Goal: Task Accomplishment & Management: Manage account settings

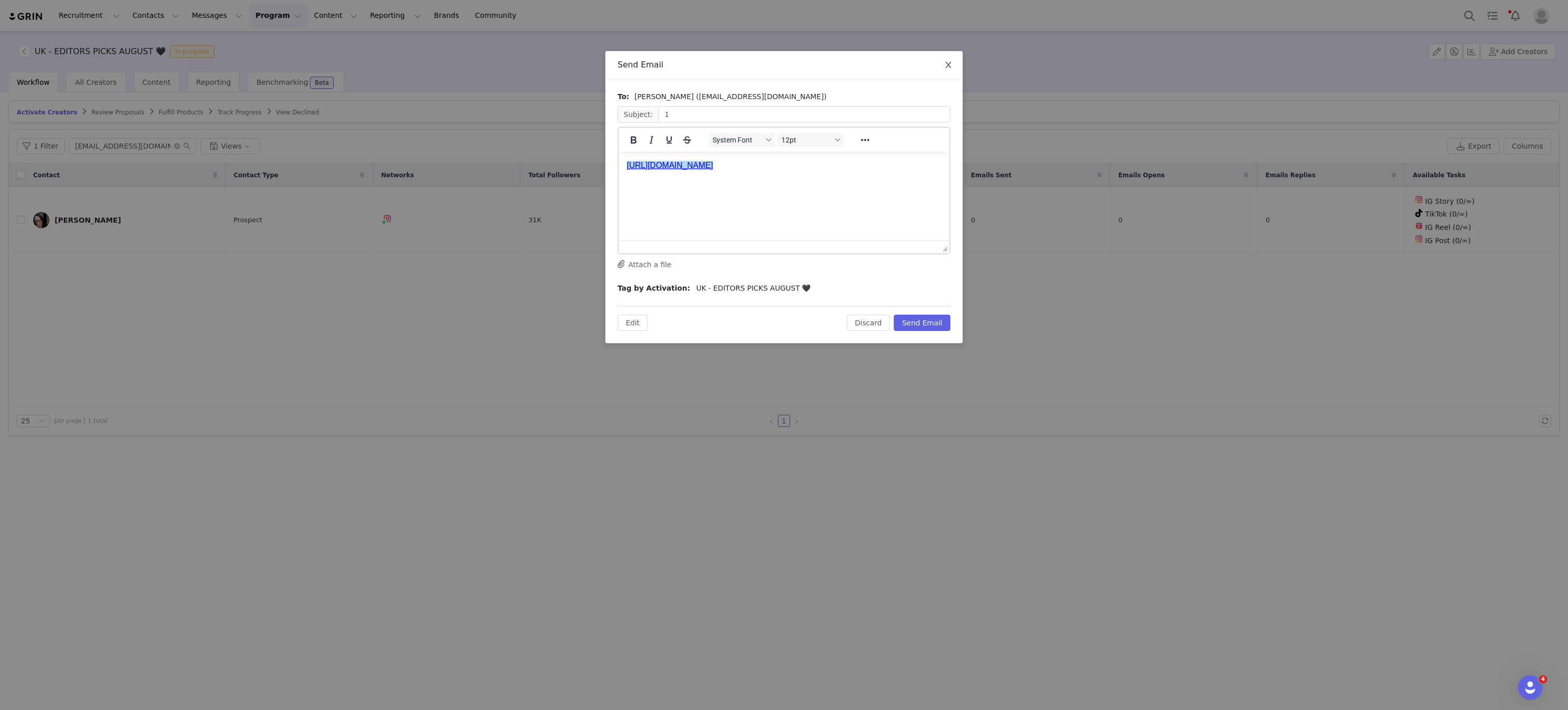
click at [953, 62] on span "Close" at bounding box center [948, 65] width 29 height 29
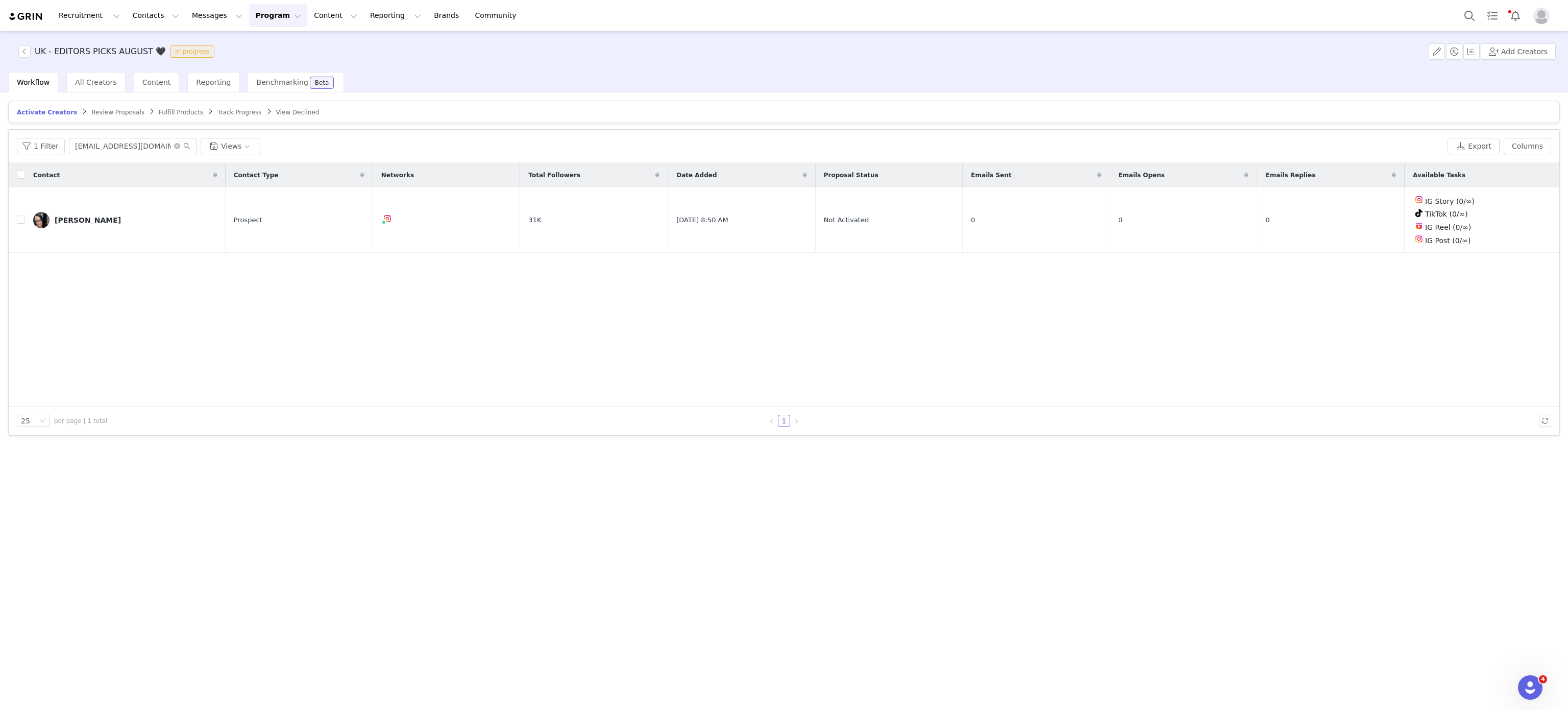
click at [267, 21] on button "Program Program" at bounding box center [278, 16] width 58 height 23
click at [265, 39] on link "Activations" at bounding box center [264, 45] width 80 height 19
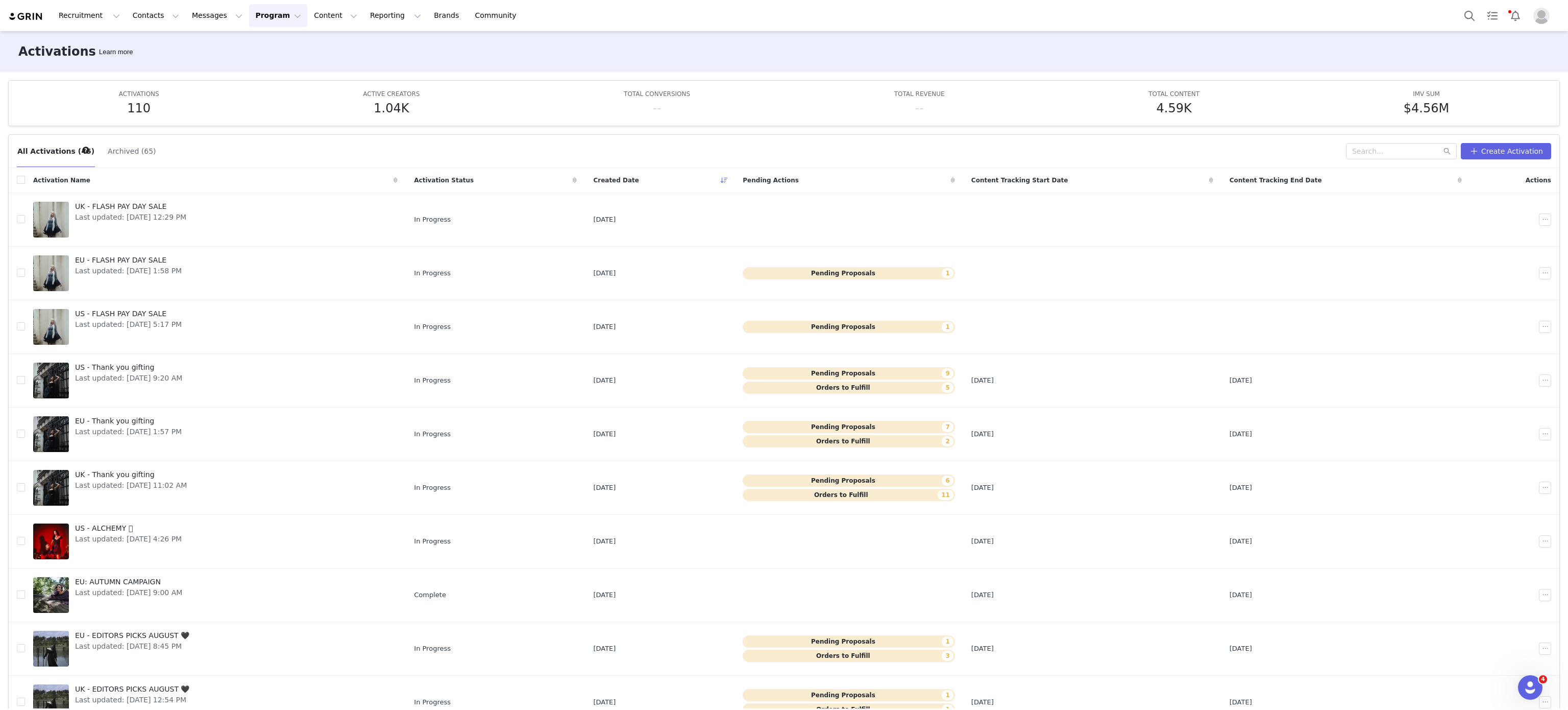
click at [294, 32] on div "Activations Learn more" at bounding box center [784, 51] width 1568 height 41
click at [364, 24] on button "Reporting Reporting" at bounding box center [396, 16] width 63 height 23
click at [428, 12] on link "Brands Brands" at bounding box center [448, 16] width 40 height 23
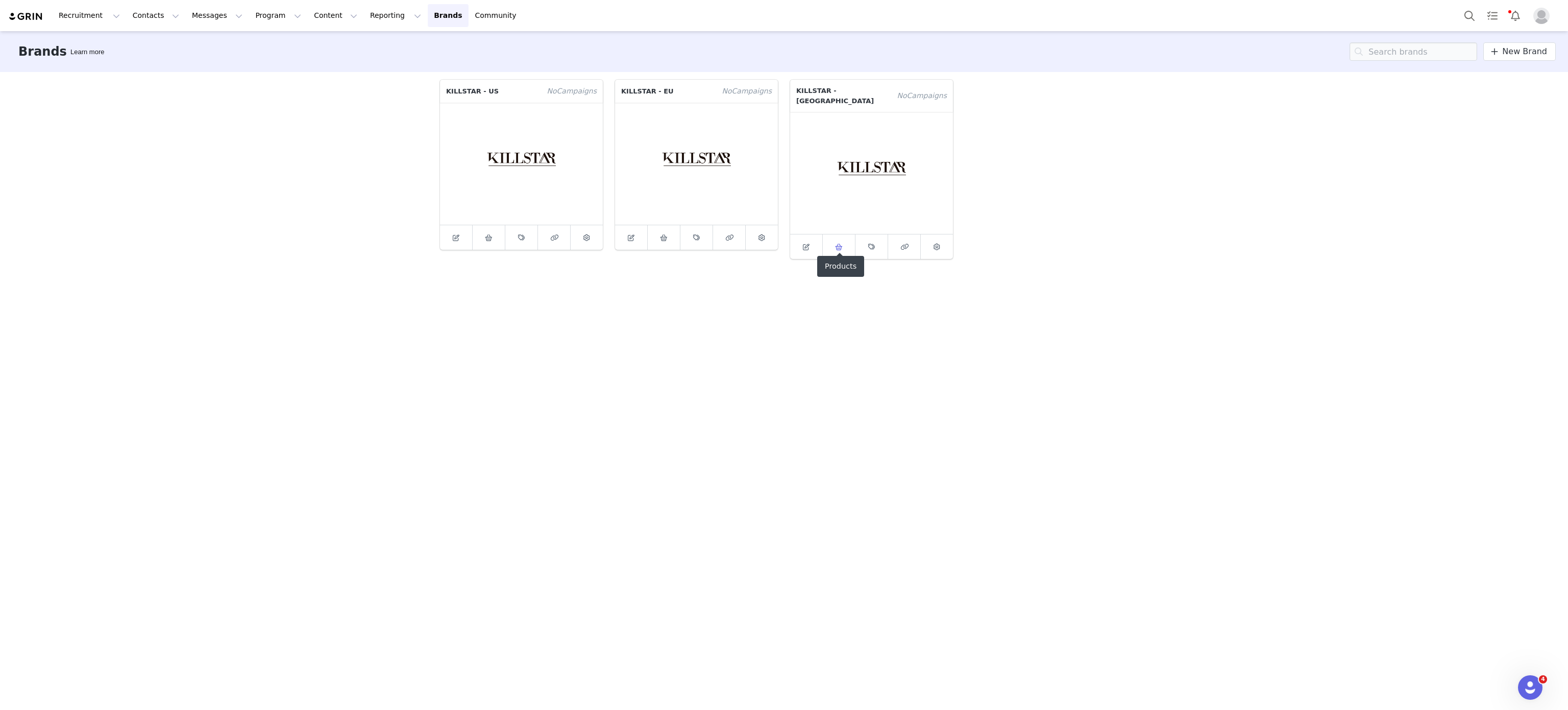
click at [843, 246] on link at bounding box center [839, 247] width 33 height 24
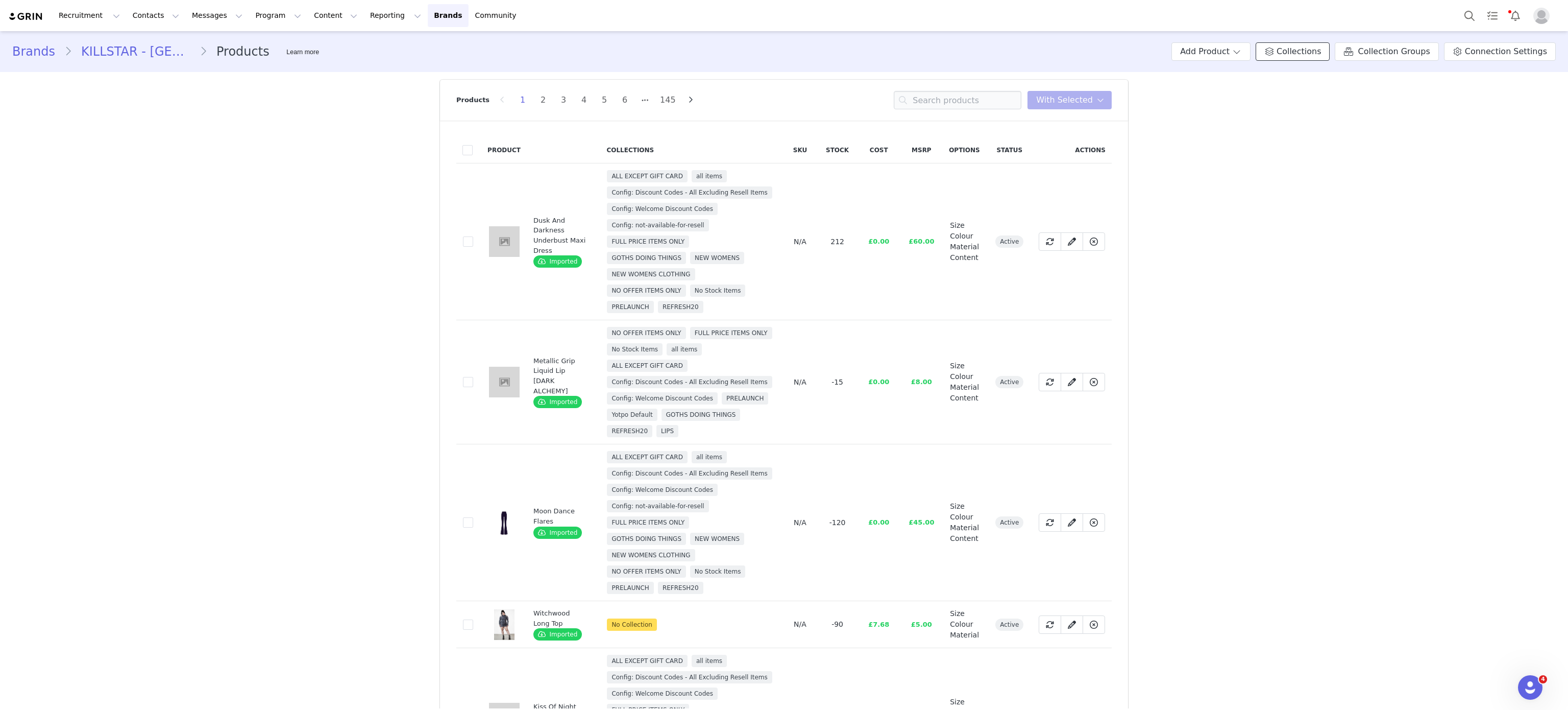
click at [1307, 49] on span "Collections" at bounding box center [1298, 52] width 44 height 12
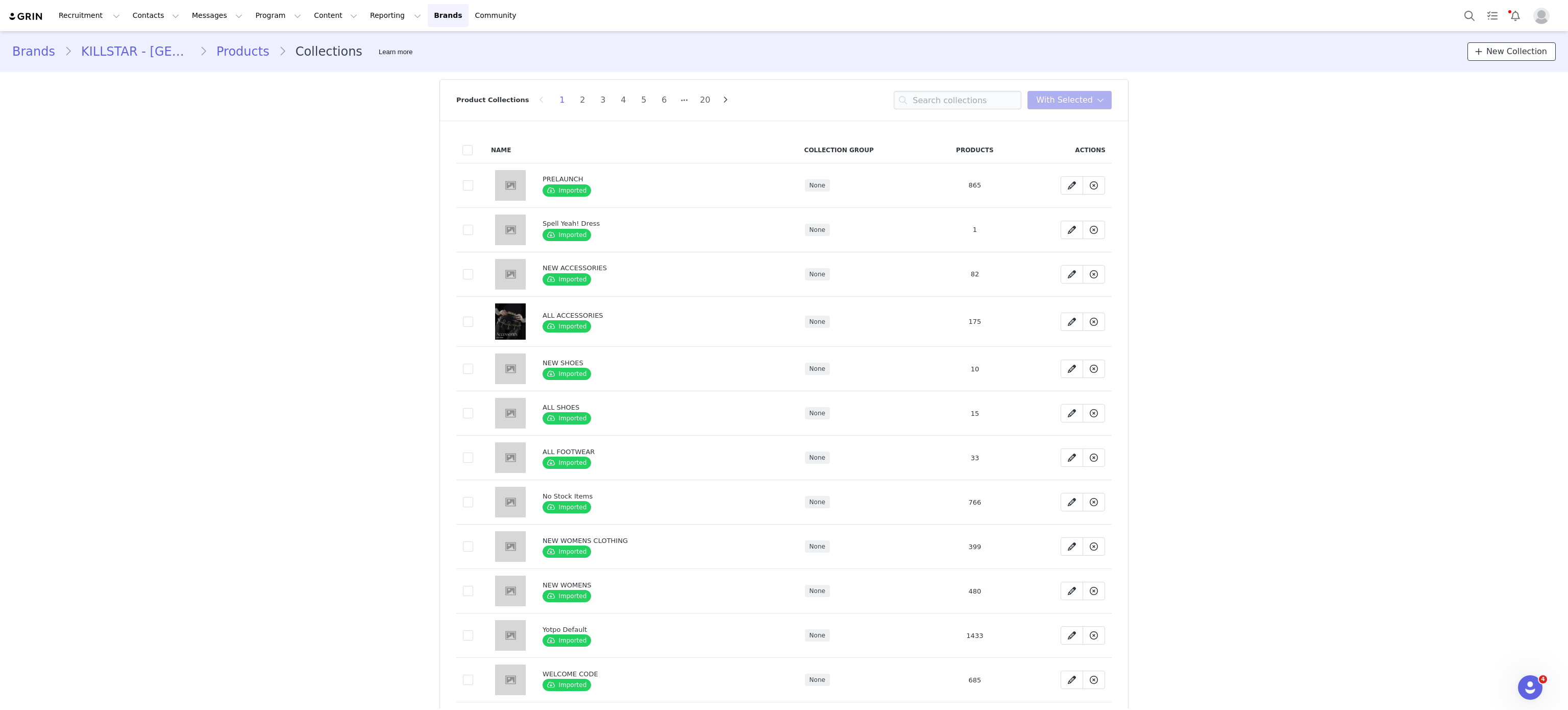
click at [1500, 60] on link "New Collection" at bounding box center [1511, 52] width 88 height 18
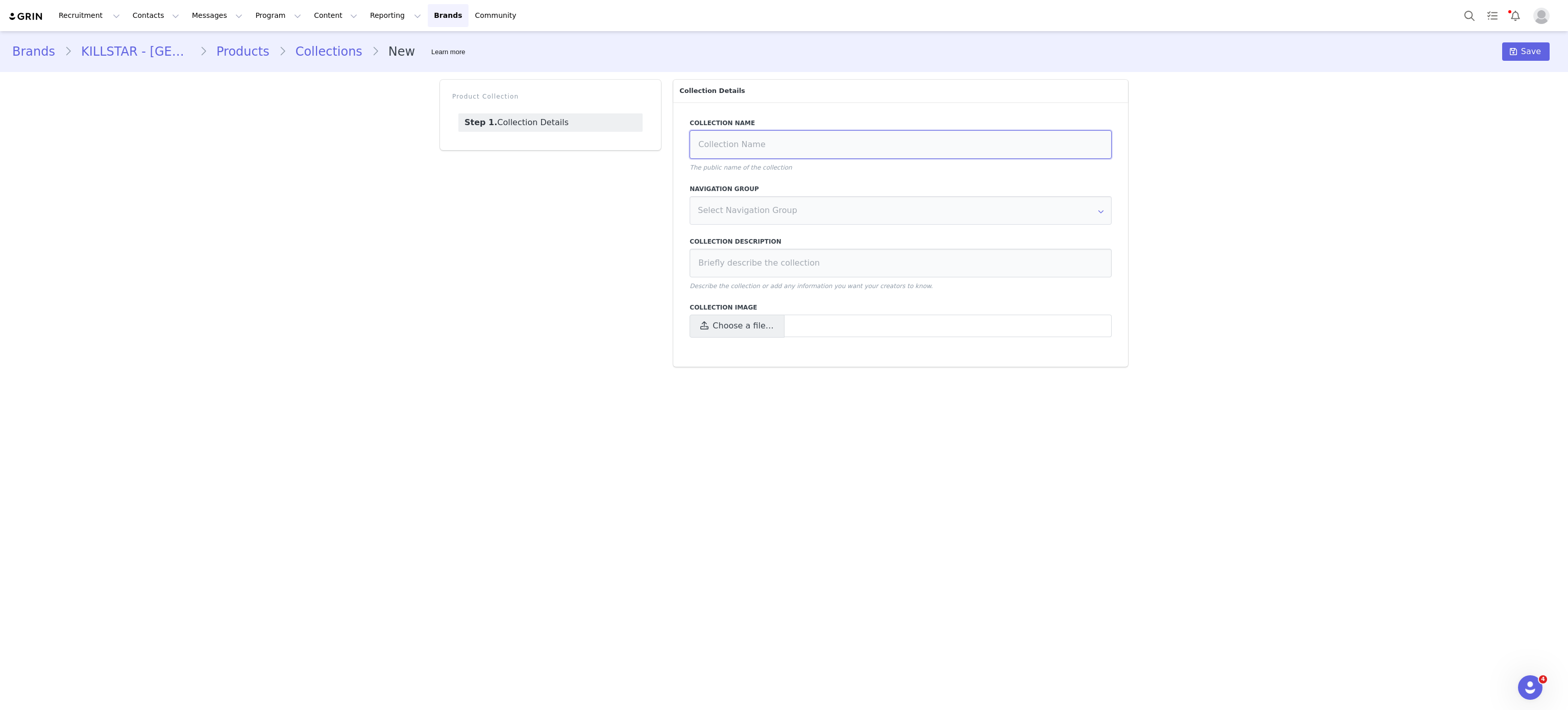
click at [810, 148] on input at bounding box center [900, 144] width 422 height 29
click at [855, 136] on input at bounding box center [900, 144] width 422 height 29
type input "Statement Dressing"
click at [735, 329] on span "Choose a file…" at bounding box center [743, 326] width 61 height 12
click at [735, 329] on input "Choose a file…" at bounding box center [900, 326] width 422 height 23
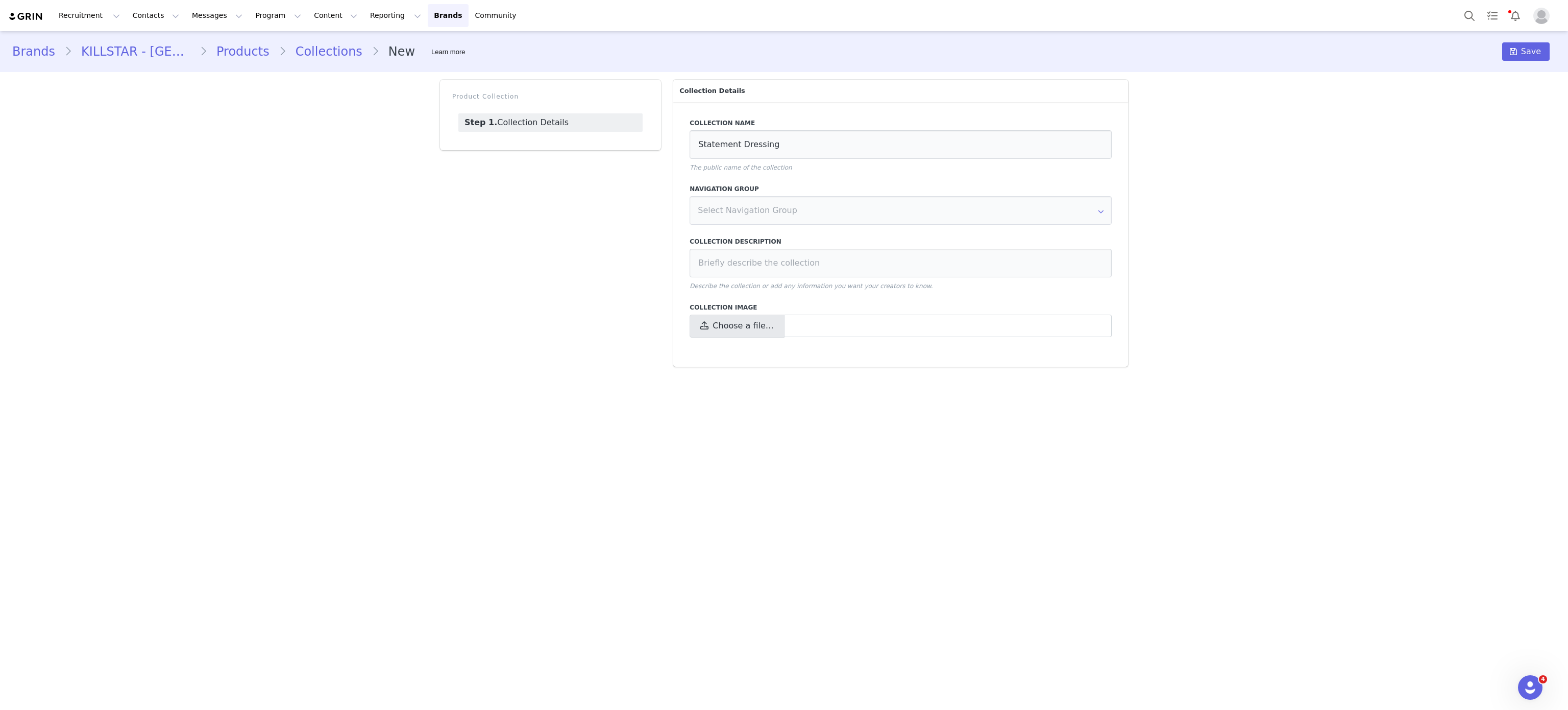
type input "C:\fakepath\Fall statement.jpg"
click at [839, 201] on input "text" at bounding box center [900, 210] width 422 height 29
click at [1093, 212] on icon at bounding box center [1101, 210] width 16 height 29
click at [1231, 213] on div "Brands KILLSTAR - UK Products Collections New Learn more Save Product Collectio…" at bounding box center [784, 283] width 1568 height 504
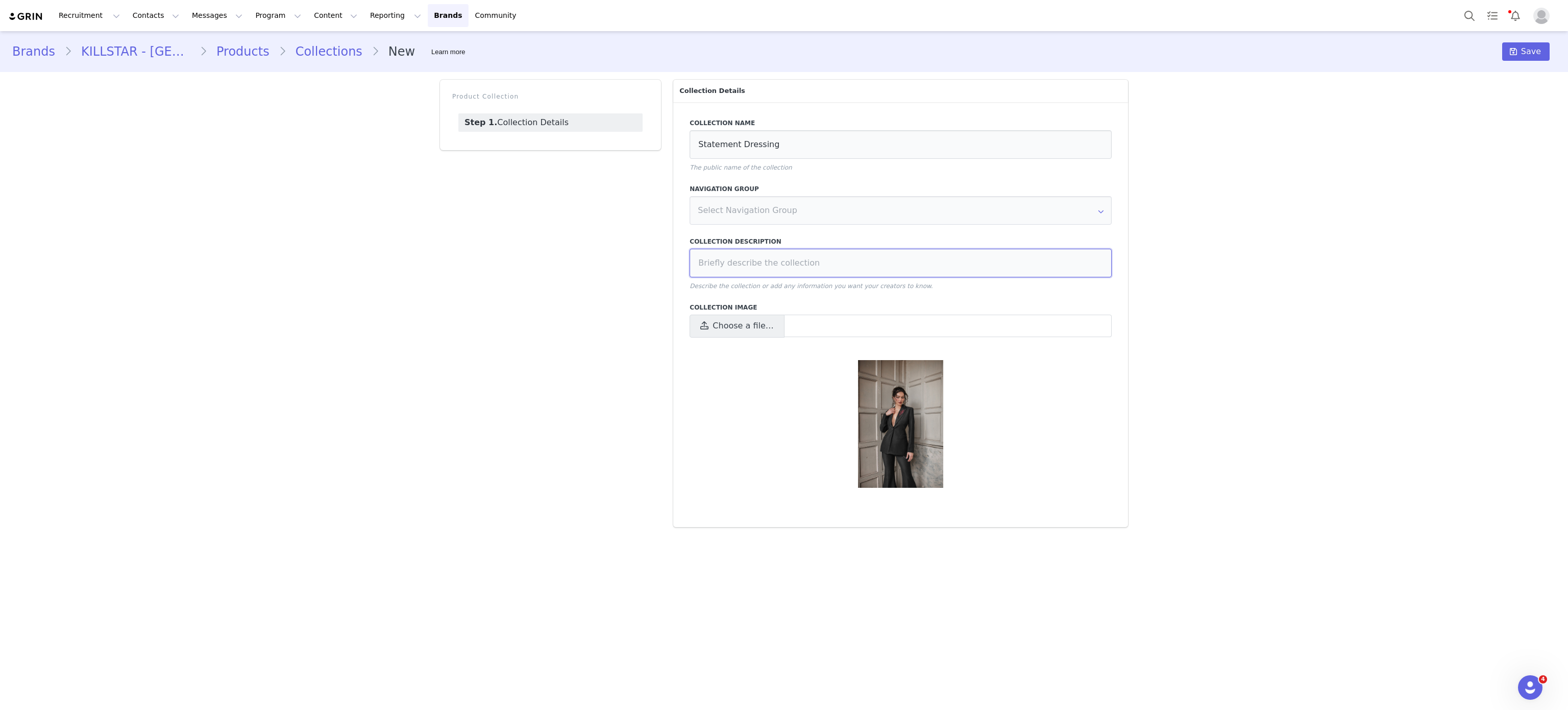
click at [1001, 267] on input at bounding box center [900, 262] width 422 height 29
click at [824, 135] on input "Statement Dressing" at bounding box center [900, 144] width 422 height 29
click at [1523, 55] on button "Save" at bounding box center [1526, 52] width 47 height 18
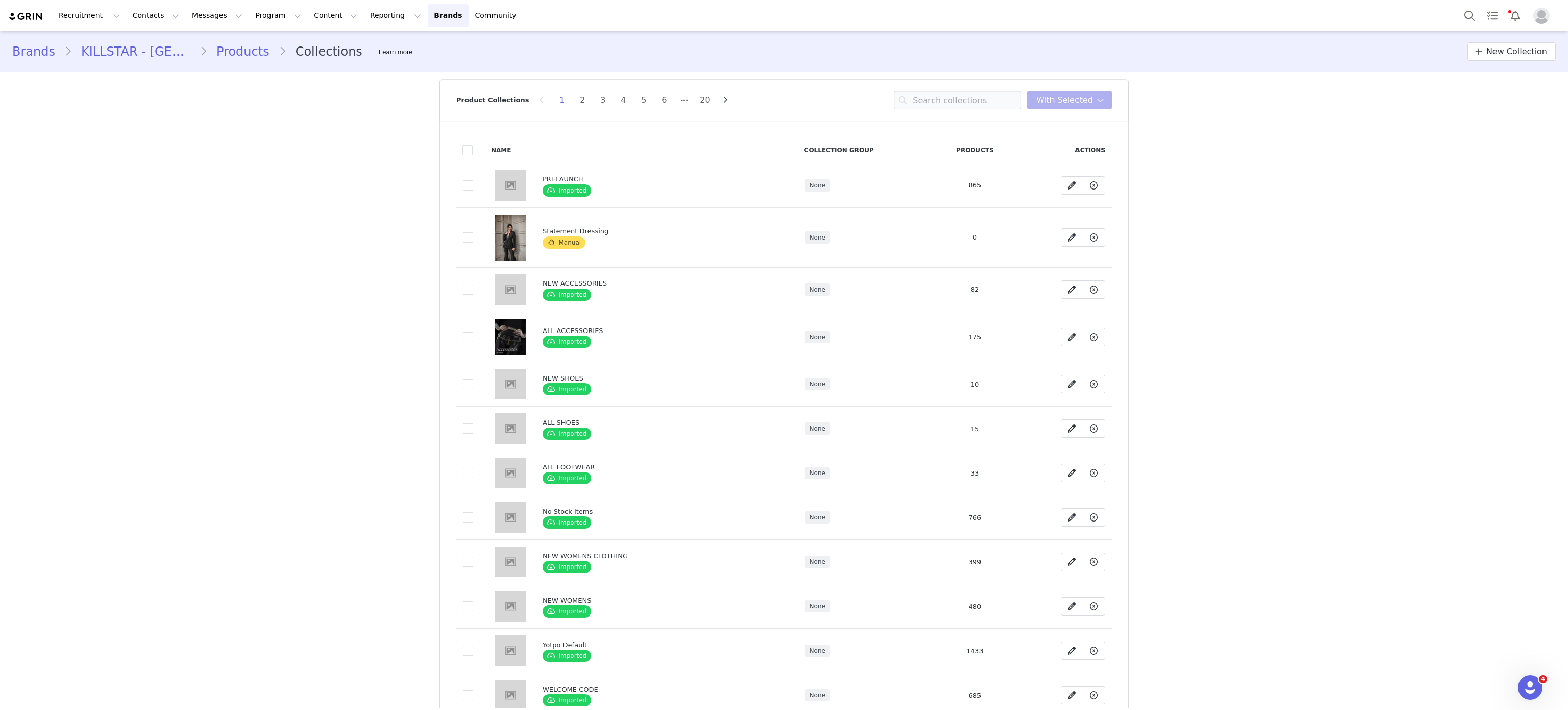
click at [207, 46] on link "Products" at bounding box center [242, 52] width 71 height 18
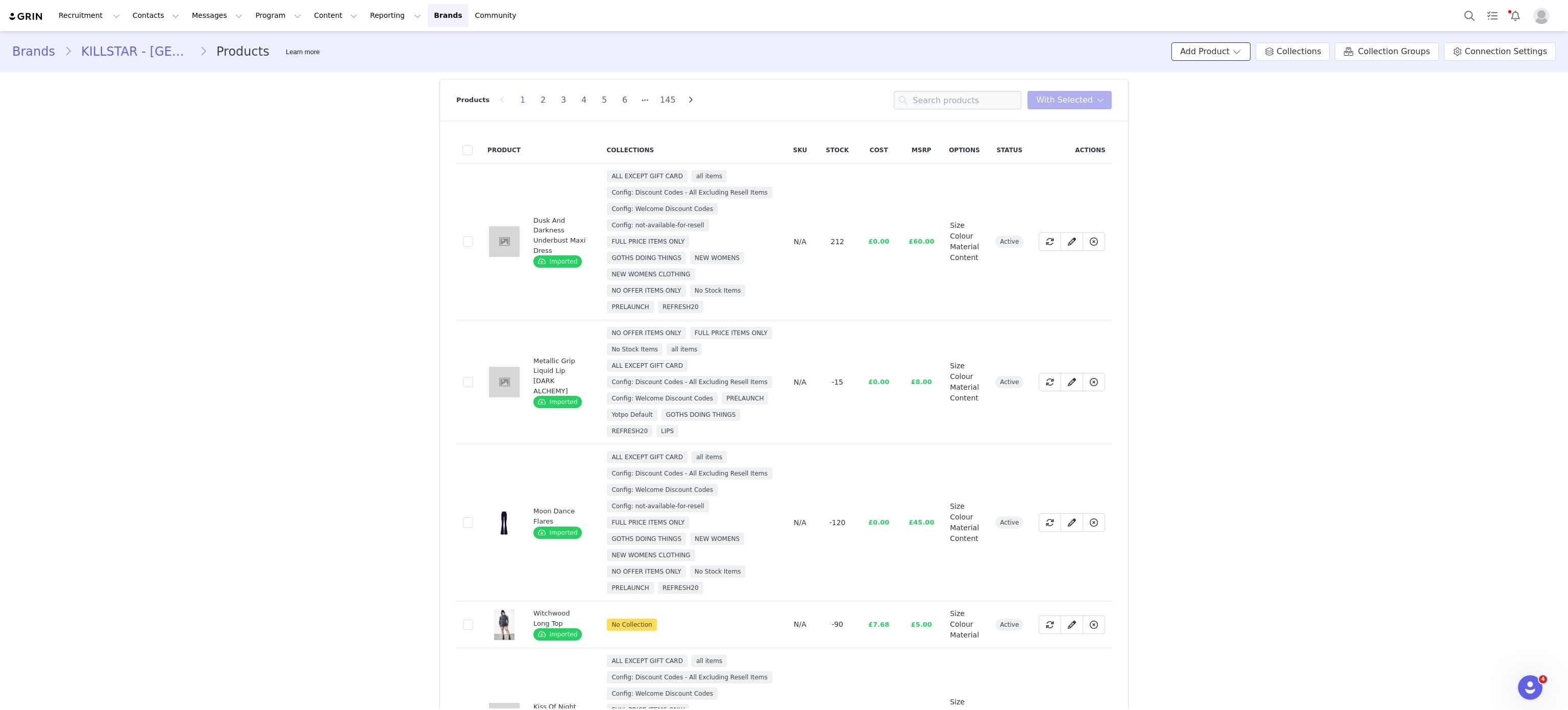
click at [1239, 57] on span at bounding box center [1236, 52] width 10 height 12
click at [976, 90] on div "Products 1 2 3 4 5 6 145 You have 0 product s selected Add to Collections Remov…" at bounding box center [784, 100] width 656 height 41
click at [980, 97] on input at bounding box center [957, 100] width 128 height 18
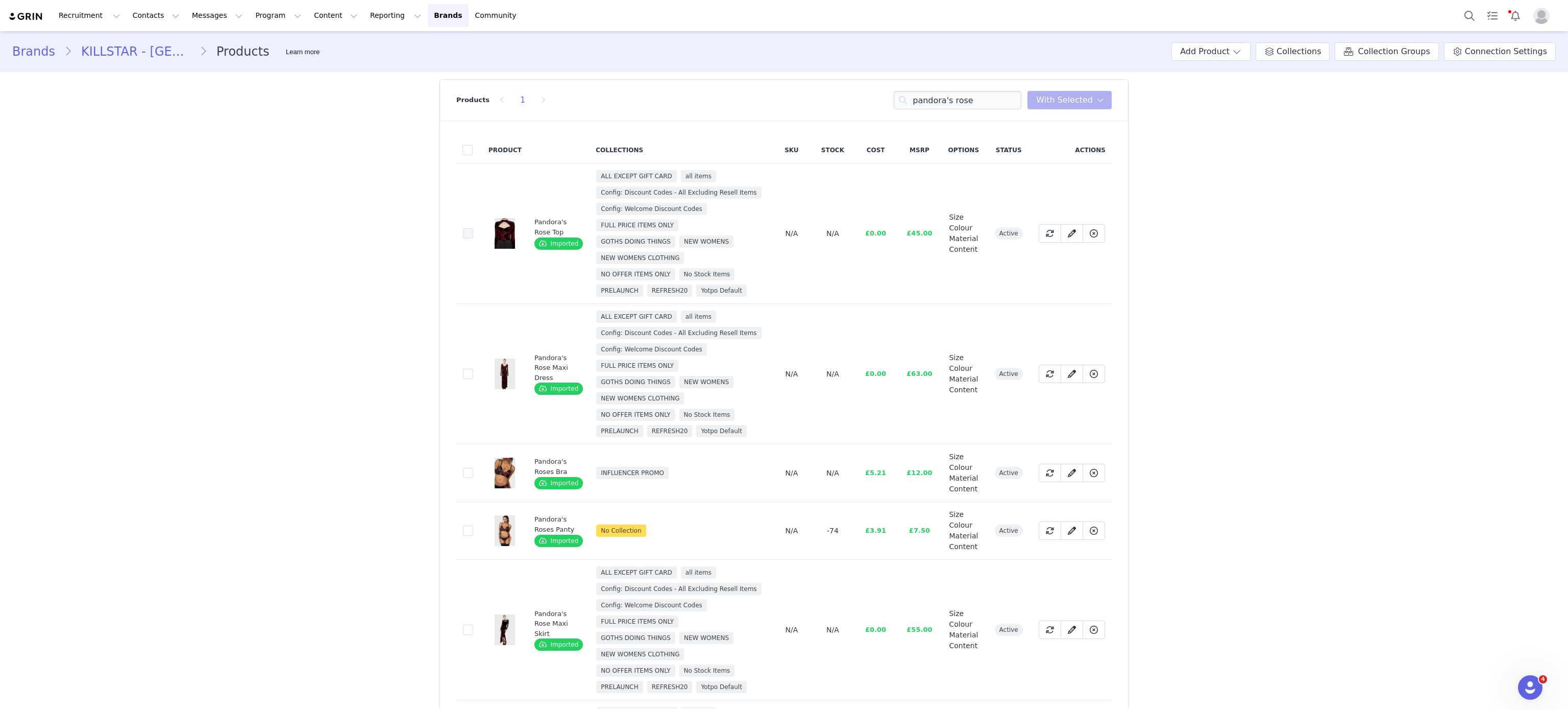
click at [463, 227] on label "2db5b2a0-506a-4c9d-95b1-f1a9e44e6fea" at bounding box center [468, 233] width 10 height 12
click at [473, 228] on input "2db5b2a0-506a-4c9d-95b1-f1a9e44e6fea" at bounding box center [473, 228] width 0 height 0
click at [463, 376] on span at bounding box center [468, 373] width 10 height 10
click at [473, 368] on input "457ac2ea-2c16-4625-9139-867b33df194c" at bounding box center [473, 368] width 0 height 0
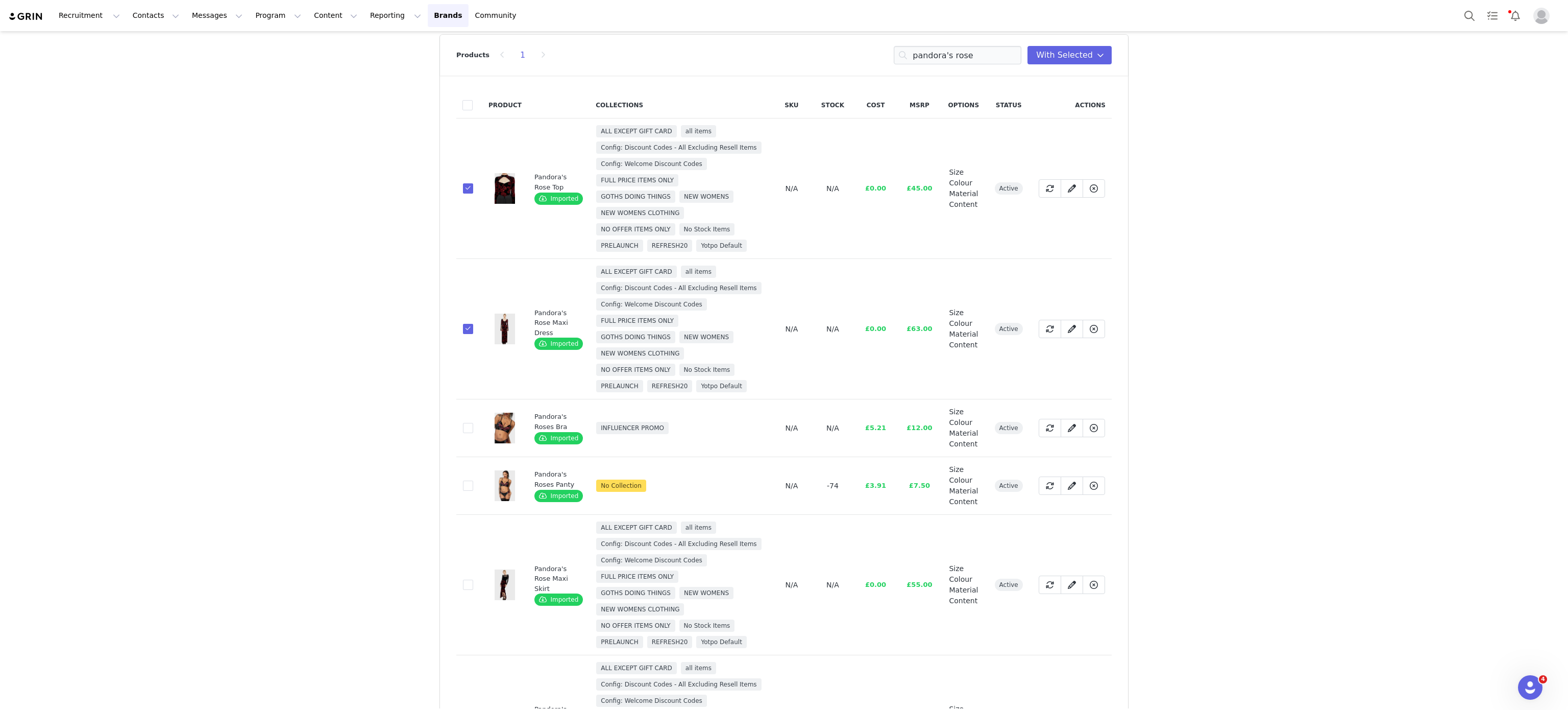
scroll to position [46, 0]
click at [939, 57] on input "pandora's rose" at bounding box center [957, 55] width 128 height 18
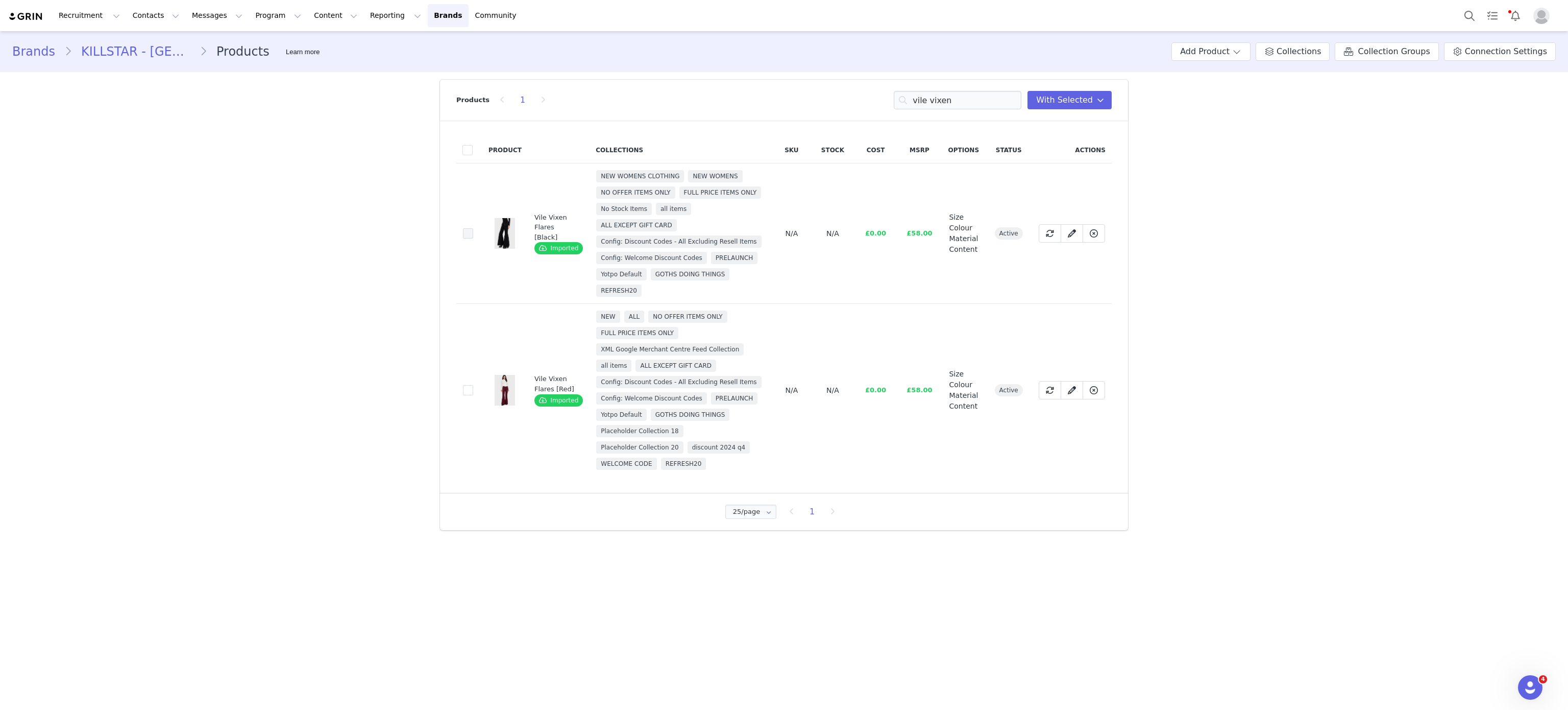
click at [471, 233] on span at bounding box center [468, 233] width 10 height 10
click at [473, 228] on input "ac00fefa-d697-40fb-abc0-6c9b1d9349b2" at bounding box center [473, 228] width 0 height 0
click at [969, 99] on input "vile vixen" at bounding box center [957, 100] width 128 height 18
click at [969, 99] on input "da" at bounding box center [957, 100] width 128 height 18
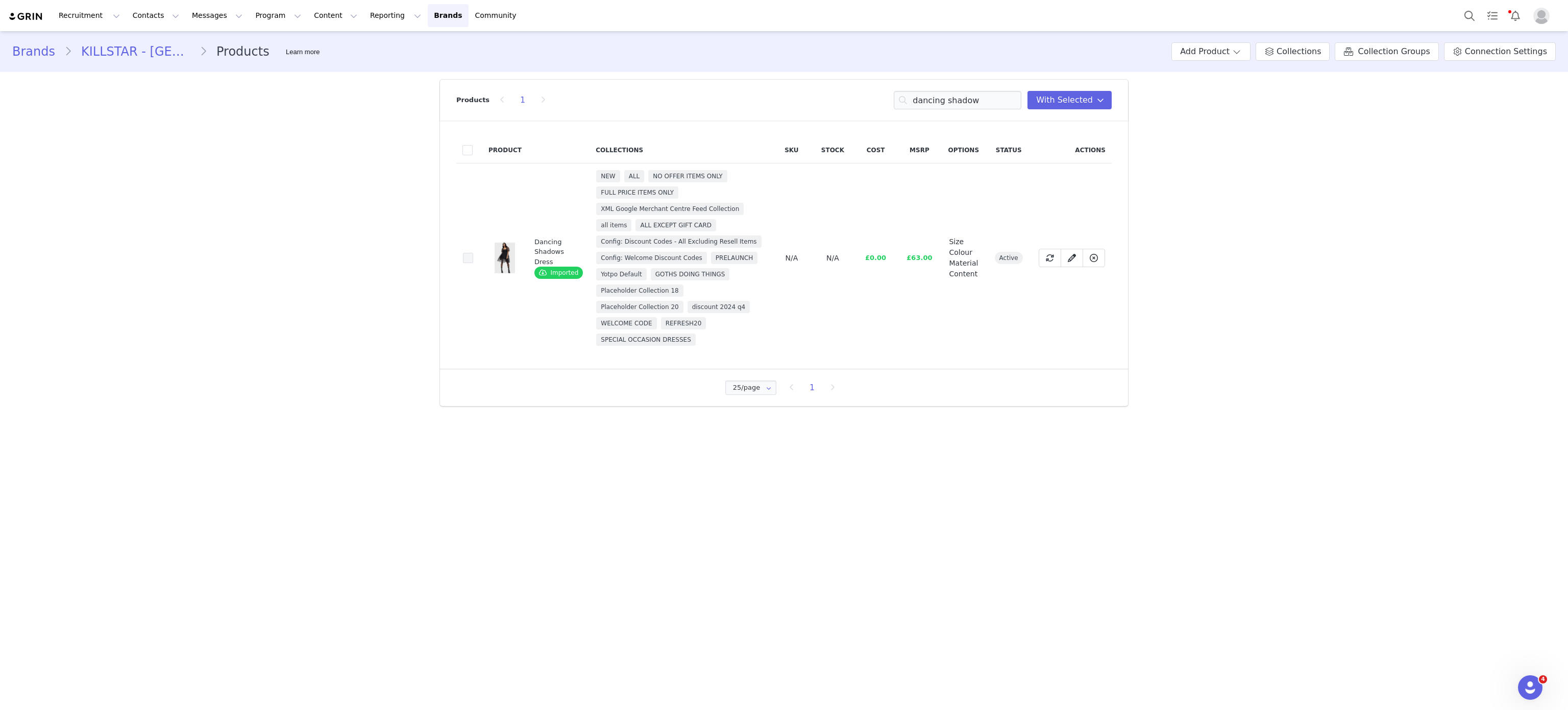
click at [472, 264] on span at bounding box center [468, 258] width 10 height 11
click at [473, 253] on input "ce92f2cb-de72-4c49-b7eb-01dfcdaf426b" at bounding box center [473, 253] width 0 height 0
click at [945, 107] on input "dancing shadow" at bounding box center [957, 100] width 128 height 18
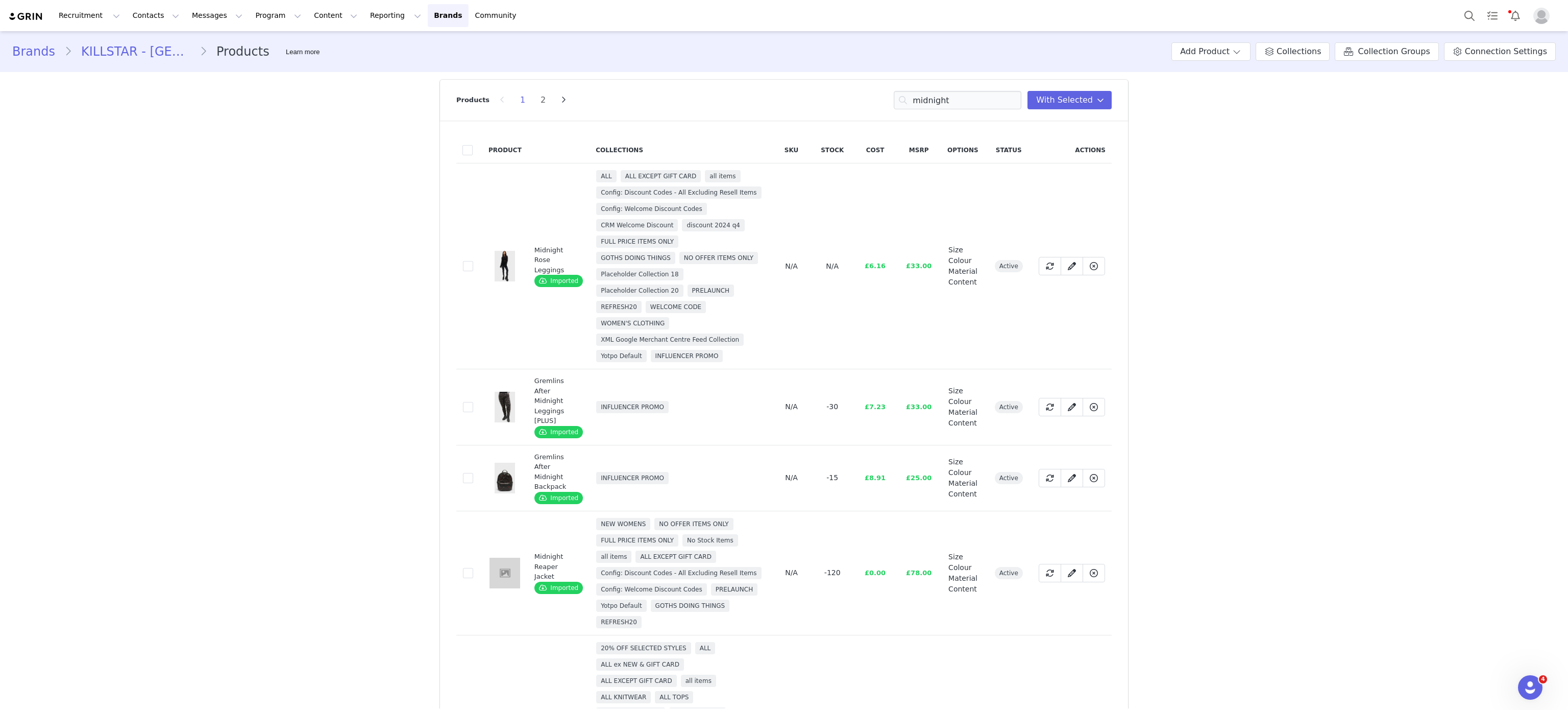
click at [457, 273] on td "087e0349-b01d-42fa-85b6-689242622225" at bounding box center [469, 266] width 26 height 206
click at [965, 100] on input "midnight" at bounding box center [957, 100] width 128 height 18
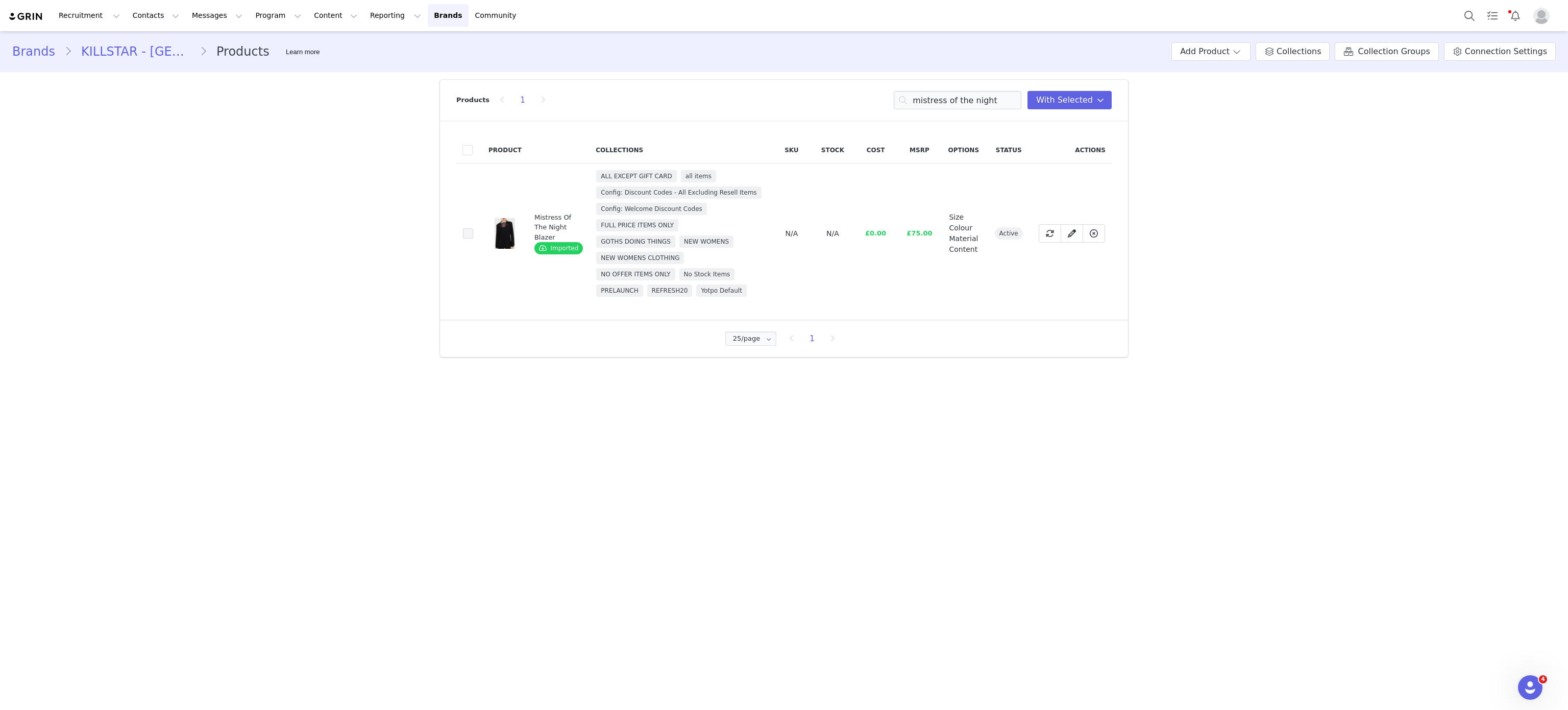
click at [466, 234] on span at bounding box center [468, 233] width 10 height 10
click at [473, 228] on input "6fad9203-8e58-465c-a493-e0f91fd1484b" at bounding box center [473, 228] width 0 height 0
click at [989, 94] on input "mistress of the night" at bounding box center [957, 100] width 128 height 18
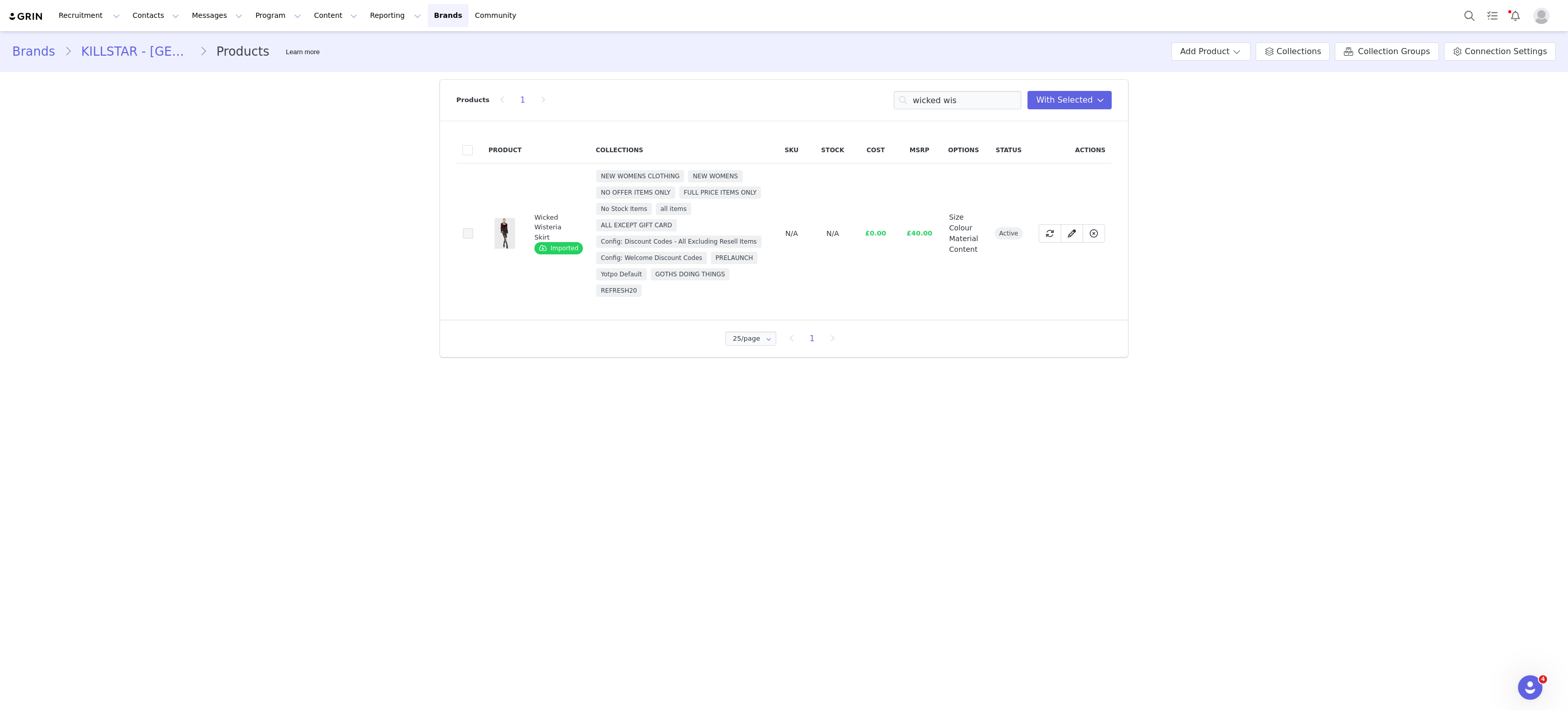
click at [467, 233] on span at bounding box center [468, 233] width 10 height 10
click at [473, 228] on input "460cf8d5-75d4-4e6b-8d31-7b775459c997" at bounding box center [473, 228] width 0 height 0
click at [942, 94] on input "wicked wis" at bounding box center [957, 100] width 128 height 18
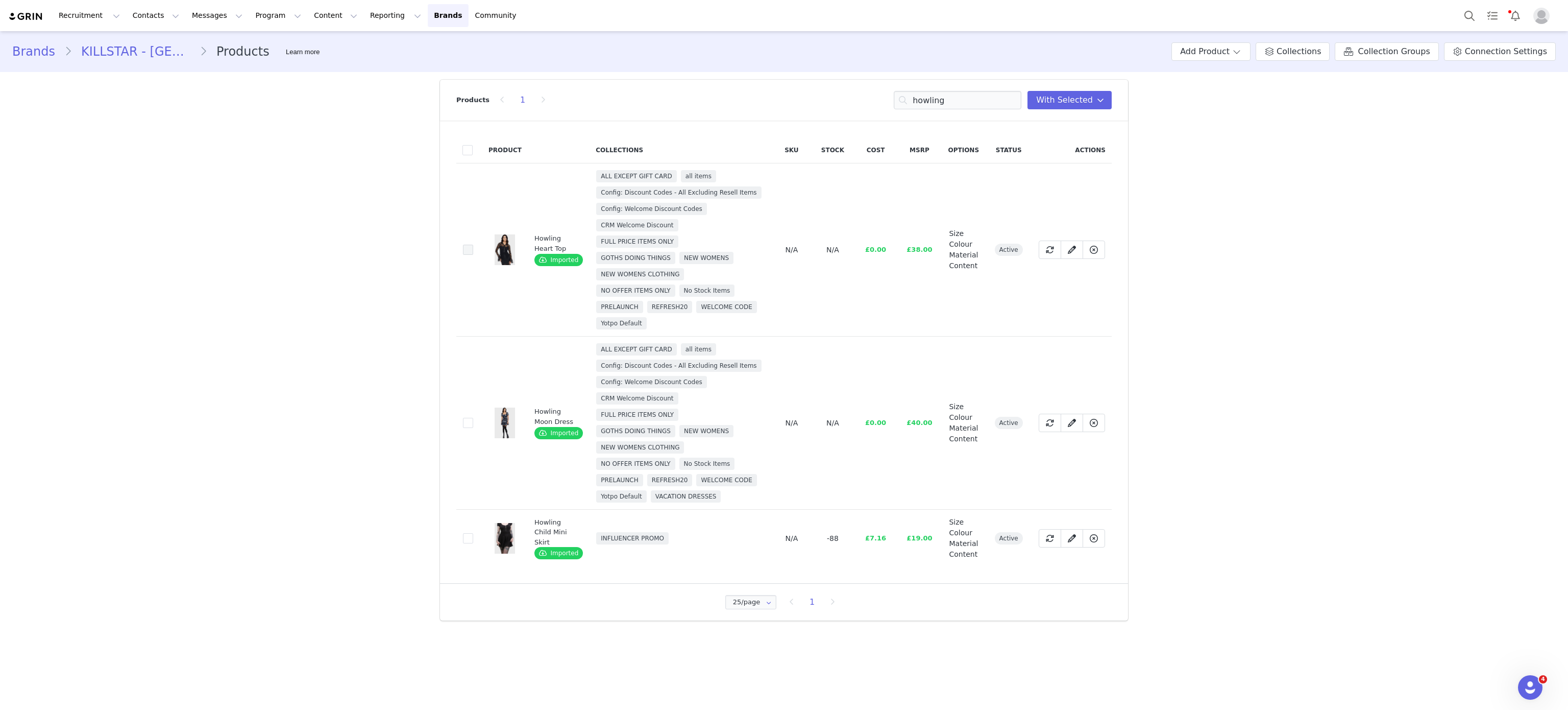
click at [467, 248] on span at bounding box center [468, 250] width 10 height 10
click at [473, 245] on input "0e8c5925-3533-4a66-904c-1bfc74e68a5c" at bounding box center [473, 245] width 0 height 0
click at [972, 101] on input "howling" at bounding box center [957, 100] width 128 height 18
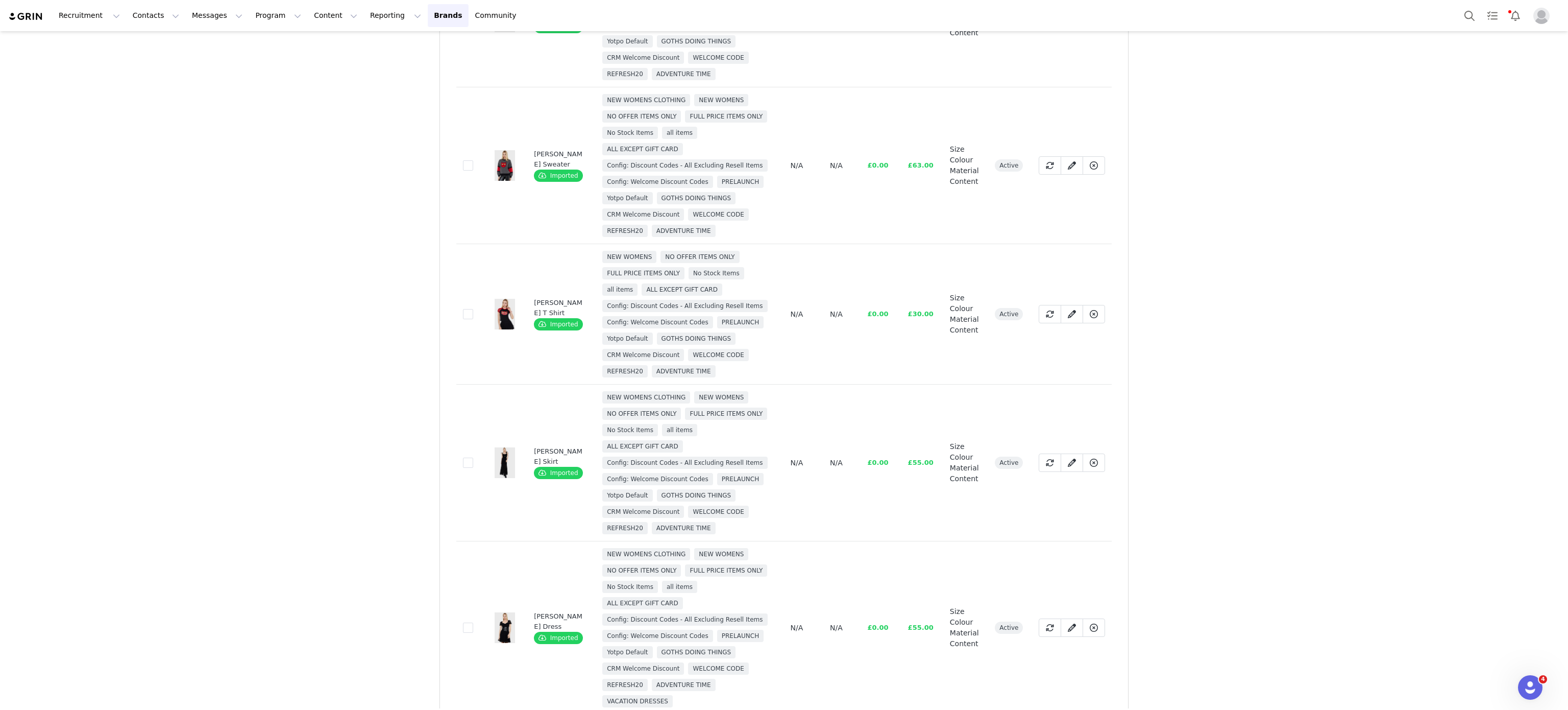
scroll to position [223, 0]
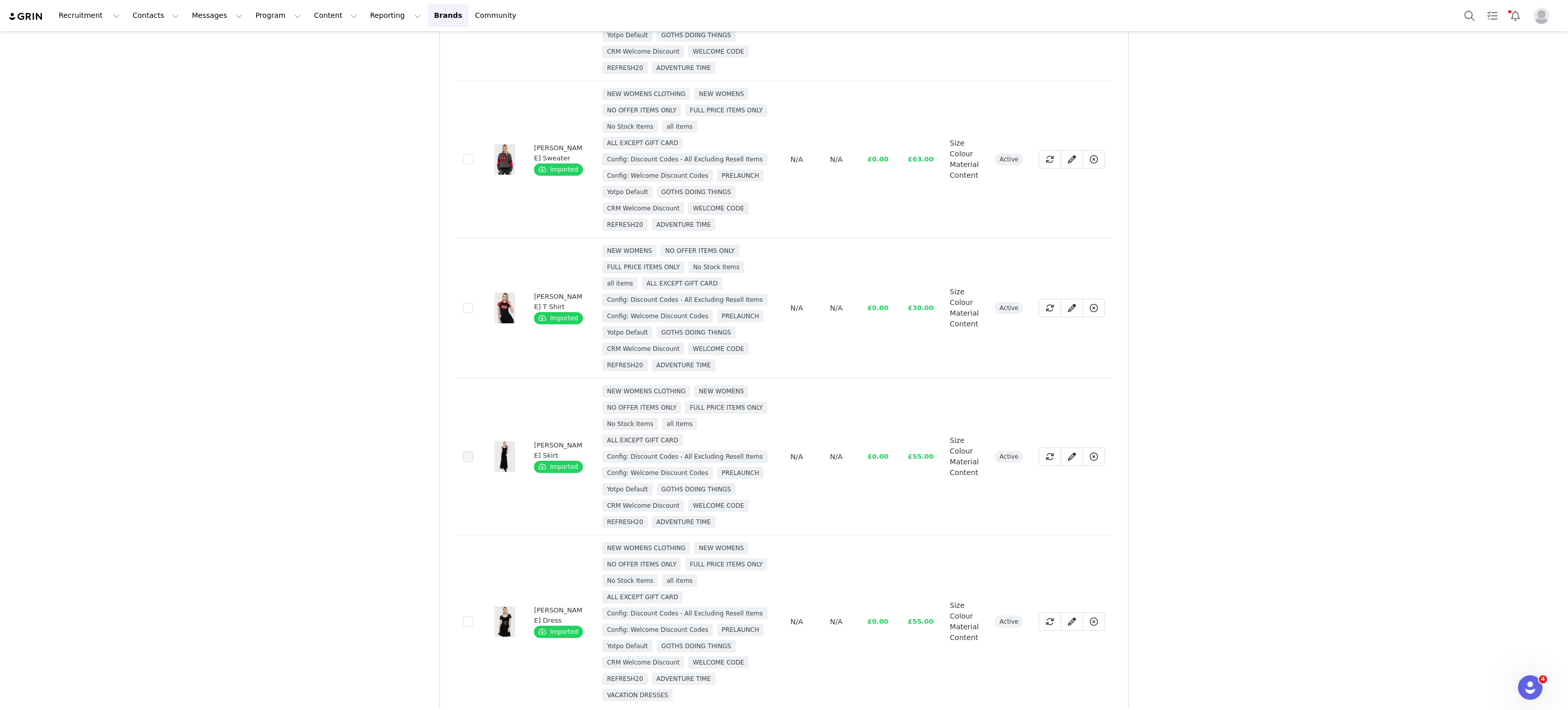
click at [464, 462] on span at bounding box center [468, 456] width 10 height 10
click at [473, 451] on input "ce605078-e895-4880-9ffe-e7eada22305b" at bounding box center [473, 451] width 0 height 0
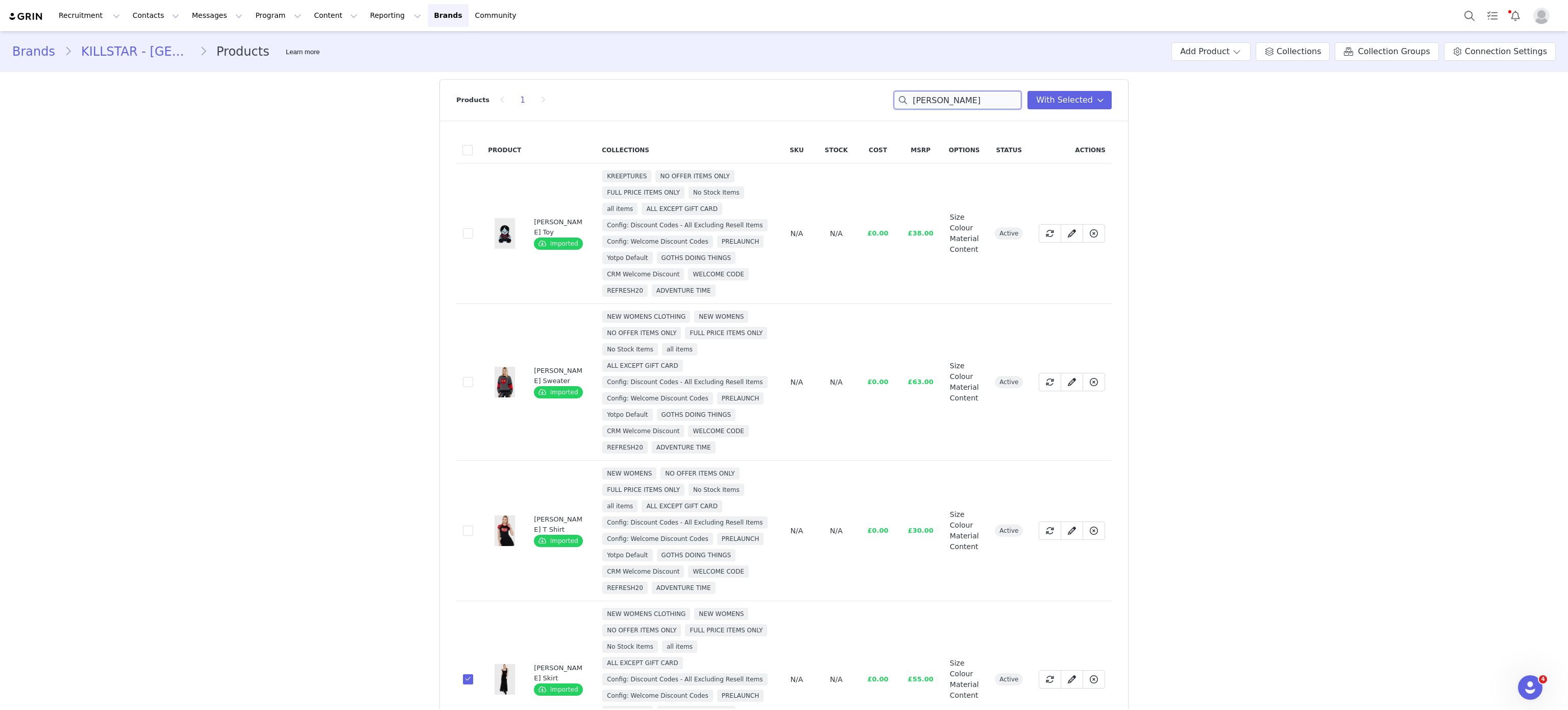
click at [964, 99] on input "marcel" at bounding box center [957, 100] width 128 height 18
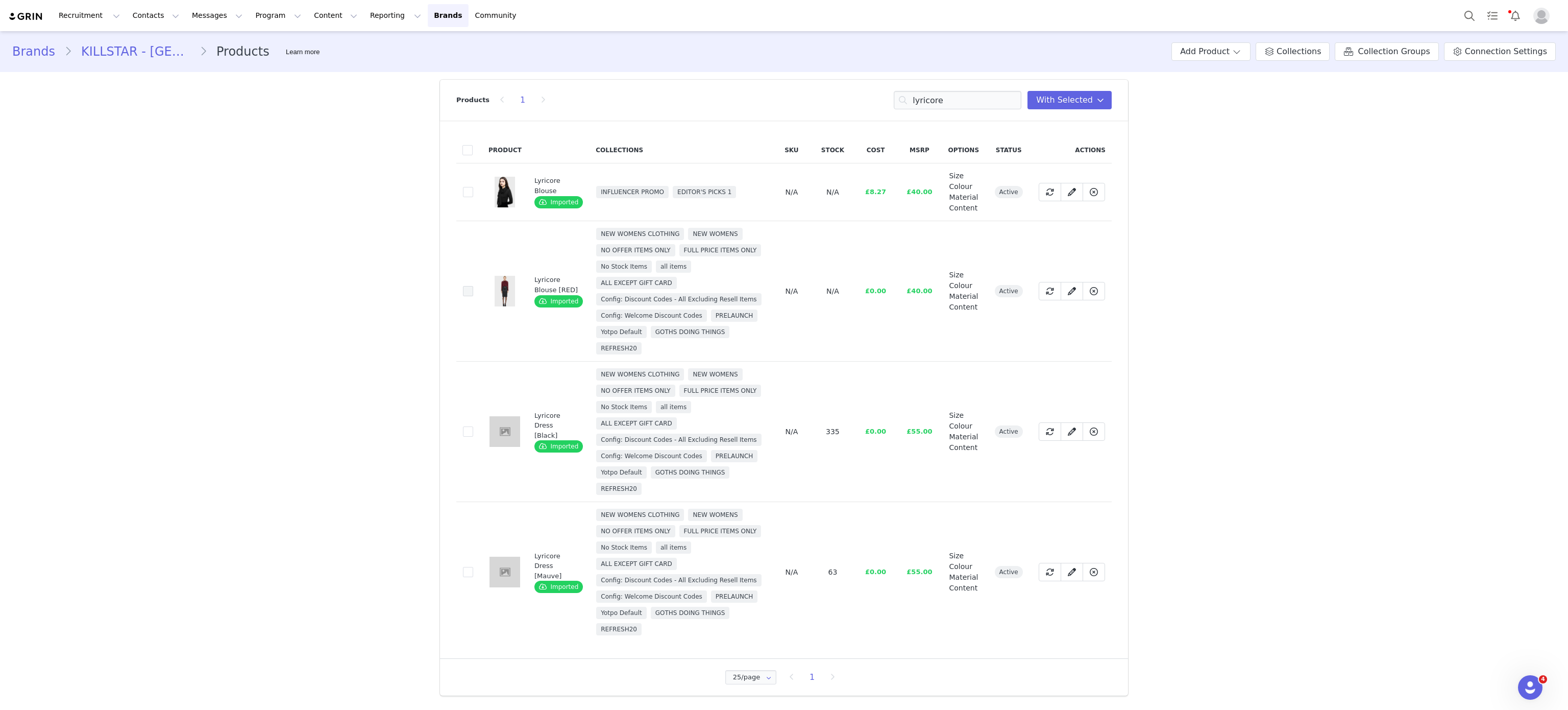
click at [463, 292] on span at bounding box center [468, 291] width 10 height 10
click at [473, 286] on input "2f501a58-5de3-4469-9a71-8fd37f3e9989" at bounding box center [473, 286] width 0 height 0
click at [964, 96] on input "lyricore" at bounding box center [957, 100] width 128 height 18
click at [964, 96] on input "c" at bounding box center [957, 100] width 128 height 18
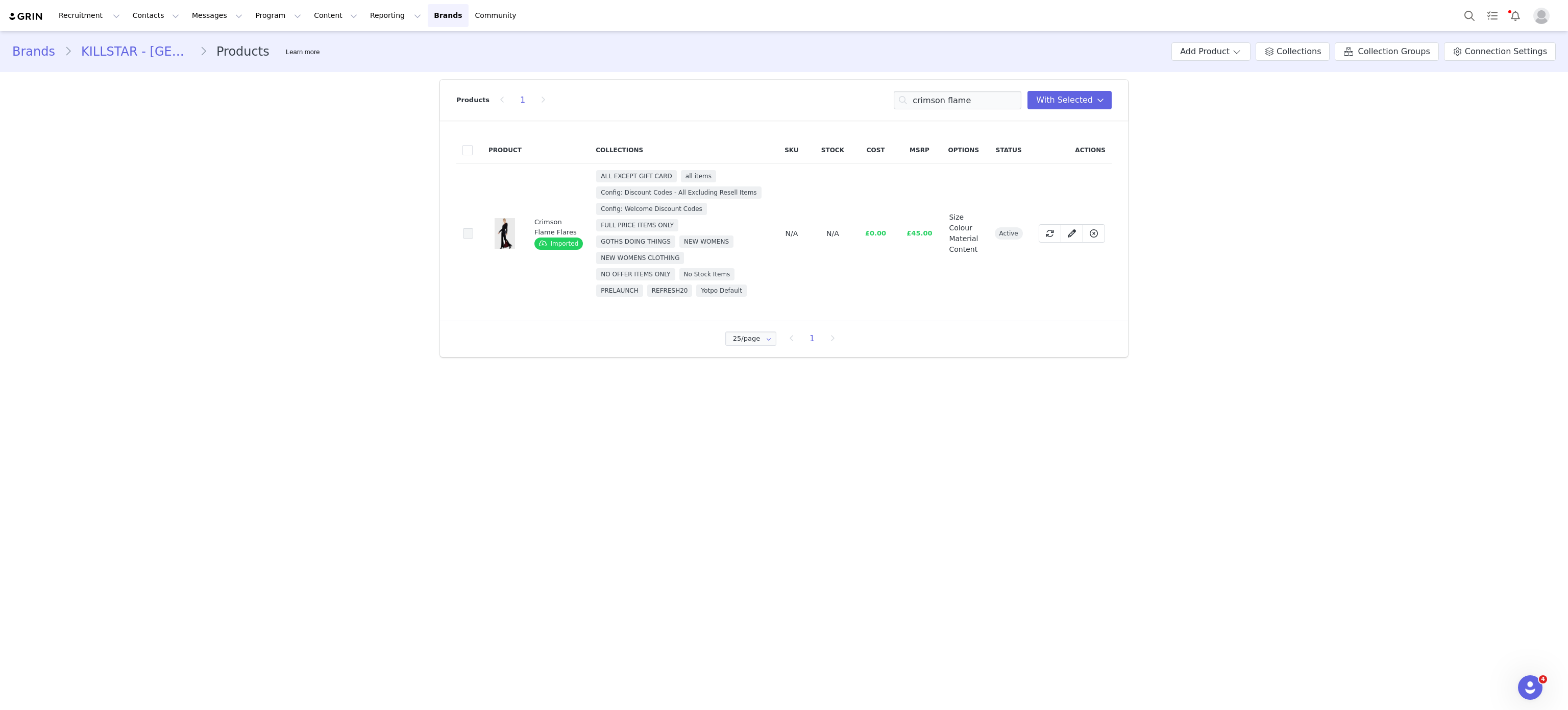
click at [469, 235] on span at bounding box center [468, 233] width 10 height 10
click at [473, 228] on input "3b5e8ba5-8ea1-42a1-9731-37504ada2699" at bounding box center [473, 228] width 0 height 0
click at [947, 97] on input "crimson flame" at bounding box center [957, 100] width 128 height 18
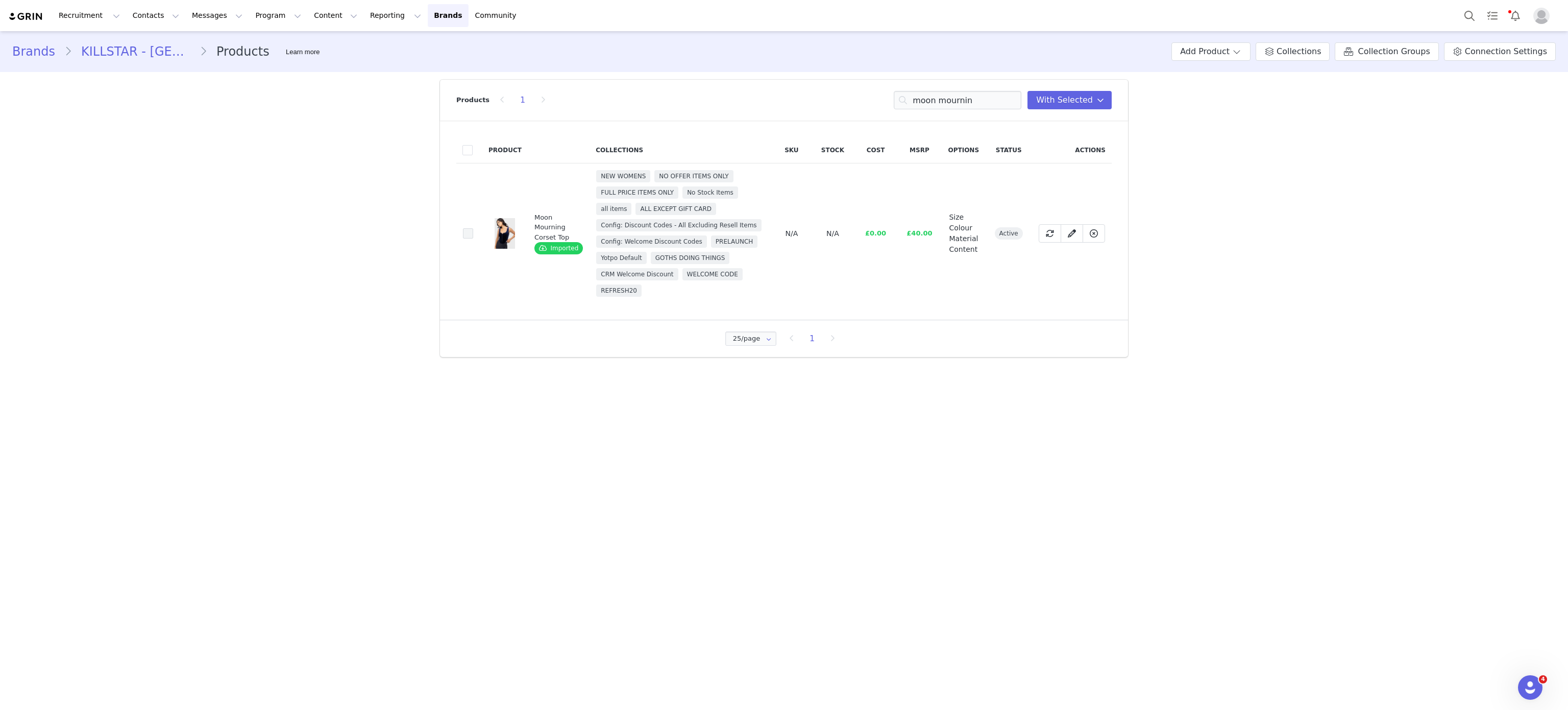
click at [466, 239] on span at bounding box center [468, 233] width 10 height 10
click at [473, 228] on input "7dcaca52-59bf-4df2-b1fe-318509f2054c" at bounding box center [473, 228] width 0 height 0
click at [960, 95] on input "moon mournin" at bounding box center [957, 100] width 128 height 18
click at [960, 95] on input "e" at bounding box center [957, 100] width 128 height 18
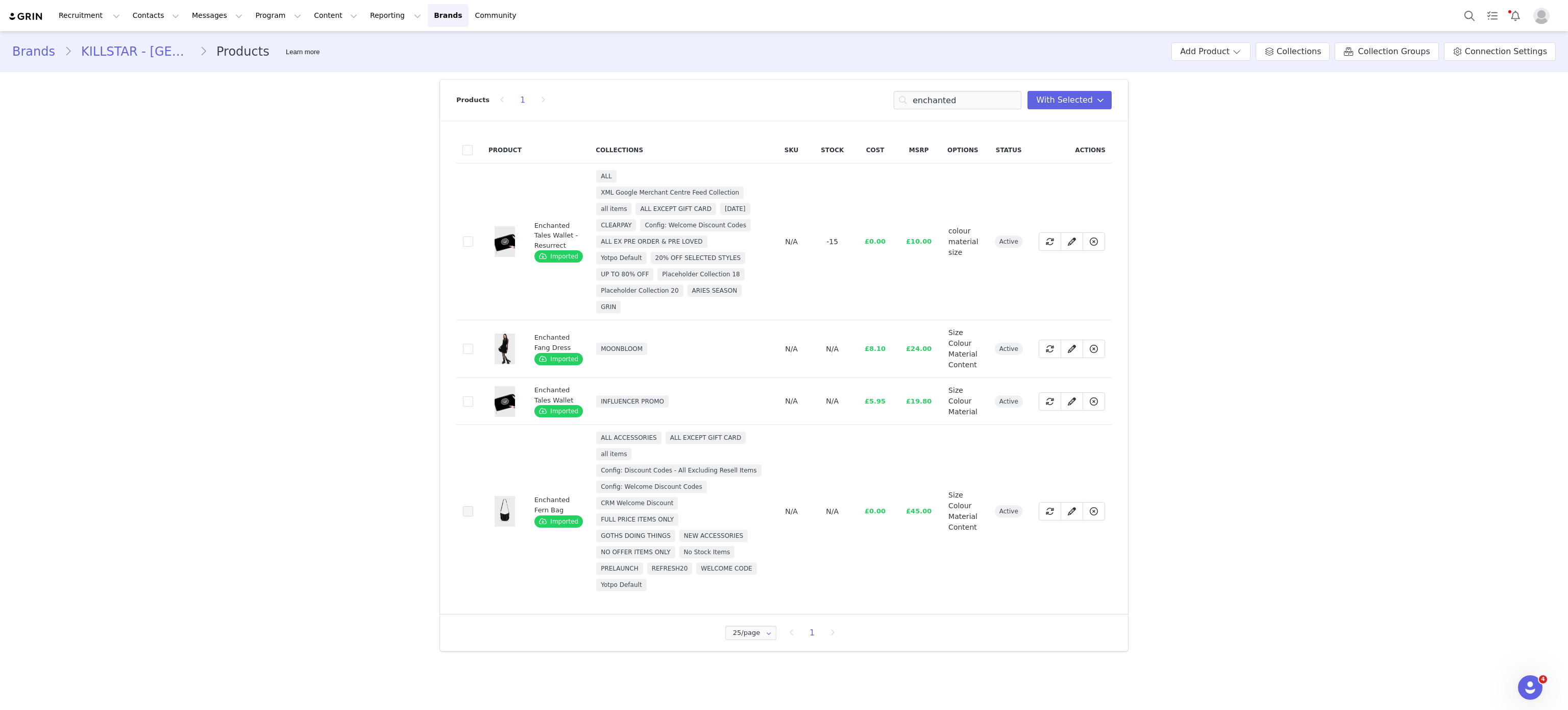
click at [464, 516] on span at bounding box center [468, 511] width 10 height 10
click at [473, 506] on input "e1a0080a-476c-4971-96a9-cc4356fff157" at bounding box center [473, 506] width 0 height 0
click at [962, 103] on input "enchanted" at bounding box center [957, 100] width 128 height 18
click at [962, 103] on input "s" at bounding box center [957, 100] width 128 height 18
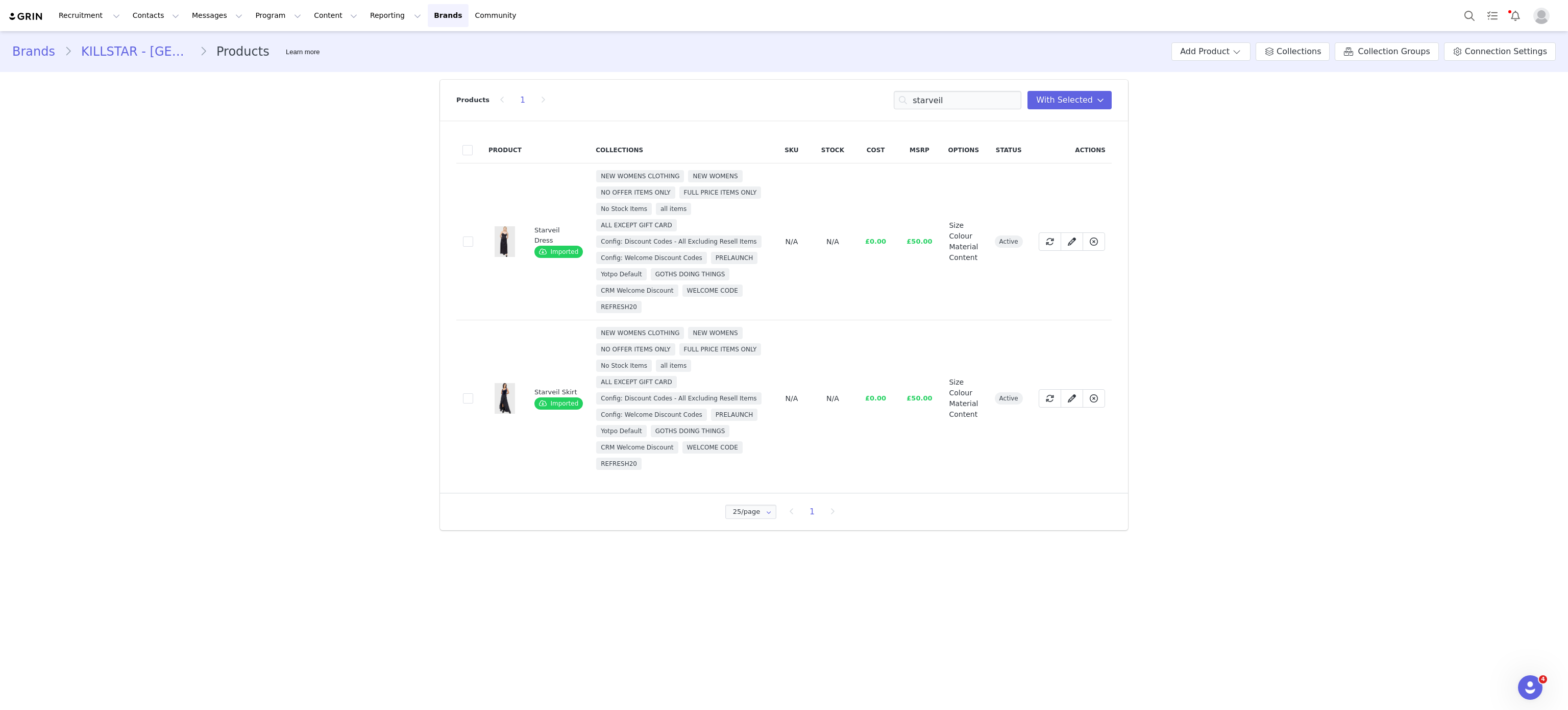
click at [474, 421] on td "db687077-2adf-4e88-b80f-9c58ec9c4769" at bounding box center [469, 398] width 26 height 156
click at [466, 403] on span at bounding box center [468, 398] width 10 height 10
click at [473, 393] on input "db687077-2adf-4e88-b80f-9c58ec9c4769" at bounding box center [473, 393] width 0 height 0
click at [959, 96] on input "starveil" at bounding box center [957, 100] width 128 height 18
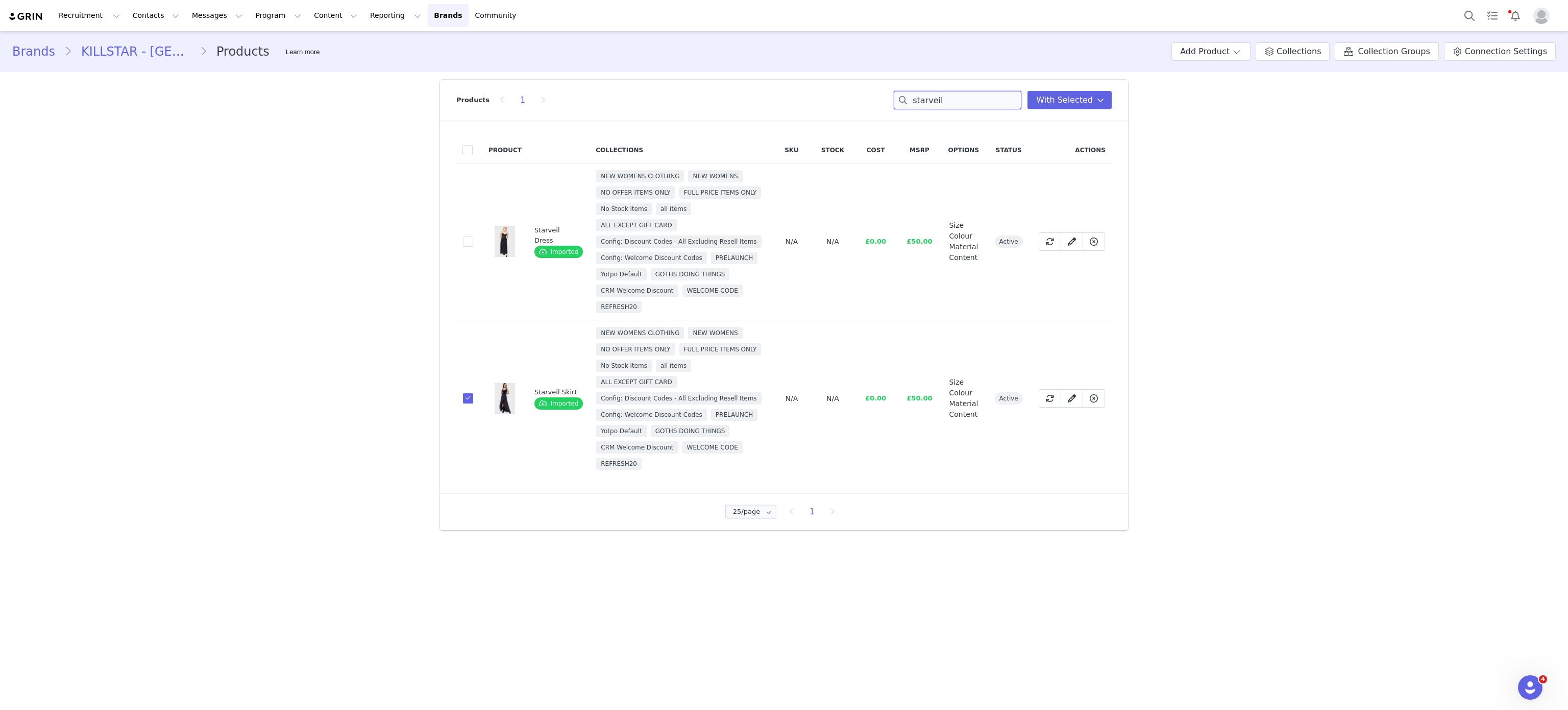
click at [959, 96] on input "starveil" at bounding box center [957, 100] width 128 height 18
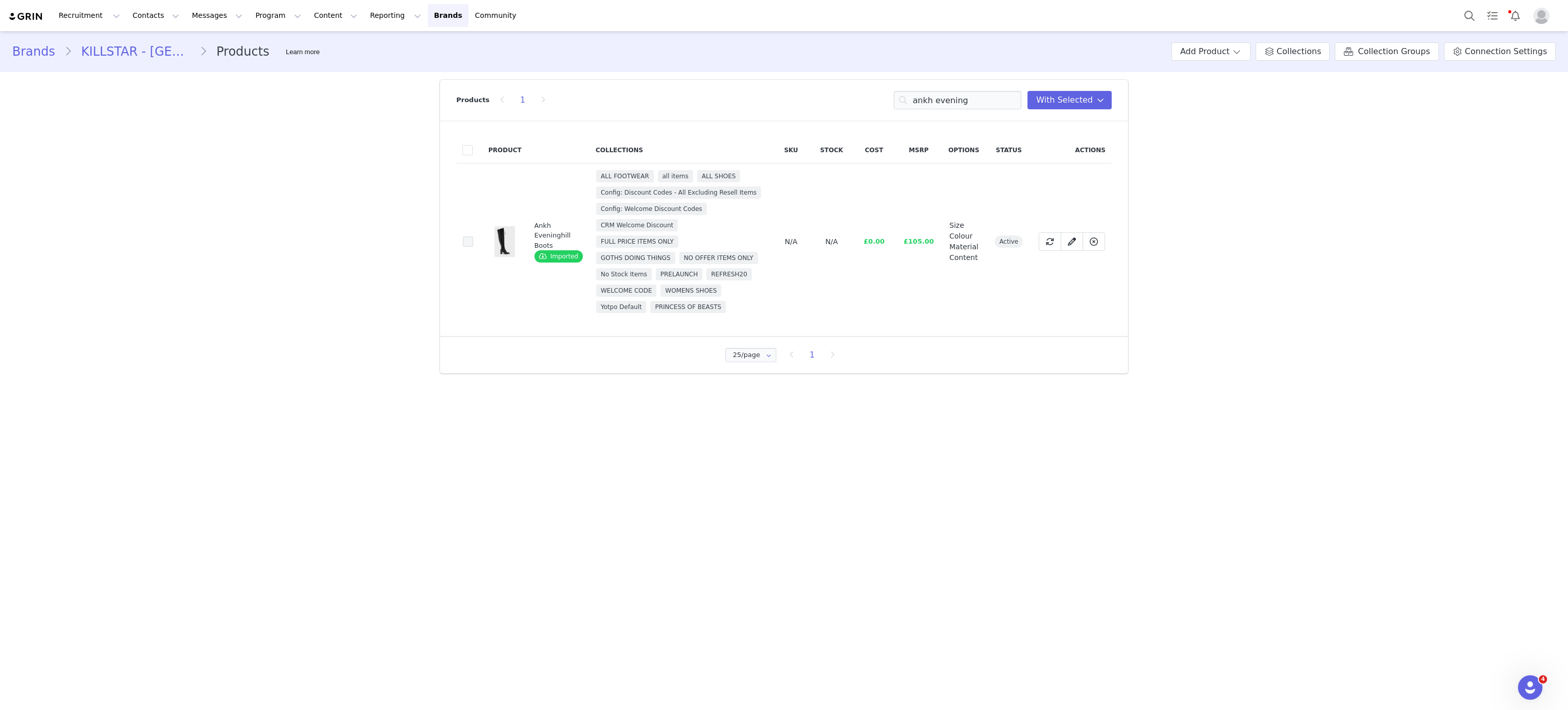
click at [472, 247] on span at bounding box center [468, 241] width 10 height 10
click at [473, 236] on input "62afba3e-d22f-46dd-b6f2-8ae485c7fb35" at bounding box center [473, 236] width 0 height 0
click at [469, 247] on span at bounding box center [468, 241] width 10 height 10
click at [473, 236] on input "62afba3e-d22f-46dd-b6f2-8ae485c7fb35" at bounding box center [473, 236] width 0 height 0
click at [948, 111] on div "Products 1 ankh evening You have 13 product s selected Add to Collections Remov…" at bounding box center [784, 100] width 656 height 41
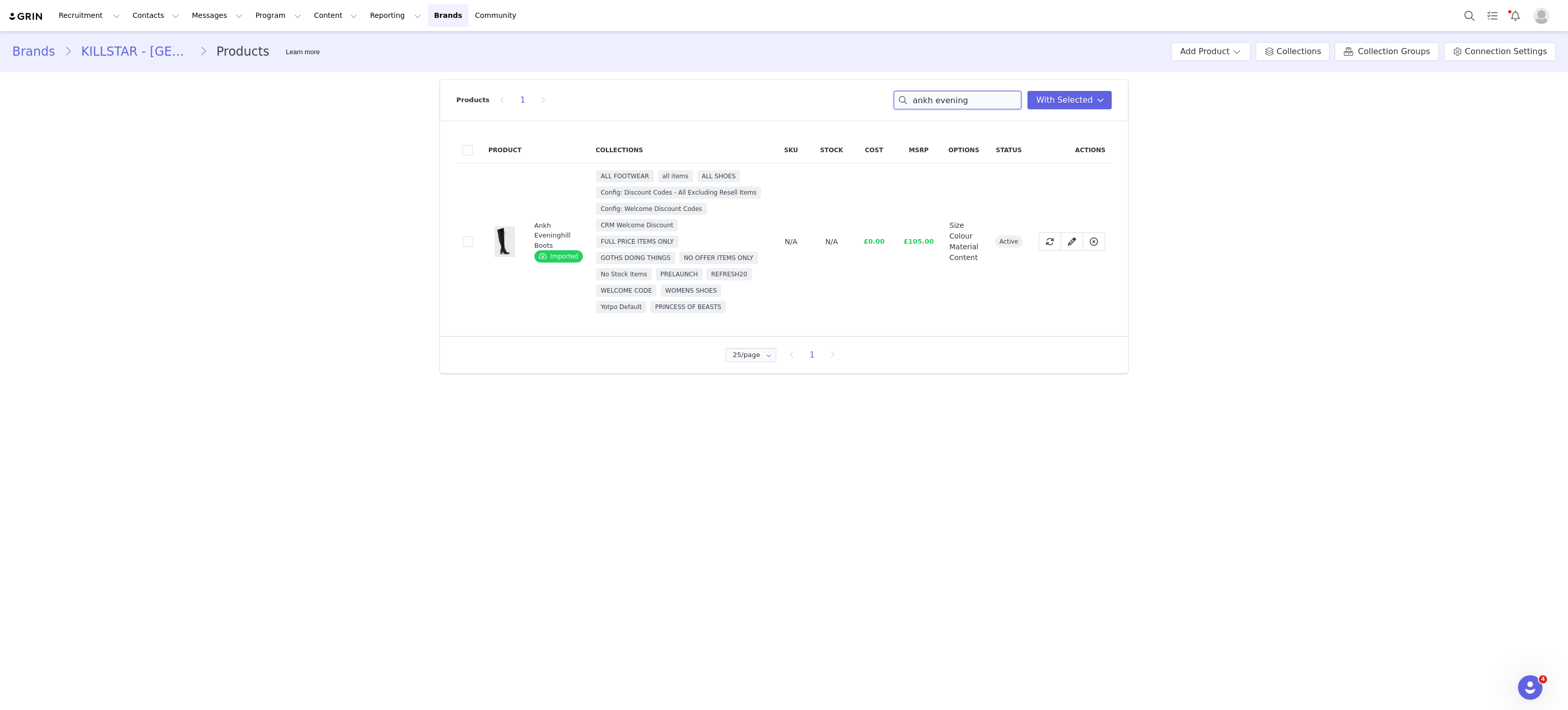
click at [933, 95] on input "ankh evening" at bounding box center [957, 100] width 128 height 18
click at [472, 236] on span at bounding box center [468, 233] width 10 height 10
click at [473, 228] on input "433fdd25-0d29-4509-a1fe-aa2413b1a362" at bounding box center [473, 228] width 0 height 0
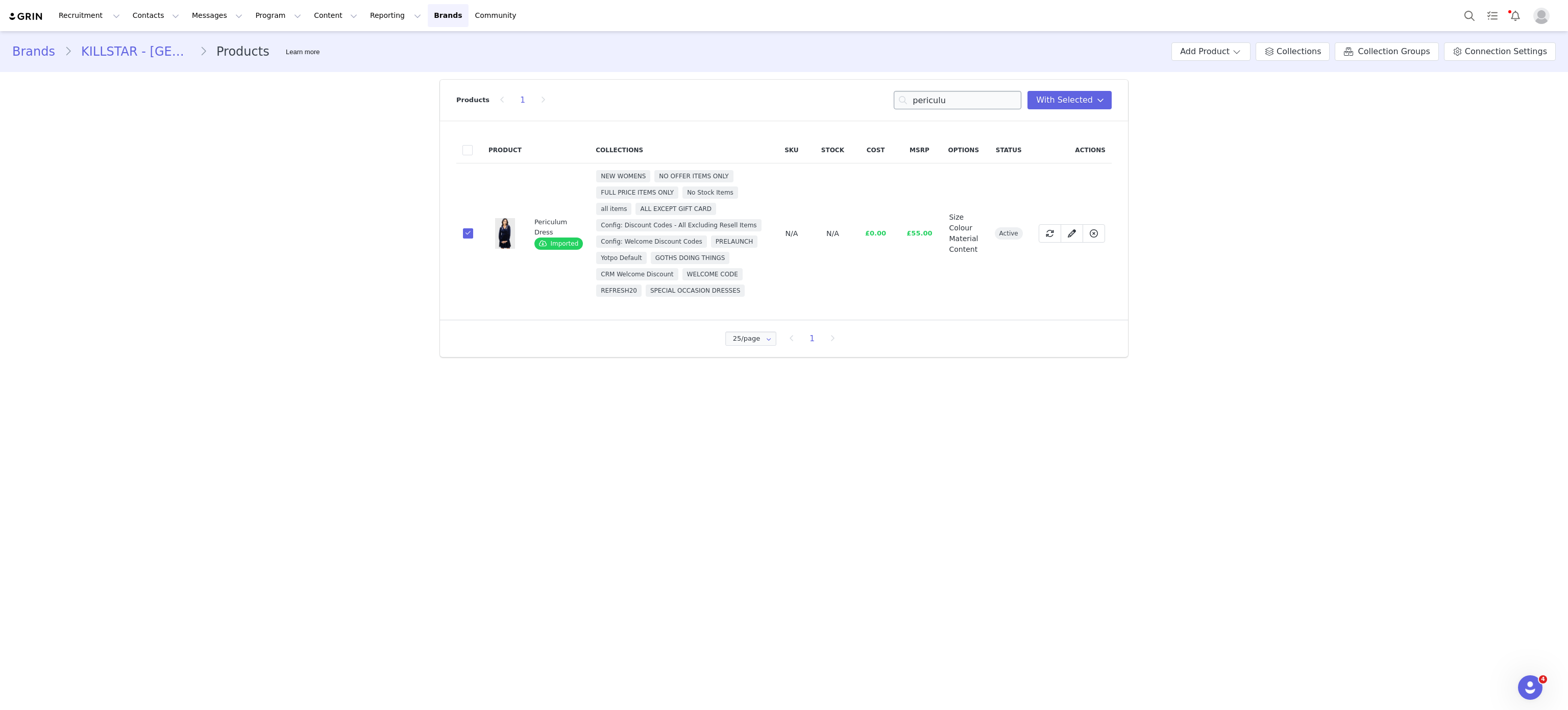
drag, startPoint x: 974, startPoint y: 116, endPoint x: 956, endPoint y: 97, distance: 26.2
click at [956, 97] on div "Products 1 periculu You have 14 product s selected Add to Collections Remove fr…" at bounding box center [784, 100] width 656 height 41
click at [956, 97] on input "periculu" at bounding box center [957, 100] width 128 height 18
click at [956, 97] on input "re" at bounding box center [957, 100] width 128 height 18
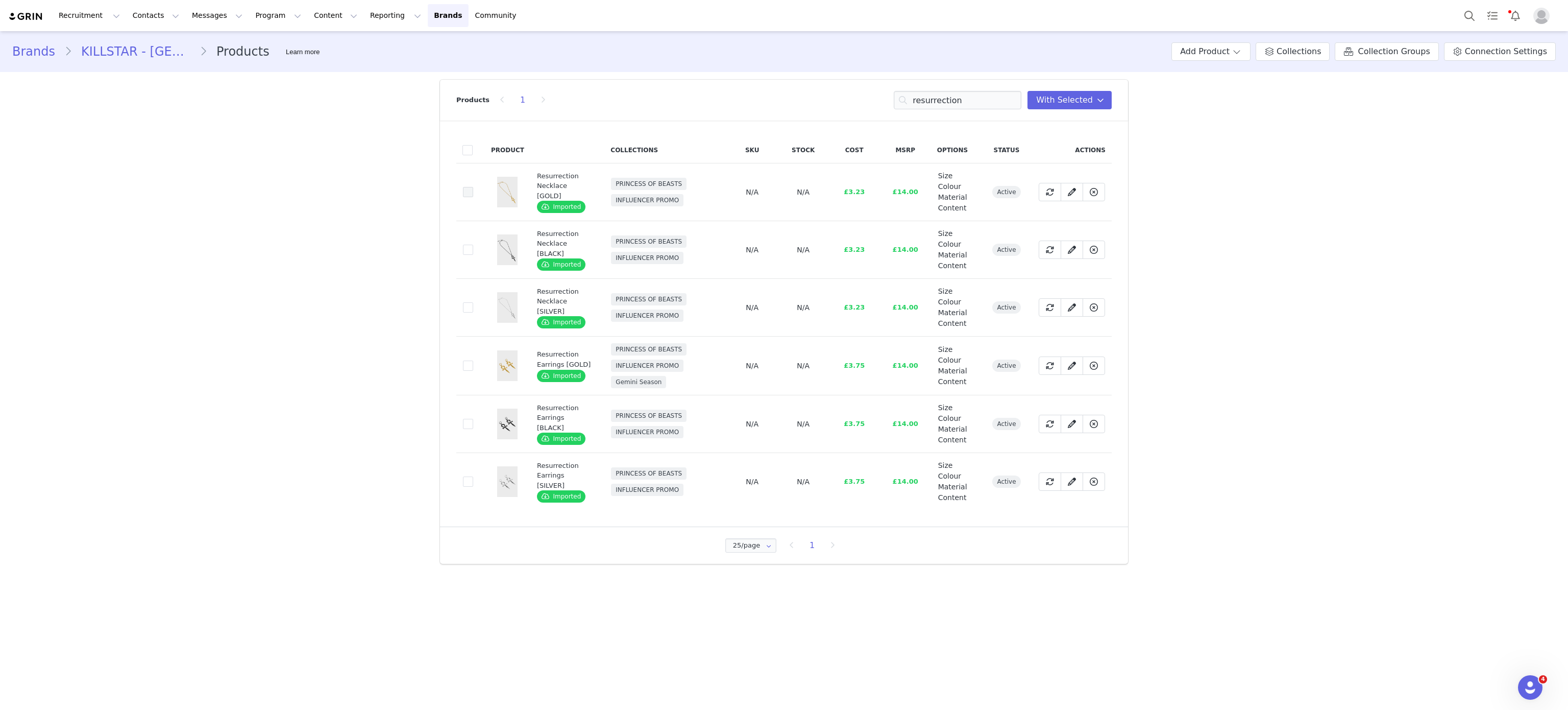
click at [470, 191] on span at bounding box center [468, 192] width 10 height 10
click at [473, 187] on input "1591c2e7-8ba0-4e10-bf90-d3f1852fe5b8" at bounding box center [473, 187] width 0 height 0
click at [950, 99] on input "resurrection" at bounding box center [957, 100] width 128 height 18
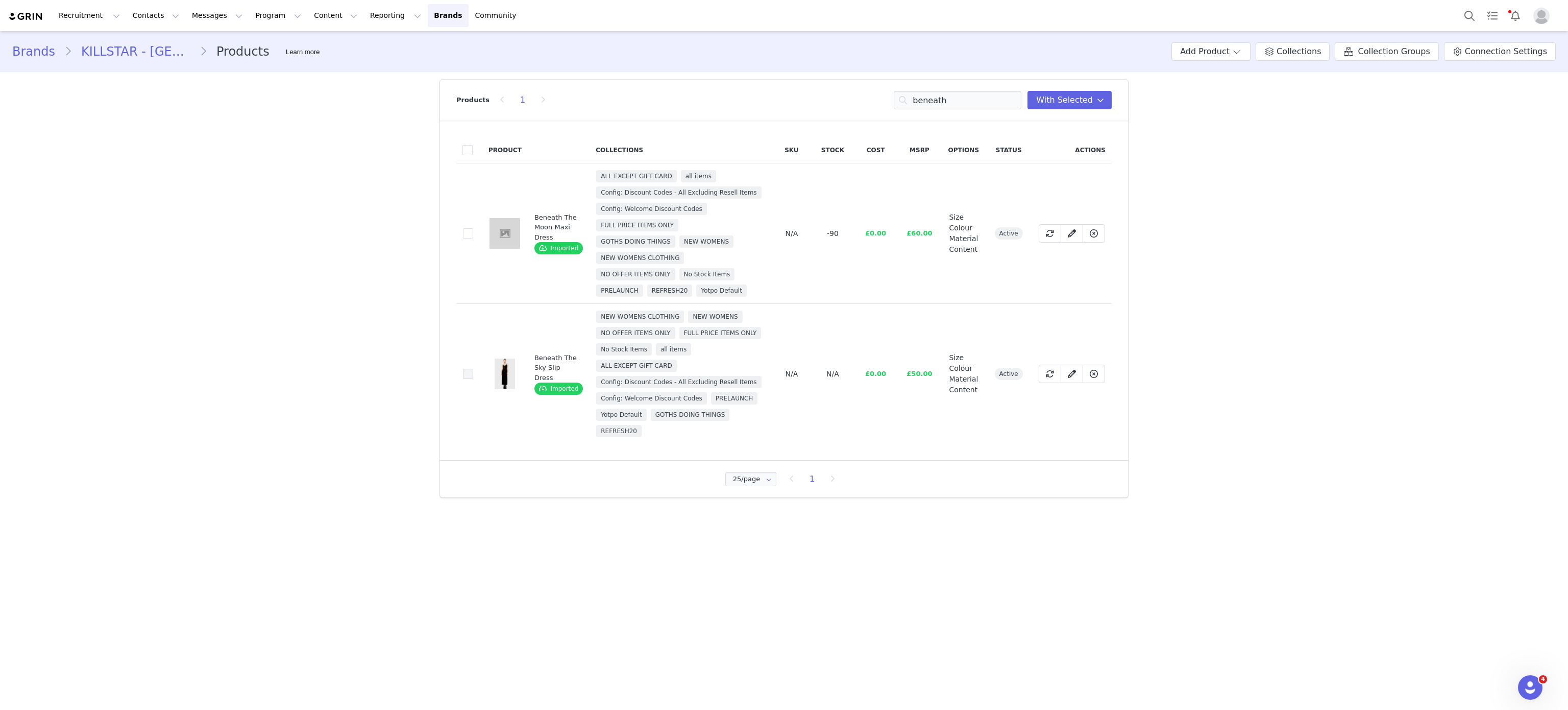
click at [463, 371] on span at bounding box center [468, 373] width 10 height 10
click at [473, 368] on input "fb71b32c-a19c-4949-91b6-fbe96dcf9dc8" at bounding box center [473, 368] width 0 height 0
click at [967, 99] on input "beneath" at bounding box center [957, 100] width 128 height 18
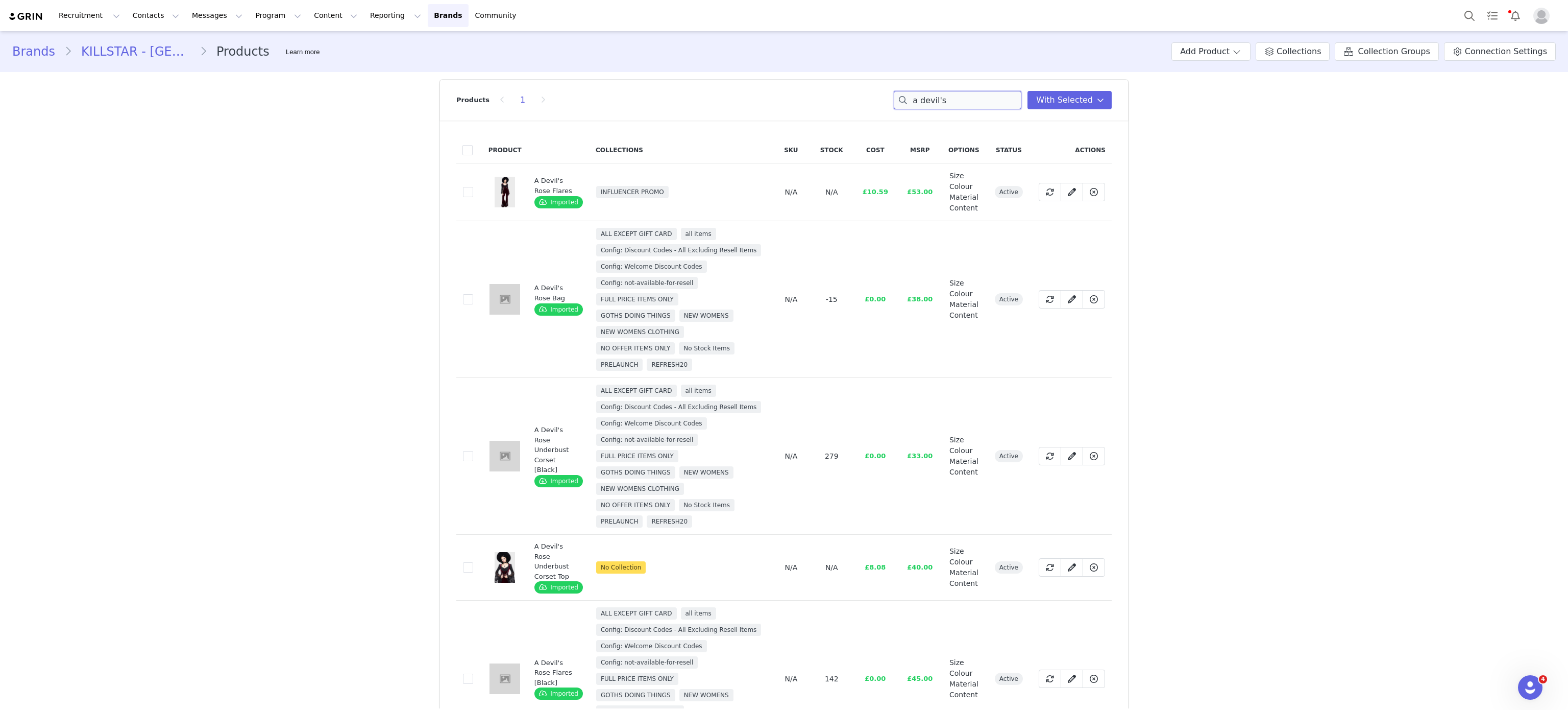
scroll to position [74, 0]
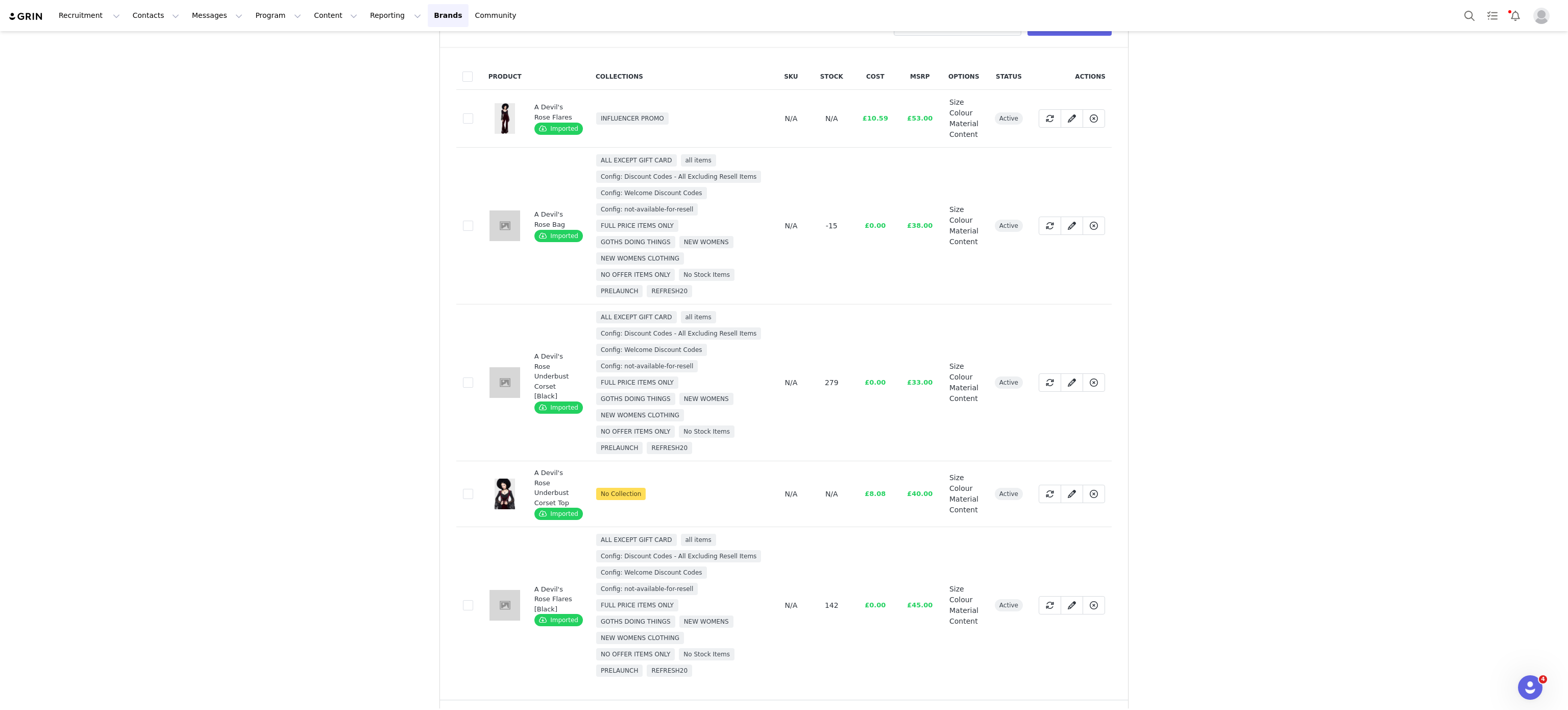
click at [457, 494] on td "bc0f9aa7-f985-40ae-bdcb-cd24cd86130c" at bounding box center [469, 494] width 26 height 66
click at [463, 495] on span at bounding box center [468, 493] width 10 height 10
click at [473, 488] on input "bc0f9aa7-f985-40ae-bdcb-cd24cd86130c" at bounding box center [473, 488] width 0 height 0
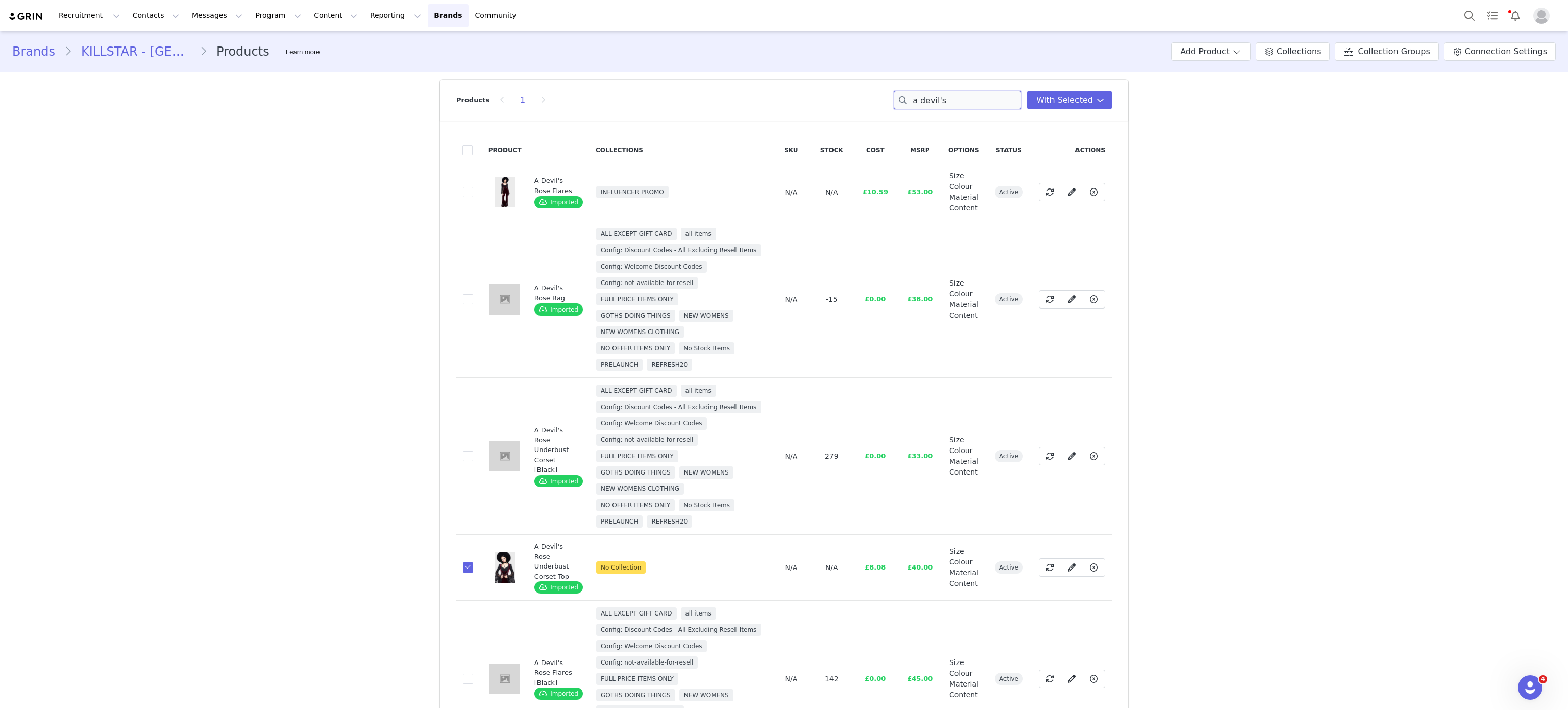
click at [923, 96] on input "a devil's" at bounding box center [957, 100] width 128 height 18
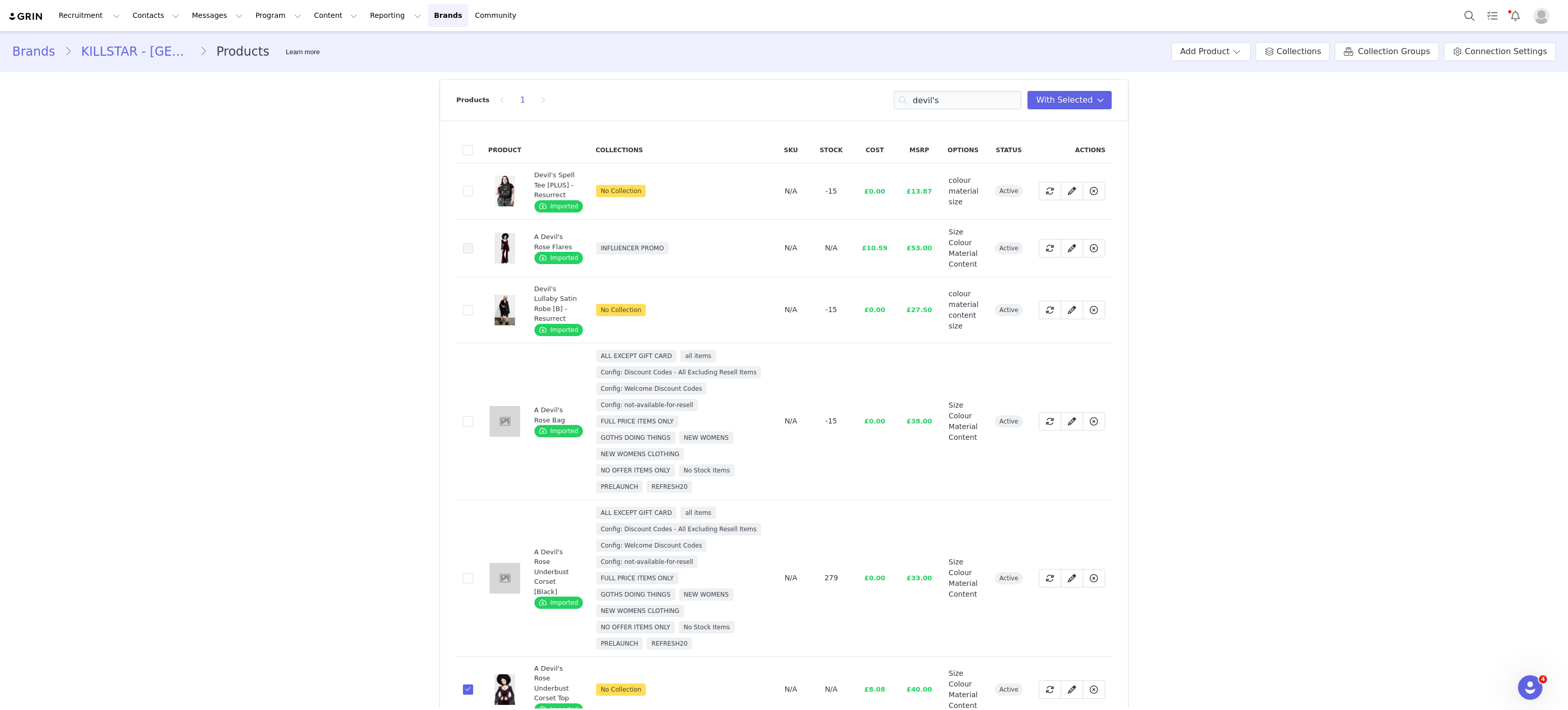
click at [463, 245] on span at bounding box center [468, 248] width 10 height 10
click at [473, 243] on input "0cc704d5-db20-43d3-8f79-7b8110d6a75f" at bounding box center [473, 243] width 0 height 0
click at [980, 93] on input "devil's" at bounding box center [957, 100] width 128 height 18
click at [980, 93] on input "t" at bounding box center [957, 100] width 128 height 18
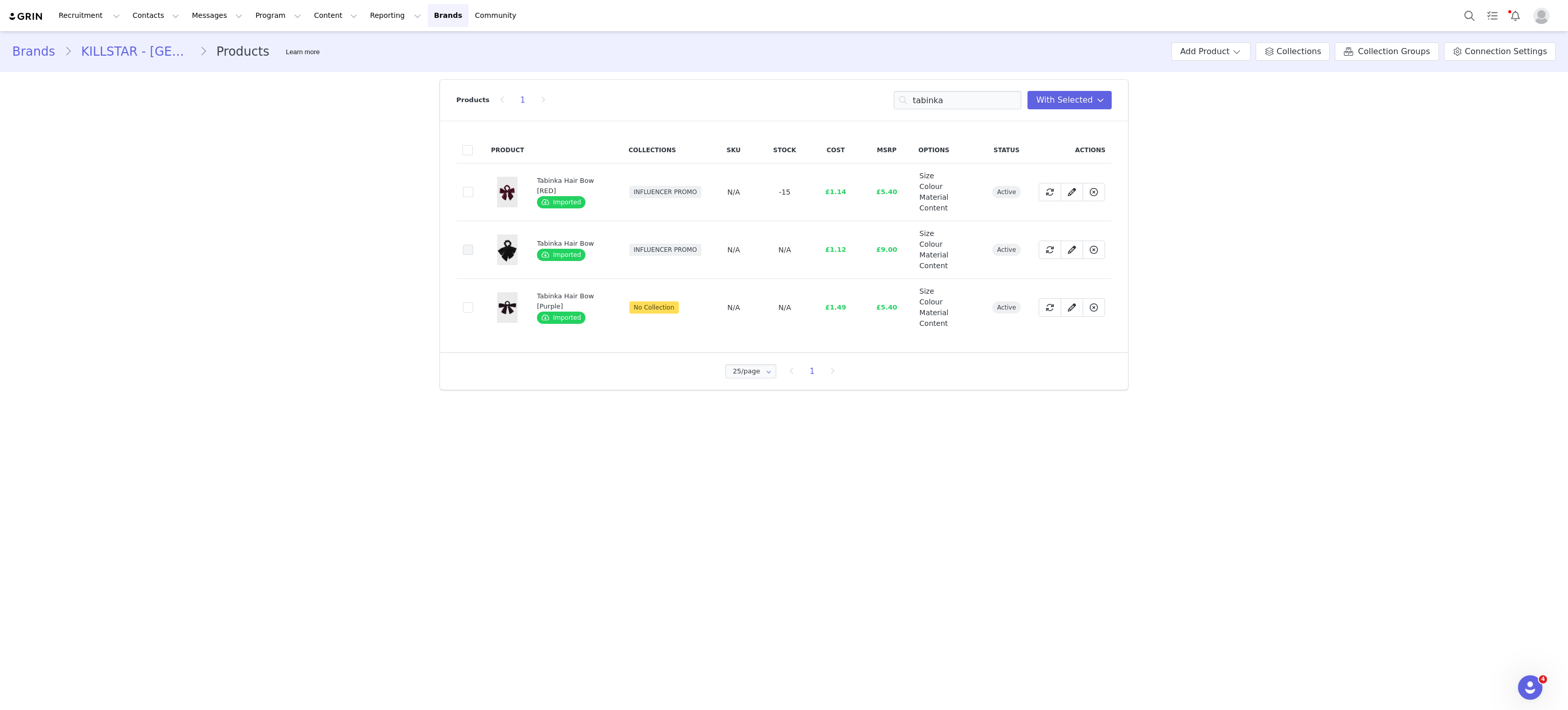
click at [470, 245] on span at bounding box center [468, 250] width 10 height 10
click at [473, 245] on input "82854563-ae2e-4c9c-8b7f-e934d6fb77d1" at bounding box center [473, 245] width 0 height 0
drag, startPoint x: 976, startPoint y: 111, endPoint x: 947, endPoint y: 89, distance: 36.4
click at [947, 89] on div "Products 1 tabinka You have 19 product s selected Add to Collections Remove fro…" at bounding box center [784, 100] width 656 height 41
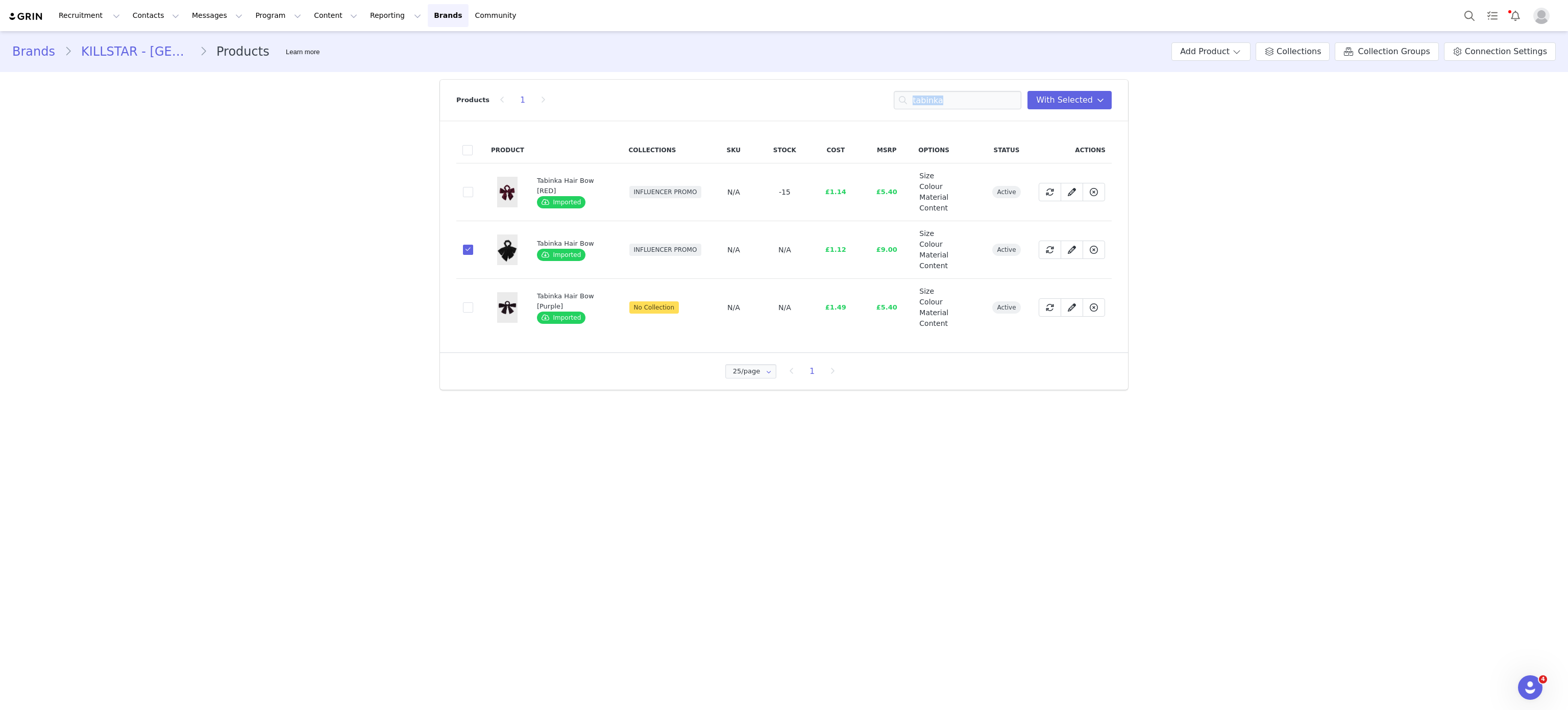
click at [947, 89] on div "Products 1 tabinka You have 19 product s selected Add to Collections Remove fro…" at bounding box center [784, 100] width 656 height 41
click at [961, 94] on input "tabinka" at bounding box center [957, 100] width 128 height 18
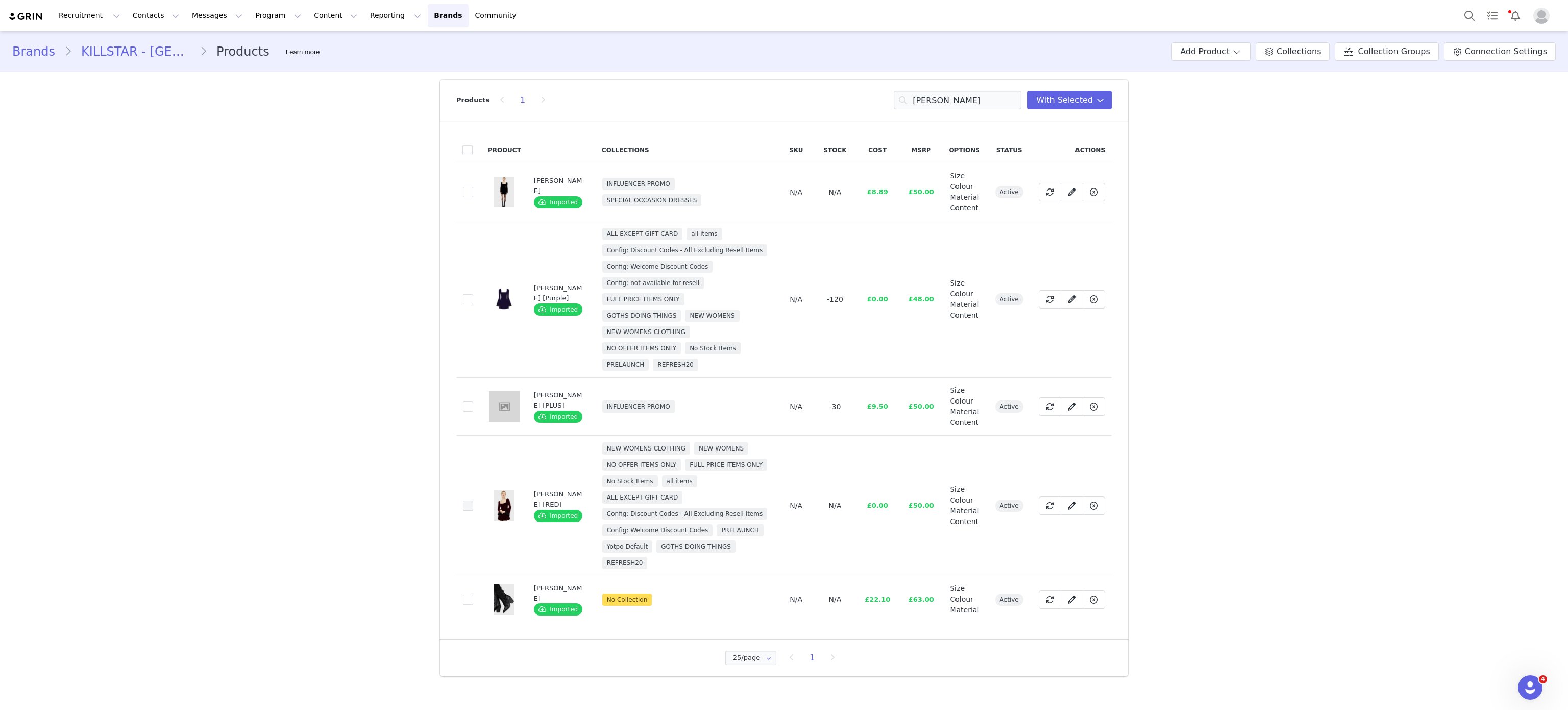
click at [469, 507] on span at bounding box center [468, 505] width 10 height 10
click at [473, 501] on input "4b020165-2255-44fc-8b31-cf0577613494" at bounding box center [473, 501] width 0 height 0
click at [978, 108] on input "beatrix" at bounding box center [957, 100] width 128 height 18
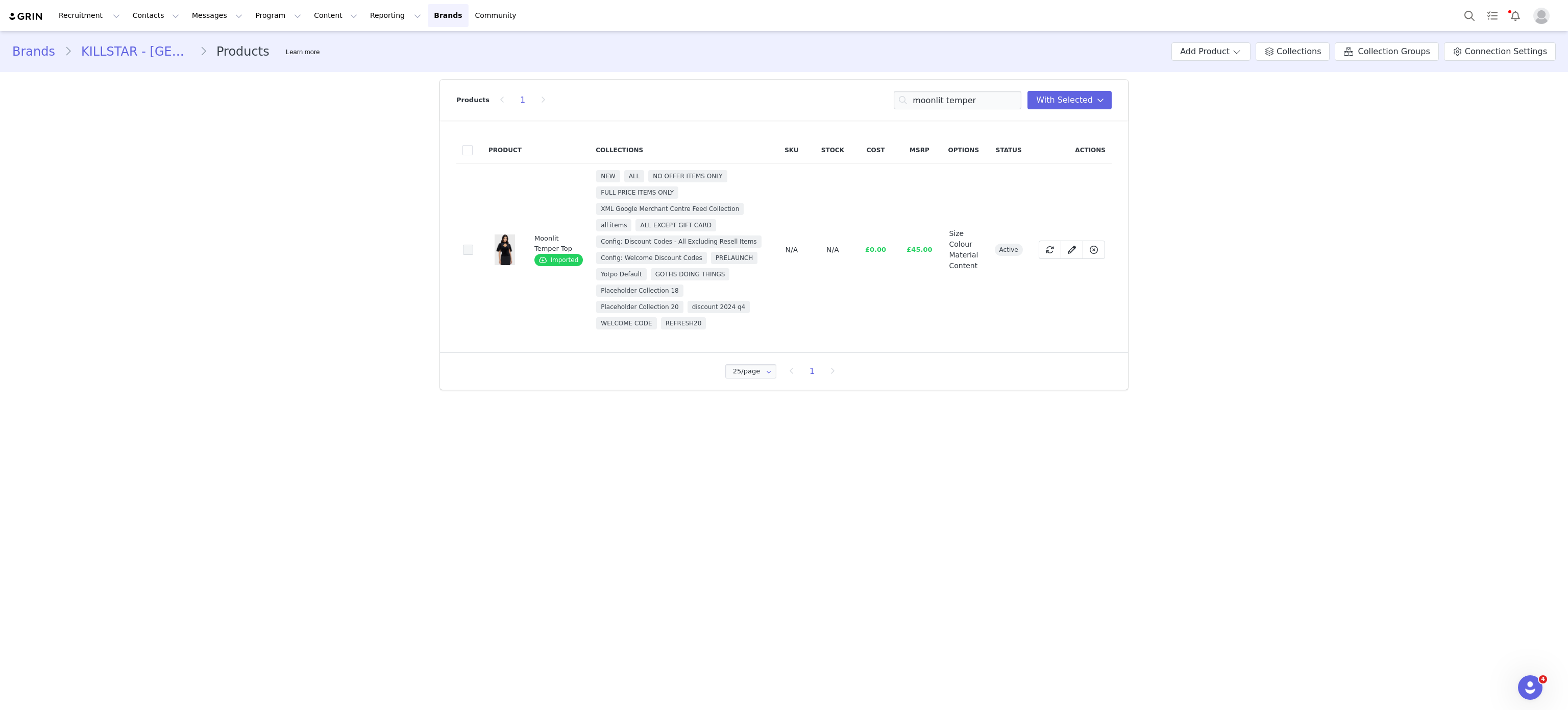
click at [464, 255] on span at bounding box center [468, 250] width 10 height 10
click at [473, 245] on input "6a3480b3-4b5d-4340-8855-80b0b3f07b87" at bounding box center [473, 245] width 0 height 0
click at [953, 112] on div "Products 1 moonlit temper You have 21 product s selected Add to Collections Rem…" at bounding box center [784, 100] width 656 height 41
click at [941, 93] on input "moonlit temper" at bounding box center [957, 100] width 128 height 18
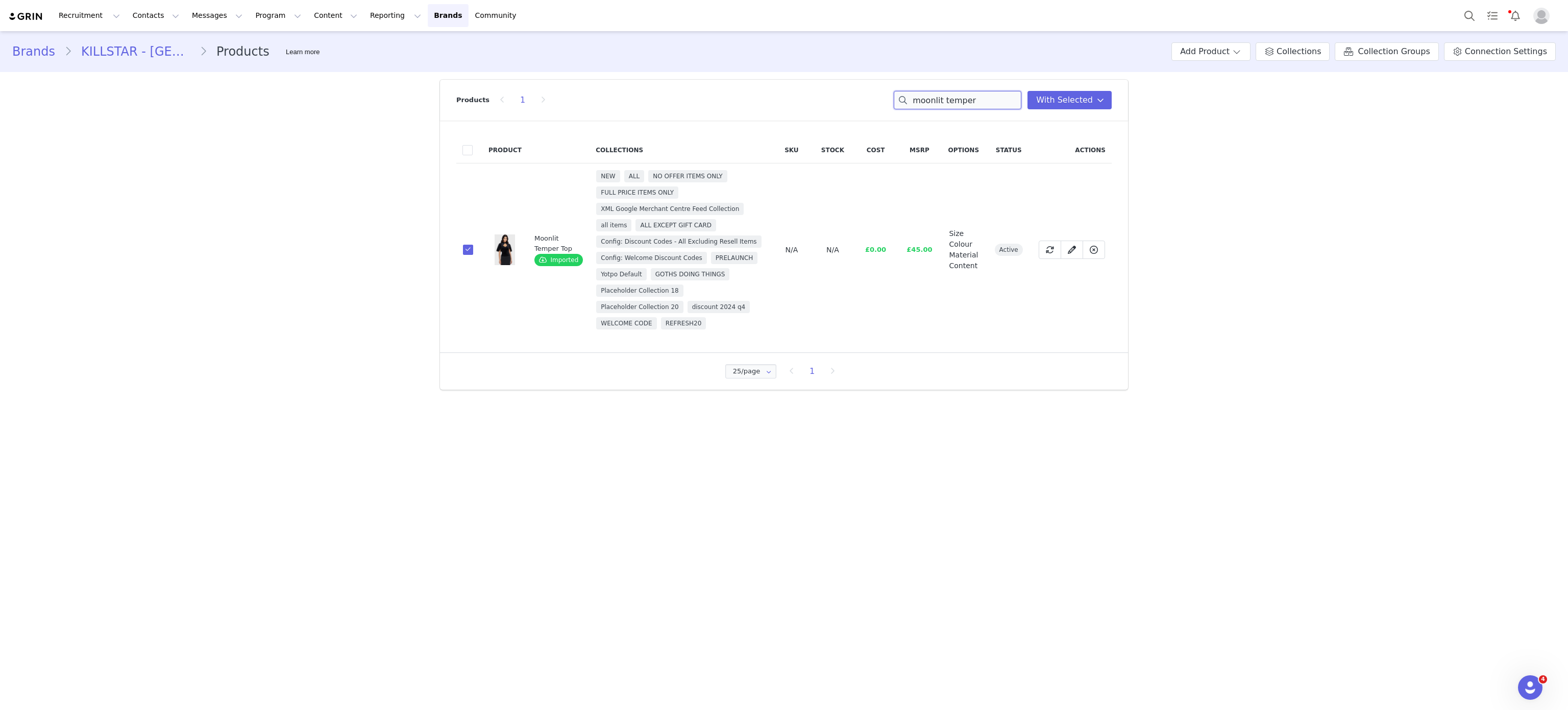
click at [941, 93] on input "moonlit temper" at bounding box center [957, 100] width 128 height 18
type input "n"
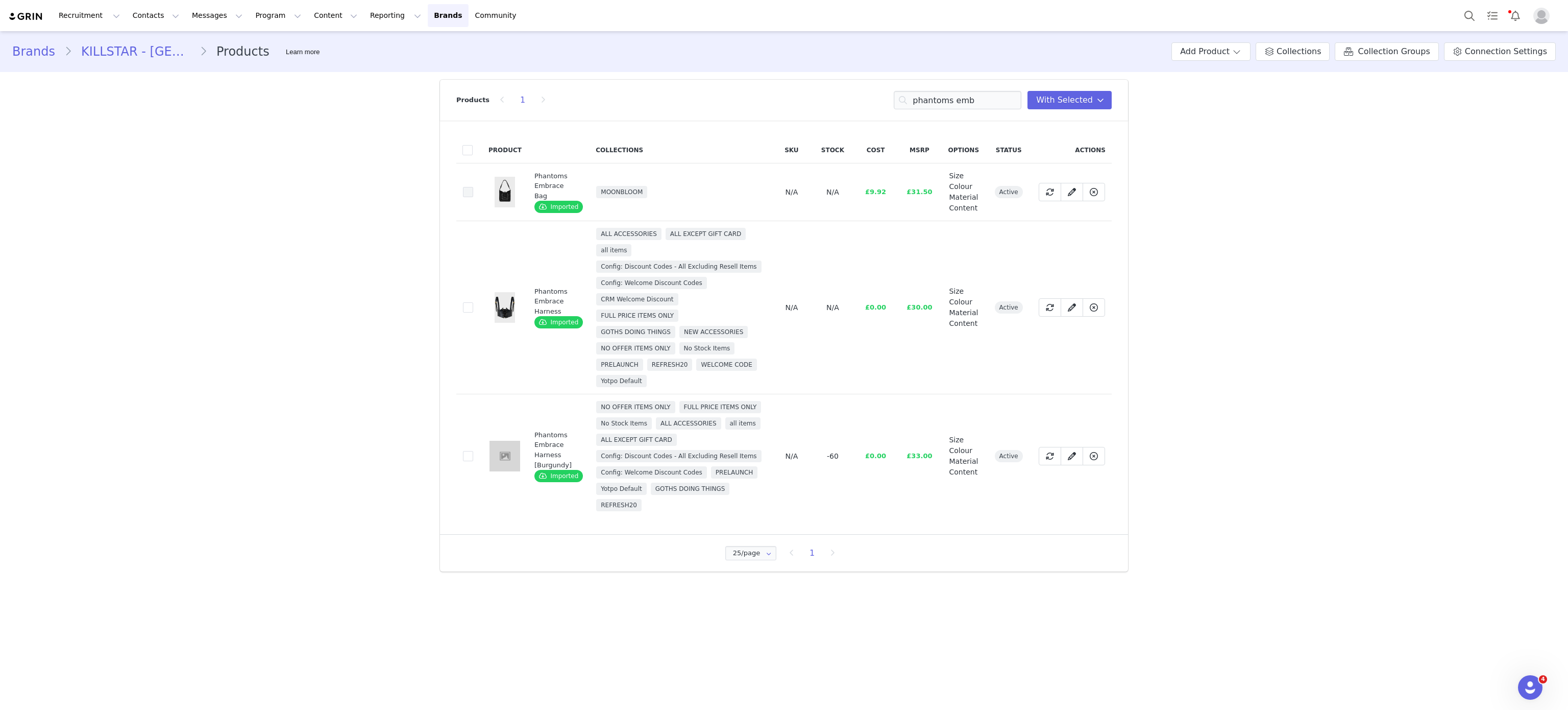
click at [471, 186] on label "1f29c50b-f6d0-47b8-9f51-bbeca5ed50e6" at bounding box center [468, 192] width 10 height 12
click at [473, 187] on input "1f29c50b-f6d0-47b8-9f51-bbeca5ed50e6" at bounding box center [473, 187] width 0 height 0
click at [959, 97] on input "phantoms emb" at bounding box center [957, 100] width 128 height 18
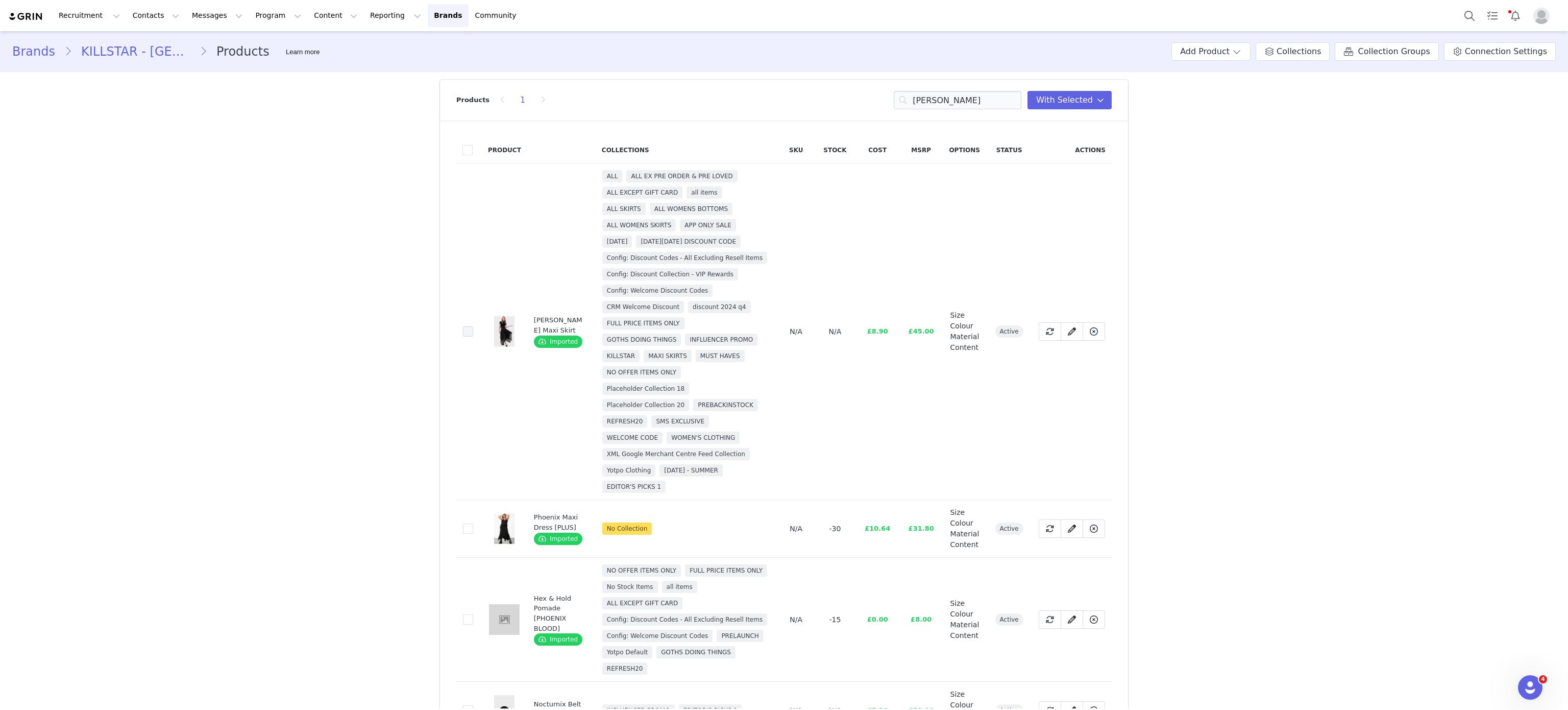
click at [463, 330] on span at bounding box center [468, 331] width 10 height 10
click at [473, 326] on input "103d98f9-343f-4101-b056-b69d0b9eec1d" at bounding box center [473, 326] width 0 height 0
click at [947, 103] on input "nix" at bounding box center [957, 100] width 128 height 18
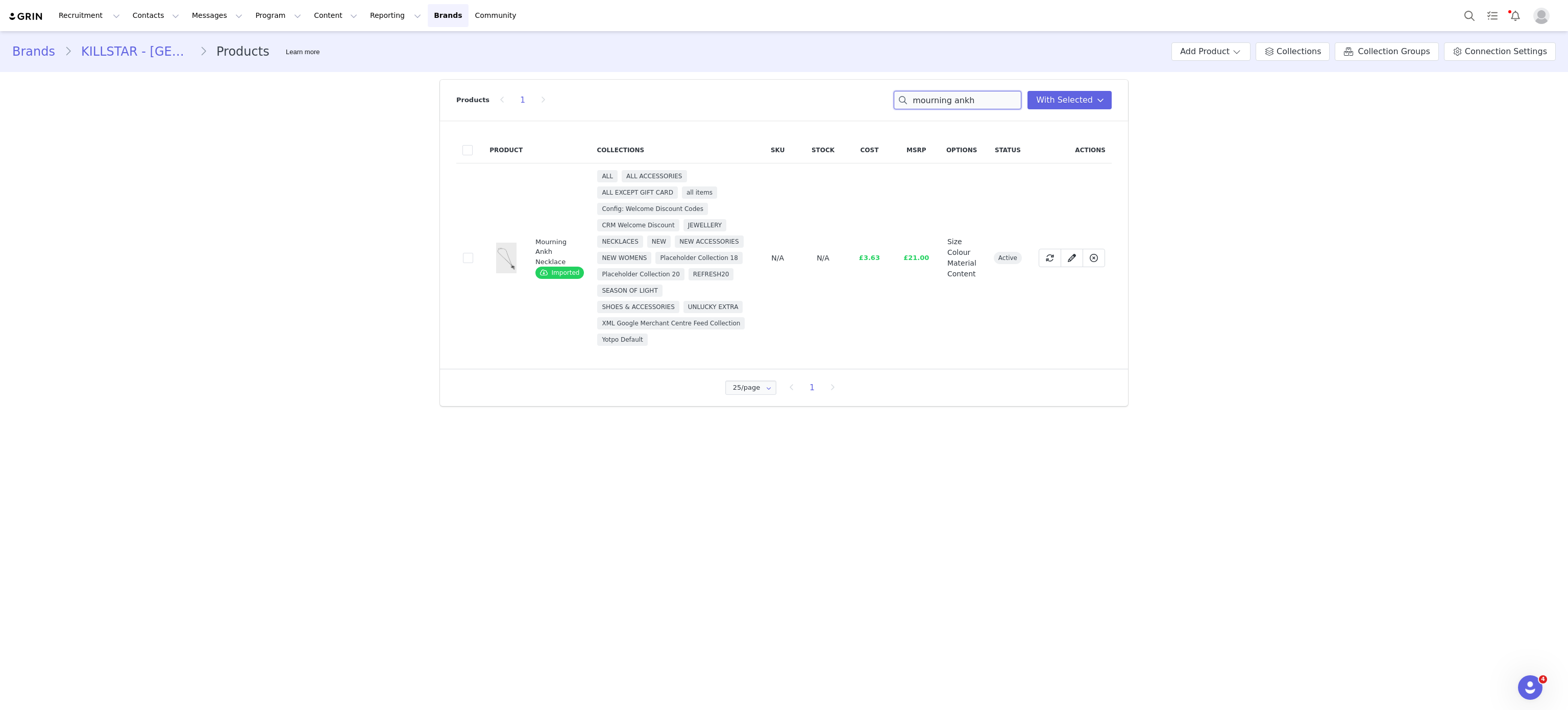
click at [942, 96] on input "mourning ankh" at bounding box center [957, 100] width 128 height 18
click at [942, 96] on input "e" at bounding box center [957, 100] width 128 height 18
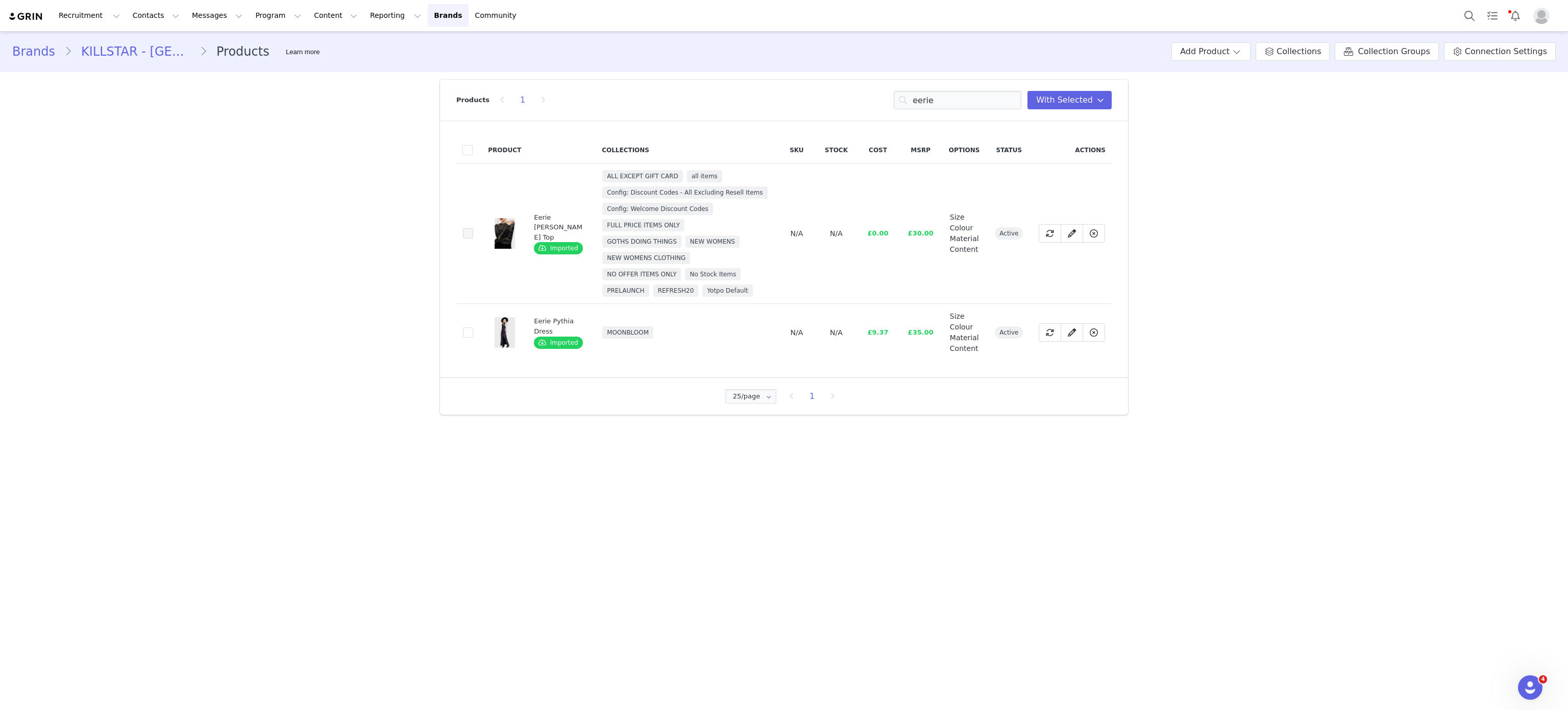
click at [471, 231] on span at bounding box center [468, 233] width 10 height 10
click at [473, 228] on input "01c07f6e-71d5-41b7-a516-0d9dd621d68c" at bounding box center [473, 228] width 0 height 0
drag, startPoint x: 967, startPoint y: 89, endPoint x: 979, endPoint y: 97, distance: 14.4
click at [979, 97] on div "Products 1 eerie You have 24 product s selected Add to Collections Remove from …" at bounding box center [784, 100] width 656 height 41
click at [979, 97] on input "eerie" at bounding box center [957, 100] width 128 height 18
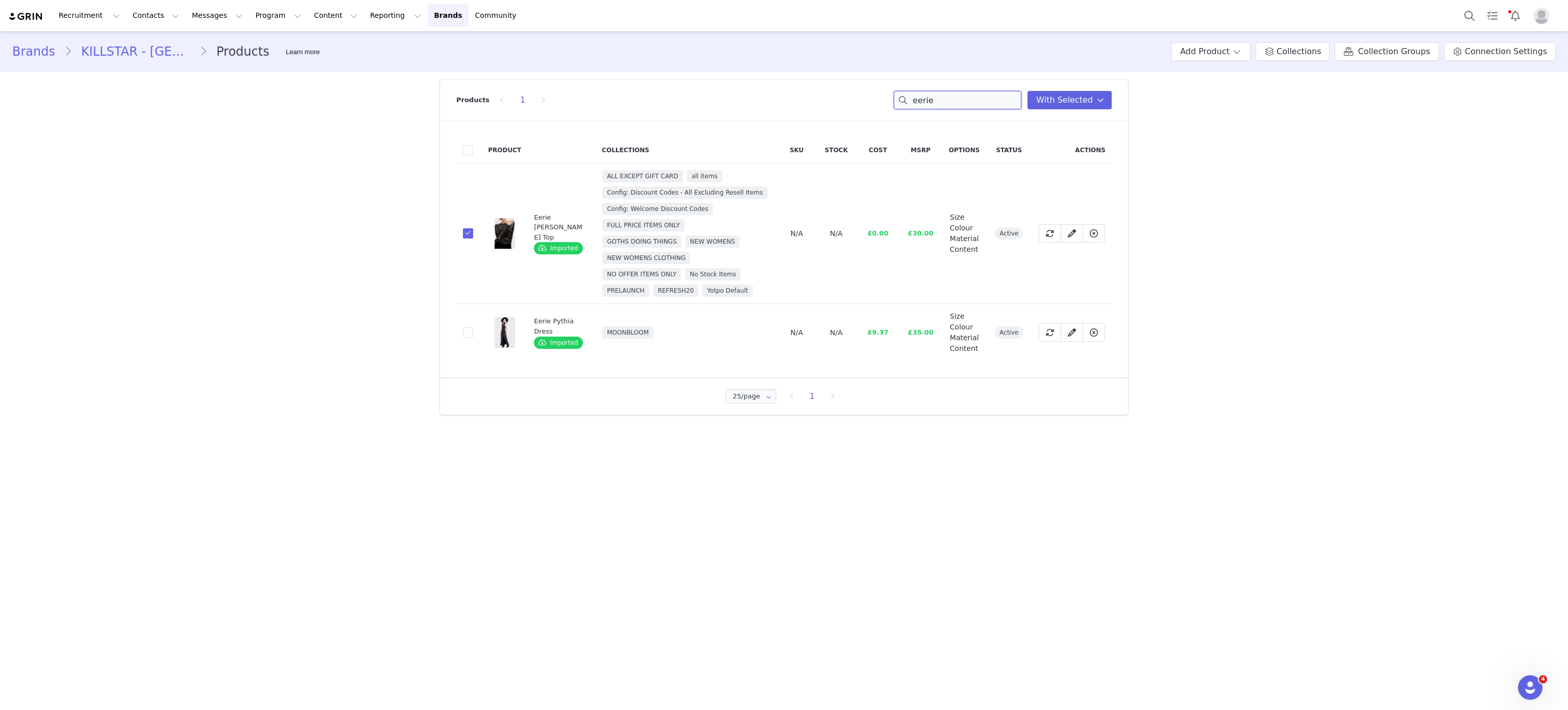
click at [979, 97] on input "eerie" at bounding box center [957, 100] width 128 height 18
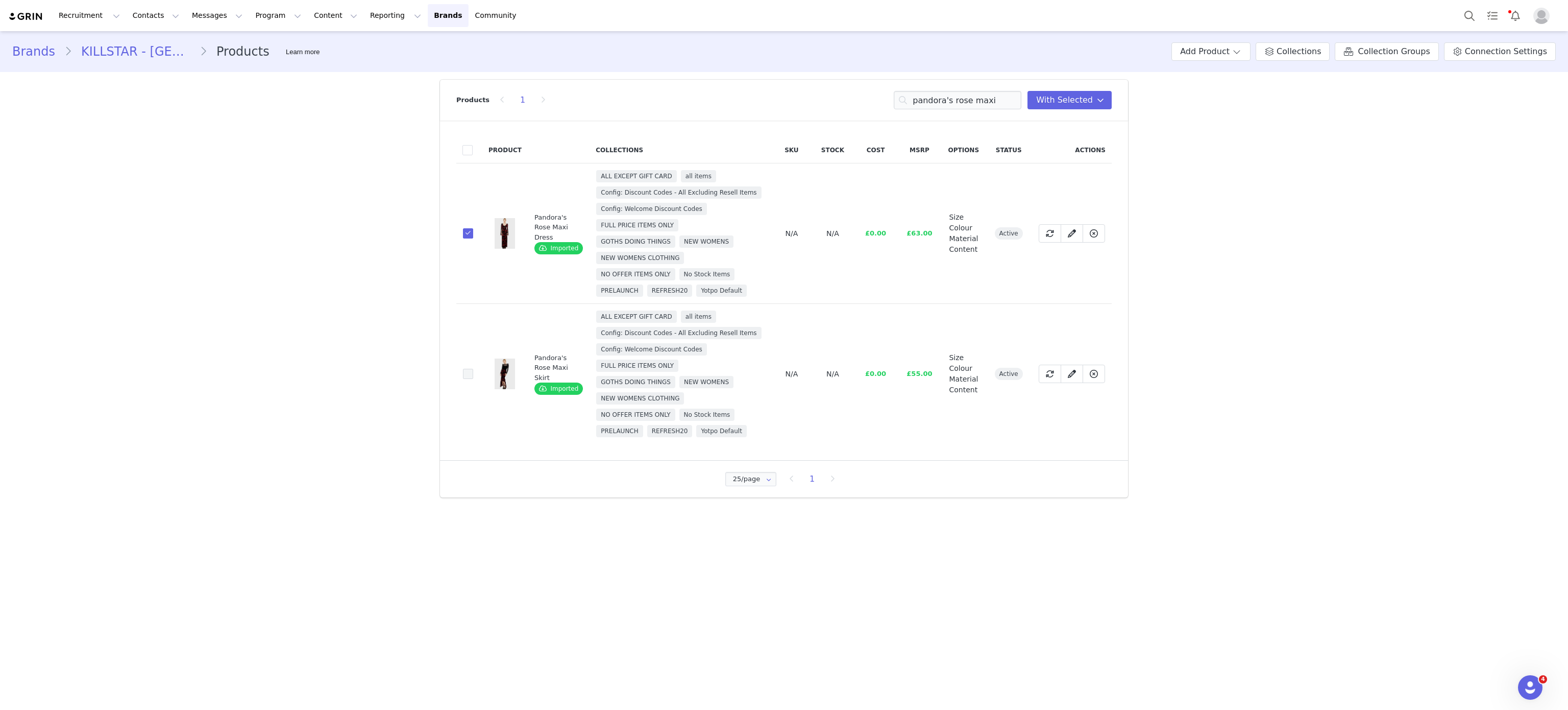
click at [467, 374] on span at bounding box center [468, 373] width 10 height 10
click at [473, 368] on input "e8a18353-3b89-4ac6-8015-a4502922fbb1" at bounding box center [473, 368] width 0 height 0
click at [1020, 99] on input "pandora's rose maxi" at bounding box center [957, 100] width 128 height 18
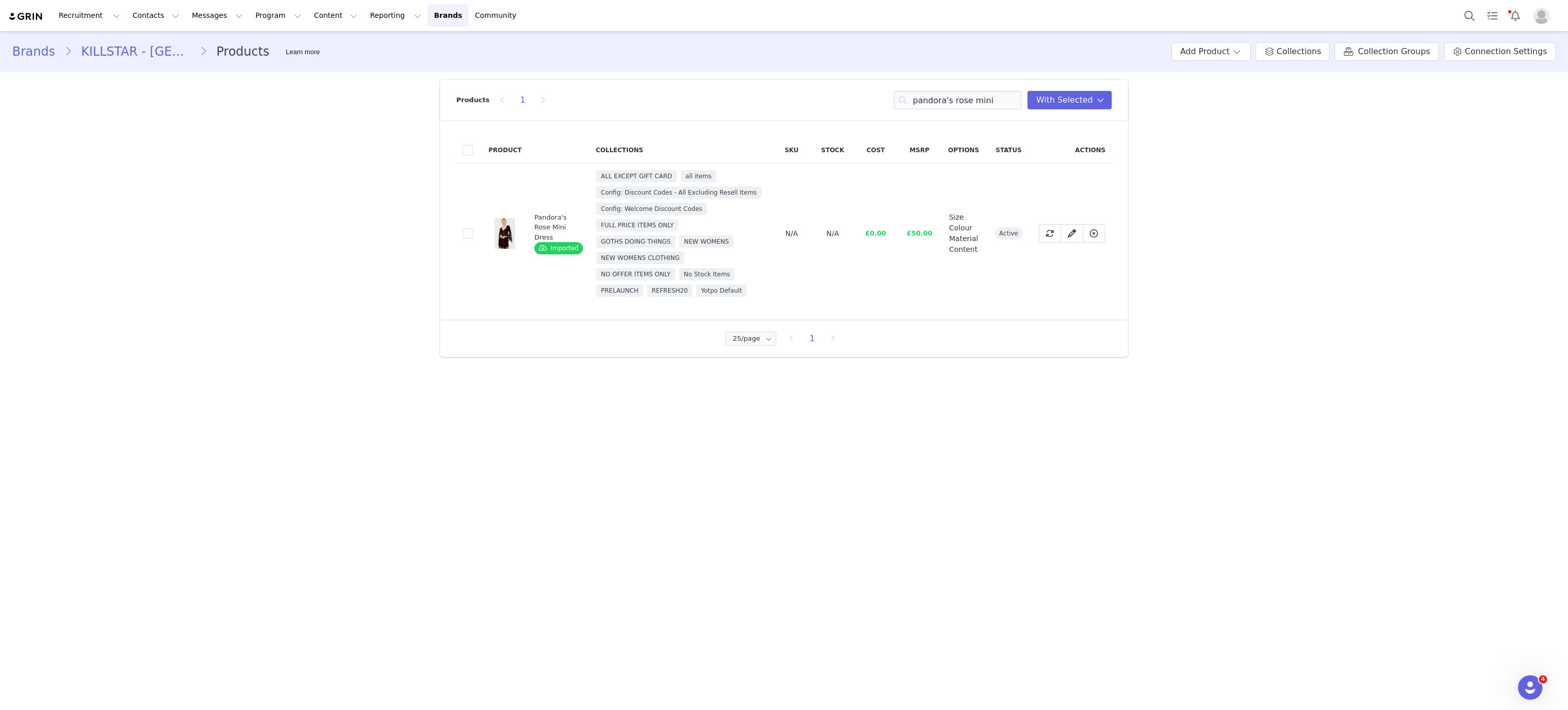
click at [460, 231] on td "f6b8504a-8e30-4644-9102-47fe18254262" at bounding box center [469, 233] width 26 height 141
click at [469, 236] on span at bounding box center [468, 233] width 10 height 10
click at [473, 228] on input "f6b8504a-8e30-4644-9102-47fe18254262" at bounding box center [473, 228] width 0 height 0
click at [962, 100] on input "pandora's rose mini" at bounding box center [957, 100] width 128 height 18
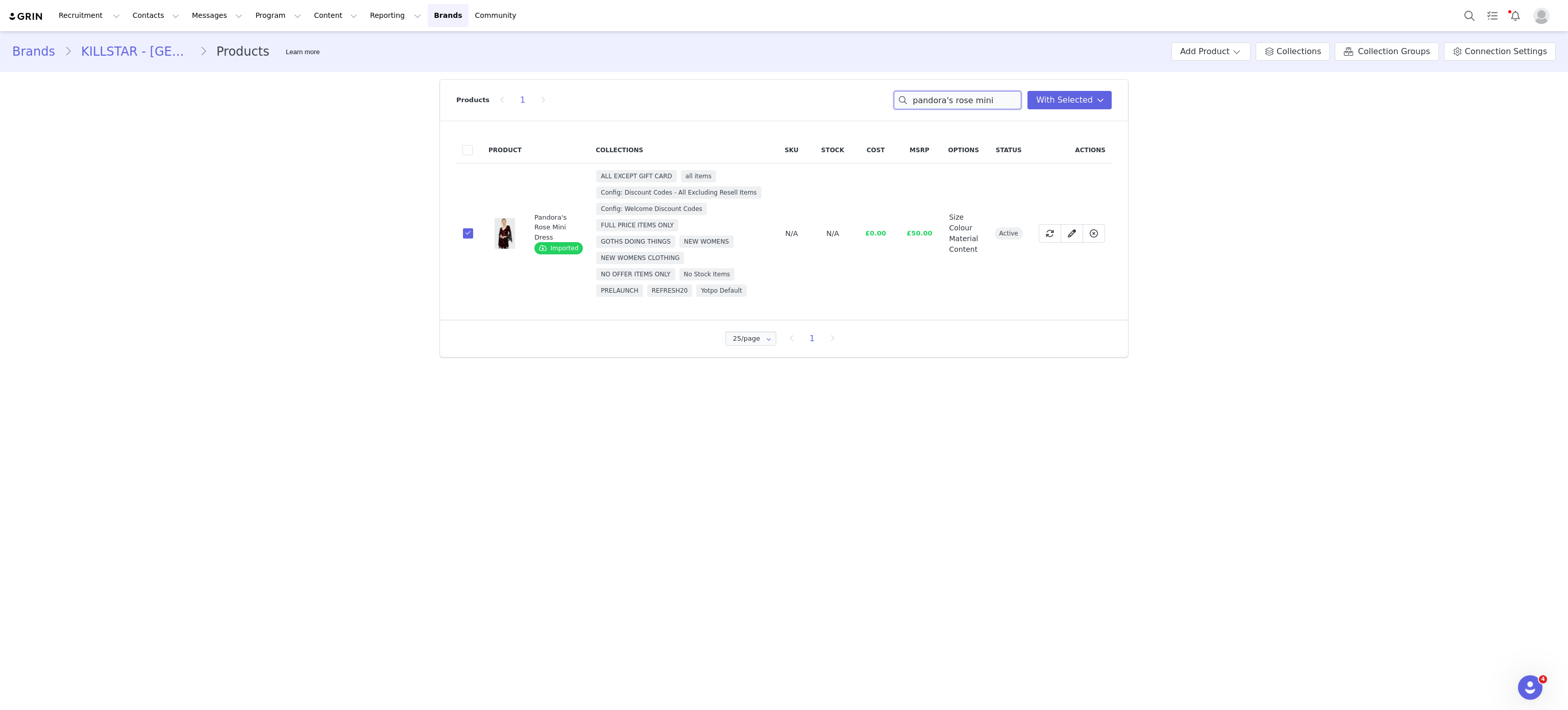
click at [962, 100] on input "pandora's rose mini" at bounding box center [957, 100] width 128 height 18
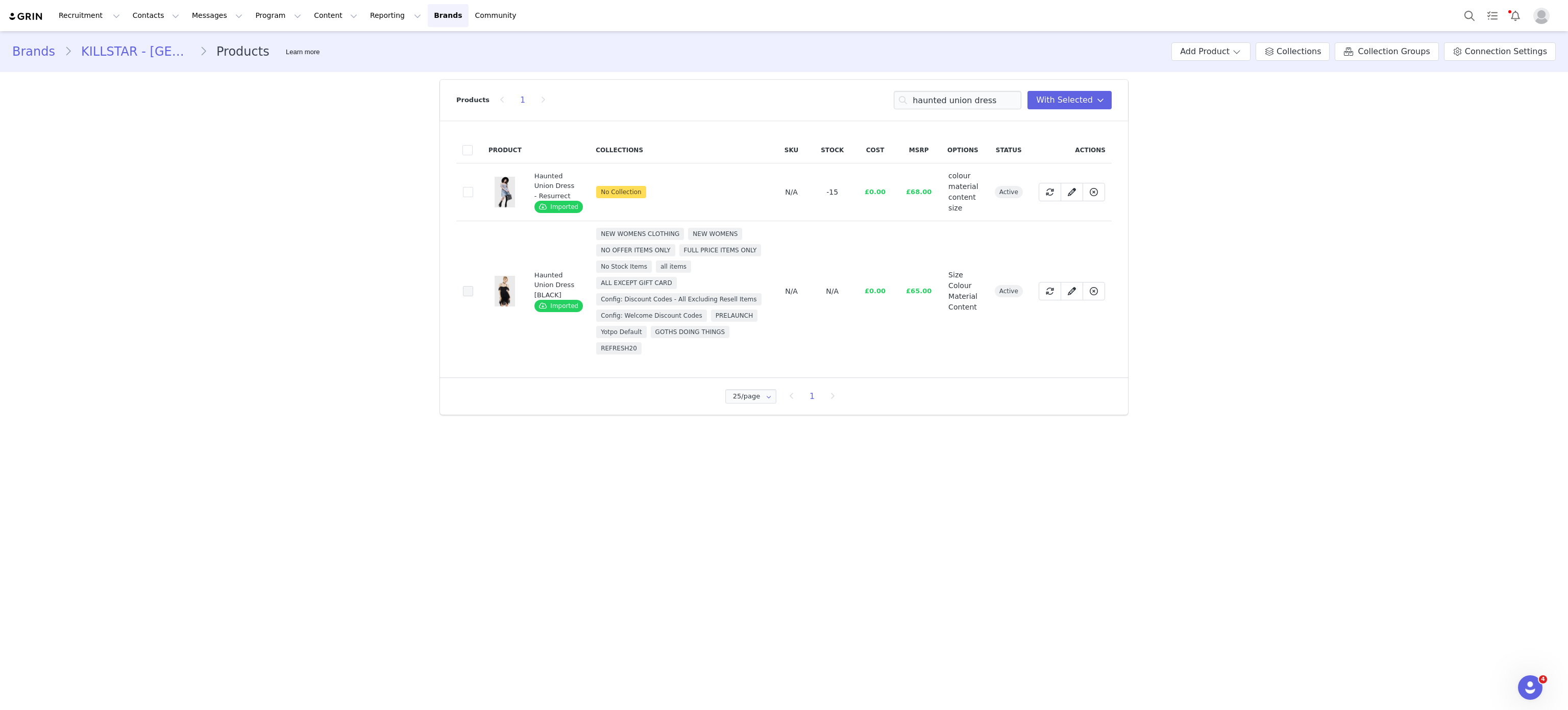
click at [470, 289] on span at bounding box center [468, 291] width 10 height 10
click at [473, 286] on input "d970096c-ecac-4ffe-9469-257a457d2410" at bounding box center [473, 286] width 0 height 0
click at [942, 94] on input "haunted union dress" at bounding box center [957, 100] width 128 height 18
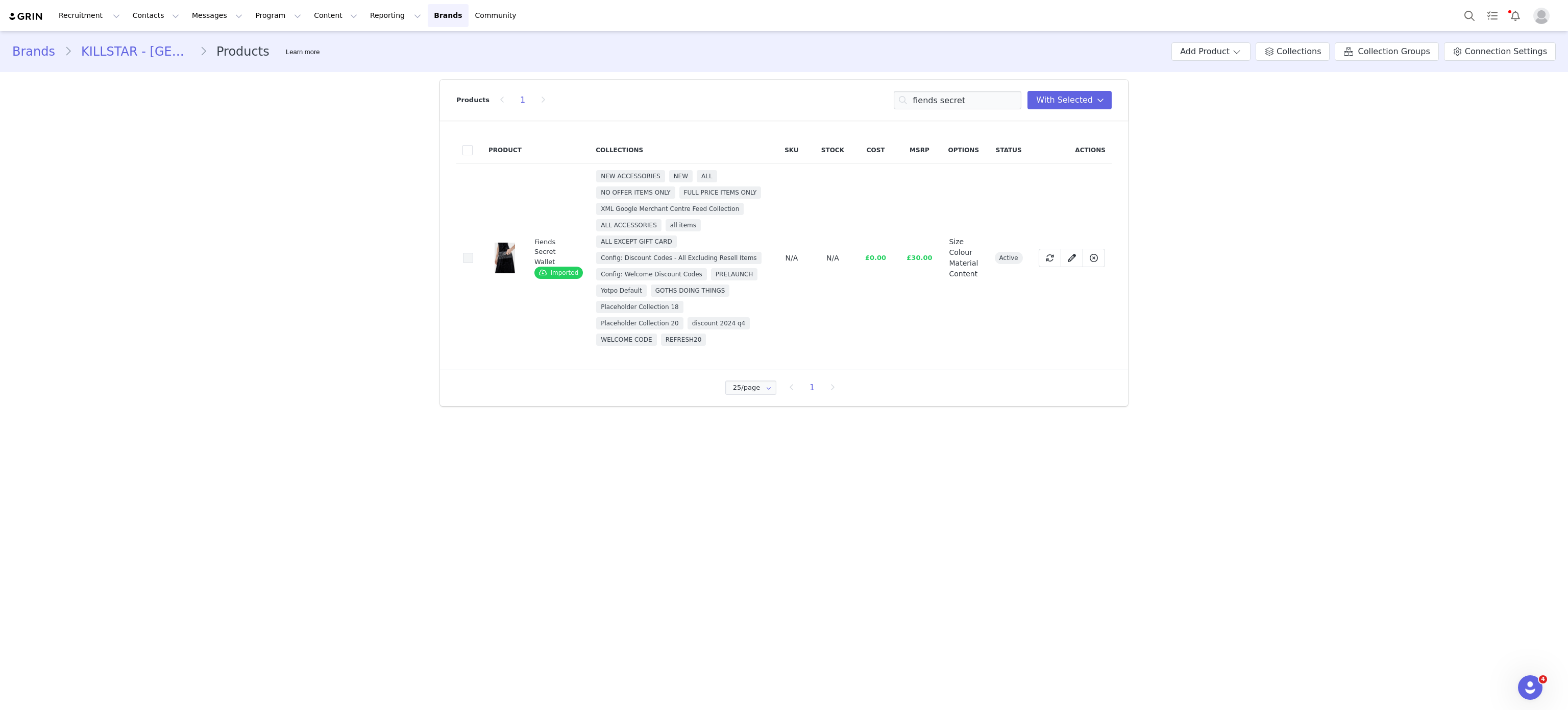
click at [463, 264] on span at bounding box center [468, 258] width 10 height 11
click at [473, 253] on input "98d1387c-794a-42c4-a2af-8fb7da2f619f" at bounding box center [473, 253] width 0 height 0
click at [945, 93] on input "fiends secret" at bounding box center [957, 100] width 128 height 18
click at [945, 93] on input "d" at bounding box center [957, 100] width 128 height 18
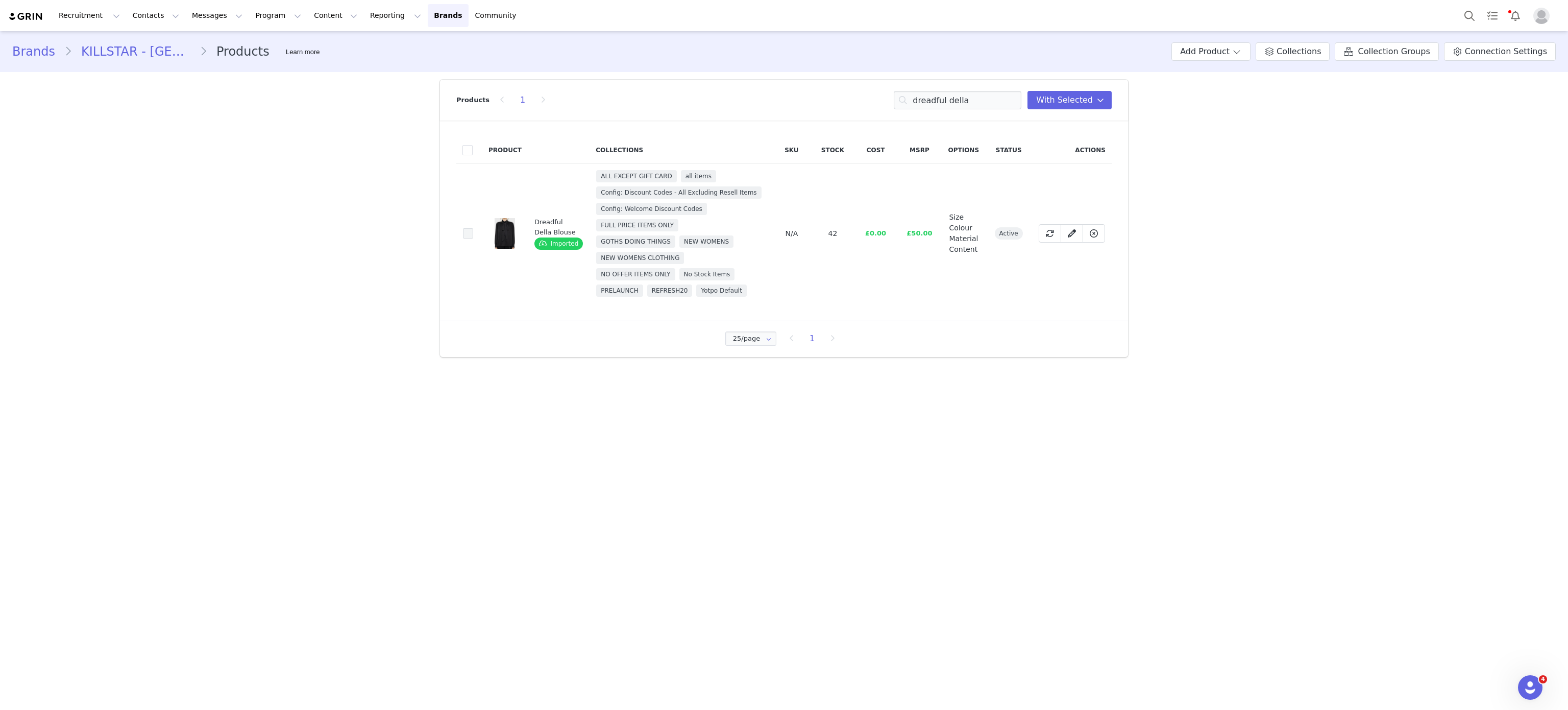
click at [463, 233] on span at bounding box center [468, 233] width 10 height 10
click at [473, 228] on input "578daf02-e3bd-4e96-95da-0958c282a134" at bounding box center [473, 228] width 0 height 0
click at [947, 100] on input "dreadful della" at bounding box center [957, 100] width 128 height 18
click at [947, 100] on input "r" at bounding box center [957, 100] width 128 height 18
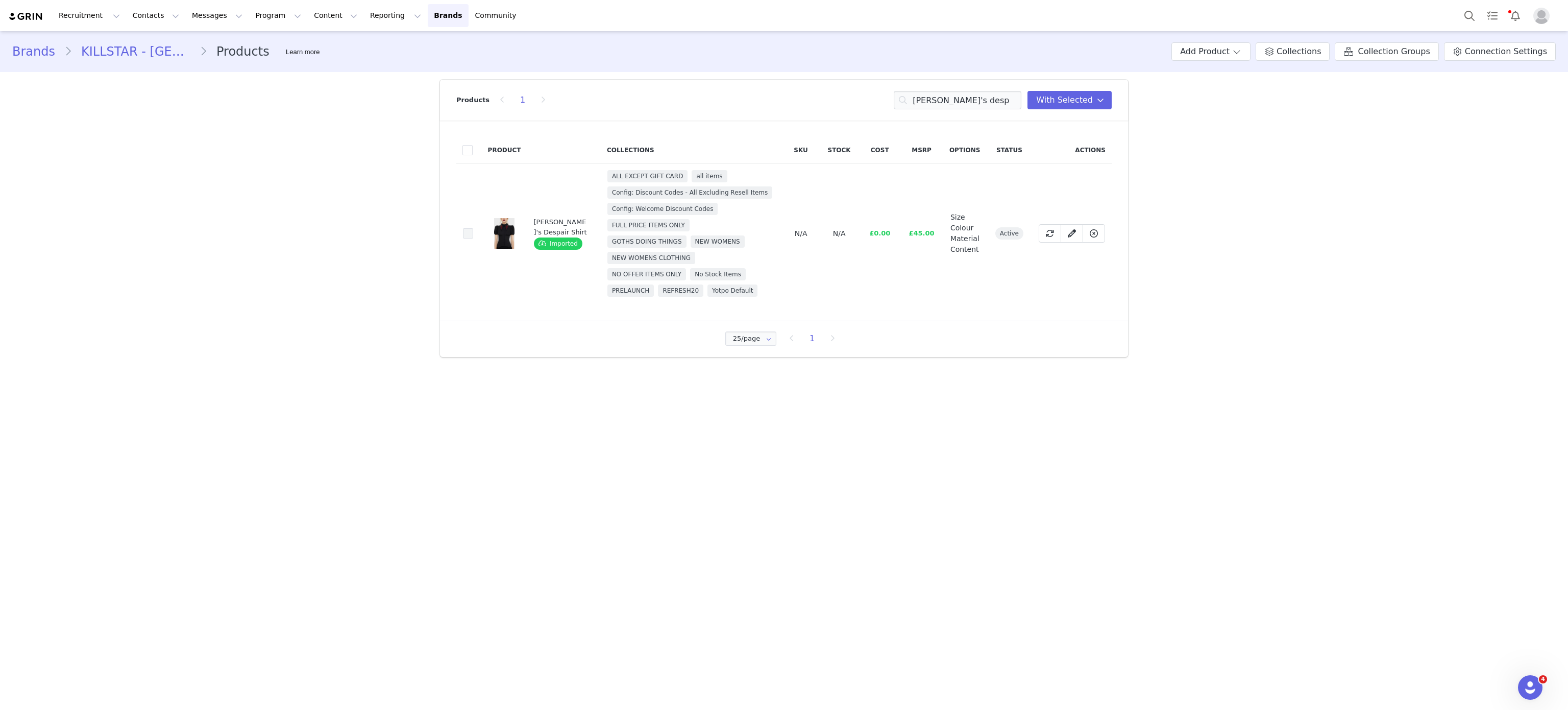
click at [469, 238] on span at bounding box center [468, 234] width 10 height 11
click at [473, 228] on input "57d5e089-c21c-452f-bbb3-8a95f9485f83" at bounding box center [473, 228] width 0 height 0
click at [966, 97] on input "rose's desp" at bounding box center [957, 100] width 128 height 18
click at [966, 97] on input "de" at bounding box center [957, 100] width 128 height 18
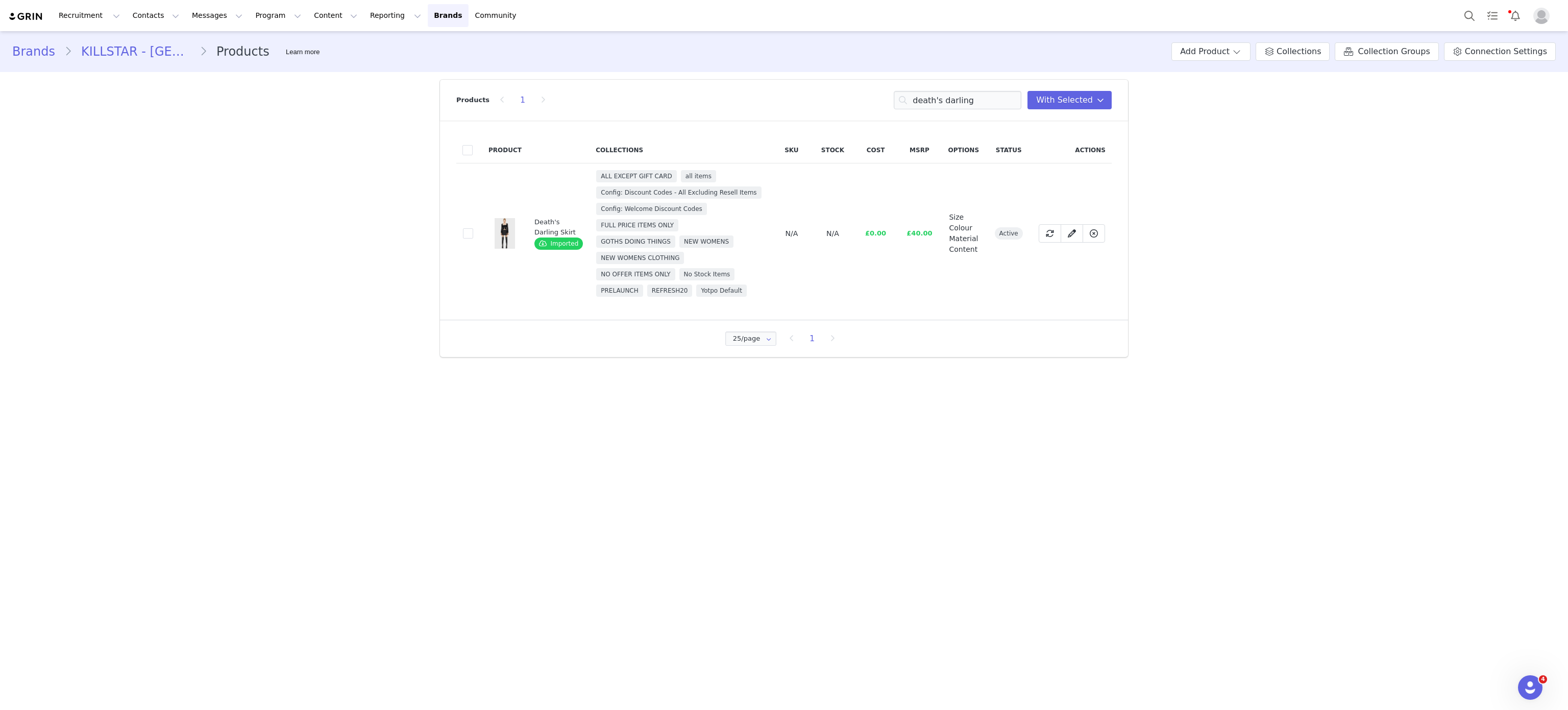
drag, startPoint x: 460, startPoint y: 245, endPoint x: 469, endPoint y: 221, distance: 25.6
click at [469, 221] on td "6f4a024e-6150-4873-a591-735f9cb31e09" at bounding box center [469, 233] width 26 height 141
click at [469, 231] on span at bounding box center [468, 233] width 10 height 10
click at [473, 228] on input "6f4a024e-6150-4873-a591-735f9cb31e09" at bounding box center [473, 228] width 0 height 0
click at [987, 95] on input "death's darling" at bounding box center [957, 100] width 128 height 18
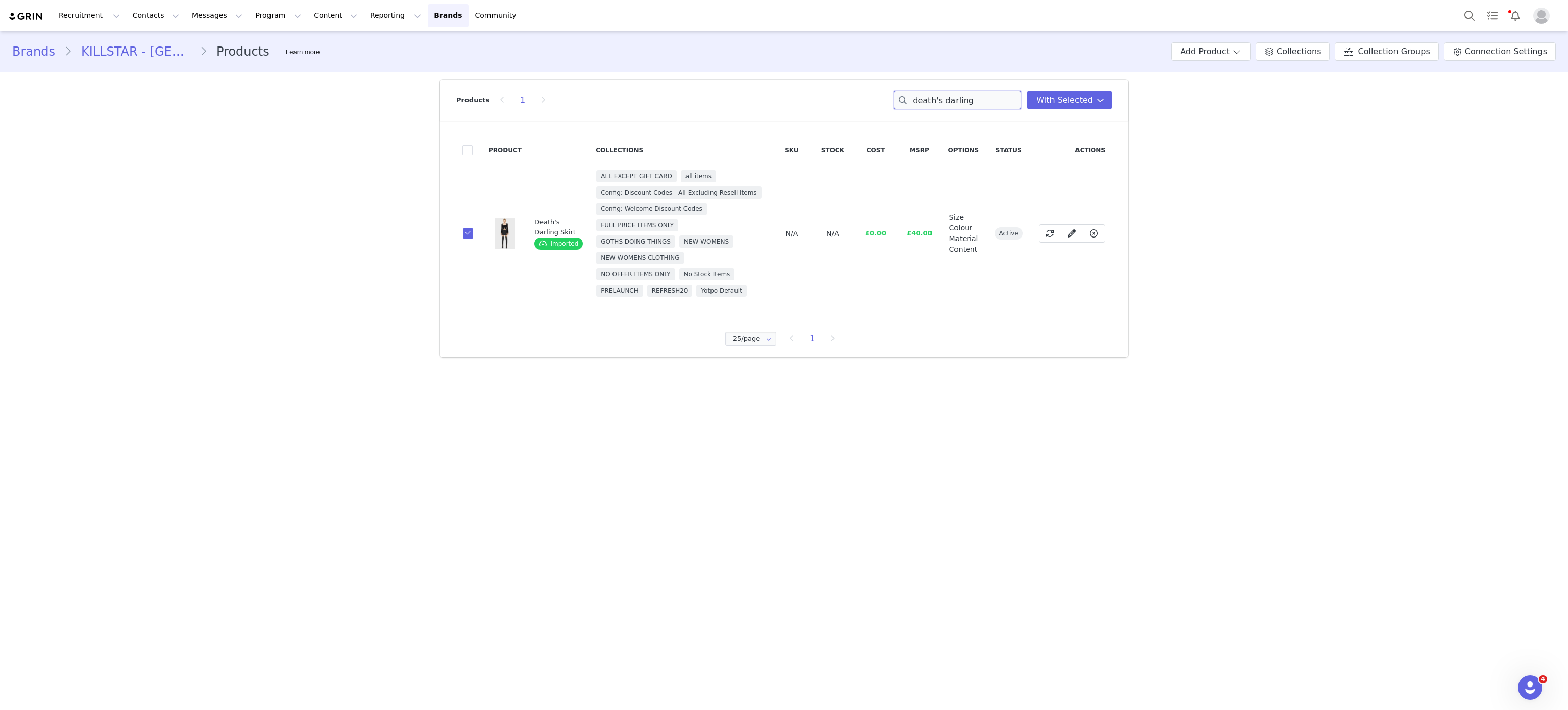
click at [987, 95] on input "death's darling" at bounding box center [957, 100] width 128 height 18
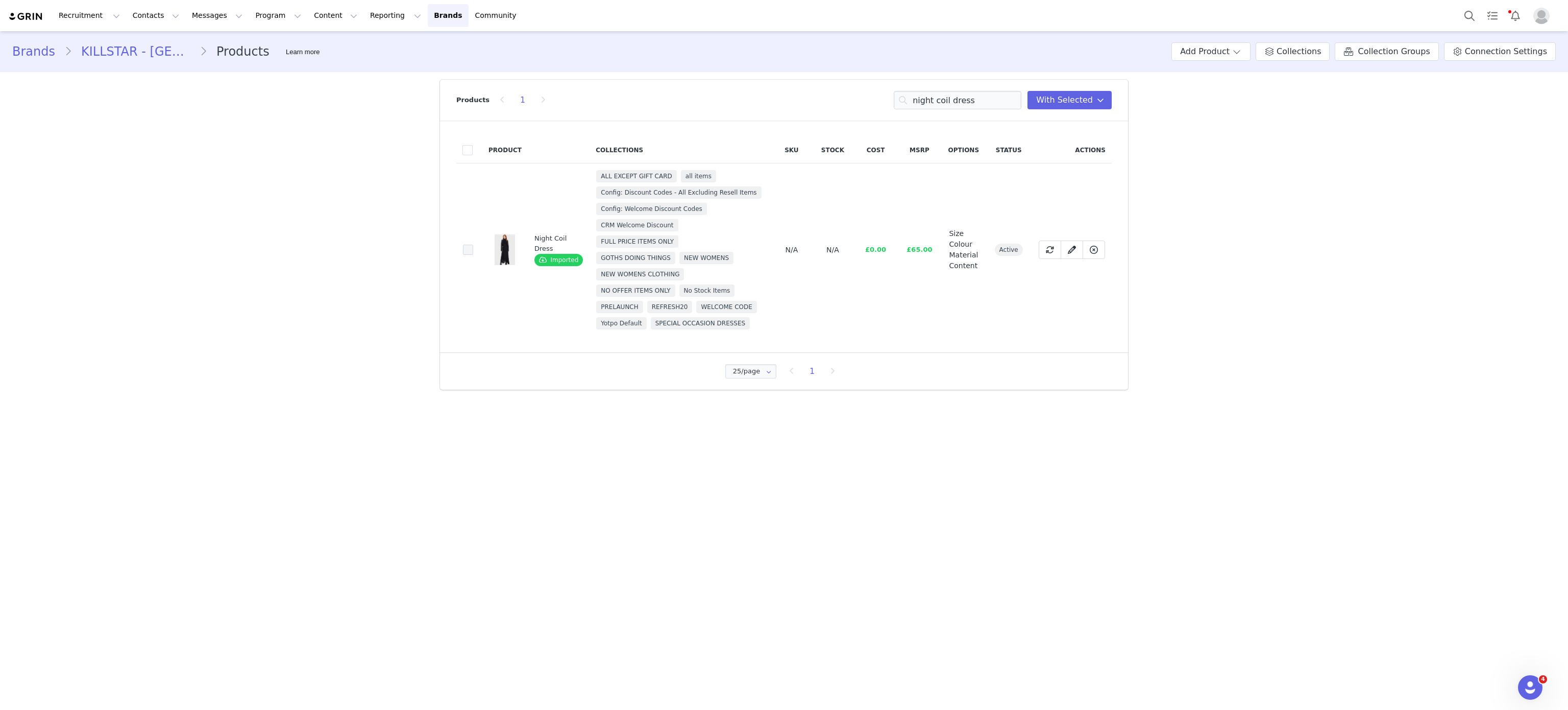
click at [469, 251] on span at bounding box center [468, 250] width 10 height 10
click at [473, 245] on input "27a019df-cda4-45ad-be73-f979673dd741" at bounding box center [473, 245] width 0 height 0
click at [962, 104] on input "night coil dress" at bounding box center [957, 100] width 128 height 18
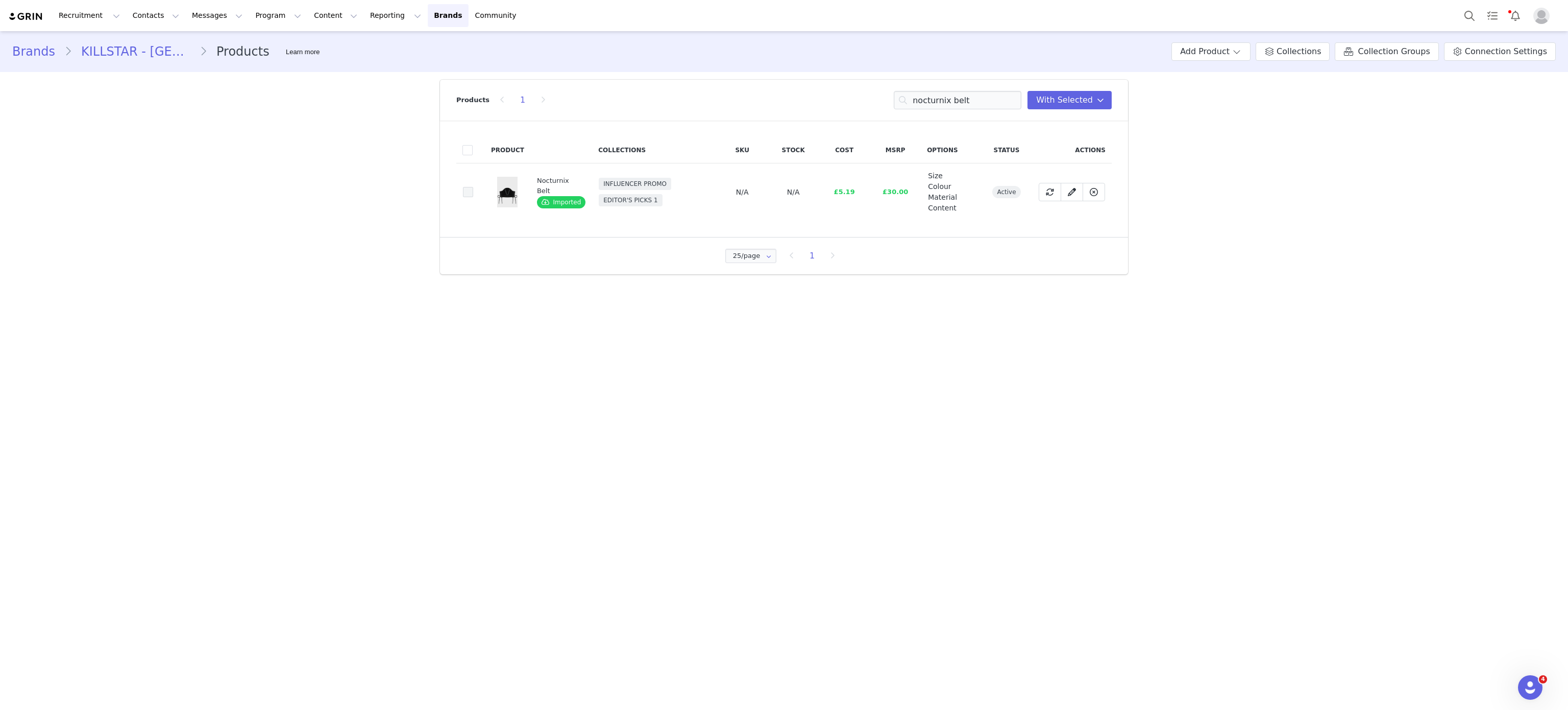
click at [466, 188] on span at bounding box center [468, 192] width 10 height 10
click at [473, 187] on input "79fa8b6a-22b6-4125-beaf-4d91f84b998f" at bounding box center [473, 187] width 0 height 0
click at [968, 105] on input "nocturnix belt" at bounding box center [957, 100] width 128 height 18
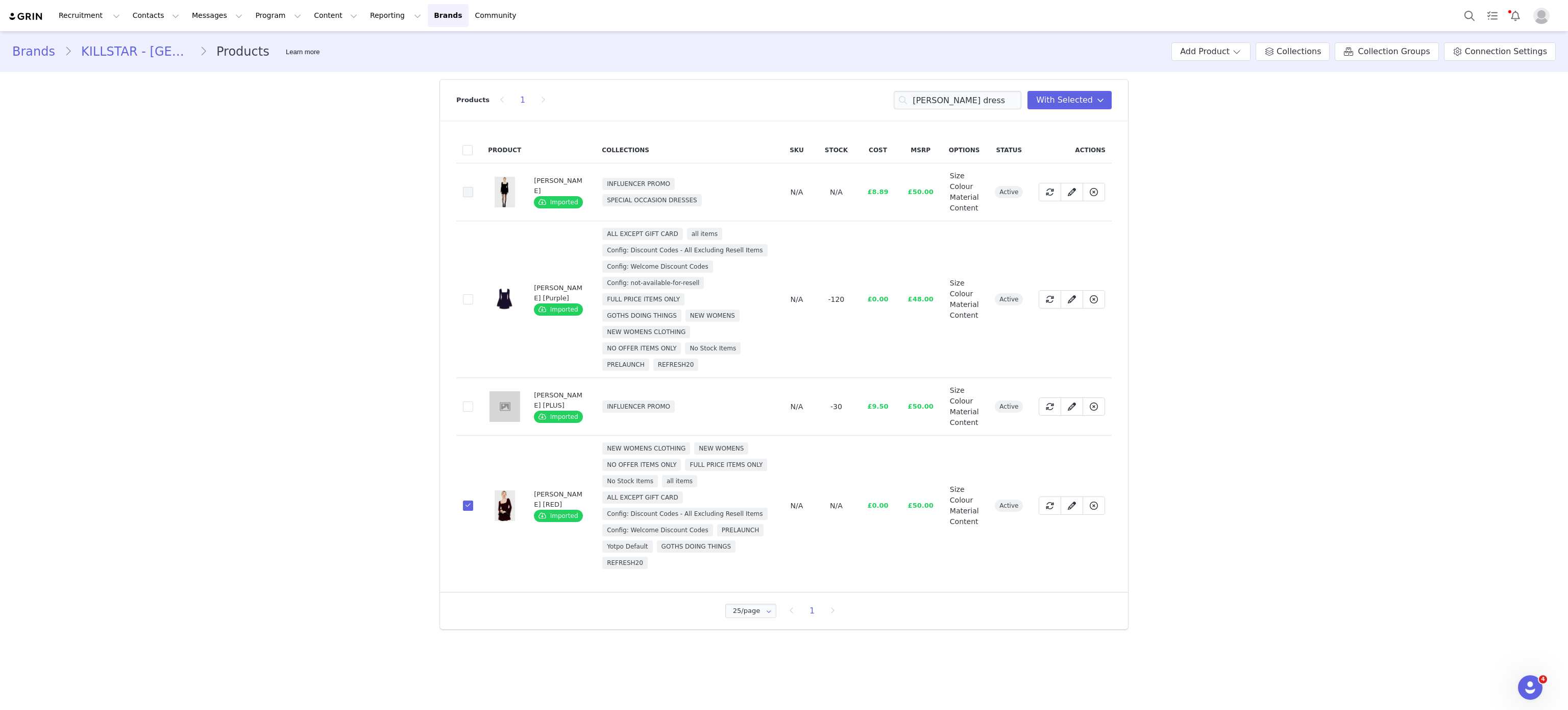
click at [464, 188] on span at bounding box center [468, 192] width 10 height 10
click at [473, 187] on input "0d9000c5-1a10-4f3e-9baf-21f24bd25063" at bounding box center [473, 187] width 0 height 0
drag, startPoint x: 925, startPoint y: 111, endPoint x: 964, endPoint y: 92, distance: 43.4
click at [964, 92] on div "Products 1 beatrix dress You have 34 product s selected Add to Collections Remo…" at bounding box center [784, 100] width 656 height 41
click at [964, 92] on input "beatrix dress" at bounding box center [957, 100] width 128 height 18
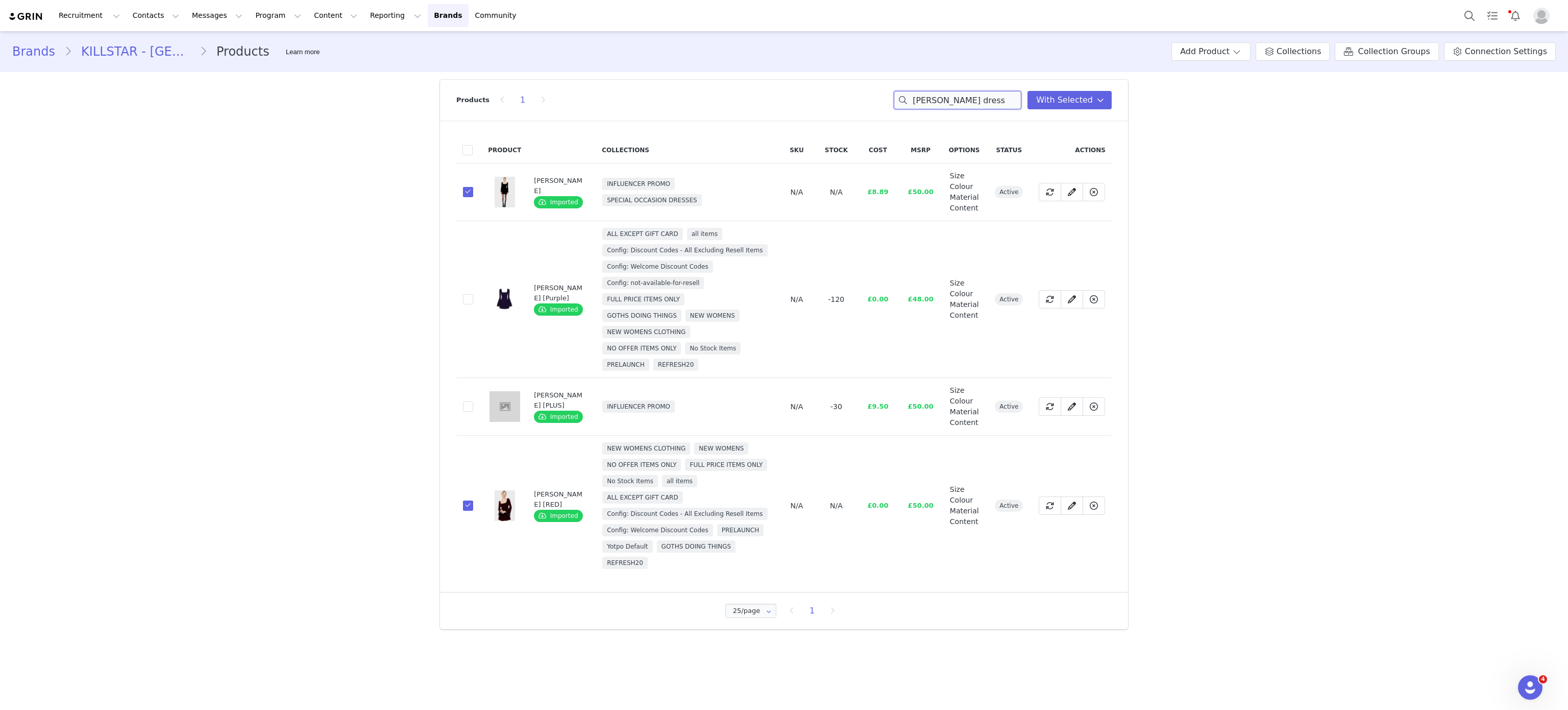
click at [964, 92] on input "beatrix dress" at bounding box center [957, 100] width 128 height 18
click at [964, 92] on input "fa" at bounding box center [957, 100] width 128 height 18
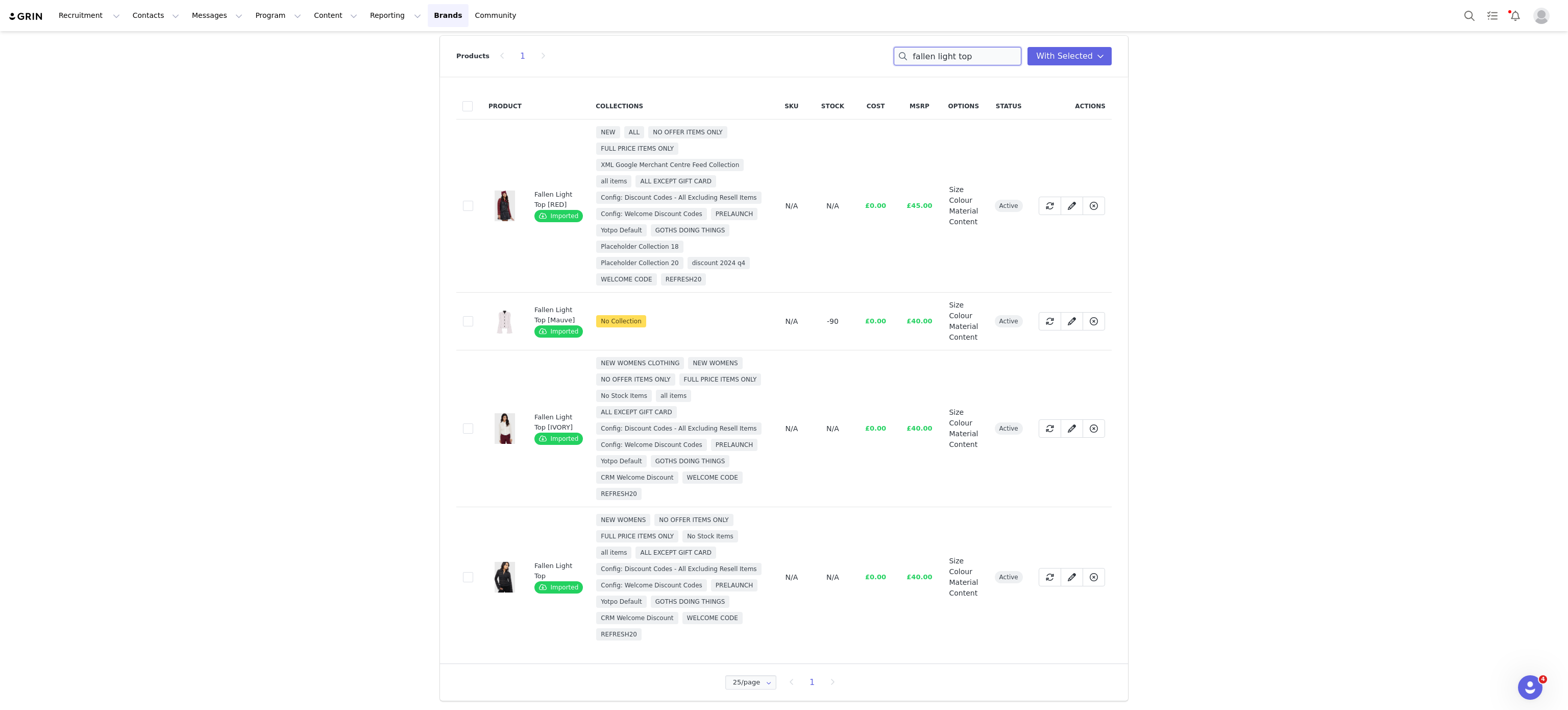
scroll to position [94, 0]
click at [463, 573] on span at bounding box center [468, 577] width 10 height 10
click at [473, 572] on input "dca850c1-2322-4e76-a092-1a9edd2aeafd" at bounding box center [473, 572] width 0 height 0
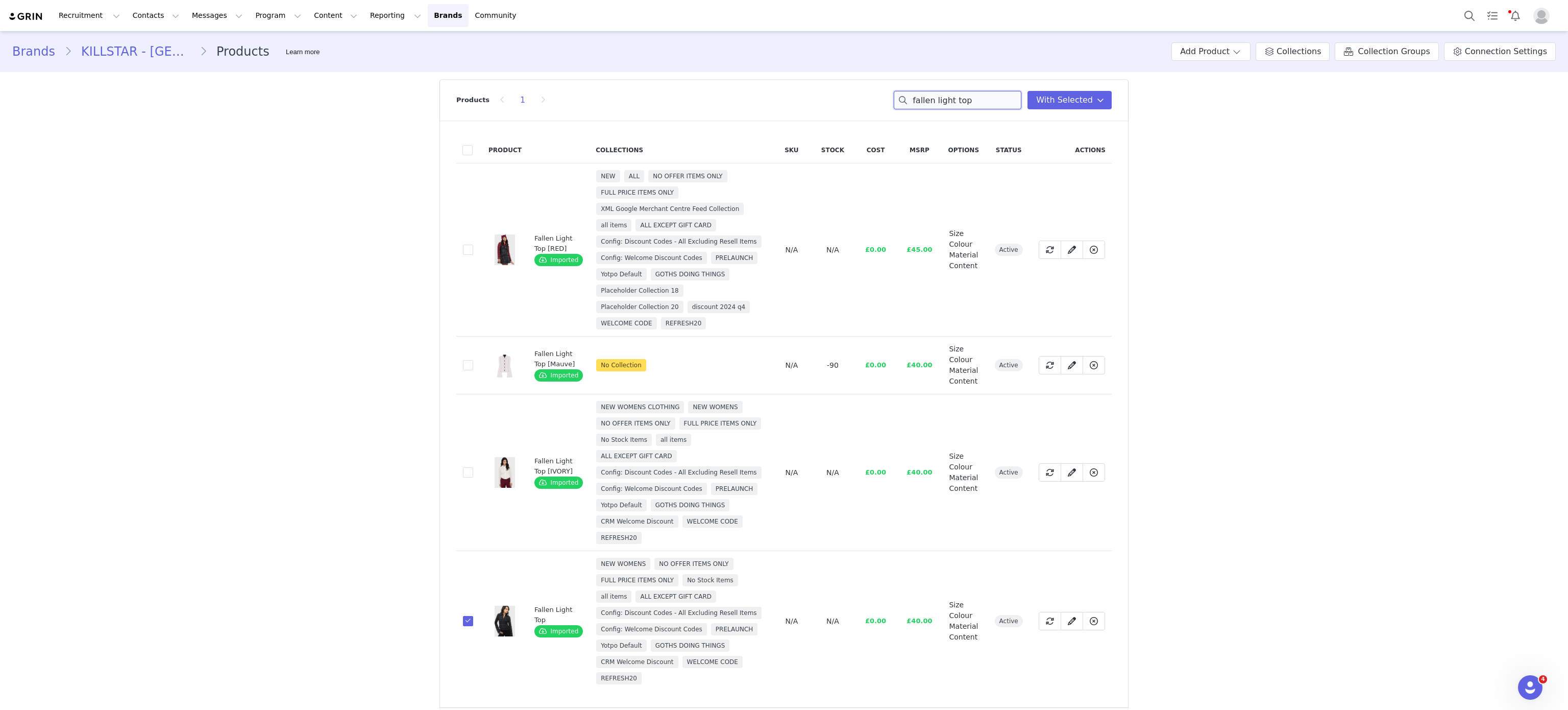
click at [930, 102] on input "fallen light top" at bounding box center [957, 100] width 128 height 18
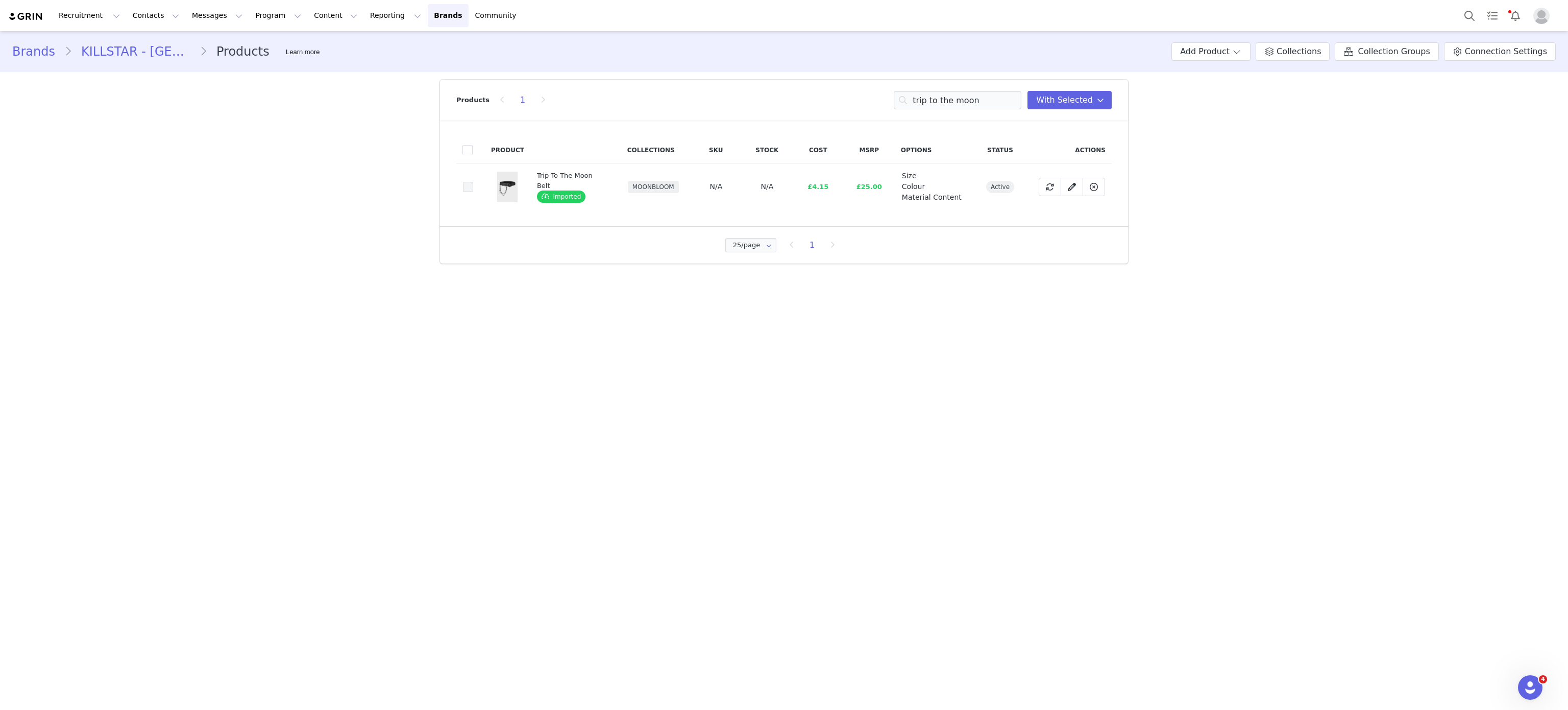
click at [467, 186] on span at bounding box center [468, 187] width 10 height 10
click at [473, 182] on input "1853f2c8-b0d6-47a2-8623-cc4f6424f11f" at bounding box center [473, 182] width 0 height 0
click at [956, 107] on input "trip to the moon" at bounding box center [957, 100] width 128 height 18
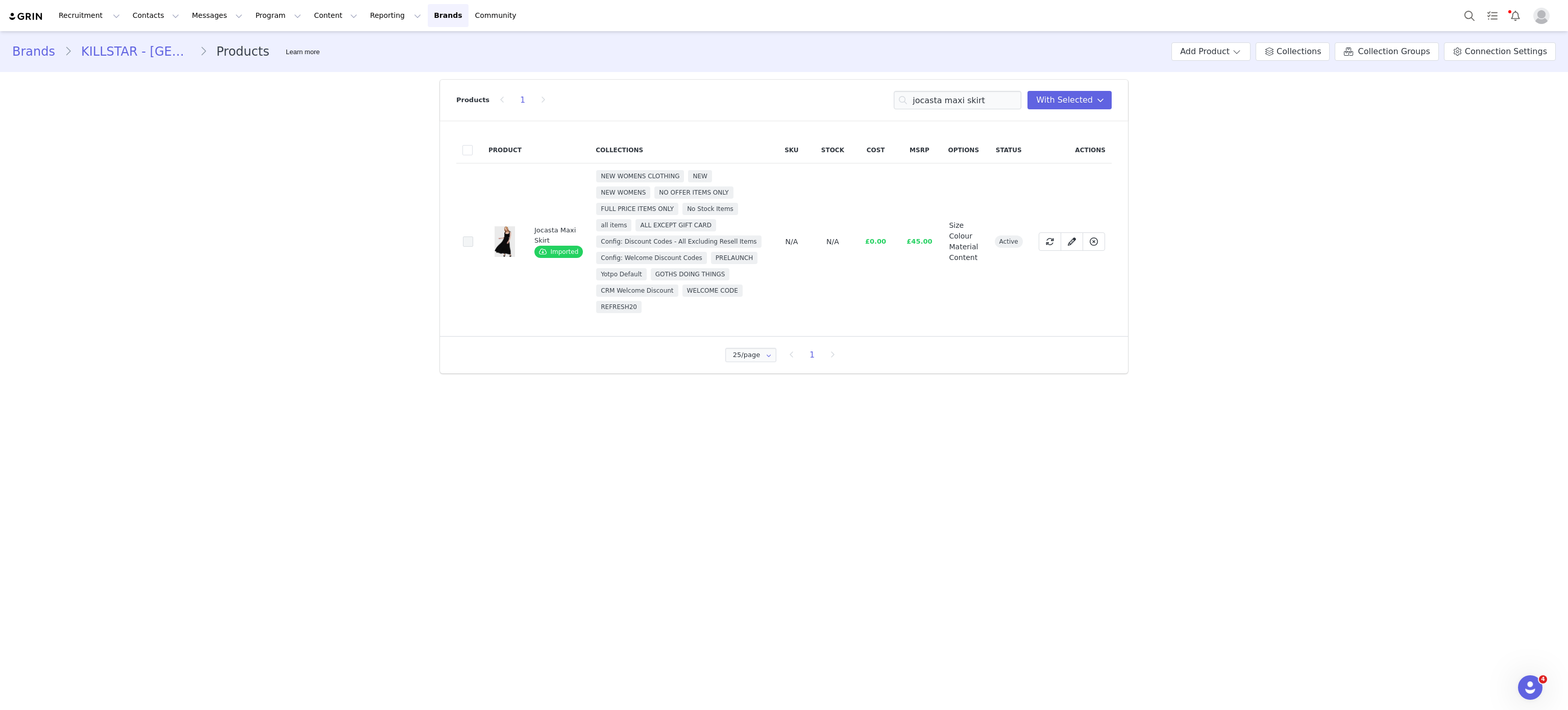
click at [464, 245] on span at bounding box center [468, 241] width 10 height 10
click at [473, 236] on input "02602788-7c02-48c7-a3f5-5d0339bba4da" at bounding box center [473, 236] width 0 height 0
click at [943, 95] on input "jocasta maxi skirt" at bounding box center [957, 100] width 128 height 18
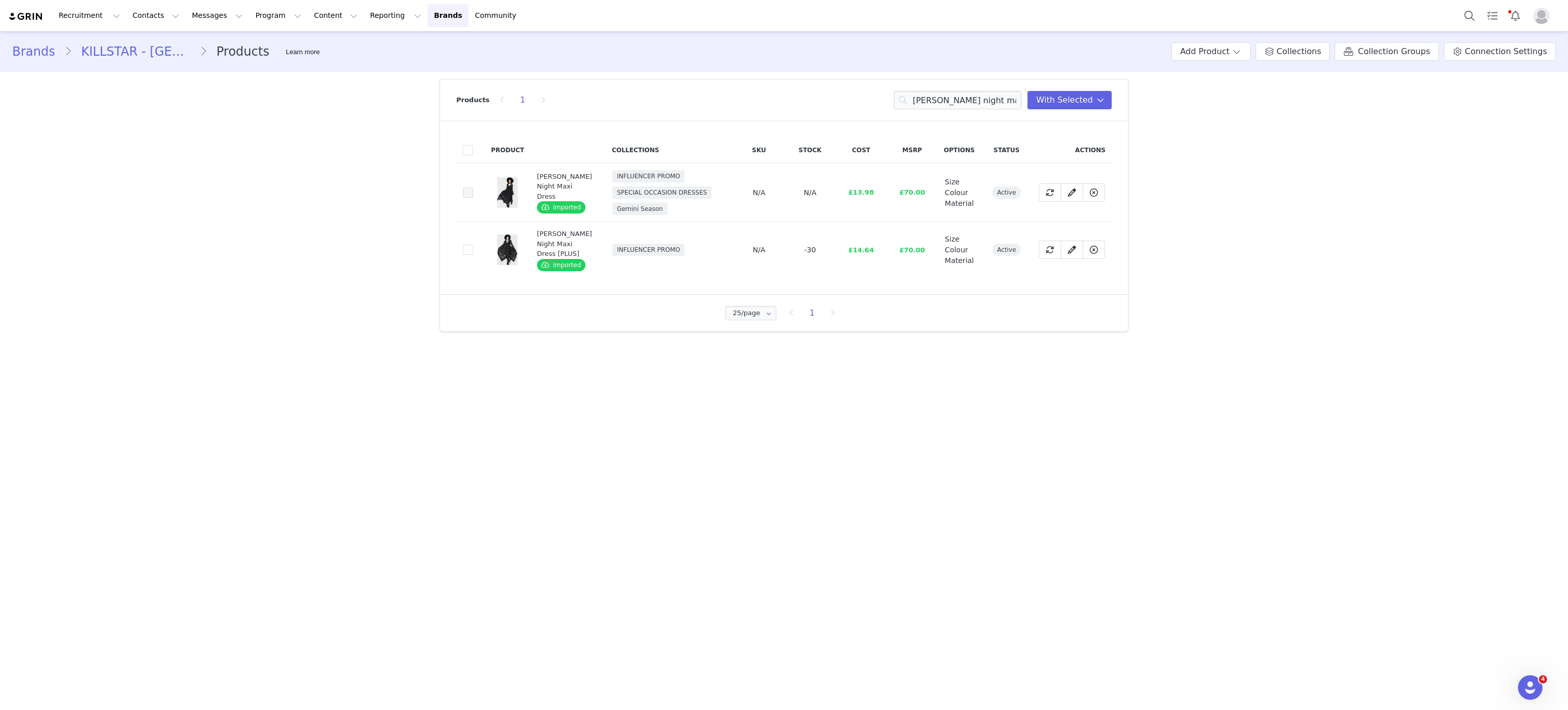
click at [469, 193] on span at bounding box center [468, 192] width 10 height 10
click at [473, 188] on input "9d103587-6ba2-433b-9c88-4972440479ba" at bounding box center [473, 188] width 0 height 0
click at [940, 104] on input "misty night maxi" at bounding box center [957, 100] width 128 height 18
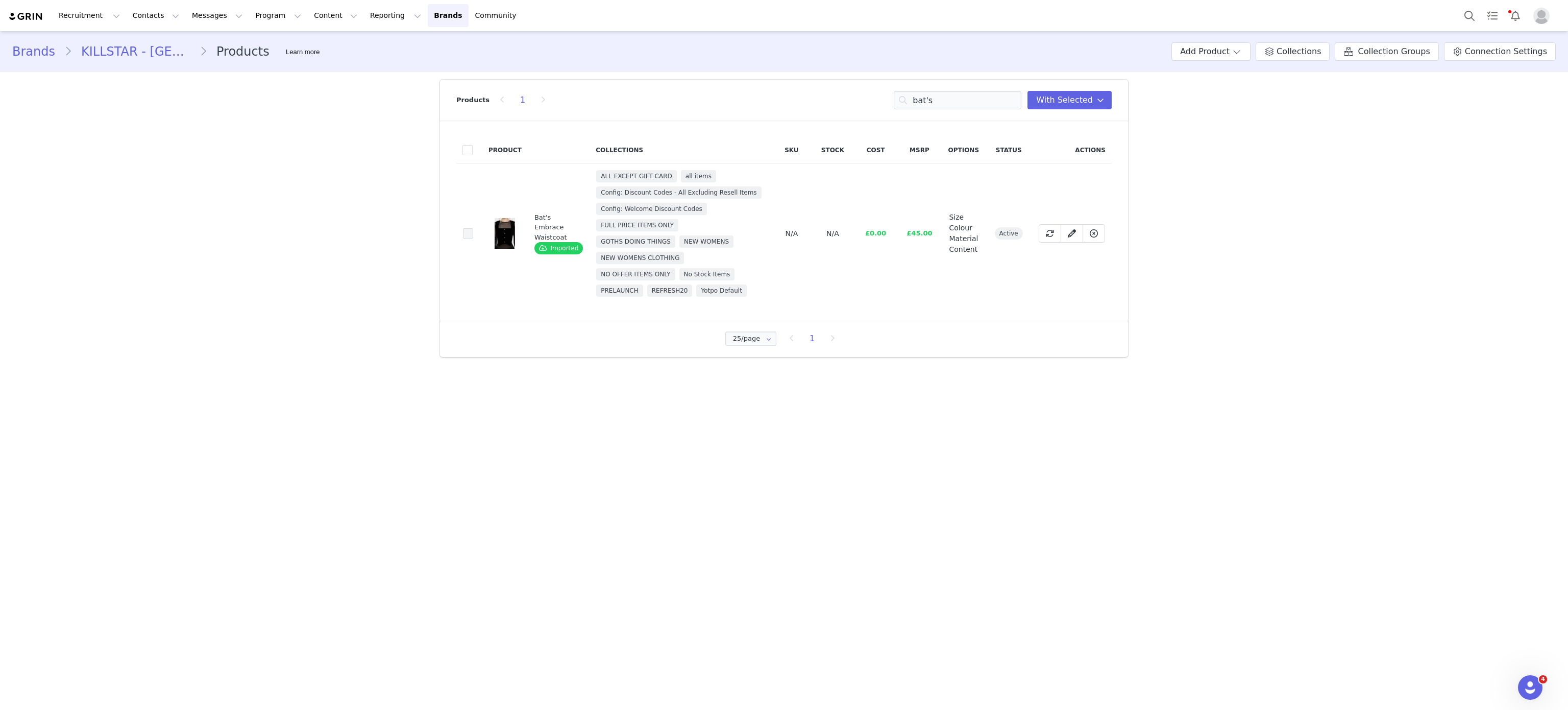
click at [469, 236] on span at bounding box center [468, 233] width 10 height 10
click at [473, 228] on input "f3919410-f6da-4af1-98c2-7dbf0a3e5d8e" at bounding box center [473, 228] width 0 height 0
click at [950, 100] on input "bat's" at bounding box center [957, 100] width 128 height 18
click at [950, 100] on input "d" at bounding box center [957, 100] width 128 height 18
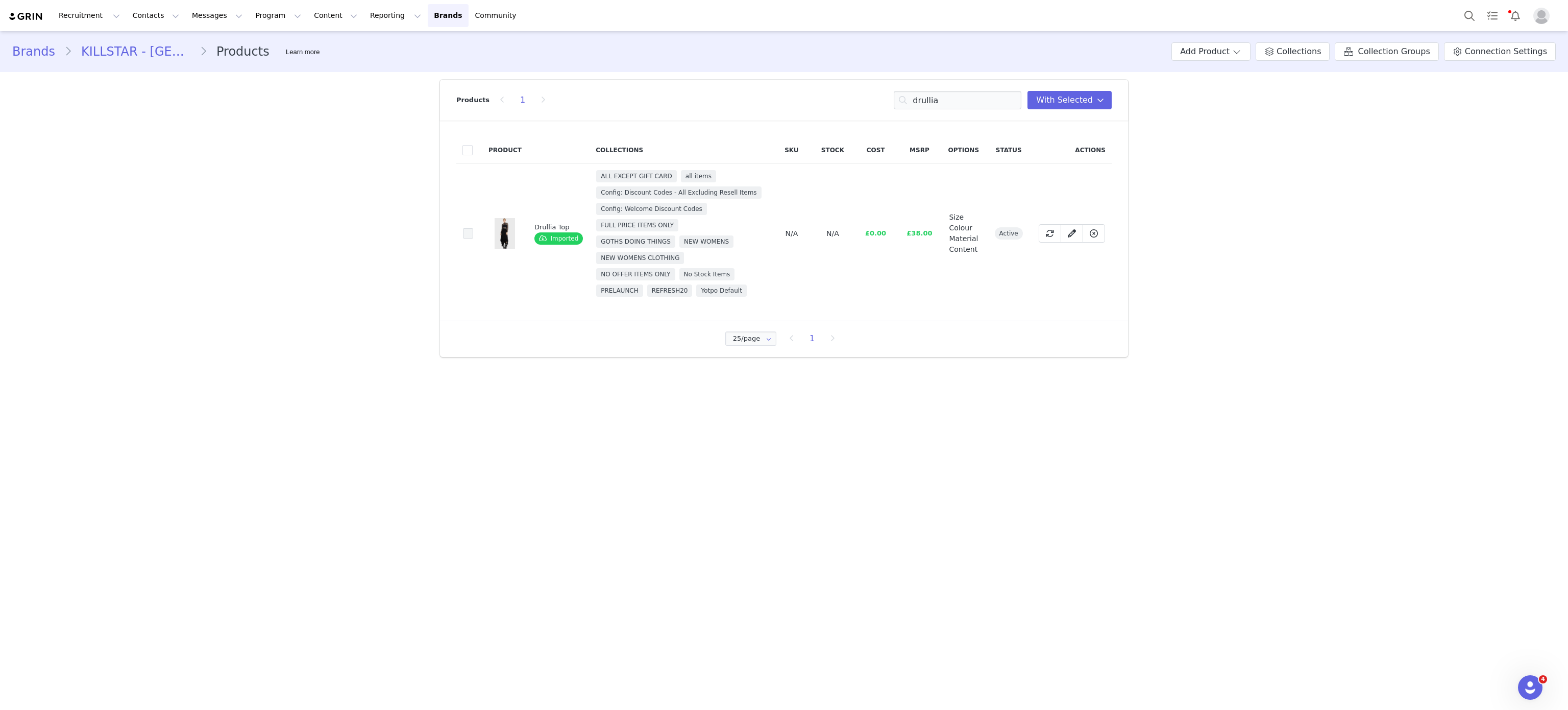
click at [467, 236] on span at bounding box center [468, 233] width 10 height 10
click at [473, 228] on input "728a08a8-a17e-4f0b-a60a-451d05972abb" at bounding box center [473, 228] width 0 height 0
click at [953, 99] on input "drullia" at bounding box center [957, 100] width 128 height 18
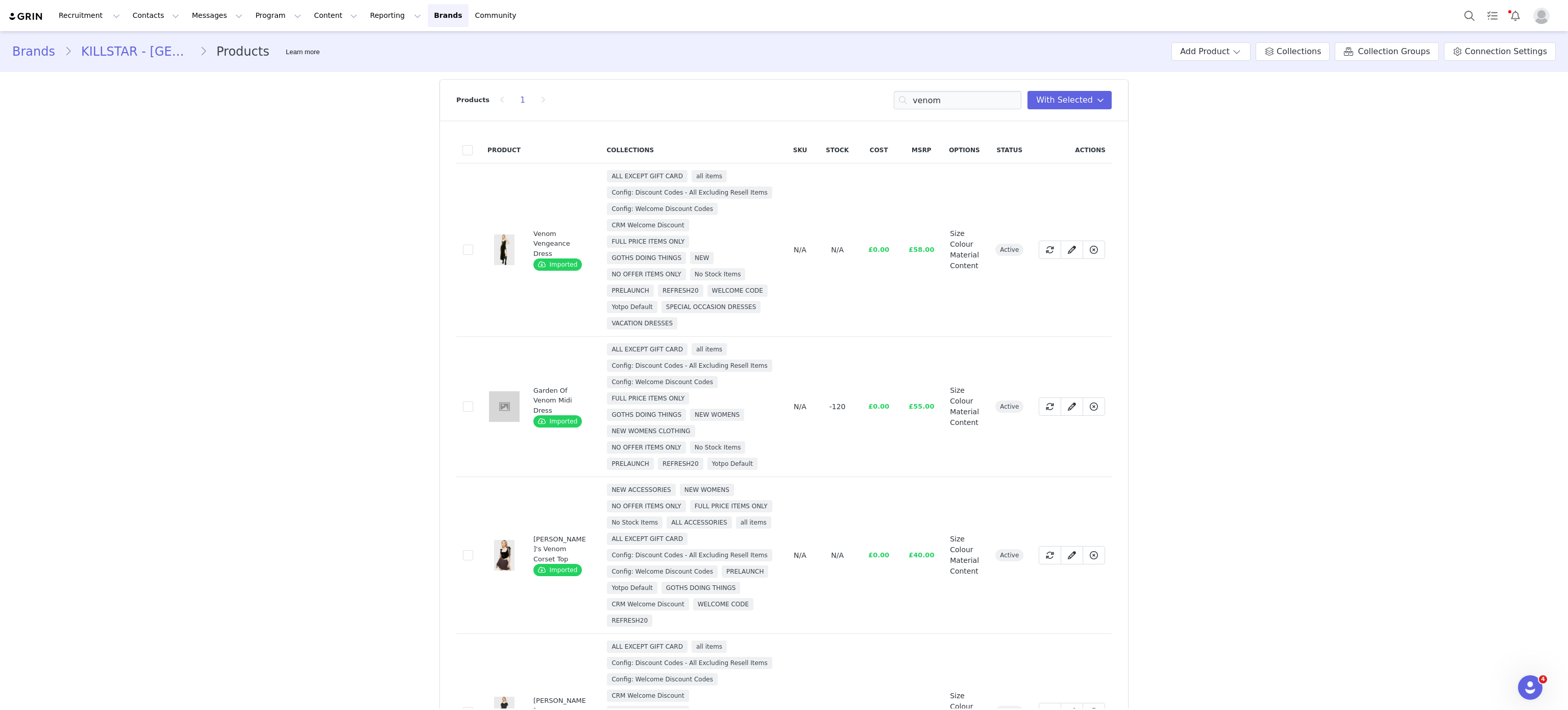
click at [457, 247] on td "30822b70-6b9e-4ebd-bc69-3c60361feece" at bounding box center [469, 250] width 25 height 173
click at [463, 250] on span at bounding box center [468, 250] width 10 height 10
click at [473, 245] on input "30822b70-6b9e-4ebd-bc69-3c60361feece" at bounding box center [473, 245] width 0 height 0
click at [954, 94] on input "venom" at bounding box center [957, 100] width 128 height 18
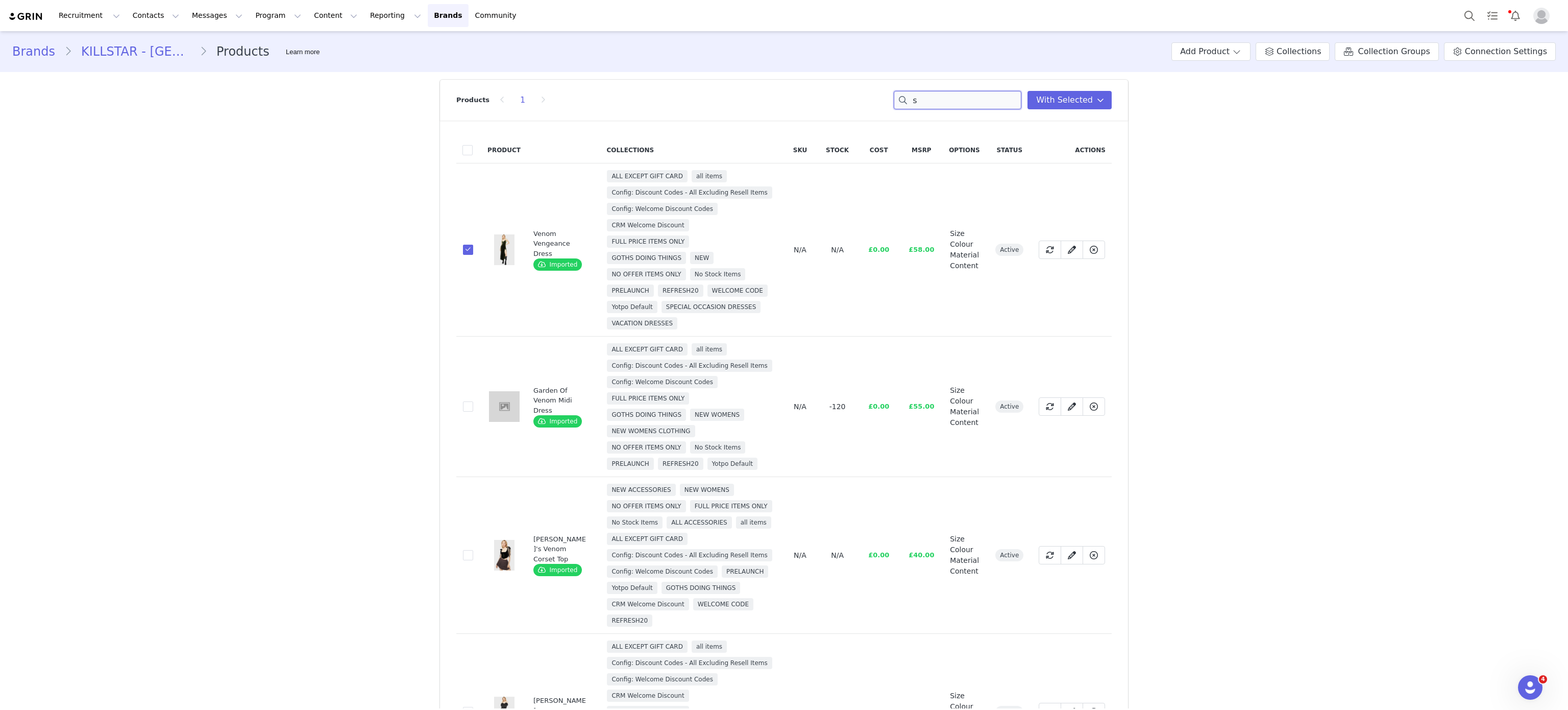
click at [954, 94] on input "s" at bounding box center [957, 100] width 128 height 18
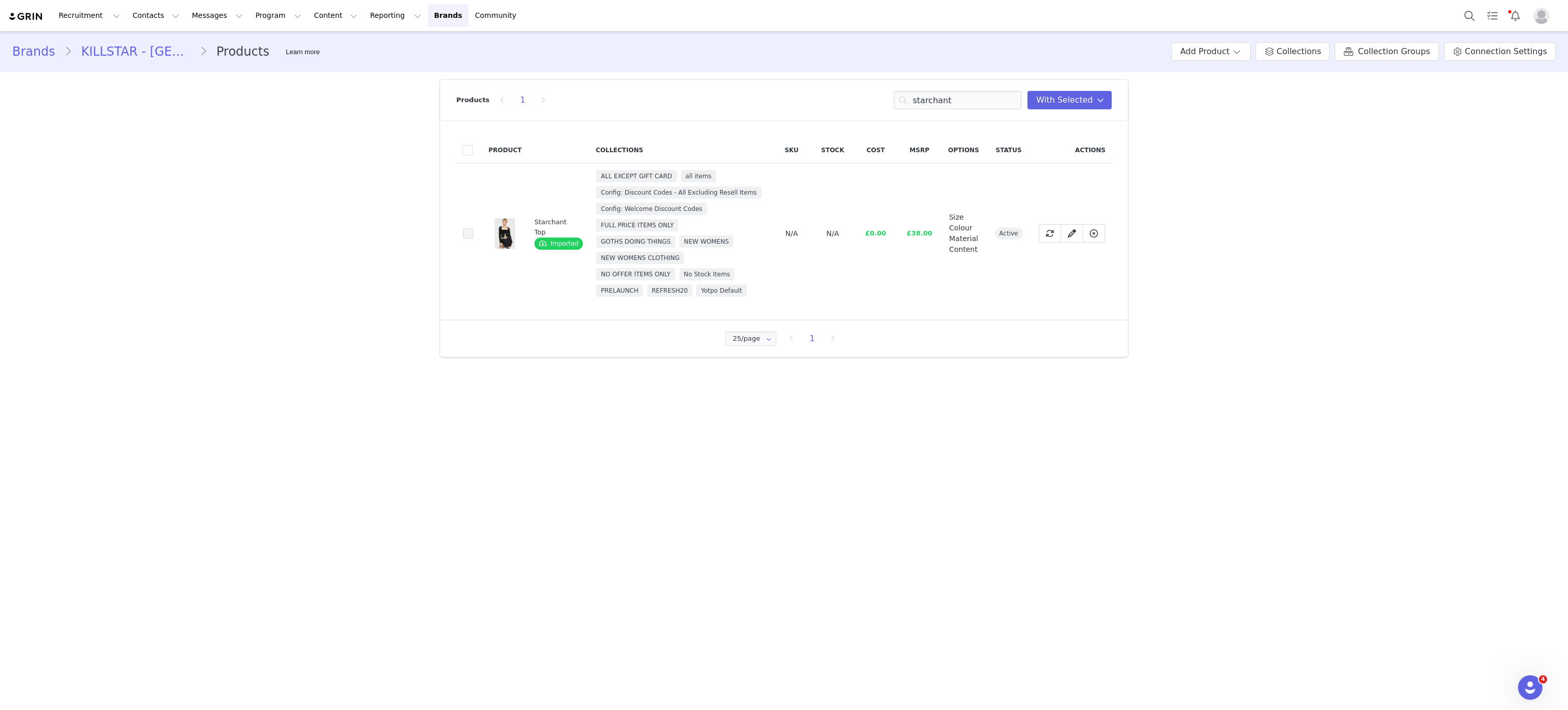
click at [467, 230] on span at bounding box center [468, 233] width 10 height 10
click at [473, 228] on input "0d177e3c-db9e-49a1-adc9-d4e38c466630" at bounding box center [473, 228] width 0 height 0
click at [943, 104] on input "starchant" at bounding box center [957, 100] width 128 height 18
click at [943, 104] on input "a" at bounding box center [957, 100] width 128 height 18
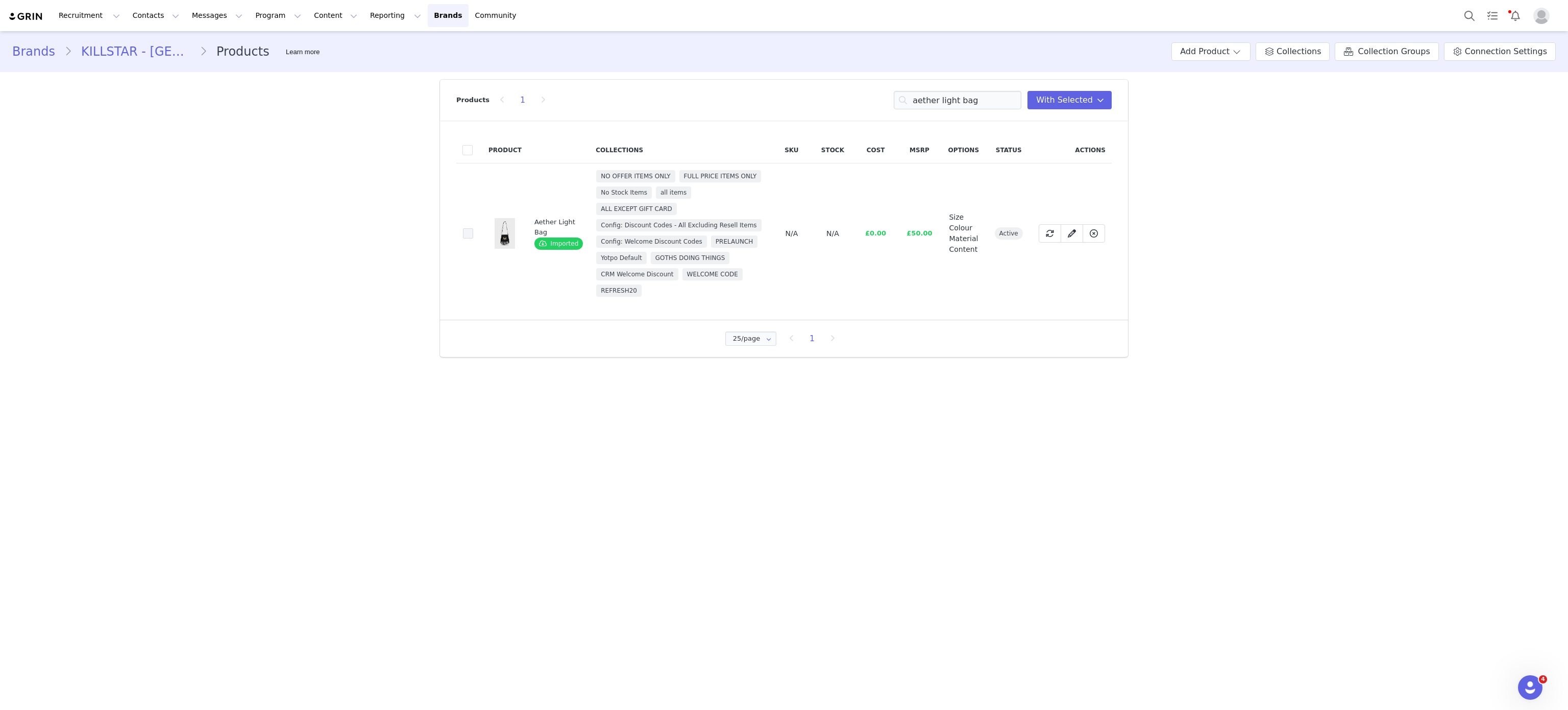
click at [464, 239] on span at bounding box center [468, 233] width 10 height 10
click at [473, 228] on input "5c1e4374-89a1-4790-a115-014a56fbd8db" at bounding box center [473, 228] width 0 height 0
click at [964, 106] on input "aether light bag" at bounding box center [957, 100] width 128 height 18
click at [964, 106] on input "e" at bounding box center [957, 100] width 128 height 18
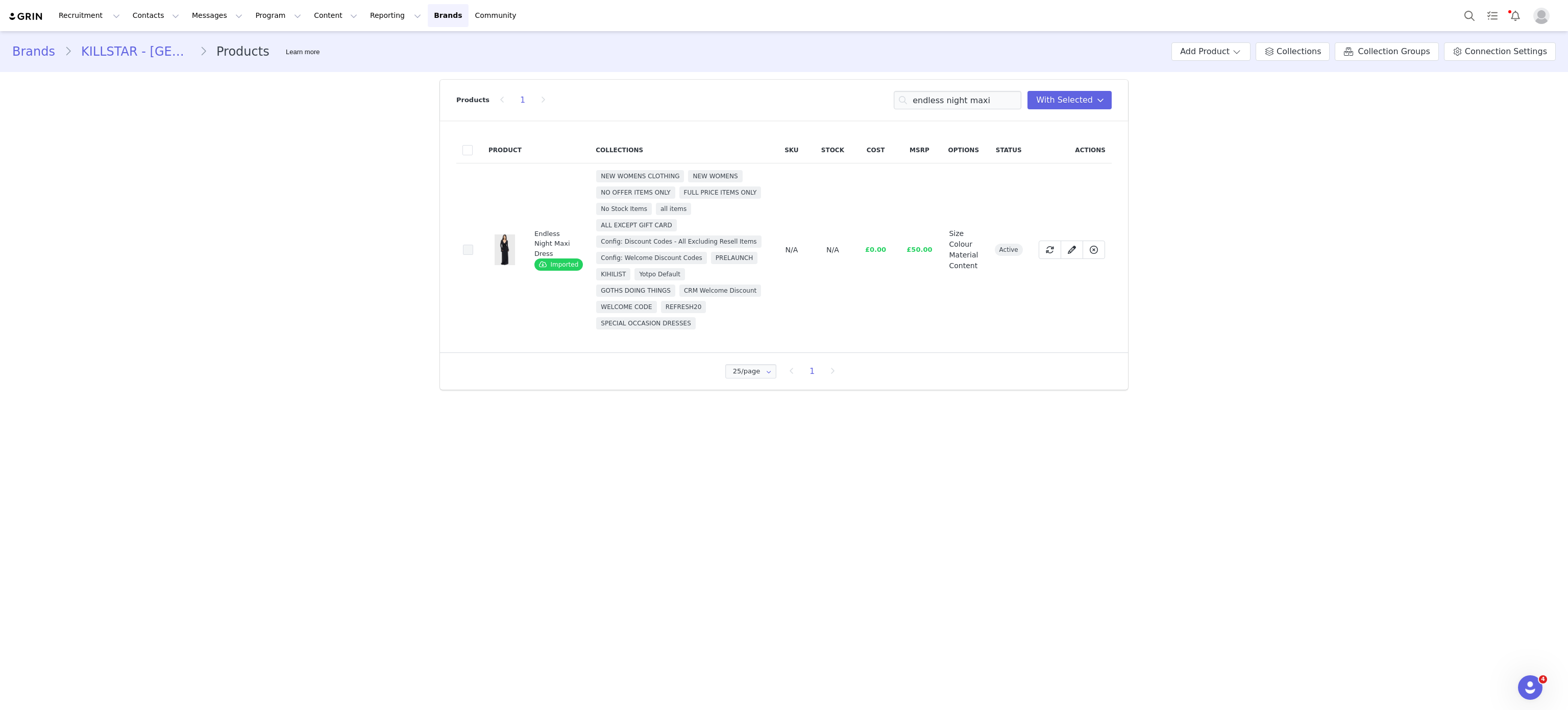
click at [466, 255] on span at bounding box center [468, 250] width 10 height 11
click at [473, 245] on input "1a7e1301-8a6c-4374-8561-5251363fbe01" at bounding box center [473, 245] width 0 height 0
click at [956, 97] on input "endless night maxi" at bounding box center [957, 100] width 128 height 18
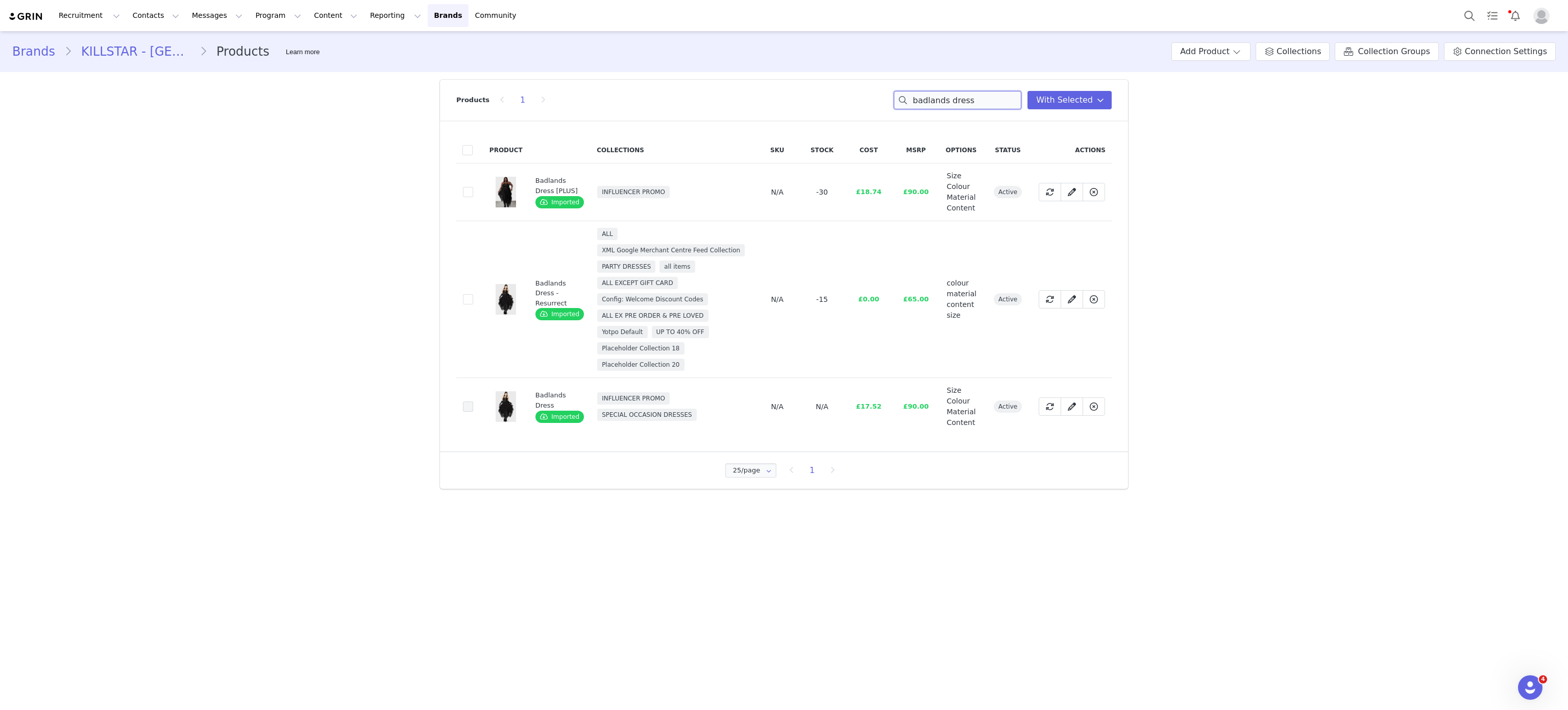
type input "badlands dress"
click at [466, 403] on span at bounding box center [468, 406] width 10 height 10
click at [473, 401] on input "f3f7b6c3-e3f3-493e-85c2-cfd78f1680ac" at bounding box center [473, 401] width 0 height 0
click at [1089, 99] on span "With Selected" at bounding box center [1064, 100] width 57 height 12
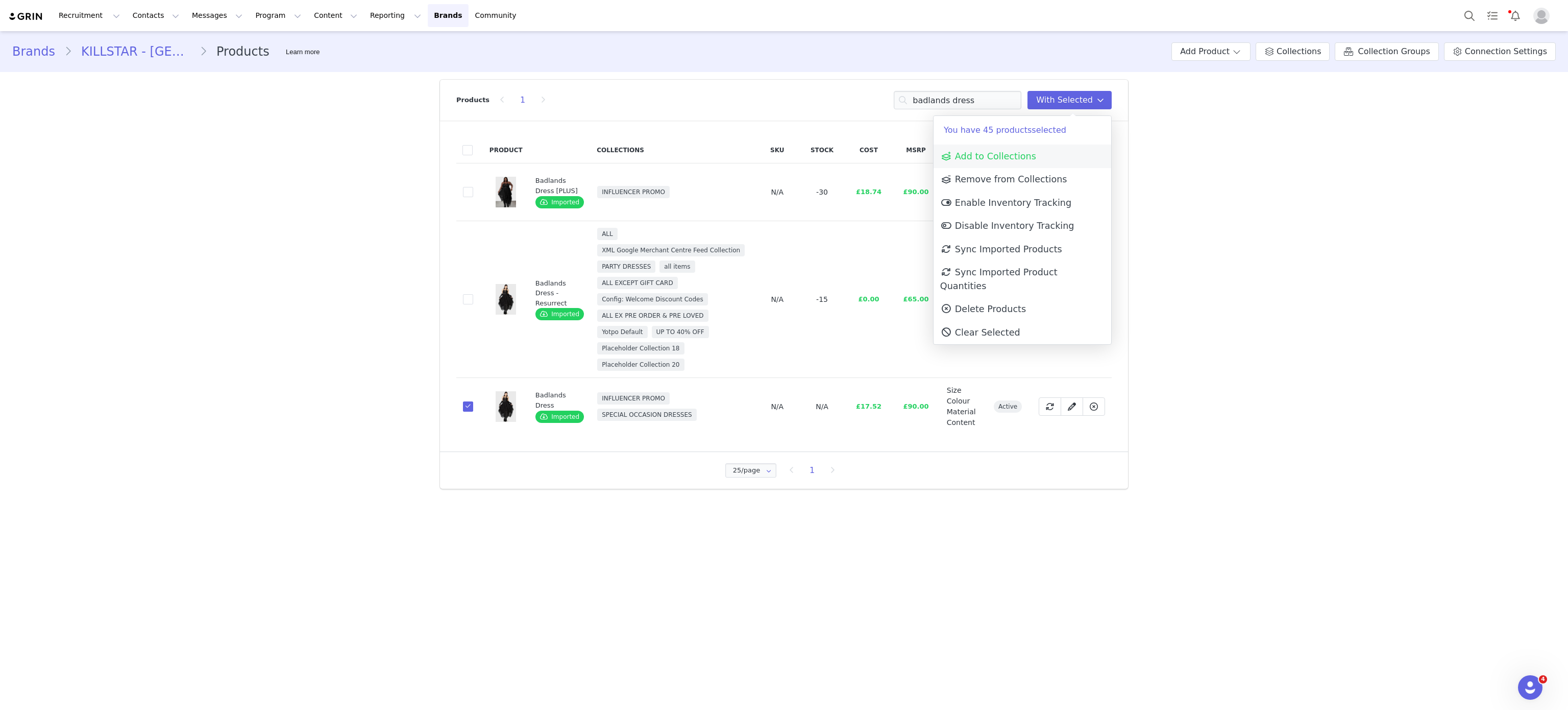
click at [1052, 158] on link "Add to Collections" at bounding box center [1023, 156] width 178 height 24
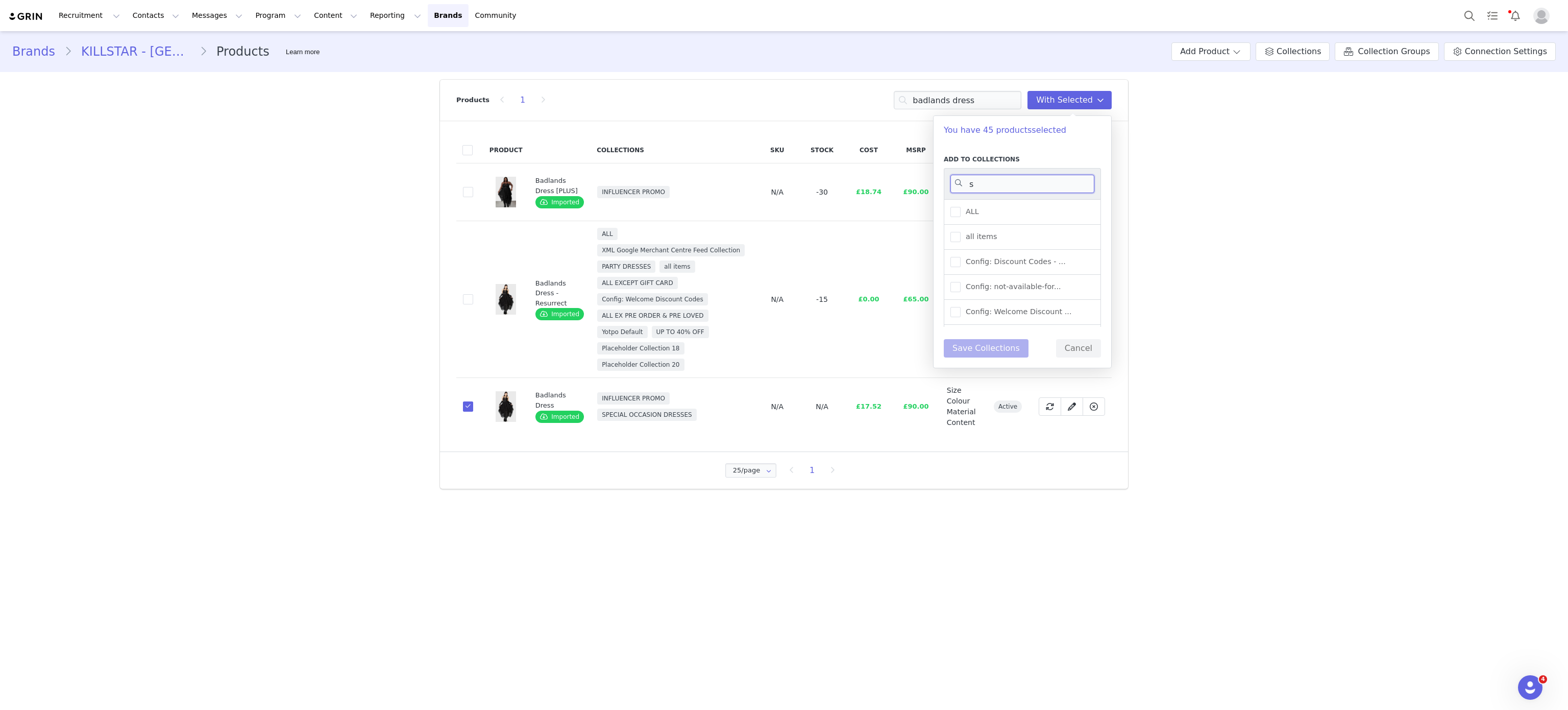
click at [1043, 186] on input "s" at bounding box center [1022, 184] width 144 height 18
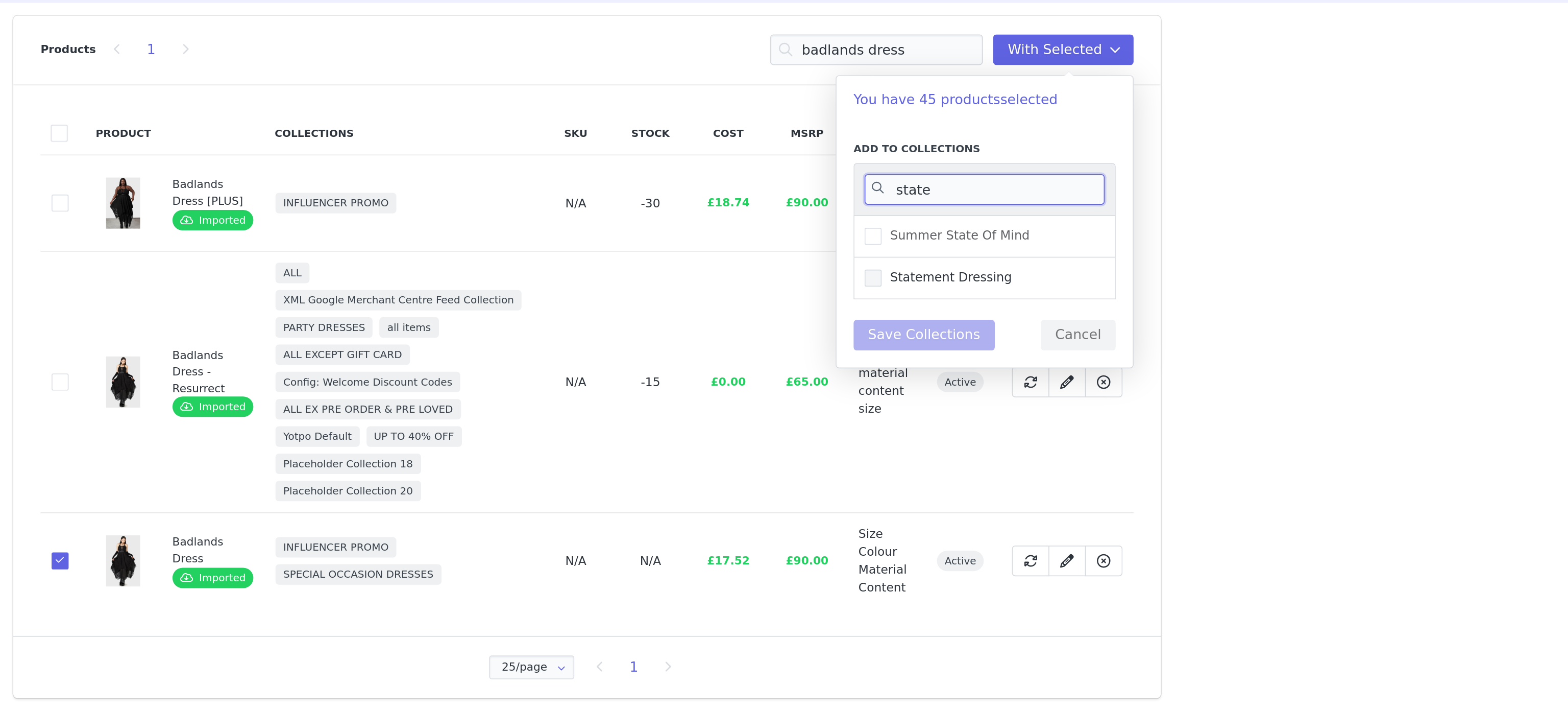
type input "state"
click at [956, 242] on span at bounding box center [955, 237] width 10 height 10
click at [961, 232] on input "Statement Dressing" at bounding box center [961, 232] width 0 height 0
click at [988, 269] on button "Save Collections" at bounding box center [985, 271] width 85 height 18
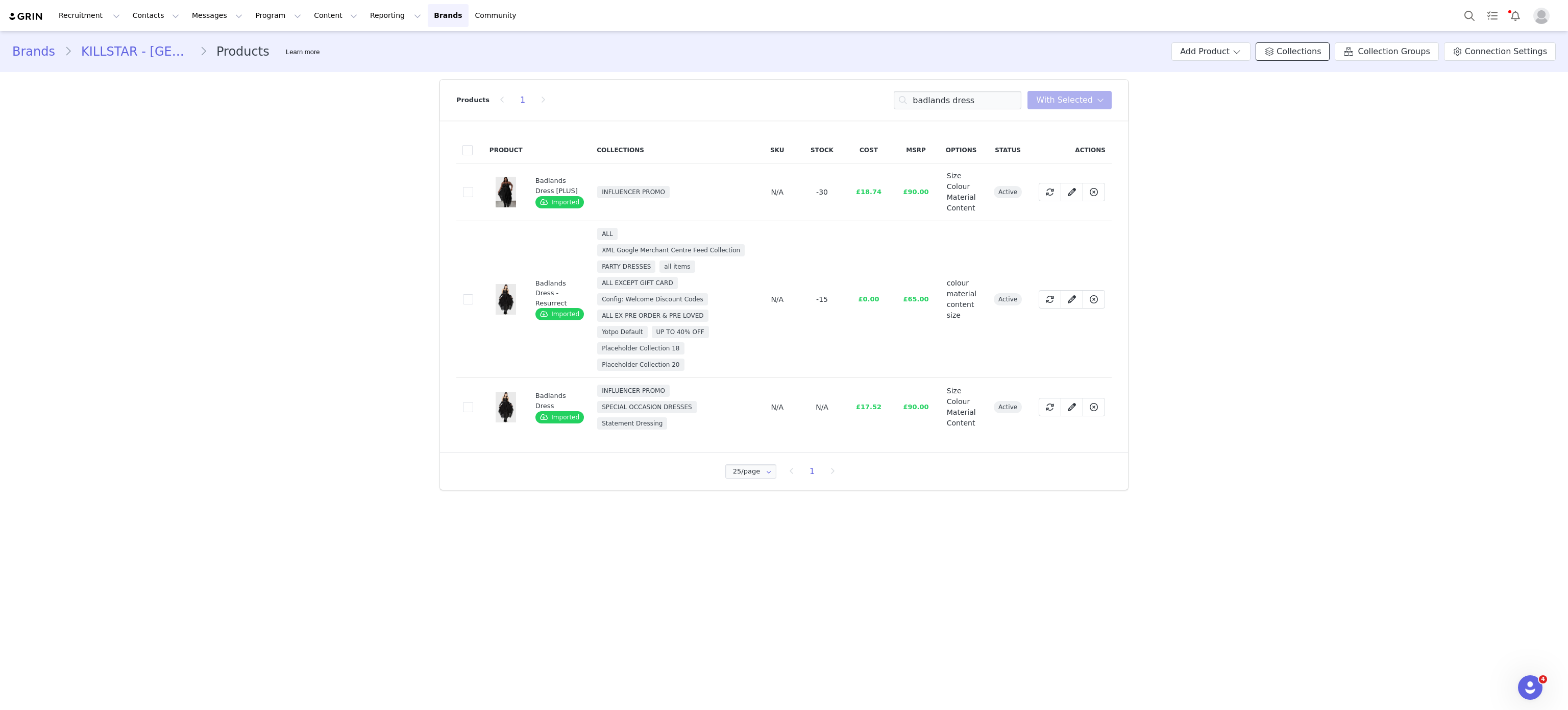
click at [1321, 49] on span "Collections" at bounding box center [1298, 52] width 44 height 12
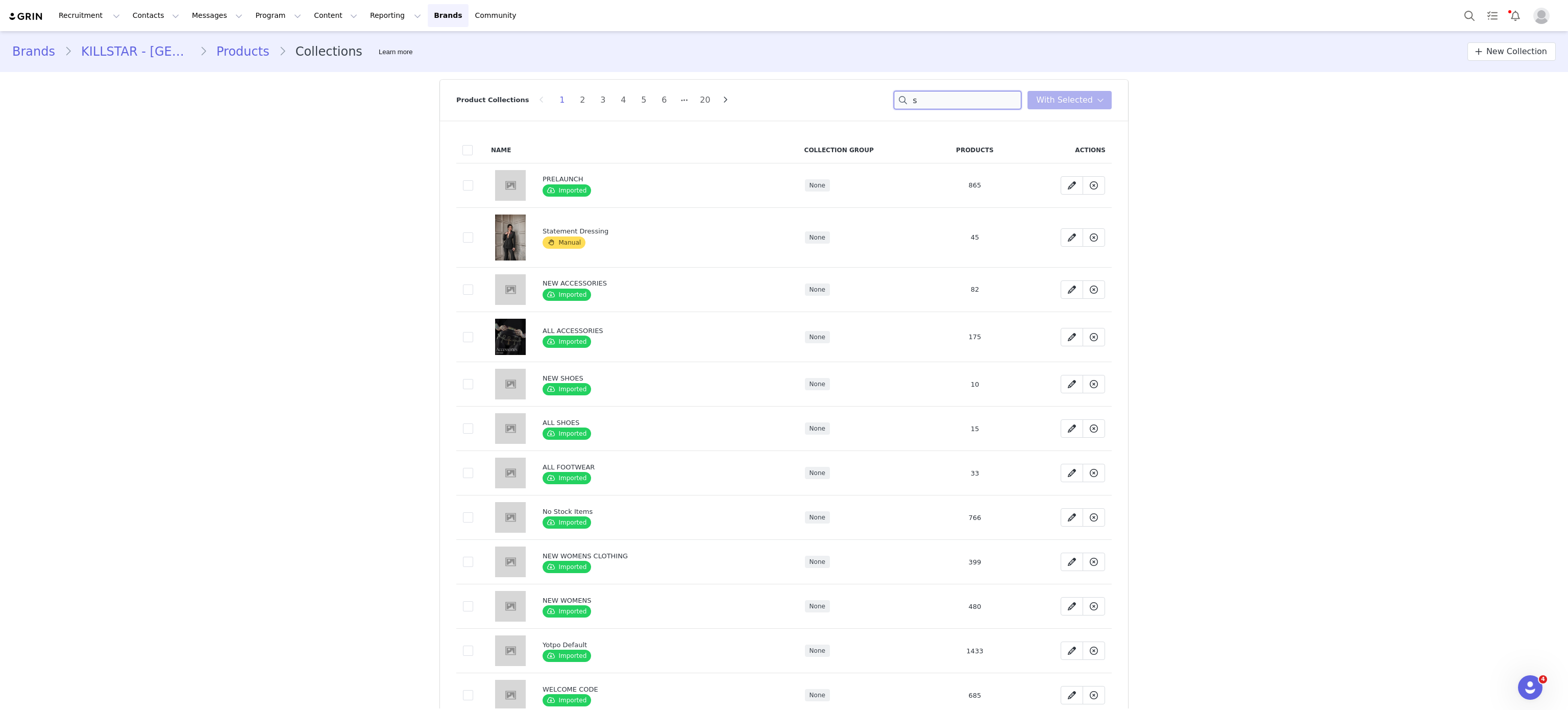
click at [962, 105] on input "s" at bounding box center [957, 100] width 128 height 18
type input "statement"
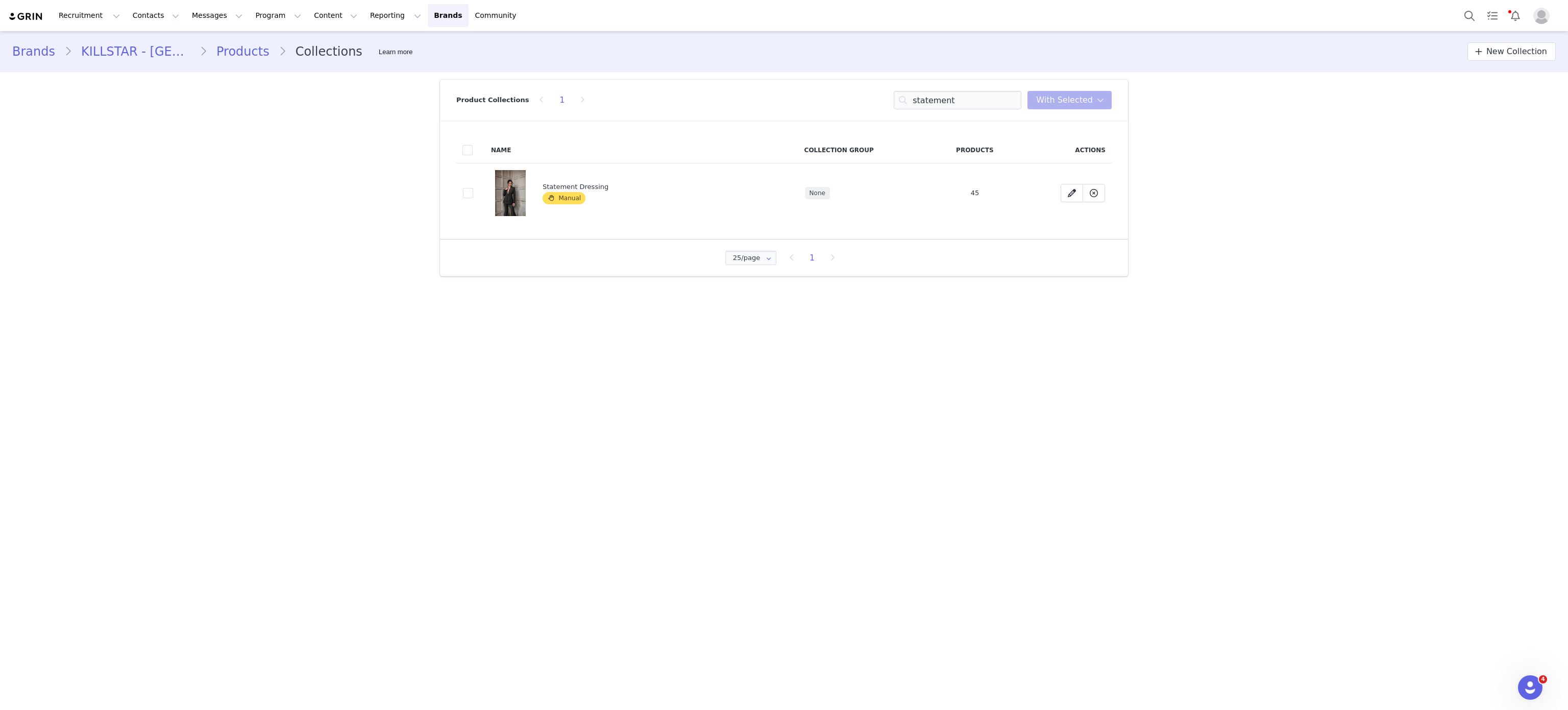
click at [561, 183] on div "Statement Dressing" at bounding box center [654, 187] width 224 height 10
click at [508, 191] on img at bounding box center [510, 192] width 30 height 46
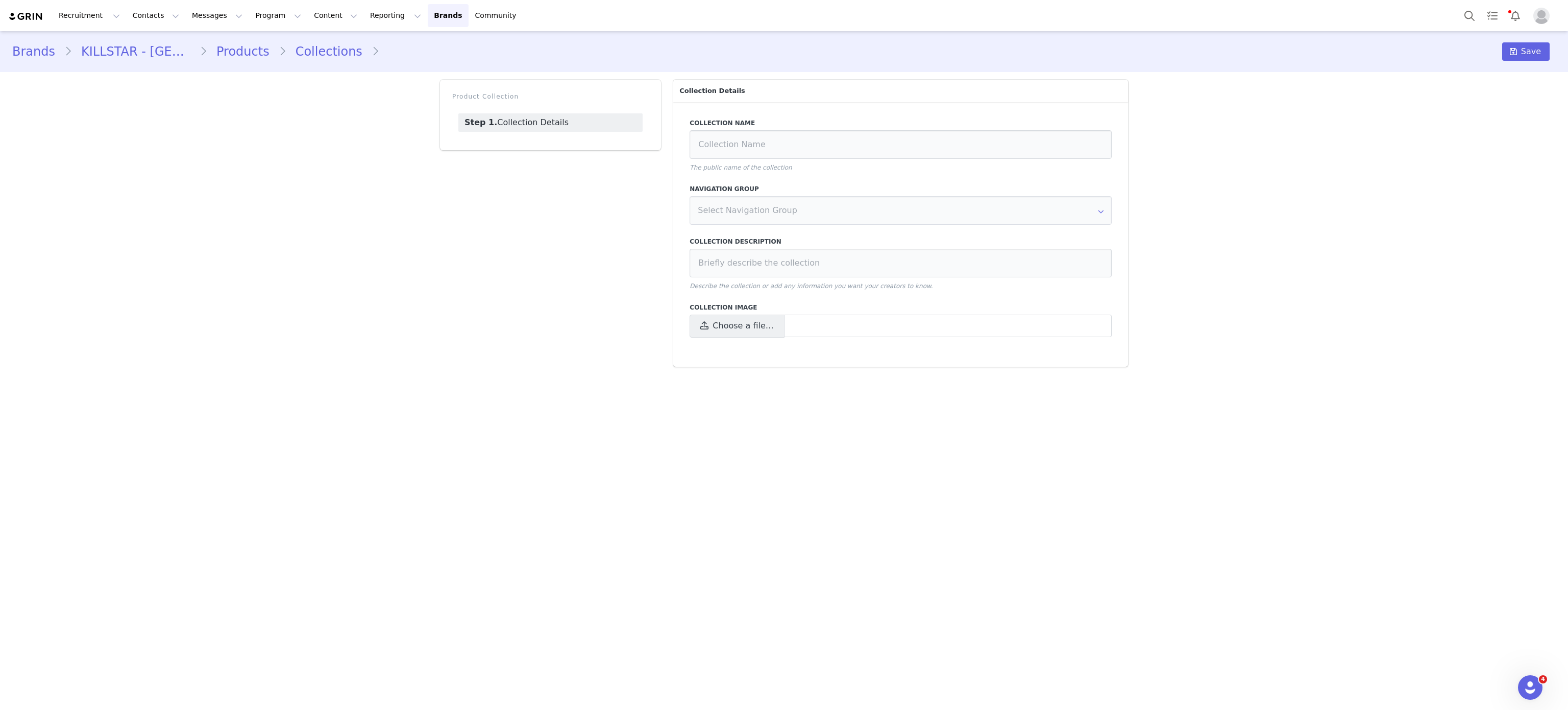
type input "Statement Dressing"
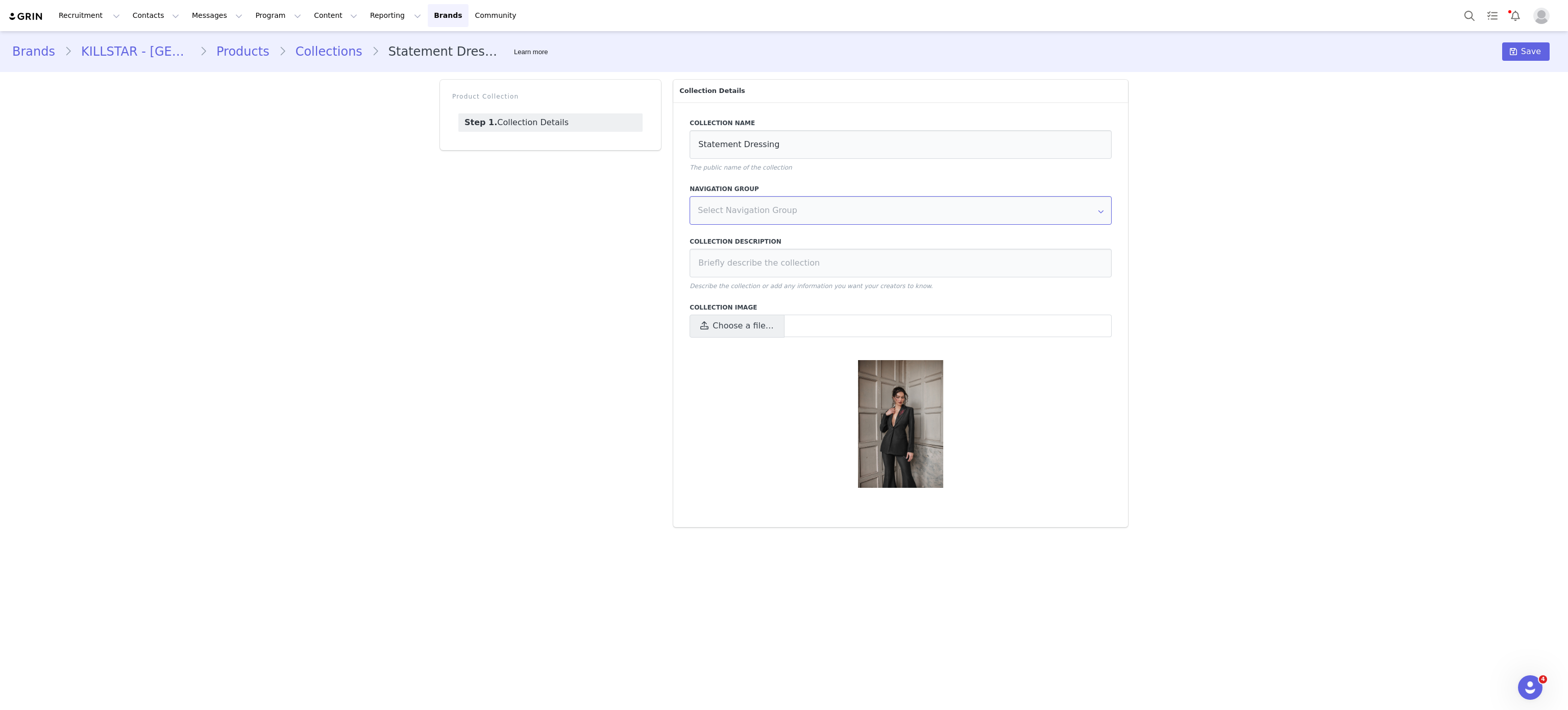
click at [763, 214] on input "text" at bounding box center [900, 210] width 422 height 29
click at [796, 267] on input at bounding box center [900, 262] width 422 height 29
click at [629, 280] on div "Product Collection Step 1. Collection Details" at bounding box center [550, 303] width 233 height 460
drag, startPoint x: 397, startPoint y: 3, endPoint x: 352, endPoint y: 134, distance: 138.5
click at [352, 134] on div "Brands KILLSTAR - UK Products Collections Statement Dressing Learn more Save Pr…" at bounding box center [784, 283] width 1568 height 504
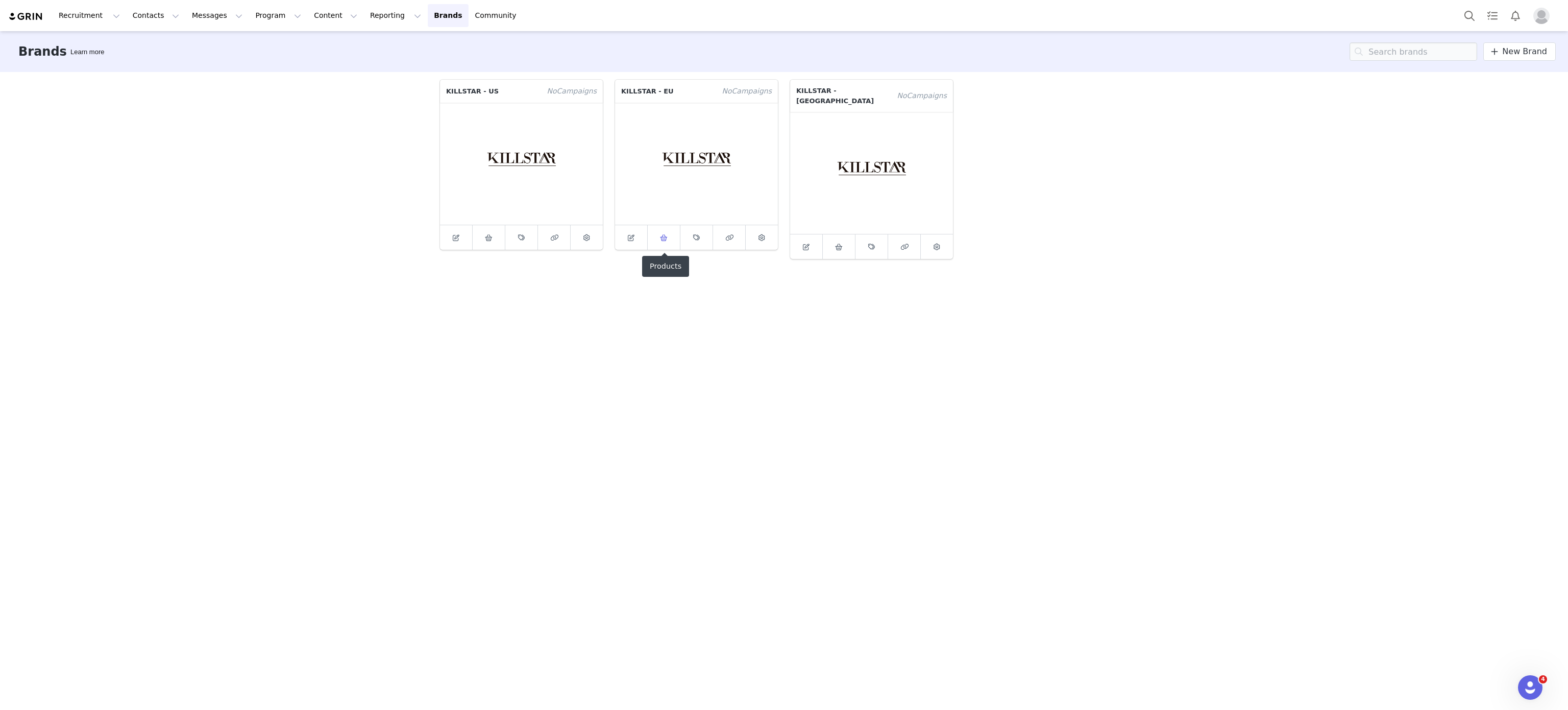
click at [667, 240] on icon at bounding box center [663, 237] width 8 height 7
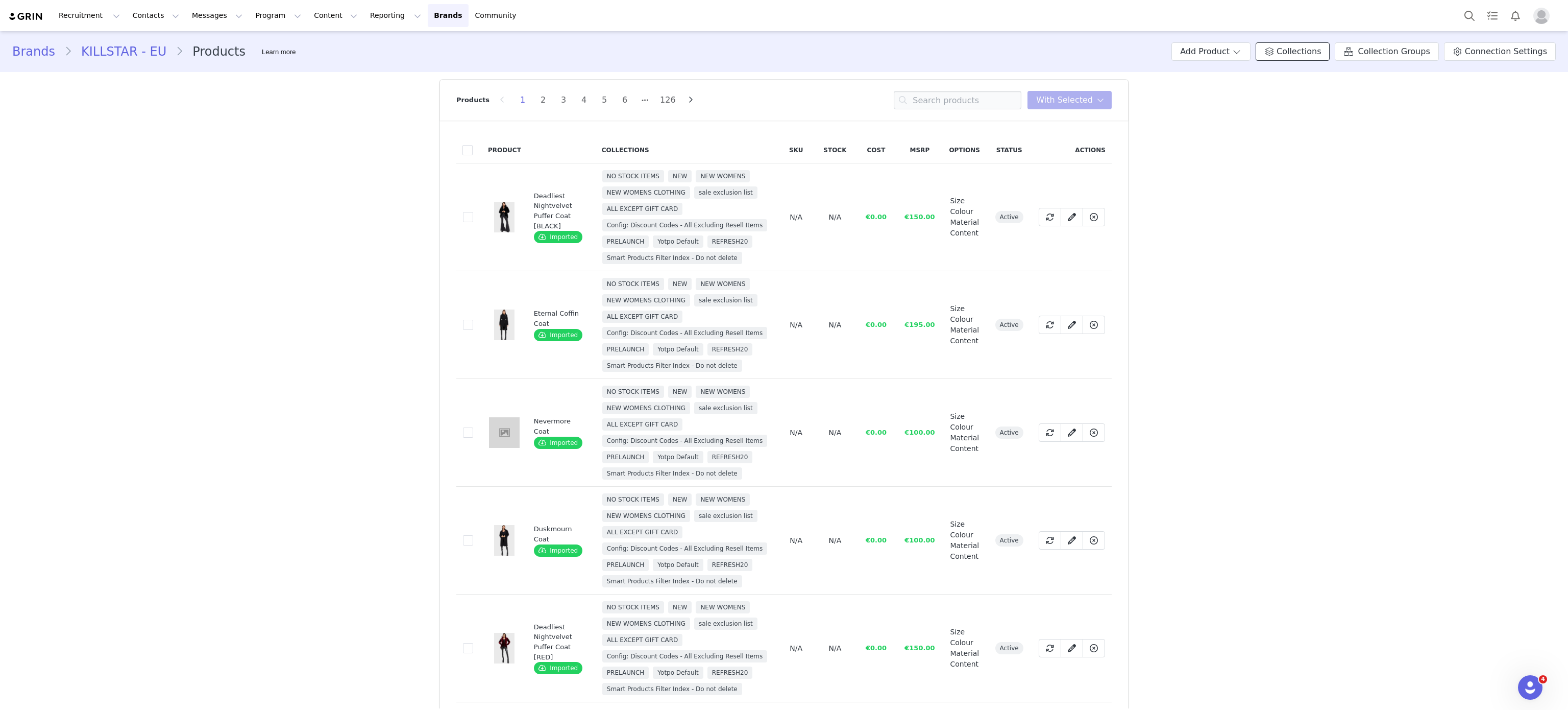
click at [1292, 46] on span "Collections" at bounding box center [1298, 52] width 44 height 12
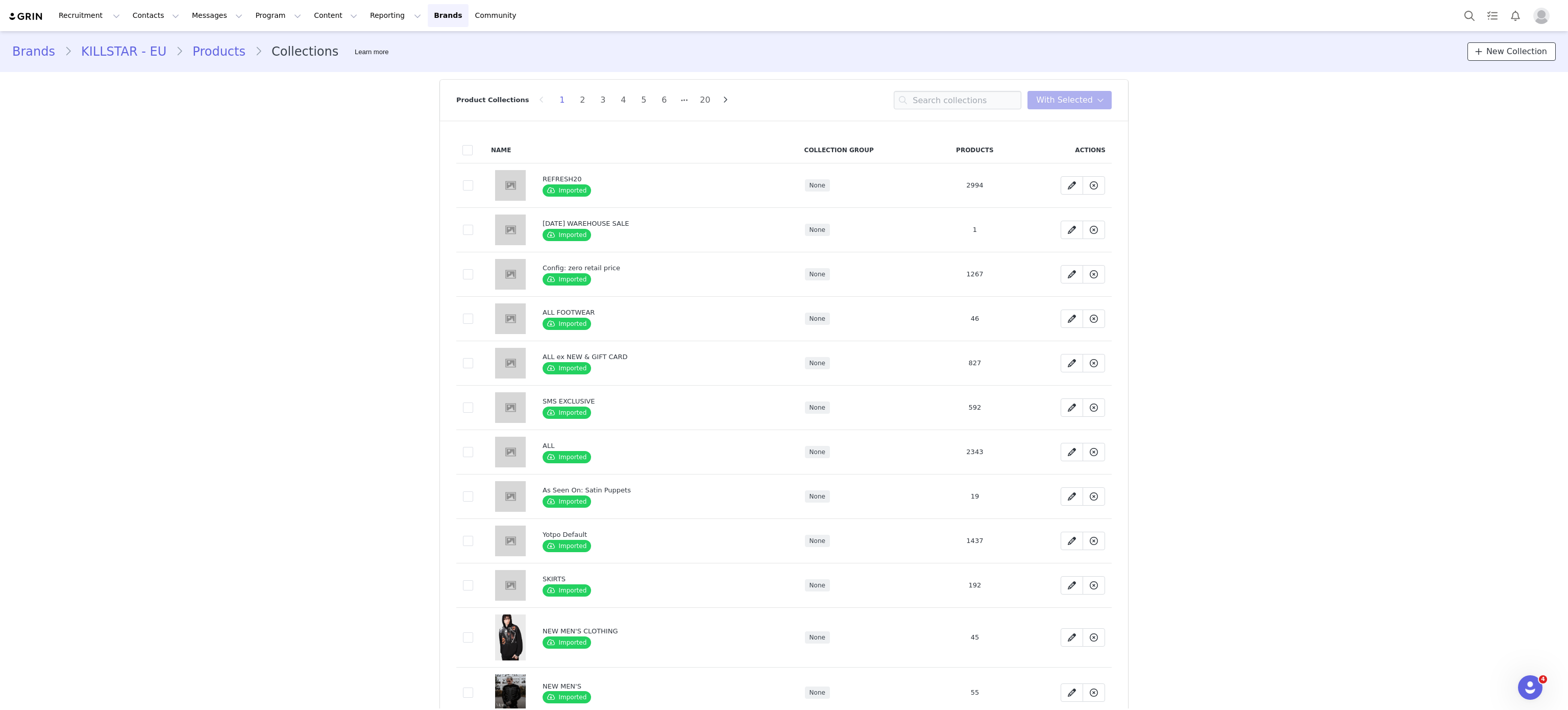
click at [1507, 49] on span "New Collection" at bounding box center [1517, 52] width 61 height 12
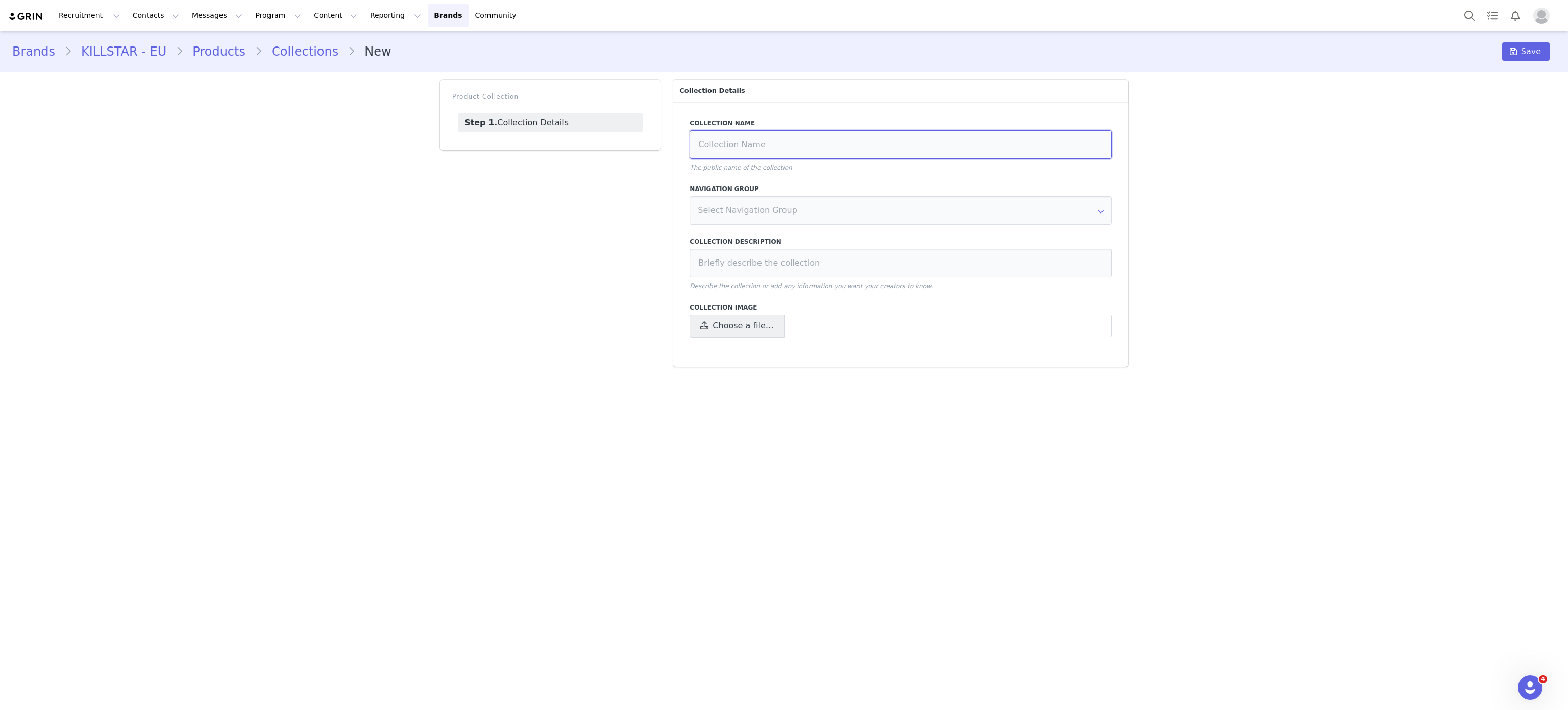
paste input "Just working on the statement dressing collection"
click at [808, 142] on input at bounding box center [900, 144] width 422 height 29
click at [796, 183] on div "Collection Name Just working on the statement dressing collection The public na…" at bounding box center [900, 234] width 455 height 264
click at [813, 152] on input "Just working on the statement dressing collection" at bounding box center [900, 144] width 422 height 29
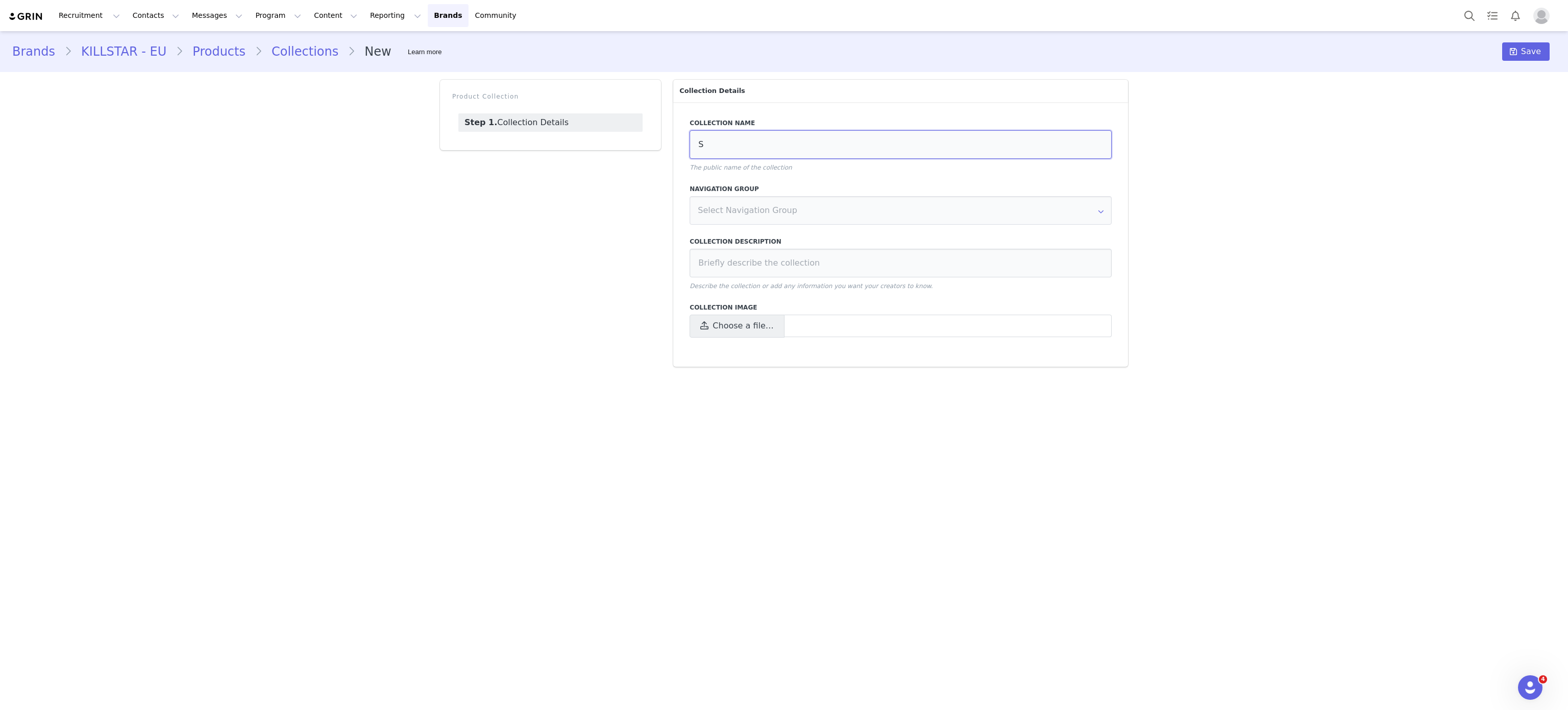
click at [813, 152] on input "S" at bounding box center [900, 144] width 422 height 29
type input "Statement Dressing"
click at [716, 326] on span "Choose a file…" at bounding box center [743, 326] width 61 height 12
click at [716, 326] on input "Choose a file…" at bounding box center [900, 326] width 422 height 23
type input "C:\fakepath\Fall statement.jpg"
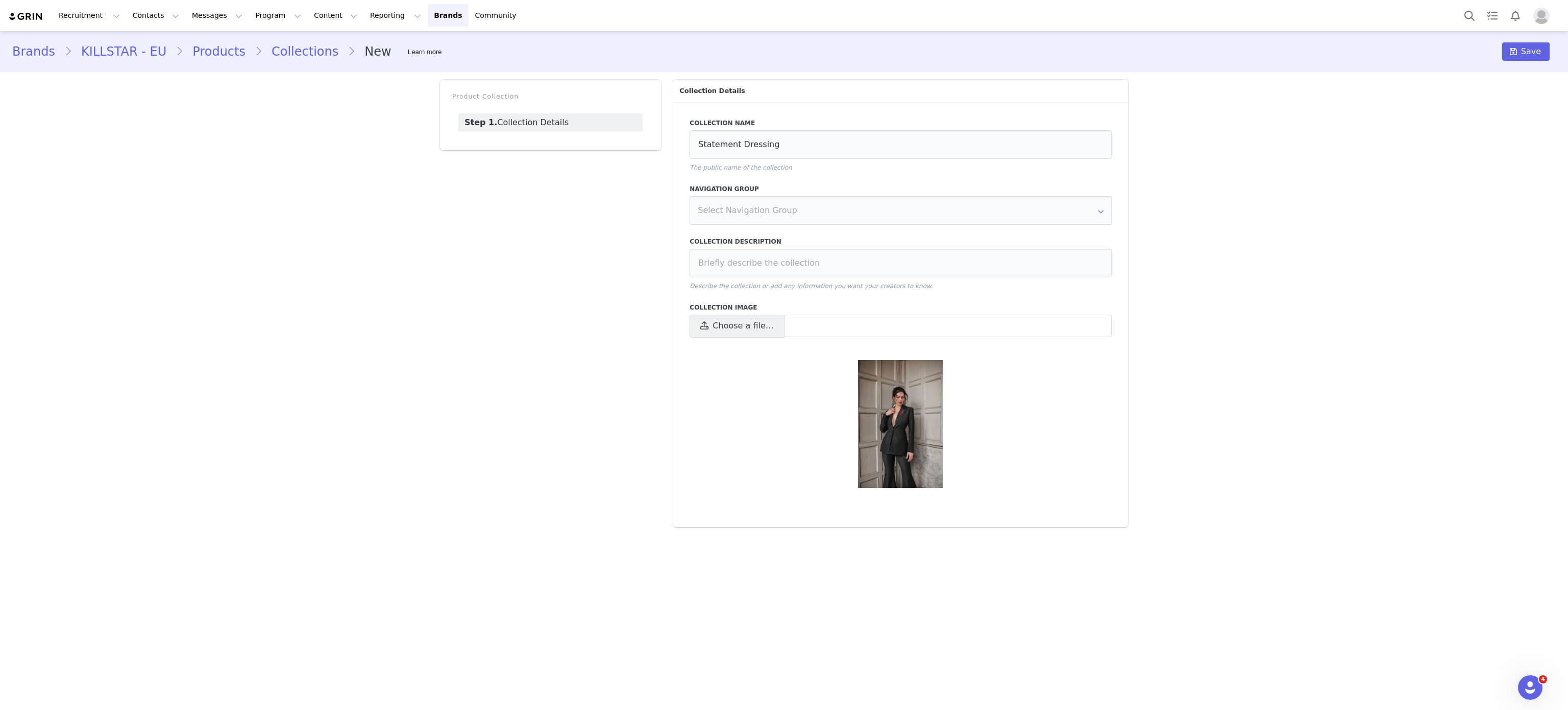
click at [1550, 44] on div "Save" at bounding box center [1529, 52] width 54 height 18
click at [1526, 48] on span "Save" at bounding box center [1531, 52] width 20 height 12
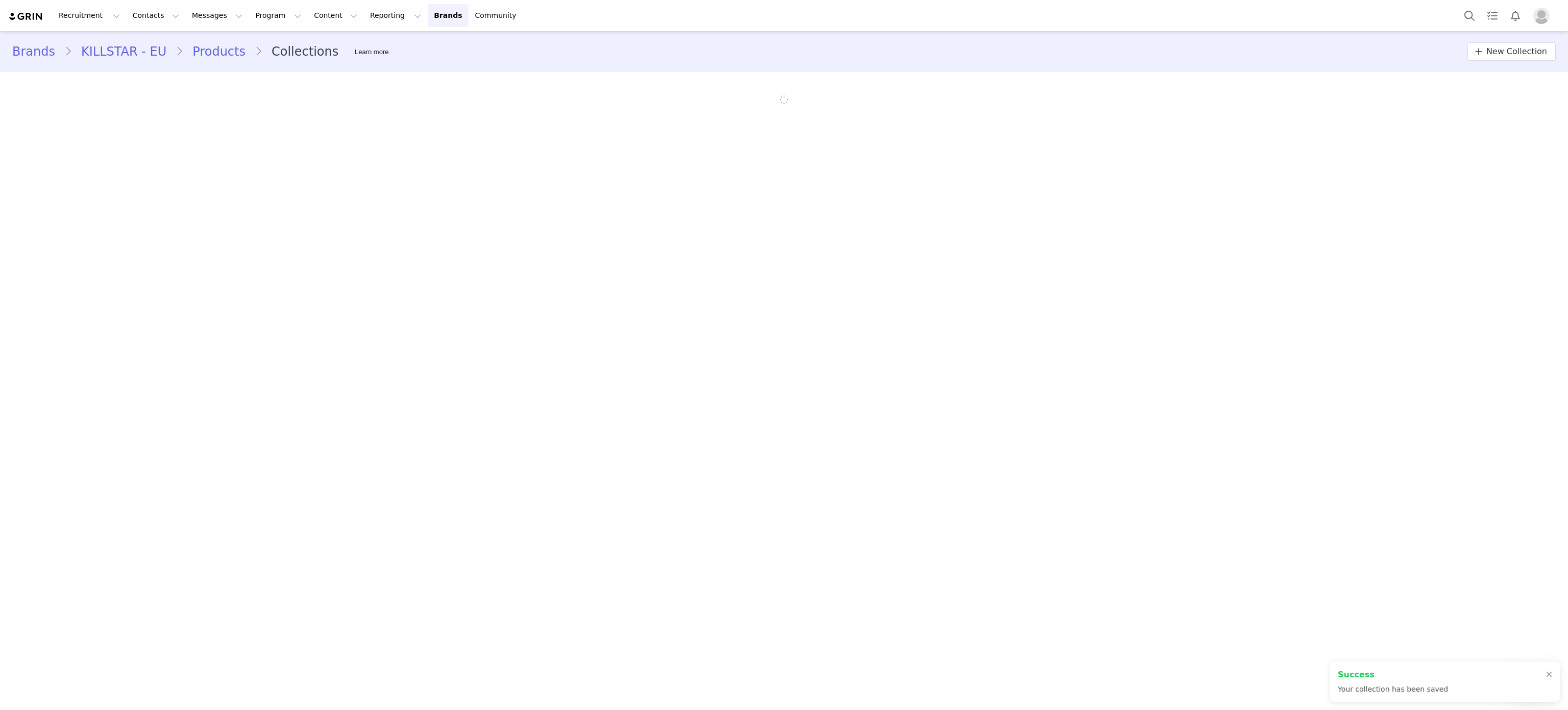
click at [203, 58] on link "Products" at bounding box center [219, 52] width 71 height 18
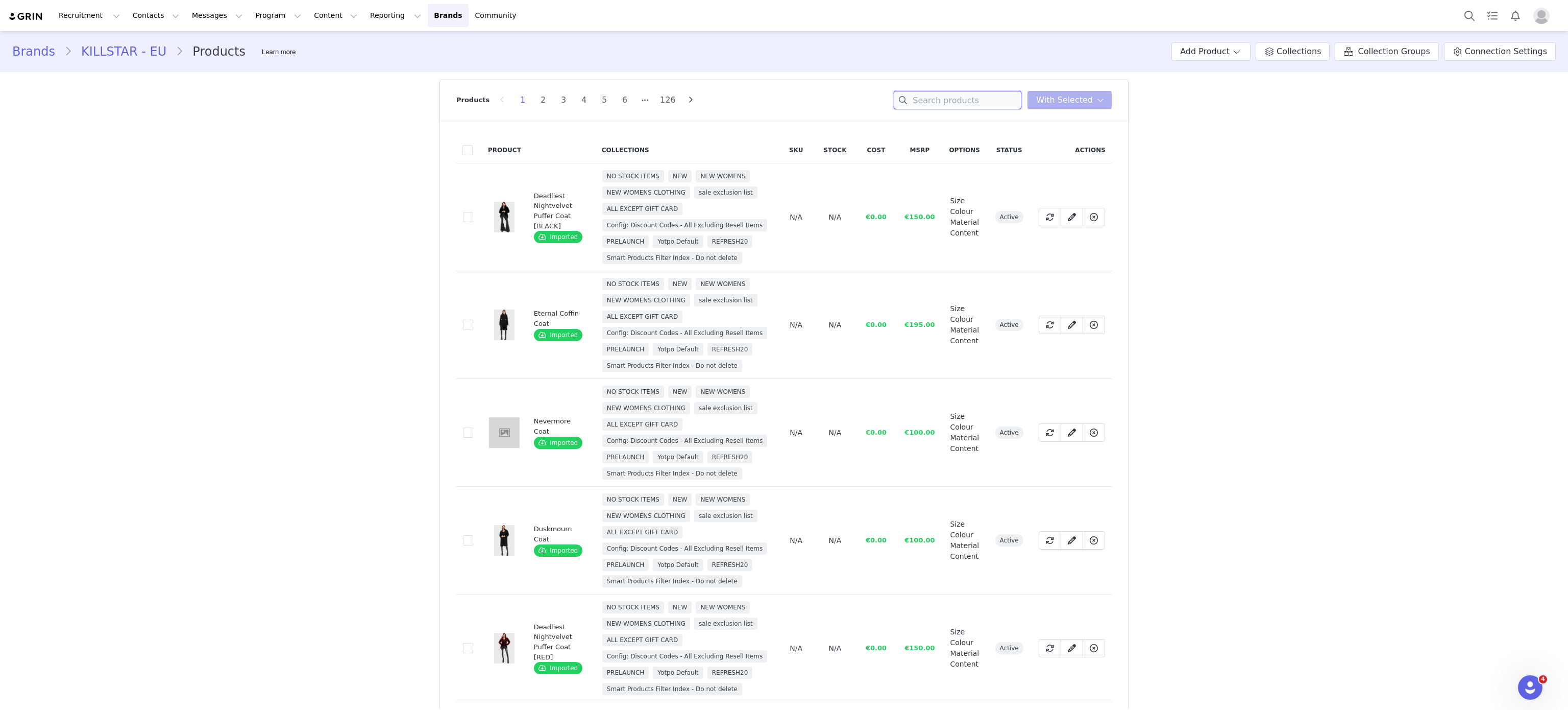
click at [938, 91] on input at bounding box center [957, 100] width 128 height 18
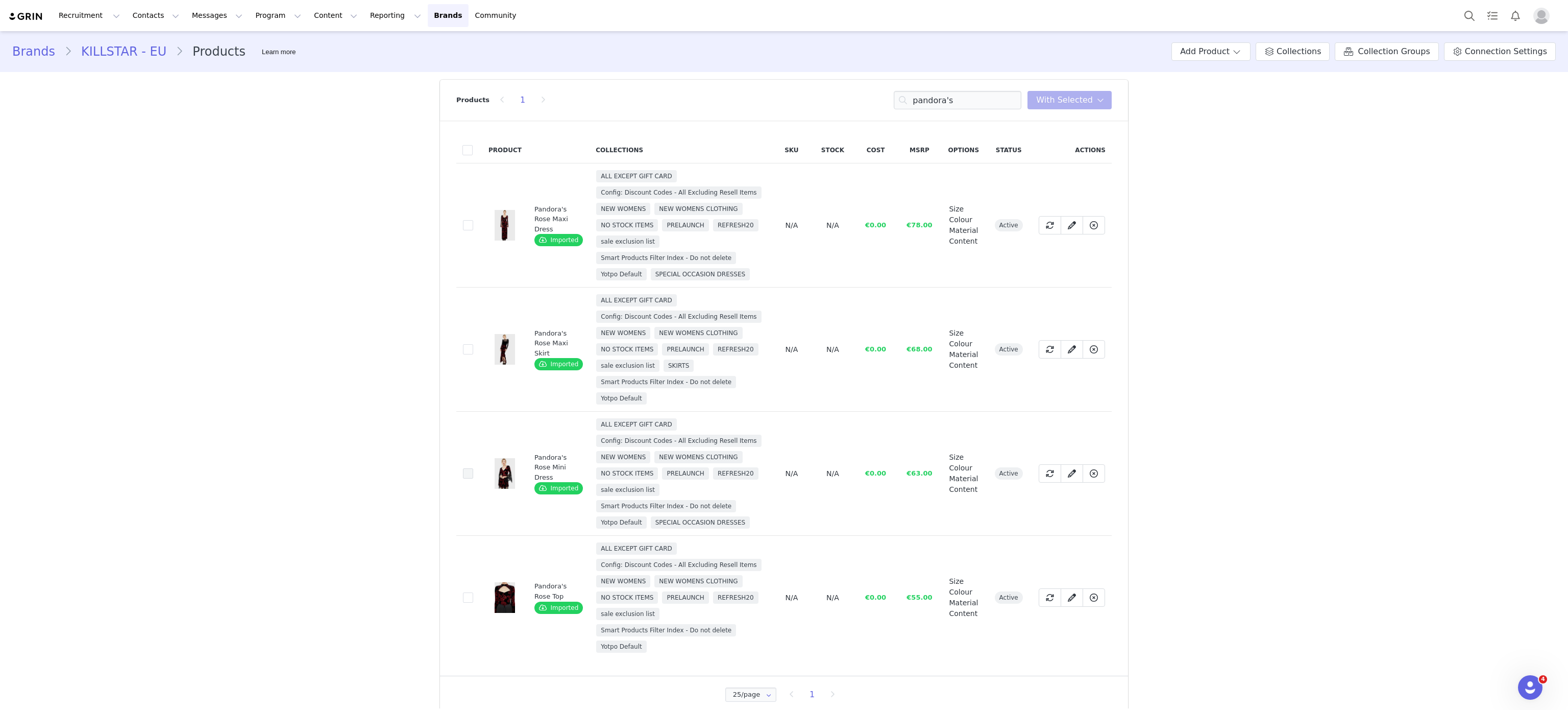
click at [463, 472] on span at bounding box center [468, 473] width 10 height 10
click at [473, 468] on input "791c4e9a-8c0e-4598-9b31-5db8f2ff36e8" at bounding box center [473, 468] width 0 height 0
drag, startPoint x: 968, startPoint y: 118, endPoint x: 957, endPoint y: 102, distance: 19.4
click at [957, 102] on div "Products 1 pandora's You have 1 product selected Add to Collections Remove from…" at bounding box center [784, 100] width 656 height 41
click at [957, 102] on input "pandora's" at bounding box center [957, 100] width 128 height 18
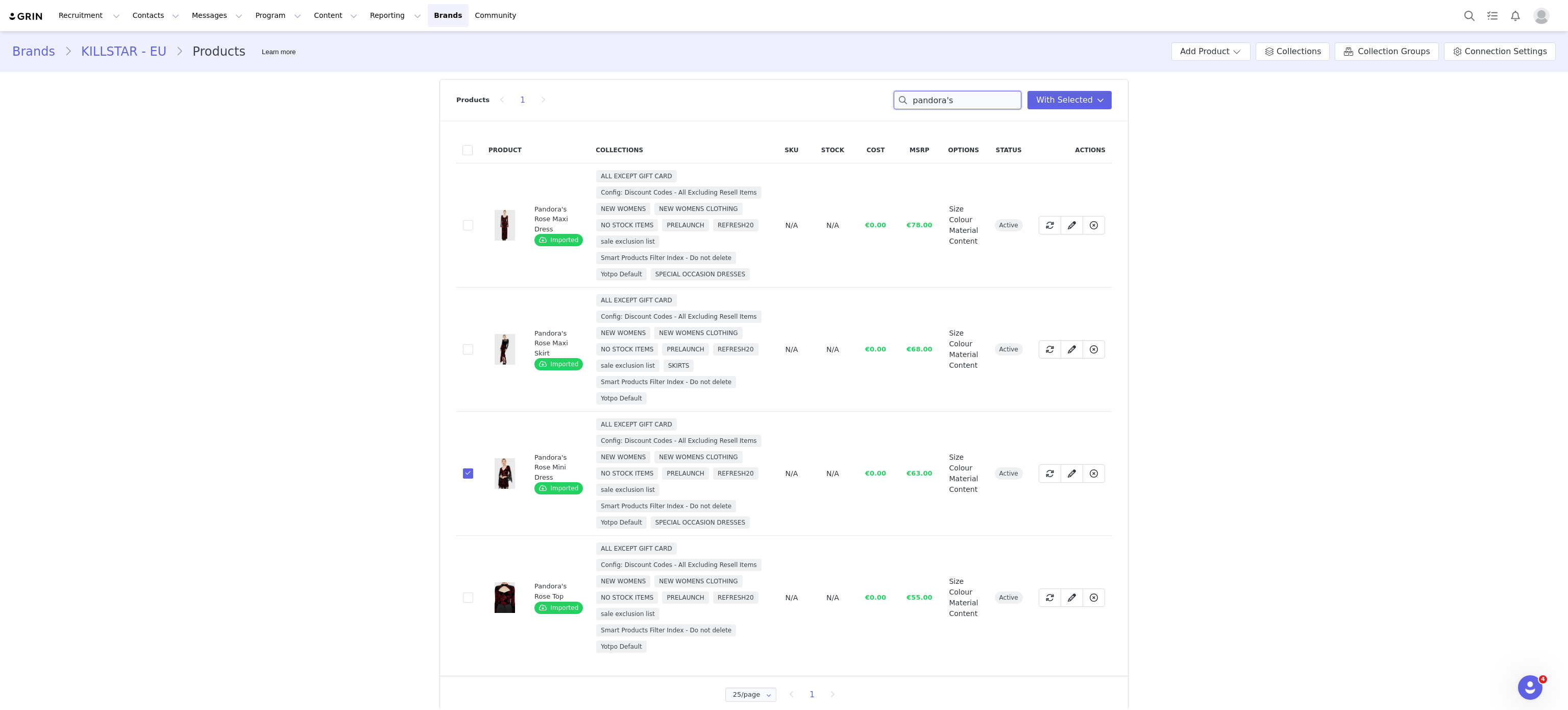
click at [957, 102] on input "pandora's" at bounding box center [957, 100] width 128 height 18
click at [957, 102] on input "v" at bounding box center [957, 100] width 128 height 18
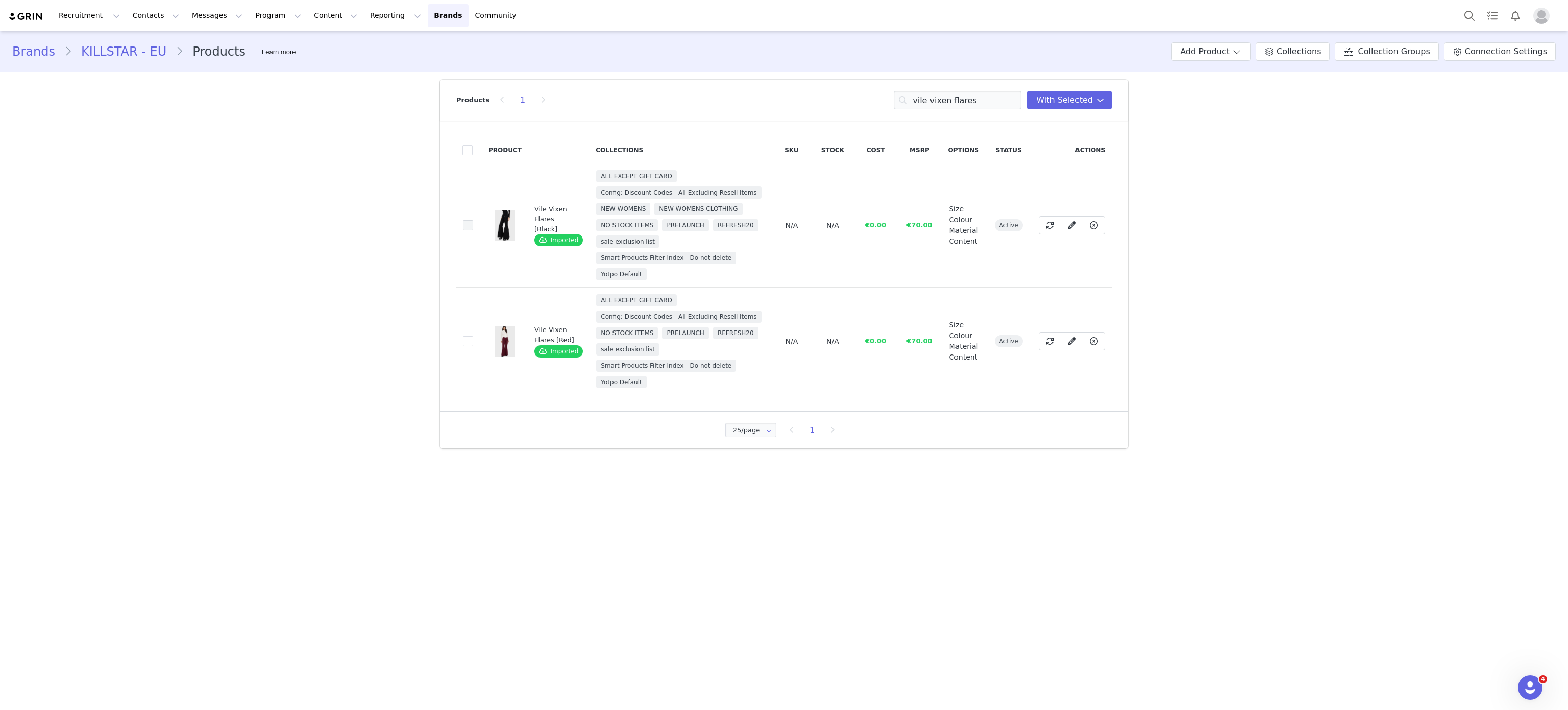
click at [463, 221] on span at bounding box center [468, 225] width 10 height 10
click at [473, 220] on input "35b9d2e3-5893-4ff8-94ab-ce23bb9a0c2d" at bounding box center [473, 220] width 0 height 0
click at [979, 87] on div "Products 1 vile vixen flares You have 2 product s selected Add to Collections R…" at bounding box center [784, 100] width 656 height 41
click at [987, 99] on input "vile vixen flares" at bounding box center [957, 100] width 128 height 18
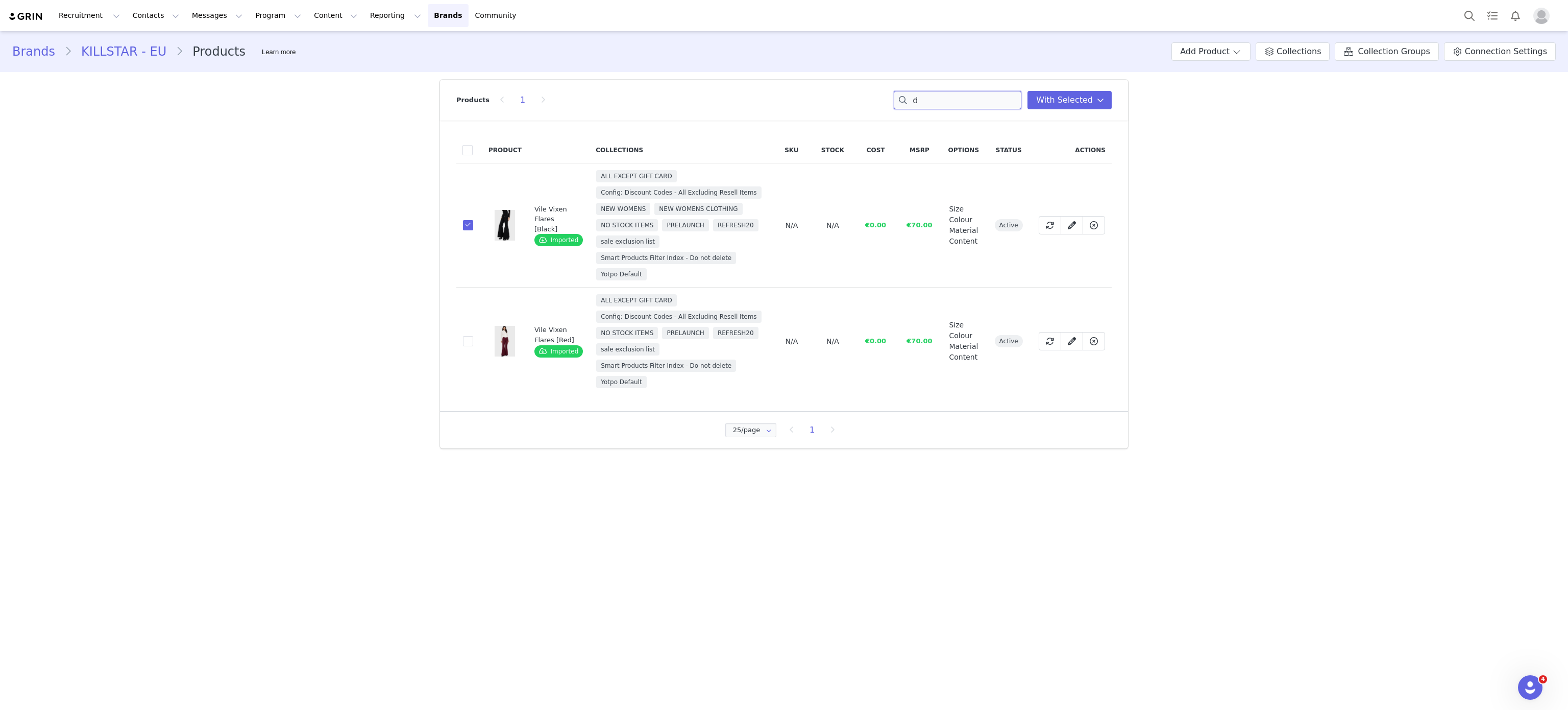
click at [987, 99] on input "d" at bounding box center [957, 100] width 128 height 18
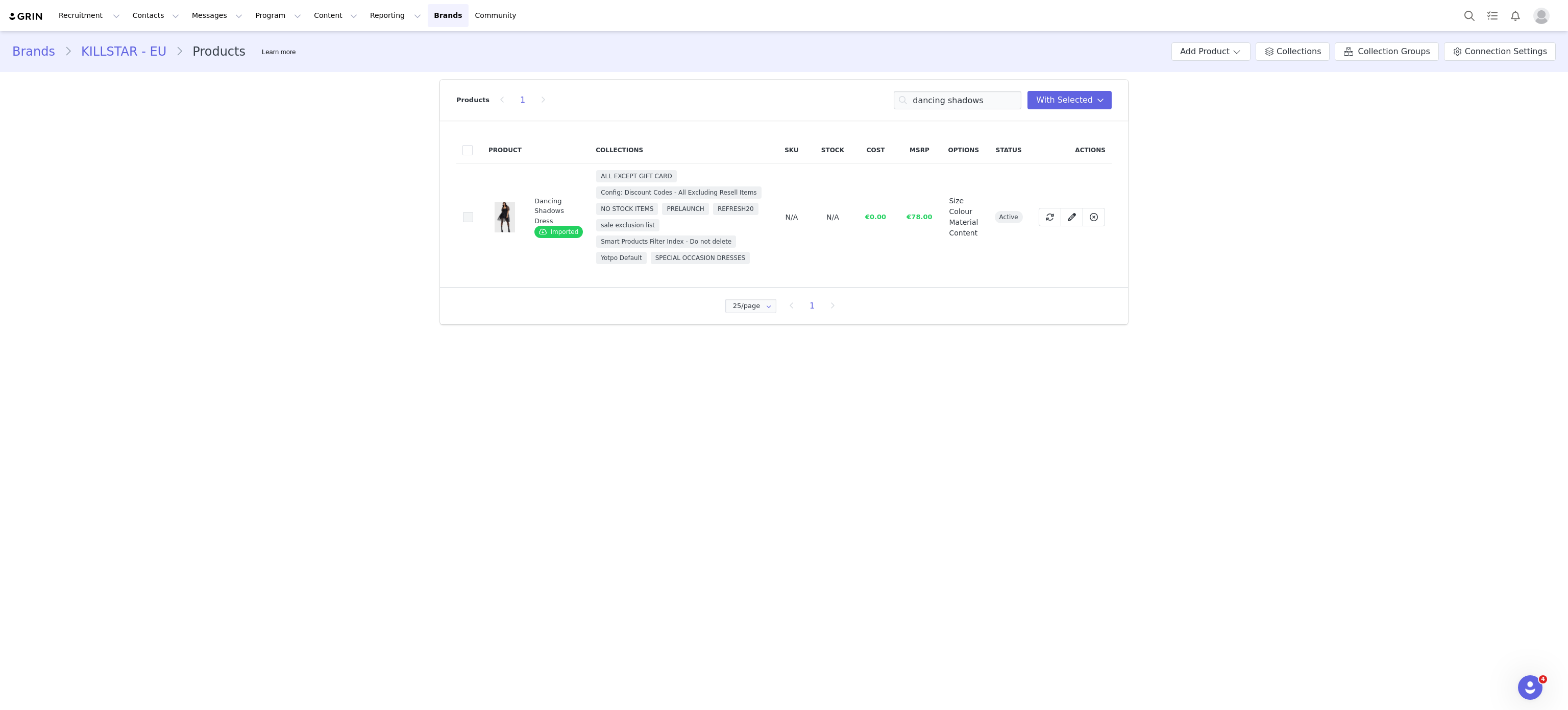
click at [469, 216] on span at bounding box center [468, 217] width 10 height 10
click at [473, 212] on input "e3568286-db94-40e8-9d87-97d16f456db5" at bounding box center [473, 212] width 0 height 0
click at [969, 99] on input "dancing shadows" at bounding box center [957, 100] width 128 height 18
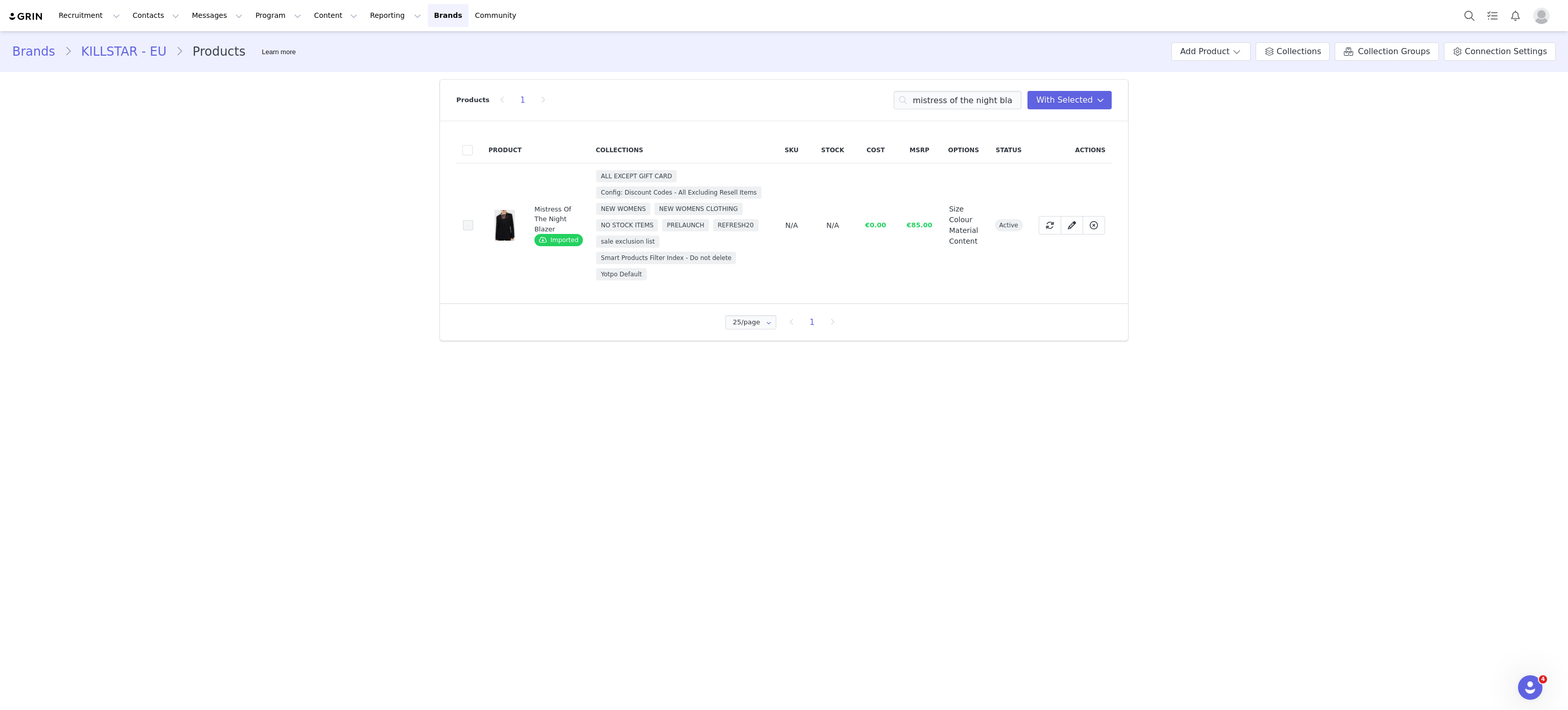
click at [466, 222] on span at bounding box center [468, 225] width 10 height 10
click at [473, 220] on input "4d954a36-30bc-4cb8-80d1-7be2d8a33377" at bounding box center [473, 220] width 0 height 0
click at [957, 101] on input "mistress of the night bla" at bounding box center [957, 100] width 128 height 18
click at [957, 101] on input "w" at bounding box center [957, 100] width 128 height 18
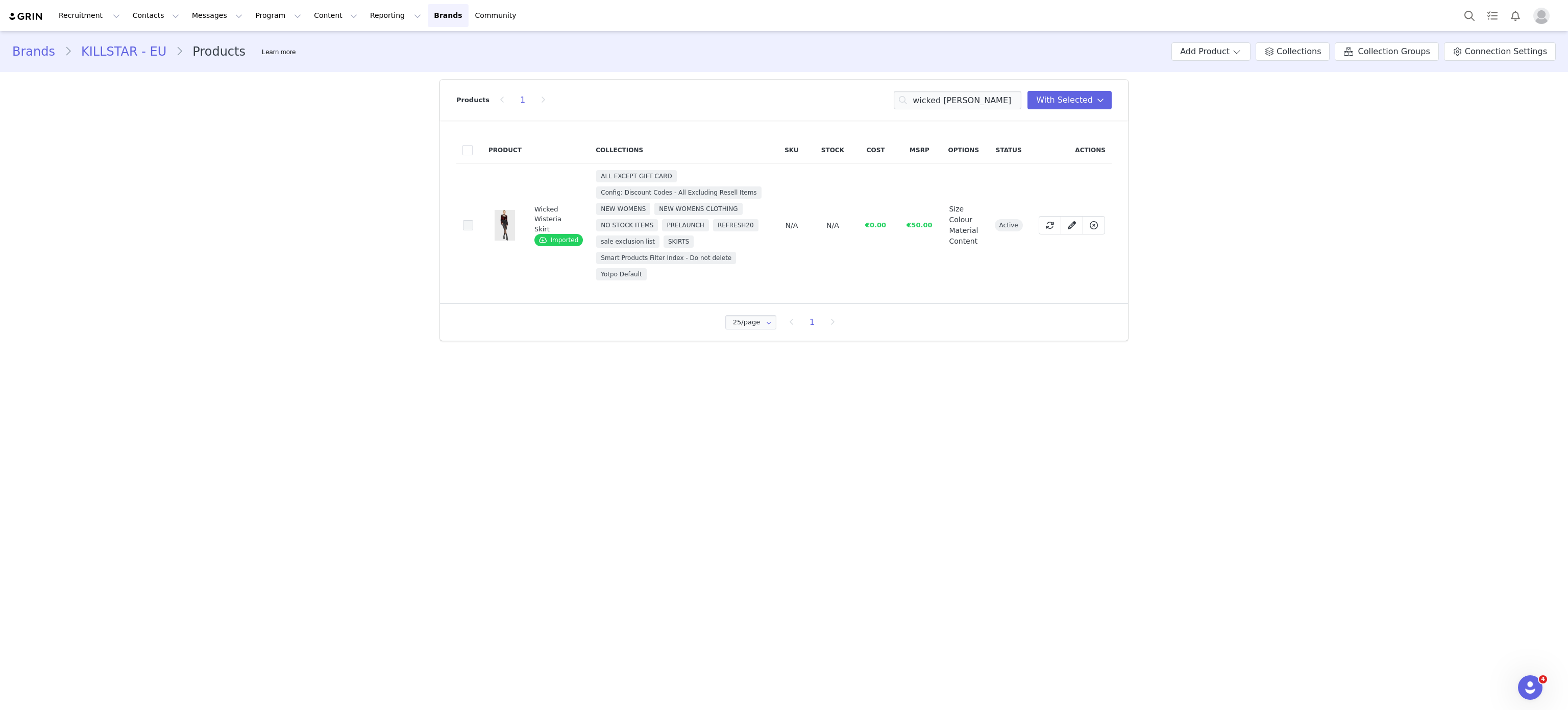
click at [469, 220] on span at bounding box center [468, 225] width 10 height 10
click at [473, 220] on input "c15aa8b9-1909-4e02-a485-a5eb6eea346d" at bounding box center [473, 220] width 0 height 0
click at [941, 97] on input "wicked wister" at bounding box center [957, 100] width 128 height 18
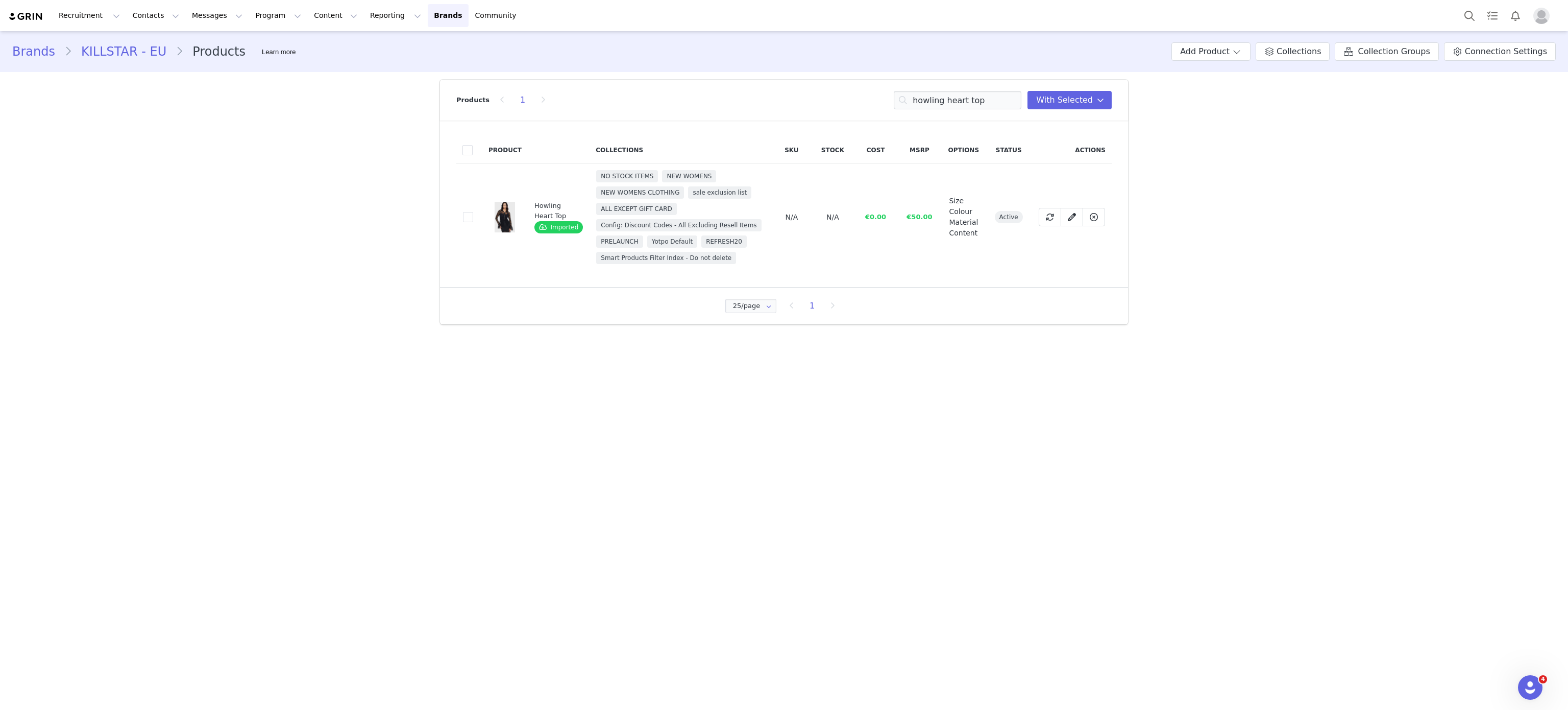
click at [474, 217] on td "a0d19233-2706-471a-8fa9-b458876042df" at bounding box center [469, 217] width 26 height 108
click at [466, 213] on span at bounding box center [468, 217] width 10 height 10
click at [473, 212] on input "a0d19233-2706-471a-8fa9-b458876042df" at bounding box center [473, 212] width 0 height 0
click at [959, 94] on input "howling heart top" at bounding box center [957, 100] width 128 height 18
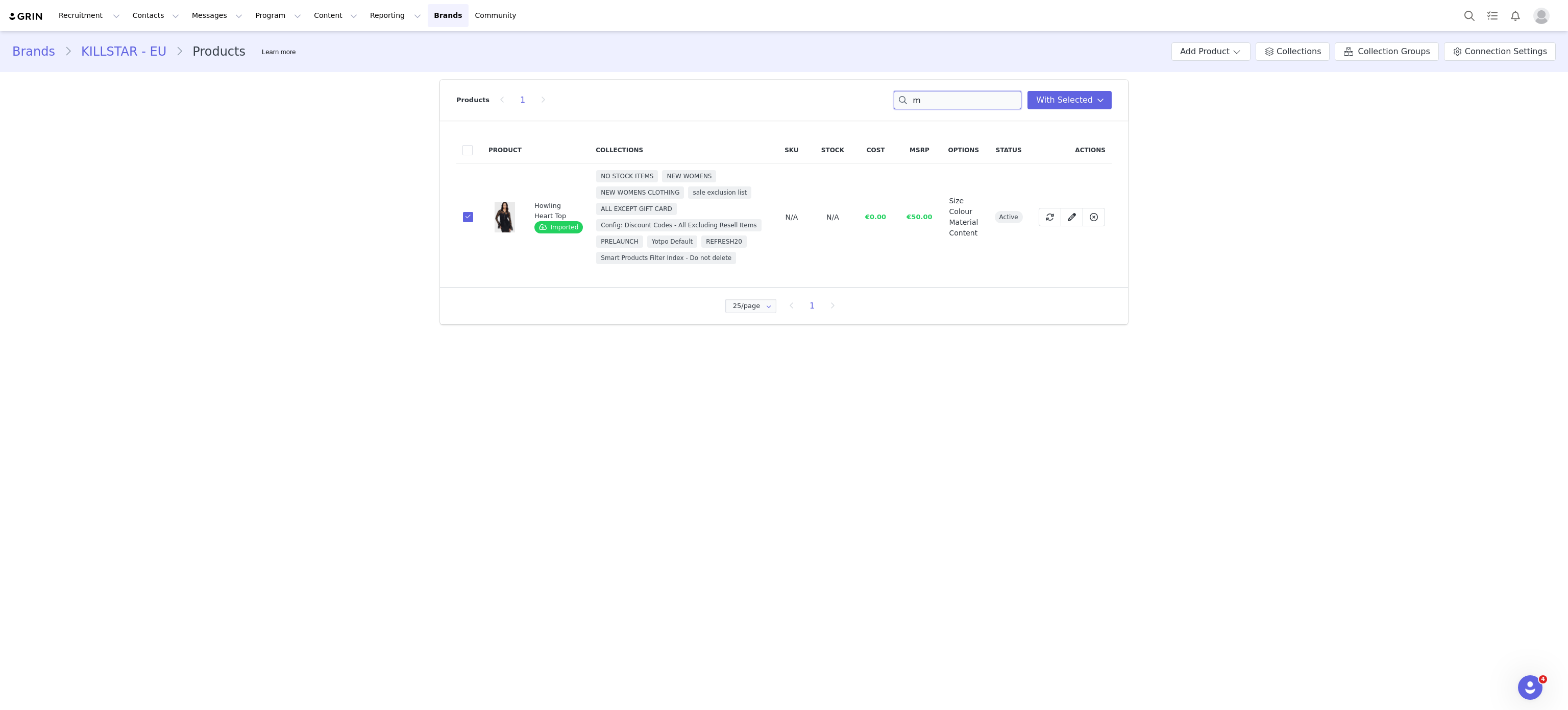
click at [959, 94] on input "m" at bounding box center [957, 100] width 128 height 18
click at [467, 222] on span at bounding box center [468, 225] width 10 height 10
click at [473, 220] on input "cc26894d-4858-43b7-90cc-b3ee3900ea90" at bounding box center [473, 220] width 0 height 0
click at [957, 92] on input "marceline maxi" at bounding box center [957, 100] width 128 height 18
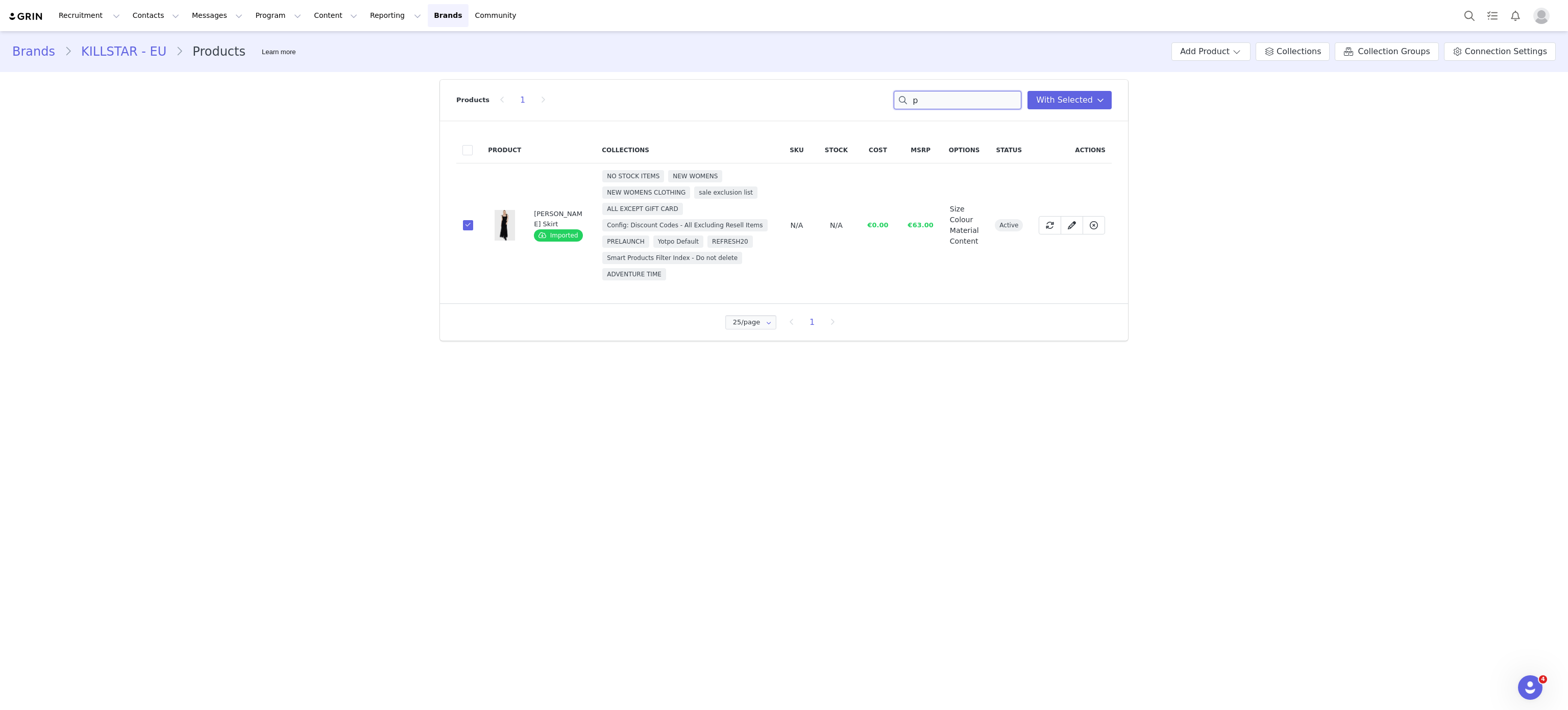
click at [957, 92] on input "p" at bounding box center [957, 100] width 128 height 18
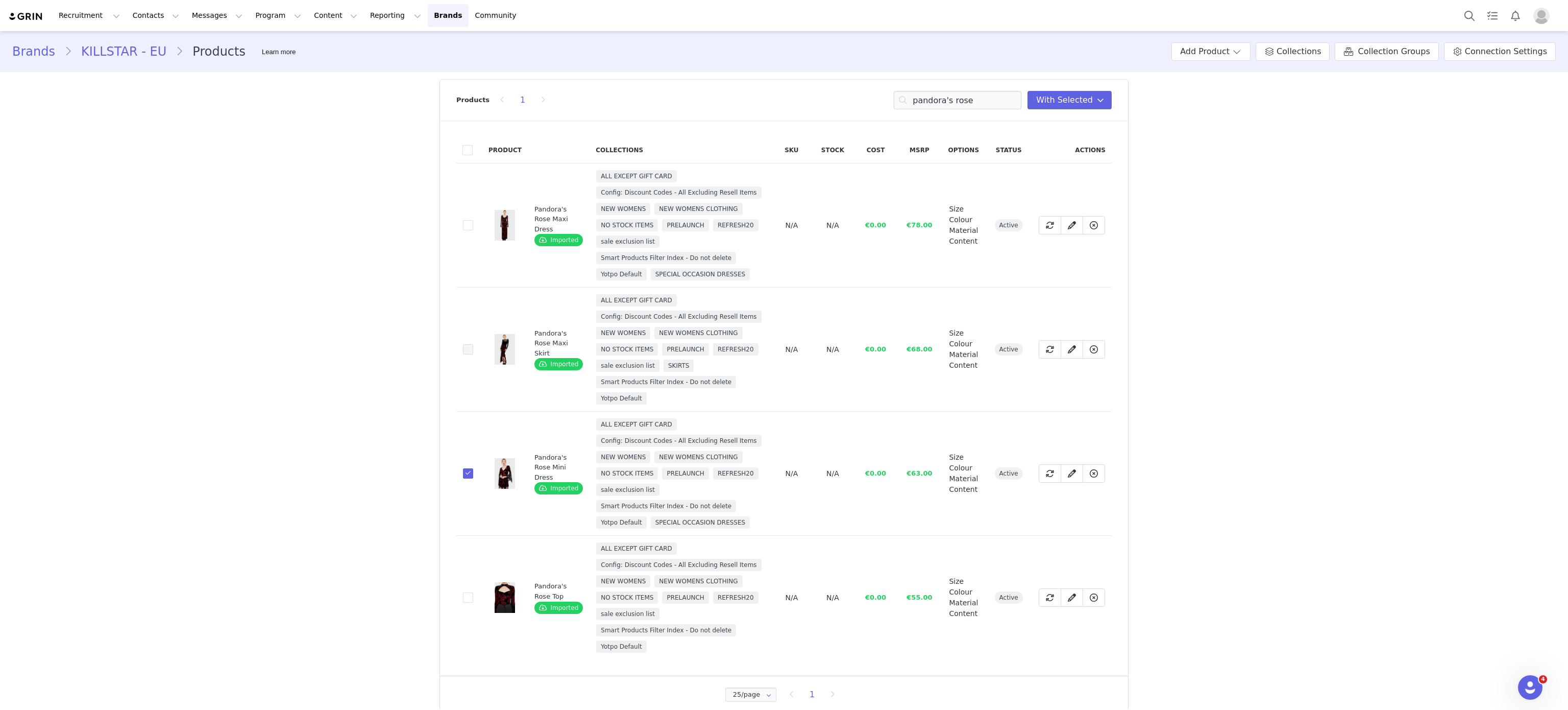
click at [463, 346] on span at bounding box center [468, 349] width 10 height 10
click at [473, 344] on input "5e8319d1-9b30-437c-a5af-811e32fb16d1" at bounding box center [473, 344] width 0 height 0
click at [954, 87] on div "Products 1 pandora's rose You have 8 product s selected Add to Collections Remo…" at bounding box center [784, 100] width 656 height 41
drag, startPoint x: 954, startPoint y: 87, endPoint x: 966, endPoint y: 99, distance: 17.0
click at [966, 99] on div "Products 1 pandora's rose You have 8 product s selected Add to Collections Remo…" at bounding box center [784, 100] width 656 height 41
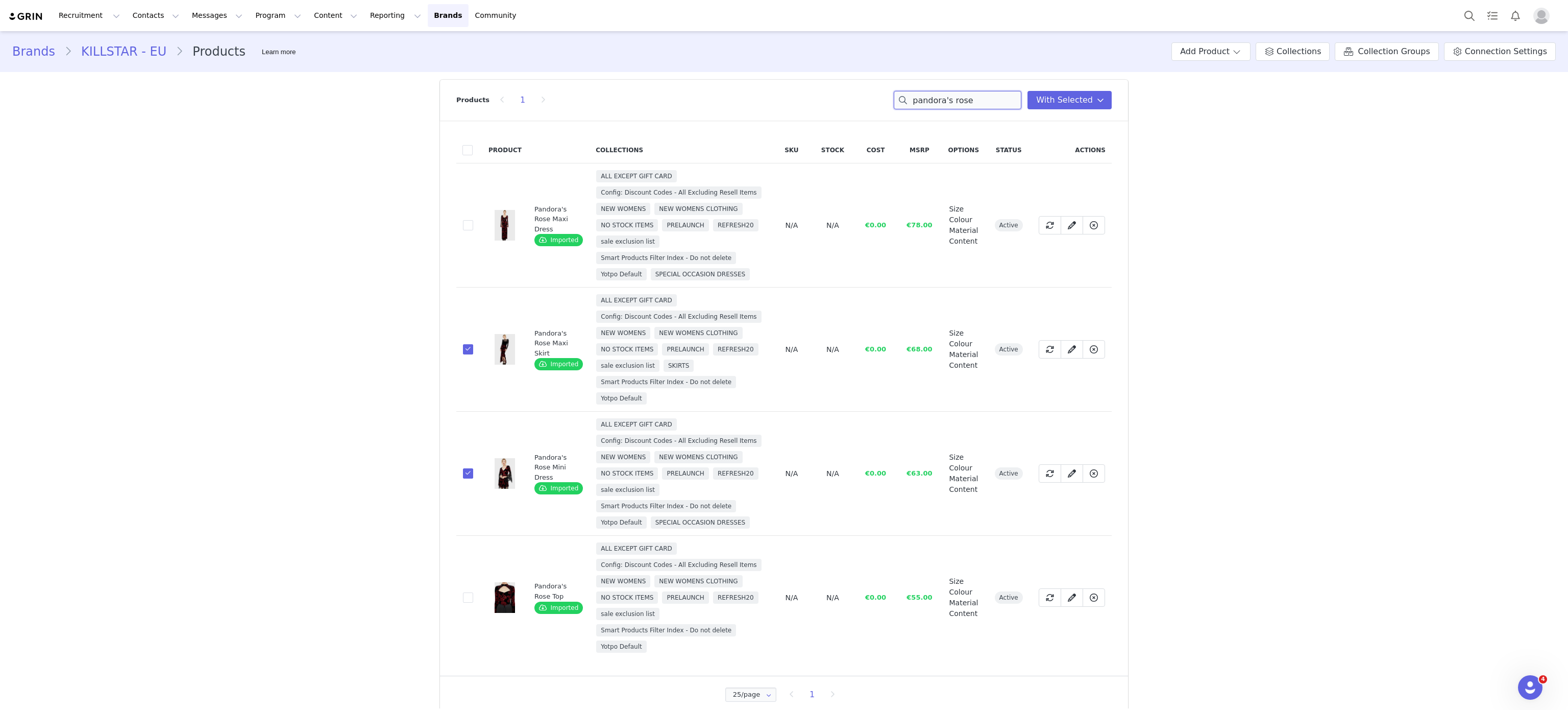
click at [966, 99] on input "pandora's rose" at bounding box center [957, 100] width 128 height 18
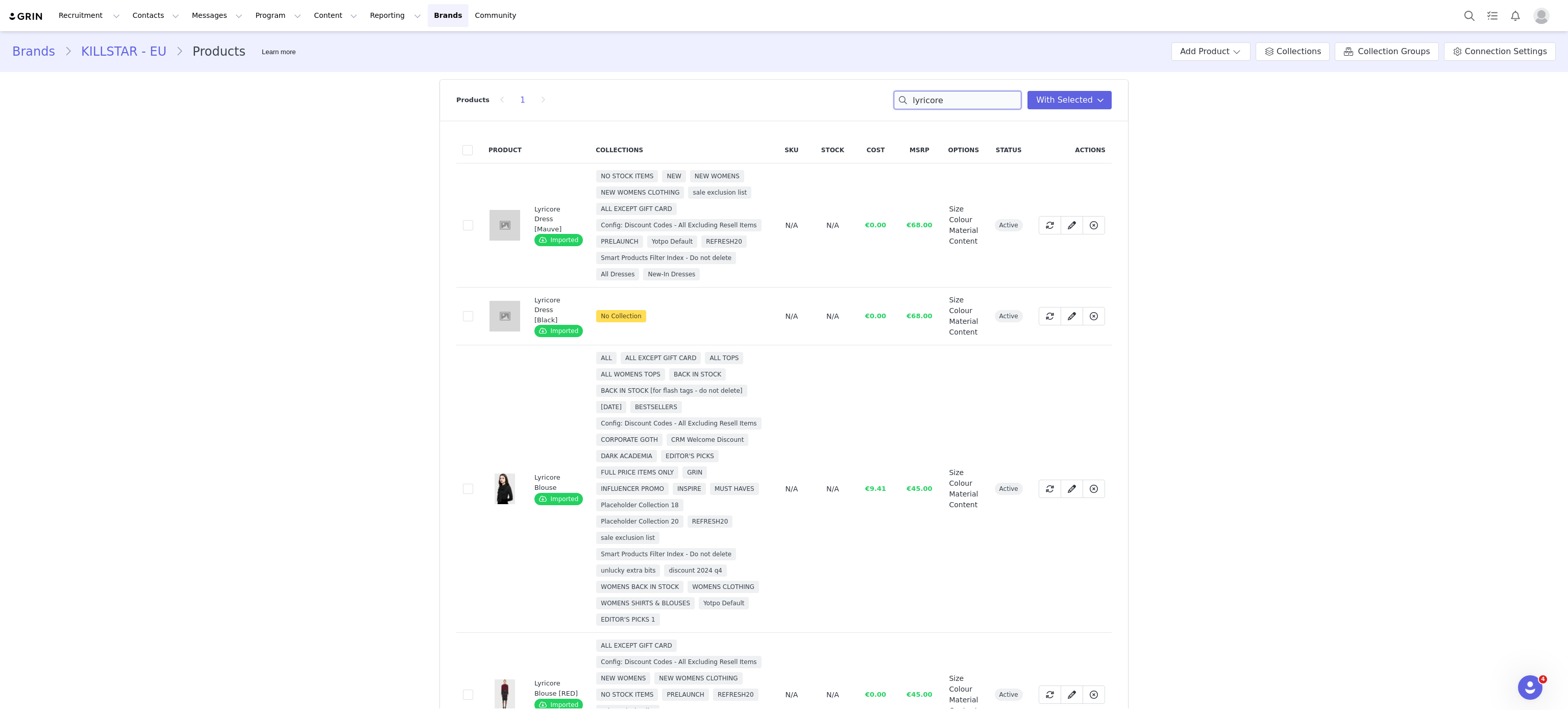
scroll to position [127, 0]
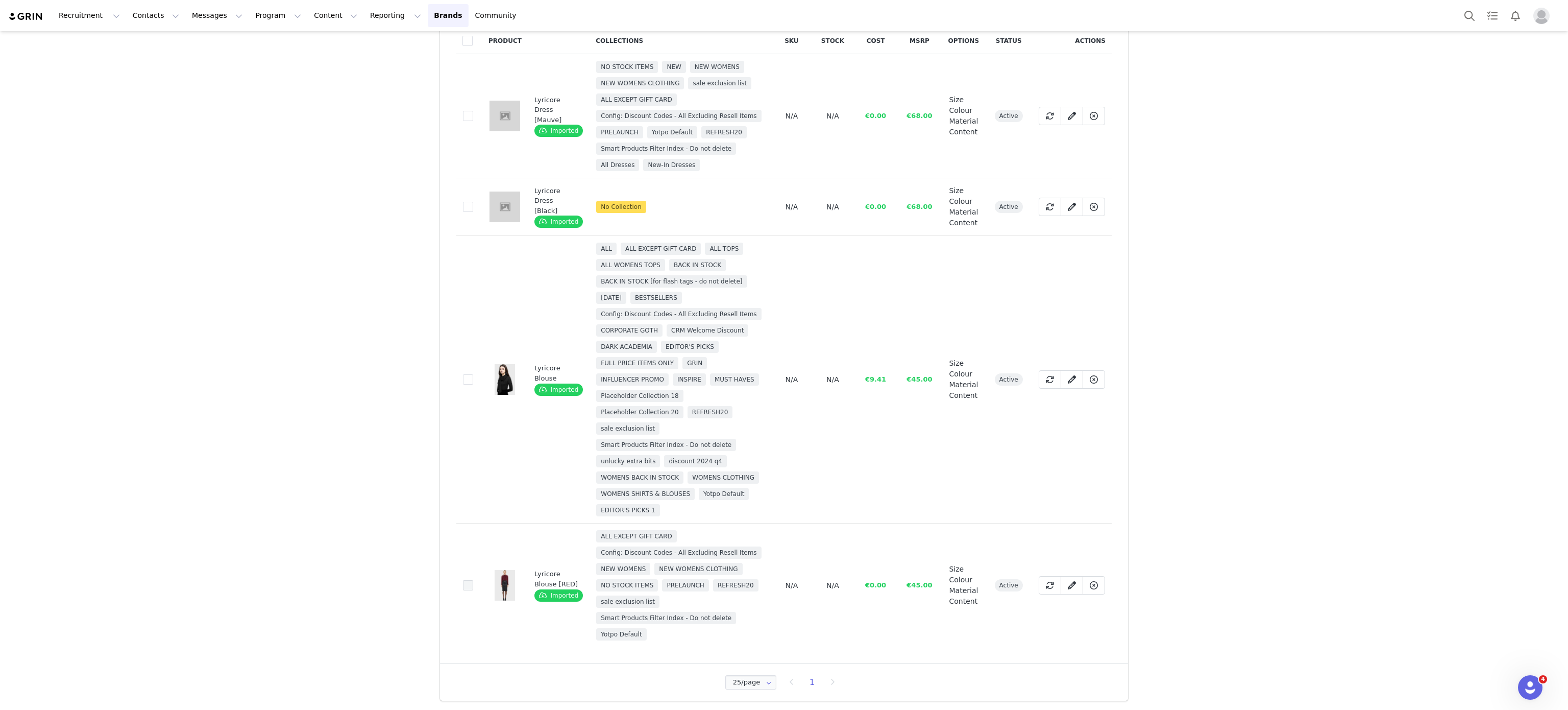
click at [463, 587] on span at bounding box center [468, 585] width 10 height 10
click at [473, 580] on input "b88e0424-e2d8-436b-8026-a095b15df3f1" at bounding box center [473, 580] width 0 height 0
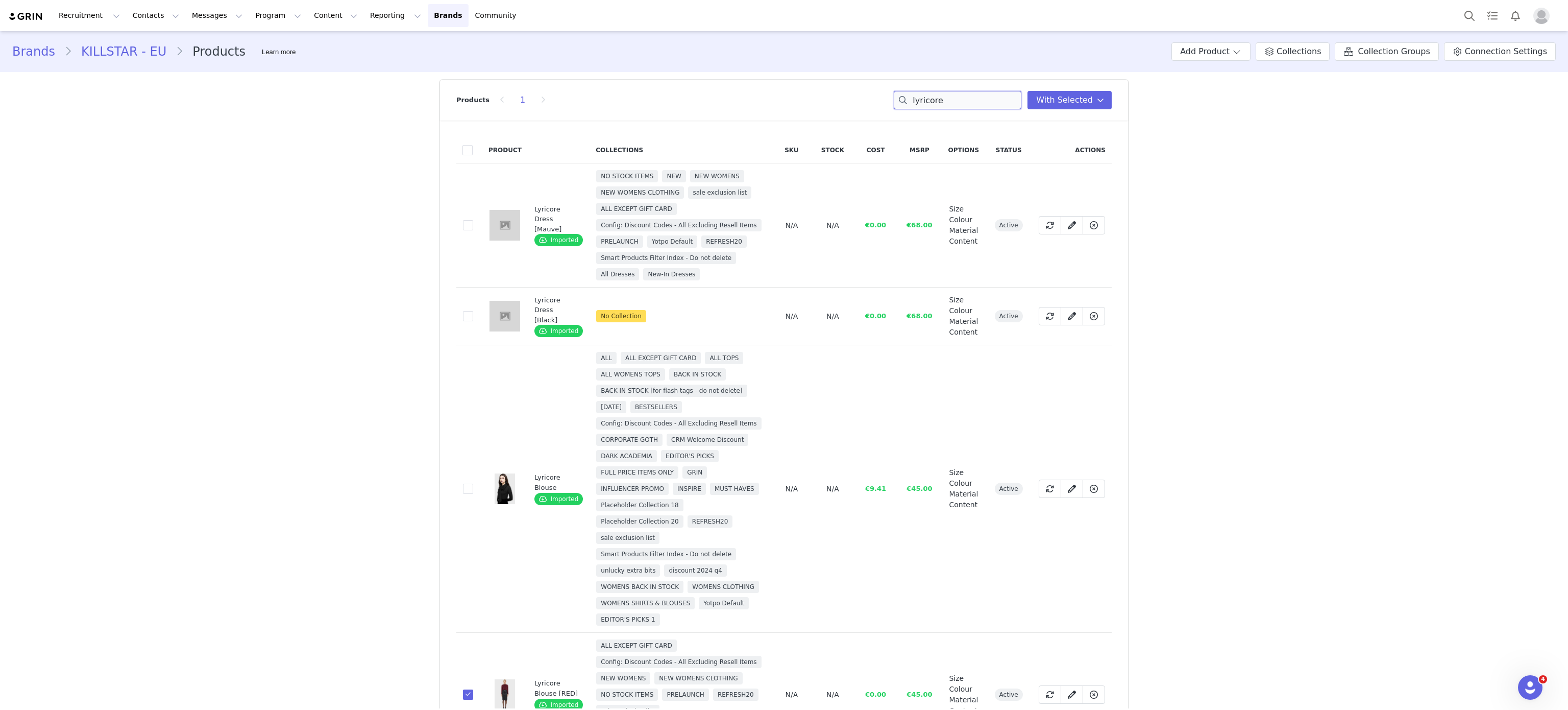
click at [972, 97] on input "lyricore" at bounding box center [957, 100] width 128 height 18
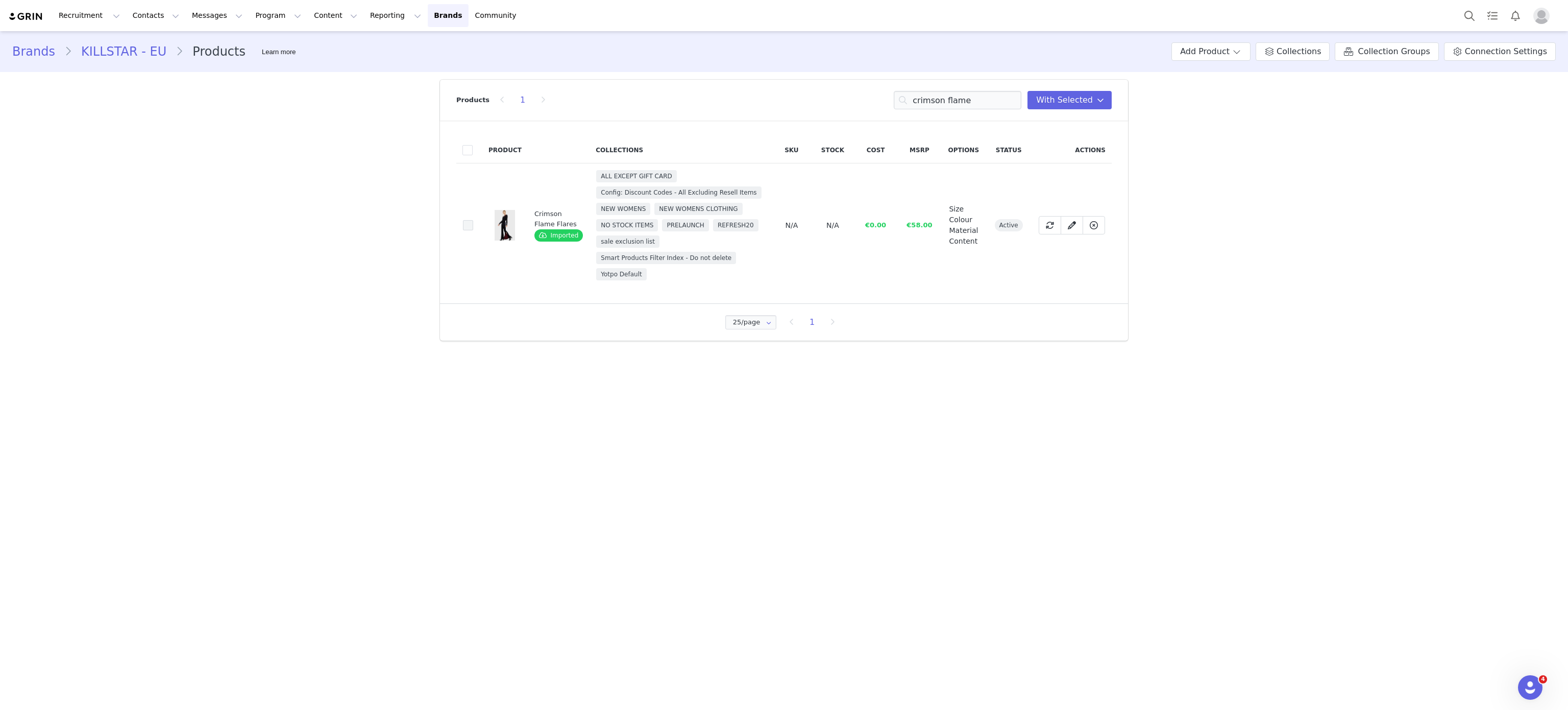
click at [466, 225] on span at bounding box center [468, 225] width 10 height 10
click at [473, 220] on input "6f092201-d6cf-499d-aa5d-6ef982d54632" at bounding box center [473, 220] width 0 height 0
click at [957, 99] on input "crimson flame" at bounding box center [957, 100] width 128 height 18
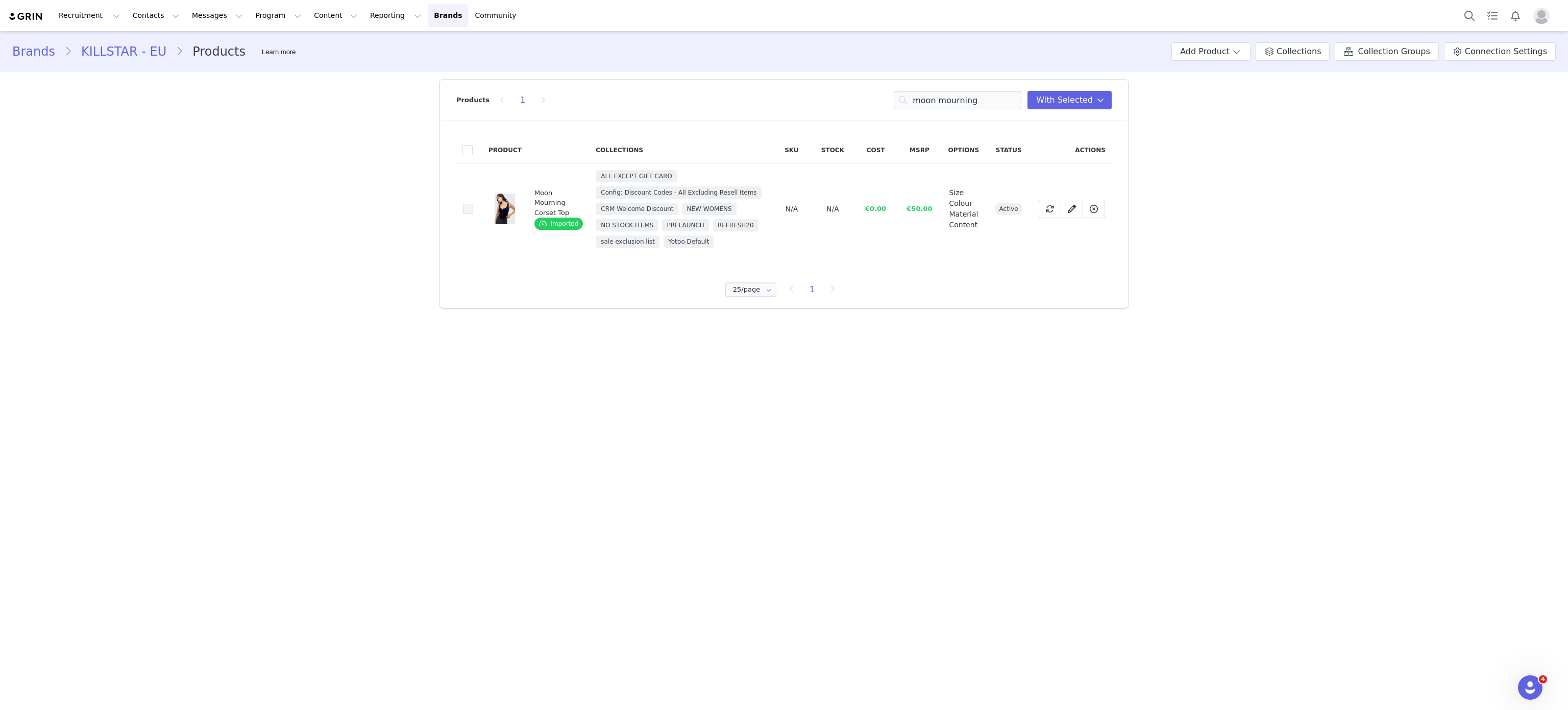
click at [466, 209] on span at bounding box center [468, 209] width 10 height 10
click at [473, 204] on input "53a5e565-1b00-4250-ad6b-64e50ecfb077" at bounding box center [473, 204] width 0 height 0
click at [968, 103] on input "moon mourning" at bounding box center [957, 100] width 128 height 18
click at [968, 103] on input "e" at bounding box center [957, 100] width 128 height 18
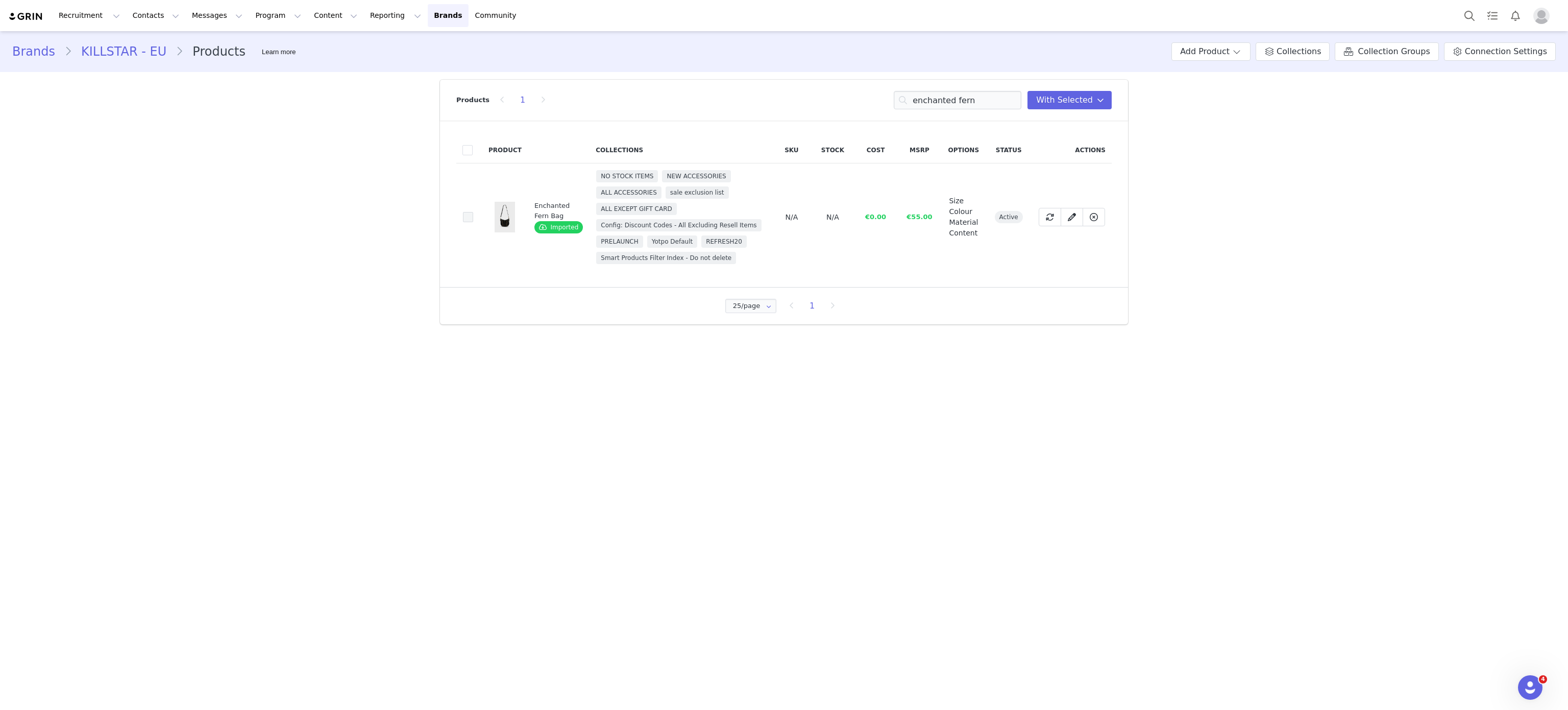
click at [466, 219] on span at bounding box center [468, 217] width 10 height 10
click at [473, 212] on input "c128f936-201a-44d0-aebd-3e9d658e65a8" at bounding box center [473, 212] width 0 height 0
click at [957, 106] on input "enchanted fern" at bounding box center [957, 100] width 128 height 18
click at [957, 106] on input "st" at bounding box center [957, 100] width 128 height 18
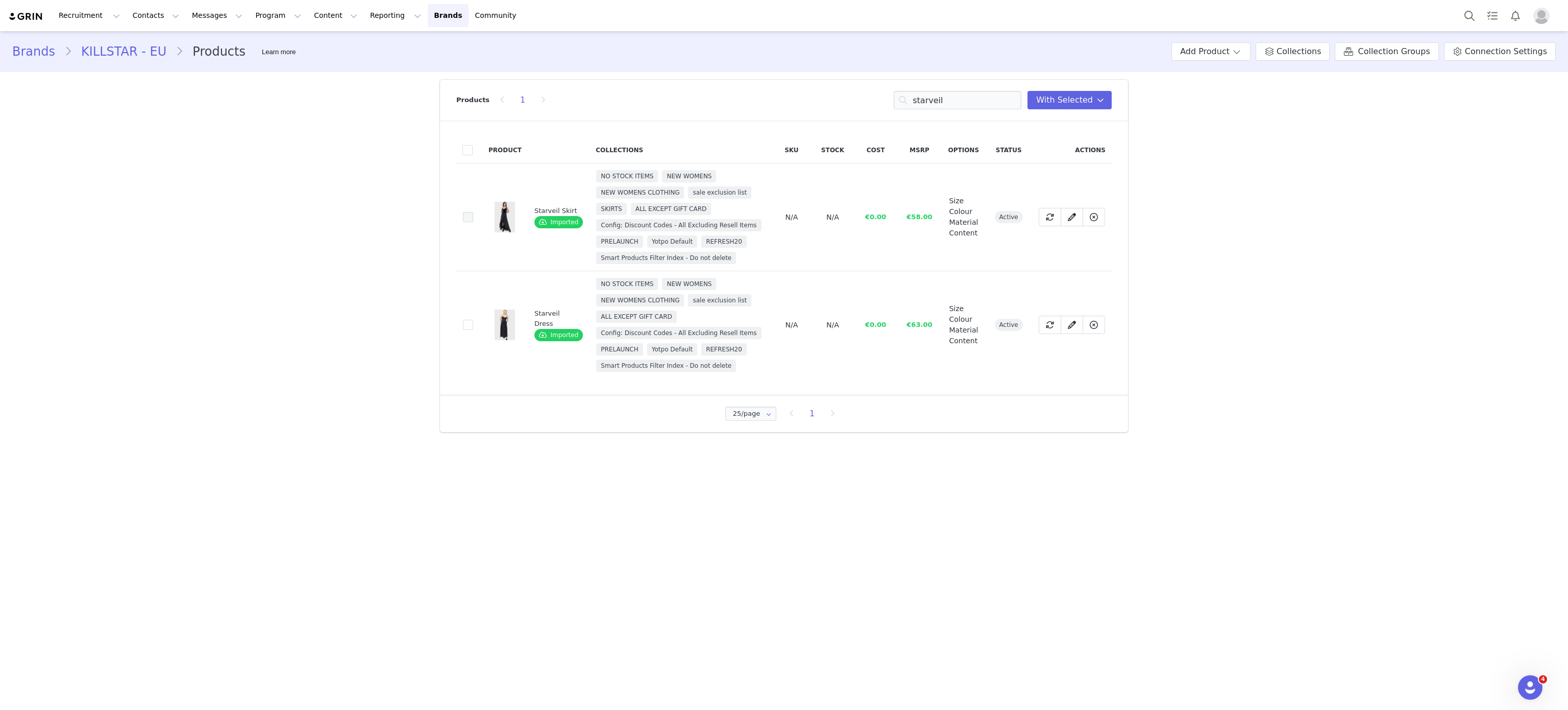
click at [466, 216] on span at bounding box center [468, 217] width 10 height 10
click at [473, 212] on input "26c4d3ac-2a8c-41dd-976c-24c34d3a08b2" at bounding box center [473, 212] width 0 height 0
click at [945, 104] on input "starveil" at bounding box center [957, 100] width 128 height 18
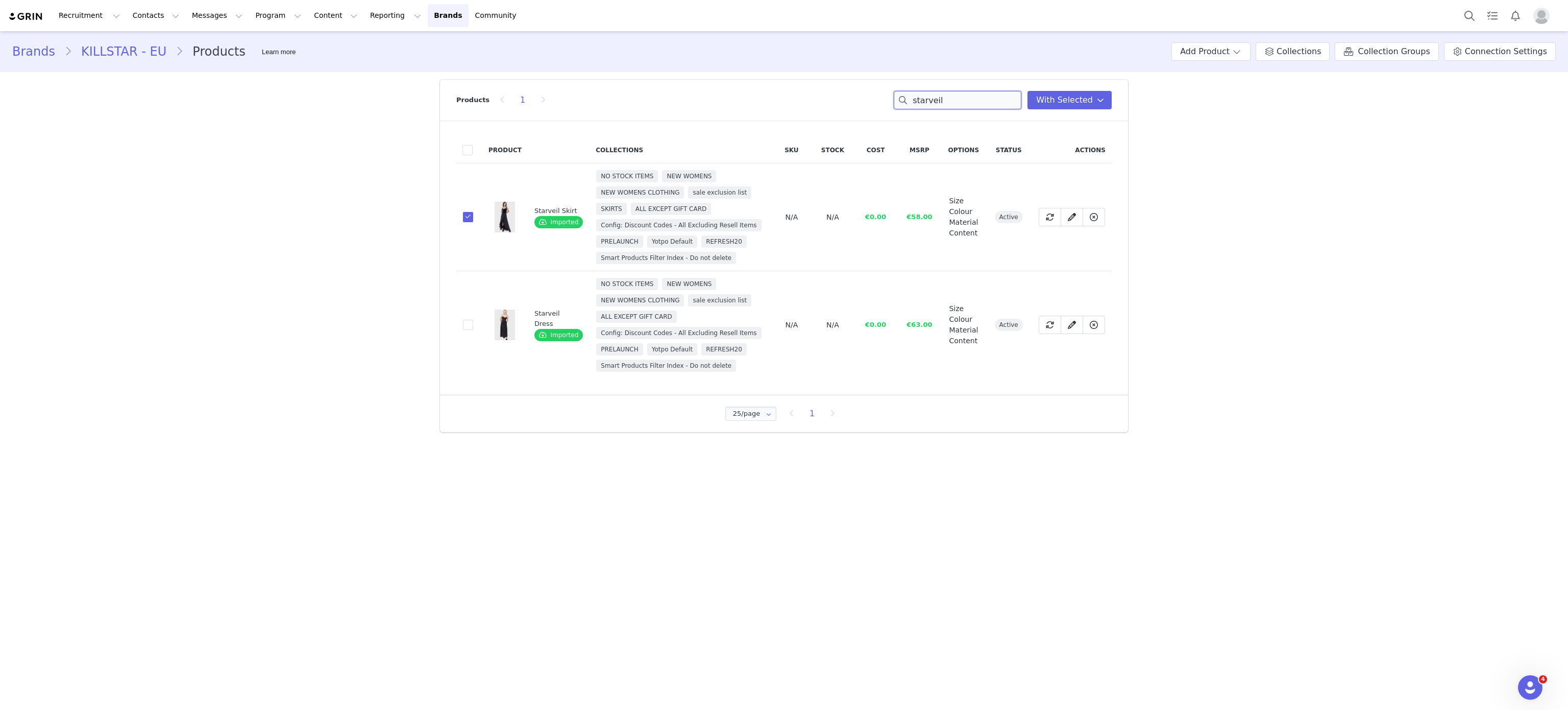
type input "e"
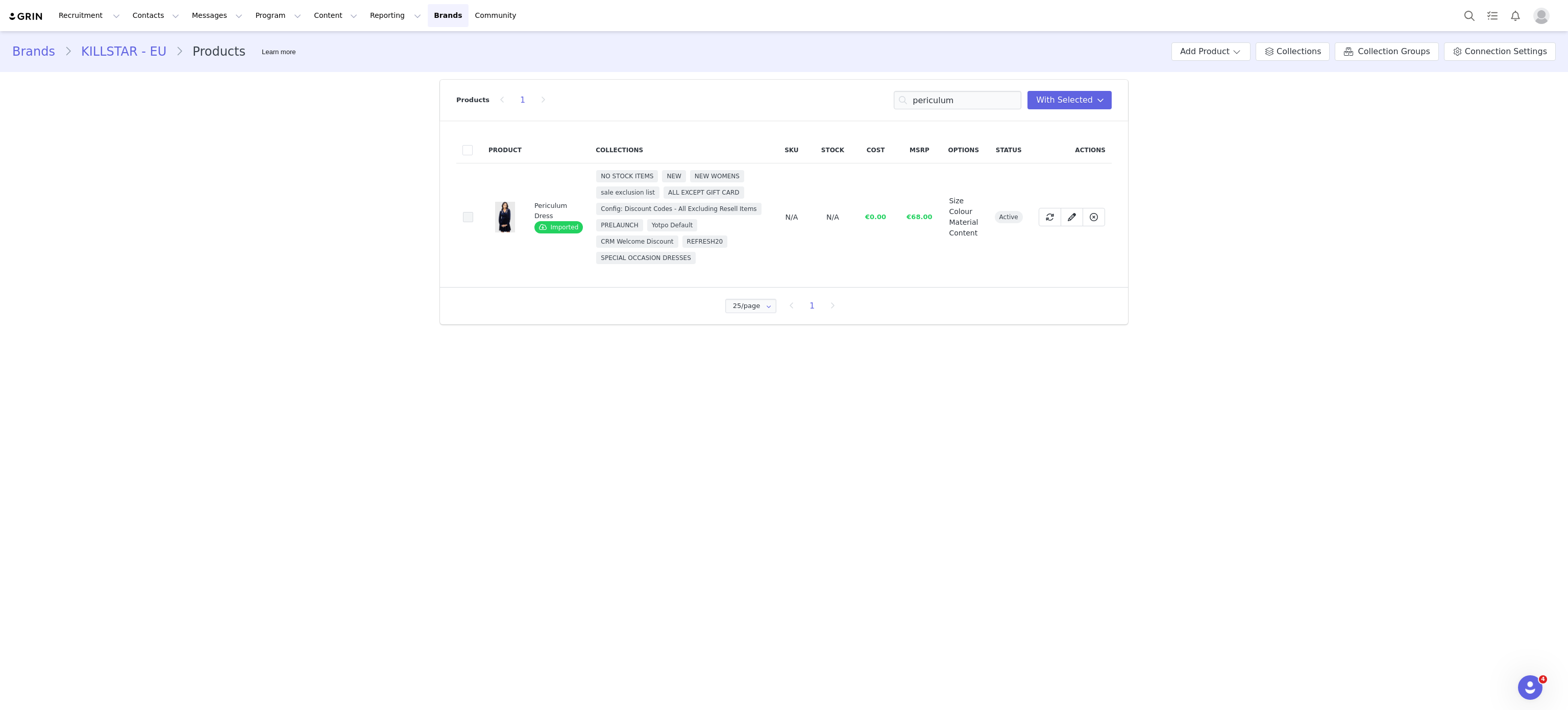
click at [467, 216] on span at bounding box center [468, 217] width 10 height 10
click at [473, 212] on input "4437b462-d766-4714-9087-694778af7f0d" at bounding box center [473, 212] width 0 height 0
click at [951, 97] on input "periculum" at bounding box center [957, 100] width 128 height 18
click at [951, 97] on input "r" at bounding box center [957, 100] width 128 height 18
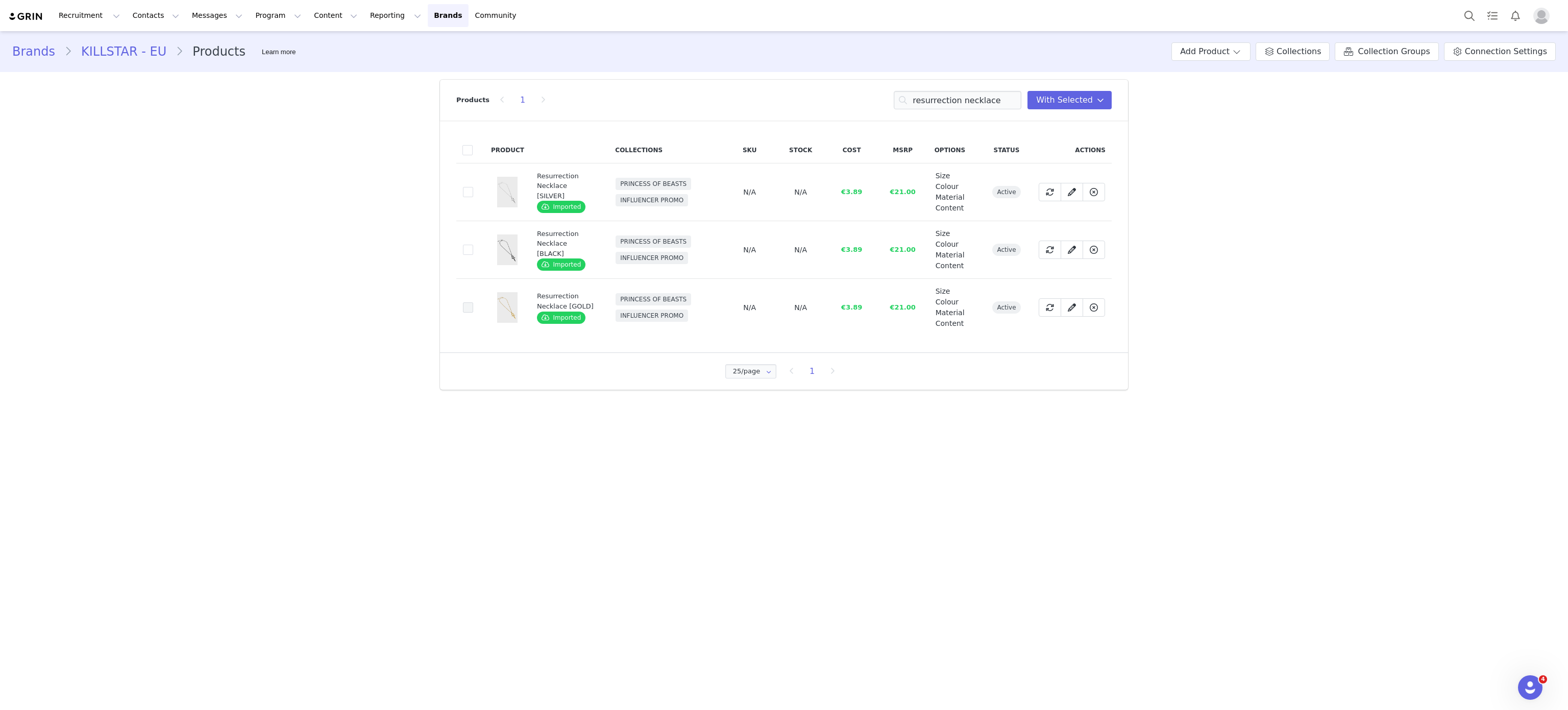
click at [464, 306] on span at bounding box center [468, 307] width 10 height 10
click at [473, 302] on input "7cb5b7c3-6375-4959-82e3-f0955b74c943" at bounding box center [473, 302] width 0 height 0
click at [957, 96] on input "resurrection necklace" at bounding box center [957, 100] width 128 height 18
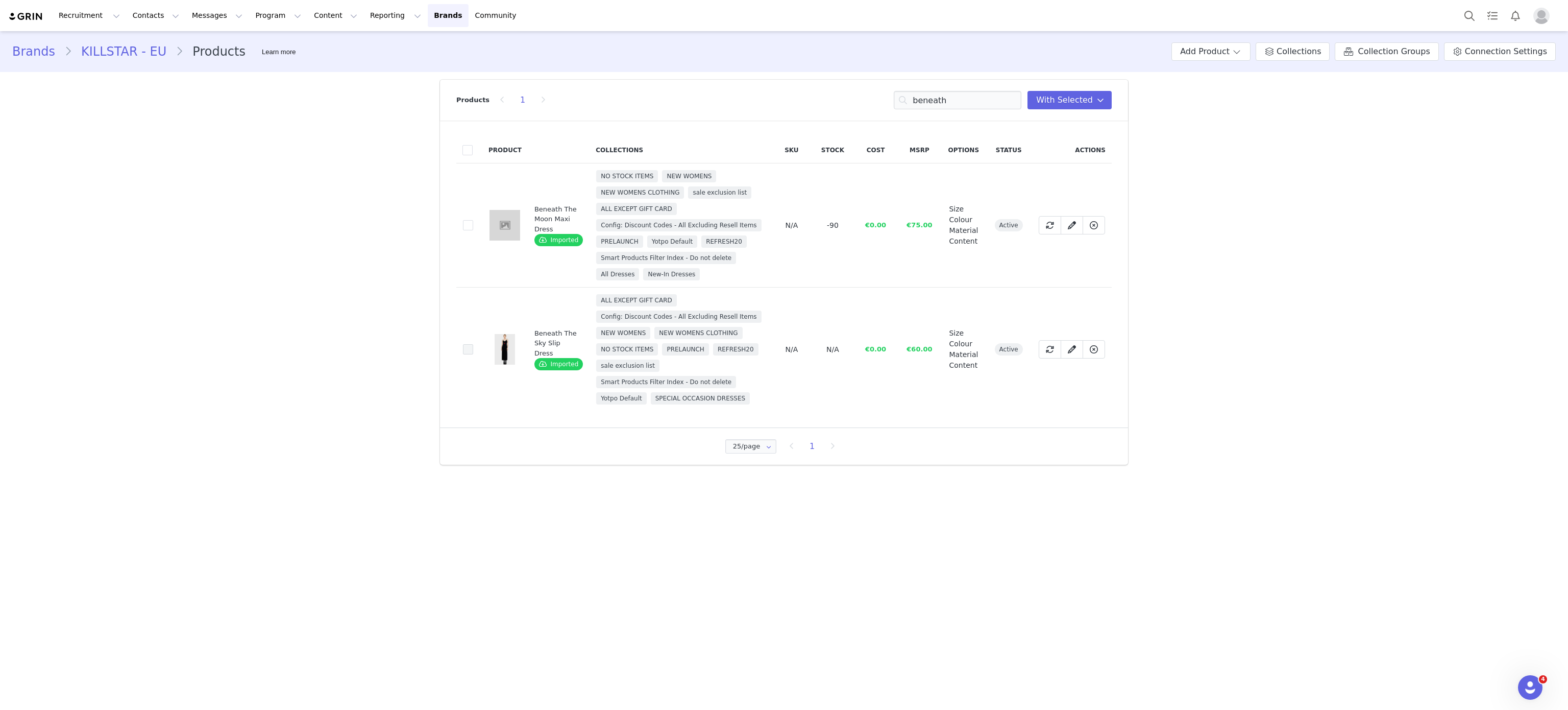
click at [463, 346] on span at bounding box center [468, 349] width 10 height 10
click at [473, 344] on input "cbaff870-d1a9-4b24-b170-1eed24811491" at bounding box center [473, 344] width 0 height 0
click at [959, 102] on input "beneath" at bounding box center [957, 100] width 128 height 18
click at [959, 102] on input "t" at bounding box center [957, 100] width 128 height 18
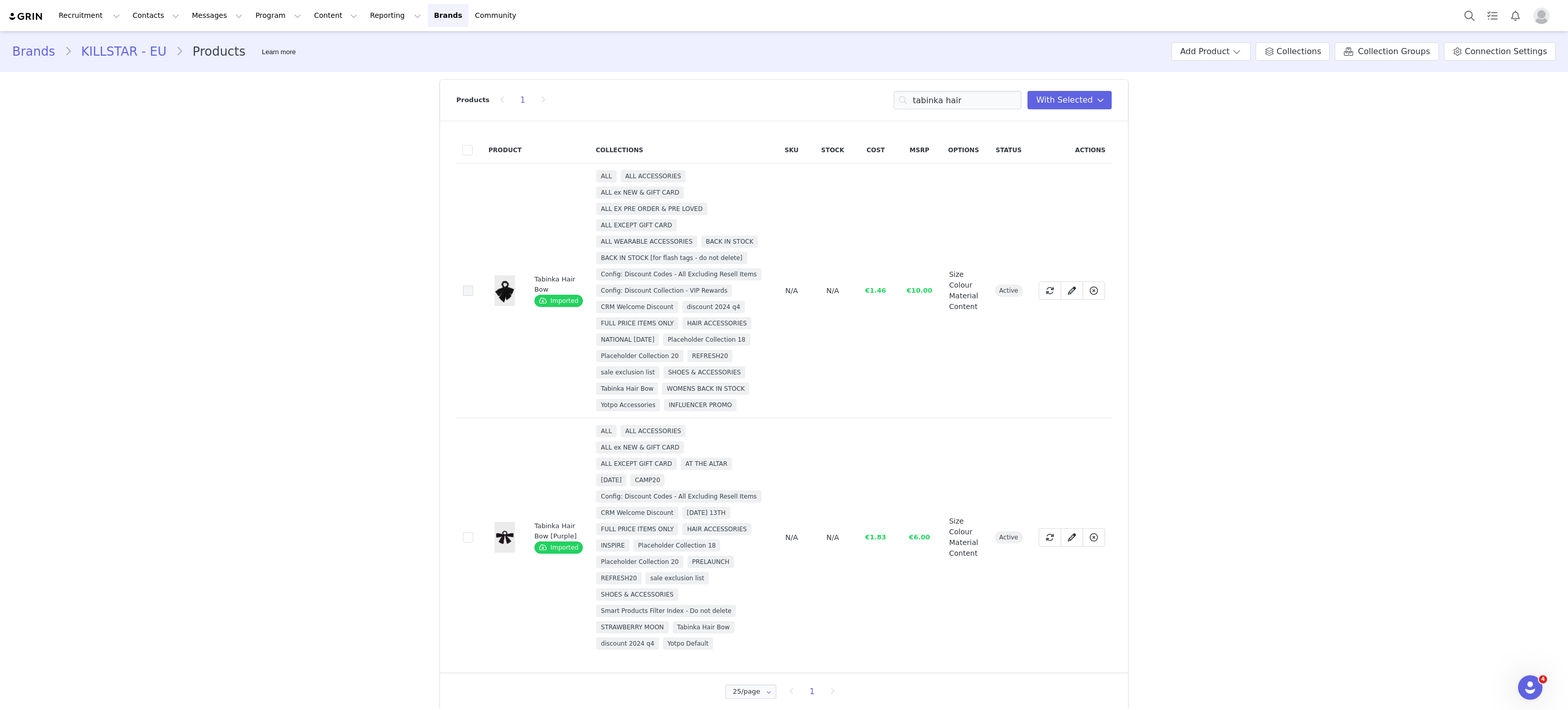
click at [463, 296] on span at bounding box center [468, 290] width 10 height 10
click at [473, 286] on input "d66d8558-e46d-45a3-a2a2-66a85e92a343" at bounding box center [473, 286] width 0 height 0
click at [939, 108] on input "tabinka hair" at bounding box center [957, 100] width 128 height 18
click at [939, 108] on input "a" at bounding box center [957, 100] width 128 height 18
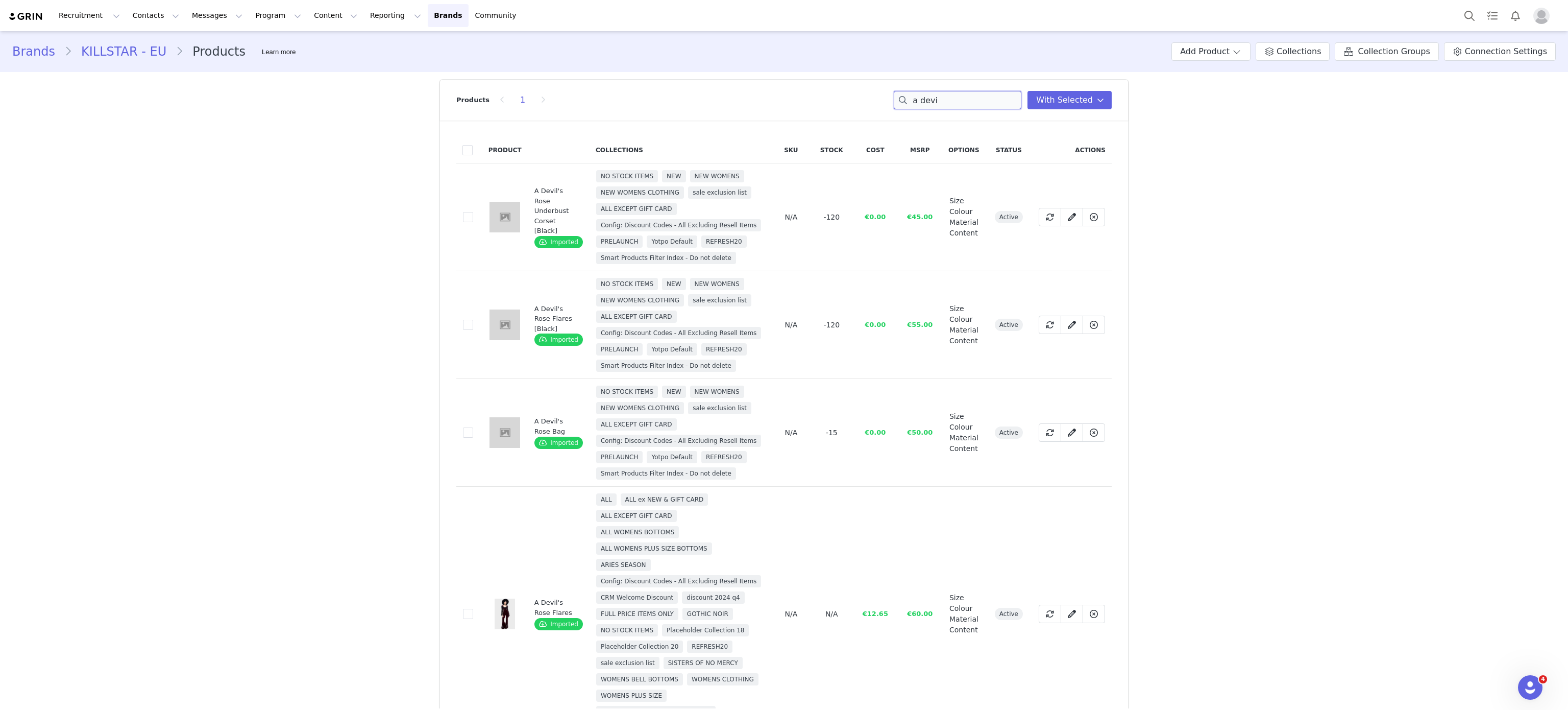
scroll to position [185, 0]
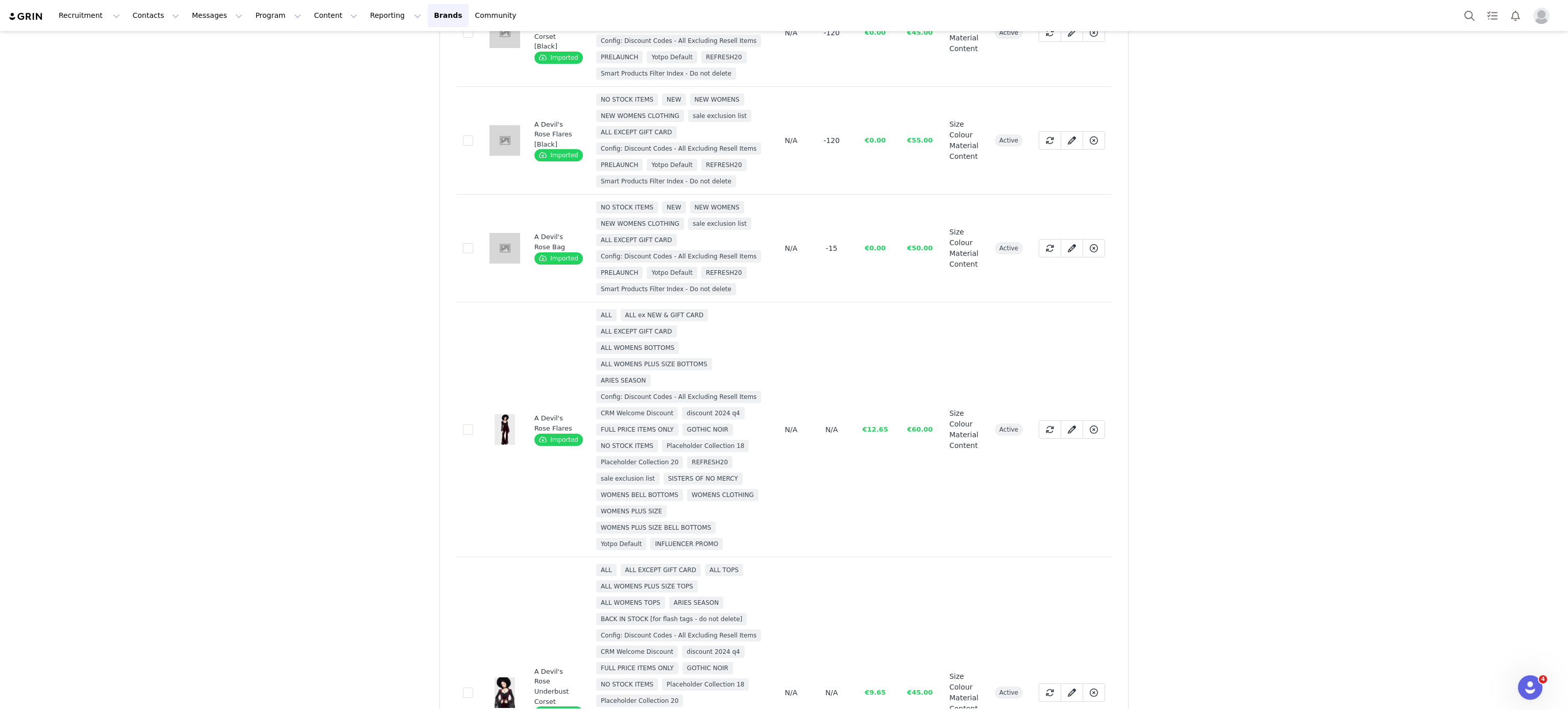
click at [463, 422] on td "d76fbcb1-ac7b-4a89-8433-4e8ed1a642f0" at bounding box center [469, 429] width 26 height 255
click at [463, 424] on label "d76fbcb1-ac7b-4a89-8433-4e8ed1a642f0" at bounding box center [468, 429] width 10 height 12
click at [473, 424] on input "d76fbcb1-ac7b-4a89-8433-4e8ed1a642f0" at bounding box center [473, 424] width 0 height 0
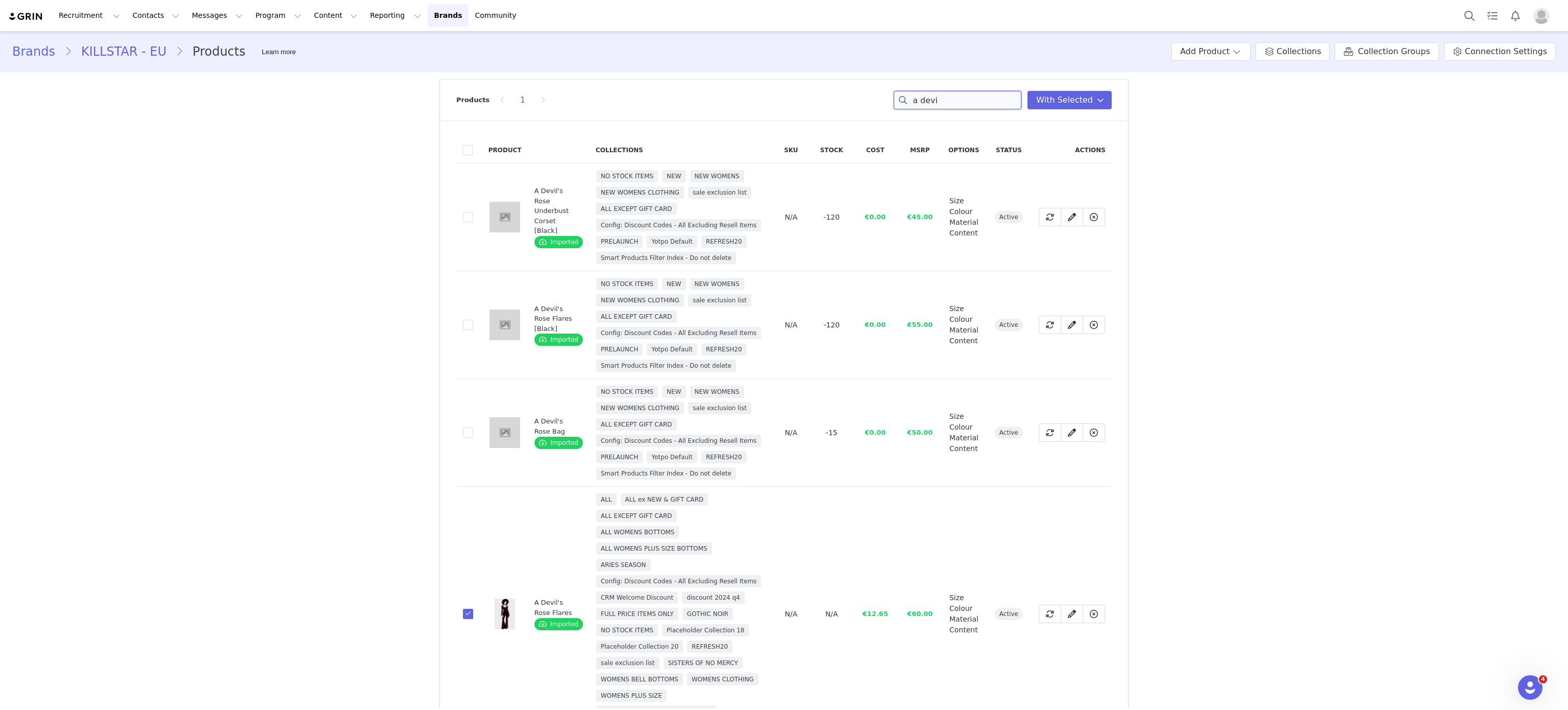
click at [943, 92] on input "a devi" at bounding box center [957, 100] width 128 height 18
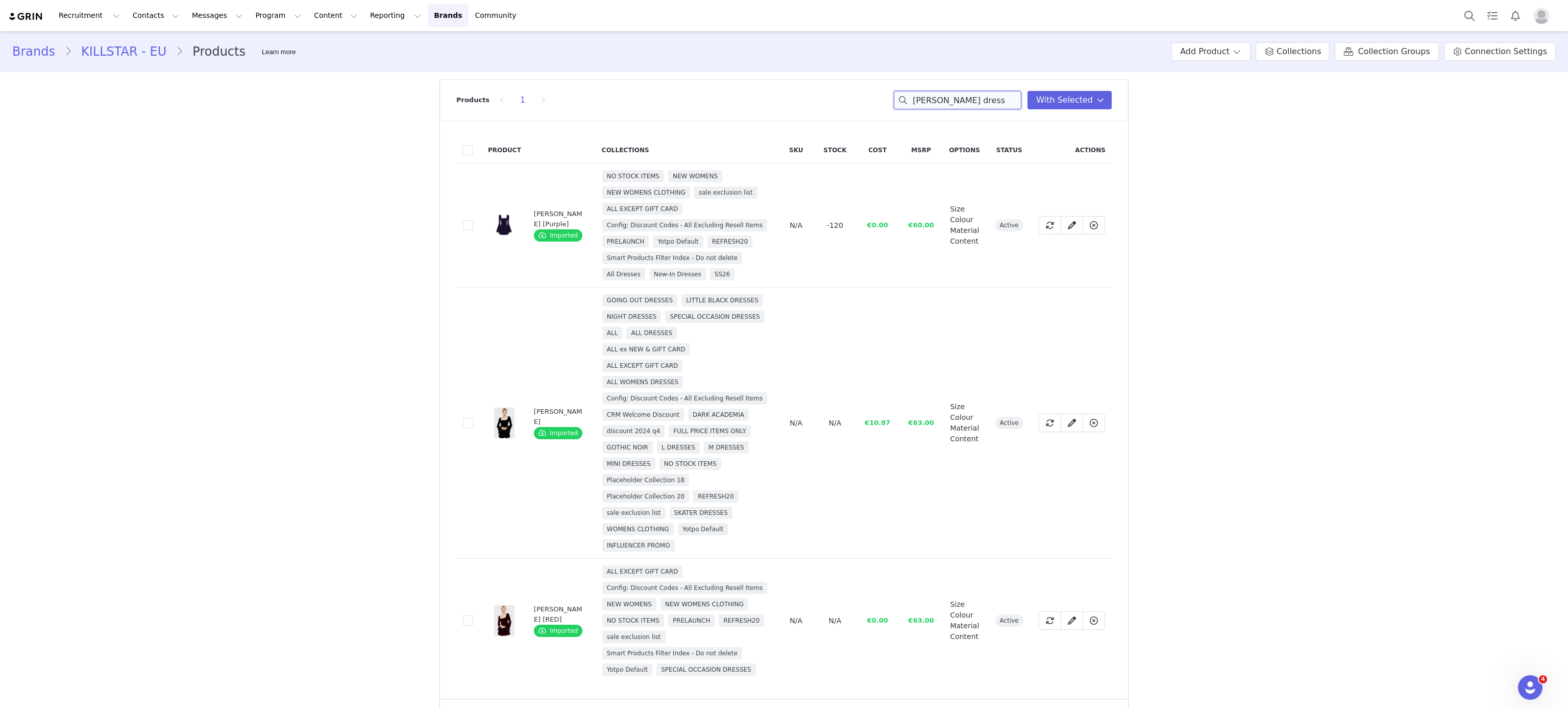
scroll to position [23, 0]
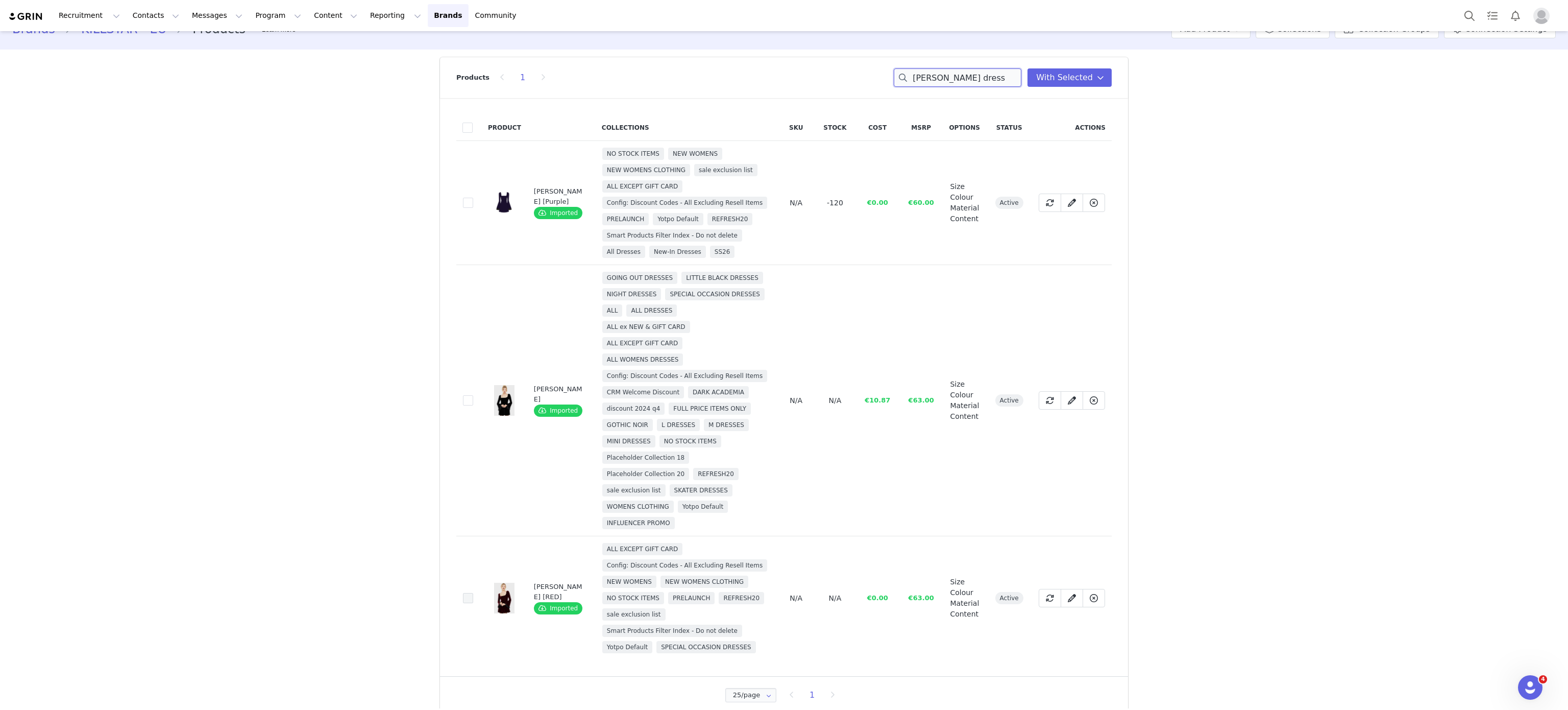
type input "beatrix dress"
click at [463, 597] on span at bounding box center [468, 598] width 10 height 10
click at [473, 593] on input "c5fba485-dea2-4e06-9025-bfad23c45b7f" at bounding box center [473, 593] width 0 height 0
click at [935, 80] on input "beatrix dress" at bounding box center [957, 77] width 128 height 18
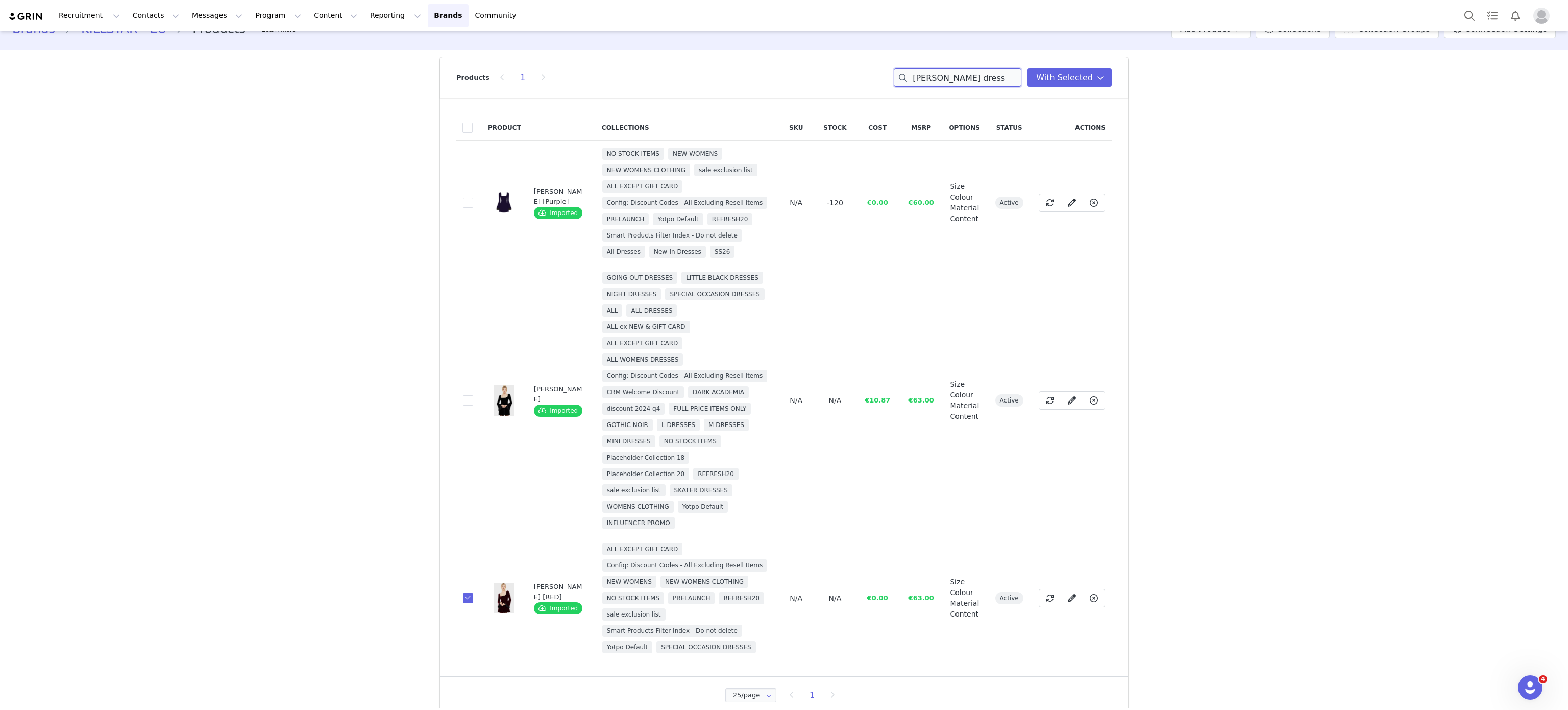
click at [935, 80] on input "beatrix dress" at bounding box center [957, 77] width 128 height 18
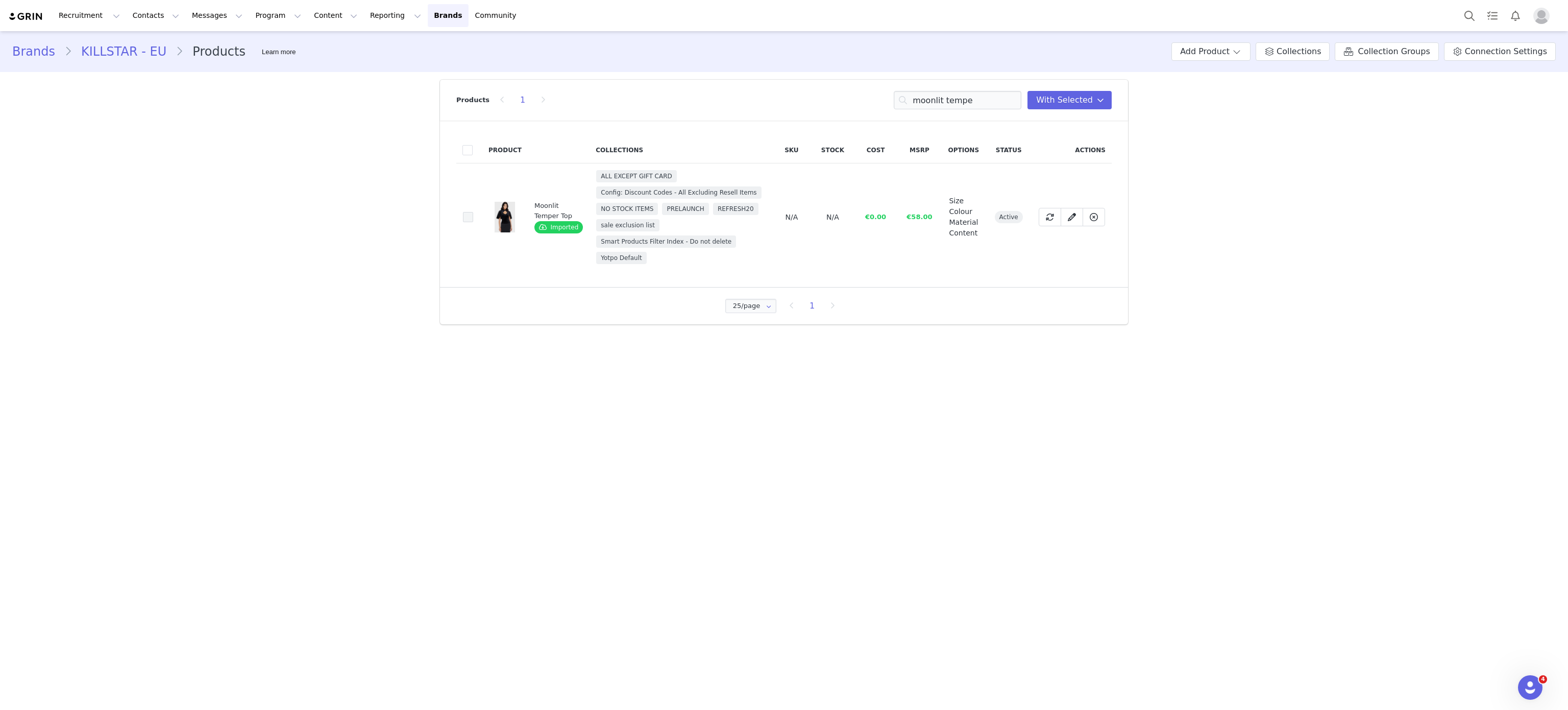
click at [471, 212] on span at bounding box center [468, 217] width 10 height 10
click at [473, 212] on input "15fe1ef1-d1bb-4bd8-b825-263e3e714bbe" at bounding box center [473, 212] width 0 height 0
click at [953, 92] on input "moonlit tempe" at bounding box center [957, 100] width 128 height 18
click at [953, 92] on input "p" at bounding box center [957, 100] width 128 height 18
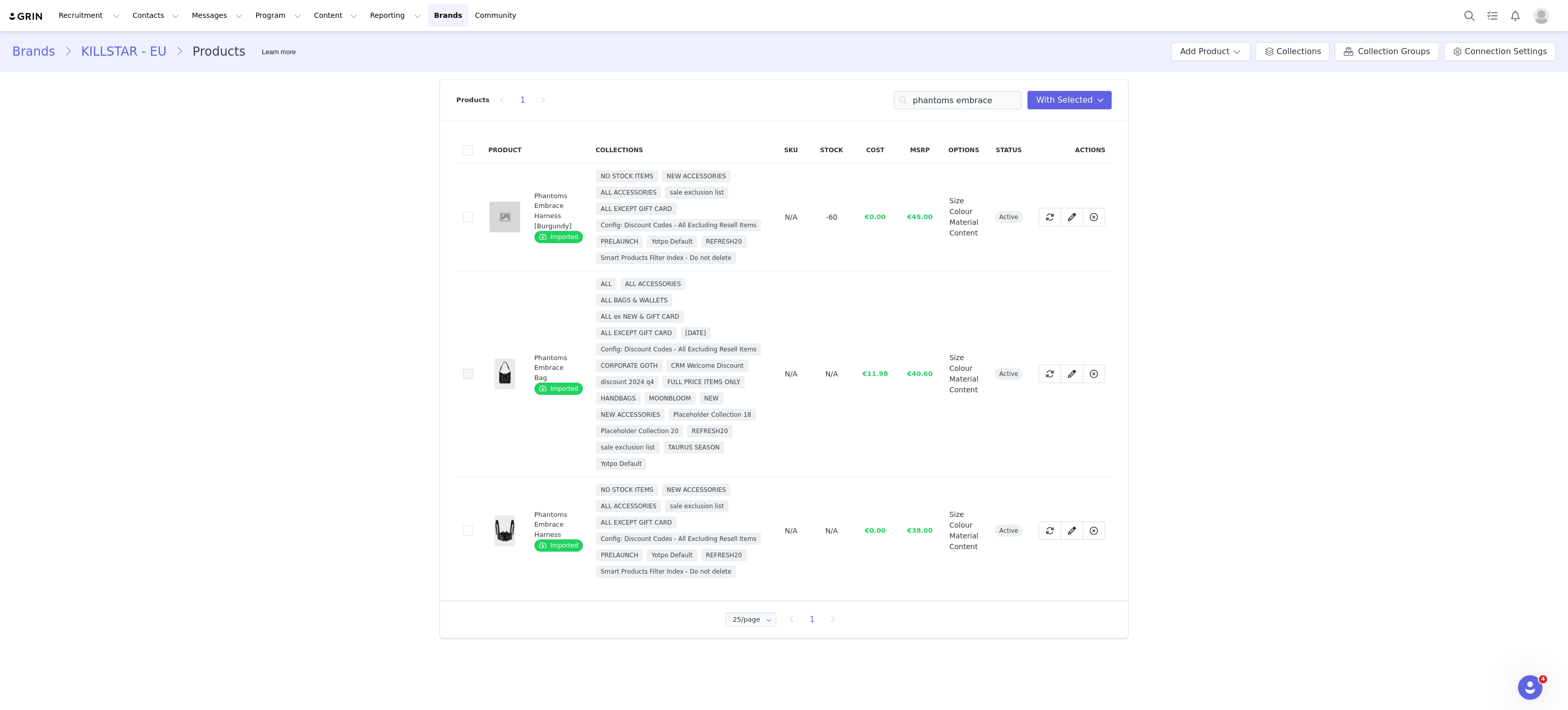
click at [469, 373] on span at bounding box center [468, 373] width 10 height 10
click at [473, 368] on input "28135f8f-4aac-4af1-83fc-f774646a449e" at bounding box center [473, 368] width 0 height 0
click at [969, 95] on input "phantoms embrace" at bounding box center [957, 100] width 128 height 18
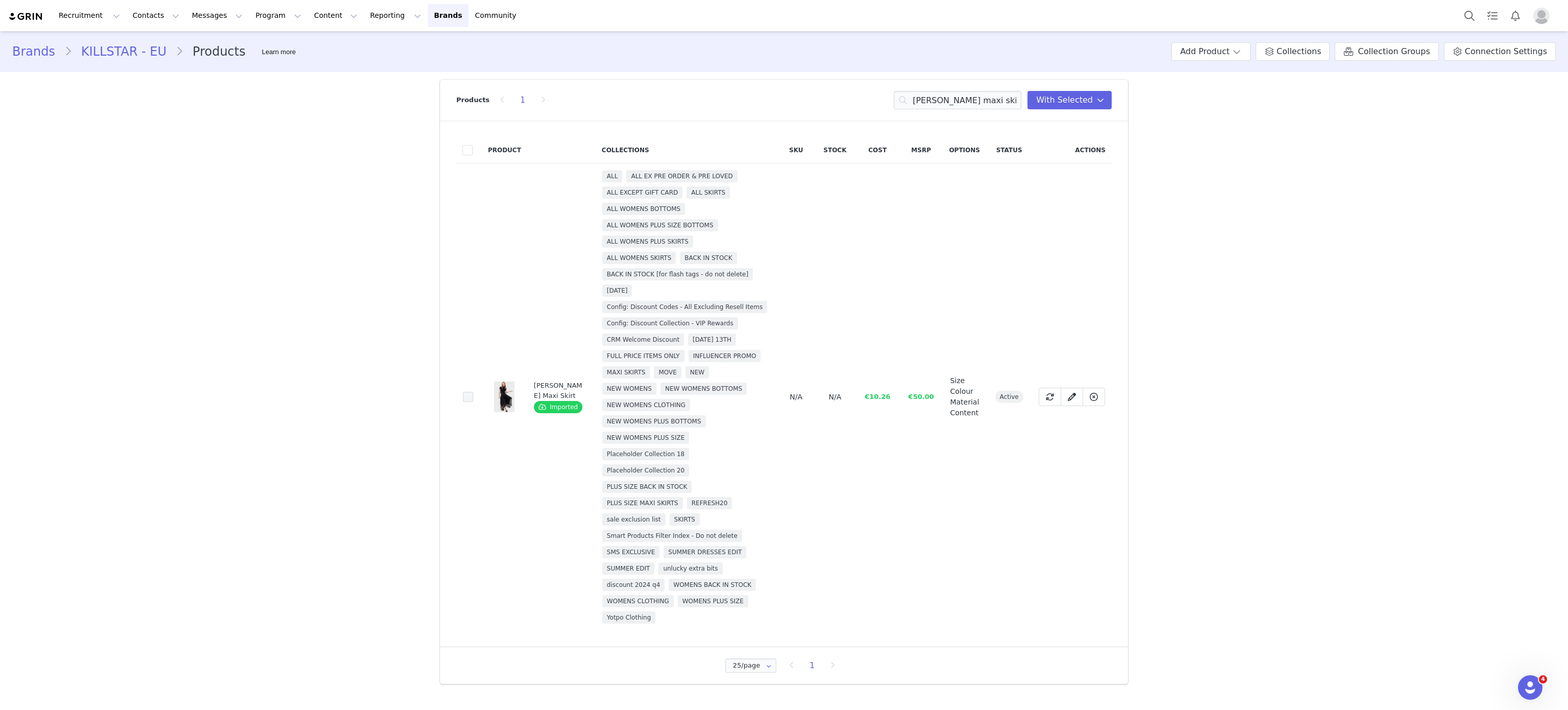
click at [466, 401] on span at bounding box center [468, 396] width 10 height 10
click at [473, 392] on input "569de533-82d9-4517-9219-43daef5f9b49" at bounding box center [473, 392] width 0 height 0
click at [953, 100] on input "nix maxi skirt" at bounding box center [957, 100] width 128 height 18
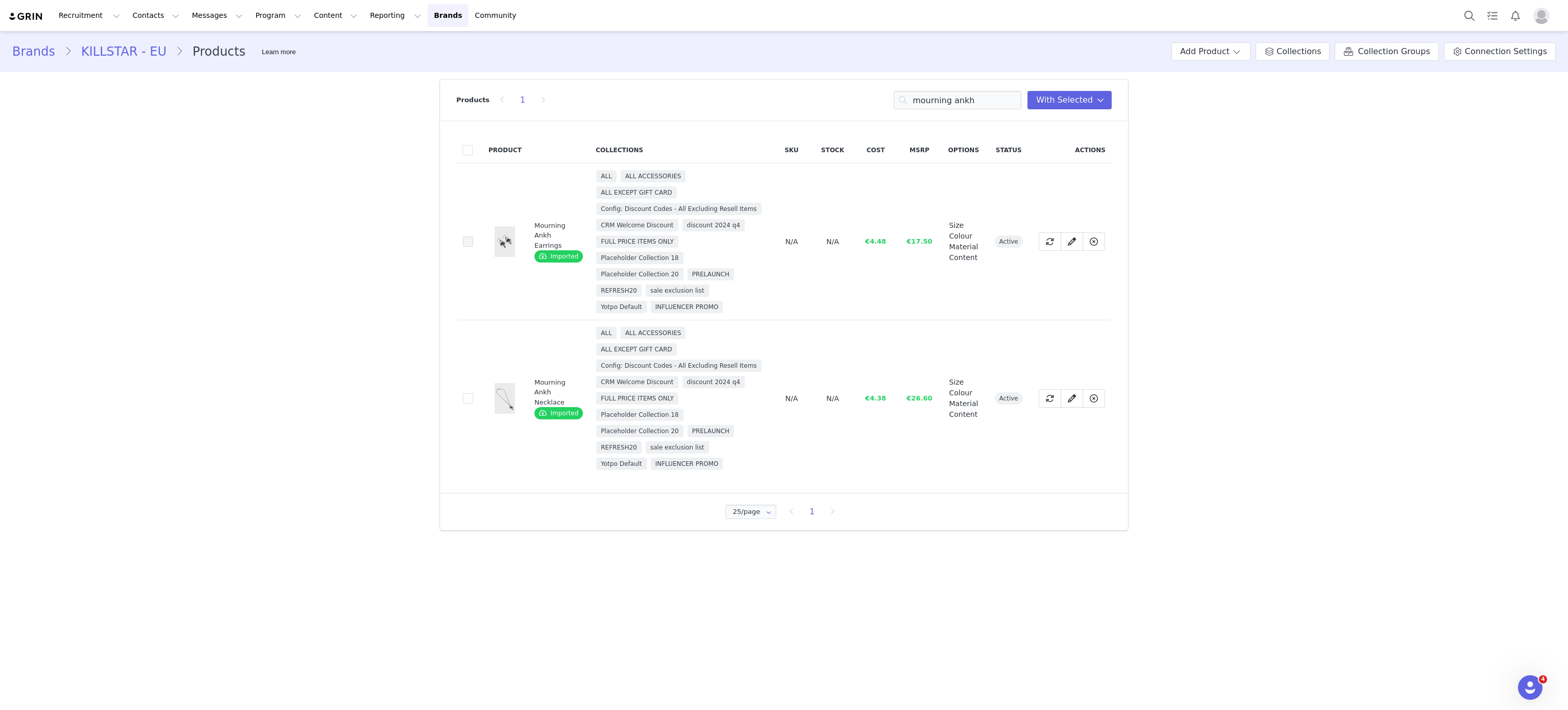
click at [466, 240] on span at bounding box center [468, 241] width 10 height 10
click at [473, 236] on input "0d6e946d-6ac6-48db-b54f-c3681a03e97b" at bounding box center [473, 236] width 0 height 0
click at [466, 401] on span at bounding box center [468, 398] width 10 height 10
click at [473, 393] on input "40a71db4-31fe-46a4-9b11-dfb34e957ea7" at bounding box center [473, 393] width 0 height 0
click at [979, 107] on input "mourning ankh" at bounding box center [957, 100] width 128 height 18
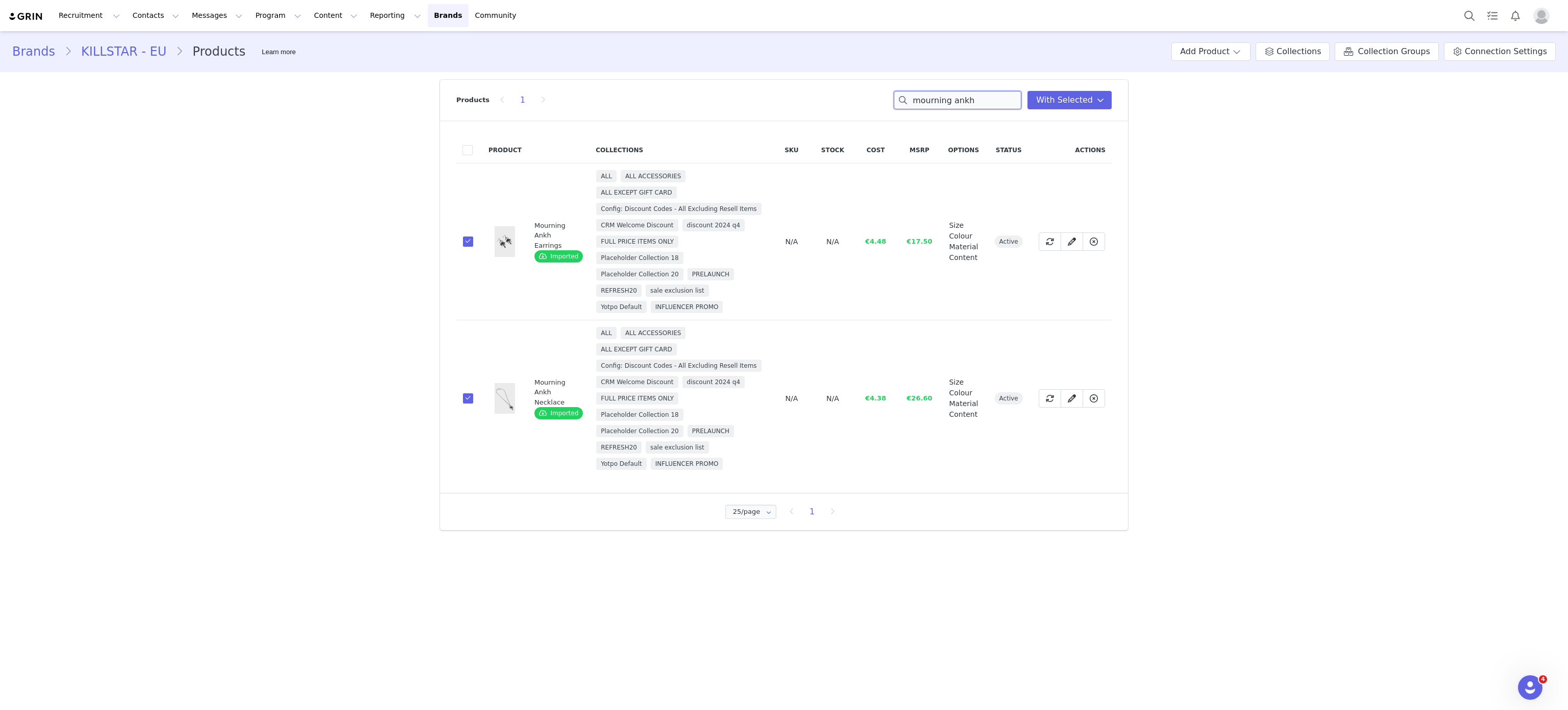
click at [979, 107] on input "mourning ankh" at bounding box center [957, 100] width 128 height 18
click at [979, 107] on input "e" at bounding box center [957, 100] width 128 height 18
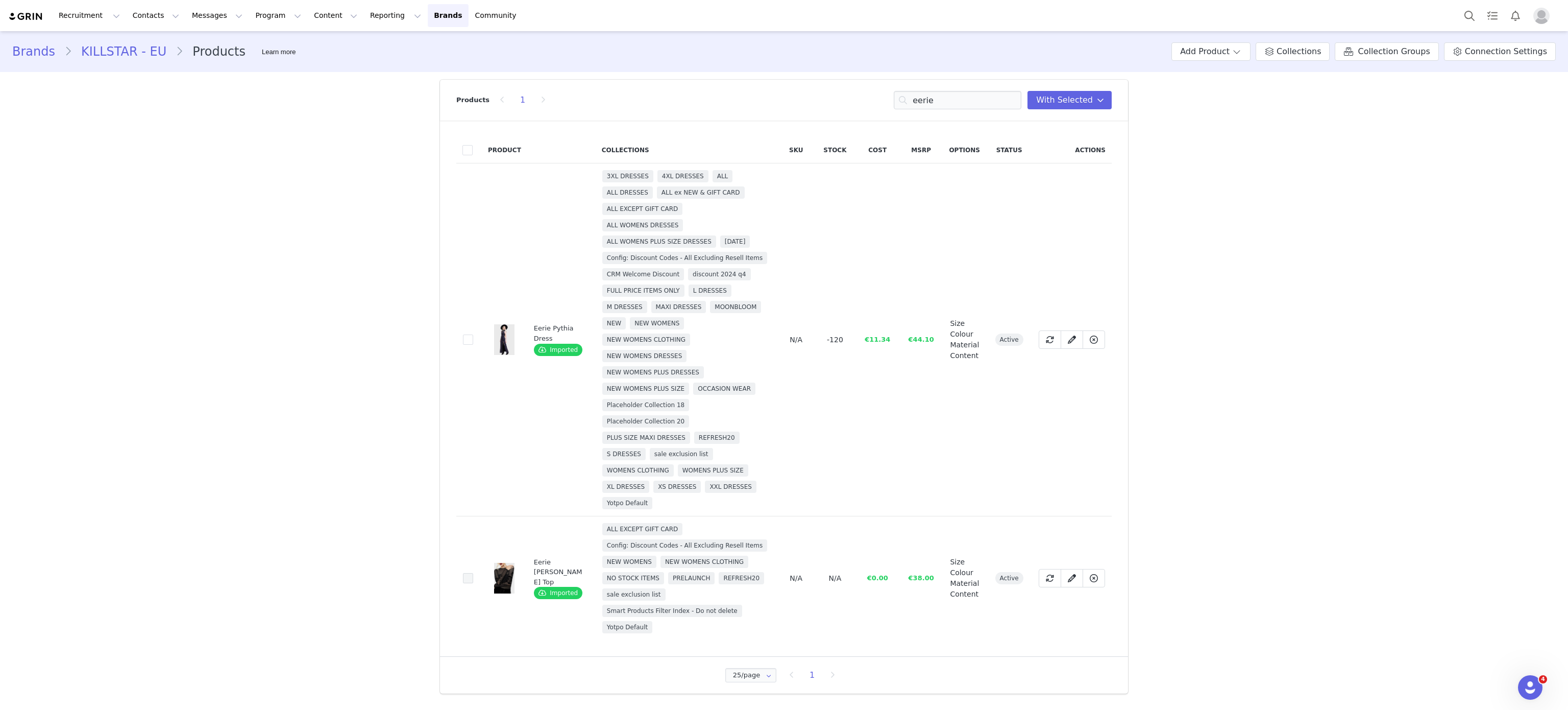
click at [470, 575] on span at bounding box center [468, 578] width 10 height 10
click at [473, 573] on input "d4f4702d-90f6-4f89-99dc-ab303a505e8a" at bounding box center [473, 573] width 0 height 0
drag, startPoint x: 964, startPoint y: 84, endPoint x: 973, endPoint y: 93, distance: 12.7
click at [973, 93] on div "Products 1 eerie You have 25 product s selected Add to Collections Remove from …" at bounding box center [784, 100] width 656 height 41
click at [973, 93] on input "eerie" at bounding box center [957, 100] width 128 height 18
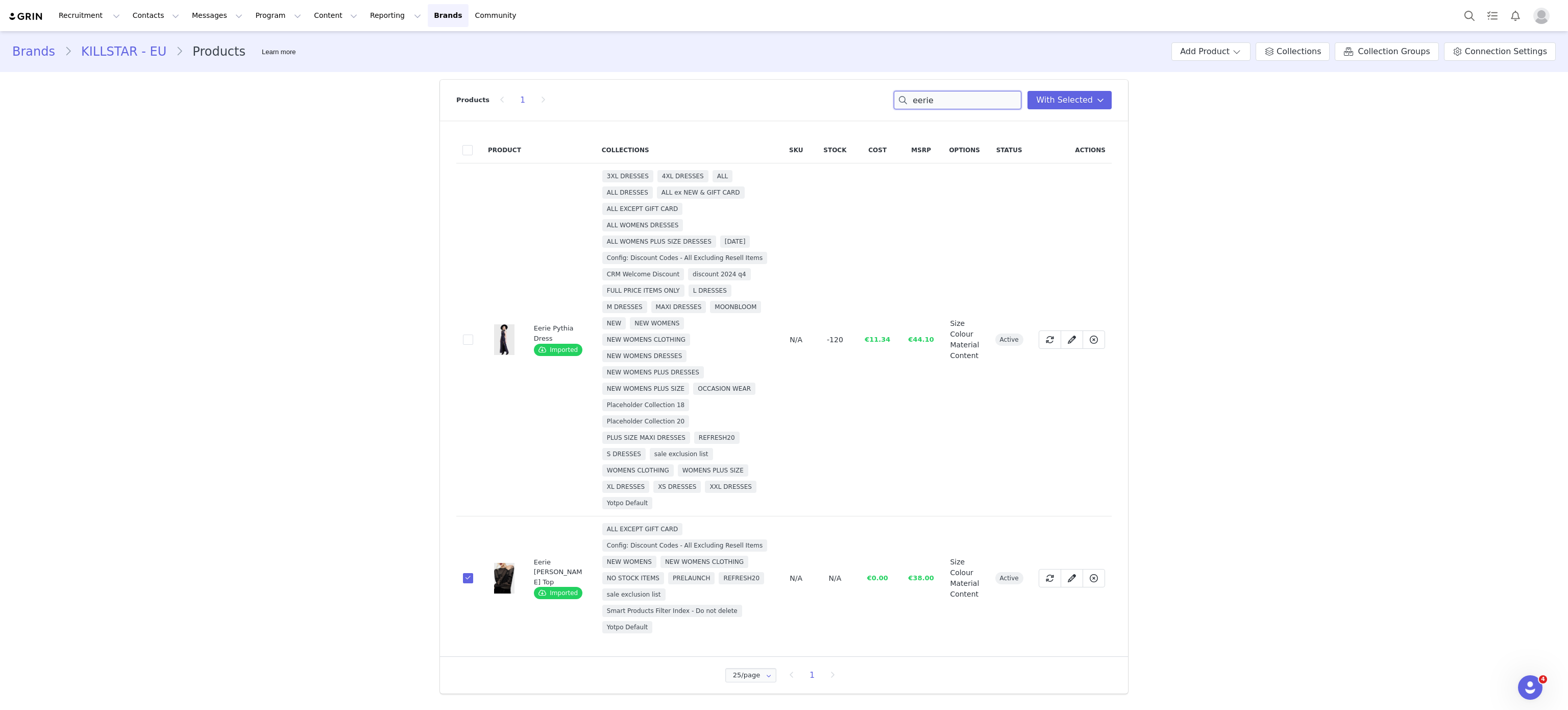
click at [973, 93] on input "eerie" at bounding box center [957, 100] width 128 height 18
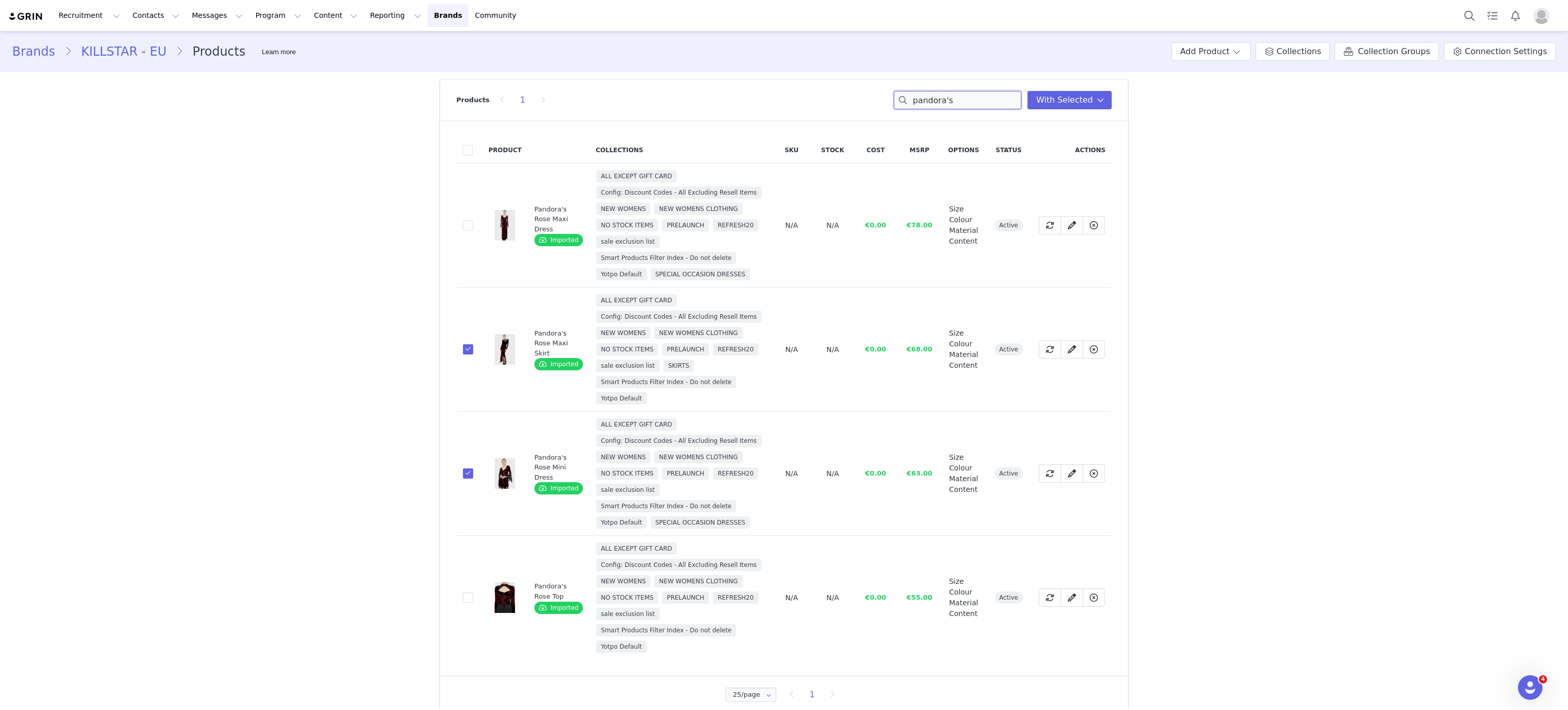
scroll to position [13, 0]
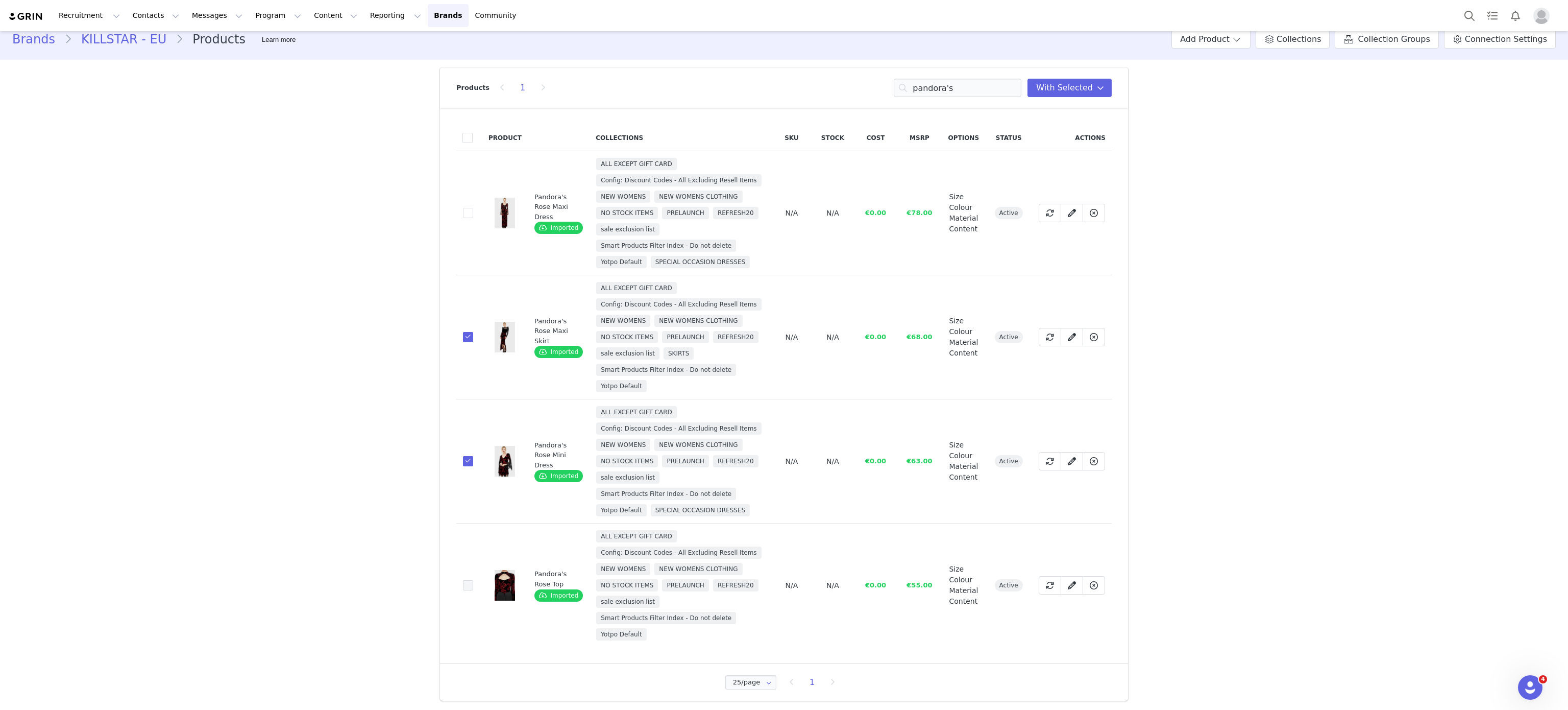
click at [463, 580] on span at bounding box center [468, 585] width 10 height 10
click at [473, 580] on input "be7c644c-ee22-468f-8631-dec978f4c293" at bounding box center [473, 580] width 0 height 0
click at [463, 211] on span at bounding box center [468, 213] width 10 height 10
click at [473, 208] on input "3259ec84-56ca-4eaa-8adc-314b63ac093e" at bounding box center [473, 208] width 0 height 0
click at [935, 82] on input "pandora's" at bounding box center [957, 88] width 128 height 18
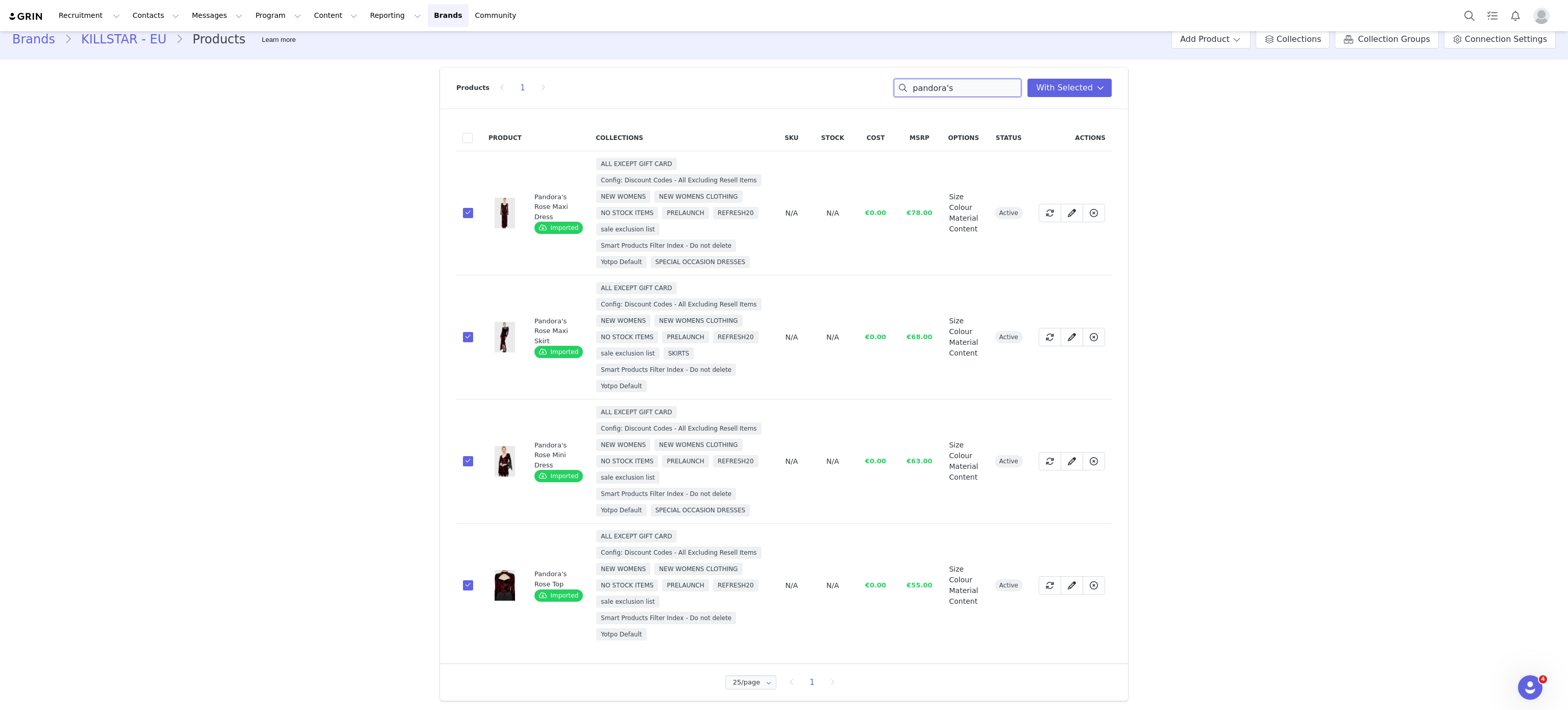
click at [982, 85] on input "pandora's" at bounding box center [957, 88] width 128 height 18
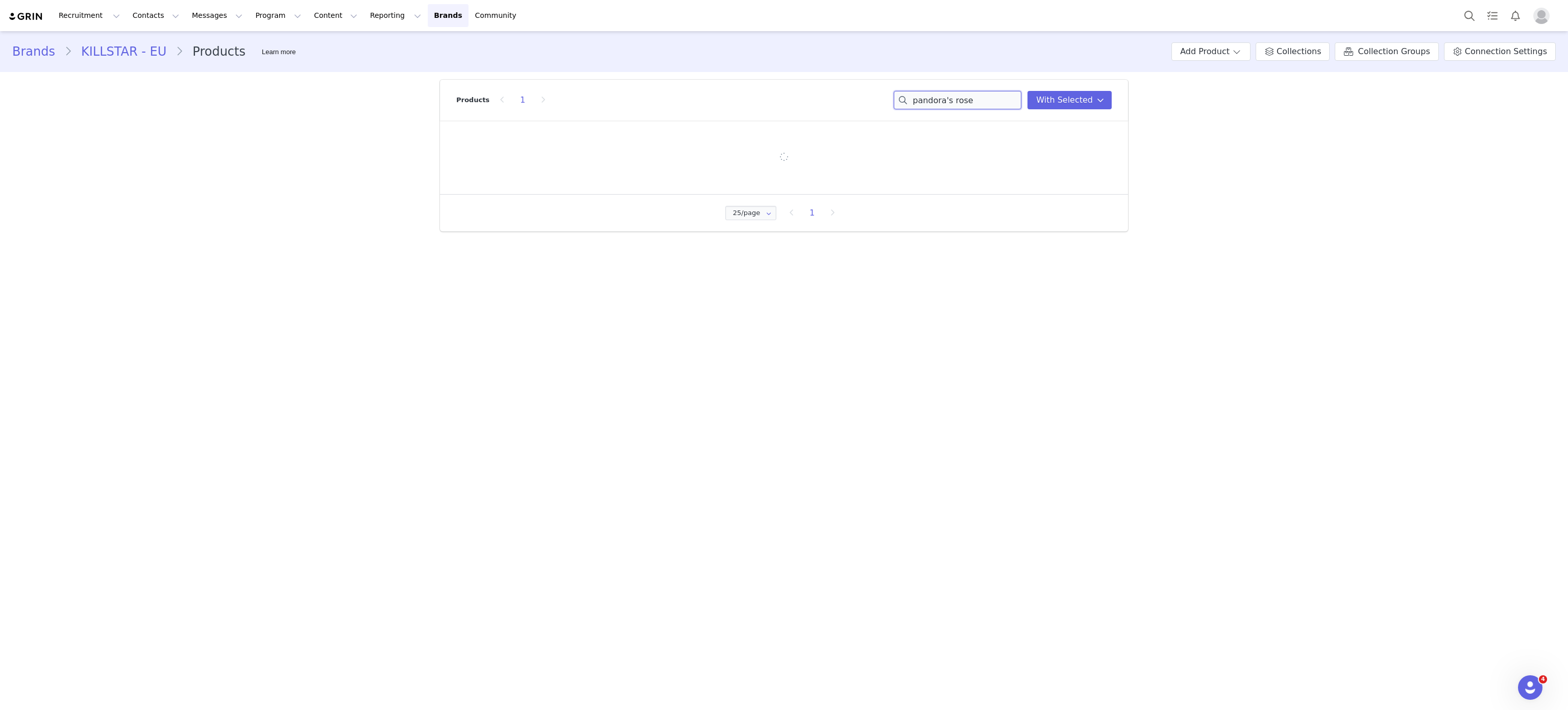
scroll to position [0, 0]
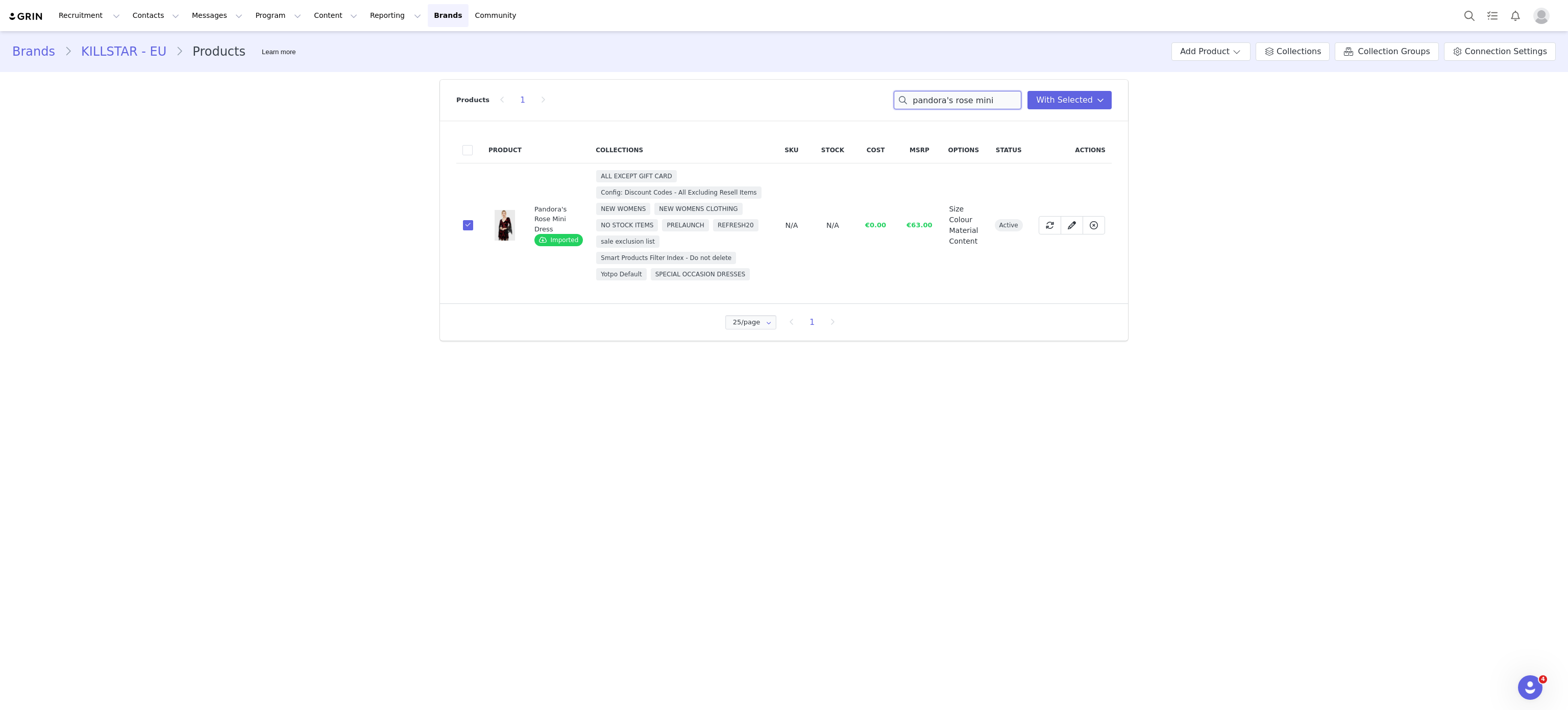
click at [985, 101] on input "pandora's rose mini" at bounding box center [957, 100] width 128 height 18
click at [463, 222] on span at bounding box center [468, 225] width 10 height 10
click at [473, 220] on input "78ce052b-6f1b-4804-a603-e52ff6a9db60" at bounding box center [473, 220] width 0 height 0
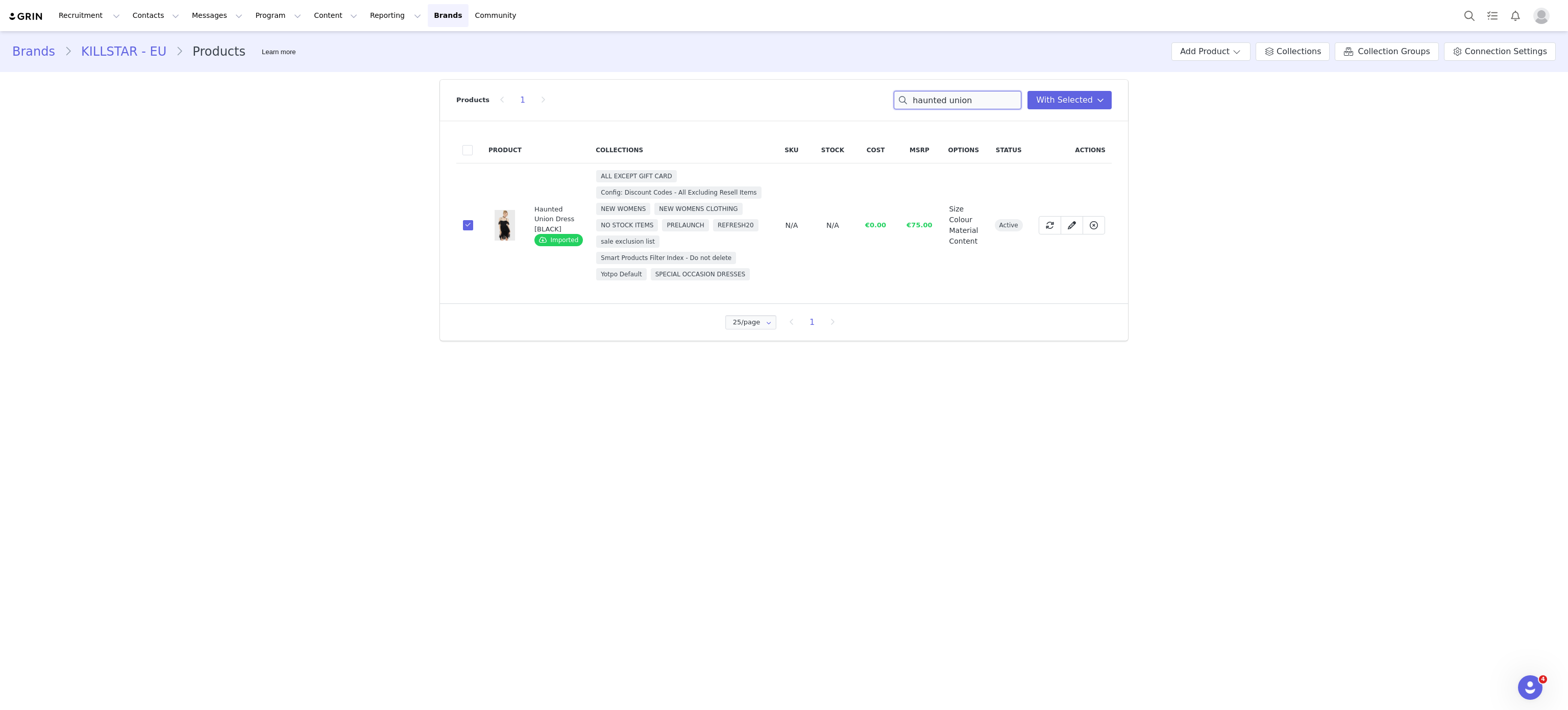
click at [953, 96] on input "haunted union" at bounding box center [957, 100] width 128 height 18
click at [953, 96] on input "f" at bounding box center [957, 100] width 128 height 18
click at [464, 220] on span at bounding box center [468, 217] width 10 height 10
click at [473, 212] on input "0348fe56-a626-4a81-b01f-fa4b60b8ab4f" at bounding box center [473, 212] width 0 height 0
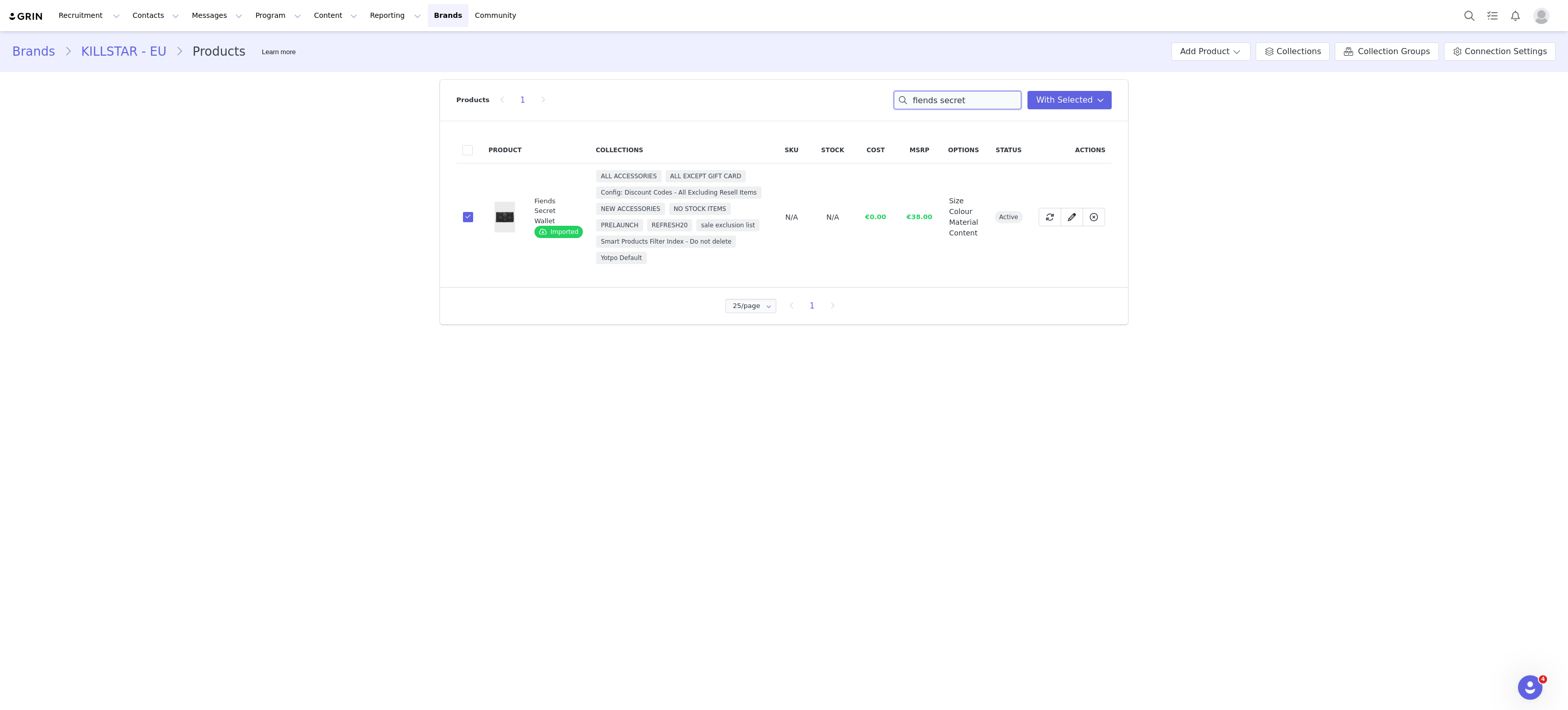
click at [945, 103] on input "fiends secret" at bounding box center [957, 100] width 128 height 18
drag, startPoint x: 479, startPoint y: 220, endPoint x: 462, endPoint y: 224, distance: 17.5
click at [462, 224] on td "5382ca89-7a5d-4912-8878-4a9efcac68b6" at bounding box center [469, 225] width 26 height 124
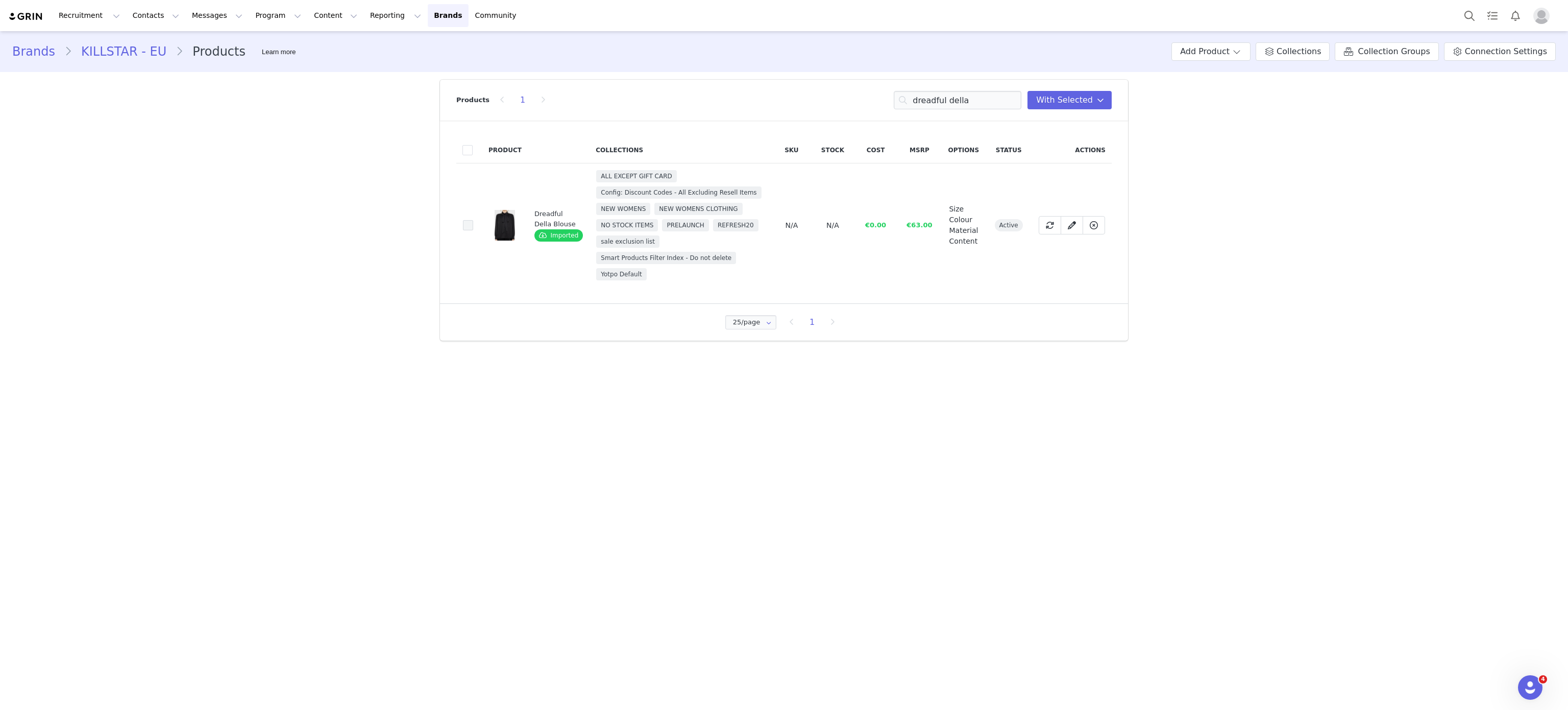
click at [463, 224] on span at bounding box center [468, 225] width 10 height 10
click at [473, 220] on input "5382ca89-7a5d-4912-8878-4a9efcac68b6" at bounding box center [473, 220] width 0 height 0
click at [998, 94] on input "dreadful della" at bounding box center [957, 100] width 128 height 18
click at [998, 94] on input "r" at bounding box center [957, 100] width 128 height 18
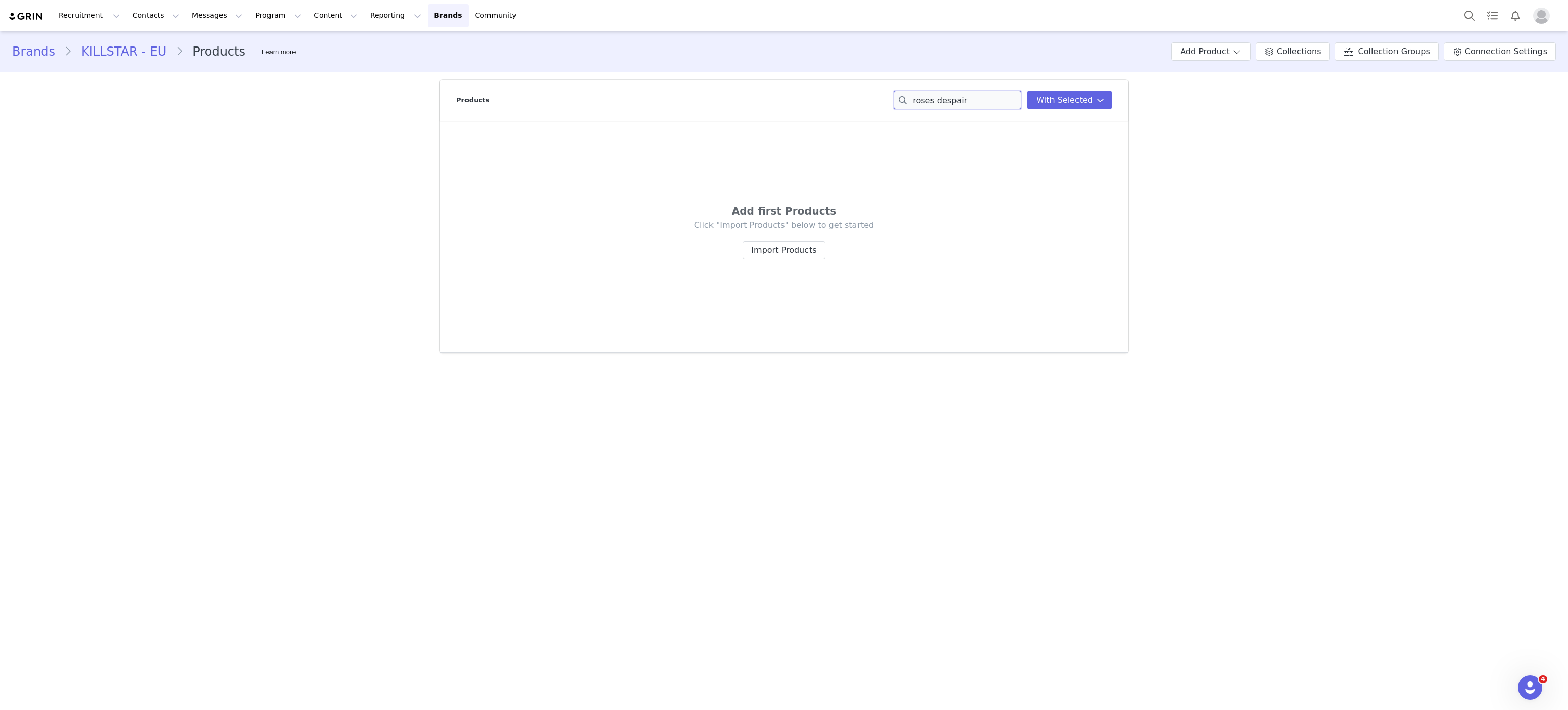
click at [937, 105] on input "roses despair" at bounding box center [957, 100] width 128 height 18
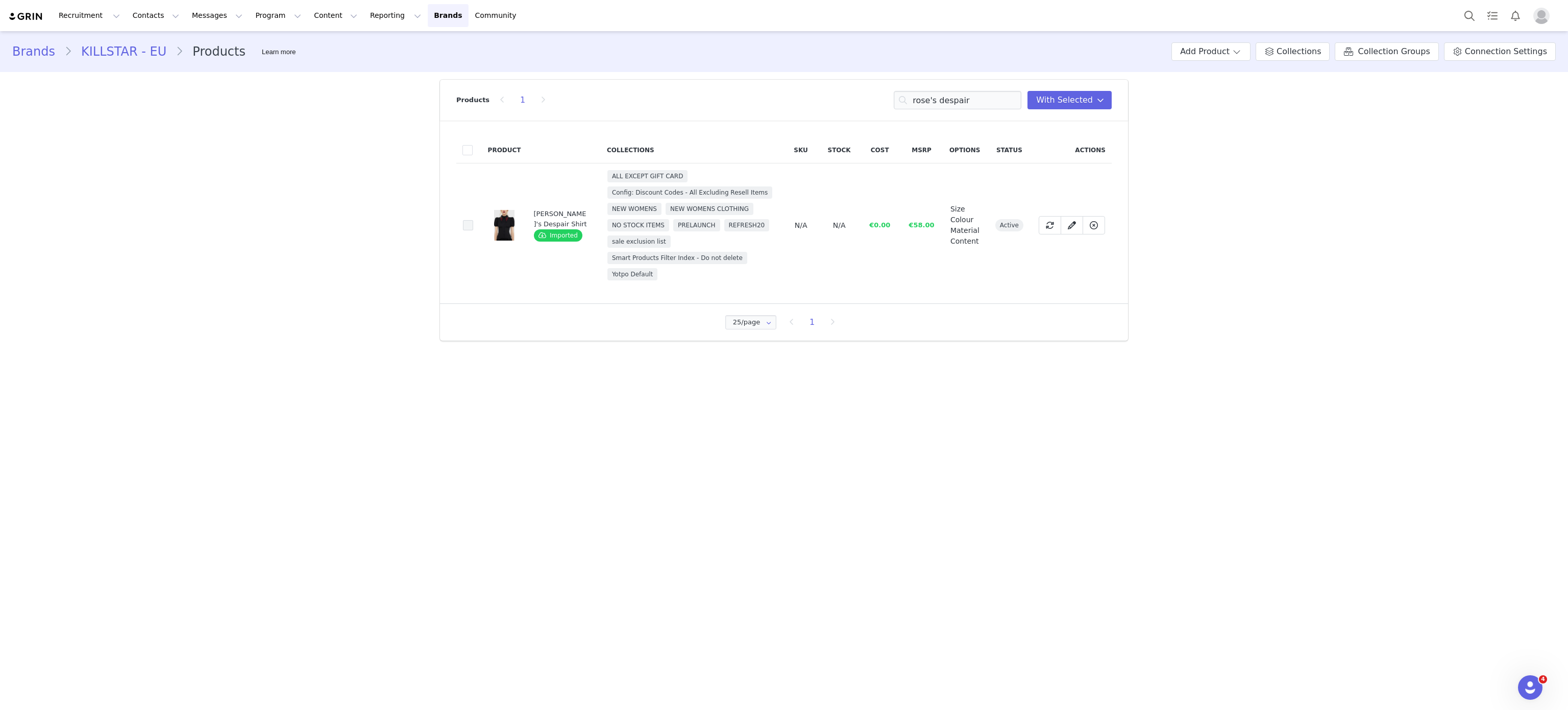
click at [467, 227] on span at bounding box center [468, 225] width 10 height 10
click at [473, 220] on input "e6cc09f3-7234-4ca5-b243-46cb53c73199" at bounding box center [473, 220] width 0 height 0
click at [943, 97] on input "rose's despair" at bounding box center [957, 100] width 128 height 18
click at [943, 97] on input "dea" at bounding box center [957, 100] width 128 height 18
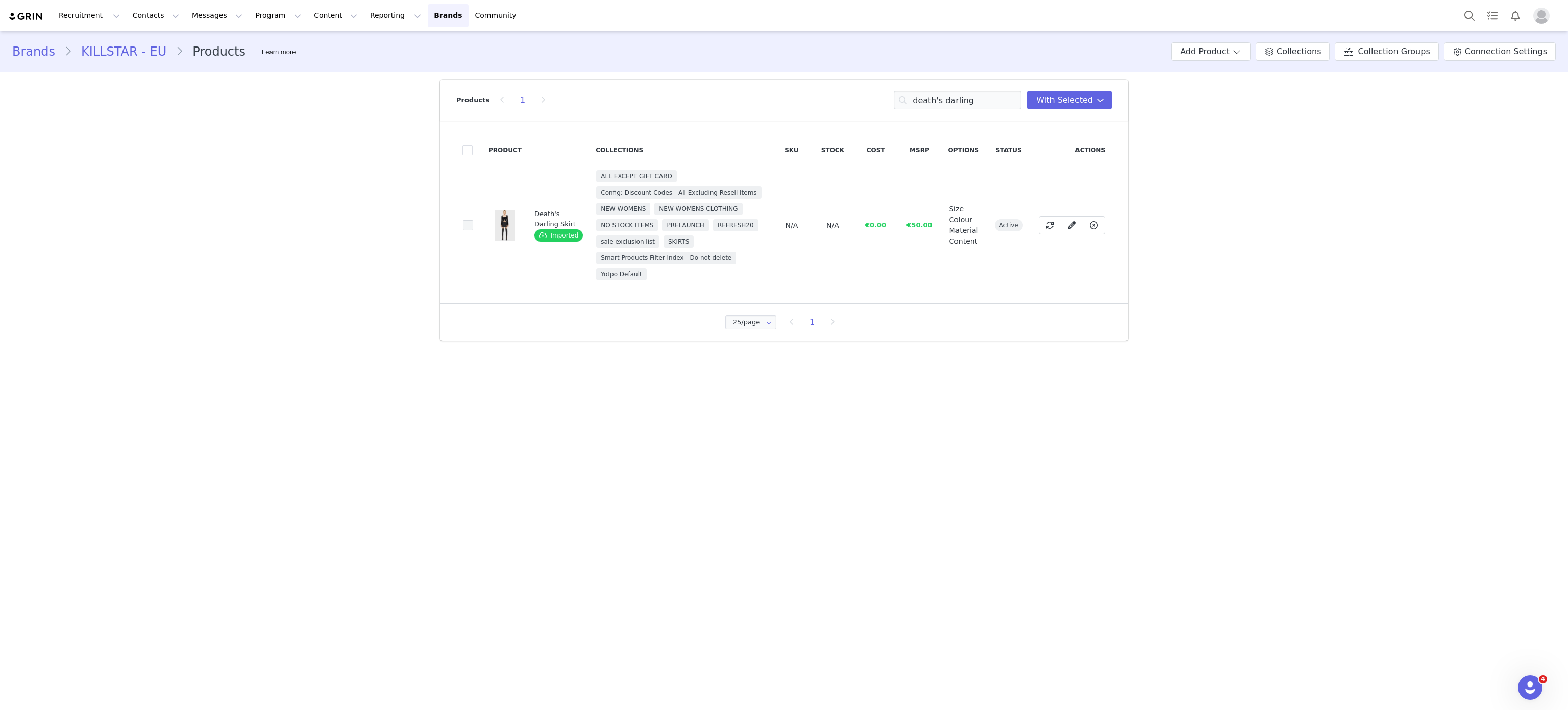
click at [466, 225] on span at bounding box center [468, 225] width 10 height 10
click at [473, 220] on input "de39573b-f541-44c5-81d8-5965956d68b5" at bounding box center [473, 220] width 0 height 0
click at [943, 97] on input "death's darling" at bounding box center [957, 100] width 128 height 18
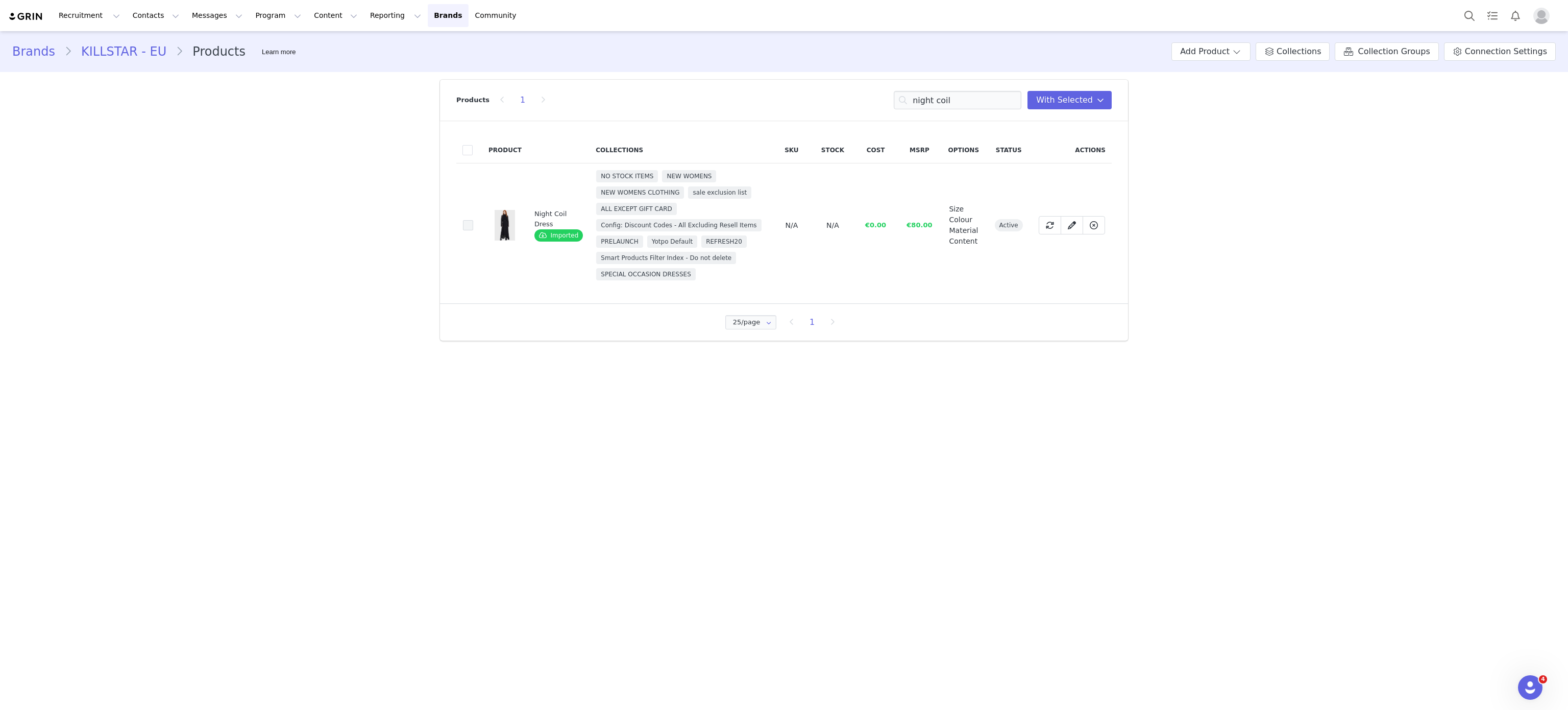
click at [471, 226] on span at bounding box center [468, 225] width 10 height 10
click at [473, 220] on input "976f2bbe-573a-49fd-8d77-35c1c65d8138" at bounding box center [473, 220] width 0 height 0
click at [964, 91] on input "night coil" at bounding box center [957, 100] width 128 height 18
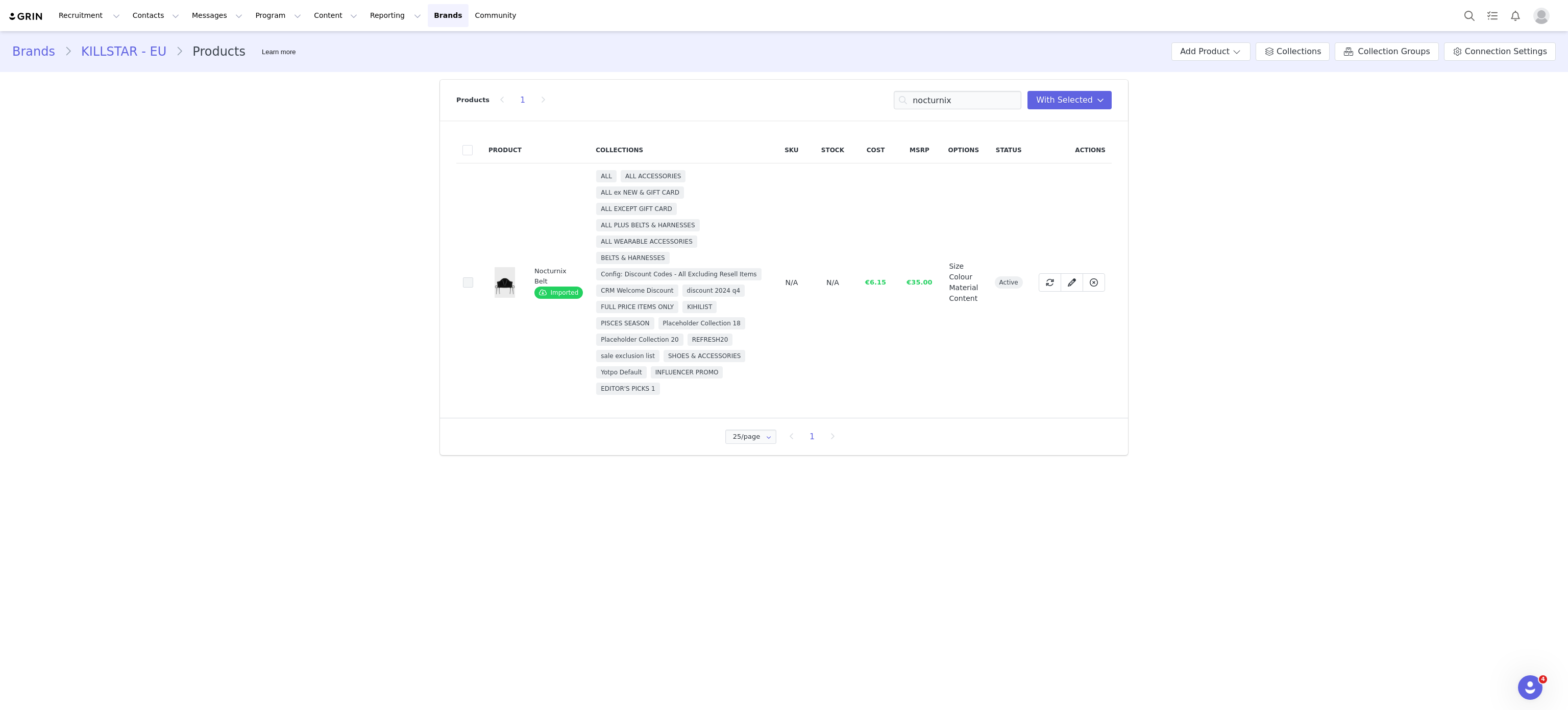
click at [466, 284] on span at bounding box center [468, 282] width 10 height 10
click at [473, 277] on input "bb1327b3-8a0c-42df-8672-d18ea630e1f5" at bounding box center [473, 277] width 0 height 0
click at [992, 103] on input "nocturnix" at bounding box center [957, 100] width 128 height 18
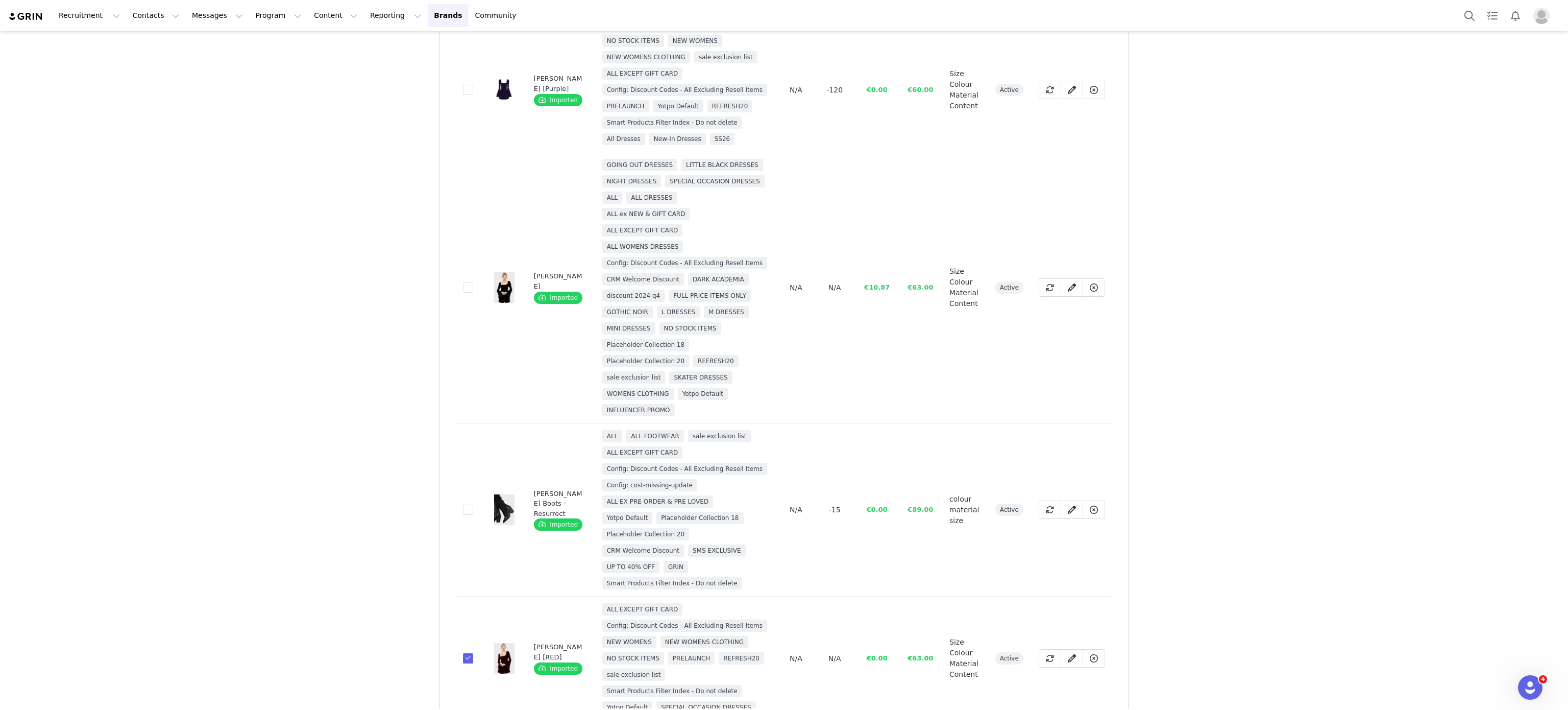
scroll to position [137, 0]
click at [463, 283] on span at bounding box center [468, 286] width 10 height 10
click at [473, 281] on input "ac47e020-5af6-4feb-bea9-c3528eb30819" at bounding box center [473, 281] width 0 height 0
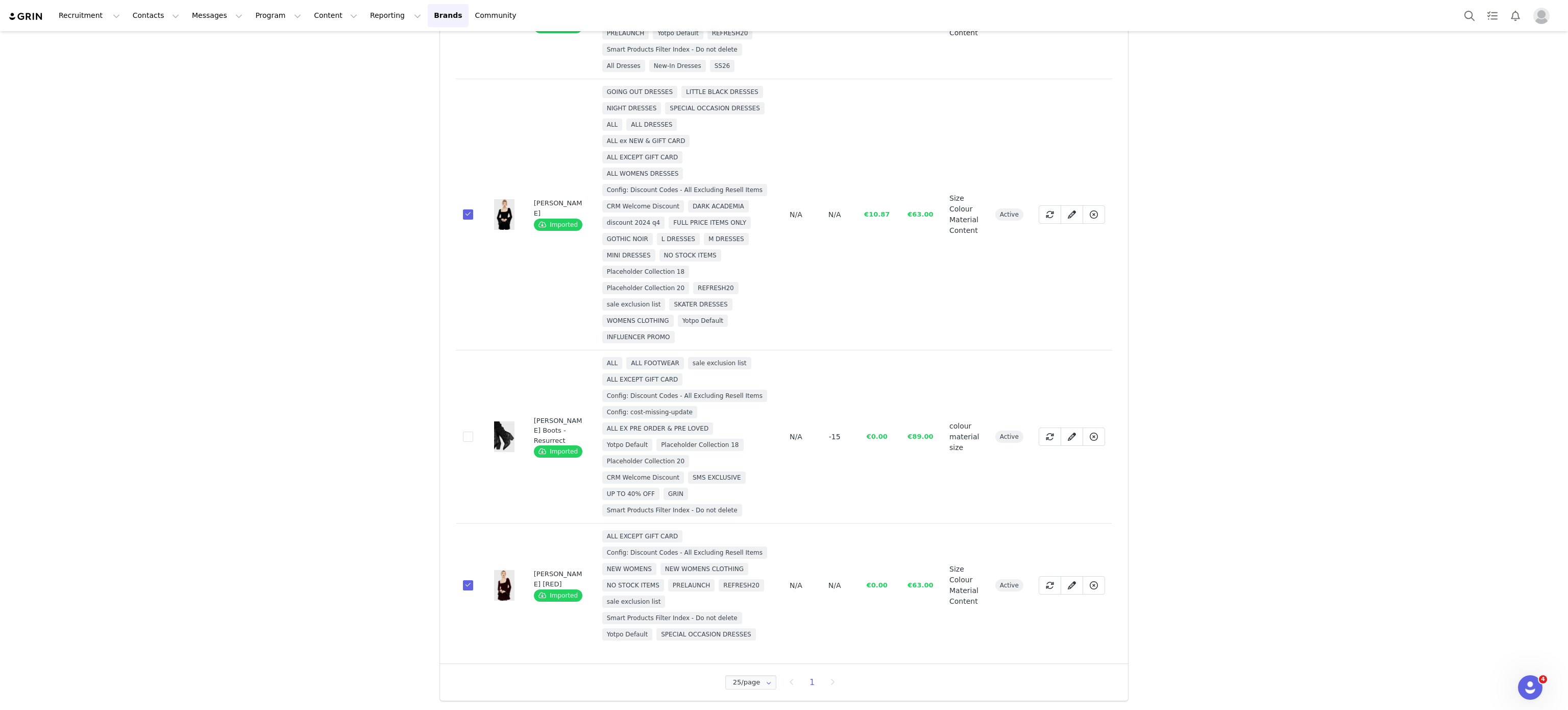
scroll to position [0, 0]
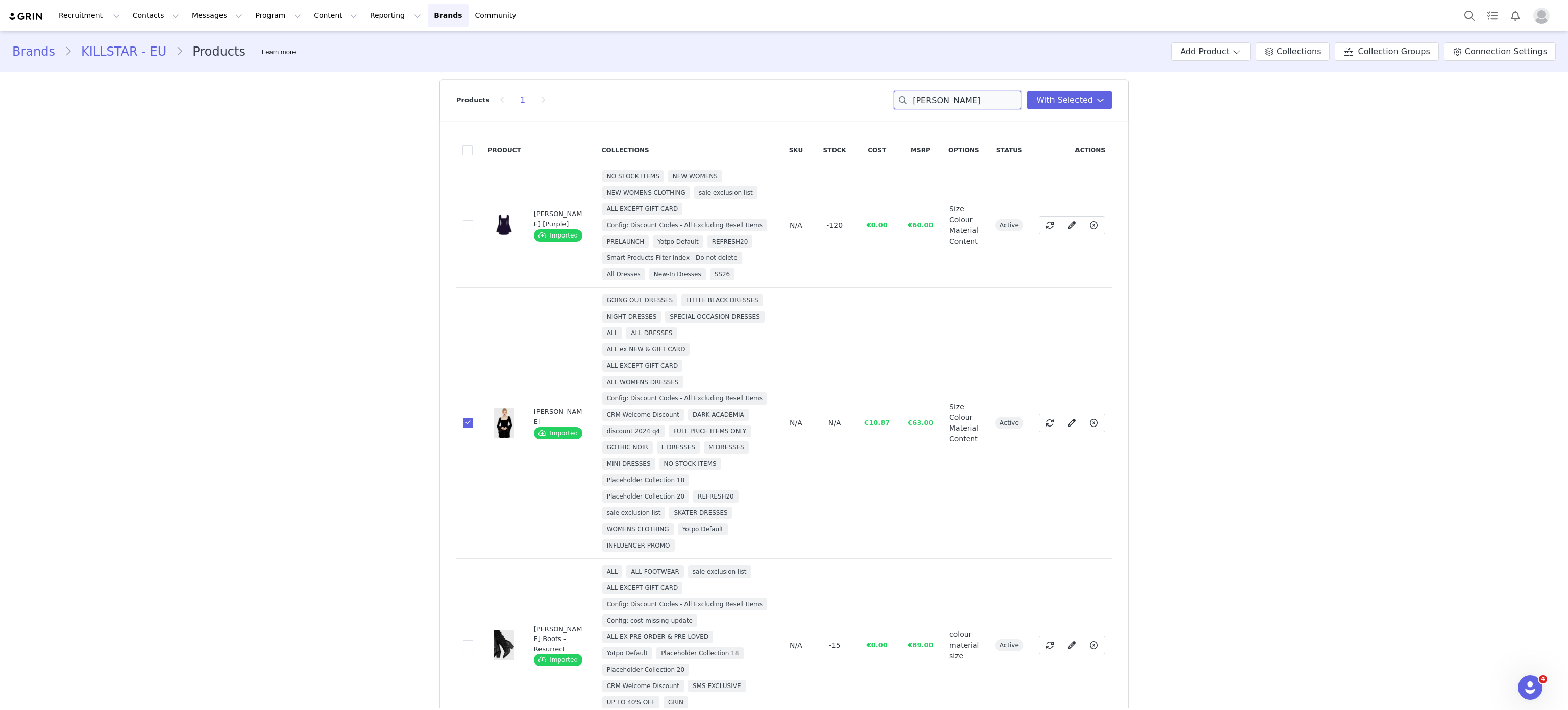
click at [972, 107] on input "beatrix" at bounding box center [957, 100] width 128 height 18
click at [972, 107] on input "f" at bounding box center [957, 100] width 128 height 18
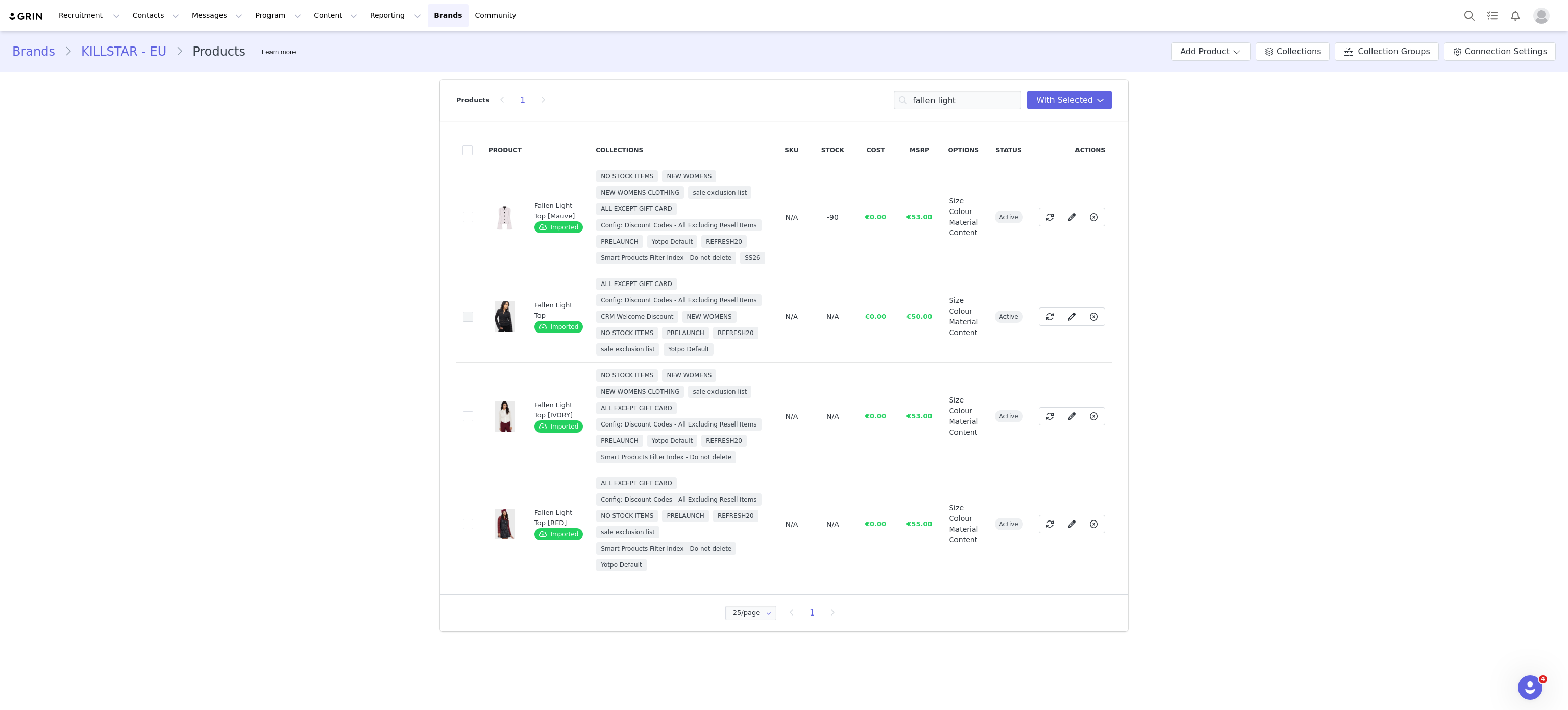
click at [467, 322] on span at bounding box center [468, 317] width 10 height 10
click at [473, 312] on input "a67b3e7a-651d-4ba6-9301-2ecca040e779" at bounding box center [473, 312] width 0 height 0
click at [968, 93] on input "fallen light" at bounding box center [957, 100] width 128 height 18
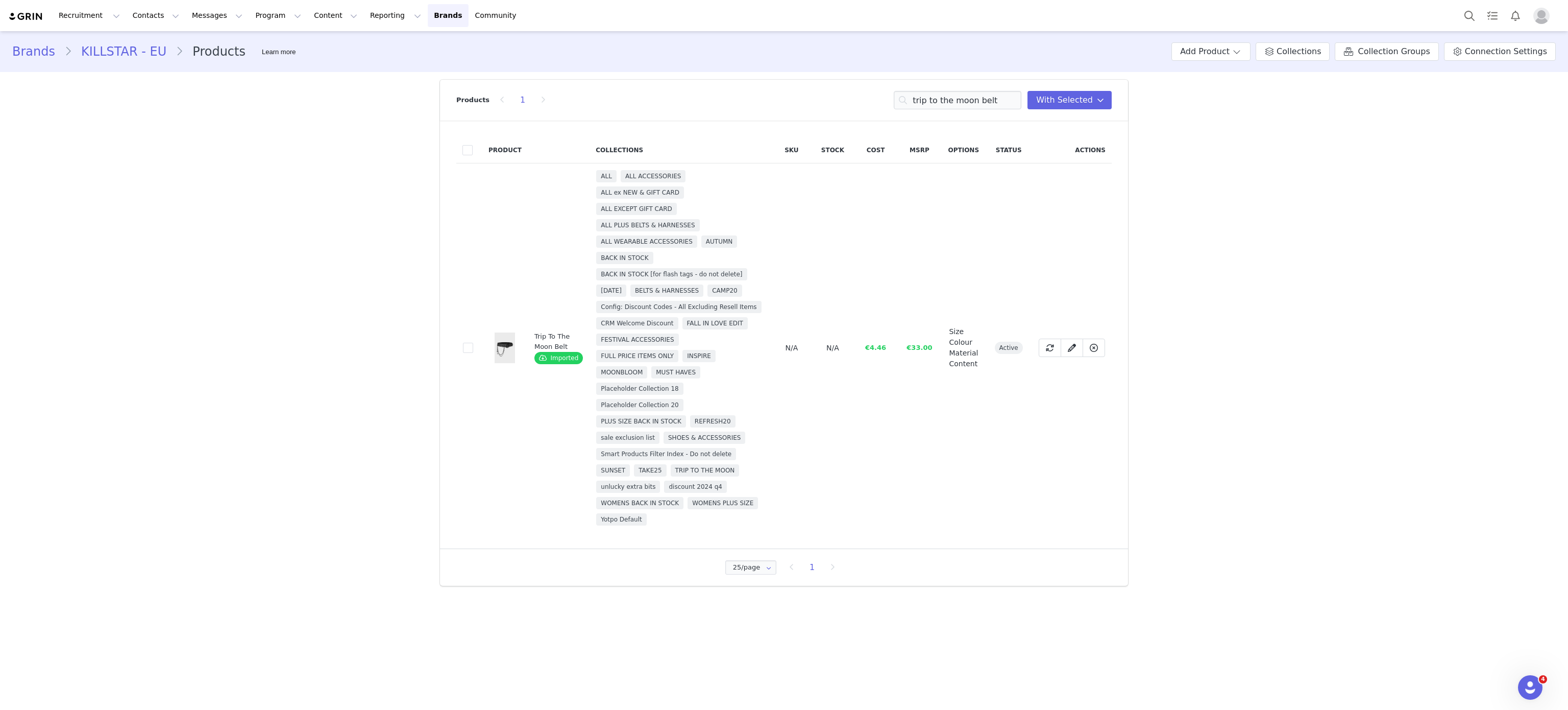
click at [463, 340] on td "63fb9ec2-1a49-4b6a-b936-6493d5c7fcb9" at bounding box center [469, 348] width 26 height 369
click at [467, 348] on span at bounding box center [468, 348] width 10 height 10
click at [473, 343] on input "63fb9ec2-1a49-4b6a-b936-6493d5c7fcb9" at bounding box center [473, 343] width 0 height 0
click at [997, 104] on input "trip to the moon belt" at bounding box center [957, 100] width 128 height 18
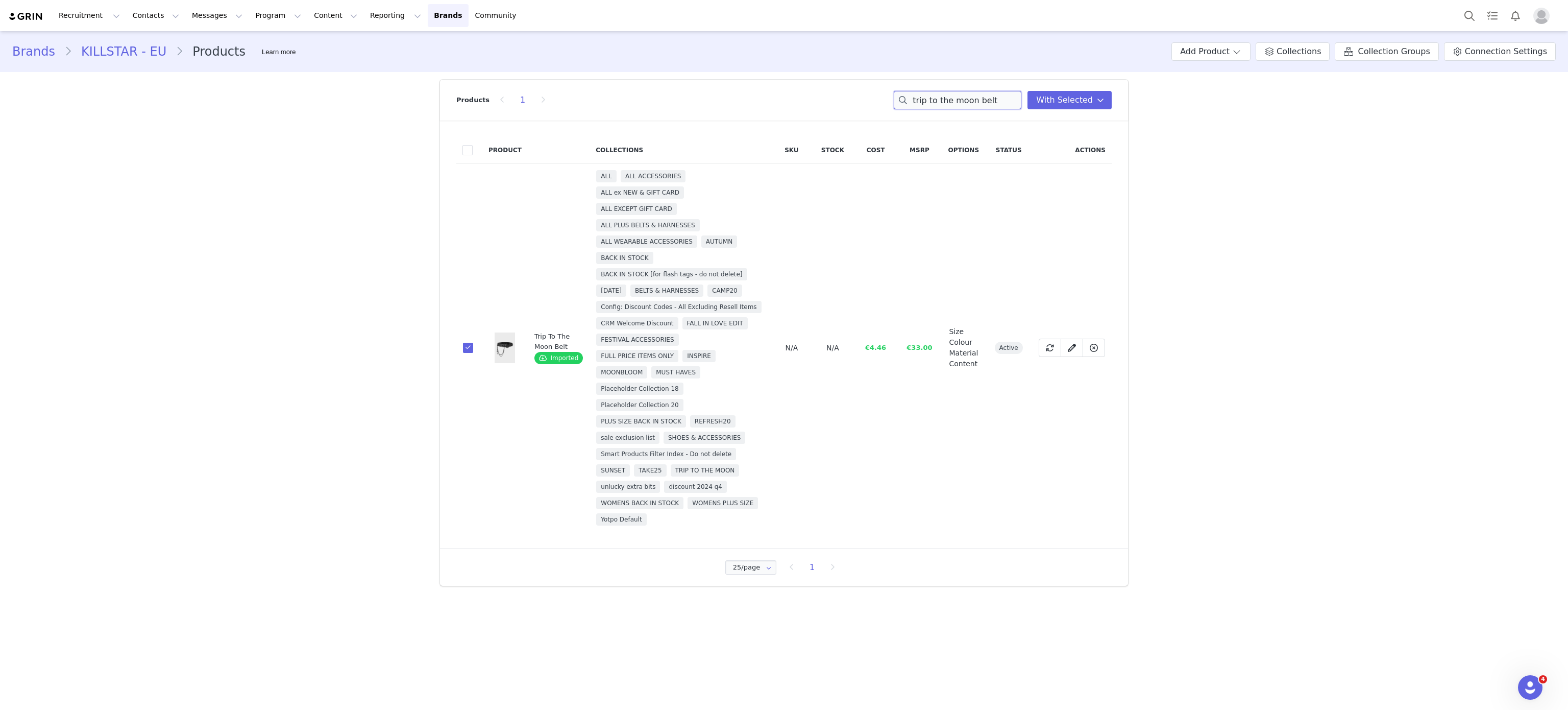
click at [997, 104] on input "trip to the moon belt" at bounding box center [957, 100] width 128 height 18
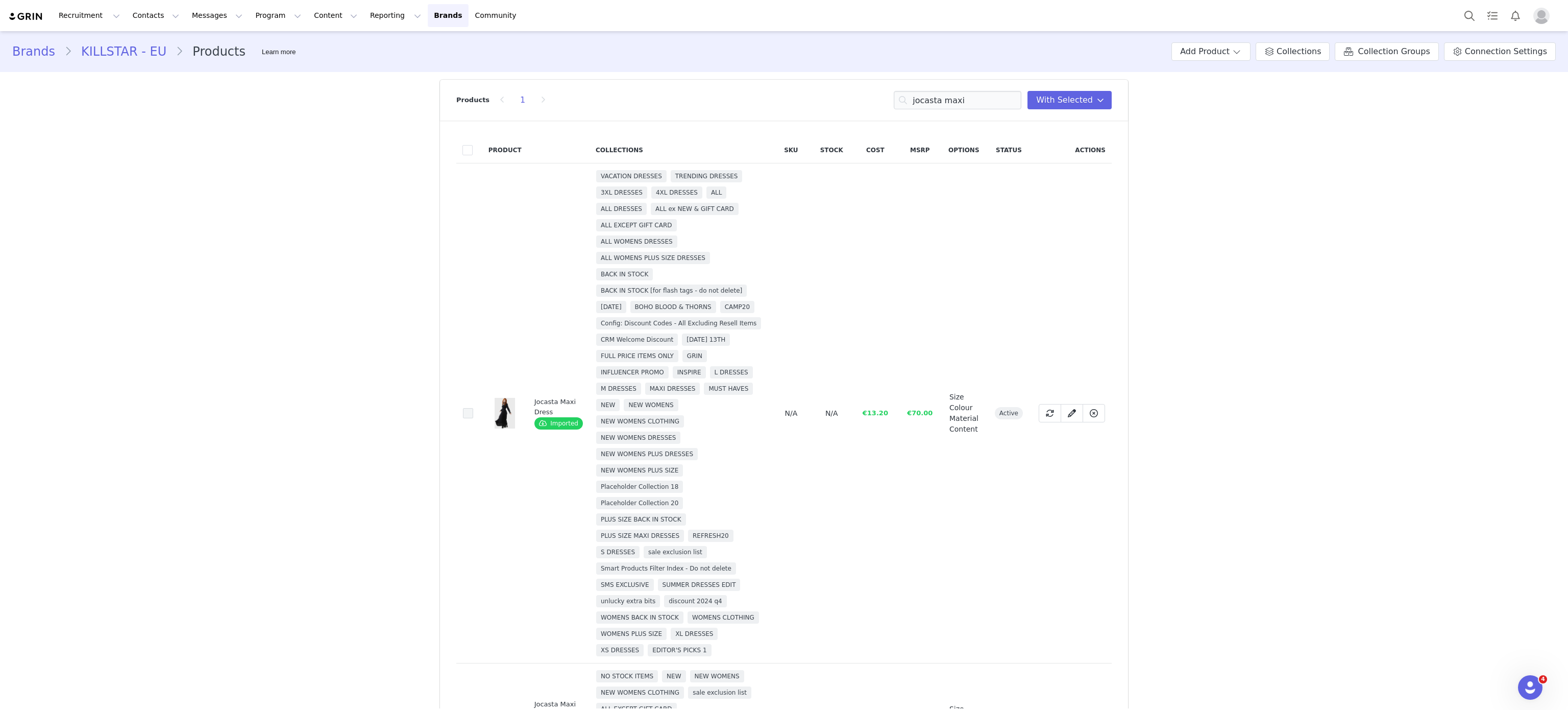
click at [463, 418] on span at bounding box center [468, 413] width 10 height 10
click at [473, 408] on input "d8e90b95-ffb8-442a-8c79-13d656666bcd" at bounding box center [473, 408] width 0 height 0
click at [457, 422] on td "d8e90b95-ffb8-442a-8c79-13d656666bcd" at bounding box center [469, 413] width 26 height 500
click at [463, 418] on span at bounding box center [468, 413] width 10 height 10
click at [473, 408] on input "d8e90b95-ffb8-442a-8c79-13d656666bcd" at bounding box center [473, 408] width 0 height 0
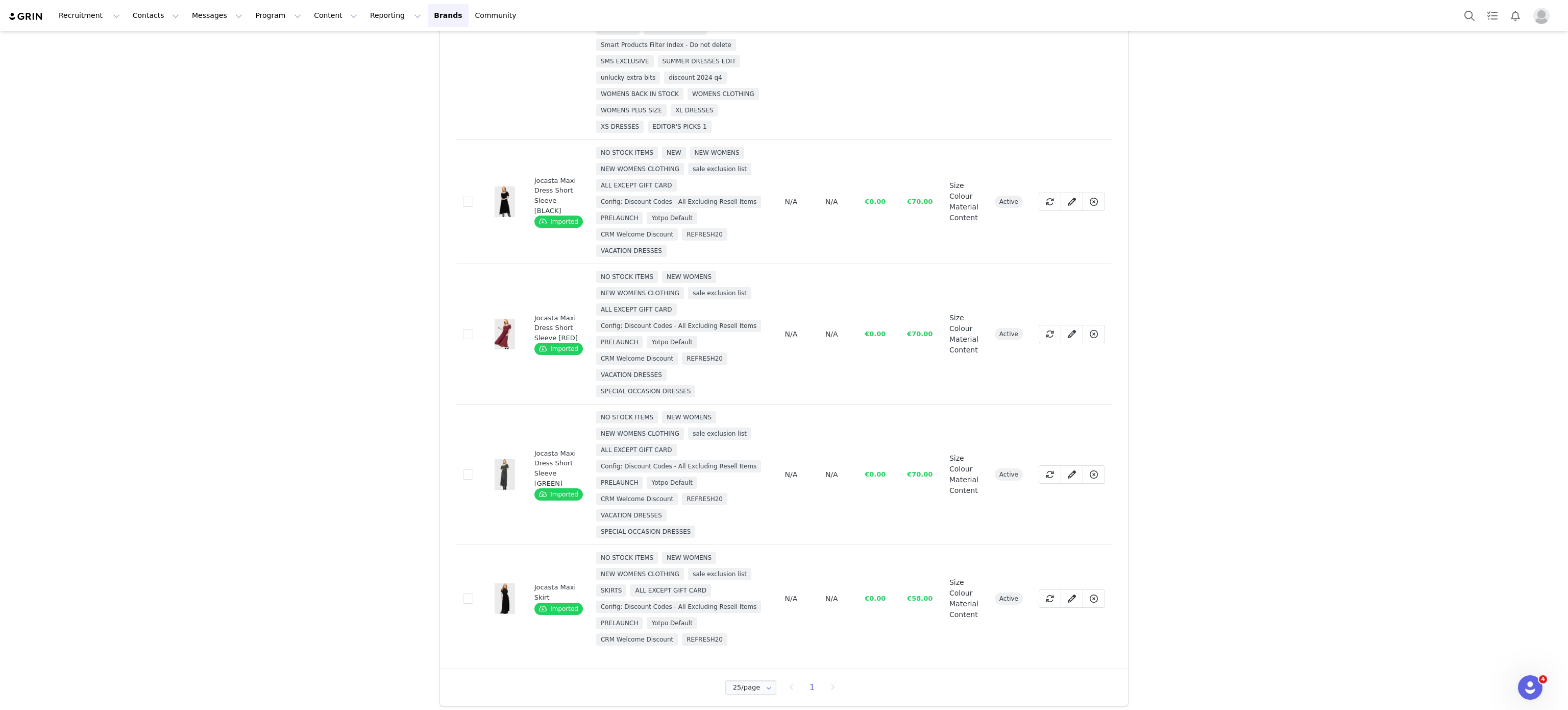
scroll to position [546, 0]
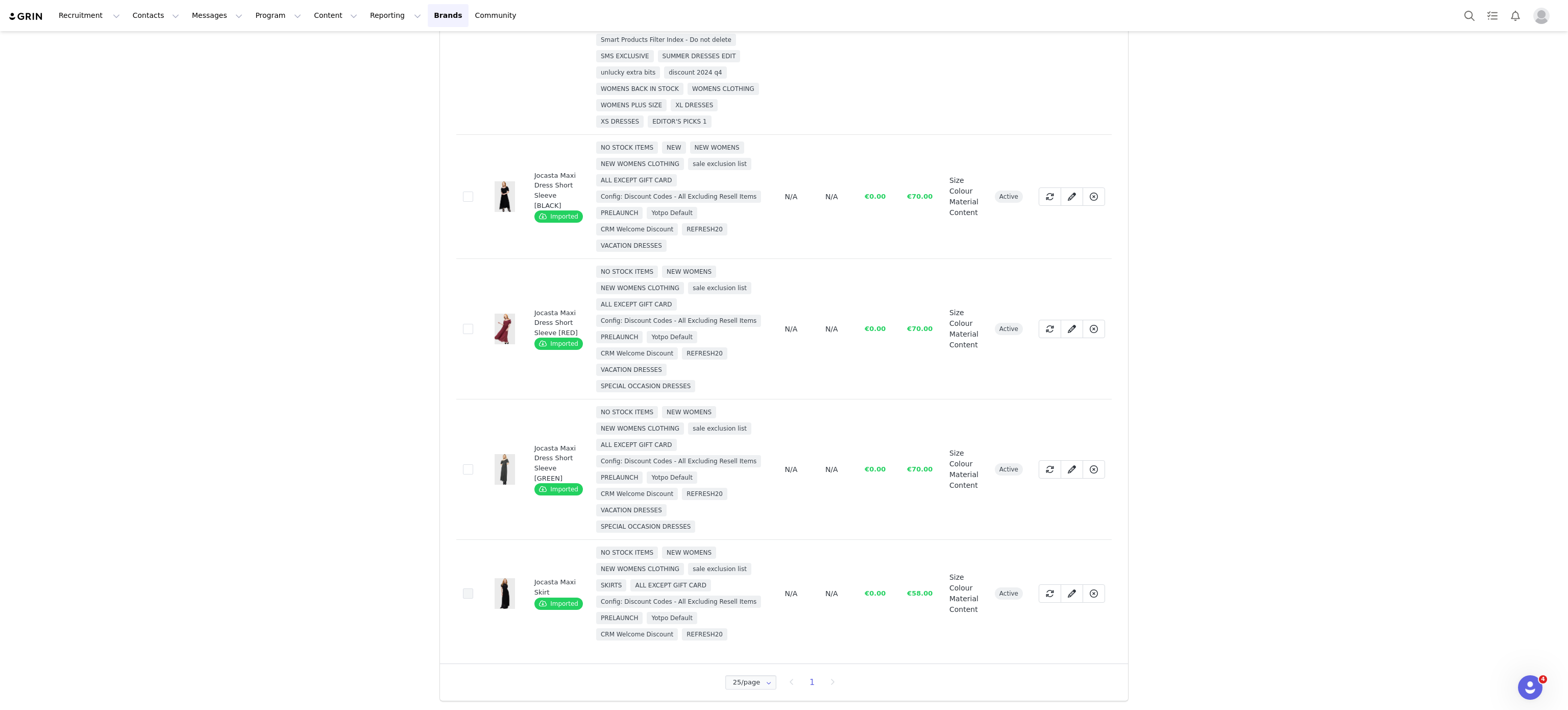
click at [463, 587] on label "41a1e19b-1861-4de3-aea3-6d536d3d9aa3" at bounding box center [468, 593] width 10 height 12
click at [473, 588] on input "41a1e19b-1861-4de3-aea3-6d536d3d9aa3" at bounding box center [473, 588] width 0 height 0
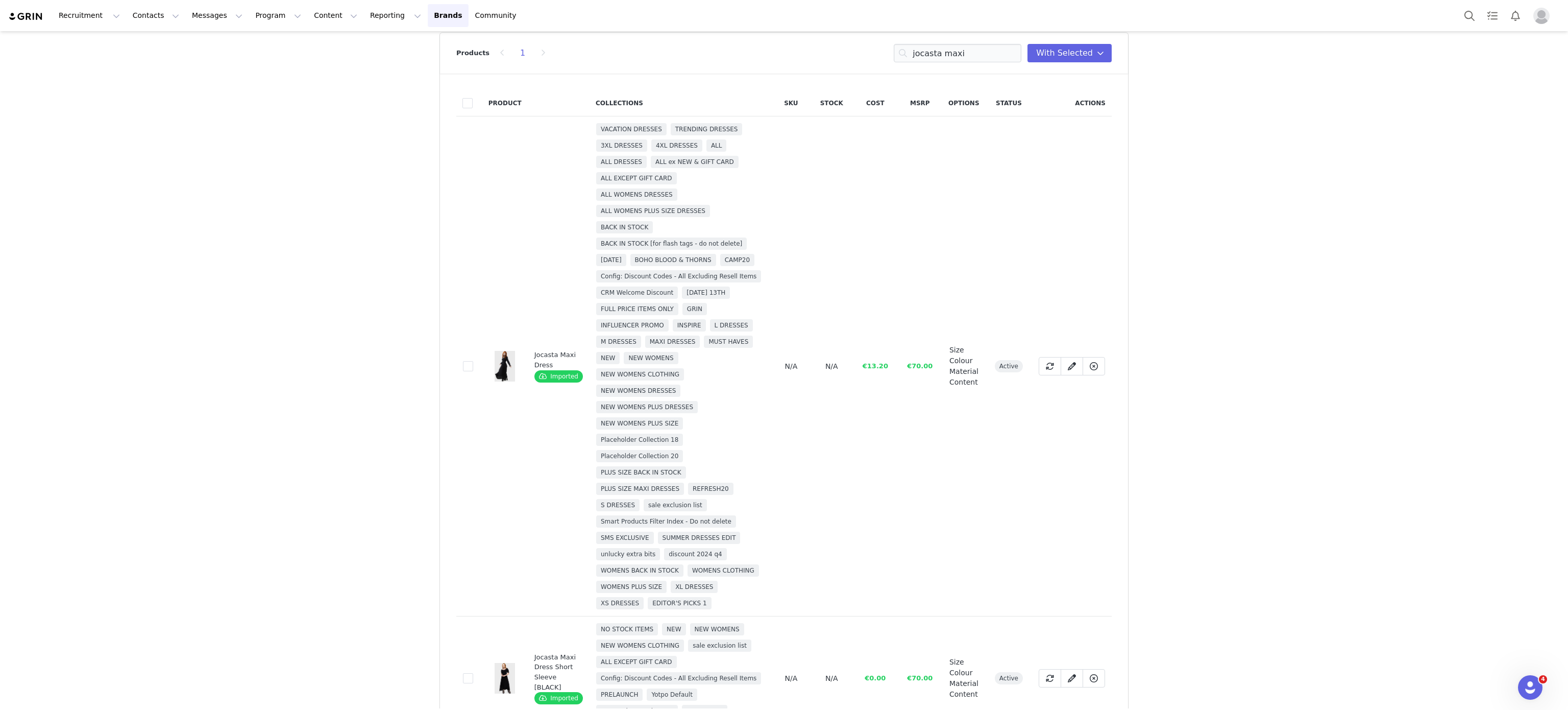
scroll to position [0, 0]
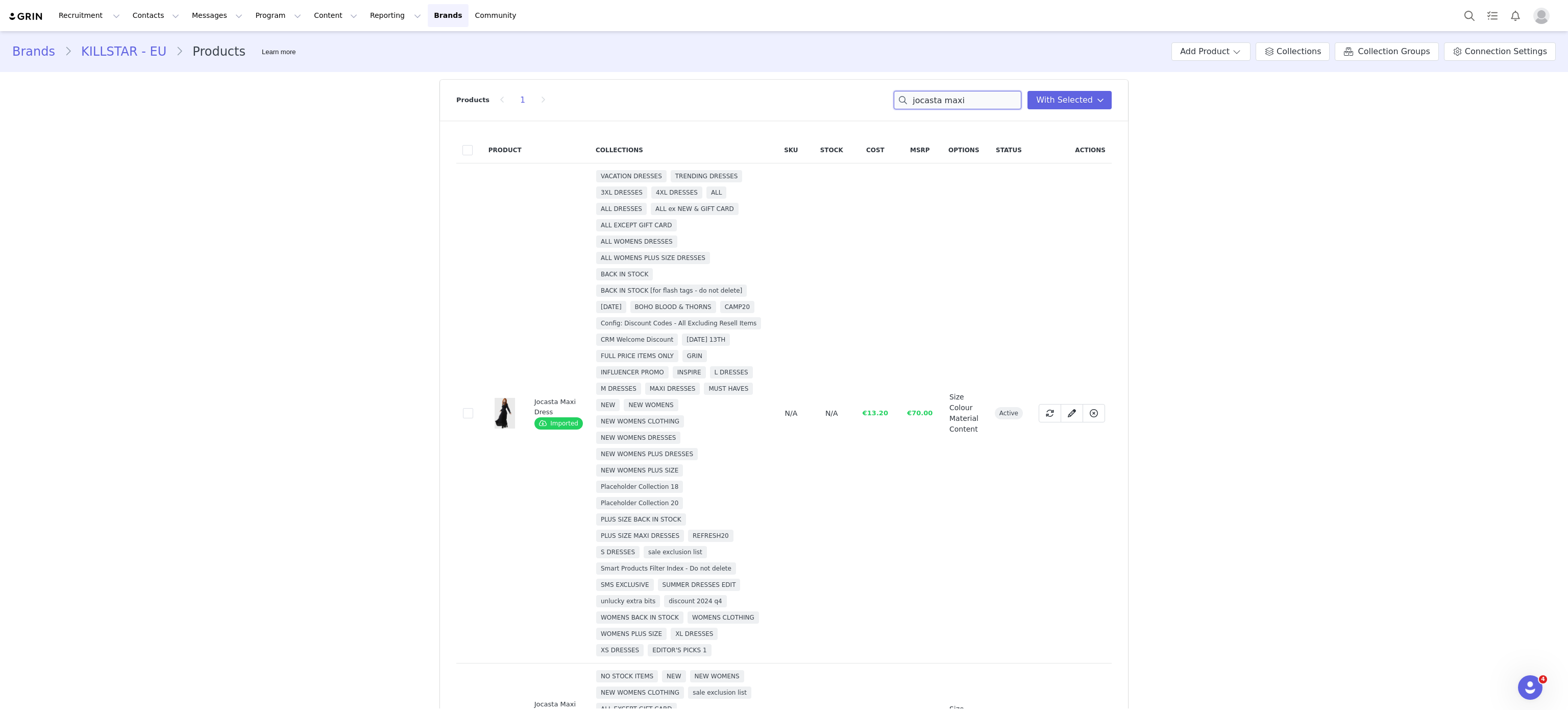
click at [931, 102] on input "jocasta maxi" at bounding box center [957, 100] width 128 height 18
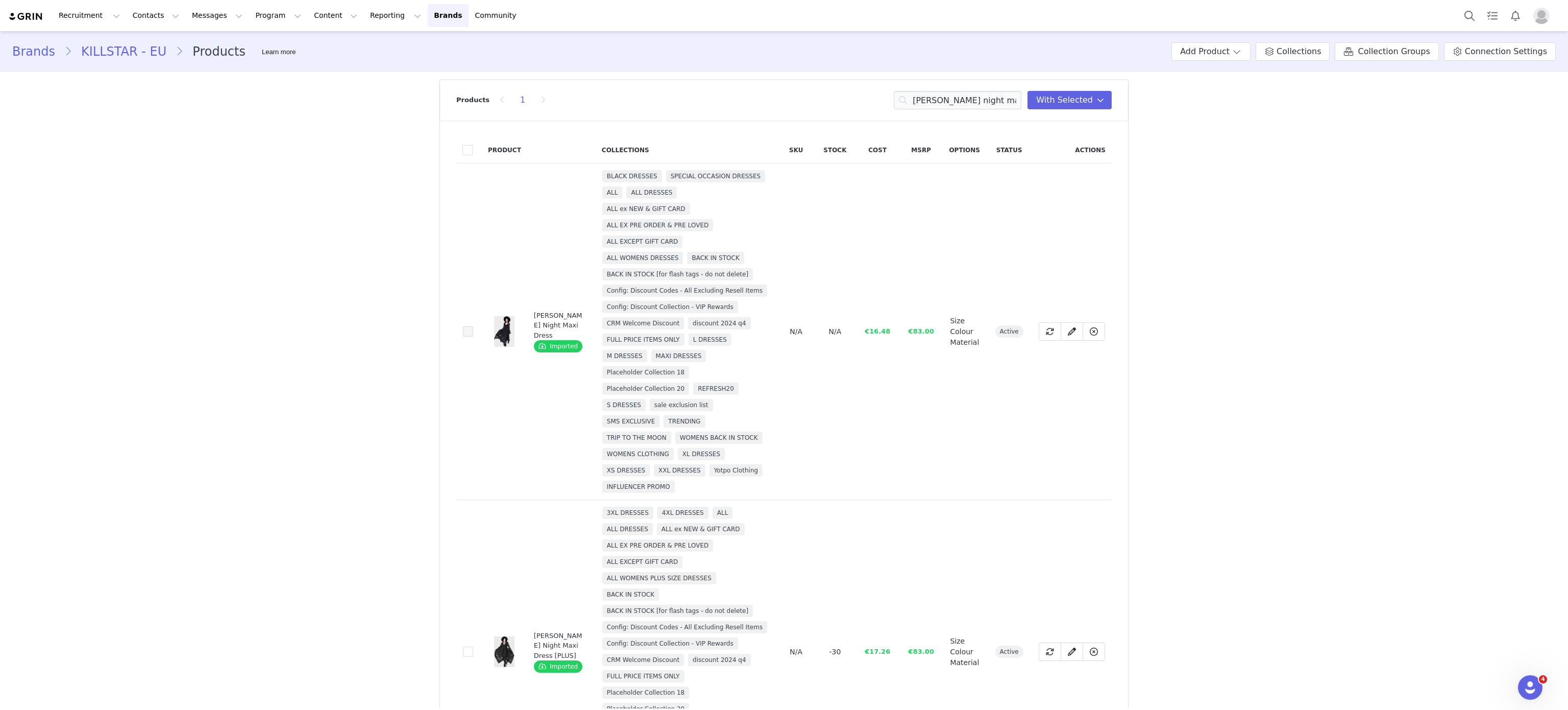
click at [463, 336] on span at bounding box center [468, 331] width 10 height 10
click at [473, 326] on input "db268b1b-7b62-428a-9b2a-db3ad8f3f431" at bounding box center [473, 326] width 0 height 0
click at [937, 97] on input "misty night maxi" at bounding box center [957, 100] width 128 height 18
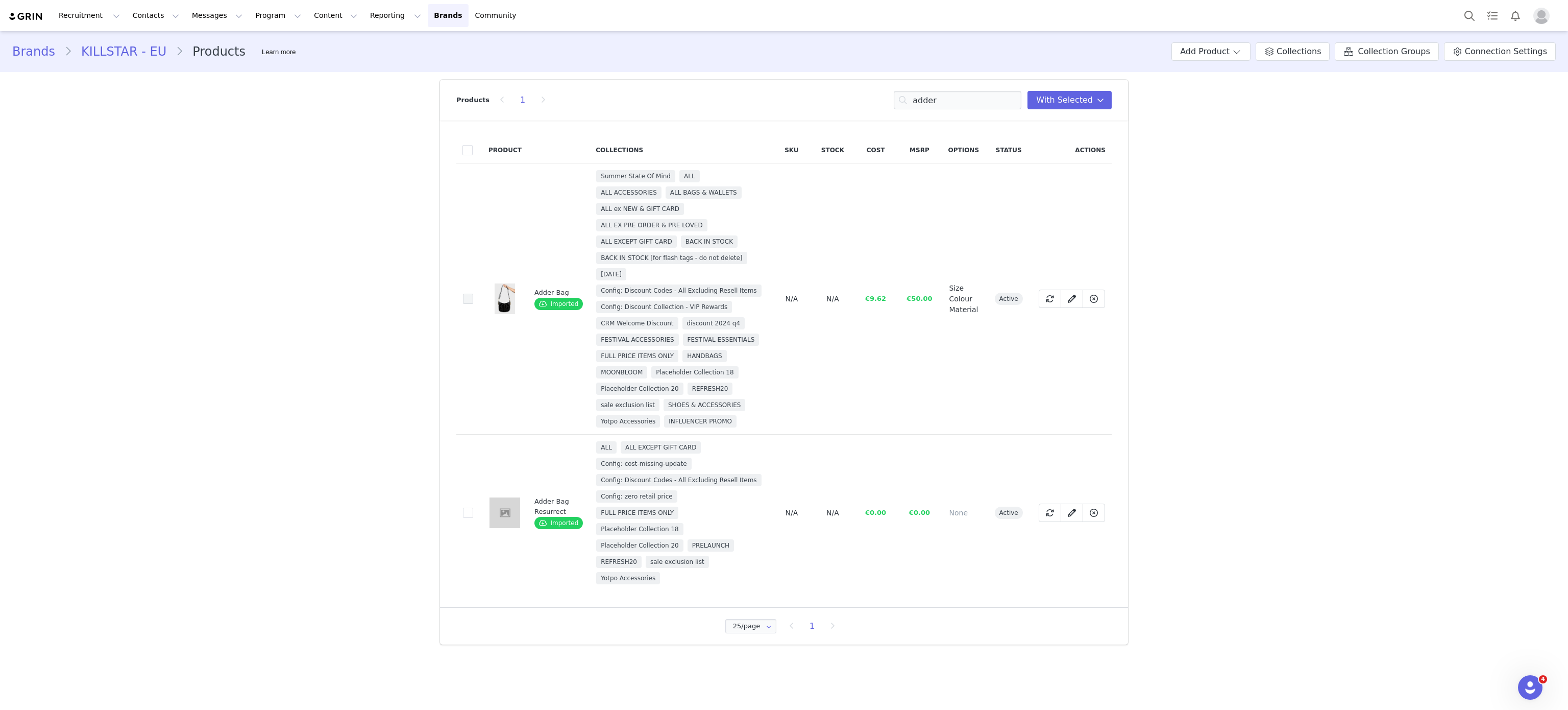
click at [467, 296] on span at bounding box center [468, 298] width 10 height 10
click at [473, 293] on input "b8797e54-e04f-41af-8fc5-12d45b20fef6" at bounding box center [473, 293] width 0 height 0
click at [923, 102] on input "adder" at bounding box center [957, 100] width 128 height 18
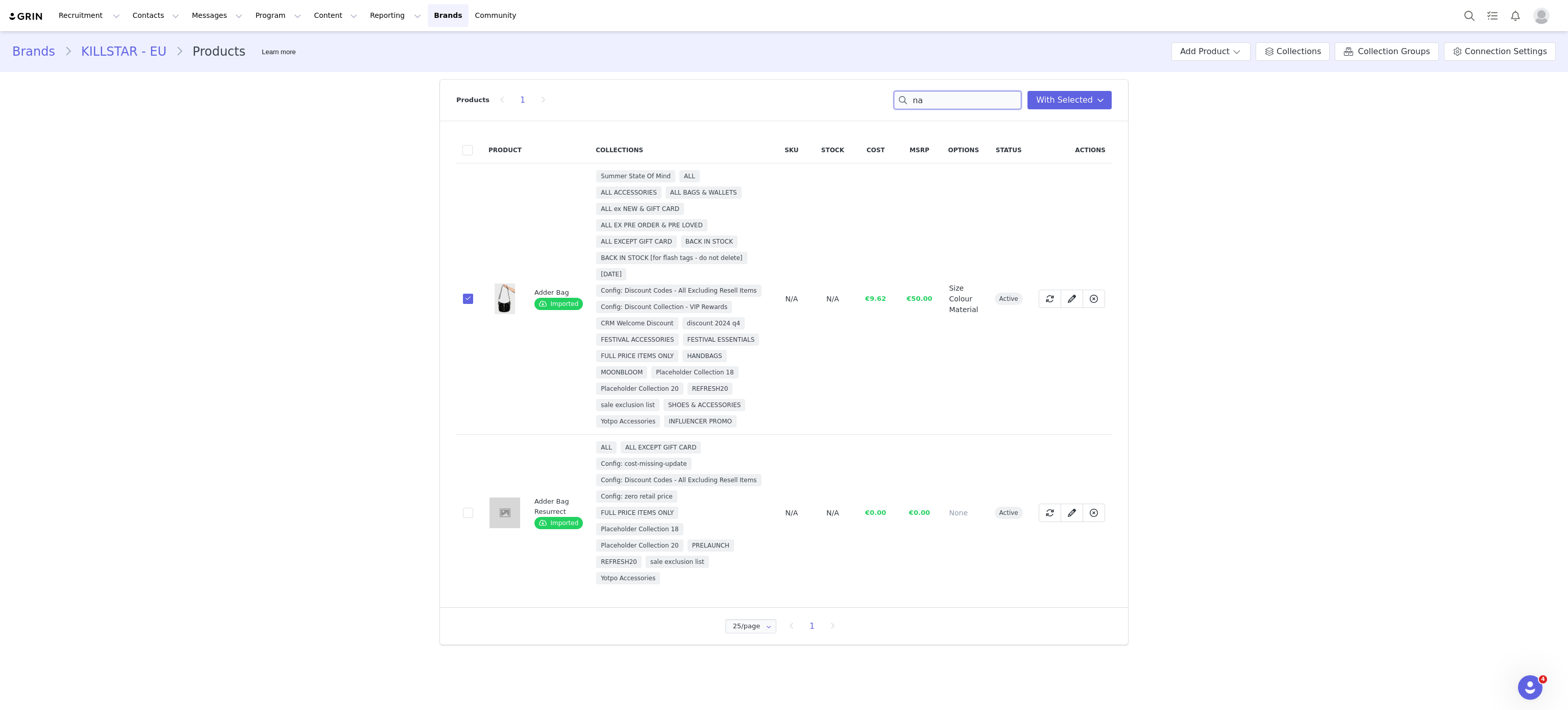
type input "n"
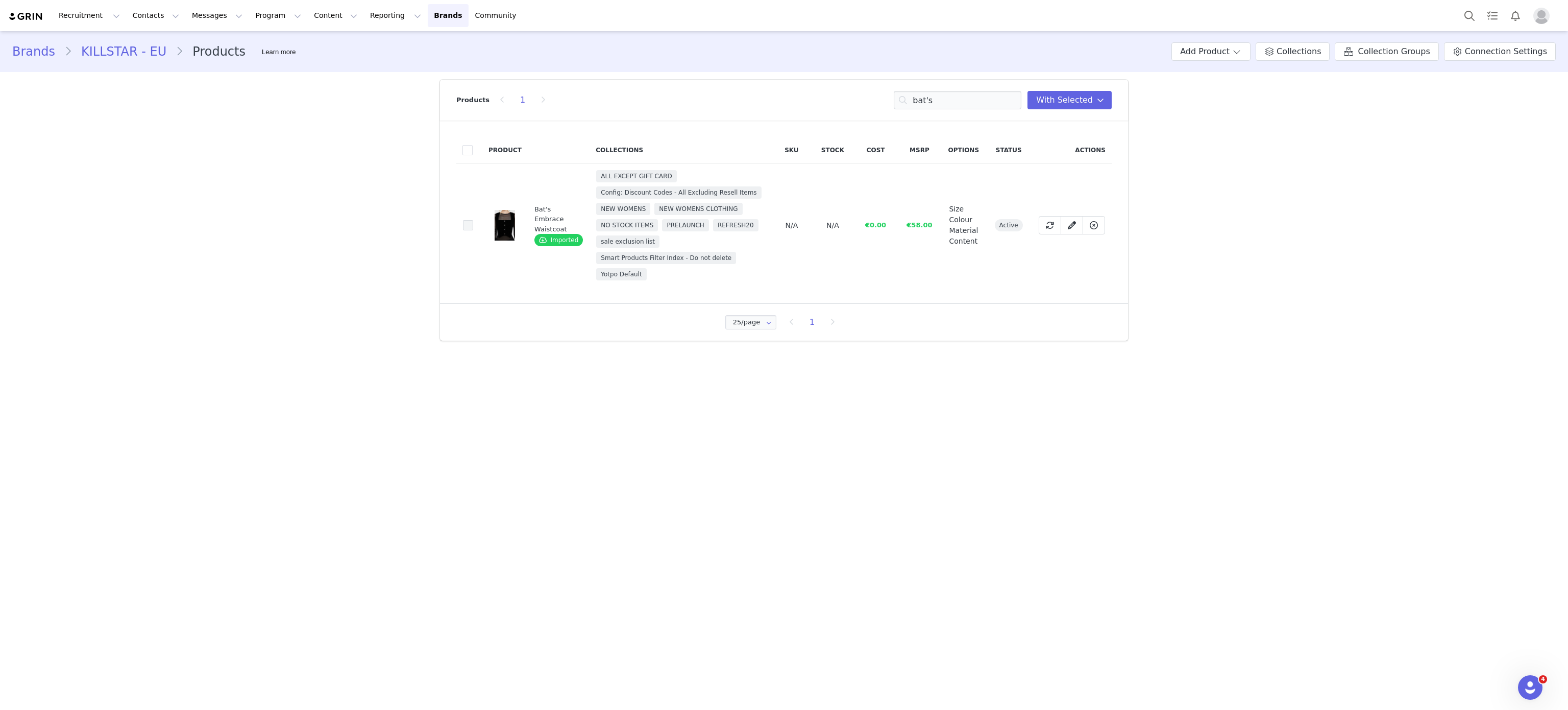
click at [463, 223] on span at bounding box center [468, 225] width 10 height 10
click at [473, 220] on input "069bc52d-9781-43c0-ad89-dfe8f886f325" at bounding box center [473, 220] width 0 height 0
click at [945, 100] on input "bat's" at bounding box center [957, 100] width 128 height 18
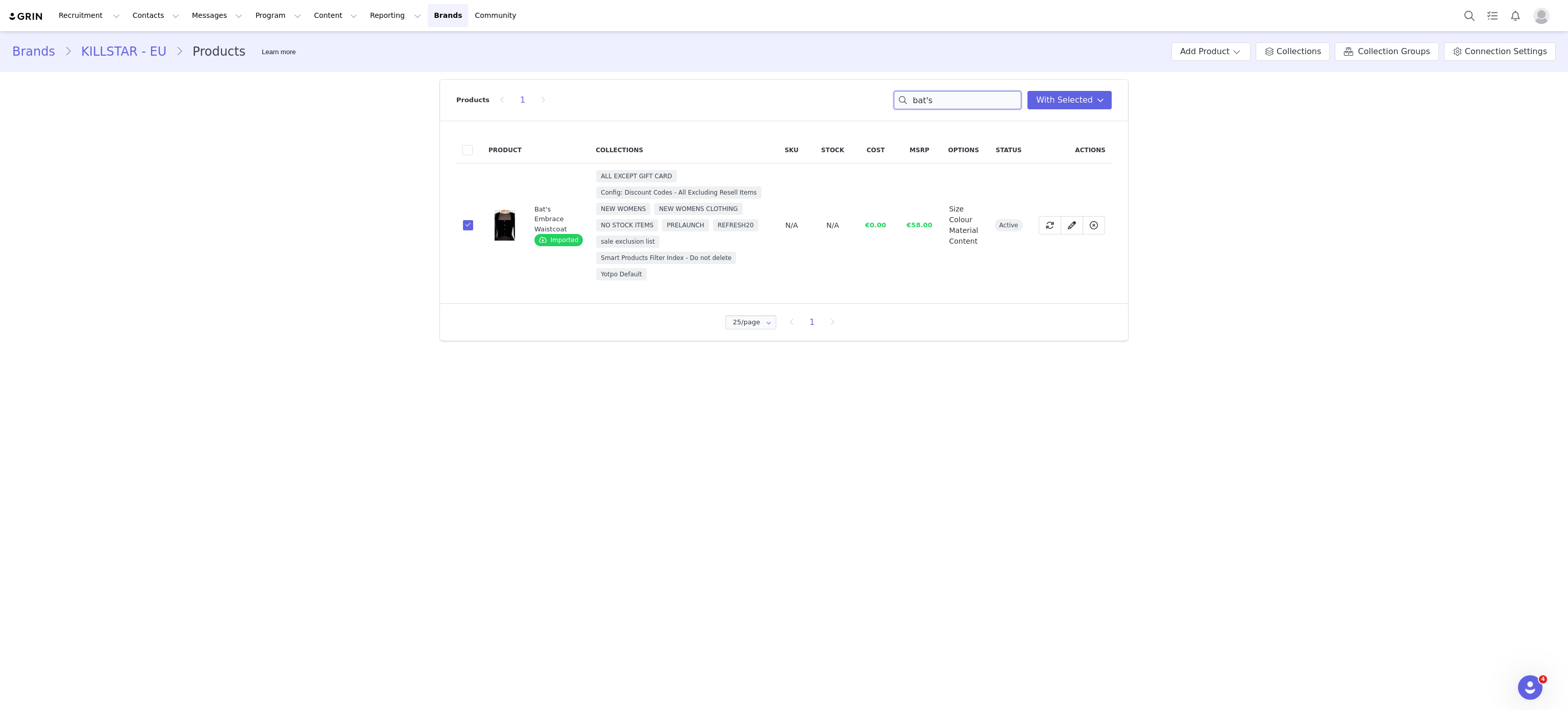
type input "r"
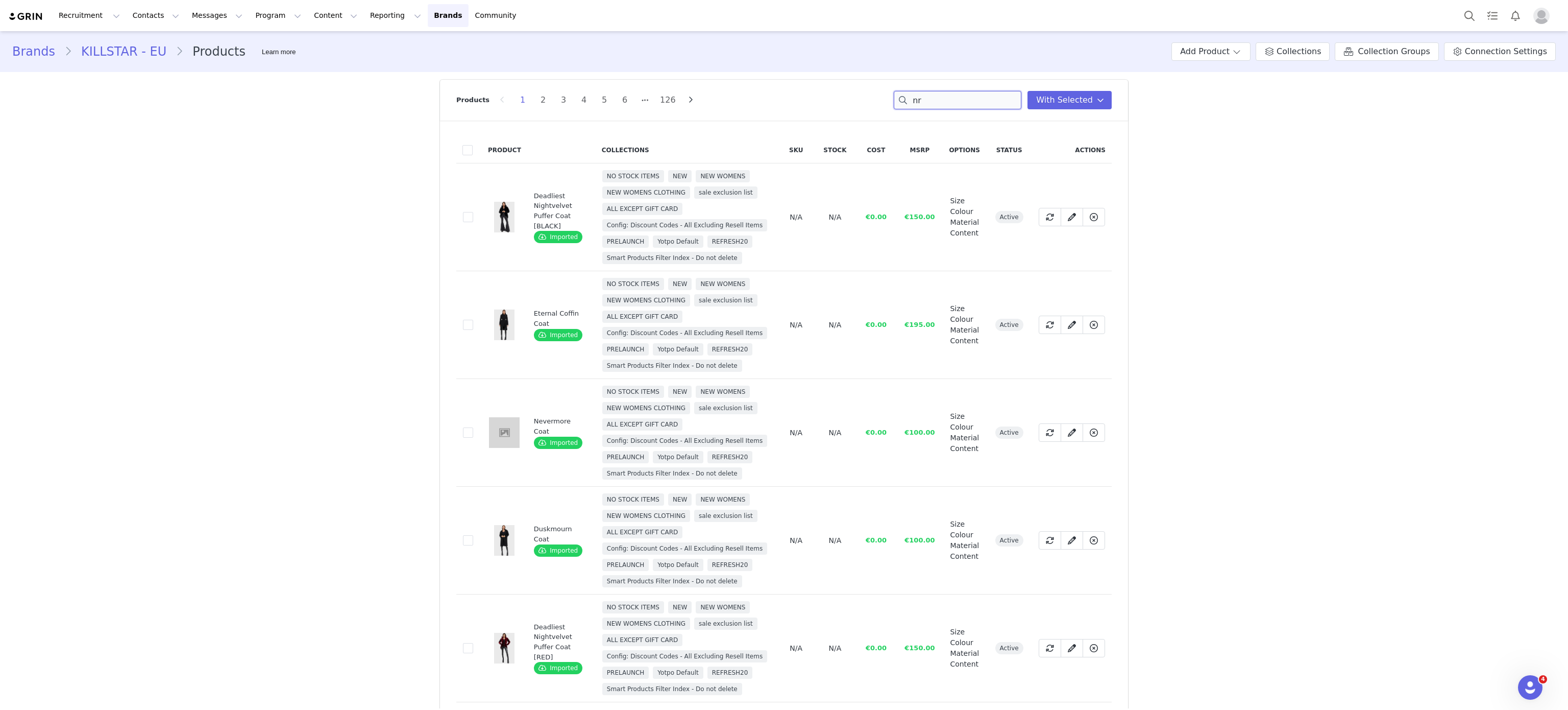
type input "n"
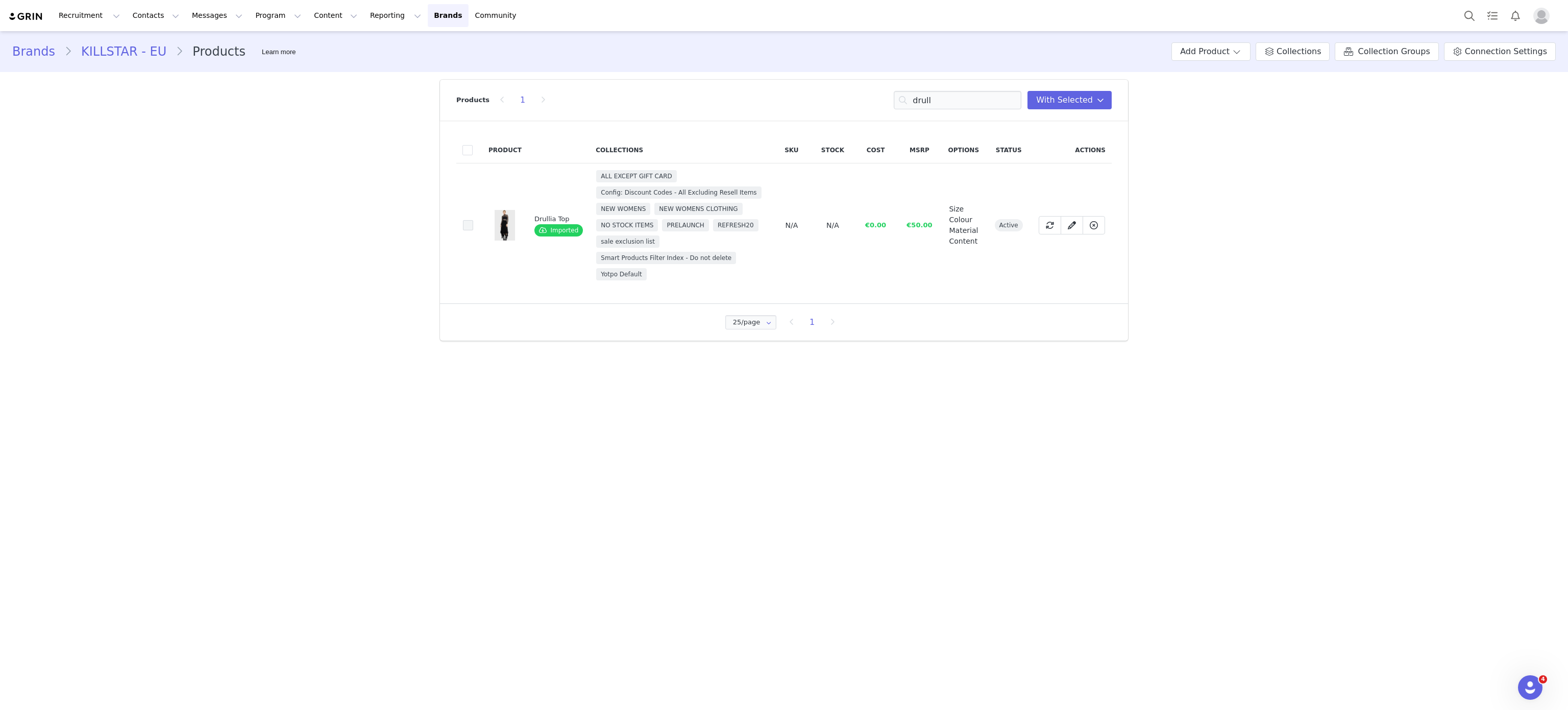
click at [467, 222] on span at bounding box center [468, 225] width 10 height 10
click at [473, 220] on input "6d97d8d7-66fe-4ef4-8787-450992dcb18e" at bounding box center [473, 220] width 0 height 0
click at [931, 97] on input "drull" at bounding box center [957, 100] width 128 height 18
click at [931, 97] on input "v" at bounding box center [957, 100] width 128 height 18
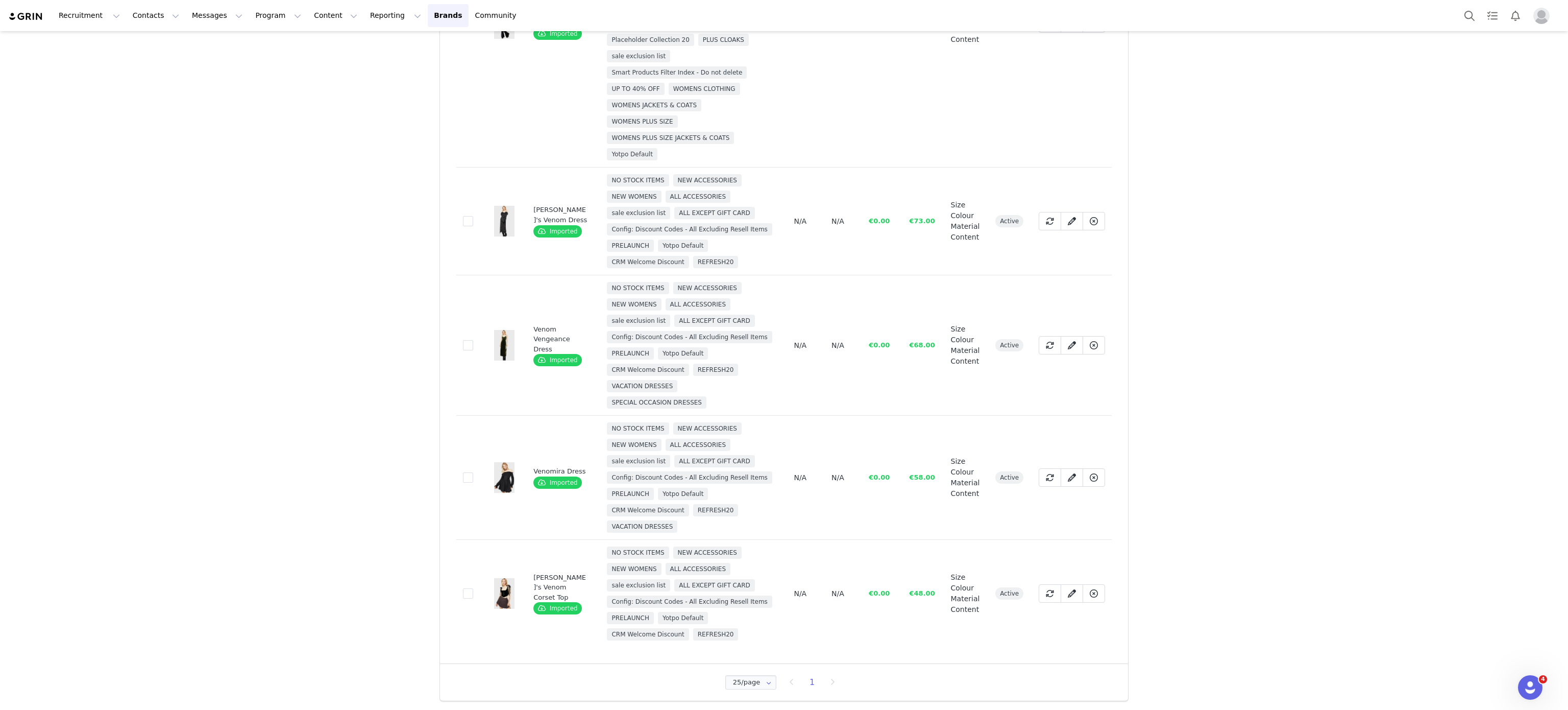
scroll to position [1411, 0]
click at [463, 350] on span at bounding box center [468, 345] width 10 height 10
click at [473, 340] on input "659d2658-aafa-455c-9862-5eb33cc36acf" at bounding box center [473, 340] width 0 height 0
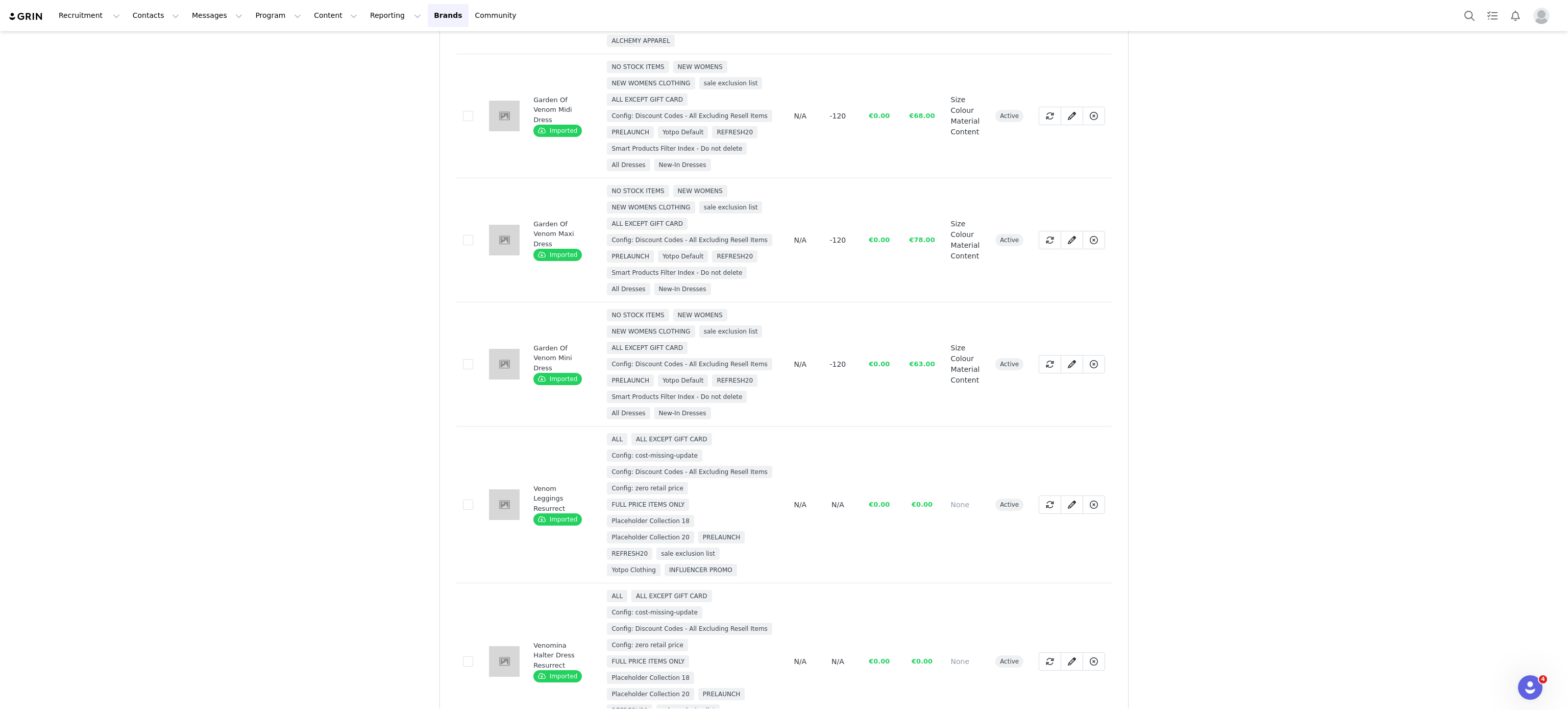
scroll to position [0, 0]
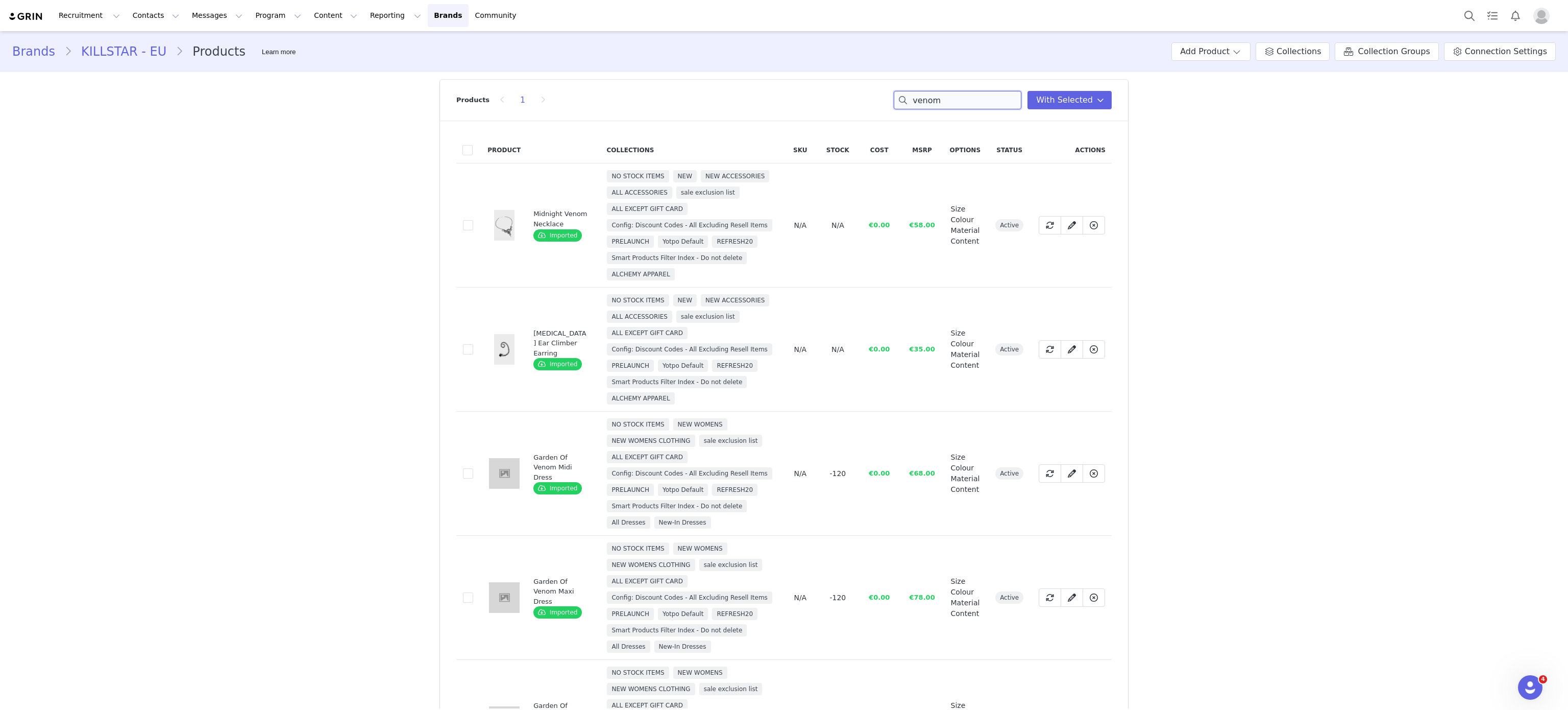
click at [953, 93] on input "venom" at bounding box center [957, 100] width 128 height 18
click at [953, 93] on input "s" at bounding box center [957, 100] width 128 height 18
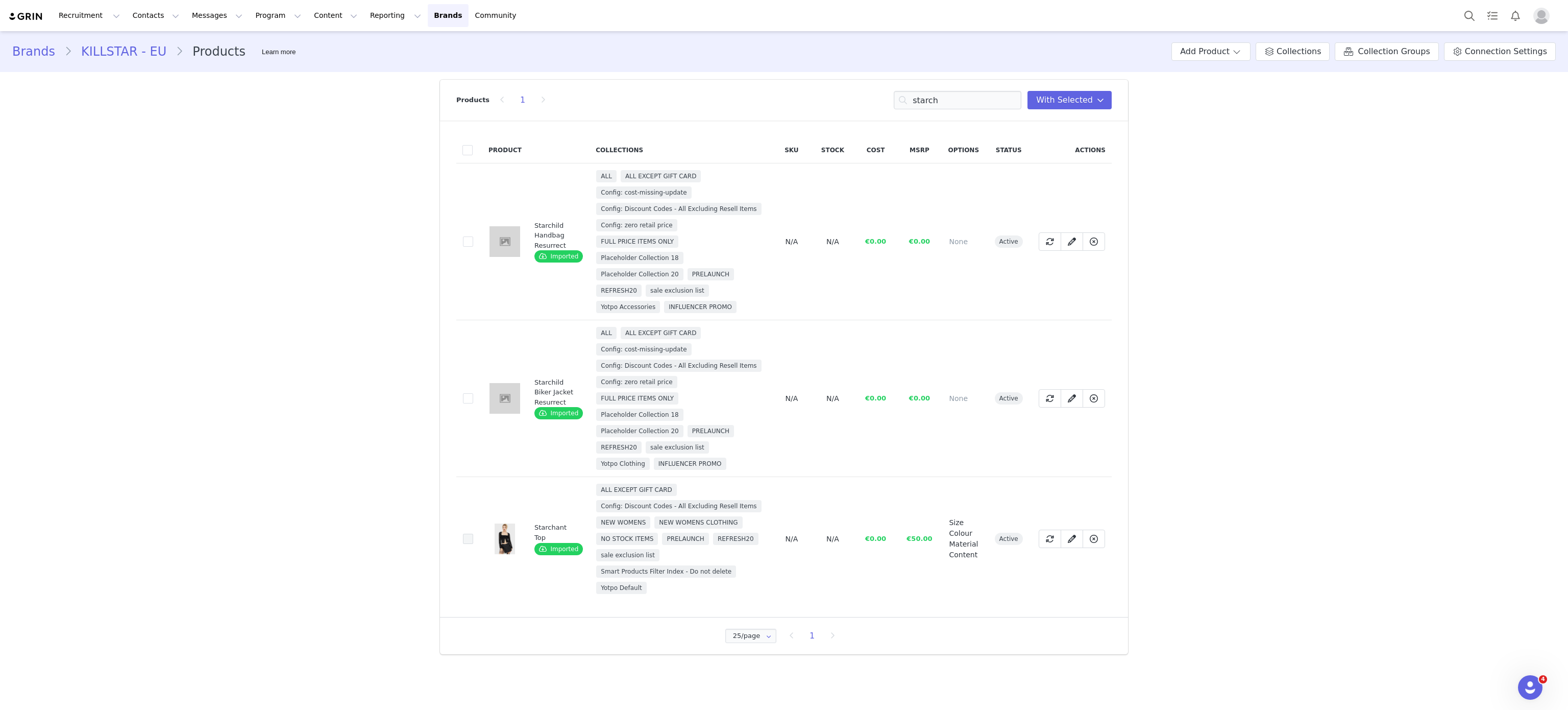
click at [466, 543] on span at bounding box center [468, 538] width 10 height 10
click at [473, 533] on input "a71a3174-728b-4cf4-9f61-67bb74e793d8" at bounding box center [473, 533] width 0 height 0
click at [950, 92] on input "starch" at bounding box center [957, 100] width 128 height 18
click at [950, 92] on input "a" at bounding box center [957, 100] width 128 height 18
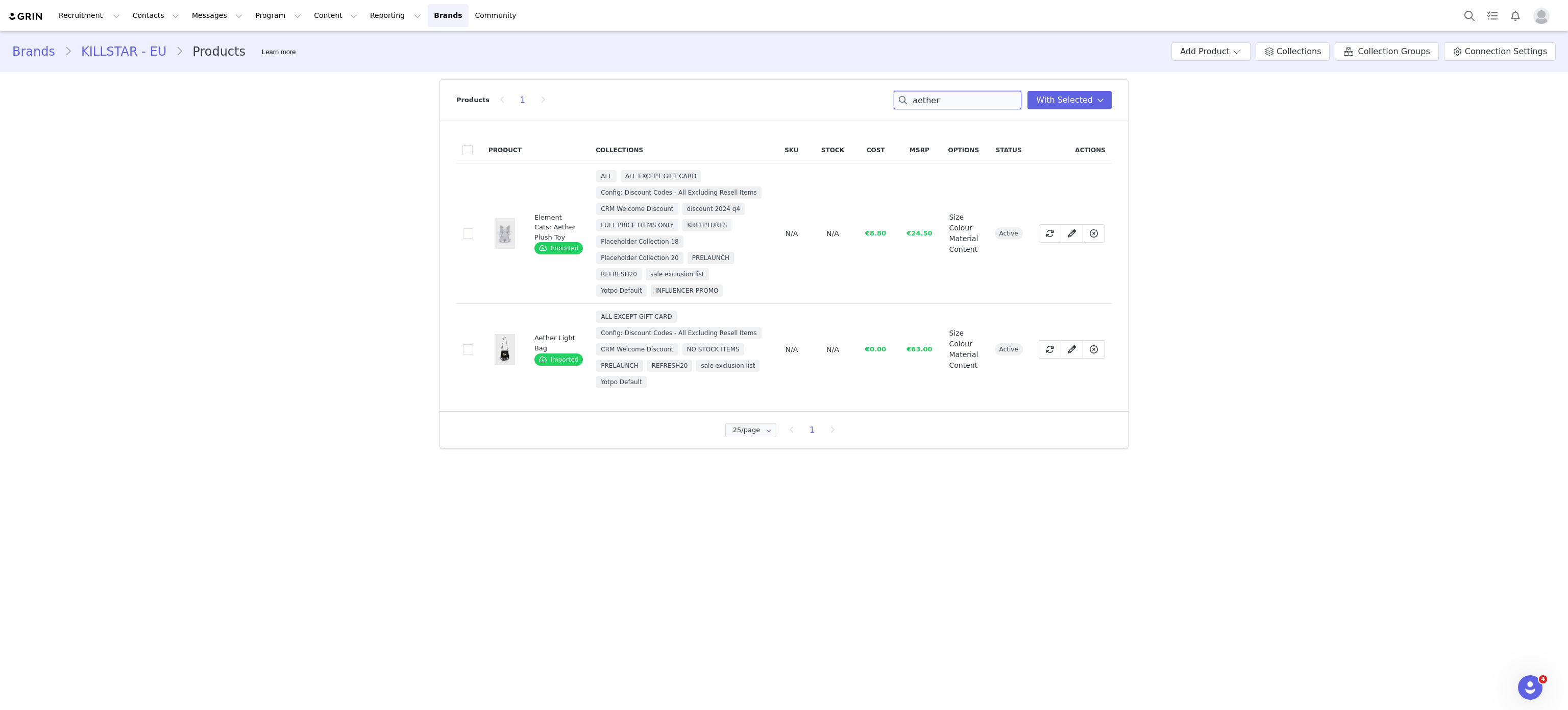
click at [919, 107] on input "aether" at bounding box center [957, 100] width 128 height 18
click at [919, 107] on input "e" at bounding box center [957, 100] width 128 height 18
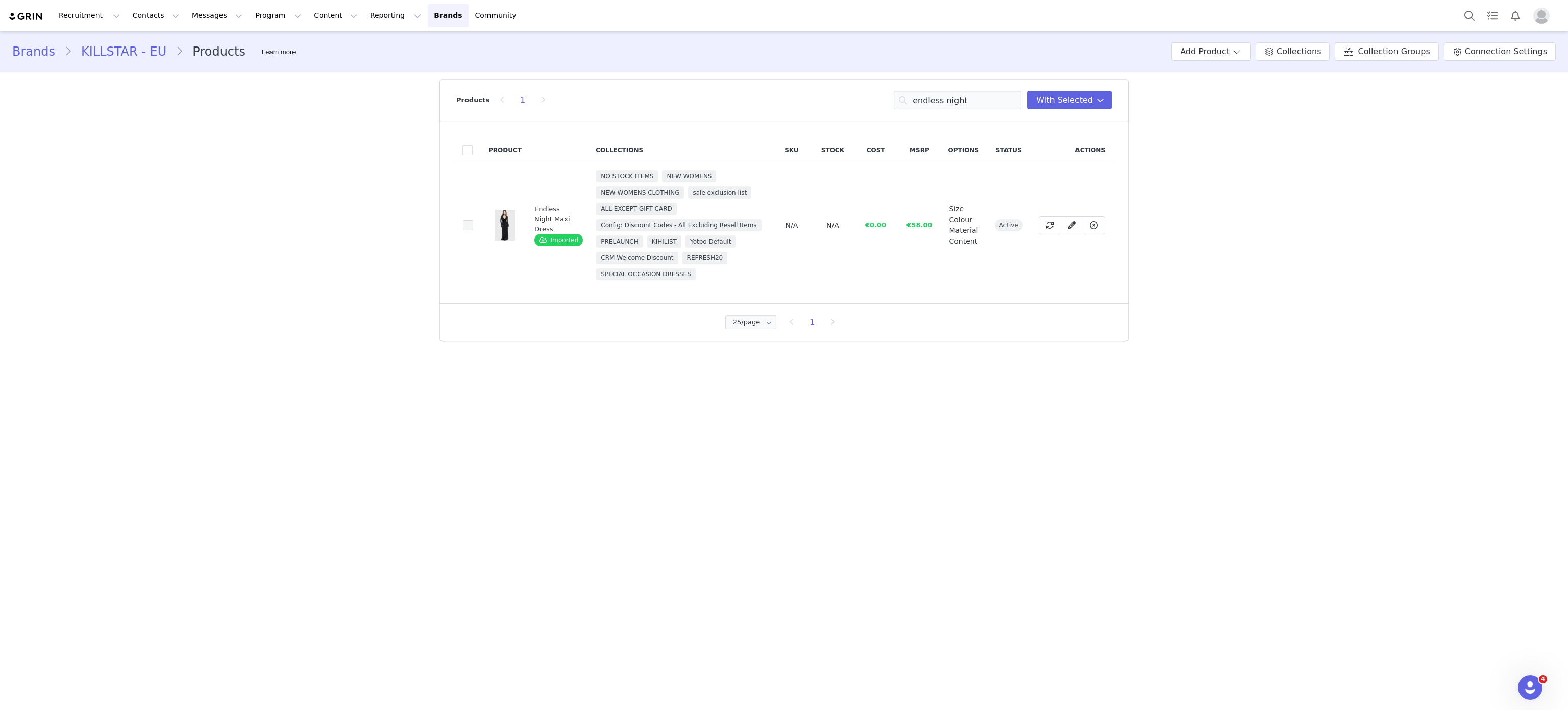
click at [471, 220] on span at bounding box center [468, 225] width 10 height 10
click at [473, 220] on input "a3e7f868-5399-4095-9ab4-d4e5e56ec714" at bounding box center [473, 220] width 0 height 0
click at [959, 96] on input "endless night" at bounding box center [957, 100] width 128 height 18
click at [959, 96] on input "ce" at bounding box center [957, 100] width 128 height 18
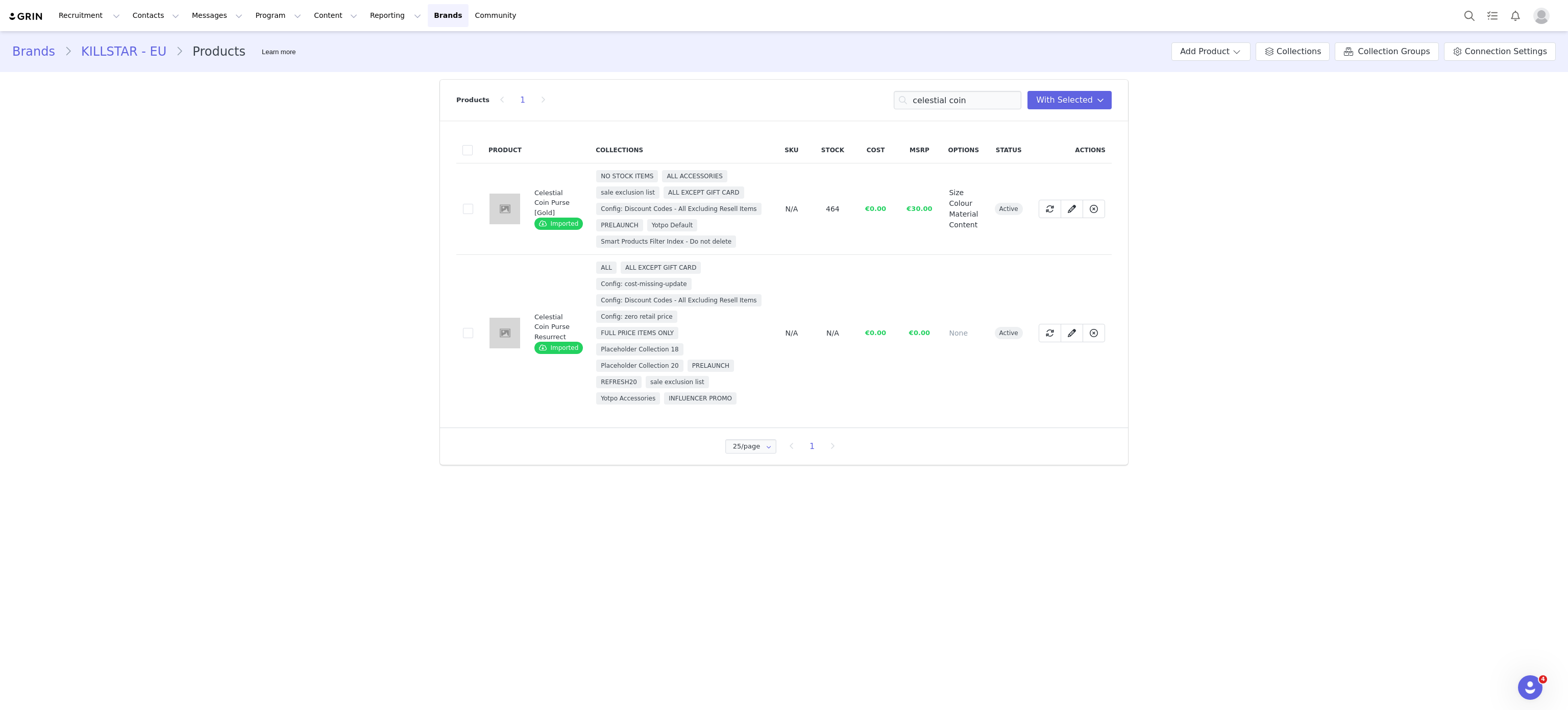
click at [475, 201] on td "0e481ab2-6265-446b-90ec-0110b5482ee5" at bounding box center [469, 209] width 26 height 91
click at [471, 204] on span at bounding box center [468, 209] width 10 height 10
click at [473, 204] on input "0e481ab2-6265-446b-90ec-0110b5482ee5" at bounding box center [473, 204] width 0 height 0
click at [959, 95] on input "celestial coin" at bounding box center [957, 100] width 128 height 18
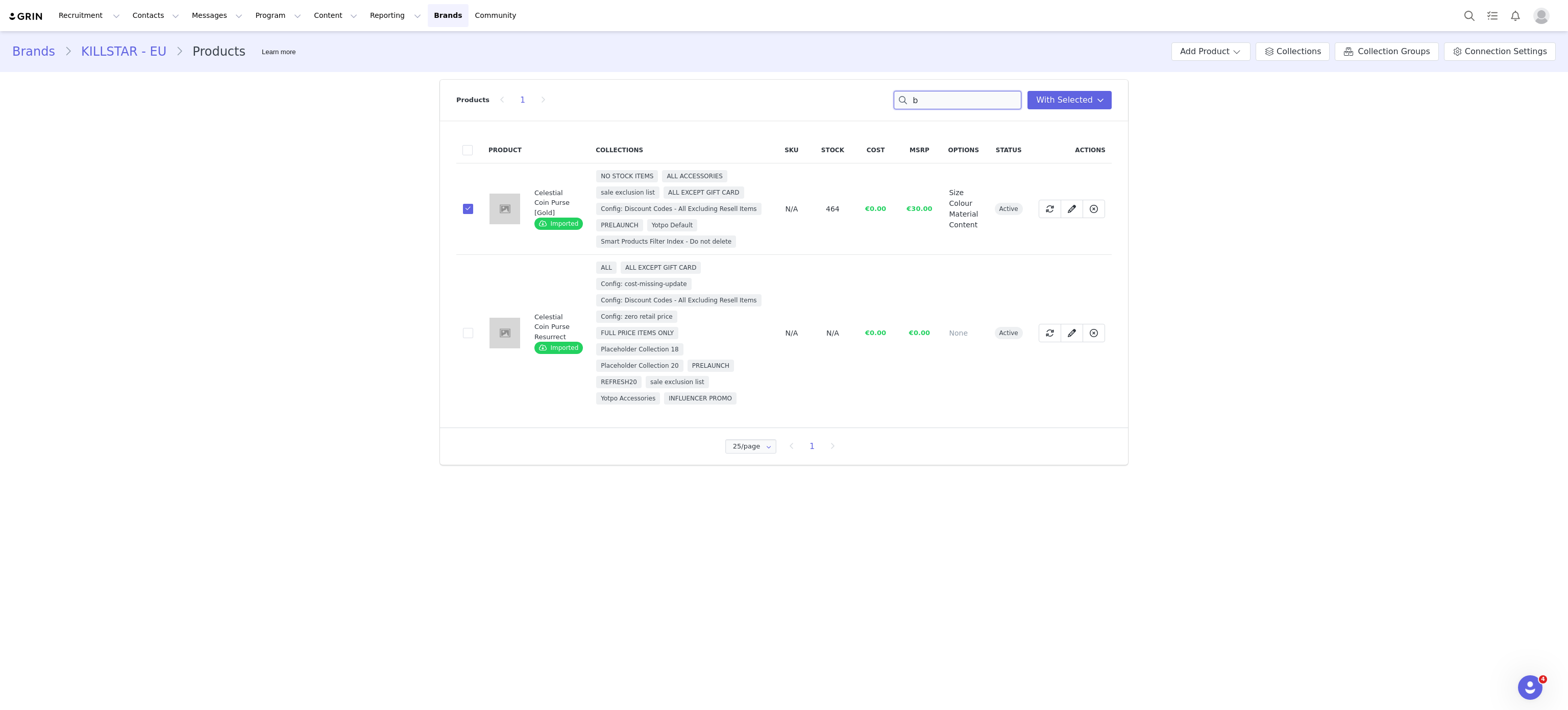
click at [959, 95] on input "b" at bounding box center [957, 100] width 128 height 18
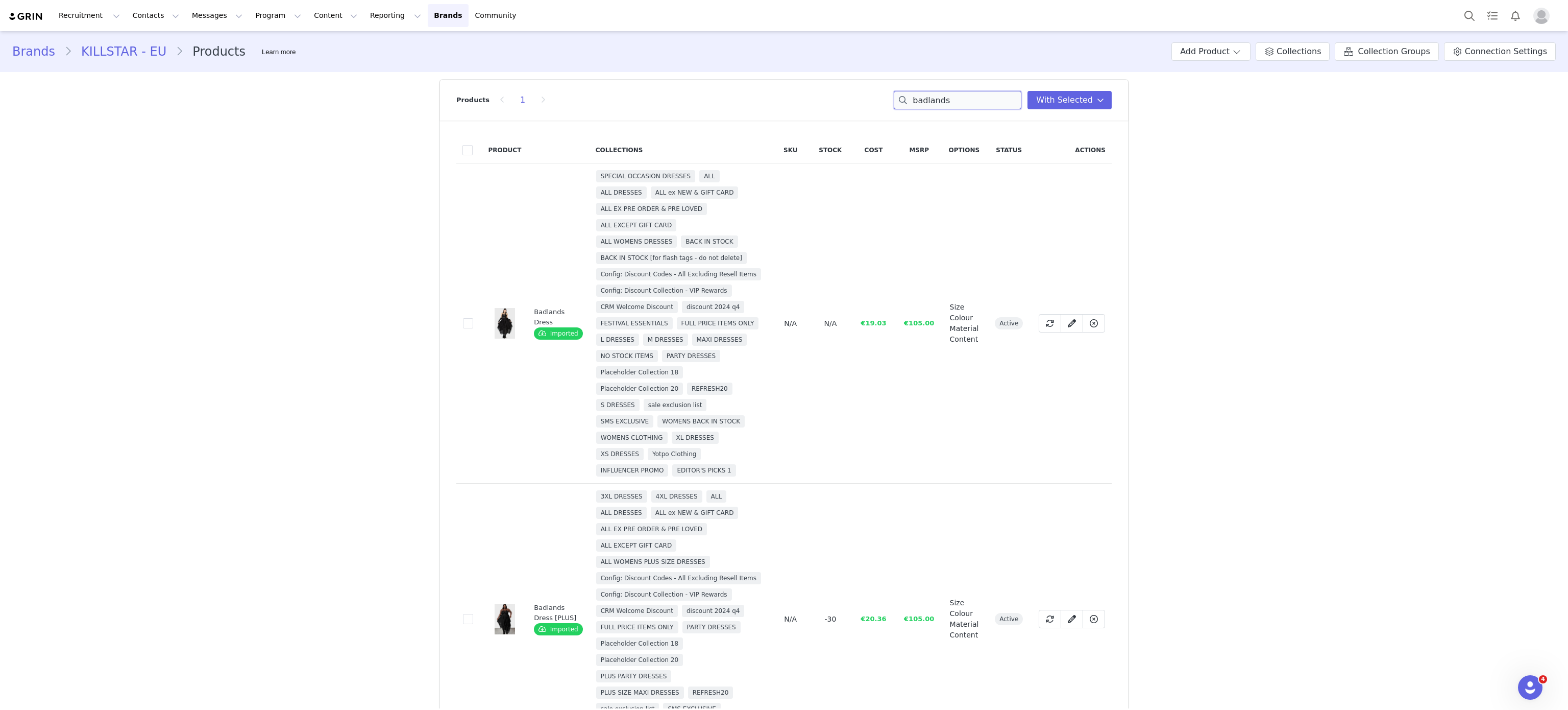
scroll to position [40, 0]
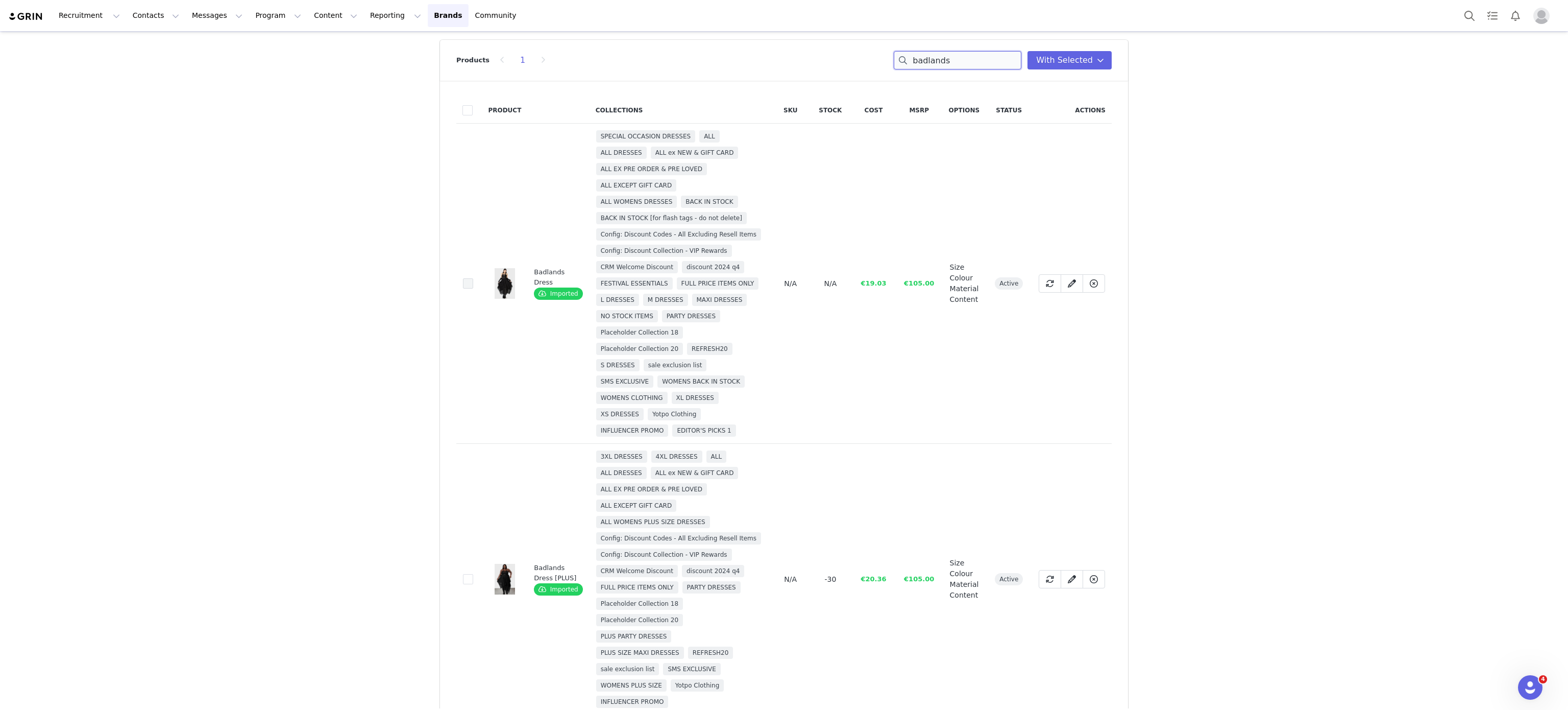
type input "badlands"
click at [463, 289] on span at bounding box center [468, 283] width 10 height 10
click at [473, 278] on input "2bbe6605-191b-4c7d-9a88-9dfc99521ef9" at bounding box center [473, 278] width 0 height 0
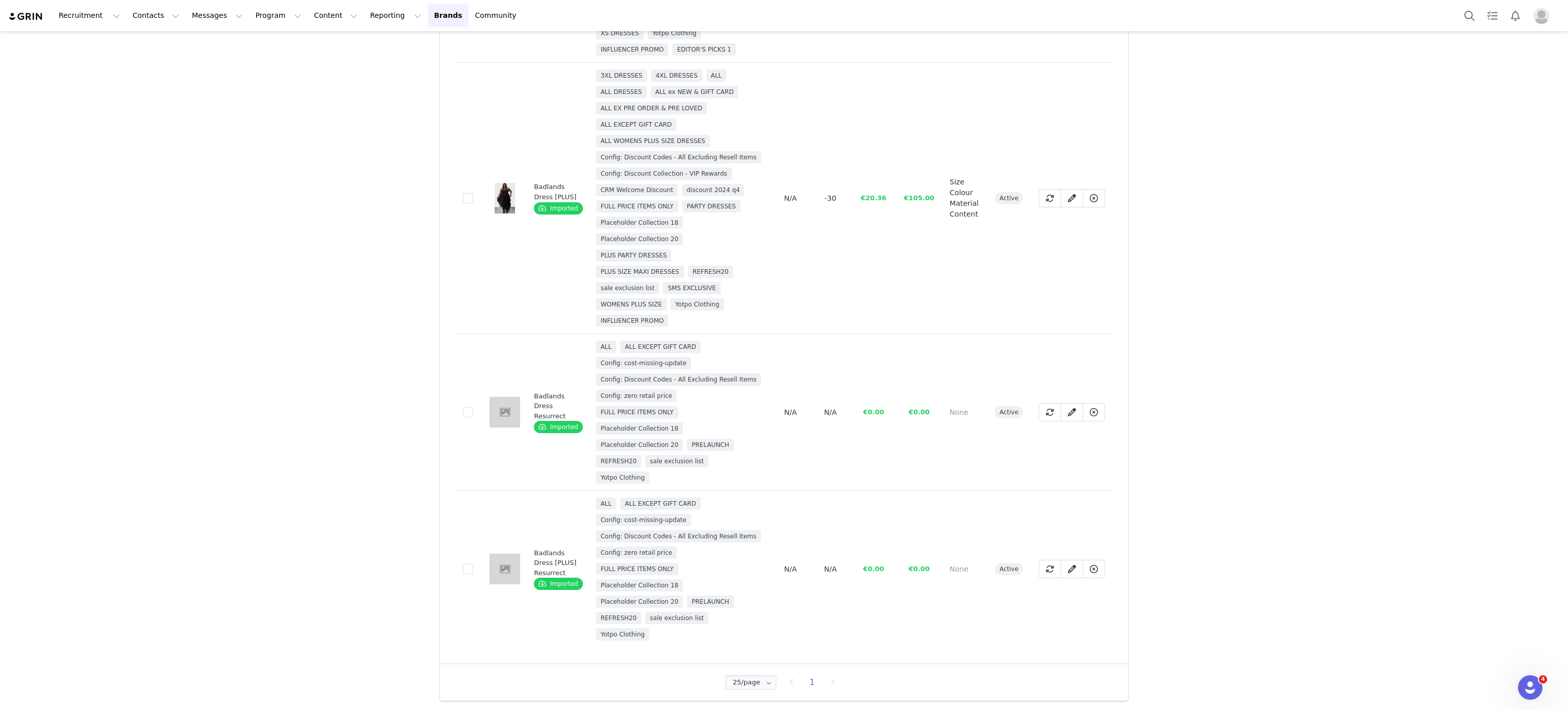
scroll to position [0, 0]
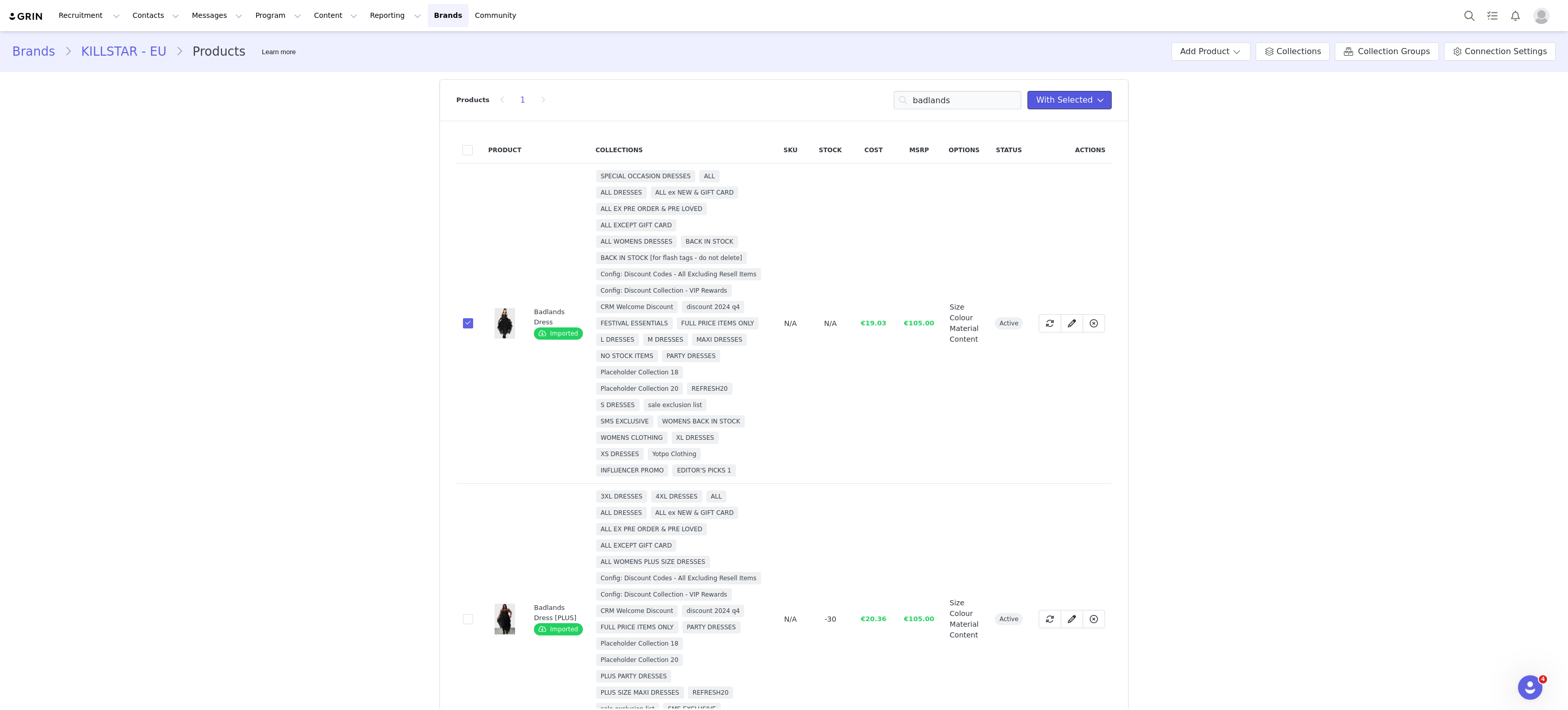
click at [1096, 96] on span at bounding box center [1101, 100] width 12 height 12
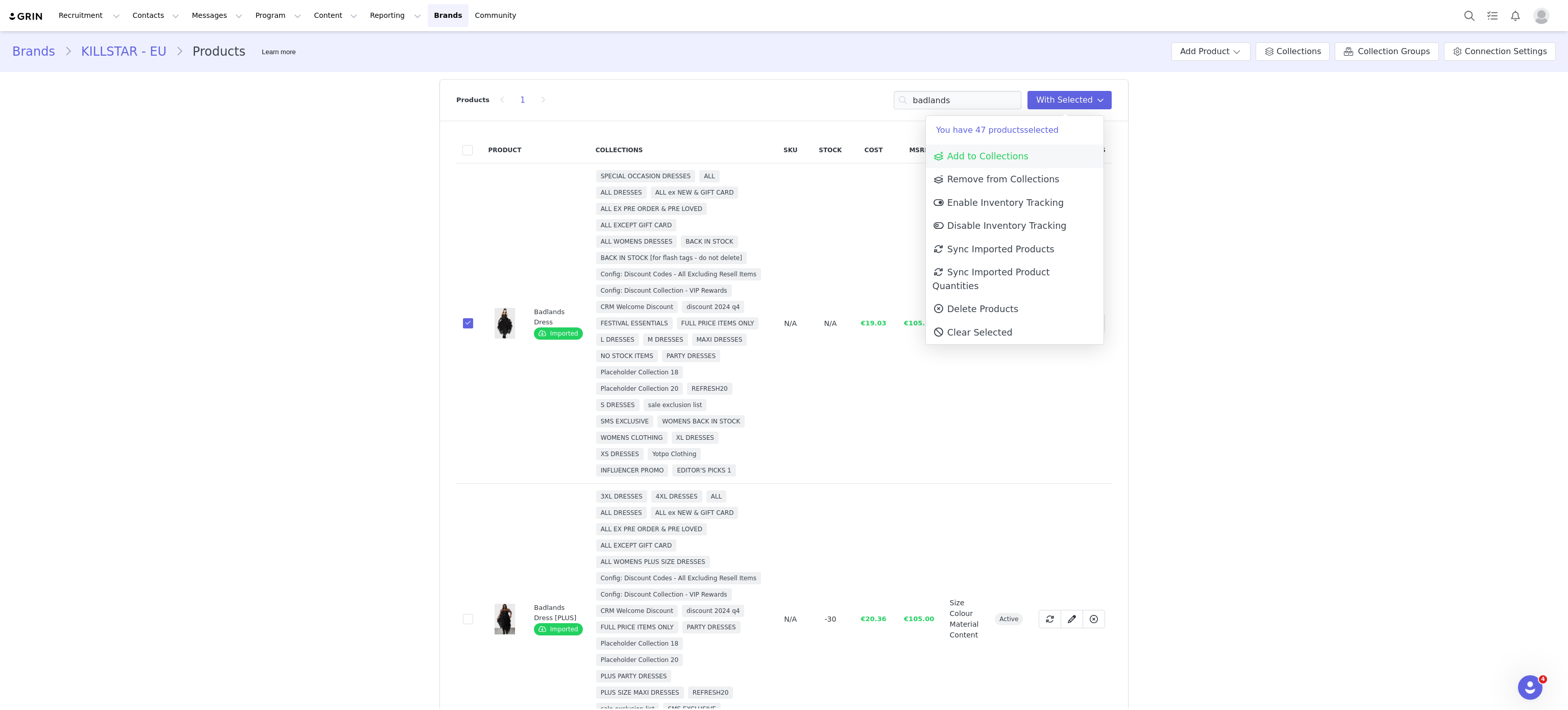
click at [1027, 159] on link "Add to Collections" at bounding box center [1015, 156] width 178 height 24
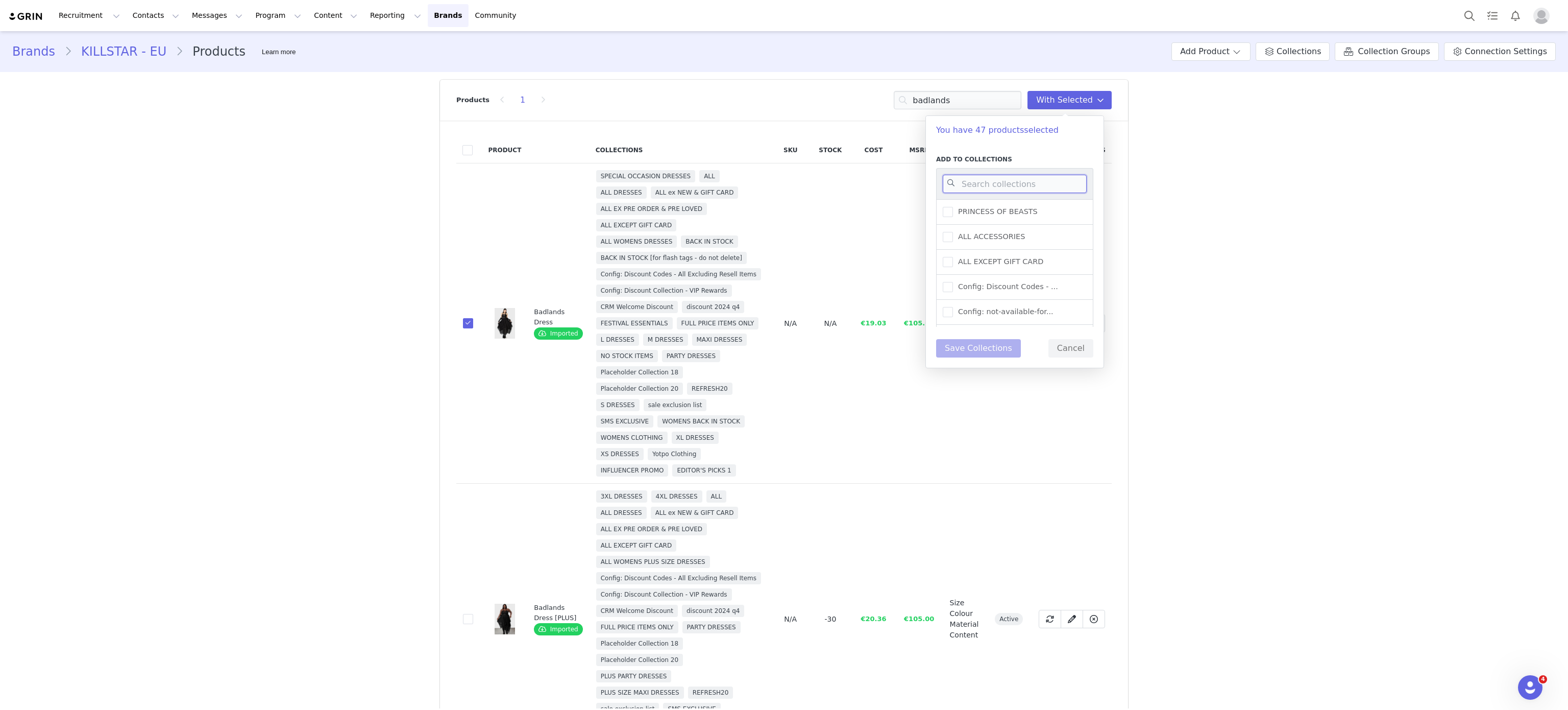
click at [994, 186] on input at bounding box center [1015, 184] width 144 height 18
type input "statement"
click at [947, 267] on span at bounding box center [948, 262] width 10 height 10
click at [953, 257] on input "STATEMENT DRESSING" at bounding box center [953, 257] width 0 height 0
click at [950, 293] on span at bounding box center [948, 287] width 10 height 11
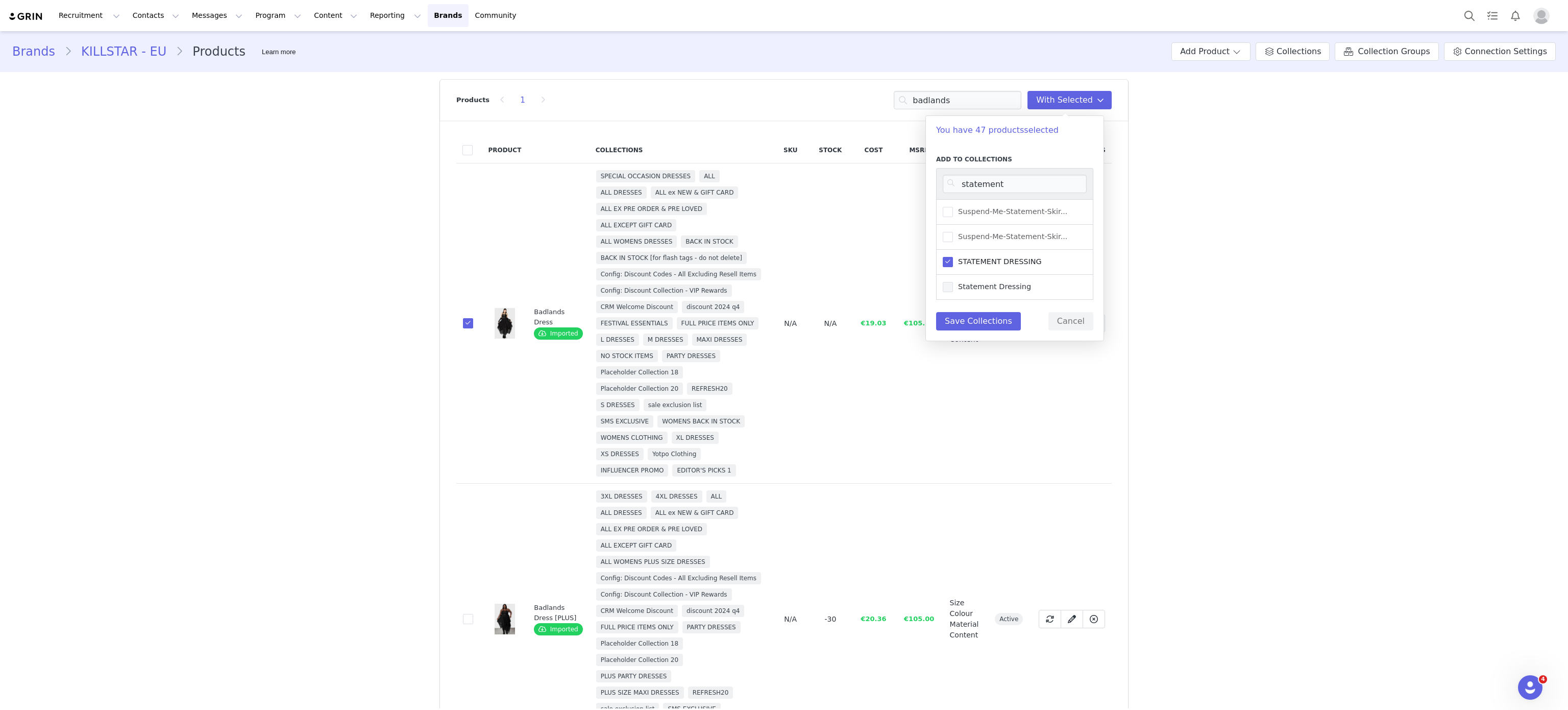
click at [953, 282] on input "Statement Dressing" at bounding box center [953, 282] width 0 height 0
click at [971, 329] on button "Save Collections" at bounding box center [978, 321] width 85 height 18
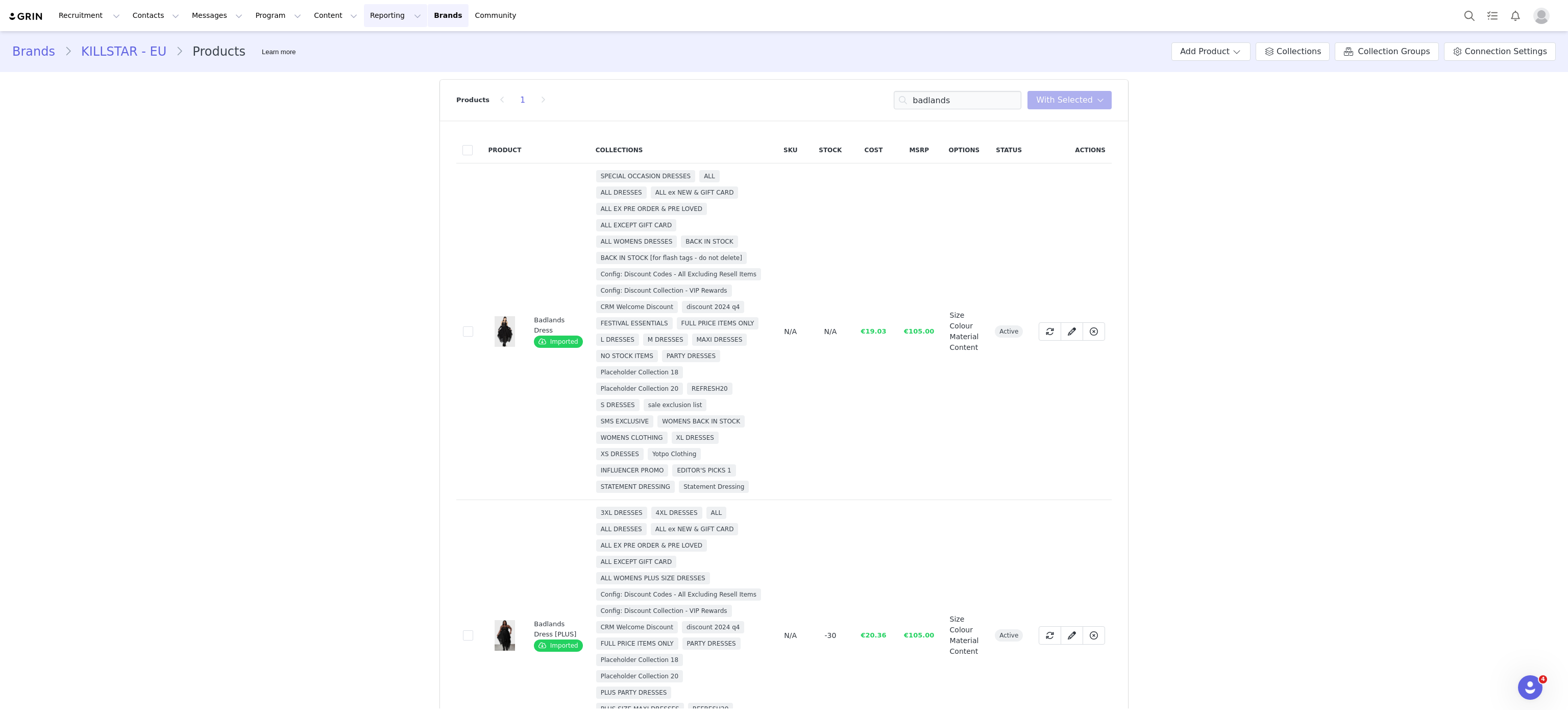
click at [364, 12] on button "Reporting Reporting" at bounding box center [396, 16] width 63 height 23
click at [428, 16] on link "Brands Brands" at bounding box center [448, 16] width 40 height 23
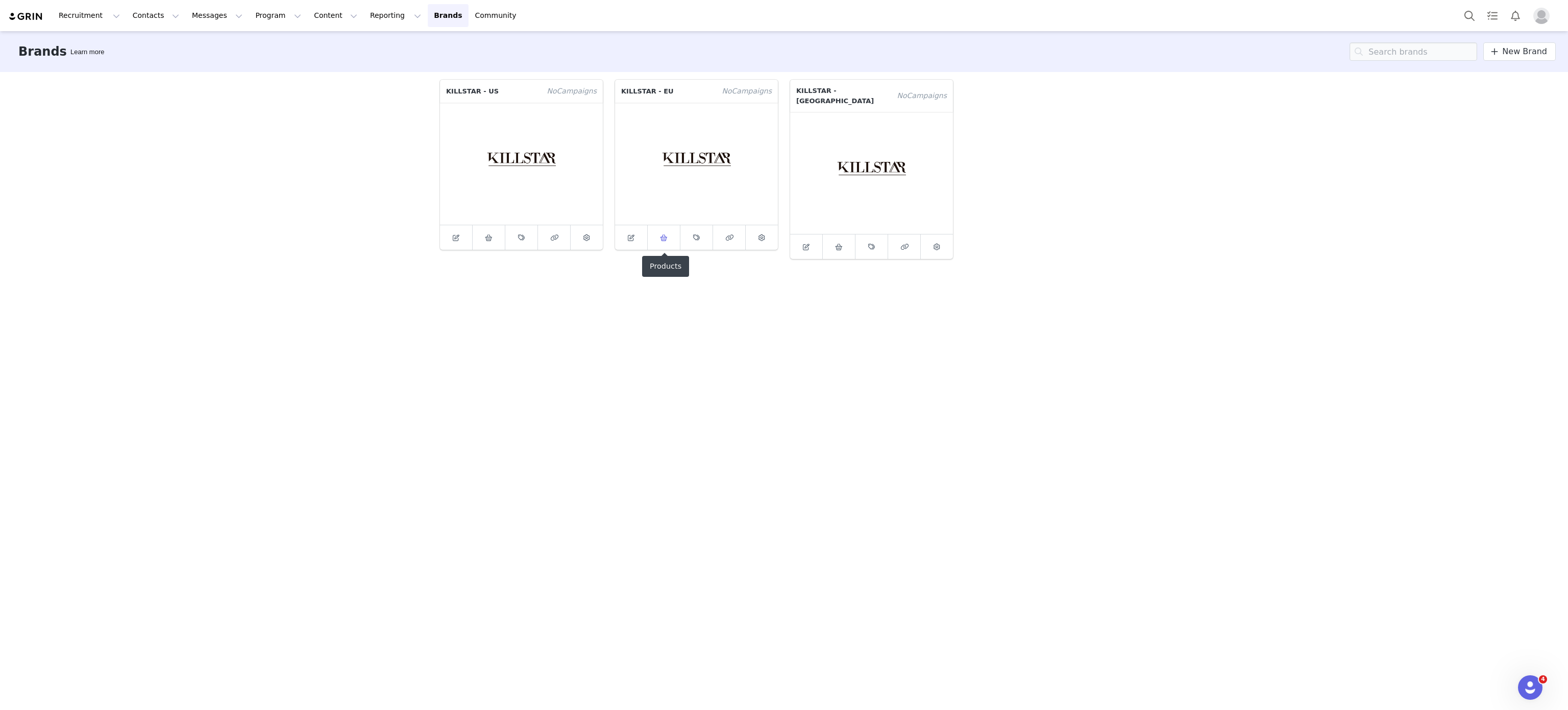
click at [663, 231] on span at bounding box center [664, 237] width 12 height 12
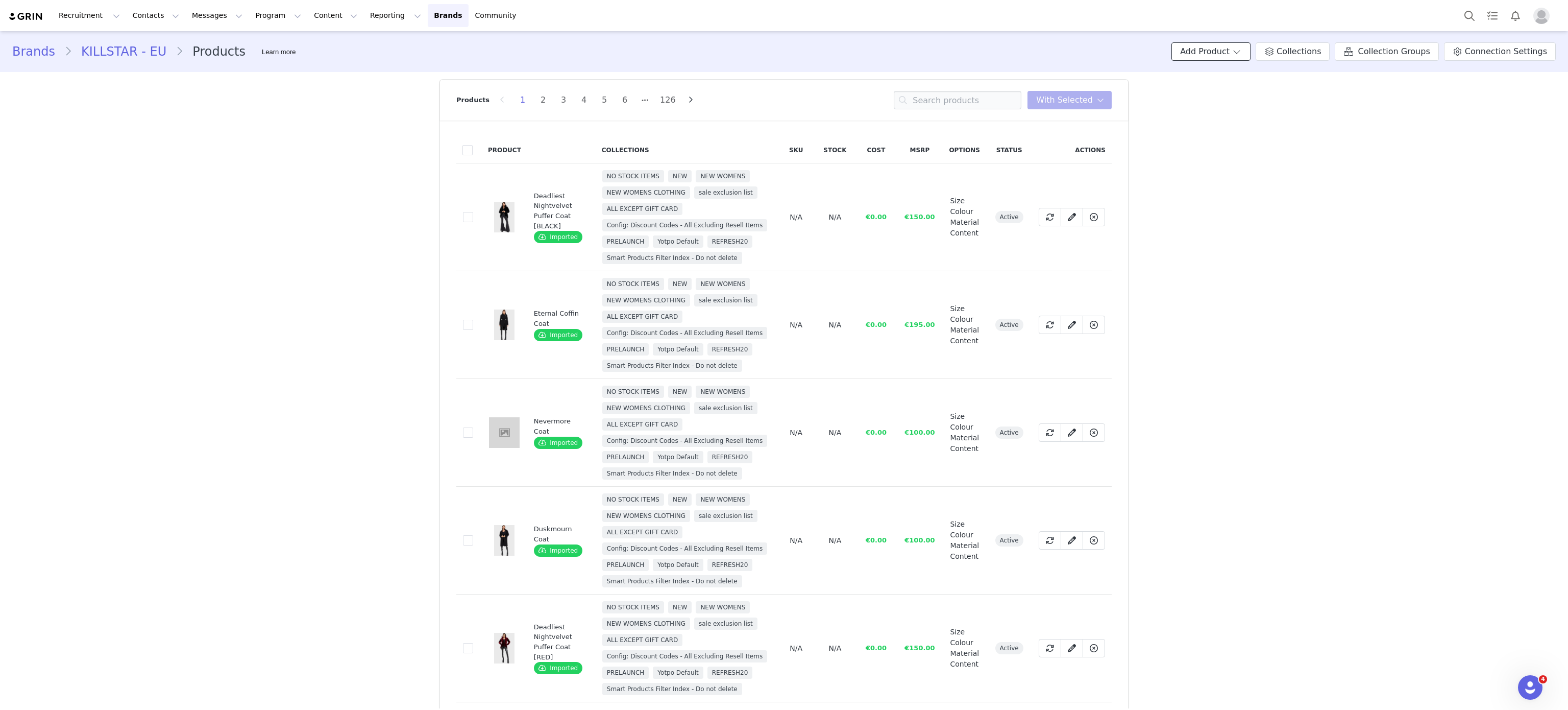
click at [1215, 48] on button "Add Product" at bounding box center [1211, 52] width 79 height 18
click at [1314, 41] on div "Brands KILLSTAR - EU Products Learn more Add Product Collections Collection Gro…" at bounding box center [784, 51] width 1568 height 35
click at [1314, 49] on span "Collections" at bounding box center [1298, 52] width 44 height 12
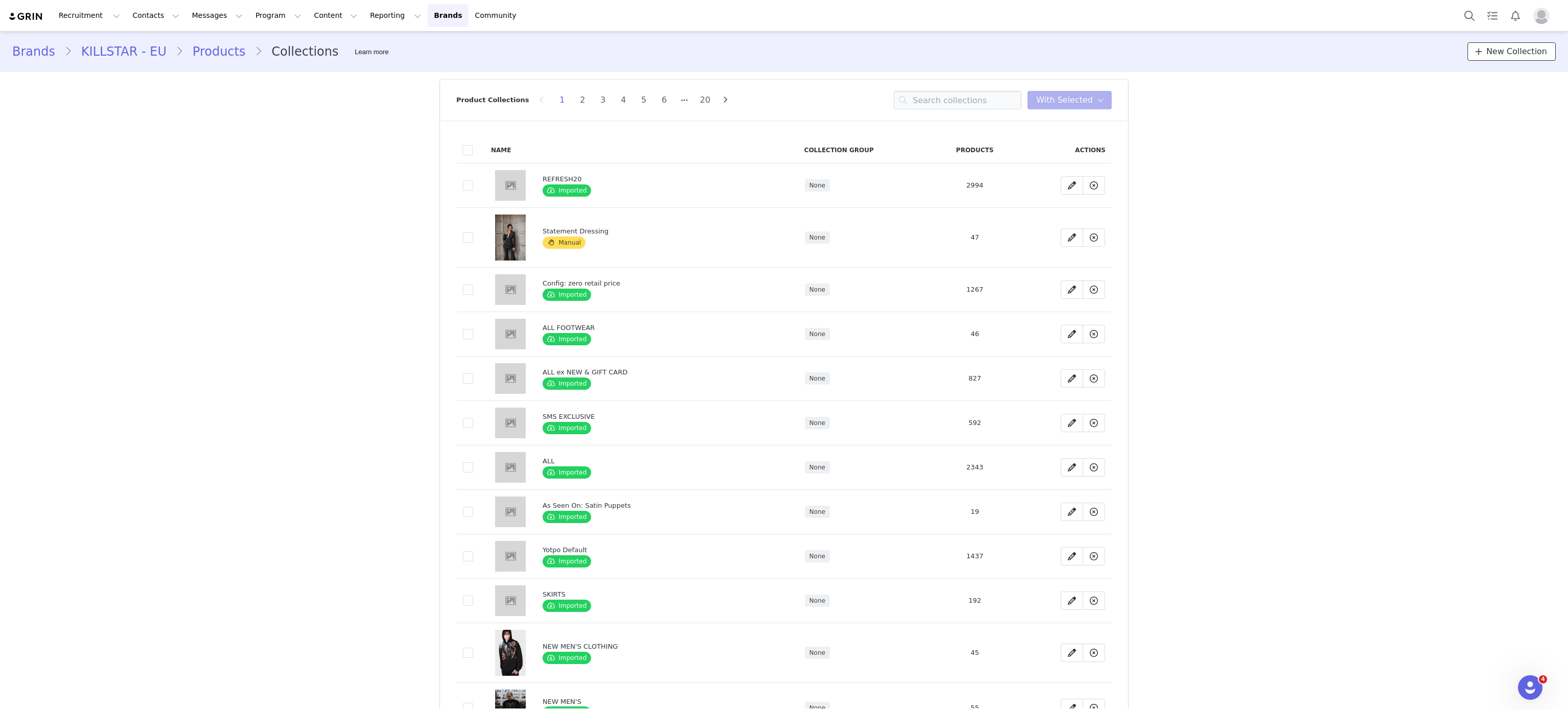
click at [1500, 60] on link "New Collection" at bounding box center [1511, 52] width 88 height 18
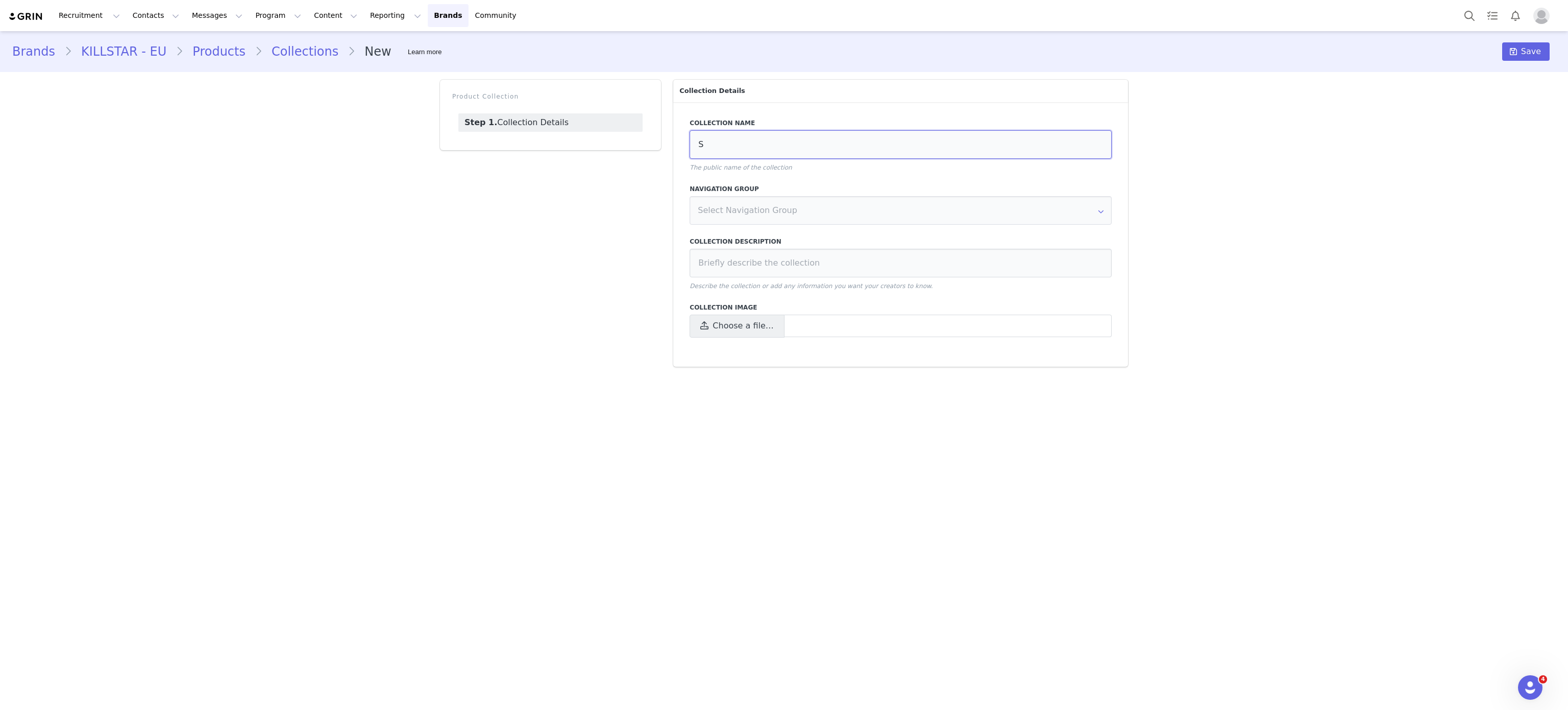
click at [950, 145] on input "S" at bounding box center [900, 144] width 422 height 29
type input "Statement Dressing"
click at [756, 334] on span "Choose a file…" at bounding box center [737, 326] width 94 height 23
click at [756, 334] on input "Choose a file…" at bounding box center [900, 326] width 422 height 23
type input "C:\fakepath\Fall statement.jpg"
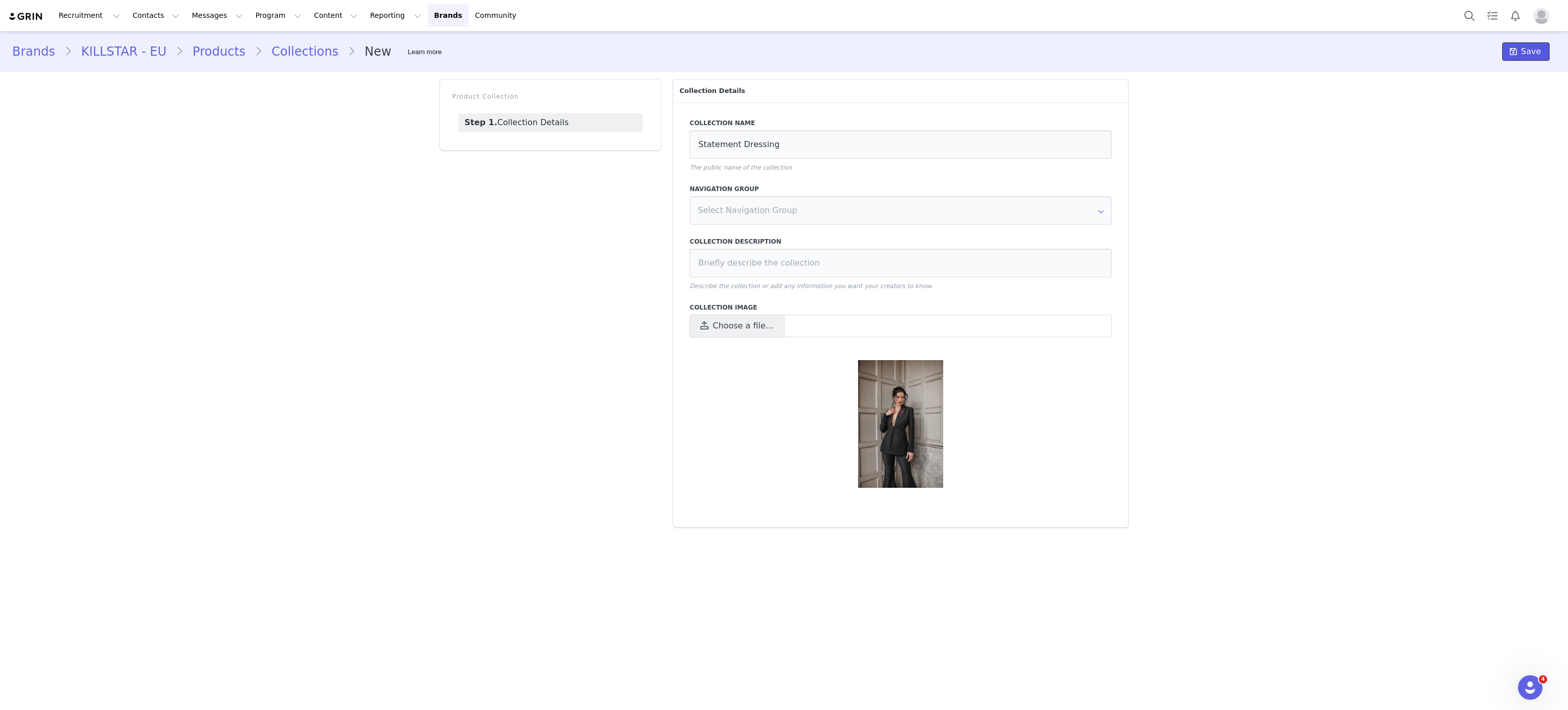
click at [1525, 57] on span "Save" at bounding box center [1531, 52] width 20 height 12
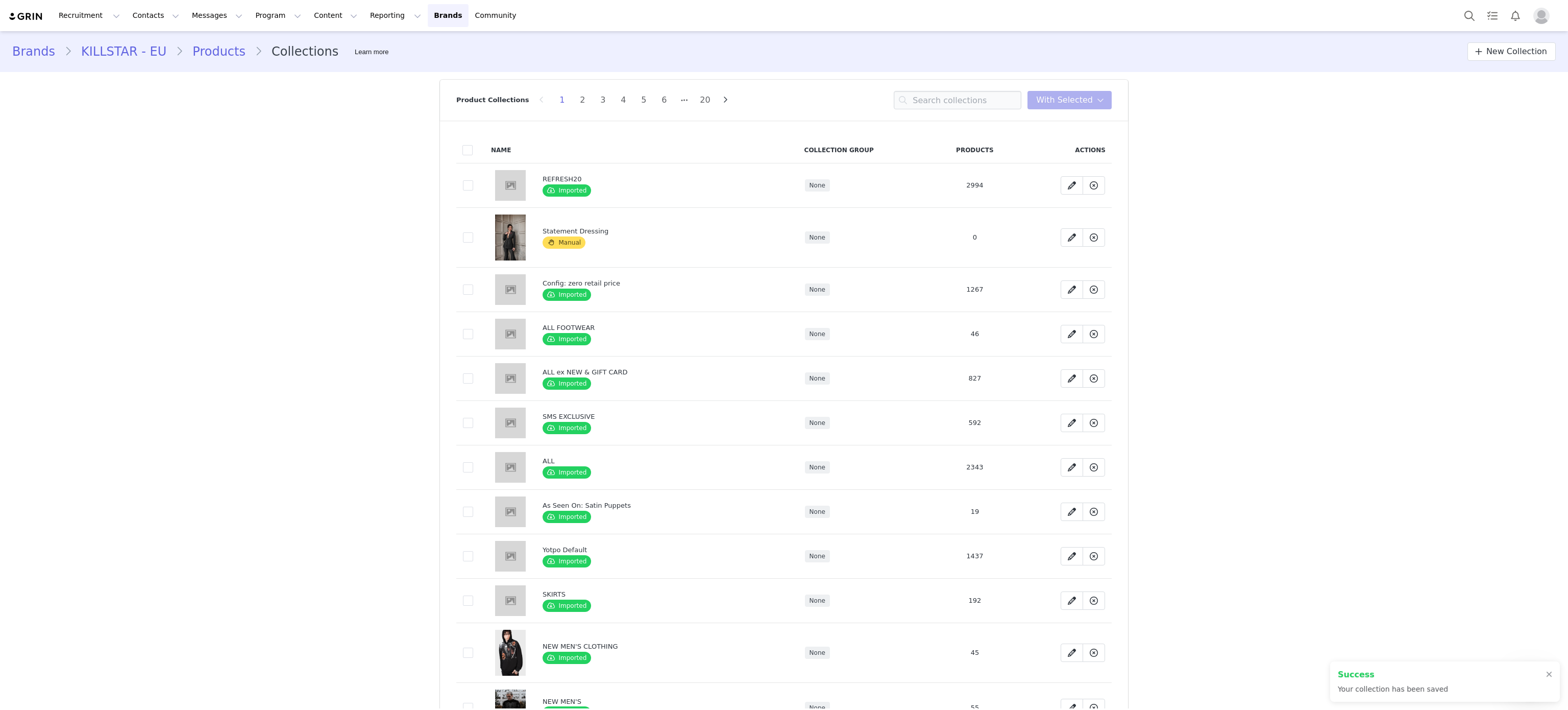
click at [211, 50] on link "Products" at bounding box center [219, 52] width 71 height 18
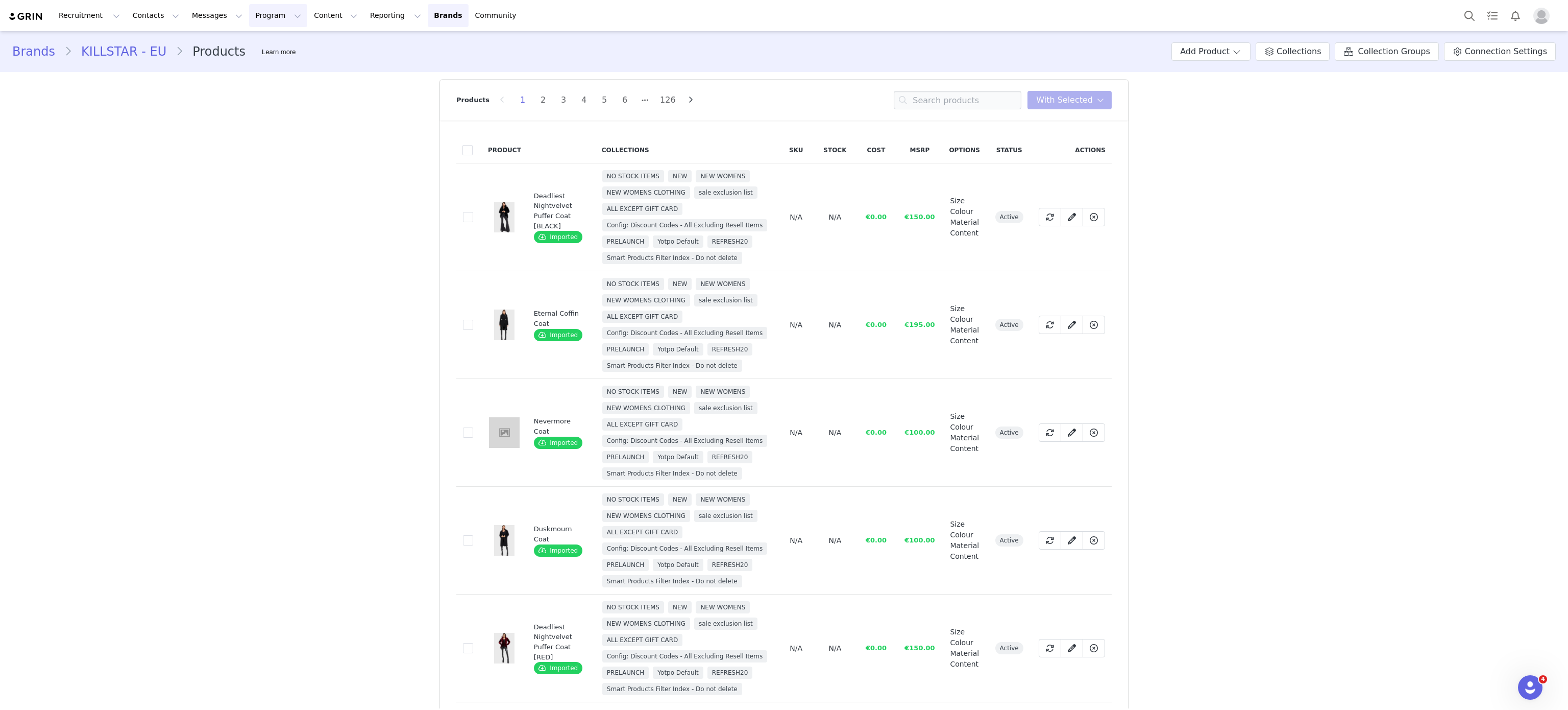
drag, startPoint x: 243, startPoint y: 32, endPoint x: 237, endPoint y: 6, distance: 26.7
drag, startPoint x: 237, startPoint y: 6, endPoint x: 173, endPoint y: 169, distance: 175.1
click at [1288, 52] on span "Collections" at bounding box center [1298, 52] width 44 height 12
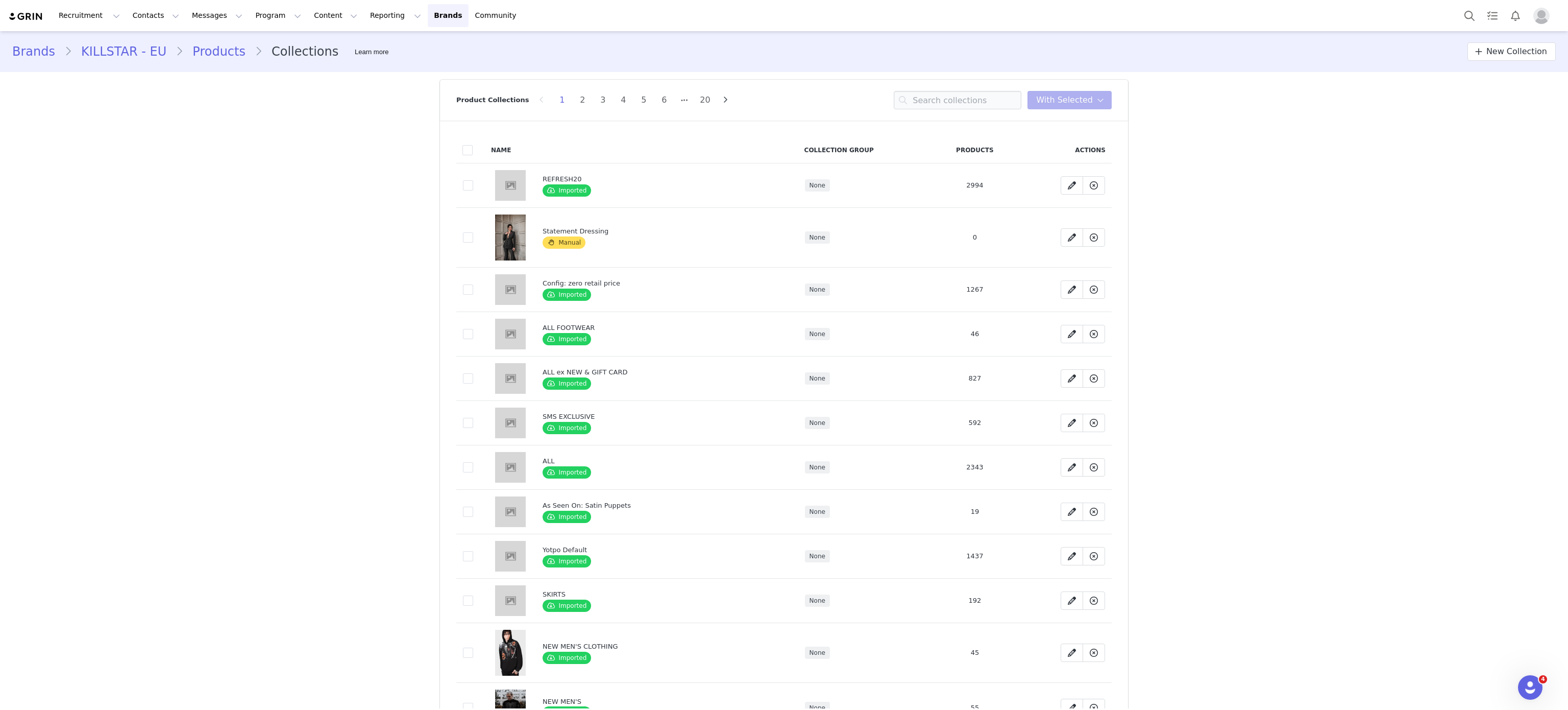
click at [950, 109] on div "Product Collections 1 2 3 4 5 6 20 You have 0 collections s selected Delete Col…" at bounding box center [784, 100] width 656 height 41
click at [972, 103] on input at bounding box center [957, 100] width 128 height 18
type input "statement dressing"
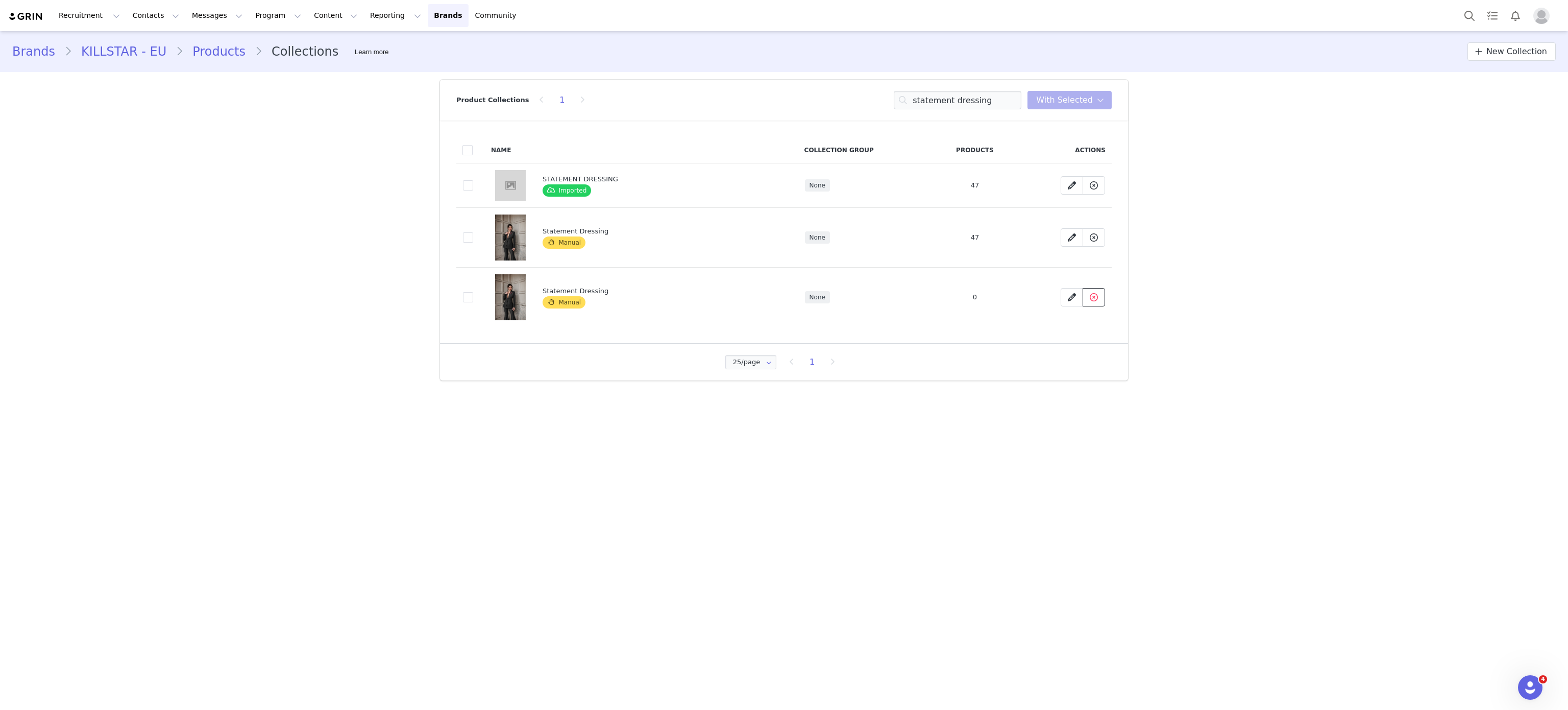
click at [1093, 300] on icon at bounding box center [1093, 297] width 8 height 8
click at [1097, 301] on span at bounding box center [1094, 297] width 12 height 12
click at [1088, 305] on button at bounding box center [1094, 297] width 23 height 18
click at [1060, 398] on button "Yes, delete Collection" at bounding box center [1090, 405] width 105 height 18
click at [950, 108] on input "statement dressing" at bounding box center [957, 100] width 128 height 18
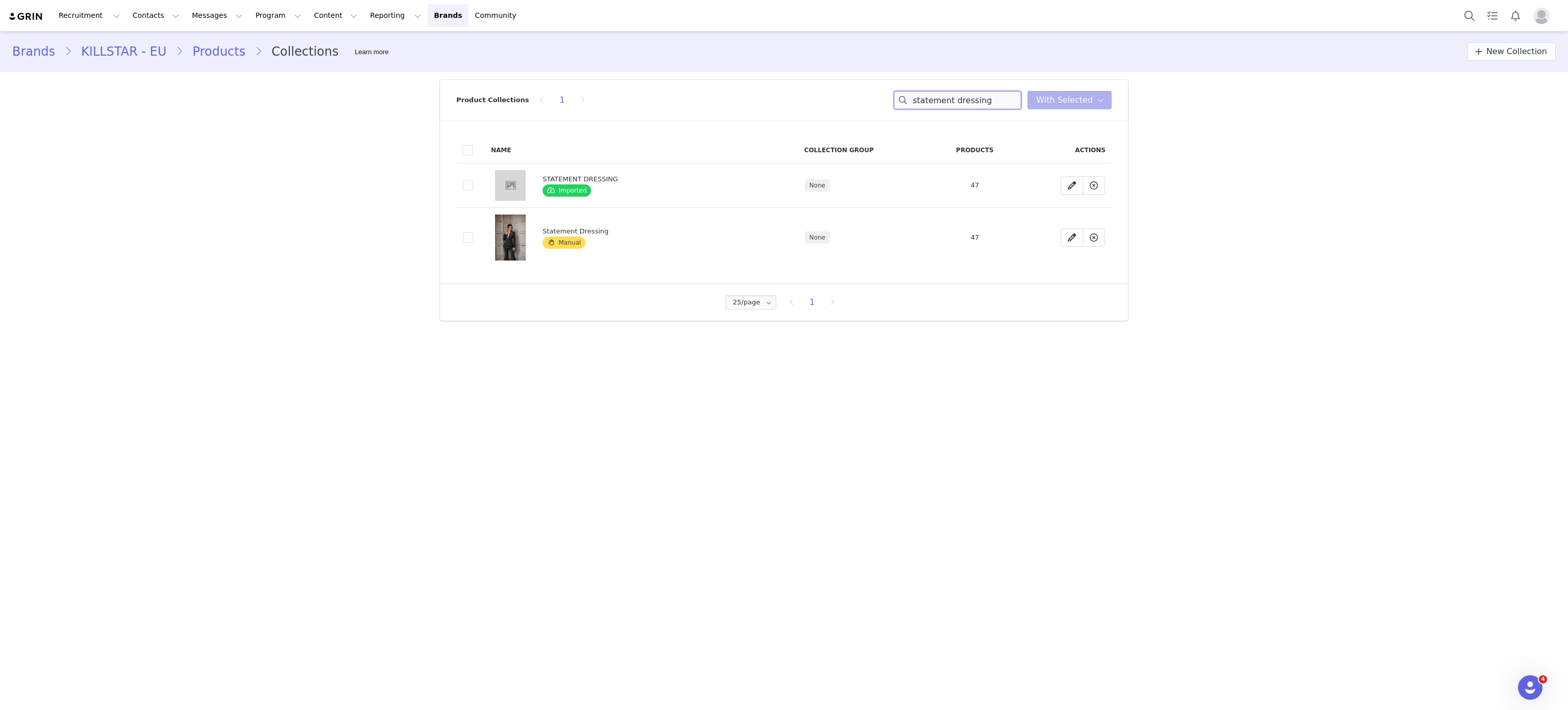
click at [950, 108] on input "statement dressing" at bounding box center [957, 100] width 128 height 18
type input "devi"
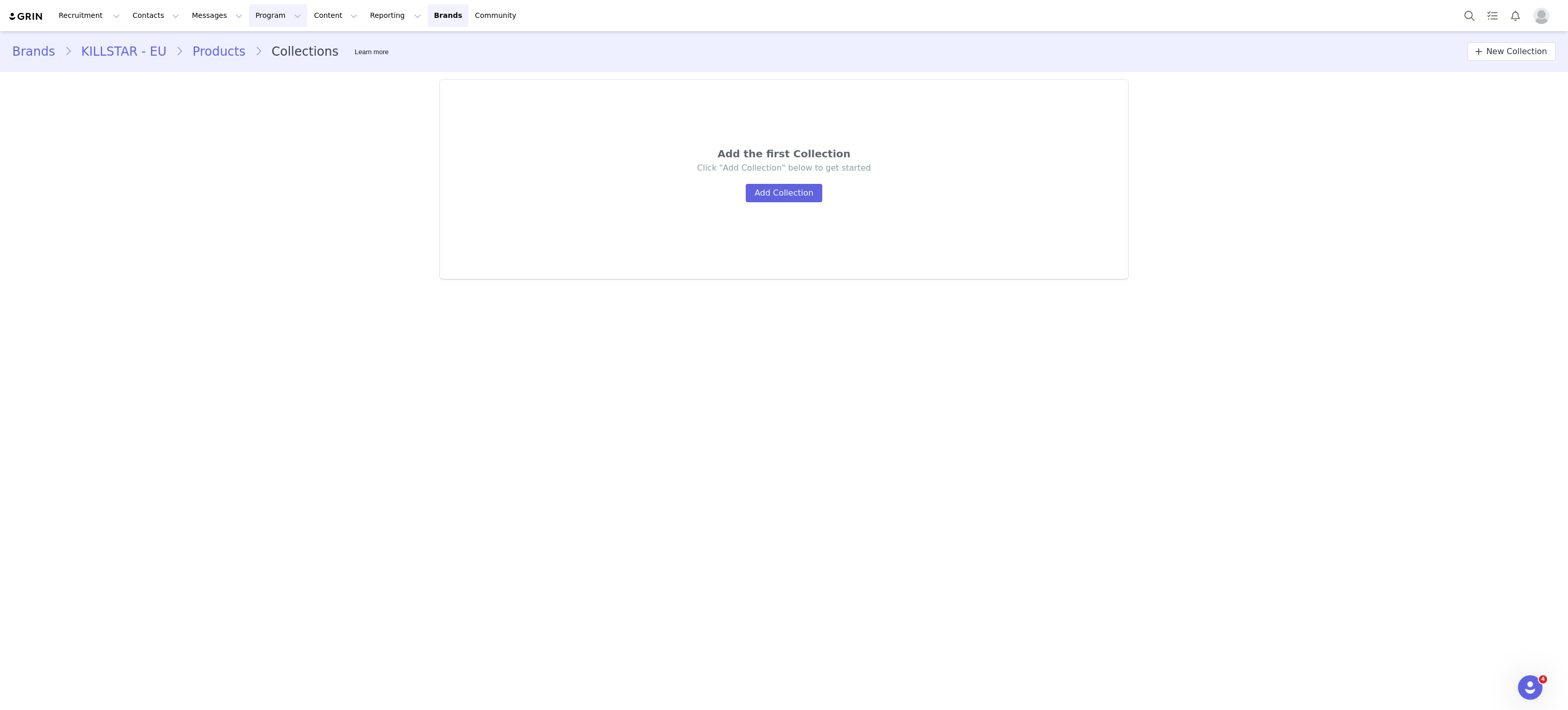
click at [261, 9] on button "Program Program" at bounding box center [278, 16] width 58 height 23
click at [273, 37] on link "Activations" at bounding box center [264, 45] width 80 height 19
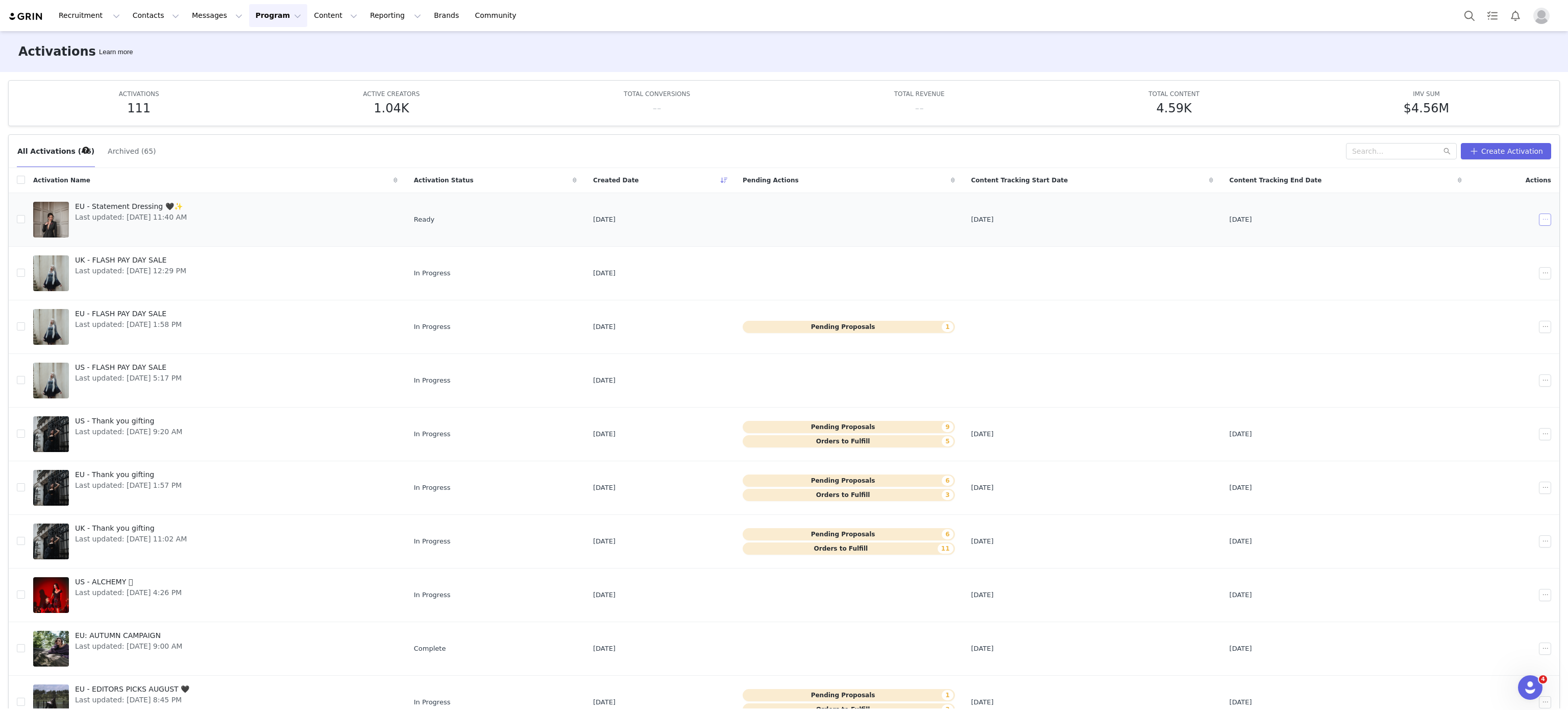
click at [1539, 217] on button "button" at bounding box center [1545, 220] width 12 height 12
click at [1486, 250] on div "Duplicate" at bounding box center [1478, 256] width 88 height 11
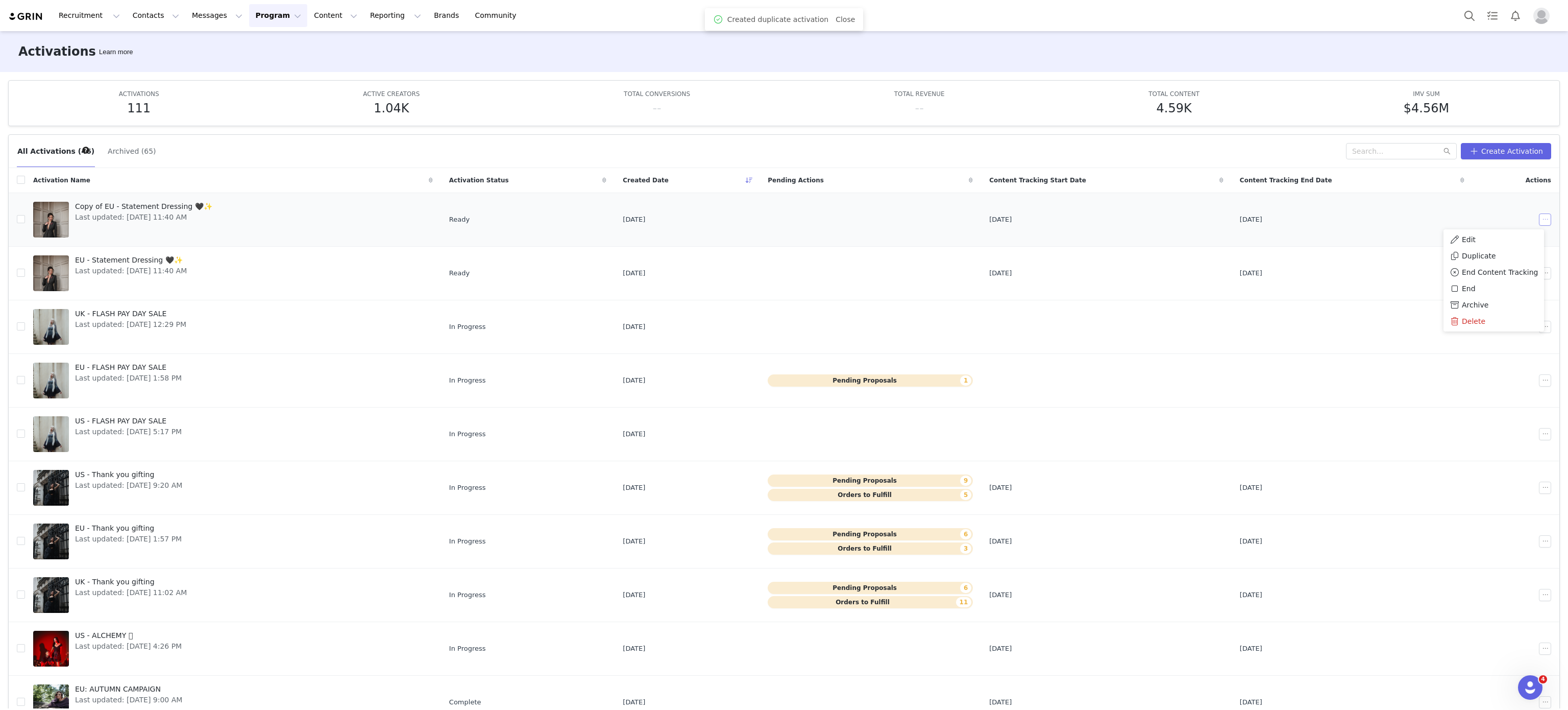
click at [1539, 220] on button "button" at bounding box center [1545, 220] width 12 height 12
click at [1460, 252] on span "Duplicate" at bounding box center [1463, 256] width 34 height 11
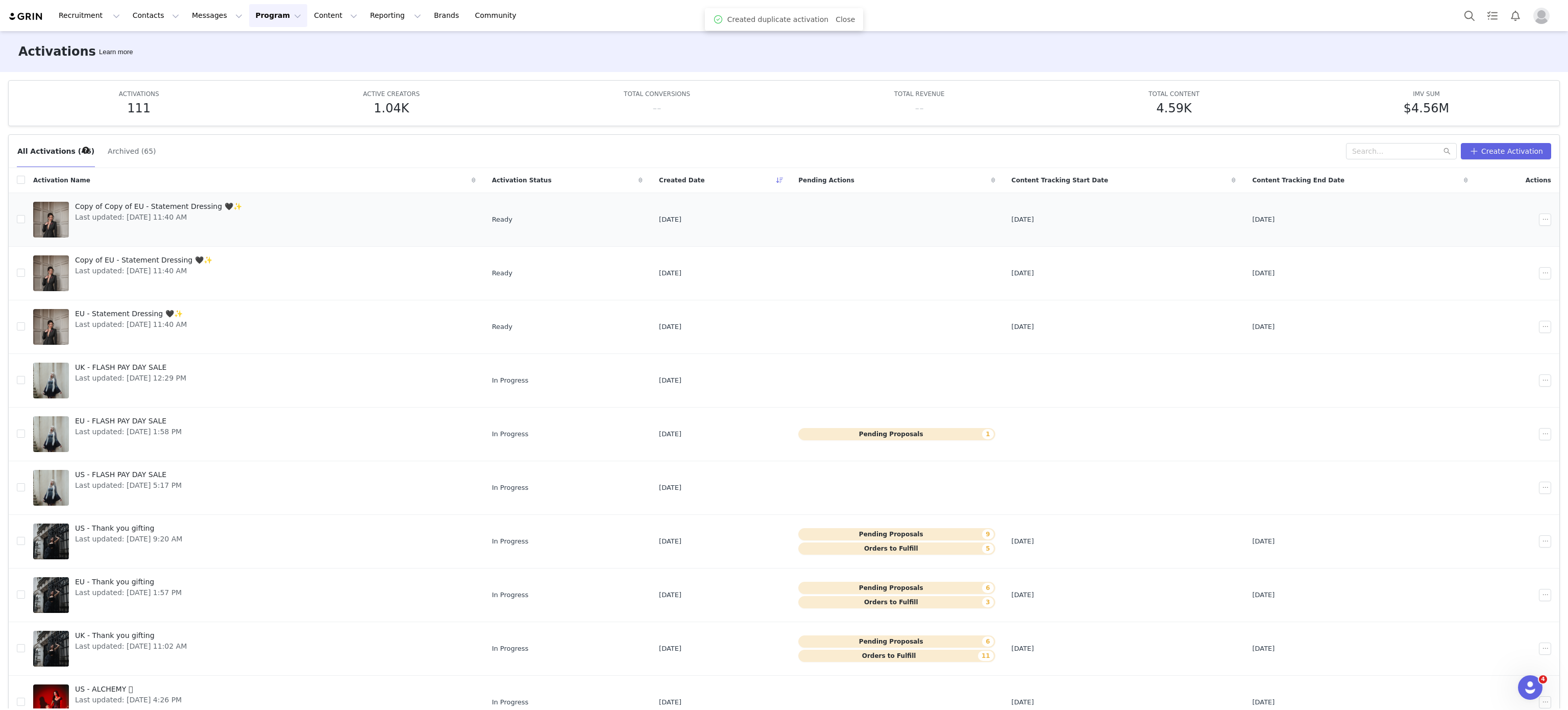
click at [239, 214] on link "Copy of Copy of EU - Statement Dressing 🖤✨ Last updated: Oct 1, 2025 11:40 AM" at bounding box center [254, 219] width 443 height 41
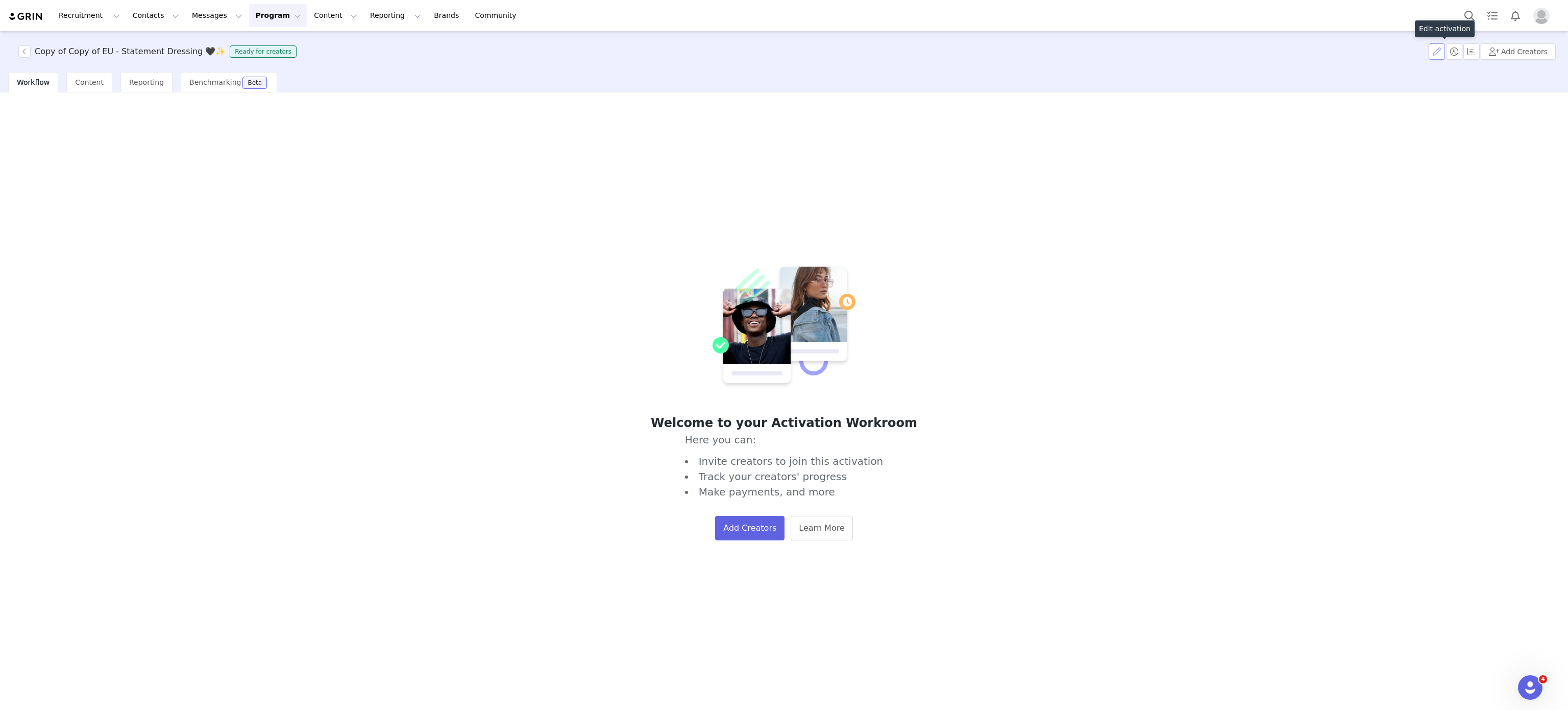
click at [1439, 46] on button "button" at bounding box center [1437, 51] width 16 height 16
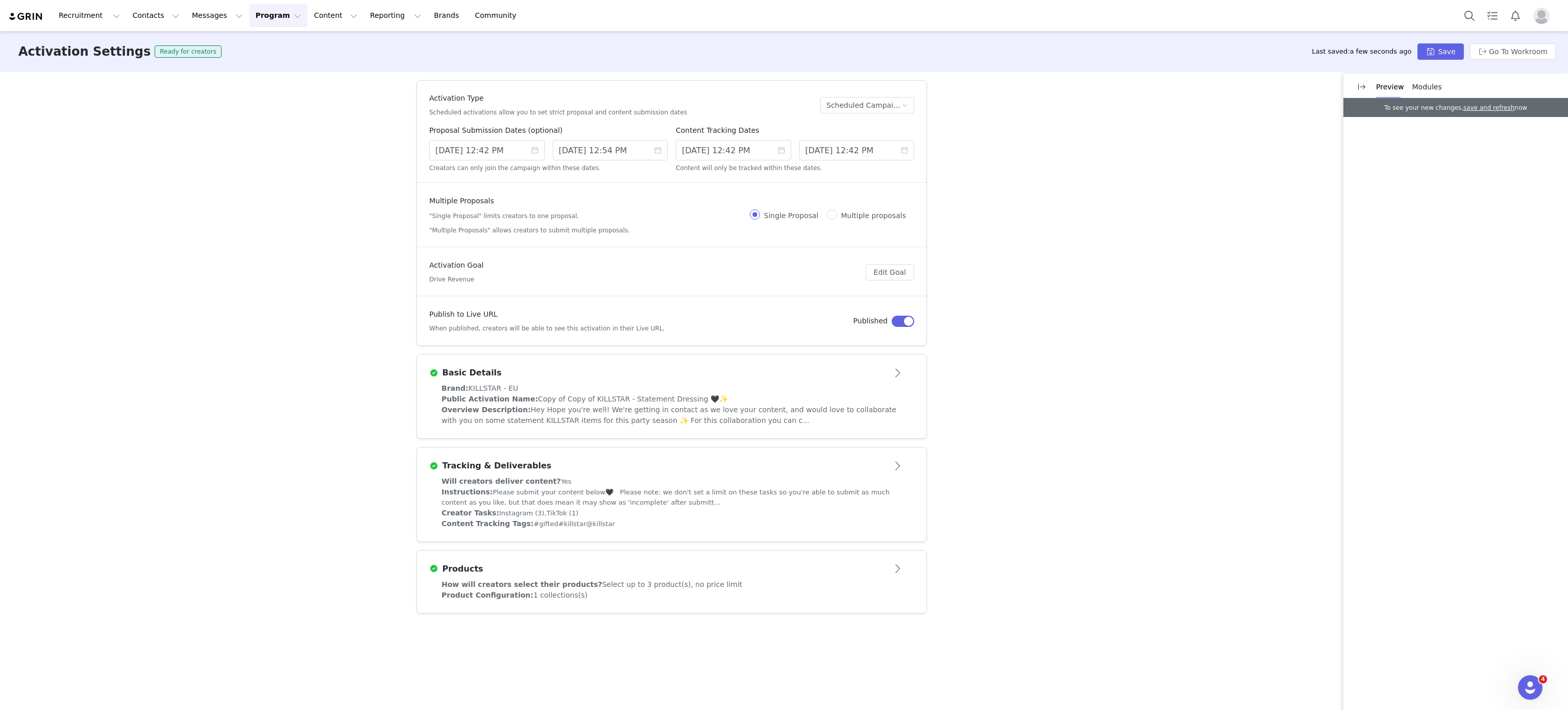
click at [890, 387] on div "Brand: KILLSTAR - EU" at bounding box center [671, 388] width 460 height 11
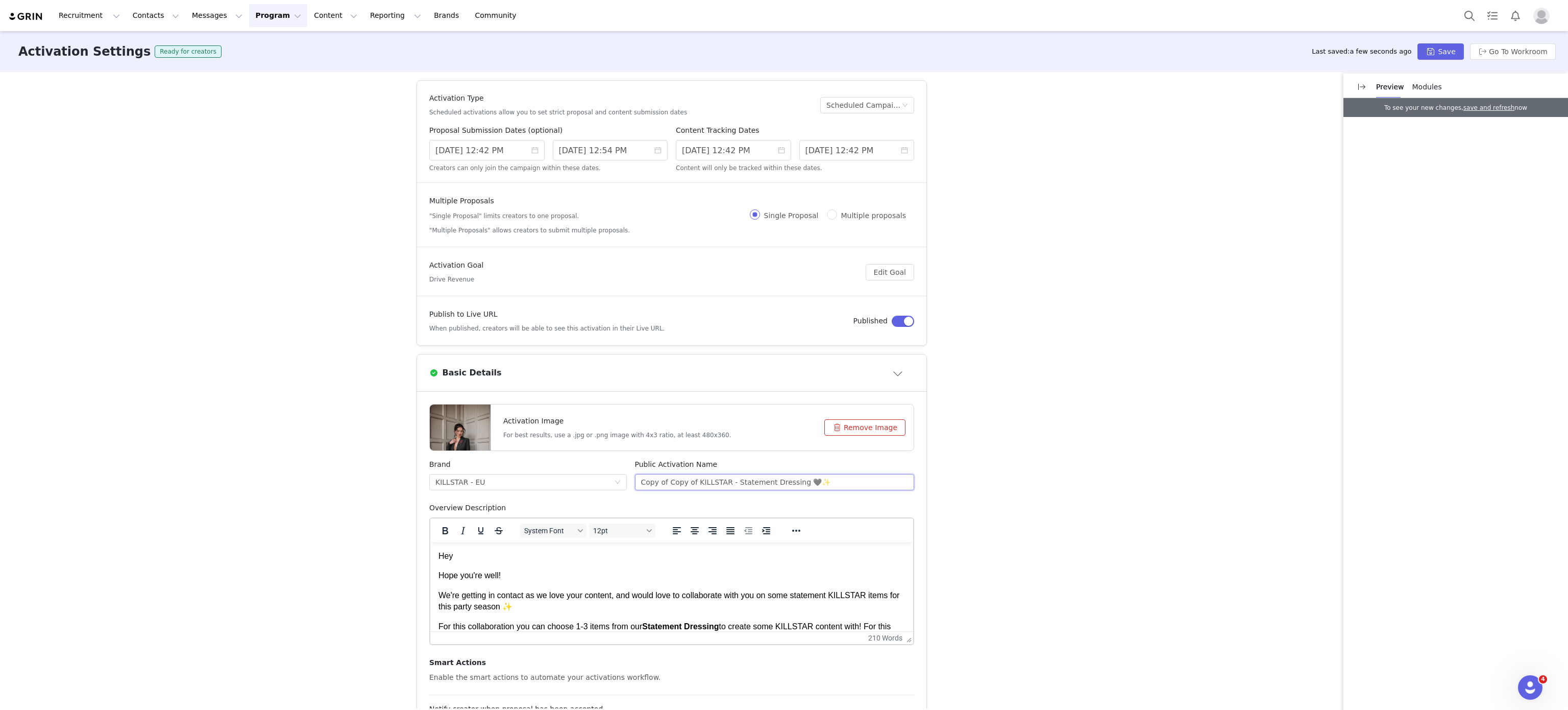
click at [684, 484] on input "Copy of Copy of KILLSTAR - Statement Dressing 🖤✨" at bounding box center [775, 482] width 280 height 16
drag, startPoint x: 686, startPoint y: 484, endPoint x: 511, endPoint y: 453, distance: 177.7
click at [511, 453] on form "Activation Image For best results, use a .jpg or .png image with 4x3 ratio, at …" at bounding box center [671, 602] width 485 height 398
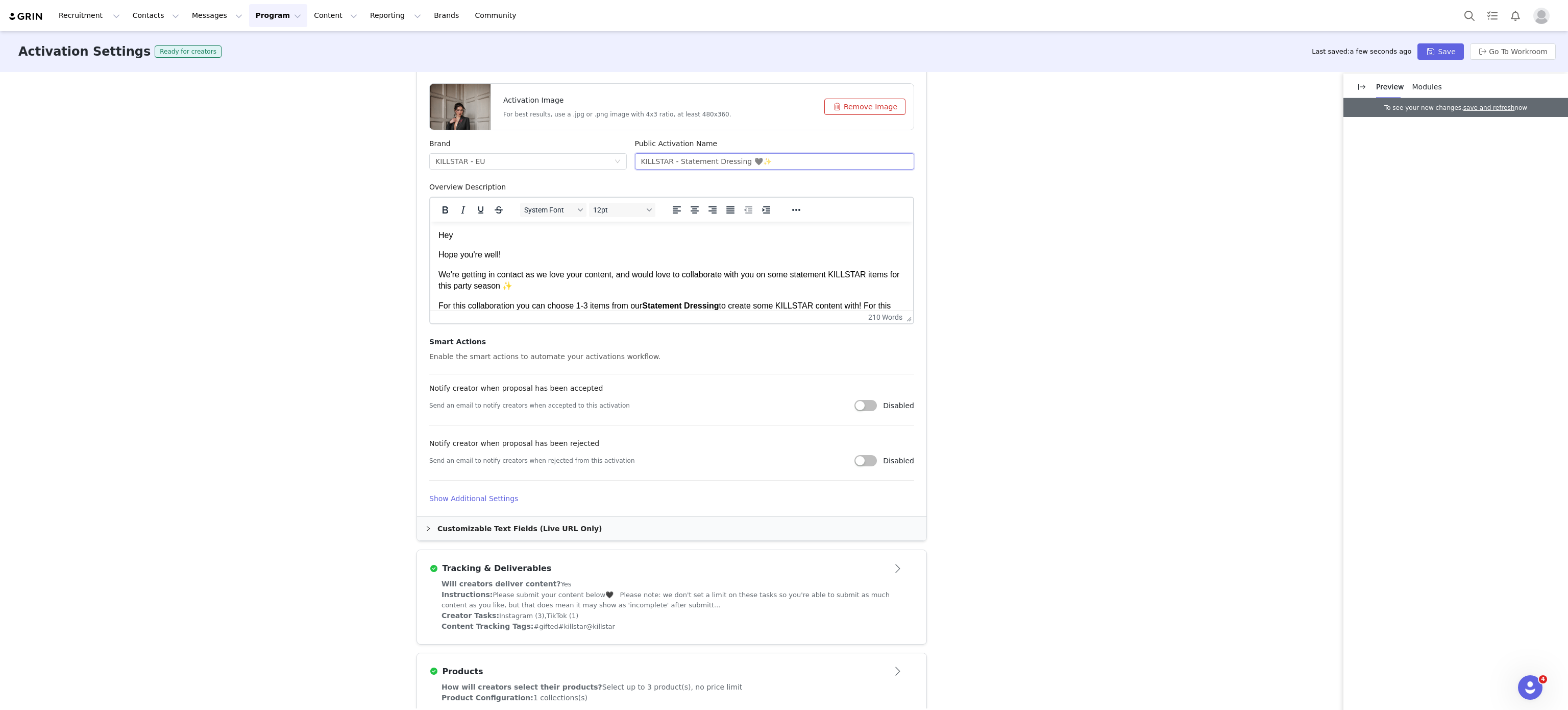
scroll to position [327, 0]
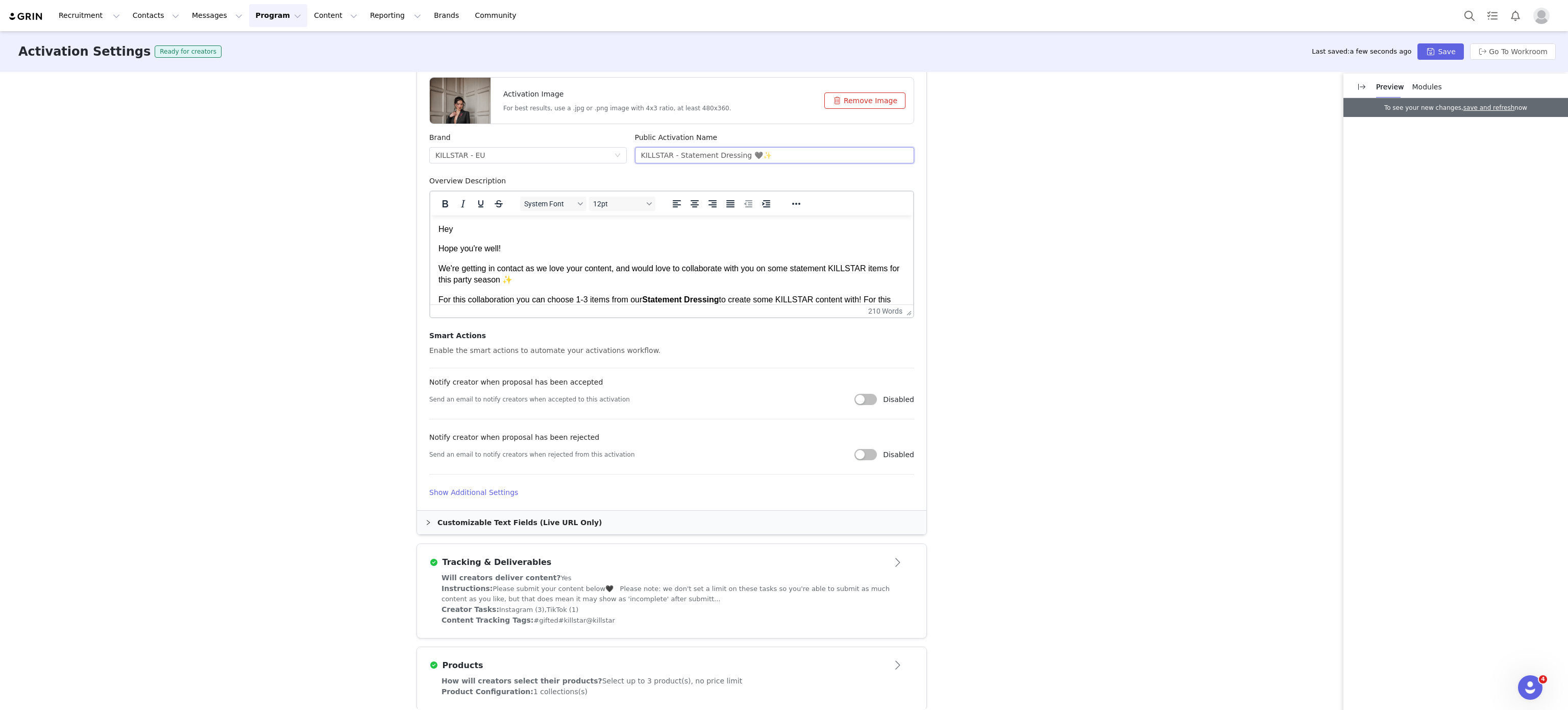
type input "KILLSTAR - Statement Dressing 🖤✨"
click at [435, 520] on div "Customizable Text Fields (Live URL Only)" at bounding box center [671, 522] width 509 height 24
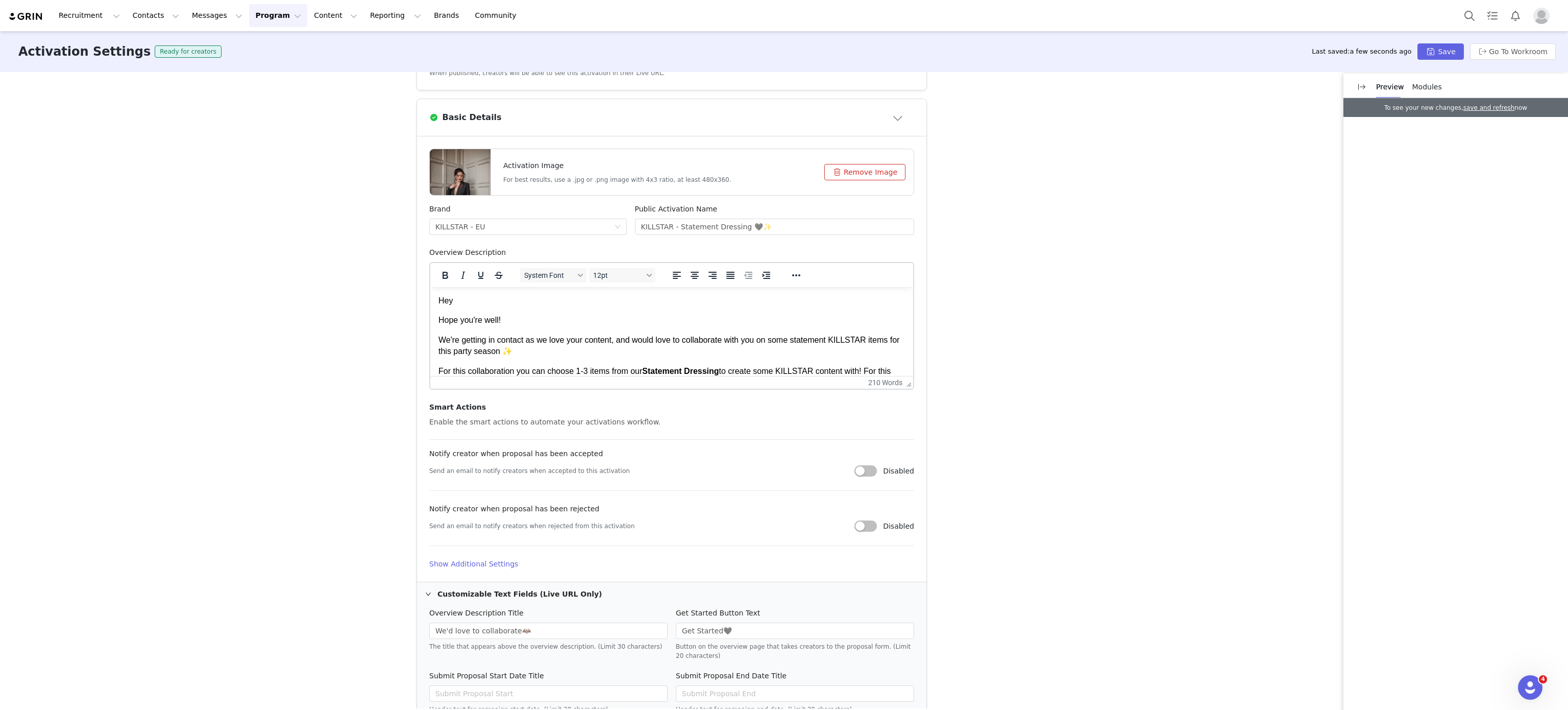
scroll to position [239, 0]
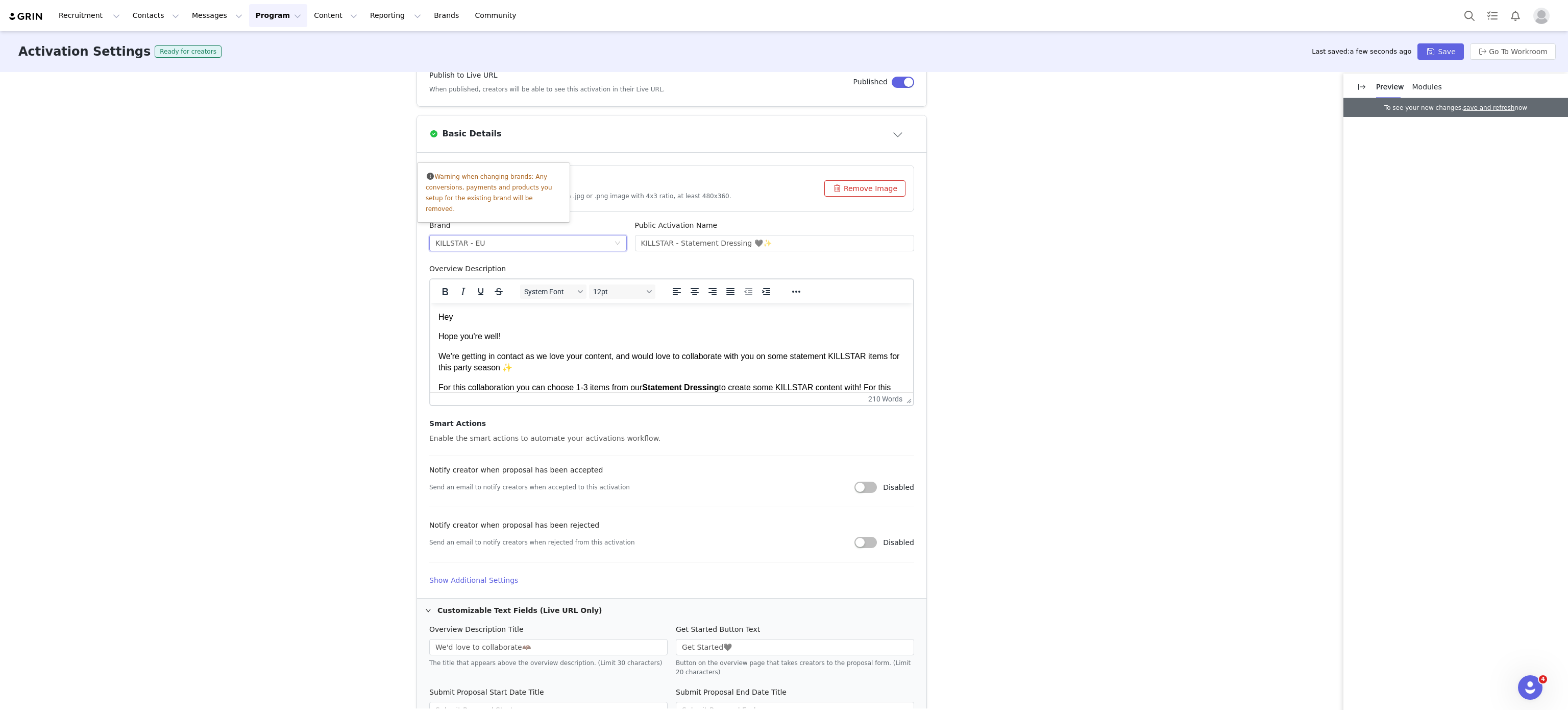
click at [517, 247] on div "KILLSTAR - EU" at bounding box center [524, 243] width 178 height 15
click at [492, 293] on li "KILLSTAR - [GEOGRAPHIC_DATA]" at bounding box center [520, 297] width 197 height 16
click at [498, 578] on h4 "Show Additional Settings" at bounding box center [671, 580] width 485 height 11
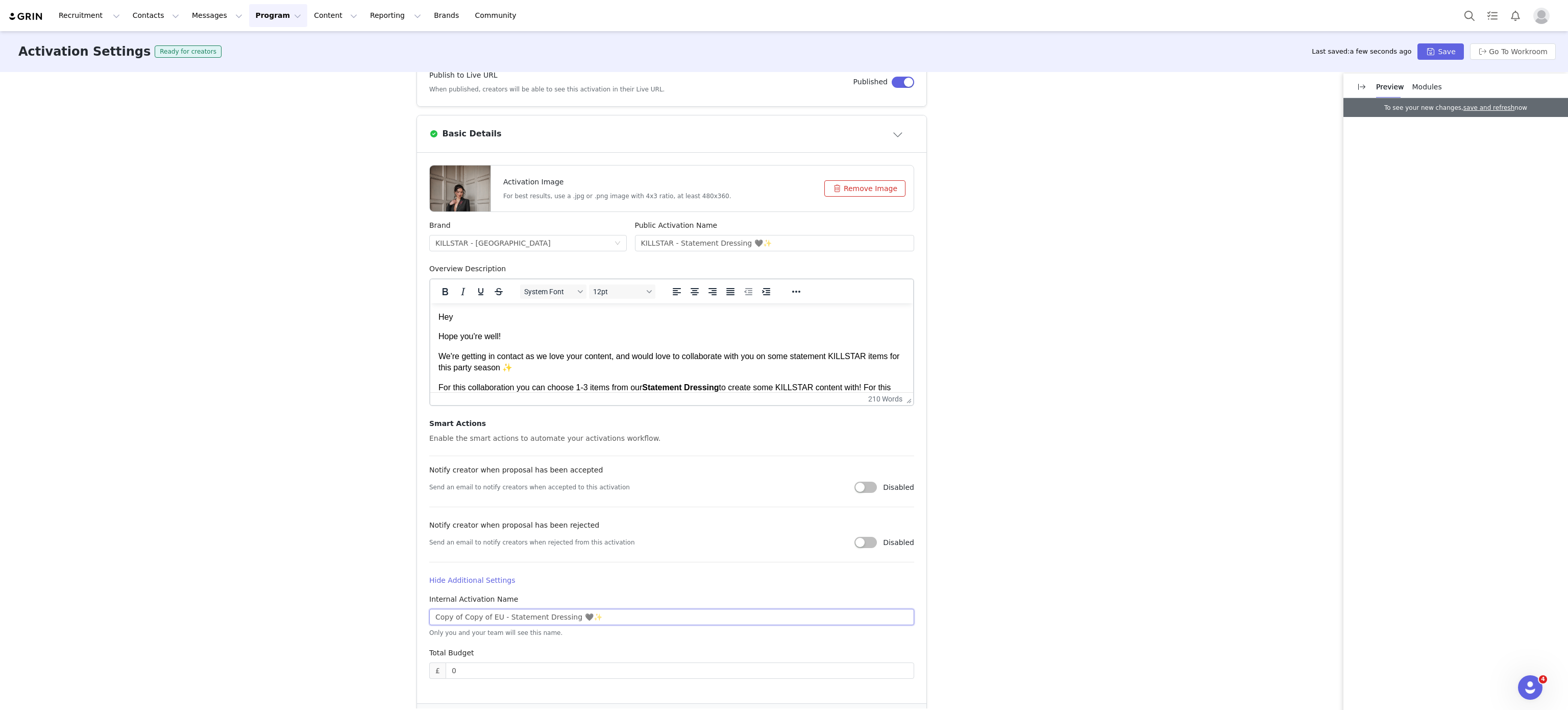
drag, startPoint x: 494, startPoint y: 619, endPoint x: 323, endPoint y: 573, distance: 177.1
click at [323, 573] on div "Activation Type Scheduled activations allow you to set strict proposal and cont…" at bounding box center [784, 390] width 1568 height 636
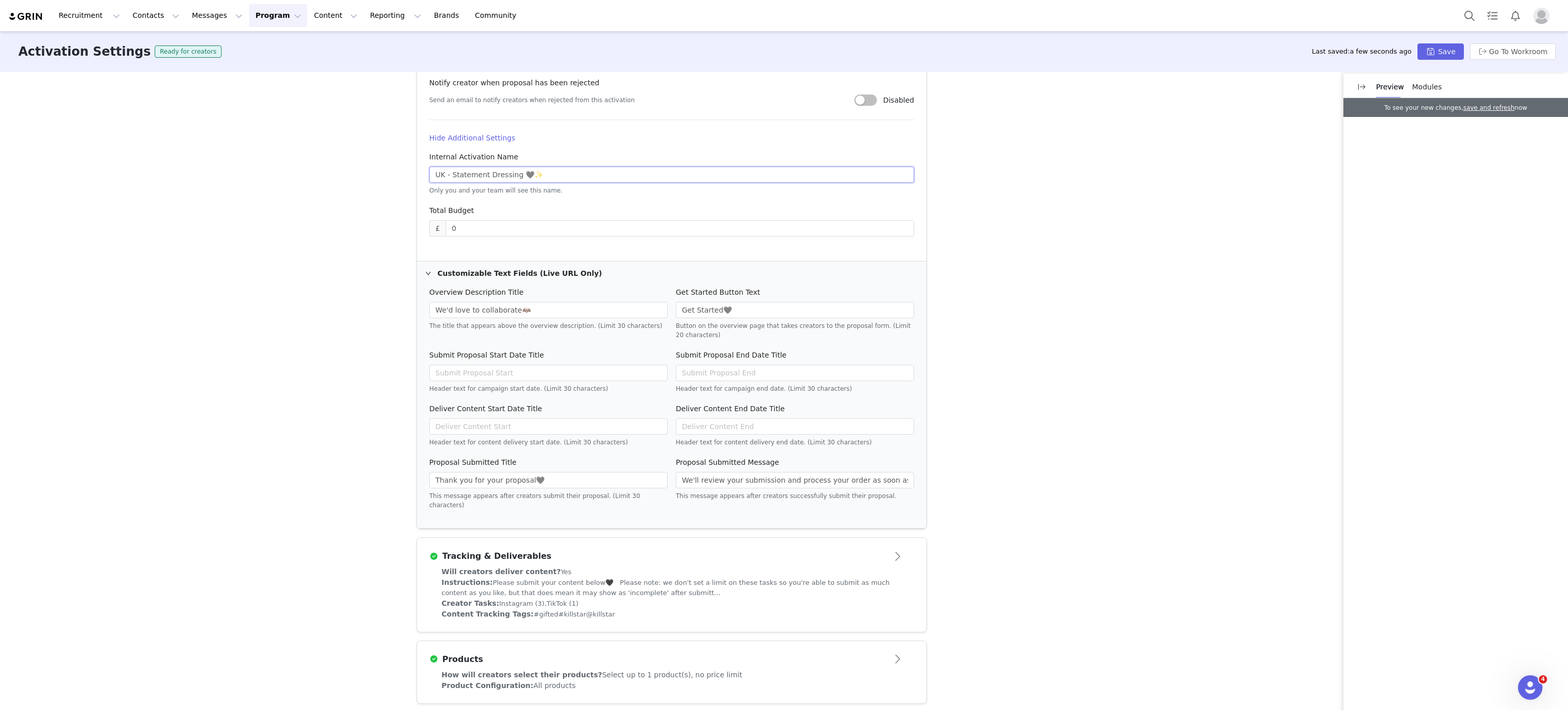
type input "UK - Statement Dressing 🖤✨"
click at [677, 600] on div "Creator Tasks: Instagram (3), TikTok (1)" at bounding box center [671, 603] width 460 height 11
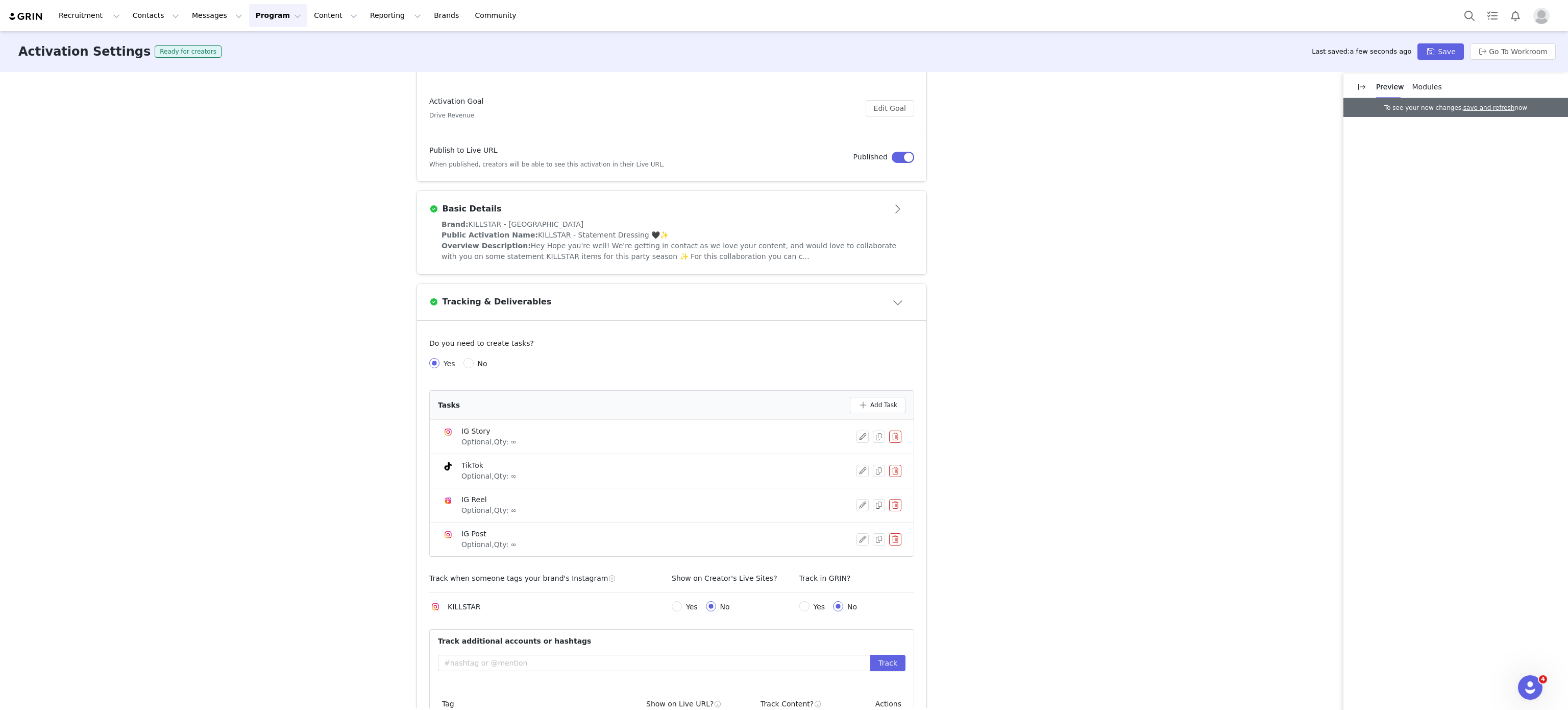
scroll to position [394, 0]
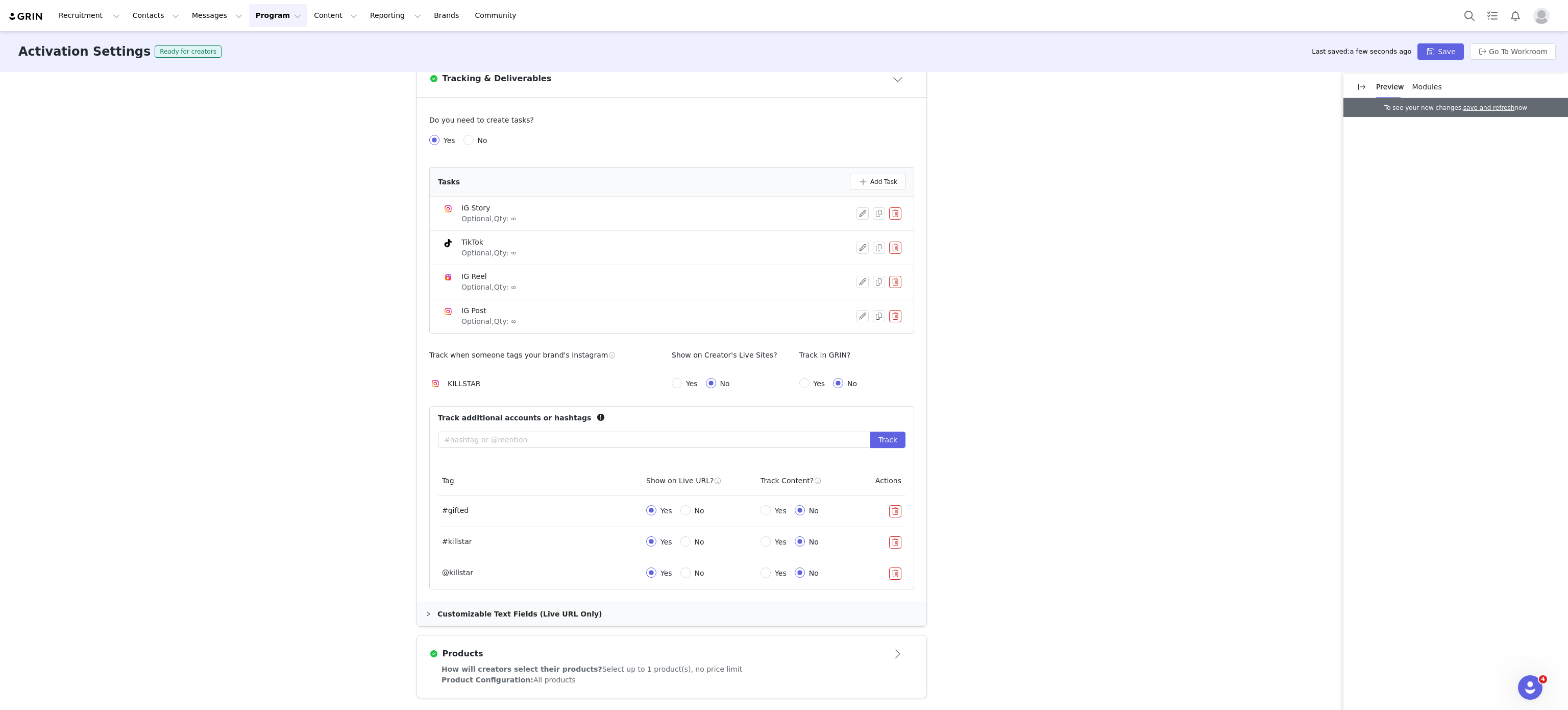
click at [729, 648] on div "Products" at bounding box center [654, 653] width 451 height 12
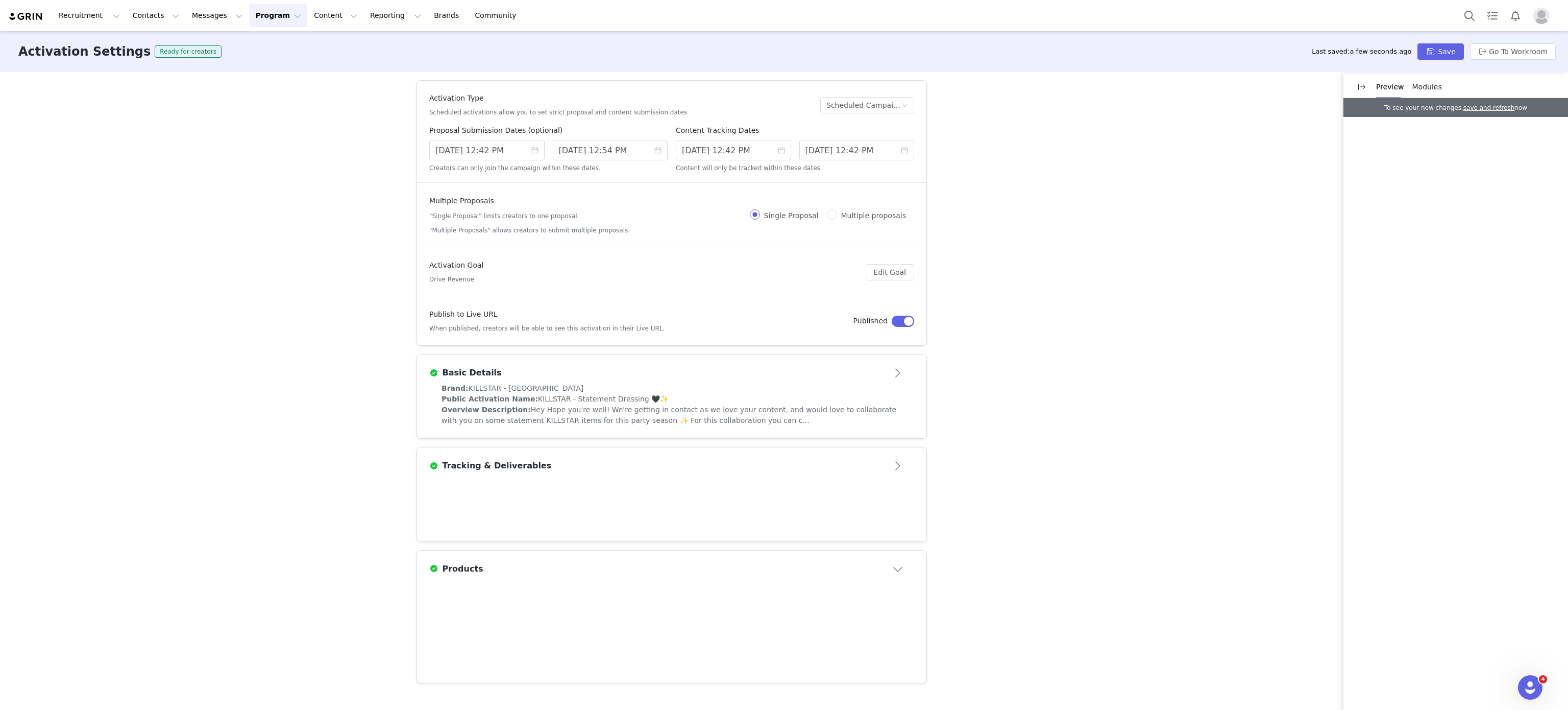
scroll to position [0, 0]
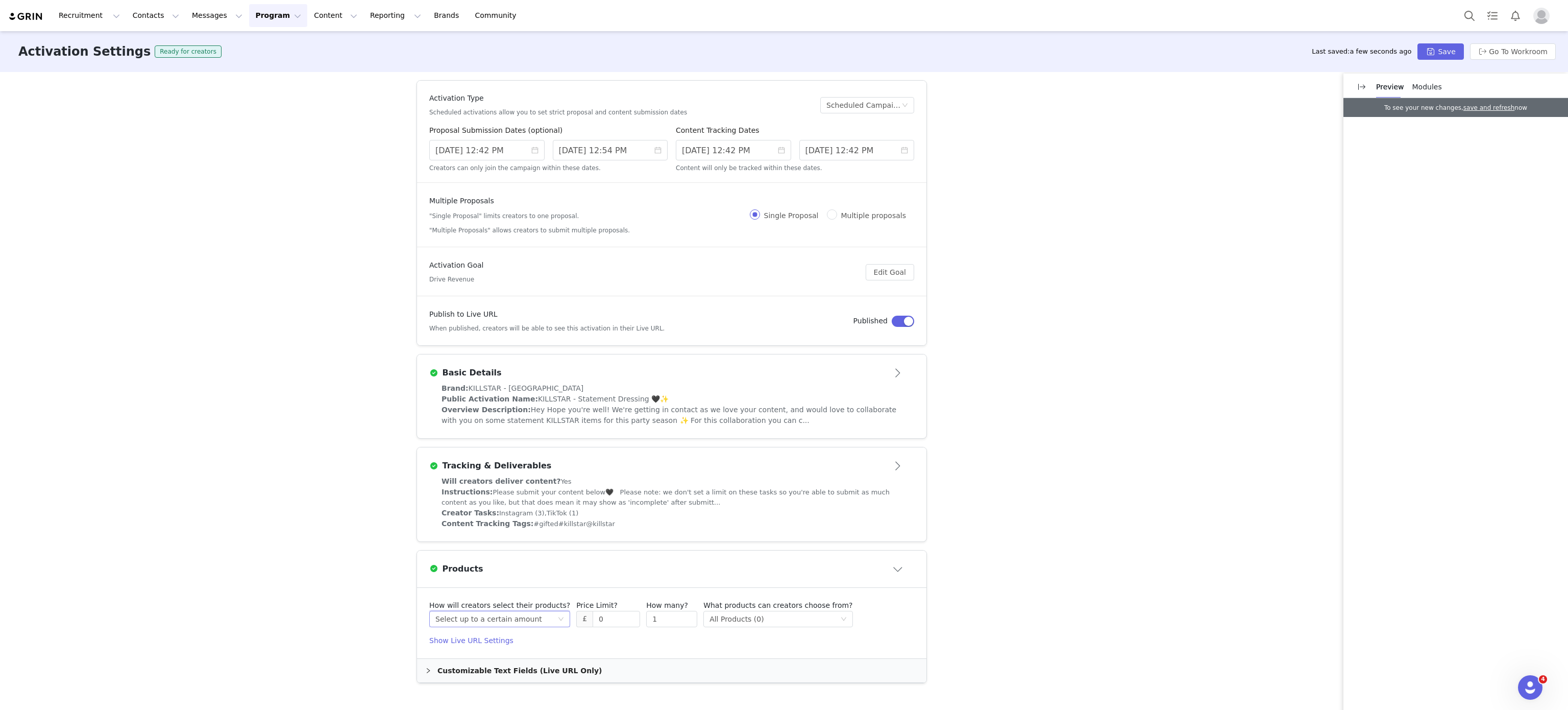
click at [531, 627] on div "Select method Select up to a certain amount" at bounding box center [496, 619] width 122 height 15
click at [515, 686] on li "Receive preselected products" at bounding box center [493, 691] width 127 height 16
click at [507, 627] on div "Receive preselected products" at bounding box center [488, 619] width 106 height 15
click at [511, 657] on li "Select up to a certain amount" at bounding box center [485, 658] width 127 height 16
click at [593, 625] on input "0" at bounding box center [616, 619] width 46 height 15
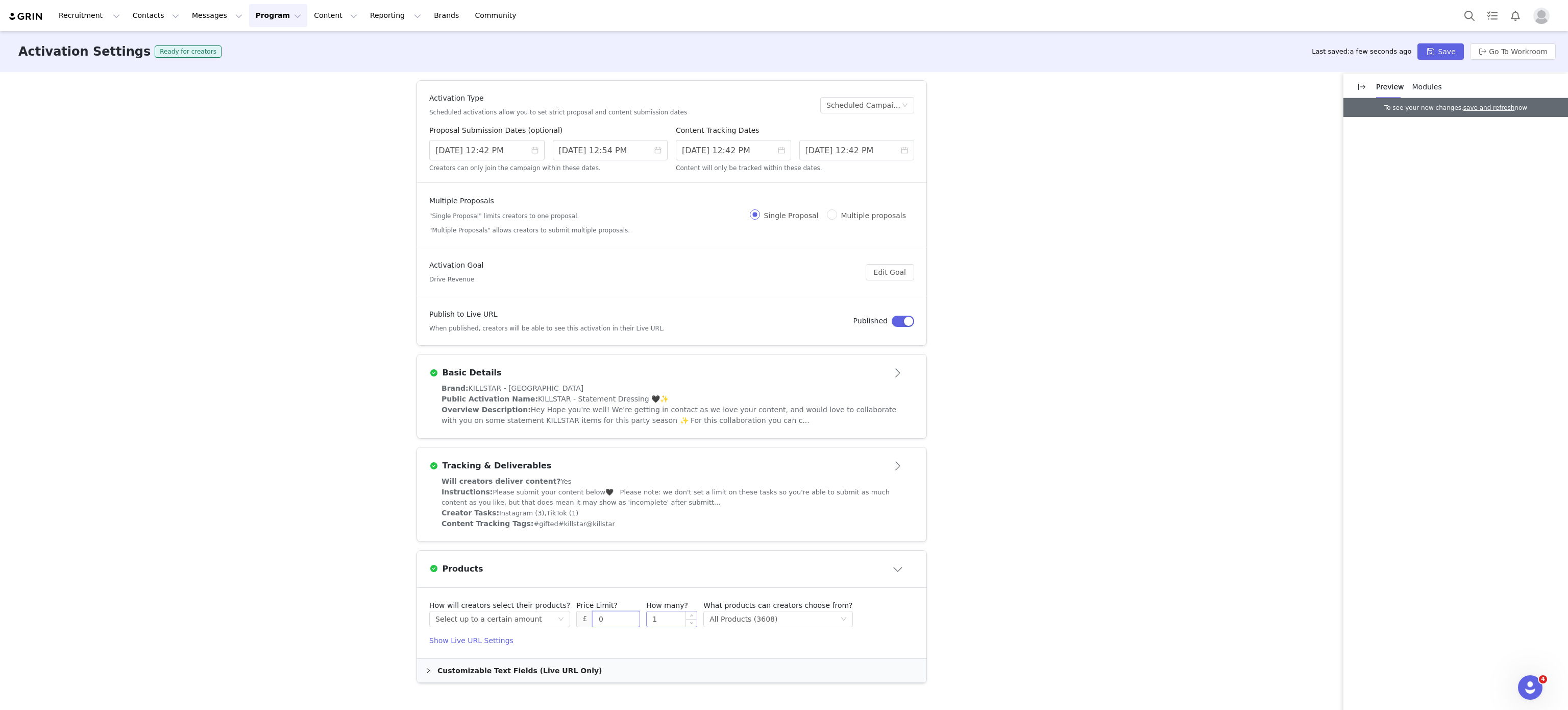
click at [663, 614] on input "1" at bounding box center [671, 619] width 50 height 15
type input "3"
click at [766, 622] on div "Select method All Products (3608)" at bounding box center [775, 619] width 130 height 15
click at [760, 676] on li "Specific Collections" at bounding box center [757, 674] width 135 height 16
click at [856, 642] on button "Add Collections" at bounding box center [869, 648] width 74 height 16
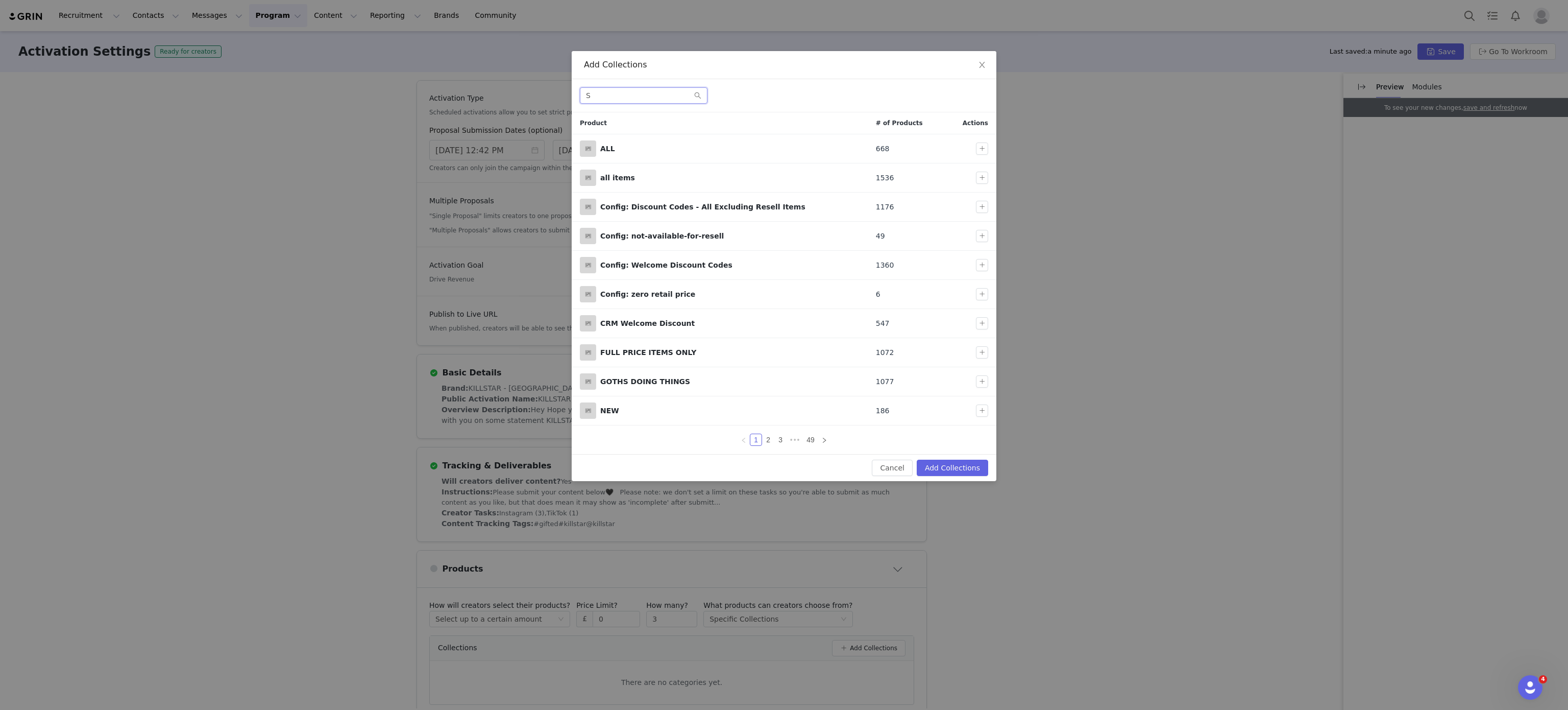
click at [659, 97] on input "S" at bounding box center [644, 95] width 128 height 16
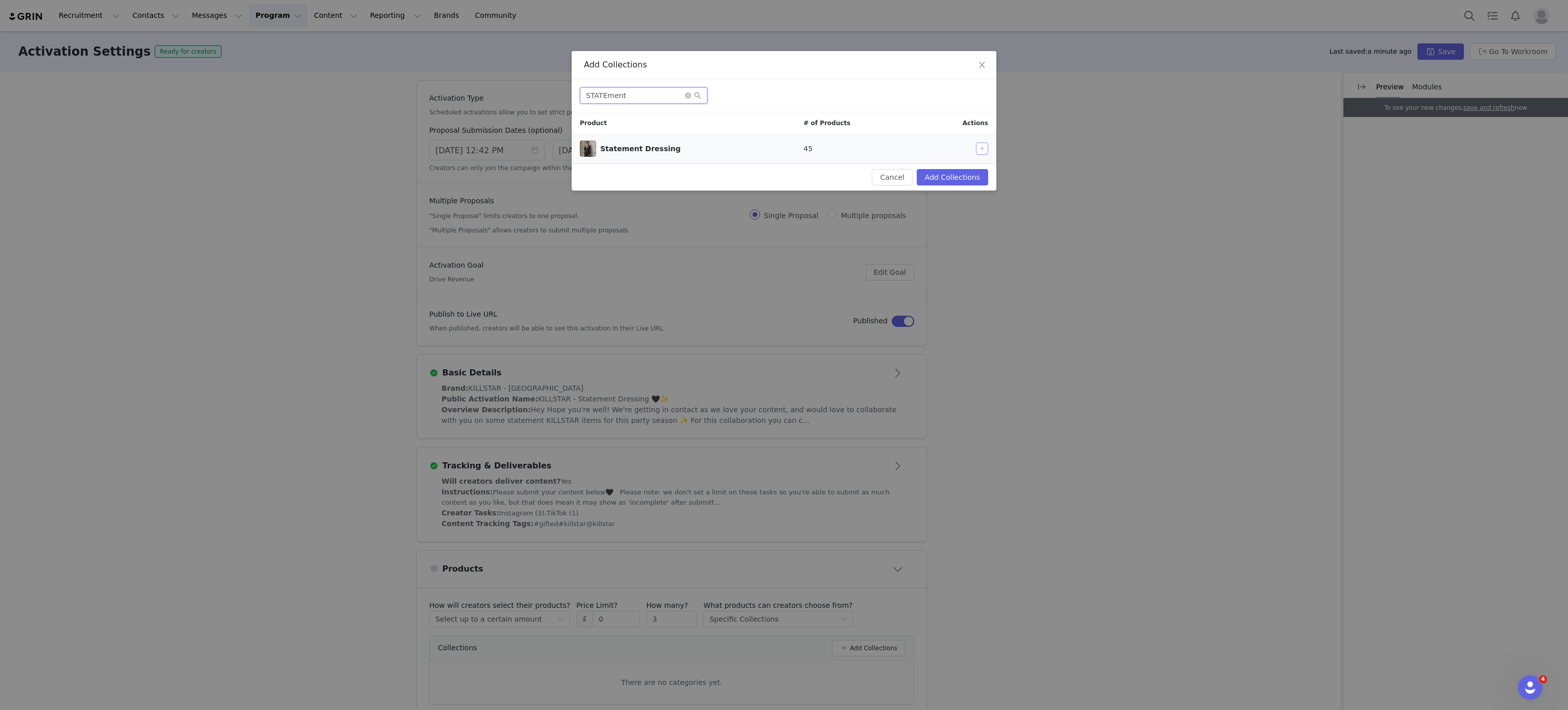
type input "STATEment"
click at [987, 152] on button "button" at bounding box center [982, 149] width 12 height 12
click at [976, 172] on button "Add Collections" at bounding box center [952, 177] width 71 height 16
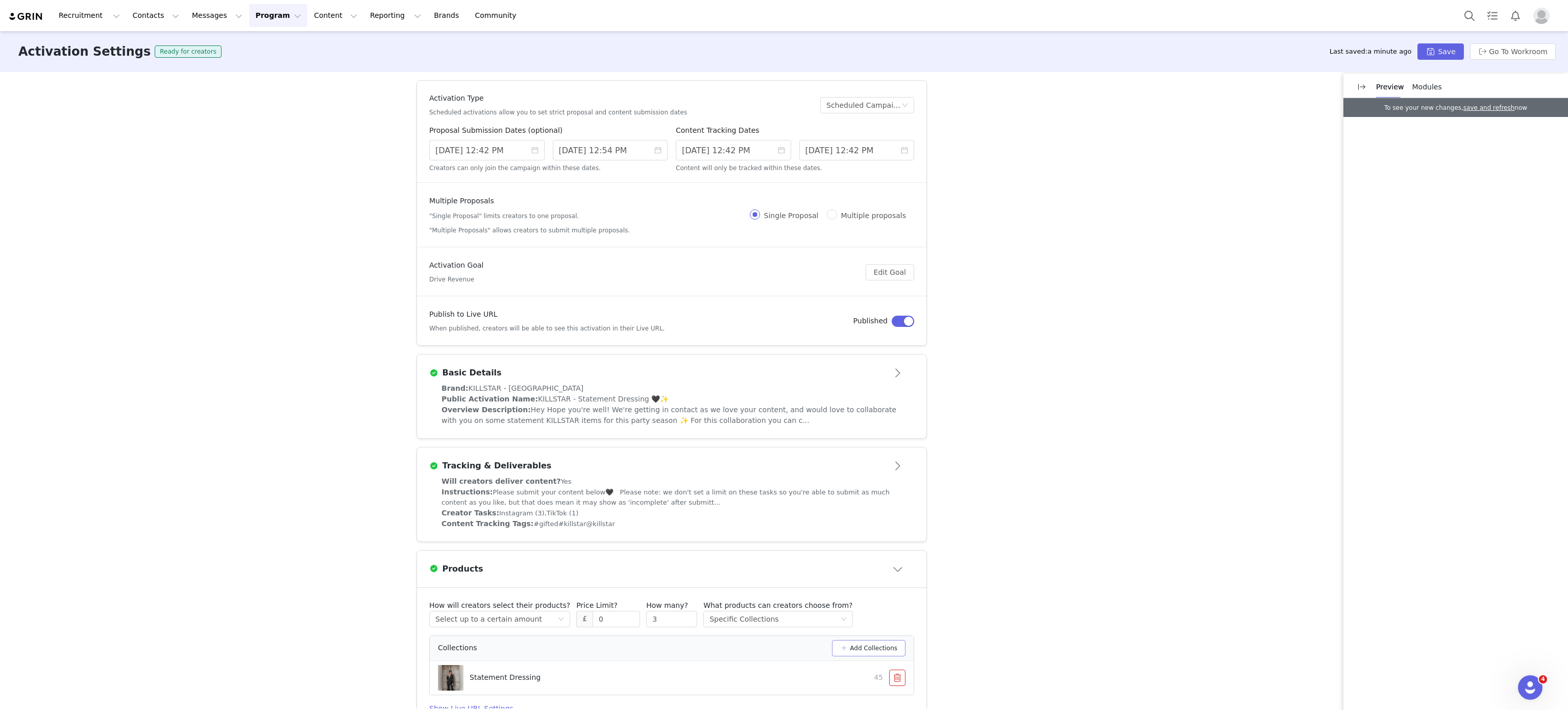
scroll to position [57, 0]
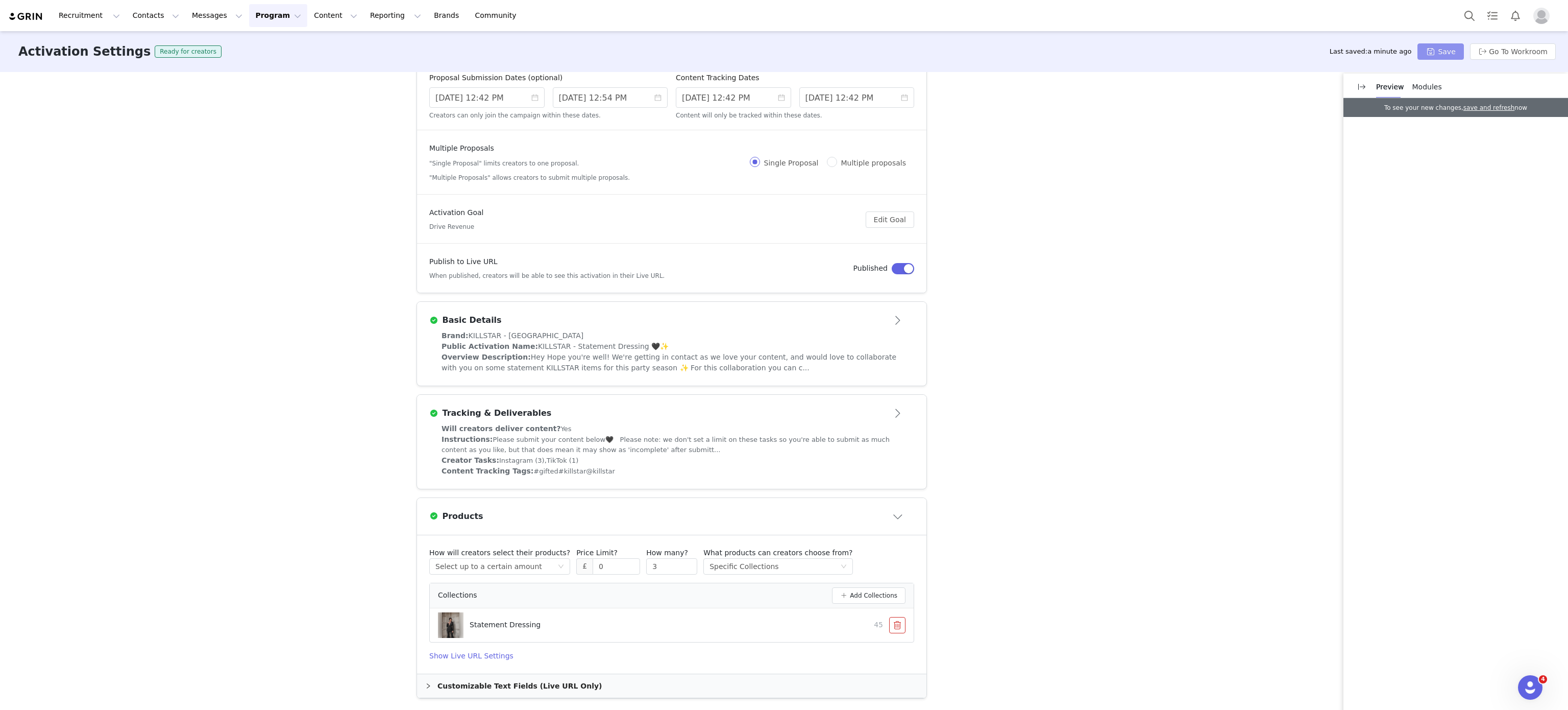
click at [1441, 47] on button "Save" at bounding box center [1440, 51] width 46 height 16
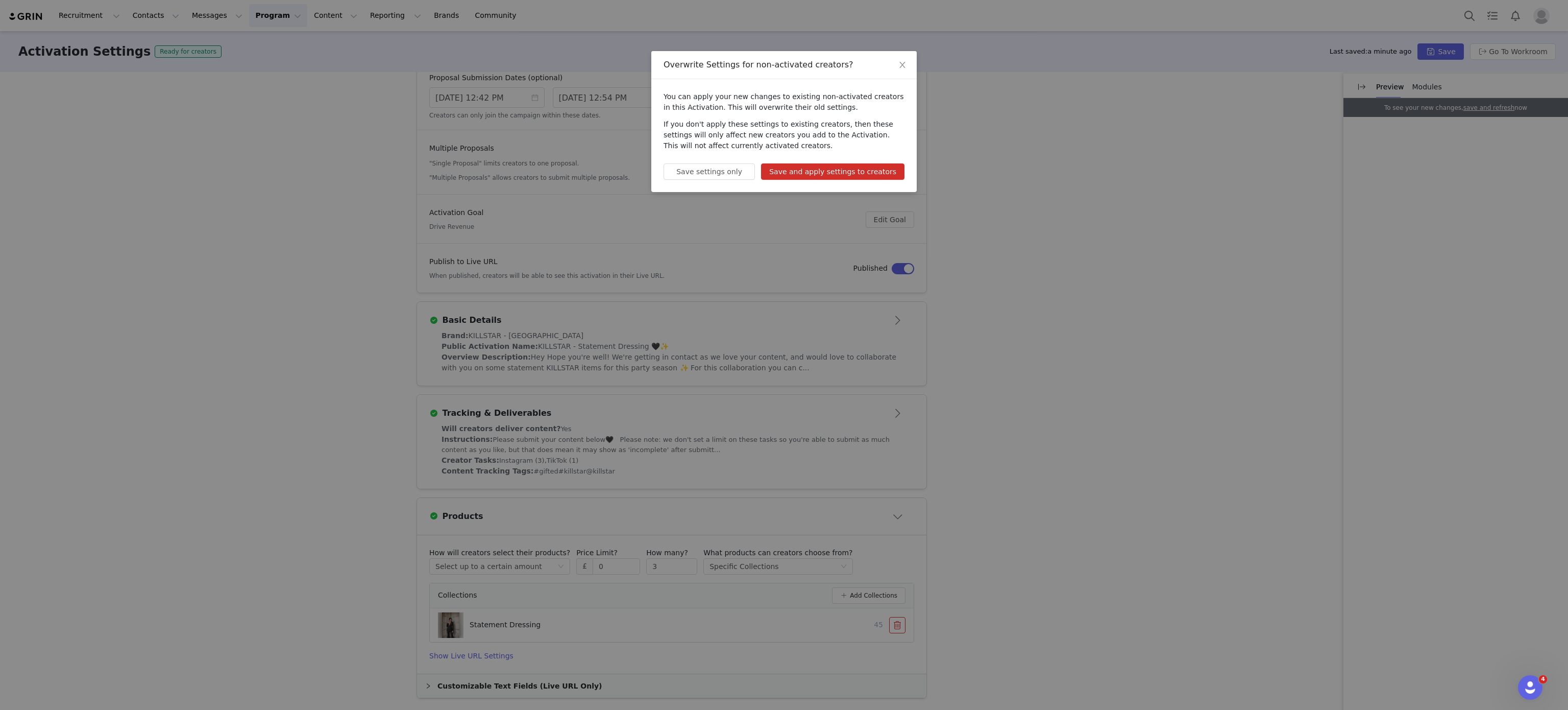
click at [816, 178] on button "Save and apply settings to creators" at bounding box center [833, 171] width 144 height 16
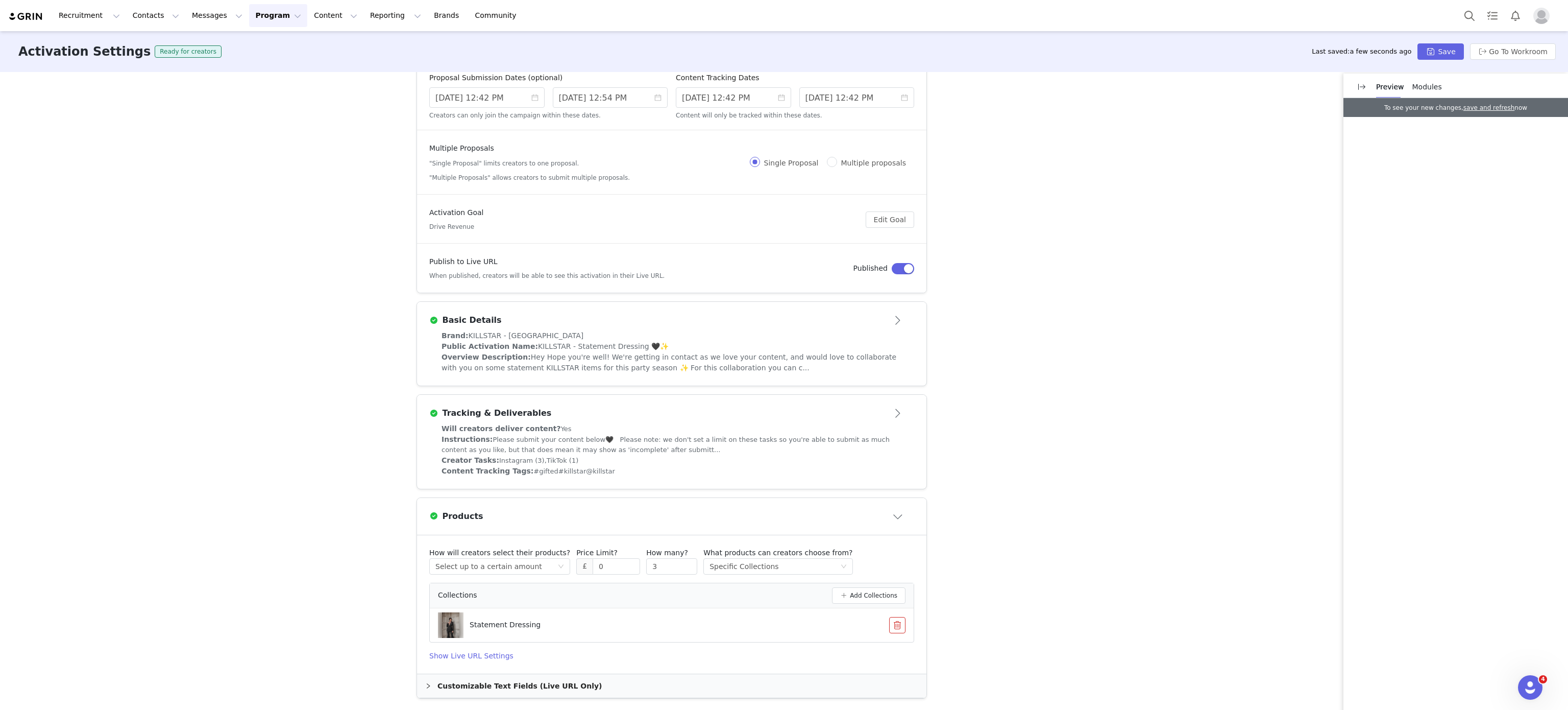
click at [249, 23] on button "Program Program" at bounding box center [278, 16] width 58 height 23
click at [262, 41] on p "Activations" at bounding box center [252, 45] width 40 height 11
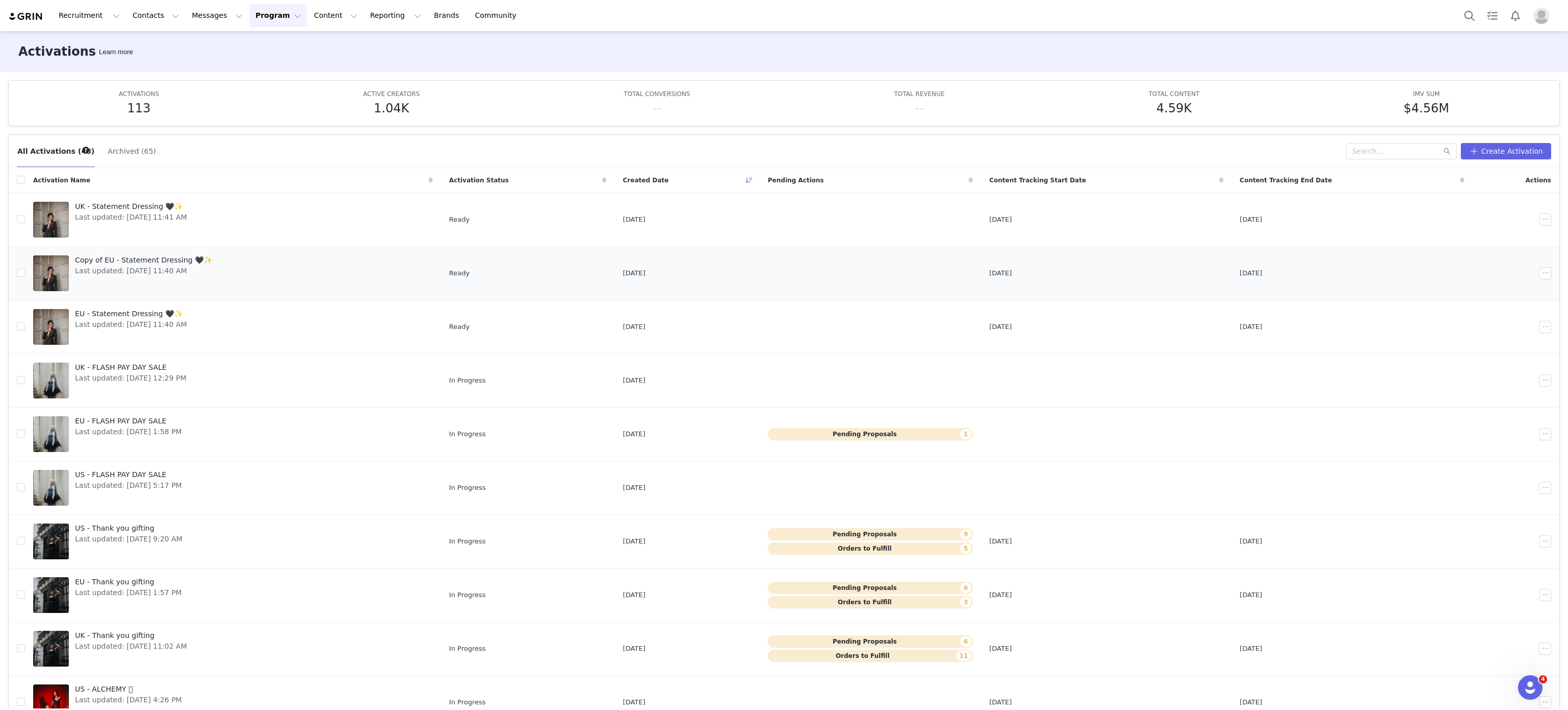
click at [213, 256] on link "Copy of EU - Statement Dressing 🖤✨ Last updated: Oct 1, 2025 11:40 AM" at bounding box center [233, 273] width 400 height 41
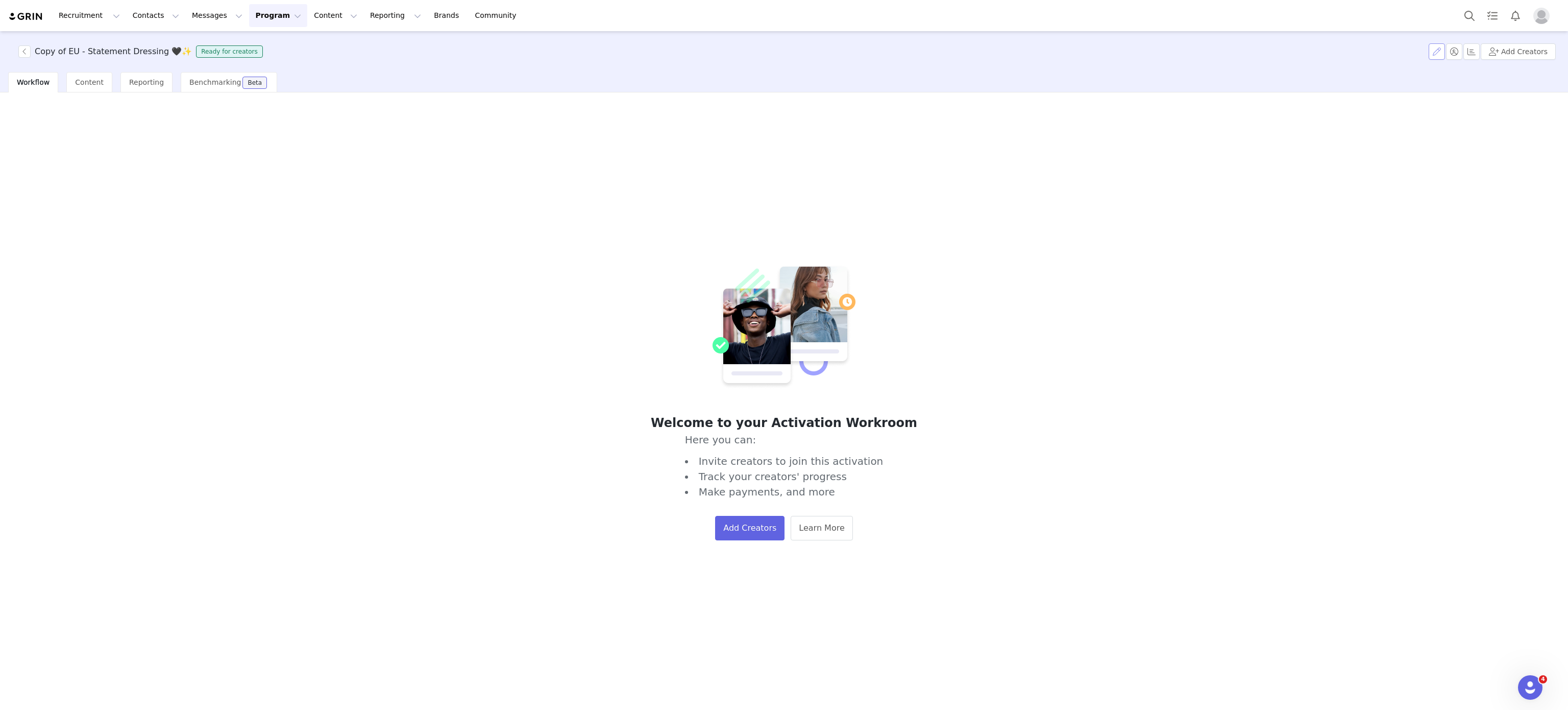
drag, startPoint x: 1431, startPoint y: 46, endPoint x: 1443, endPoint y: 52, distance: 13.4
click at [1443, 52] on div "Copy of EU - Statement Dressing 🖤✨ Ready for creators Add Creators" at bounding box center [784, 51] width 1568 height 41
click at [1443, 52] on button "button" at bounding box center [1437, 51] width 16 height 16
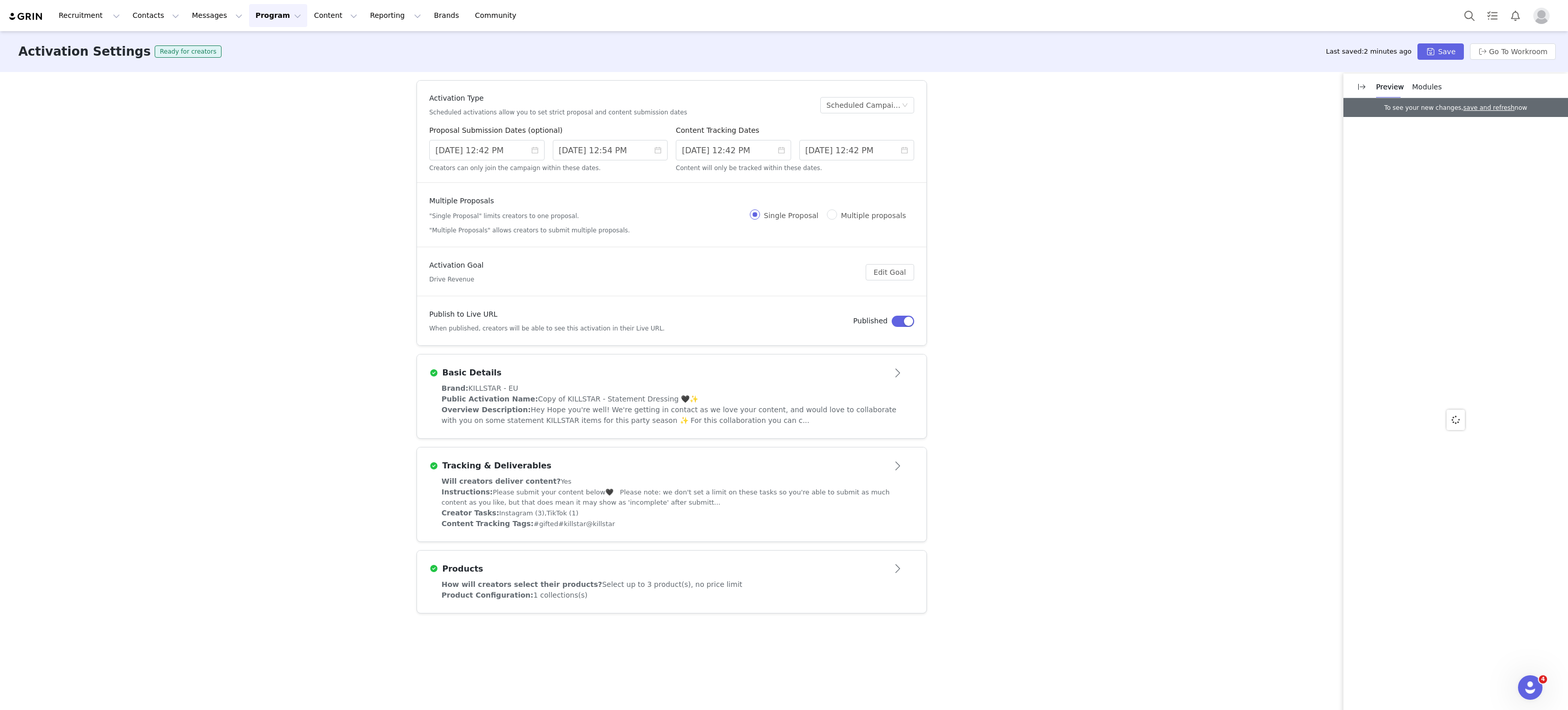
click at [610, 368] on div "Basic Details" at bounding box center [654, 373] width 451 height 12
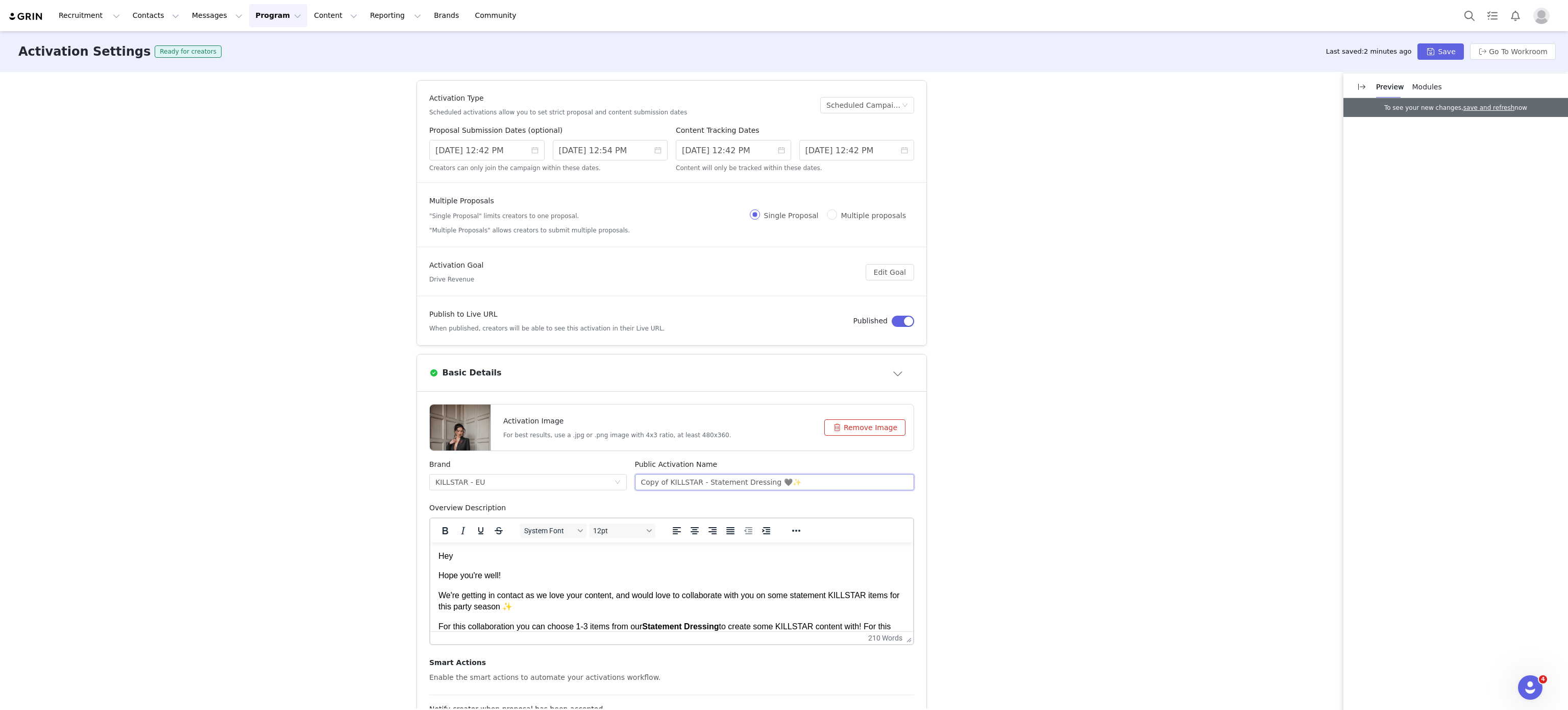
drag, startPoint x: 659, startPoint y: 479, endPoint x: 558, endPoint y: 473, distance: 101.2
click at [558, 473] on div "Brand KILLSTAR - EU Public Activation Name Copy of KILLSTAR - Statement Dressin…" at bounding box center [672, 480] width 493 height 43
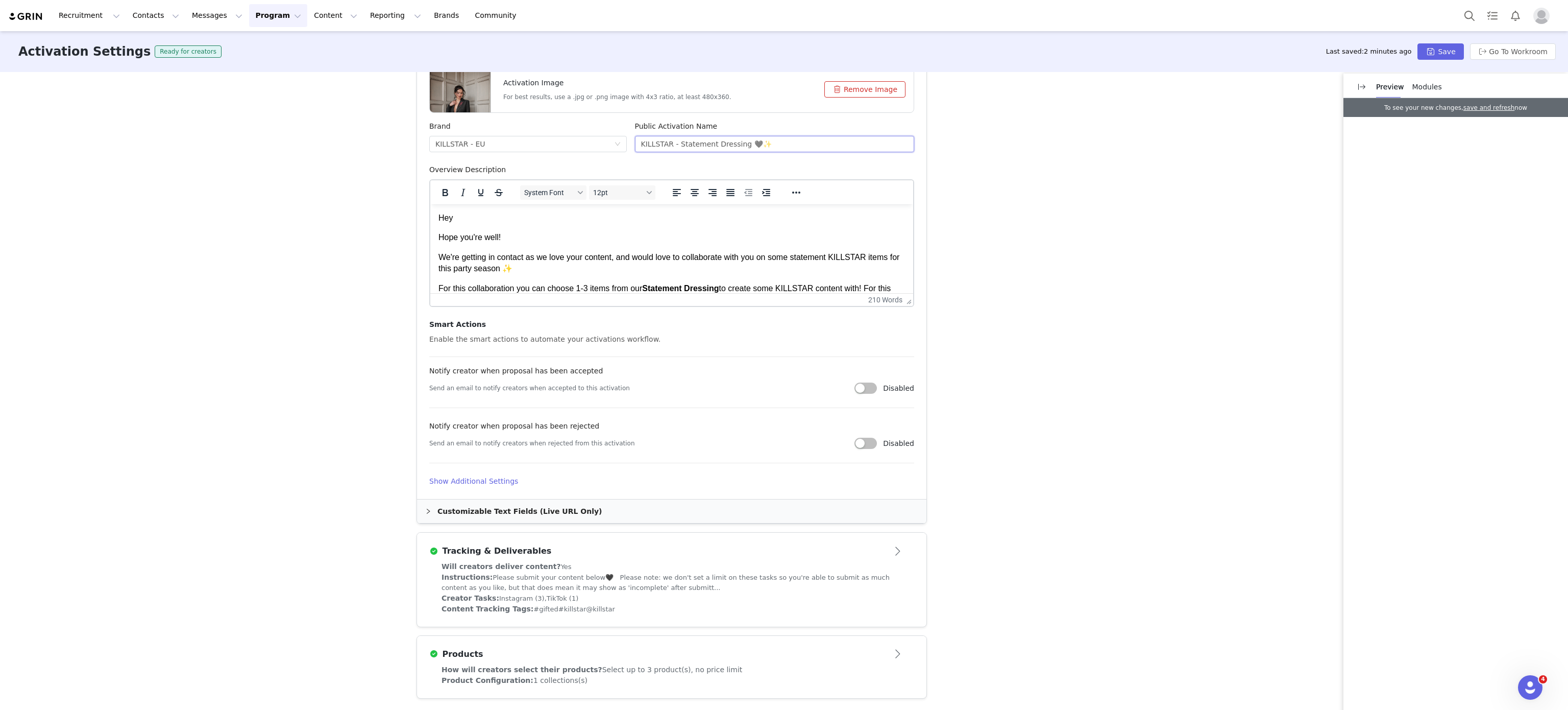
type input "KILLSTAR - Statement Dressing 🖤✨"
click at [485, 501] on div "Customizable Text Fields (Live URL Only)" at bounding box center [671, 511] width 509 height 24
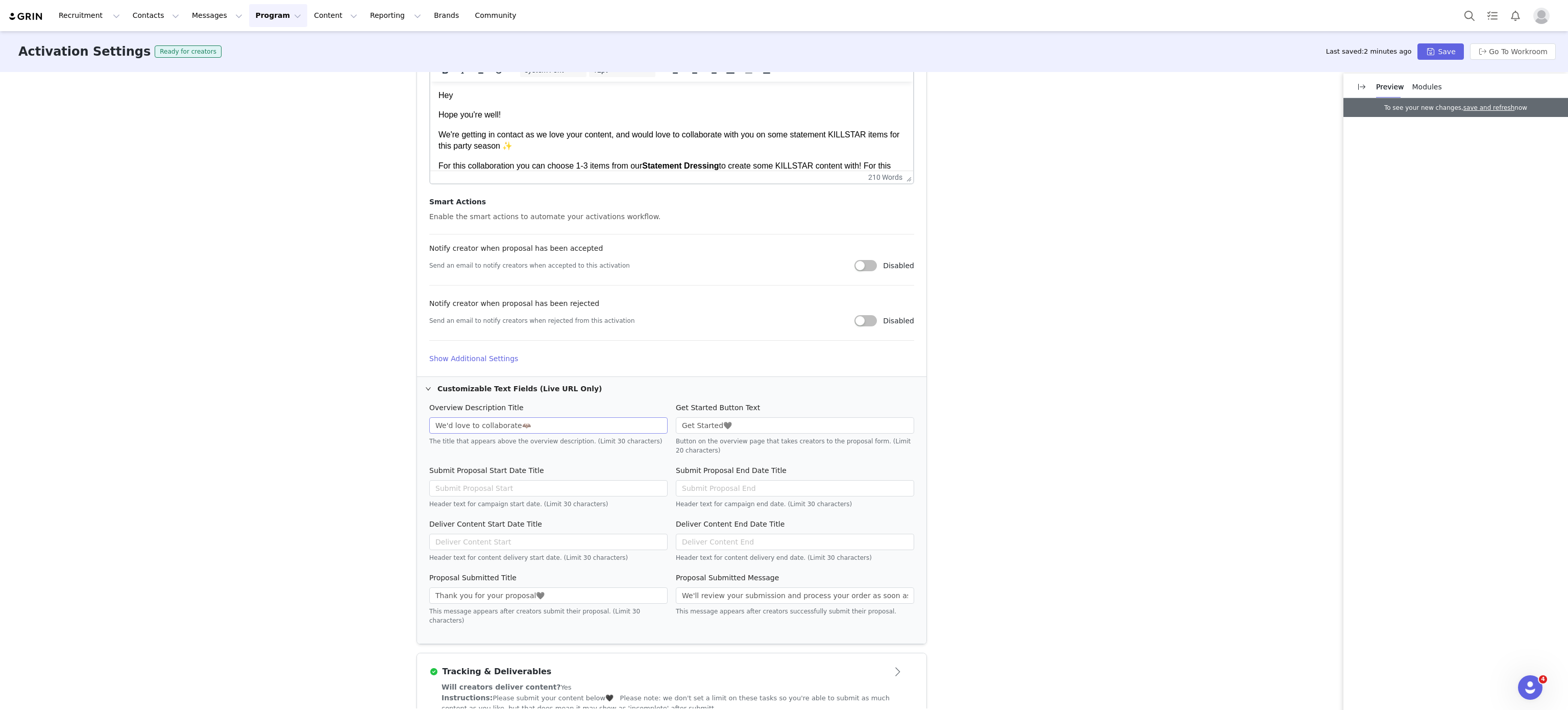
scroll to position [460, 0]
click at [507, 355] on h4 "Show Additional Settings" at bounding box center [671, 359] width 485 height 11
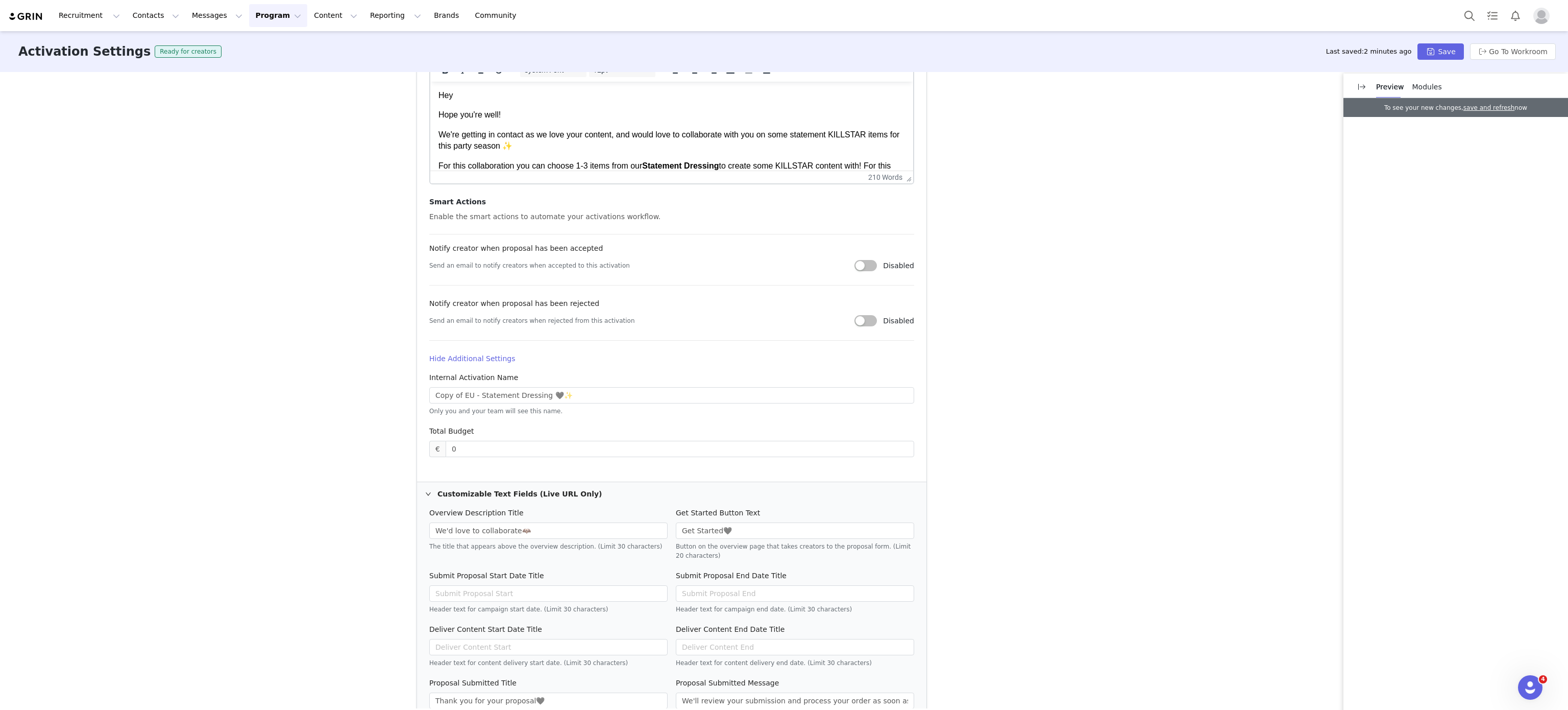
click at [507, 355] on h4 "Hide Additional Settings" at bounding box center [671, 359] width 485 height 11
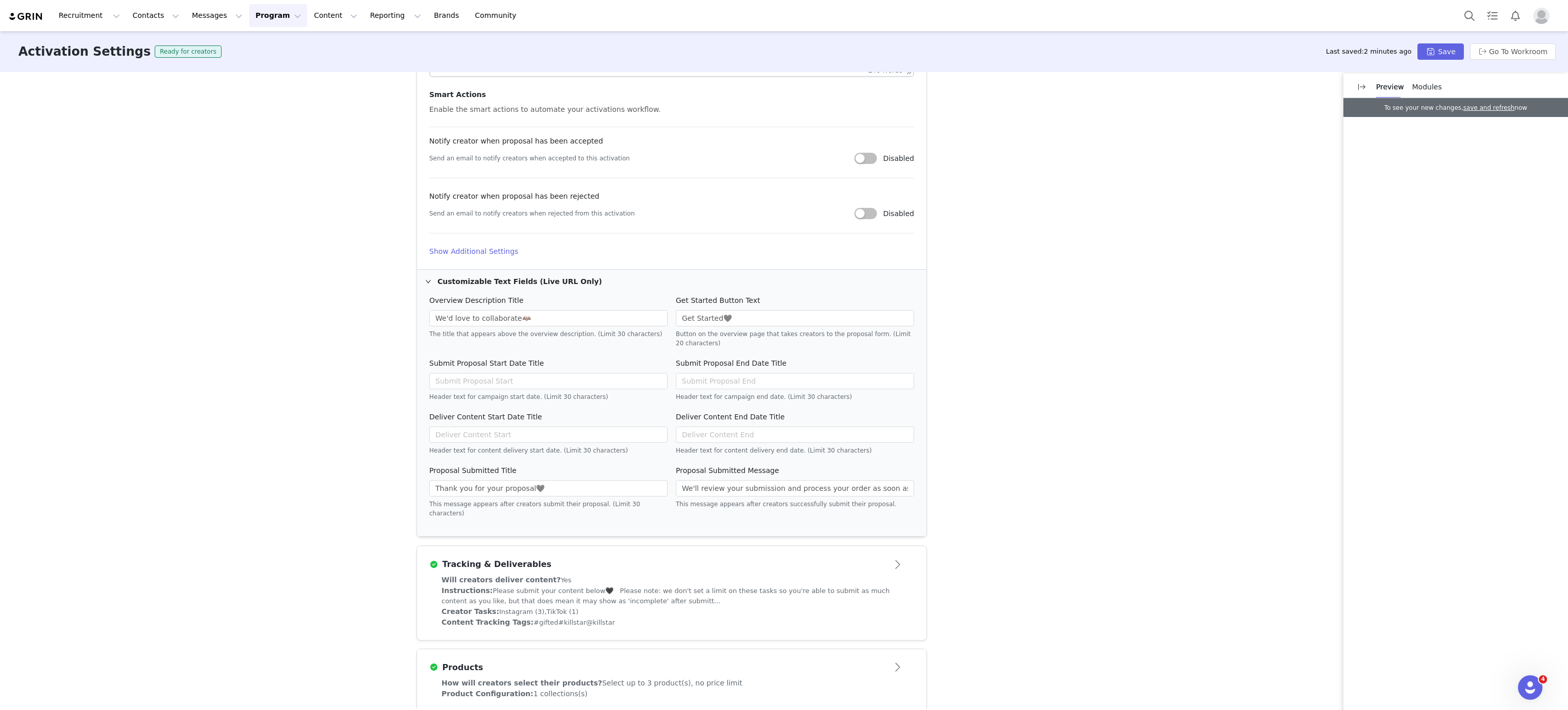
scroll to position [576, 0]
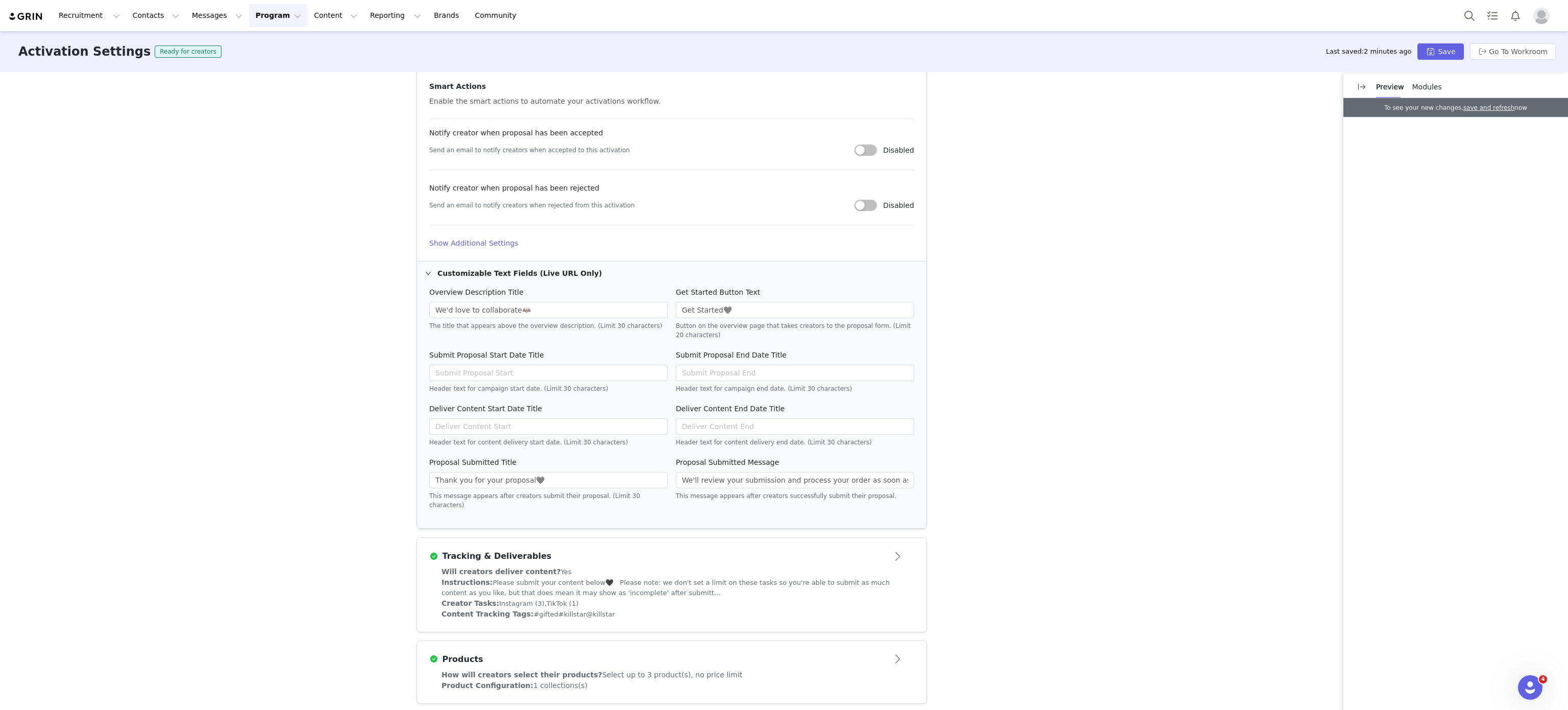
drag, startPoint x: 668, startPoint y: 591, endPoint x: 634, endPoint y: 564, distance: 43.4
click at [634, 566] on div "Will creators deliver content? Yes" at bounding box center [671, 572] width 460 height 11
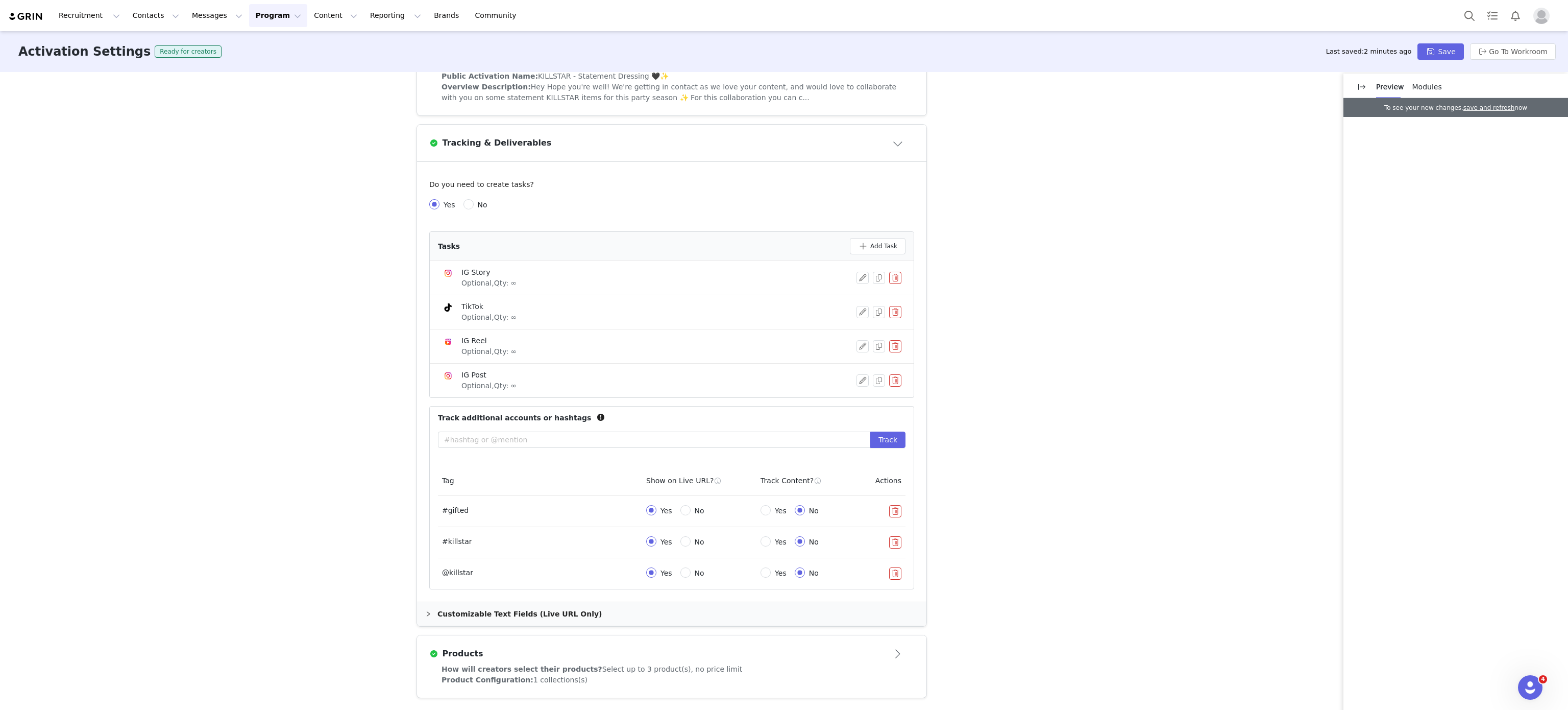
scroll to position [0, 0]
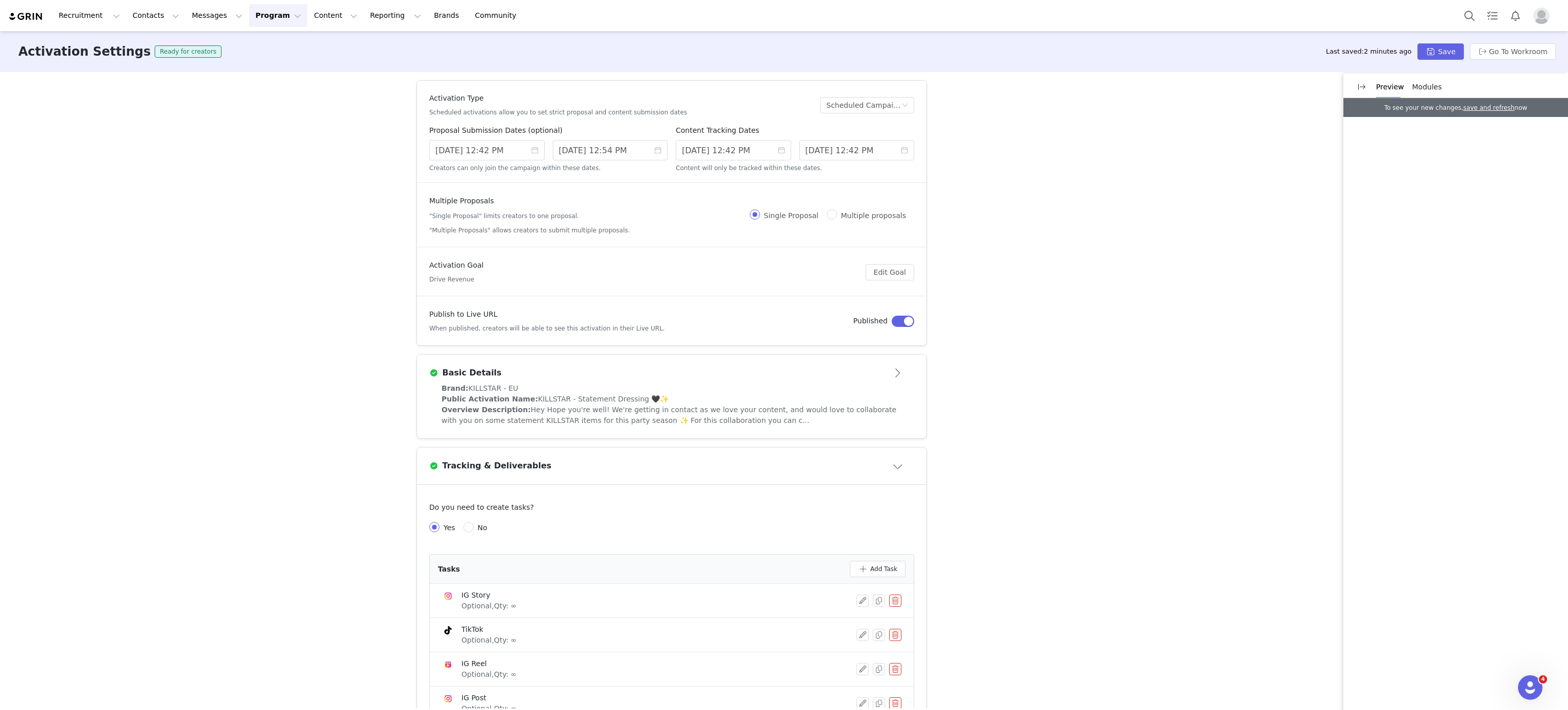
click at [588, 473] on div "Tracking & Deliverables" at bounding box center [671, 465] width 485 height 16
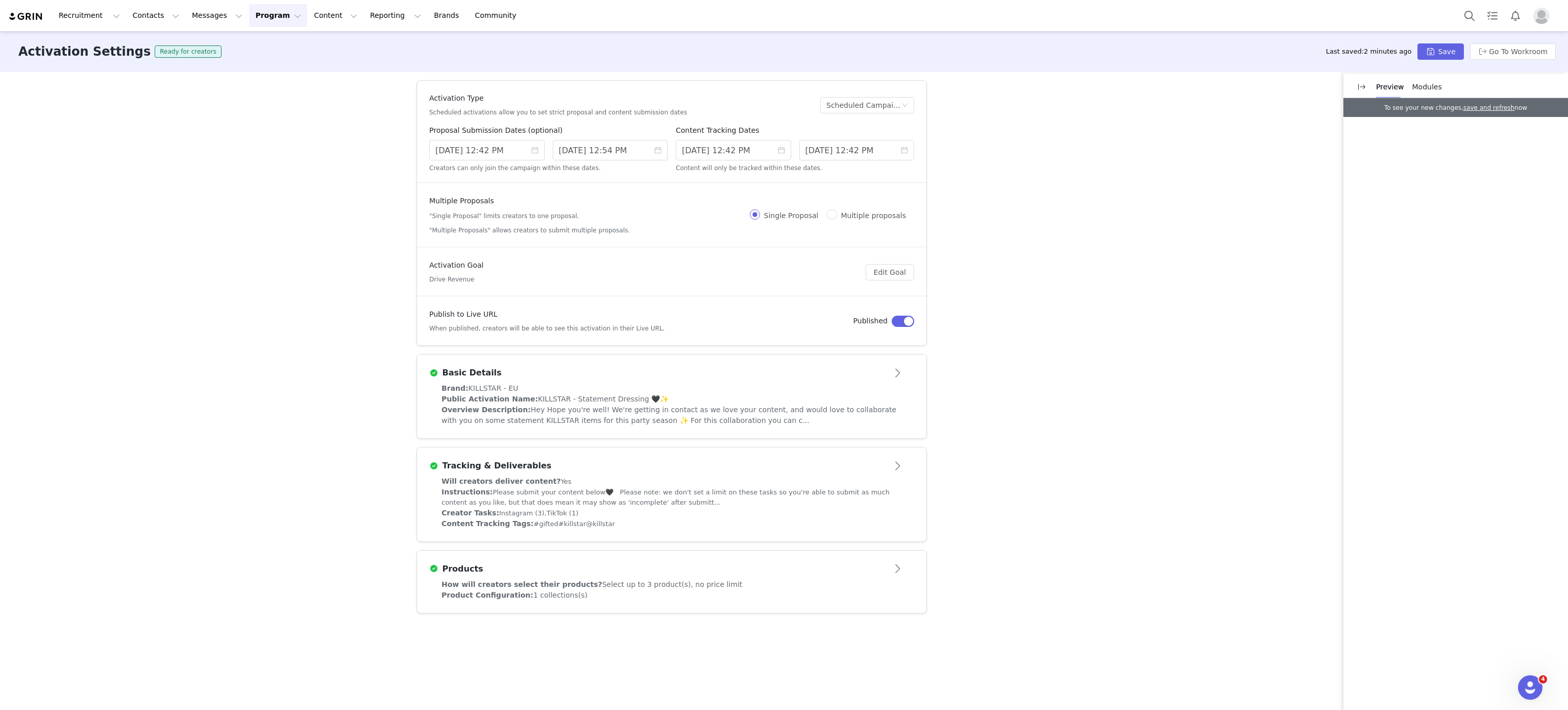
click at [688, 405] on div "Overview Description: Hey Hope you're well! We're getting in contact as we love…" at bounding box center [671, 415] width 460 height 21
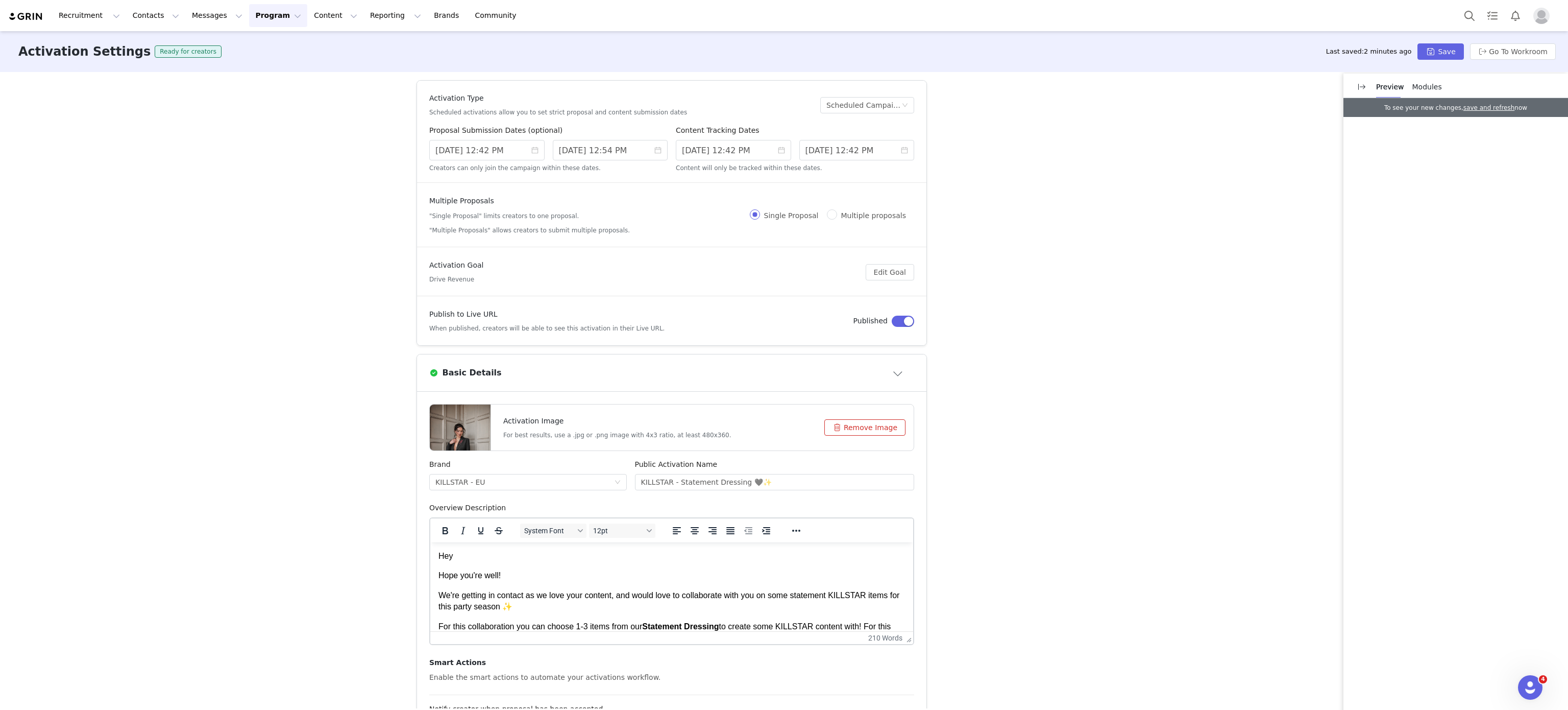
scroll to position [342, 0]
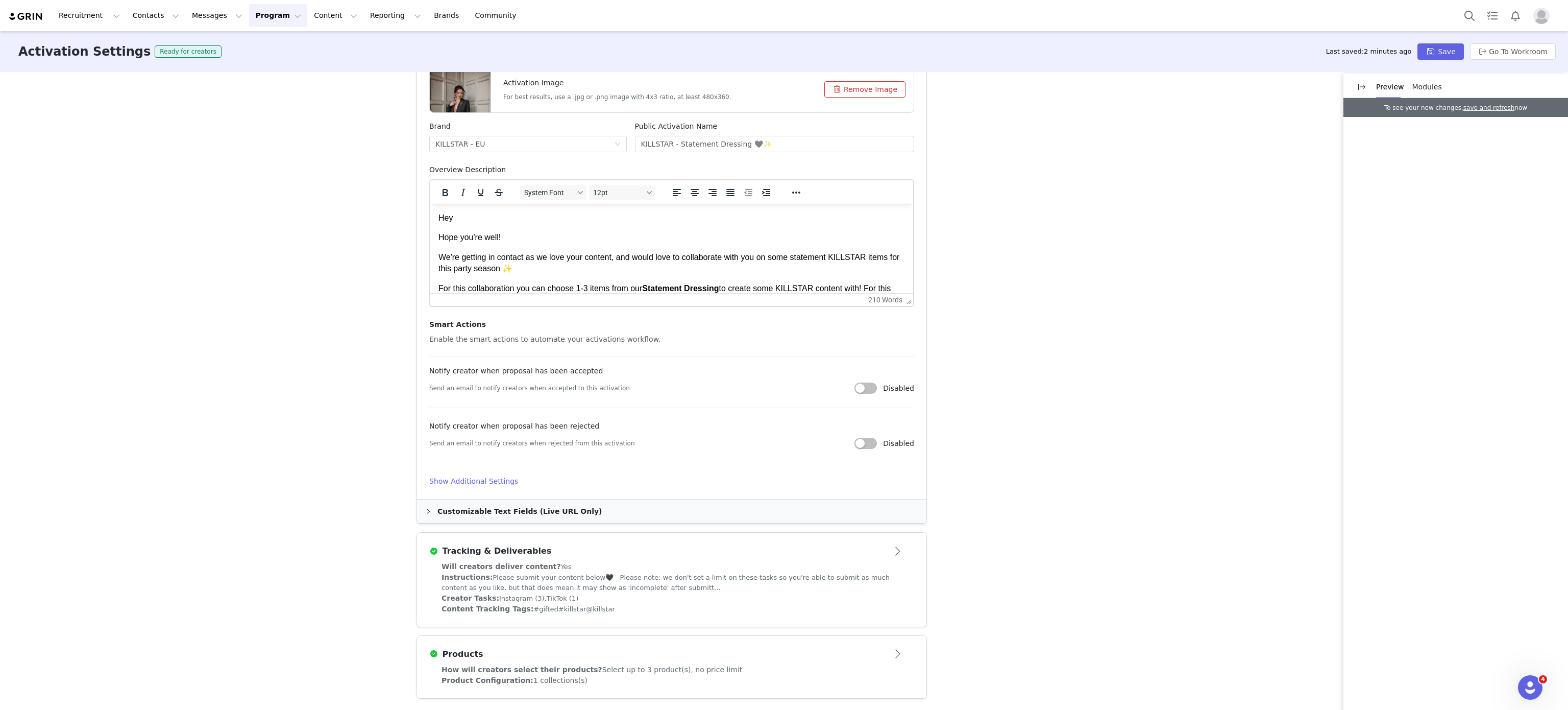
click at [688, 407] on div at bounding box center [671, 407] width 485 height 1
click at [533, 505] on div "Customizable Text Fields (Live URL Only)" at bounding box center [671, 511] width 509 height 24
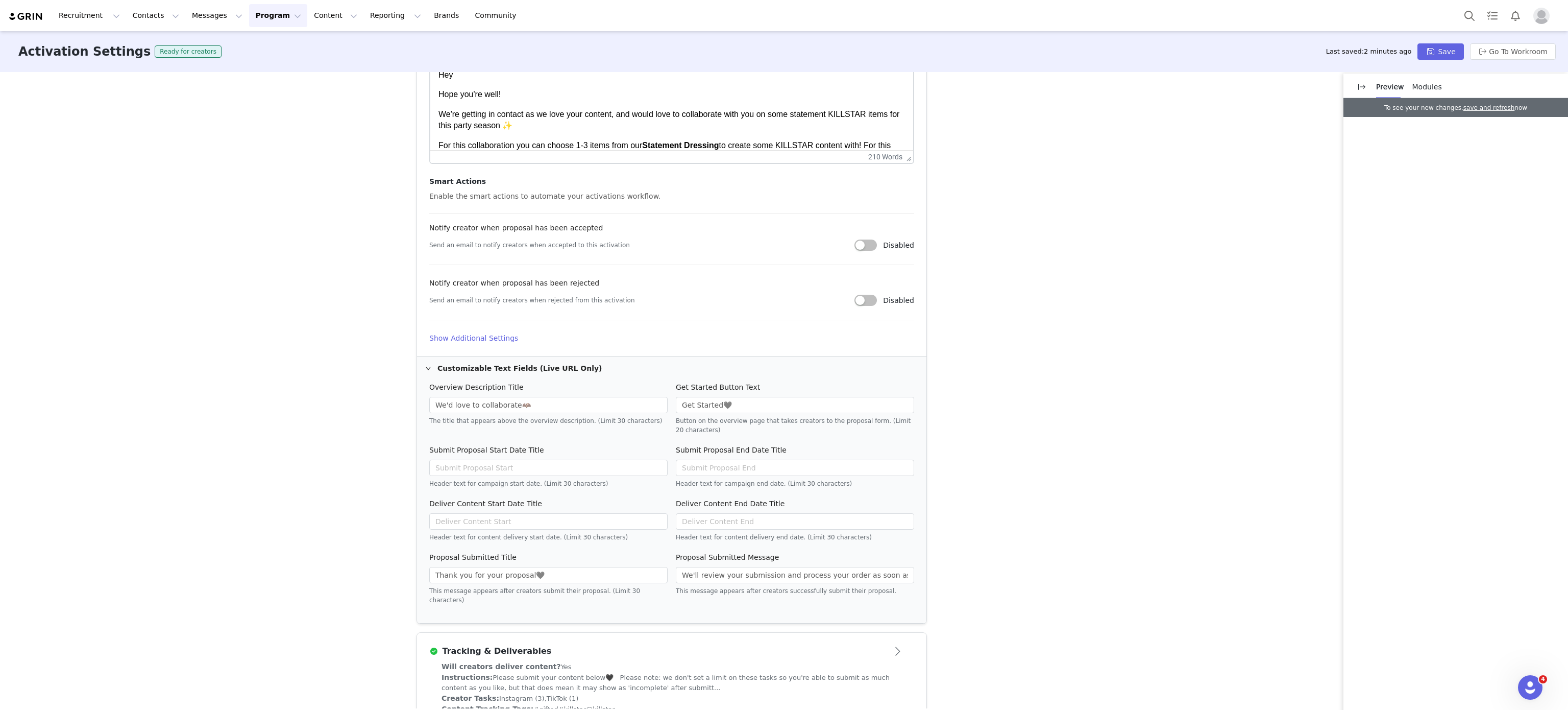
scroll to position [488, 0]
click at [485, 330] on h4 "Show Additional Settings" at bounding box center [671, 331] width 485 height 11
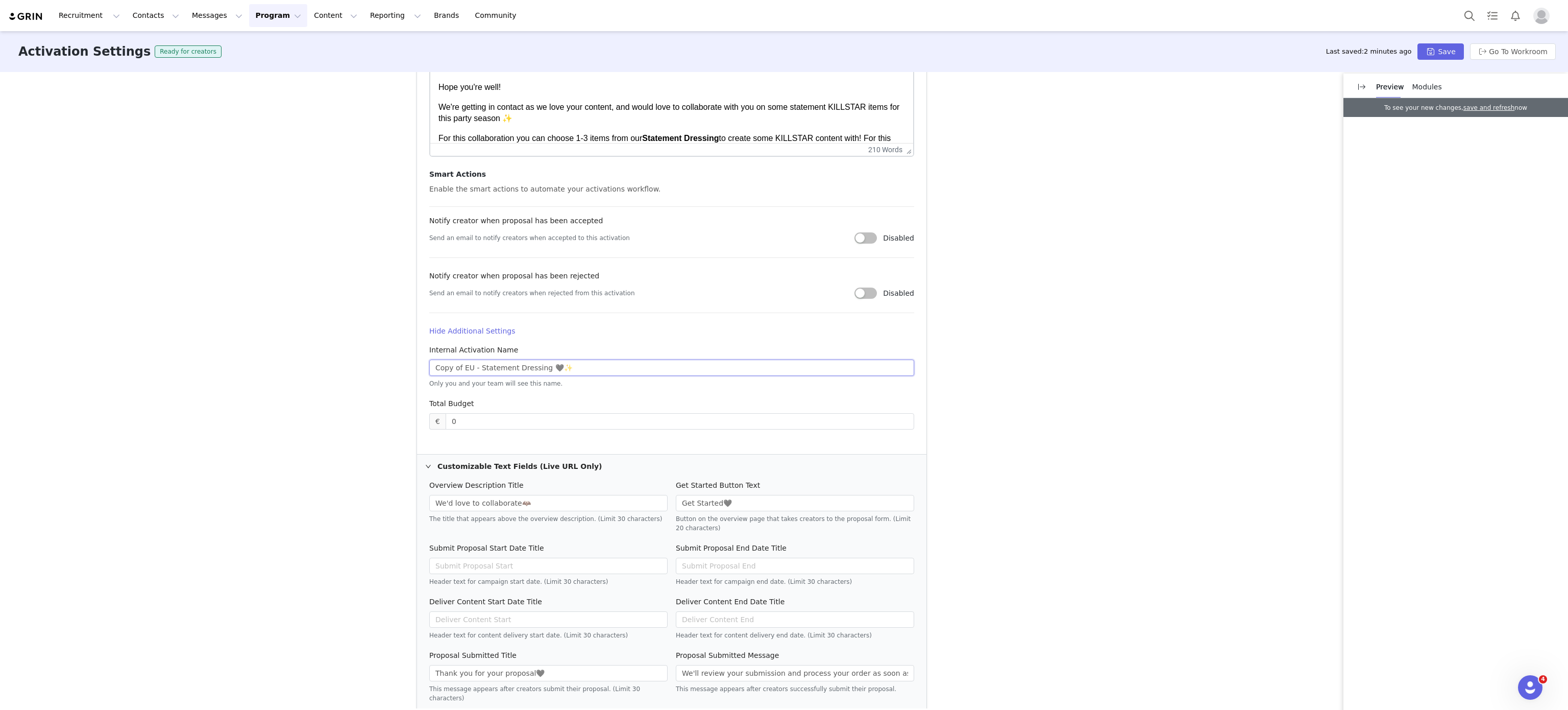
click at [460, 367] on input "Copy of EU - Statement Dressing 🖤✨" at bounding box center [671, 367] width 485 height 16
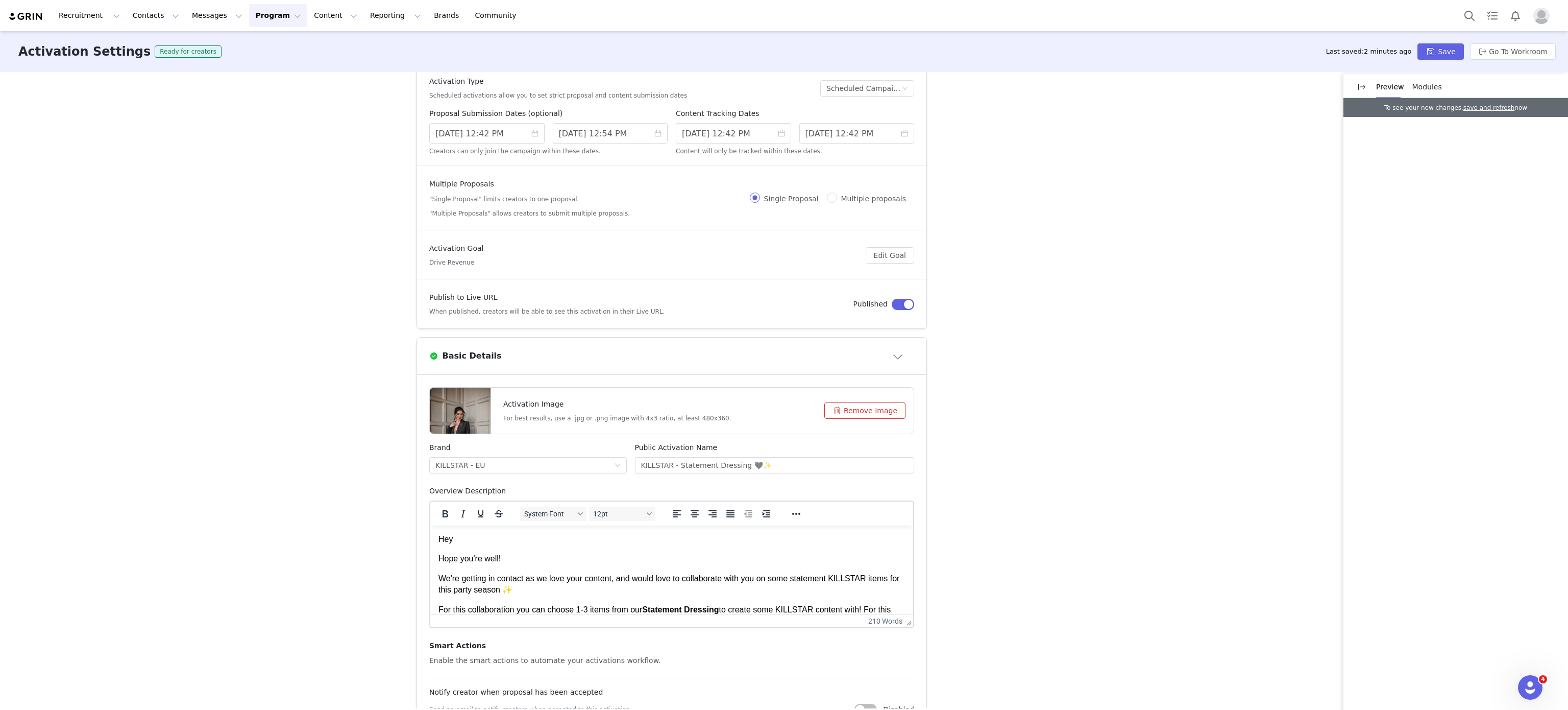
scroll to position [17, 0]
click at [480, 460] on div "KILLSTAR - EU" at bounding box center [524, 465] width 178 height 15
click at [486, 488] on li "KILLSTAR - US" at bounding box center [520, 487] width 197 height 16
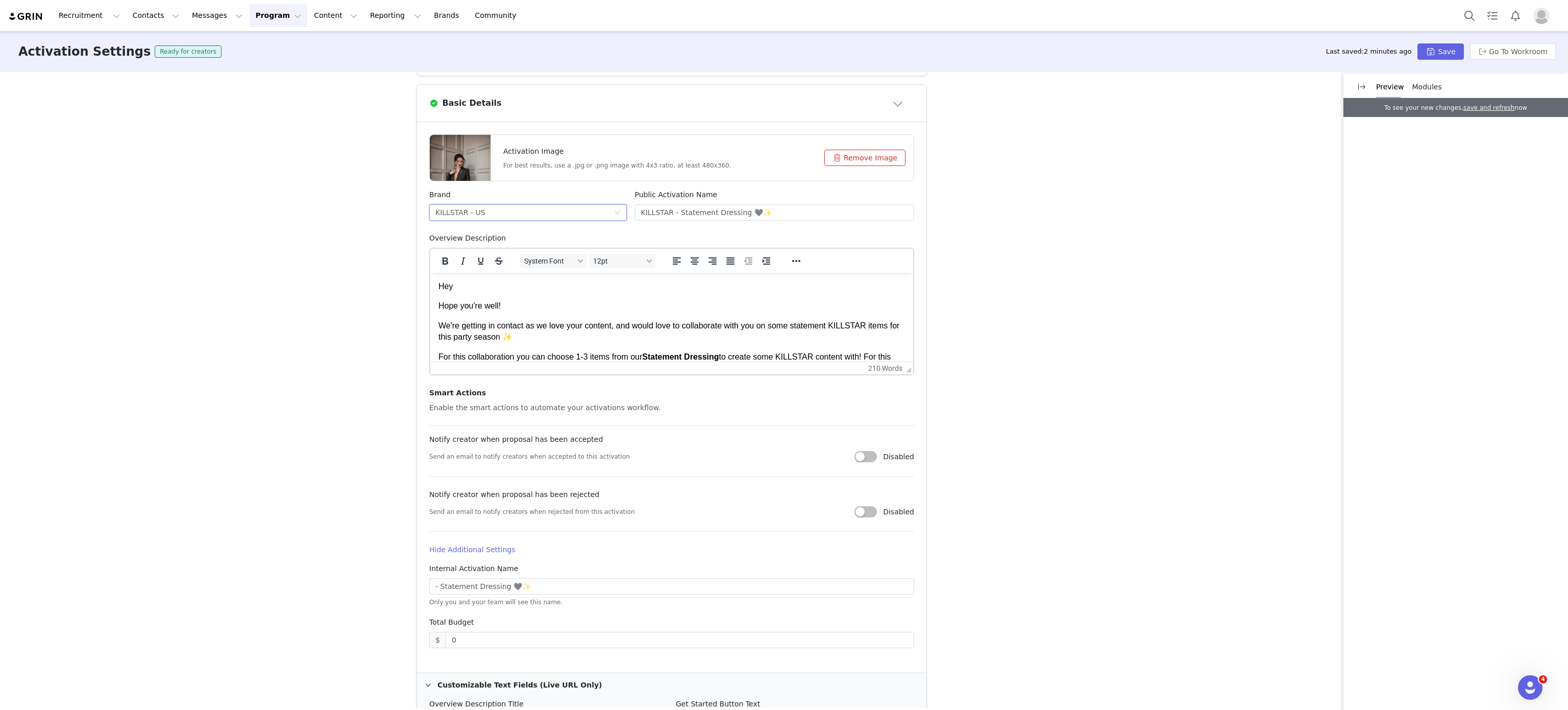
scroll to position [339, 0]
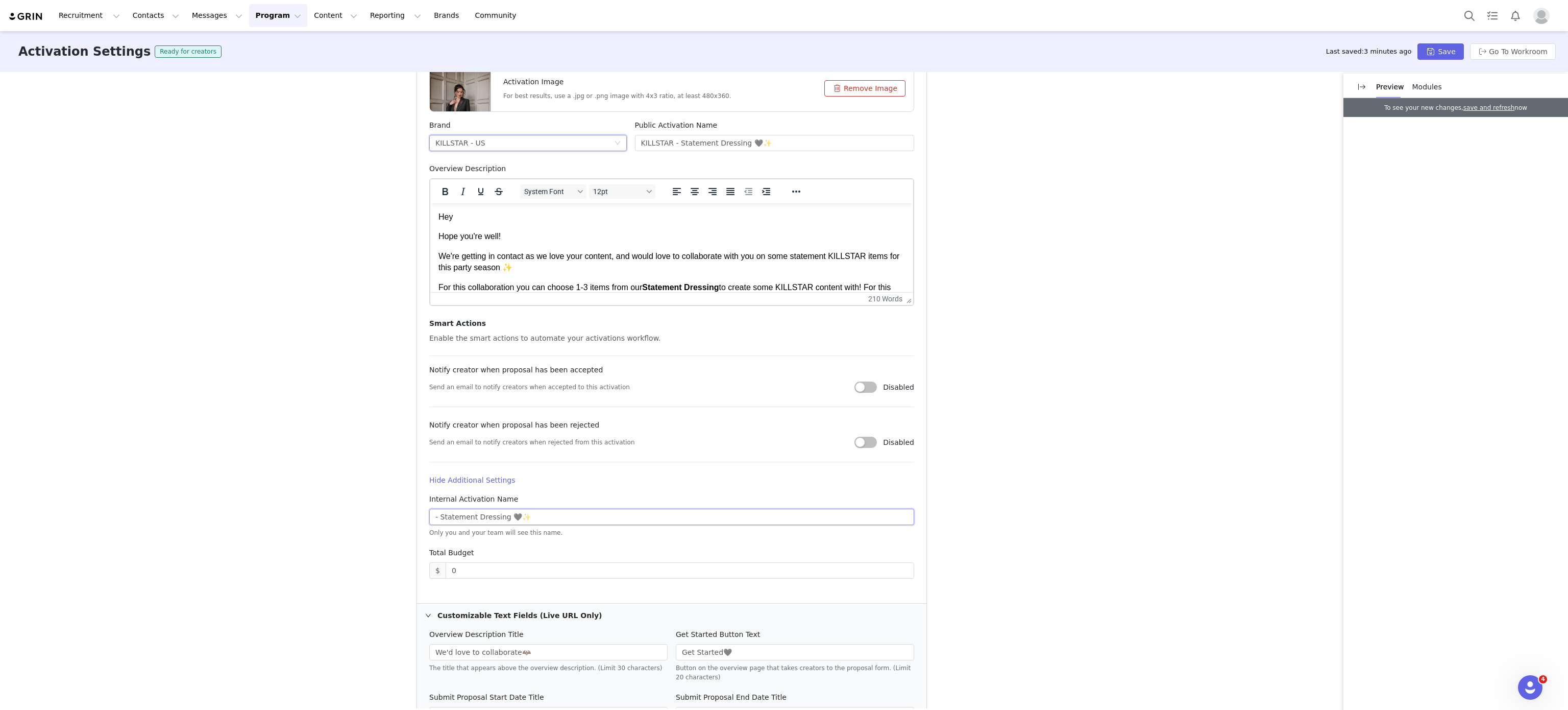
click at [429, 515] on input "- Statement Dressing 🖤✨" at bounding box center [671, 516] width 485 height 16
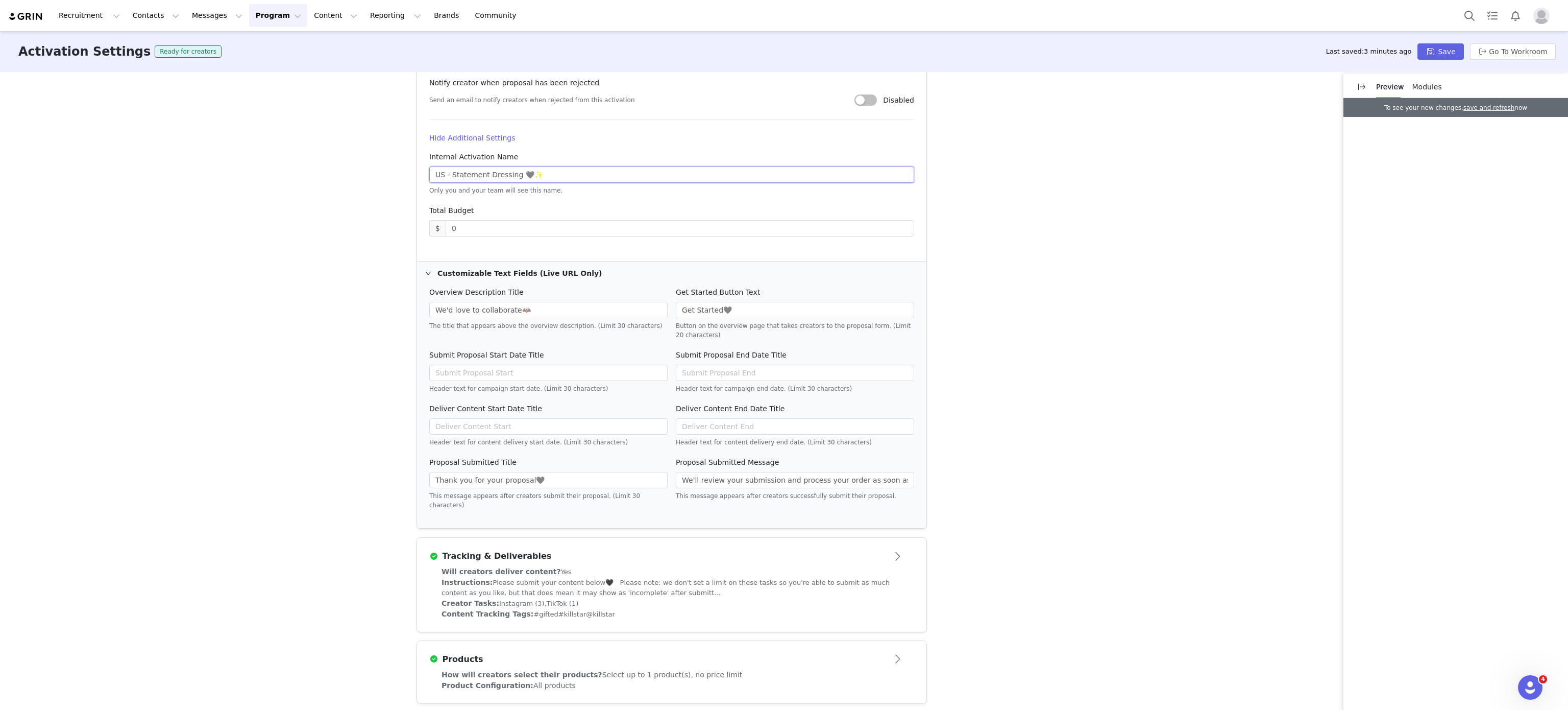
type input "US - Statement Dressing 🖤✨"
click at [590, 663] on article "Products" at bounding box center [671, 655] width 509 height 29
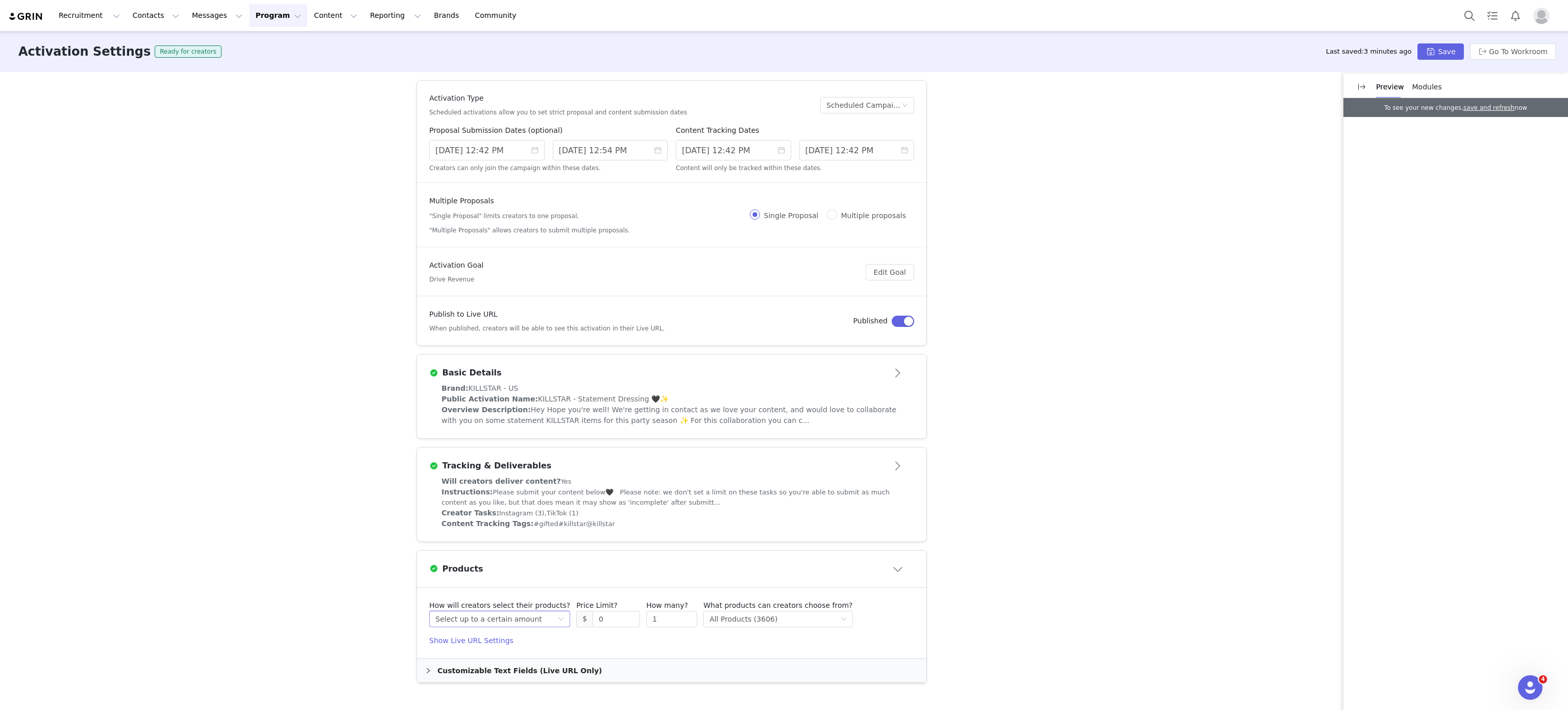
click at [508, 625] on div "Select up to a certain amount" at bounding box center [488, 619] width 107 height 15
click at [656, 616] on input "1" at bounding box center [671, 619] width 50 height 15
type input "3"
drag, startPoint x: 788, startPoint y: 632, endPoint x: 808, endPoint y: 622, distance: 22.4
click at [808, 622] on article "How will creators select their products? Select method Select up to a certain a…" at bounding box center [671, 623] width 509 height 71
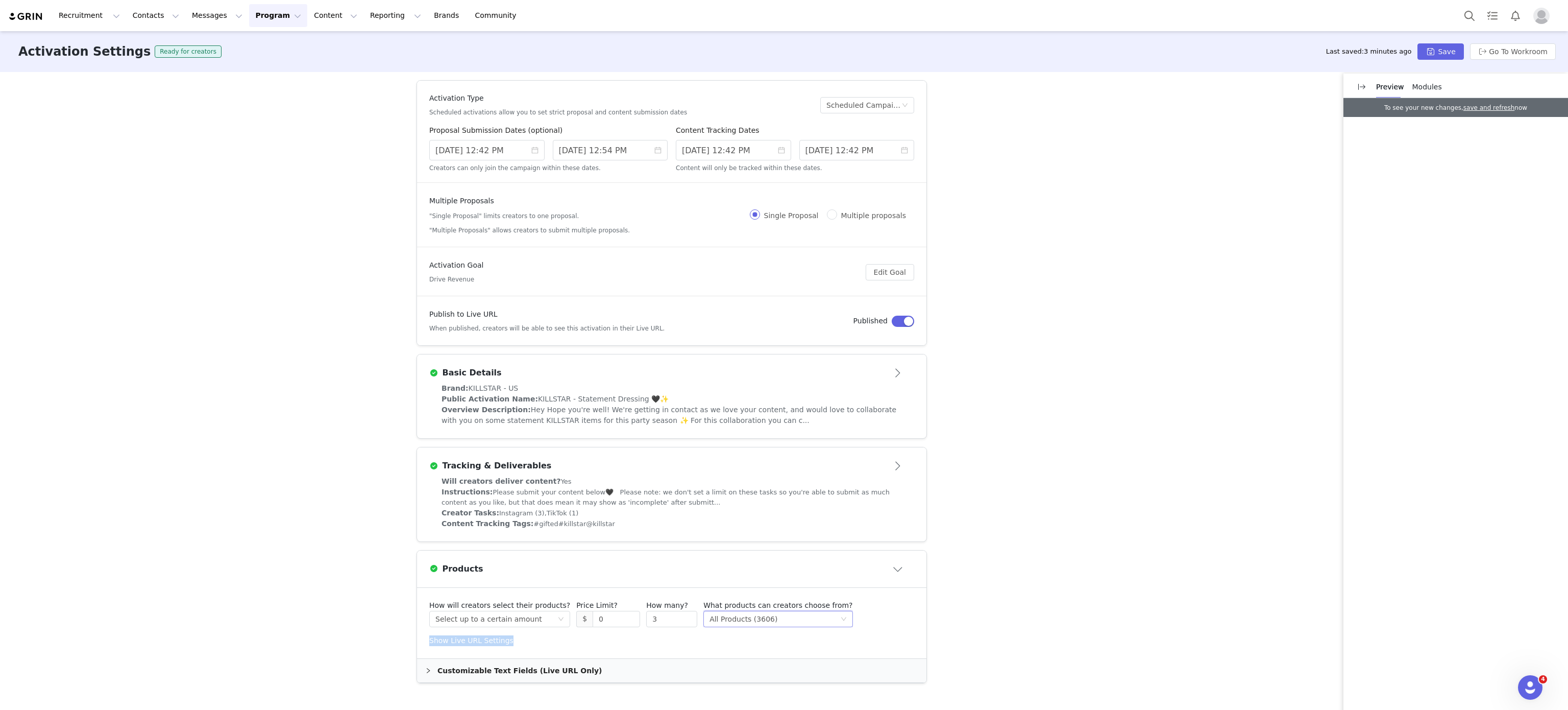
click at [808, 622] on div "Select method All Products (3606)" at bounding box center [775, 619] width 130 height 15
click at [768, 672] on li "Specific Collections" at bounding box center [757, 674] width 135 height 16
click at [882, 648] on button "Add Collections" at bounding box center [869, 648] width 74 height 16
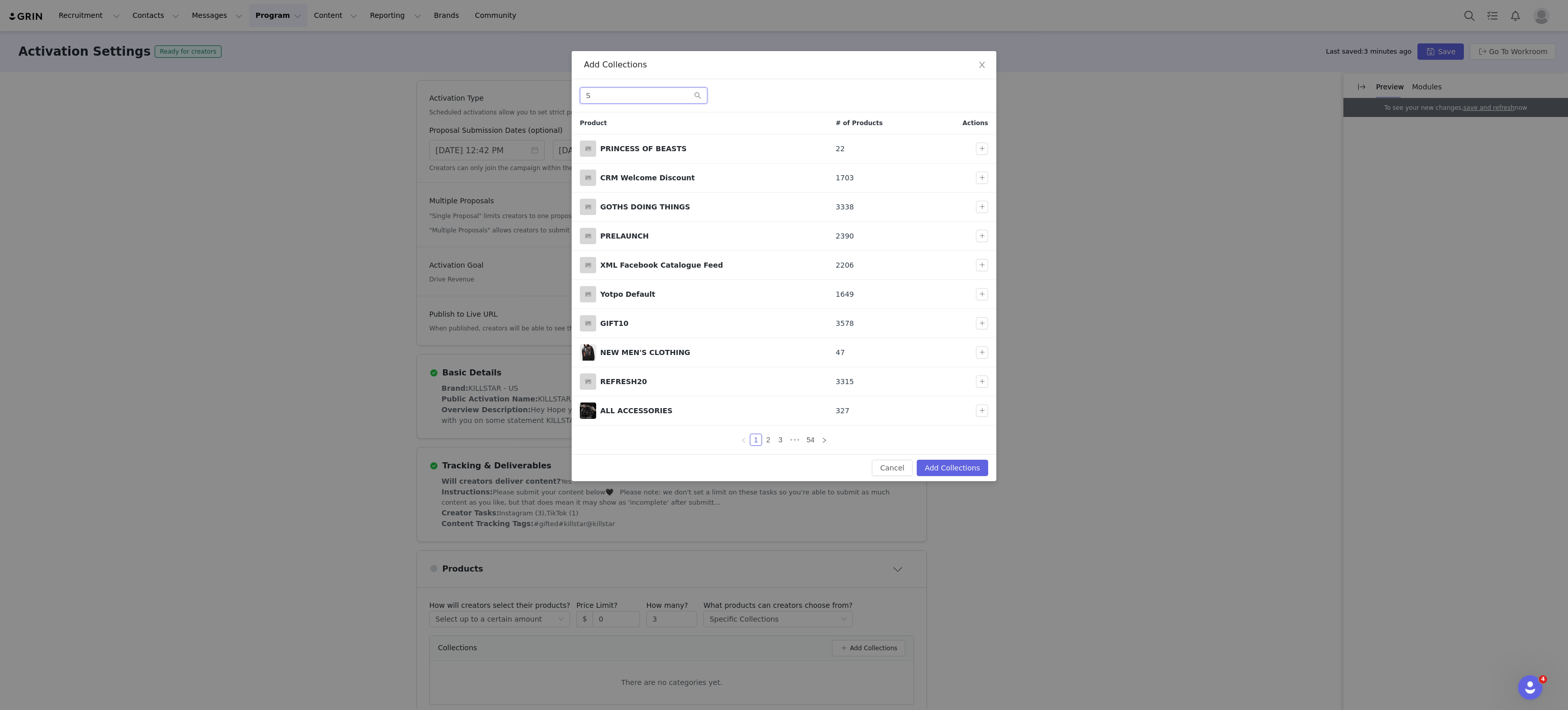
click at [663, 99] on input "S" at bounding box center [644, 95] width 128 height 16
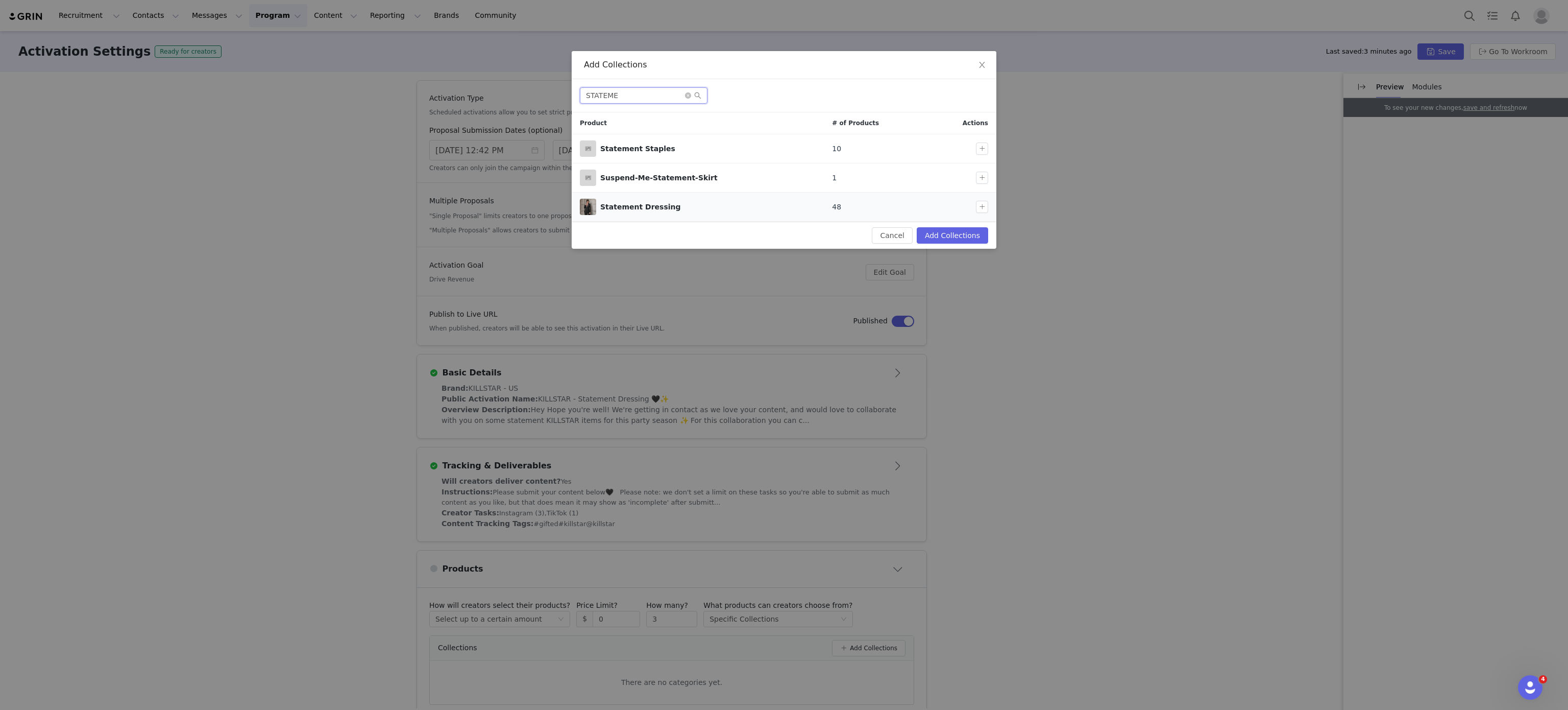
type input "STATEME"
click at [983, 198] on td at bounding box center [962, 207] width 69 height 29
click at [985, 206] on button "button" at bounding box center [982, 207] width 12 height 12
click at [972, 239] on button "Add Collections" at bounding box center [952, 235] width 71 height 16
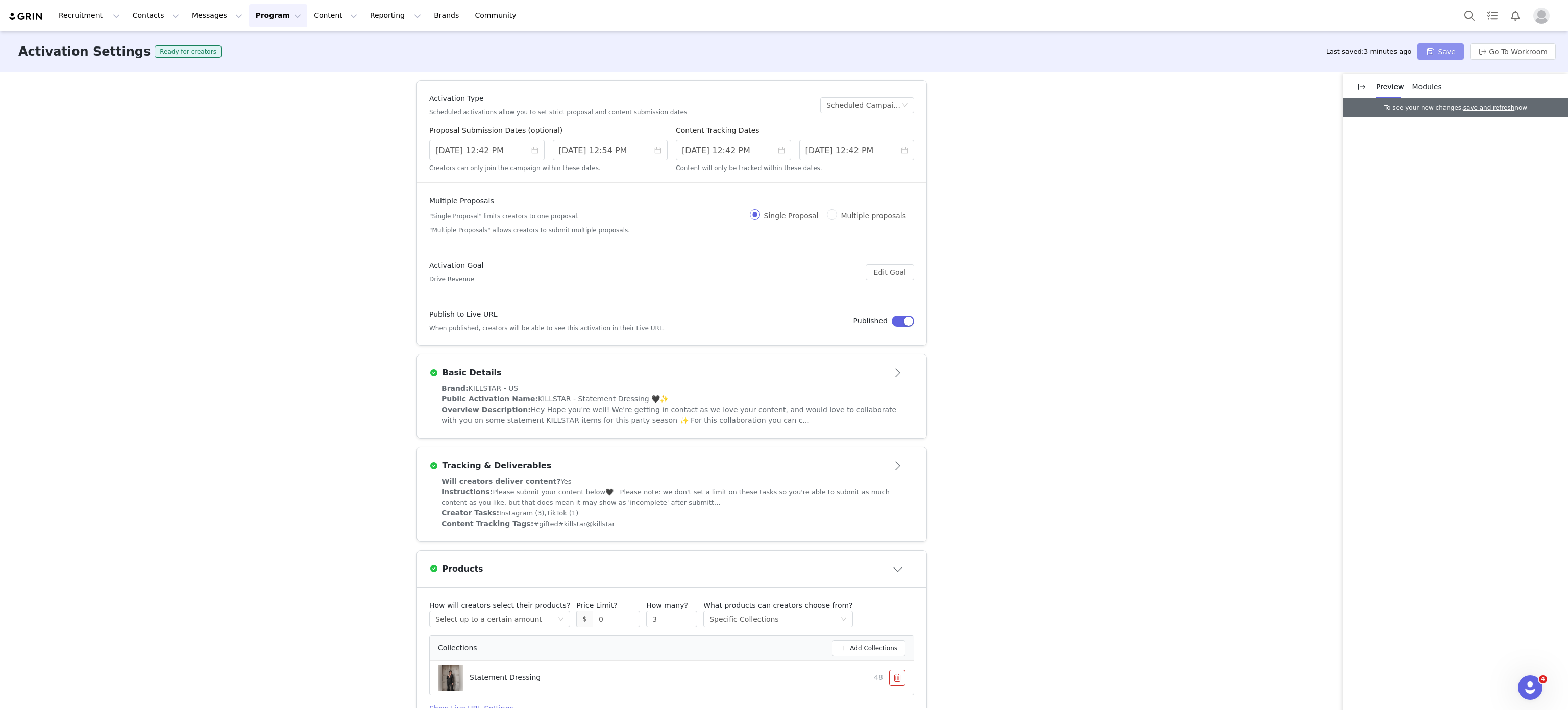
click at [1443, 52] on button "Save" at bounding box center [1440, 51] width 46 height 16
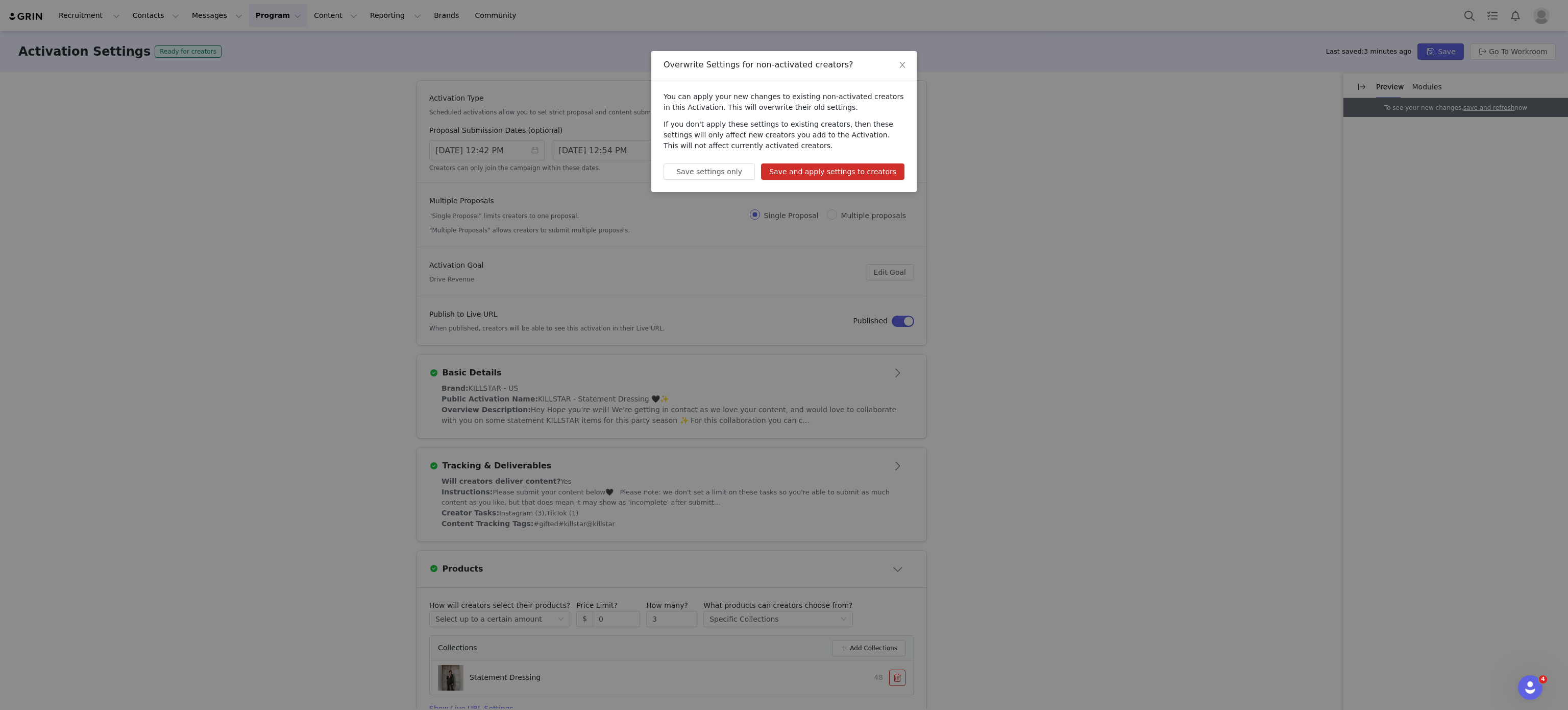
click at [853, 169] on button "Save and apply settings to creators" at bounding box center [833, 171] width 144 height 16
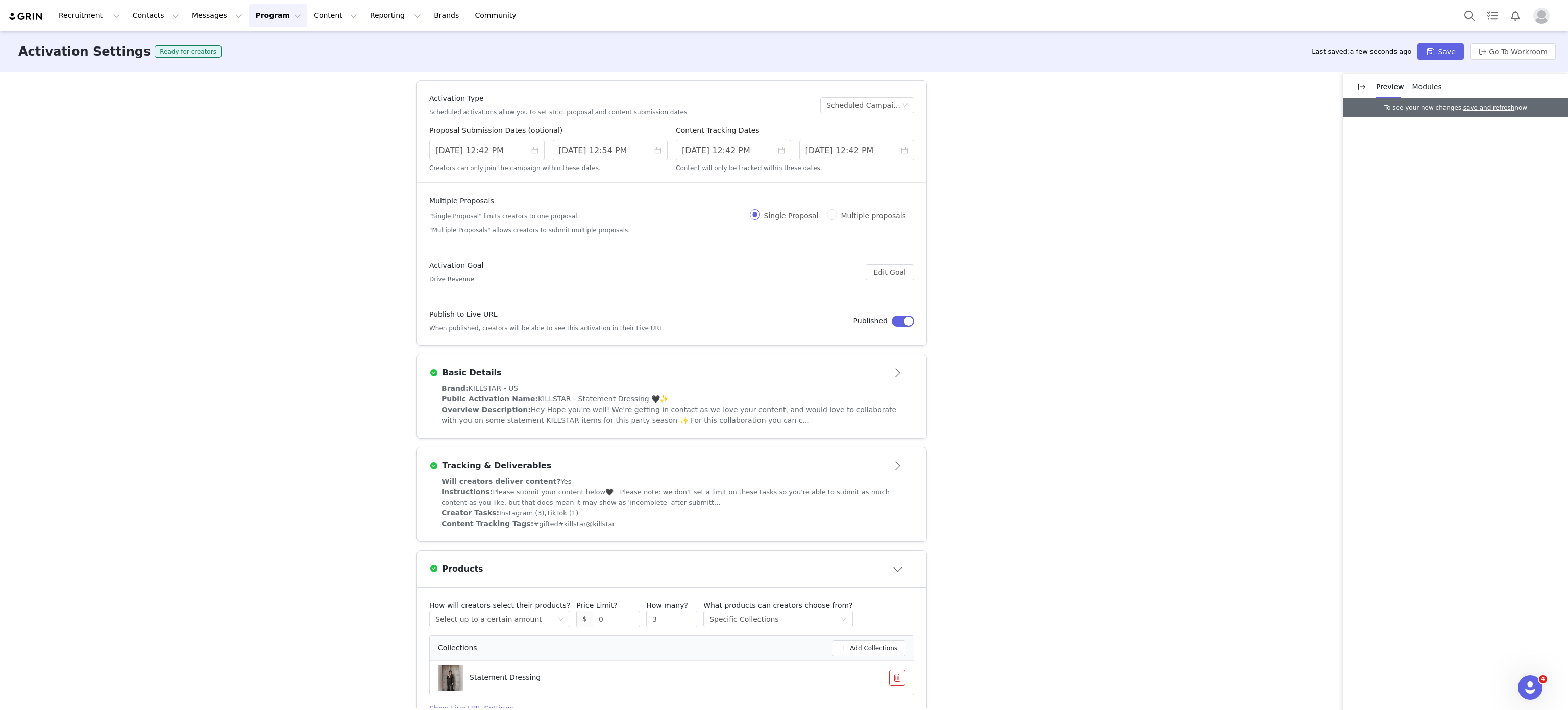
scroll to position [57, 0]
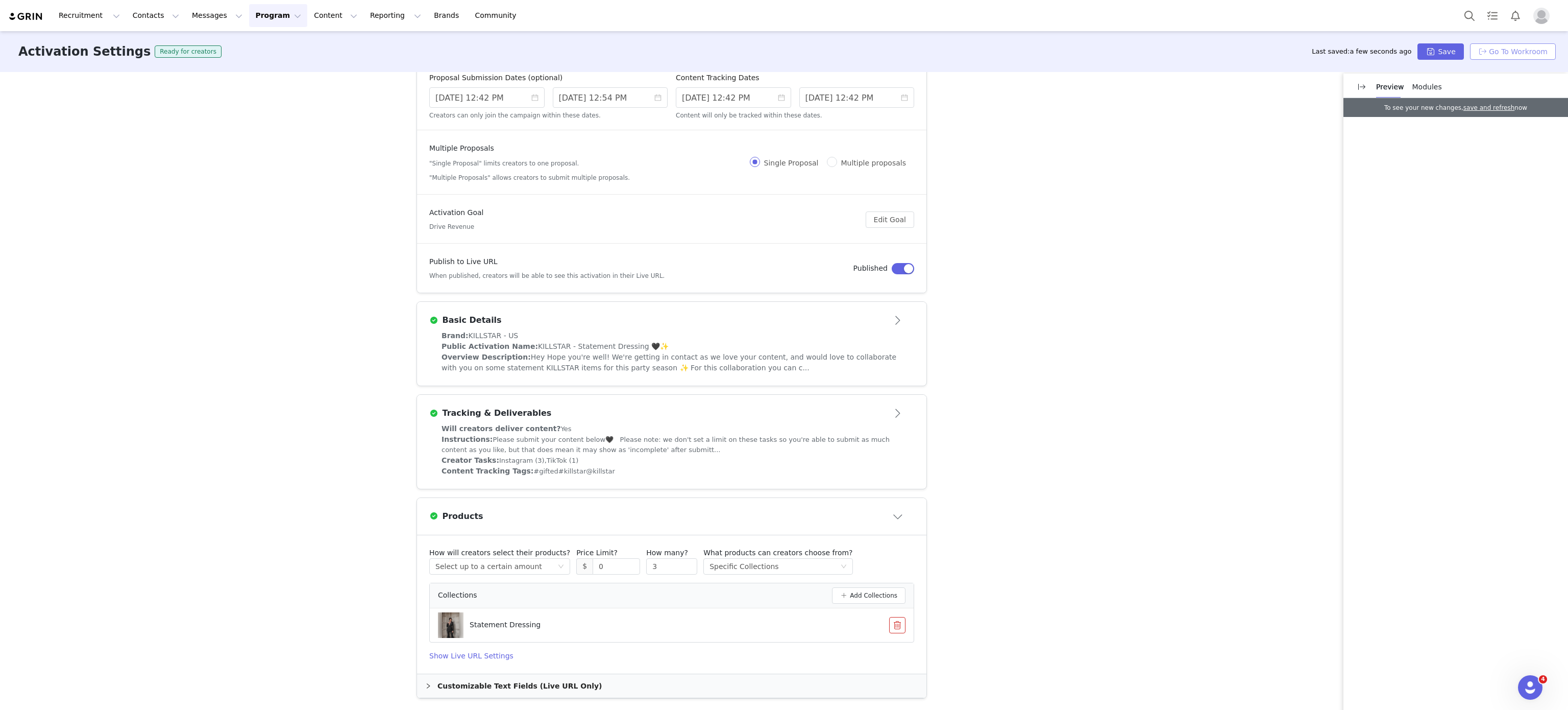
click at [1511, 51] on button "Go To Workroom" at bounding box center [1513, 51] width 86 height 16
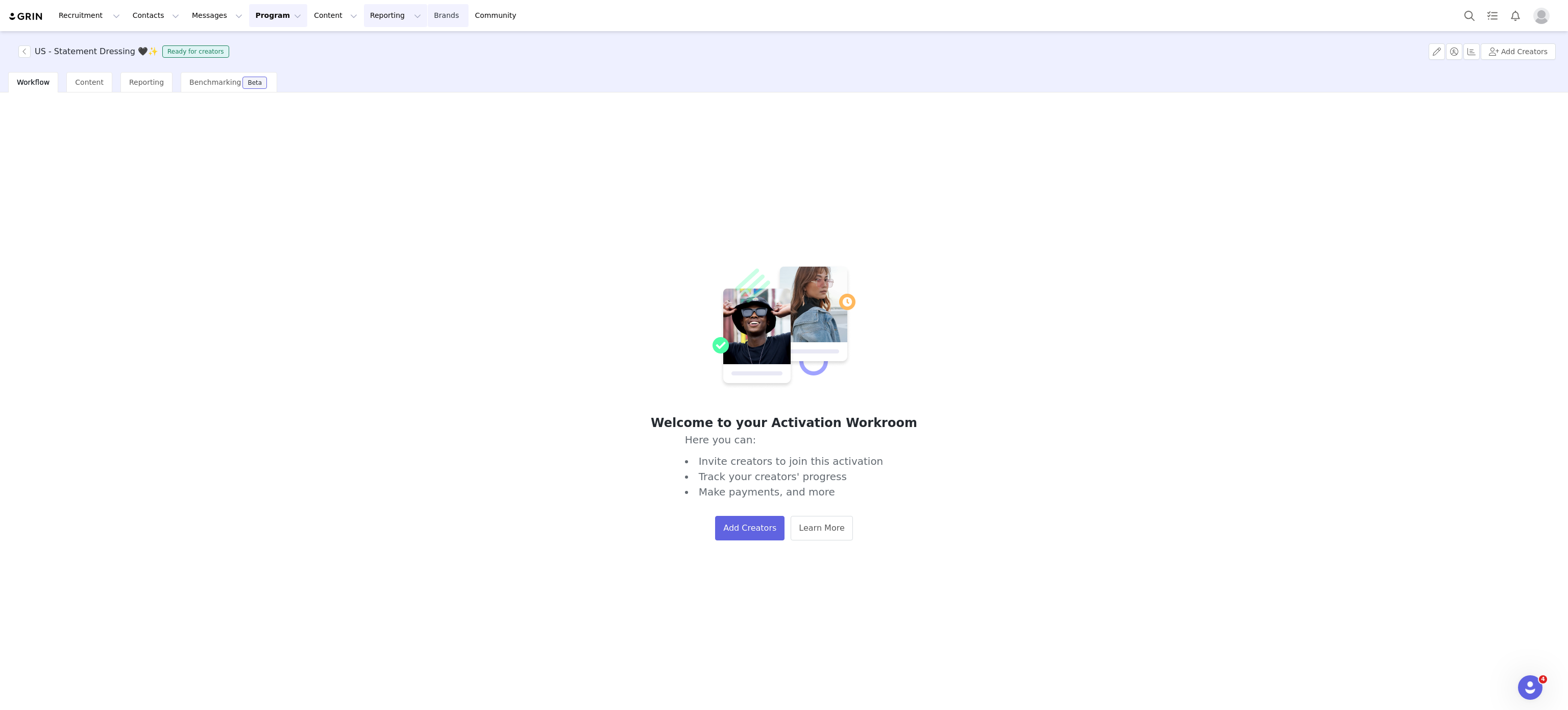
drag, startPoint x: 379, startPoint y: 11, endPoint x: 402, endPoint y: 14, distance: 23.2
click at [402, 14] on div "Recruitment Recruitment Creator Search Curated Lists Landing Pages Web Extensio…" at bounding box center [267, 16] width 519 height 23
click at [428, 14] on link "Brands Brands" at bounding box center [448, 16] width 40 height 23
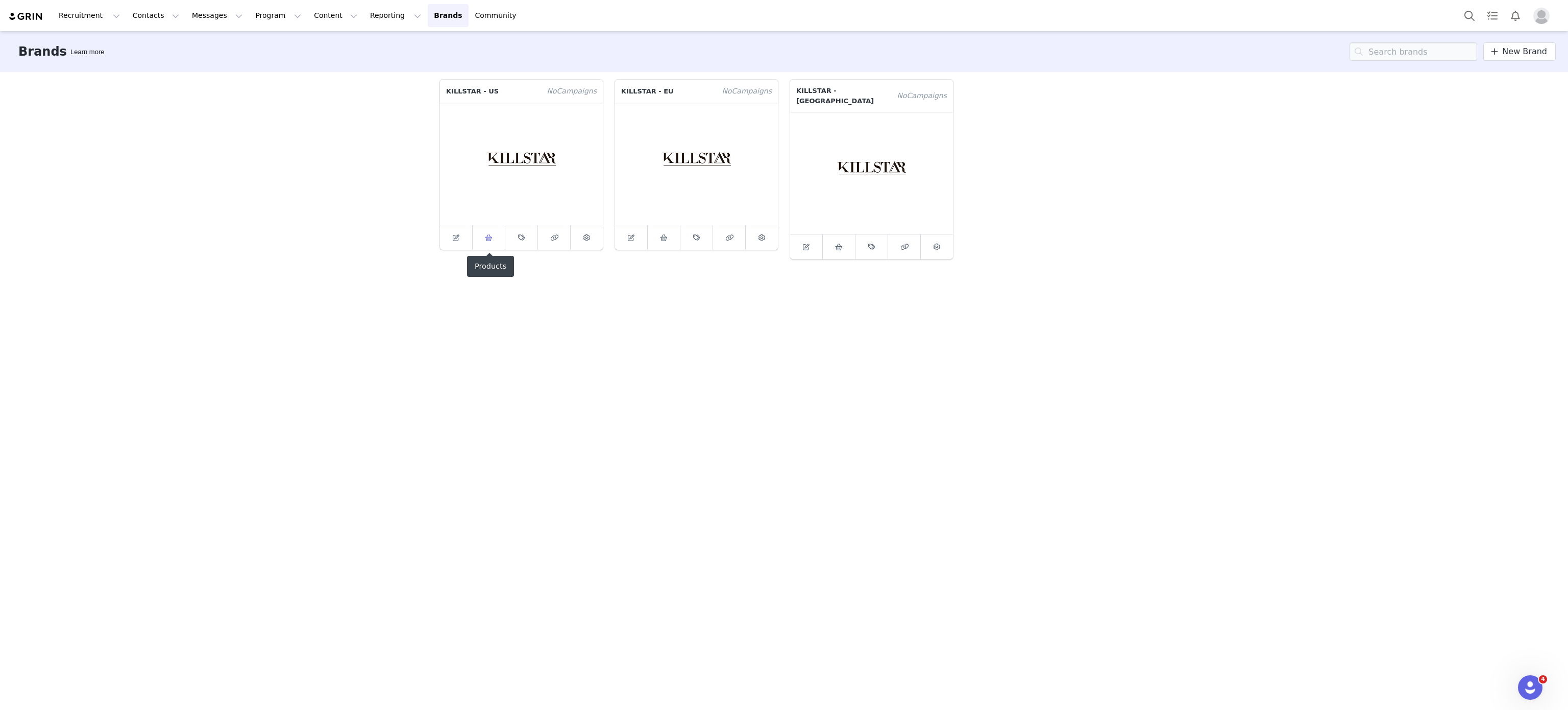
click at [492, 236] on span at bounding box center [489, 237] width 12 height 12
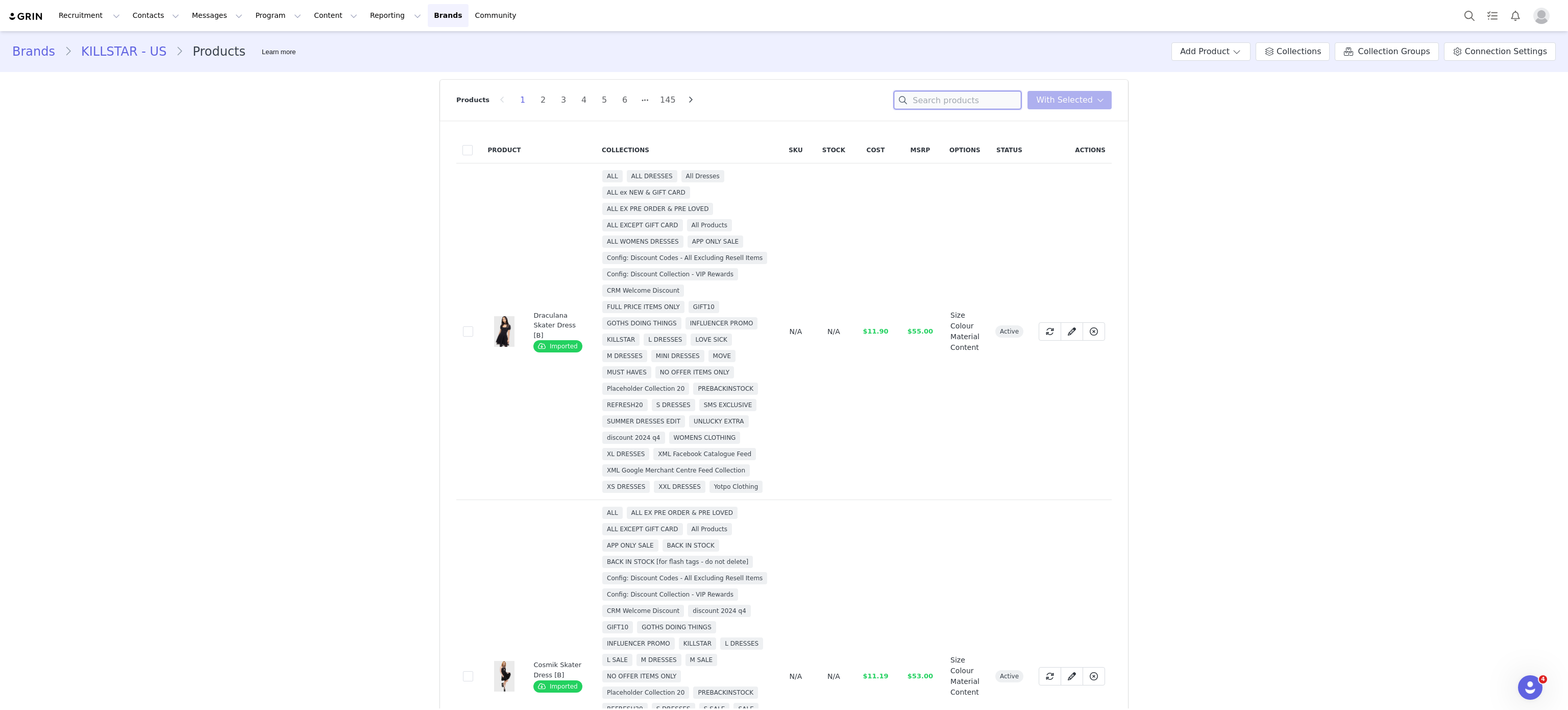
click at [945, 100] on input at bounding box center [957, 100] width 128 height 18
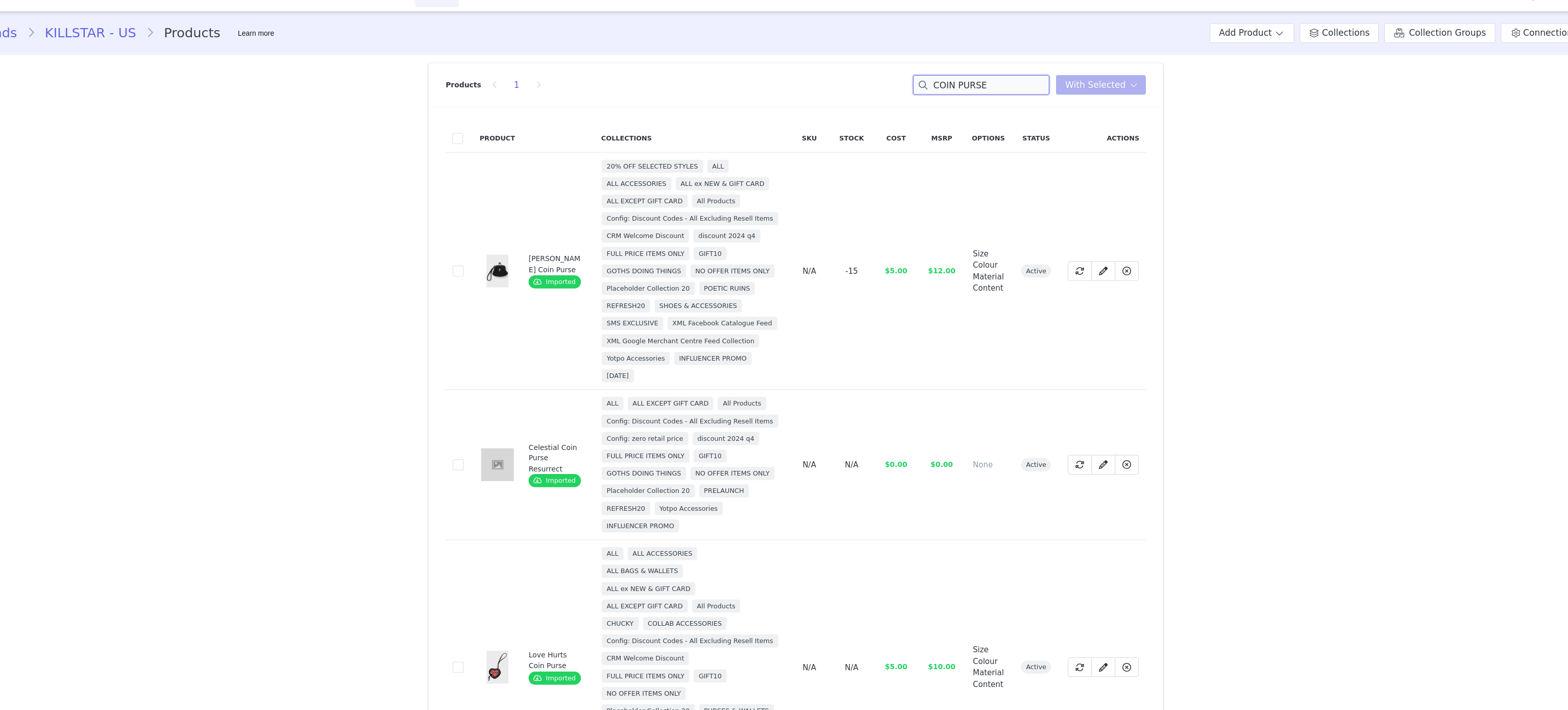
scroll to position [108, 0]
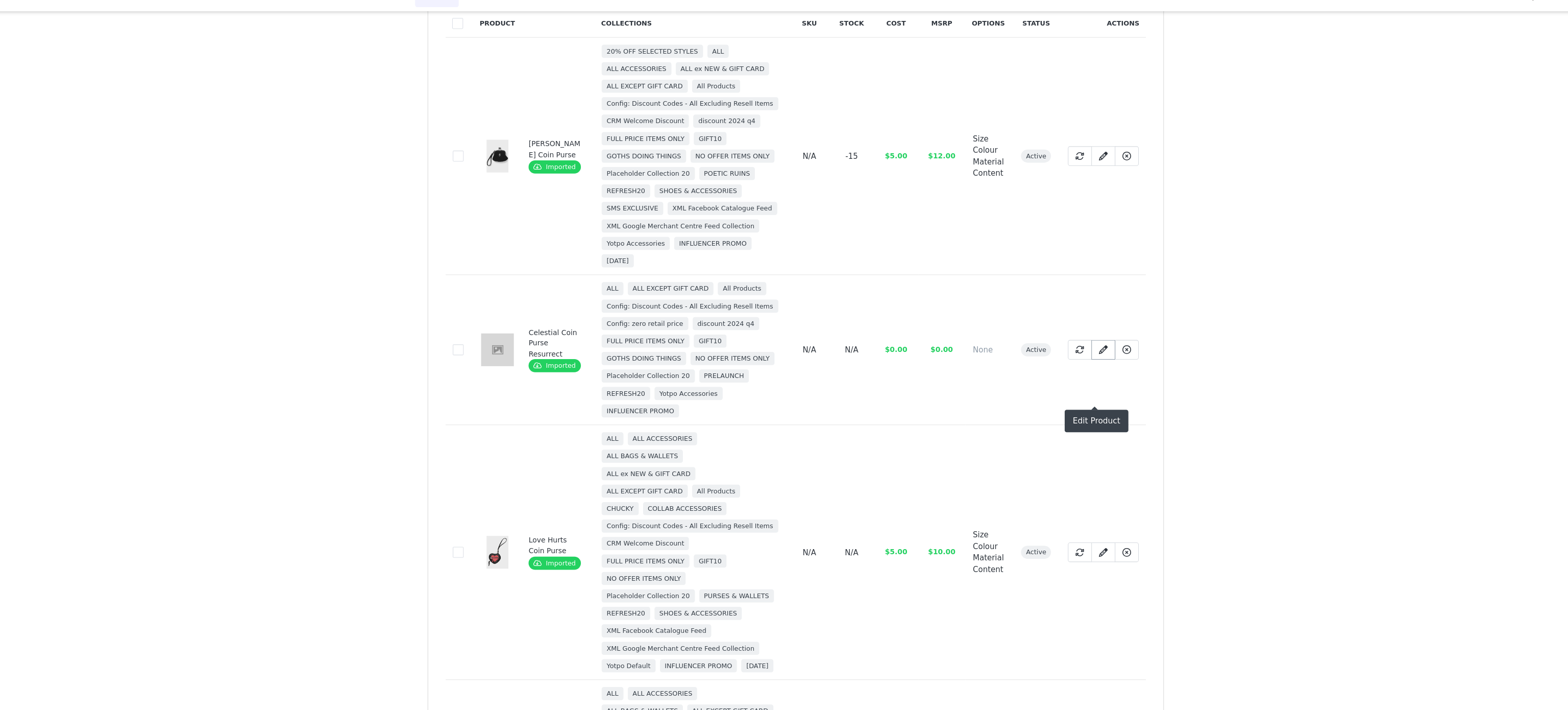
type input "COIN PURSE"
click at [1068, 352] on icon at bounding box center [1071, 347] width 8 height 8
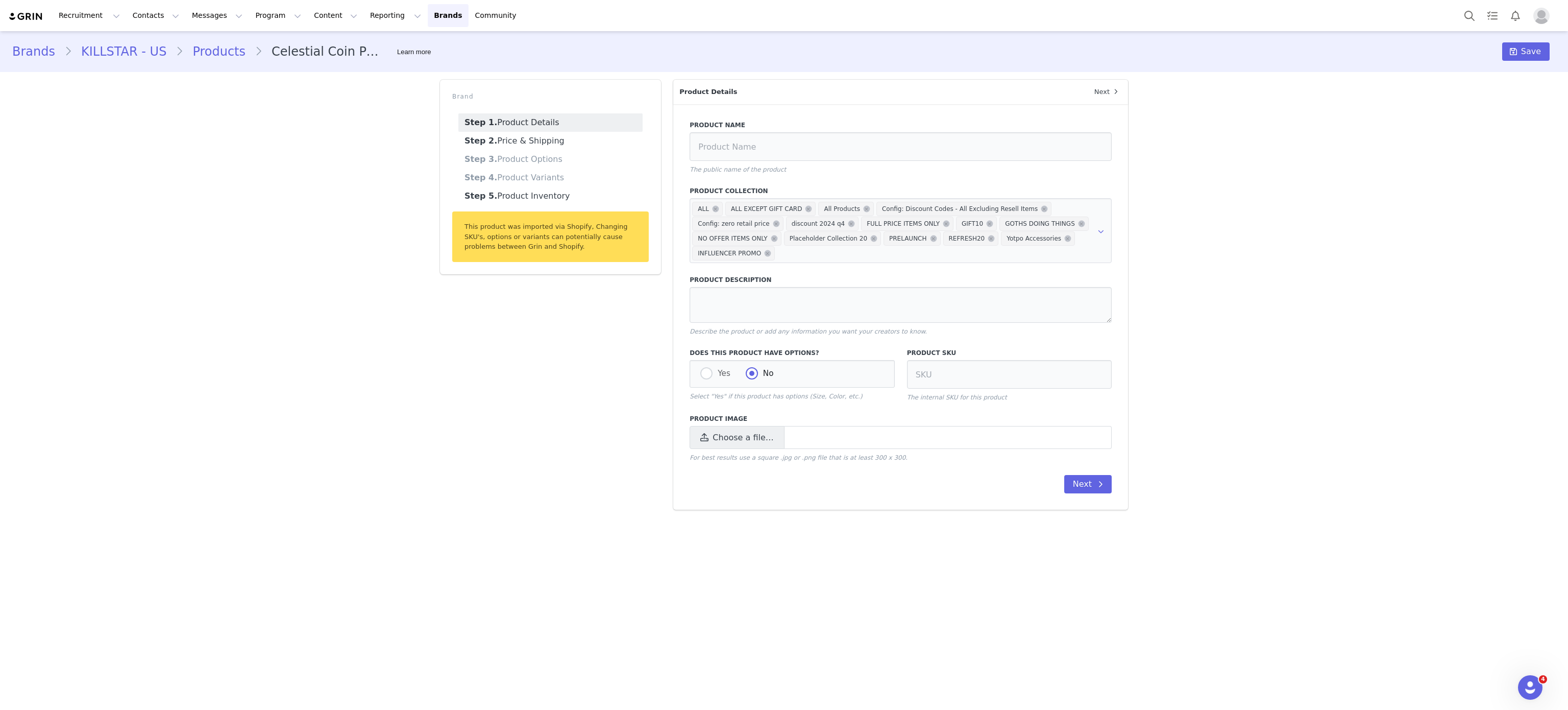
click at [223, 52] on link "Products" at bounding box center [219, 52] width 71 height 18
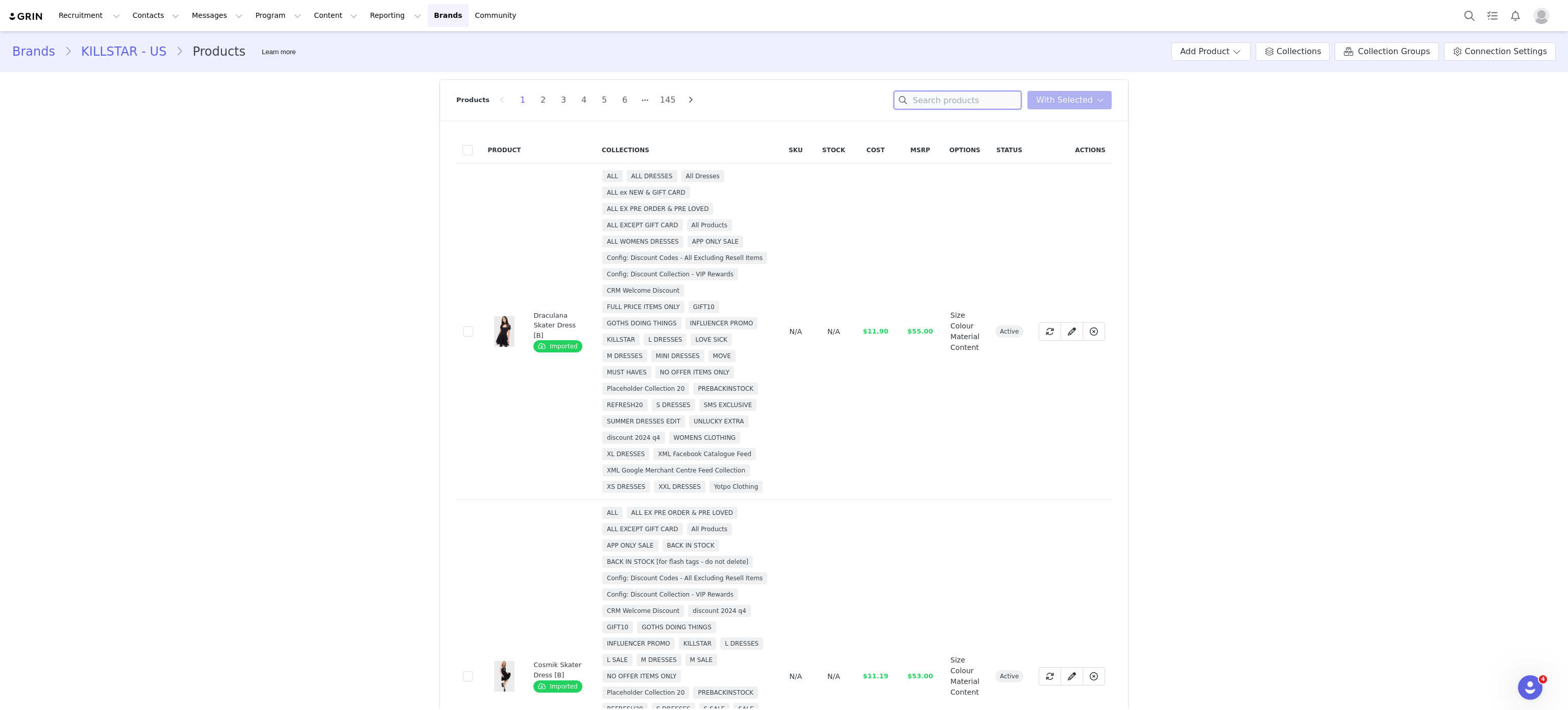
click at [982, 100] on input at bounding box center [957, 100] width 128 height 18
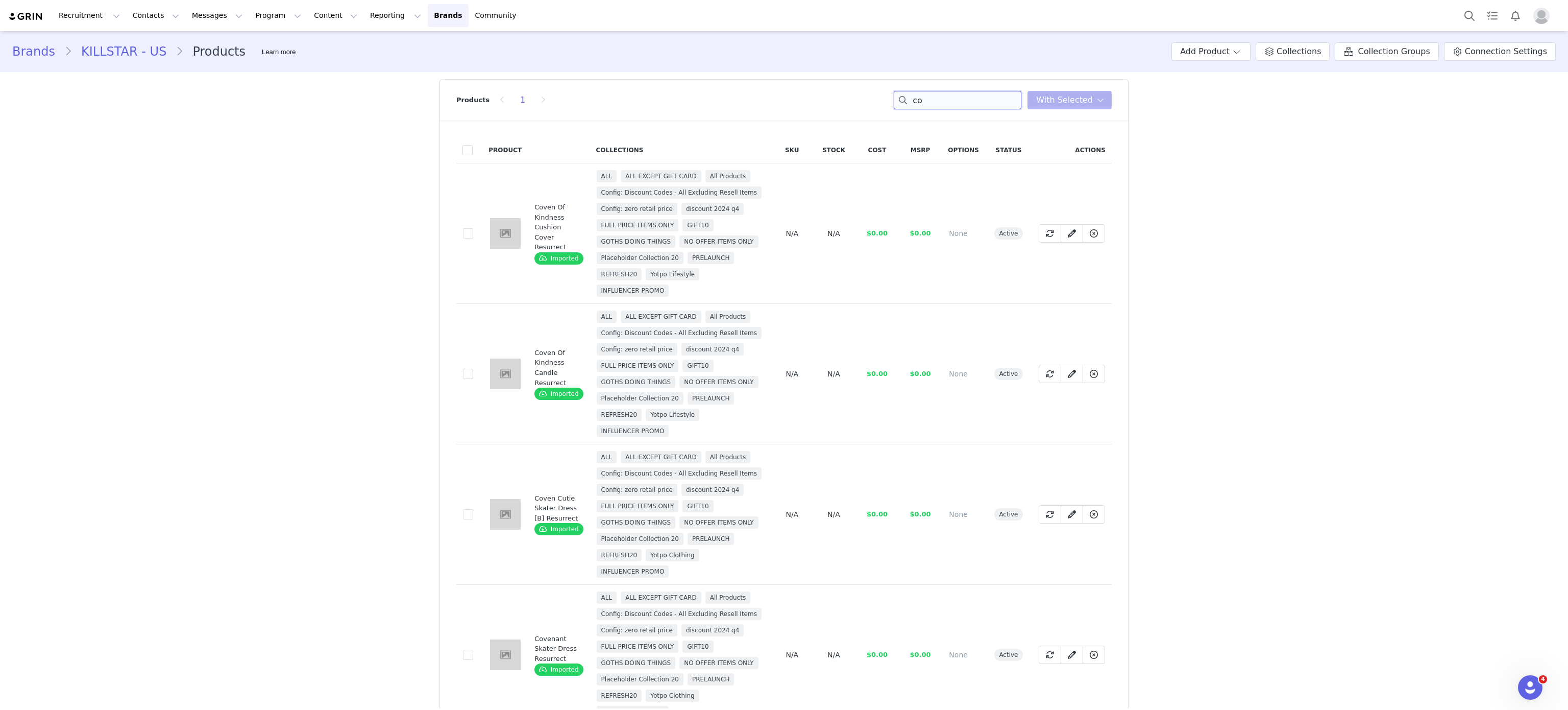
type input "c"
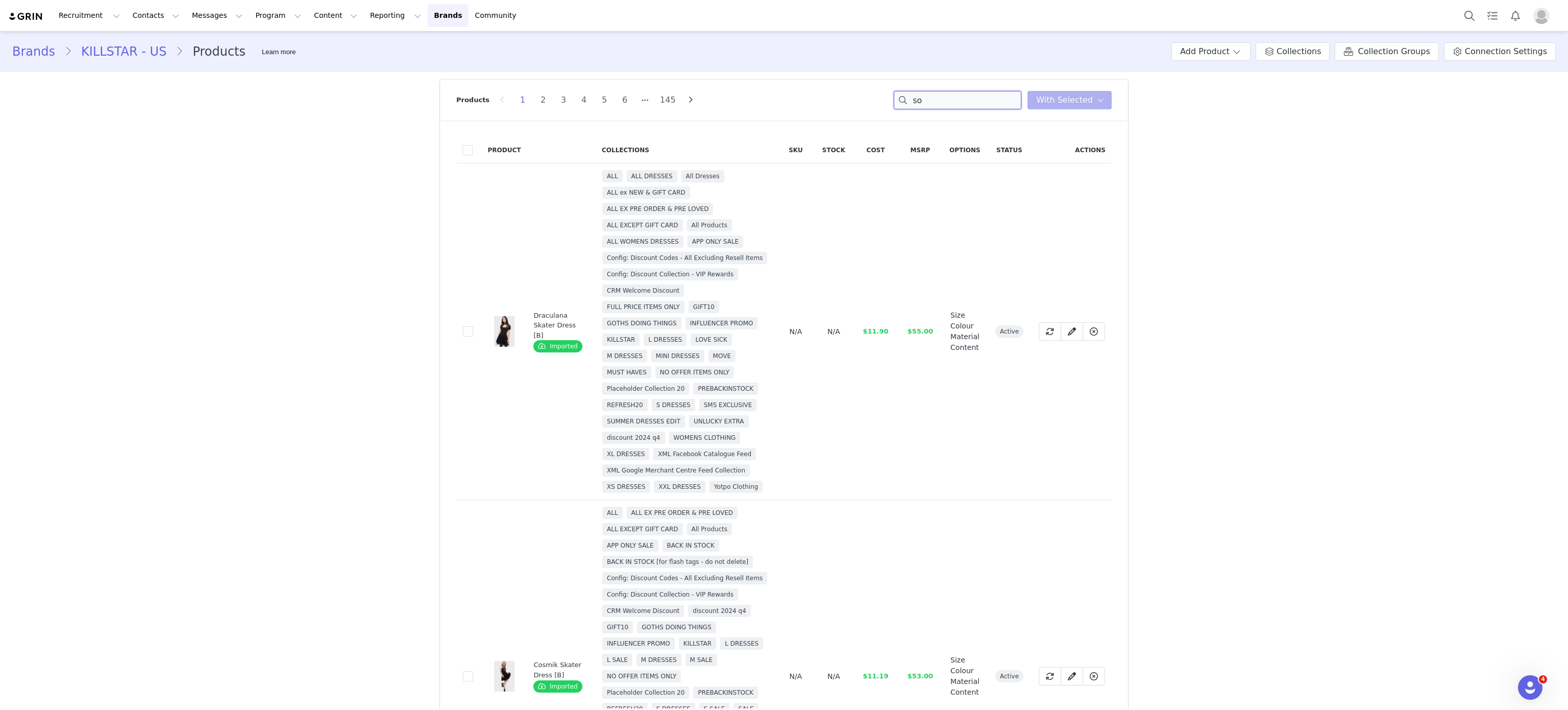
type input "s"
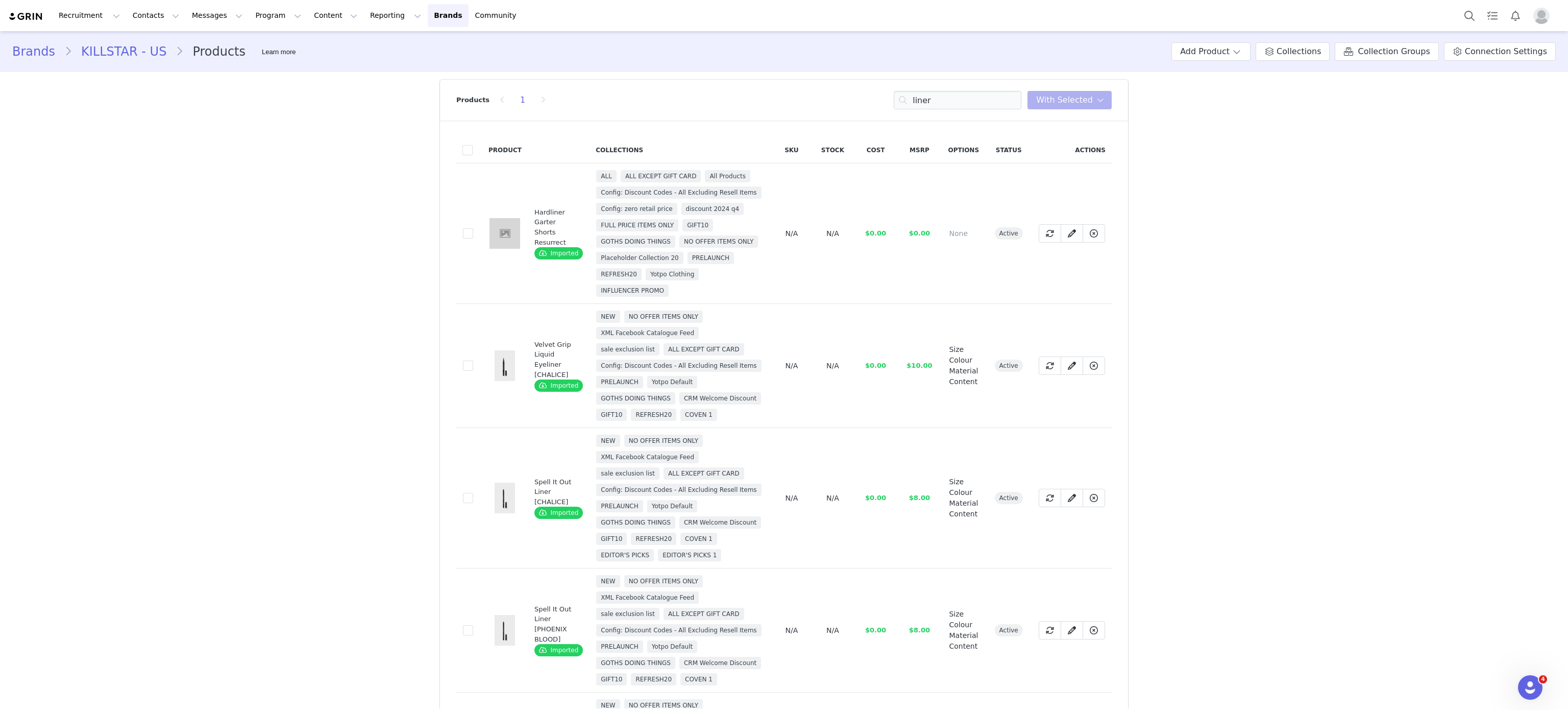
click at [457, 382] on td "a9fad31e-08de-4be9-a122-b61438ab175d" at bounding box center [469, 366] width 26 height 124
click at [463, 371] on span at bounding box center [468, 365] width 10 height 10
click at [473, 360] on input "a9fad31e-08de-4be9-a122-b61438ab175d" at bounding box center [473, 360] width 0 height 0
click at [463, 503] on span at bounding box center [468, 497] width 10 height 10
click at [473, 493] on input "f10a089a-feb0-4497-a85b-1fa50fdd9d08" at bounding box center [473, 493] width 0 height 0
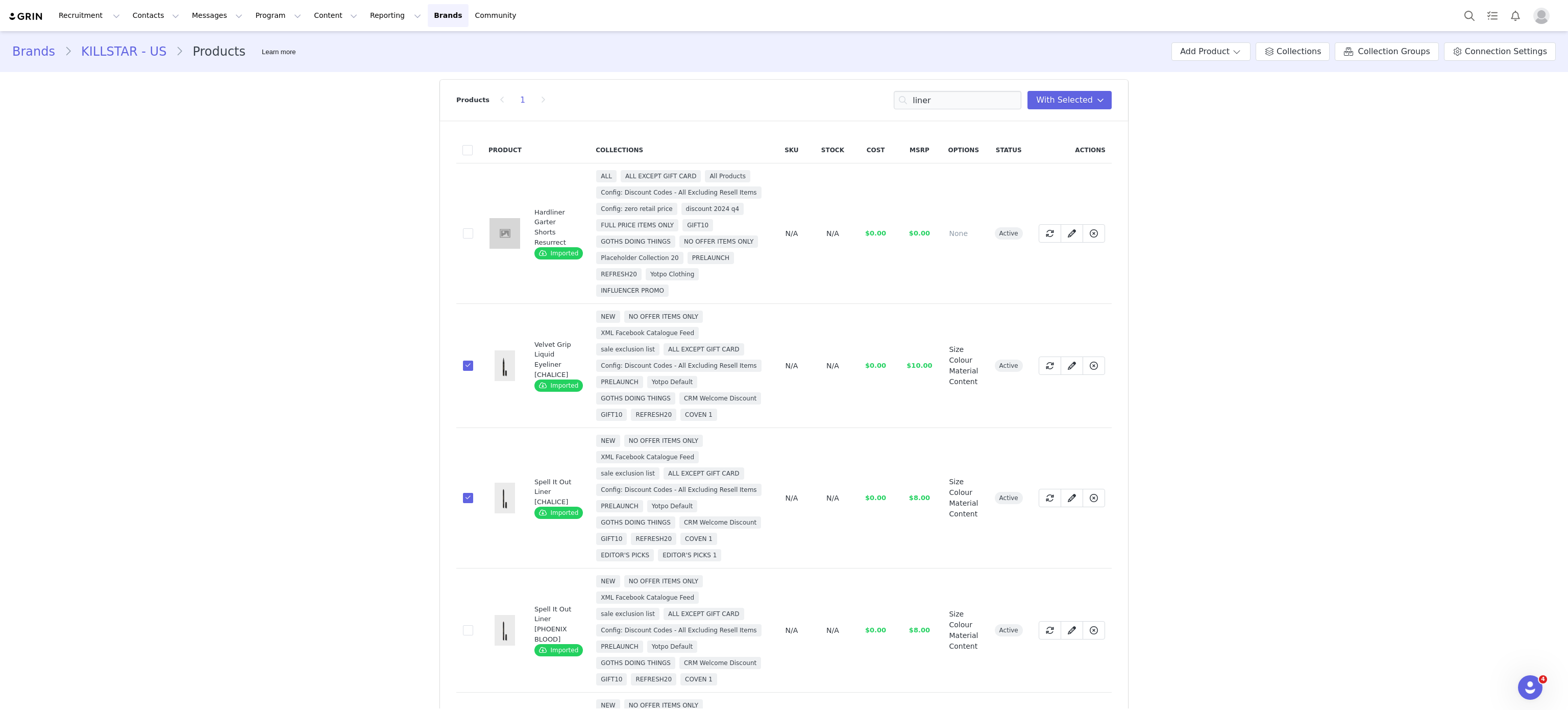
scroll to position [153, 0]
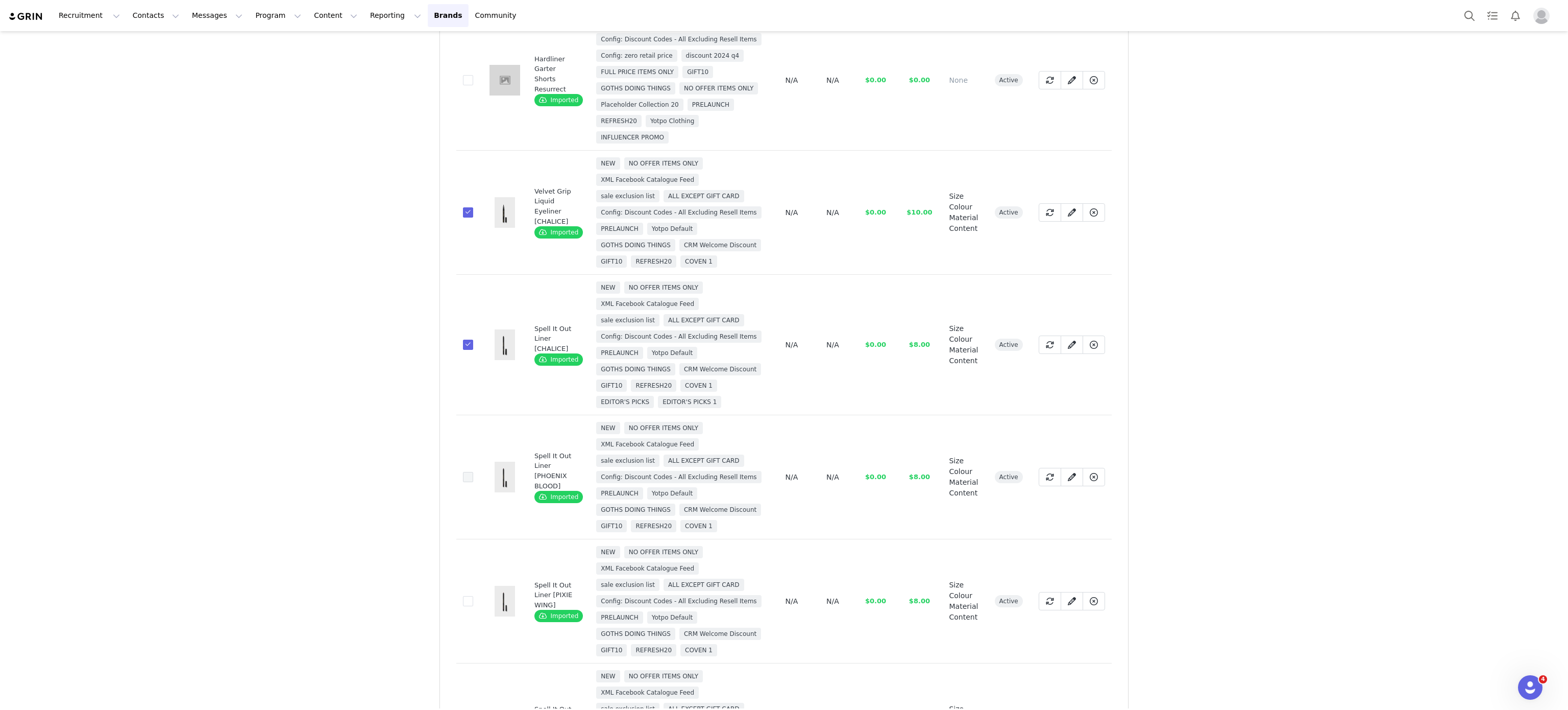
click at [463, 482] on span at bounding box center [468, 477] width 10 height 10
click at [473, 472] on input "0383095e-de36-4011-abfb-06438a5ca559" at bounding box center [473, 472] width 0 height 0
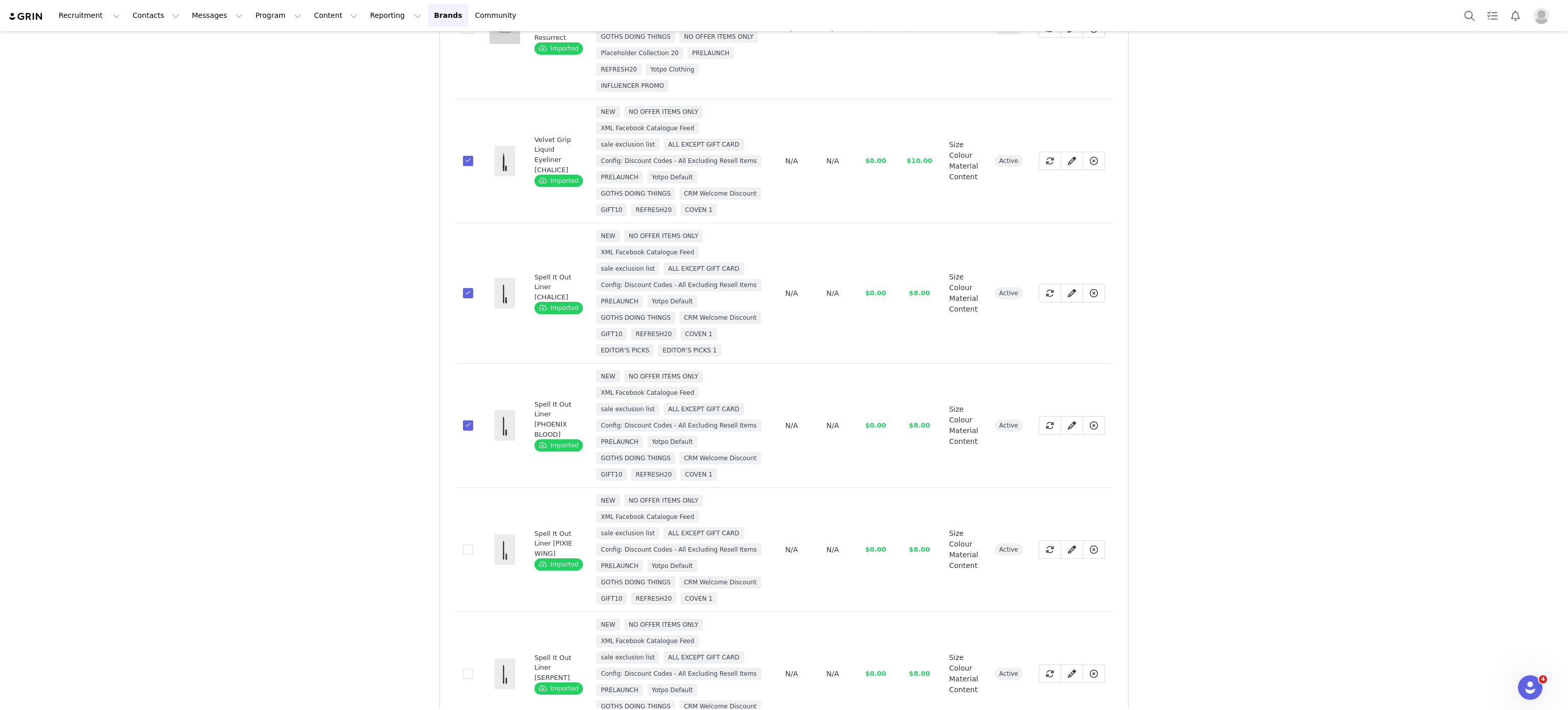
scroll to position [207, 0]
click at [463, 552] on span at bounding box center [468, 547] width 10 height 10
click at [473, 542] on input "95ce9a8e-772c-4add-a064-bf433648e1e8" at bounding box center [473, 542] width 0 height 0
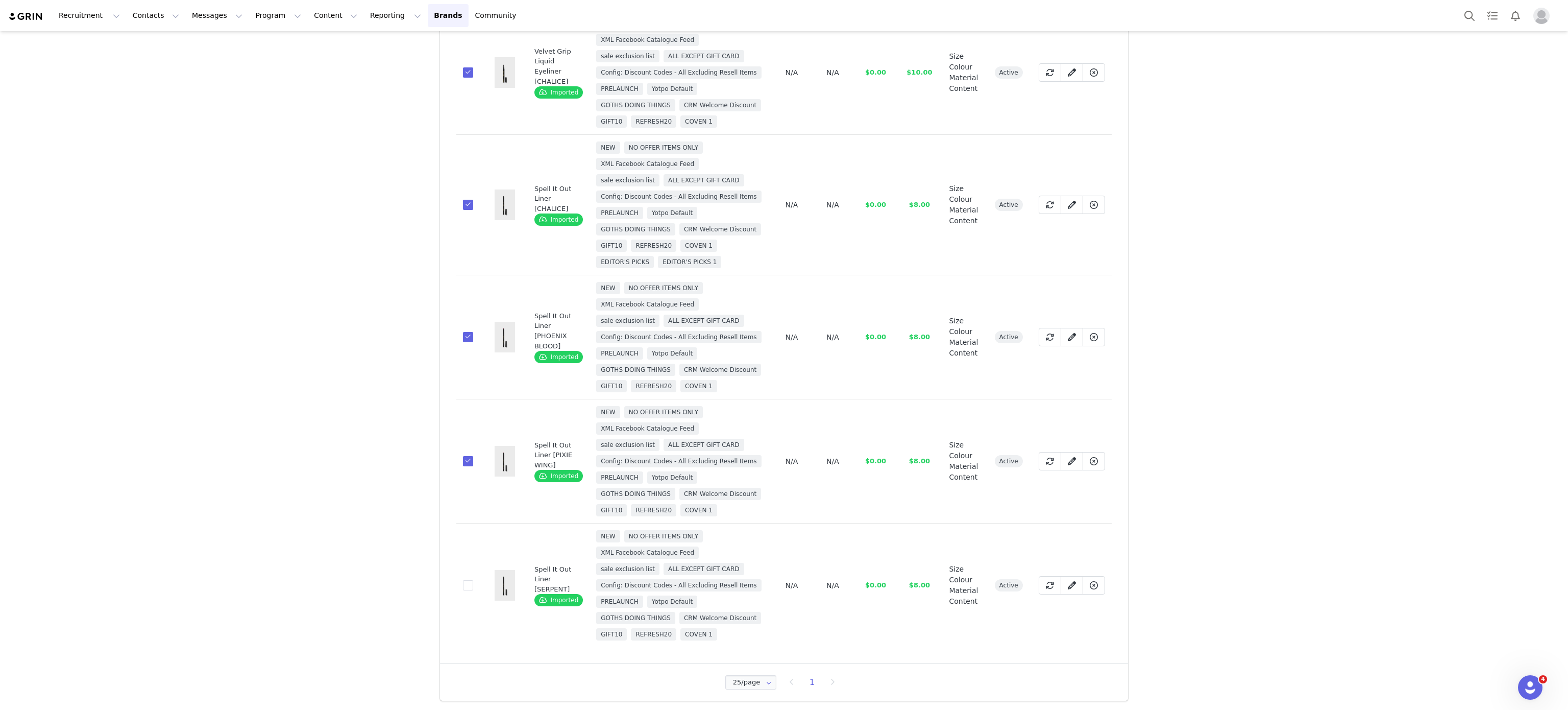
scroll to position [376, 0]
drag, startPoint x: 450, startPoint y: 592, endPoint x: 459, endPoint y: 593, distance: 9.1
click at [459, 593] on td "a4390f00-5ff0-428b-a575-b5d39ce4e156" at bounding box center [469, 586] width 26 height 124
click at [463, 590] on span at bounding box center [468, 585] width 10 height 10
click at [473, 580] on input "a4390f00-5ff0-428b-a575-b5d39ce4e156" at bounding box center [473, 580] width 0 height 0
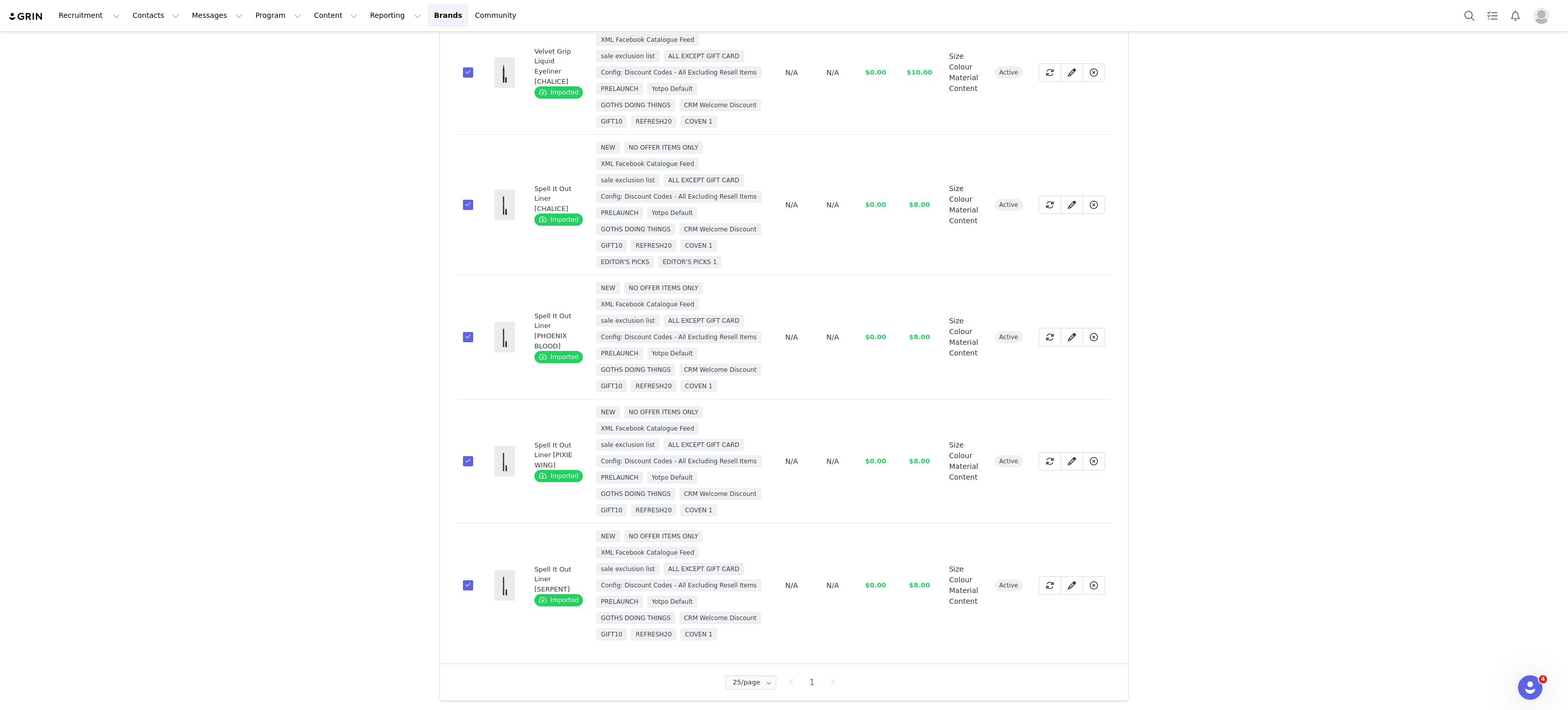
scroll to position [0, 0]
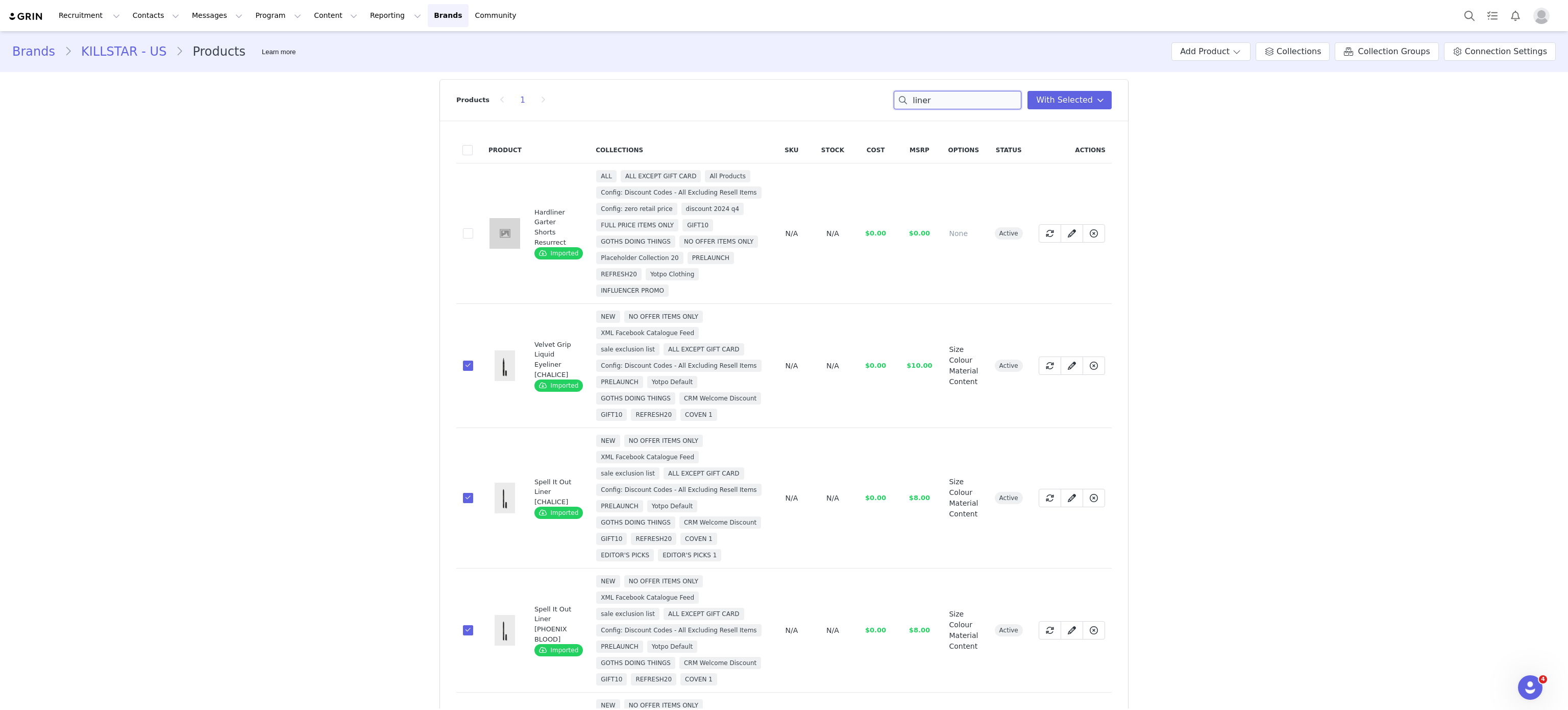
click at [959, 100] on input "liner" at bounding box center [957, 100] width 128 height 18
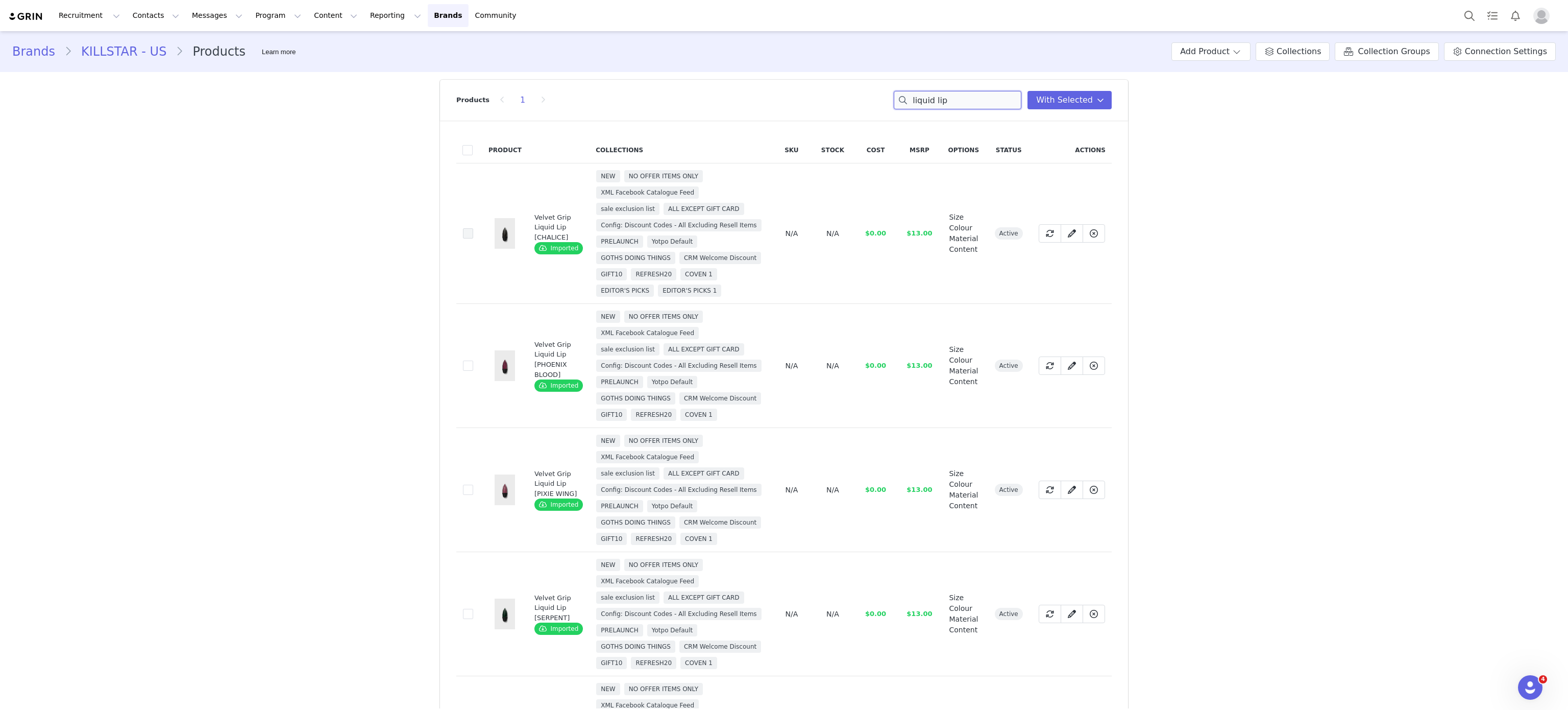
type input "liquid lip"
click at [463, 239] on span at bounding box center [468, 233] width 10 height 10
click at [473, 228] on input "98f02ca8-3e29-4b4c-8089-ecc9c1cc6c4d" at bounding box center [473, 228] width 0 height 0
click at [463, 371] on span at bounding box center [468, 365] width 10 height 10
click at [473, 360] on input "7e3676e6-b4ac-4a7a-a413-4e857b328240" at bounding box center [473, 360] width 0 height 0
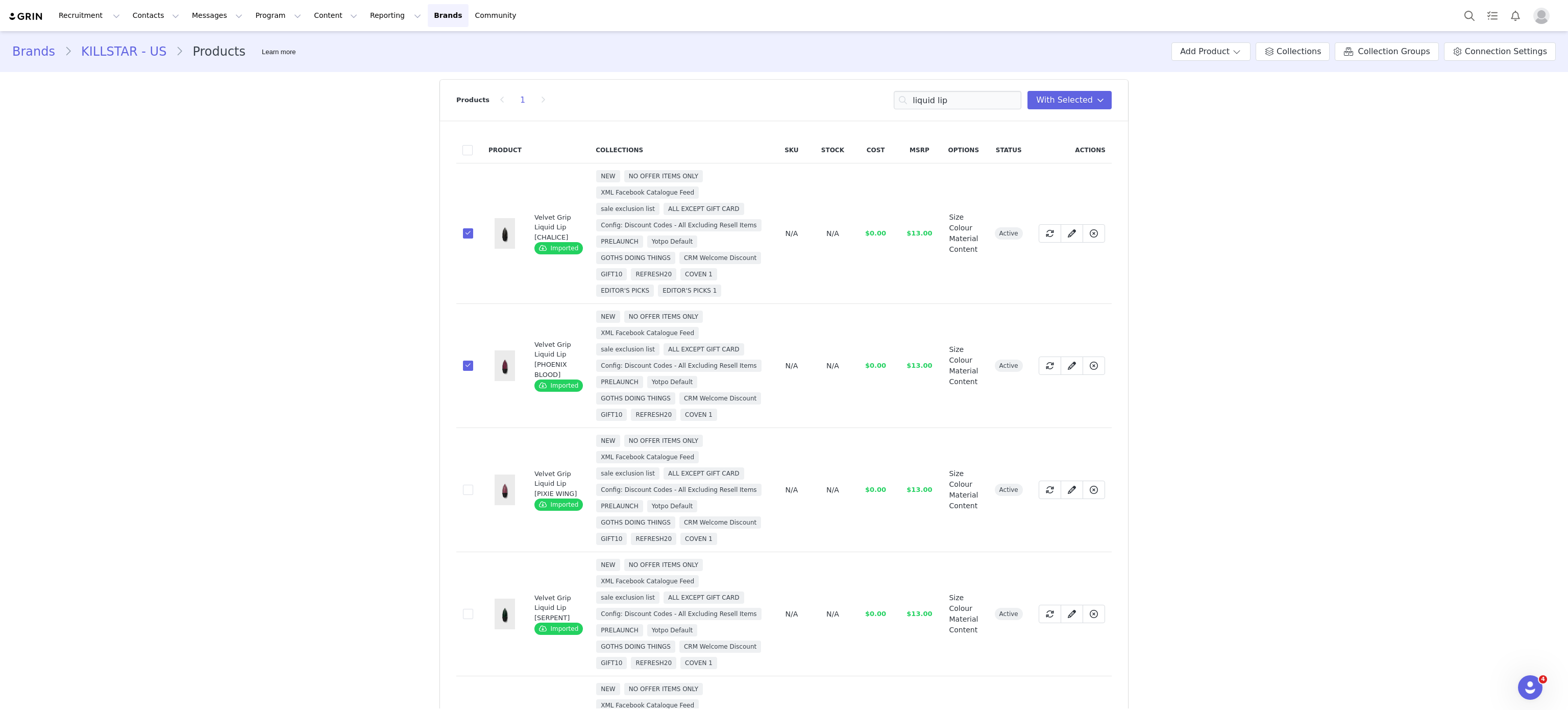
scroll to position [49, 0]
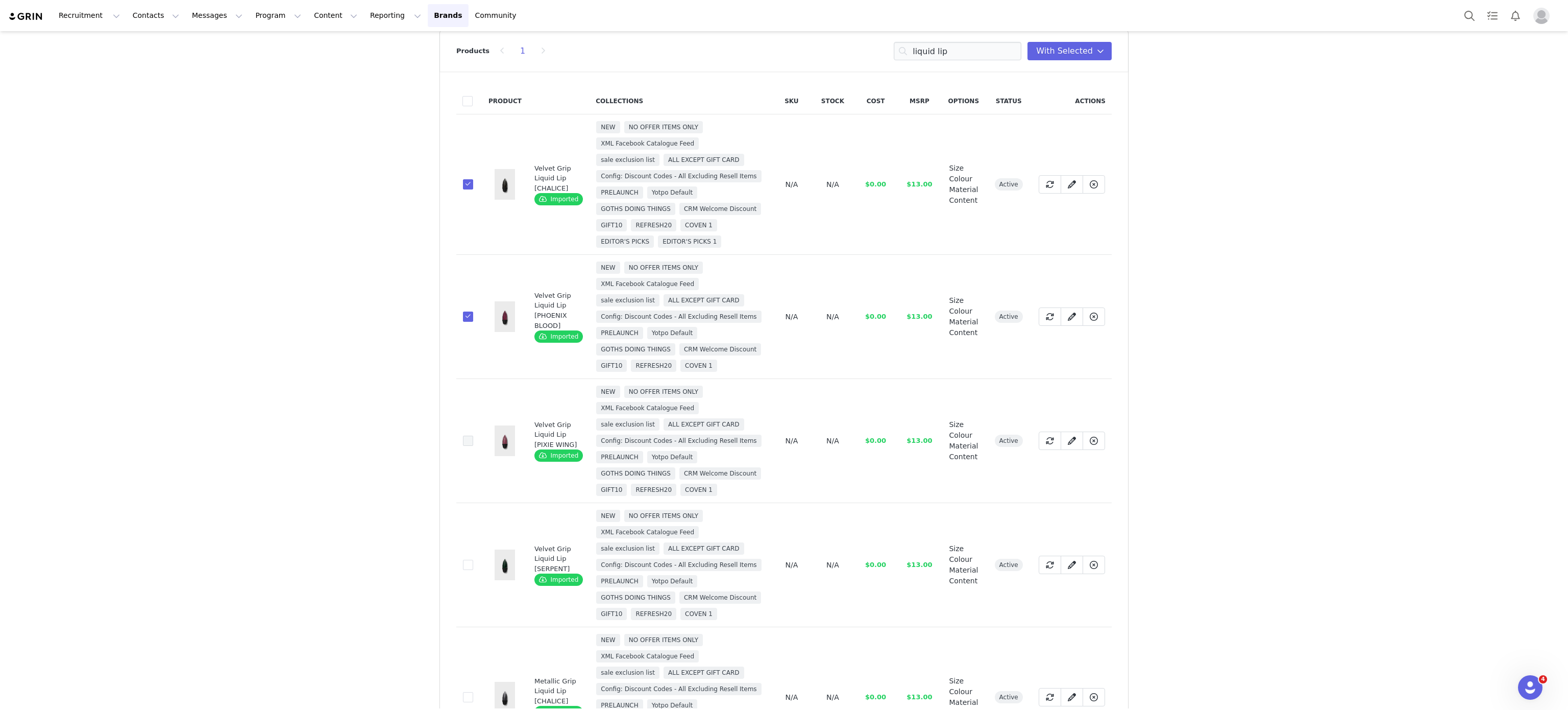
click at [463, 446] on span at bounding box center [468, 440] width 10 height 10
click at [473, 435] on input "9955f347-7130-49ed-a428-ec76aca375c0" at bounding box center [473, 435] width 0 height 0
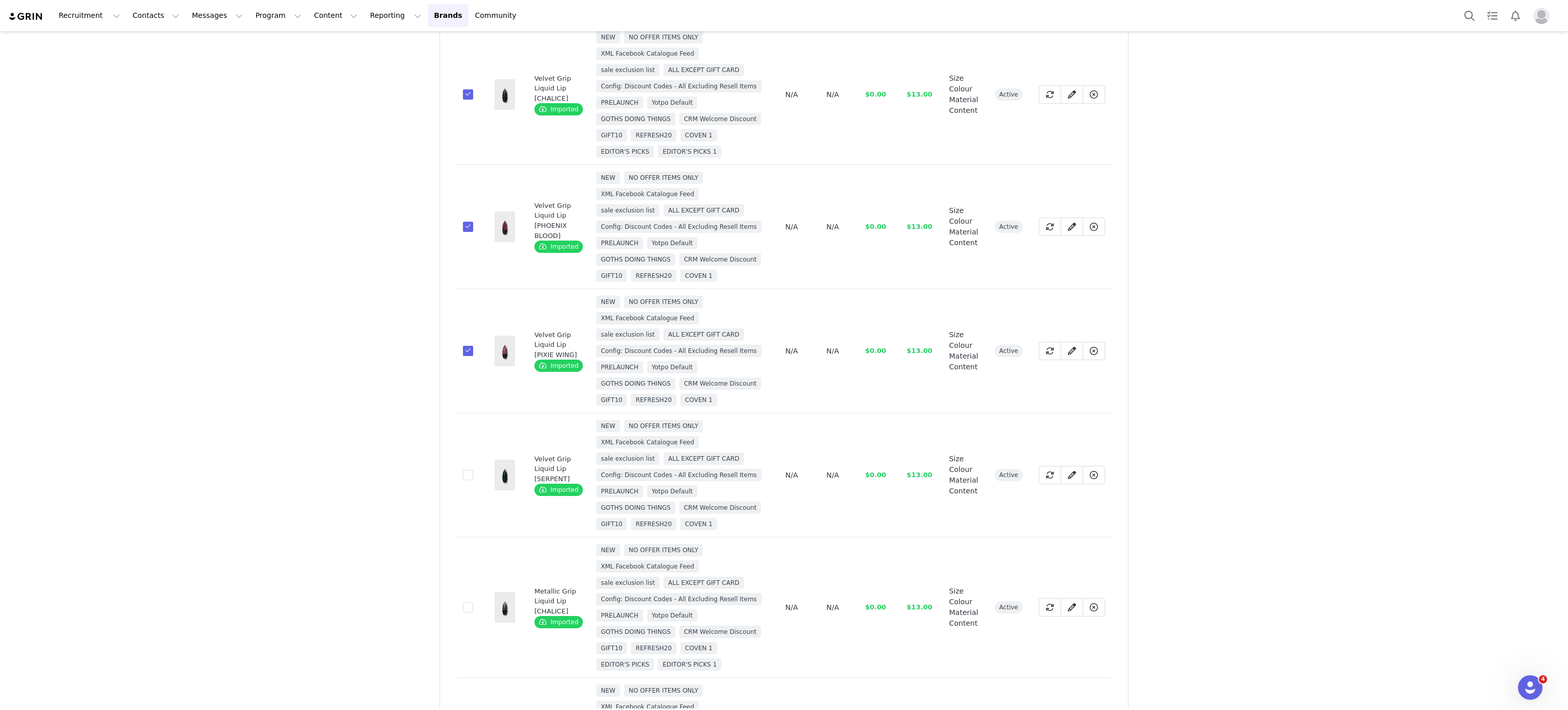
scroll to position [147, 0]
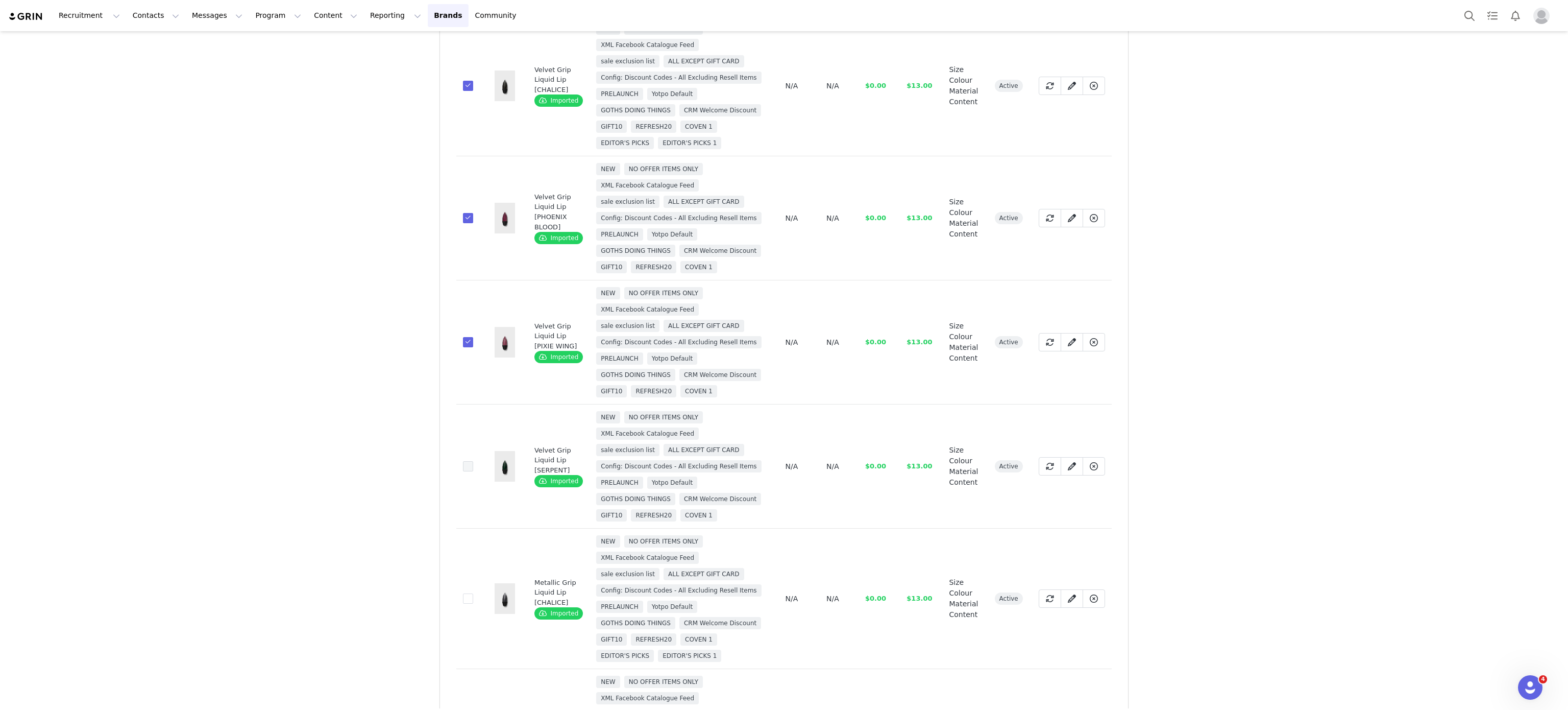
click at [463, 471] on span at bounding box center [468, 466] width 10 height 10
click at [473, 461] on input "86f474aa-598d-49e3-a1c5-b4e1559de782" at bounding box center [473, 461] width 0 height 0
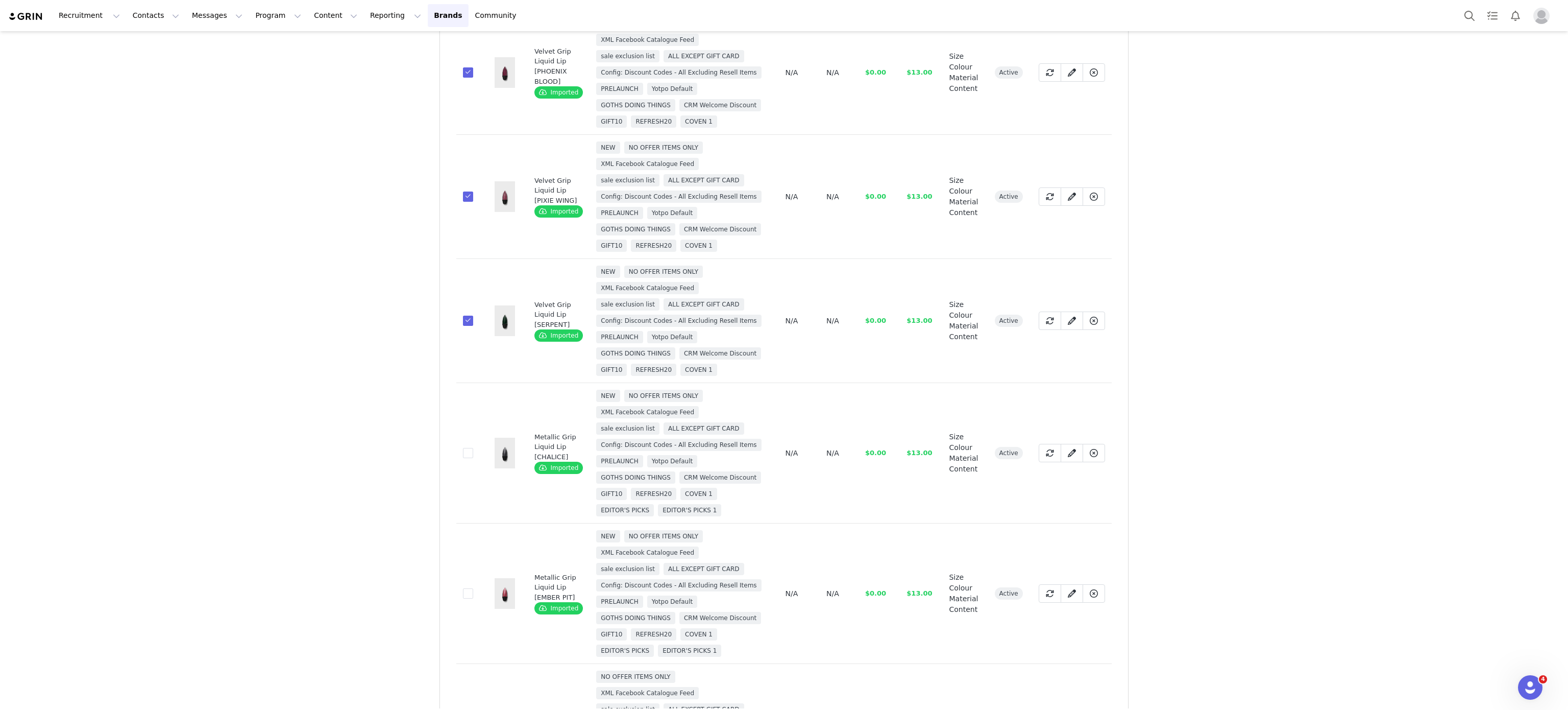
scroll to position [294, 0]
click at [463, 457] on span at bounding box center [468, 452] width 10 height 10
click at [473, 447] on input "3c78b88b-a107-422d-85f4-72a633af0d94" at bounding box center [473, 447] width 0 height 0
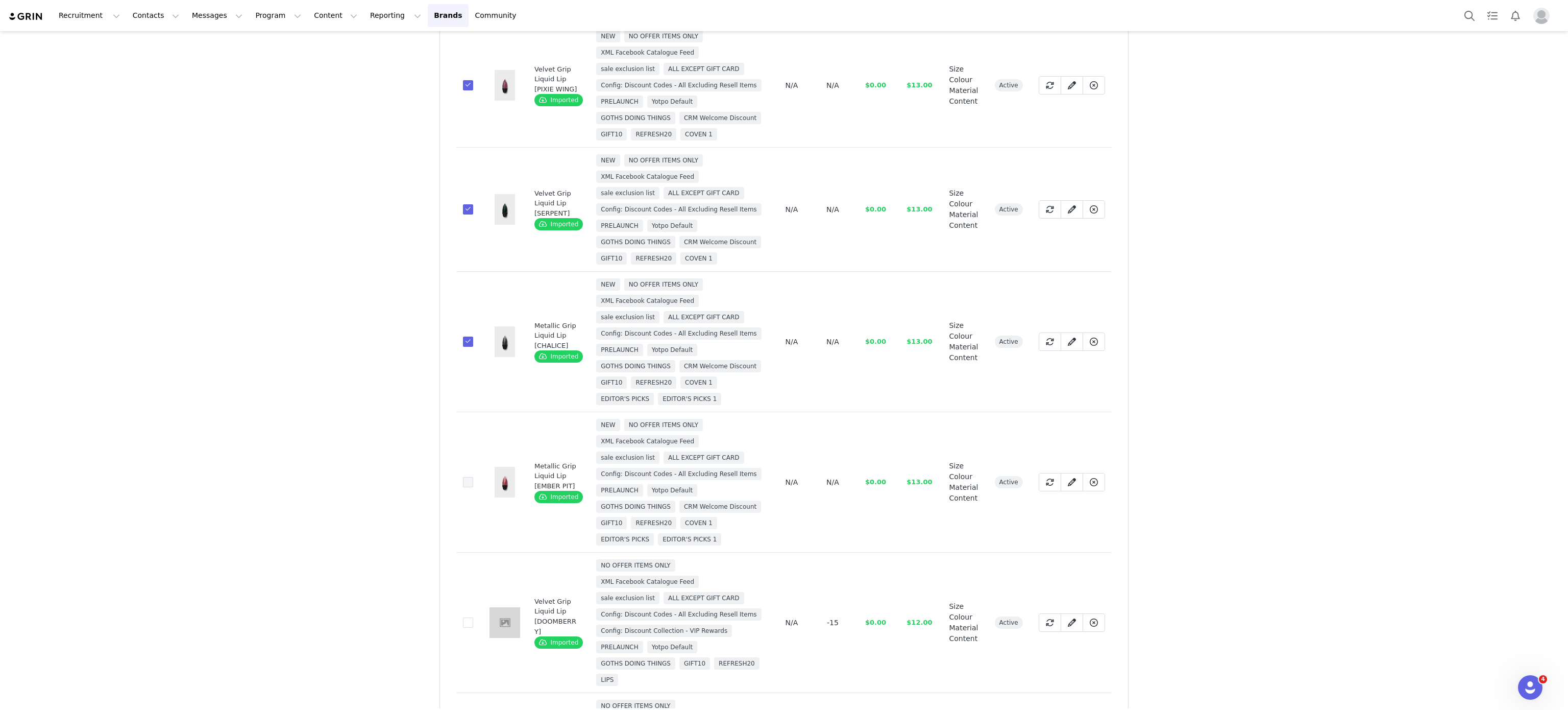
click at [463, 487] on span at bounding box center [468, 482] width 10 height 10
click at [473, 477] on input "c1e17fb8-3399-43e5-8a61-504ca6c8b005" at bounding box center [473, 477] width 0 height 0
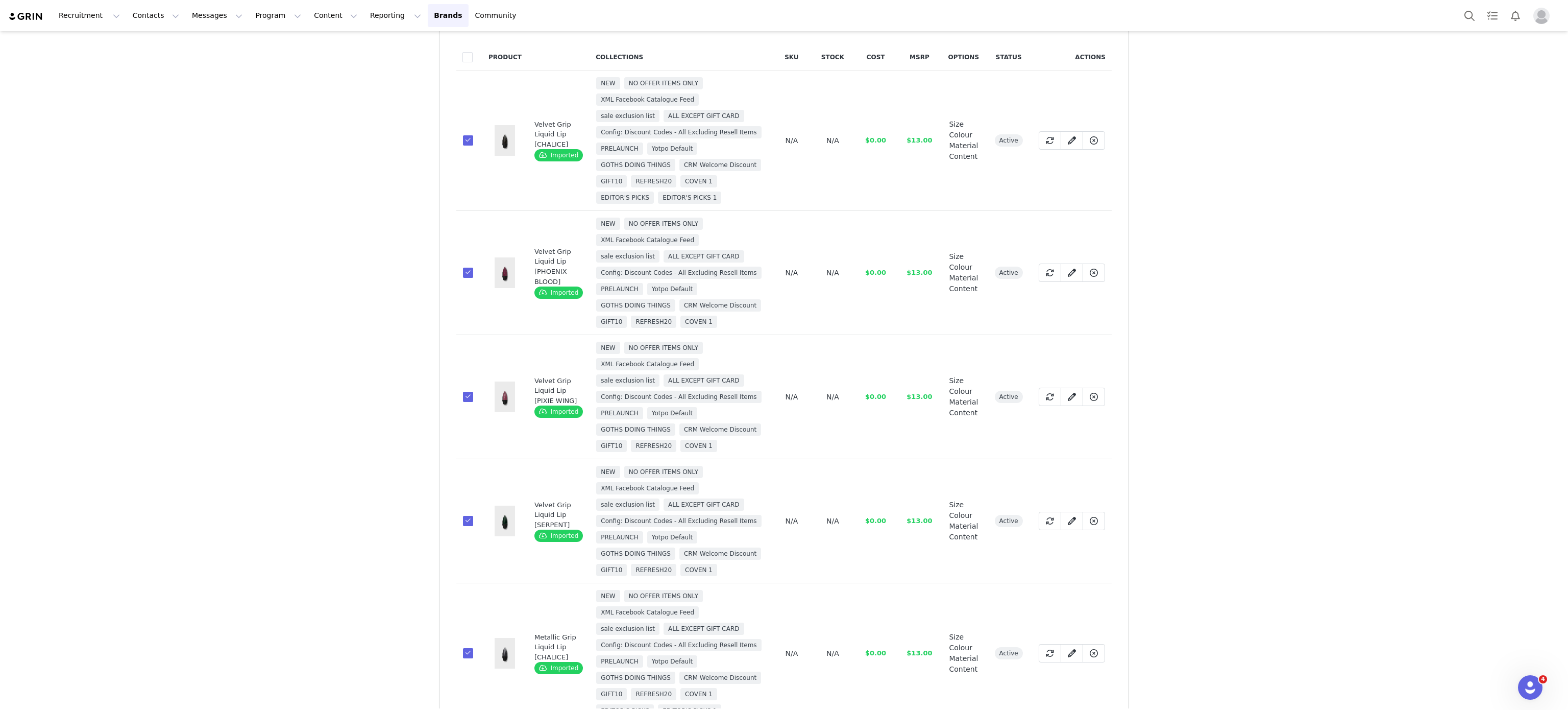
scroll to position [0, 0]
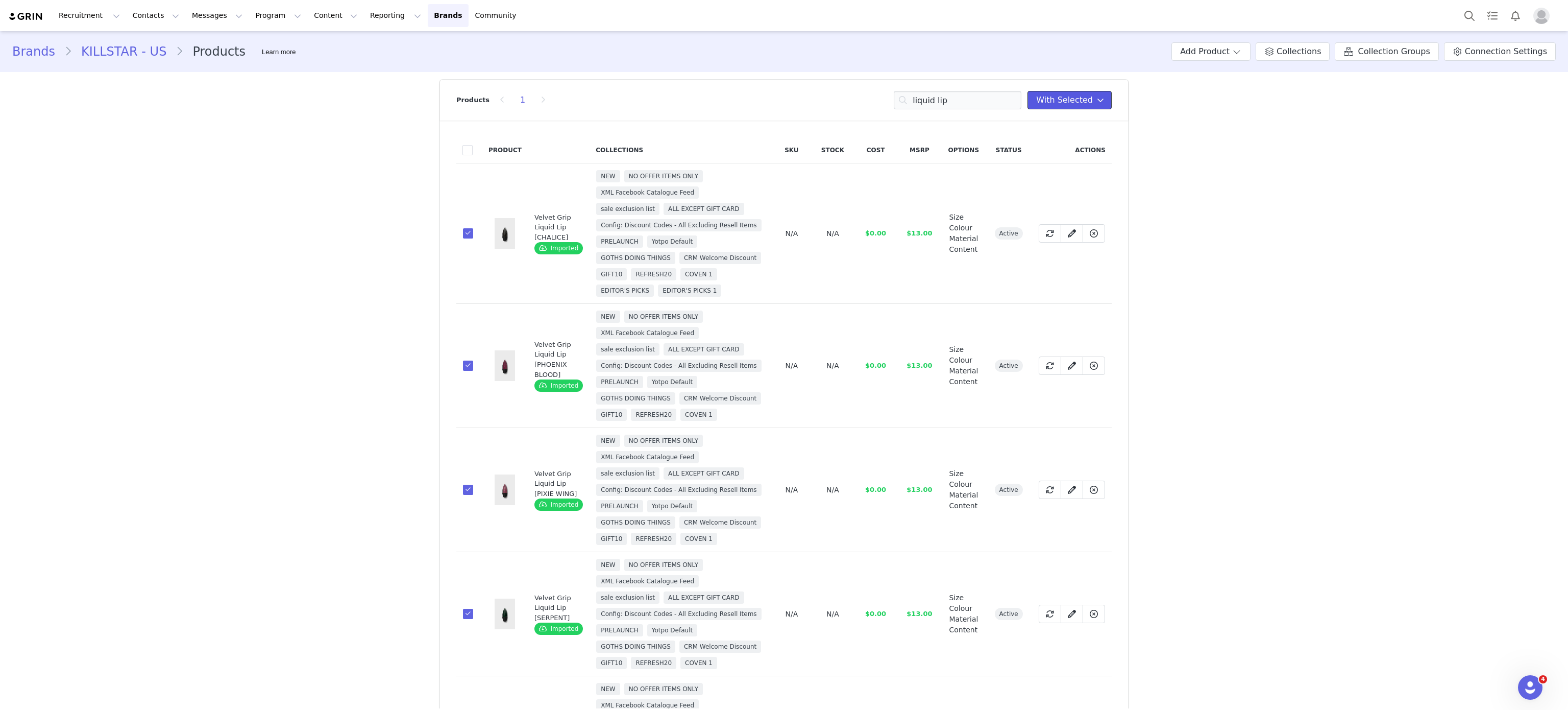
click at [1073, 94] on span "With Selected" at bounding box center [1064, 100] width 57 height 12
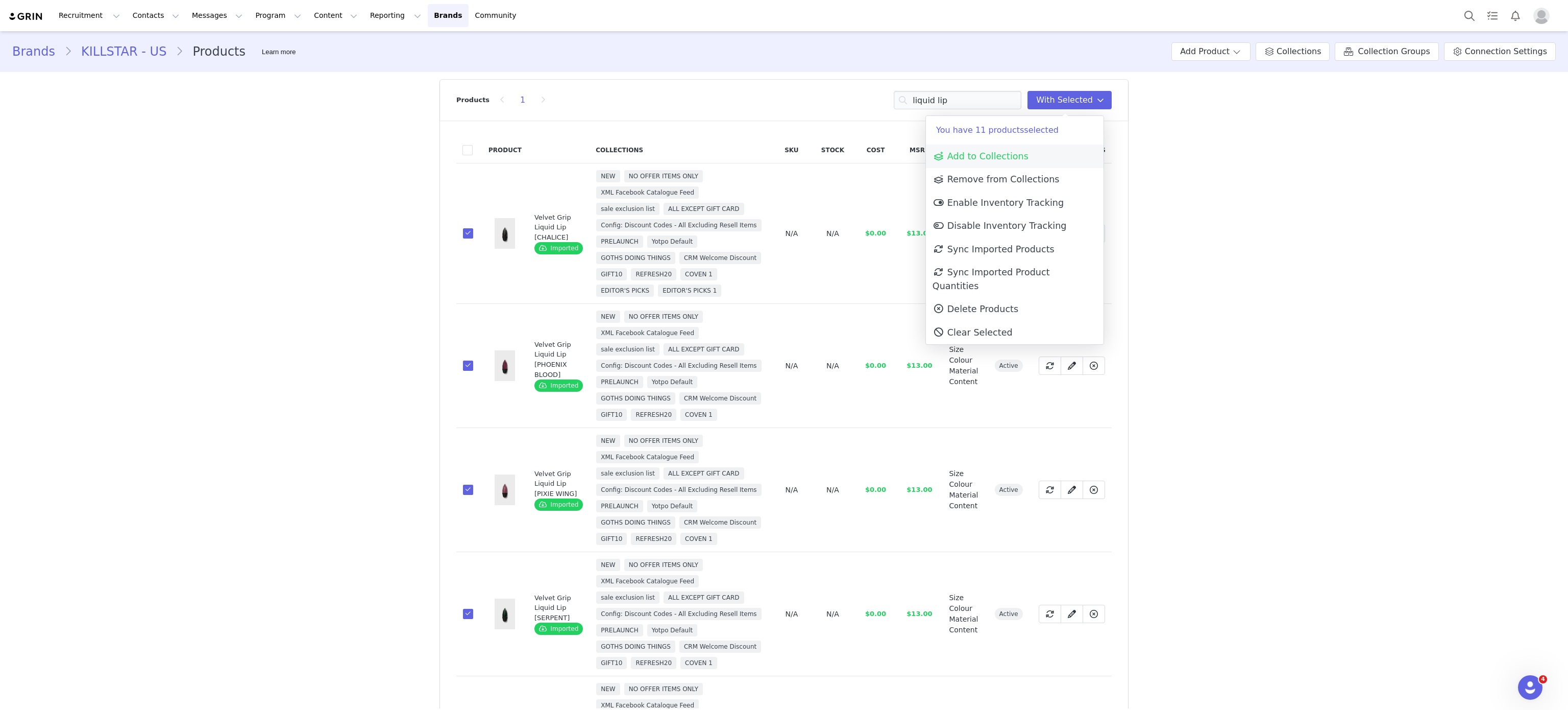
click at [1033, 150] on link "Add to Collections" at bounding box center [1015, 156] width 178 height 24
click at [983, 185] on input at bounding box center [1015, 184] width 144 height 18
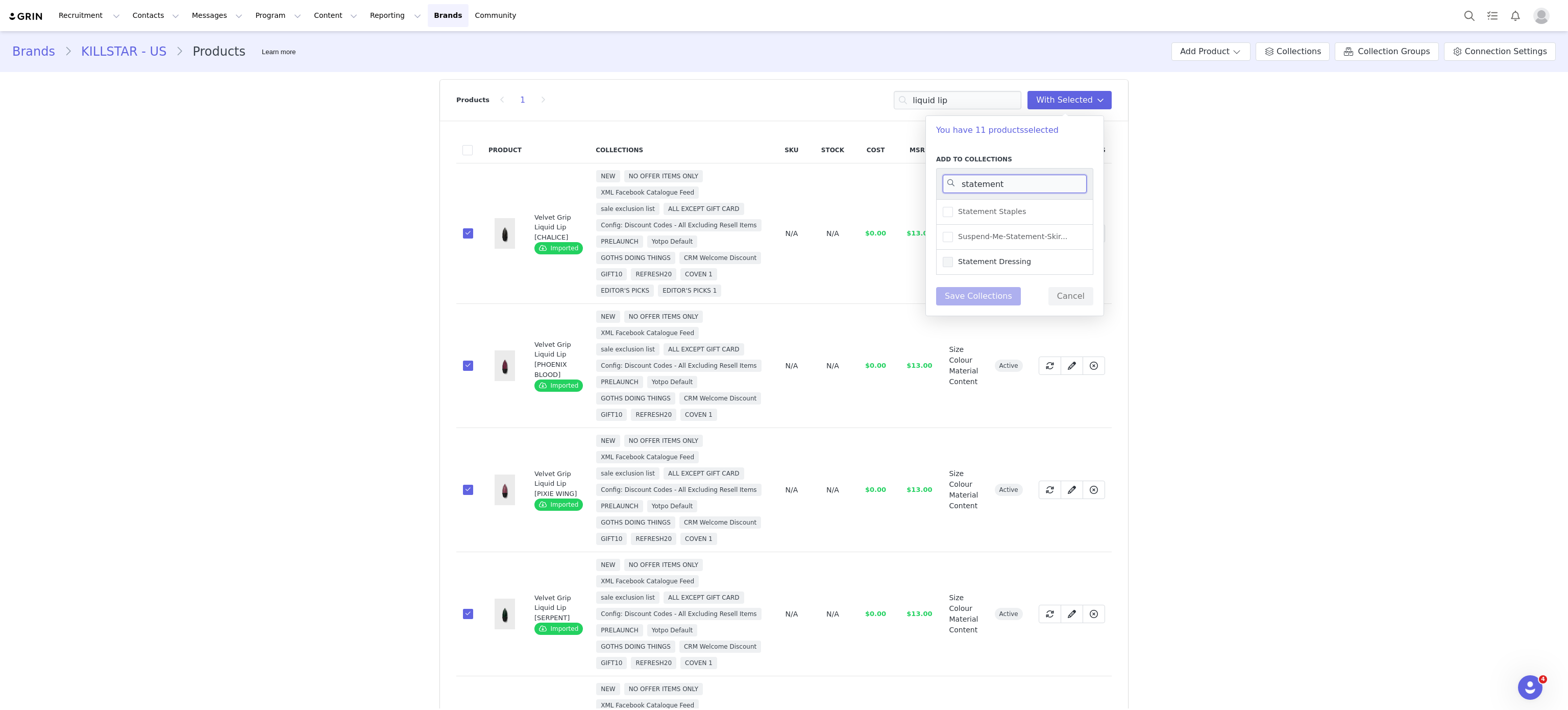
type input "statement"
click at [945, 258] on label "Statement Dressing" at bounding box center [987, 262] width 88 height 12
click at [953, 257] on input "Statement Dressing" at bounding box center [953, 257] width 0 height 0
click at [964, 303] on button "Save Collections" at bounding box center [978, 296] width 85 height 18
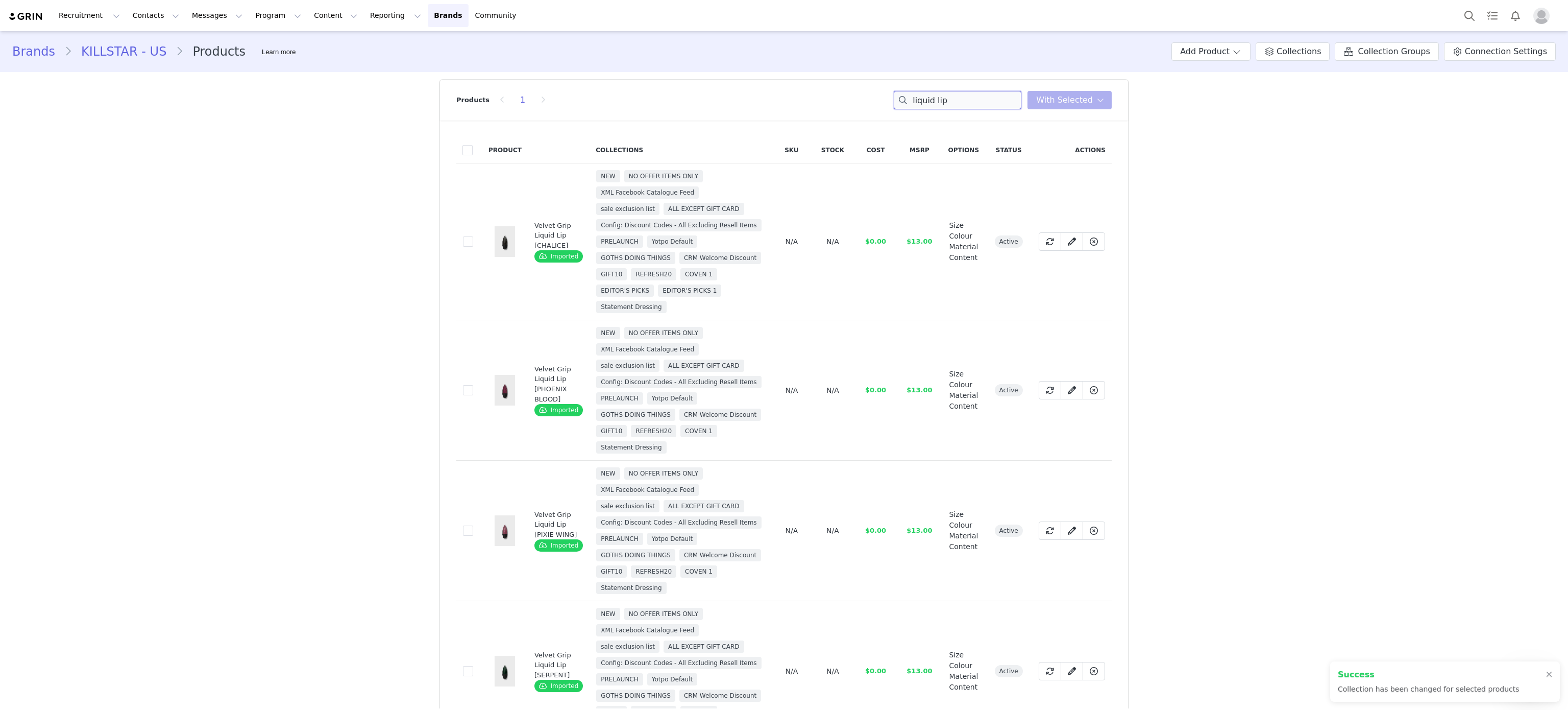
click at [949, 103] on input "liquid lip" at bounding box center [957, 100] width 128 height 18
click at [250, 15] on button "Program Program" at bounding box center [278, 16] width 58 height 23
click at [271, 40] on div "Activations" at bounding box center [264, 45] width 68 height 11
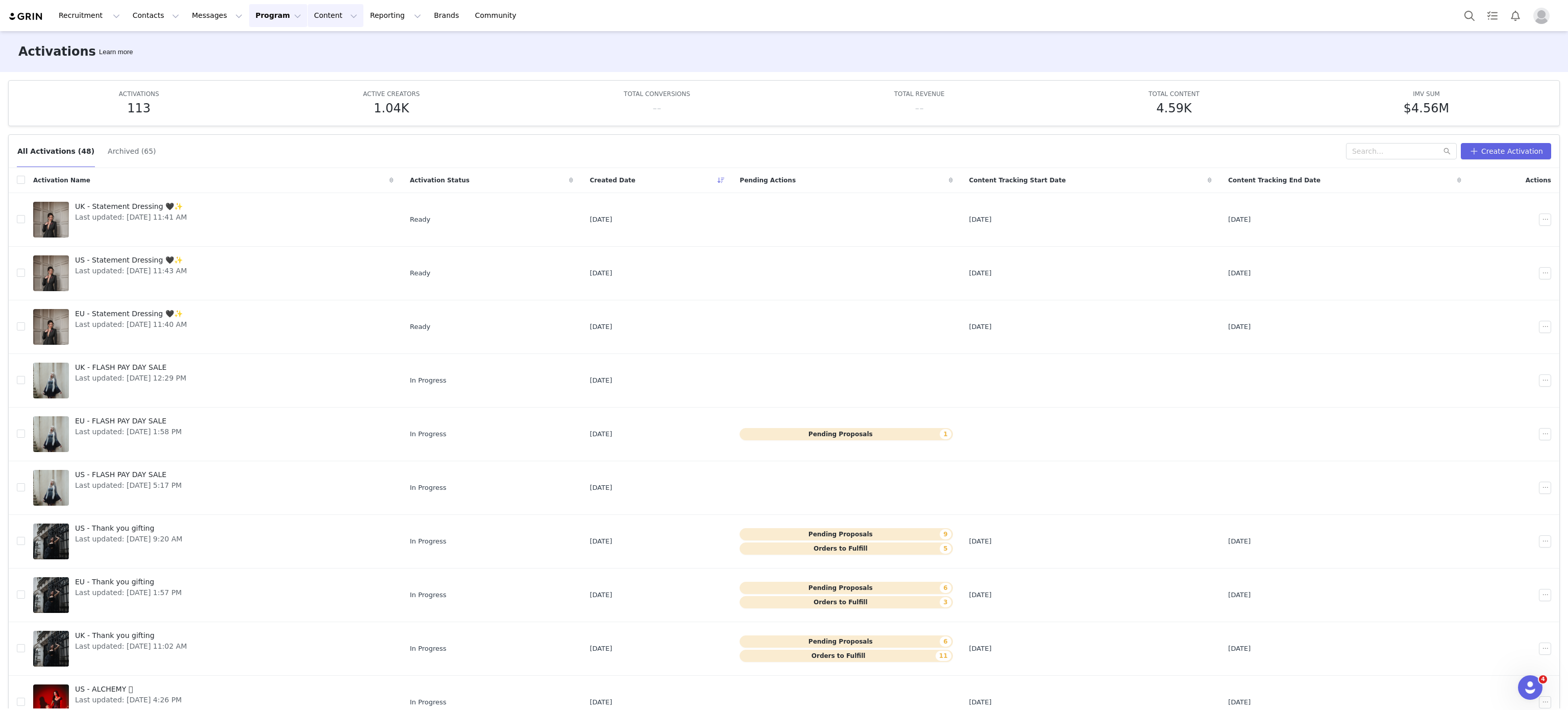
click at [321, 15] on button "Content Content" at bounding box center [335, 16] width 55 height 23
click at [364, 13] on button "Reporting Reporting" at bounding box center [396, 16] width 63 height 23
click at [469, 11] on link "Community Community" at bounding box center [499, 16] width 58 height 23
click at [428, 11] on link "Brands Brands" at bounding box center [448, 16] width 40 height 23
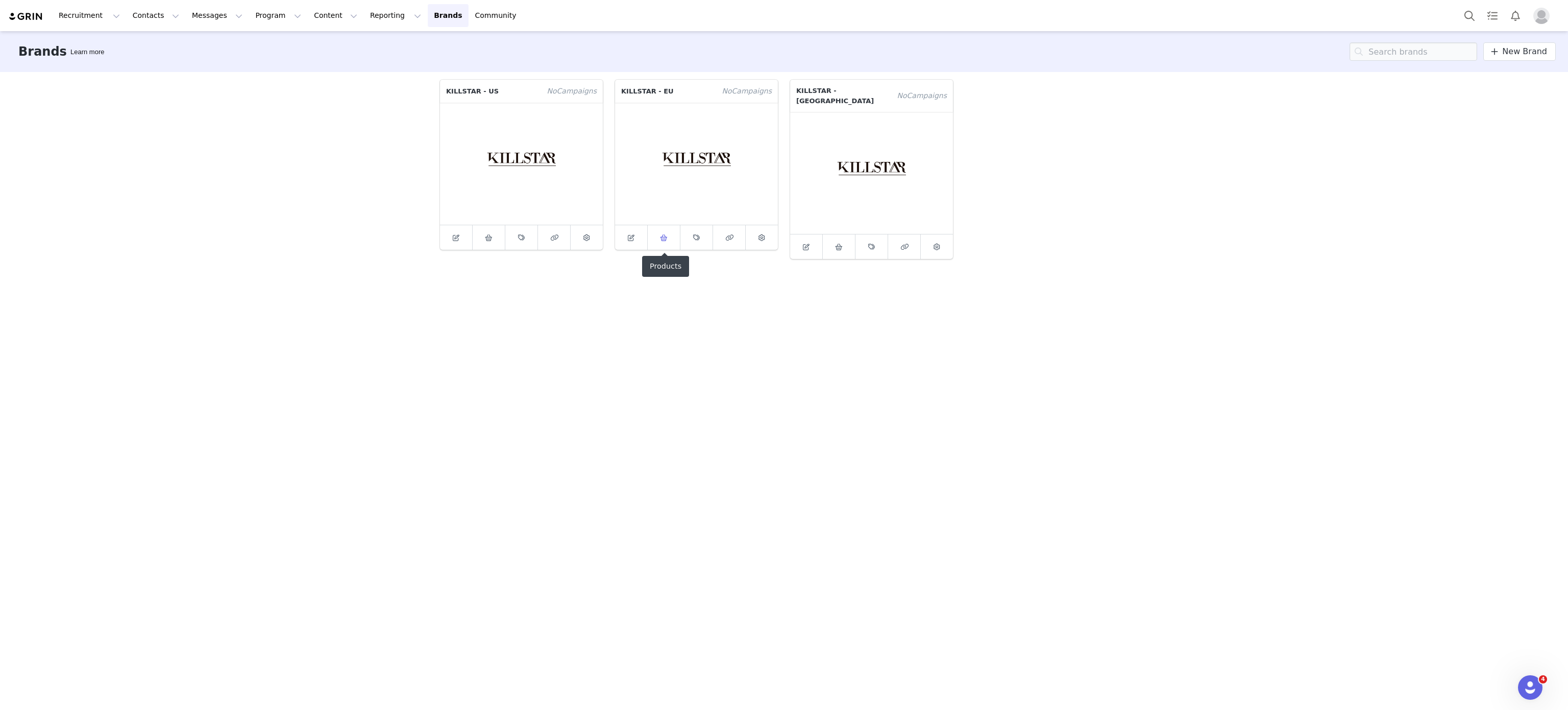
click at [667, 236] on icon at bounding box center [663, 237] width 8 height 7
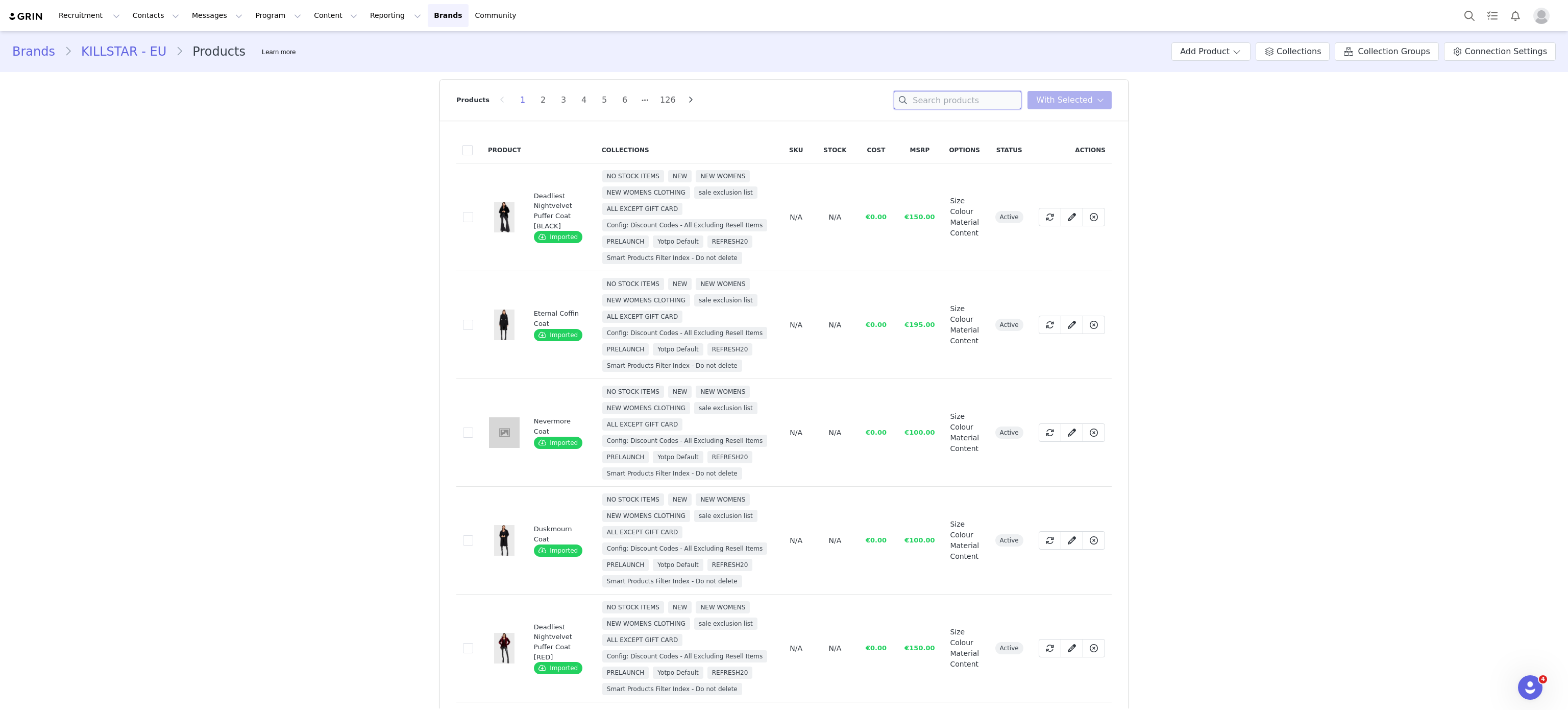
click at [951, 94] on input at bounding box center [957, 100] width 128 height 18
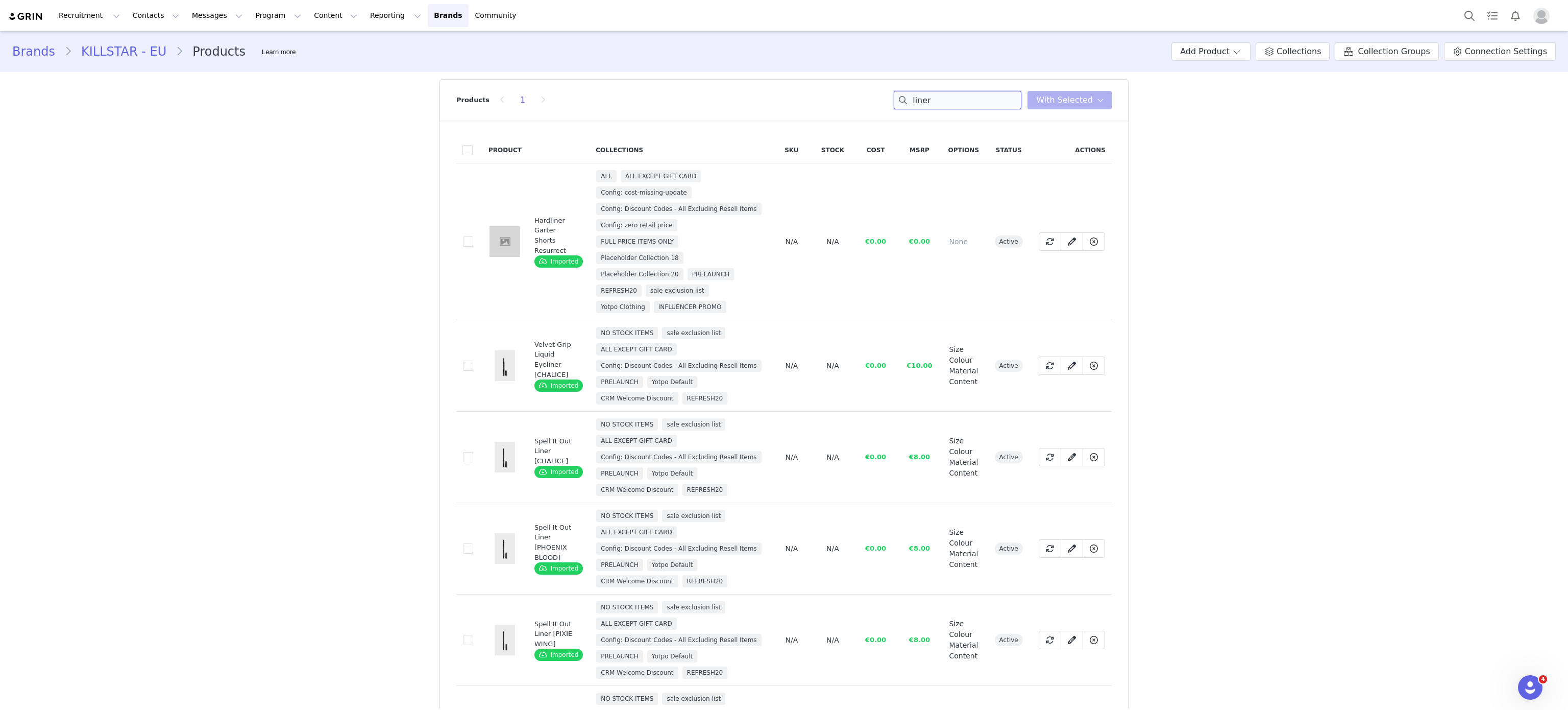
type input "liner"
click at [457, 365] on td "0d368688-acb2-42bd-a31f-44da089d57ab" at bounding box center [469, 366] width 26 height 91
click at [463, 365] on span at bounding box center [468, 365] width 10 height 10
click at [473, 360] on input "0d368688-acb2-42bd-a31f-44da089d57ab" at bounding box center [473, 360] width 0 height 0
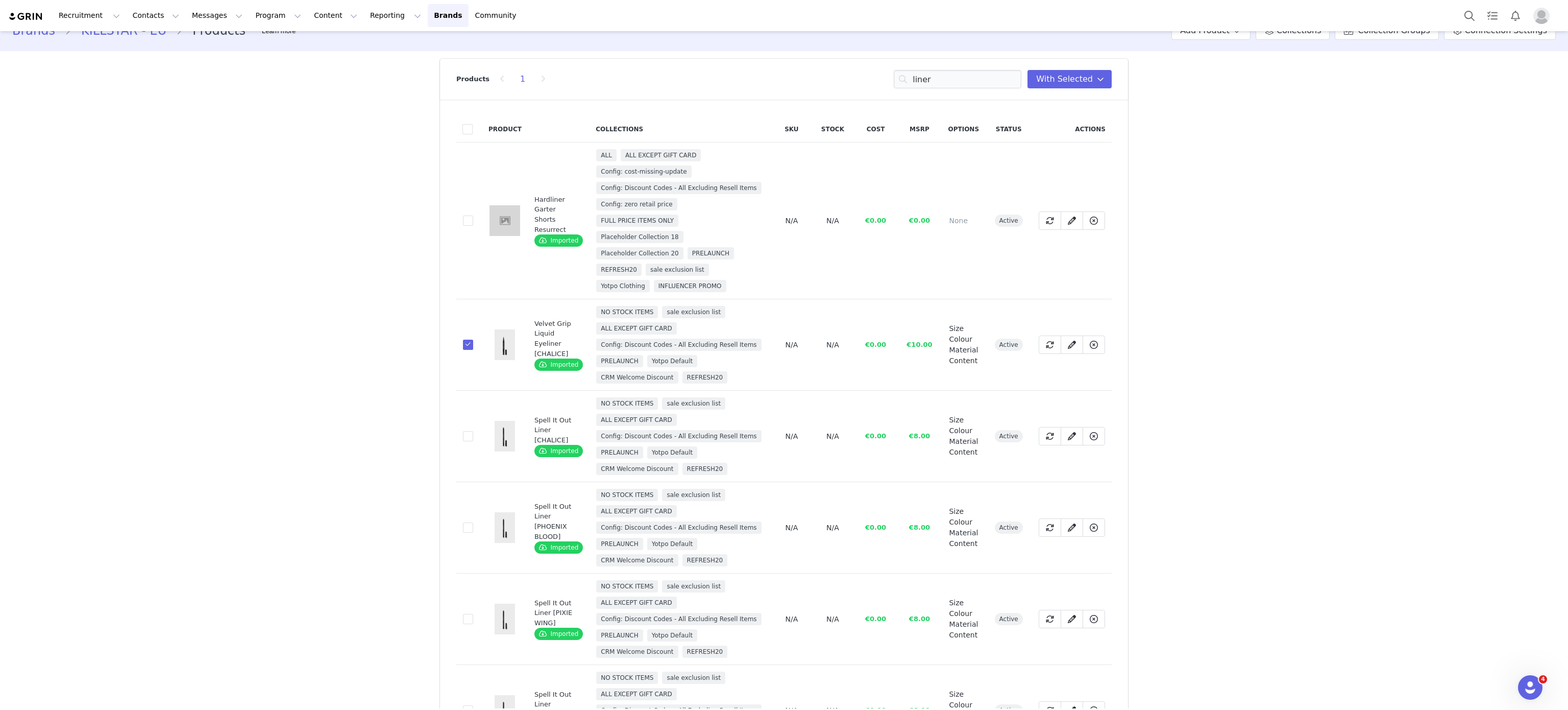
click at [457, 440] on td "316fb8d9-b53a-4481-ac2a-e24cb323d669" at bounding box center [469, 436] width 26 height 91
click at [464, 431] on span at bounding box center [468, 437] width 10 height 11
click at [473, 431] on input "316fb8d9-b53a-4481-ac2a-e24cb323d669" at bounding box center [473, 431] width 0 height 0
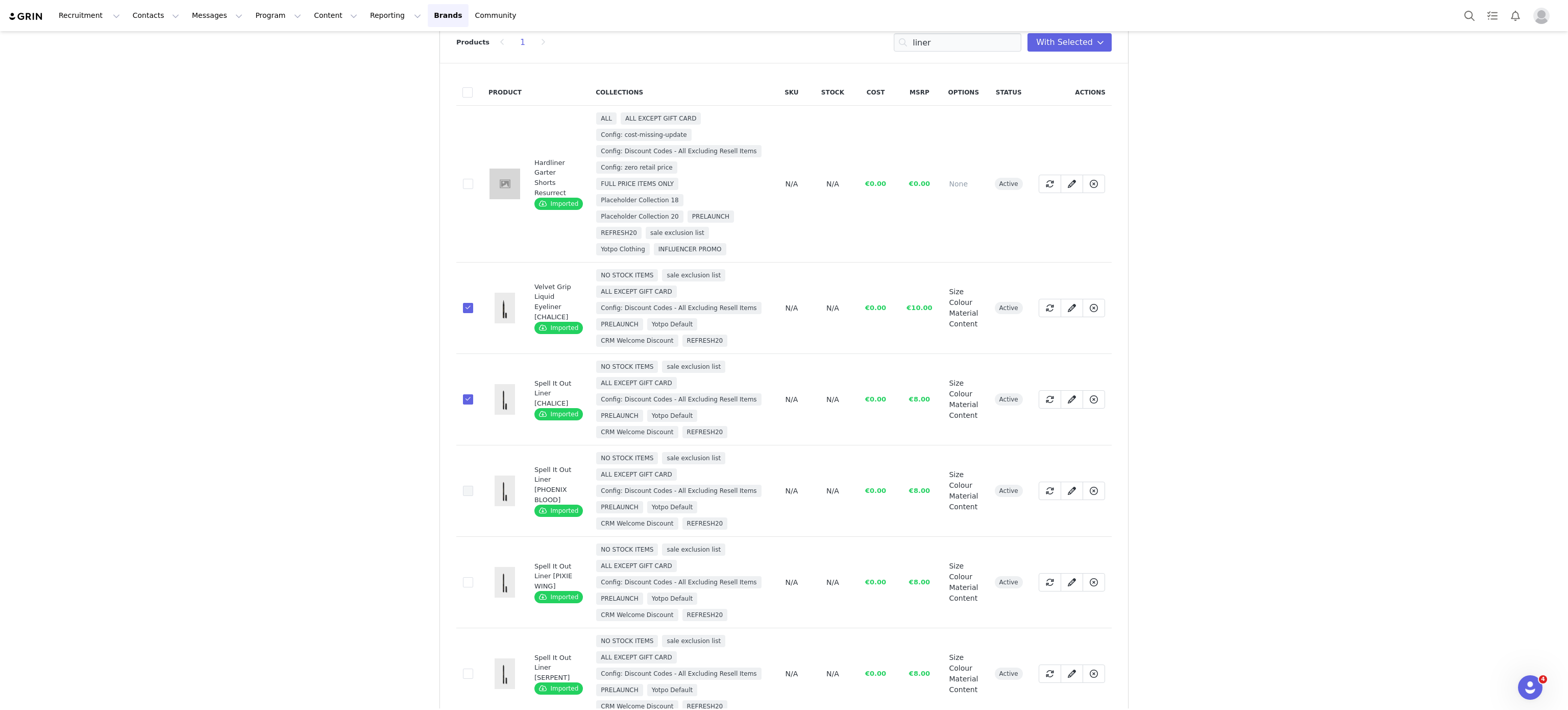
click at [463, 485] on span at bounding box center [468, 490] width 10 height 10
click at [473, 485] on input "64916c71-6a9c-4c65-9d15-7ef5dfffbd6b" at bounding box center [473, 485] width 0 height 0
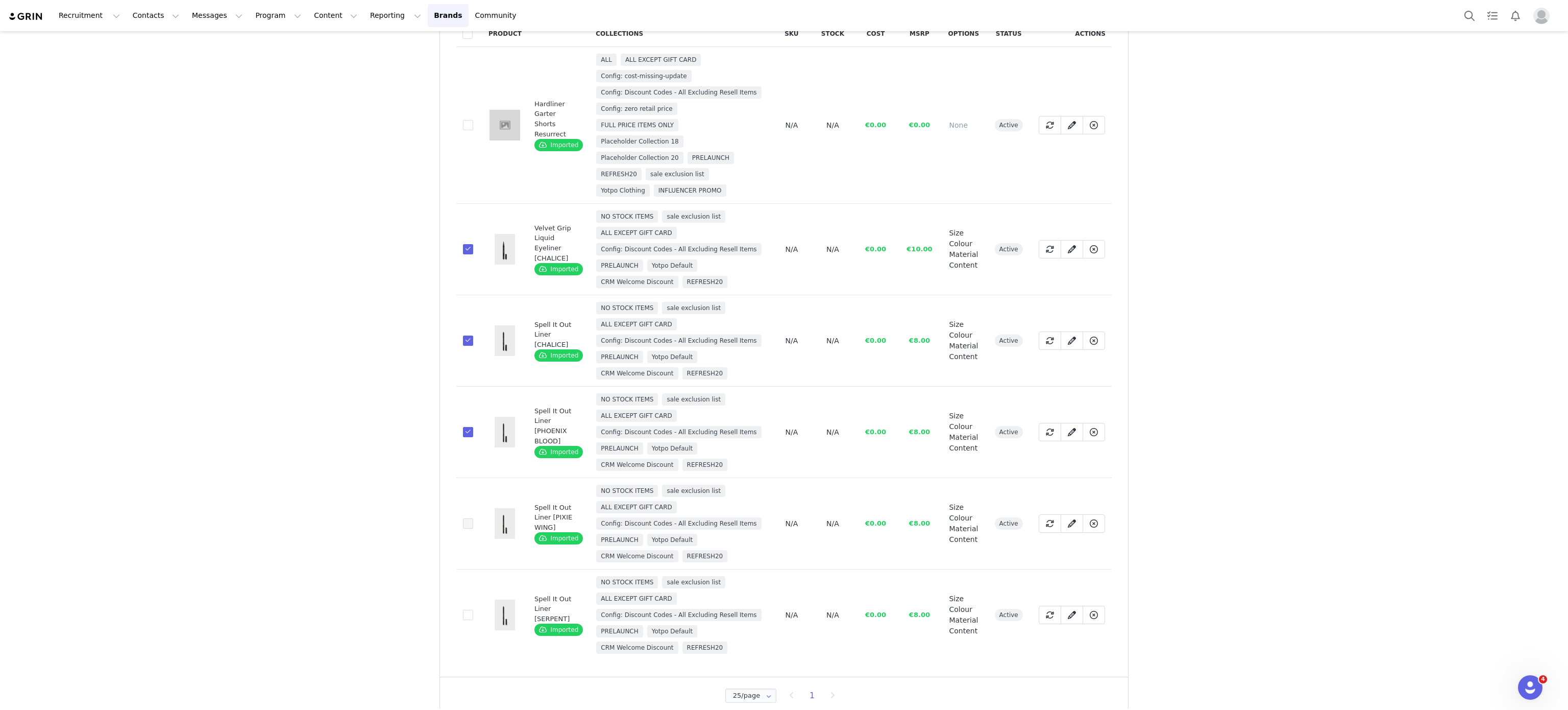
click at [463, 524] on span at bounding box center [468, 523] width 10 height 10
click at [473, 518] on input "9a7c0b84-655c-4f82-a425-9e35988d67c0" at bounding box center [473, 518] width 0 height 0
click at [463, 616] on span at bounding box center [468, 614] width 10 height 10
click at [473, 610] on input "df45f471-97d4-47bc-8d2c-89420563dc55" at bounding box center [473, 610] width 0 height 0
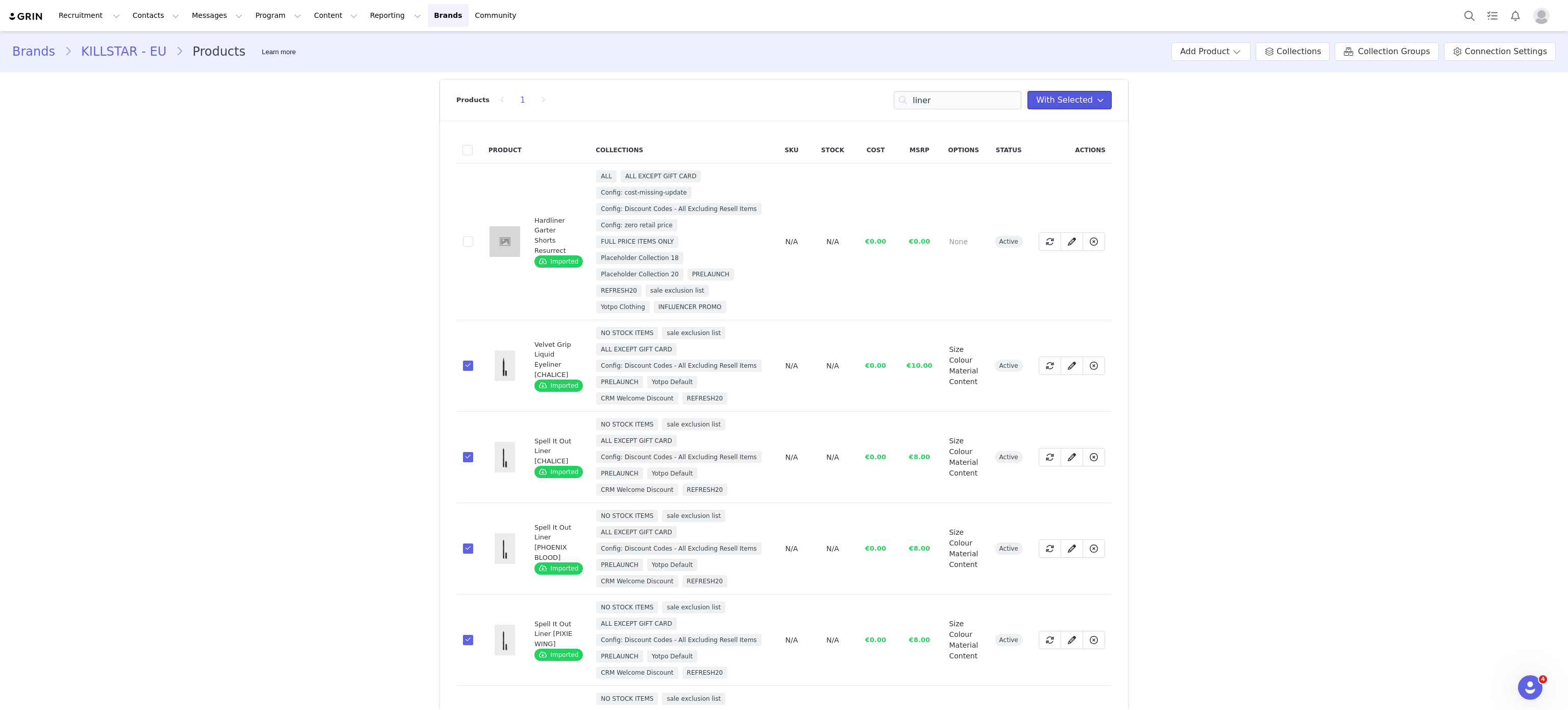
click at [1062, 94] on span "With Selected" at bounding box center [1064, 100] width 57 height 12
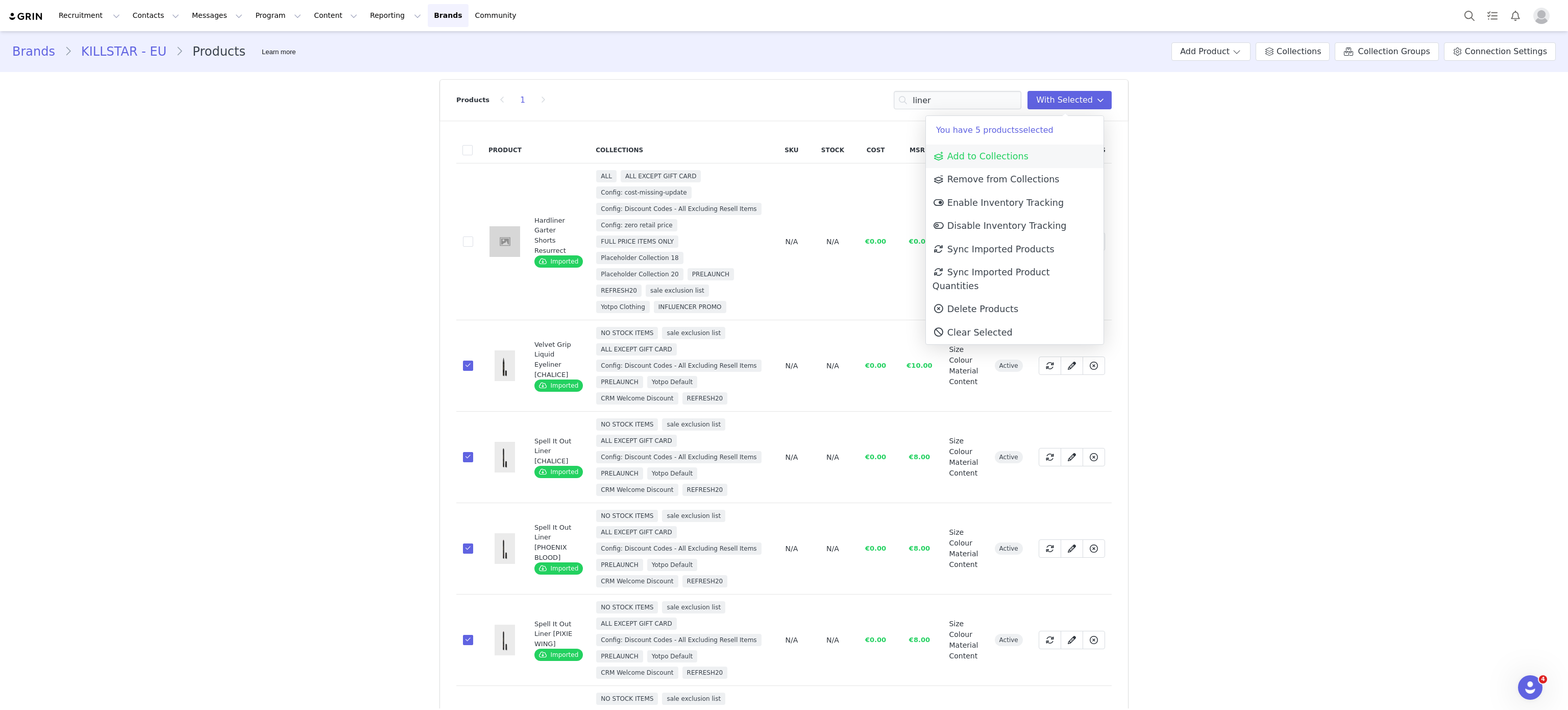
click at [1027, 146] on link "Add to Collections" at bounding box center [1015, 156] width 178 height 24
click at [1002, 194] on div at bounding box center [1015, 183] width 157 height 31
click at [980, 179] on input at bounding box center [1015, 184] width 144 height 18
type input "l"
type input "s"
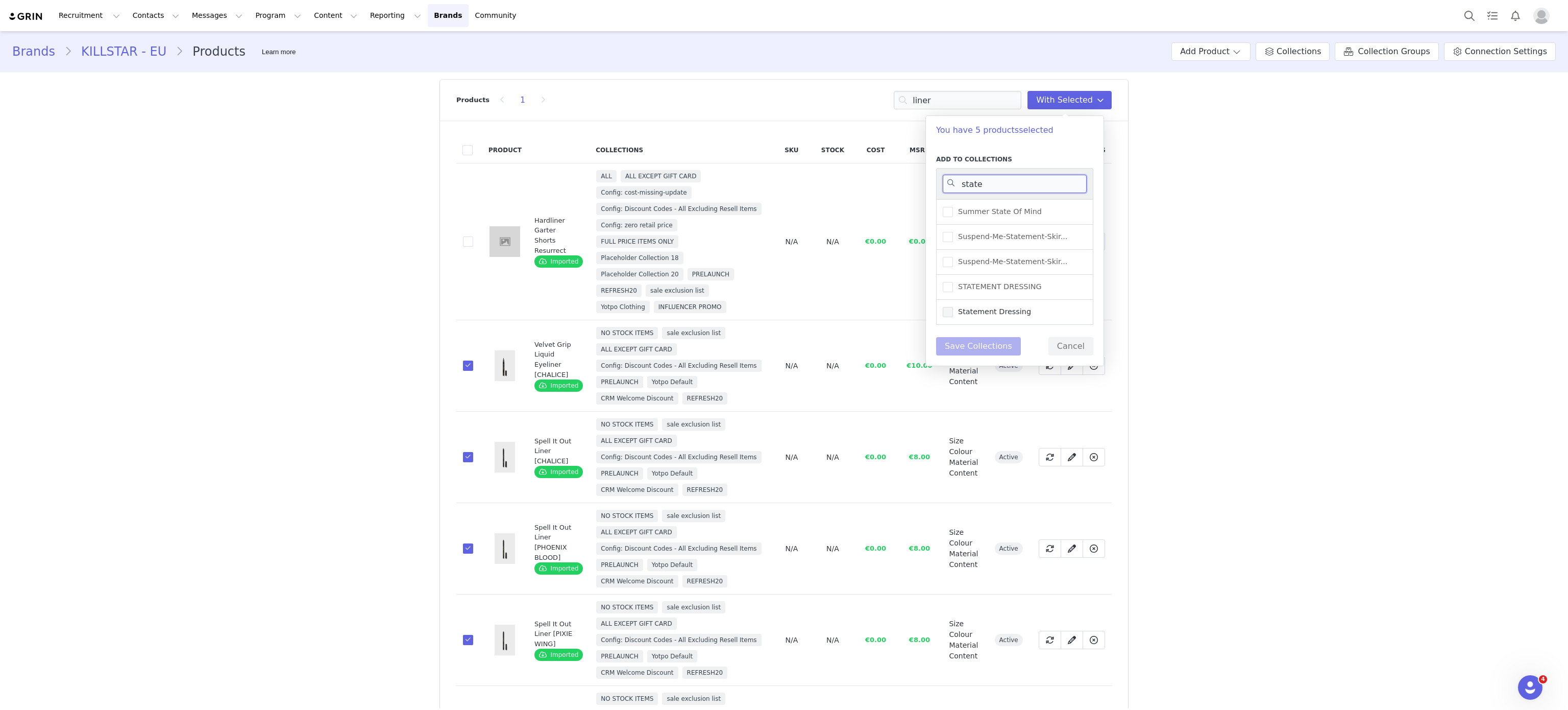
type input "state"
click at [947, 314] on span at bounding box center [948, 312] width 10 height 10
click at [953, 307] on input "Statement Dressing" at bounding box center [953, 307] width 0 height 0
click at [976, 343] on button "Save Collections" at bounding box center [978, 346] width 85 height 18
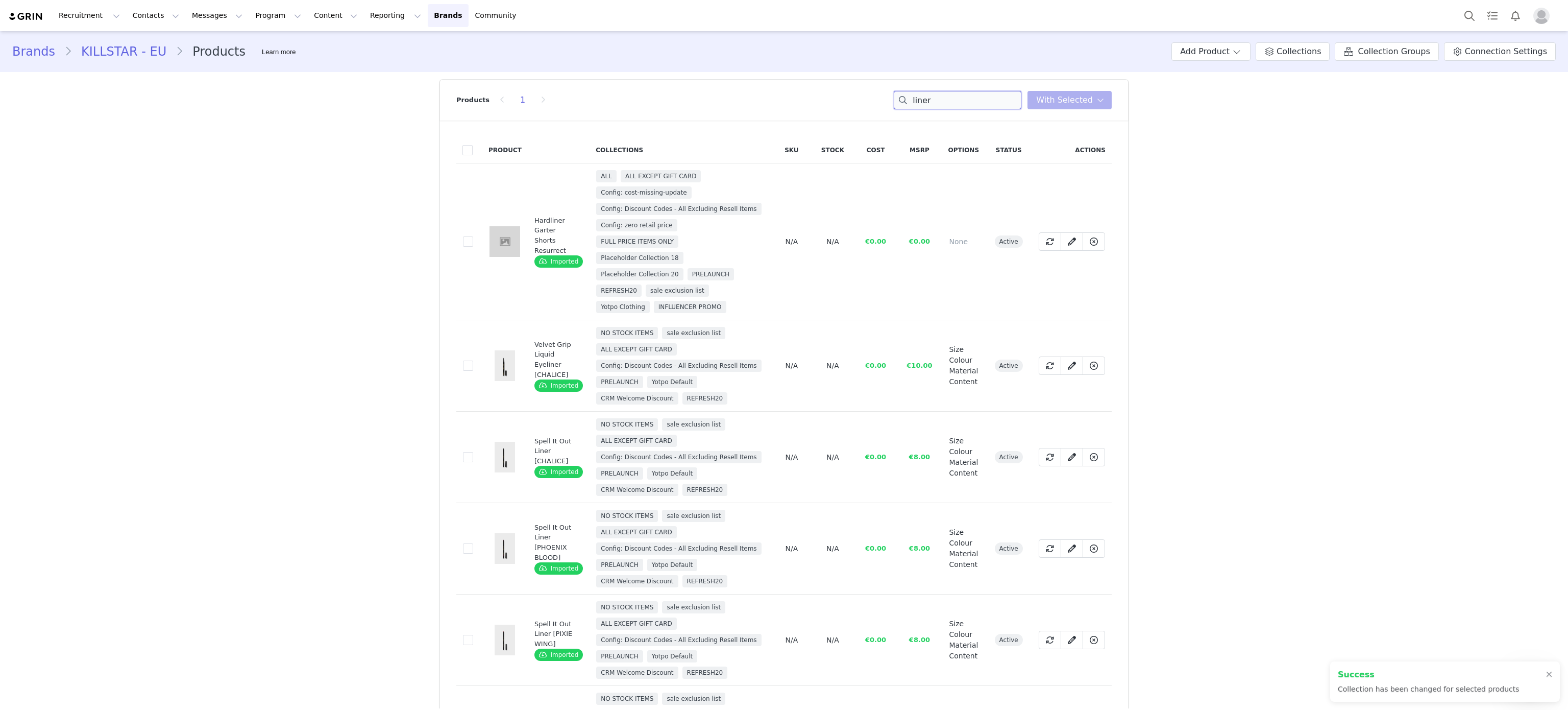
click at [959, 97] on input "liner" at bounding box center [957, 100] width 128 height 18
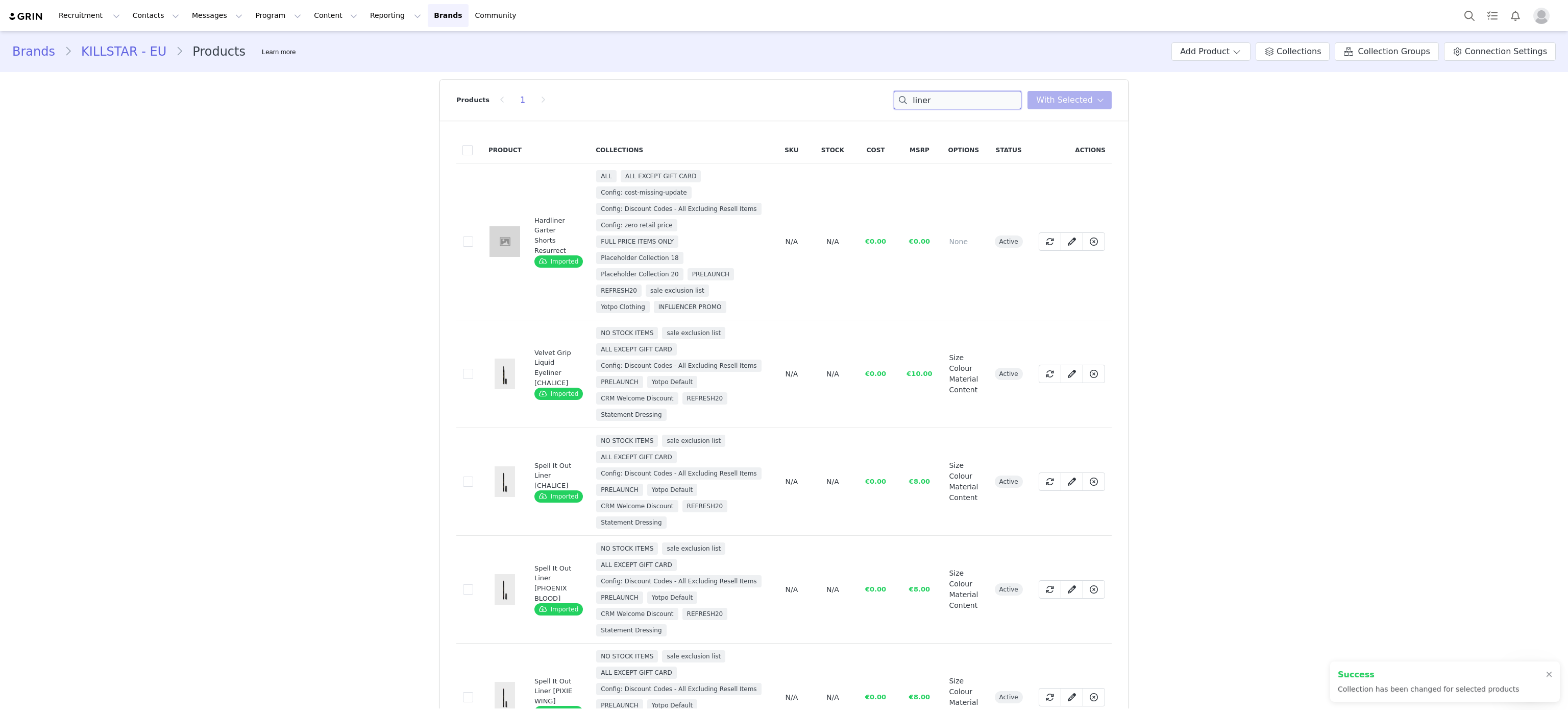
click at [959, 97] on input "liner" at bounding box center [957, 100] width 128 height 18
click at [959, 97] on input "s" at bounding box center [957, 100] width 128 height 18
type input "statement"
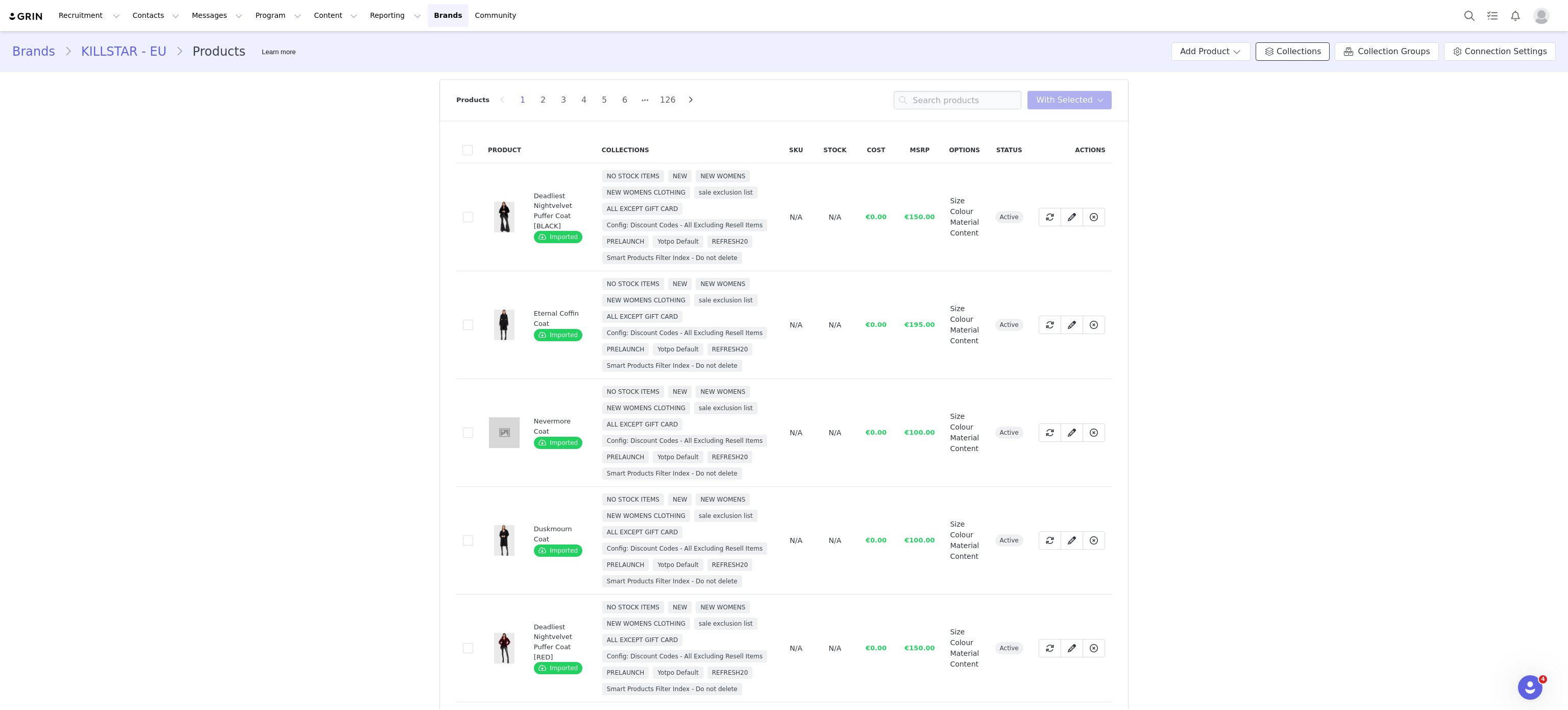
click at [1300, 46] on span "Collections" at bounding box center [1298, 52] width 44 height 12
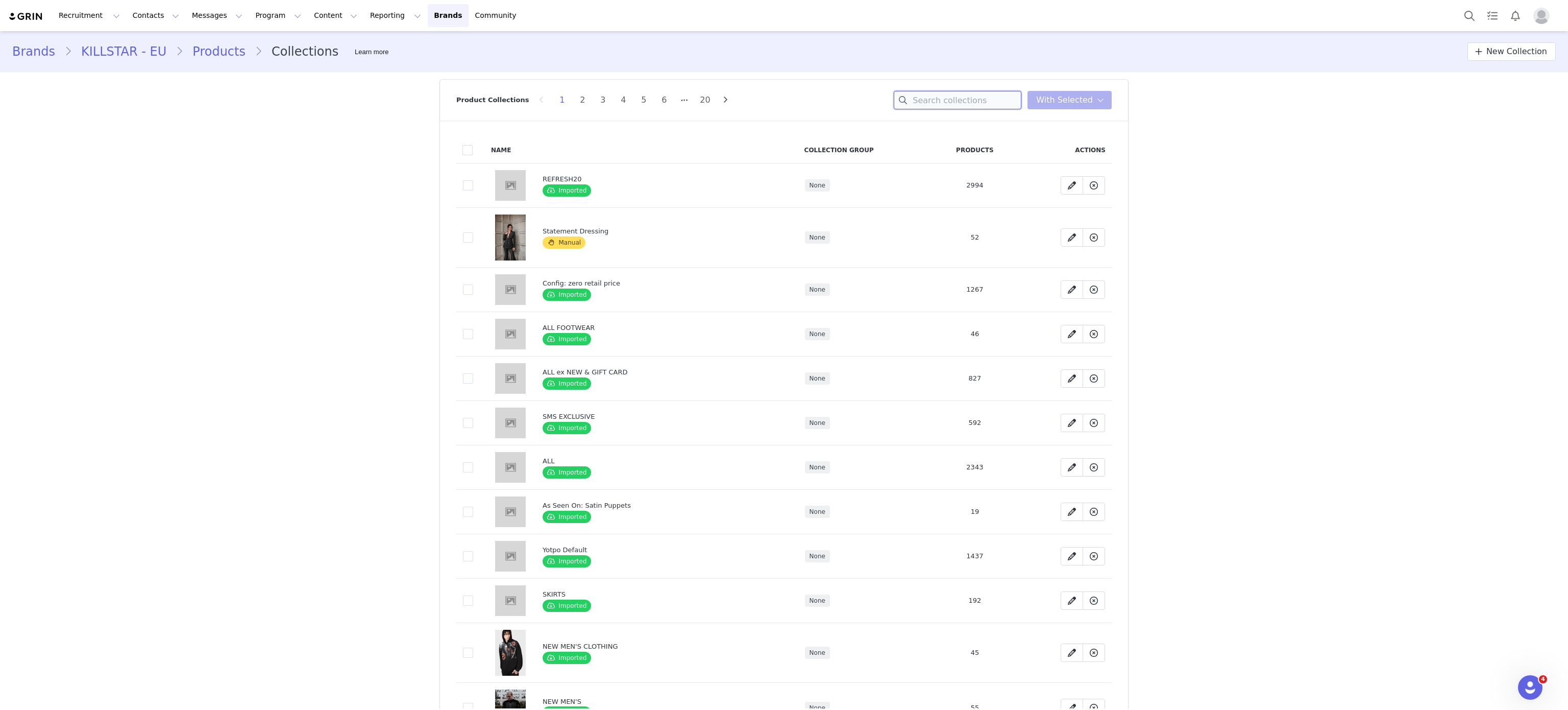
click at [943, 94] on input at bounding box center [957, 100] width 128 height 18
click at [1068, 241] on icon at bounding box center [1071, 237] width 8 height 8
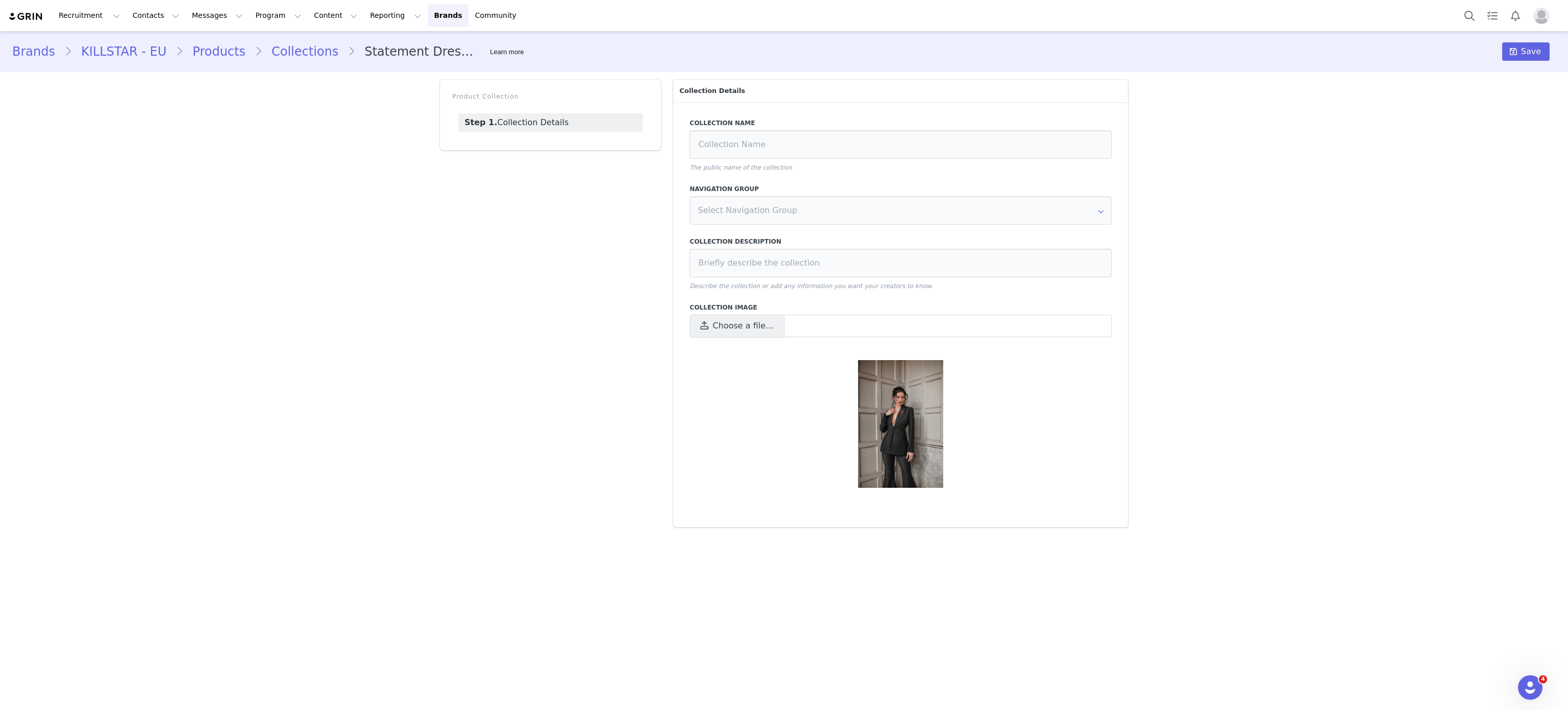
click at [515, 119] on link "Step 1. Collection Details" at bounding box center [550, 122] width 184 height 18
click at [290, 66] on div "Brands KILLSTAR - EU Products Collections Statement Dressing Learn more Save" at bounding box center [784, 51] width 1568 height 35
click at [299, 60] on link "Collections" at bounding box center [305, 52] width 85 height 18
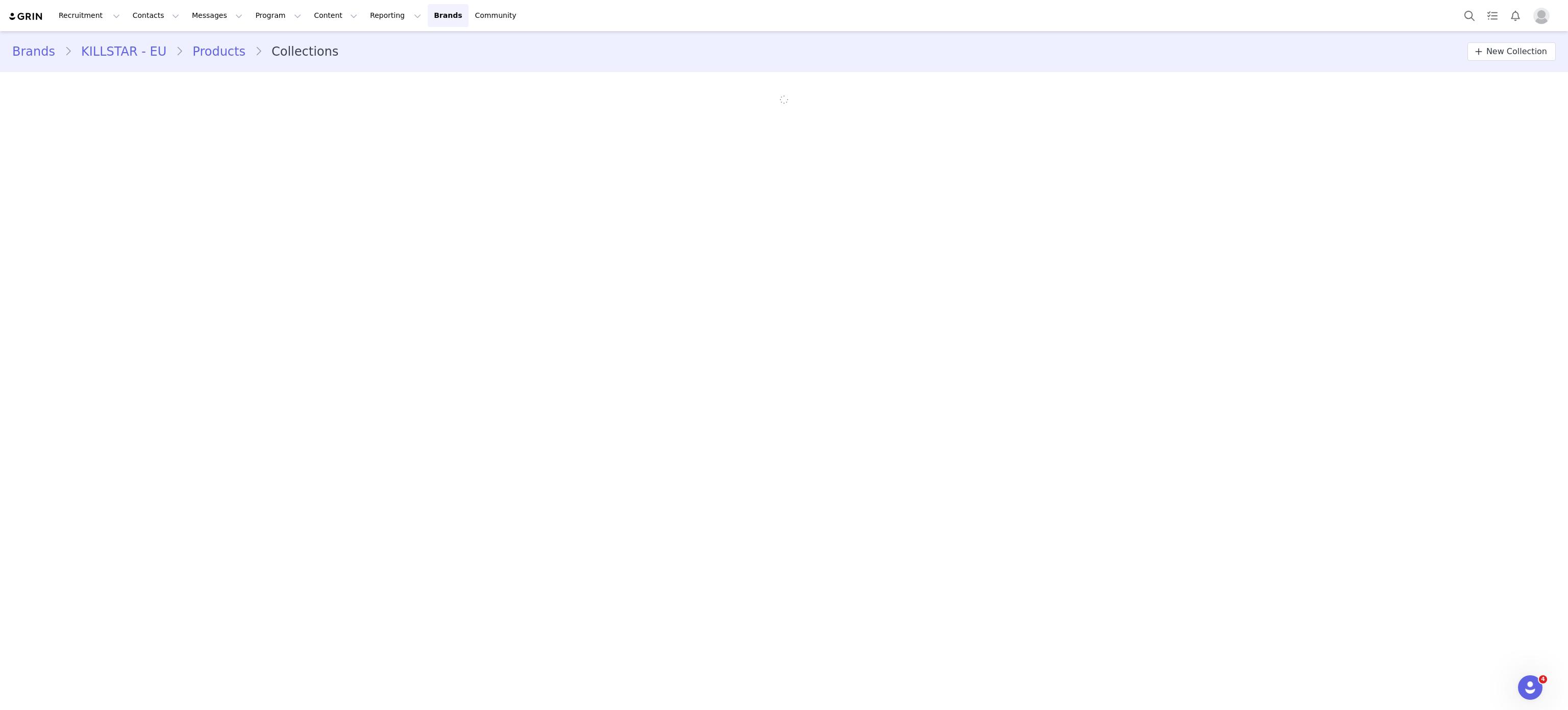
click at [219, 52] on link "Products" at bounding box center [219, 52] width 71 height 18
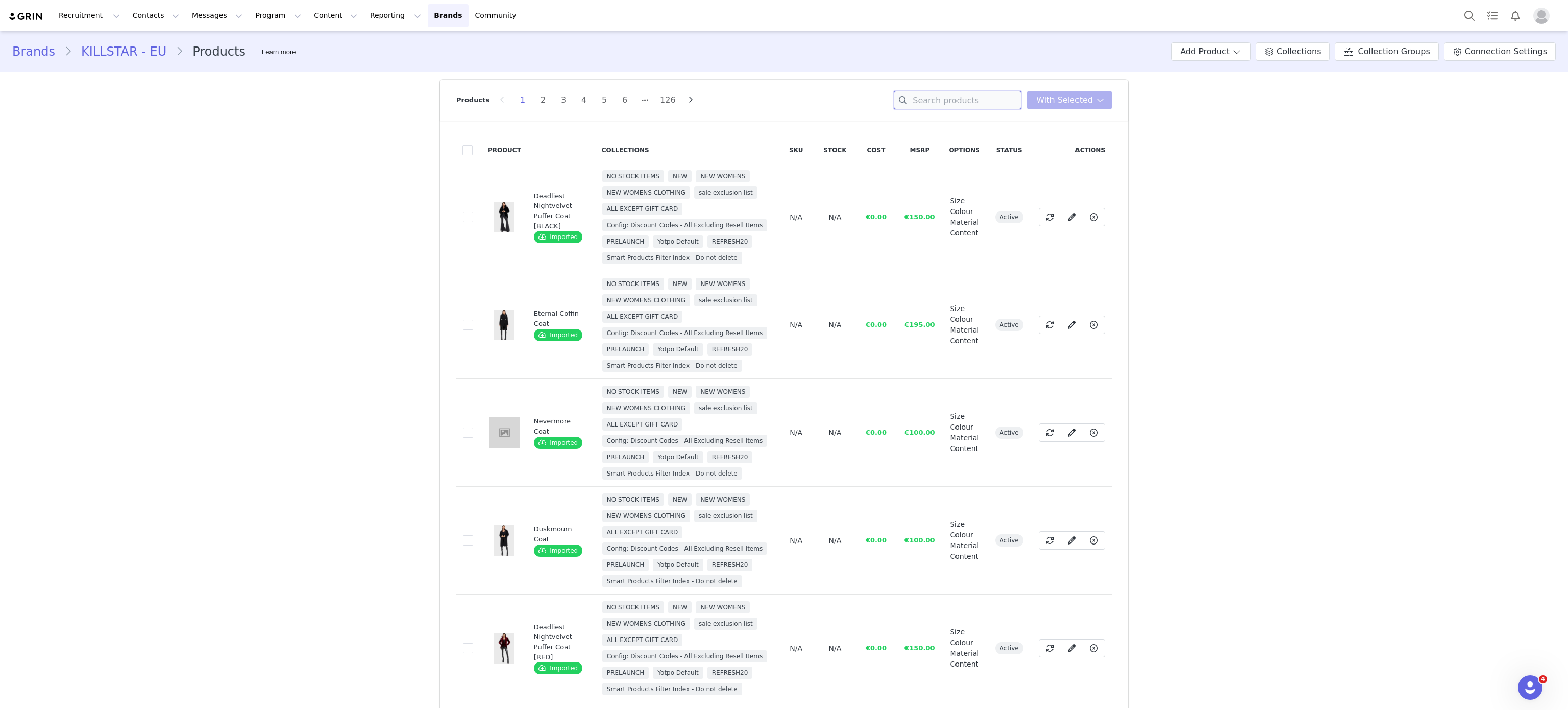
click at [954, 107] on input at bounding box center [957, 100] width 128 height 18
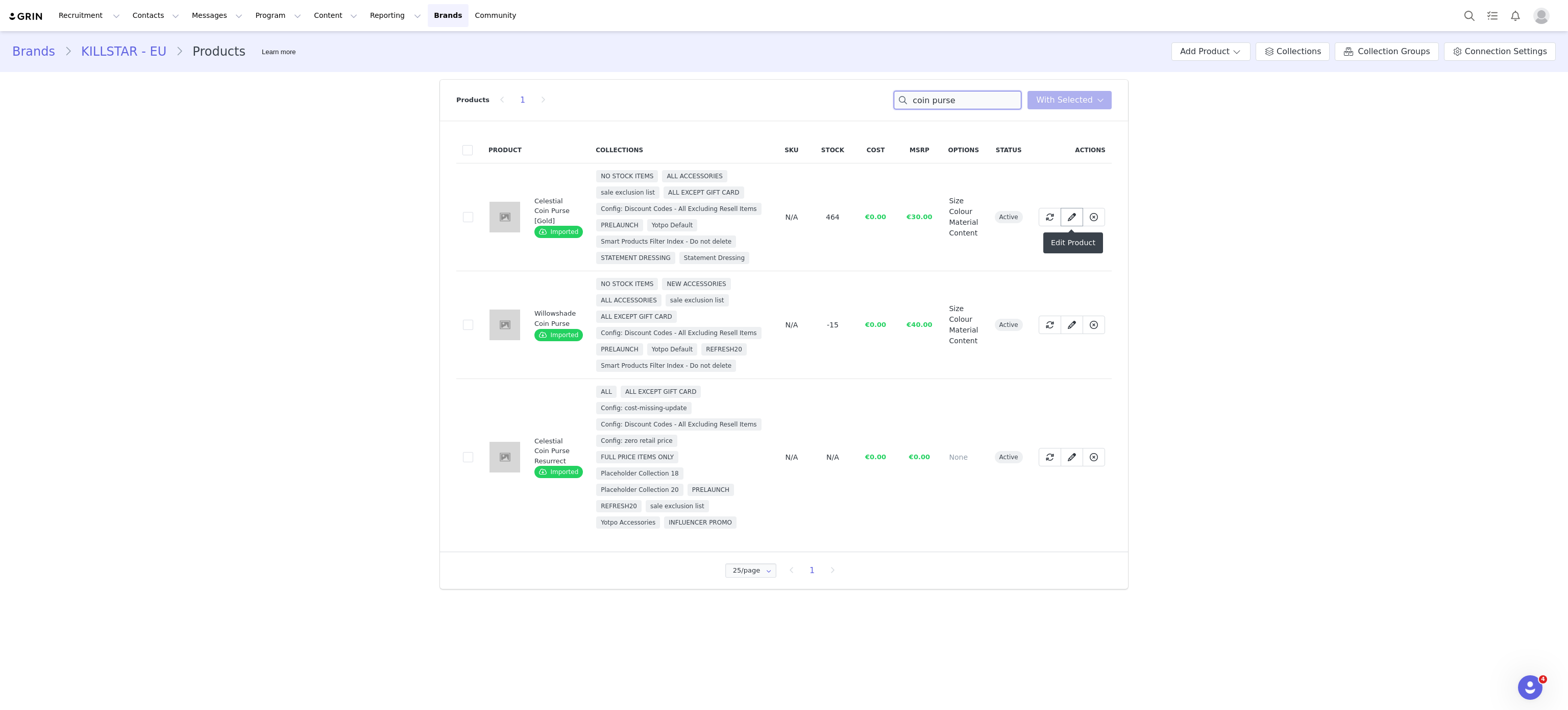
type input "coin purse"
click at [1068, 208] on link at bounding box center [1071, 217] width 23 height 18
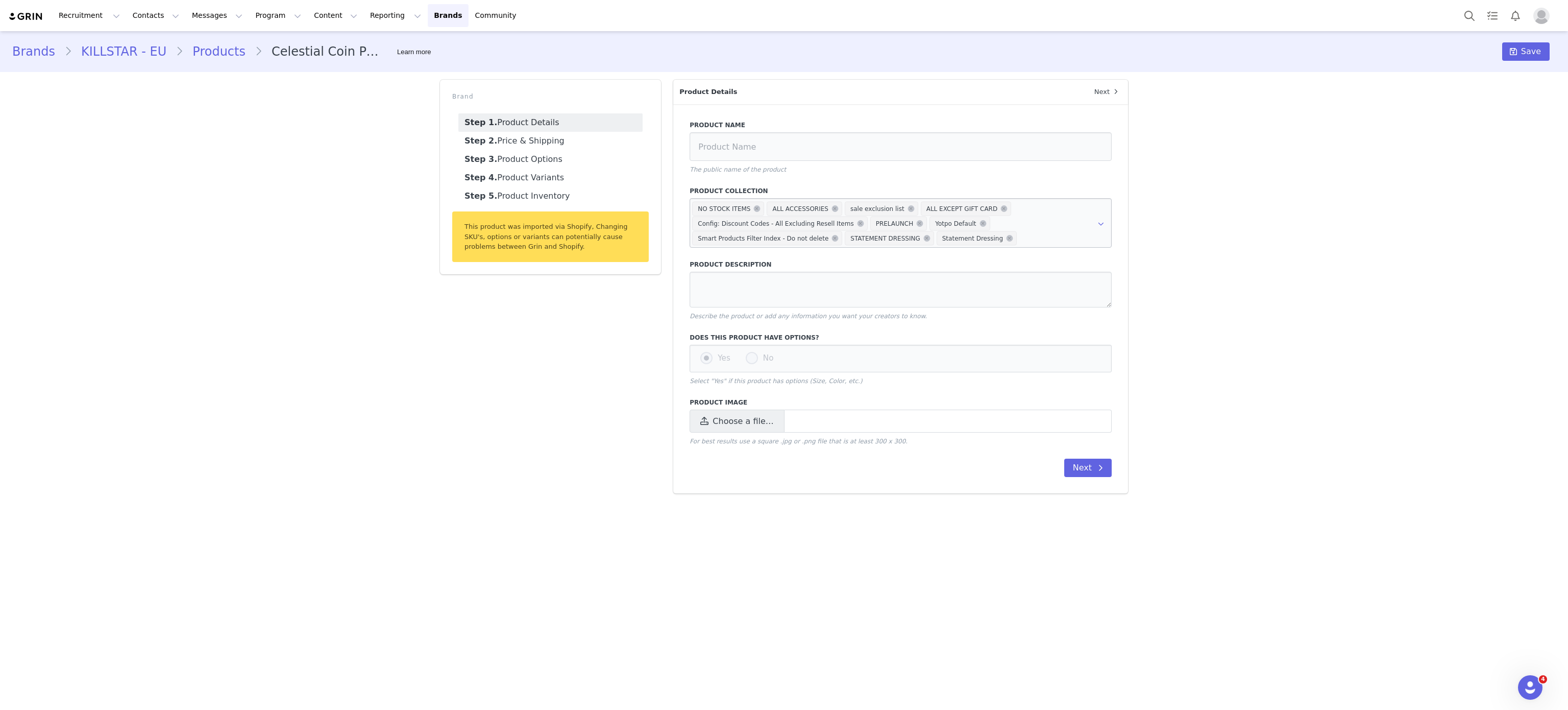
click at [994, 230] on div "NO STOCK ITEMS ALL ACCESSORIES sale exclusion list ALL EXCEPT GIFT CARD Config:…" at bounding box center [892, 223] width 406 height 44
click at [976, 236] on span "Statement Dressing" at bounding box center [977, 237] width 80 height 14
click at [1007, 237] on icon at bounding box center [1010, 238] width 7 height 7
click at [923, 242] on icon at bounding box center [926, 238] width 7 height 7
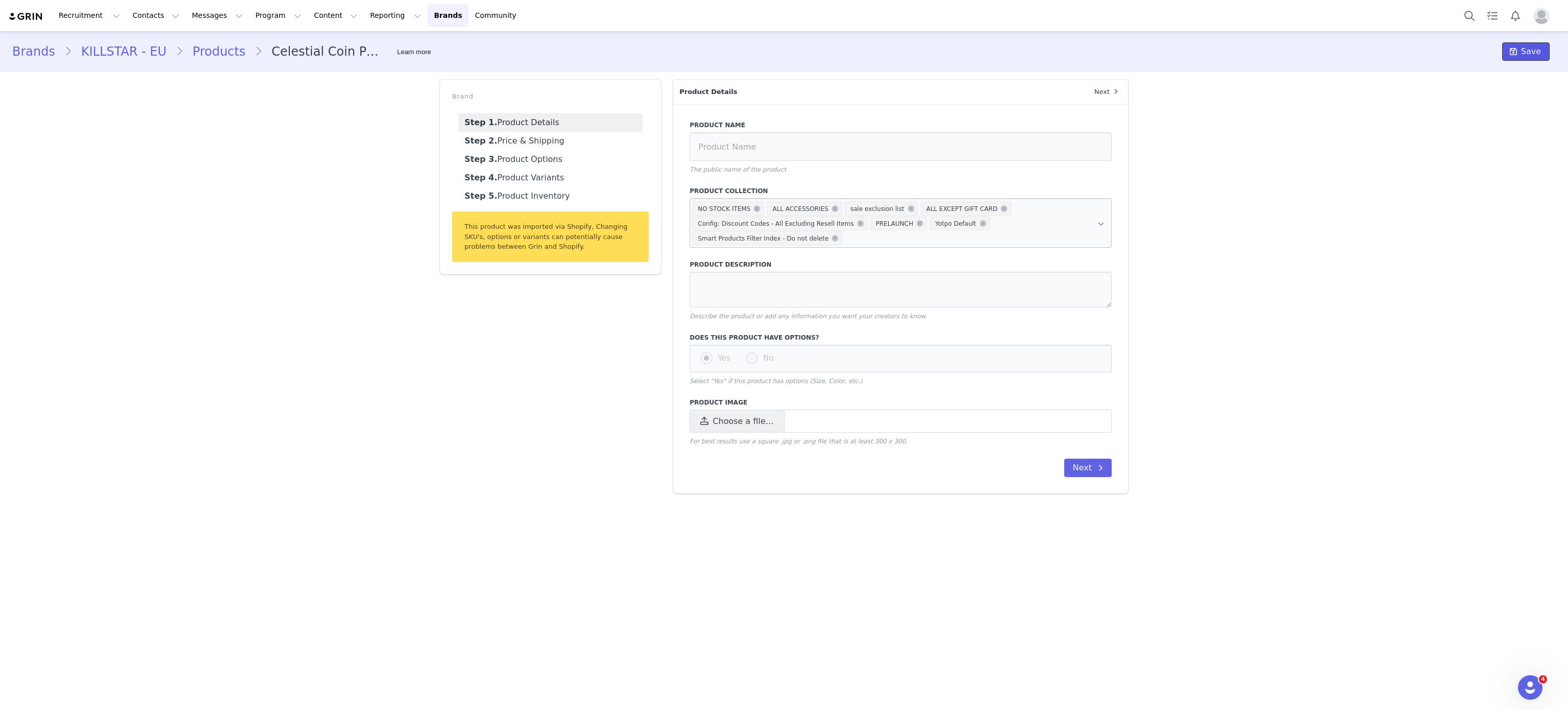
click at [1516, 52] on icon at bounding box center [1513, 51] width 7 height 8
click at [271, 13] on button "Program Program" at bounding box center [278, 16] width 58 height 23
click at [276, 46] on div "Activations" at bounding box center [264, 45] width 68 height 11
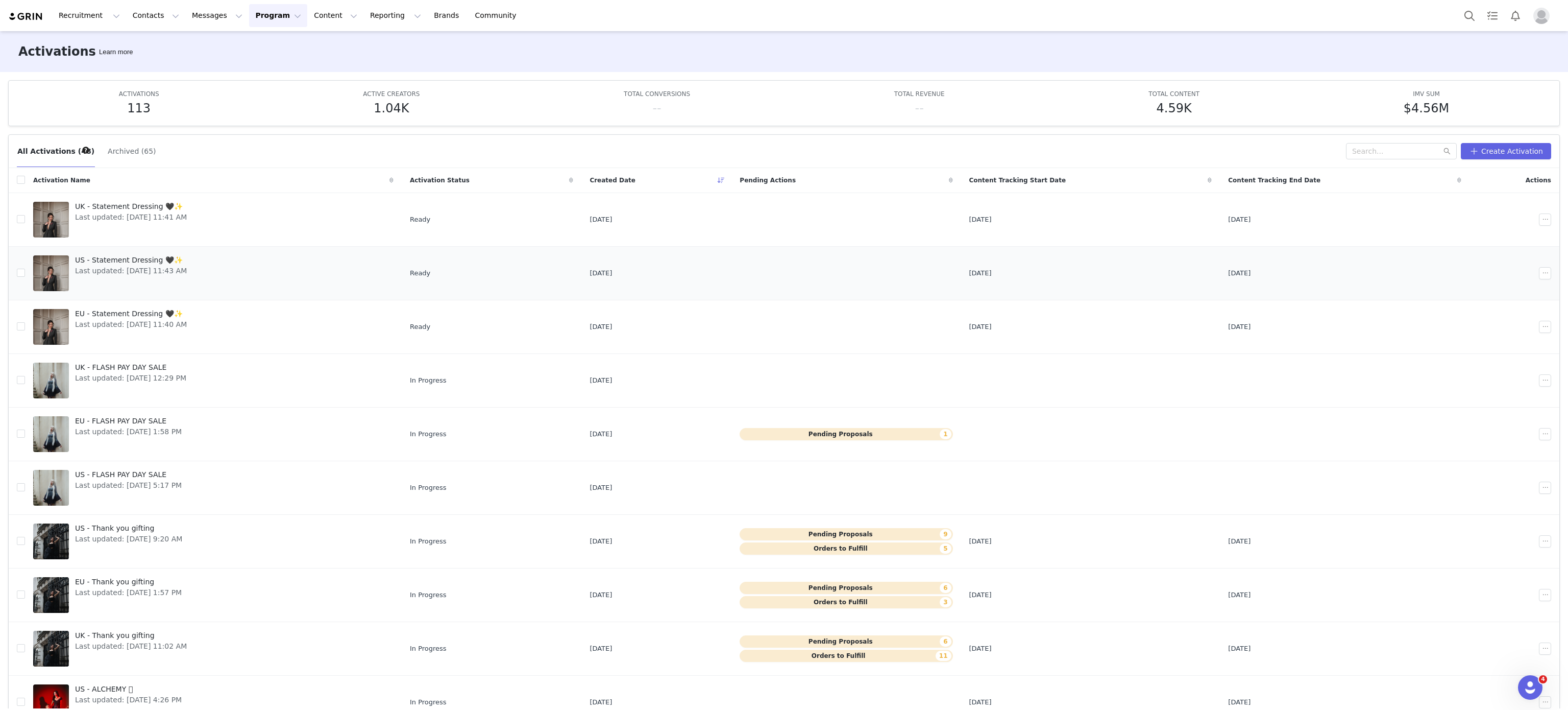
click at [210, 250] on td "US - Statement Dressing 🖤✨ Last updated: Oct 1, 2025 11:43 AM" at bounding box center [213, 273] width 377 height 54
click at [268, 23] on button "Program Program" at bounding box center [278, 16] width 58 height 23
click at [286, 46] on div "Activations" at bounding box center [264, 45] width 68 height 11
click at [364, 16] on button "Reporting Reporting" at bounding box center [396, 16] width 63 height 23
drag, startPoint x: 307, startPoint y: 29, endPoint x: 286, endPoint y: 1, distance: 35.0
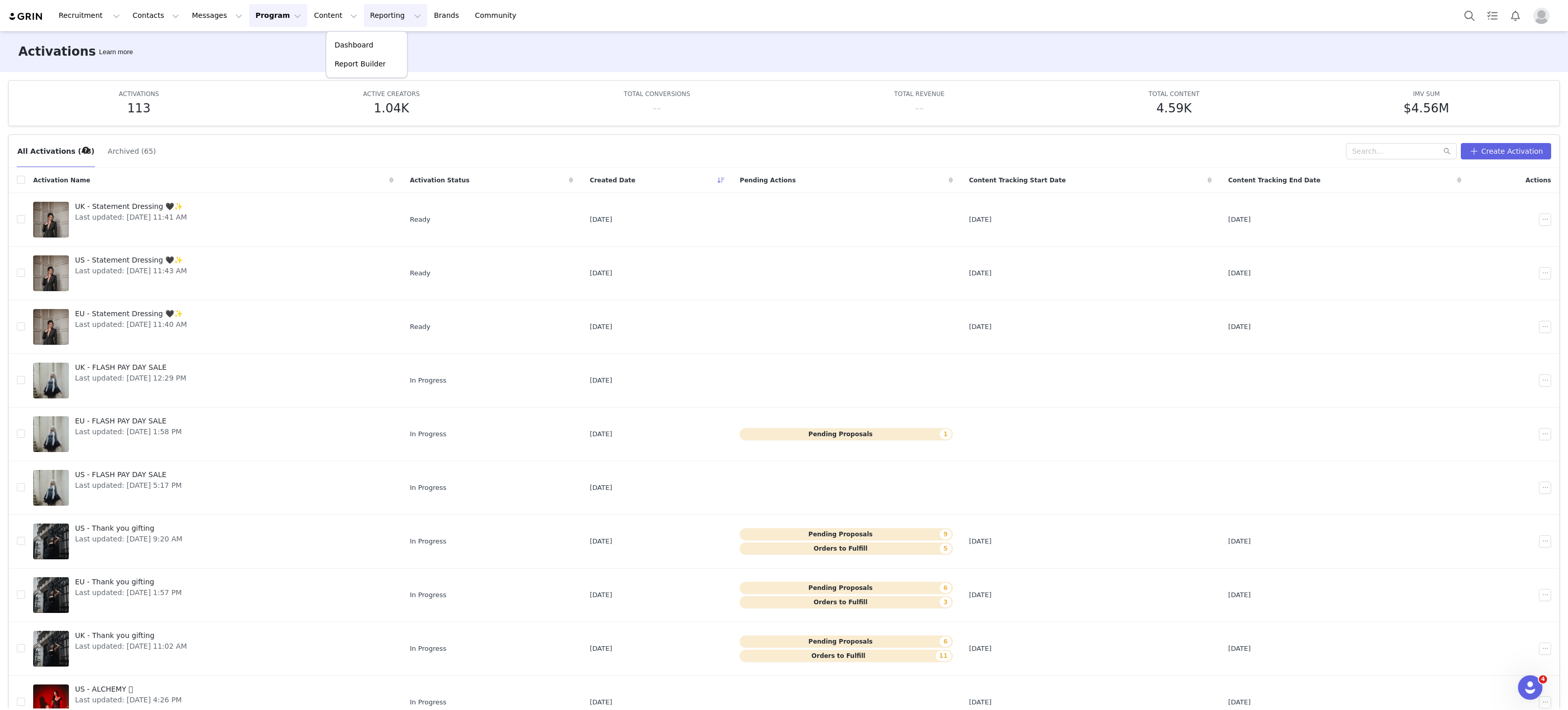
click at [286, 1] on div "Recruitment Recruitment Creator Search Curated Lists Landing Pages Web Extensio…" at bounding box center [784, 15] width 1568 height 31
click at [308, 9] on button "Content Content" at bounding box center [335, 16] width 55 height 23
click at [428, 13] on link "Brands Brands" at bounding box center [448, 16] width 40 height 23
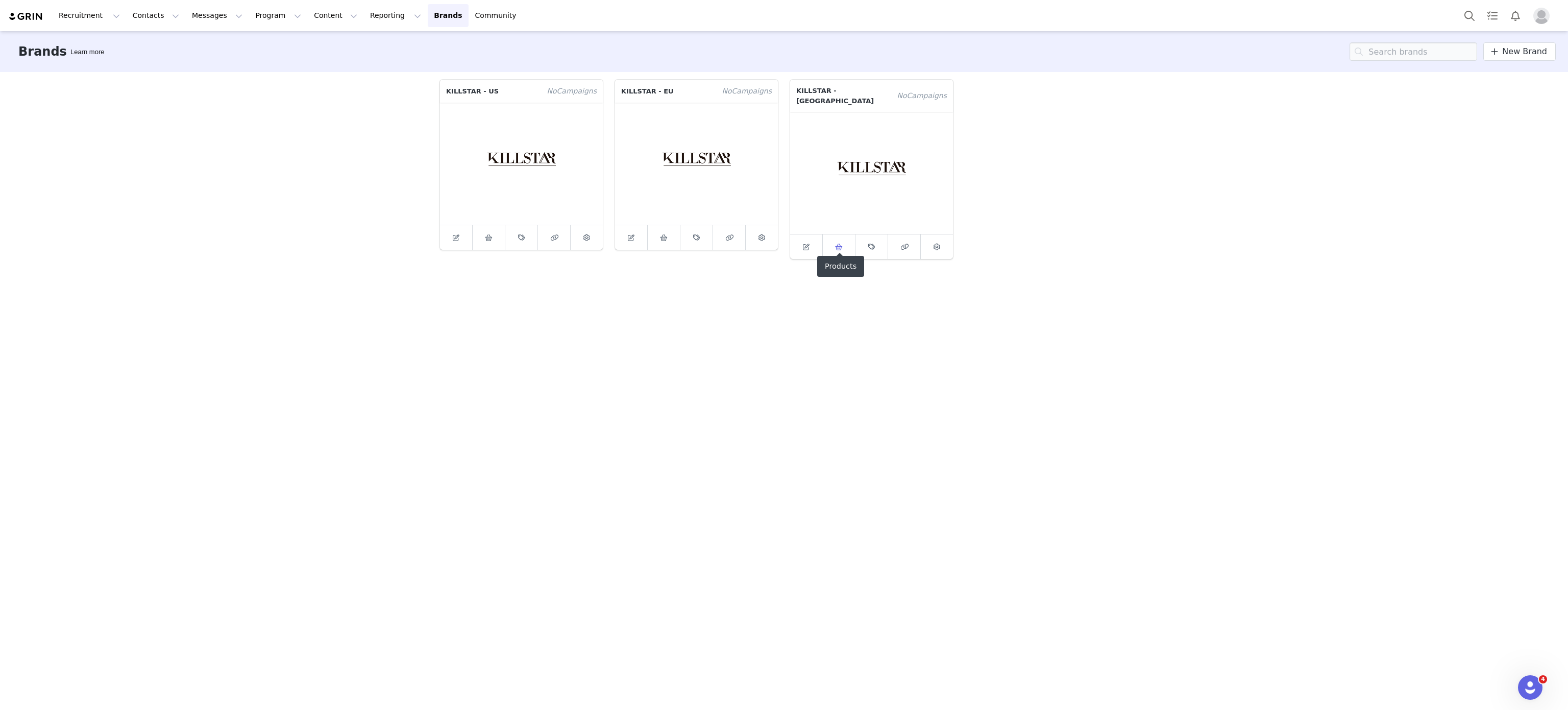
click at [835, 244] on icon at bounding box center [839, 247] width 8 height 7
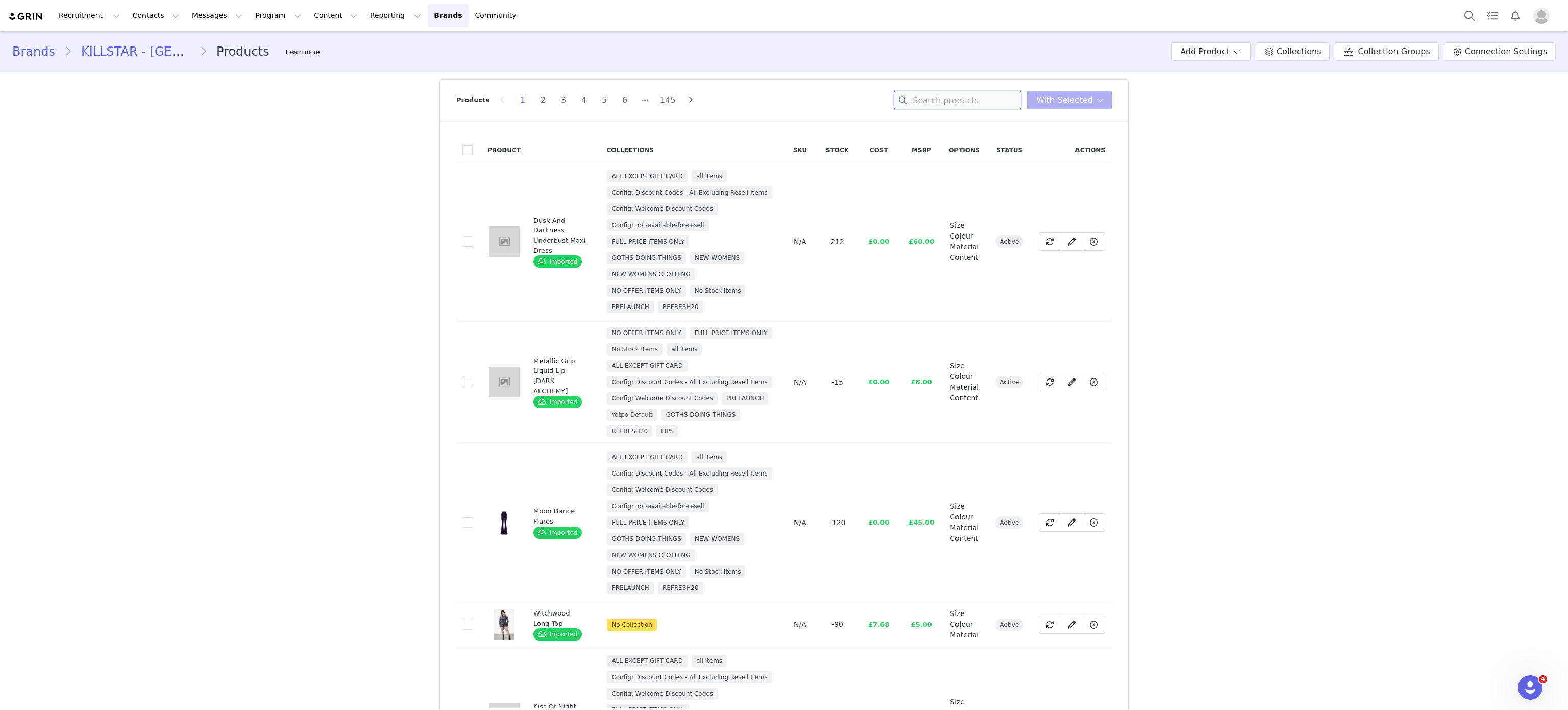
click at [979, 99] on input at bounding box center [957, 100] width 128 height 18
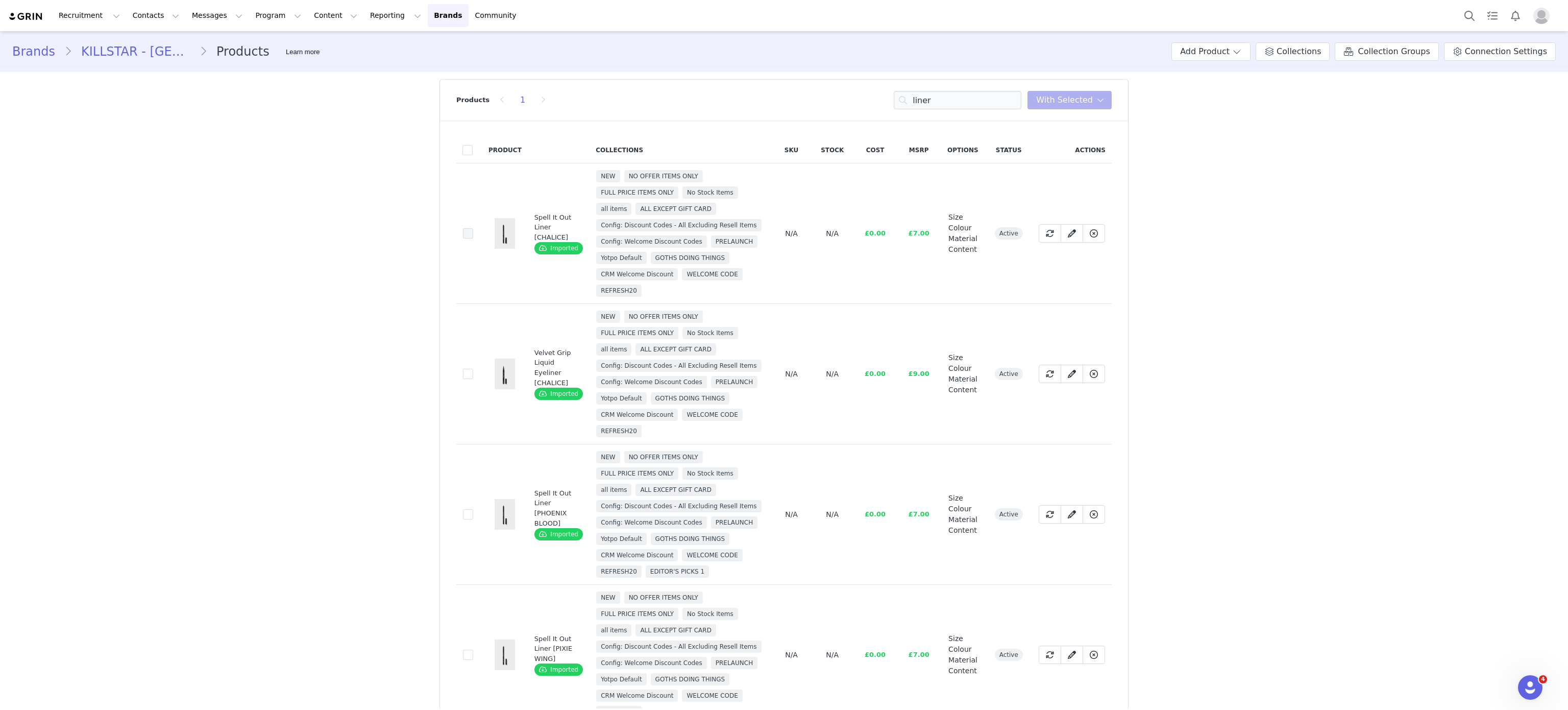
click at [463, 239] on span at bounding box center [468, 233] width 10 height 10
click at [473, 228] on input "1af94b9a-f65e-42e3-a9d7-8e38ca821cb9" at bounding box center [473, 228] width 0 height 0
click at [463, 379] on span at bounding box center [468, 373] width 10 height 10
click at [473, 368] on input "309eafff-3a94-4ef6-bc97-3d276dd6bbd3" at bounding box center [473, 368] width 0 height 0
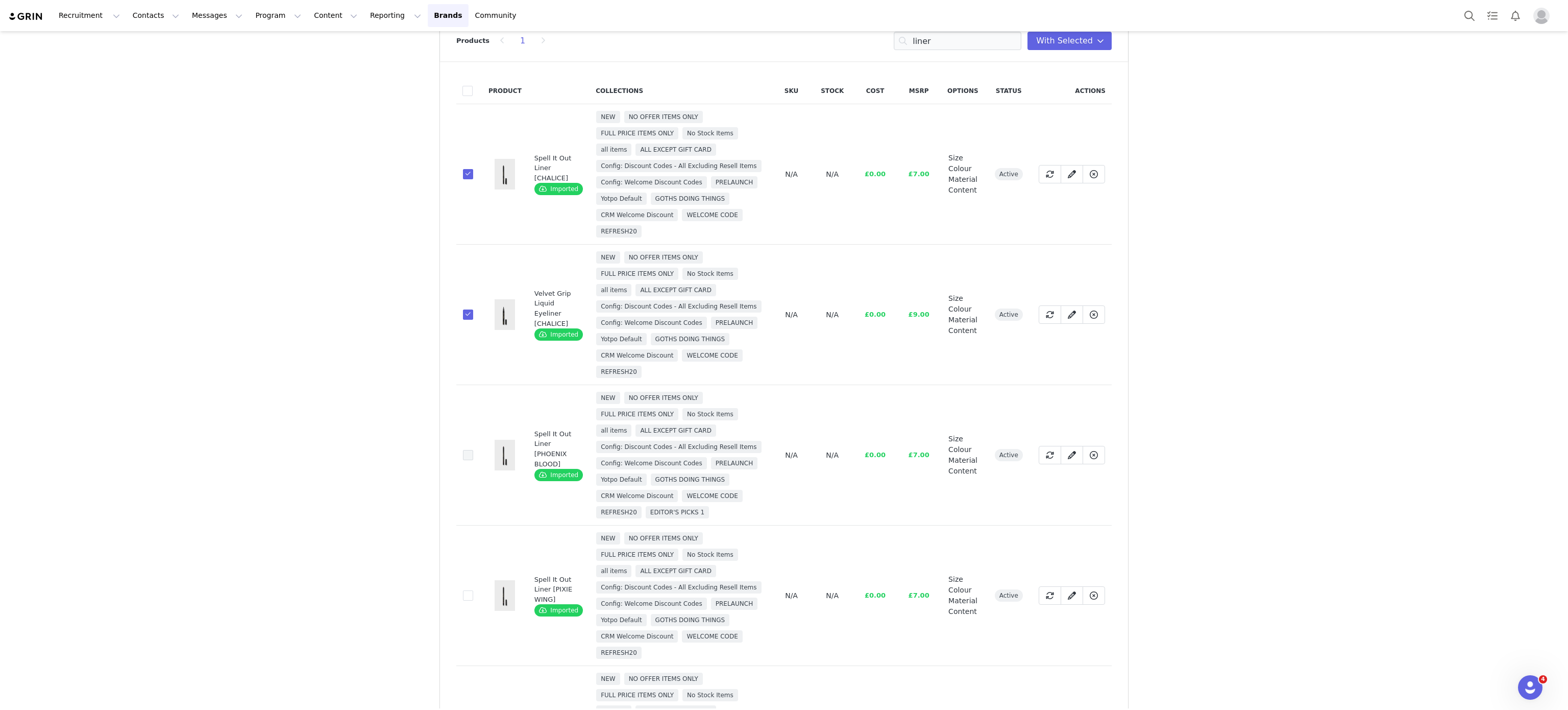
click at [463, 460] on span at bounding box center [468, 455] width 10 height 10
click at [473, 450] on input "bb8a49c3-96ec-4a7d-99da-5751c6585dcc" at bounding box center [473, 450] width 0 height 0
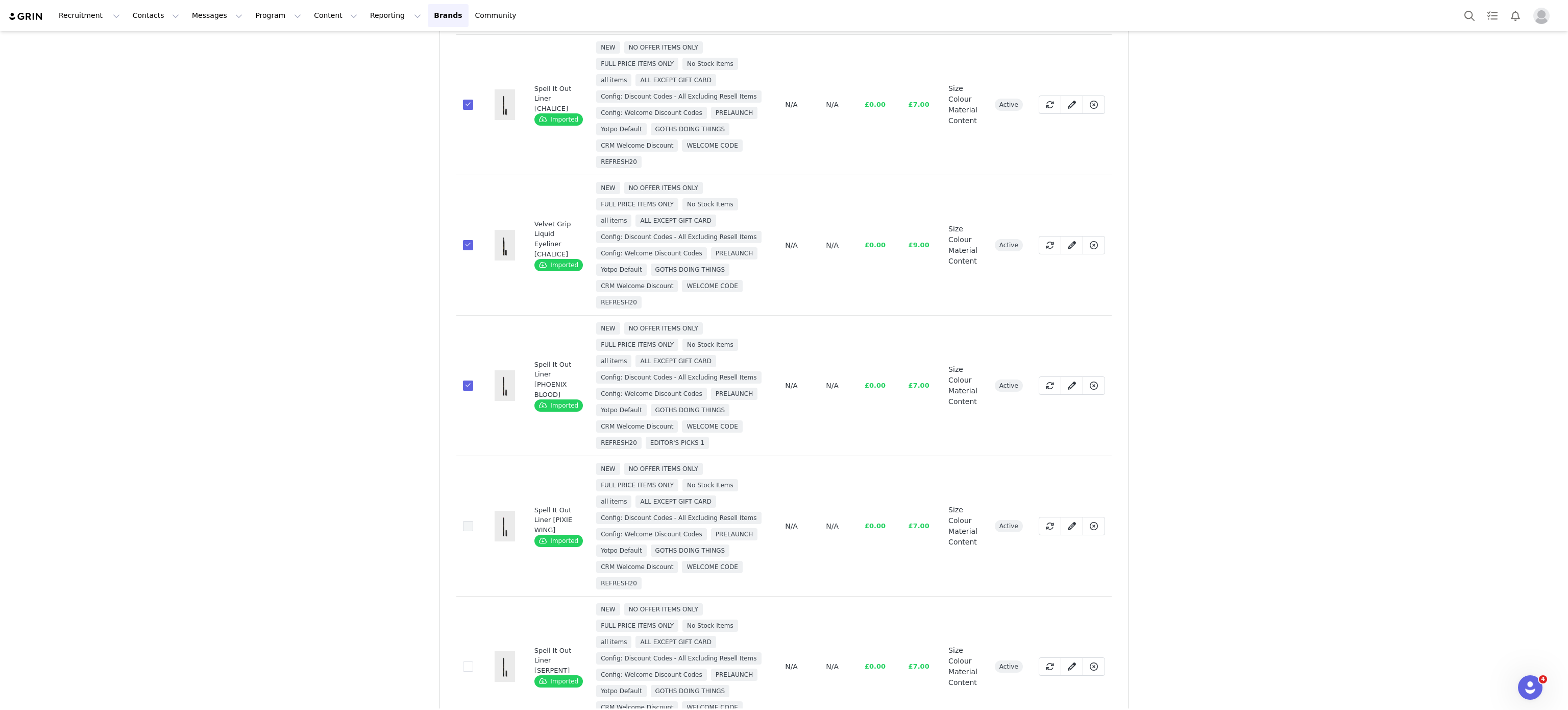
click at [463, 531] on span at bounding box center [468, 525] width 10 height 10
click at [473, 521] on input "bc269acb-1179-43fd-bed7-3a2044fc4647" at bounding box center [473, 521] width 0 height 0
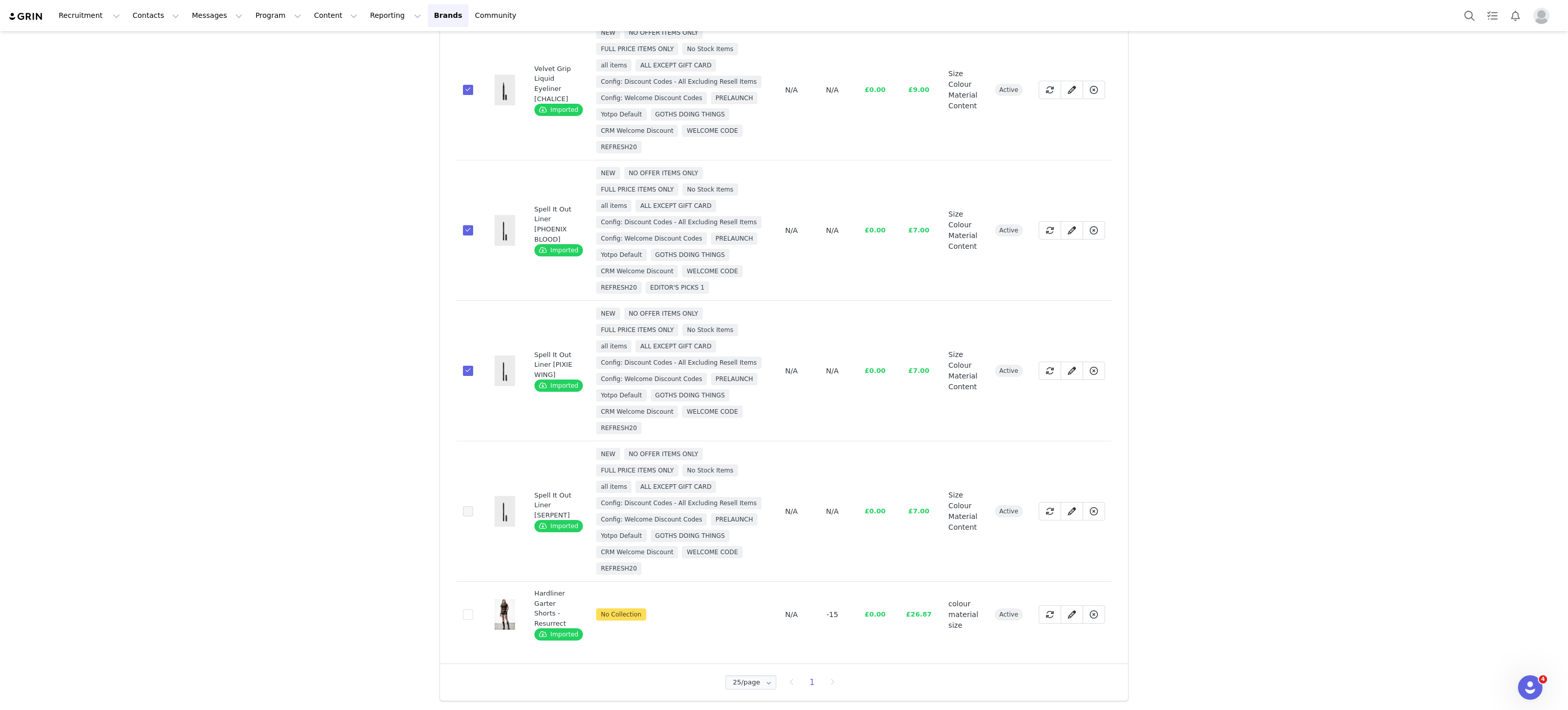
click at [463, 514] on td "e6404912-1996-4744-baa0-4db8e24ec717" at bounding box center [469, 511] width 26 height 141
click at [463, 514] on span at bounding box center [468, 511] width 10 height 10
click at [473, 506] on input "e6404912-1996-4744-baa0-4db8e24ec717" at bounding box center [473, 506] width 0 height 0
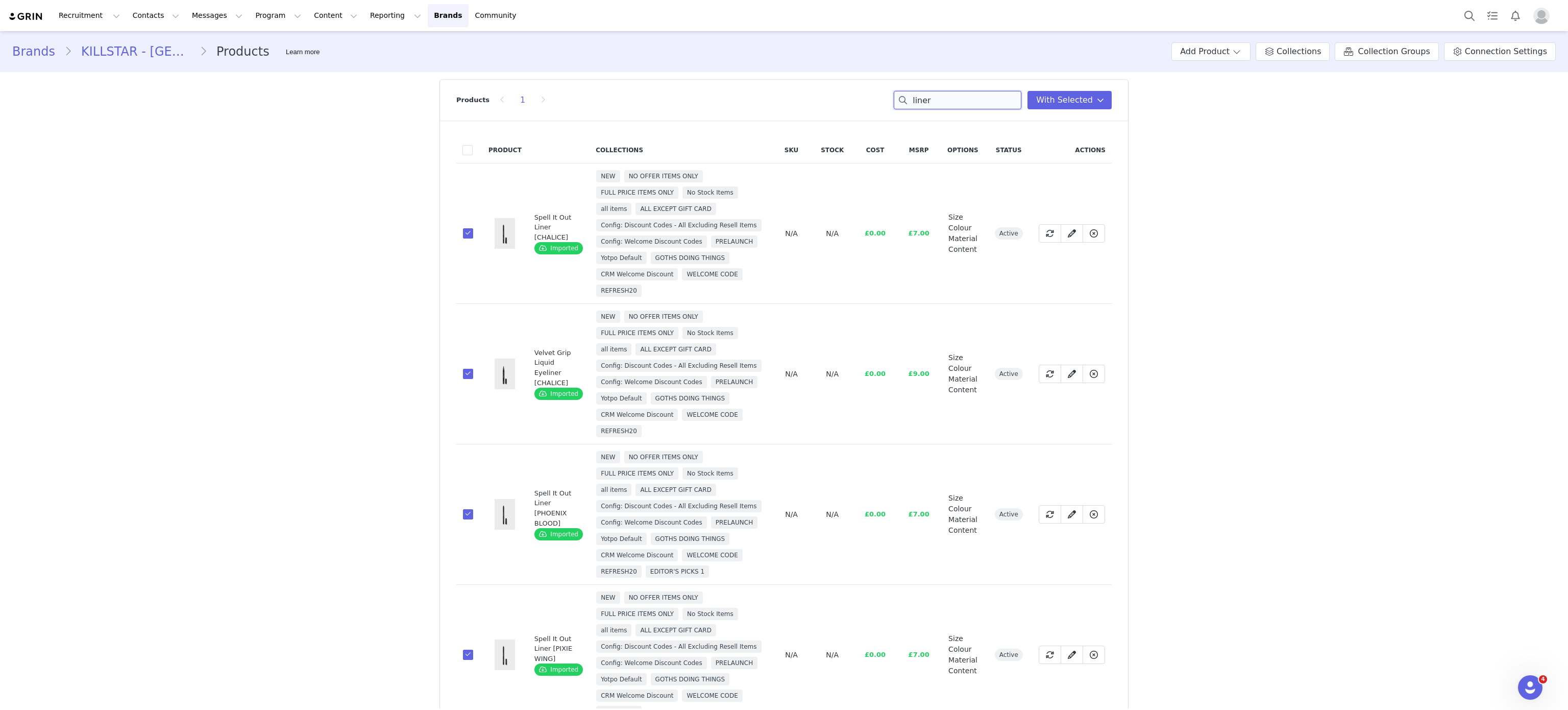
click at [959, 95] on input "liner" at bounding box center [957, 100] width 128 height 18
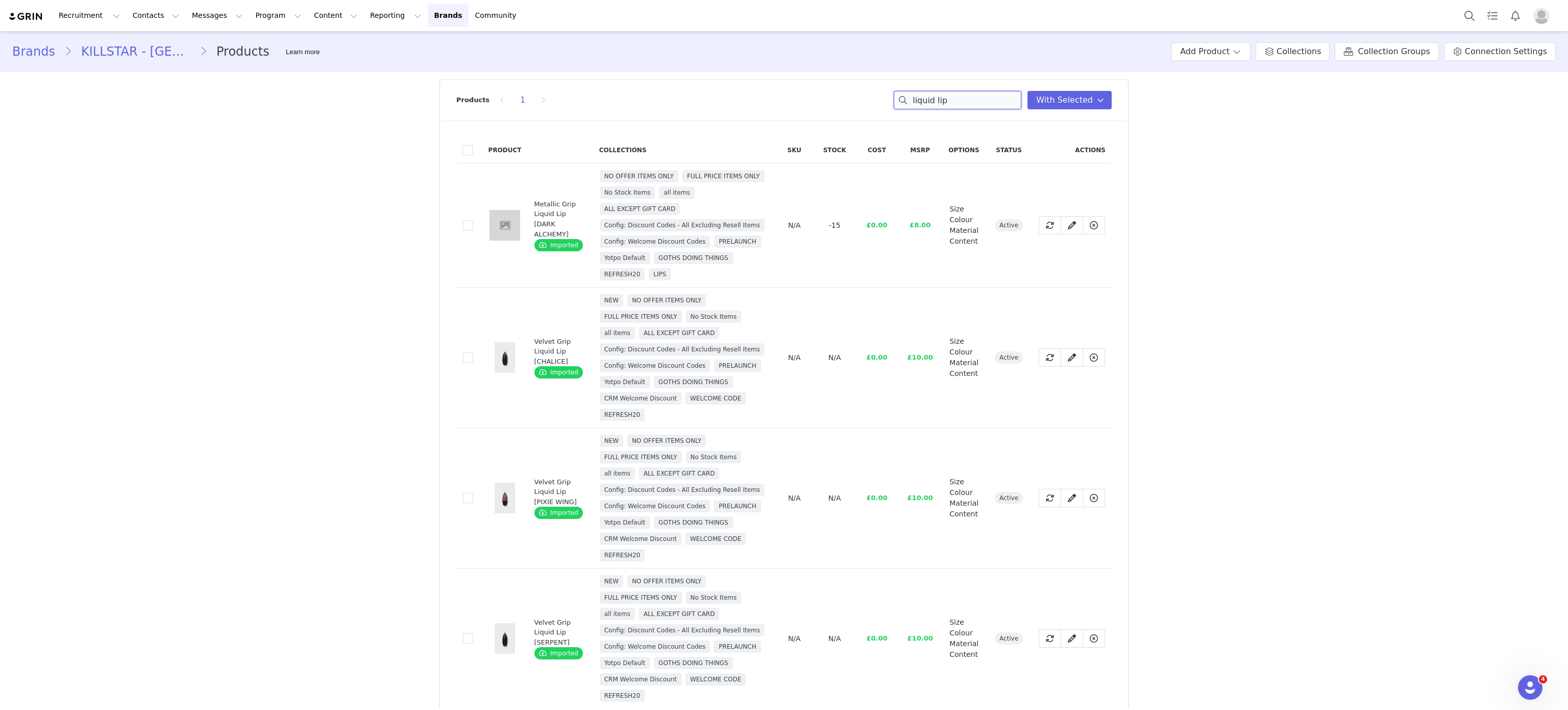
type input "liquid lip"
click at [457, 359] on td "18e51b13-659b-49cc-a0cd-4df08faa7311" at bounding box center [469, 357] width 26 height 141
click at [463, 362] on span at bounding box center [468, 357] width 10 height 10
click at [473, 353] on input "18e51b13-659b-49cc-a0cd-4df08faa7311" at bounding box center [473, 353] width 0 height 0
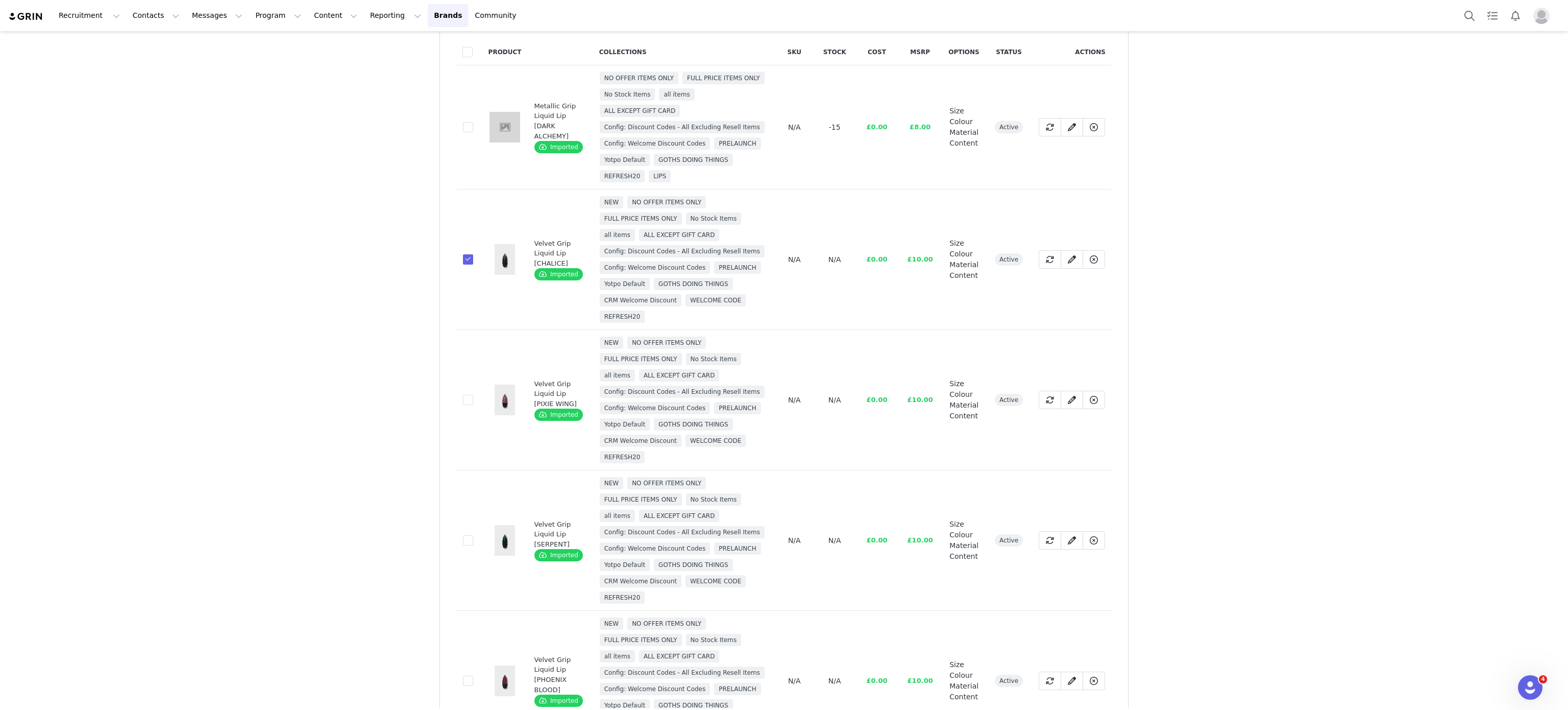
drag, startPoint x: 463, startPoint y: 426, endPoint x: 453, endPoint y: 424, distance: 10.2
click at [457, 424] on td "1d1fc518-677d-4205-94bd-5bb648de4ca8" at bounding box center [469, 400] width 26 height 141
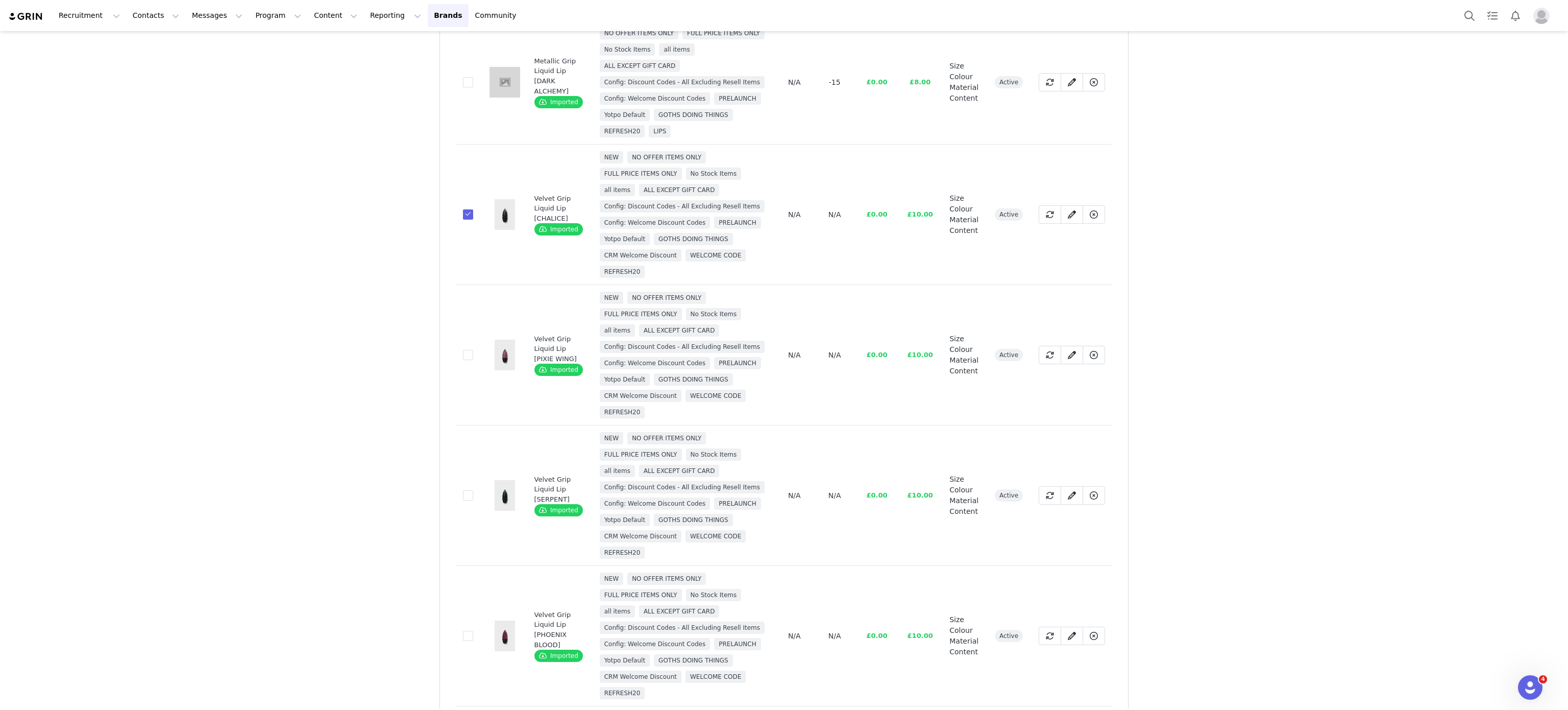
scroll to position [144, 0]
click at [463, 359] on span at bounding box center [468, 354] width 10 height 10
click at [473, 350] on input "1d1fc518-677d-4205-94bd-5bb648de4ca8" at bounding box center [473, 350] width 0 height 0
drag, startPoint x: 453, startPoint y: 535, endPoint x: 459, endPoint y: 536, distance: 6.1
click at [459, 536] on td "5fa748f7-191f-4c45-9e34-47d4144cd823" at bounding box center [469, 495] width 26 height 141
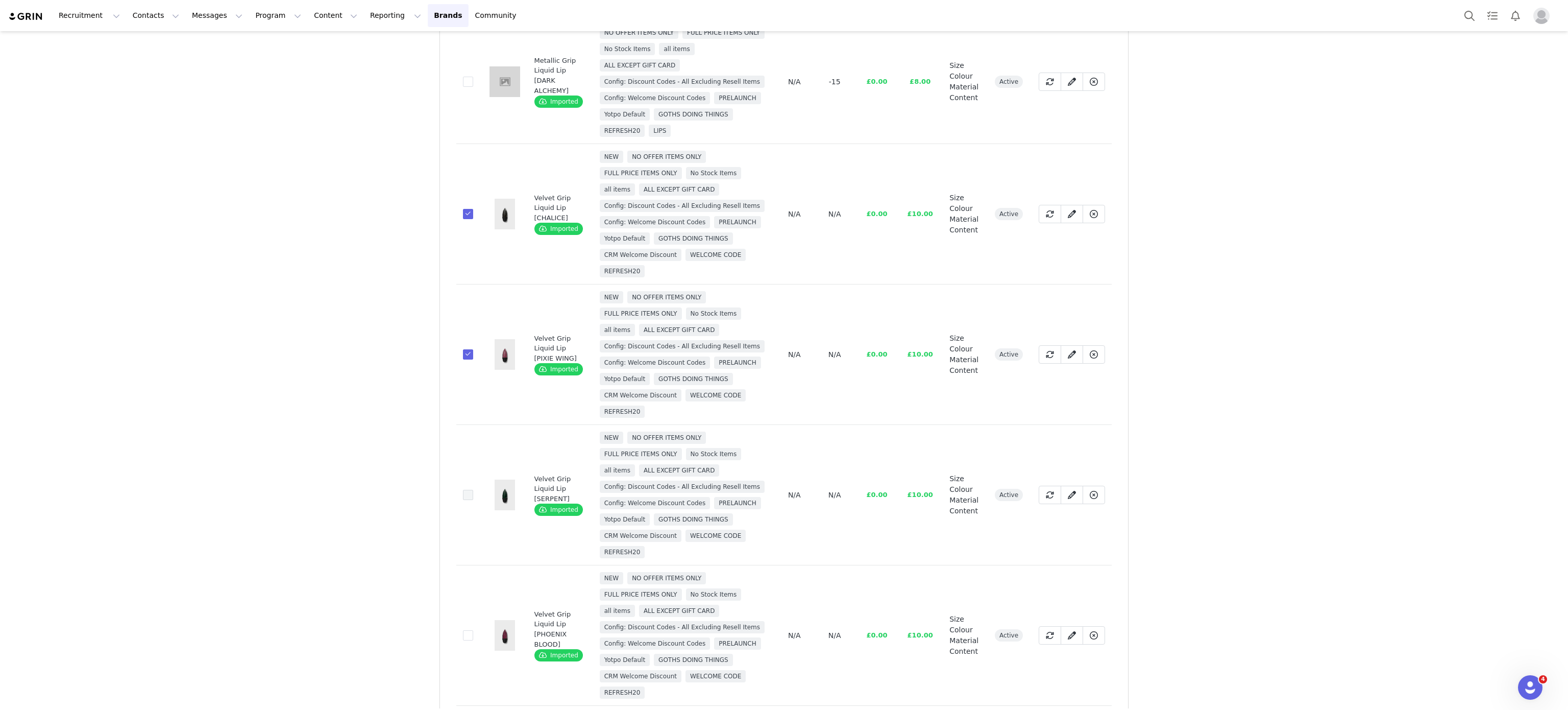
click at [463, 500] on span at bounding box center [468, 494] width 10 height 10
click at [473, 490] on input "5fa748f7-191f-4c45-9e34-47d4144cd823" at bounding box center [473, 490] width 0 height 0
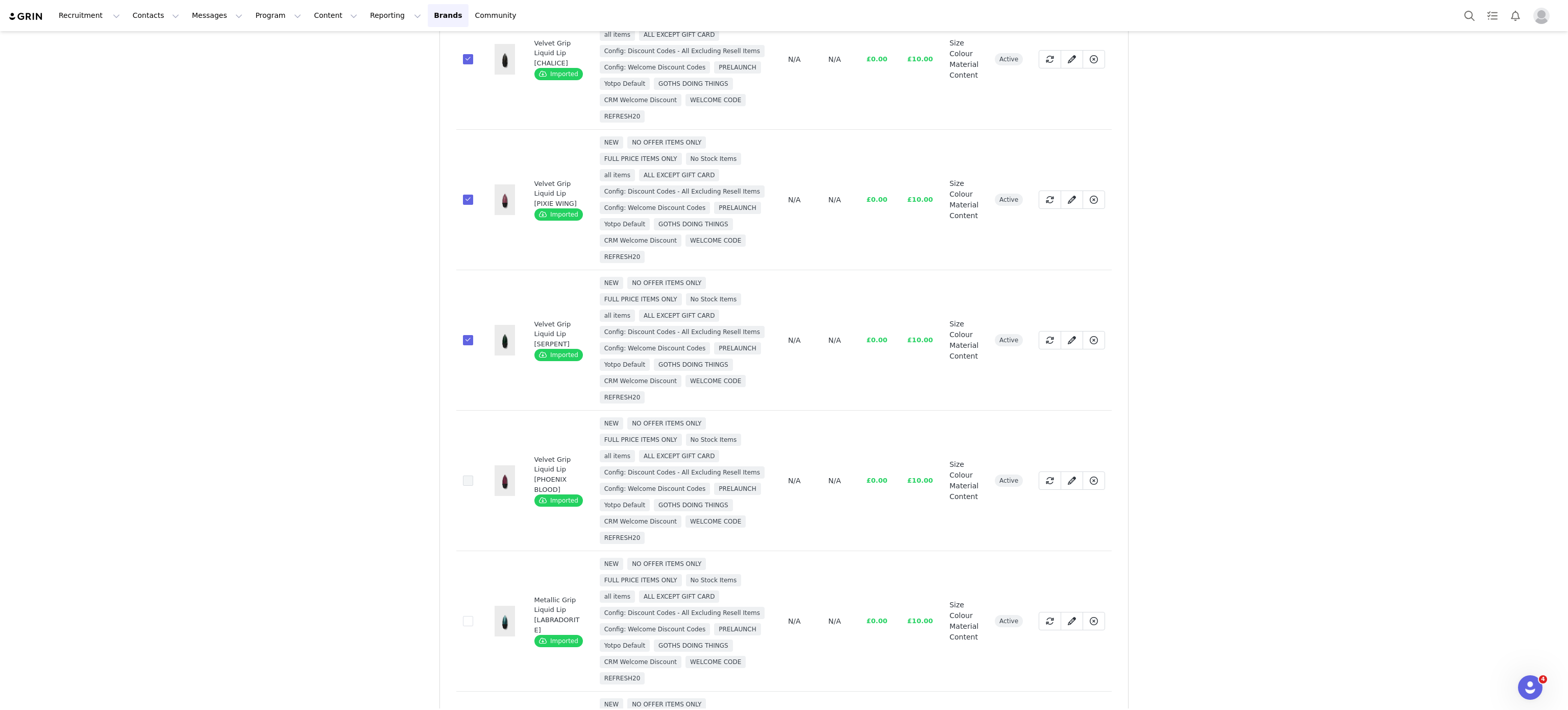
click at [463, 485] on span at bounding box center [468, 480] width 10 height 10
click at [473, 476] on input "84d0ae0a-7ff3-482e-8da5-fa839c545265" at bounding box center [473, 476] width 0 height 0
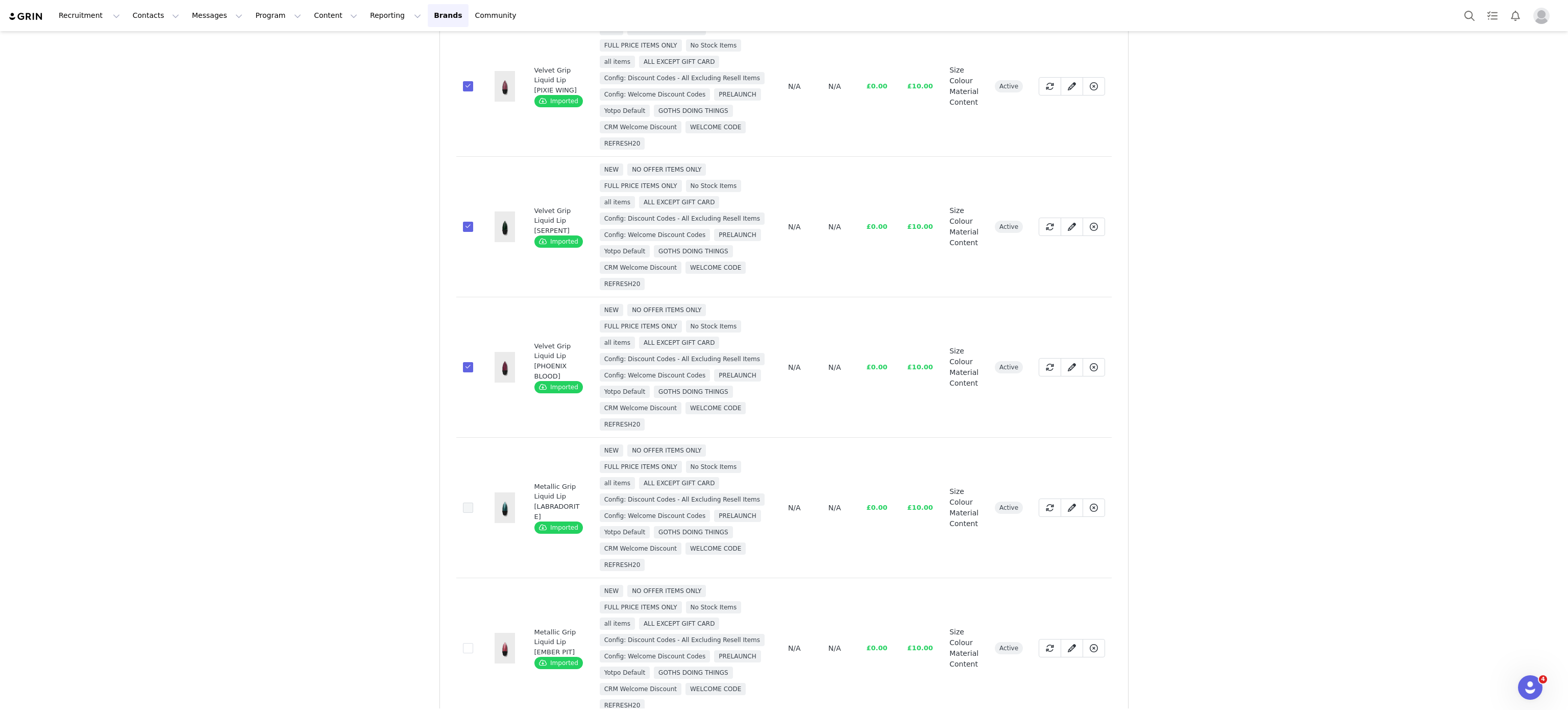
click at [463, 513] on span at bounding box center [468, 507] width 10 height 10
click at [473, 502] on input "8ab27b59-a406-45cd-9bc2-441e045058b6" at bounding box center [473, 502] width 0 height 0
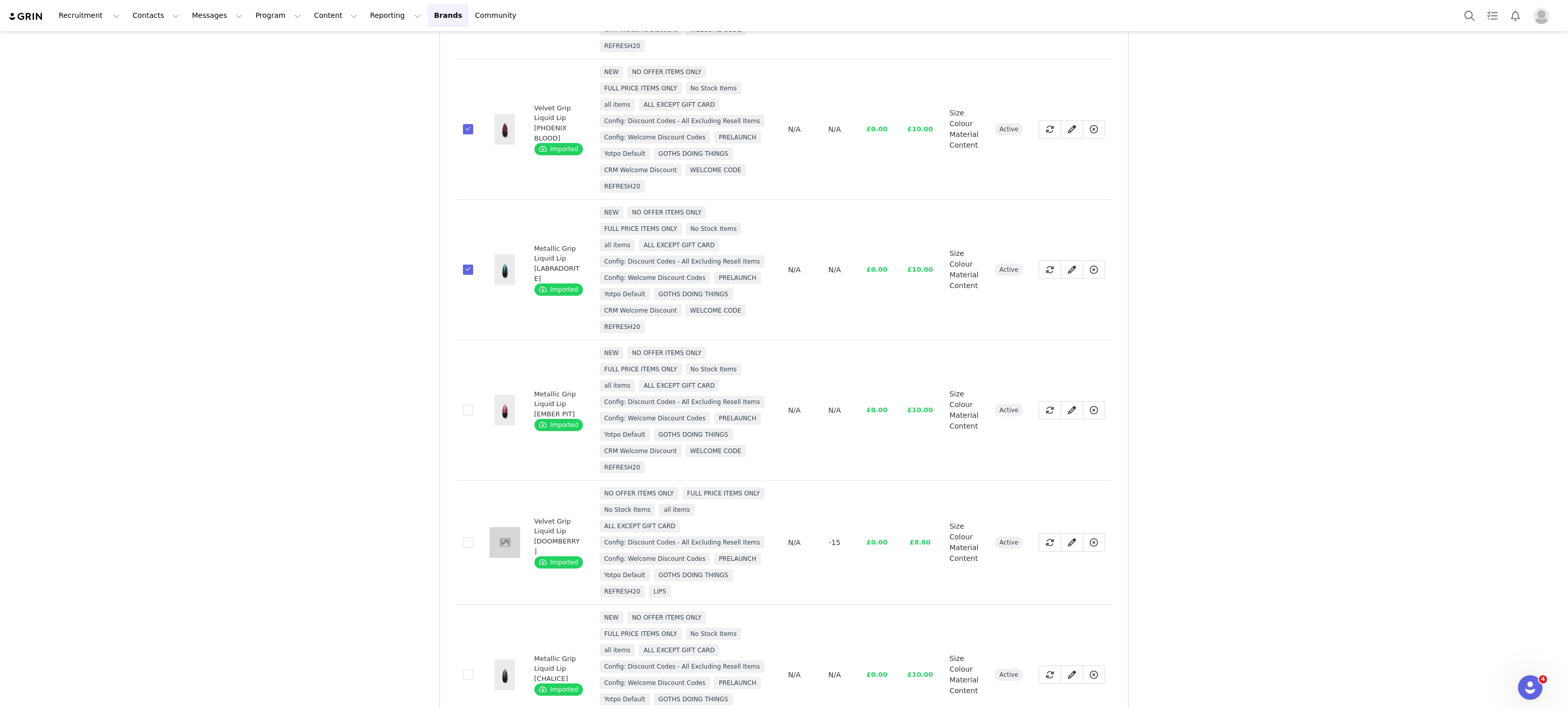
scroll to position [650, 0]
click at [463, 415] on span at bounding box center [468, 409] width 10 height 10
click at [473, 404] on input "8d3acec5-c5bc-416a-b494-29447930eec4" at bounding box center [473, 404] width 0 height 0
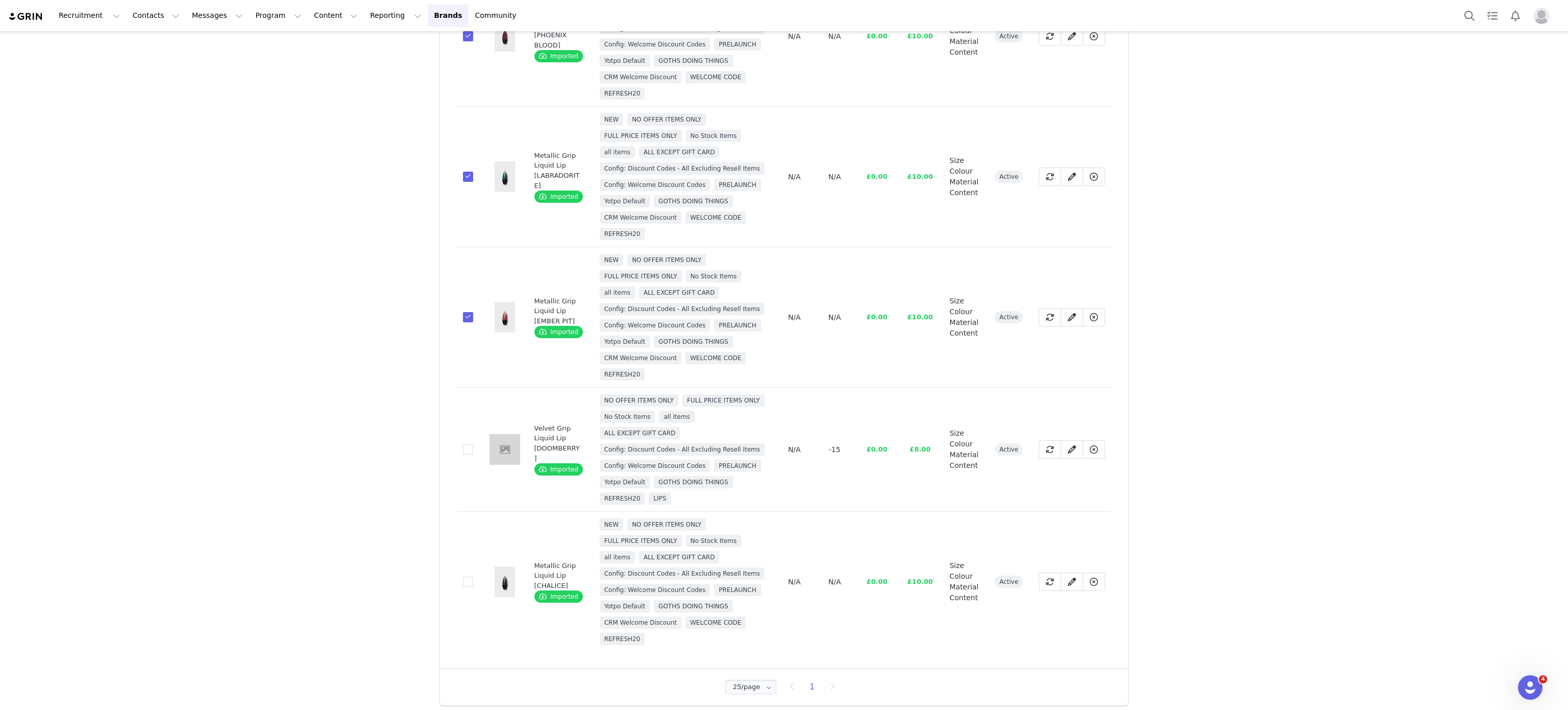
scroll to position [864, 0]
click at [463, 572] on span at bounding box center [468, 577] width 10 height 10
click at [473, 572] on input "d1f2f83a-eeec-49d6-95d3-ab4369f79098" at bounding box center [473, 572] width 0 height 0
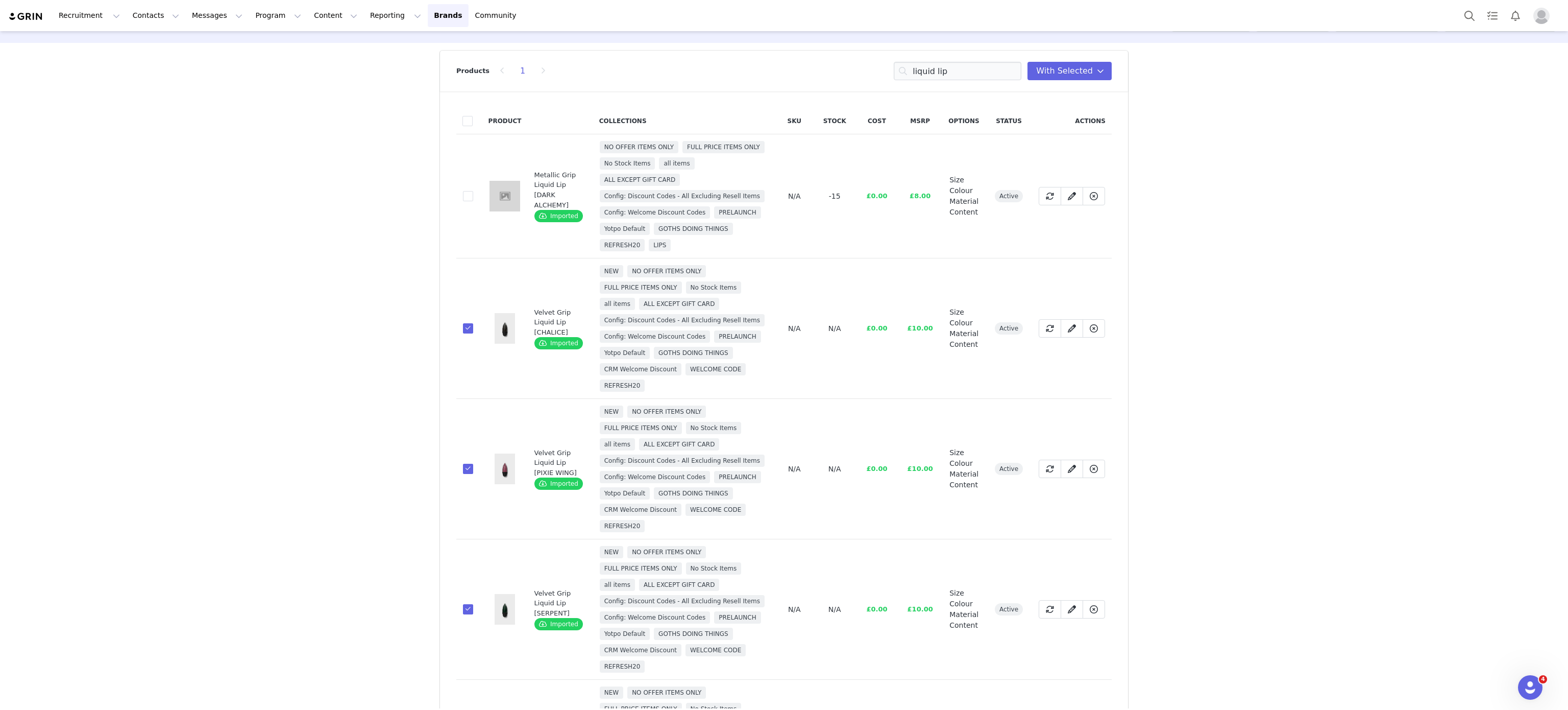
scroll to position [0, 0]
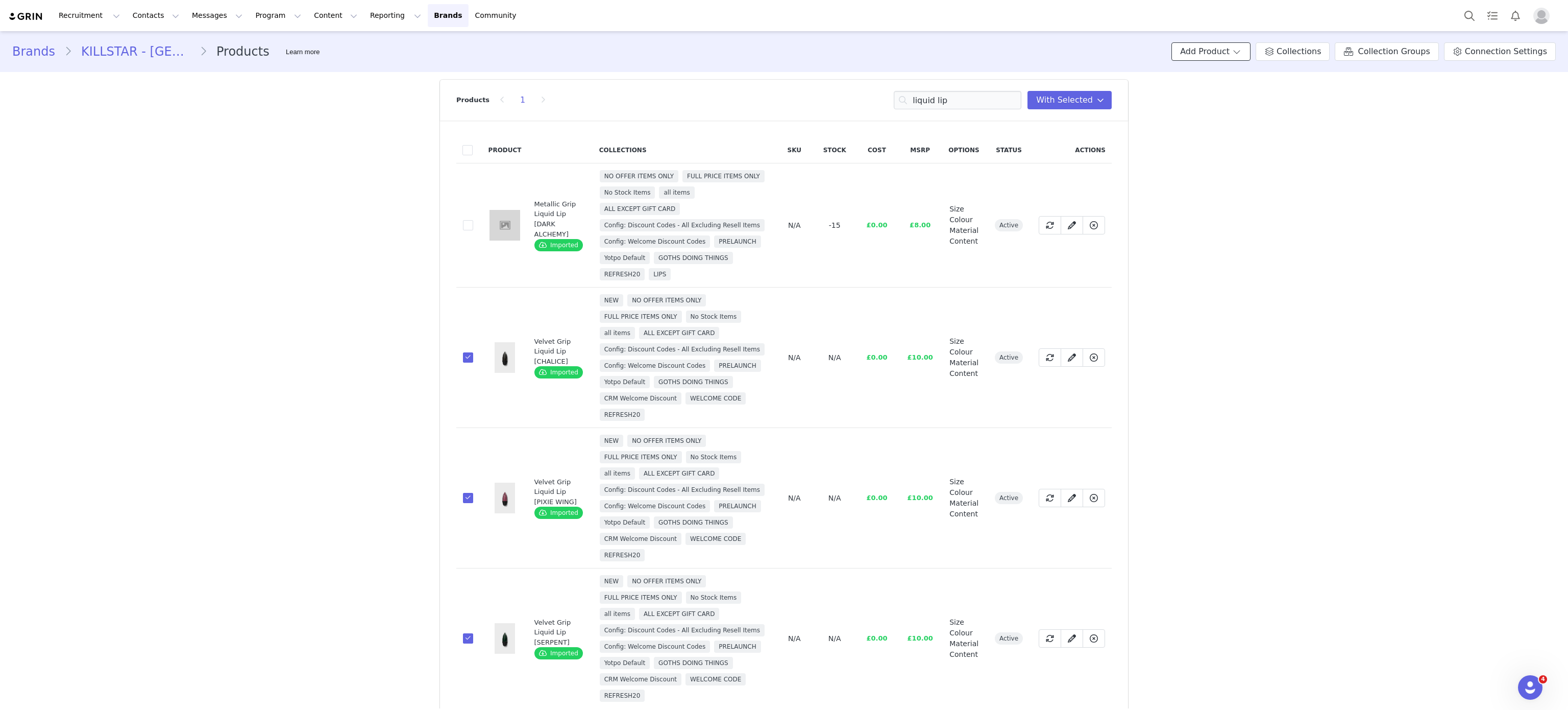
click at [1205, 57] on button "Add Product" at bounding box center [1211, 52] width 79 height 18
click at [1225, 78] on link "New Product" at bounding box center [1225, 73] width 88 height 17
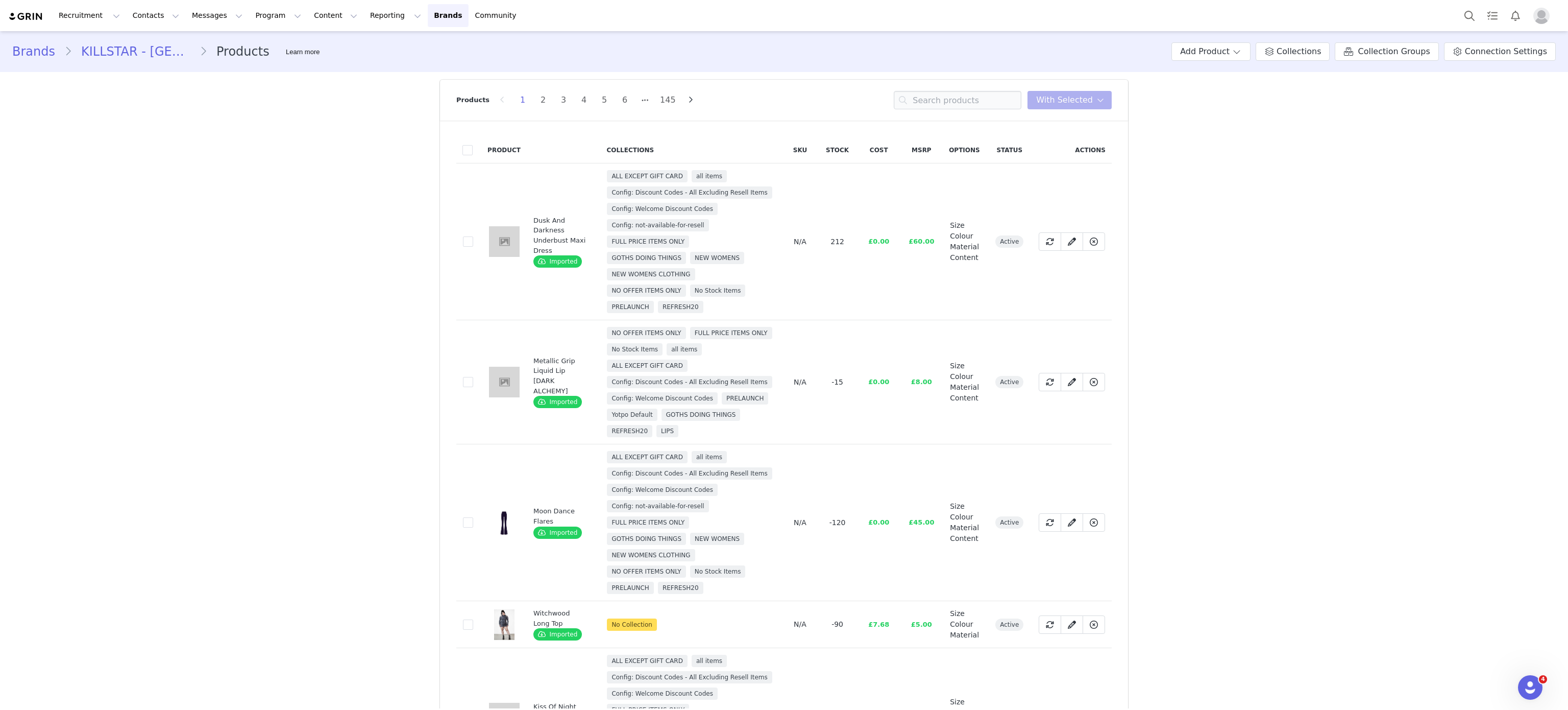
click at [948, 110] on div "Products 1 2 3 4 5 6 145 You have 0 product s selected Add to Collections Remov…" at bounding box center [784, 100] width 656 height 41
click at [934, 97] on input at bounding box center [957, 100] width 128 height 18
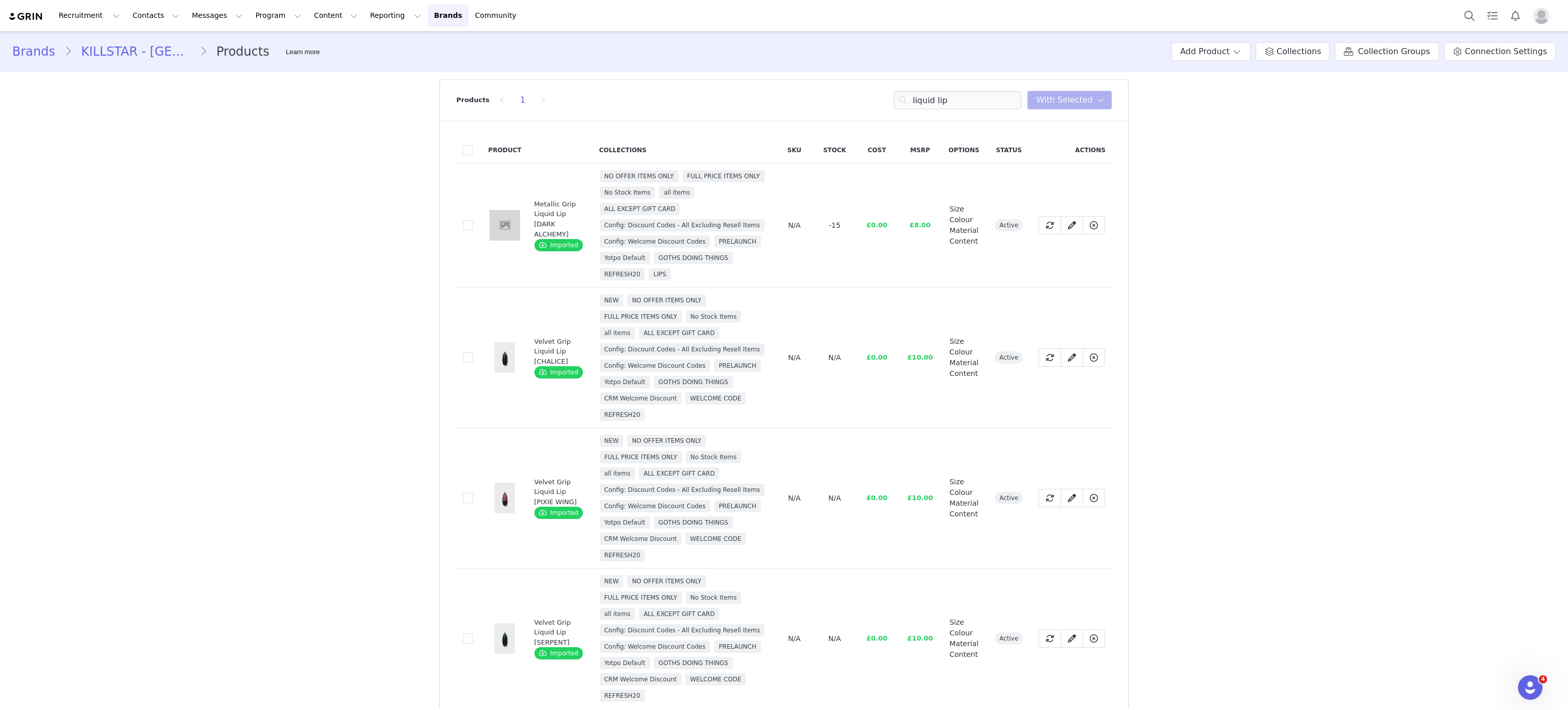
click at [457, 364] on td "18e51b13-659b-49cc-a0cd-4df08faa7311" at bounding box center [469, 357] width 26 height 141
click at [463, 362] on span at bounding box center [468, 357] width 10 height 10
click at [473, 353] on input "18e51b13-659b-49cc-a0cd-4df08faa7311" at bounding box center [473, 353] width 0 height 0
click at [463, 503] on span at bounding box center [468, 497] width 10 height 10
click at [473, 493] on input "1d1fc518-677d-4205-94bd-5bb648de4ca8" at bounding box center [473, 493] width 0 height 0
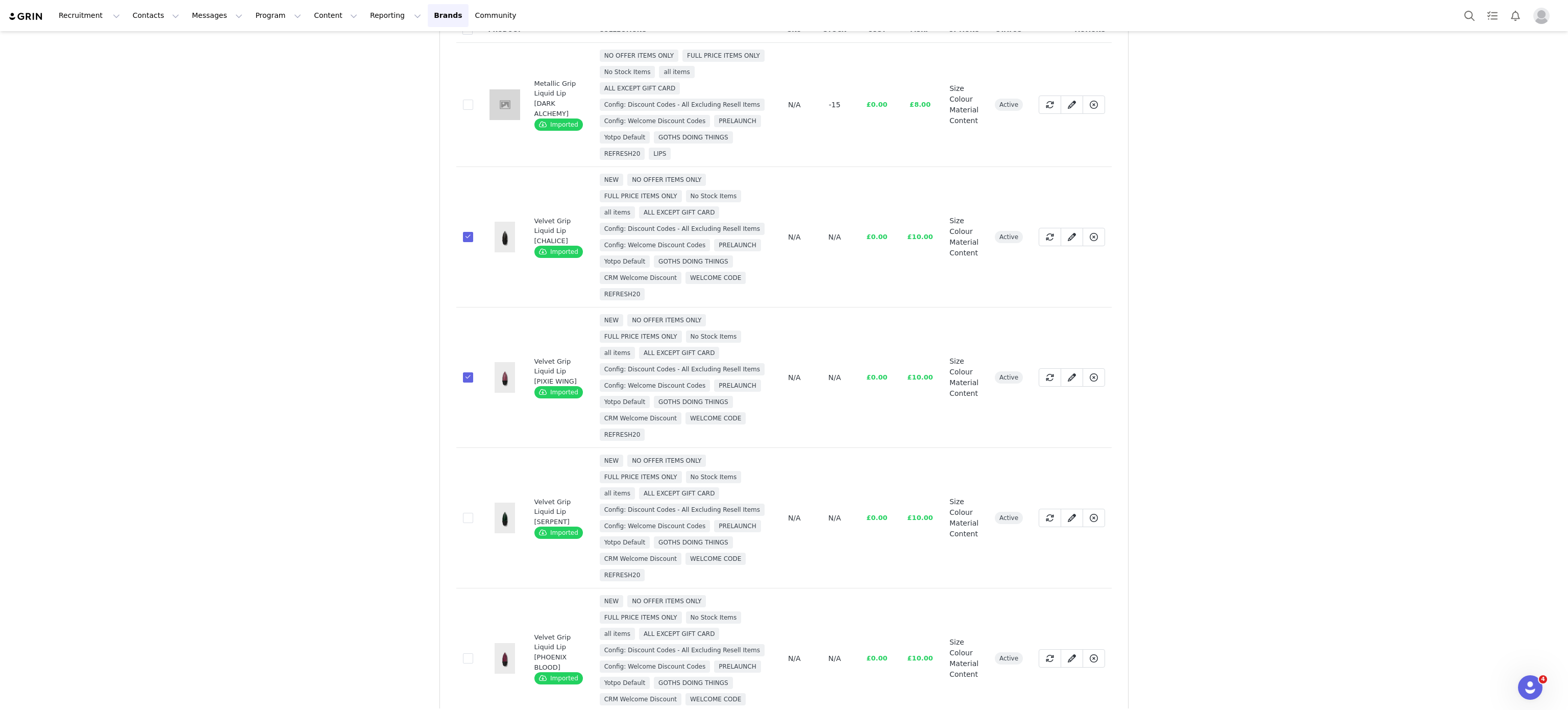
scroll to position [121, 0]
drag, startPoint x: 458, startPoint y: 566, endPoint x: 462, endPoint y: 547, distance: 19.4
click at [462, 547] on td "5fa748f7-191f-4c45-9e34-47d4144cd823" at bounding box center [469, 518] width 26 height 141
click at [463, 523] on span at bounding box center [468, 518] width 10 height 10
click at [473, 513] on input "5fa748f7-191f-4c45-9e34-47d4144cd823" at bounding box center [473, 513] width 0 height 0
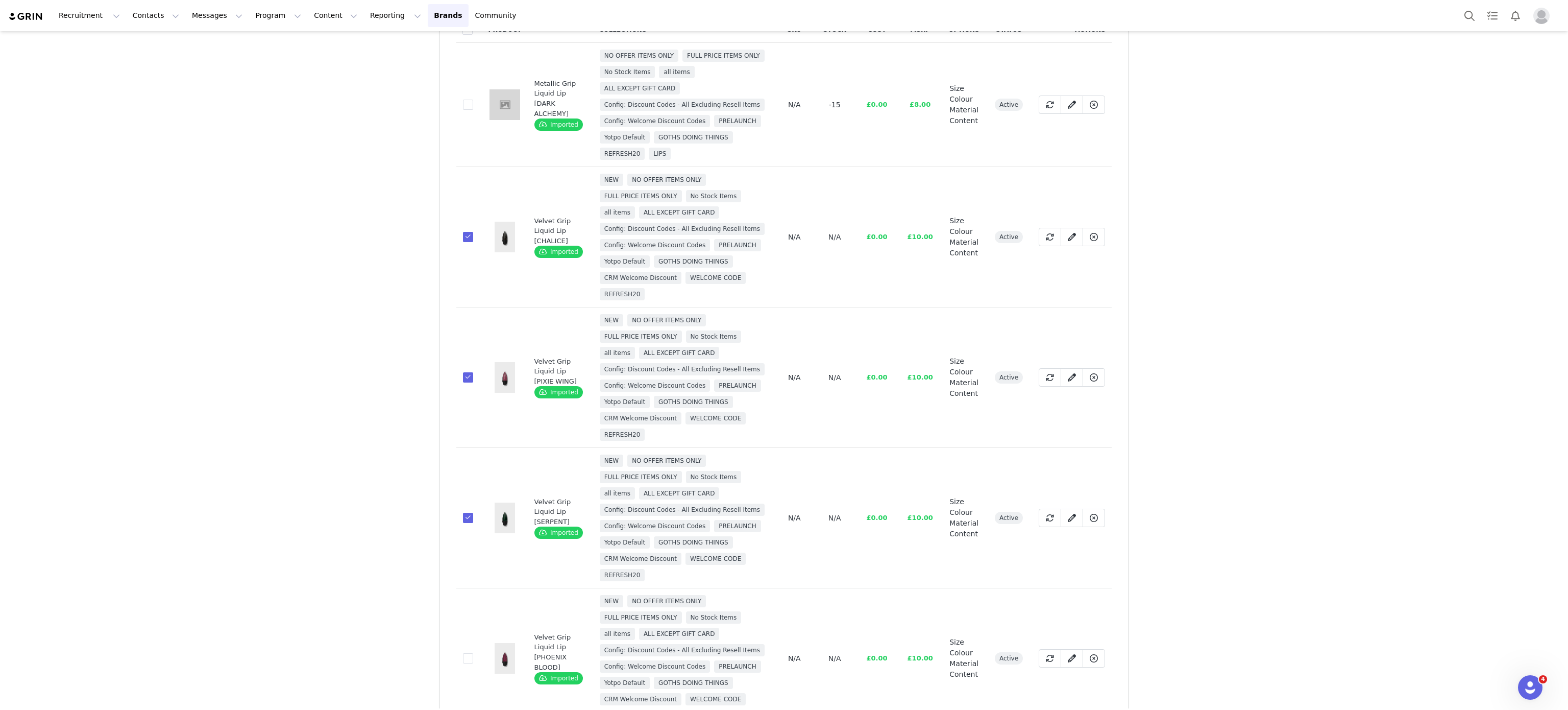
scroll to position [245, 0]
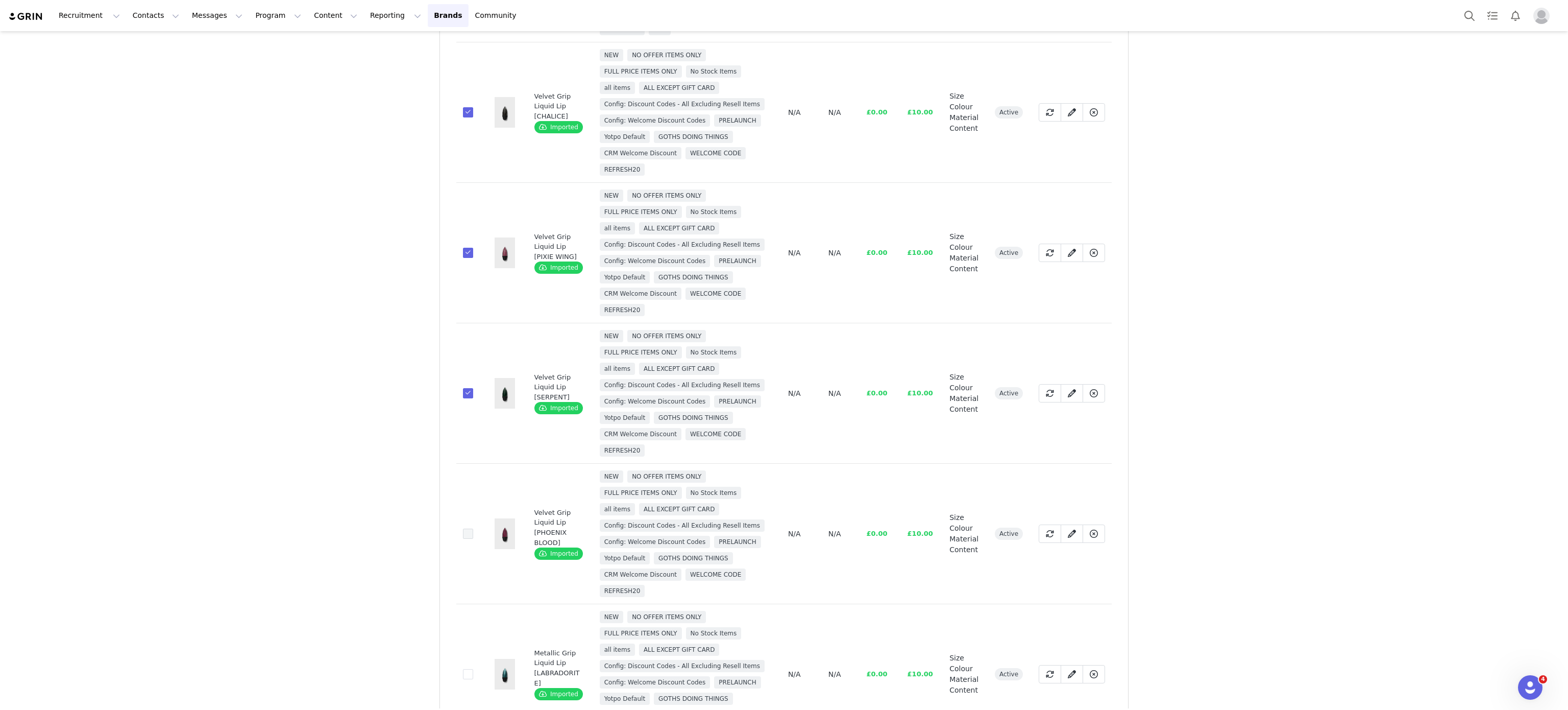
click at [463, 539] on span at bounding box center [468, 533] width 10 height 10
click at [473, 529] on input "84d0ae0a-7ff3-482e-8da5-fa839c545265" at bounding box center [473, 529] width 0 height 0
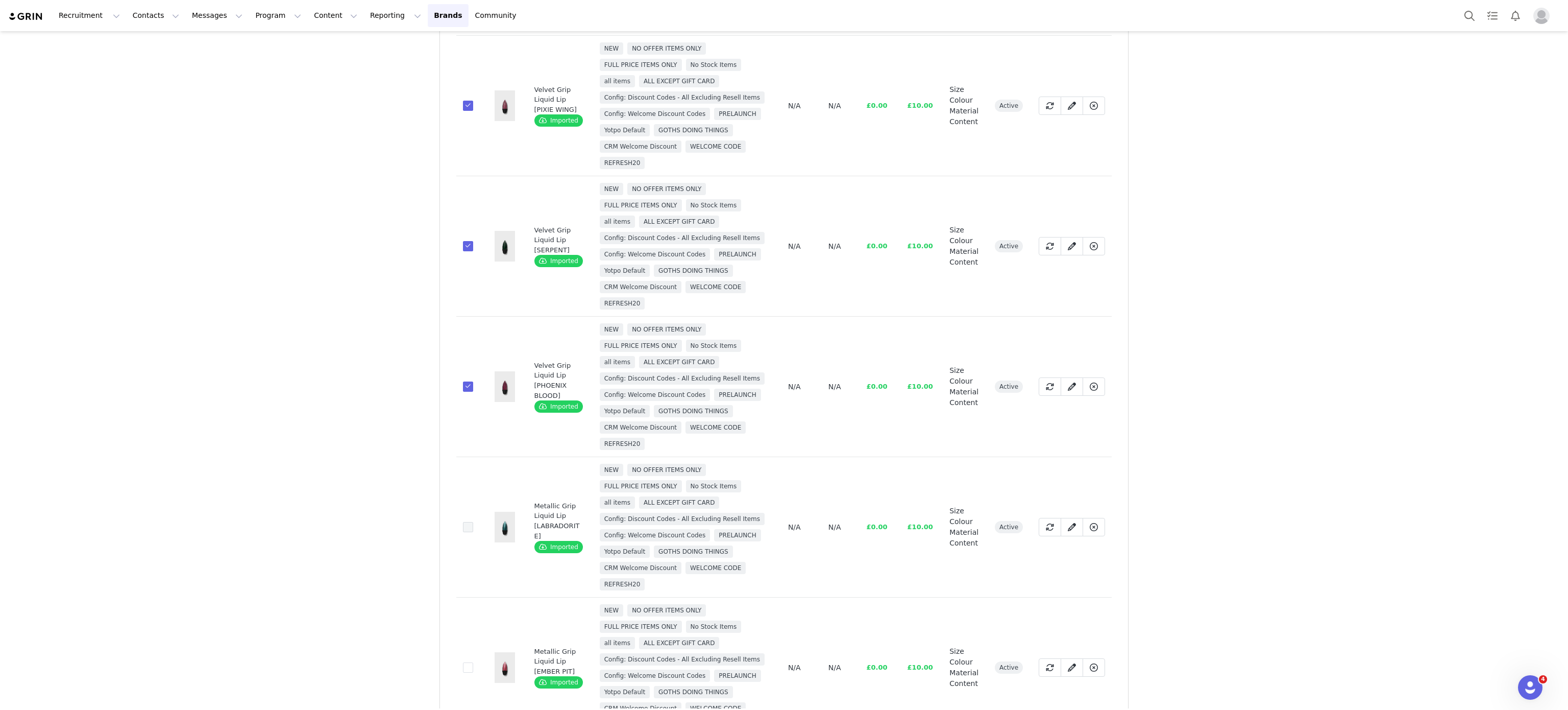
click at [463, 532] on span at bounding box center [468, 527] width 10 height 10
click at [473, 522] on input "8ab27b59-a406-45cd-9bc2-441e045058b6" at bounding box center [473, 522] width 0 height 0
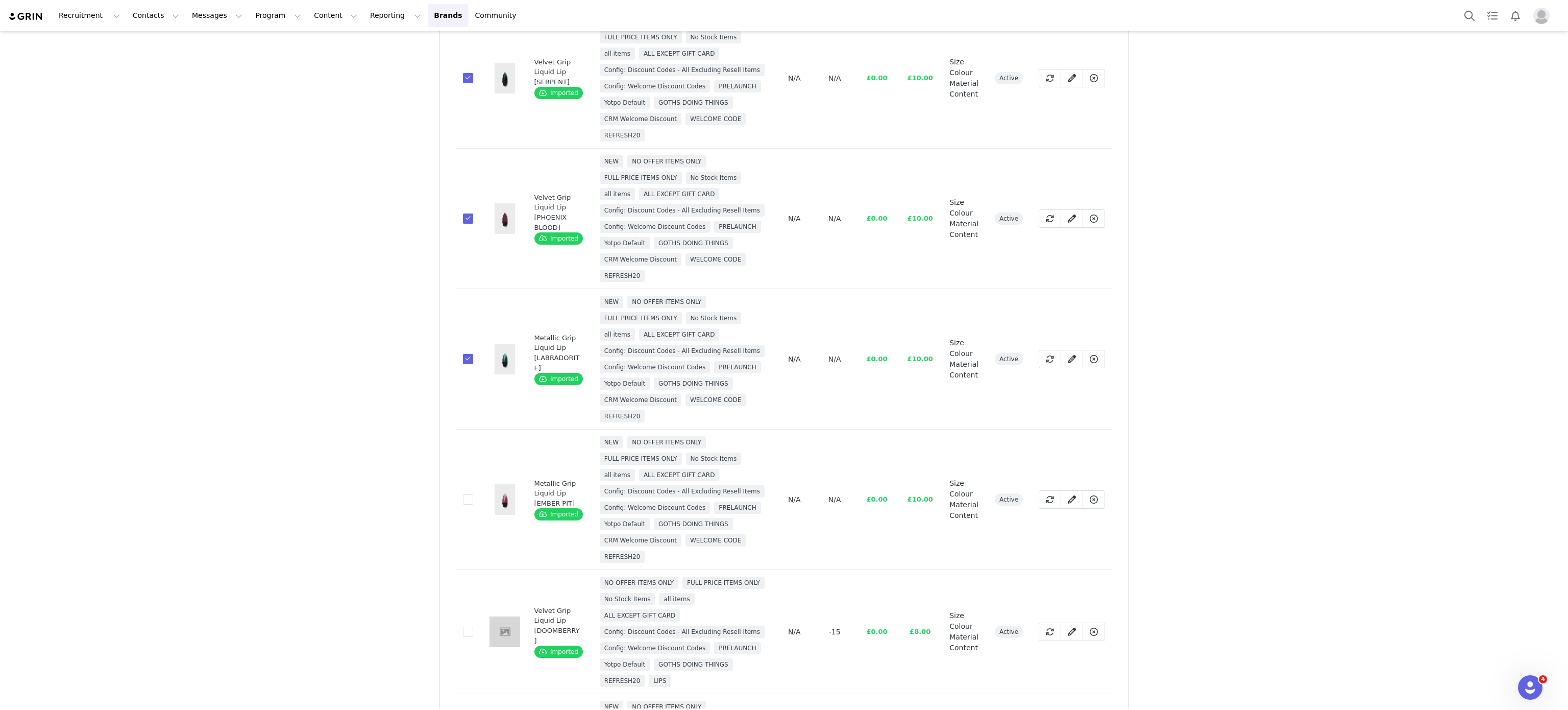
scroll to position [568, 0]
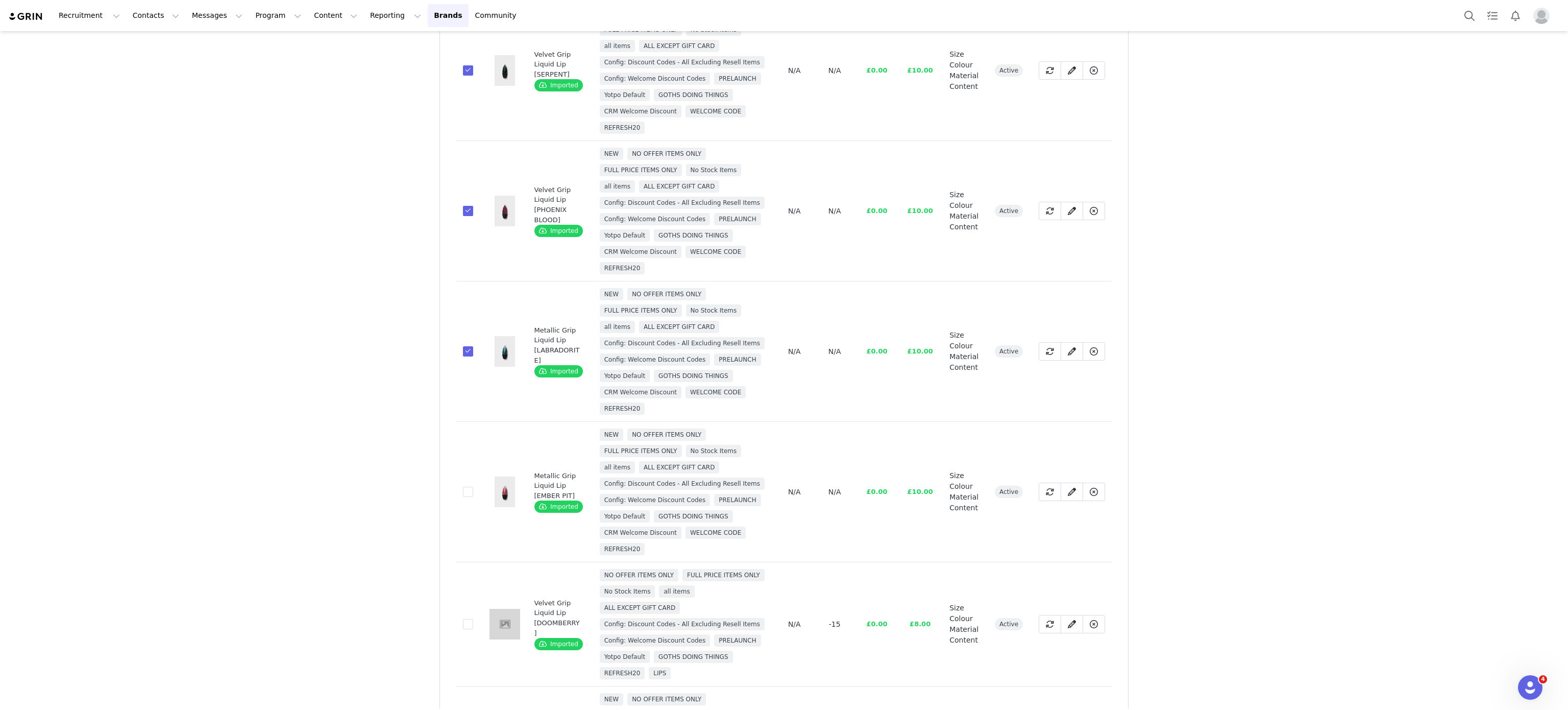
click at [457, 562] on td "8d3acec5-c5bc-416a-b494-29447930eec4" at bounding box center [469, 492] width 26 height 141
click at [463, 497] on span at bounding box center [468, 491] width 10 height 10
click at [473, 487] on input "8d3acec5-c5bc-416a-b494-29447930eec4" at bounding box center [473, 487] width 0 height 0
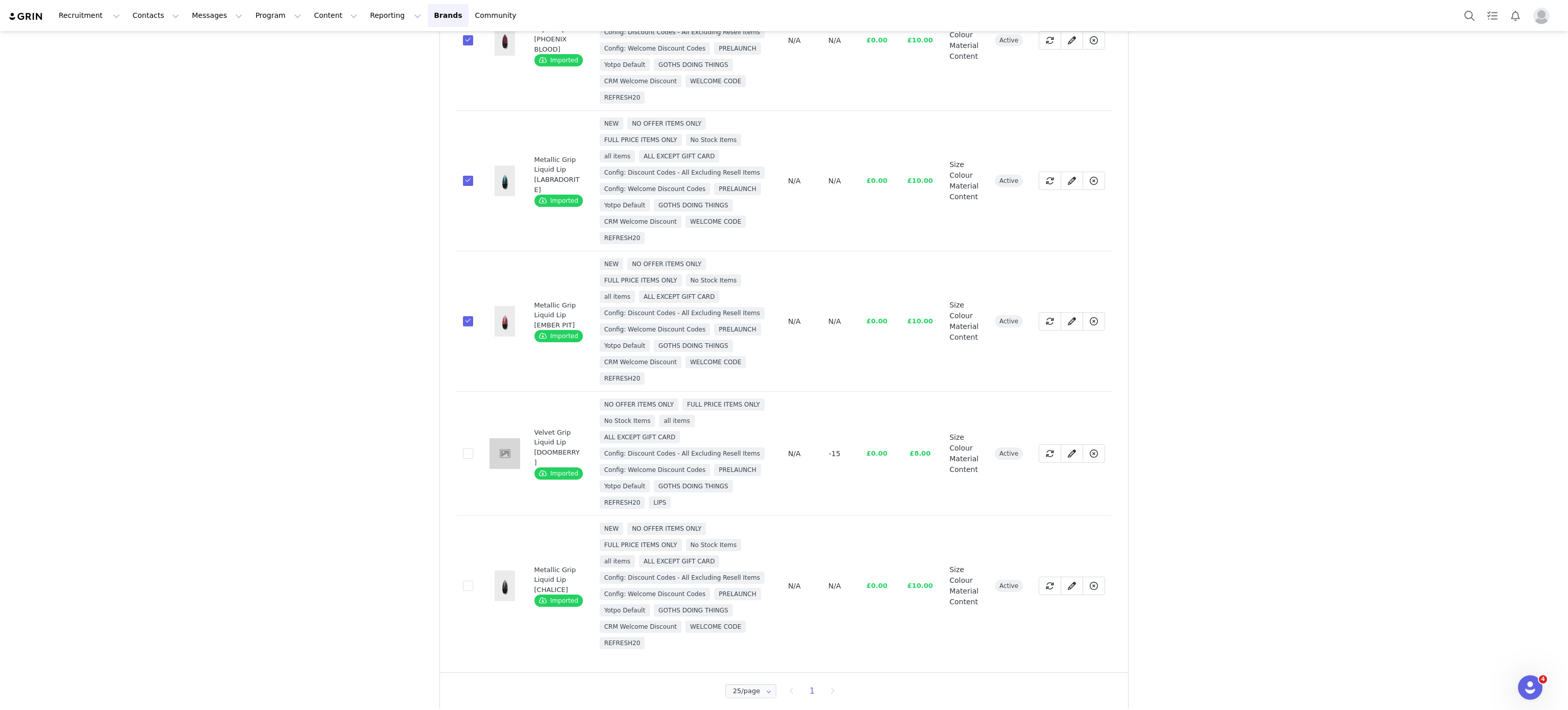
scroll to position [861, 0]
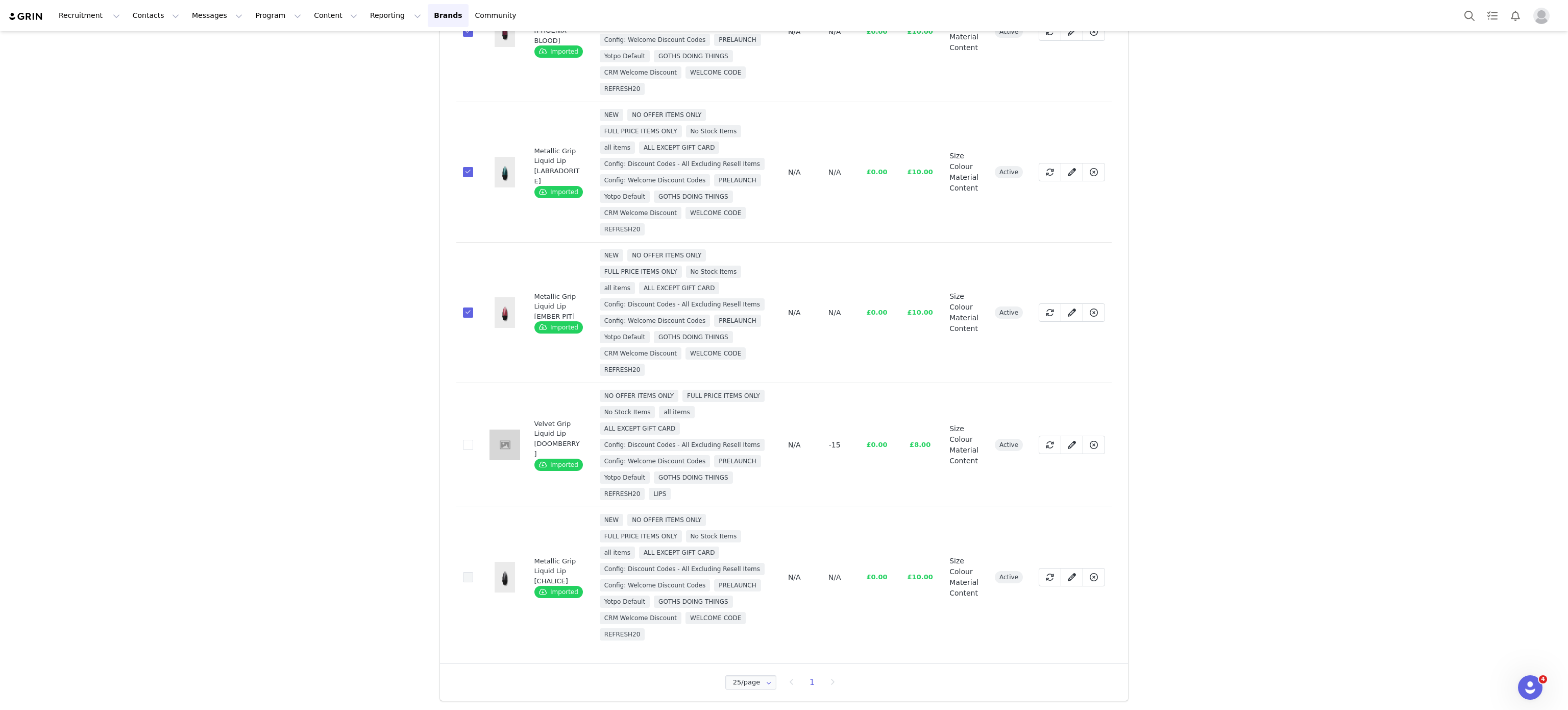
click at [463, 577] on span at bounding box center [468, 577] width 10 height 11
click at [473, 572] on input "d1f2f83a-eeec-49d6-95d3-ab4369f79098" at bounding box center [473, 572] width 0 height 0
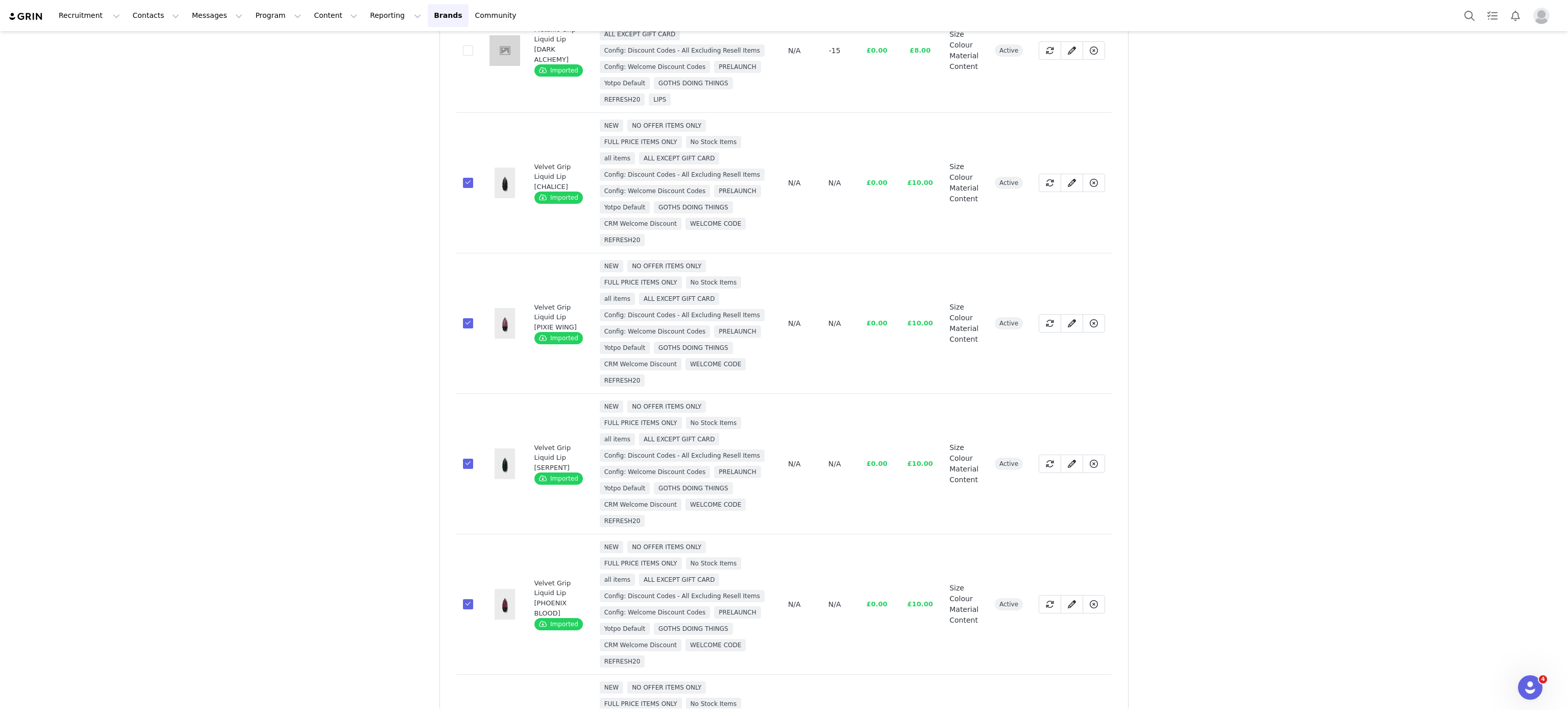
scroll to position [0, 0]
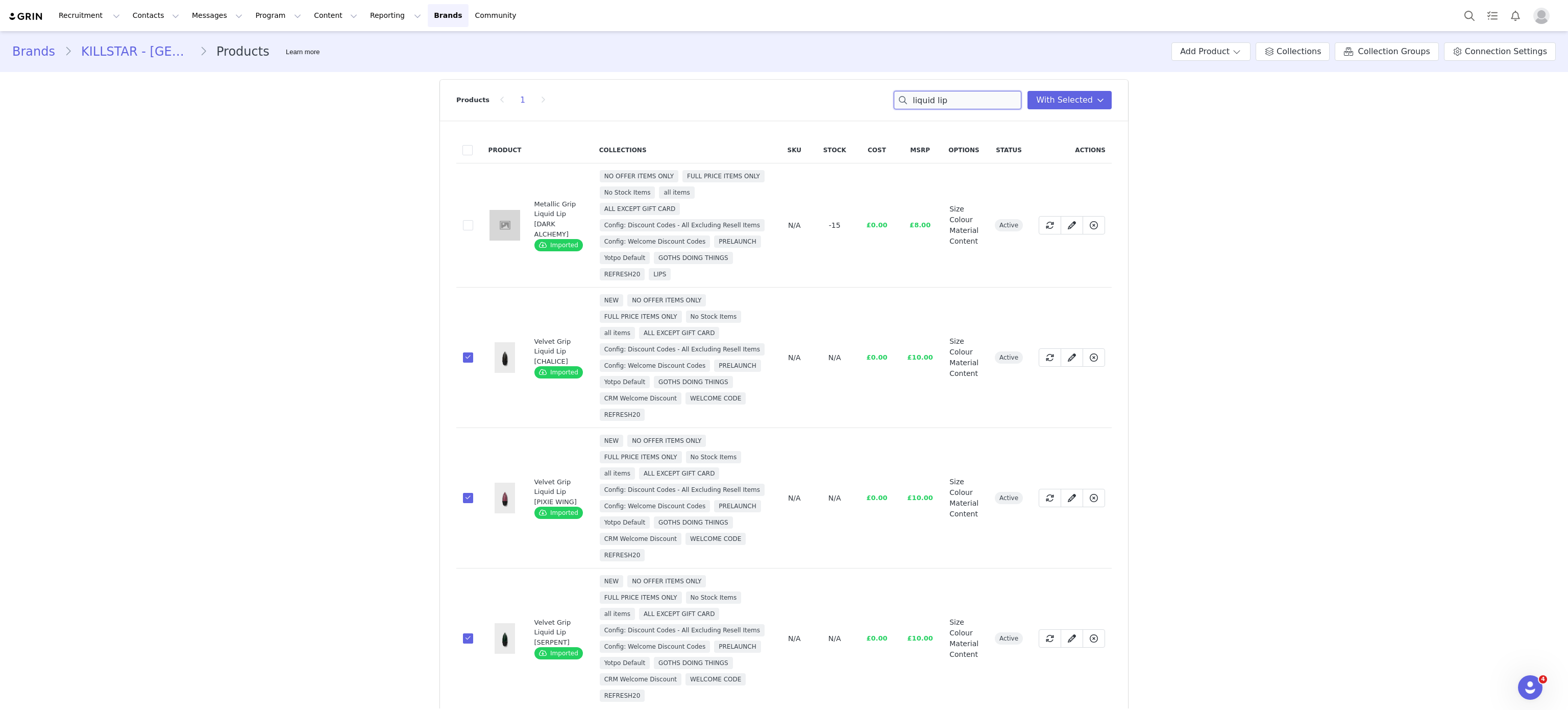
click at [959, 99] on input "liquid lip" at bounding box center [957, 100] width 128 height 18
type input "k"
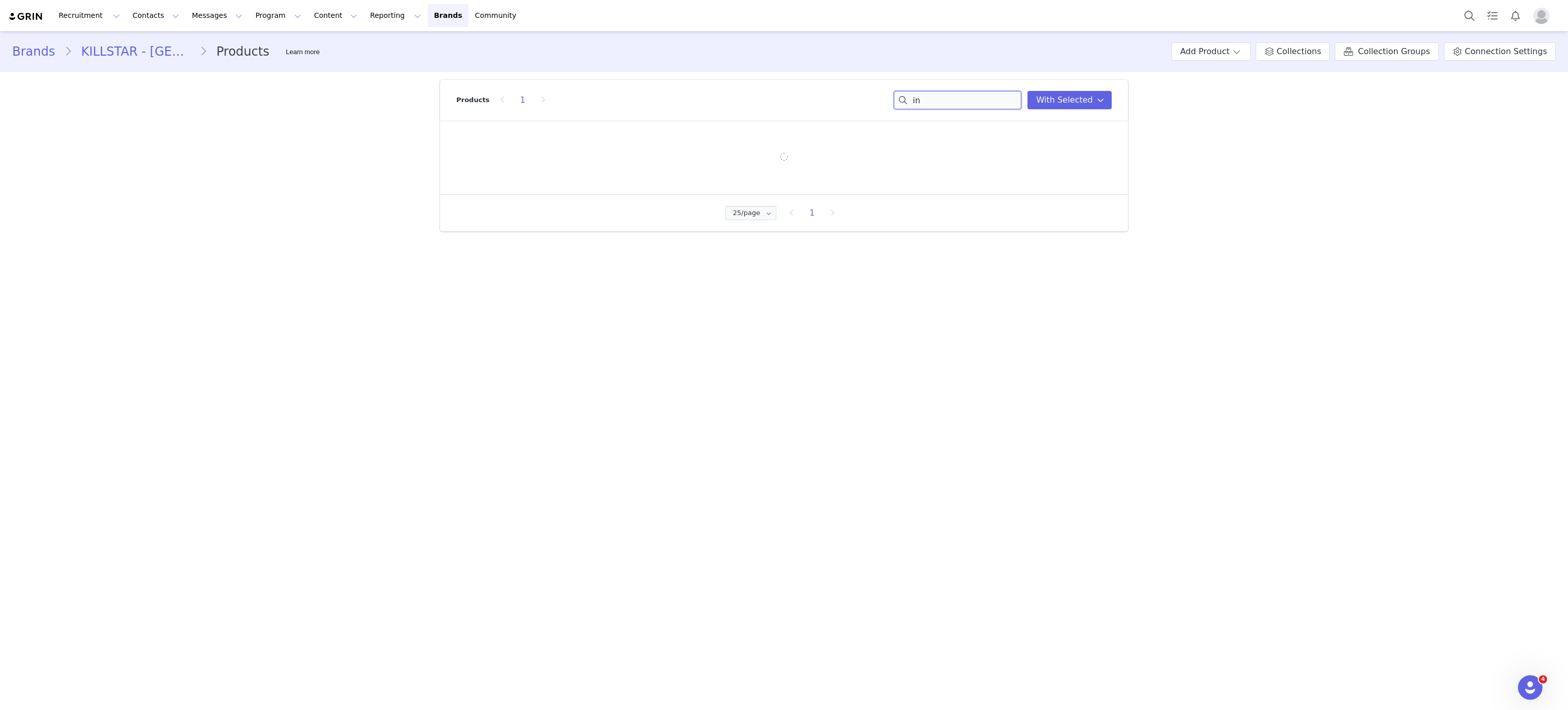
type input "i"
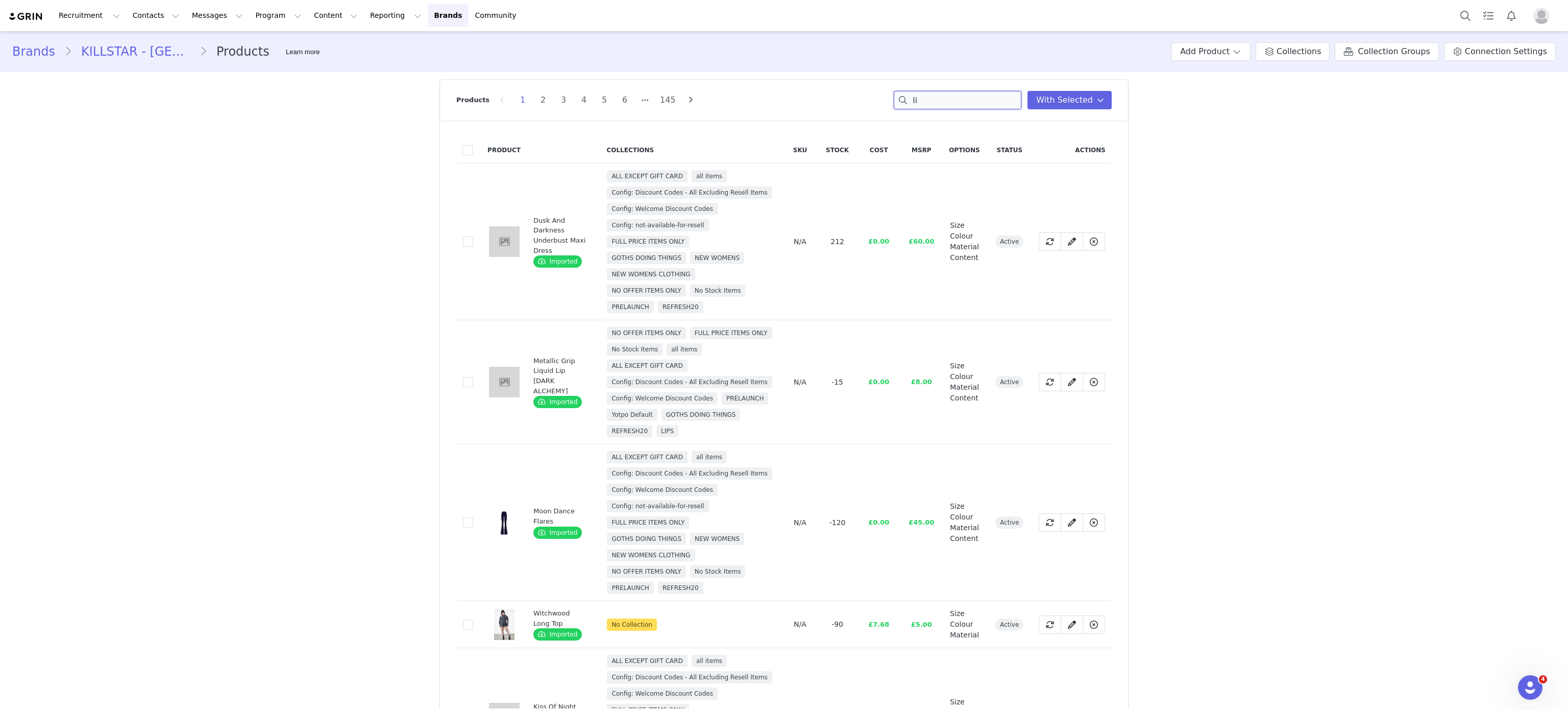
type input "l"
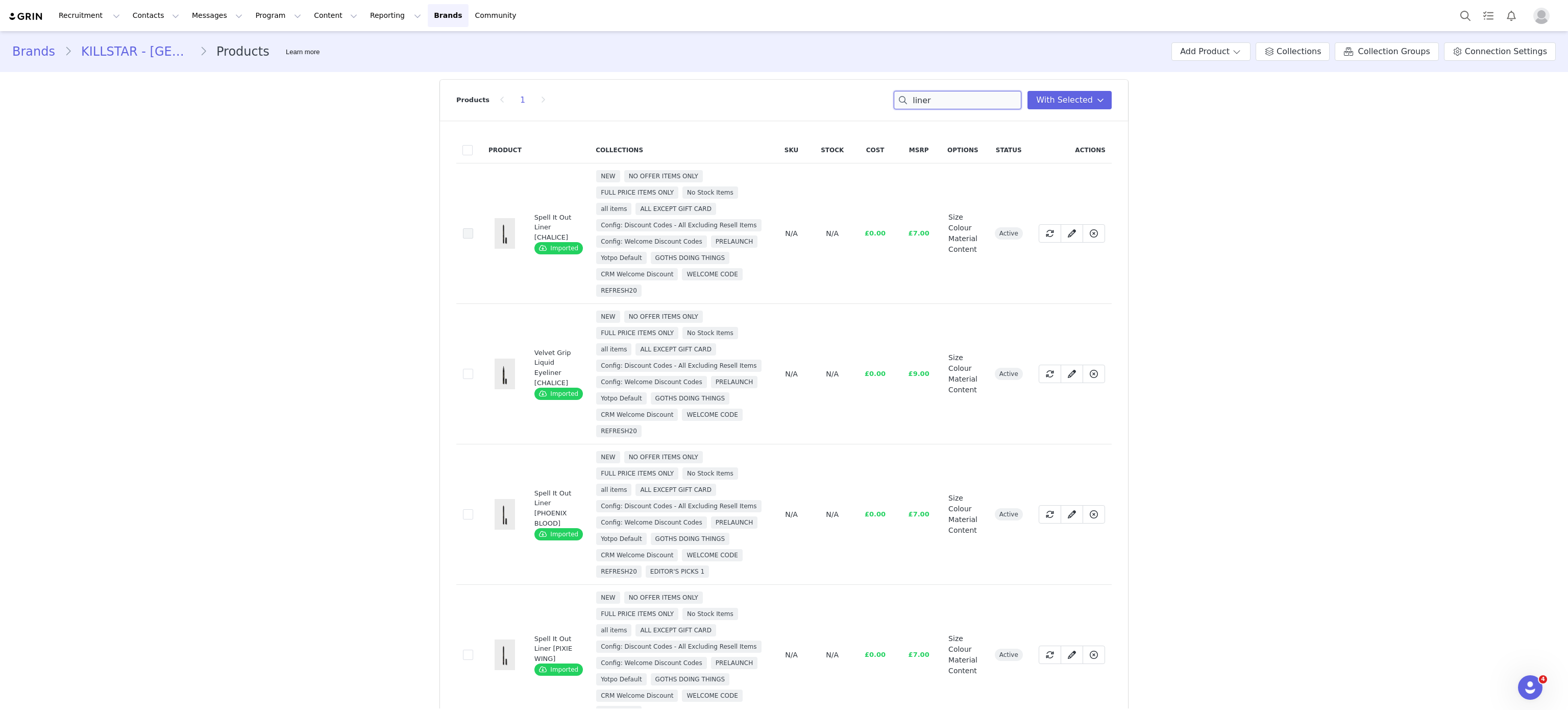
type input "liner"
click at [463, 238] on span at bounding box center [468, 233] width 10 height 10
click at [473, 228] on input "1af94b9a-f65e-42e3-a9d7-8e38ca821cb9" at bounding box center [473, 228] width 0 height 0
click at [458, 392] on td "309eafff-3a94-4ef6-bc97-3d276dd6bbd3" at bounding box center [469, 374] width 26 height 141
click at [463, 380] on label "309eafff-3a94-4ef6-bc97-3d276dd6bbd3" at bounding box center [468, 374] width 10 height 12
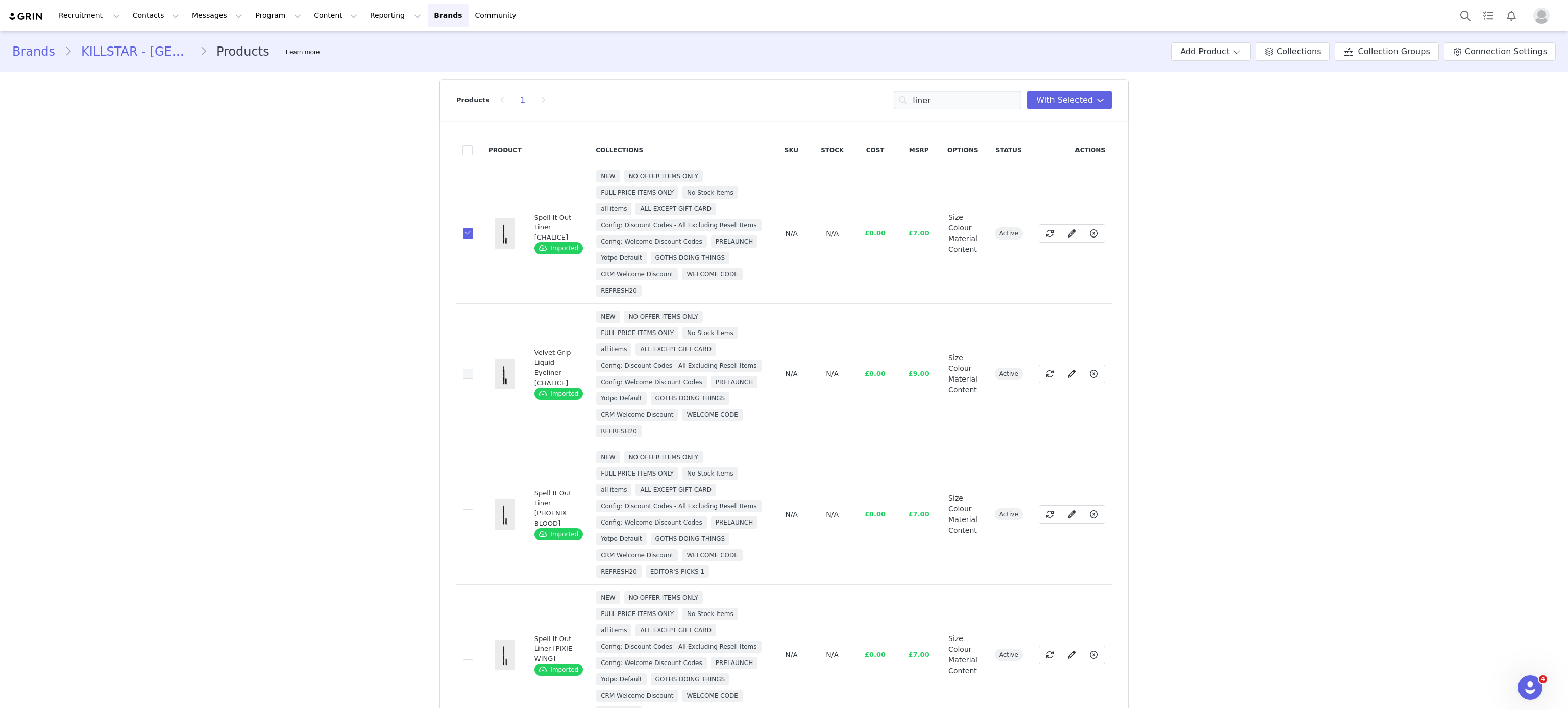
click at [473, 368] on input "309eafff-3a94-4ef6-bc97-3d276dd6bbd3" at bounding box center [473, 368] width 0 height 0
click at [463, 519] on span at bounding box center [468, 514] width 10 height 10
click at [473, 509] on input "bb8a49c3-96ec-4a7d-99da-5751c6585dcc" at bounding box center [473, 509] width 0 height 0
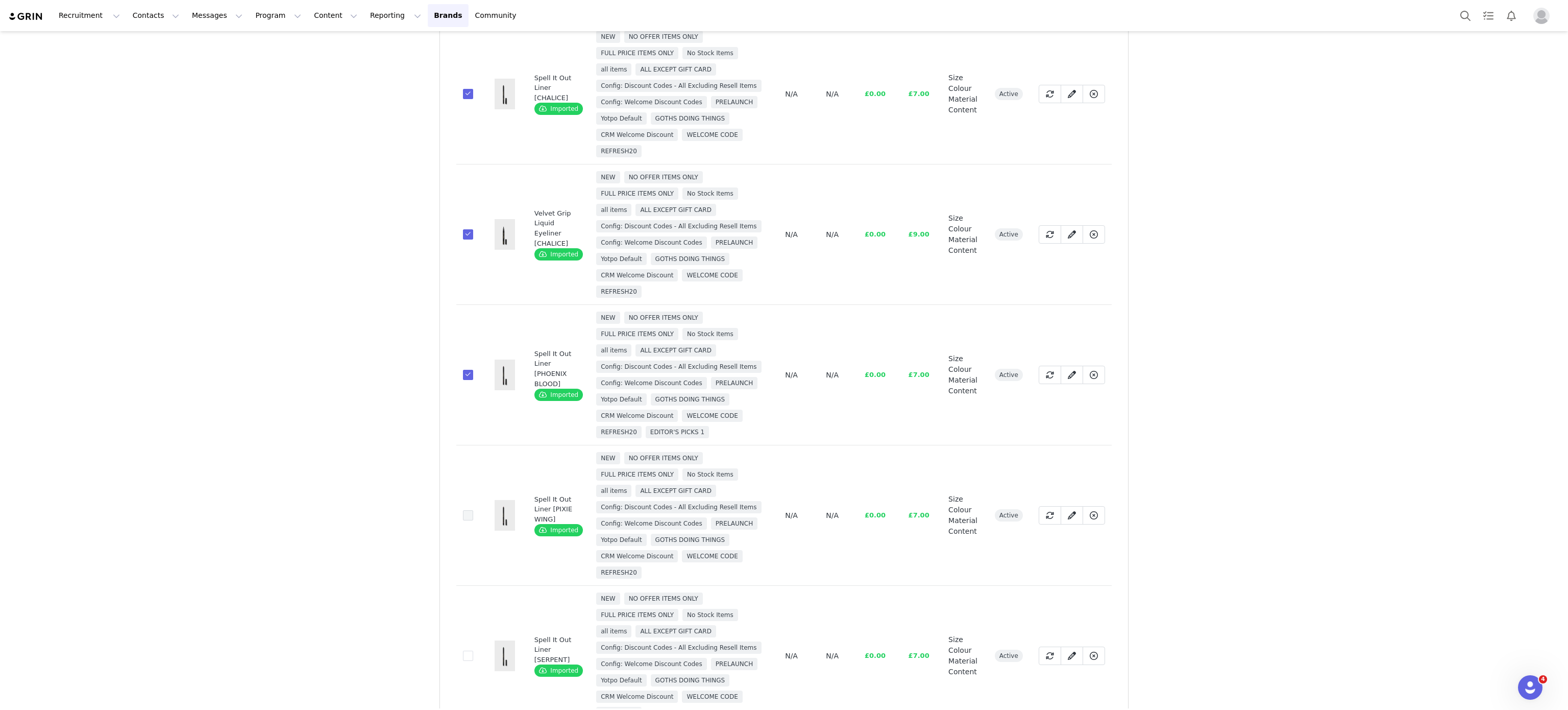
click at [463, 520] on span at bounding box center [468, 515] width 10 height 10
click at [473, 510] on input "bc269acb-1179-43fd-bed7-3a2044fc4647" at bounding box center [473, 510] width 0 height 0
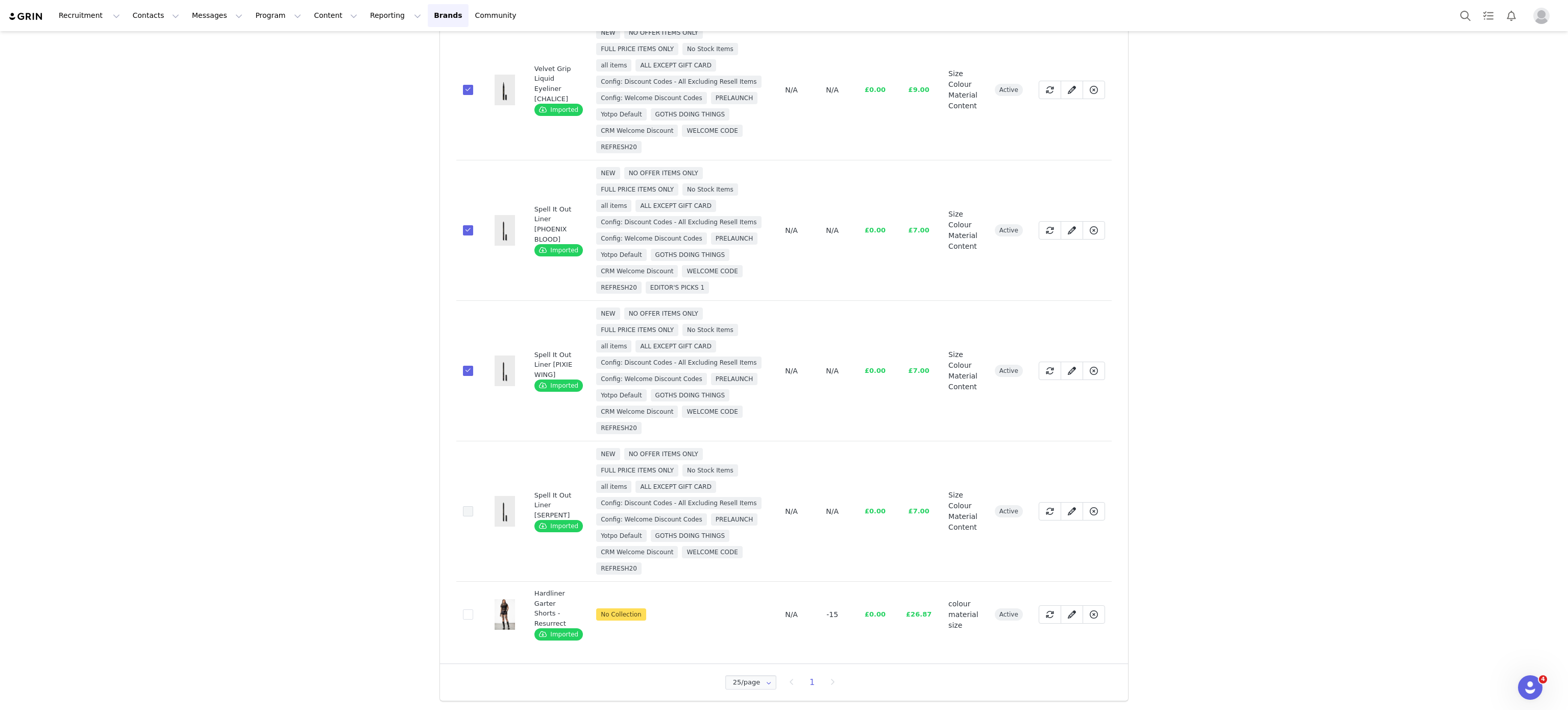
click at [463, 514] on span at bounding box center [468, 511] width 10 height 10
click at [473, 506] on input "e6404912-1996-4744-baa0-4db8e24ec717" at bounding box center [473, 506] width 0 height 0
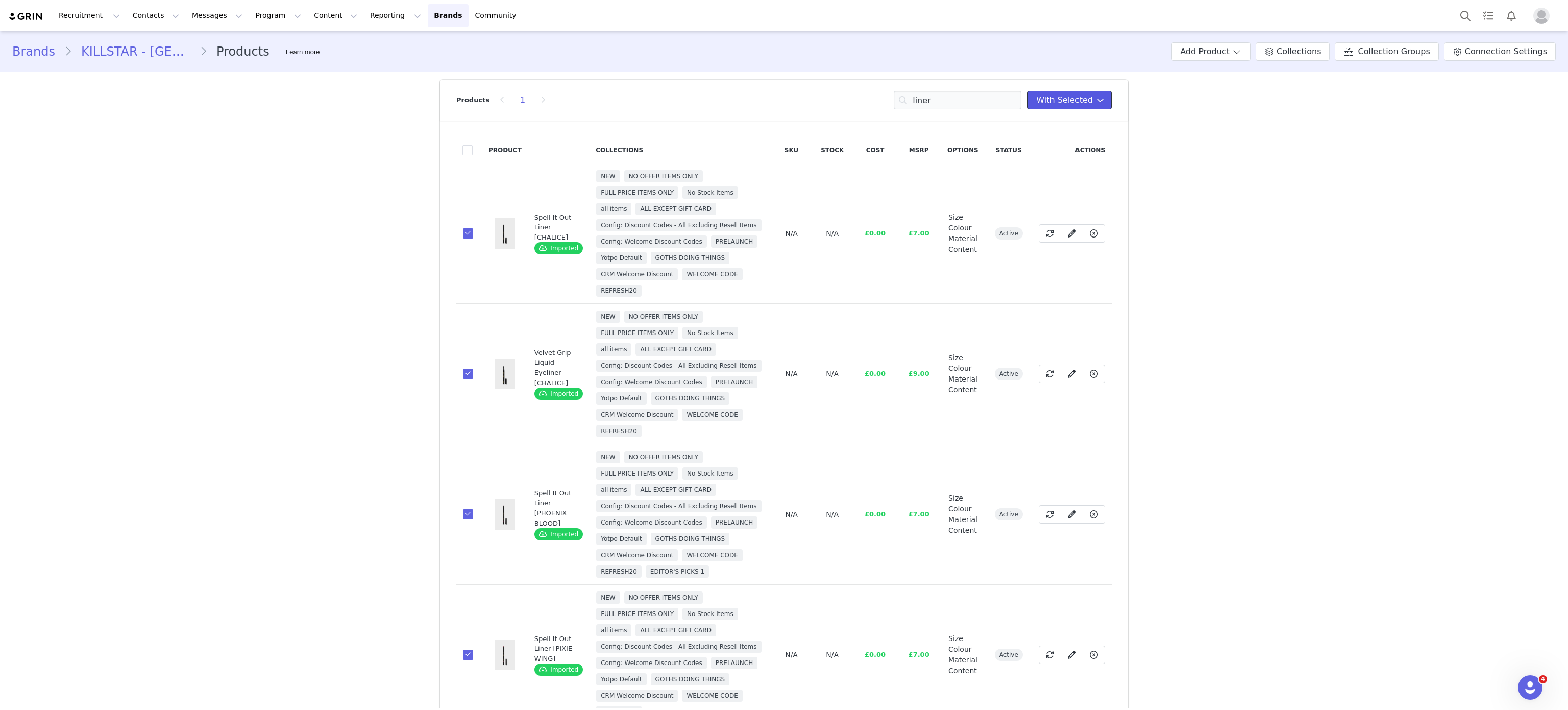
click at [1097, 99] on icon at bounding box center [1101, 100] width 7 height 8
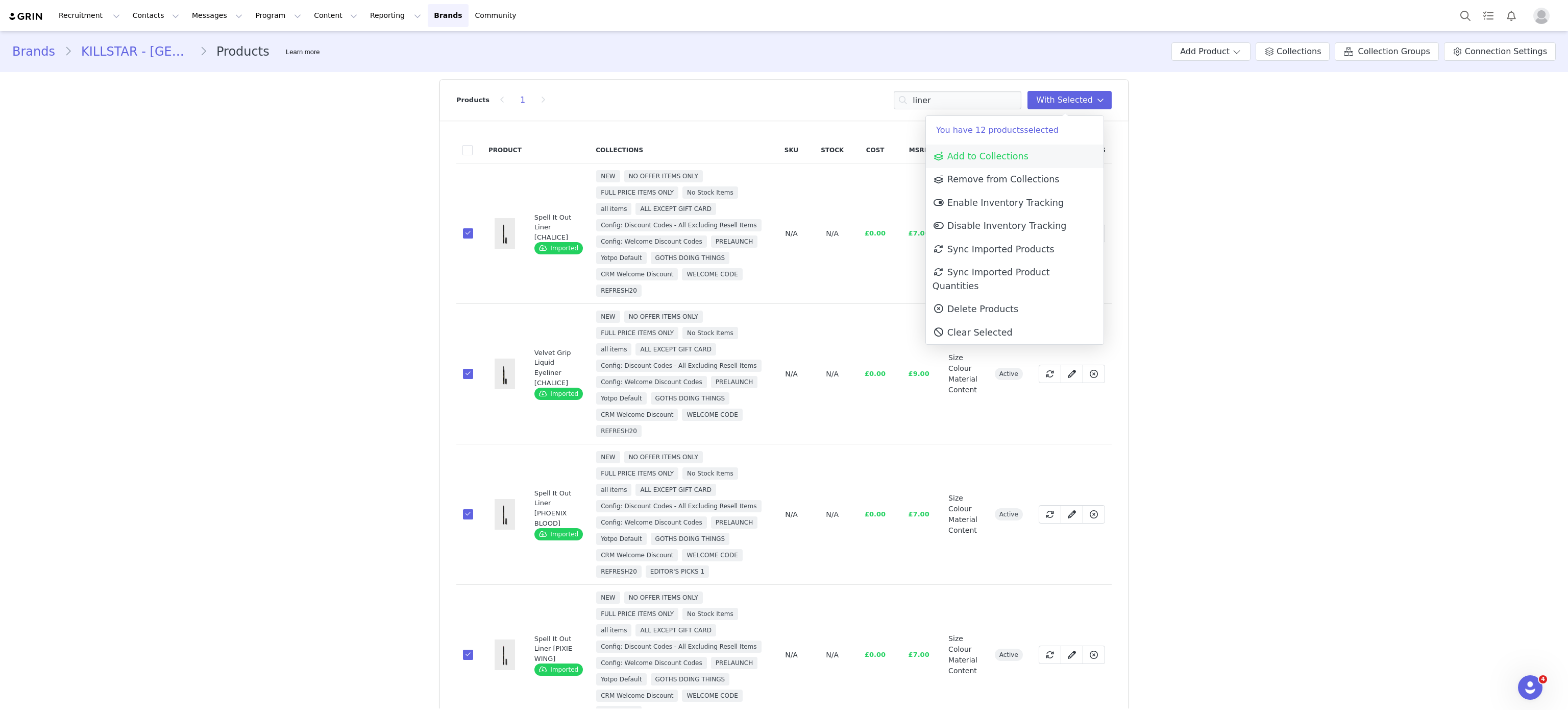
click at [1035, 155] on link "Add to Collections" at bounding box center [1015, 156] width 178 height 24
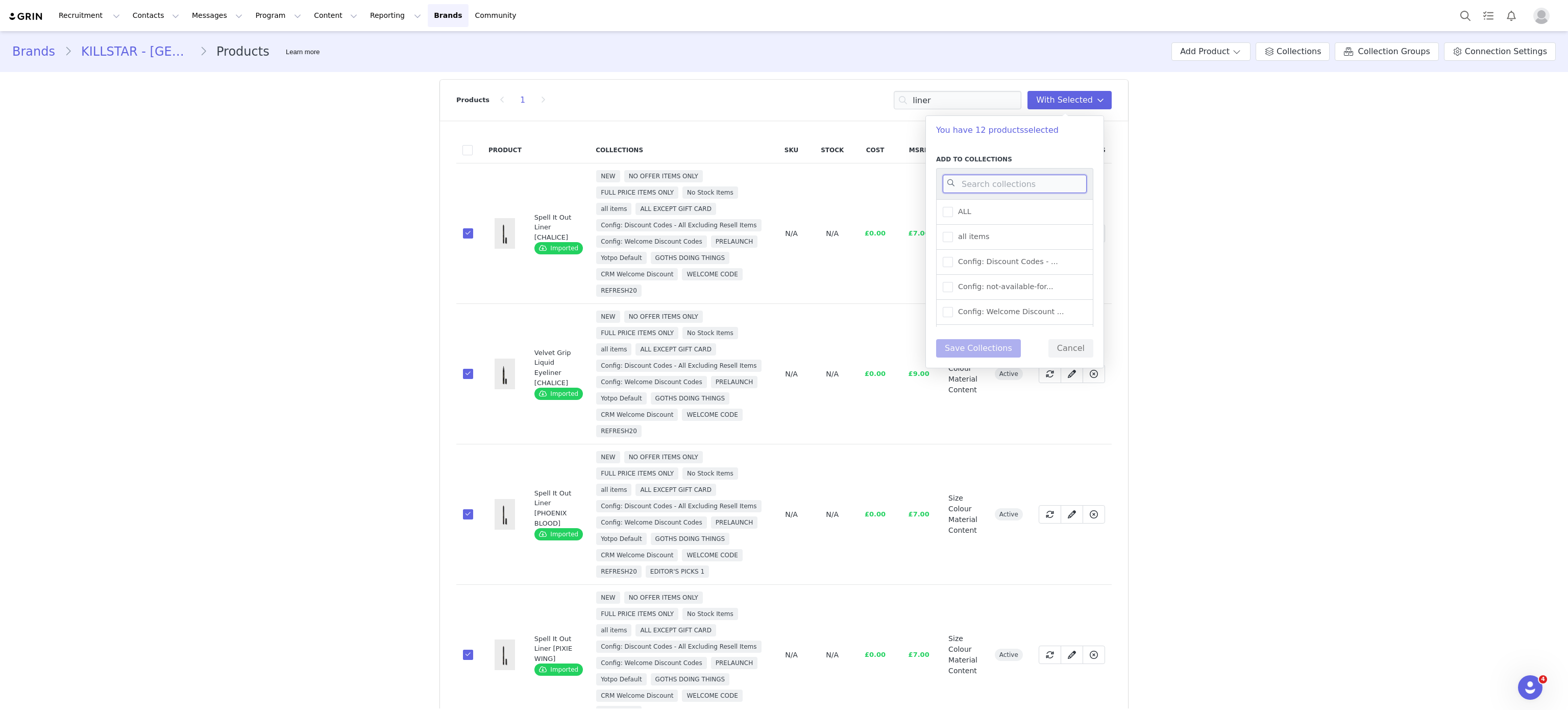
click at [998, 183] on input at bounding box center [1015, 184] width 144 height 18
type input "l"
type input "state"
click at [945, 236] on span at bounding box center [948, 237] width 10 height 10
click at [953, 232] on input "Statement Dressing" at bounding box center [953, 232] width 0 height 0
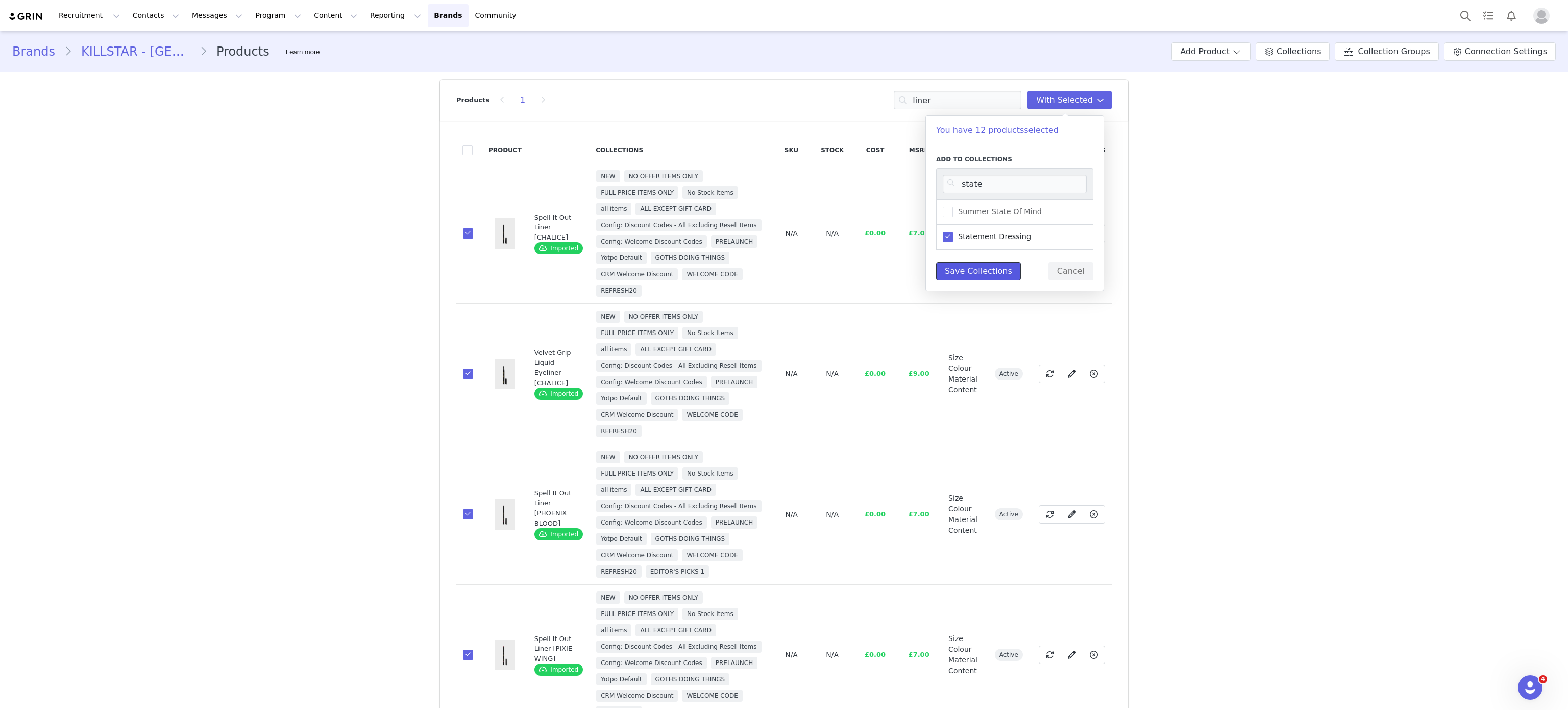
click at [988, 276] on button "Save Collections" at bounding box center [978, 271] width 85 height 18
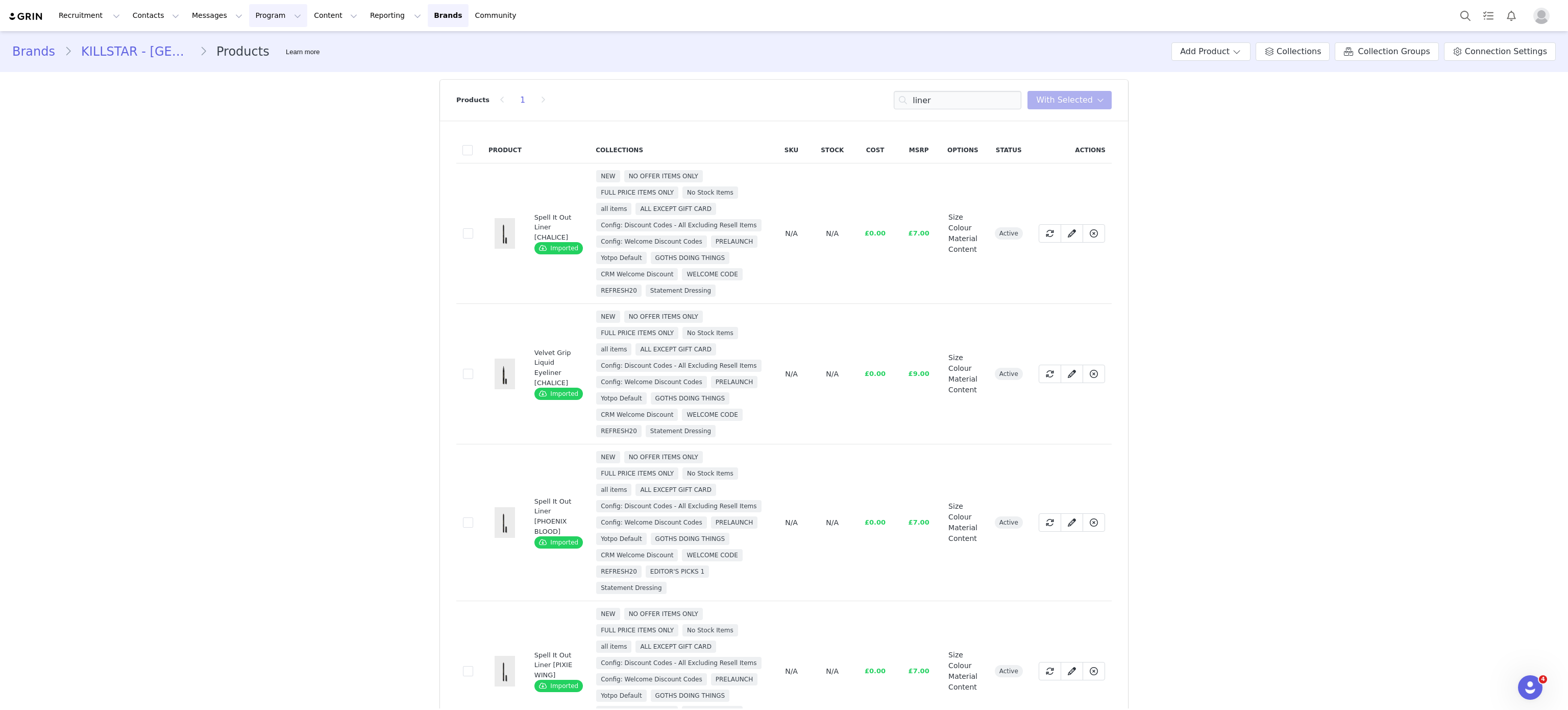
click at [268, 10] on button "Program Program" at bounding box center [278, 16] width 58 height 23
click at [276, 40] on div "Activations" at bounding box center [264, 45] width 68 height 11
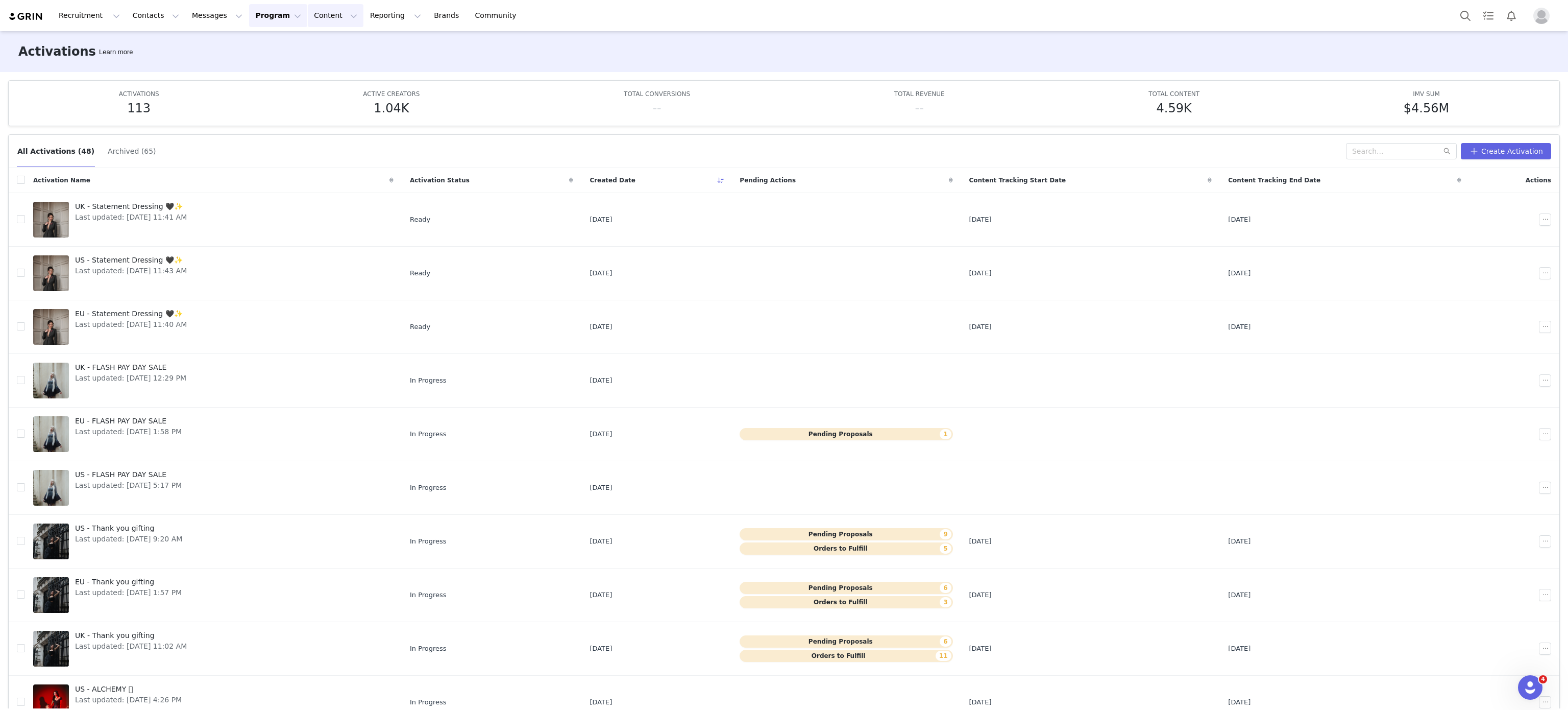
click at [308, 21] on button "Content Content" at bounding box center [335, 16] width 55 height 23
click at [428, 10] on link "Brands Brands" at bounding box center [448, 16] width 40 height 23
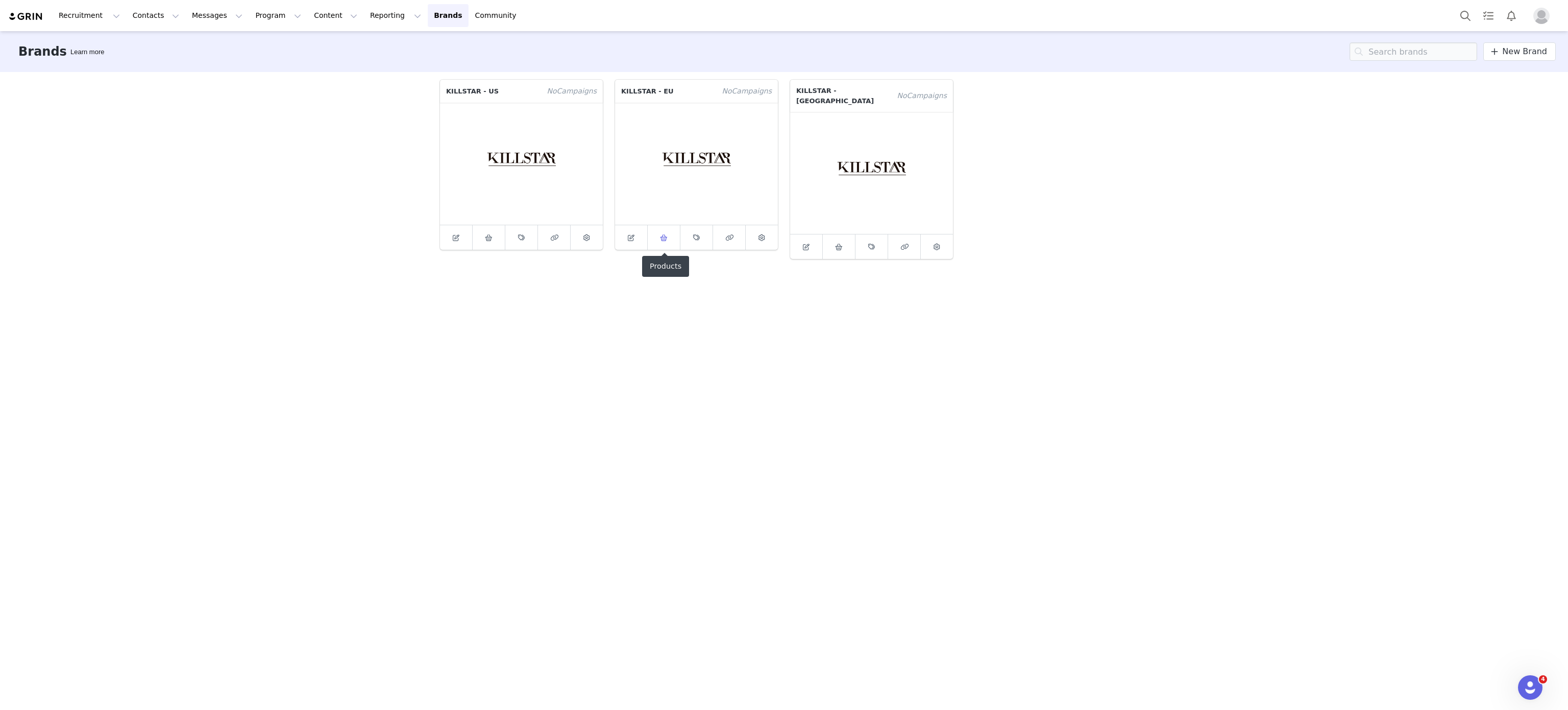
click at [665, 233] on span at bounding box center [664, 237] width 12 height 12
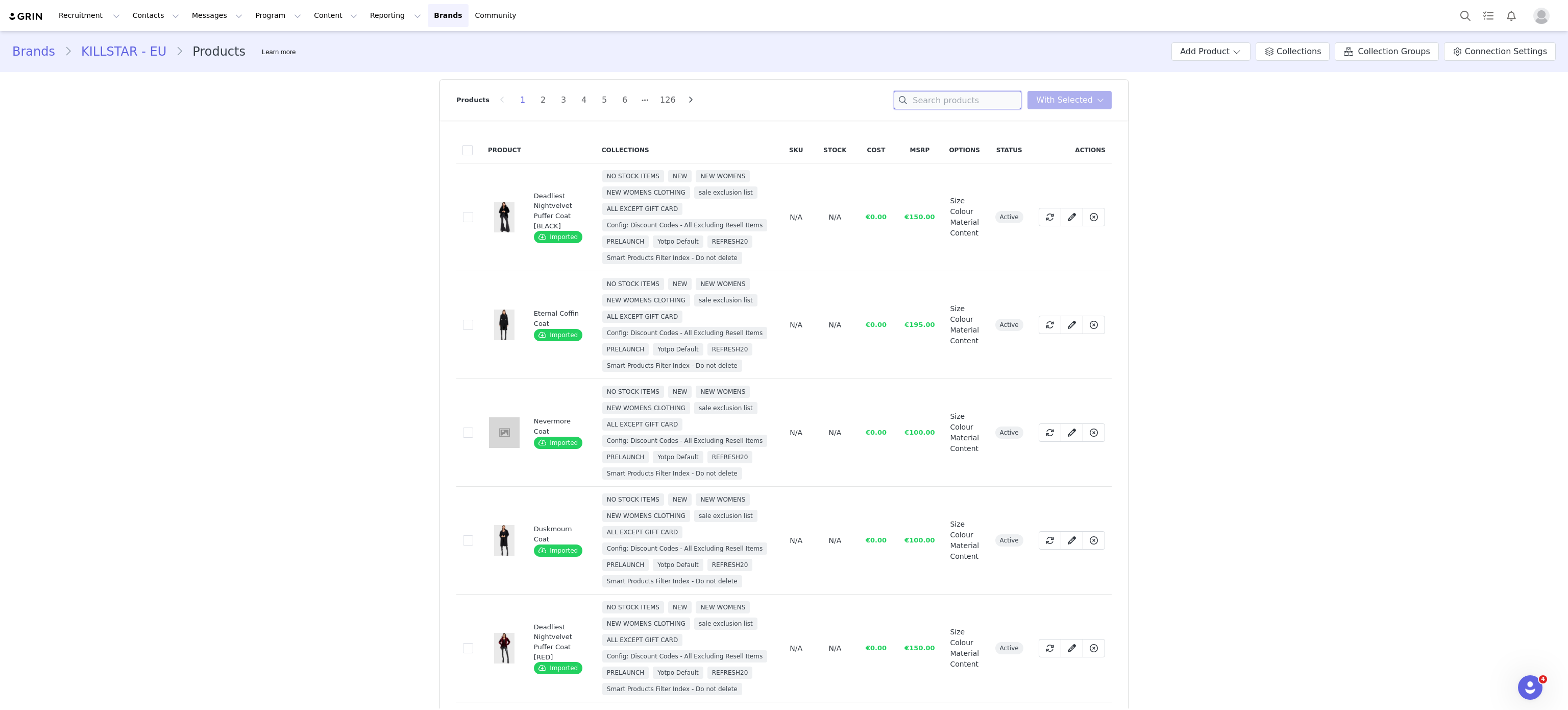
click at [954, 102] on input at bounding box center [957, 100] width 128 height 18
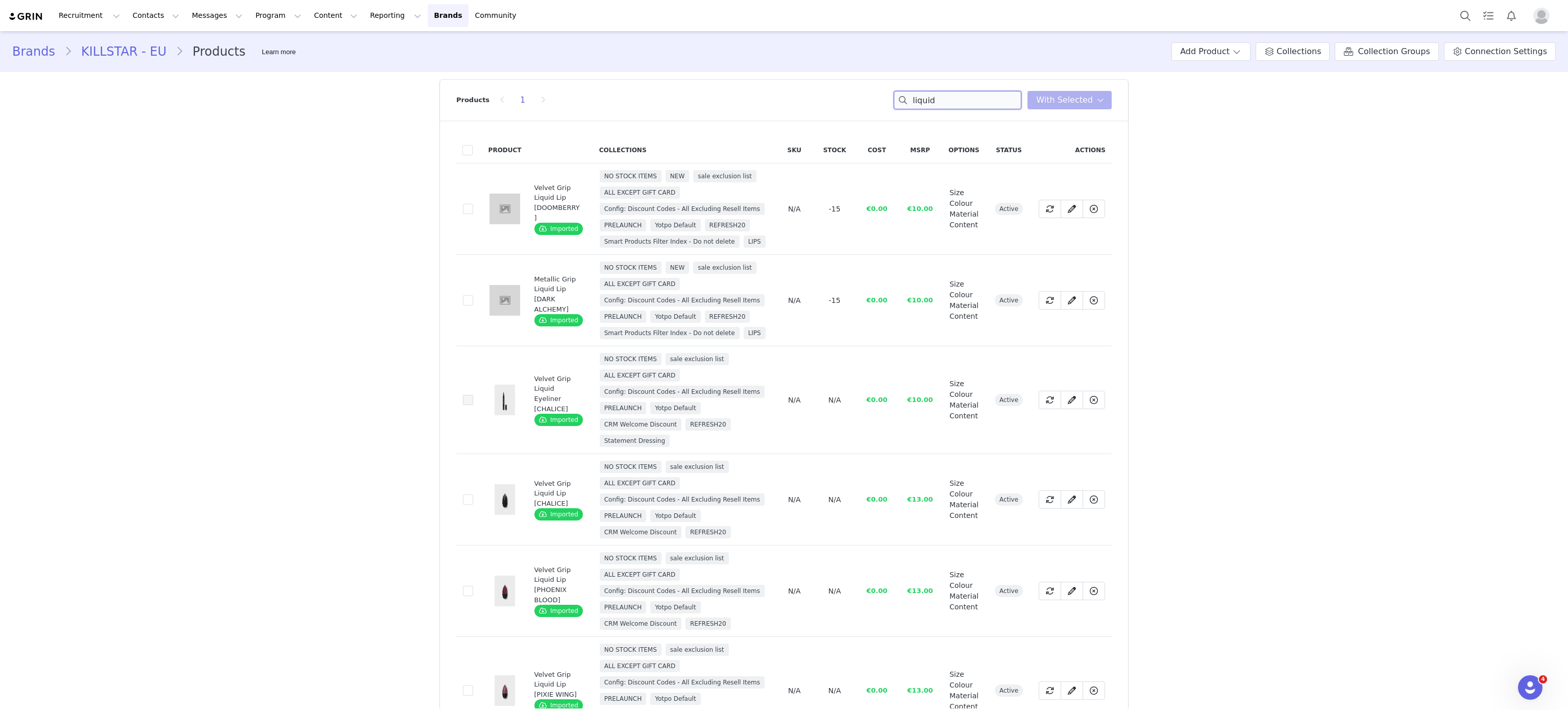
type input "liquid"
click at [463, 401] on span at bounding box center [468, 399] width 10 height 10
click at [473, 395] on input "0d368688-acb2-42bd-a31f-44da089d57ab" at bounding box center [473, 395] width 0 height 0
click at [463, 498] on span at bounding box center [468, 499] width 10 height 10
click at [473, 494] on input "2c73c892-83dd-45bc-bac4-7afbcb98f2ad" at bounding box center [473, 494] width 0 height 0
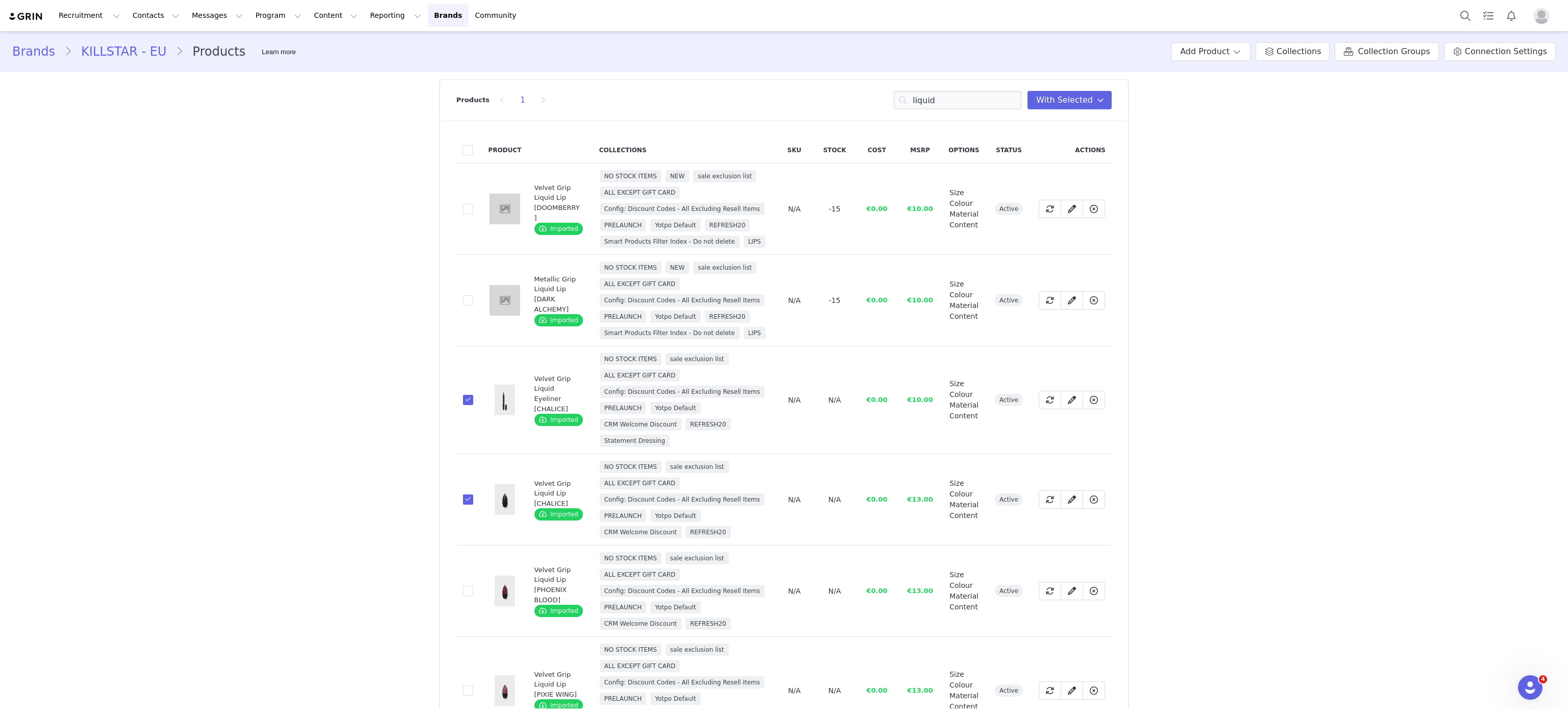
scroll to position [37, 0]
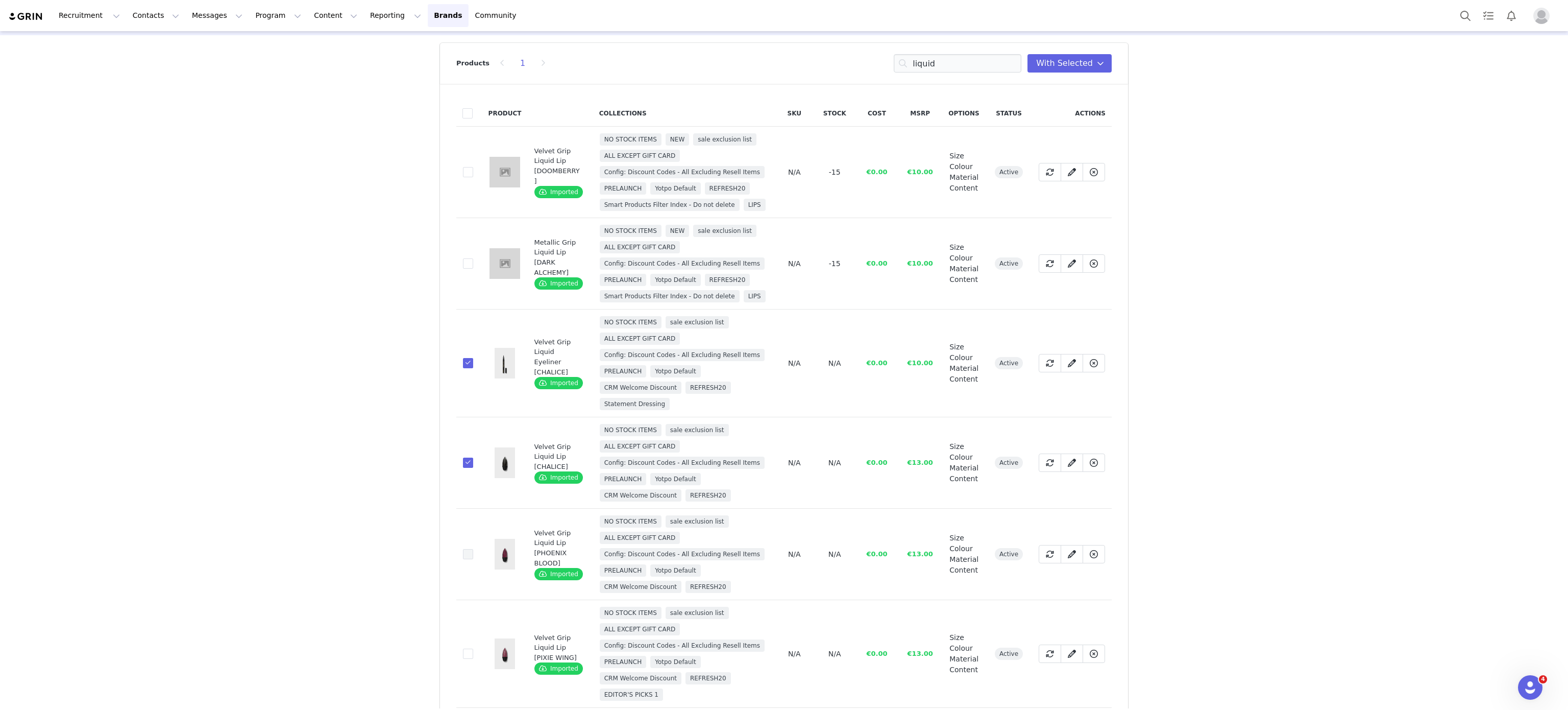
click at [463, 549] on label "f57d6eb4-cbe6-4380-842e-34d501d21441" at bounding box center [468, 554] width 10 height 12
click at [473, 549] on input "f57d6eb4-cbe6-4380-842e-34d501d21441" at bounding box center [473, 549] width 0 height 0
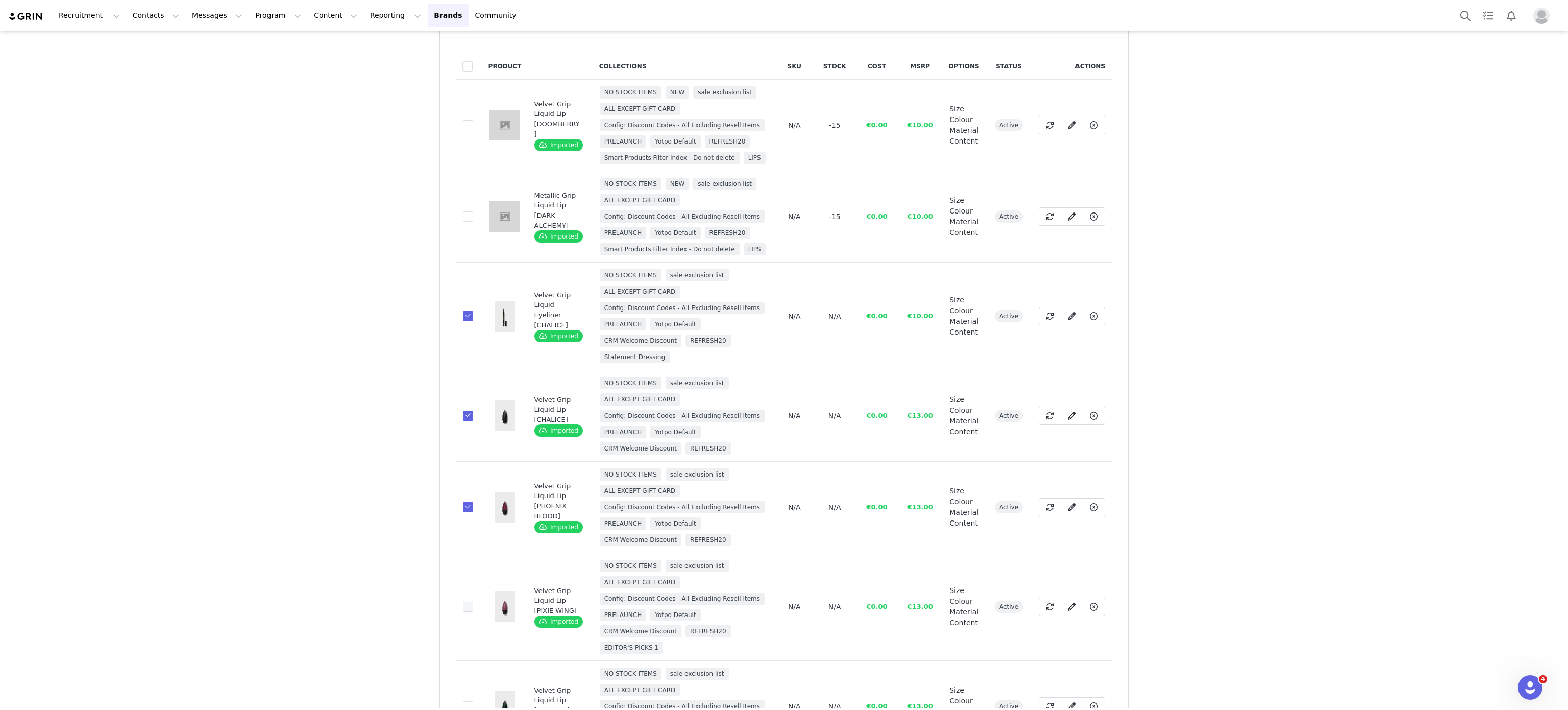
click at [463, 612] on span at bounding box center [468, 606] width 10 height 10
click at [473, 602] on input "2384e191-03ee-4dd4-a72a-42185c40e25b" at bounding box center [473, 602] width 0 height 0
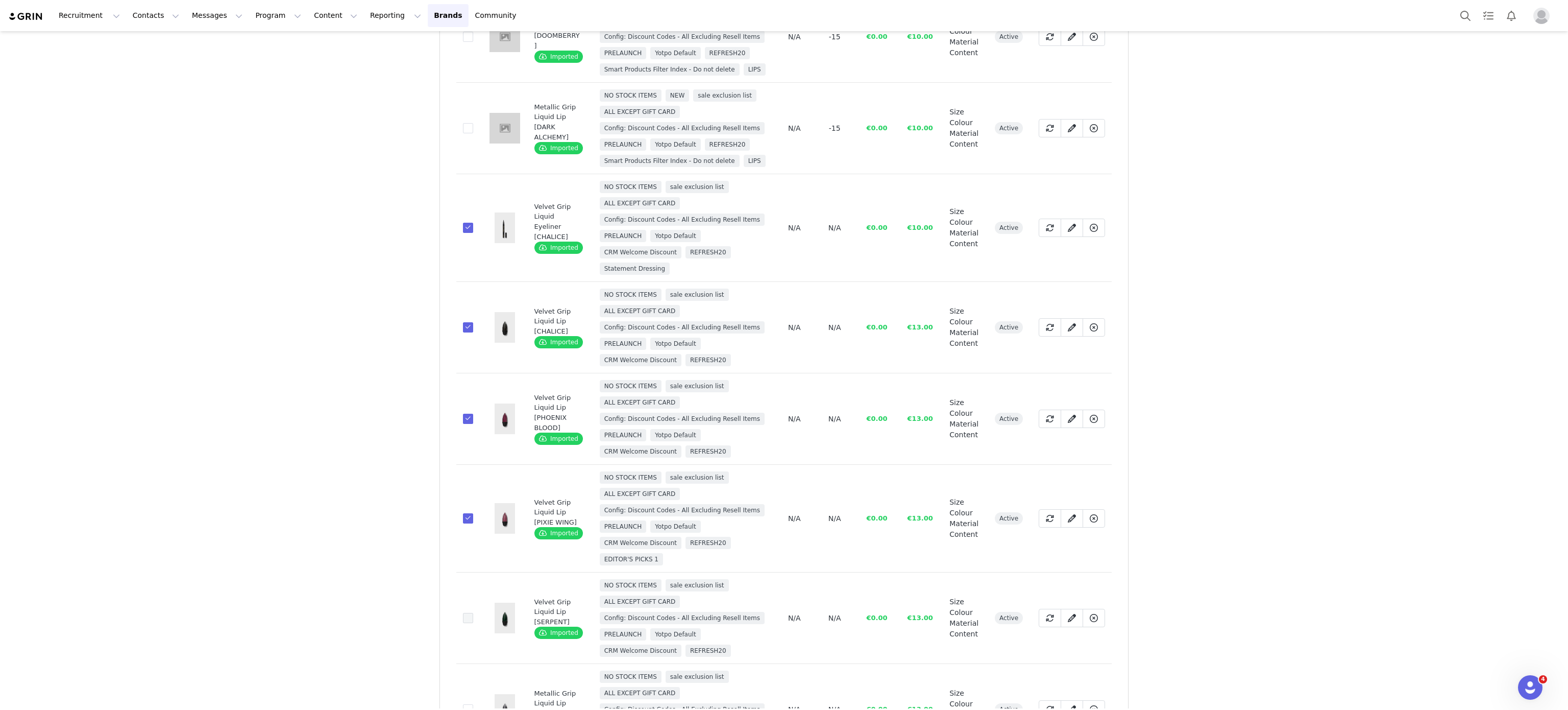
click at [463, 616] on span at bounding box center [468, 617] width 10 height 10
click at [473, 613] on input "96872654-6c92-4dc8-9e98-aab052ed600a" at bounding box center [473, 613] width 0 height 0
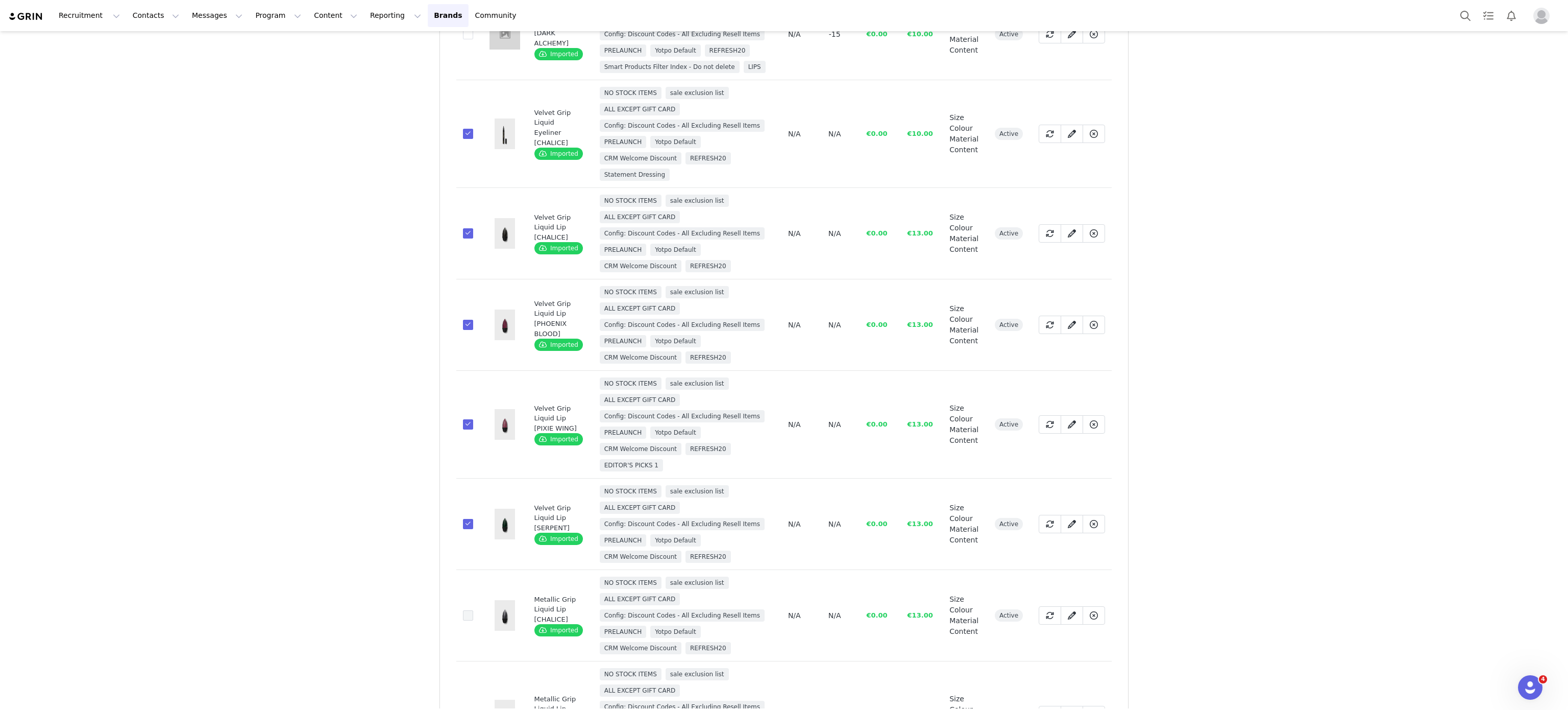
click at [463, 617] on span at bounding box center [468, 615] width 10 height 10
click at [473, 610] on input "8c714b83-2a3d-4f60-a458-f355dd0ec9f2" at bounding box center [473, 610] width 0 height 0
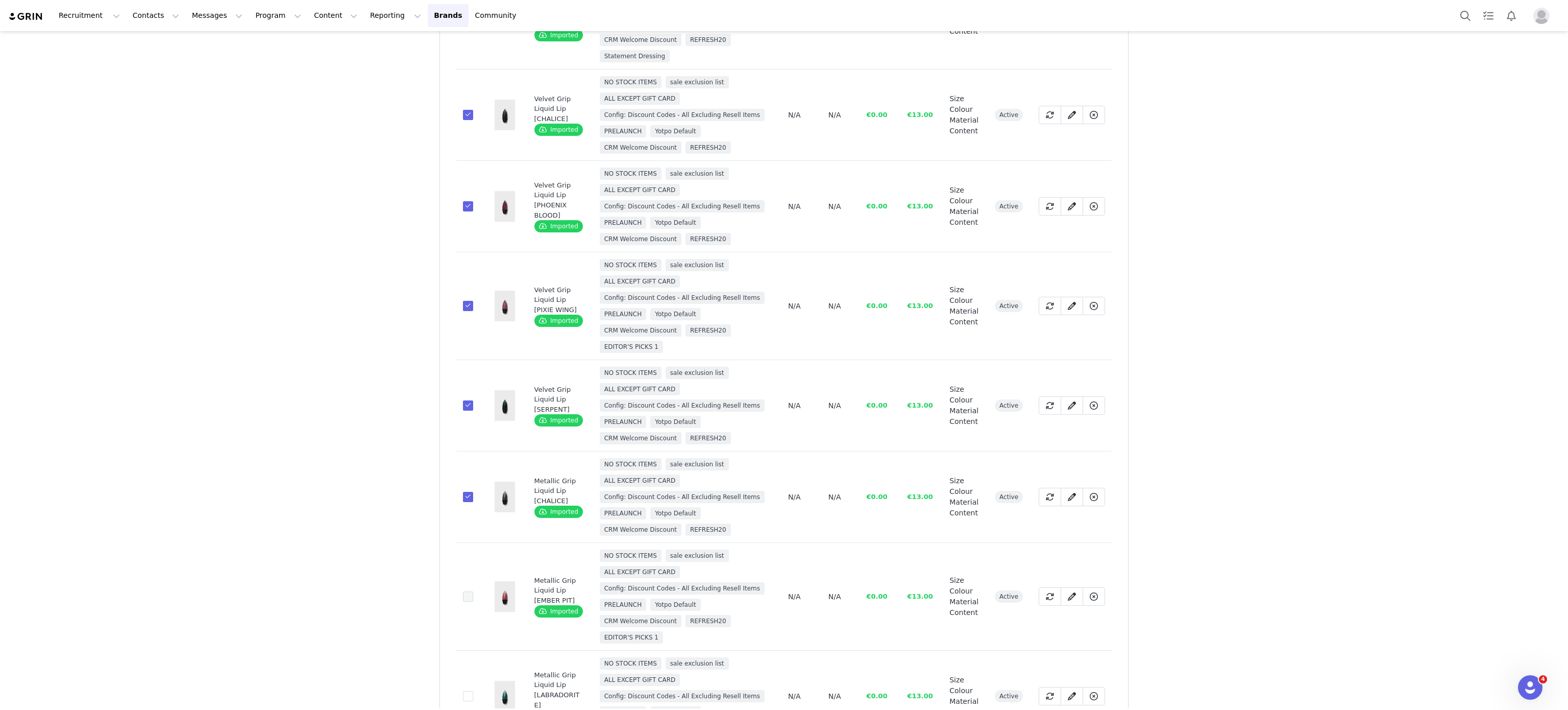
drag, startPoint x: 460, startPoint y: 591, endPoint x: 464, endPoint y: 601, distance: 10.8
click at [464, 601] on td "b2f37456-fb04-4de0-8b3c-bf0c411406eb" at bounding box center [469, 596] width 26 height 108
click at [464, 601] on span at bounding box center [468, 596] width 10 height 10
click at [473, 591] on input "b2f37456-fb04-4de0-8b3c-bf0c411406eb" at bounding box center [473, 591] width 0 height 0
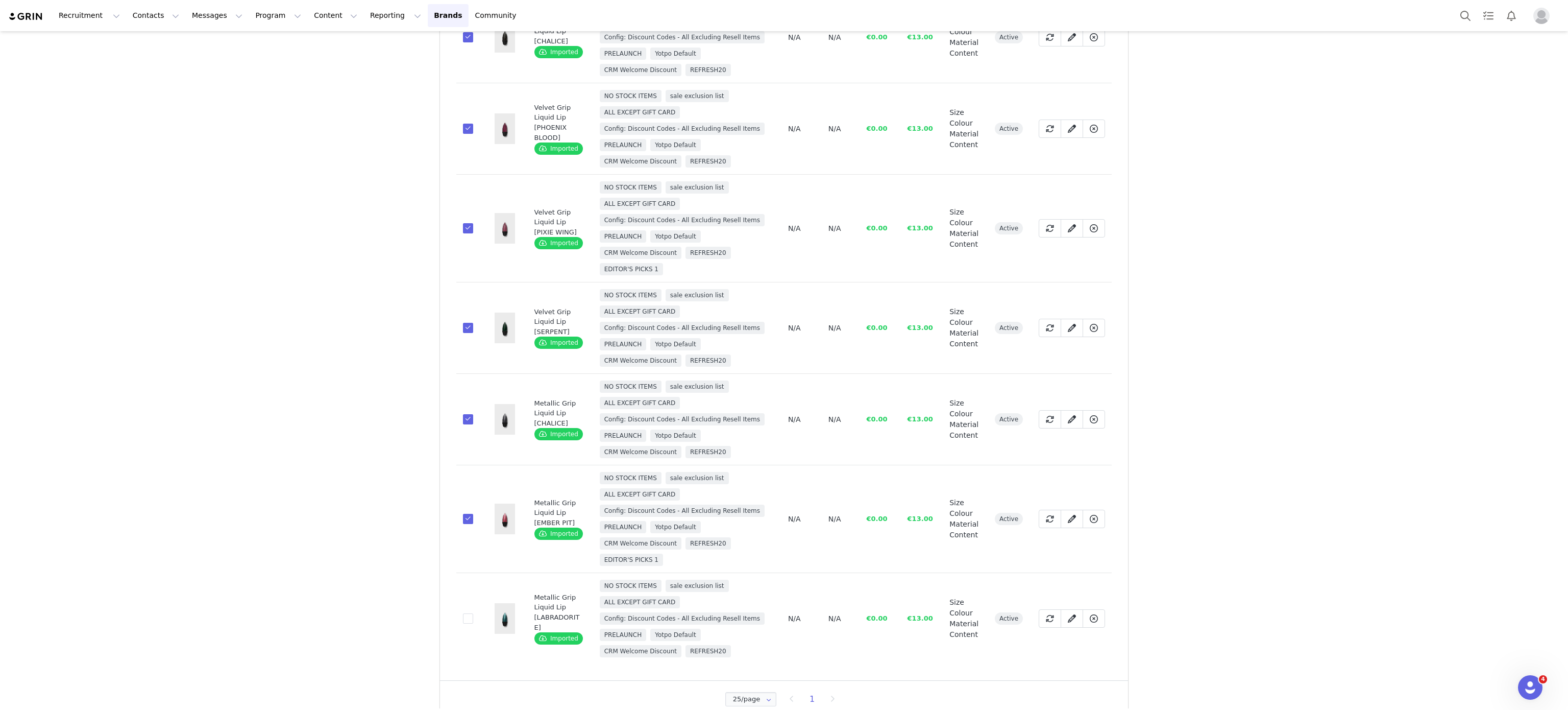
scroll to position [466, 0]
click at [466, 608] on td "08b1990a-fe24-4ca2-a25c-0581f957f016" at bounding box center [469, 614] width 26 height 91
click at [463, 615] on span at bounding box center [468, 614] width 10 height 10
click at [473, 609] on input "08b1990a-fe24-4ca2-a25c-0581f957f016" at bounding box center [473, 609] width 0 height 0
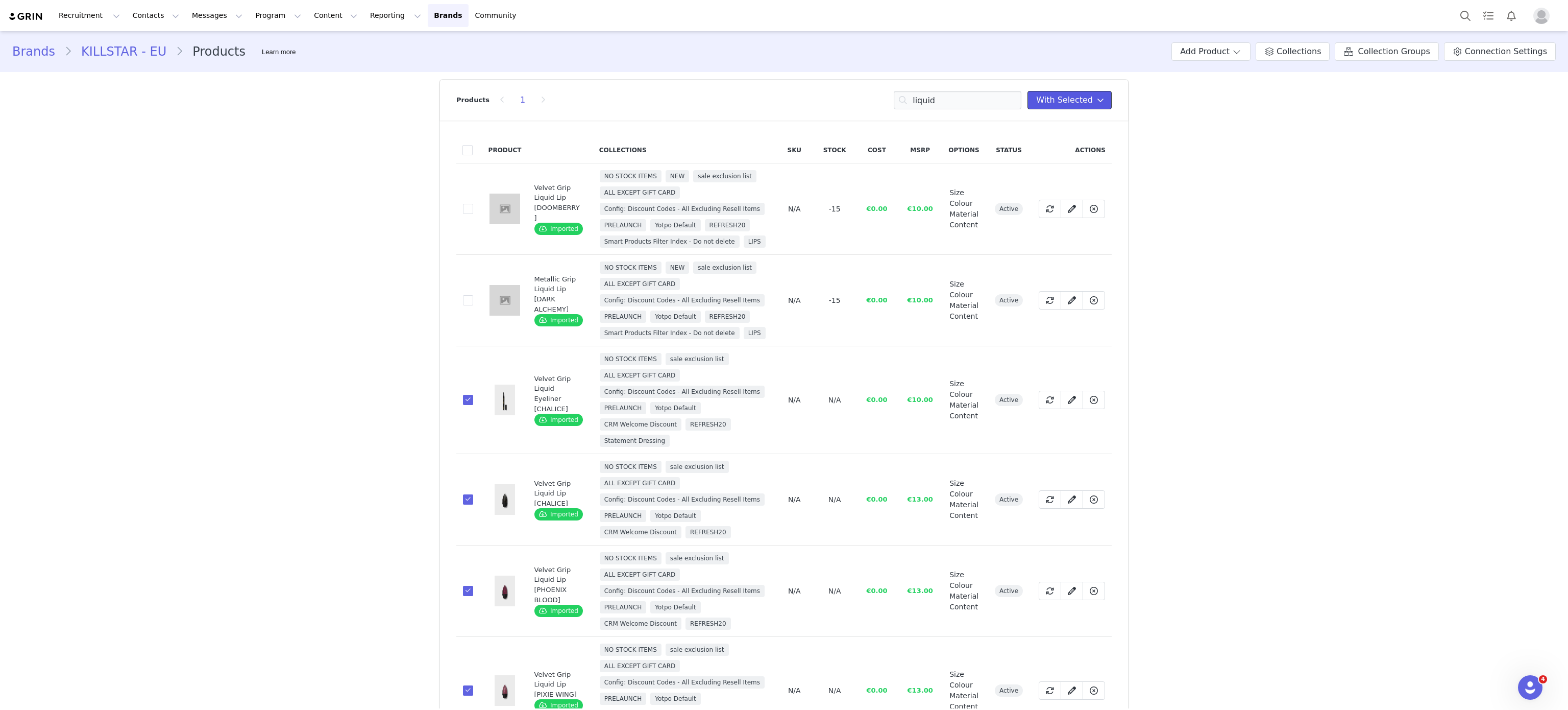
click at [1097, 96] on icon at bounding box center [1101, 100] width 7 height 8
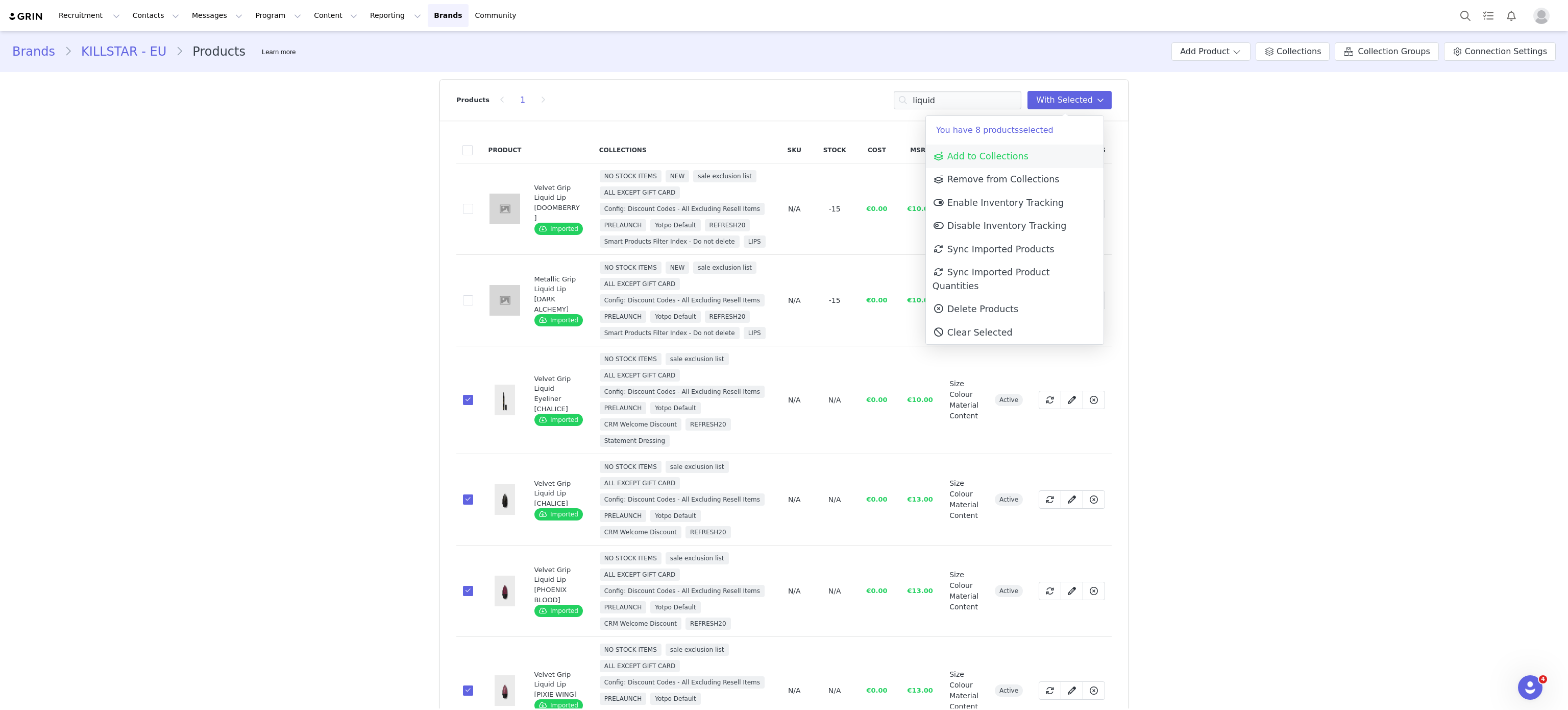
click at [1029, 147] on link "Add to Collections" at bounding box center [1015, 156] width 178 height 24
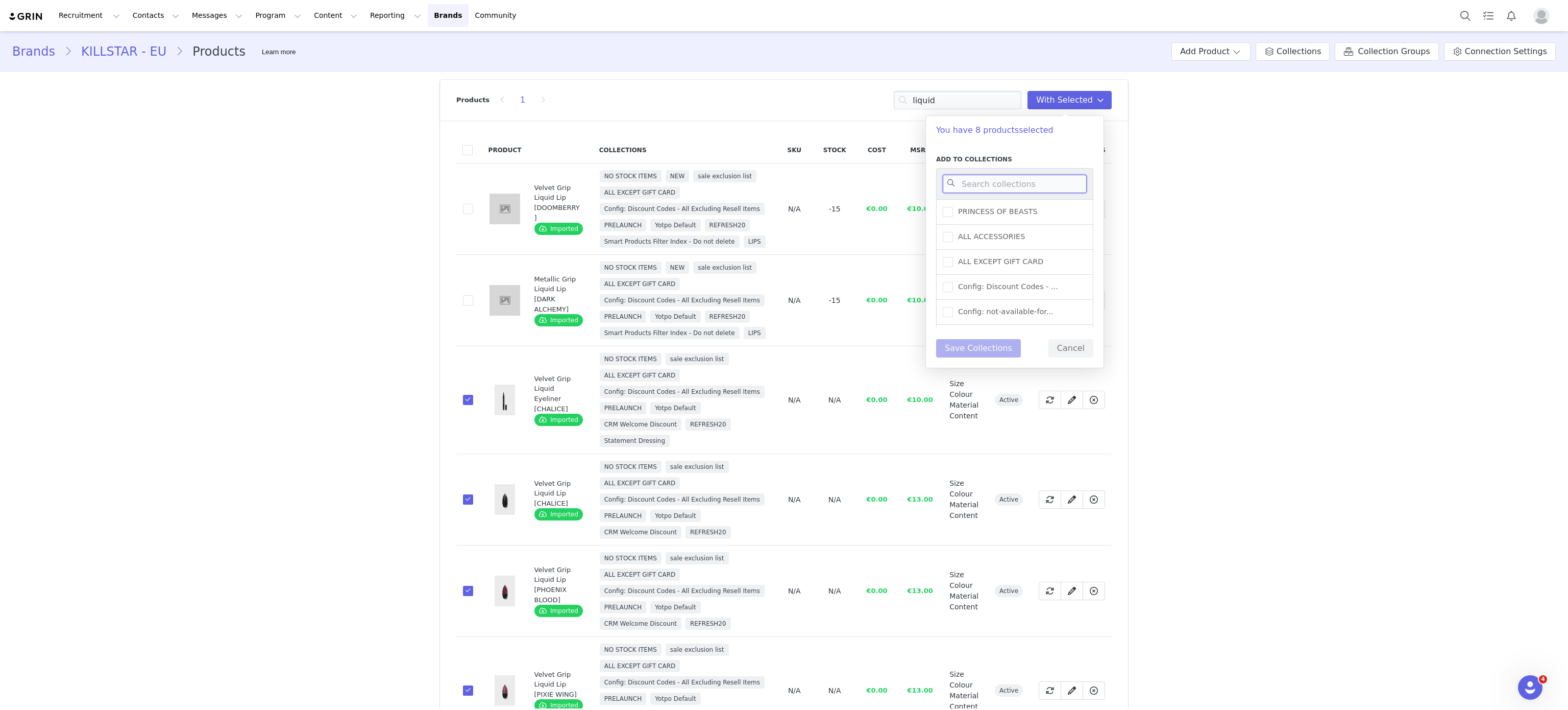
click at [1006, 180] on input at bounding box center [1015, 184] width 144 height 18
type input "state"
click at [943, 317] on span at bounding box center [948, 312] width 10 height 10
click at [953, 307] on input "Statement Dressing" at bounding box center [953, 307] width 0 height 0
click at [968, 356] on button "Save Collections" at bounding box center [978, 346] width 85 height 18
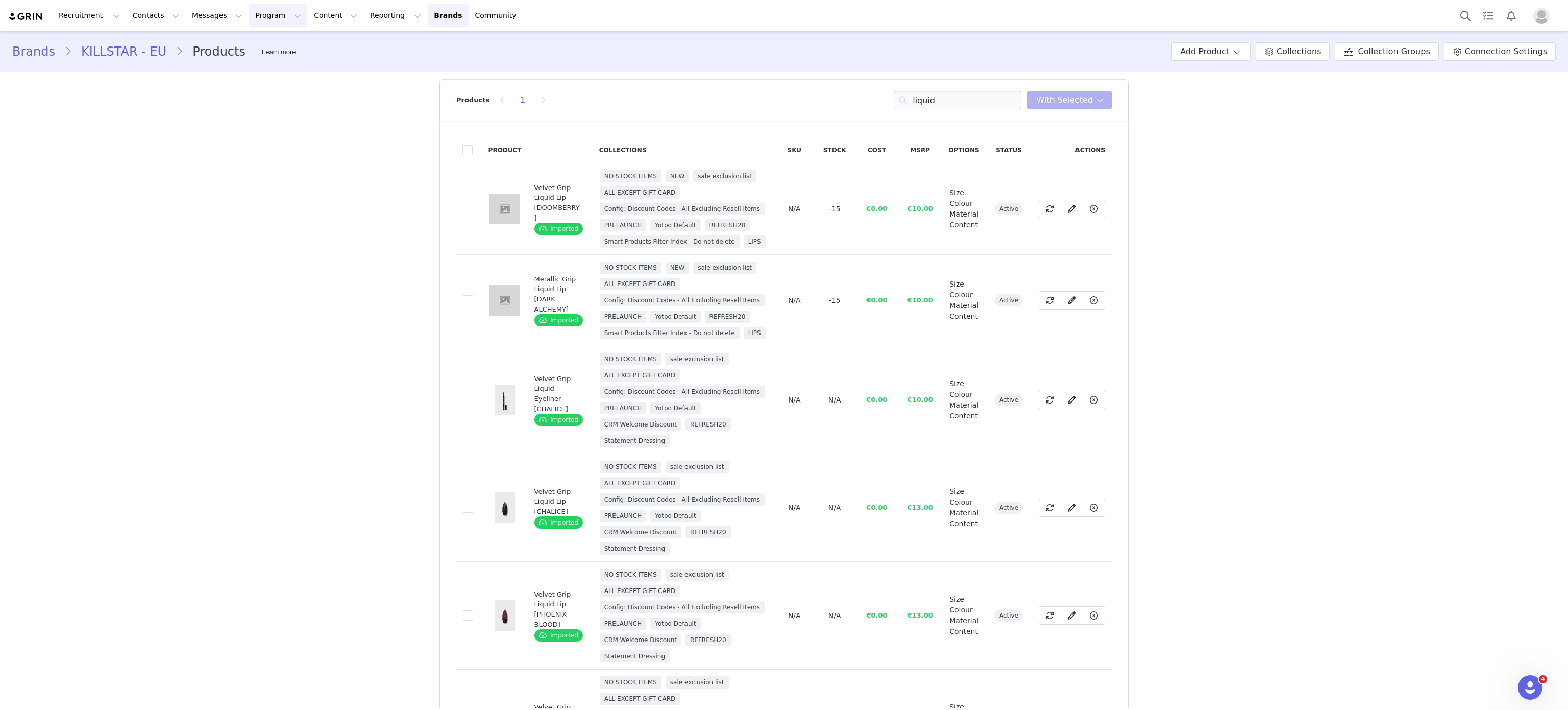
click at [270, 14] on button "Program Program" at bounding box center [278, 16] width 58 height 23
click at [273, 51] on link "Activations" at bounding box center [264, 45] width 80 height 19
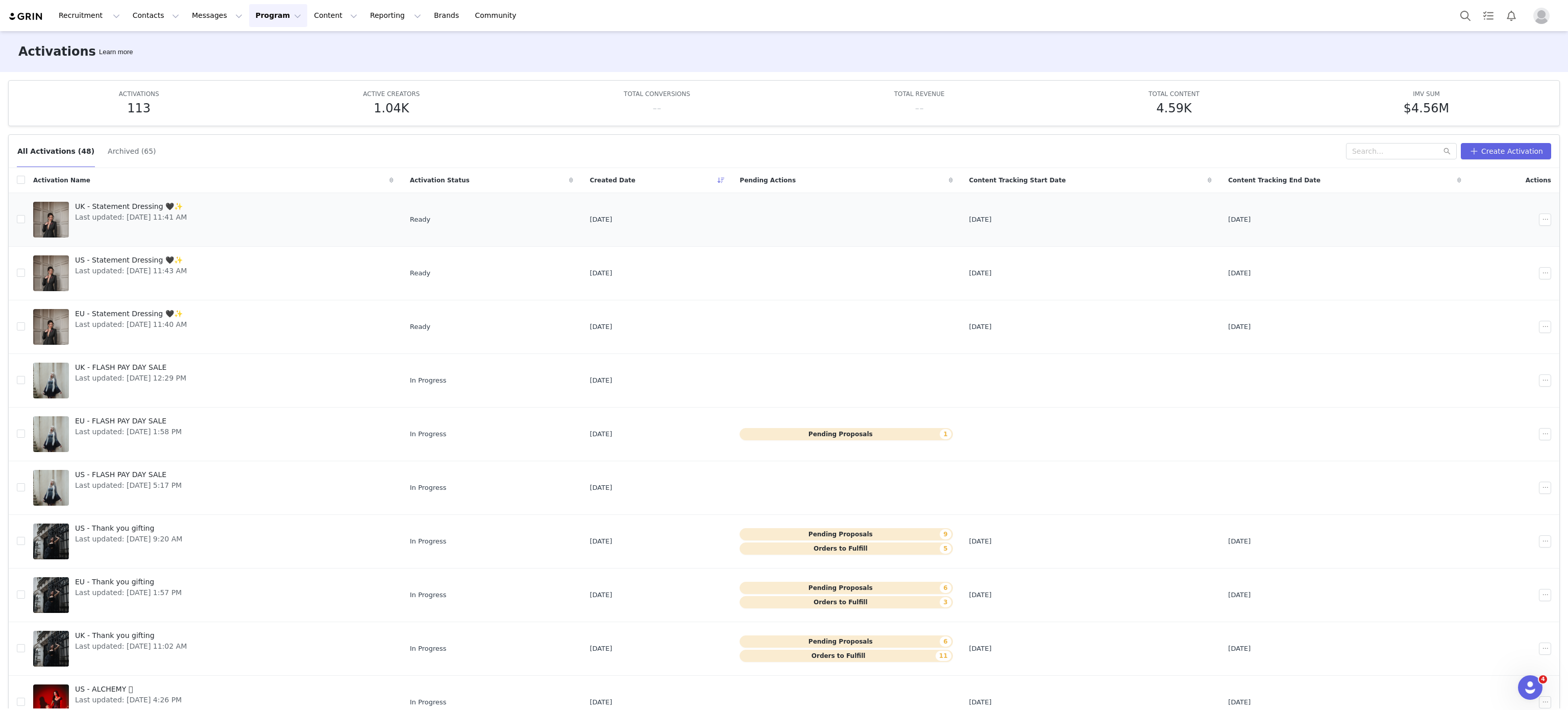
click at [169, 214] on span "Last updated: Oct 1, 2025 11:41 AM" at bounding box center [131, 217] width 112 height 11
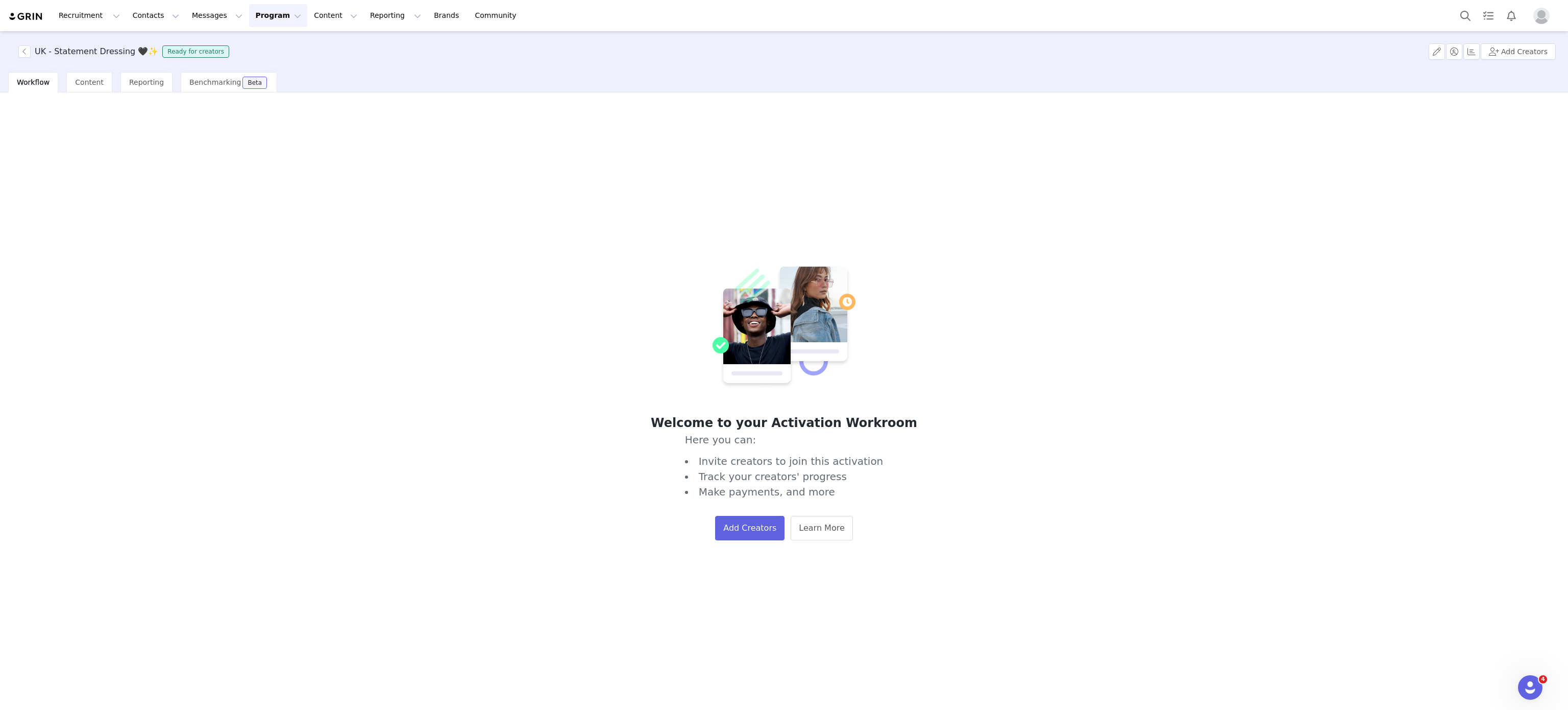
click at [1429, 52] on div "UK - Statement Dressing 🖤✨ Ready for creators Add Creators" at bounding box center [784, 51] width 1568 height 41
click at [1433, 52] on button "button" at bounding box center [1437, 51] width 16 height 16
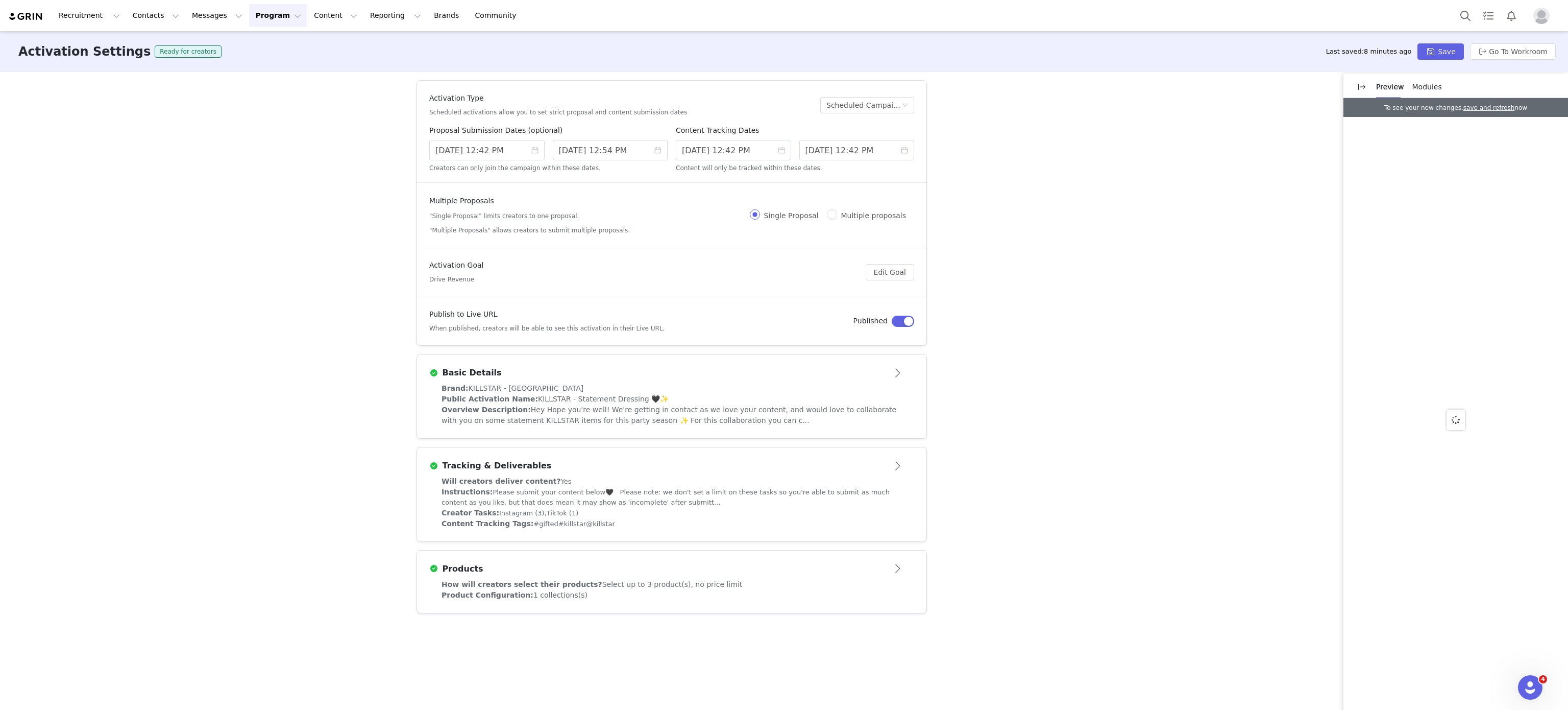
click at [565, 569] on div "Products" at bounding box center [654, 569] width 451 height 12
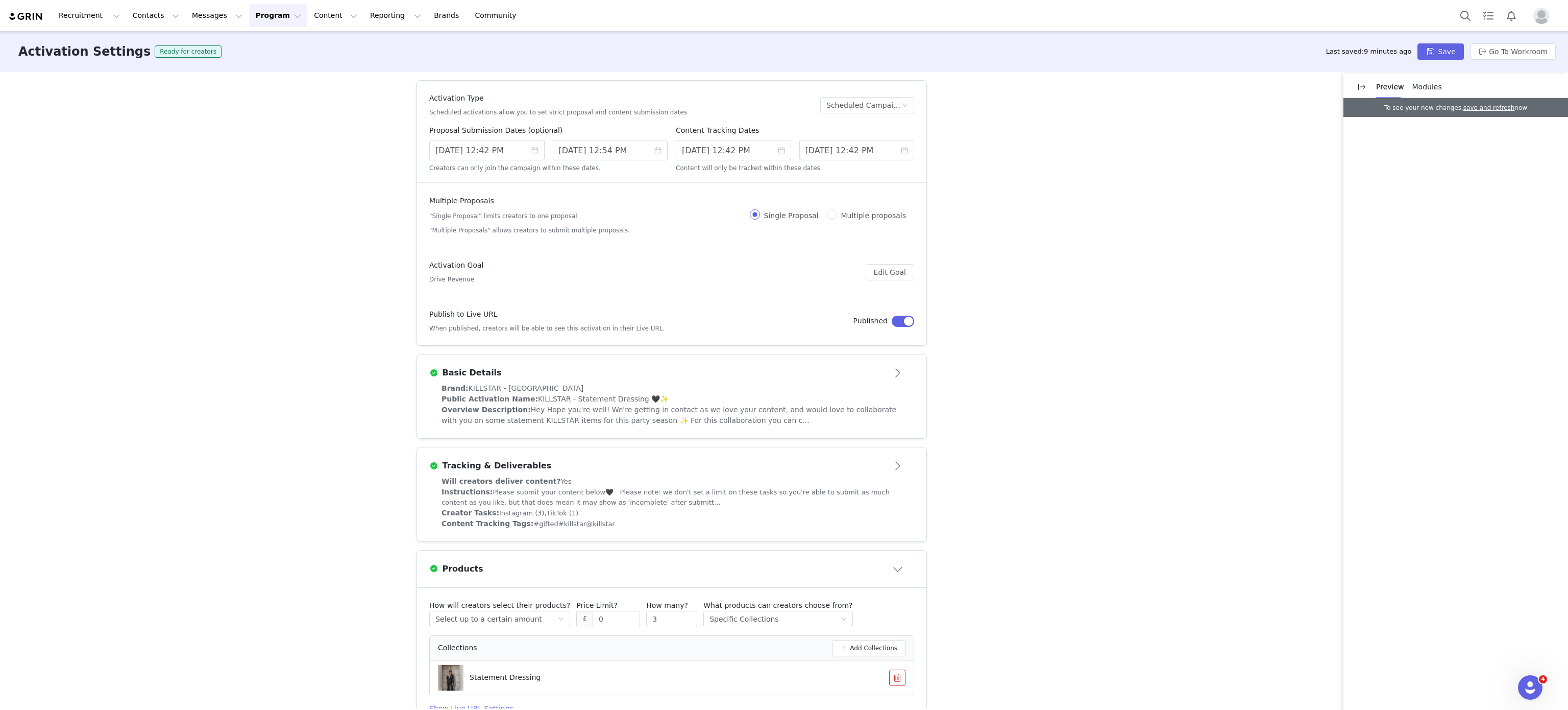
scroll to position [57, 0]
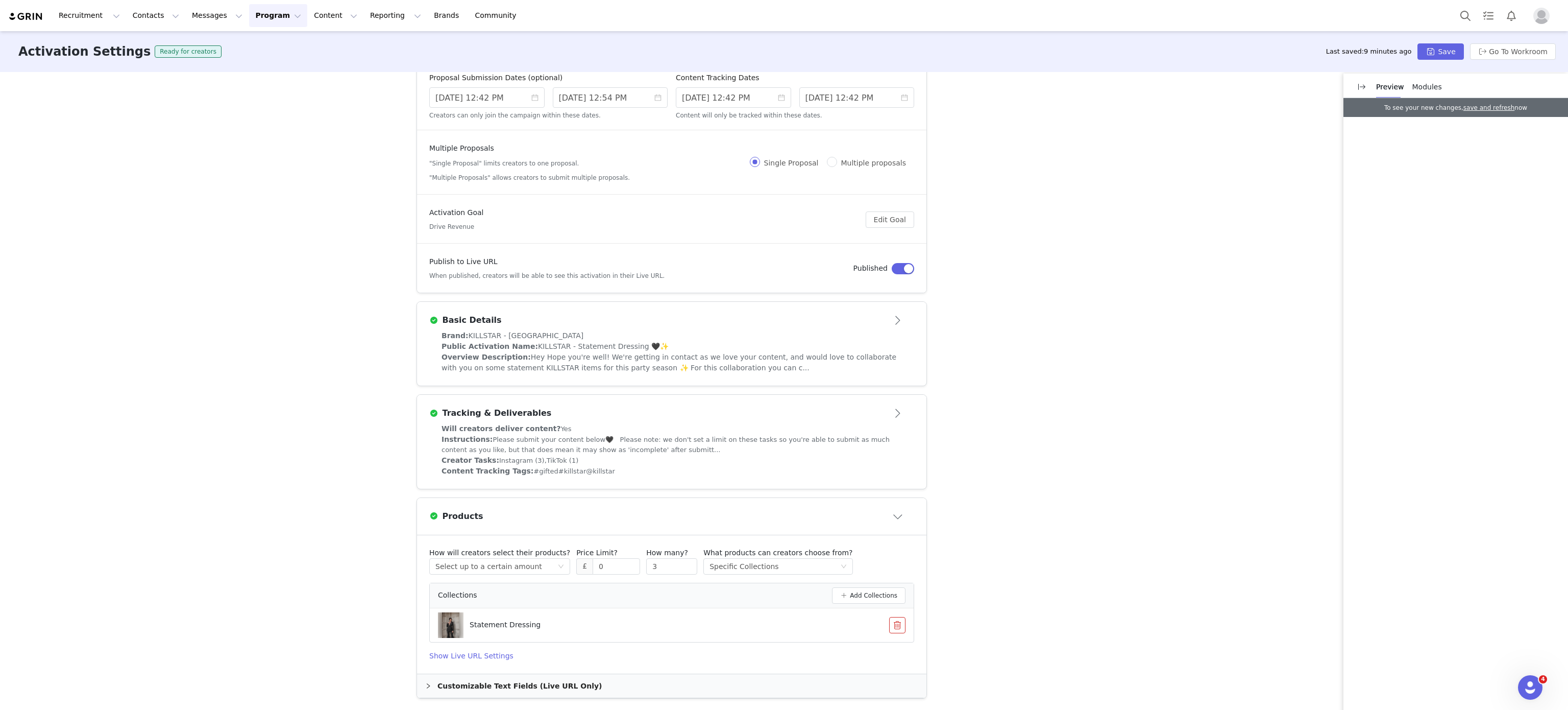
click at [681, 331] on div "Brand: KILLSTAR - UK" at bounding box center [671, 336] width 460 height 11
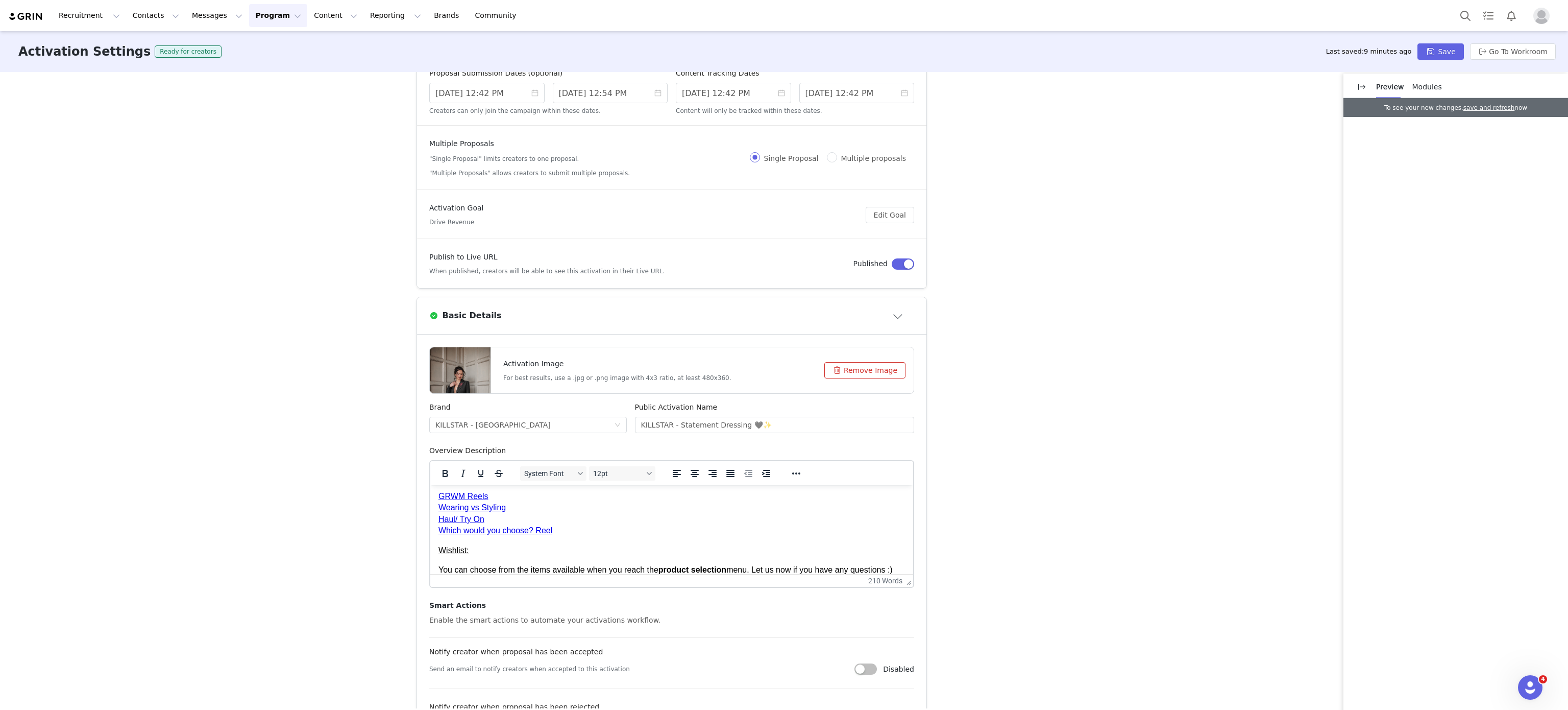
scroll to position [225, 0]
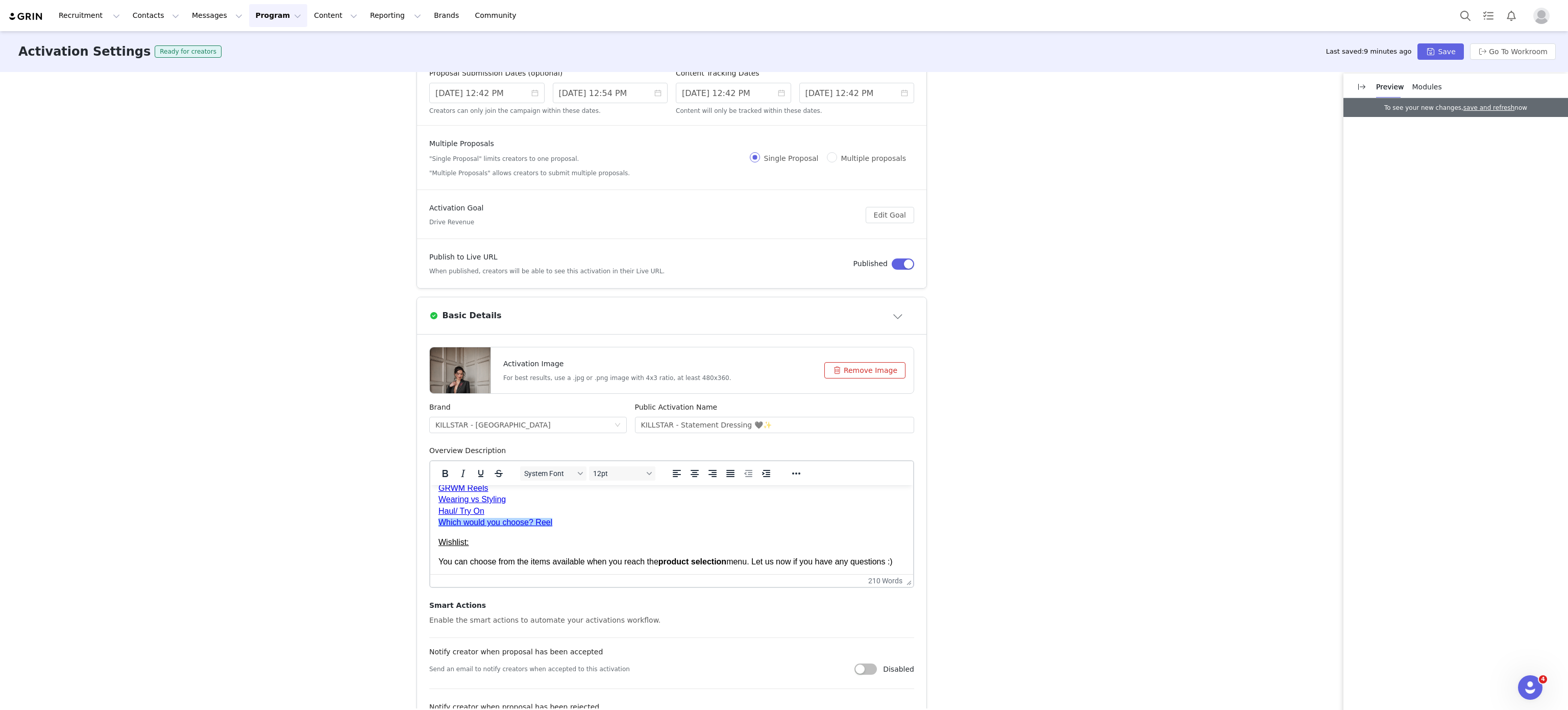
click at [604, 518] on p "GRWM Reels Wearing vs Styling Haul/ Try On Which would you choose? Reel﻿" at bounding box center [671, 505] width 466 height 46
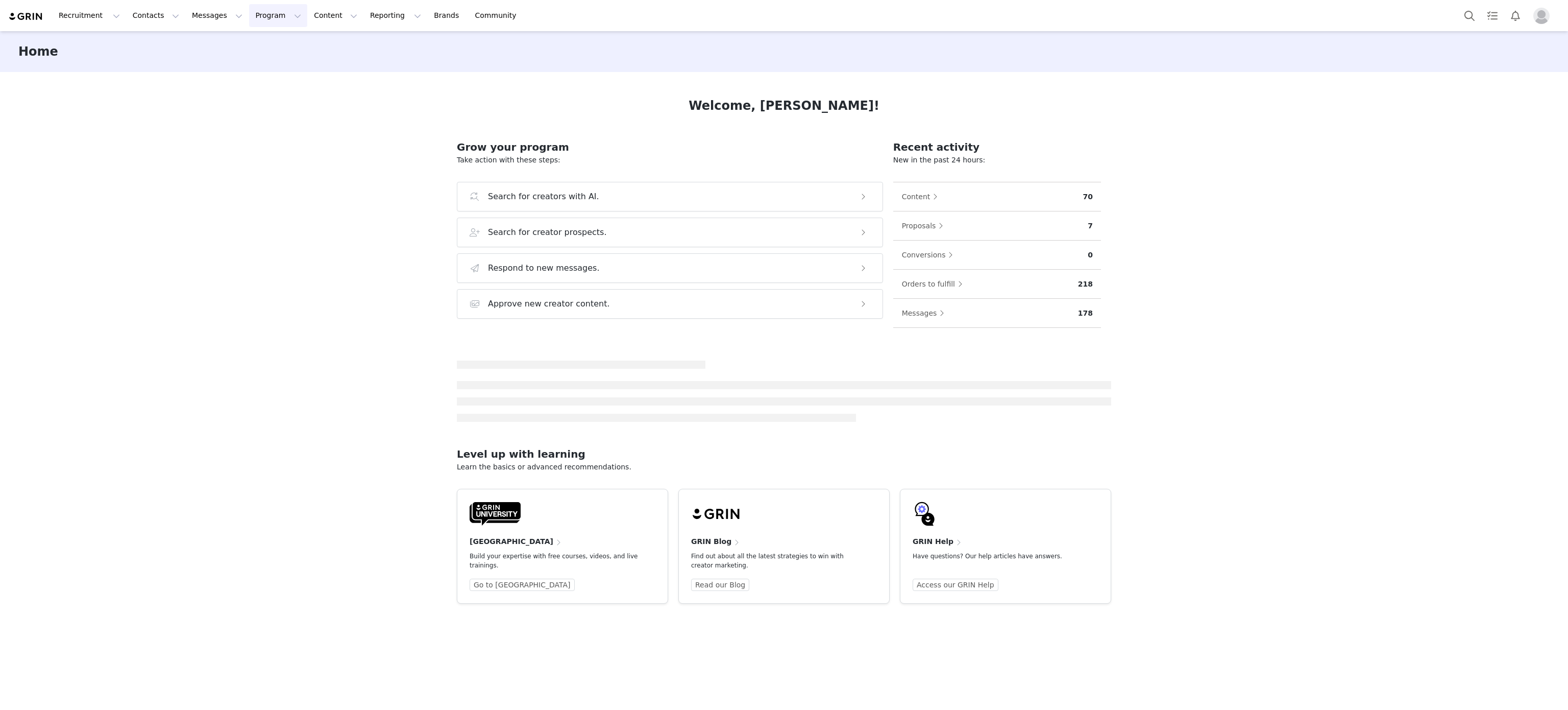
click at [249, 25] on button "Program Program" at bounding box center [278, 16] width 58 height 23
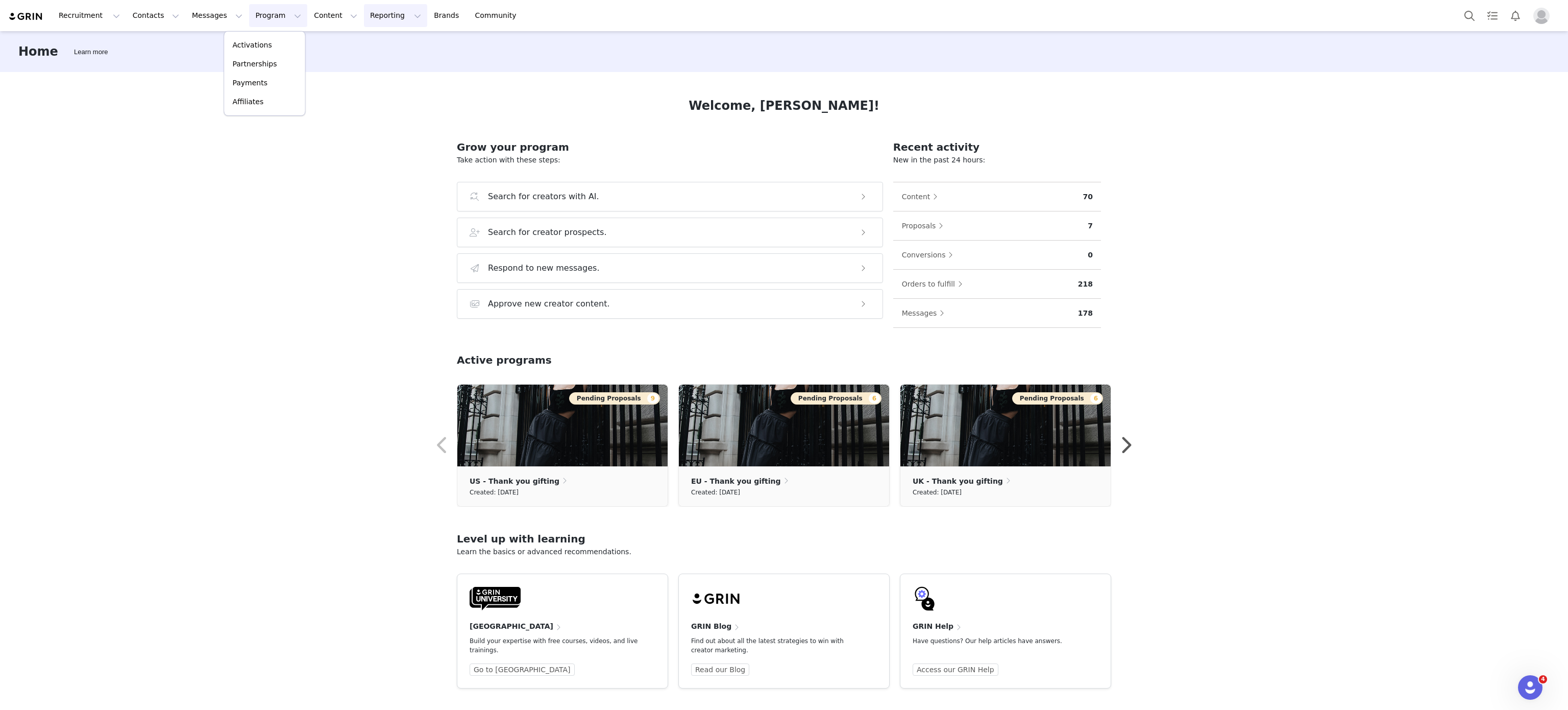
click at [364, 16] on button "Reporting Reporting" at bounding box center [396, 16] width 63 height 23
click at [428, 14] on link "Brands Brands" at bounding box center [448, 16] width 40 height 23
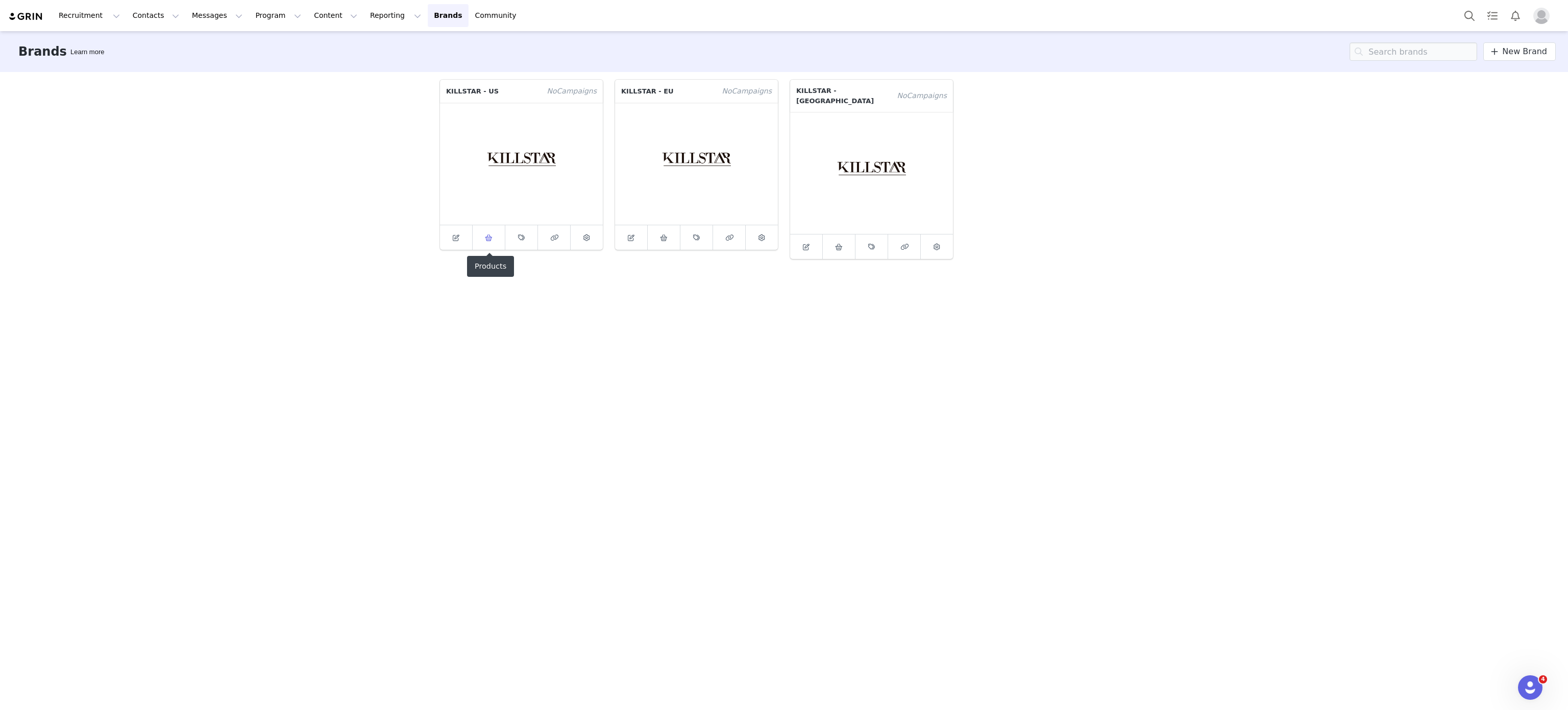
click at [486, 238] on icon at bounding box center [489, 237] width 8 height 7
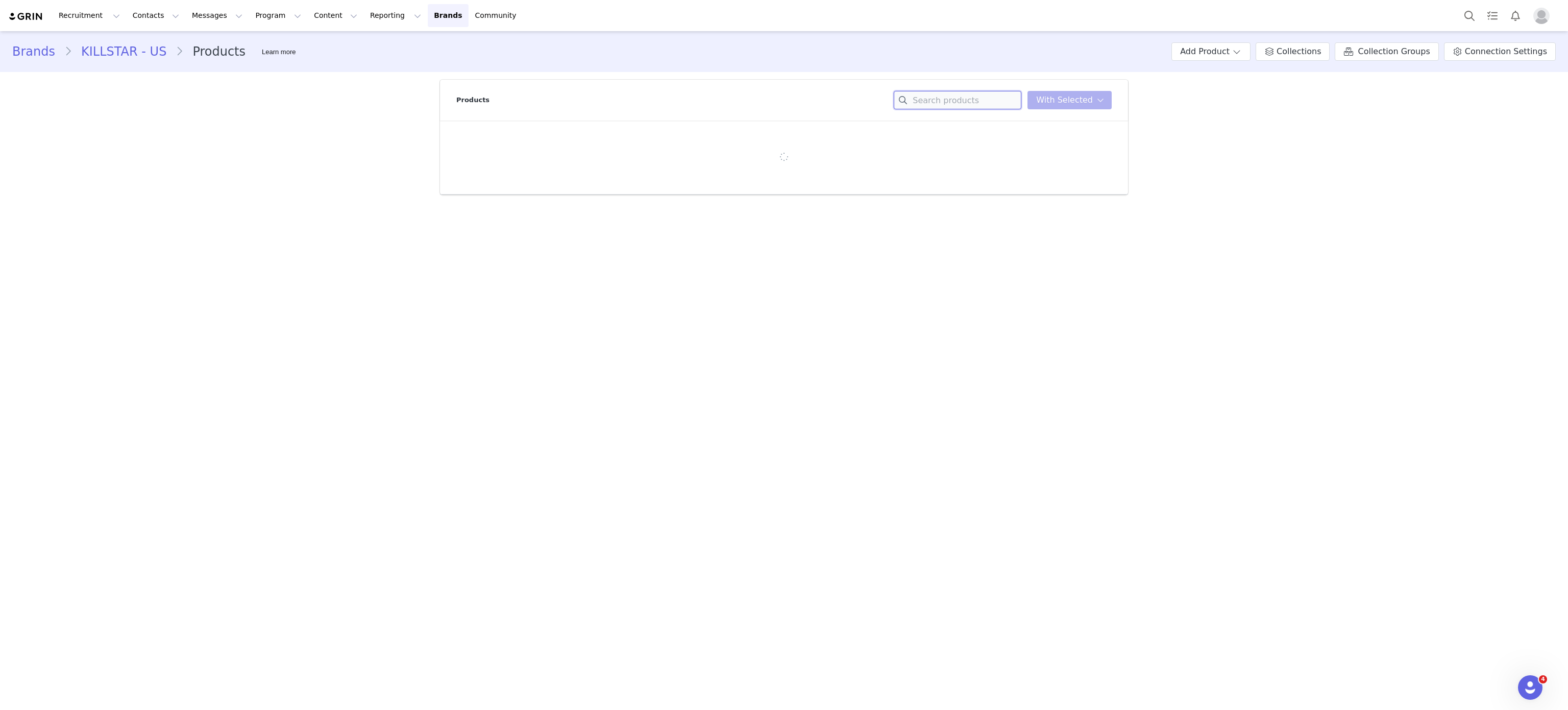
click at [968, 103] on input at bounding box center [957, 100] width 128 height 18
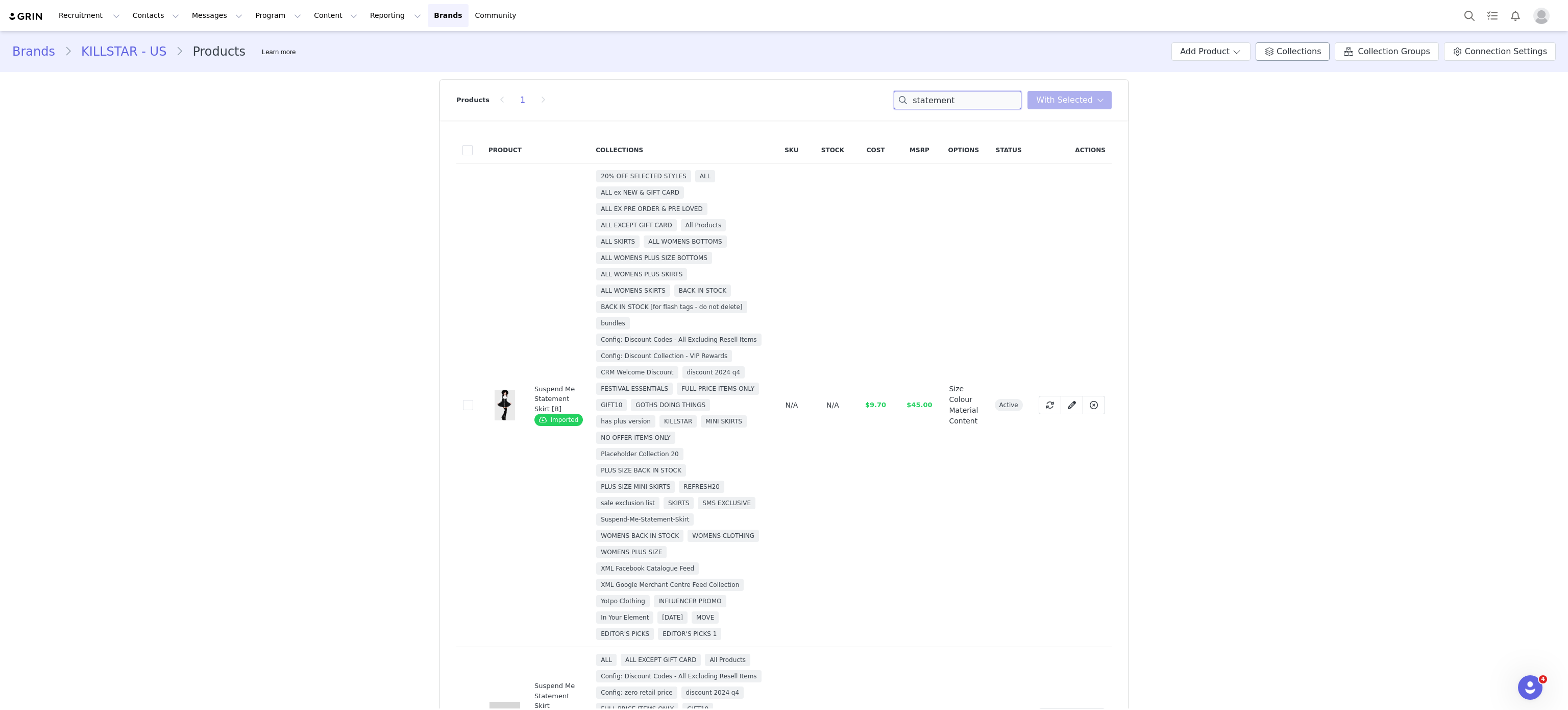
type input "statement"
click at [1303, 46] on span "Collections" at bounding box center [1298, 52] width 44 height 12
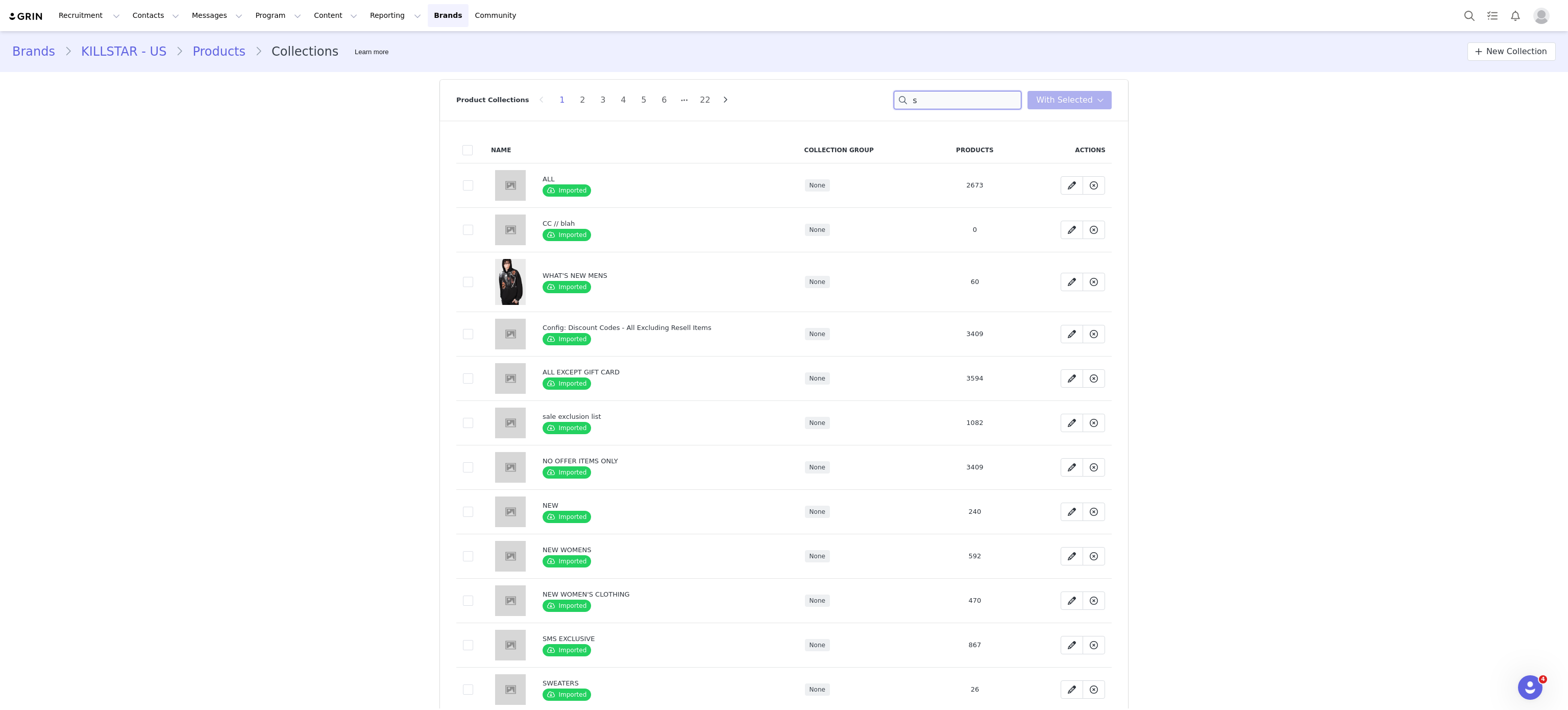
click at [925, 102] on input "s" at bounding box center [957, 100] width 128 height 18
type input "statement"
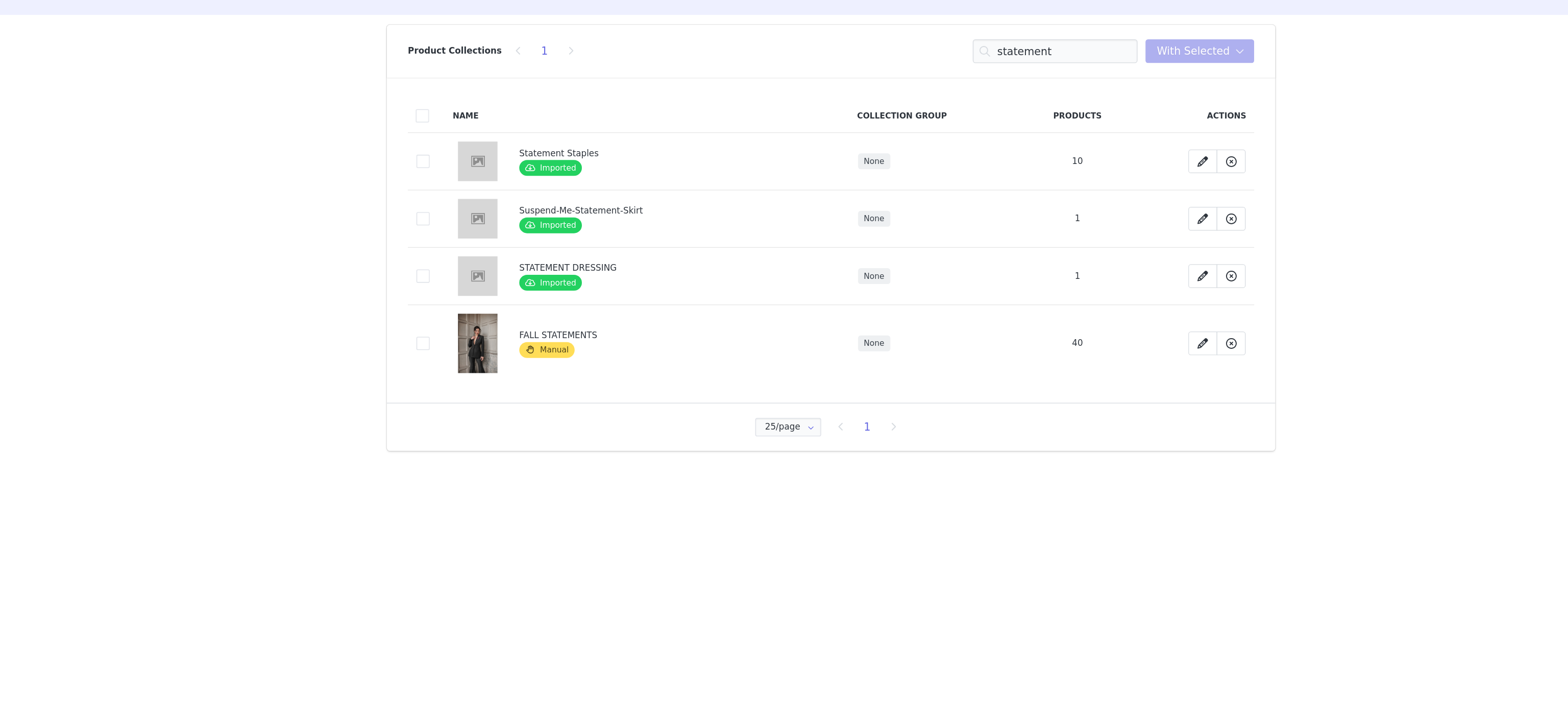
click at [622, 269] on div "STATEMENT DRESSING" at bounding box center [654, 268] width 224 height 10
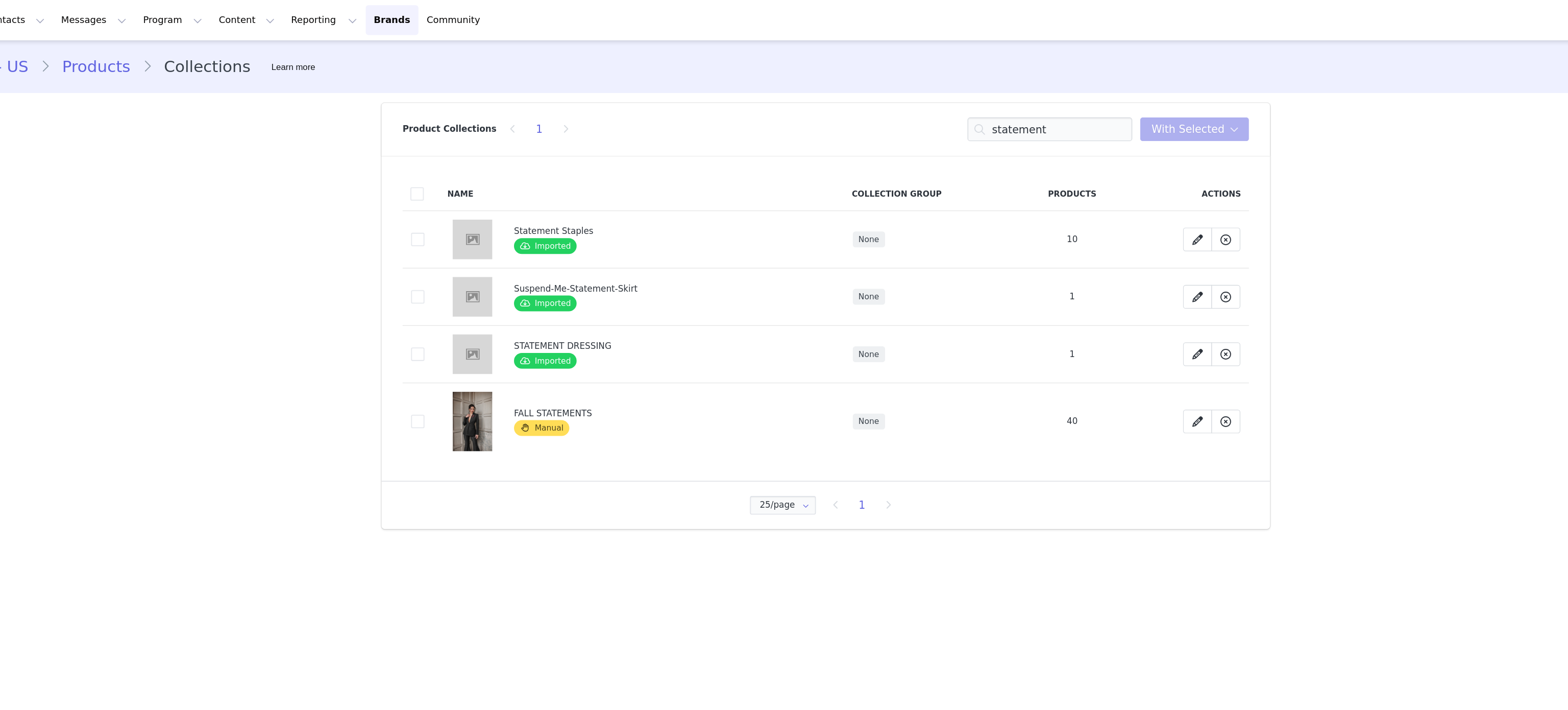
drag, startPoint x: 621, startPoint y: 264, endPoint x: 728, endPoint y: 248, distance: 108.2
click at [728, 248] on tbody "405595 Statement Staples Imported None 10 Delete Collection This will not delet…" at bounding box center [784, 259] width 656 height 193
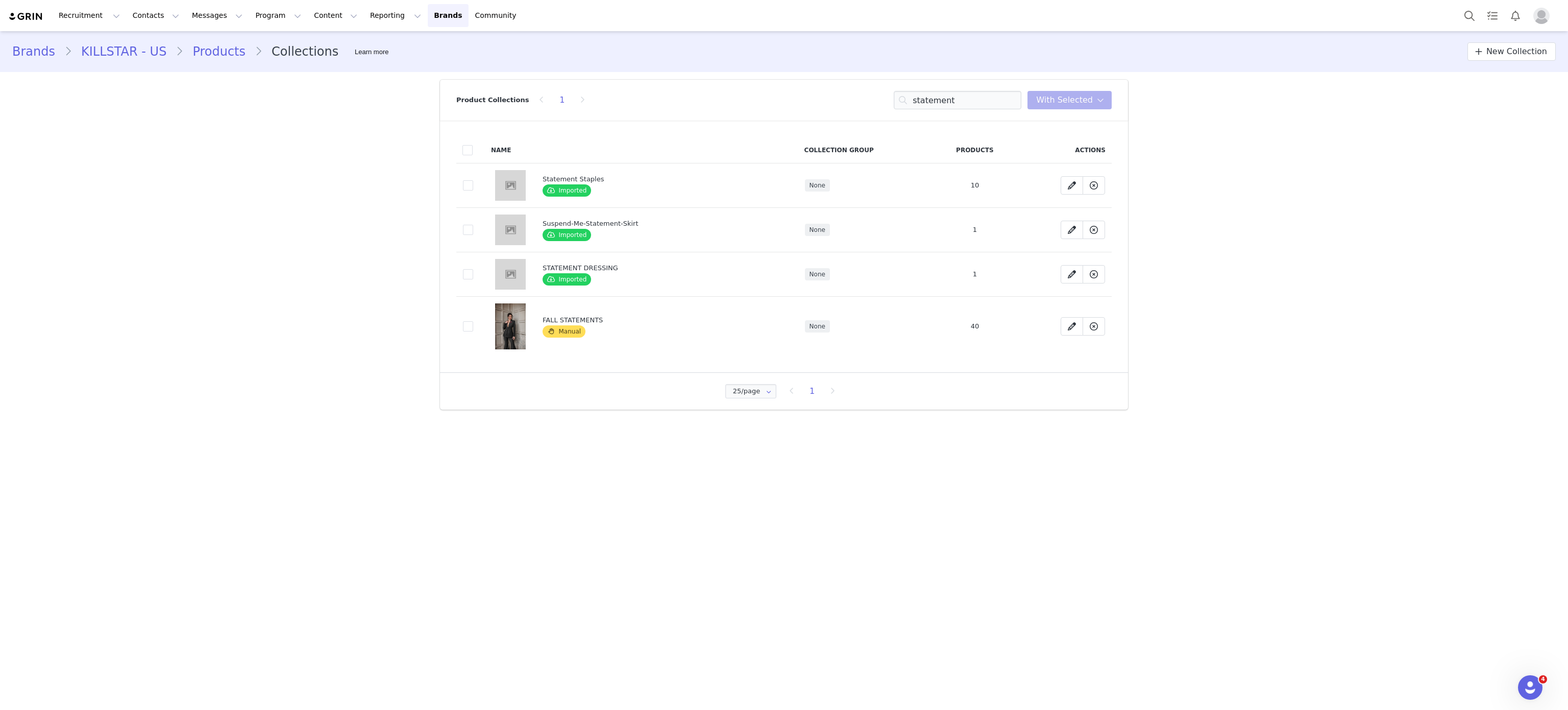
click at [570, 332] on span "Manual" at bounding box center [564, 331] width 43 height 12
click at [1086, 329] on button at bounding box center [1094, 326] width 23 height 18
click at [1083, 429] on button "Yes, delete Collection" at bounding box center [1090, 434] width 105 height 18
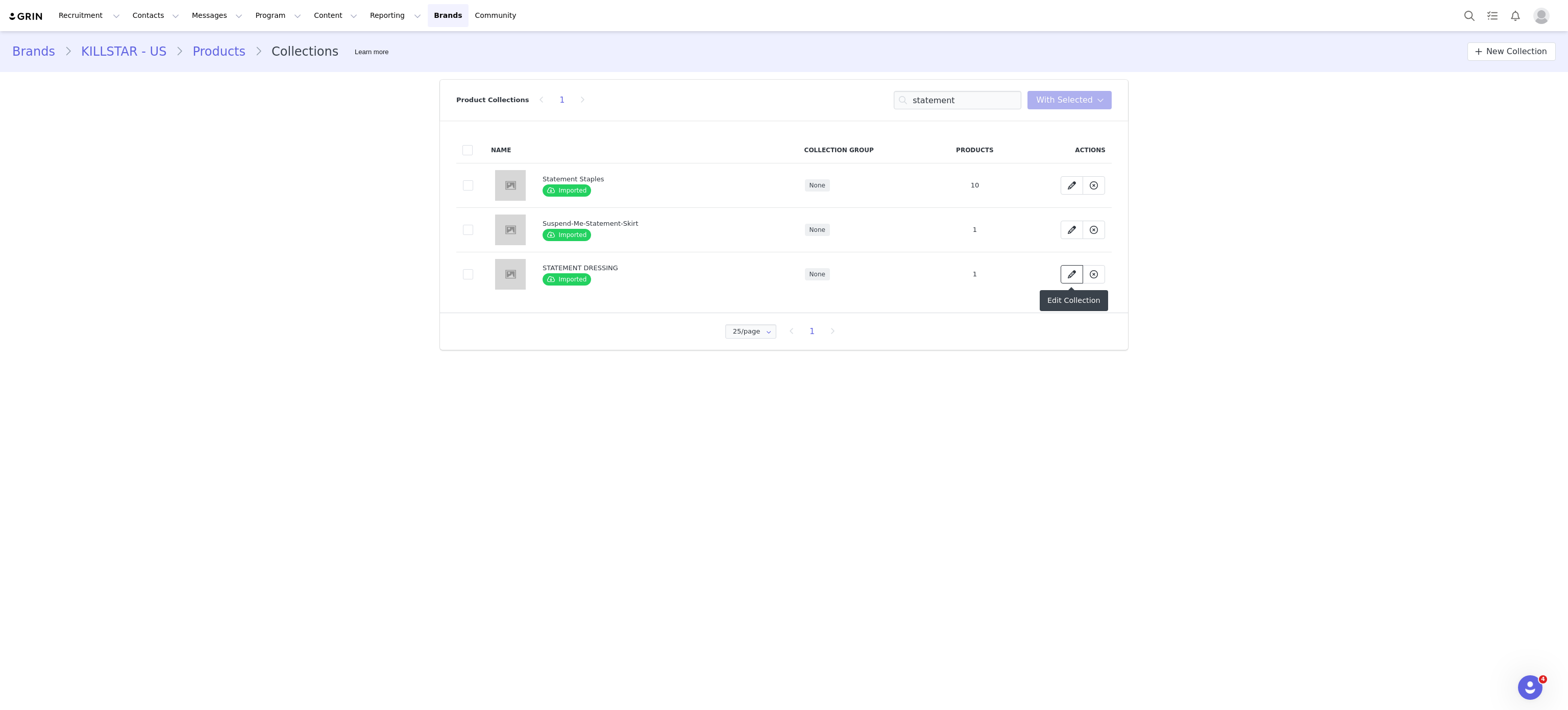
click at [1072, 276] on icon at bounding box center [1071, 274] width 8 height 8
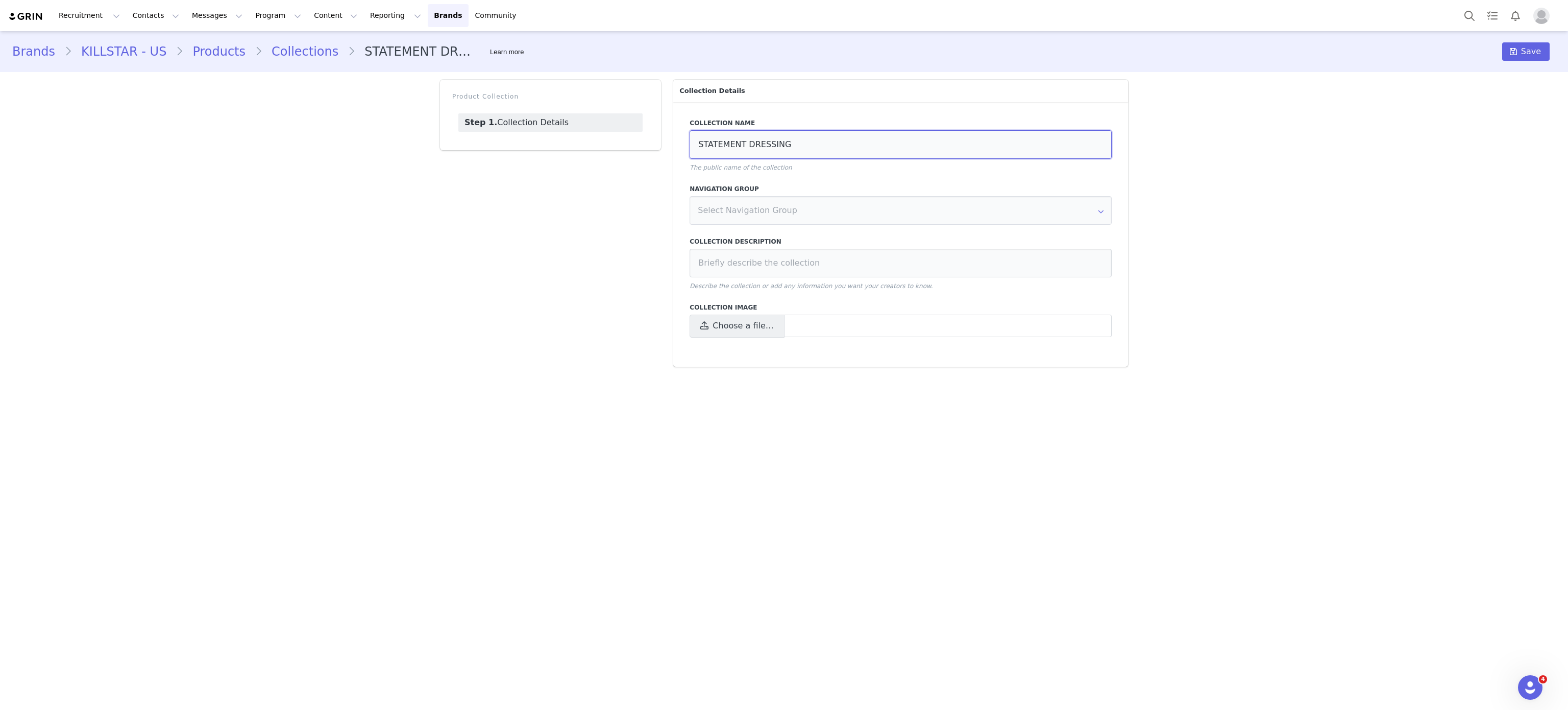
click at [830, 156] on input "STATEMENT DRESSING" at bounding box center [900, 144] width 422 height 29
type input "Statement Dressing"
click at [727, 332] on span "Choose a file…" at bounding box center [737, 326] width 94 height 23
click at [727, 332] on input "Choose a file…" at bounding box center [900, 326] width 422 height 23
type input "C:\fakepath\Fall statement.jpg"
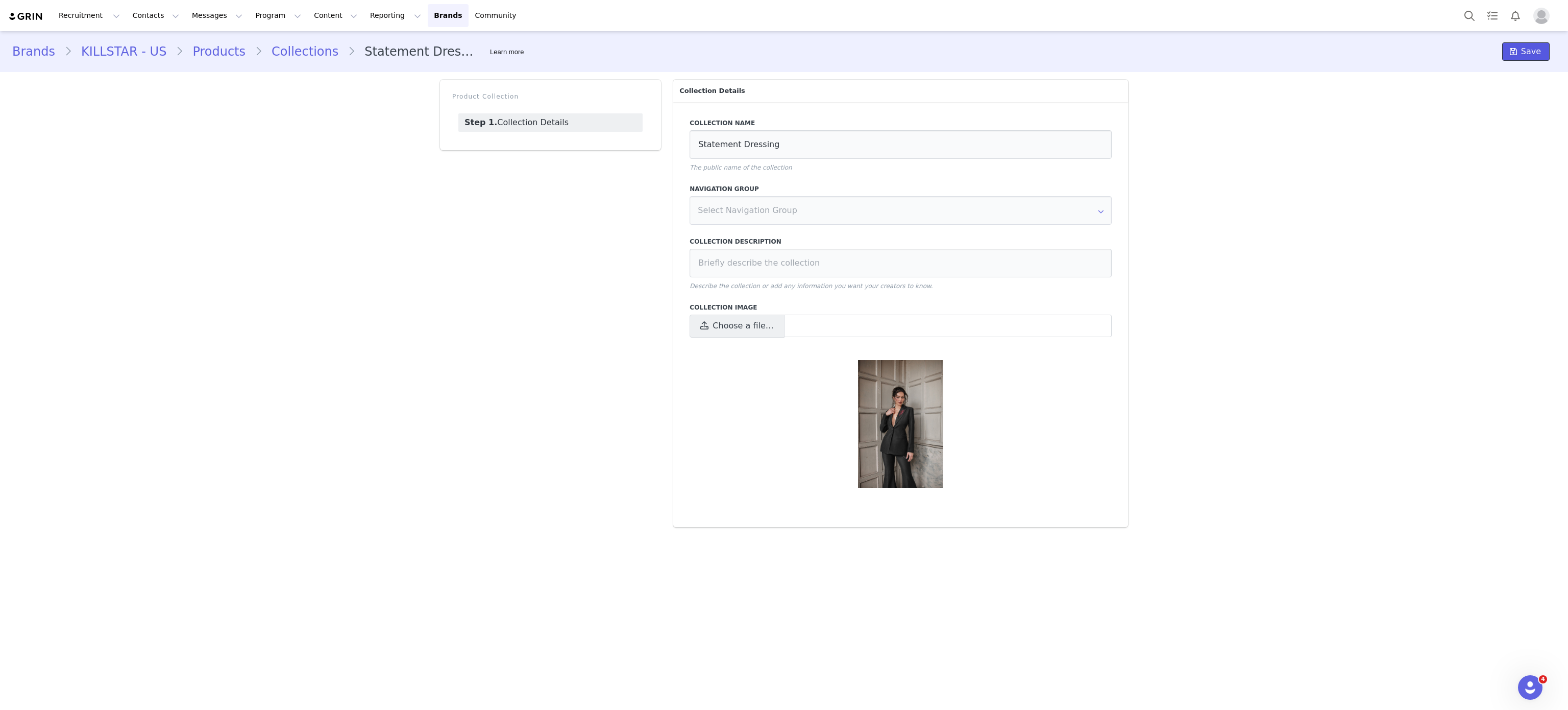
click at [1516, 46] on span at bounding box center [1513, 52] width 12 height 12
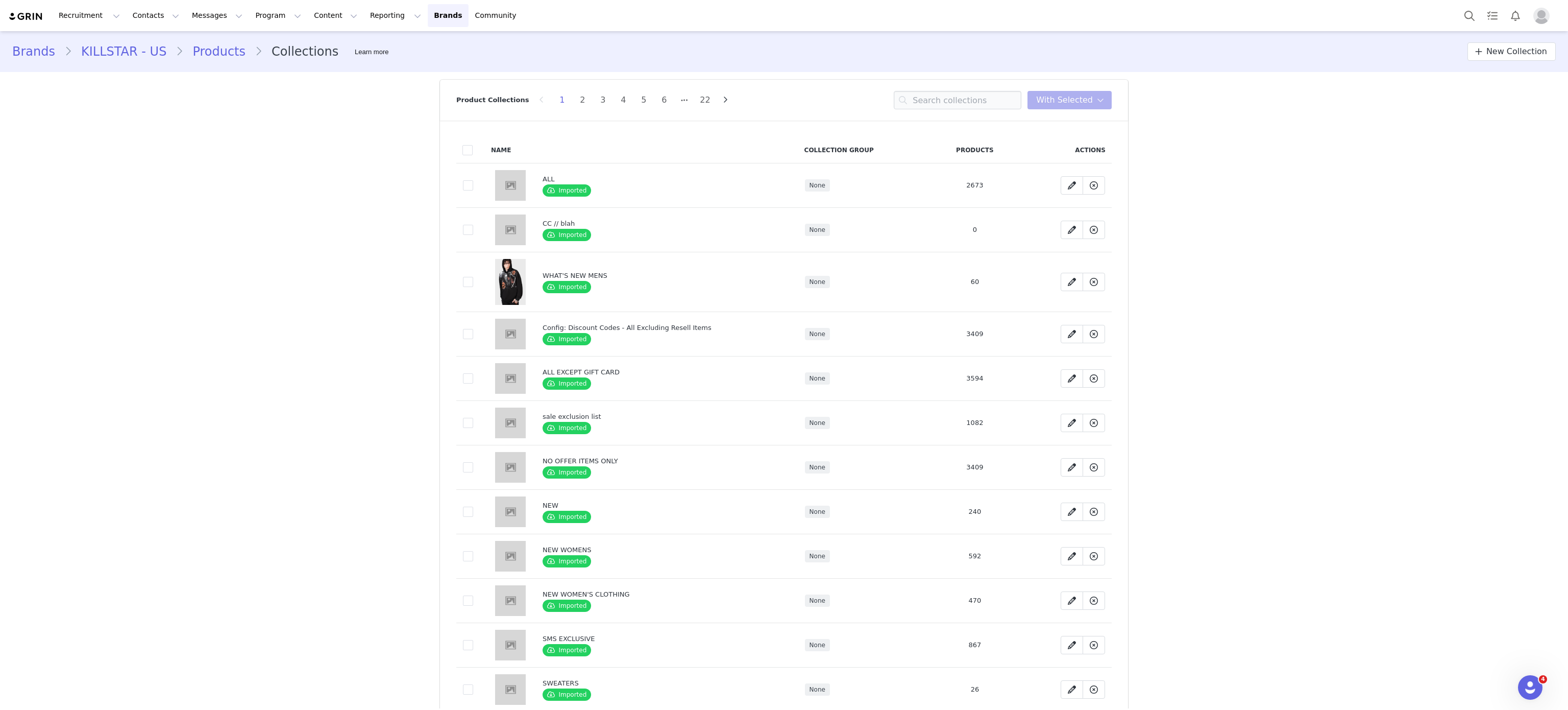
click at [230, 46] on link "Products" at bounding box center [219, 52] width 71 height 18
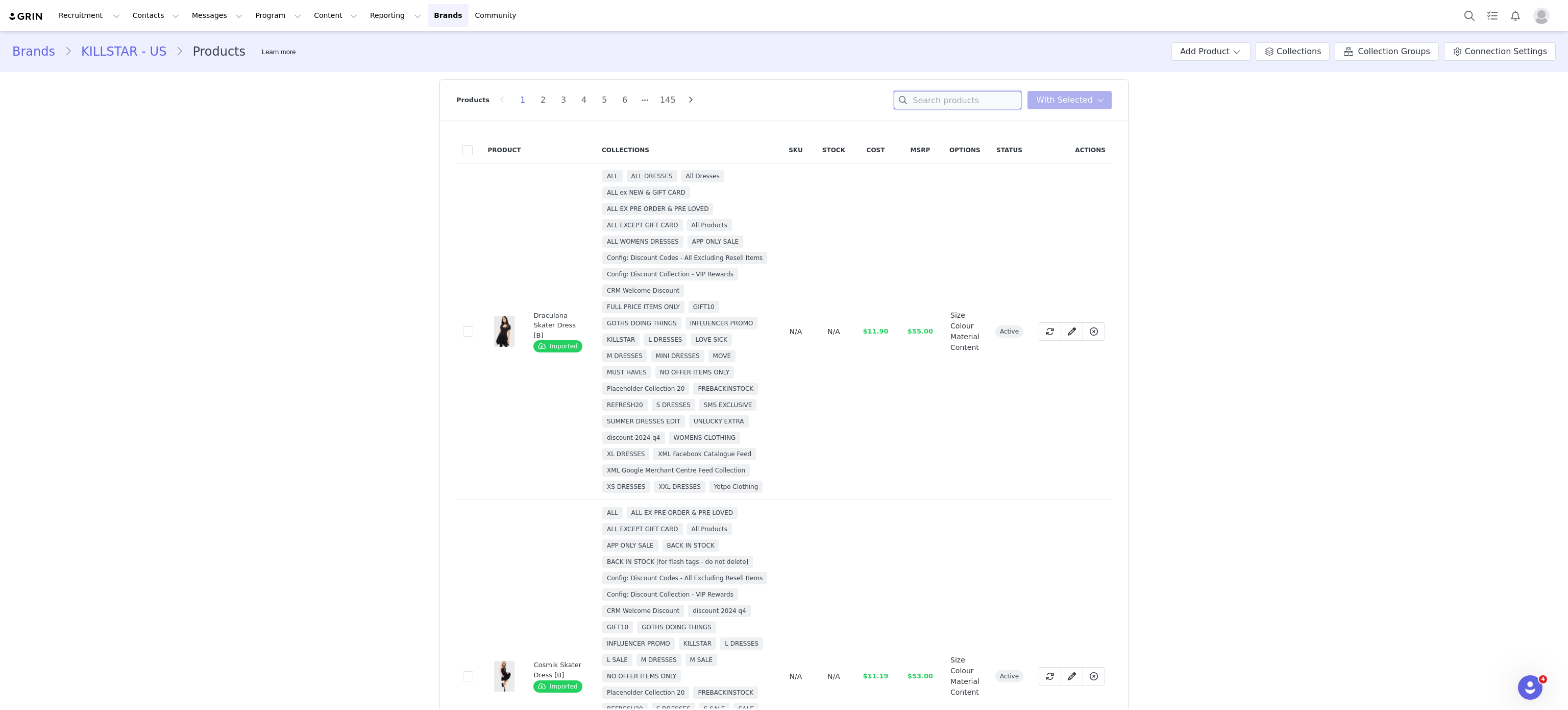
click at [962, 97] on input at bounding box center [957, 100] width 128 height 18
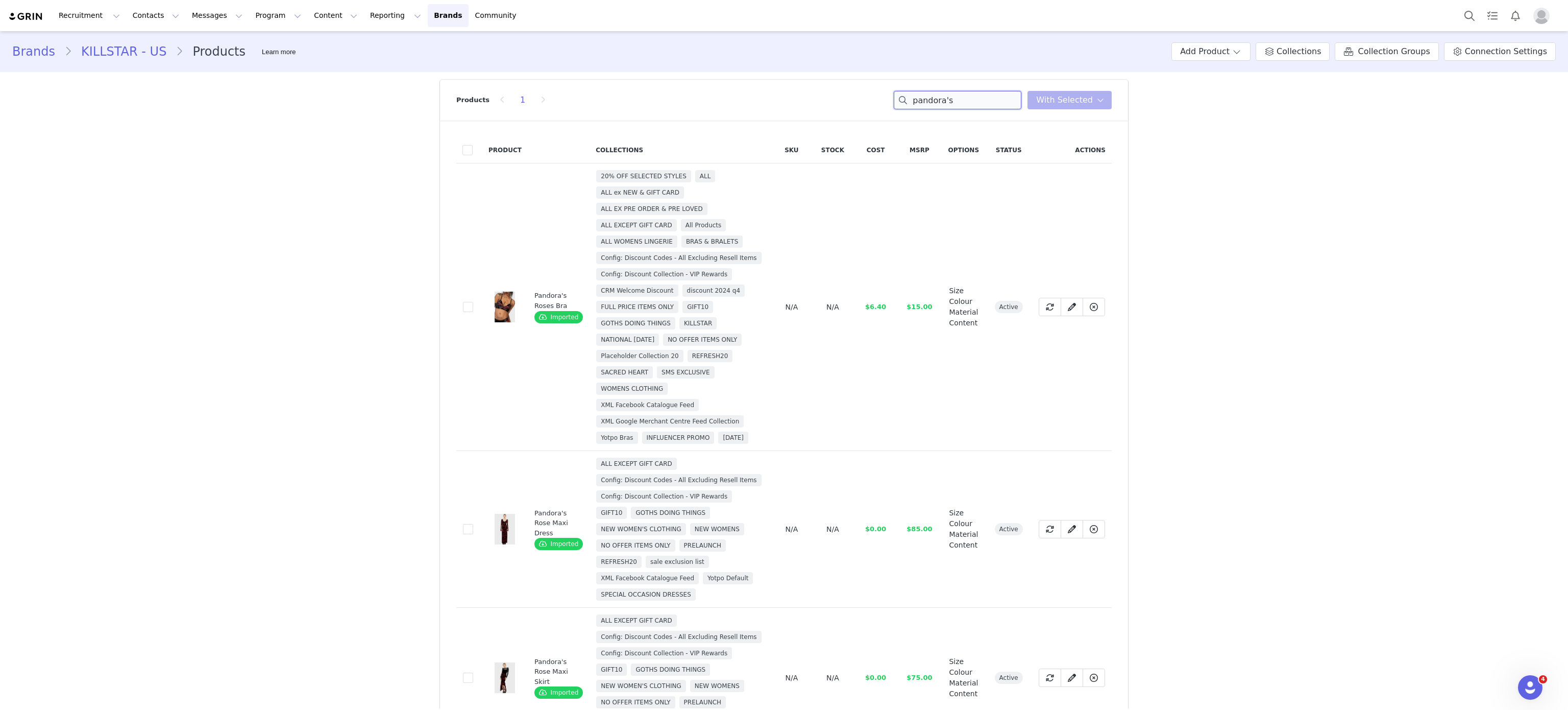
scroll to position [82, 0]
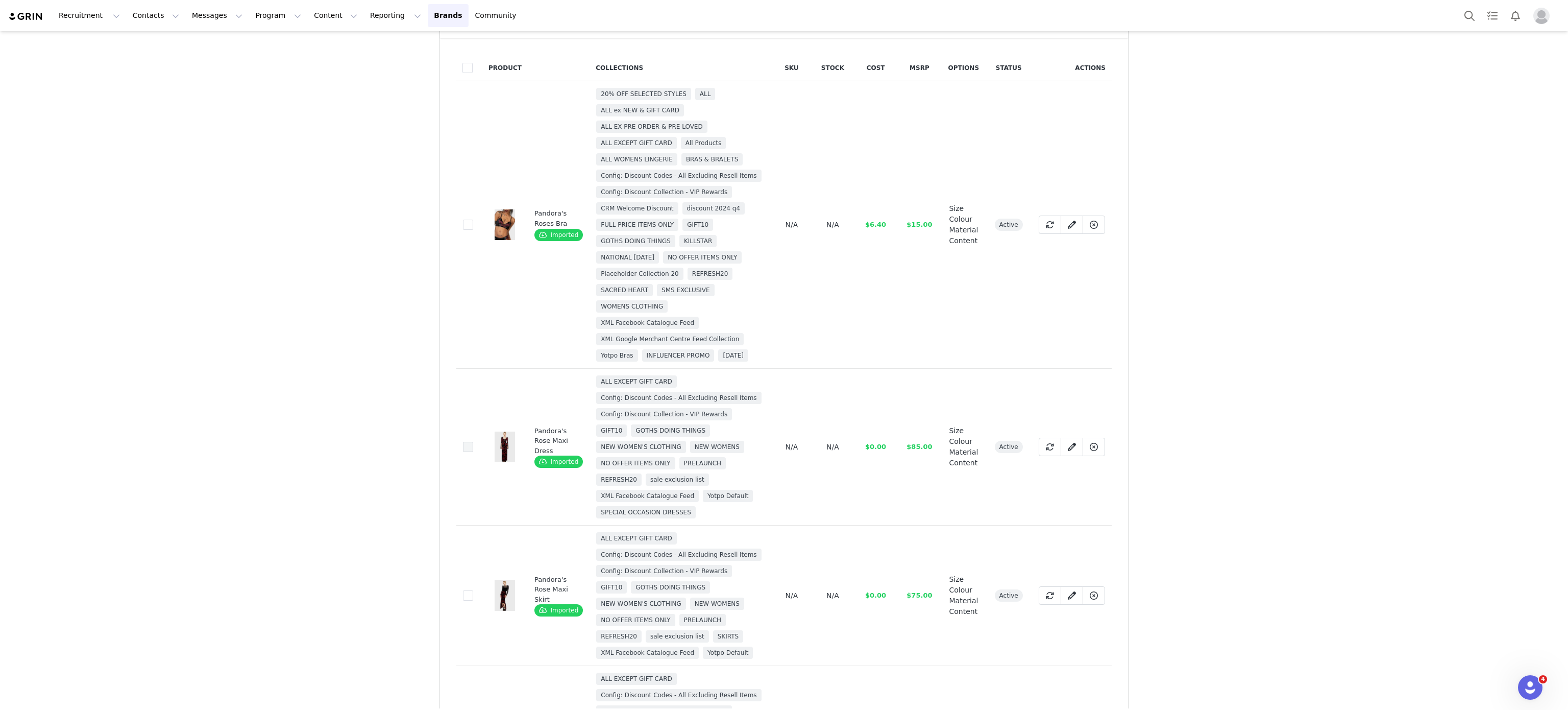
click at [463, 451] on span at bounding box center [468, 446] width 10 height 10
click at [473, 441] on input "24426066-b9f6-444e-81e2-9af861aae654" at bounding box center [473, 441] width 0 height 0
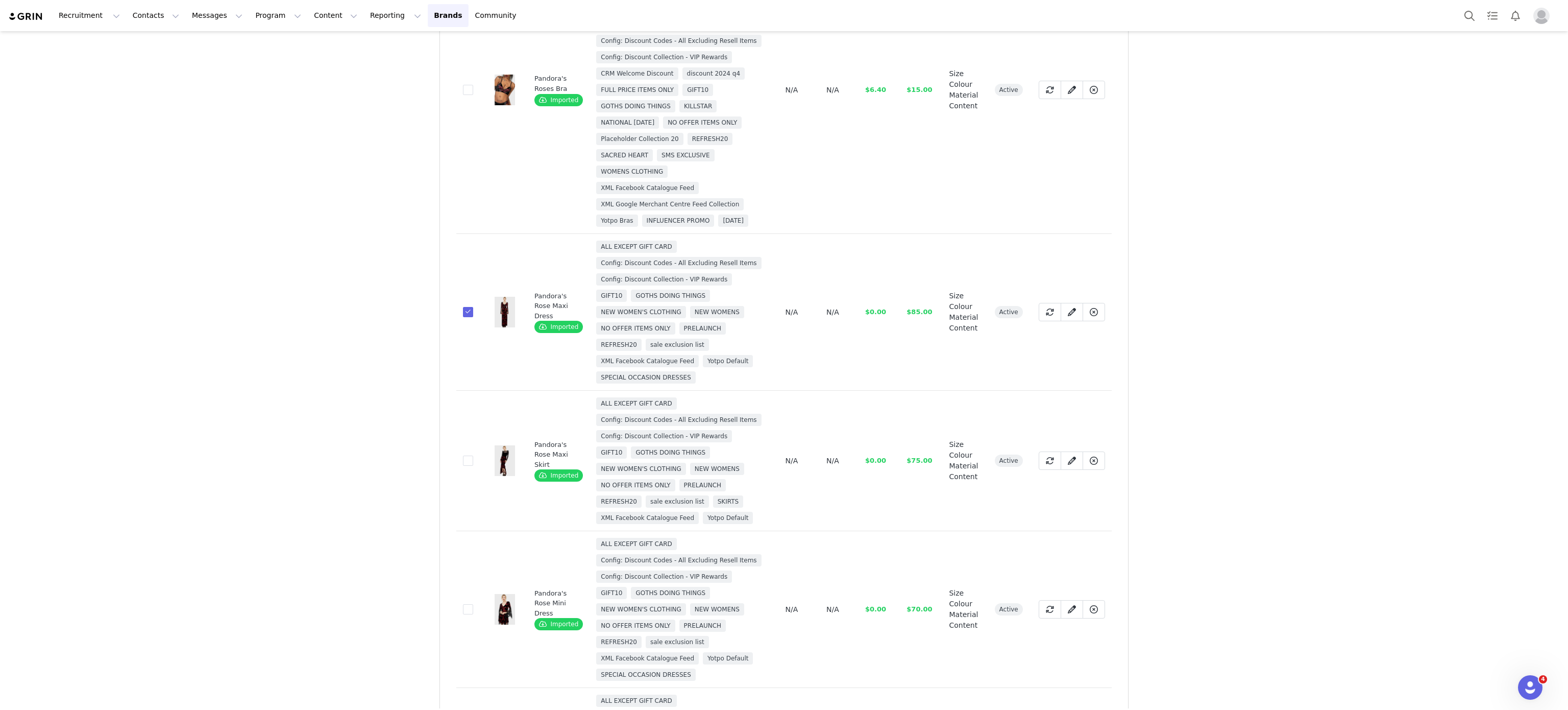
scroll to position [217, 0]
click at [463, 461] on span at bounding box center [468, 460] width 10 height 10
click at [473, 455] on input "25c1cff7-81ae-4bd0-8c1c-ac643260394b" at bounding box center [473, 455] width 0 height 0
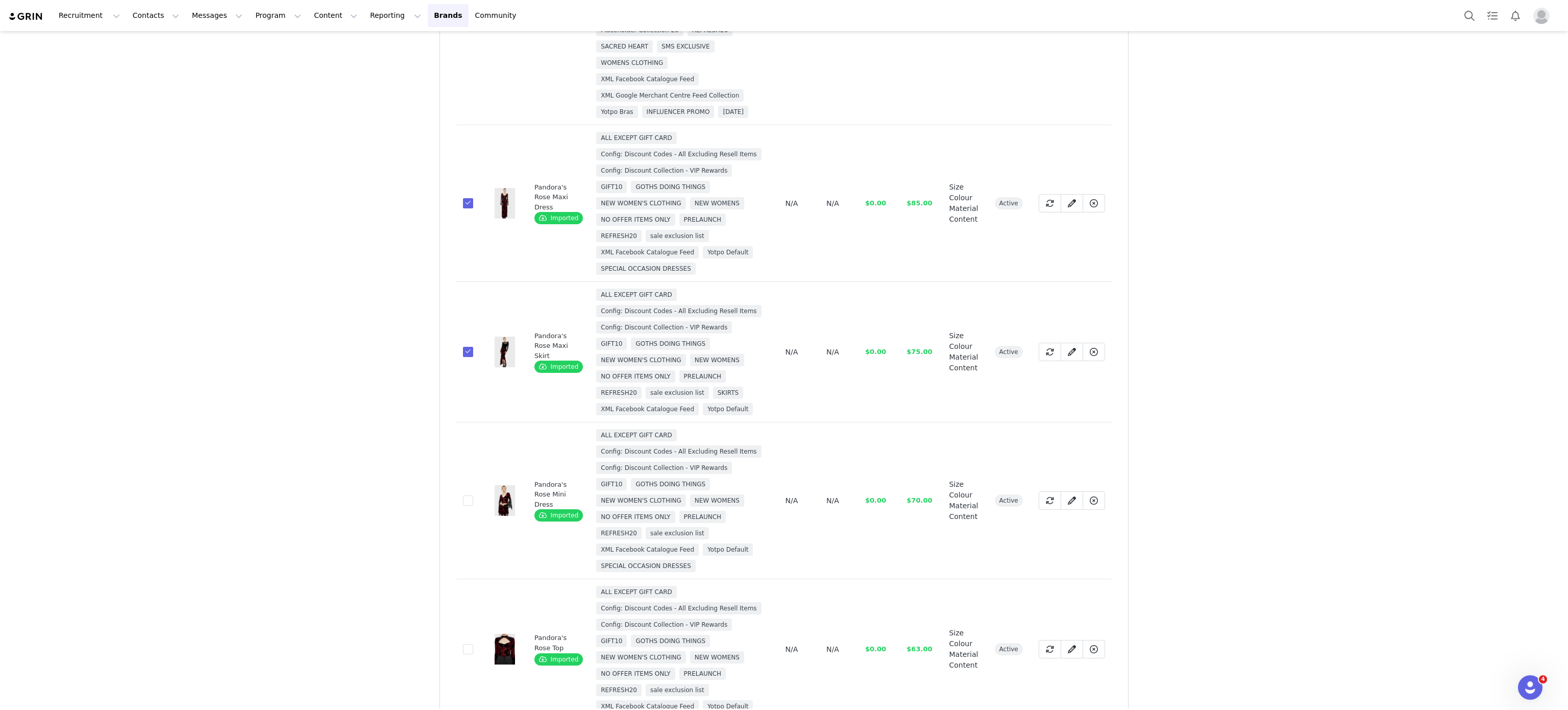
scroll to position [336, 0]
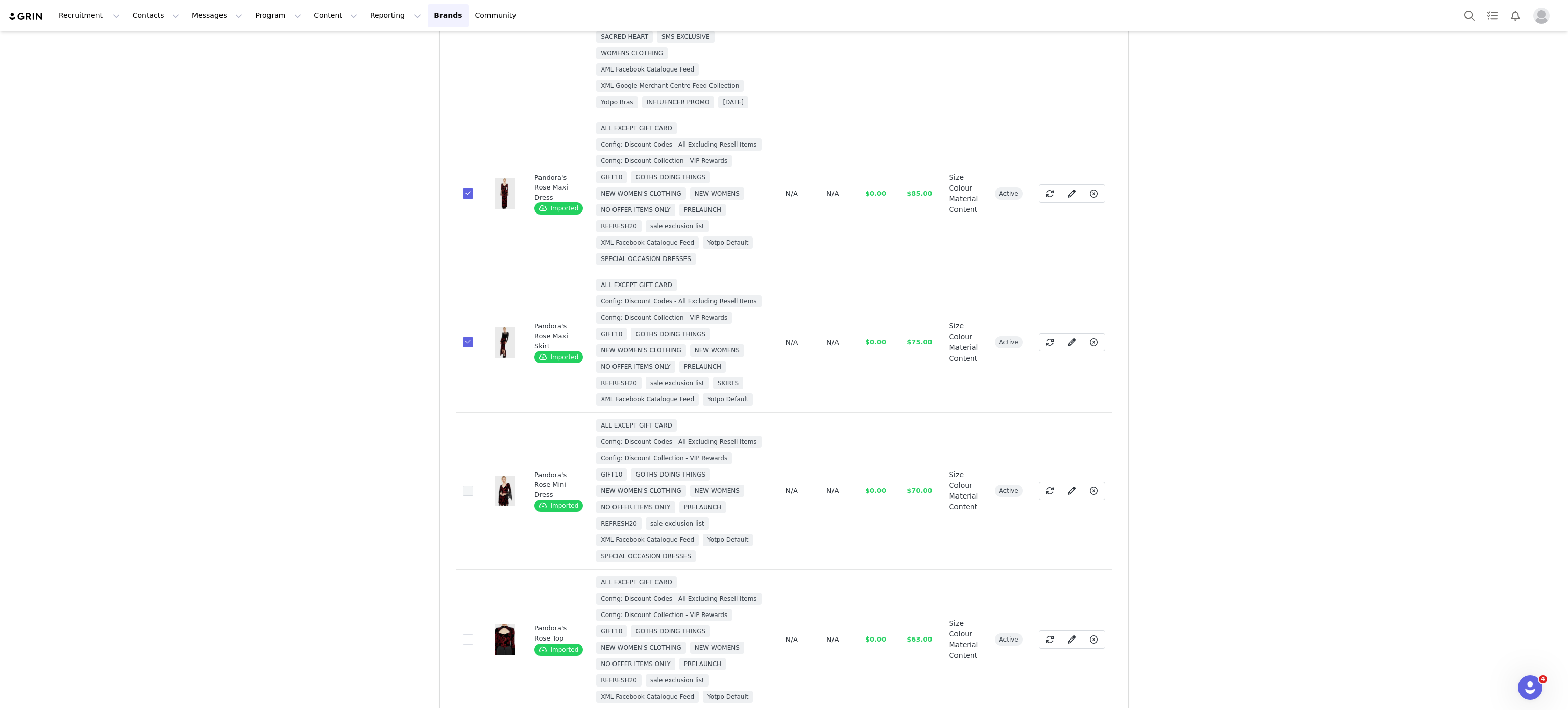
click at [463, 493] on span at bounding box center [468, 490] width 10 height 10
click at [473, 485] on input "27720ea9-08ef-4ad6-a920-15fc5d5be904" at bounding box center [473, 485] width 0 height 0
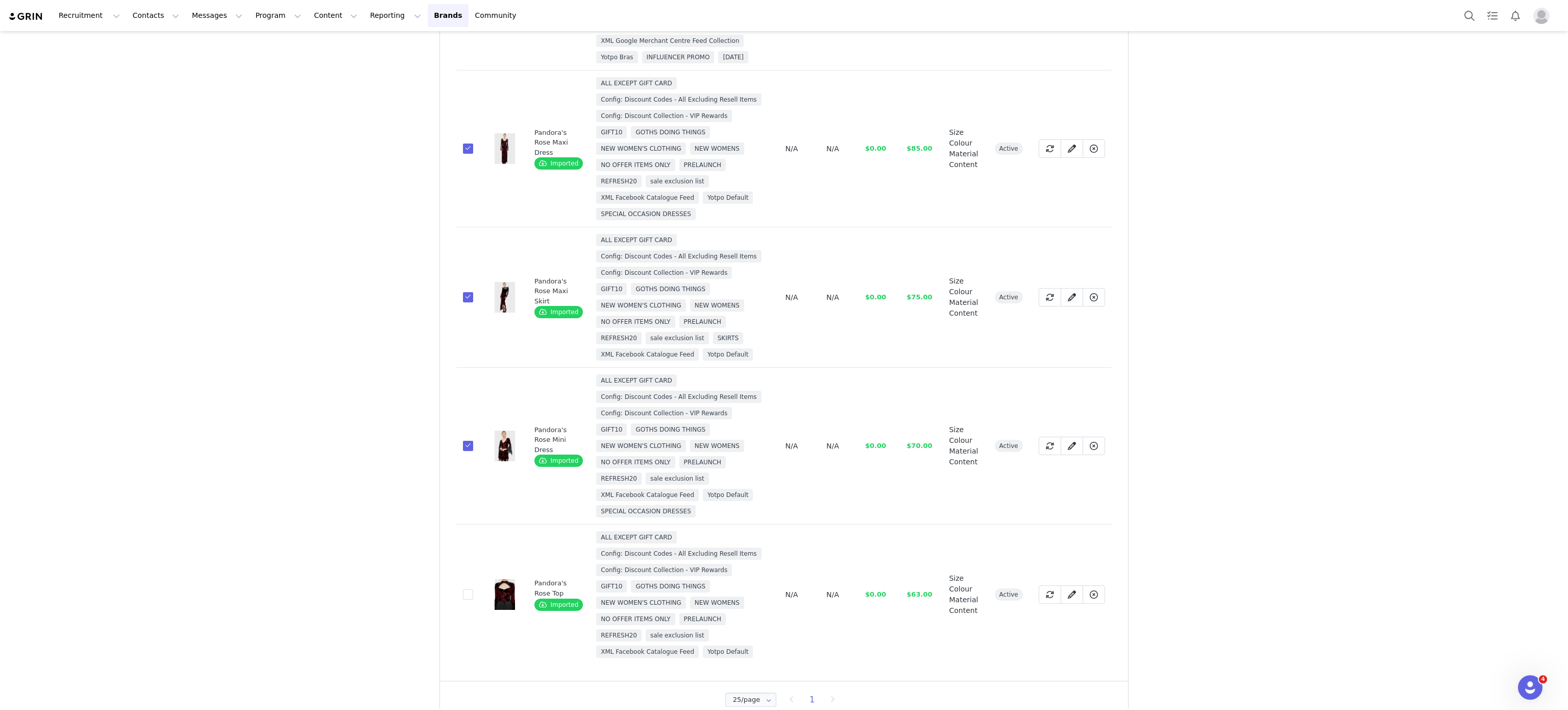
click at [457, 599] on td "748bce6f-01bf-42e6-8a2b-2f20718b0ec6" at bounding box center [469, 594] width 26 height 141
click at [463, 590] on span at bounding box center [468, 594] width 10 height 10
click at [473, 589] on input "748bce6f-01bf-42e6-8a2b-2f20718b0ec6" at bounding box center [473, 589] width 0 height 0
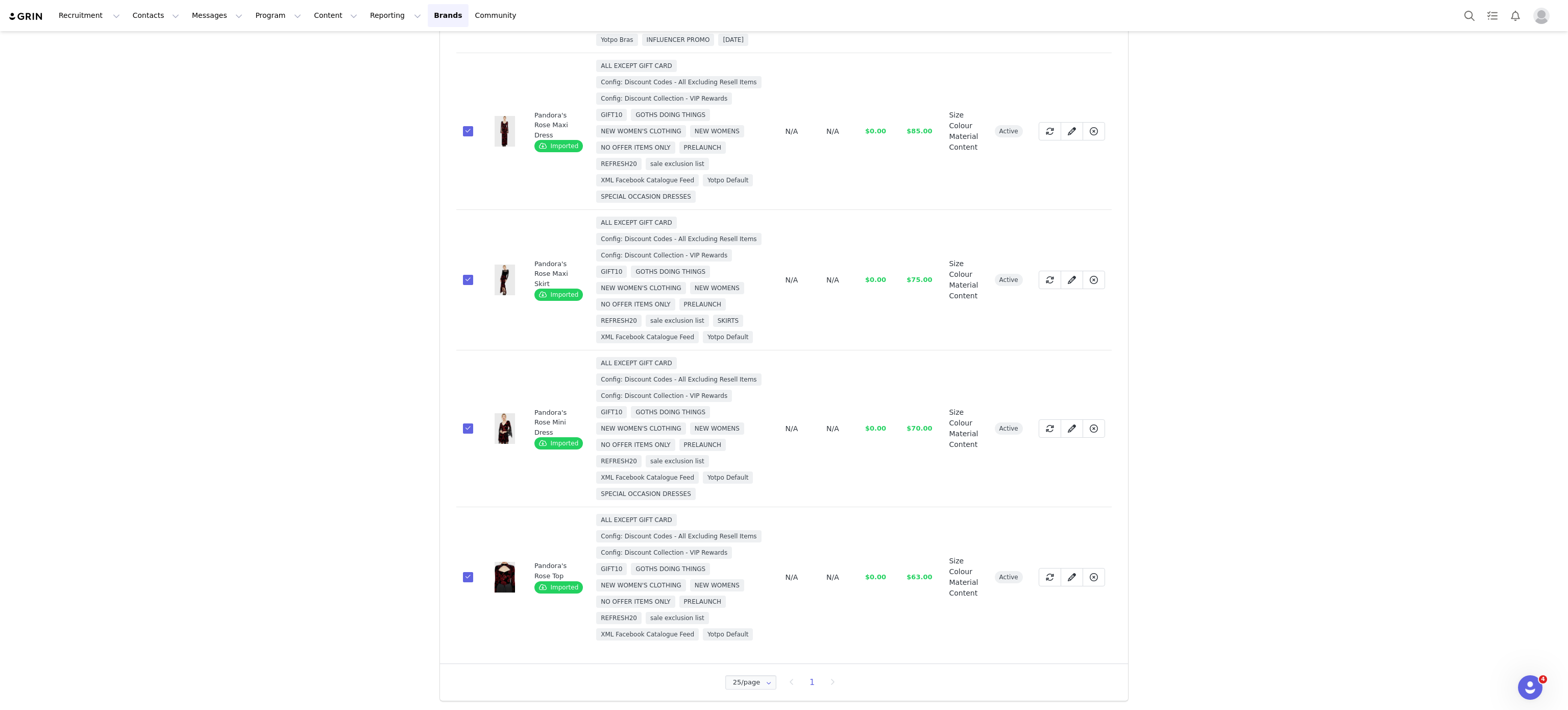
scroll to position [0, 0]
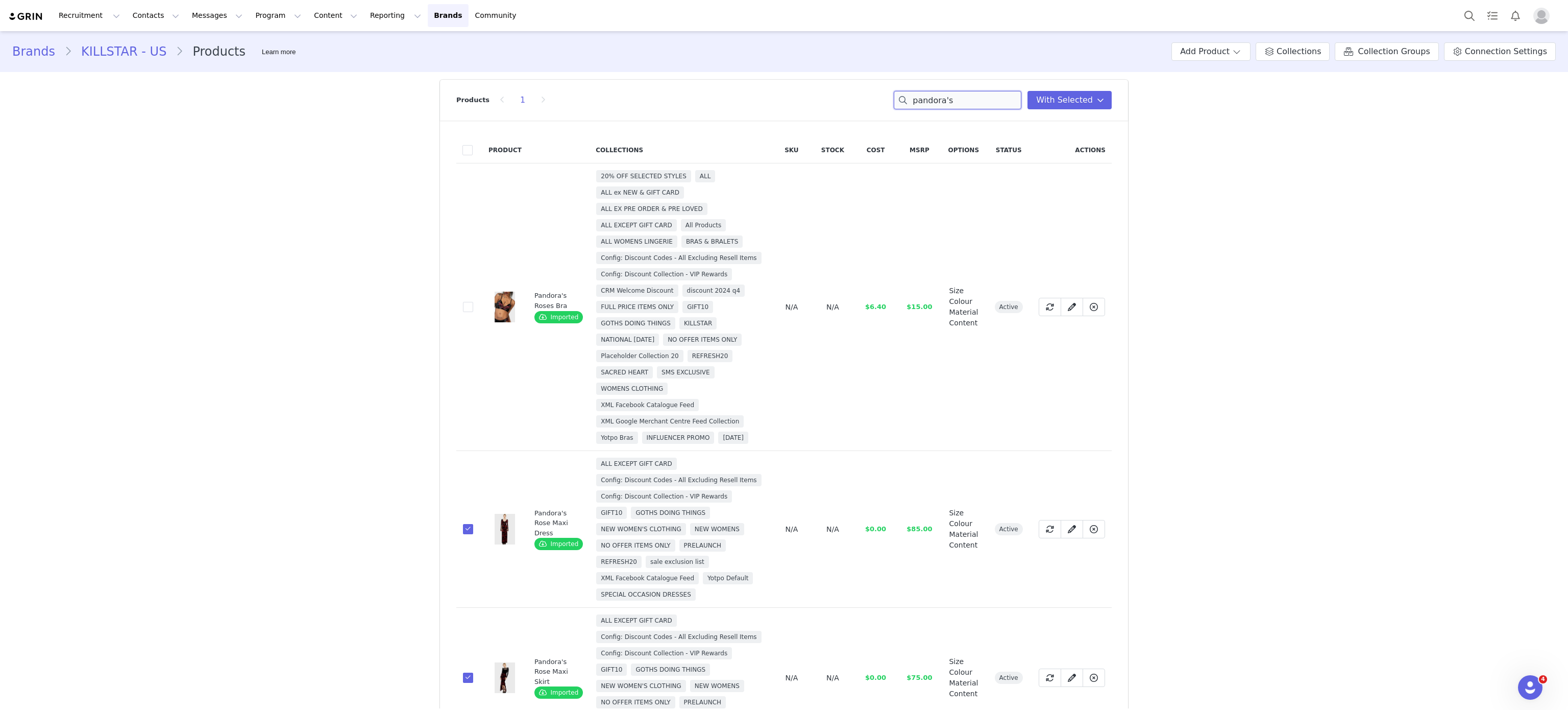
click at [956, 91] on input "pandora's" at bounding box center [957, 100] width 128 height 18
type input "b"
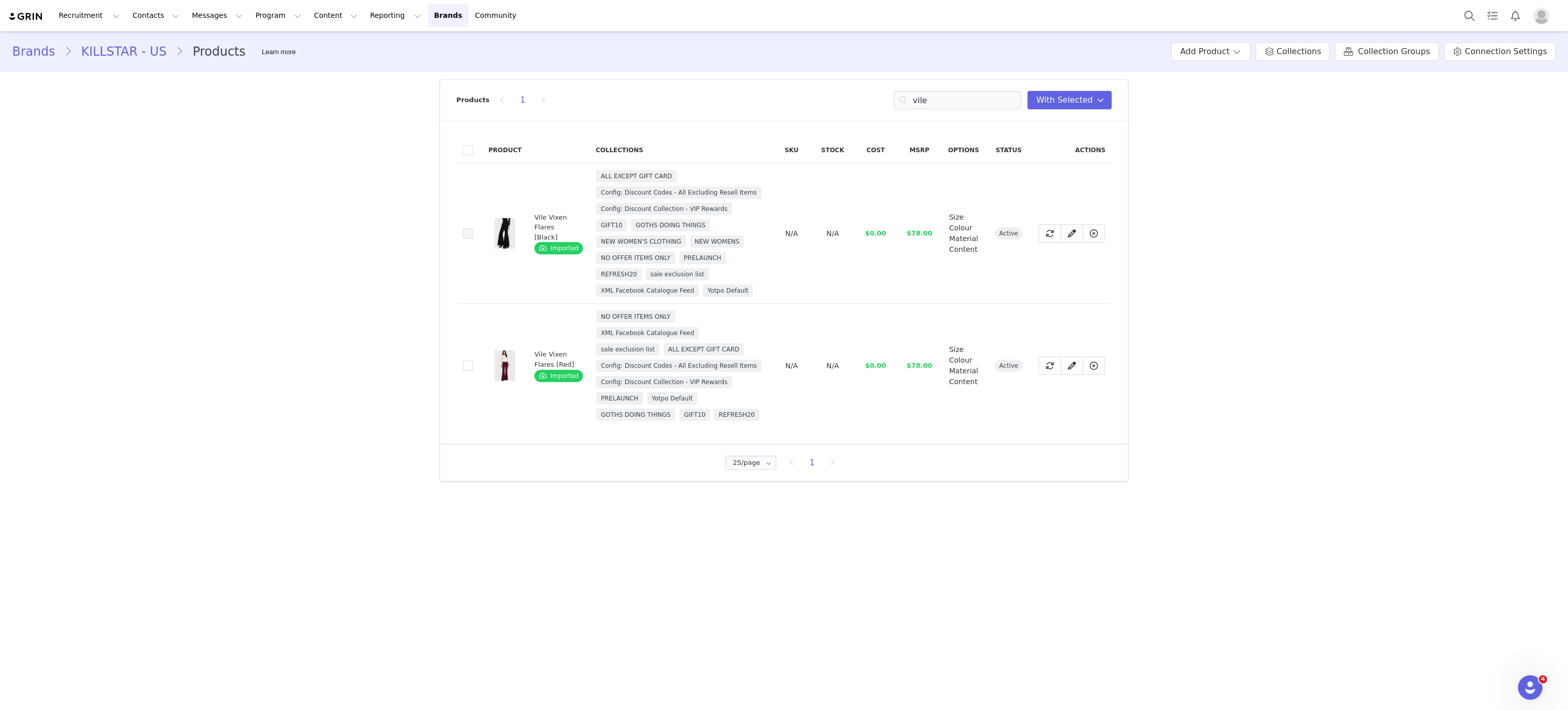
click at [464, 236] on span at bounding box center [468, 233] width 10 height 10
click at [473, 228] on input "b15494db-e70e-4bd1-b85c-6609e204dc28" at bounding box center [473, 228] width 0 height 0
click at [962, 96] on input "vile" at bounding box center [957, 100] width 128 height 18
click at [962, 96] on input "f" at bounding box center [957, 100] width 128 height 18
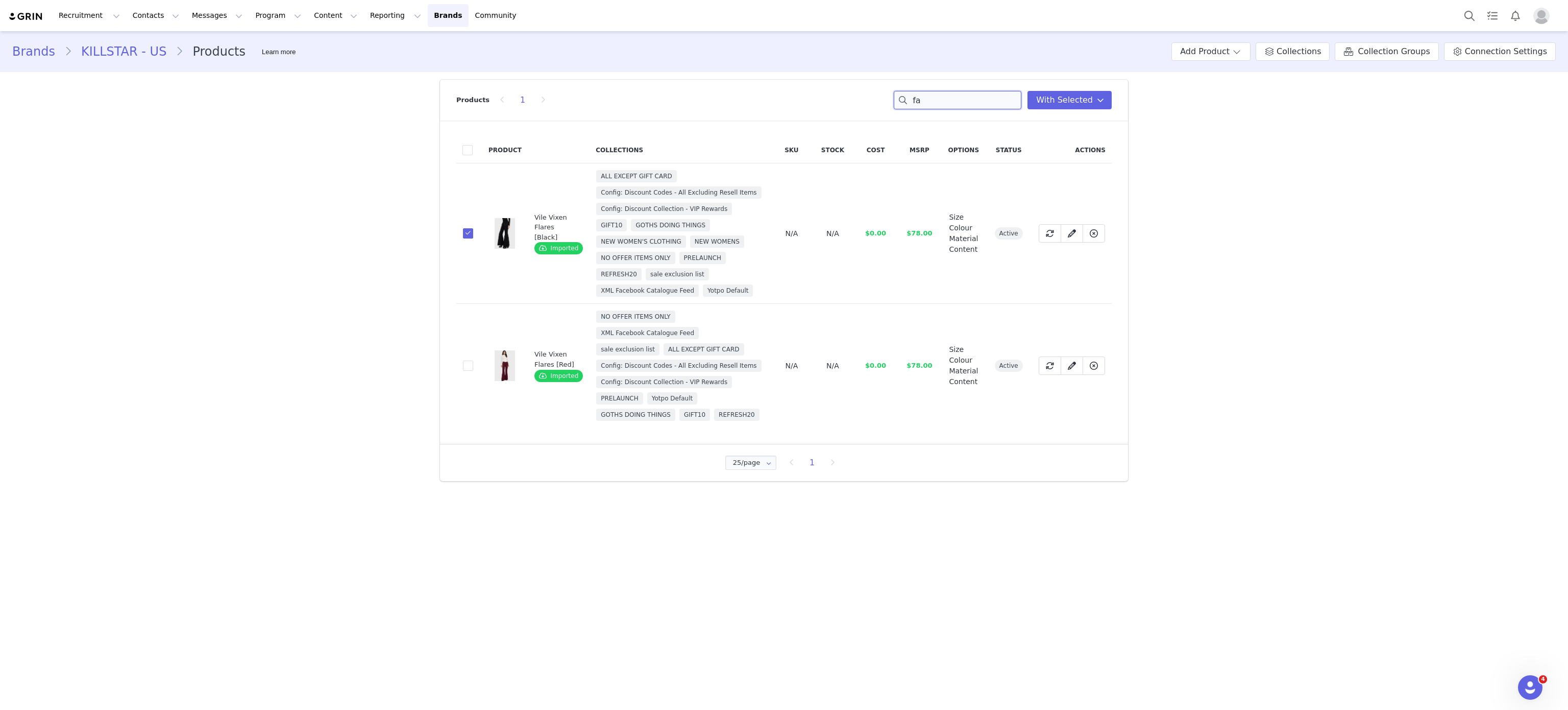
type input "f"
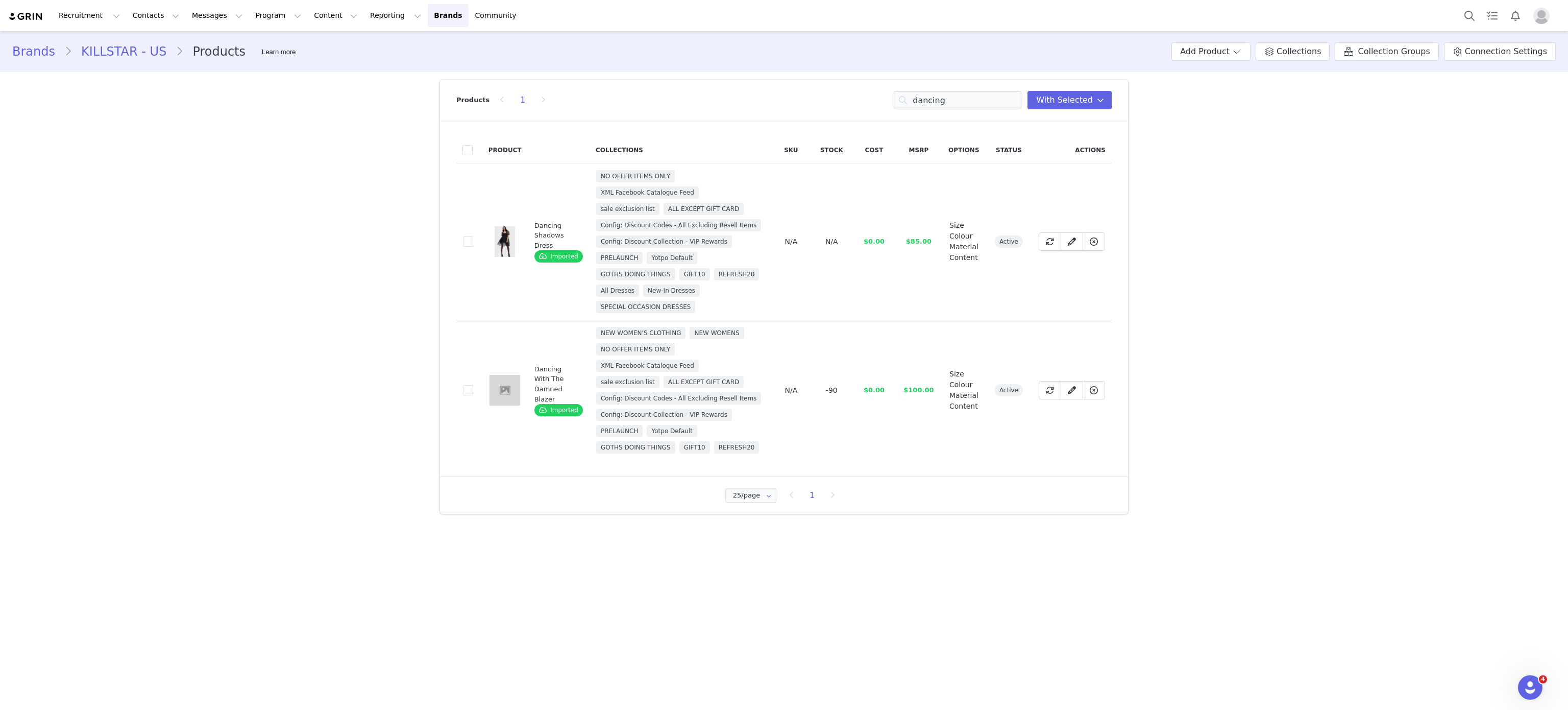
click at [464, 234] on td "7f8384e5-f846-42a2-84b6-bcda34985a69" at bounding box center [469, 241] width 26 height 156
click at [467, 242] on span at bounding box center [468, 241] width 10 height 10
click at [473, 236] on input "7f8384e5-f846-42a2-84b6-bcda34985a69" at bounding box center [473, 236] width 0 height 0
click at [962, 102] on input "dancing" at bounding box center [957, 100] width 128 height 18
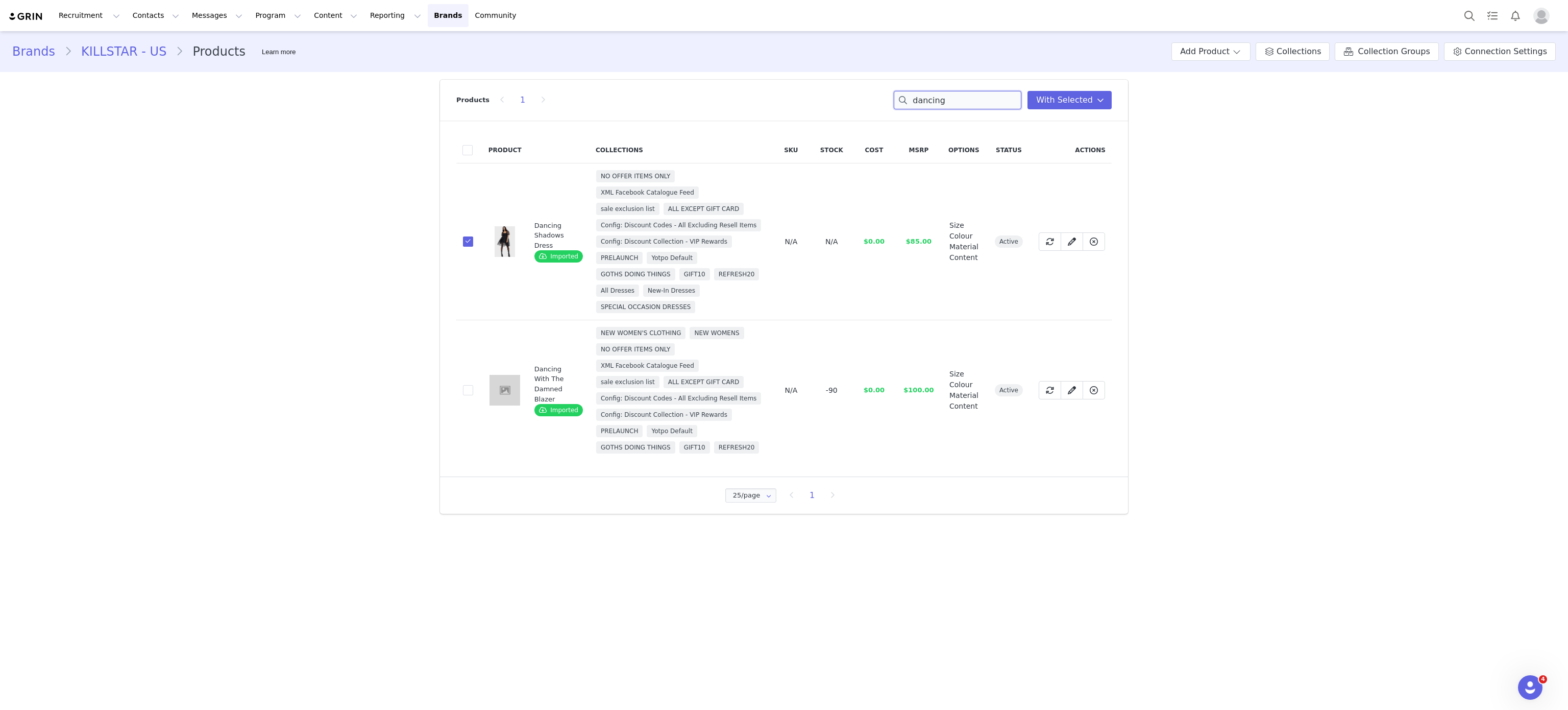
click at [962, 102] on input "dancing" at bounding box center [957, 100] width 128 height 18
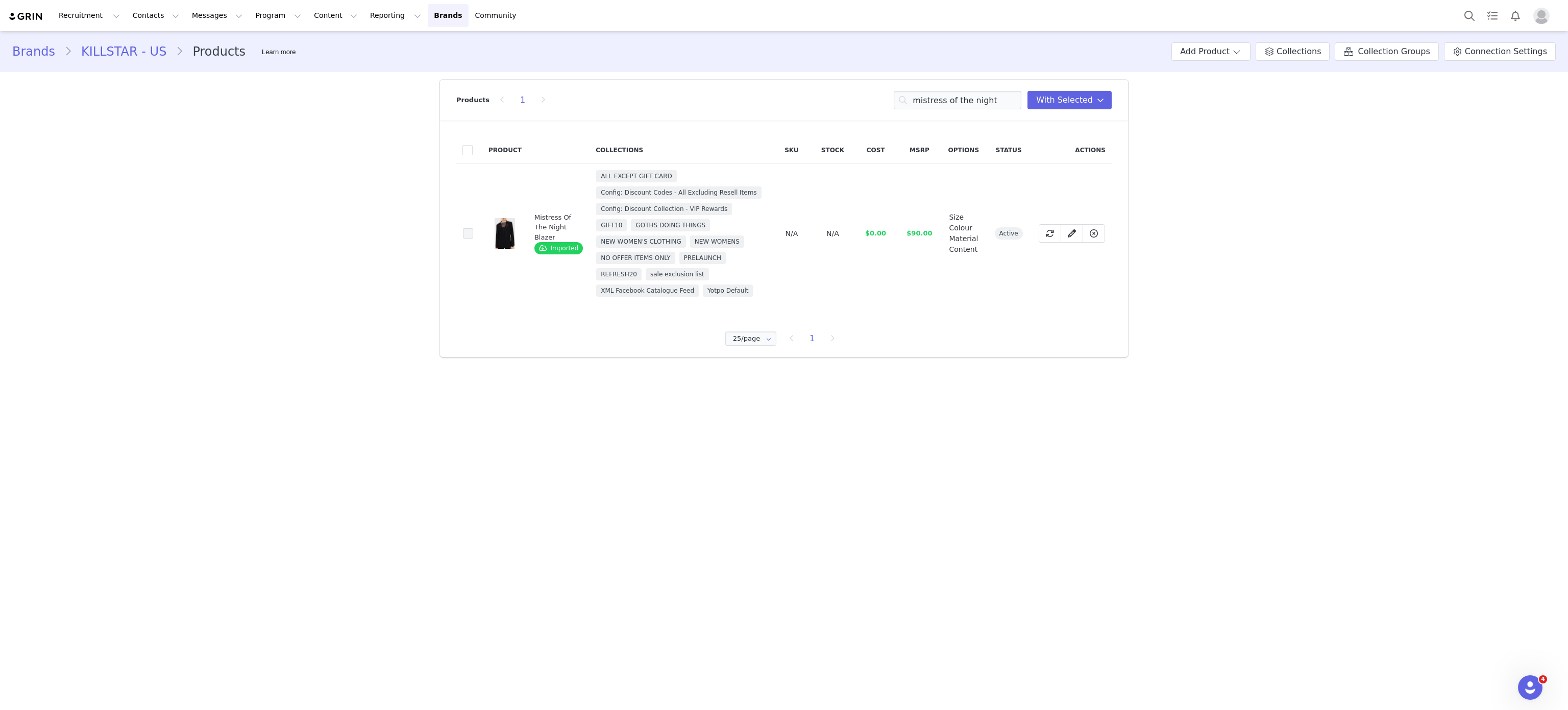
click at [466, 235] on span at bounding box center [468, 233] width 10 height 10
click at [473, 228] on input "84a8858f-d892-4c8d-80bf-12e1305de44a" at bounding box center [473, 228] width 0 height 0
click at [988, 101] on input "mistress of the night" at bounding box center [957, 100] width 128 height 18
click at [988, 101] on input "w" at bounding box center [957, 100] width 128 height 18
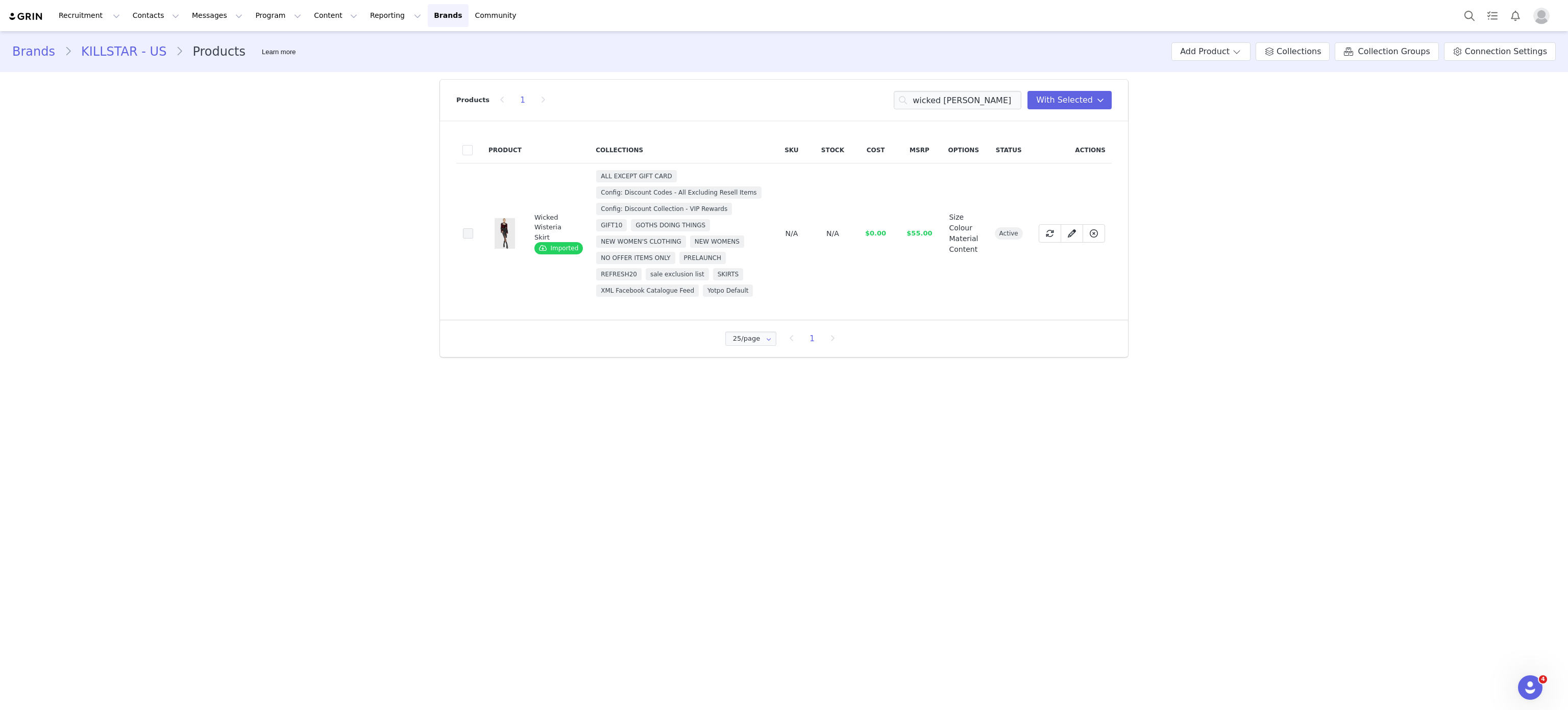
click at [463, 237] on span at bounding box center [468, 233] width 10 height 10
click at [473, 228] on input "530cff06-e0ad-43e3-aa5d-46e133683a5e" at bounding box center [473, 228] width 0 height 0
click at [969, 107] on input "wicked wister" at bounding box center [957, 100] width 128 height 18
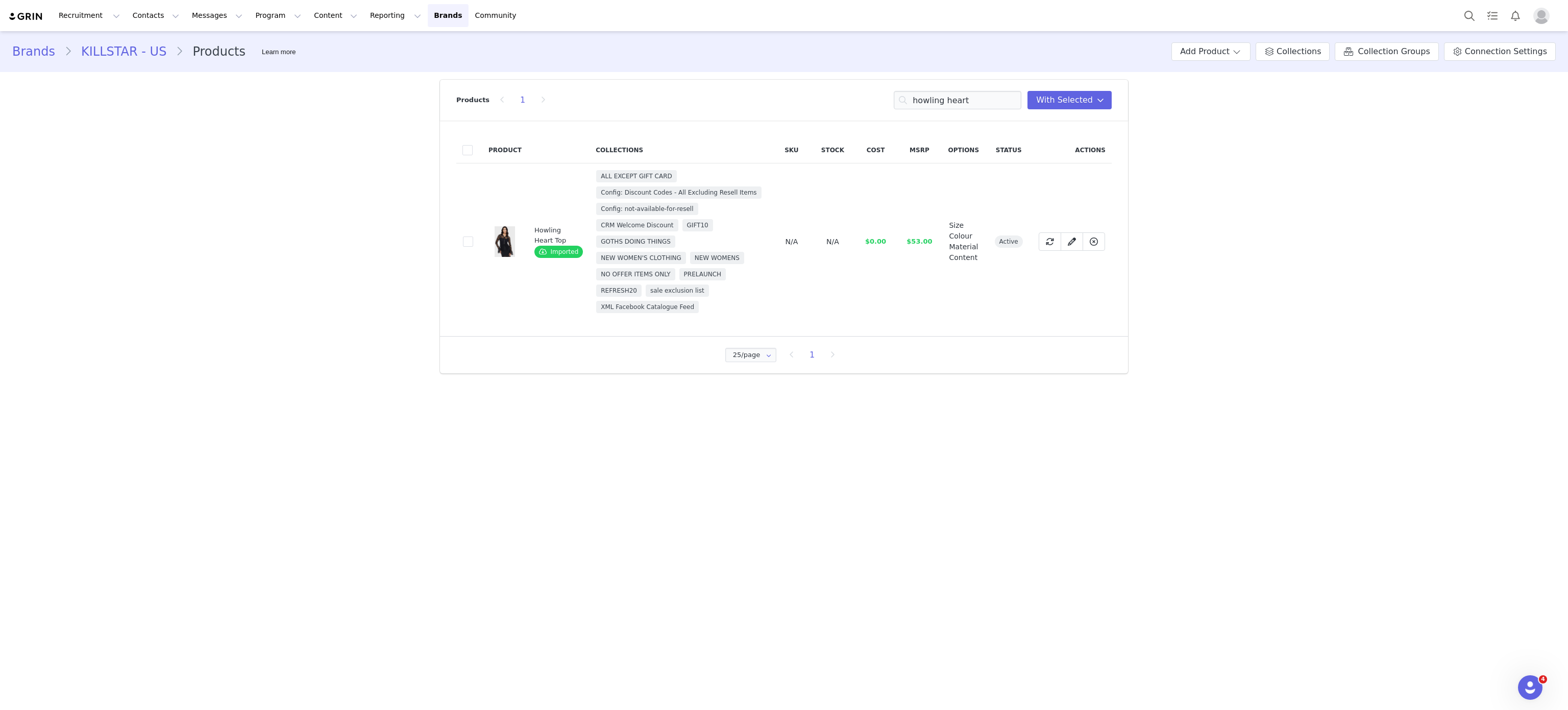
click at [460, 250] on td "e2ad3550-7963-4cd3-b11c-c449df62a985" at bounding box center [469, 241] width 26 height 156
click at [472, 236] on label "e2ad3550-7963-4cd3-b11c-c449df62a985" at bounding box center [468, 242] width 10 height 12
click at [473, 236] on input "e2ad3550-7963-4cd3-b11c-c449df62a985" at bounding box center [473, 236] width 0 height 0
click at [976, 99] on input "howling heart" at bounding box center [957, 100] width 128 height 18
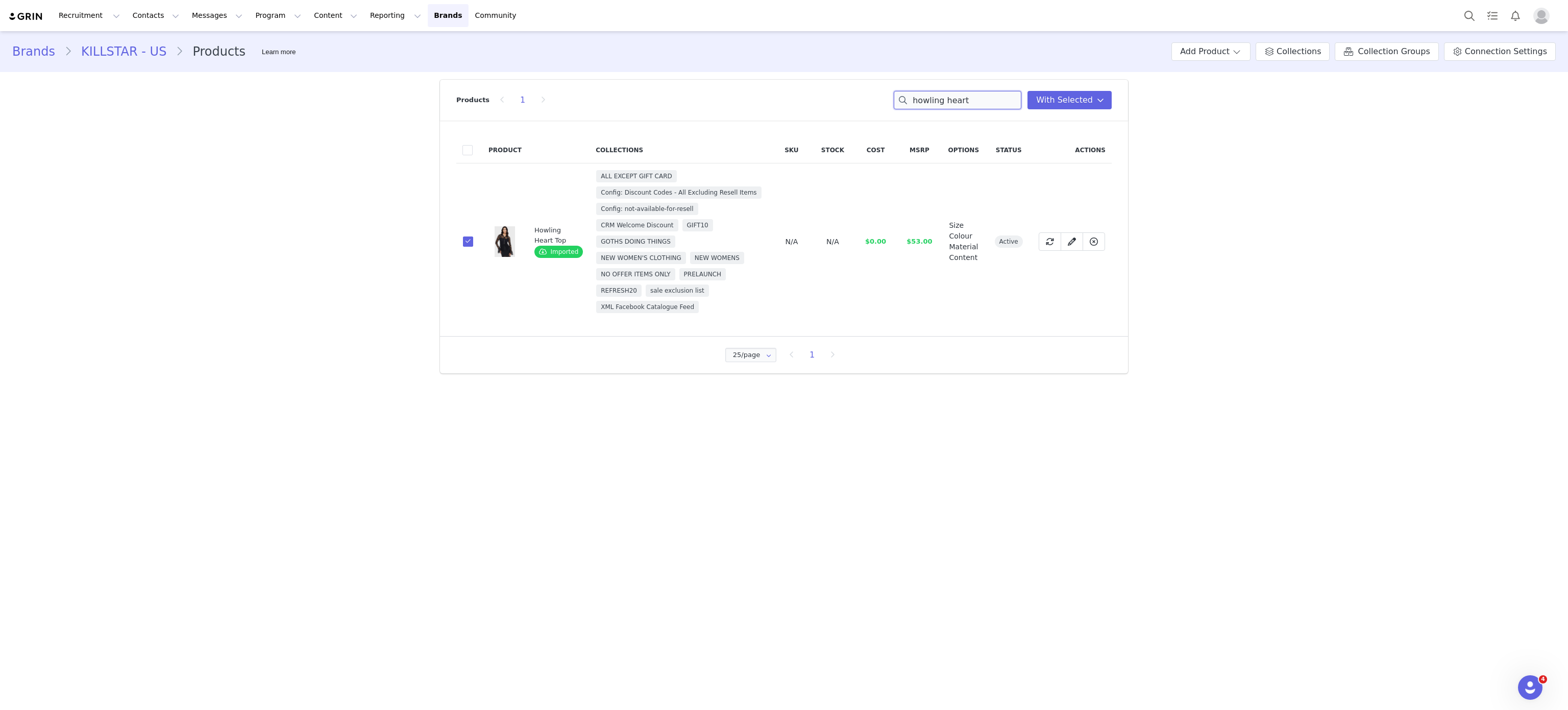
click at [976, 99] on input "howling heart" at bounding box center [957, 100] width 128 height 18
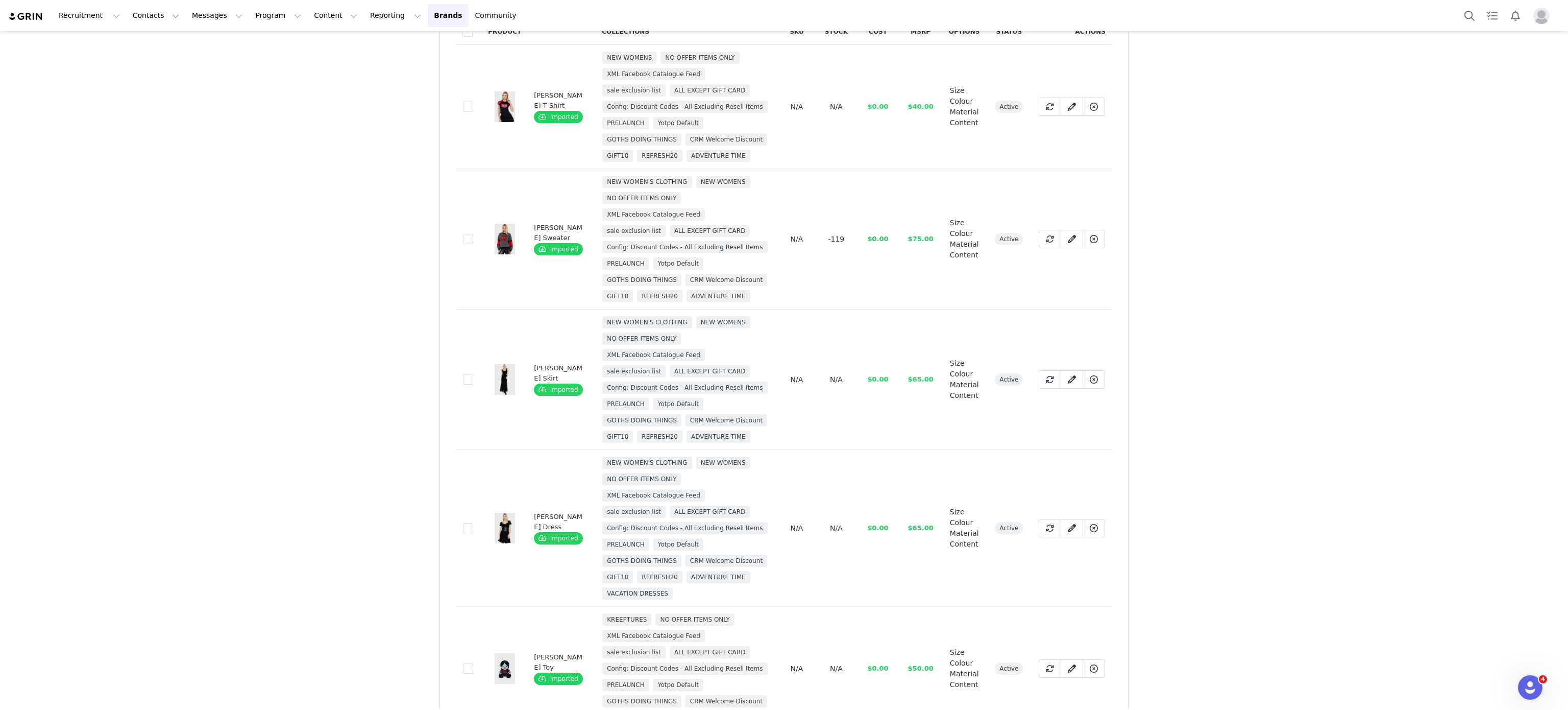
scroll to position [119, 0]
click at [463, 384] on span at bounding box center [468, 379] width 10 height 10
click at [473, 374] on input "11f528f2-2161-4081-9ec5-6e1e5269e7c4" at bounding box center [473, 374] width 0 height 0
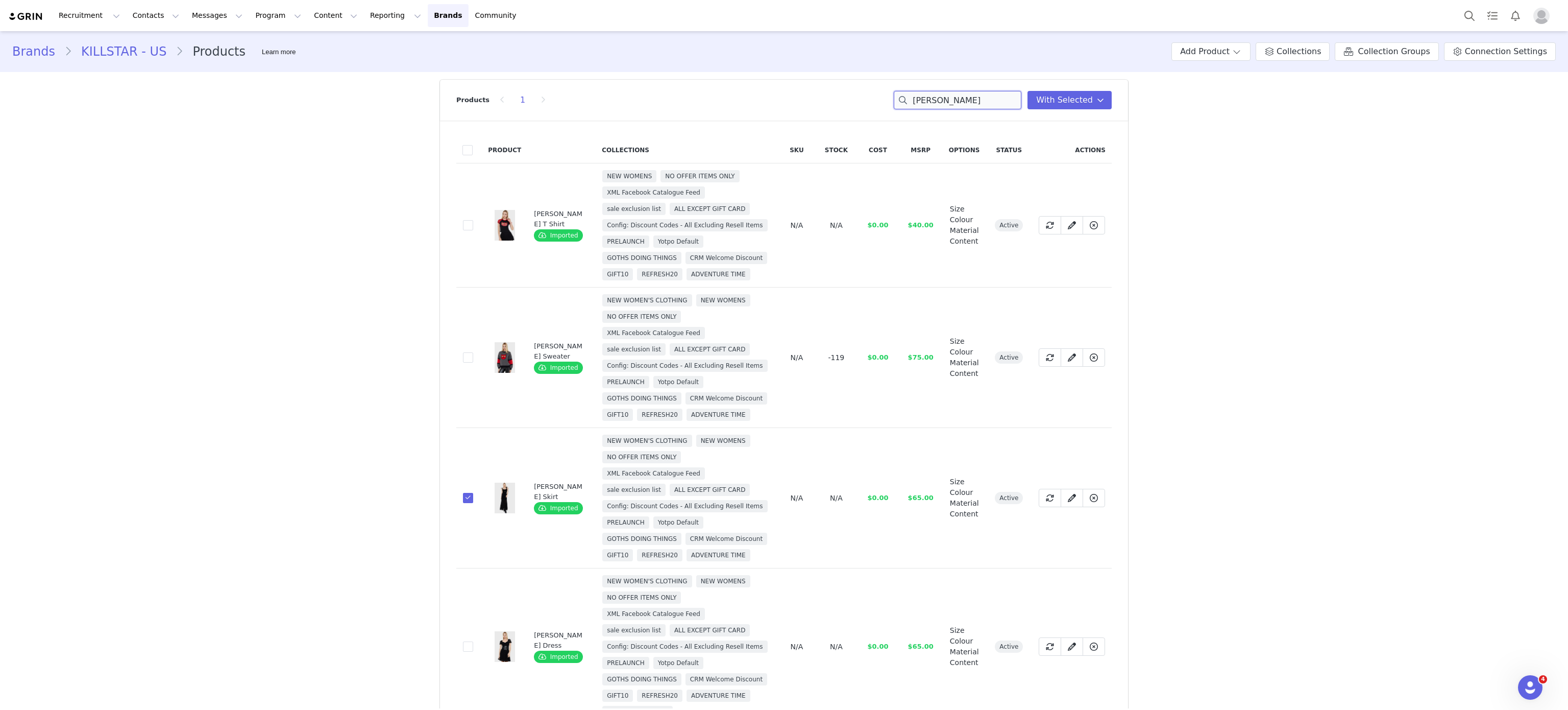
click at [943, 106] on input "marceline" at bounding box center [957, 100] width 128 height 18
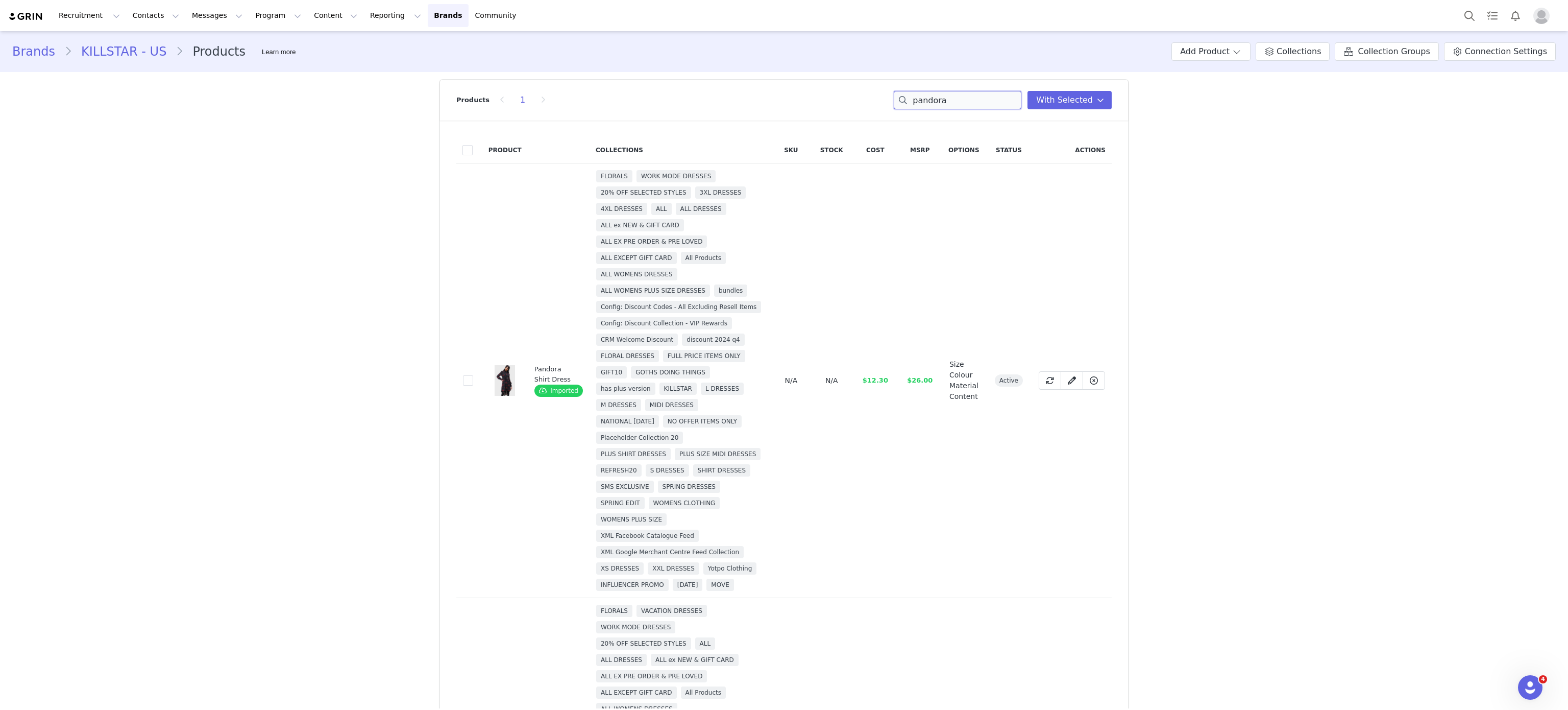
type input "l"
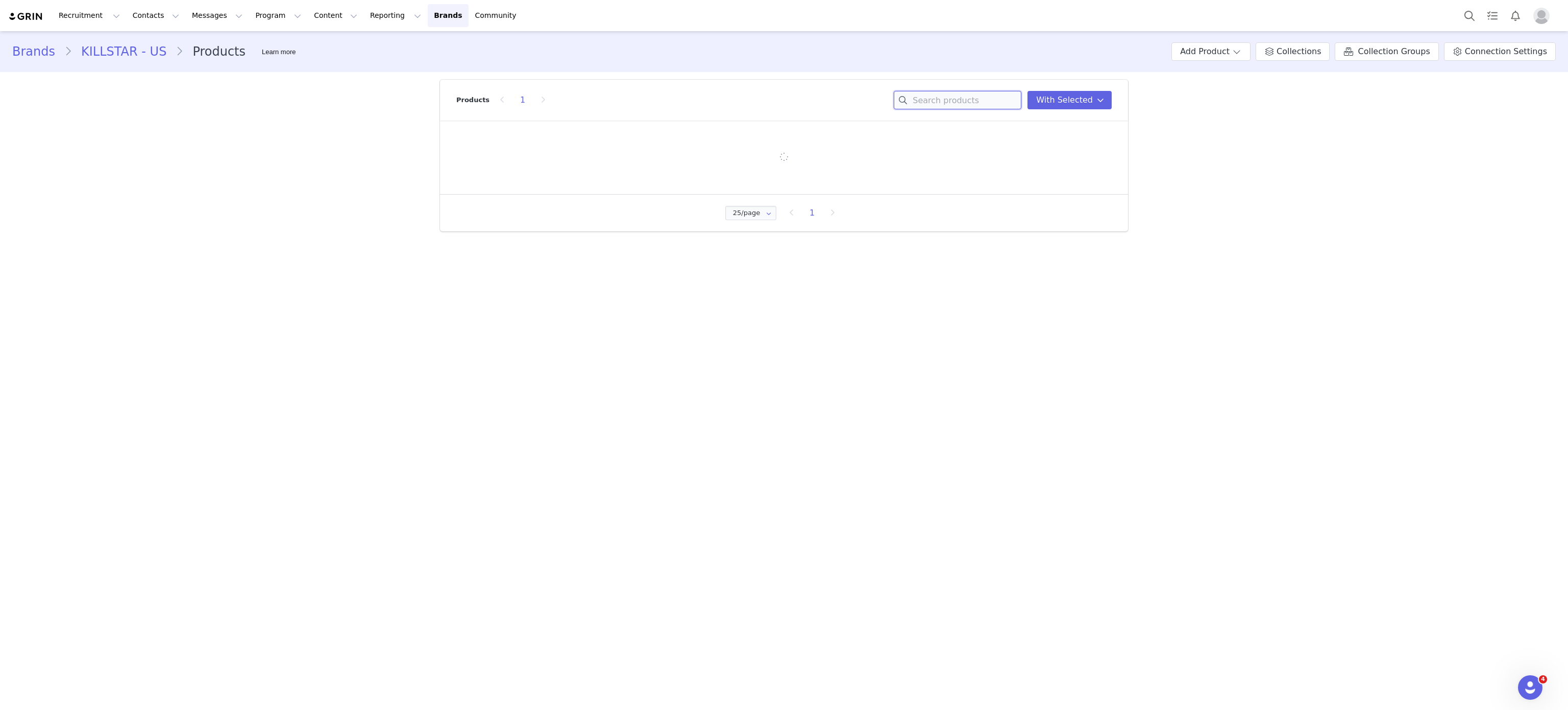
type input "k"
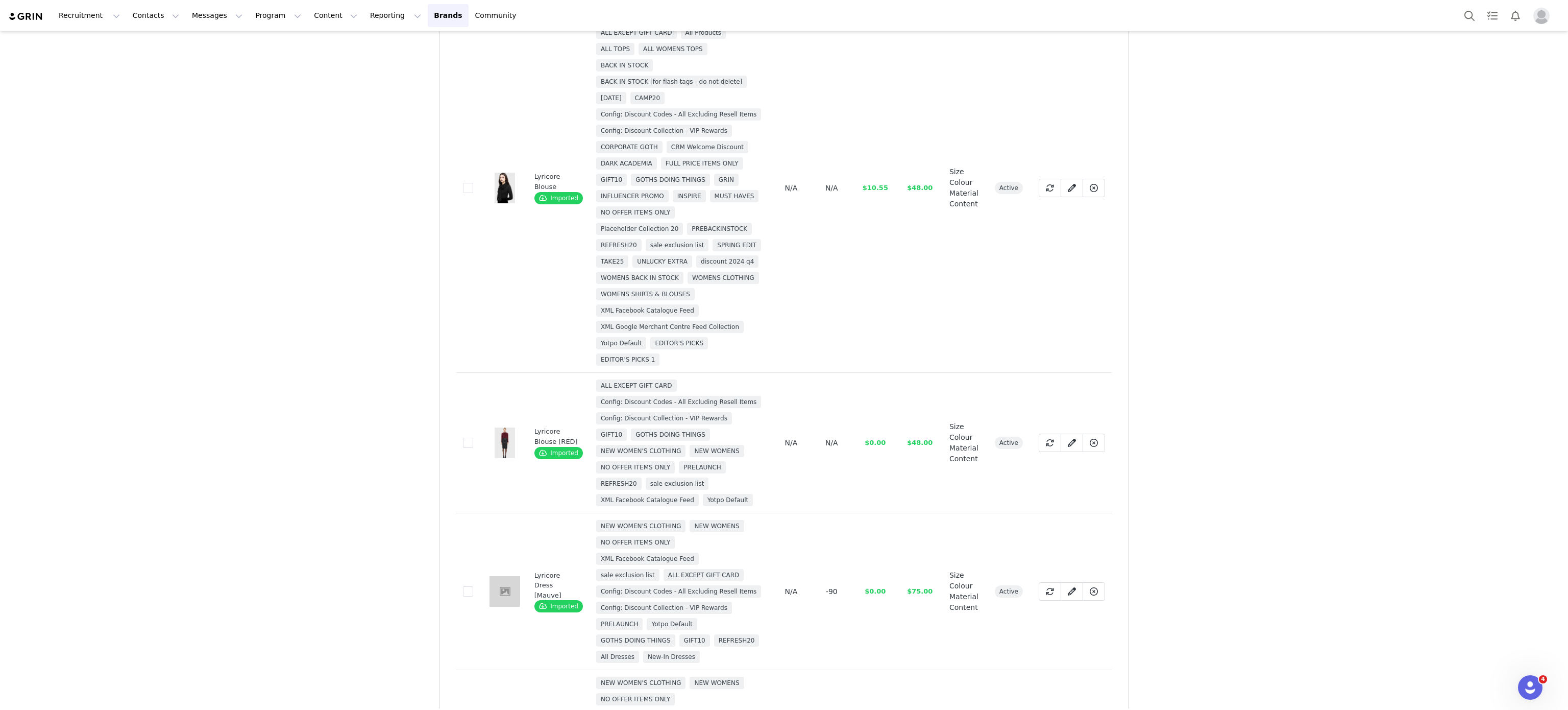
scroll to position [273, 0]
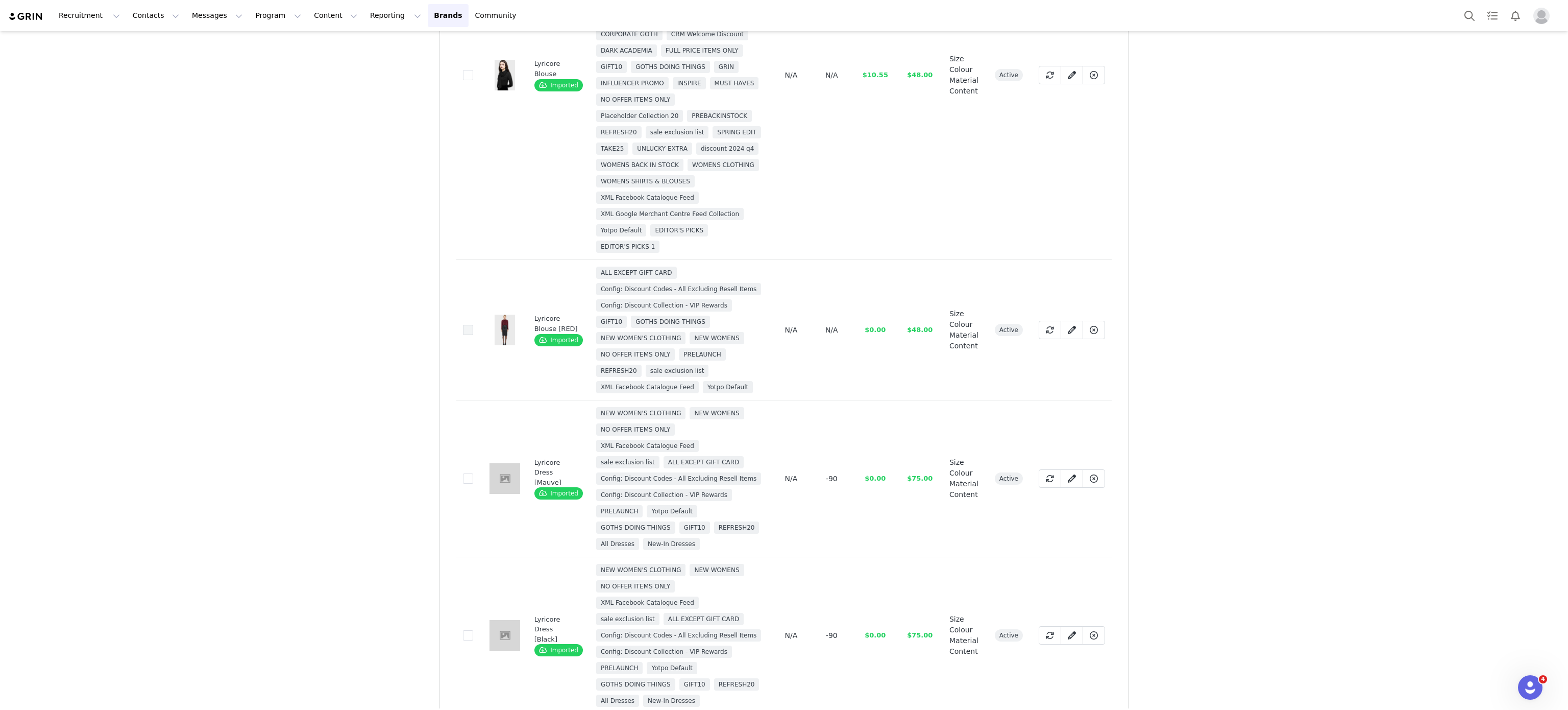
click at [464, 335] on span at bounding box center [468, 329] width 10 height 10
click at [473, 325] on input "7773ab03-1705-4dcf-9914-1f120a95f20d" at bounding box center [473, 325] width 0 height 0
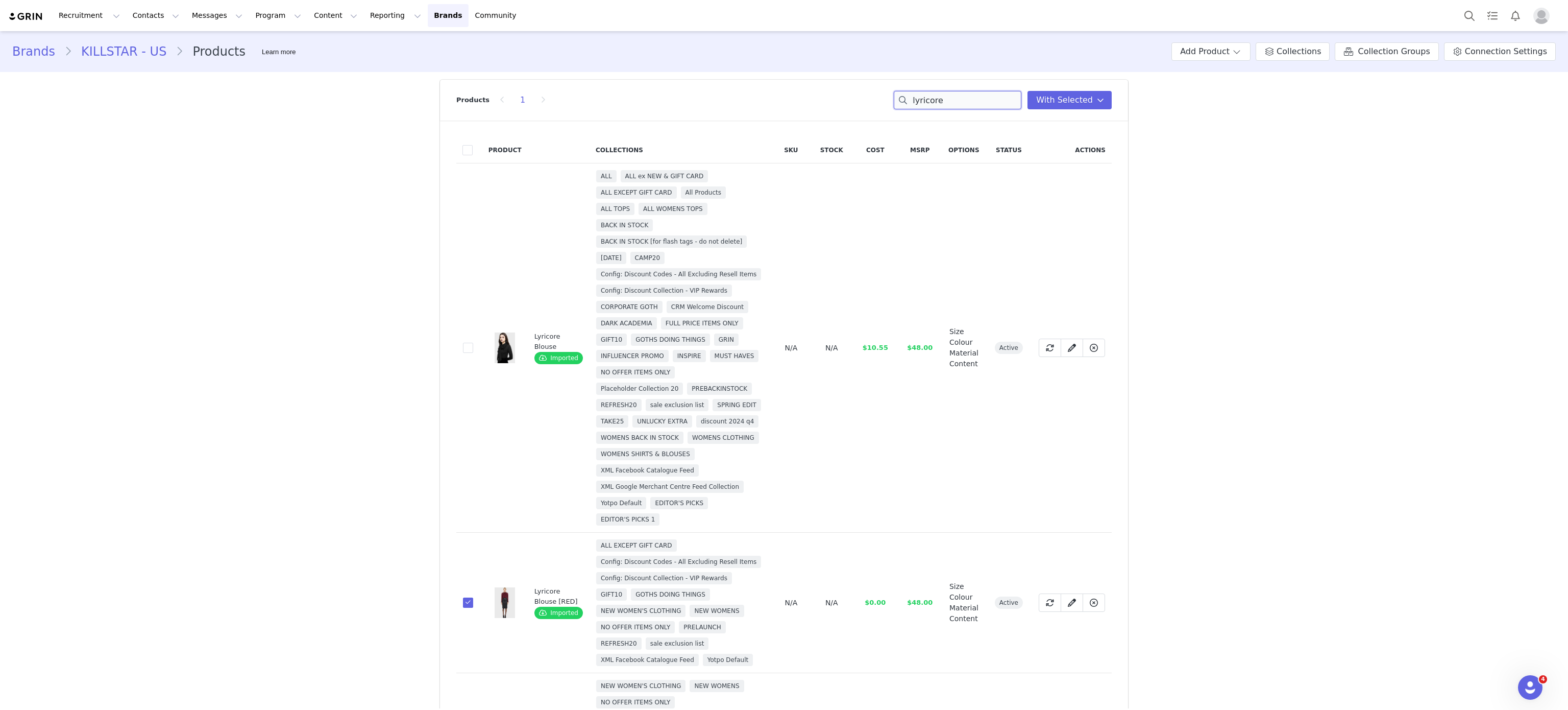
click at [969, 96] on input "lyricore" at bounding box center [957, 100] width 128 height 18
click at [969, 96] on input "c" at bounding box center [957, 100] width 128 height 18
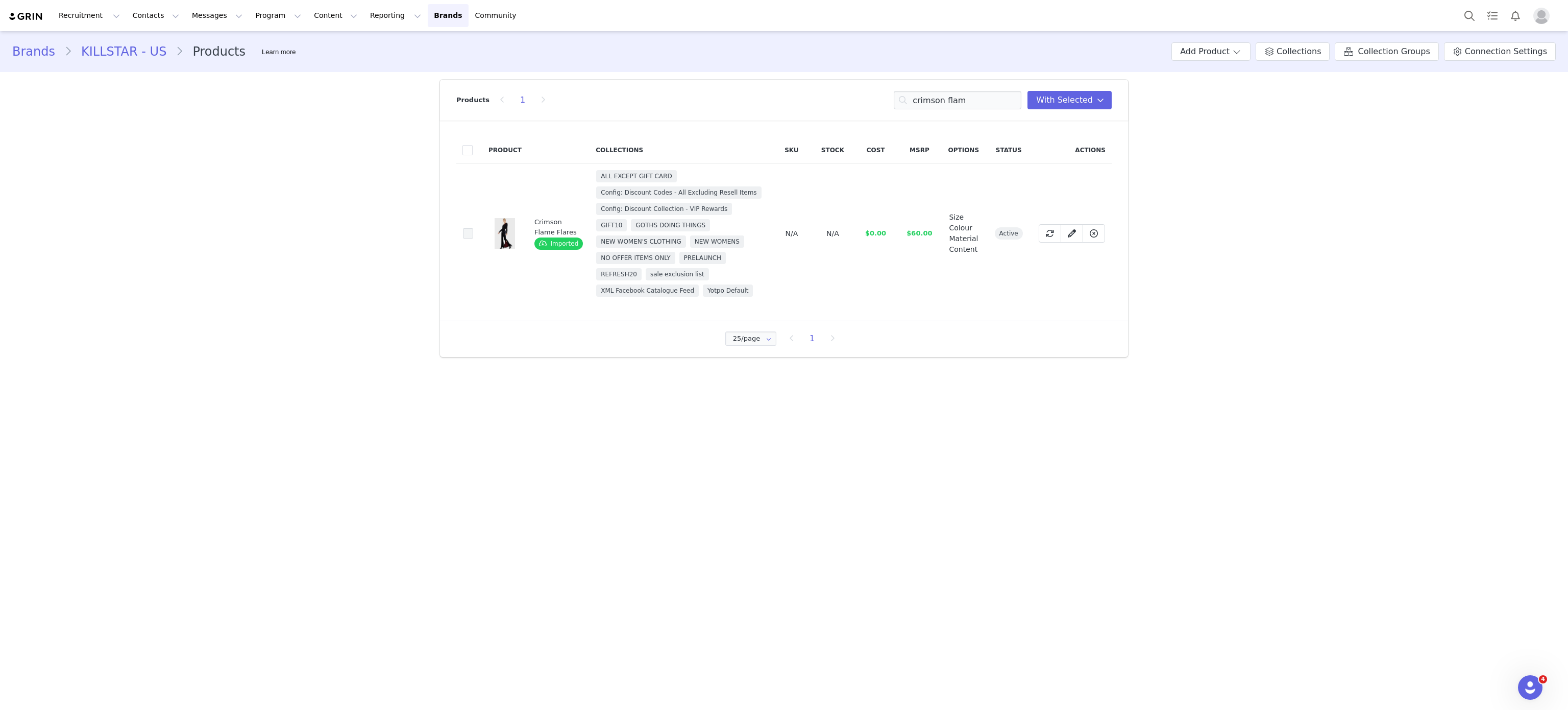
click at [472, 228] on span at bounding box center [468, 233] width 10 height 10
click at [473, 228] on input "002a5d49-3911-4871-9add-0b663dd8025c" at bounding box center [473, 228] width 0 height 0
click at [941, 102] on input "crimson flam" at bounding box center [957, 100] width 128 height 18
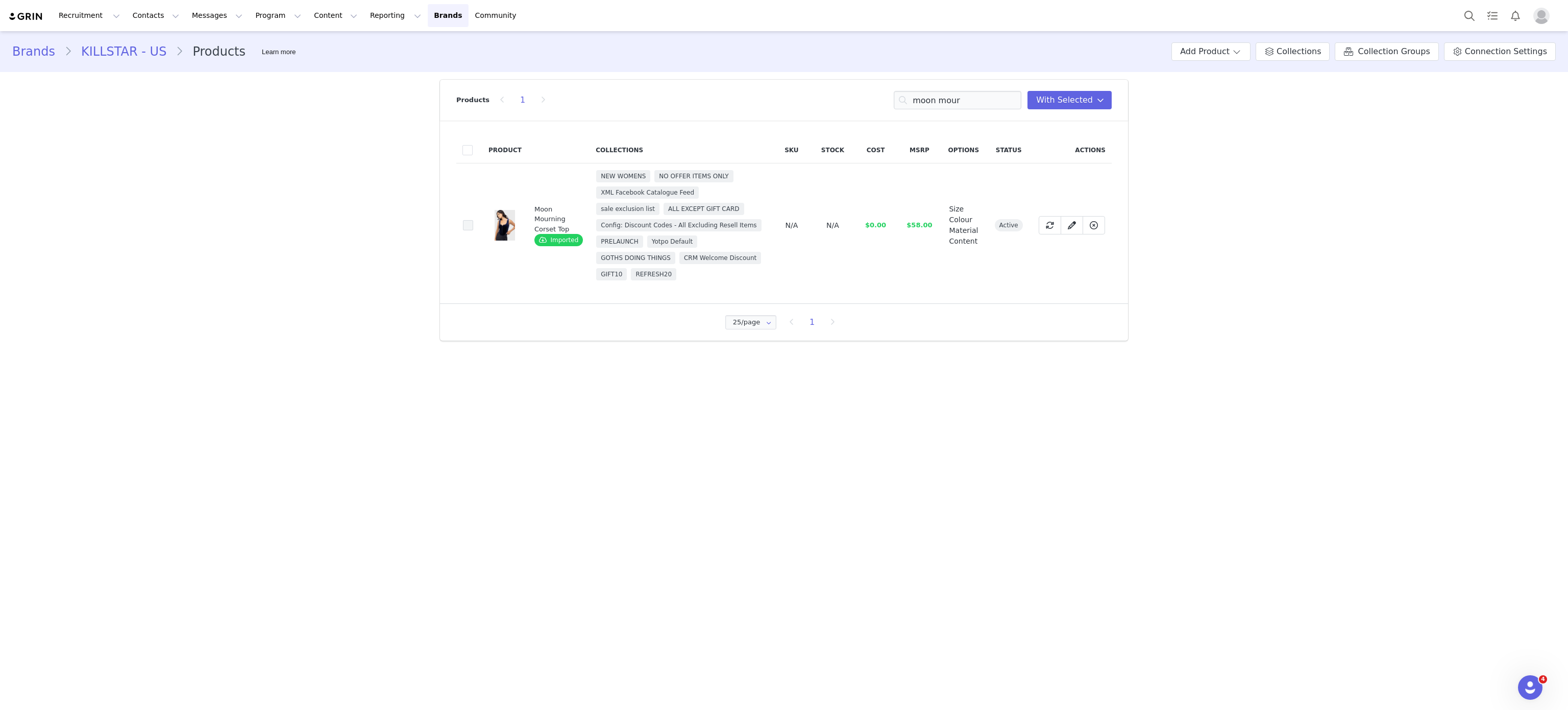
click at [469, 230] on span at bounding box center [468, 225] width 10 height 10
click at [473, 220] on input "bde8f926-ee8e-4197-948d-507a5e9a2d17" at bounding box center [473, 220] width 0 height 0
click at [931, 101] on input "moon mour" at bounding box center [957, 100] width 128 height 18
click at [467, 236] on span at bounding box center [468, 233] width 10 height 10
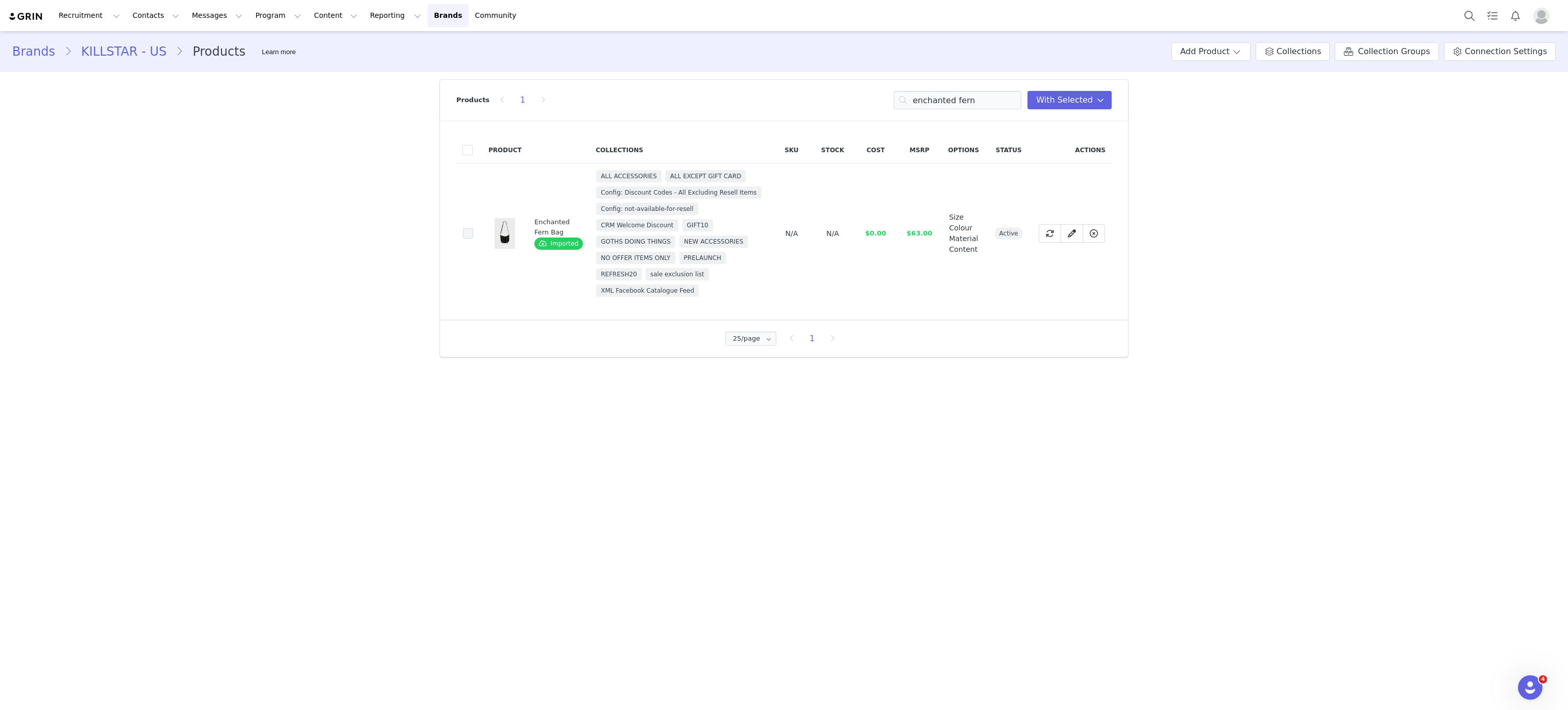
click at [473, 228] on input "b467954b-fadf-4e64-bb17-e40e5cffb5c1" at bounding box center [473, 228] width 0 height 0
click at [964, 97] on input "enchanted fern" at bounding box center [957, 100] width 128 height 18
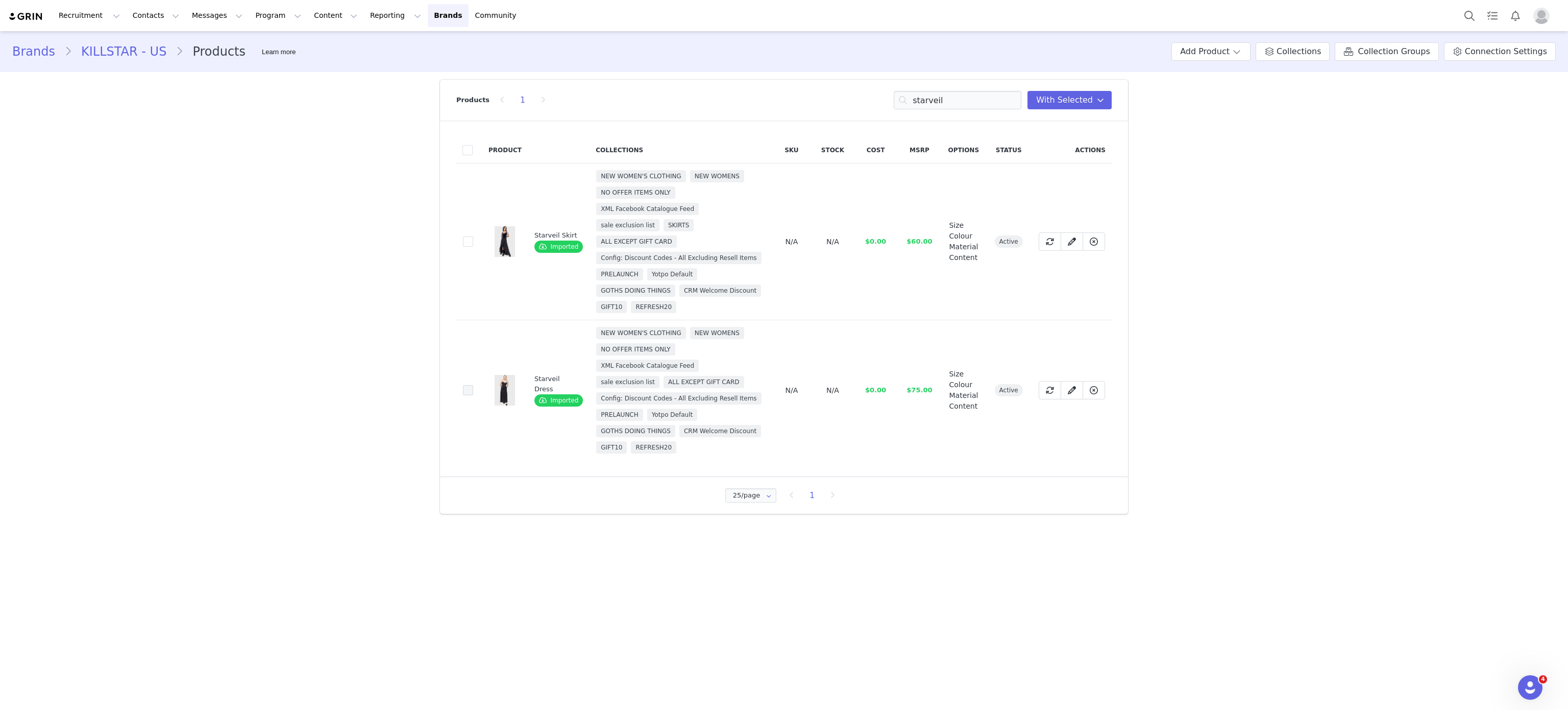
click at [471, 395] on span at bounding box center [468, 390] width 10 height 10
click at [473, 385] on input "adbef34d-019e-45e0-9251-6e00f08d8593" at bounding box center [473, 385] width 0 height 0
click at [467, 395] on span at bounding box center [468, 390] width 10 height 10
click at [473, 385] on input "adbef34d-019e-45e0-9251-6e00f08d8593" at bounding box center [473, 385] width 0 height 0
click at [469, 247] on span at bounding box center [468, 241] width 10 height 10
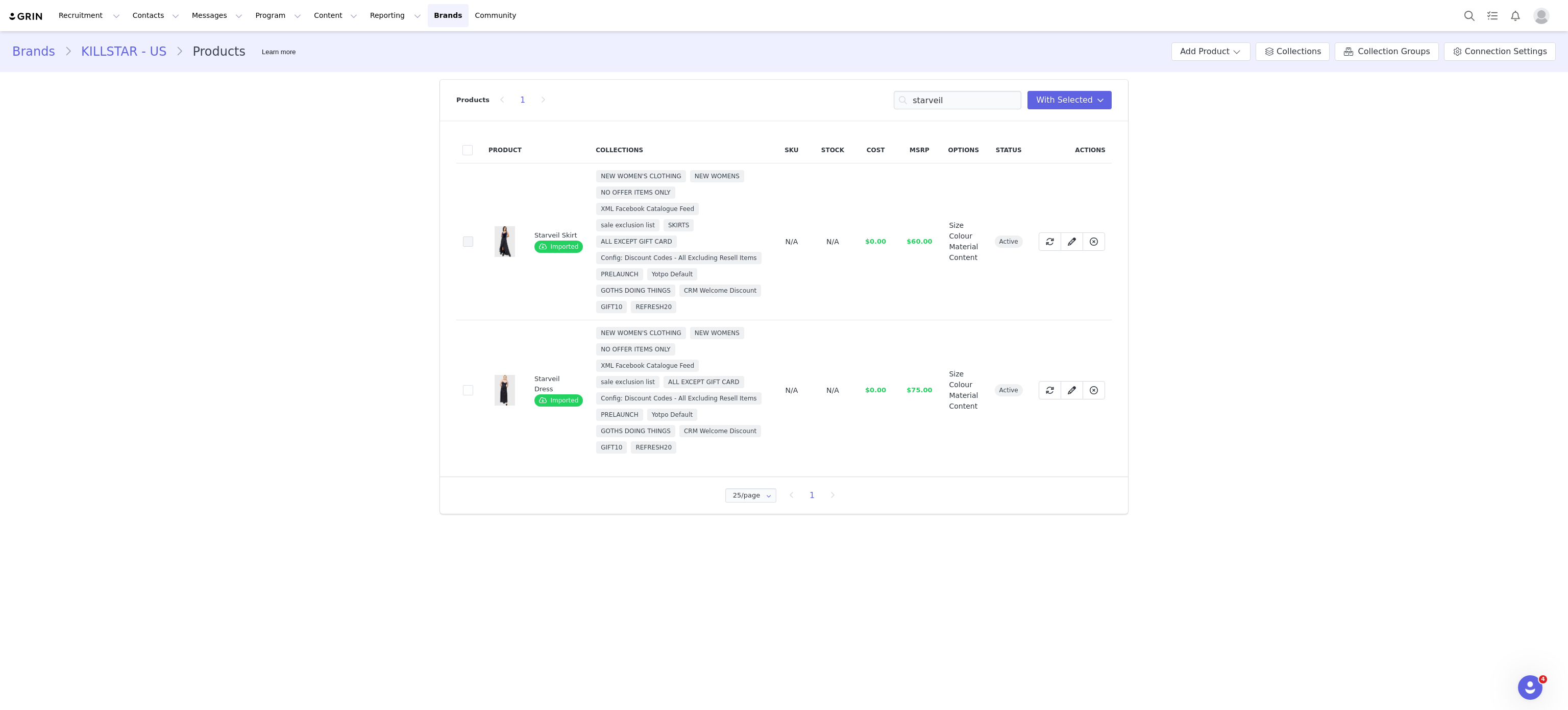
click at [473, 236] on input "cc76af87-ba8a-4d5a-836f-5f5518c79fdc" at bounding box center [473, 236] width 0 height 0
click at [948, 102] on input "starveil" at bounding box center [957, 100] width 128 height 18
type input "o"
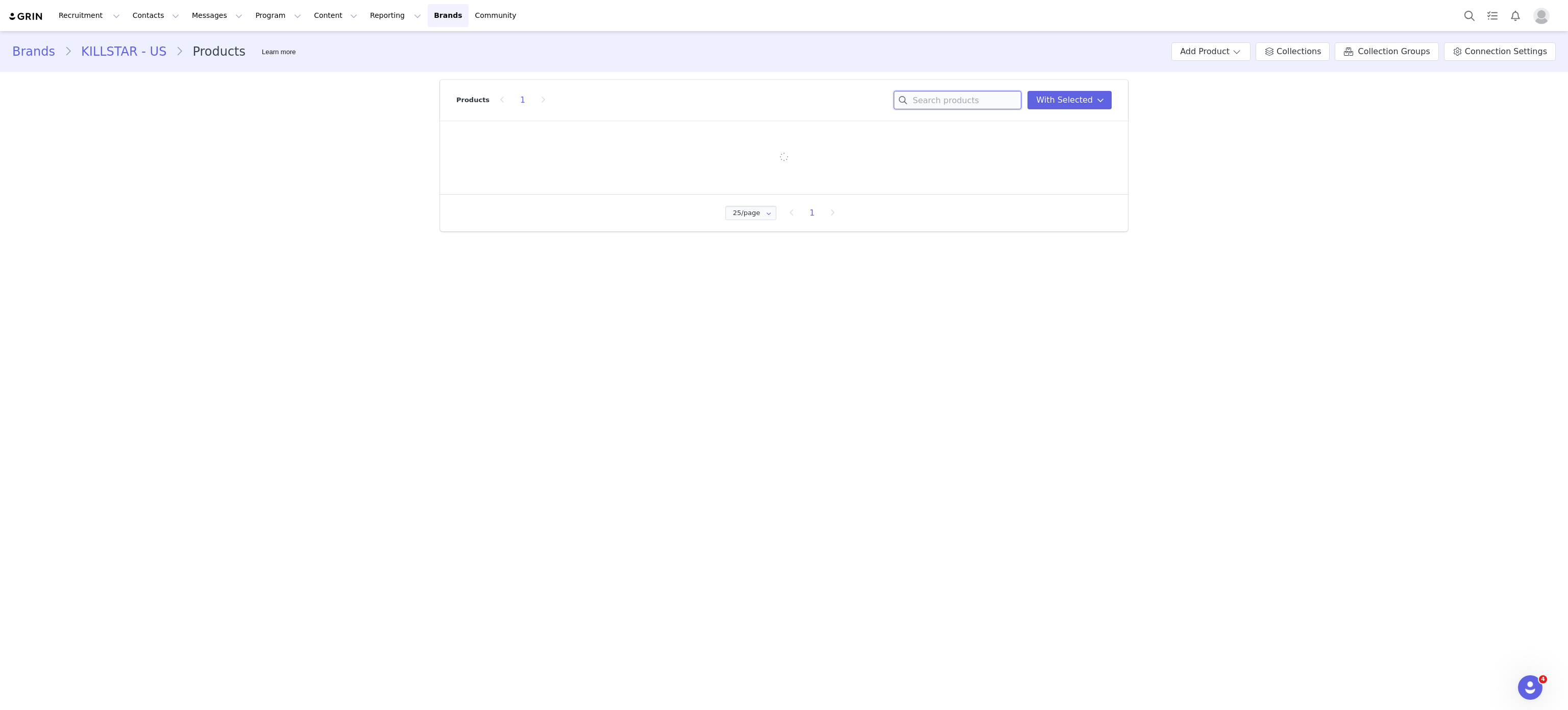
type input "e"
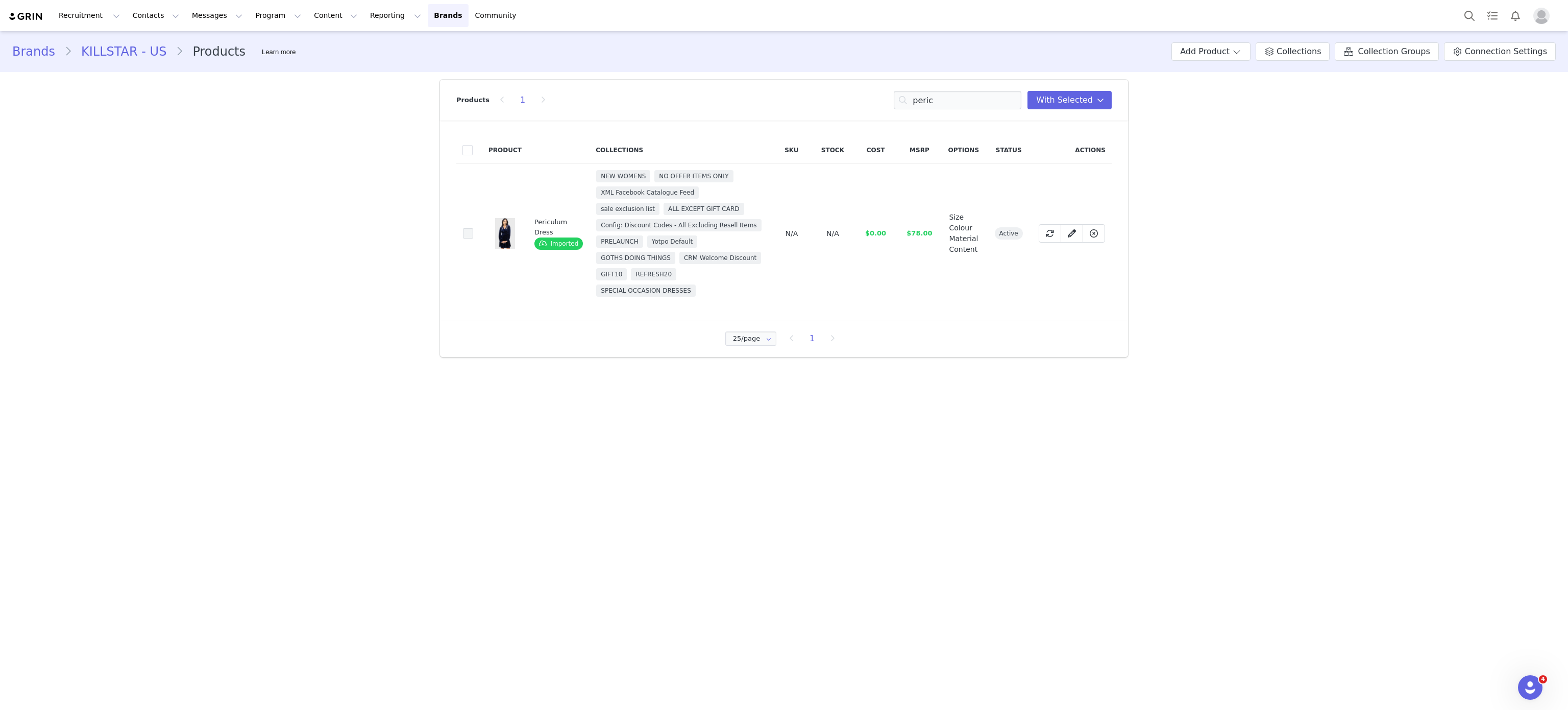
click at [467, 233] on span at bounding box center [468, 233] width 10 height 10
click at [473, 228] on input "5563e9e5-9c37-4942-8efd-82cf9b4bc5af" at bounding box center [473, 228] width 0 height 0
click at [928, 108] on input "peric" at bounding box center [957, 100] width 128 height 18
type input "s"
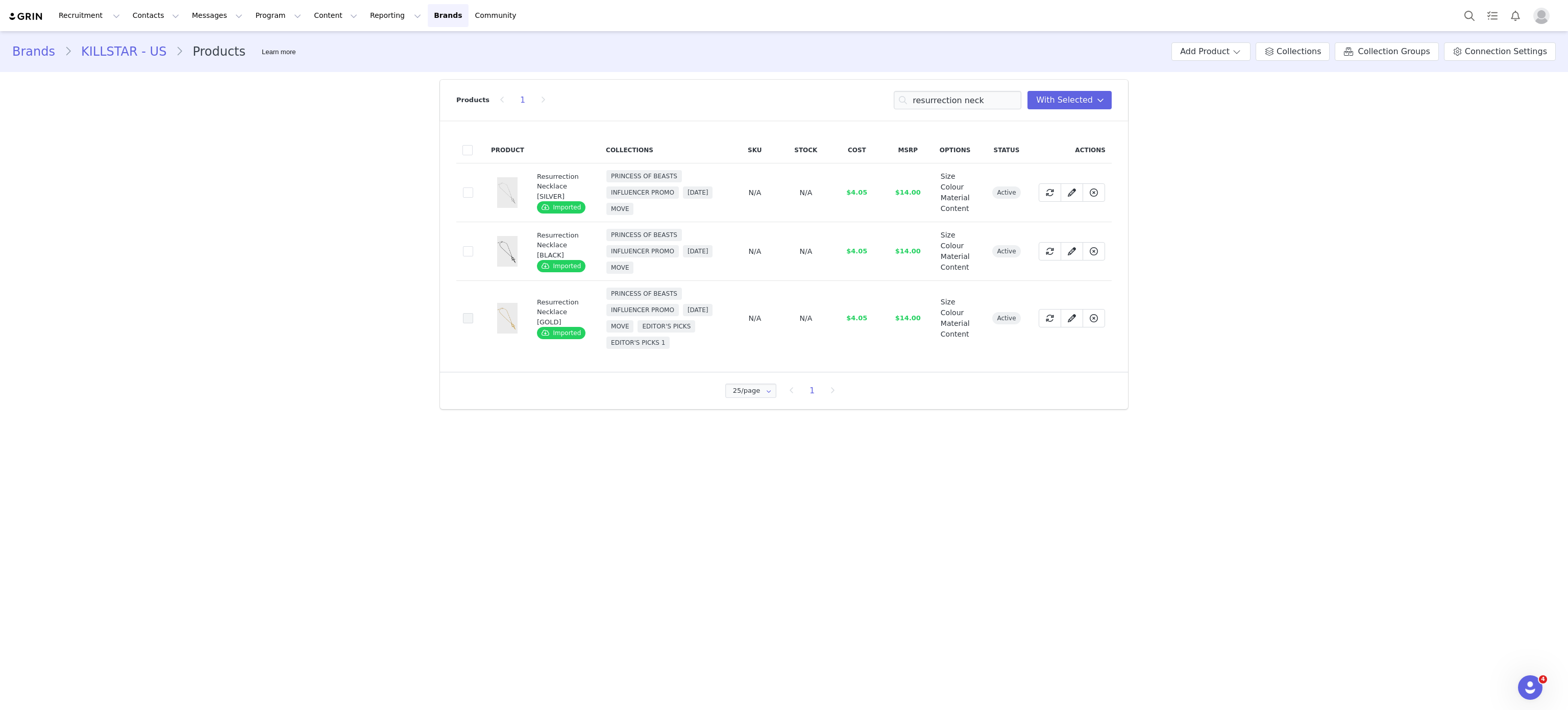
click at [467, 317] on span at bounding box center [468, 318] width 10 height 10
click at [473, 313] on input "f3364659-1a3c-436c-84ff-433977e80f44" at bounding box center [473, 313] width 0 height 0
click at [945, 99] on input "resurrection neck" at bounding box center [957, 100] width 128 height 18
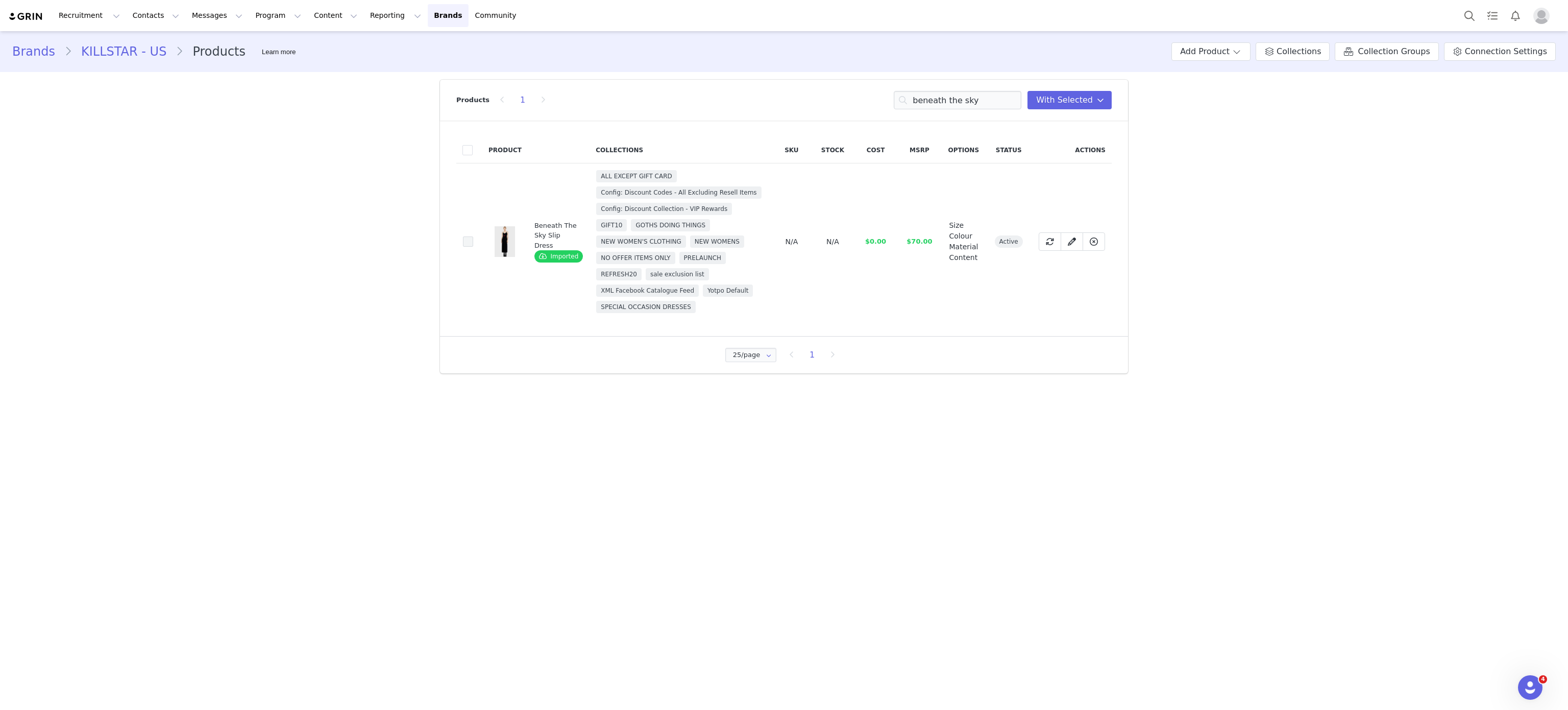
click at [466, 241] on span at bounding box center [468, 241] width 10 height 10
click at [473, 236] on input "383022ed-19e0-4f41-b43e-82b650bfd380" at bounding box center [473, 236] width 0 height 0
click at [956, 104] on input "beneath the sky" at bounding box center [957, 100] width 128 height 18
click at [956, 104] on input "d" at bounding box center [957, 100] width 128 height 18
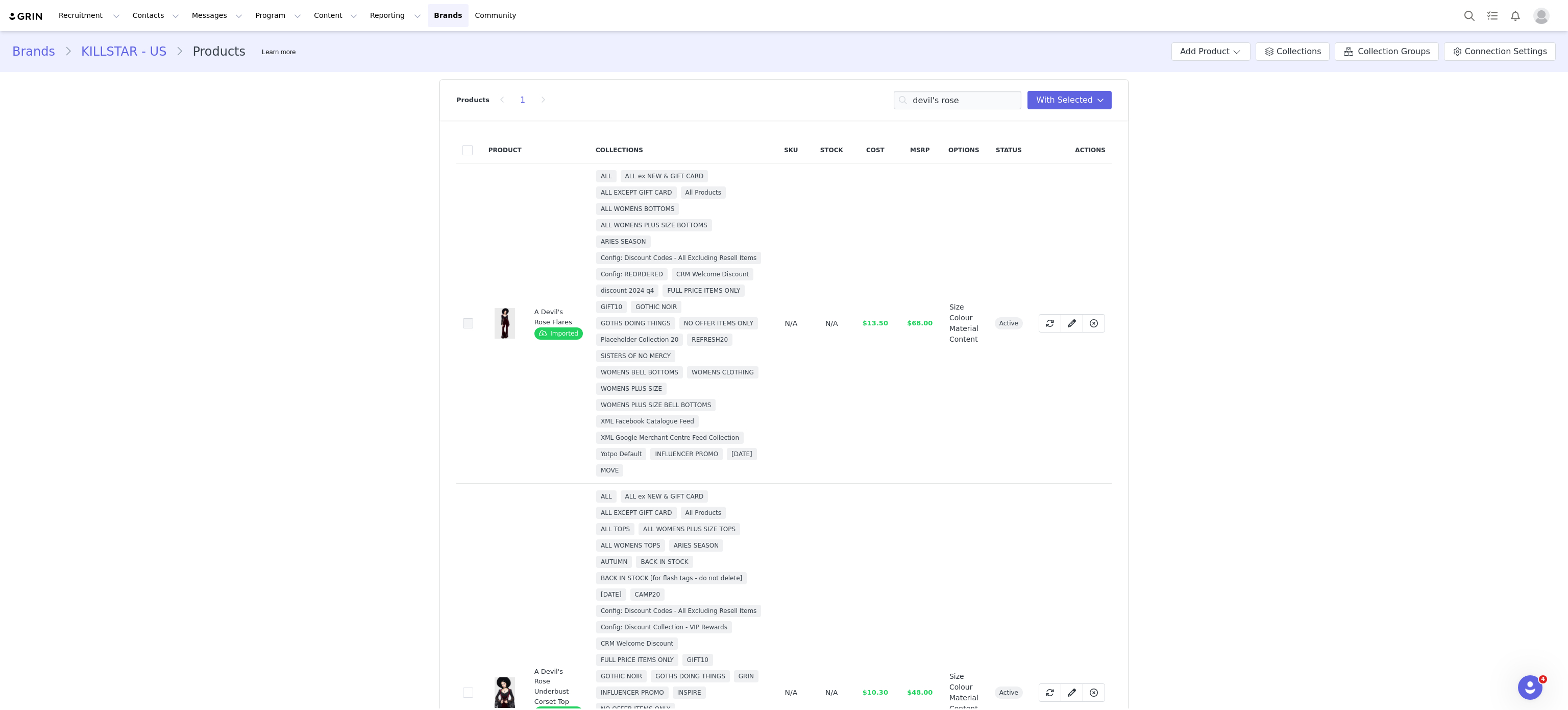
click at [463, 328] on span at bounding box center [468, 323] width 10 height 10
click at [473, 318] on input "25c7beb8-fde1-49d3-9faf-a8245754fd06" at bounding box center [473, 318] width 0 height 0
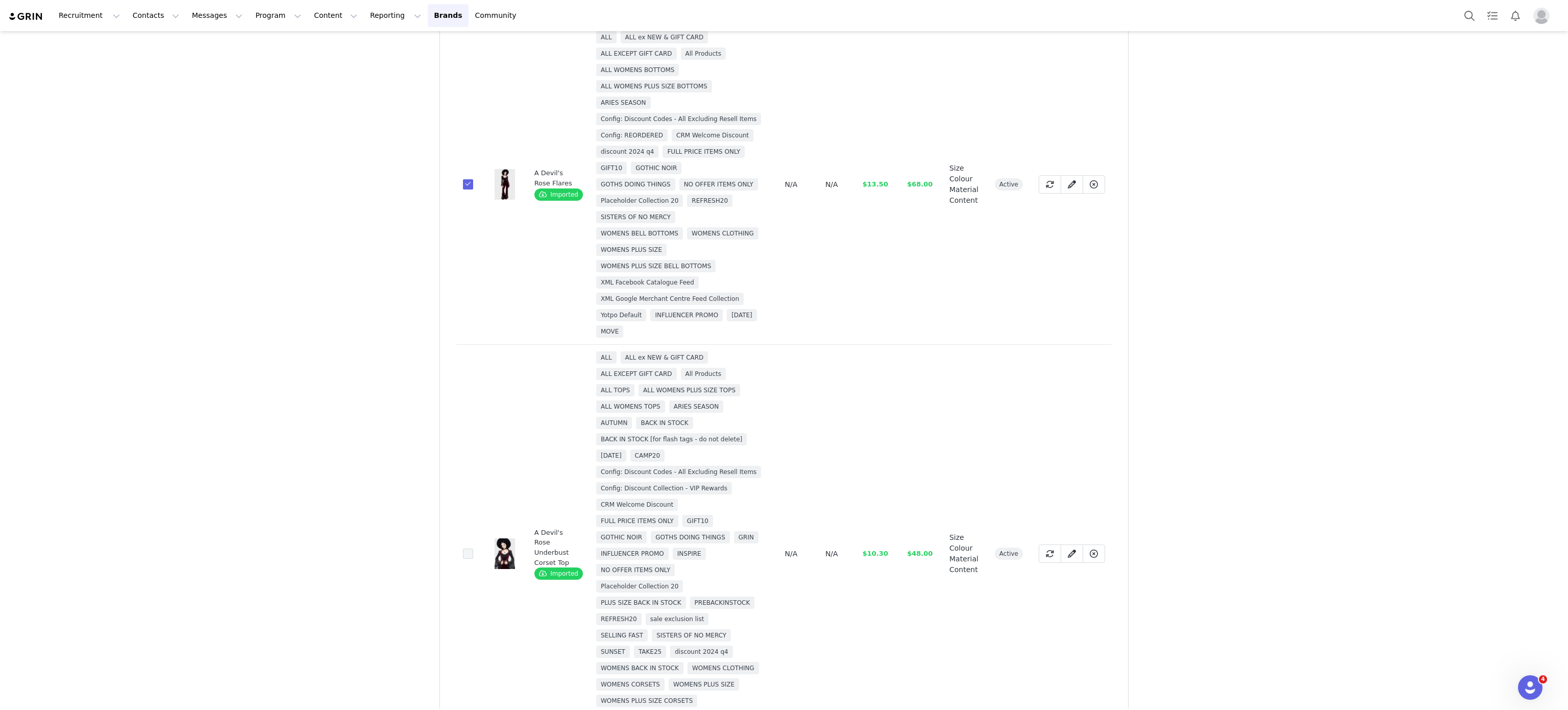
click at [463, 558] on span at bounding box center [468, 554] width 10 height 10
click at [473, 549] on input "e4ca646a-d970-4940-b518-a1414112bc6a" at bounding box center [473, 549] width 0 height 0
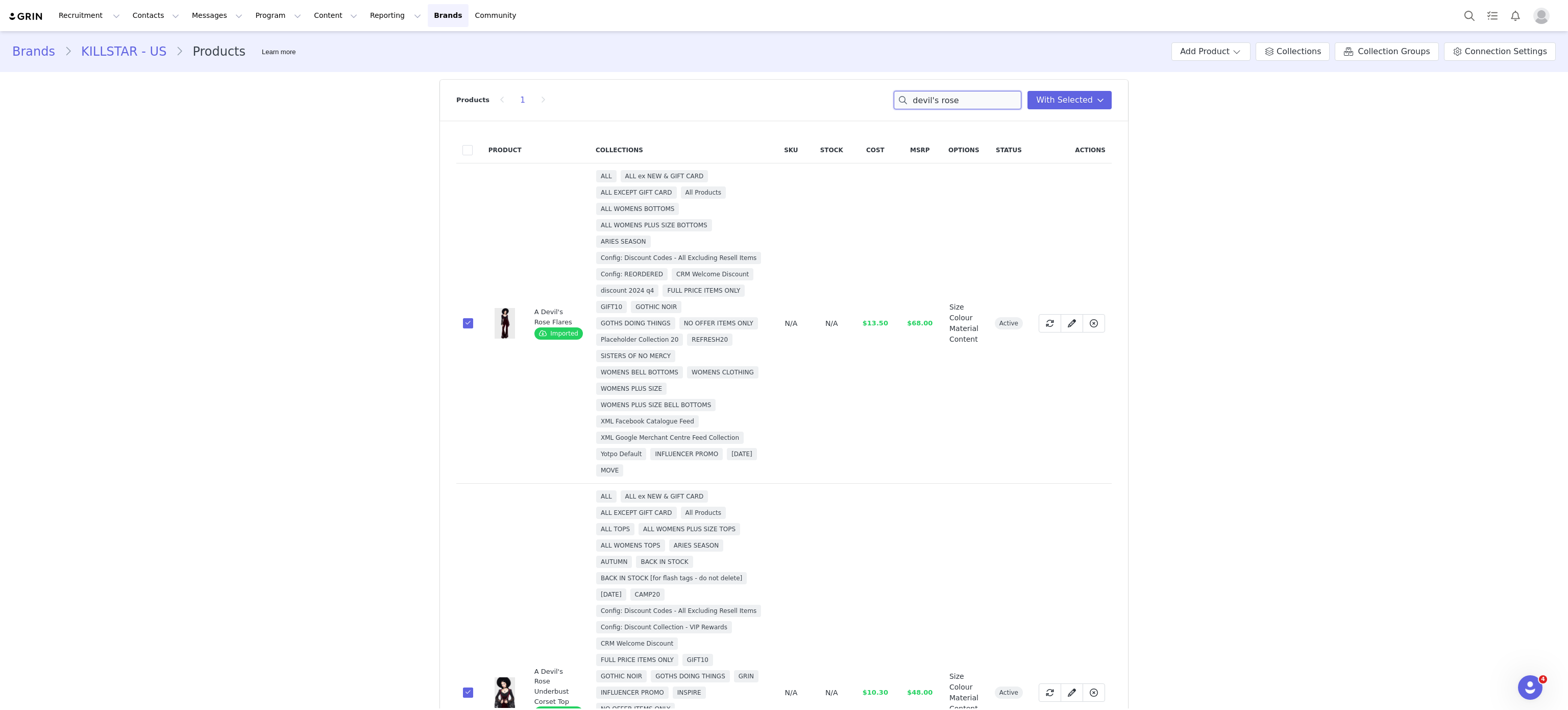
click at [957, 103] on input "devil's rose" at bounding box center [957, 100] width 128 height 18
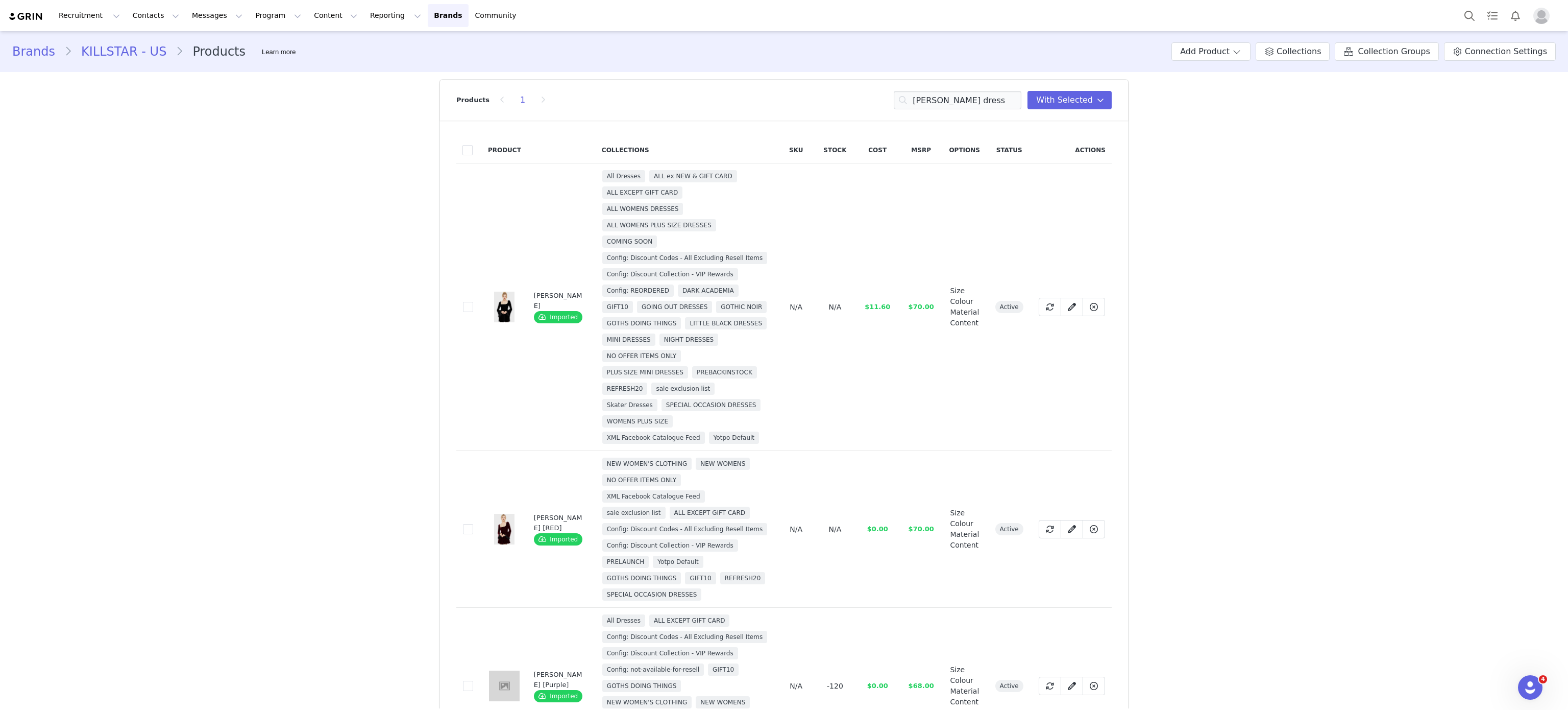
click at [457, 524] on td "4c68aa7c-fbd3-4e9e-9331-93b99bb0b983" at bounding box center [469, 529] width 26 height 156
click at [463, 528] on span at bounding box center [468, 529] width 10 height 10
click at [473, 524] on input "4c68aa7c-fbd3-4e9e-9331-93b99bb0b983" at bounding box center [473, 524] width 0 height 0
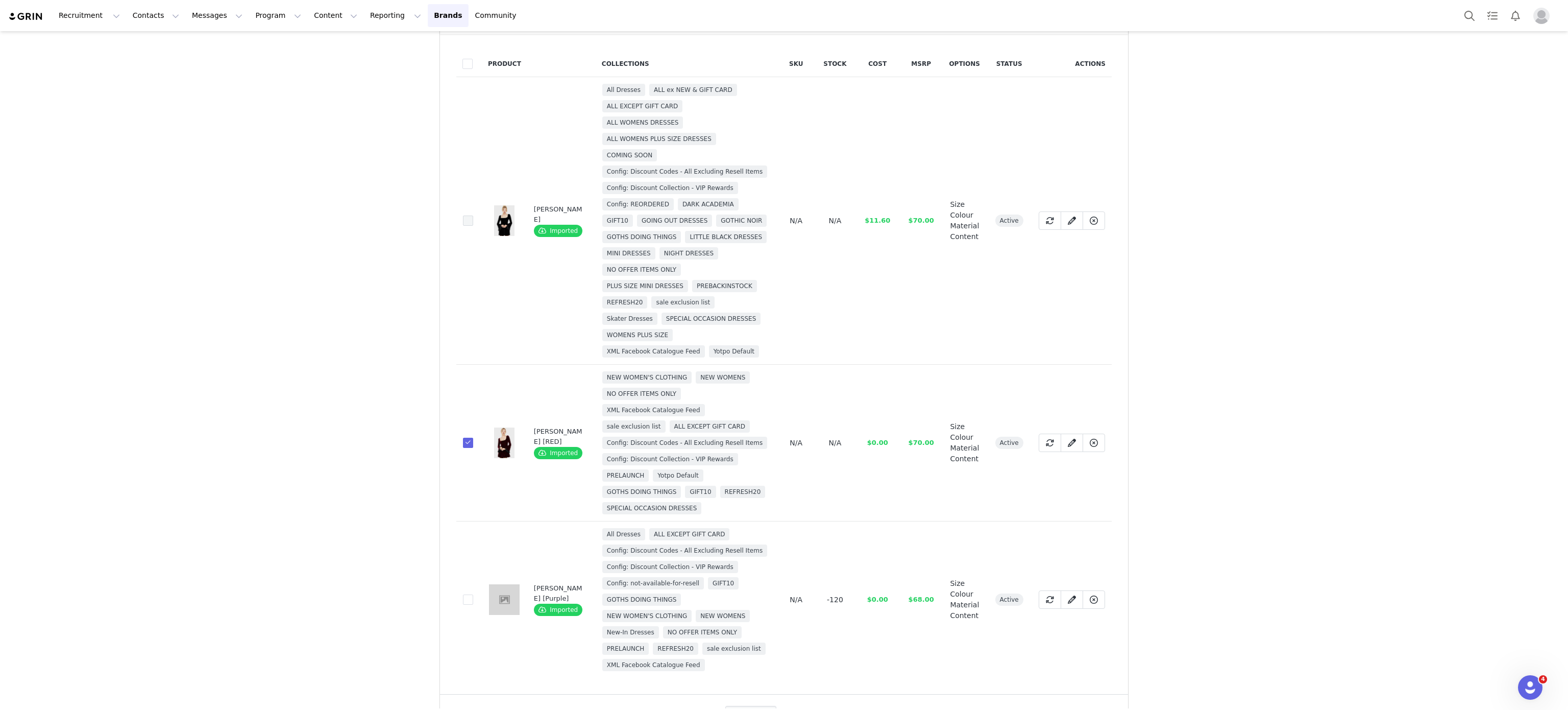
click at [463, 217] on span at bounding box center [468, 220] width 10 height 10
click at [473, 216] on input "f432e57f-4265-4dac-9640-290eedc70146" at bounding box center [473, 216] width 0 height 0
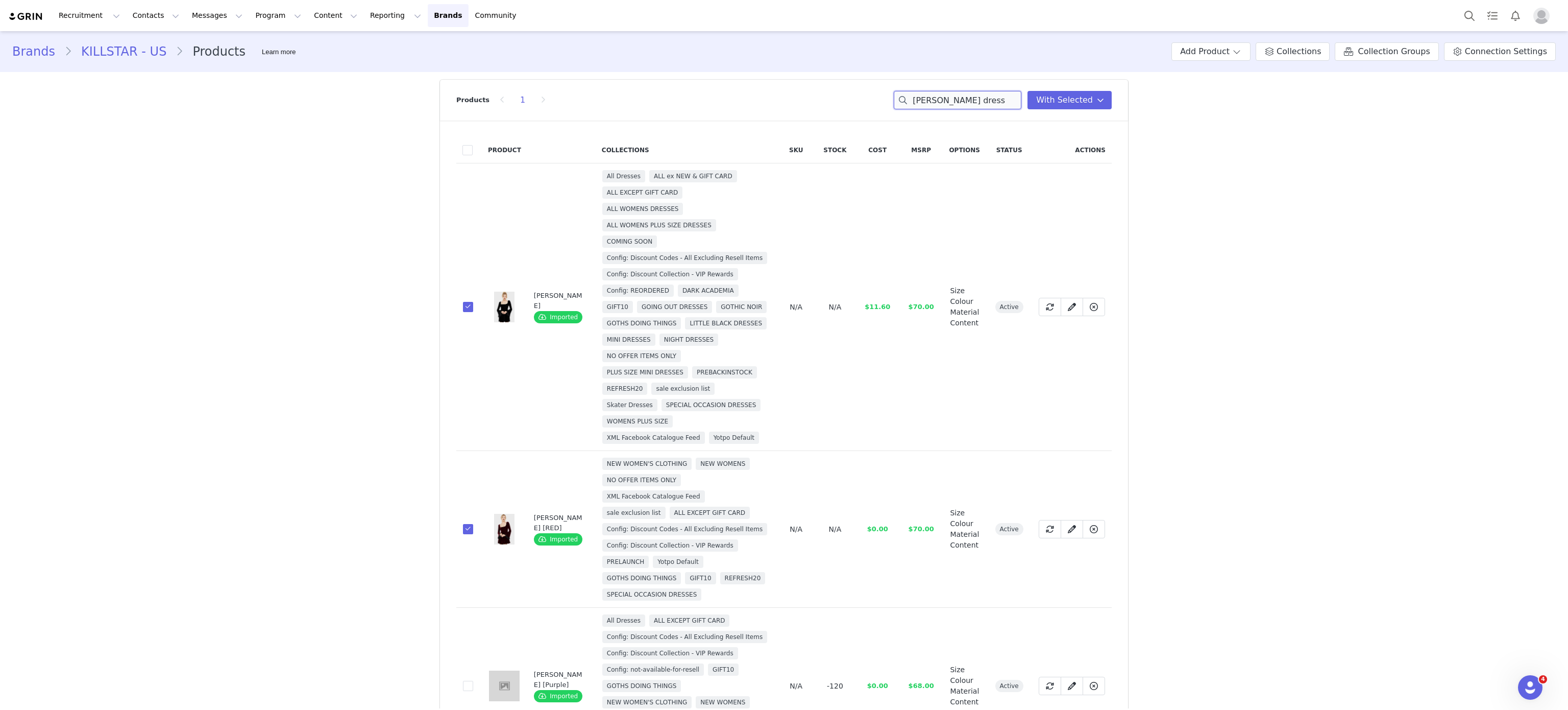
click at [943, 99] on input "beatrix dress" at bounding box center [957, 100] width 128 height 18
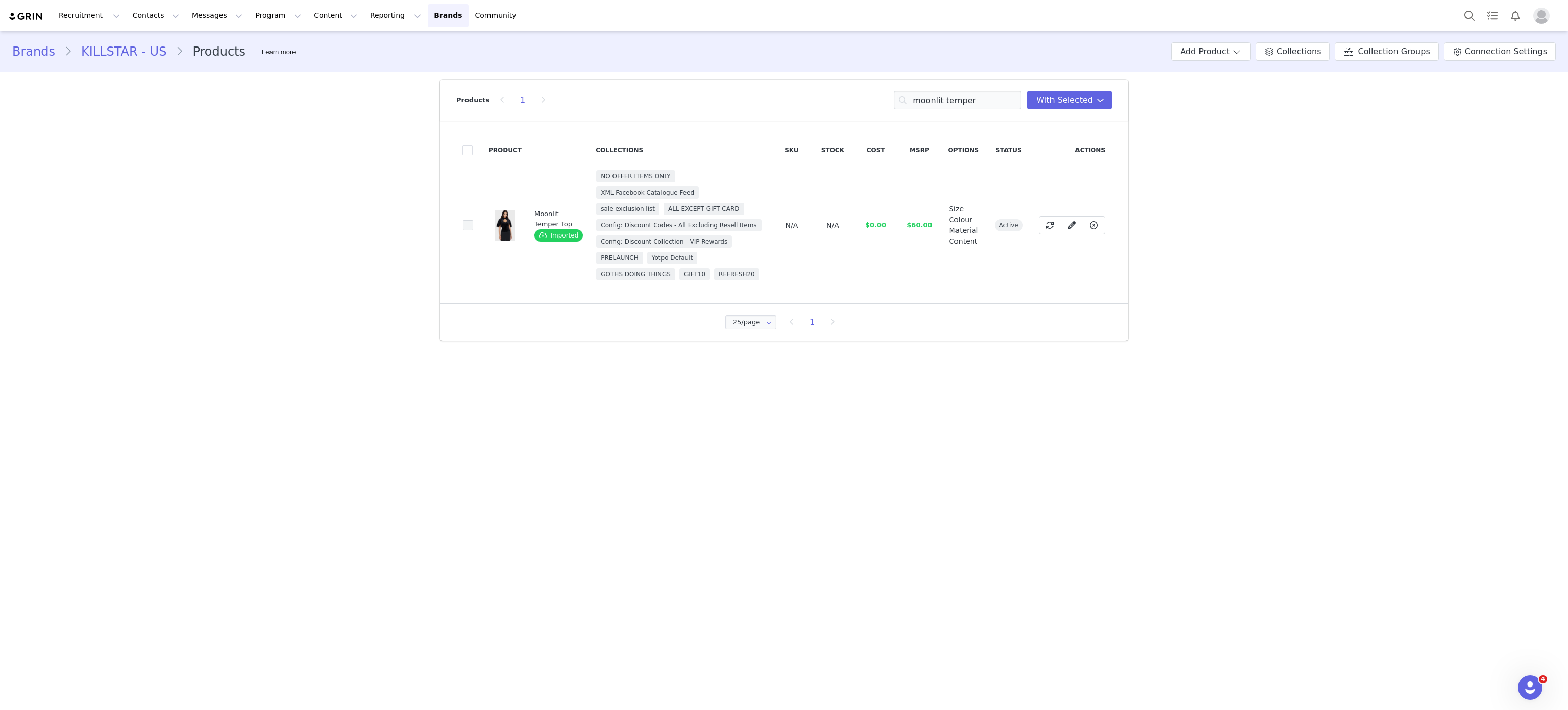
click at [469, 223] on span at bounding box center [468, 225] width 10 height 10
click at [473, 220] on input "b8c97d99-06a0-4b55-b0b4-a6ddac924b5e" at bounding box center [473, 220] width 0 height 0
click at [920, 107] on input "moonlit temper" at bounding box center [957, 100] width 128 height 18
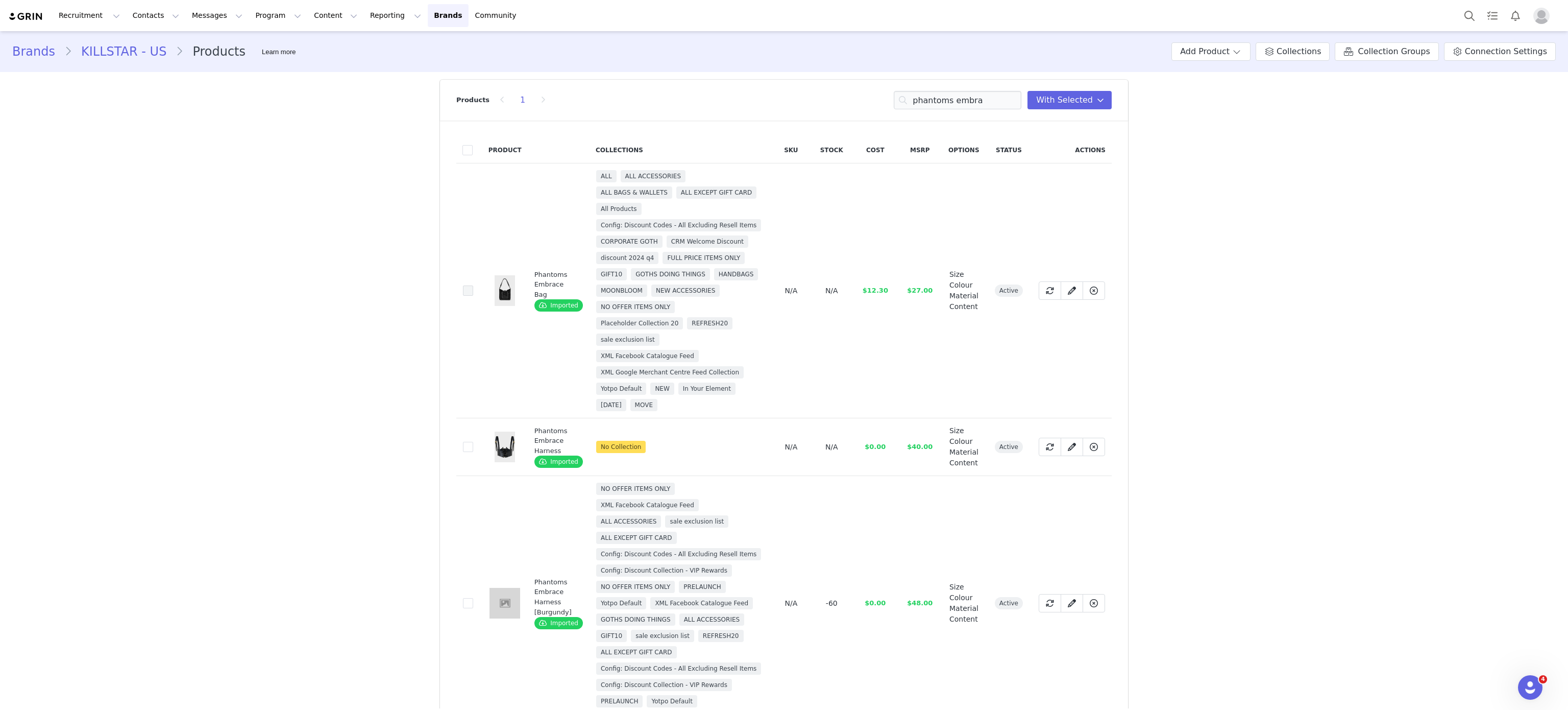
click at [463, 292] on span at bounding box center [468, 290] width 10 height 10
click at [473, 286] on input "18f7e17c-4080-49b5-97ac-06f678d8f50b" at bounding box center [473, 286] width 0 height 0
click at [950, 103] on input "phantoms embra" at bounding box center [957, 100] width 128 height 18
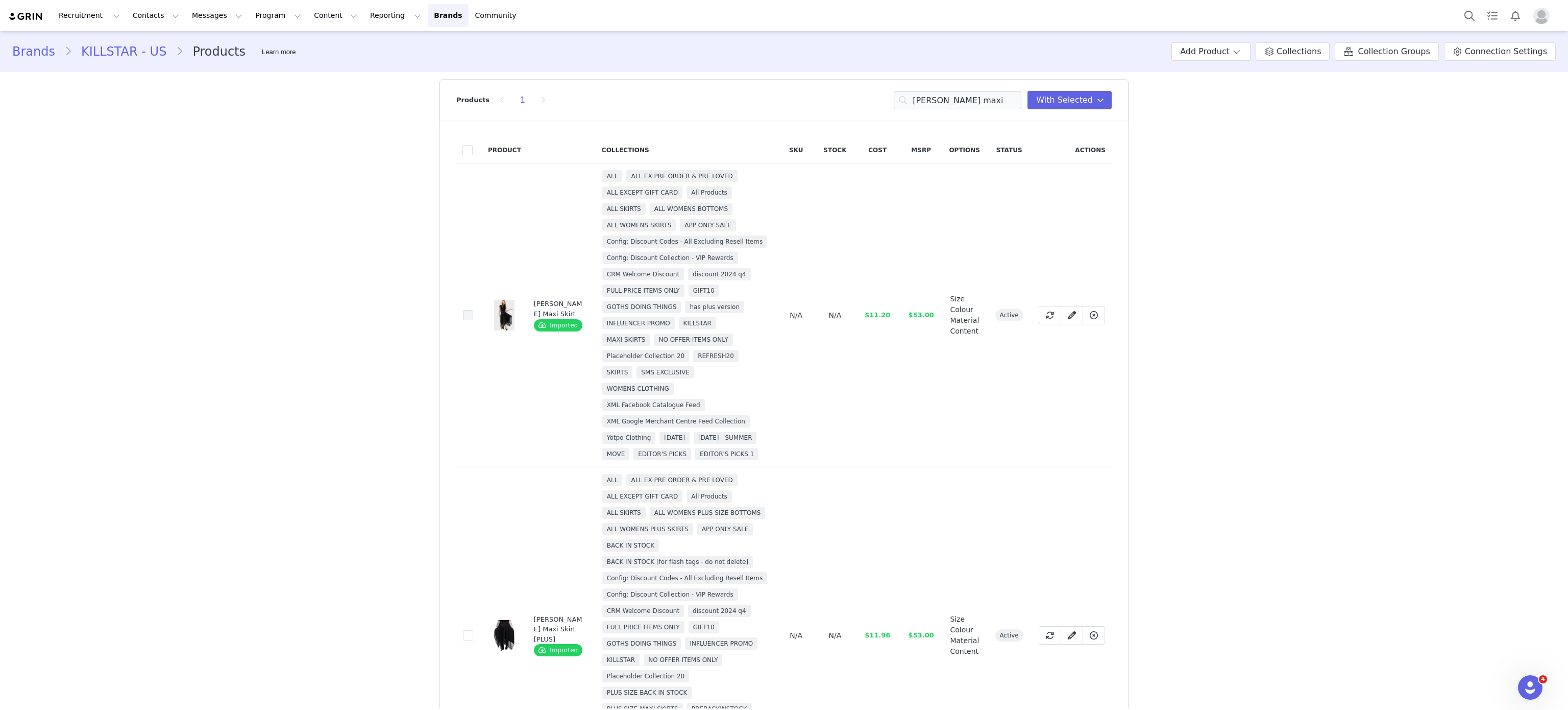
click at [463, 320] on span at bounding box center [468, 315] width 10 height 10
click at [473, 310] on input "ae9019fe-5fbe-48c9-9a23-d3a4c595cc3a" at bounding box center [473, 310] width 0 height 0
click at [931, 92] on input "nix maxi" at bounding box center [957, 100] width 128 height 18
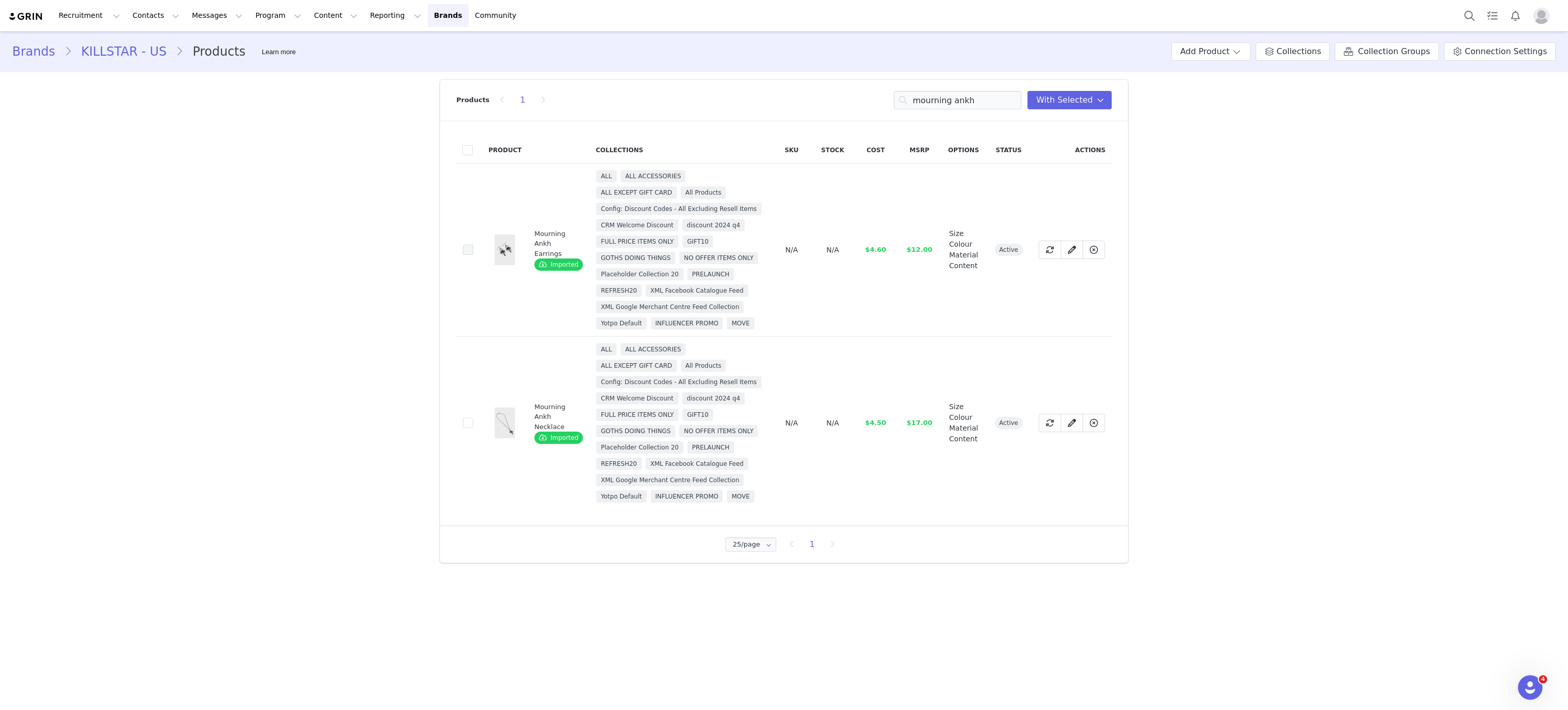
click at [464, 255] on span at bounding box center [468, 250] width 10 height 10
click at [473, 245] on input "61903bd3-8e22-49ff-ba76-b67f0696d50d" at bounding box center [473, 245] width 0 height 0
click at [463, 428] on span at bounding box center [468, 423] width 10 height 10
click at [473, 418] on input "8b5ef300-329b-443e-b722-dca5e5857620" at bounding box center [473, 418] width 0 height 0
drag, startPoint x: 957, startPoint y: 111, endPoint x: 954, endPoint y: 100, distance: 11.4
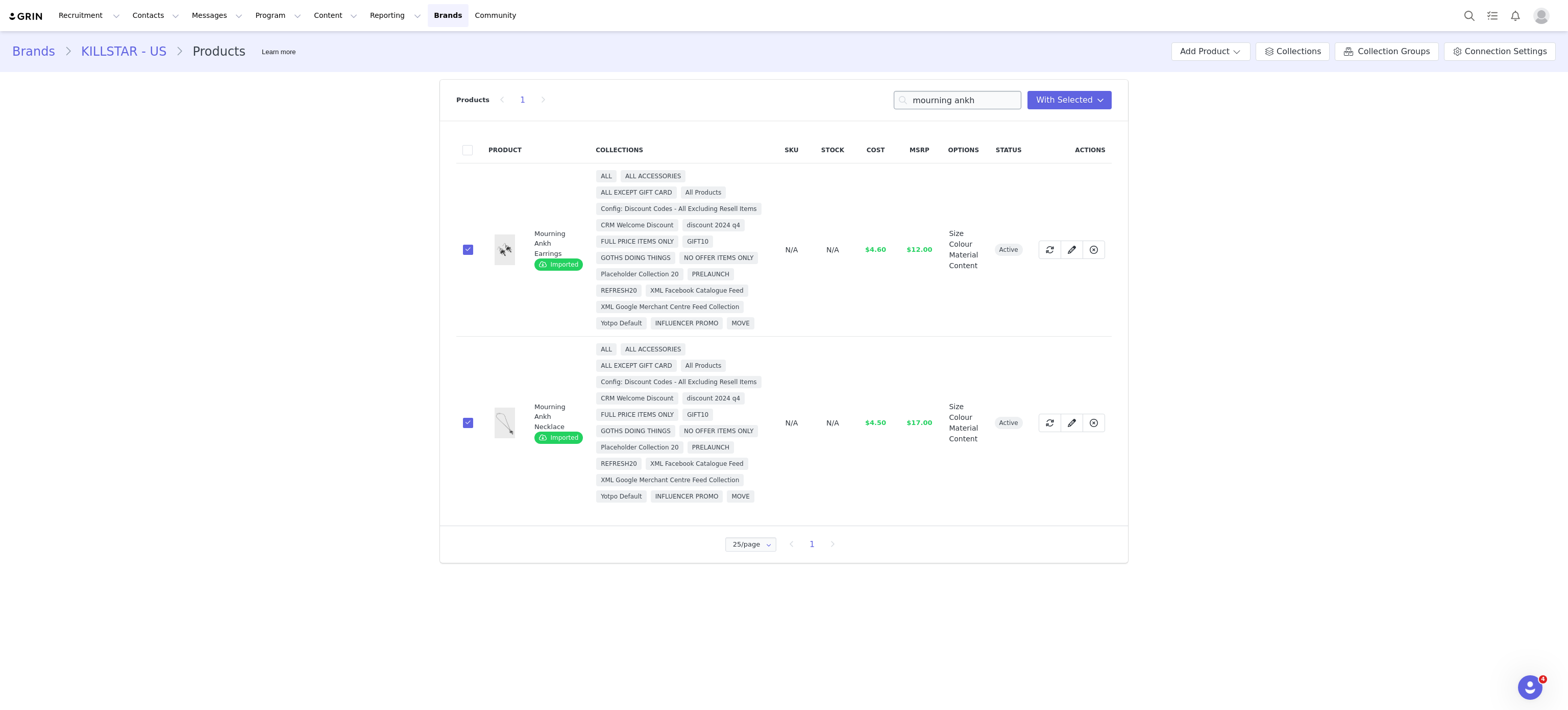
click at [954, 100] on div "Products 1 mourning ankh You have 27 product s selected Add to Collections Remo…" at bounding box center [784, 100] width 656 height 41
click at [954, 100] on input "mourning ankh" at bounding box center [957, 100] width 128 height 18
click at [954, 100] on input "e" at bounding box center [957, 100] width 128 height 18
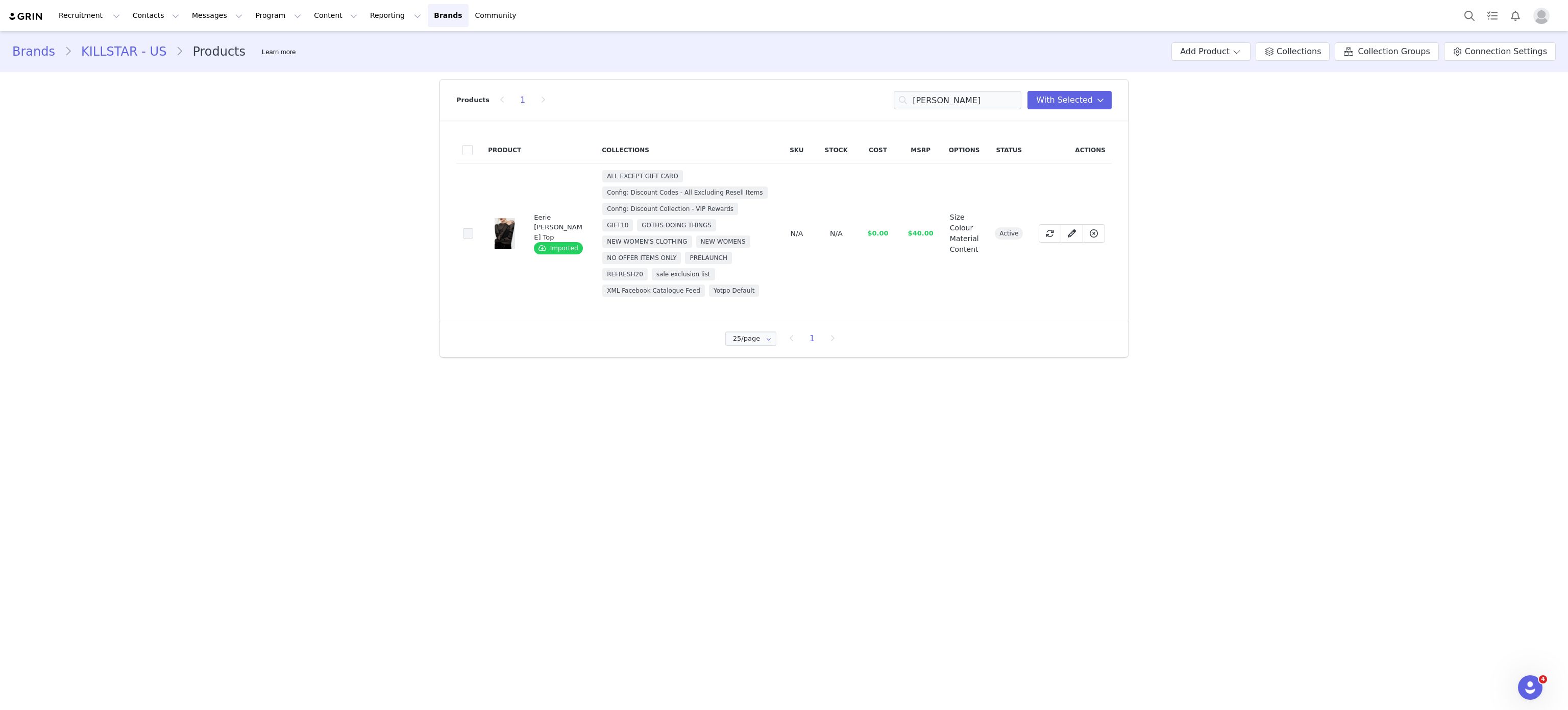
click at [469, 228] on span at bounding box center [468, 233] width 10 height 10
click at [473, 228] on input "92cedace-f7bd-4289-8fe6-6732b2321bce" at bounding box center [473, 228] width 0 height 0
click at [964, 103] on input "eerie edith" at bounding box center [957, 100] width 128 height 18
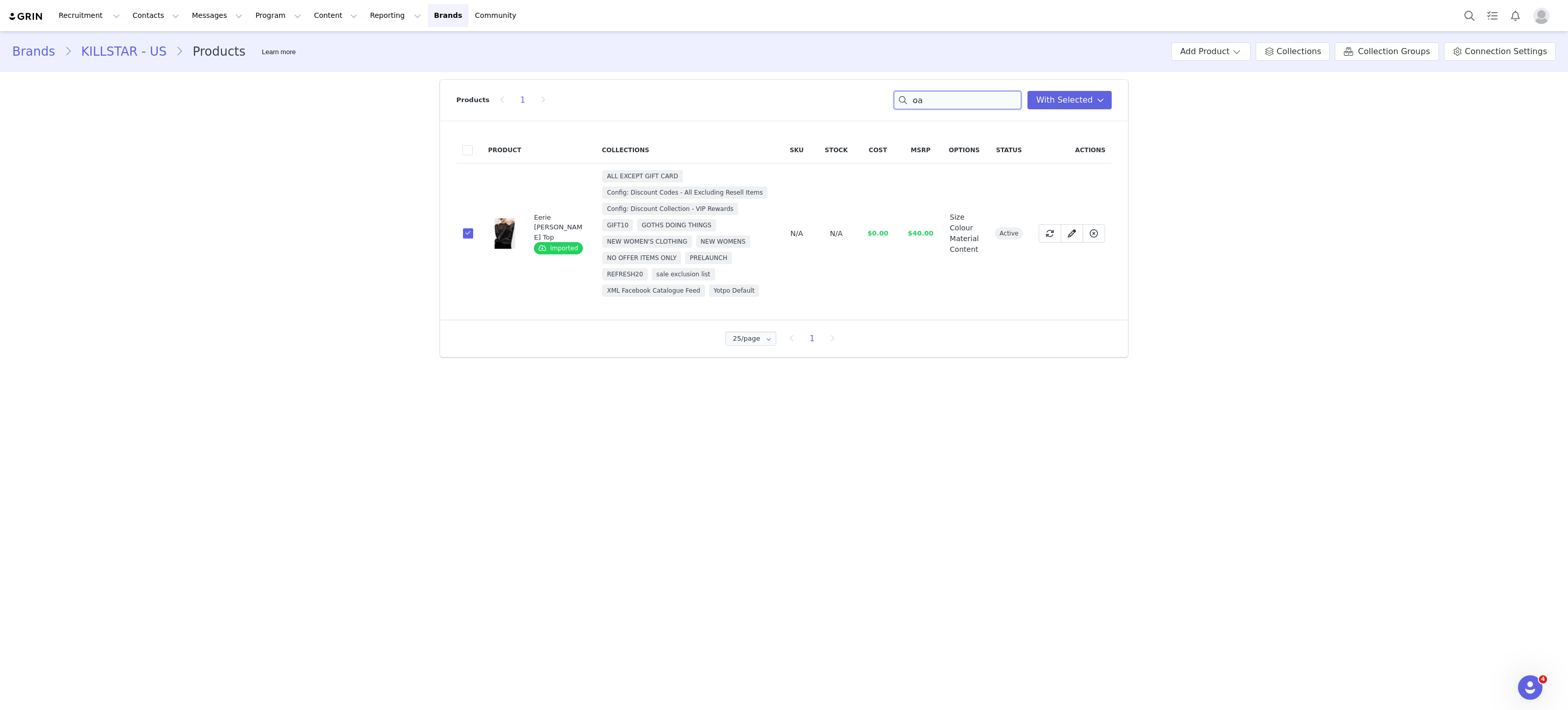
type input "o"
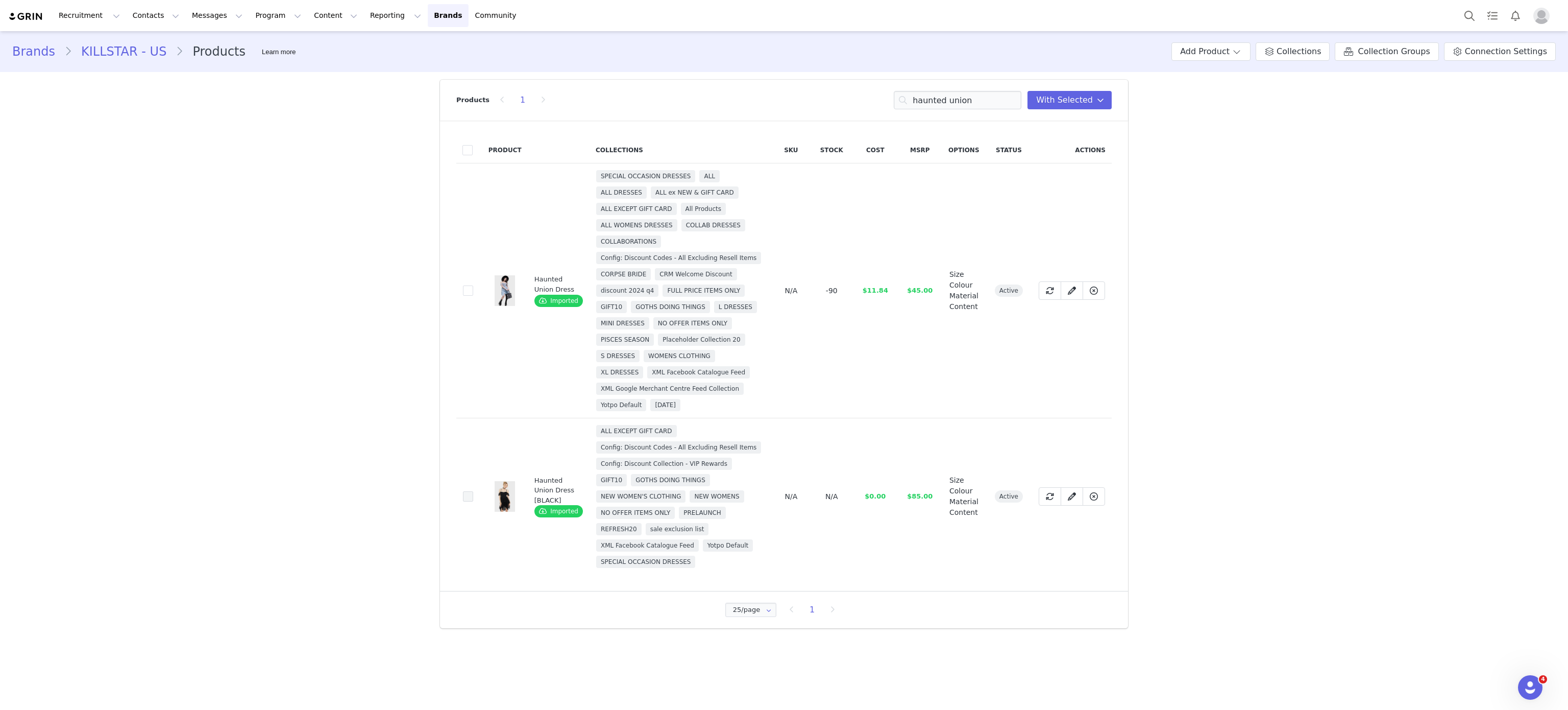
click at [467, 495] on span at bounding box center [468, 496] width 10 height 10
click at [473, 491] on input "9a97e0c2-34d7-4ce9-91b1-ce3c49f7e69b" at bounding box center [473, 491] width 0 height 0
click at [927, 97] on input "haunted union" at bounding box center [957, 100] width 128 height 18
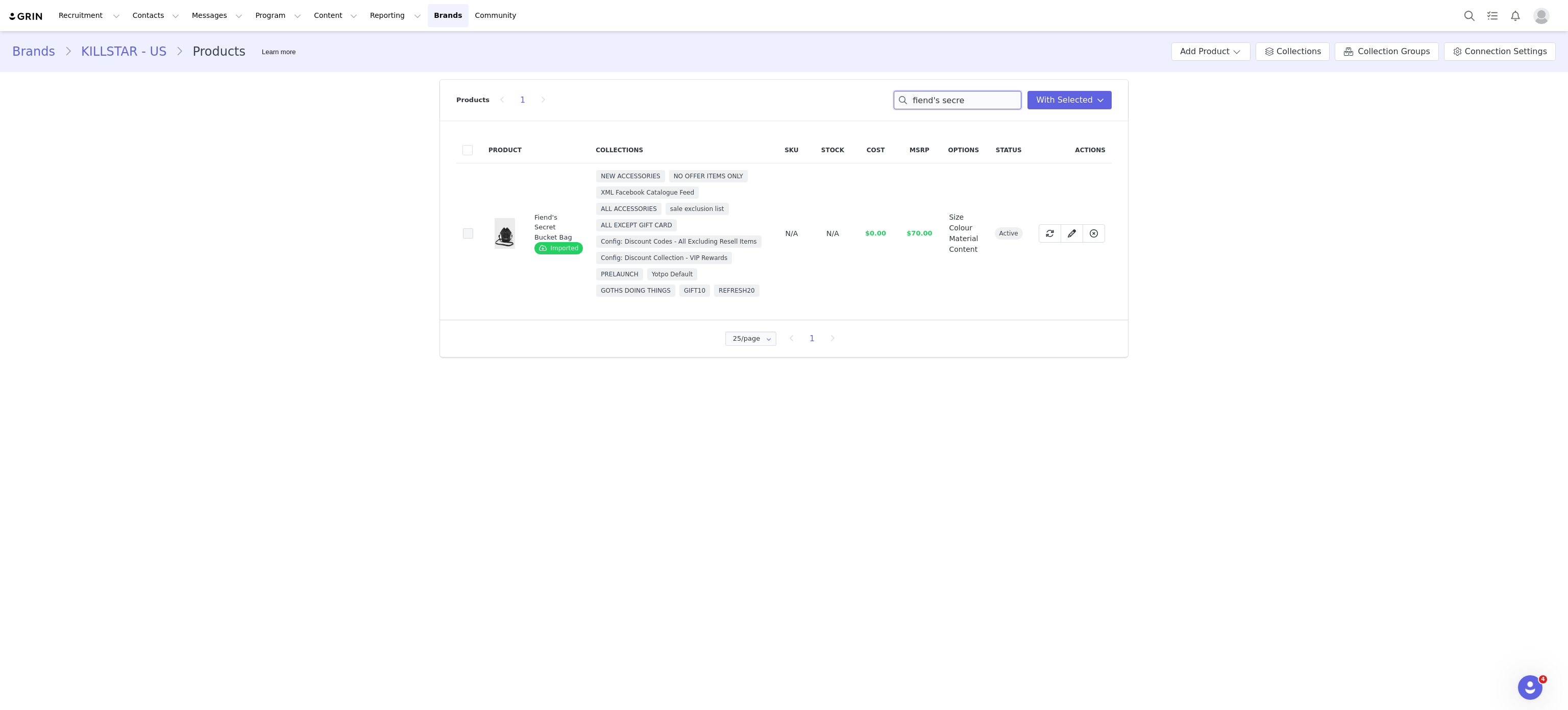
type input "fiend's secre"
click at [463, 232] on span at bounding box center [468, 233] width 10 height 10
click at [473, 228] on input "f1e1f75d-9d41-471a-a366-fd6e8be977ad" at bounding box center [473, 228] width 0 height 0
click at [945, 100] on input "fiend's secre" at bounding box center [957, 100] width 128 height 18
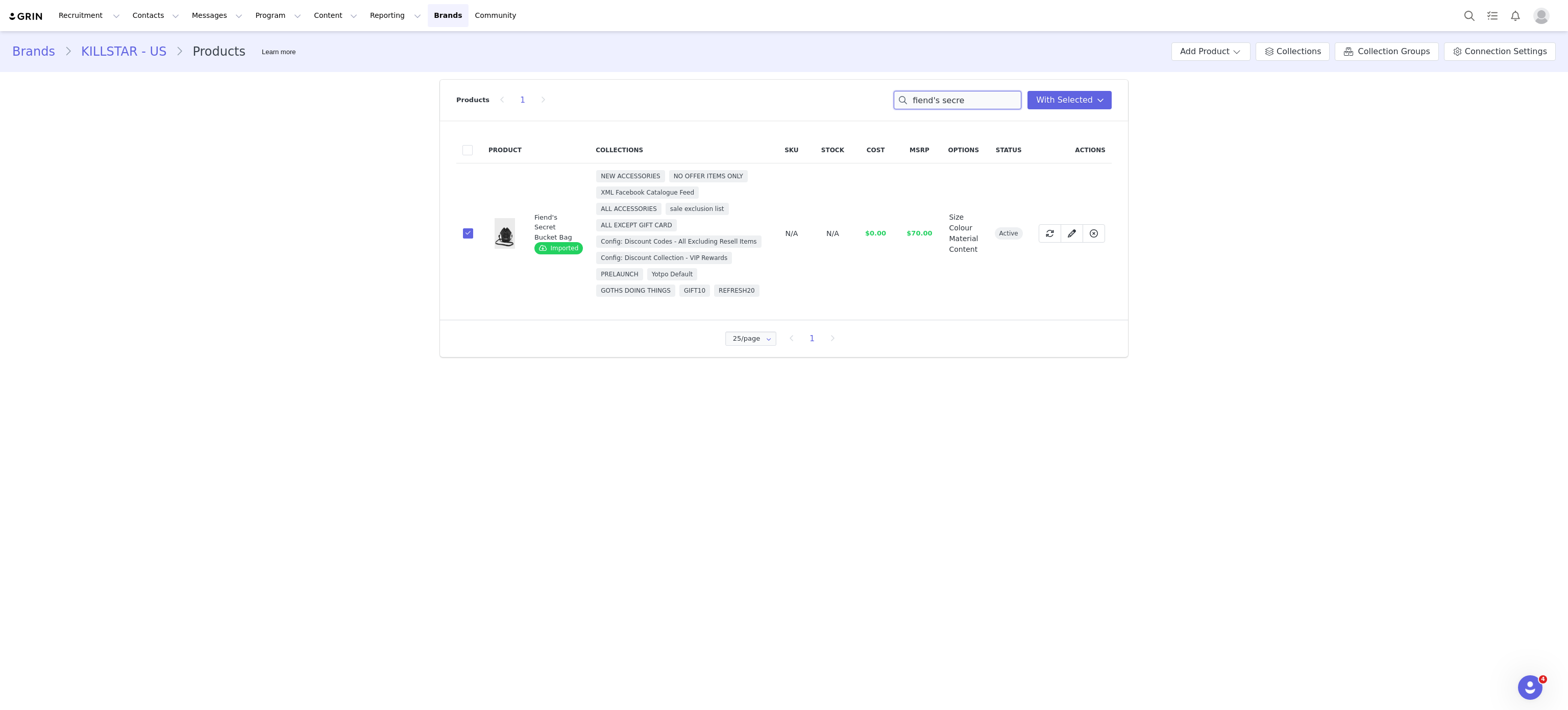
click at [945, 100] on input "fiend's secre" at bounding box center [957, 100] width 128 height 18
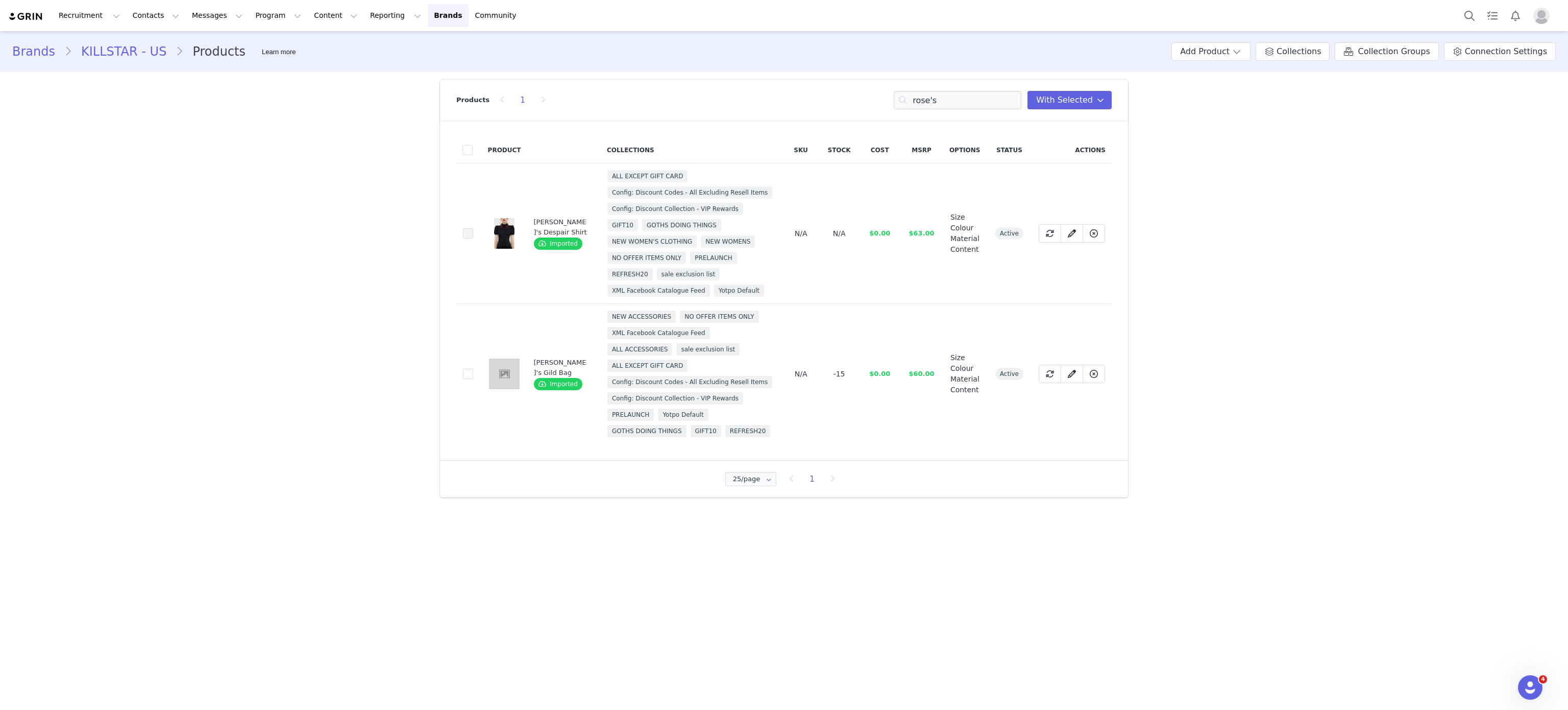
click at [467, 236] on span at bounding box center [468, 233] width 10 height 10
click at [473, 228] on input "60622090-236e-4fb6-a3c9-28988a510704" at bounding box center [473, 228] width 0 height 0
click at [933, 107] on input "rose's" at bounding box center [957, 100] width 128 height 18
click at [933, 107] on input "de" at bounding box center [957, 100] width 128 height 18
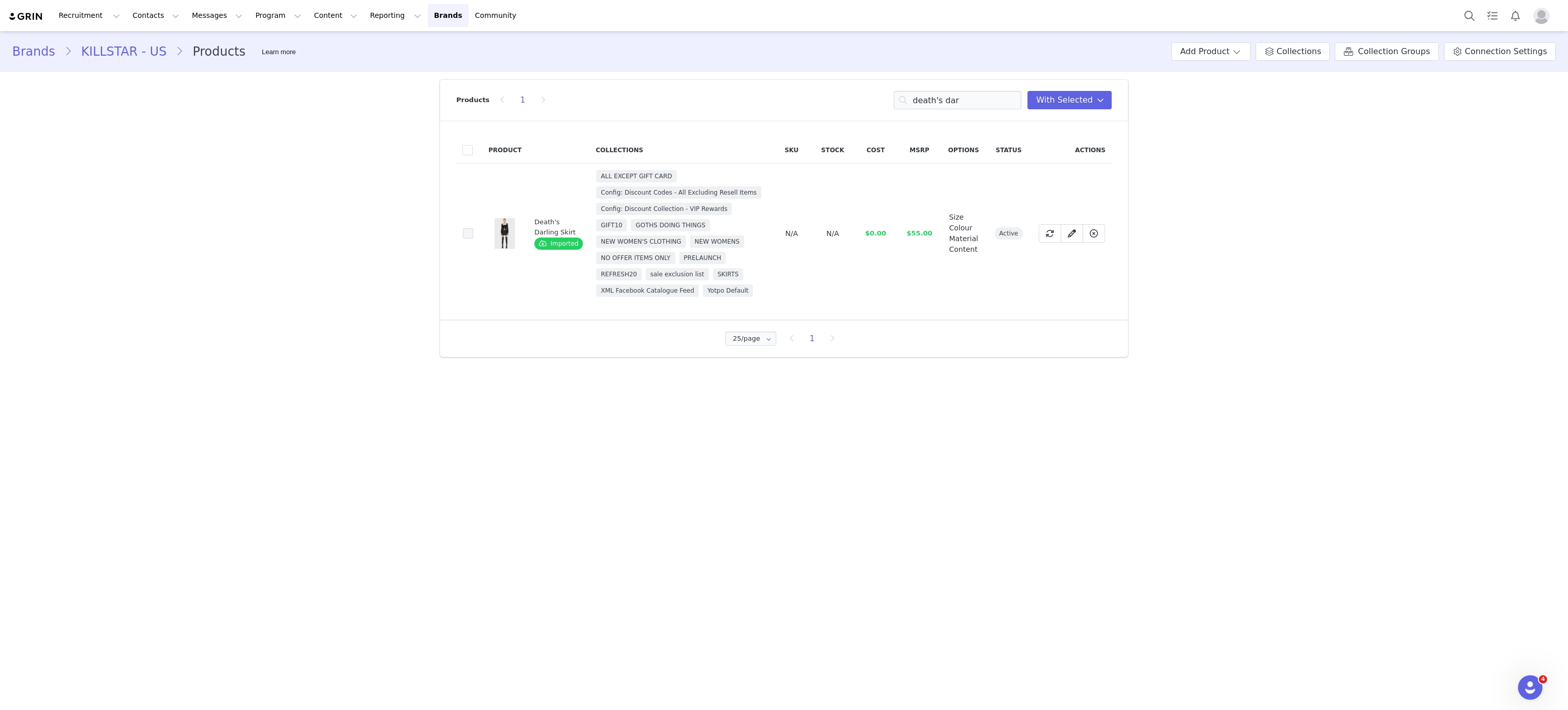
click at [472, 233] on span at bounding box center [468, 233] width 10 height 10
click at [473, 228] on input "ae1b96ac-3fbe-4802-8aa1-61e7b2bafad8" at bounding box center [473, 228] width 0 height 0
click at [957, 97] on input "death's dar" at bounding box center [957, 100] width 128 height 18
click at [957, 97] on input "n" at bounding box center [957, 100] width 128 height 18
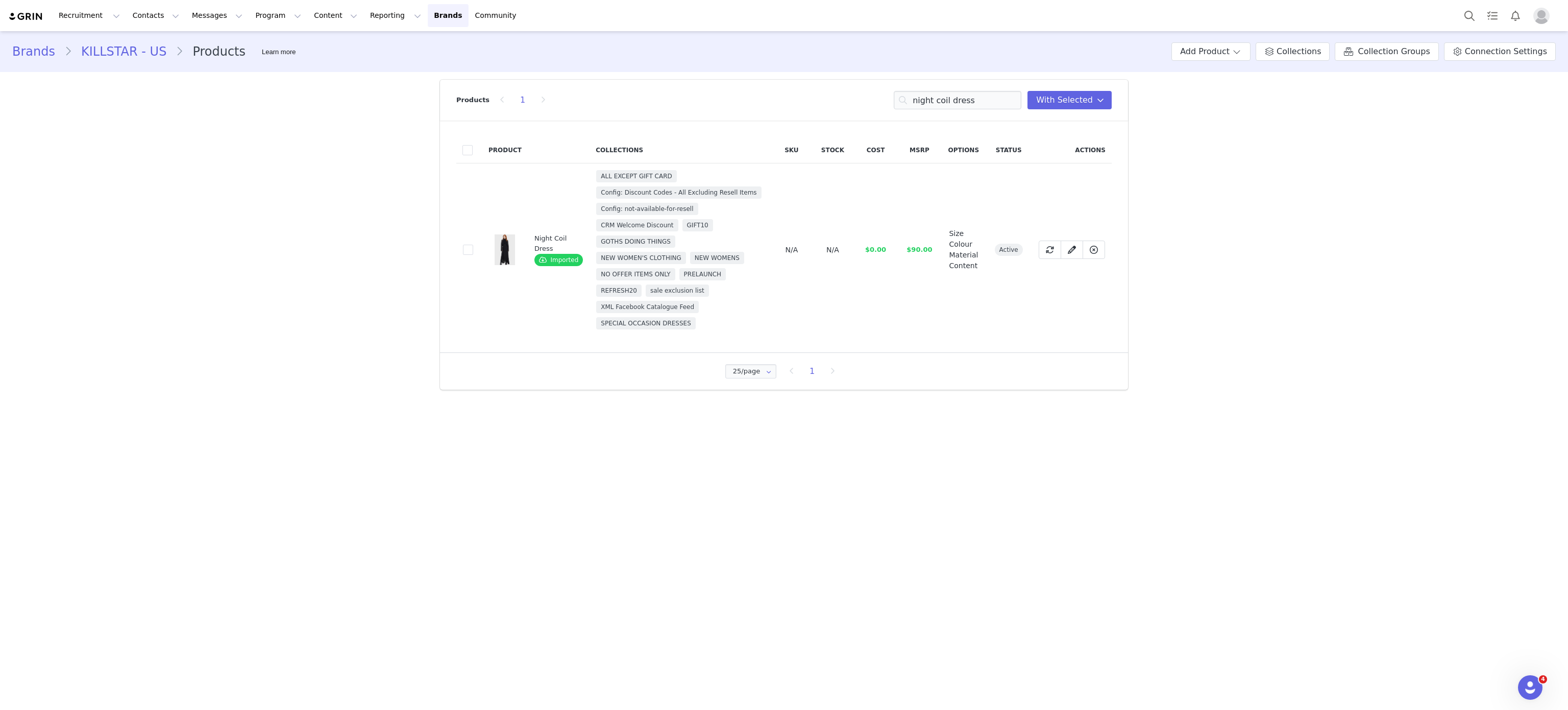
click at [477, 247] on td "c2c9f8fe-2d2f-4653-aa56-3f0d73183296" at bounding box center [469, 250] width 26 height 173
click at [470, 250] on span at bounding box center [468, 250] width 10 height 10
click at [473, 245] on input "c2c9f8fe-2d2f-4653-aa56-3f0d73183296" at bounding box center [473, 245] width 0 height 0
click at [983, 107] on input "night coil dress" at bounding box center [957, 100] width 128 height 18
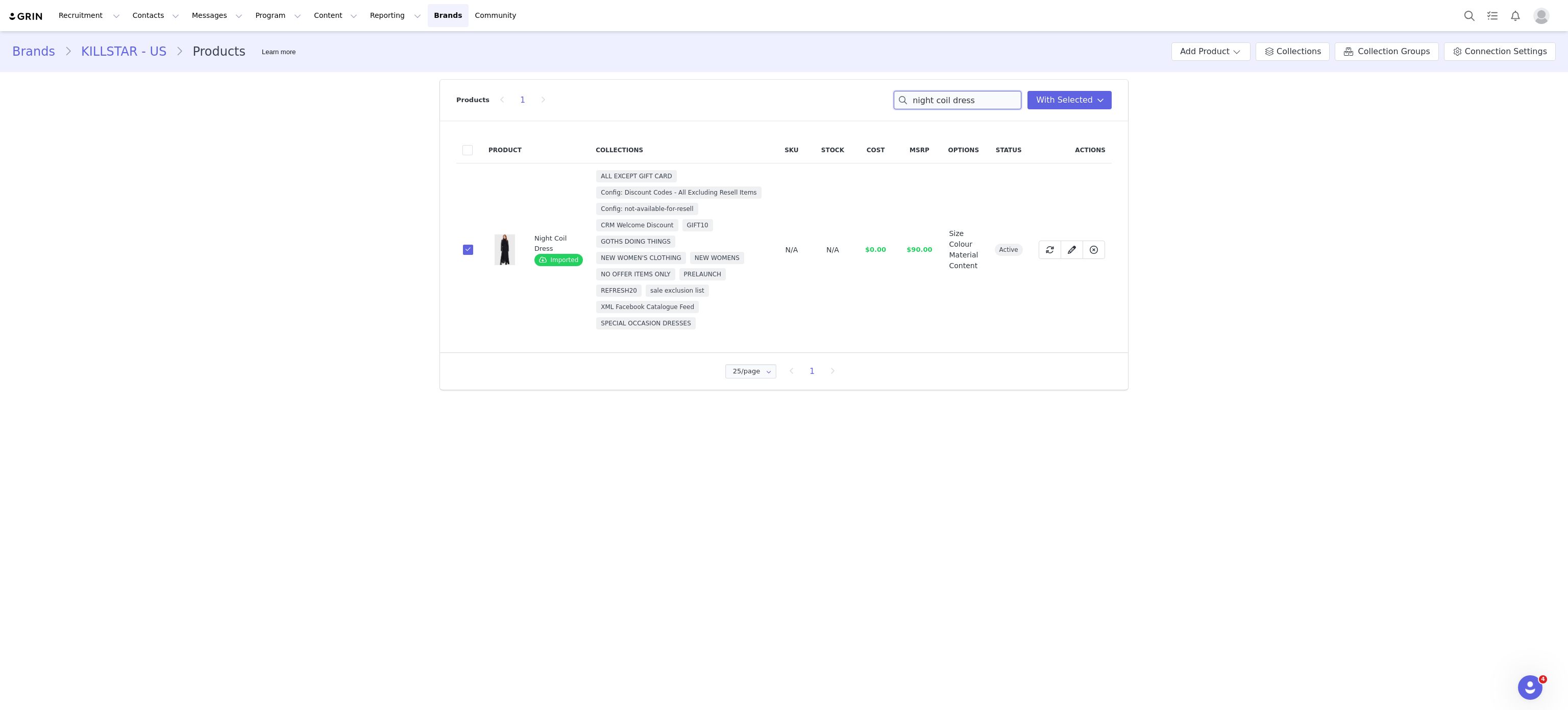
click at [983, 107] on input "night coil dress" at bounding box center [957, 100] width 128 height 18
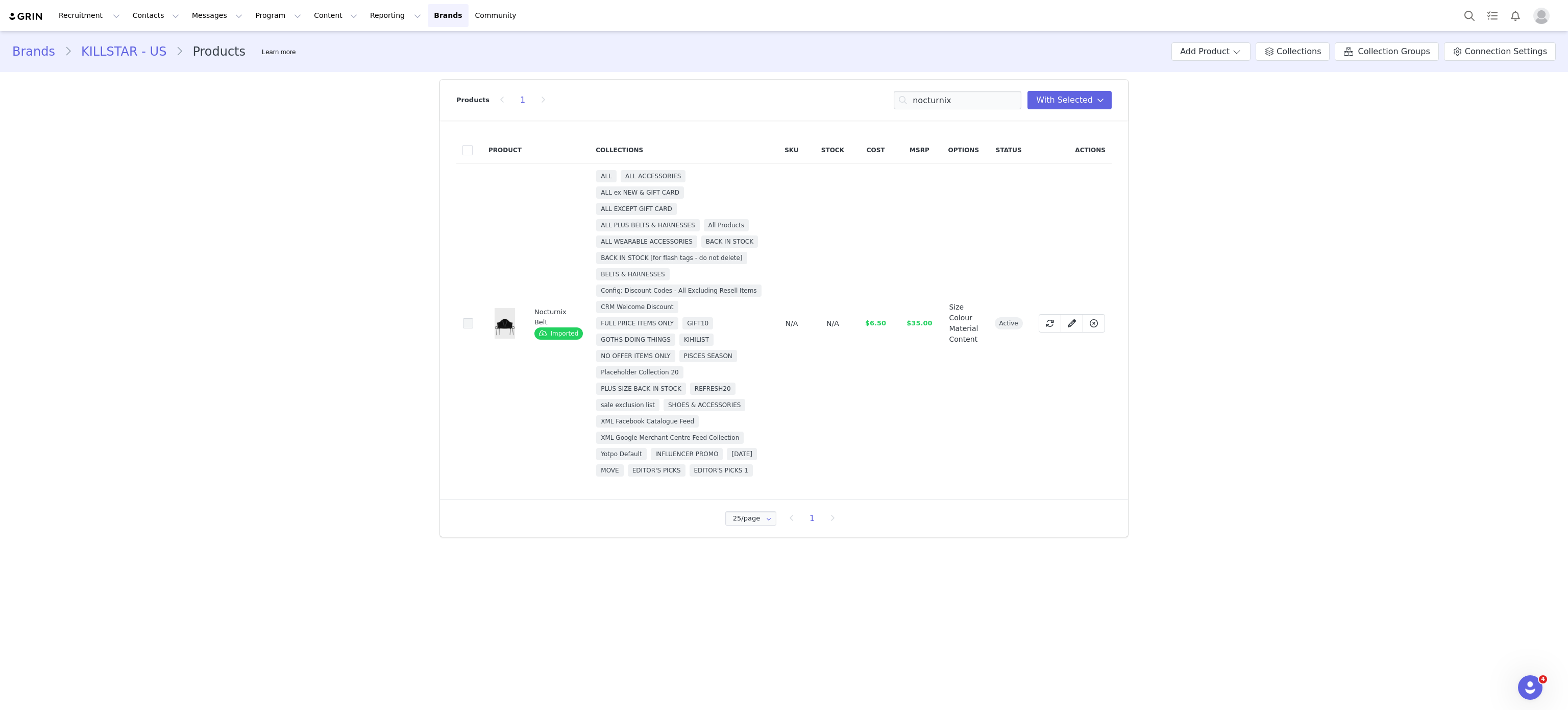
click at [471, 328] on span at bounding box center [468, 323] width 10 height 10
click at [473, 318] on input "220bf309-0634-4416-82b7-fcb9984bcb5d" at bounding box center [473, 318] width 0 height 0
click at [940, 96] on input "nocturnix" at bounding box center [957, 100] width 128 height 18
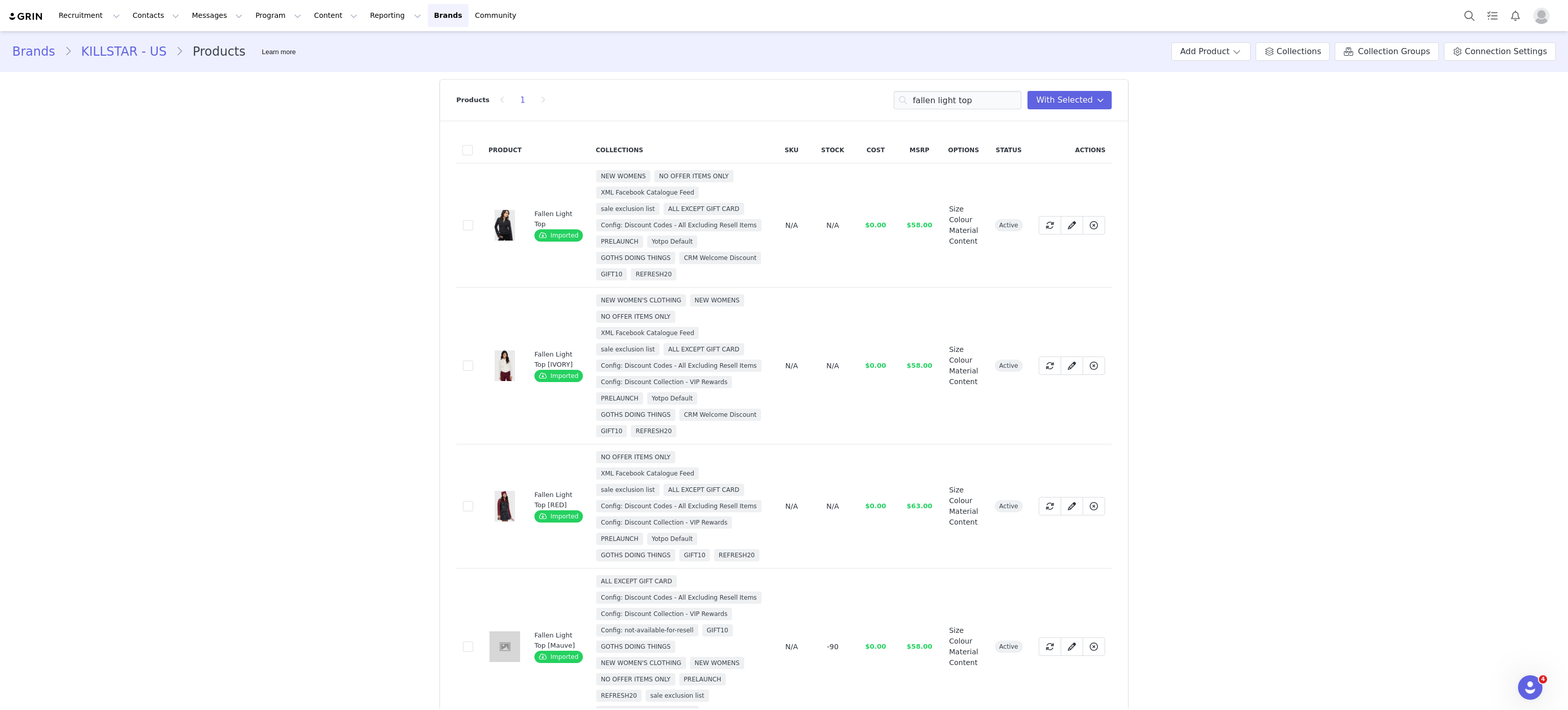
click at [457, 240] on td "0fcb61ef-379d-41fb-b2c3-f492efe17e5b" at bounding box center [469, 225] width 26 height 124
click at [463, 230] on span at bounding box center [468, 225] width 10 height 10
click at [473, 220] on input "0fcb61ef-379d-41fb-b2c3-f492efe17e5b" at bounding box center [473, 220] width 0 height 0
click at [952, 106] on input "fallen light top" at bounding box center [957, 100] width 128 height 18
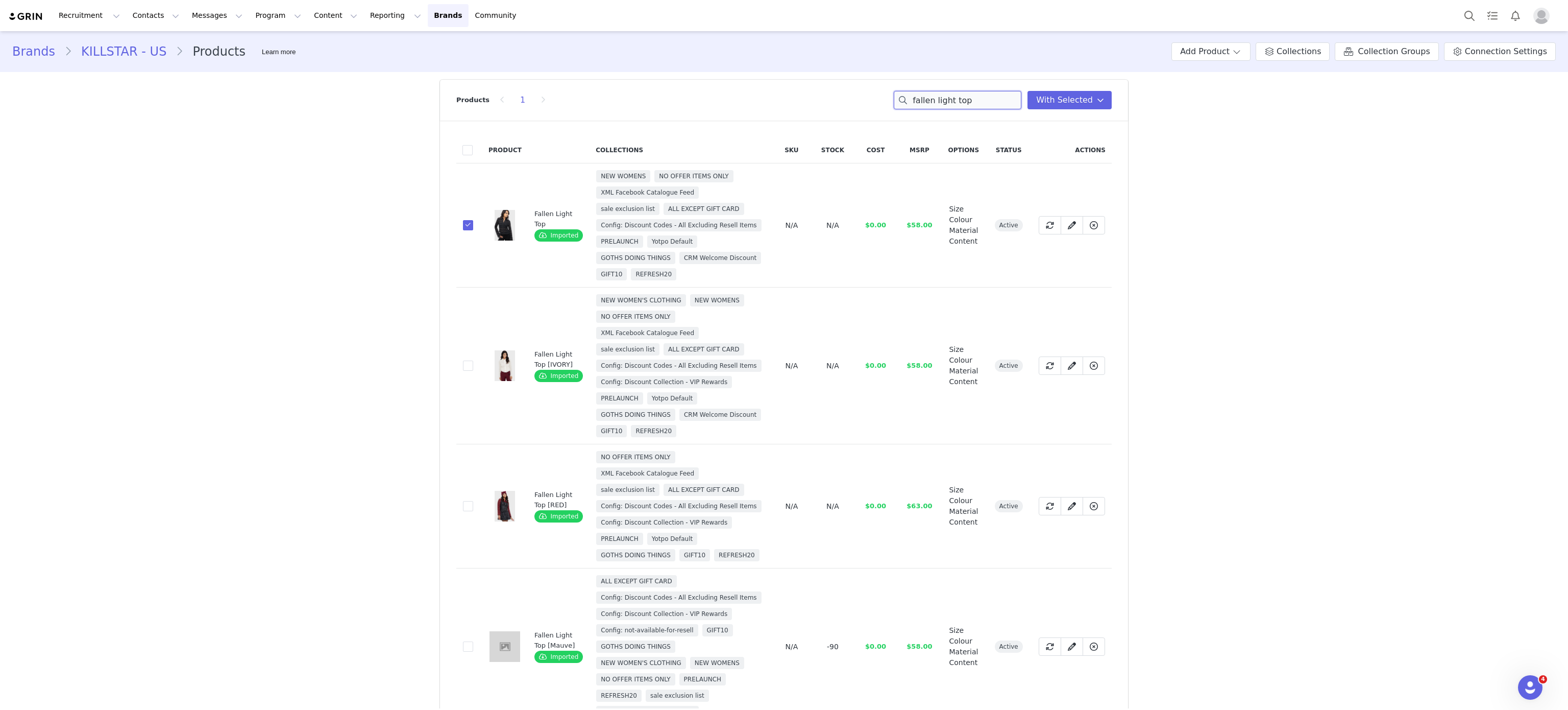
click at [952, 106] on input "fallen light top" at bounding box center [957, 100] width 128 height 18
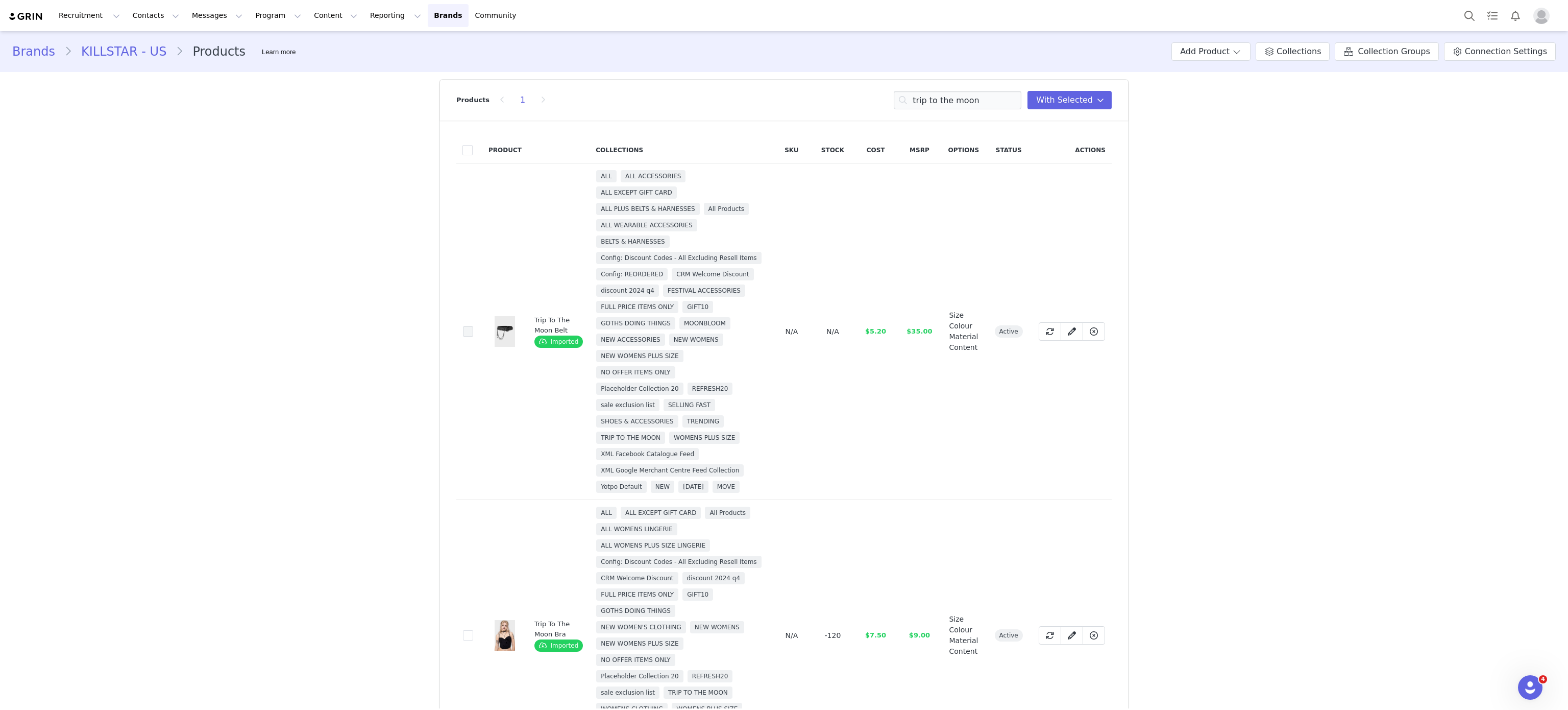
click at [463, 331] on span at bounding box center [468, 331] width 10 height 10
click at [473, 326] on input "534b3328-6e36-4a08-95cb-36fb002a0ef2" at bounding box center [473, 326] width 0 height 0
click at [950, 102] on input "trip to the moon" at bounding box center [957, 100] width 128 height 18
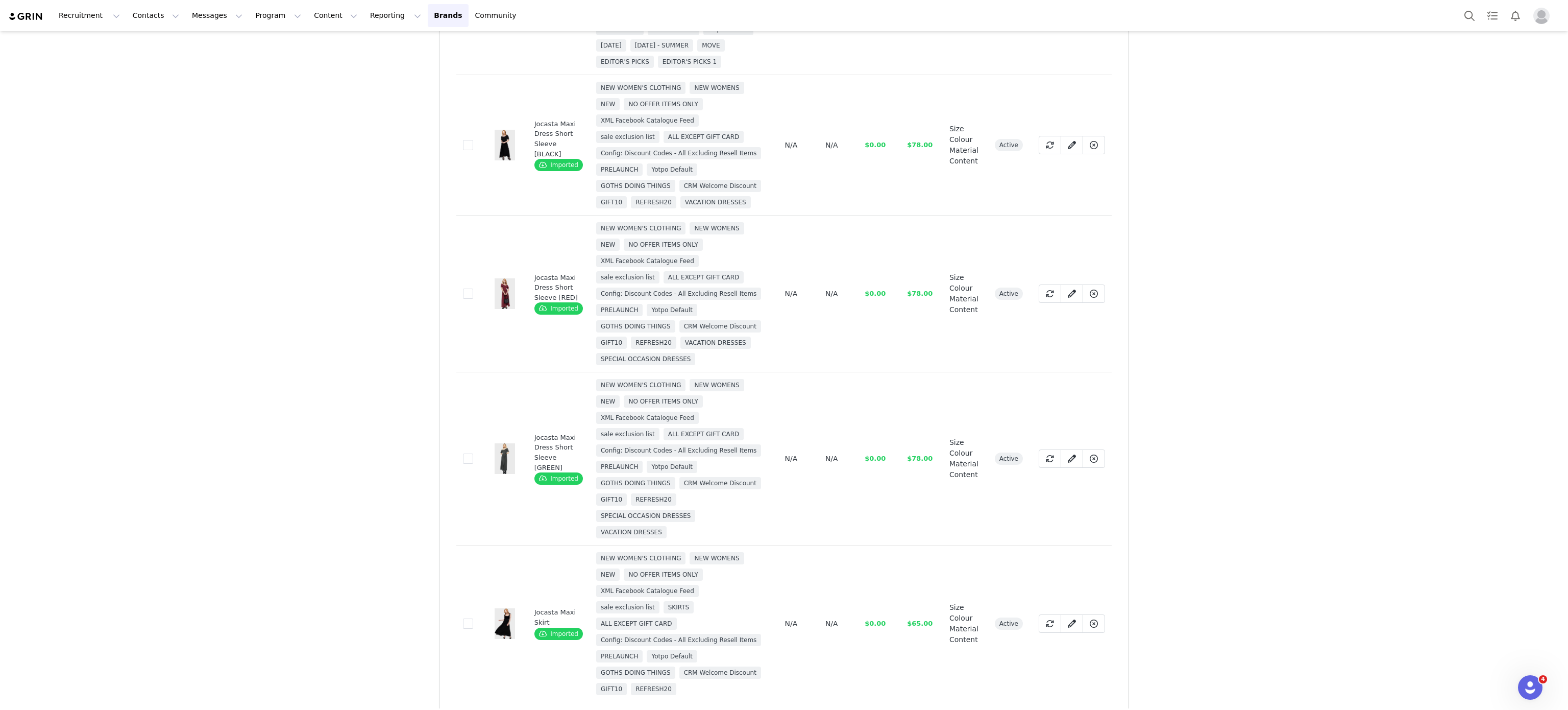
scroll to position [661, 0]
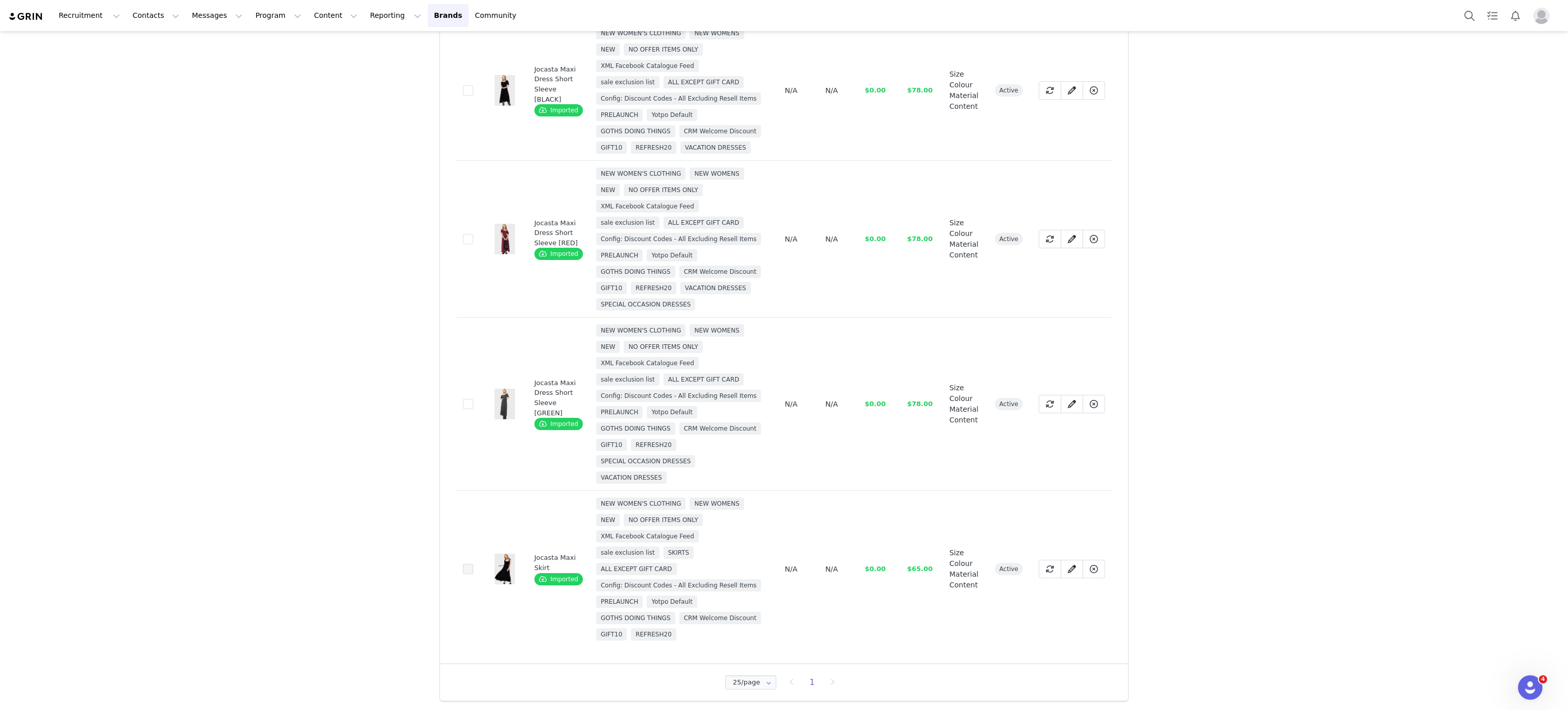
drag, startPoint x: 453, startPoint y: 555, endPoint x: 462, endPoint y: 558, distance: 9.5
click at [462, 558] on td "a3a9f3b8-b7ea-4032-a641-9a5c059d1f75" at bounding box center [469, 569] width 26 height 156
click at [463, 564] on span at bounding box center [468, 569] width 10 height 10
click at [473, 564] on input "a3a9f3b8-b7ea-4032-a641-9a5c059d1f75" at bounding box center [473, 564] width 0 height 0
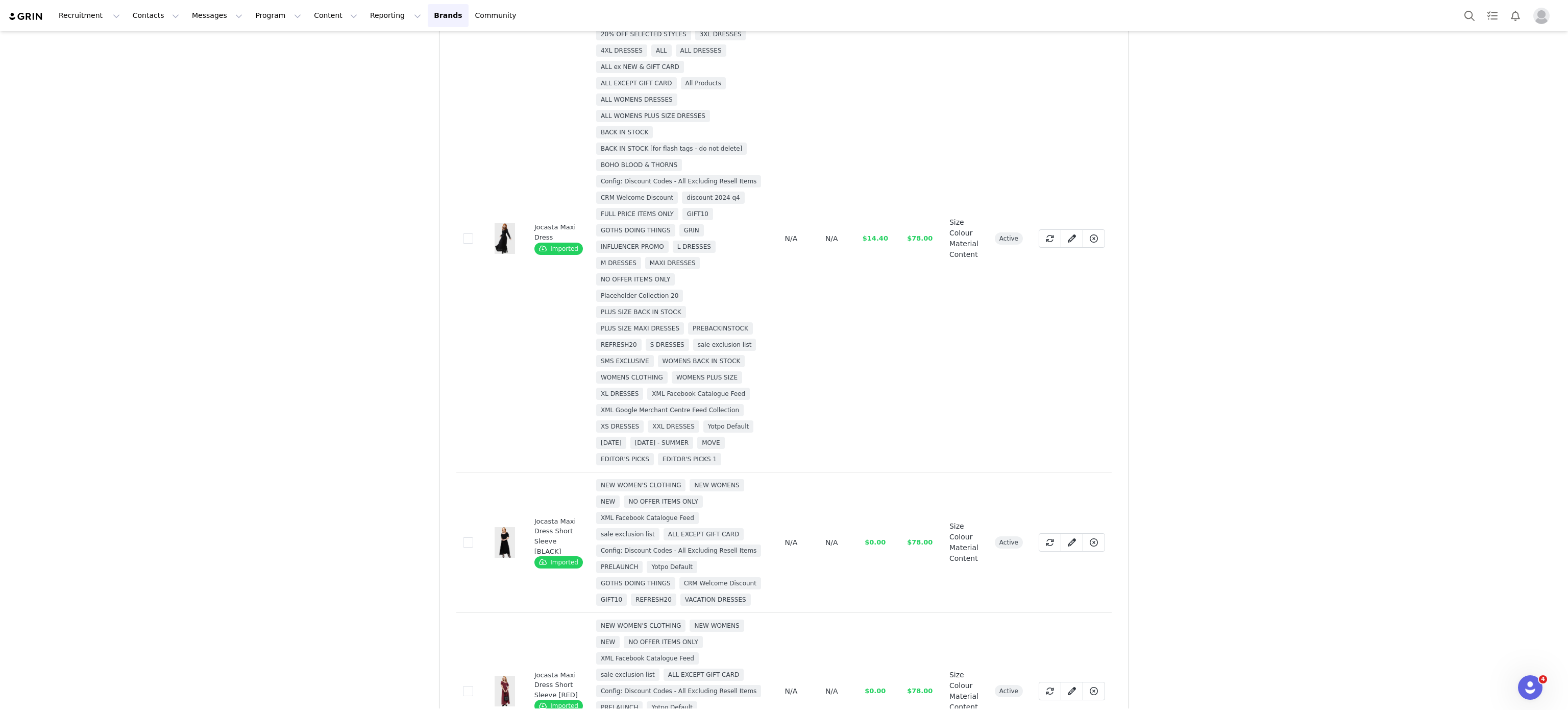
scroll to position [0, 0]
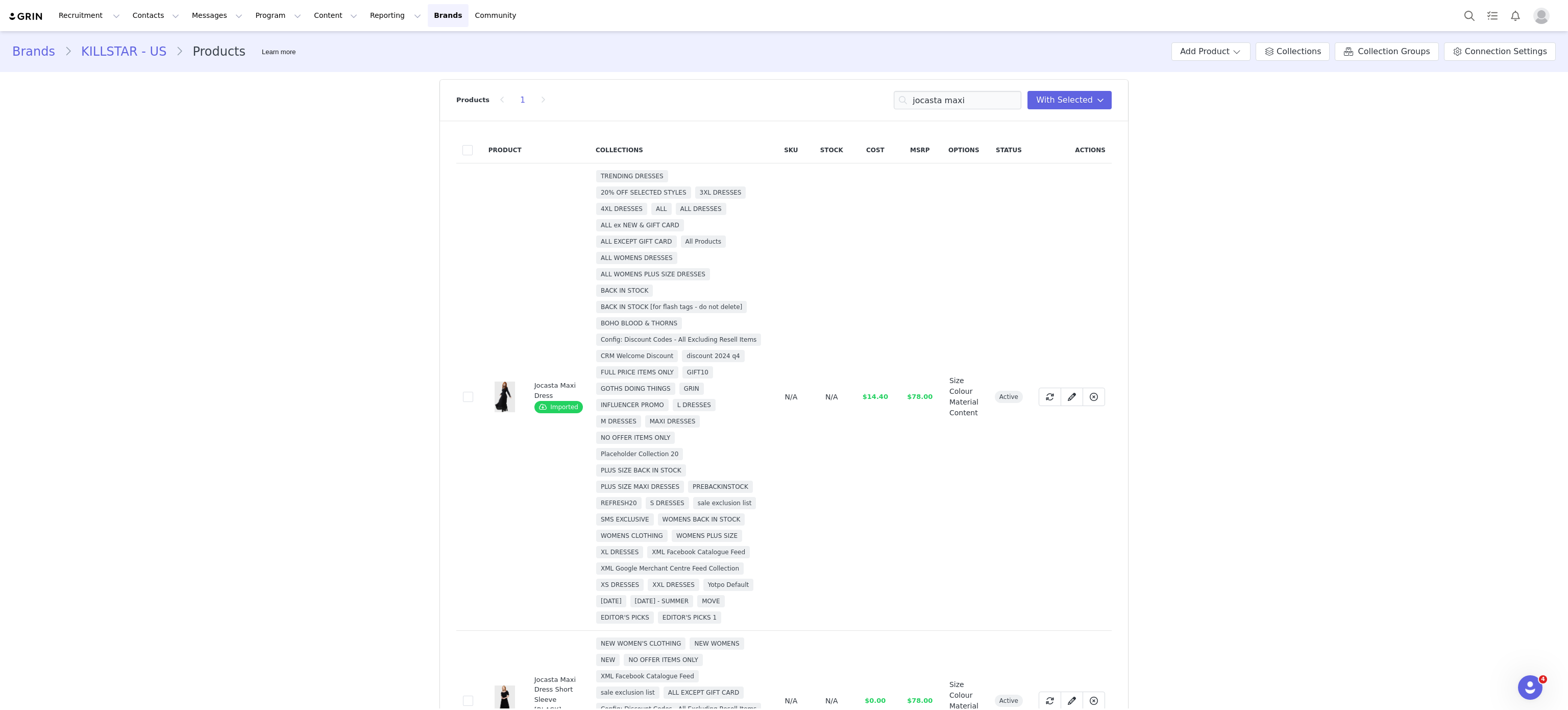
click at [956, 109] on div "Products 1 jocasta maxi You have 37 product s selected Add to Collections Remov…" at bounding box center [784, 100] width 656 height 41
click at [949, 106] on input "jocasta maxi" at bounding box center [957, 100] width 128 height 18
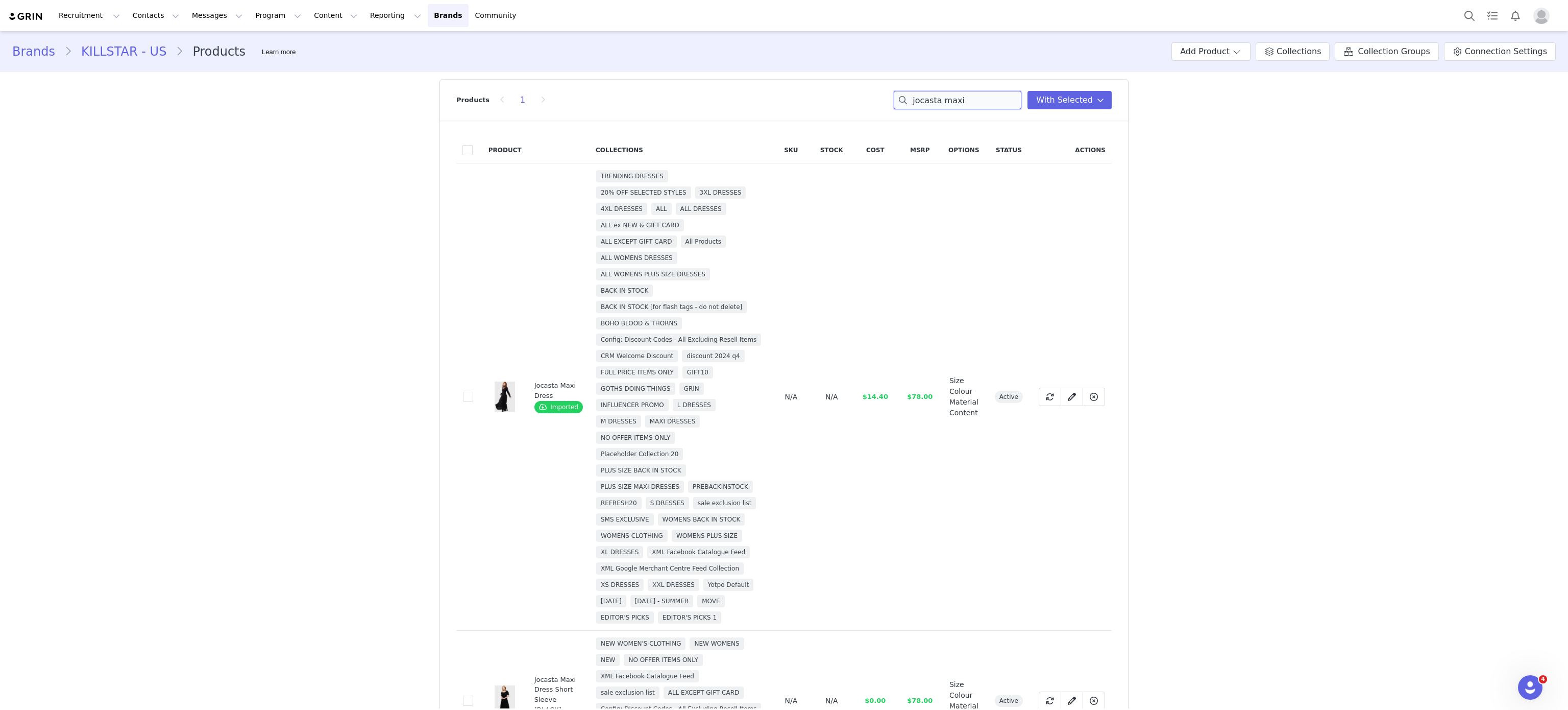
click at [949, 106] on input "jocasta maxi" at bounding box center [957, 100] width 128 height 18
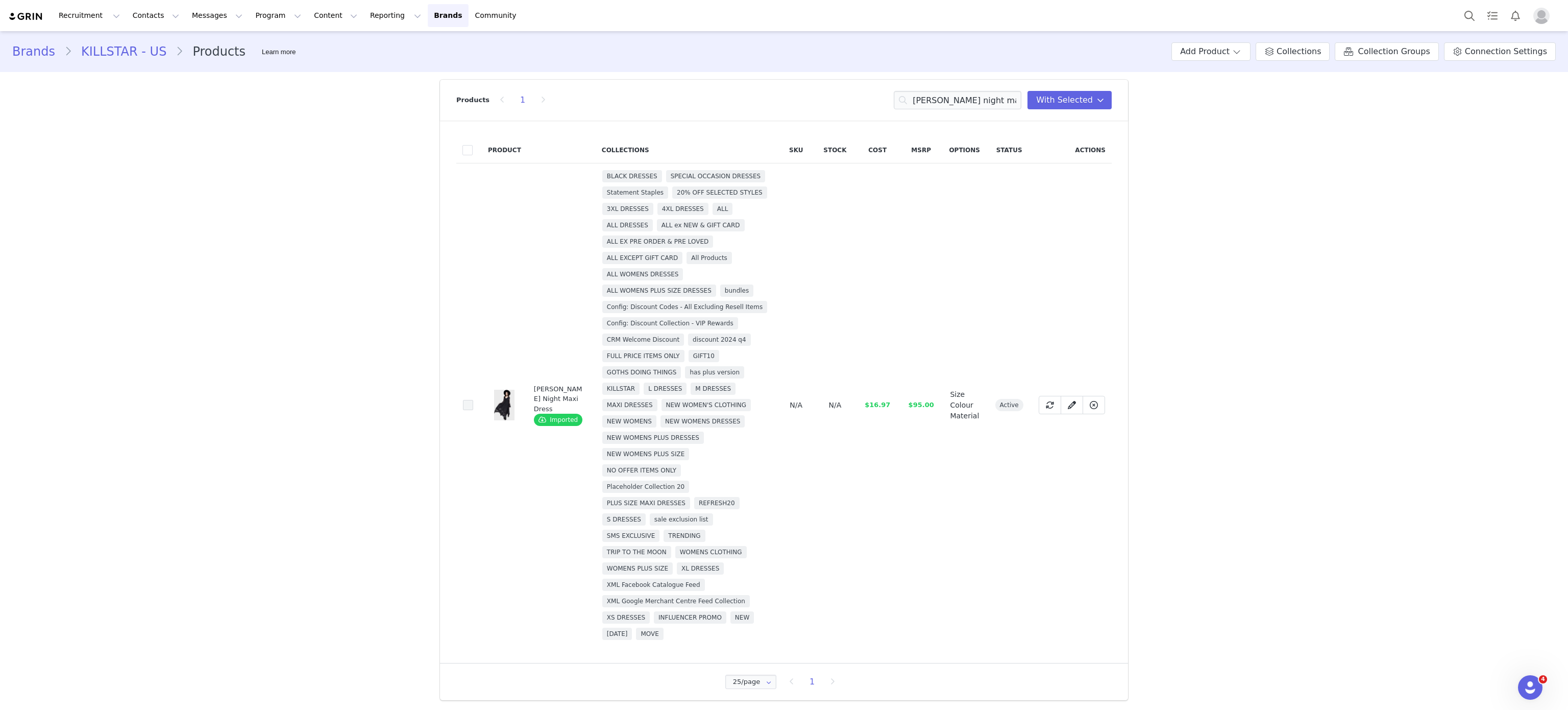
click at [463, 401] on td "791bc0b3-6406-4df8-8251-a8ccc4b18aa1" at bounding box center [469, 405] width 26 height 483
click at [463, 401] on span at bounding box center [468, 405] width 10 height 10
click at [473, 400] on input "791bc0b3-6406-4df8-8251-a8ccc4b18aa1" at bounding box center [473, 400] width 0 height 0
click at [978, 99] on input "misty night maxi" at bounding box center [957, 100] width 128 height 18
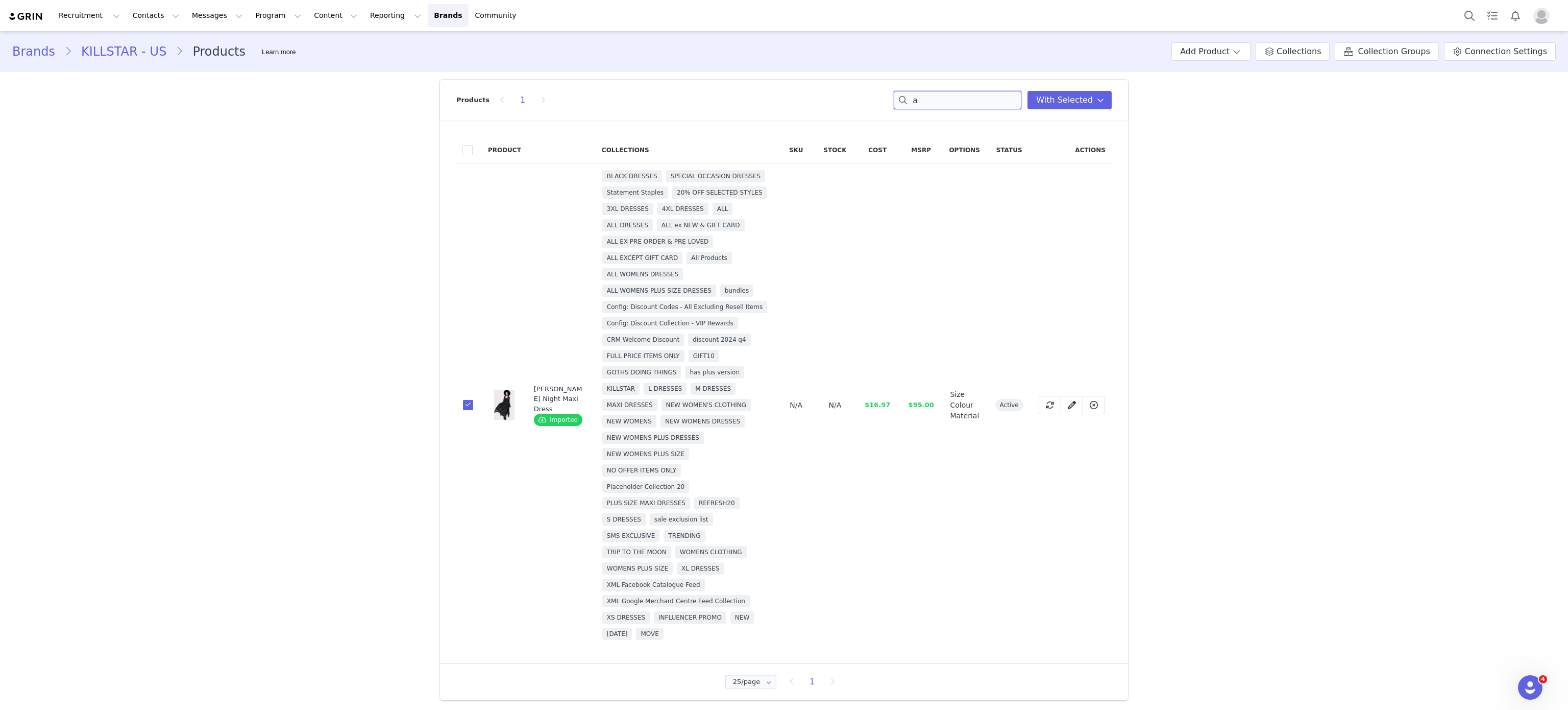
click at [978, 99] on input "a" at bounding box center [957, 100] width 128 height 18
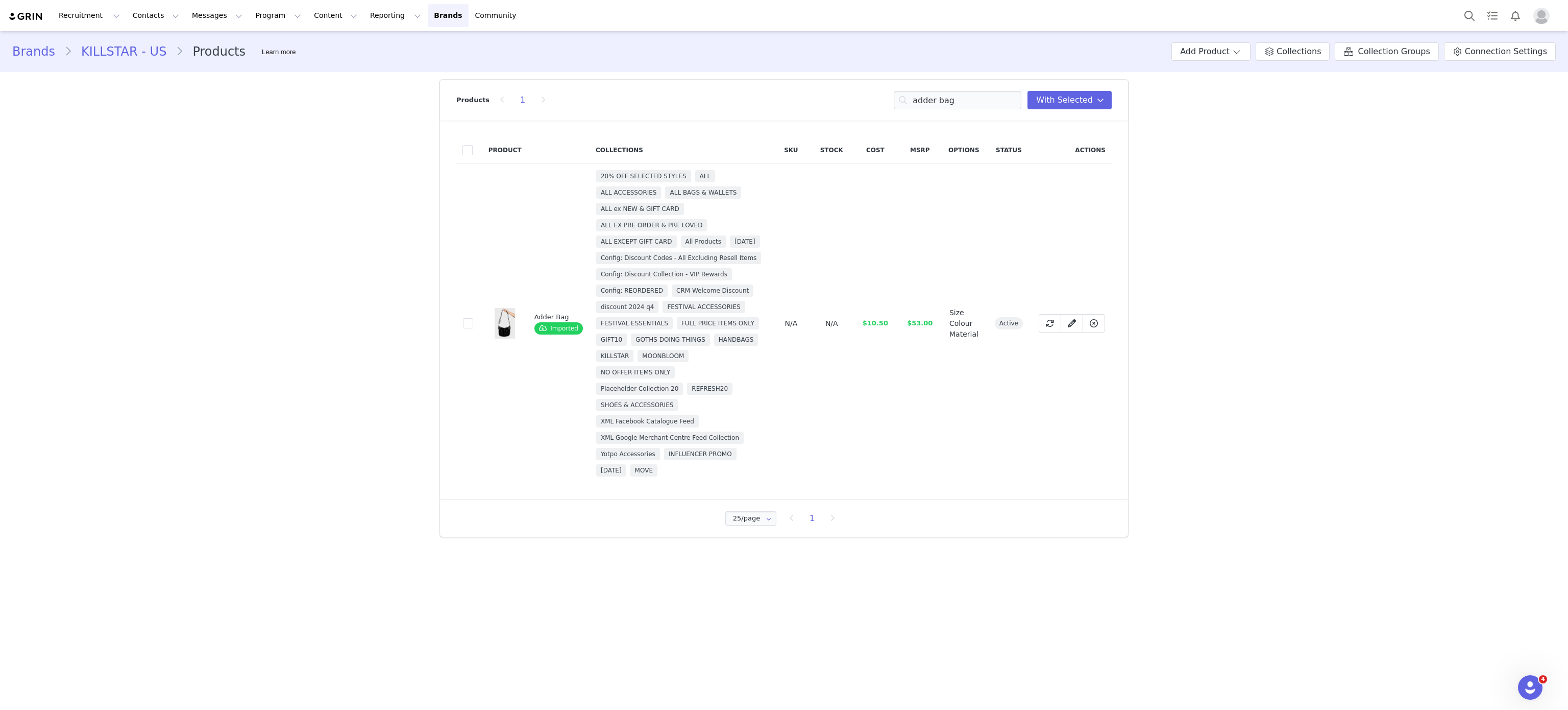
click at [474, 341] on td "f2a91372-65c0-4474-bee0-119bdff2bd68" at bounding box center [469, 323] width 26 height 320
click at [467, 328] on span at bounding box center [468, 323] width 10 height 10
click at [473, 318] on input "f2a91372-65c0-4474-bee0-119bdff2bd68" at bounding box center [473, 318] width 0 height 0
click at [938, 103] on input "adder bag" at bounding box center [957, 100] width 128 height 18
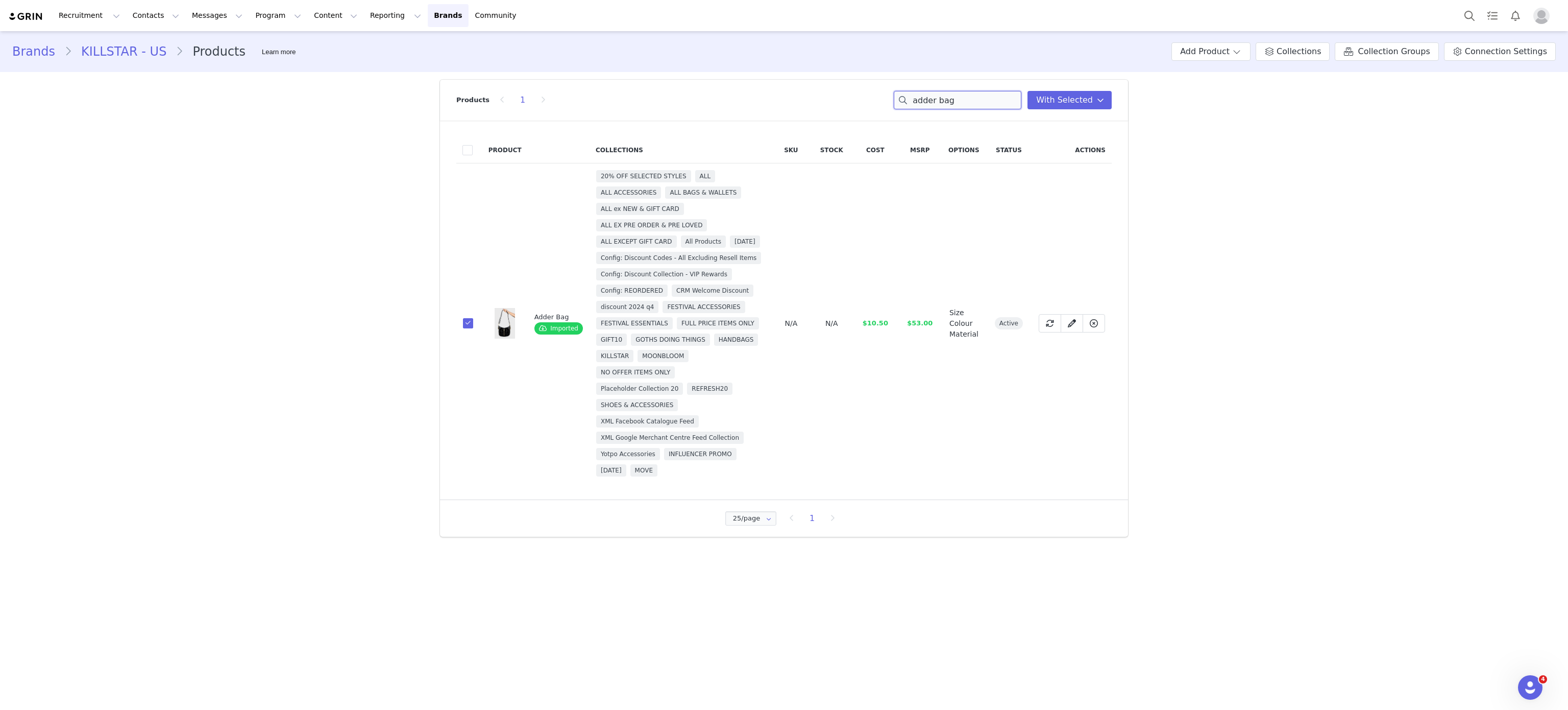
click at [938, 103] on input "adder bag" at bounding box center [957, 100] width 128 height 18
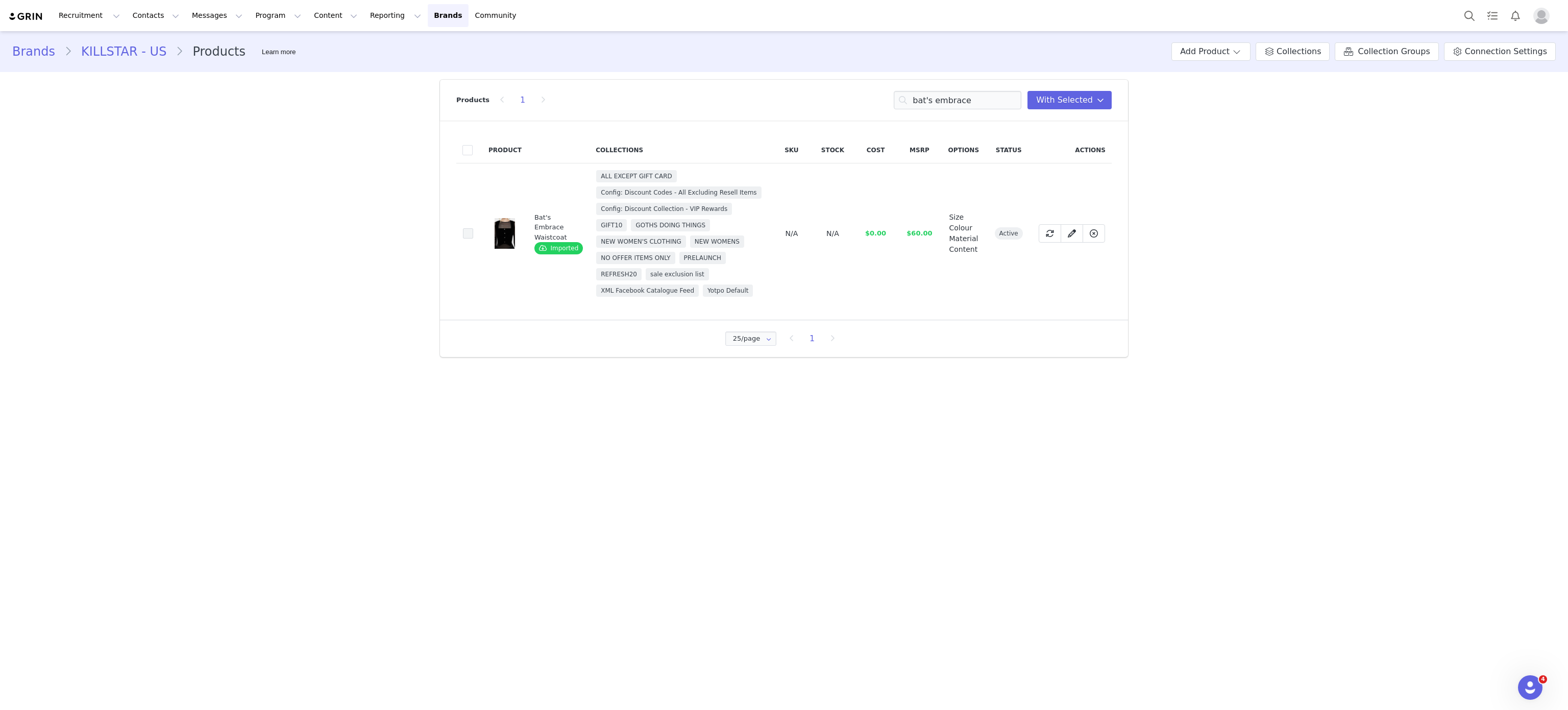
click at [464, 230] on span at bounding box center [468, 233] width 10 height 10
click at [473, 228] on input "c8a4c8bf-09c7-4009-a231-a151e391172e" at bounding box center [473, 228] width 0 height 0
click at [972, 97] on input "bat's embrace" at bounding box center [957, 100] width 128 height 18
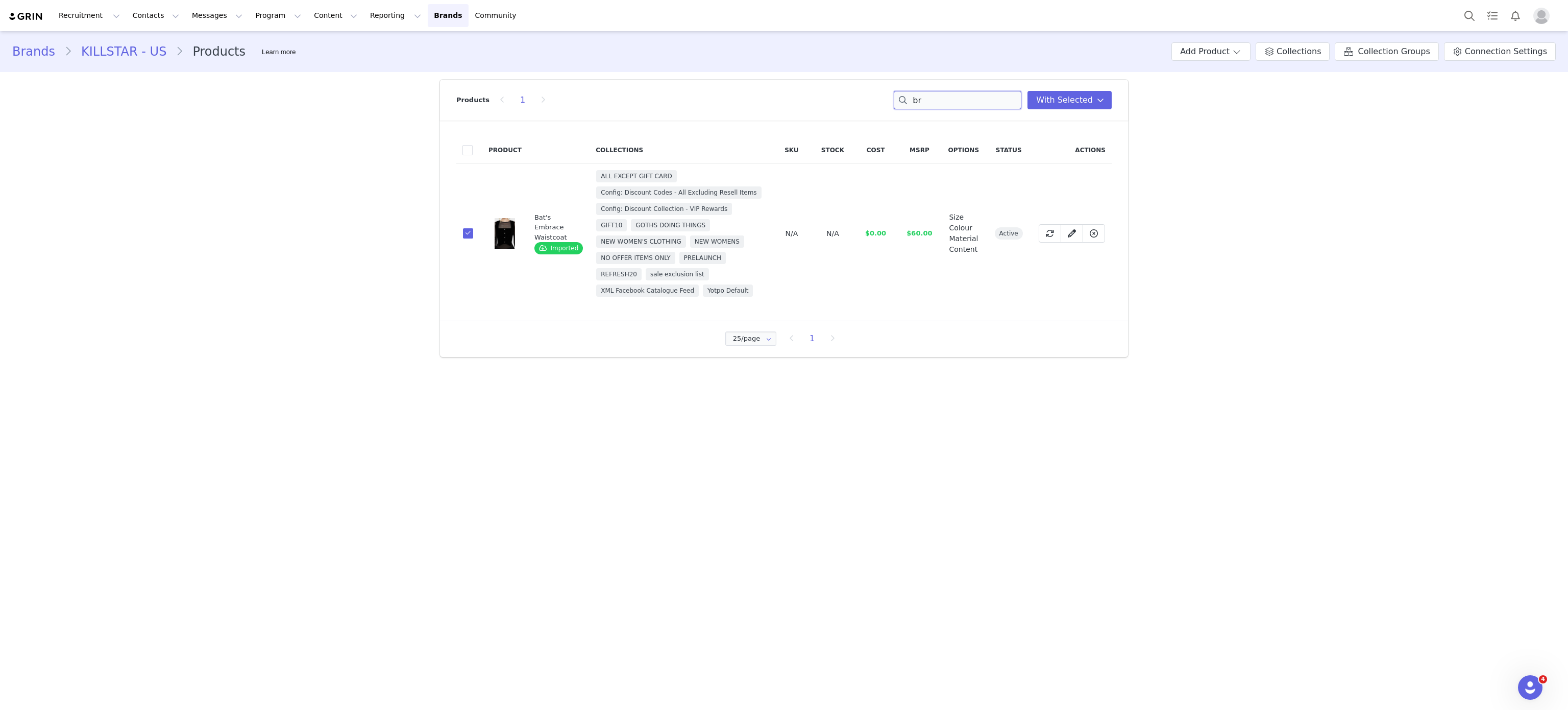
type input "b"
click at [466, 237] on span at bounding box center [468, 233] width 10 height 10
click at [473, 228] on input "f0e44078-8a93-4d4c-81d6-81da156778ab" at bounding box center [473, 228] width 0 height 0
click at [953, 93] on input "drul" at bounding box center [957, 100] width 128 height 18
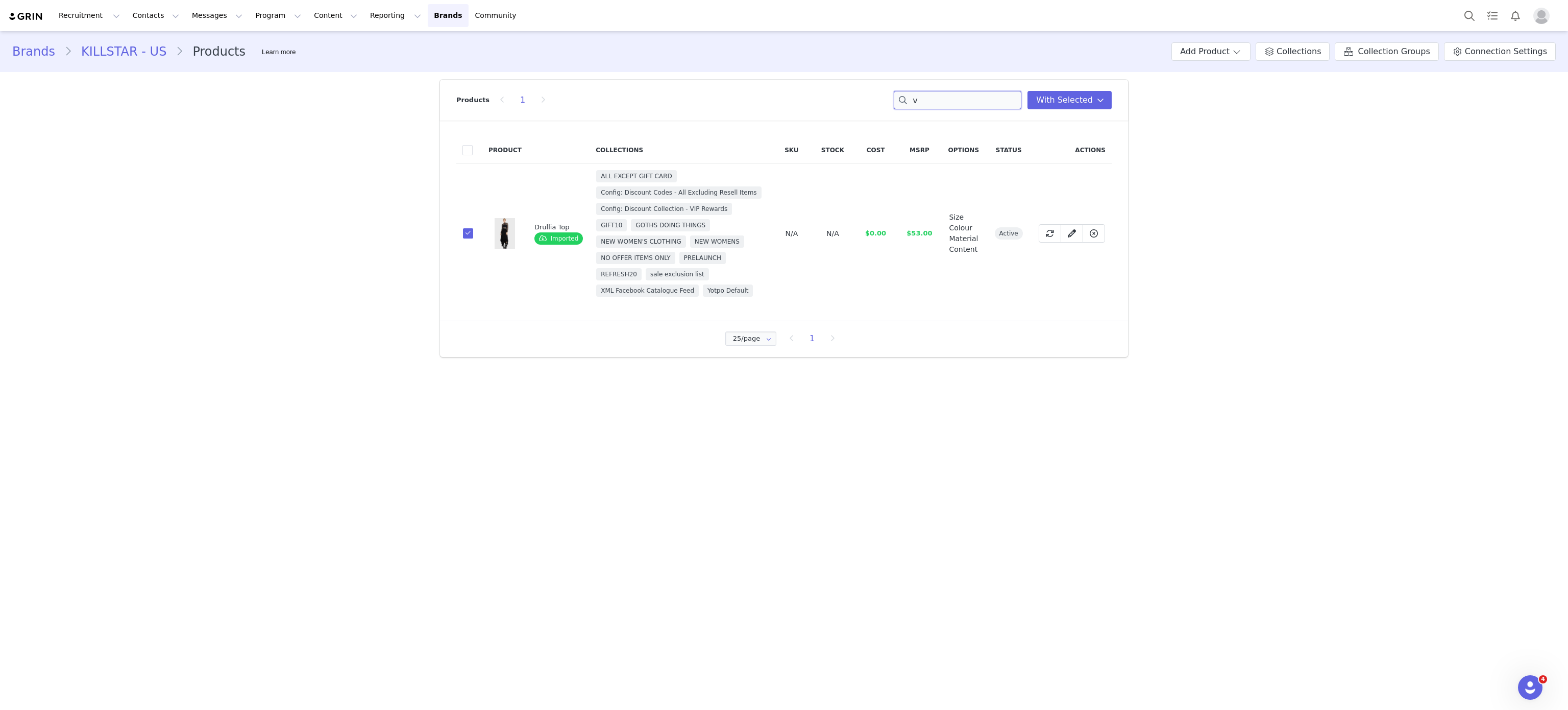
click at [953, 93] on input "v" at bounding box center [957, 100] width 128 height 18
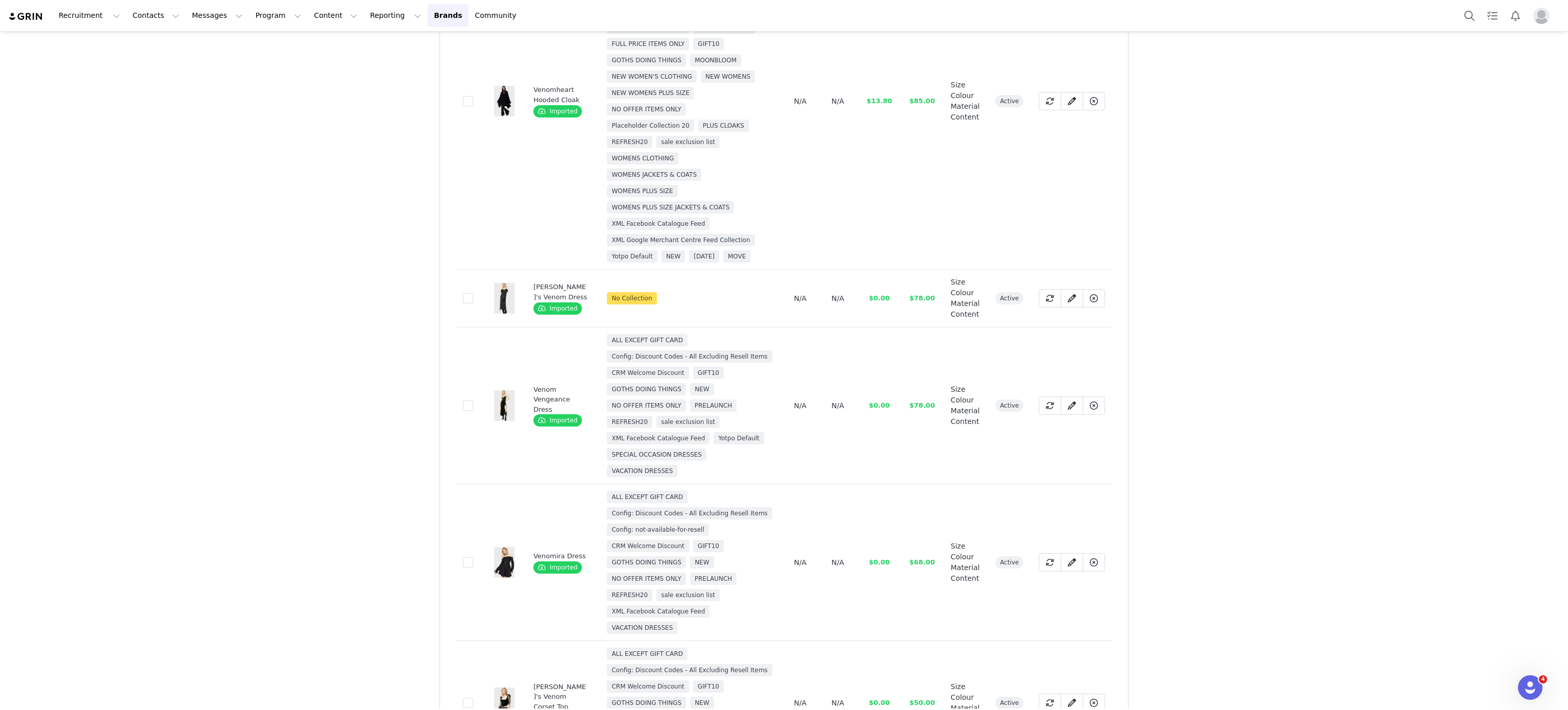
scroll to position [617, 0]
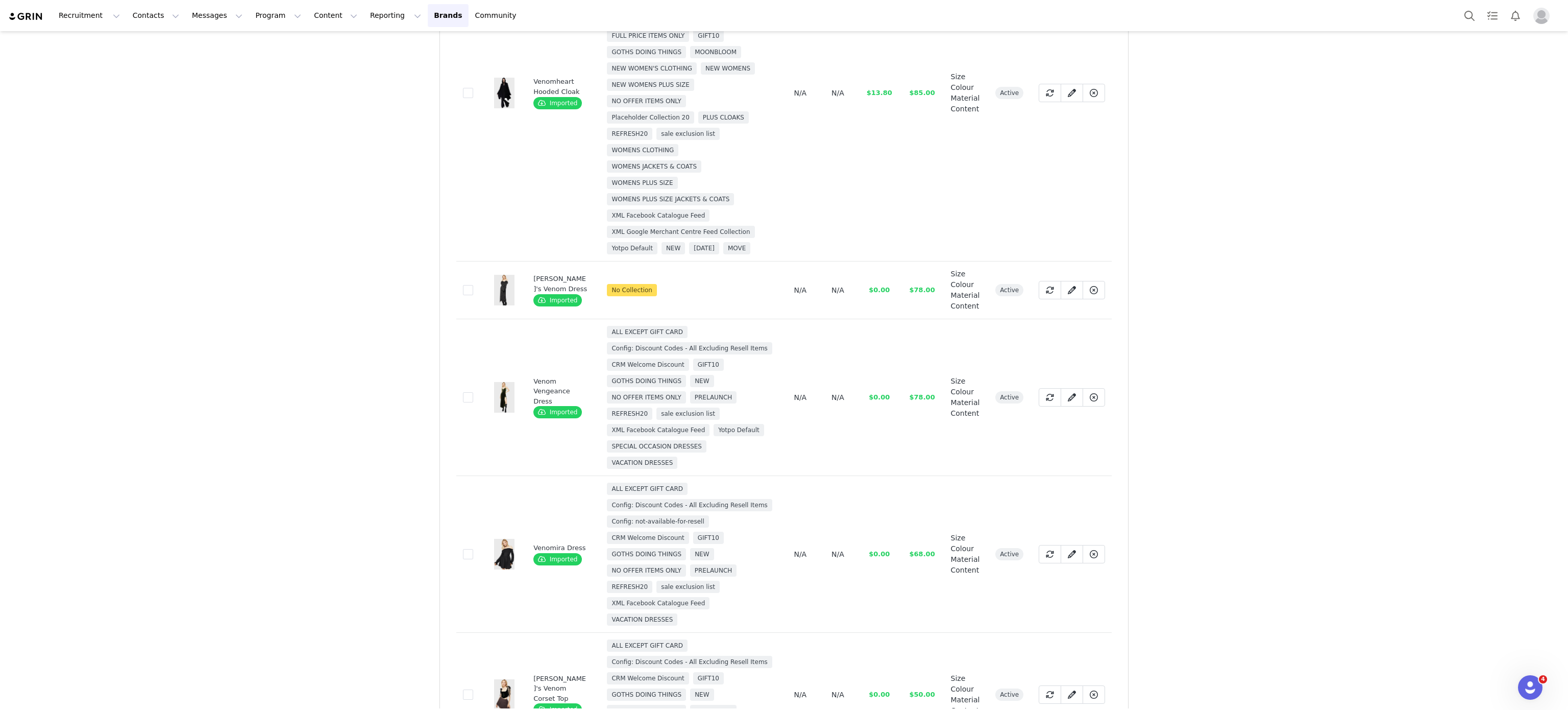
click at [466, 426] on td "d724e971-1b2d-4130-841d-68a6a47b3e46" at bounding box center [469, 397] width 25 height 156
click at [463, 402] on span at bounding box center [468, 397] width 10 height 10
click at [473, 392] on input "d724e971-1b2d-4130-841d-68a6a47b3e46" at bounding box center [473, 392] width 0 height 0
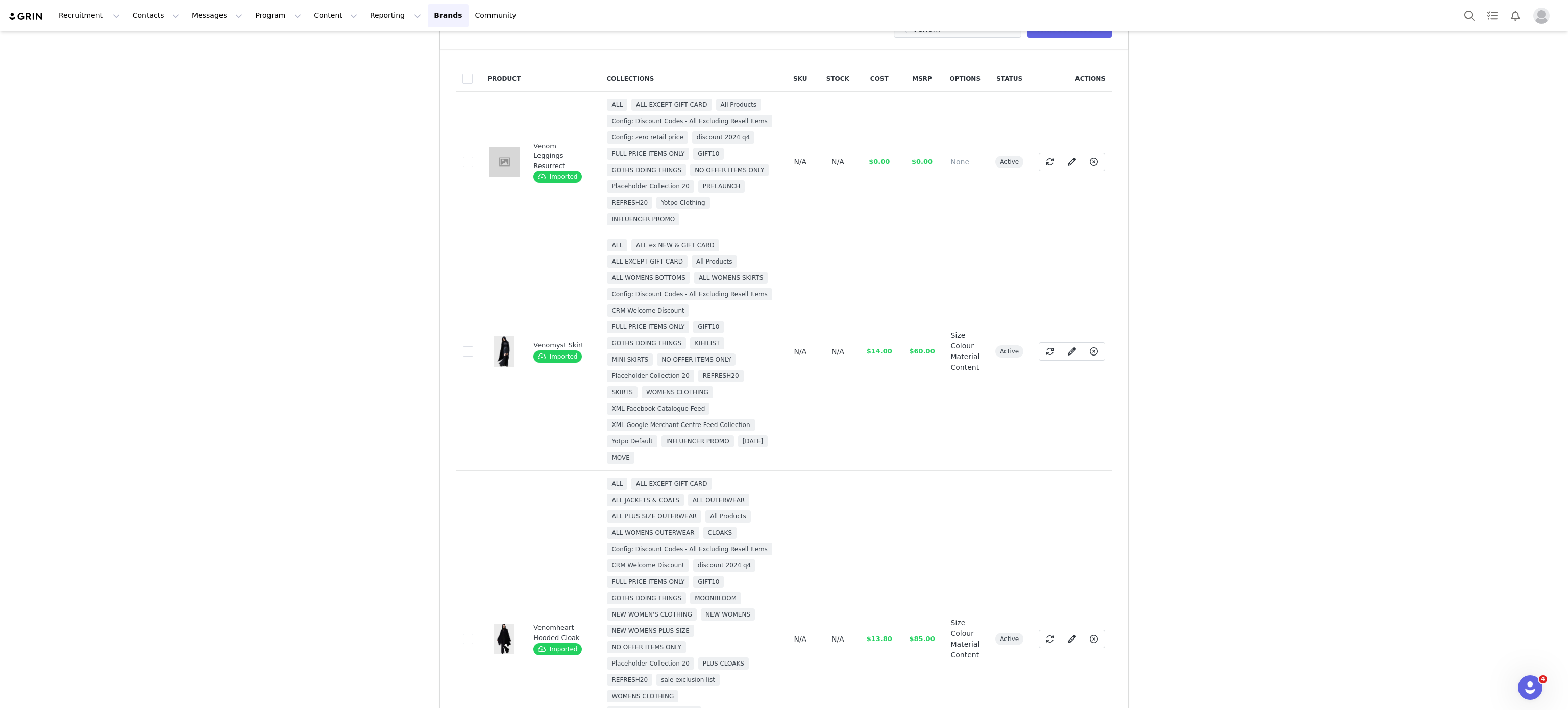
scroll to position [0, 0]
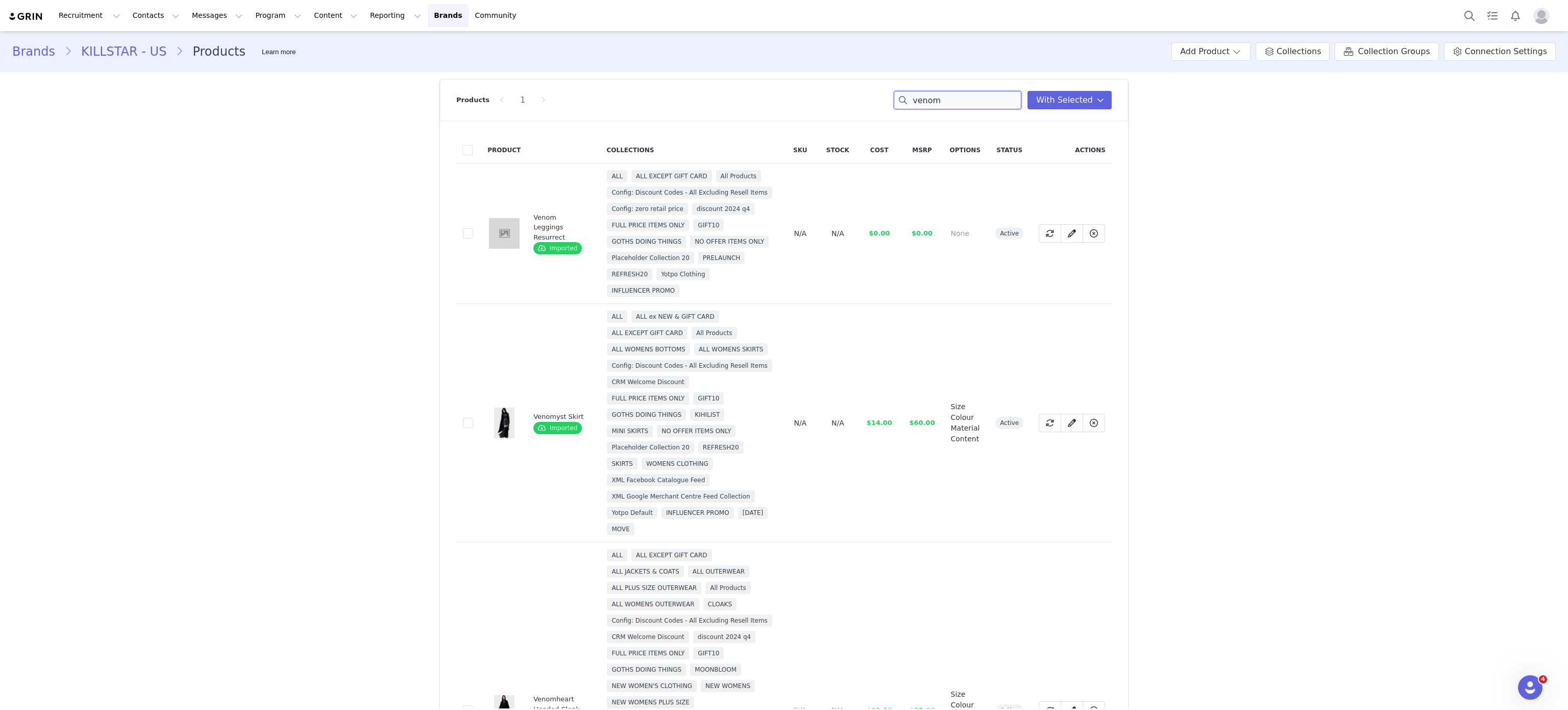
click at [968, 103] on input "venom" at bounding box center [957, 100] width 128 height 18
click at [968, 103] on input "s" at bounding box center [957, 100] width 128 height 18
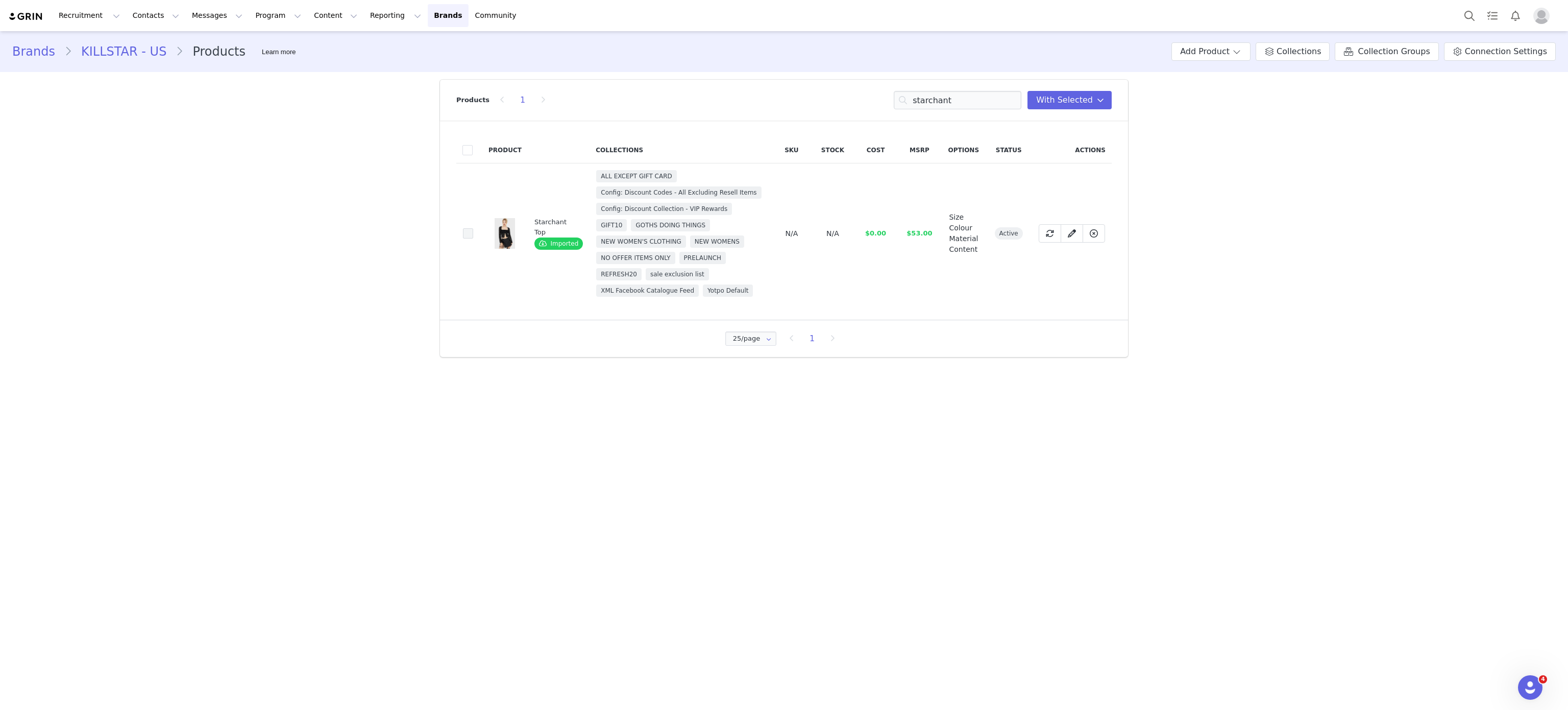
click at [466, 235] on span at bounding box center [468, 233] width 10 height 10
click at [473, 228] on input "4ec4a2b5-d3ba-4d03-bd0e-780be26a8b57" at bounding box center [473, 228] width 0 height 0
click at [950, 107] on input "starchant" at bounding box center [957, 100] width 128 height 18
click at [950, 107] on input "a" at bounding box center [957, 100] width 128 height 18
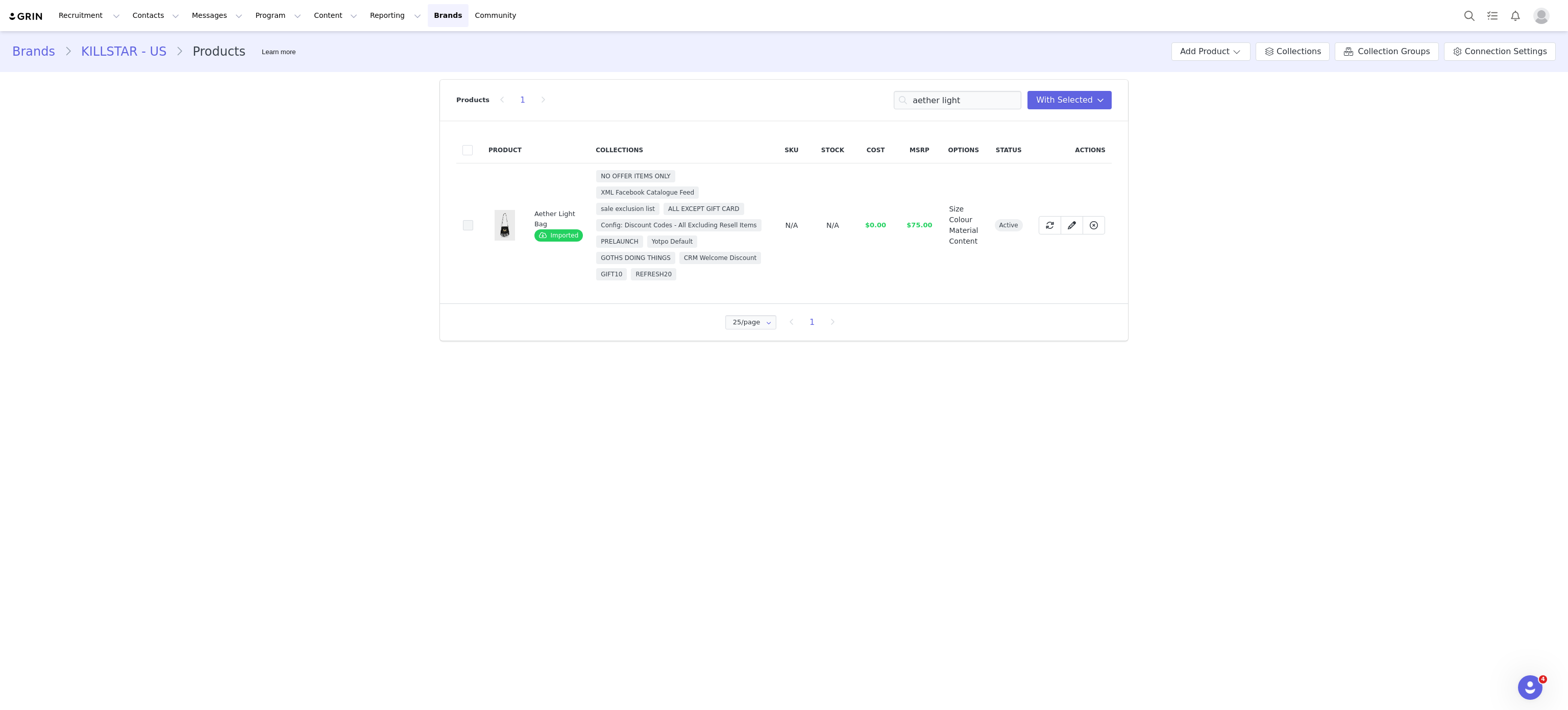
click at [470, 230] on span at bounding box center [468, 225] width 10 height 10
click at [473, 220] on input "1ad666b5-d0a1-477f-8c50-d407c8f595fd" at bounding box center [473, 220] width 0 height 0
click at [936, 101] on input "aether light" at bounding box center [957, 100] width 128 height 18
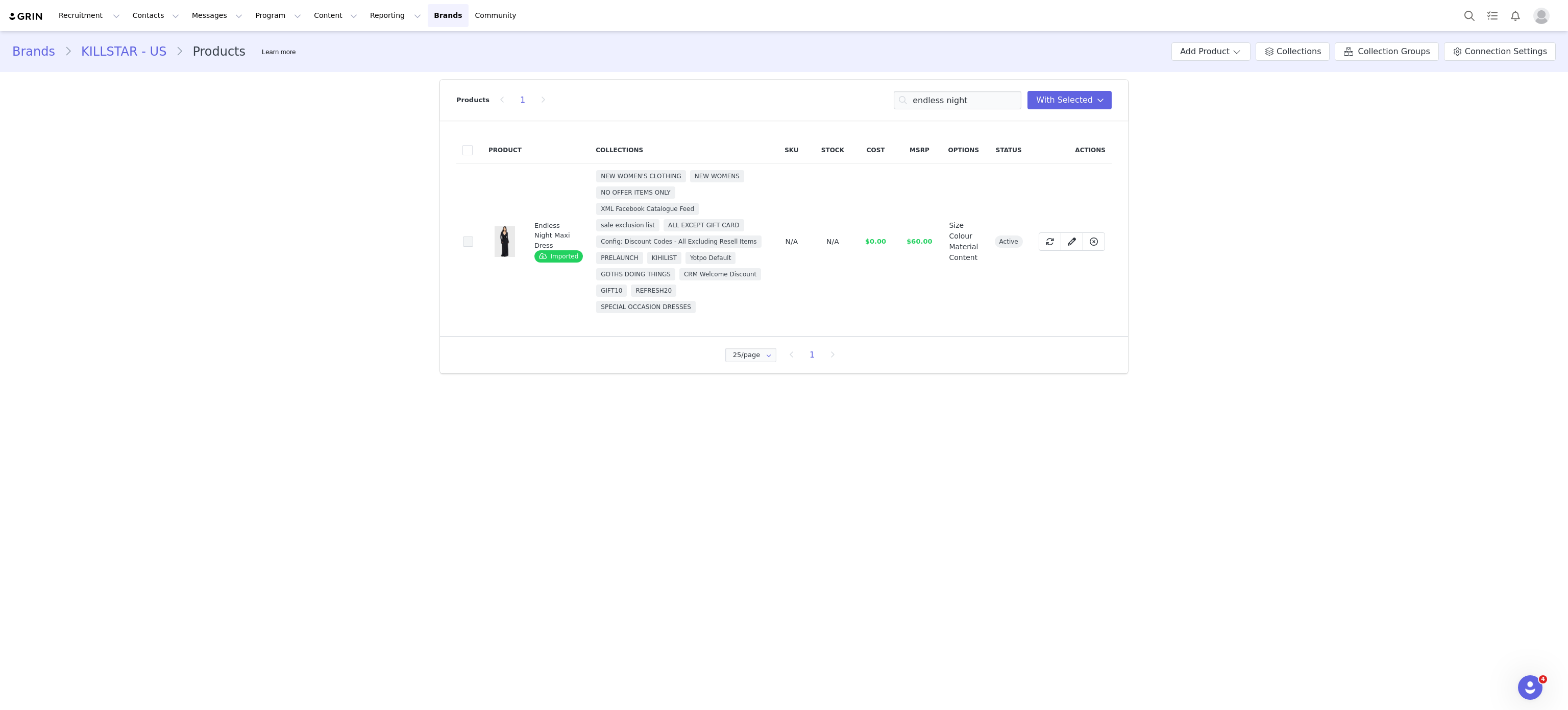
click at [469, 242] on span at bounding box center [468, 241] width 10 height 10
click at [473, 236] on input "f24b8d0a-fafa-43bd-85e8-98aeded45588" at bounding box center [473, 236] width 0 height 0
click at [967, 107] on input "endless night" at bounding box center [957, 100] width 128 height 18
click at [967, 107] on input "ce" at bounding box center [957, 100] width 128 height 18
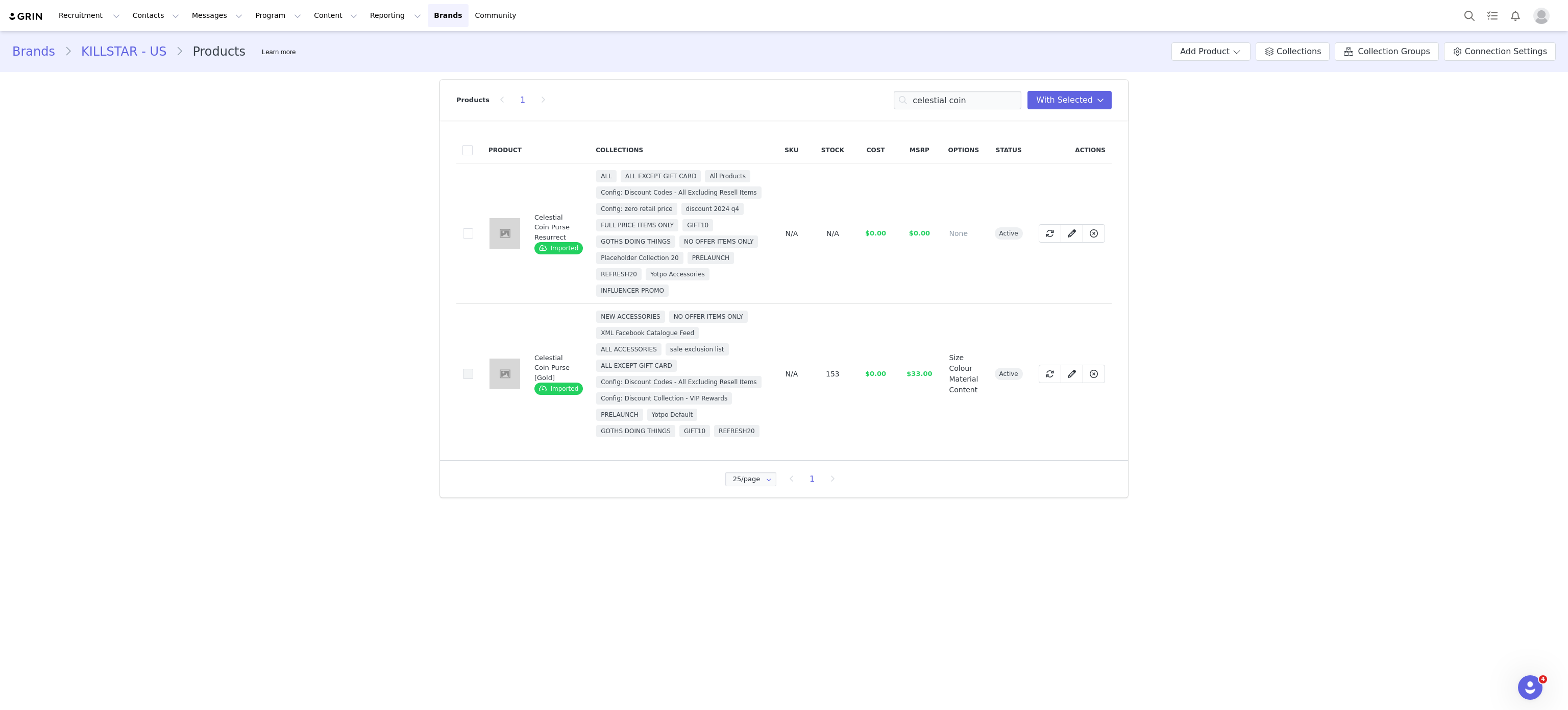
click at [469, 379] on span at bounding box center [468, 373] width 10 height 10
click at [473, 368] on input "4c0f9491-0f0d-4d93-999d-5afdc35f0ddd" at bounding box center [473, 368] width 0 height 0
click at [964, 100] on input "celestial coin" at bounding box center [957, 100] width 128 height 18
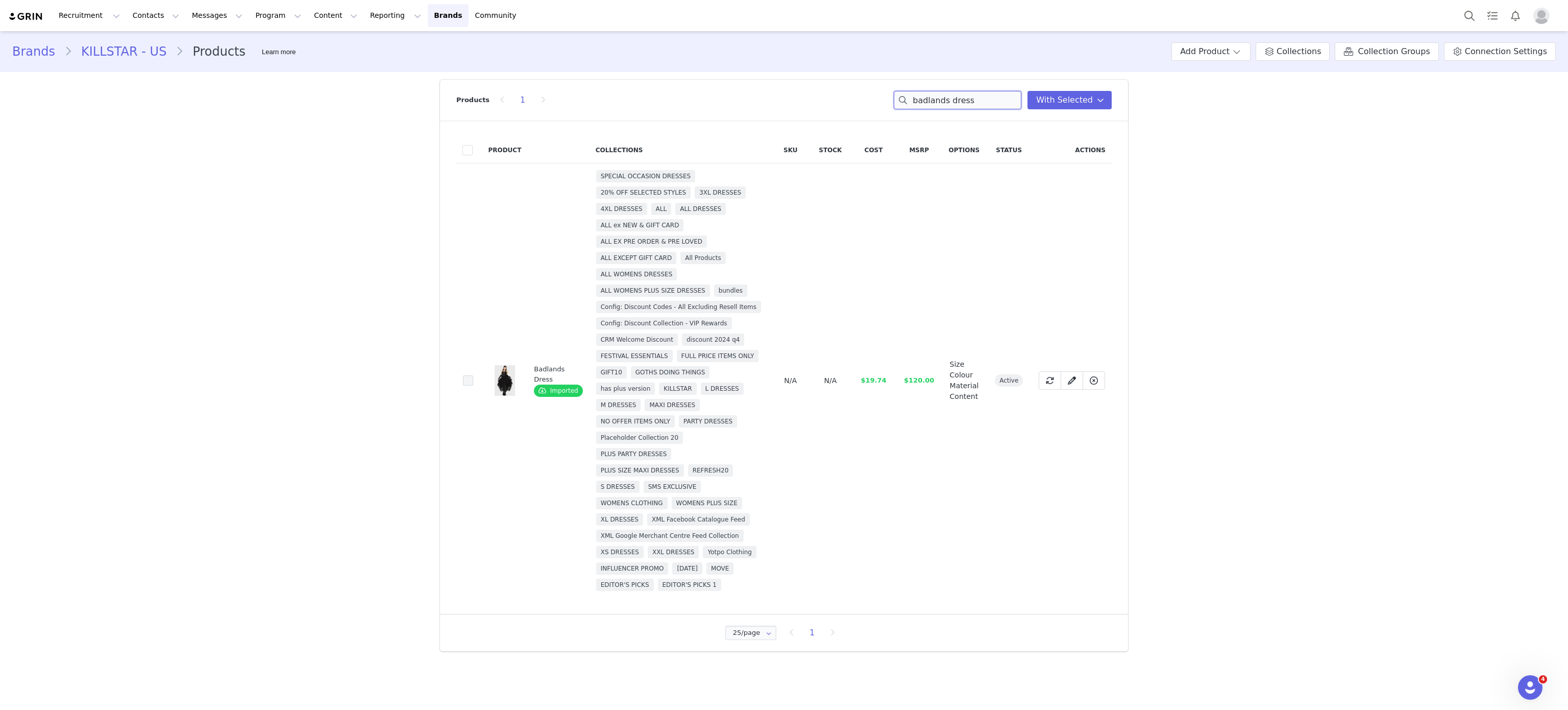
type input "badlands dress"
click at [463, 375] on span at bounding box center [468, 380] width 10 height 10
click at [473, 375] on input "a5468e99-f531-4601-8314-323da783d006" at bounding box center [473, 375] width 0 height 0
click at [1239, 58] on button "Add Product" at bounding box center [1211, 52] width 79 height 18
click at [1081, 95] on span "With Selected" at bounding box center [1064, 100] width 57 height 12
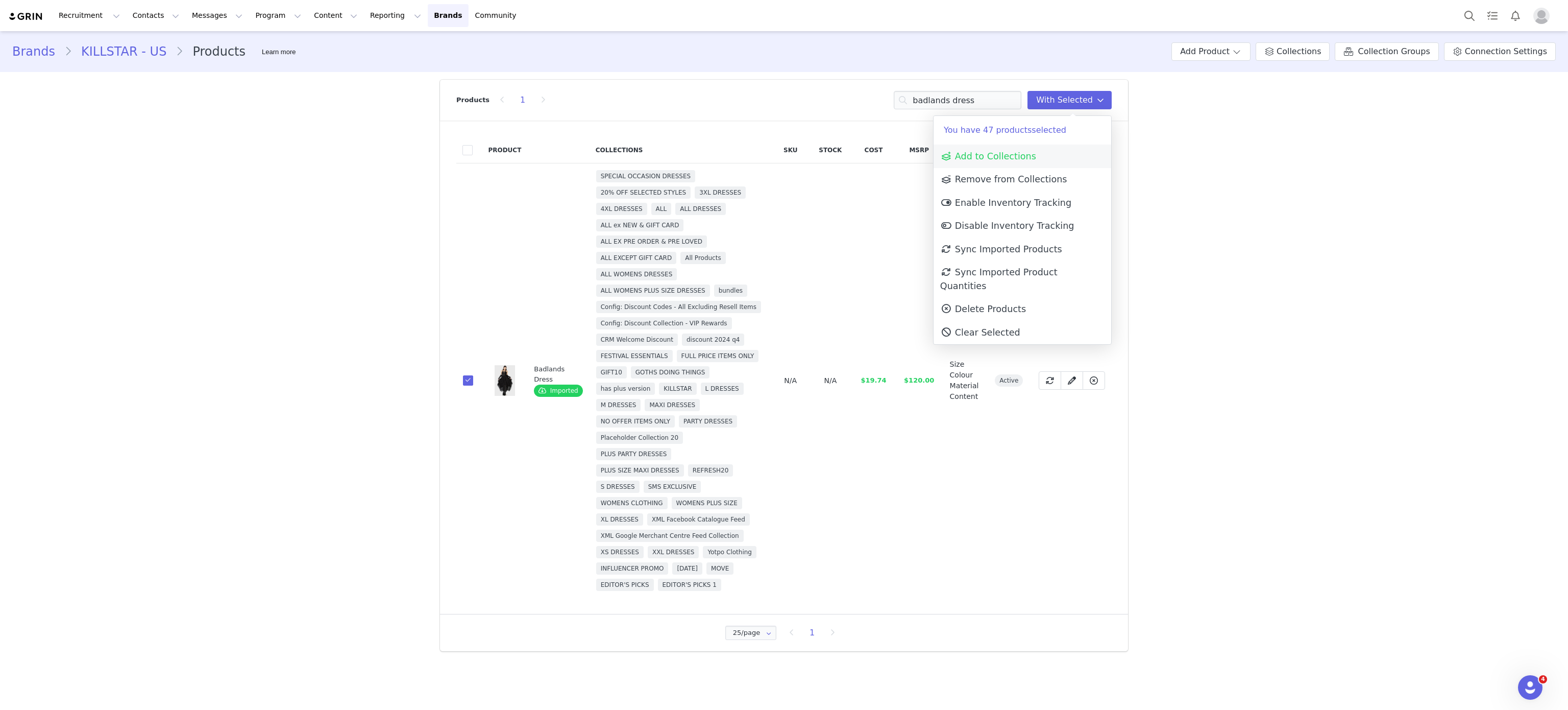
click at [1017, 151] on span "Add to Collections" at bounding box center [989, 156] width 96 height 10
click at [998, 188] on input at bounding box center [1022, 184] width 144 height 18
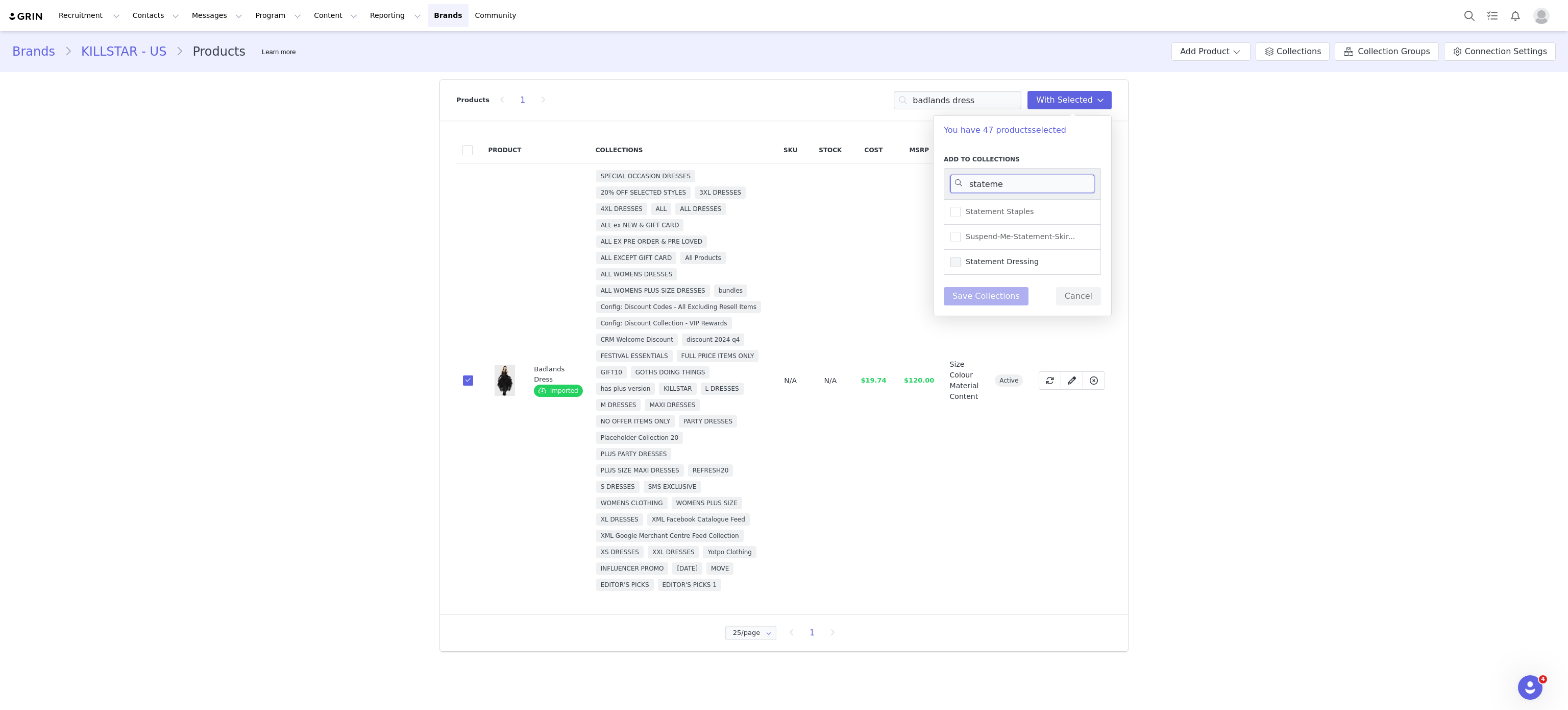
type input "stateme"
click at [959, 265] on span at bounding box center [955, 262] width 10 height 10
click at [961, 257] on input "Statement Dressing" at bounding box center [961, 257] width 0 height 0
click at [976, 303] on button "Save Collections" at bounding box center [985, 296] width 85 height 18
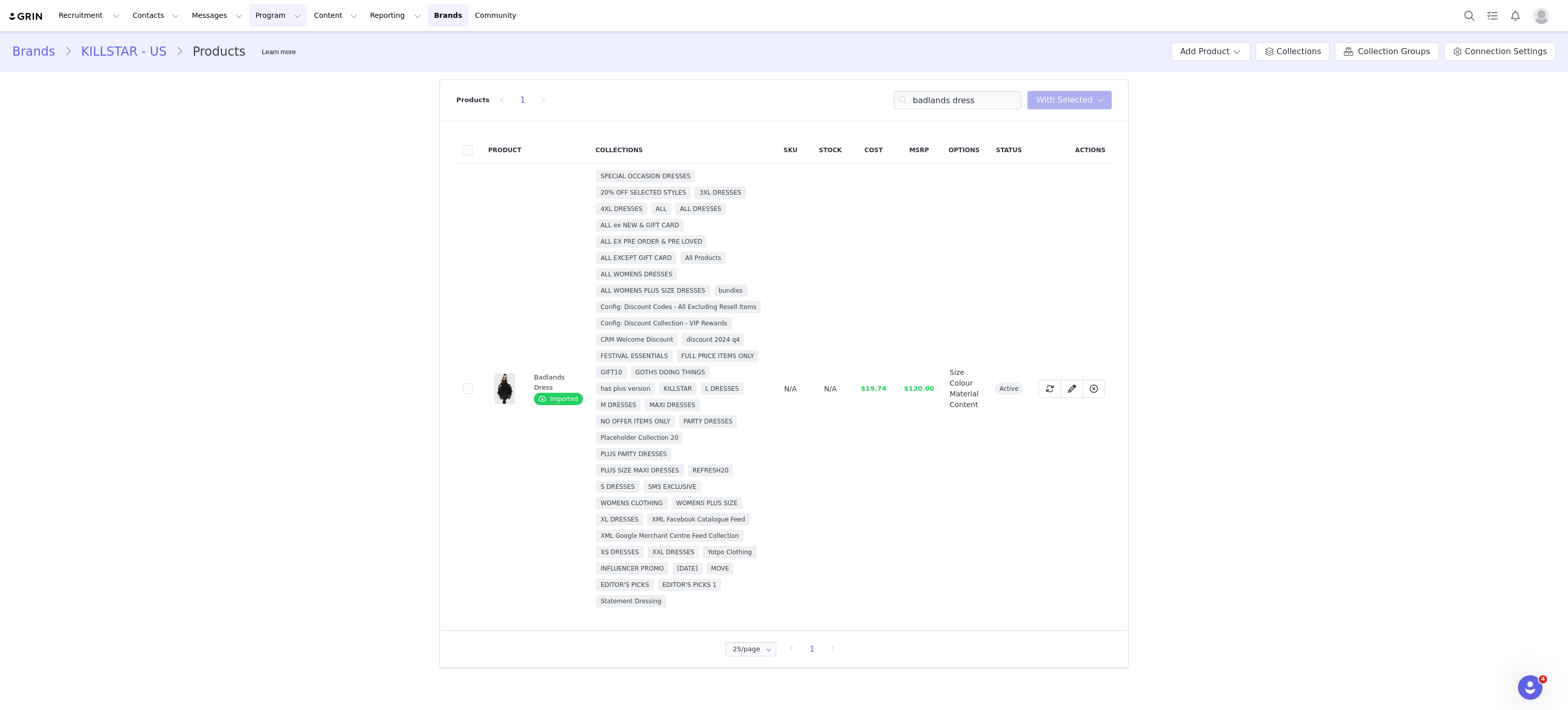
click at [249, 15] on button "Program Program" at bounding box center [278, 16] width 58 height 23
click at [191, 1] on div "Recruitment Recruitment Creator Search Curated Lists Landing Pages Web Extensio…" at bounding box center [784, 15] width 1568 height 31
click at [308, 17] on button "Content Content" at bounding box center [335, 16] width 55 height 23
click at [364, 13] on button "Reporting Reporting" at bounding box center [396, 16] width 63 height 23
click at [27, 21] on div "Recruitment Recruitment Creator Search Curated Lists Landing Pages Web Extensio…" at bounding box center [267, 16] width 519 height 23
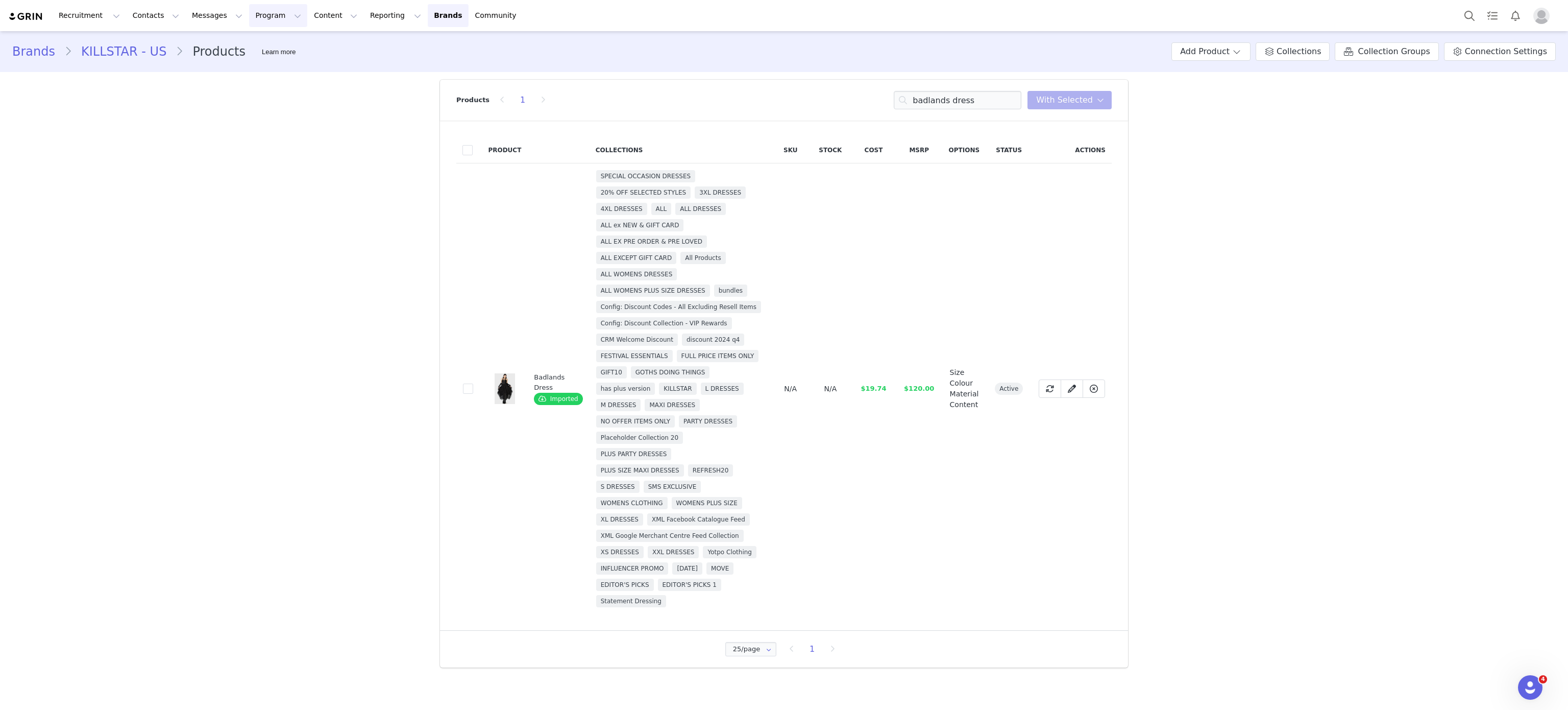
click at [249, 11] on button "Program Program" at bounding box center [278, 16] width 58 height 23
drag, startPoint x: 264, startPoint y: 35, endPoint x: 284, endPoint y: 48, distance: 23.9
click at [284, 48] on div "Activations Partnerships Payments Affiliates" at bounding box center [264, 73] width 82 height 85
click at [284, 48] on div "Activations" at bounding box center [264, 45] width 68 height 11
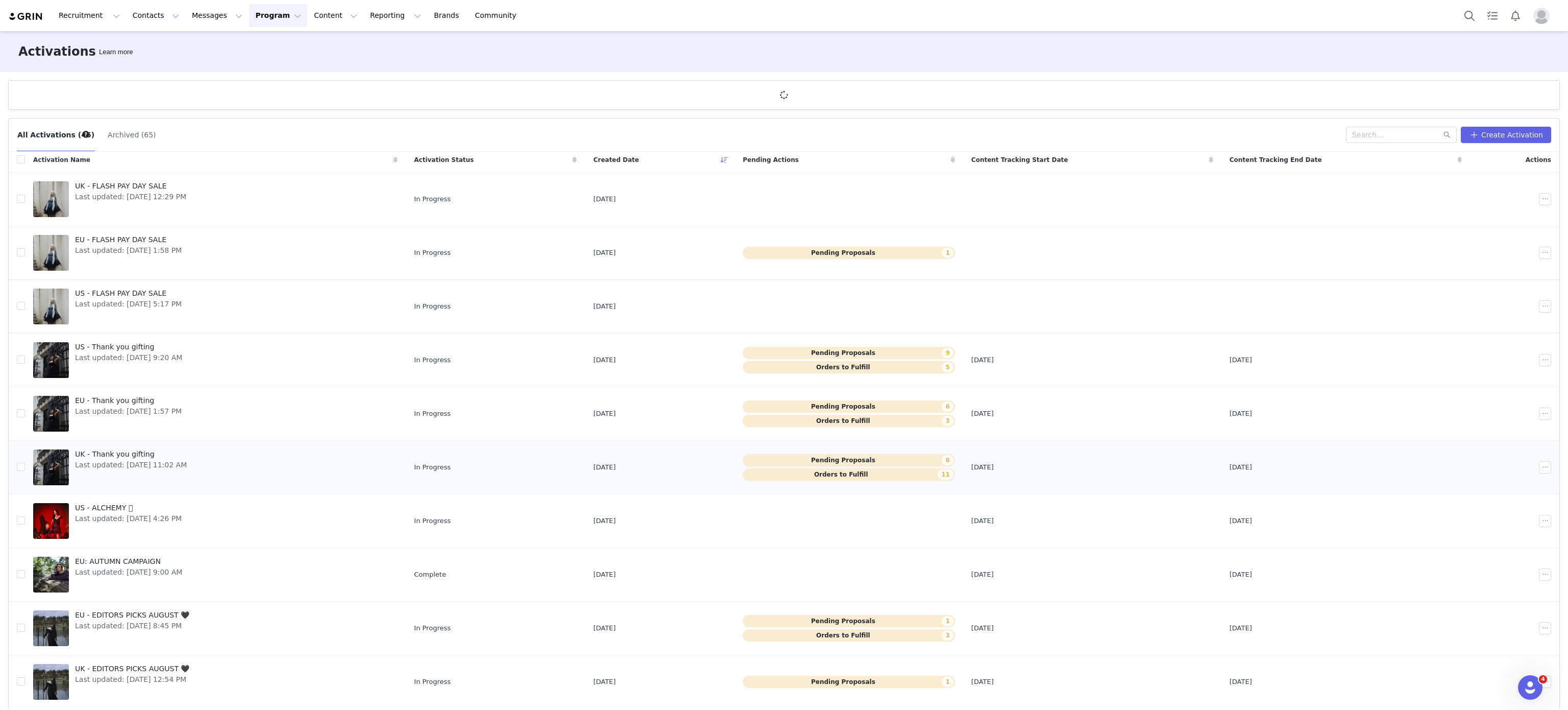
scroll to position [38, 0]
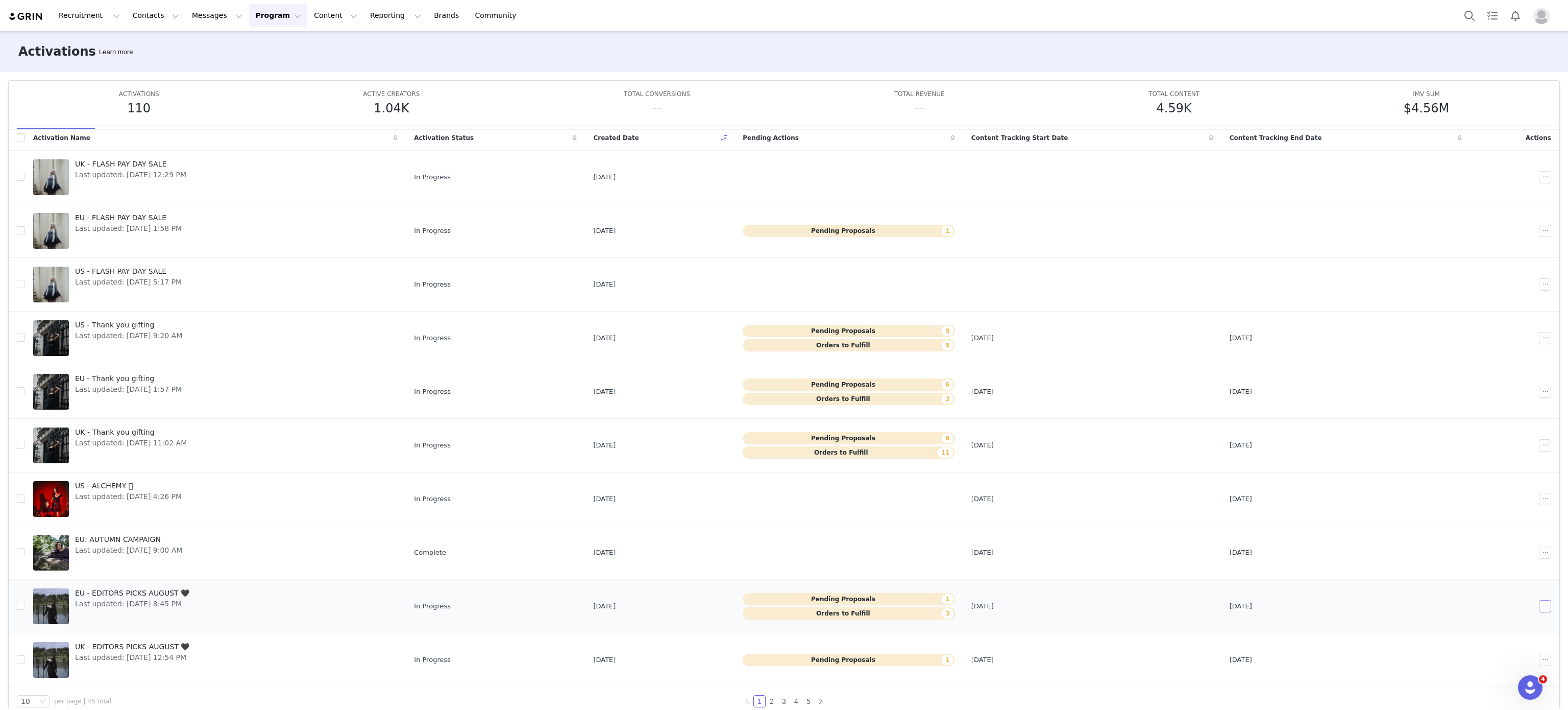
click at [1539, 602] on button "button" at bounding box center [1545, 606] width 12 height 12
click at [1484, 521] on div "Duplicate" at bounding box center [1478, 522] width 88 height 11
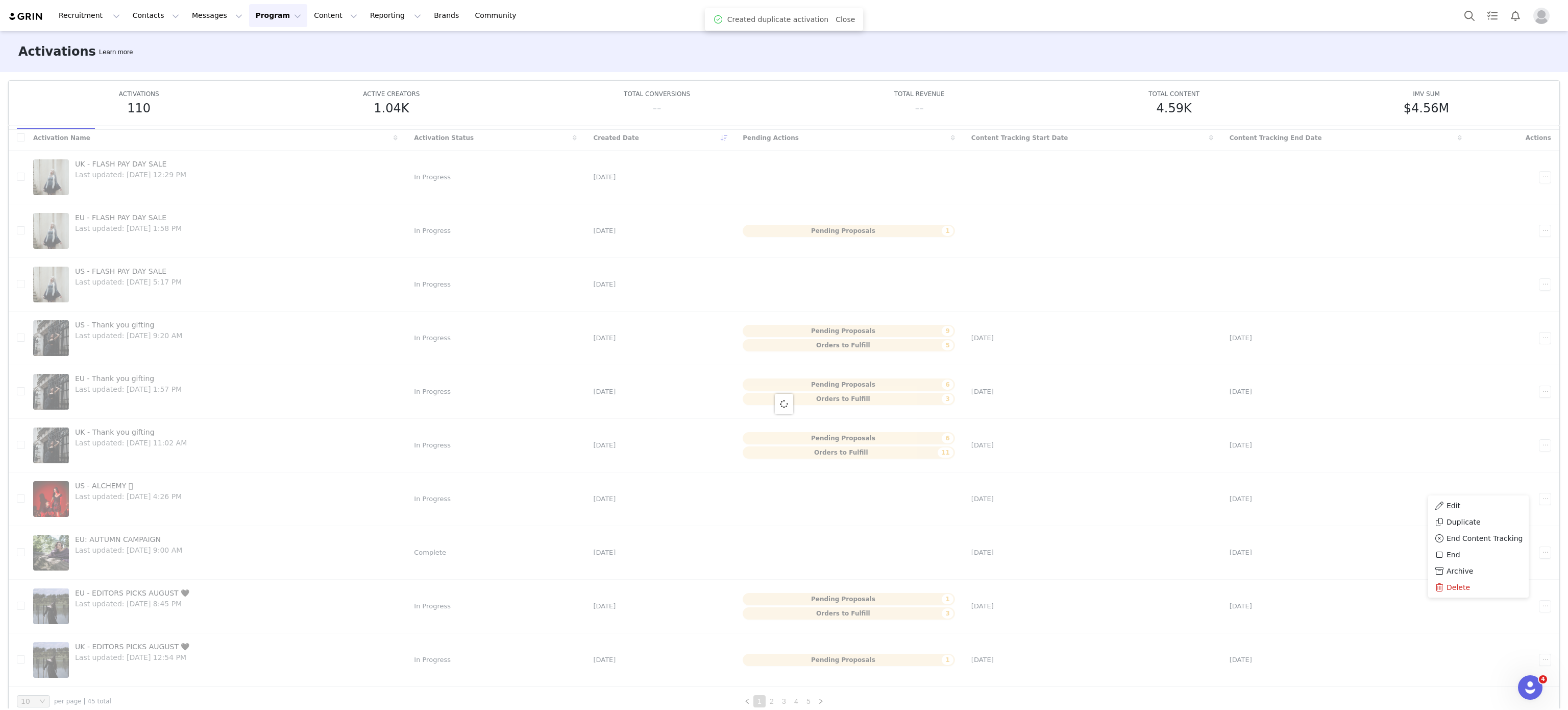
scroll to position [0, 0]
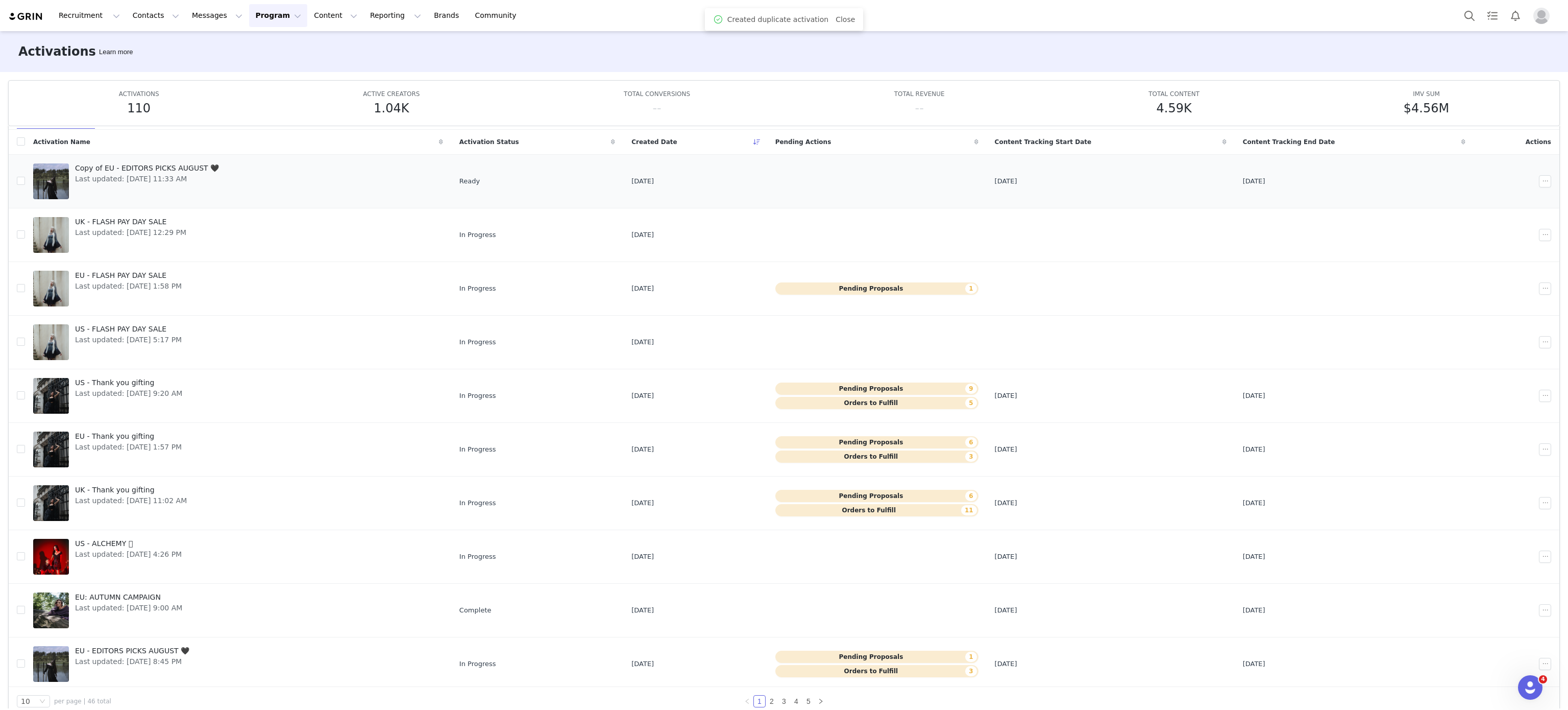
click at [131, 171] on span "Copy of EU - EDITORS PICKS AUGUST 🖤" at bounding box center [147, 168] width 144 height 11
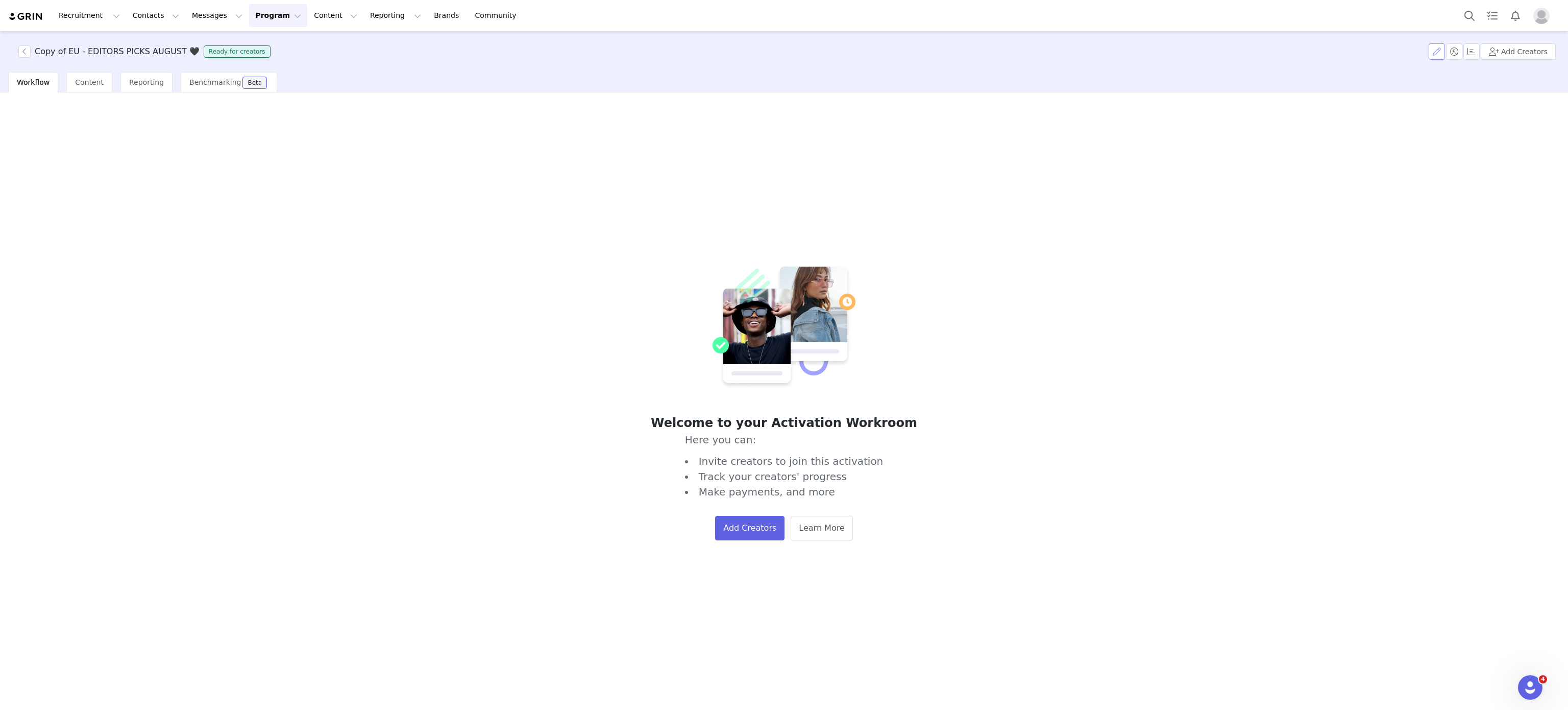
click at [1440, 49] on button "button" at bounding box center [1437, 51] width 16 height 16
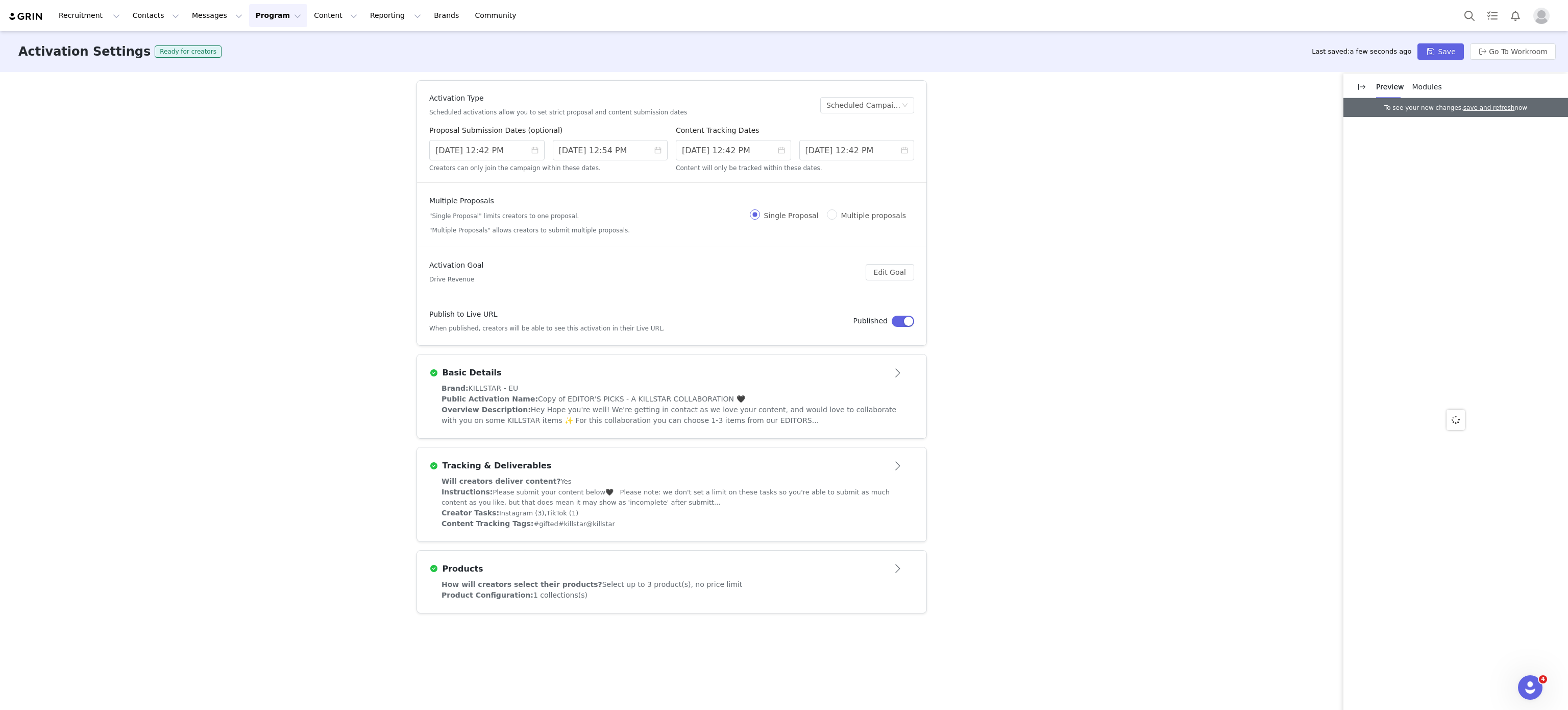
click at [690, 379] on div "Basic Details" at bounding box center [654, 373] width 451 height 12
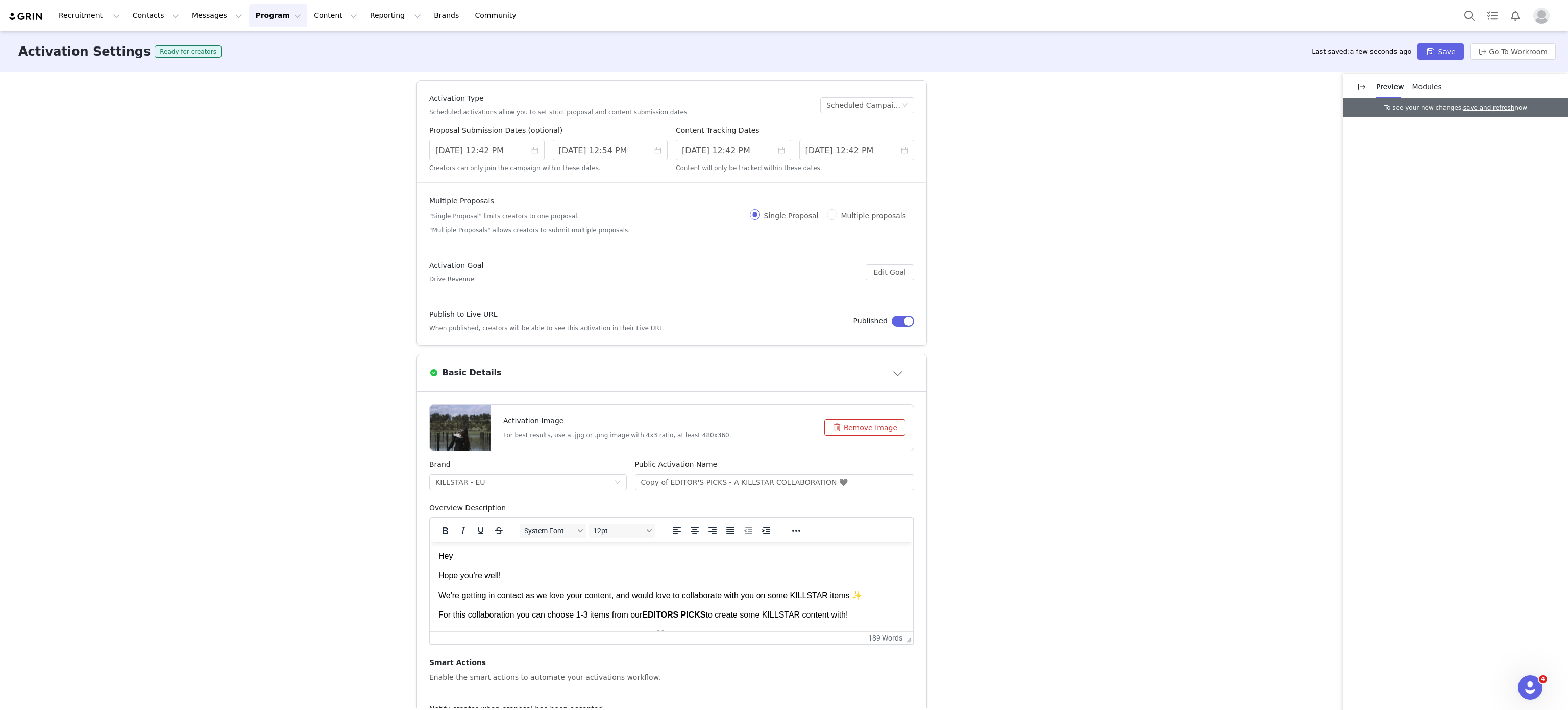
click at [880, 429] on button "Remove Image" at bounding box center [864, 427] width 81 height 16
click at [880, 429] on button "Click or drag file" at bounding box center [862, 427] width 87 height 16
click at [682, 482] on input "Copy of EDITOR'S PICKS - A KILLSTAR COLLABORATION 🖤" at bounding box center [775, 482] width 280 height 16
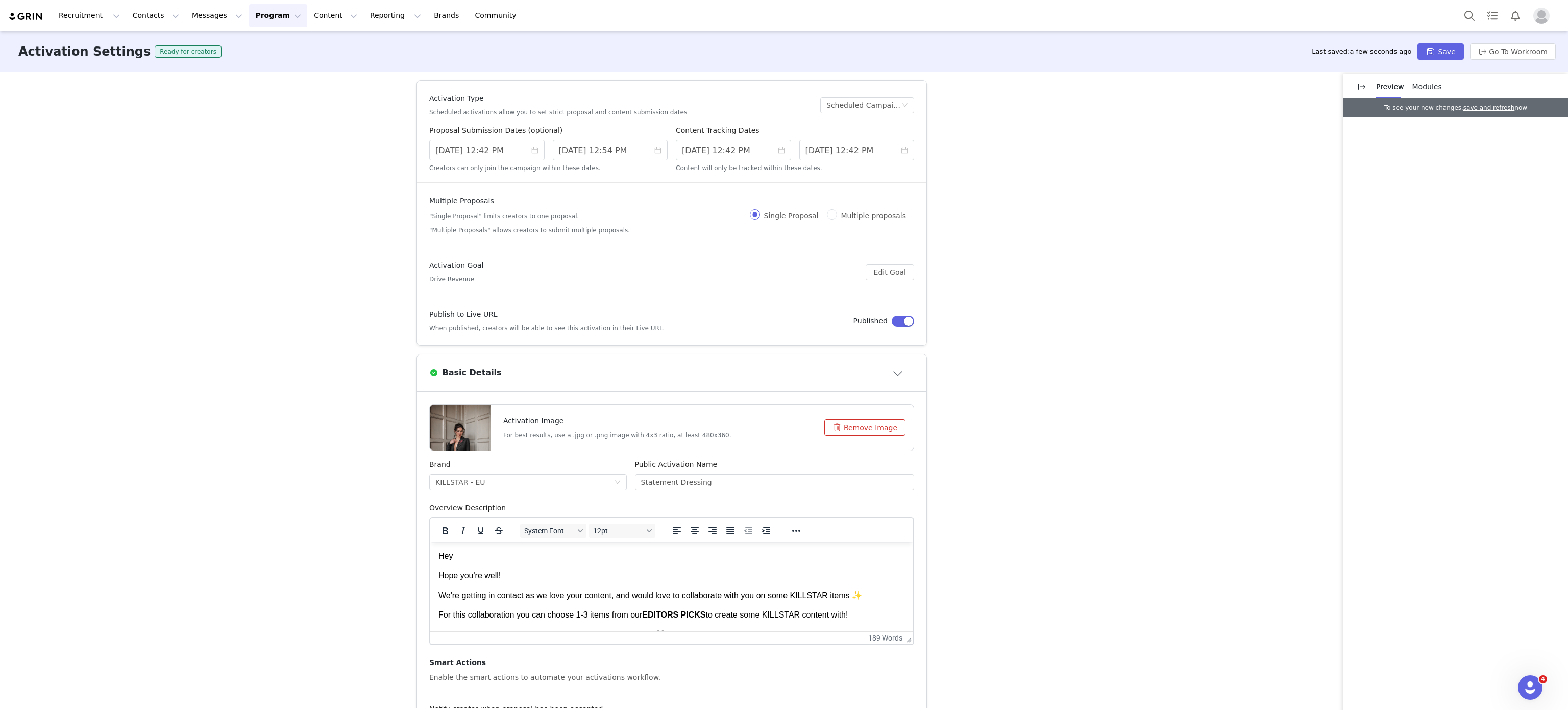
click at [798, 470] on div "Public Activation Name" at bounding box center [775, 466] width 280 height 15
click at [814, 481] on input "Statement Dressing" at bounding box center [775, 482] width 280 height 16
paste input "🖤"
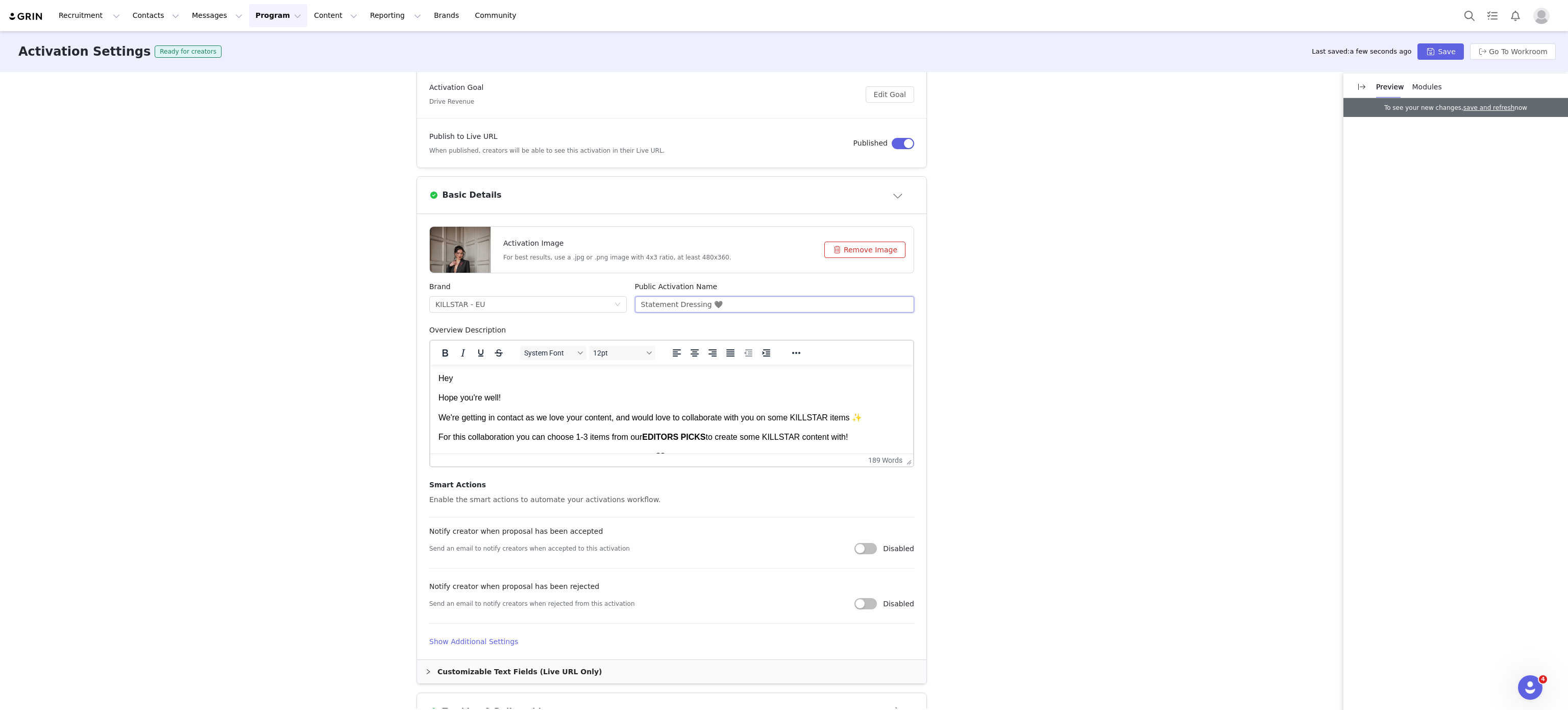
scroll to position [200, 0]
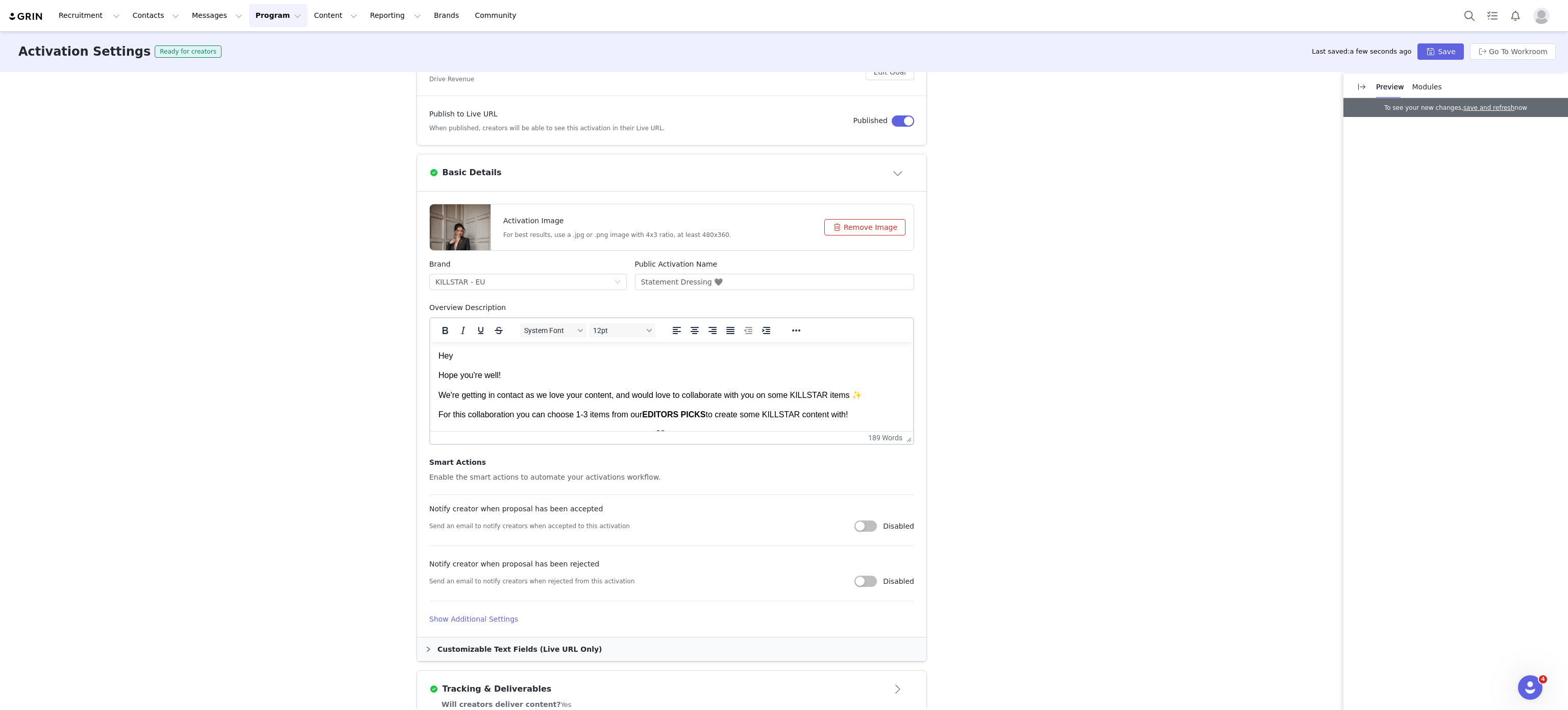
click at [463, 639] on div "Customizable Text Fields (Live URL Only)" at bounding box center [671, 648] width 509 height 24
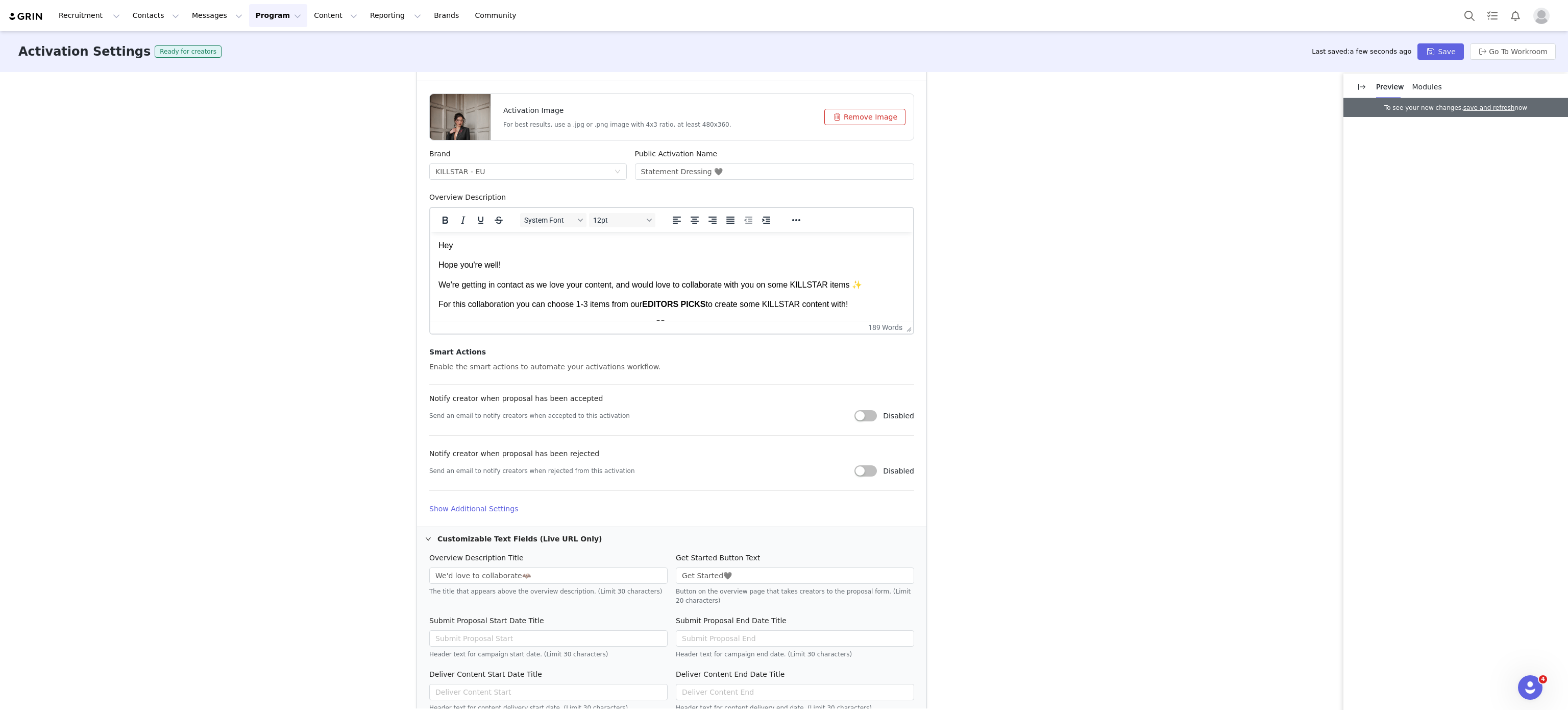
drag, startPoint x: 867, startPoint y: 289, endPoint x: 856, endPoint y: 287, distance: 11.2
click at [856, 287] on p "We're getting in contact as we love your content, and would love to collaborate…" at bounding box center [671, 285] width 466 height 11
paste input "Statement Dressing 🖤"
click at [768, 172] on input "Statement Dressing 🖤Statement Dressing 🖤" at bounding box center [775, 171] width 280 height 16
drag, startPoint x: 867, startPoint y: 290, endPoint x: 853, endPoint y: 286, distance: 14.6
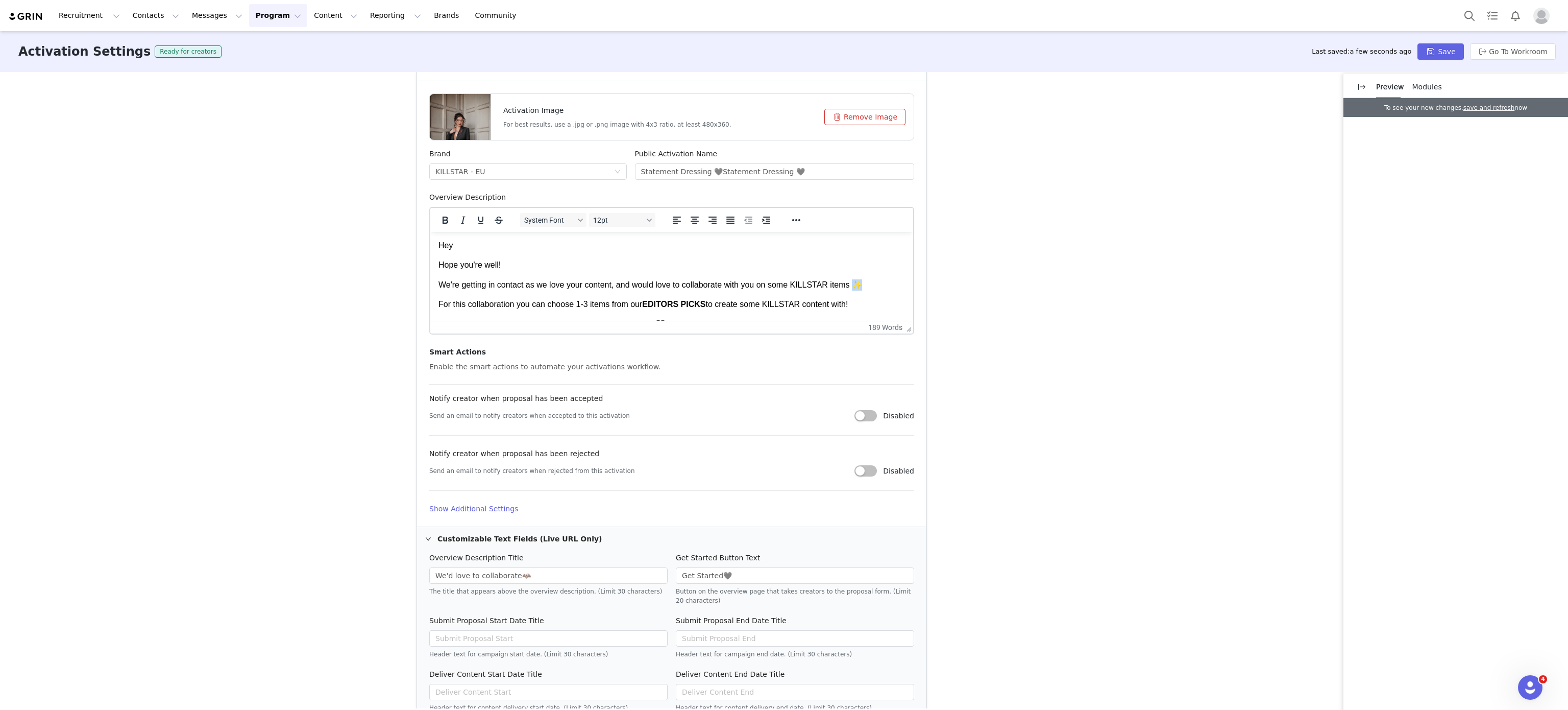
click at [853, 286] on body "Hey Hope you're well! We're getting in contact as we love your content, and wou…" at bounding box center [671, 407] width 466 height 335
copy p "✨"
drag, startPoint x: 787, startPoint y: 167, endPoint x: 708, endPoint y: 166, distance: 79.0
click at [708, 166] on input "Statement Dressing 🖤Statement Dressing 🖤" at bounding box center [775, 171] width 280 height 16
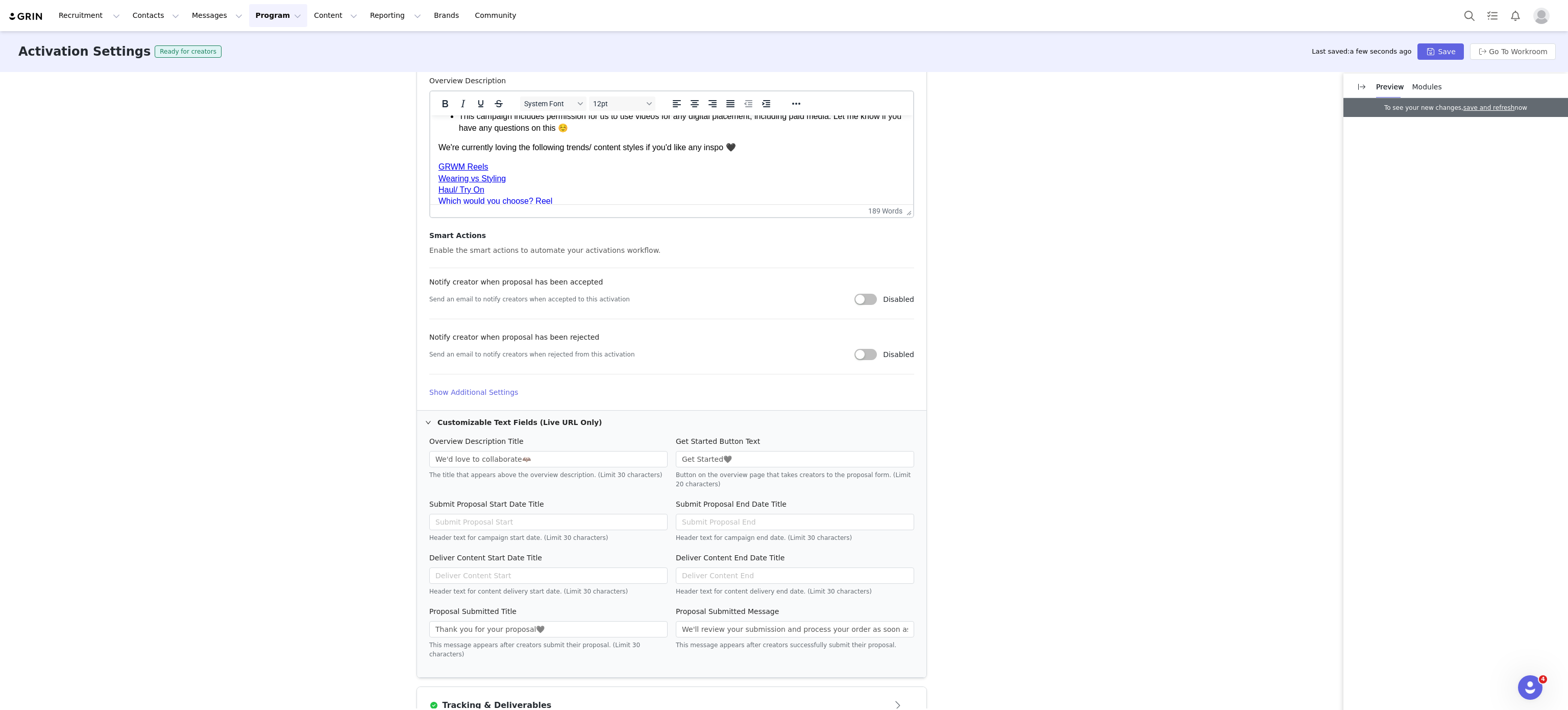
scroll to position [428, 0]
type input "Statement Dressing 🖤✨"
click at [609, 446] on div "Overview Description Title" at bounding box center [548, 442] width 239 height 15
click at [636, 460] on input "We'd love to collaborate🦇" at bounding box center [548, 458] width 239 height 16
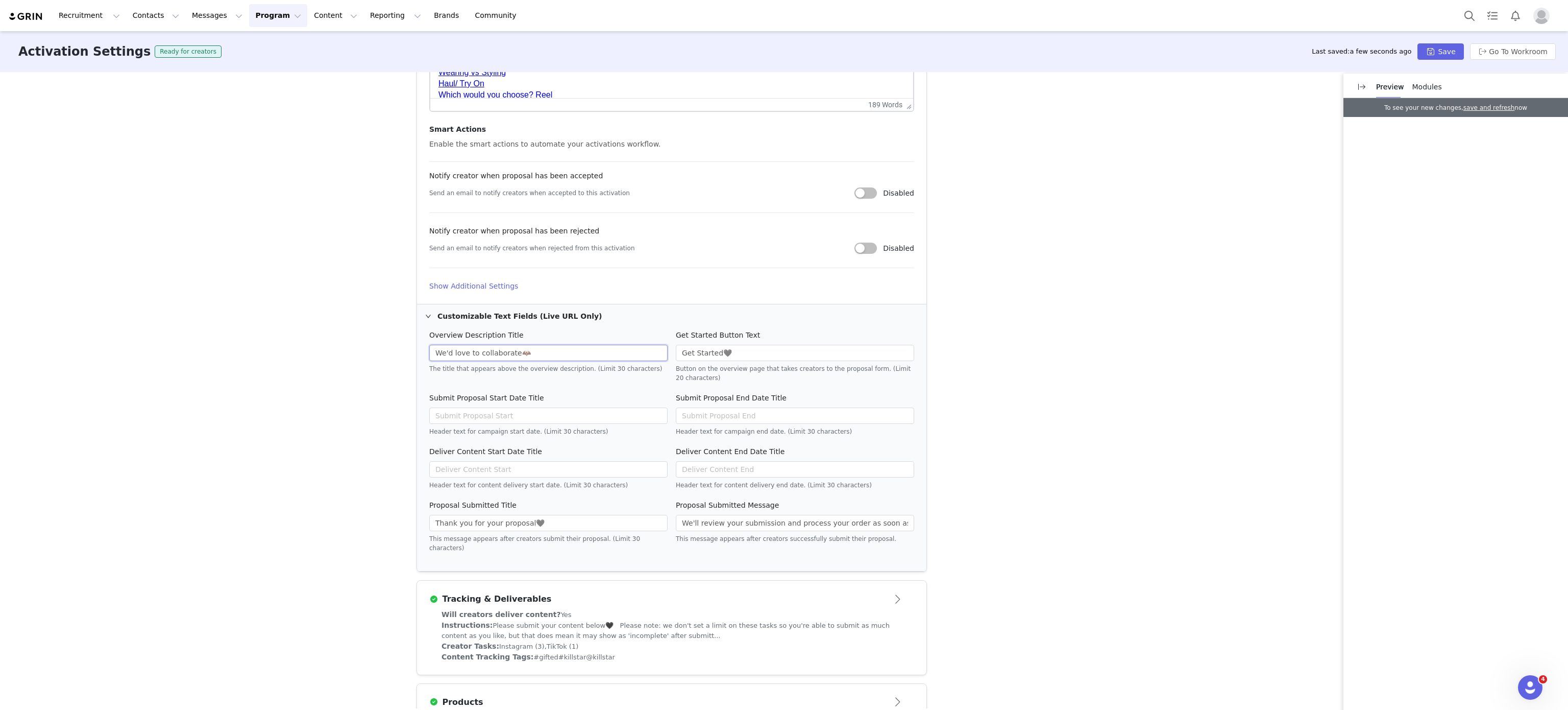
scroll to position [576, 0]
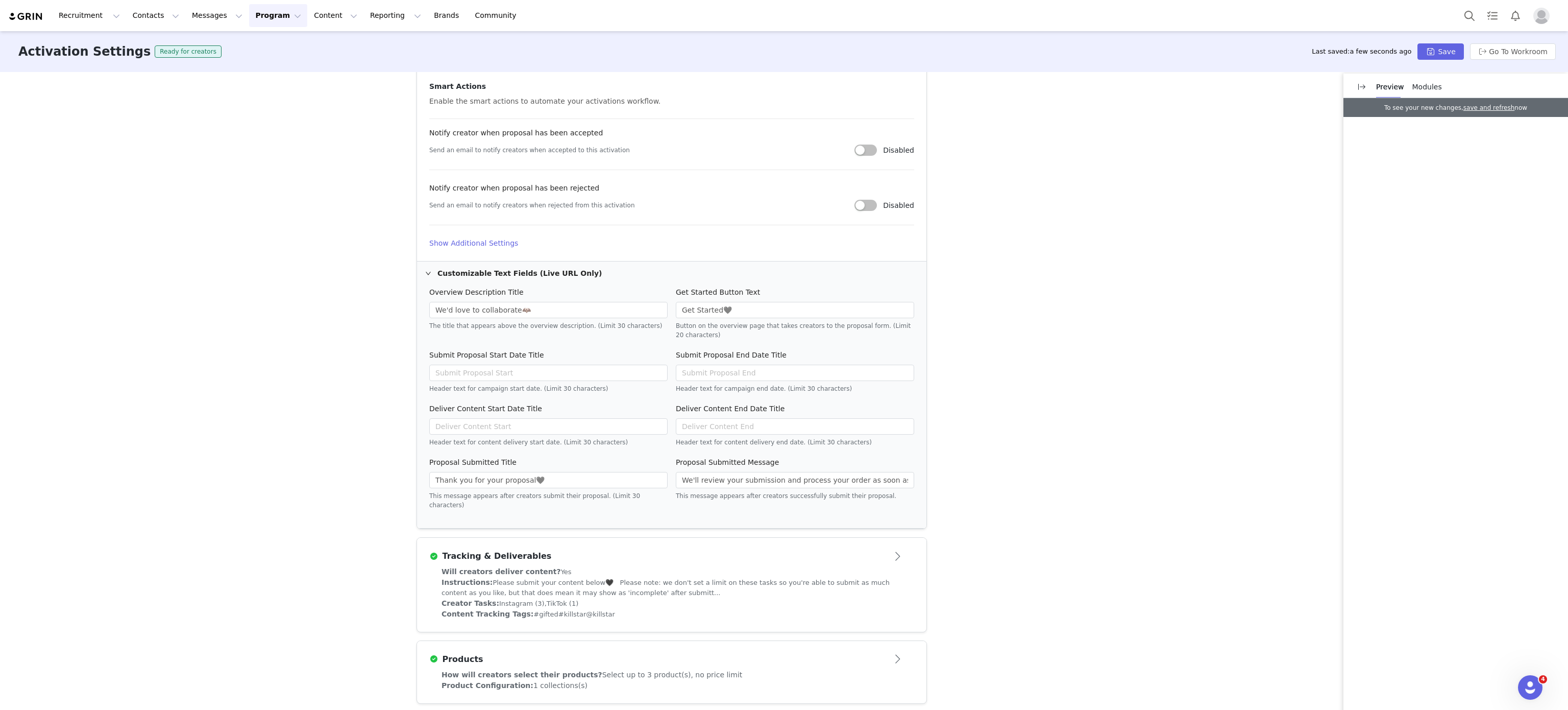
click at [707, 568] on div "Will creators deliver content? Yes" at bounding box center [671, 572] width 460 height 11
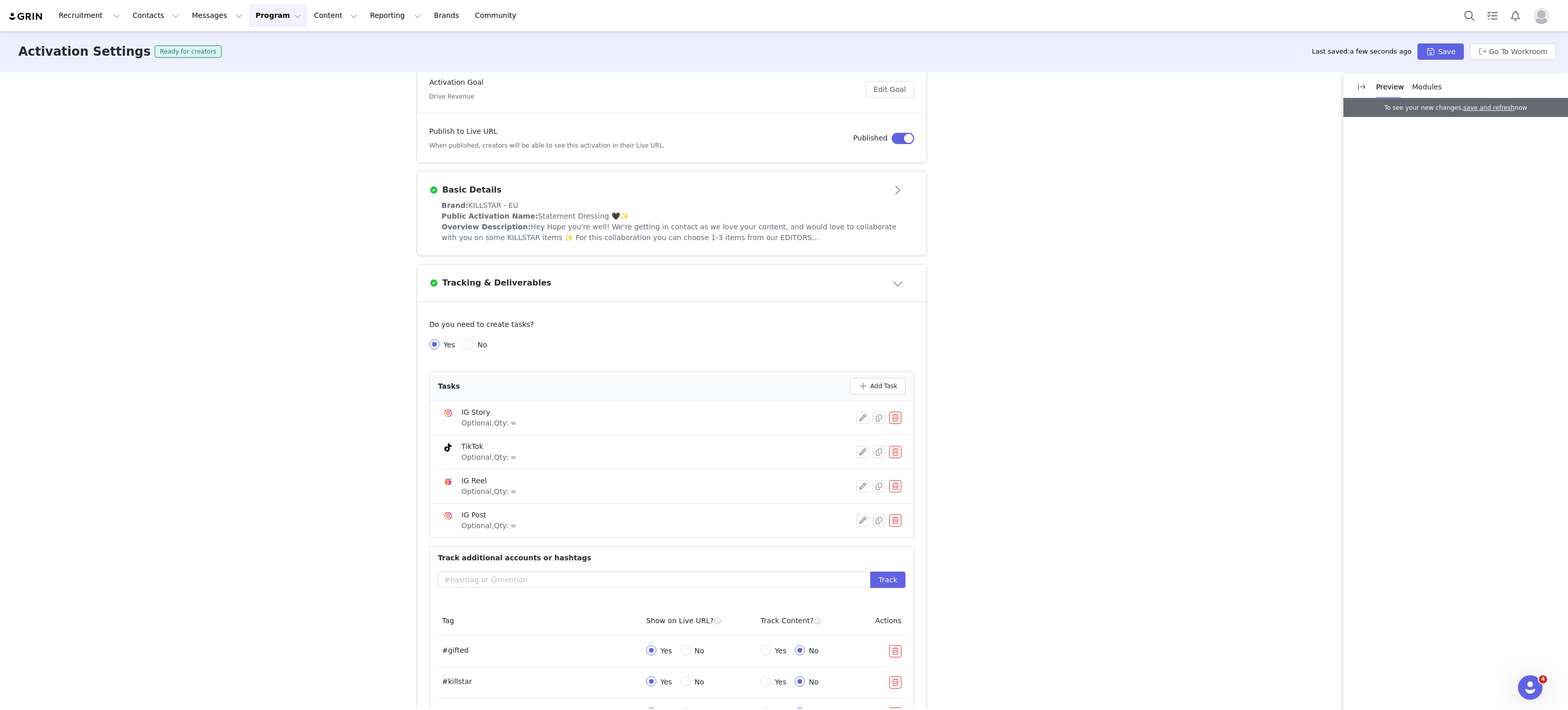
scroll to position [329, 0]
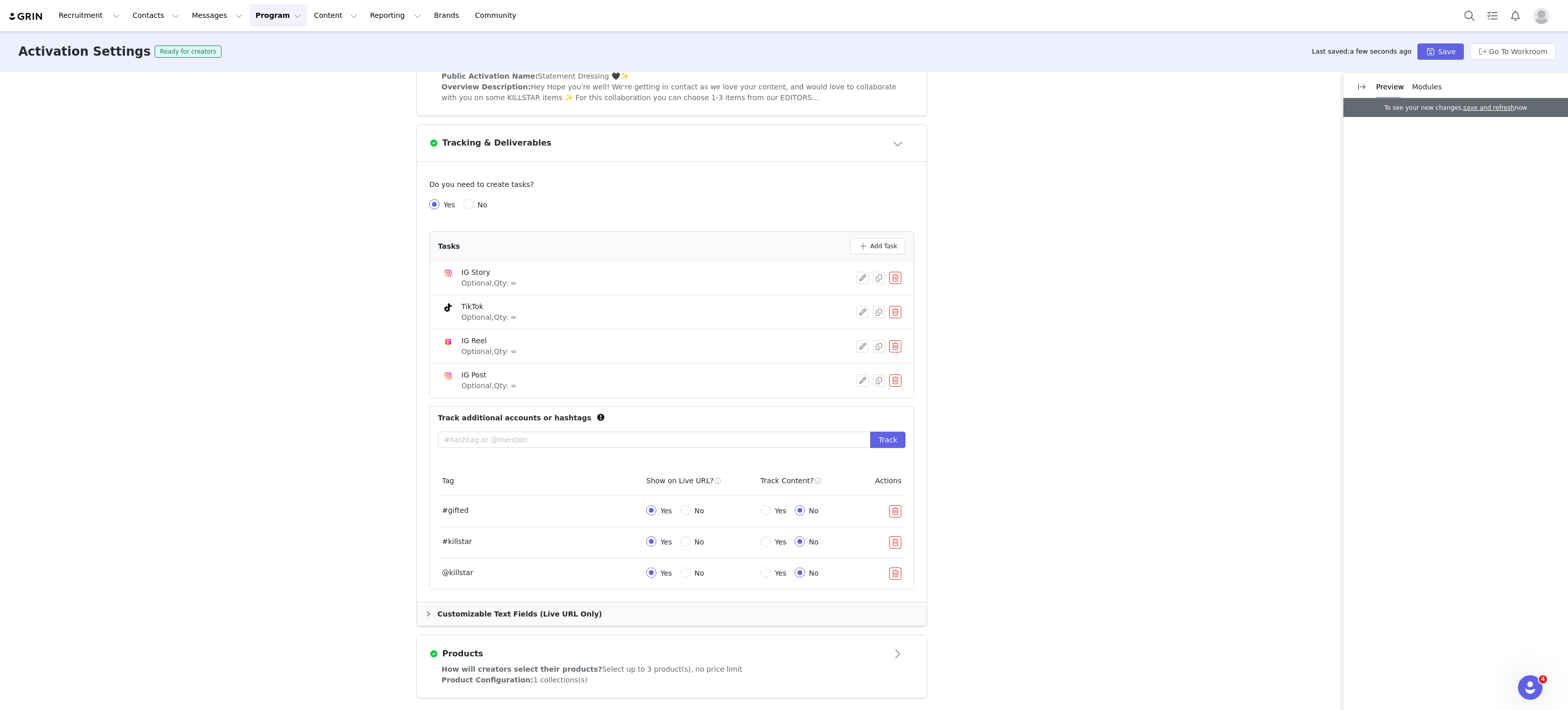
click at [718, 664] on div "How will creators select their products? Select up to 3 product(s), no price li…" at bounding box center [671, 669] width 460 height 11
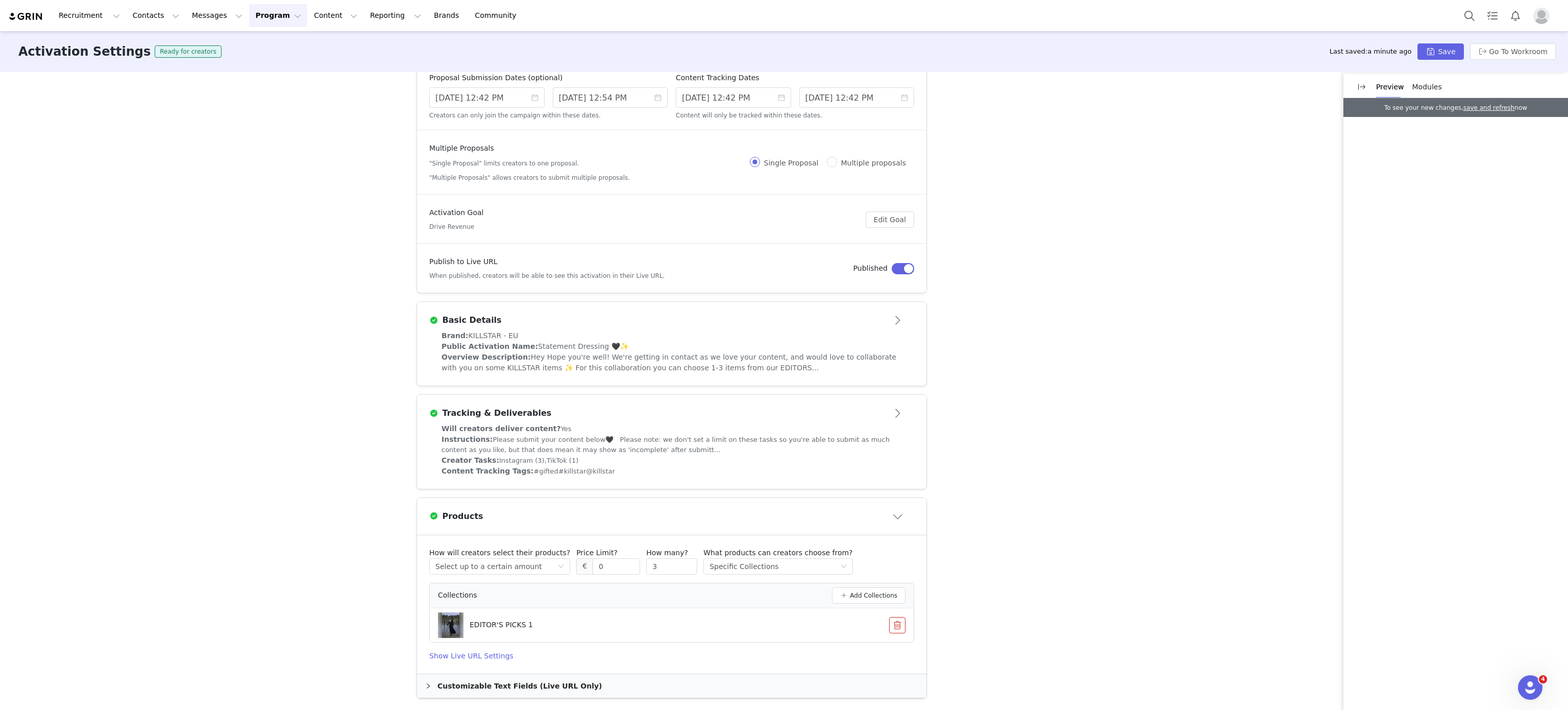
click at [889, 623] on button "button" at bounding box center [897, 625] width 16 height 16
click at [882, 599] on button "Add Collections" at bounding box center [869, 591] width 74 height 16
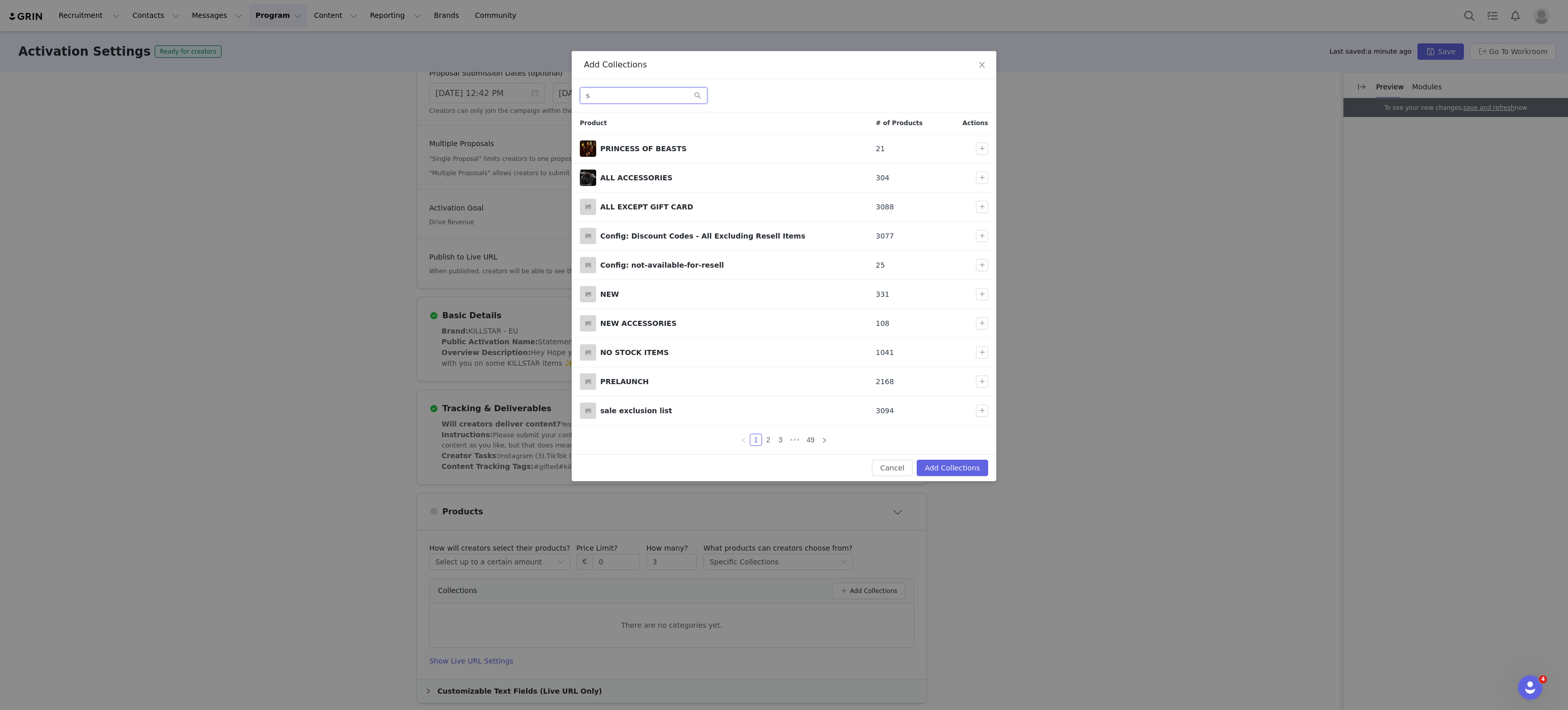
click at [673, 101] on input "s" at bounding box center [644, 95] width 128 height 16
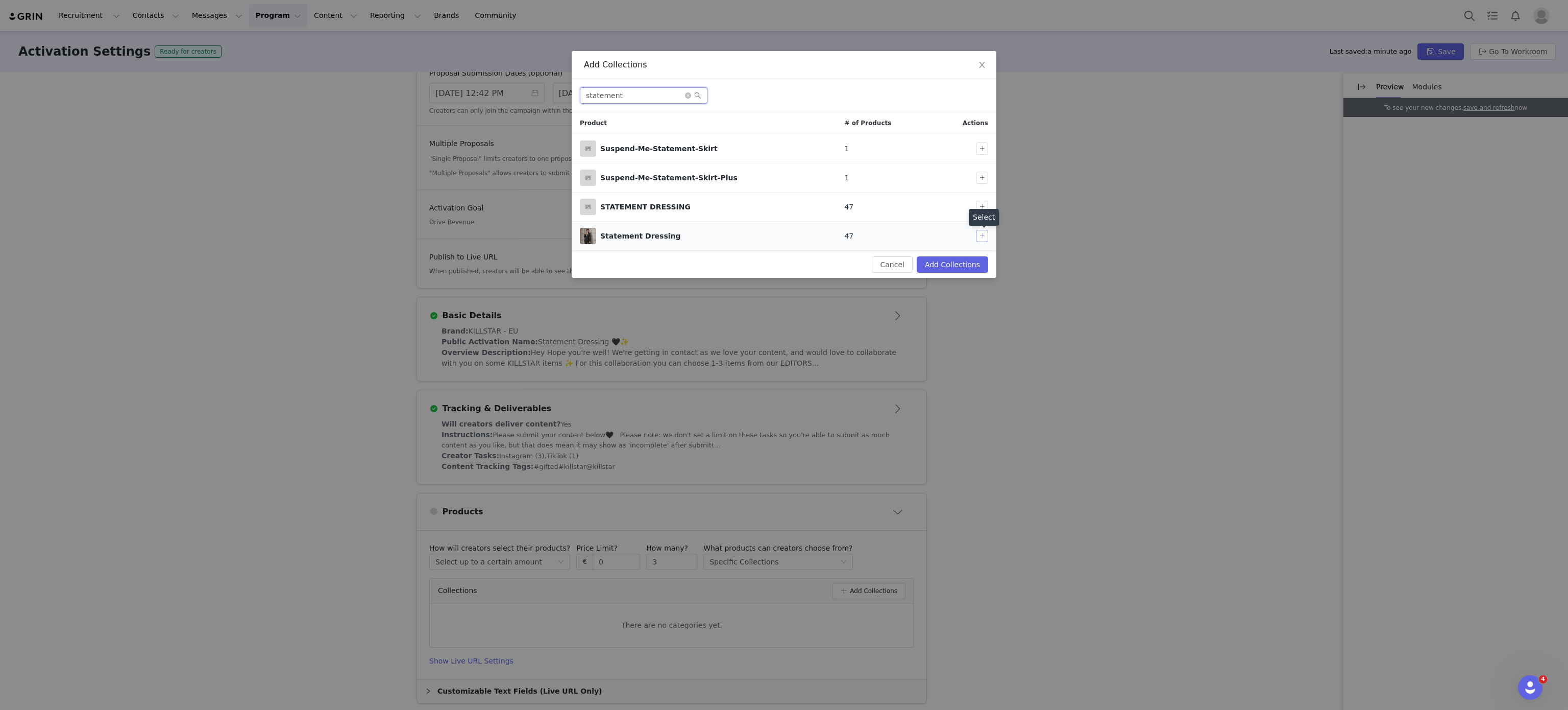
type input "statement"
click at [982, 239] on button "button" at bounding box center [982, 236] width 12 height 12
click at [973, 267] on button "Add Collections" at bounding box center [952, 264] width 71 height 16
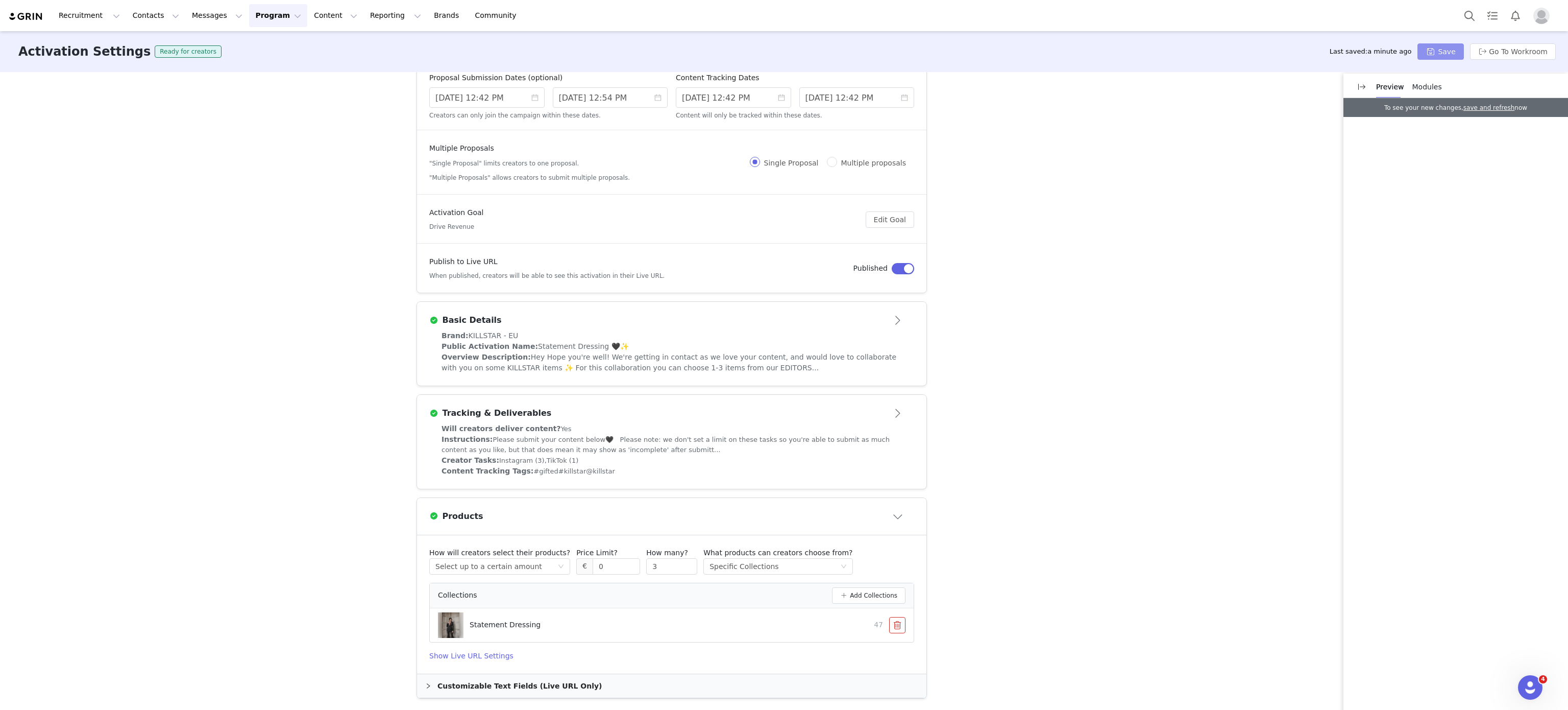
click at [1446, 51] on button "Save" at bounding box center [1440, 51] width 46 height 16
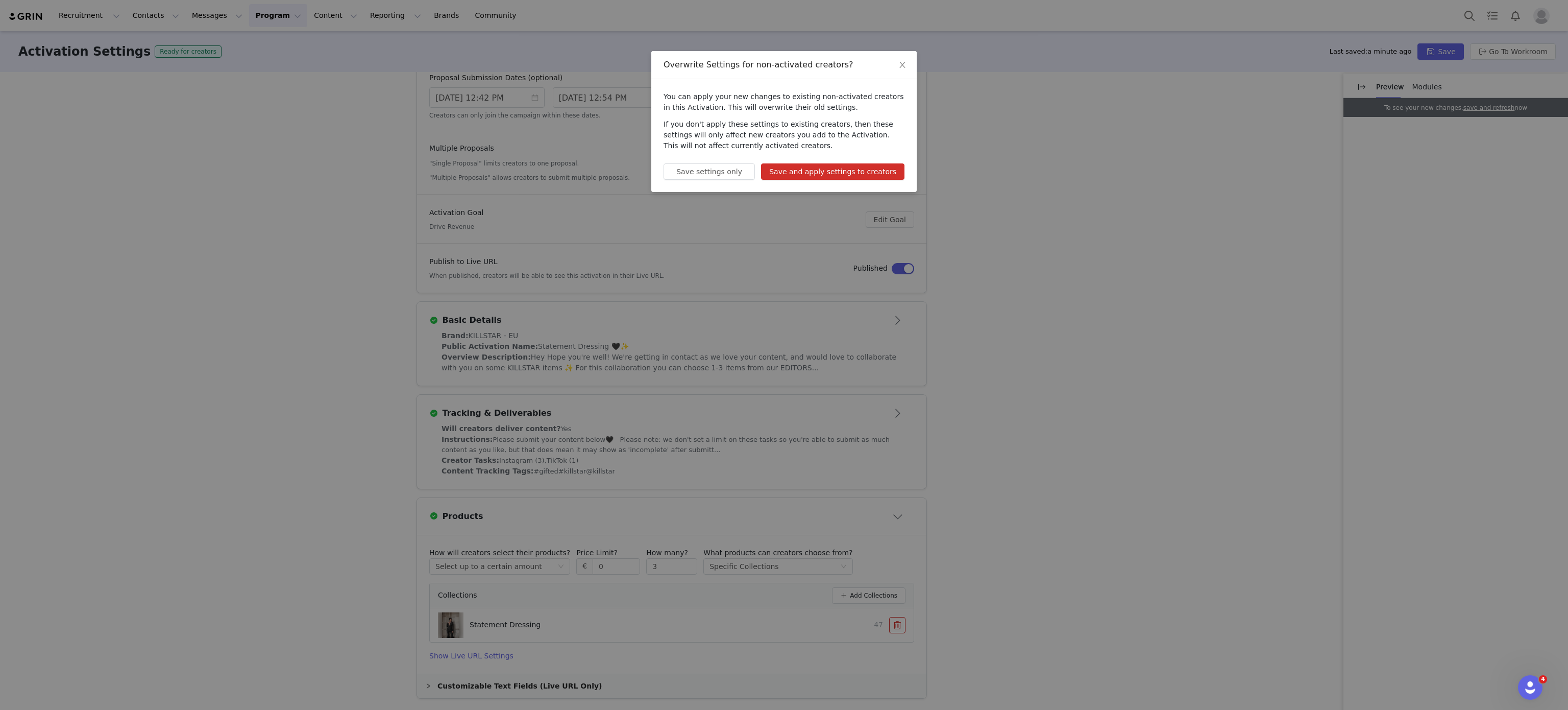
click at [864, 172] on button "Save and apply settings to creators" at bounding box center [833, 171] width 144 height 16
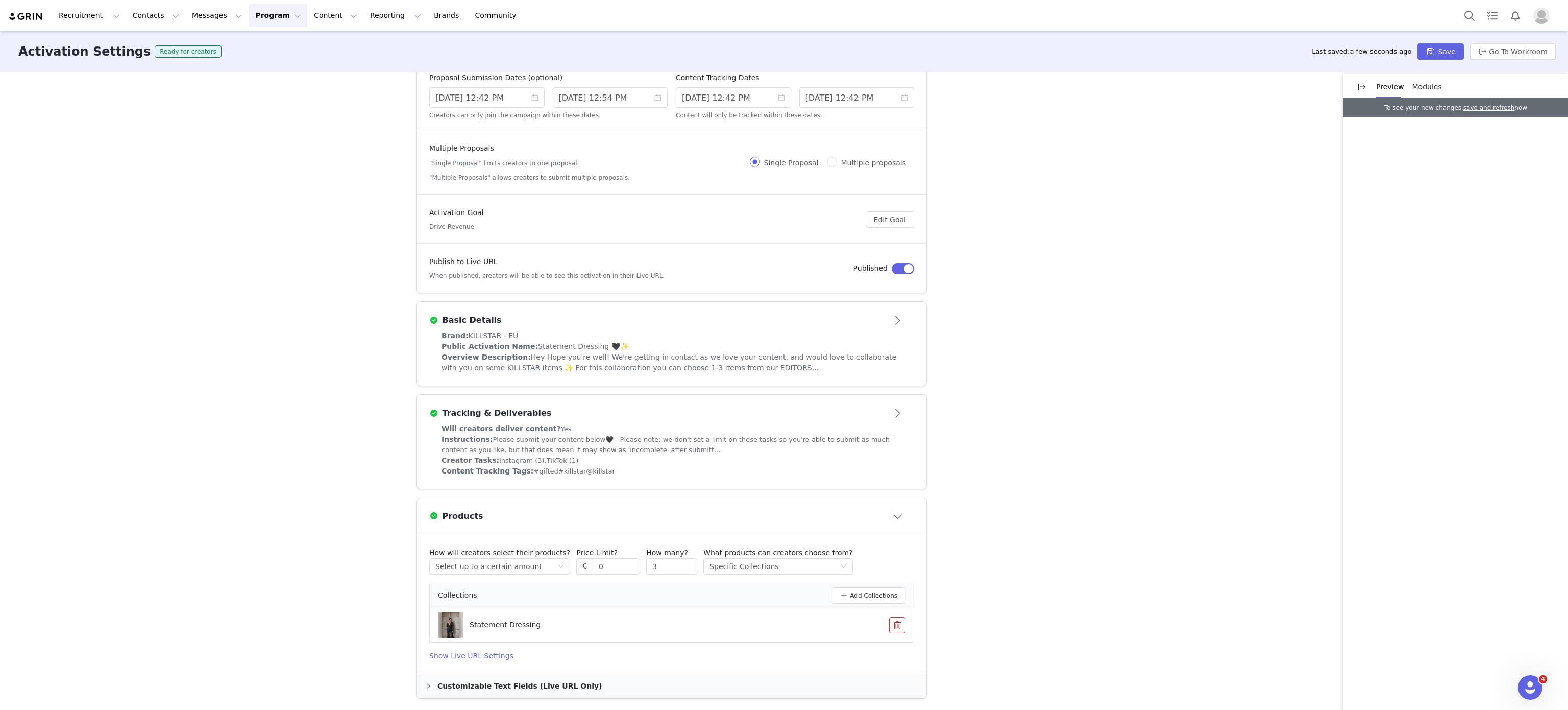
click at [864, 172] on div "Multiple Proposals "Single Proposal" limits creators to one proposal. "Multiple…" at bounding box center [671, 163] width 485 height 40
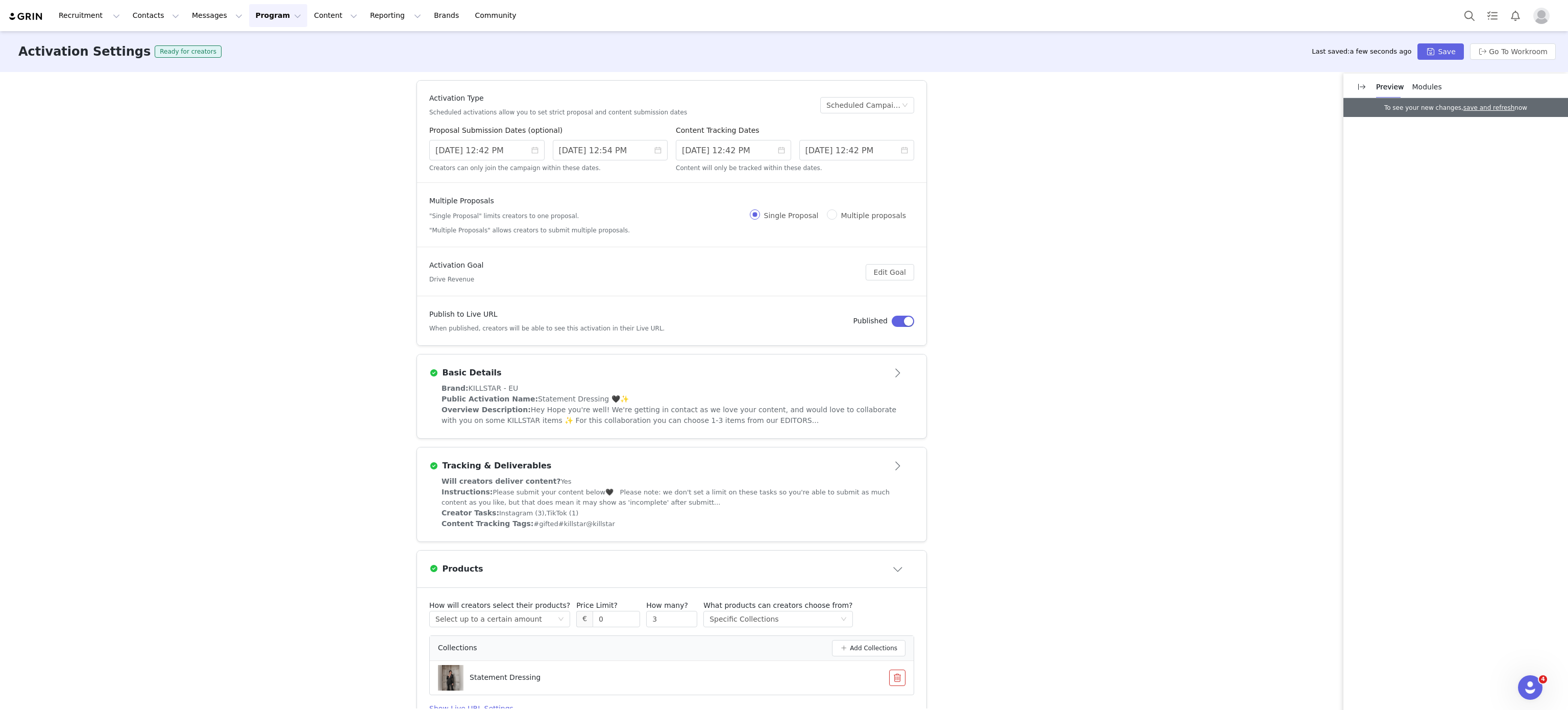
click at [1113, 461] on div "Activation Type Scheduled activations allow you to set strict proposal and cont…" at bounding box center [784, 390] width 1568 height 636
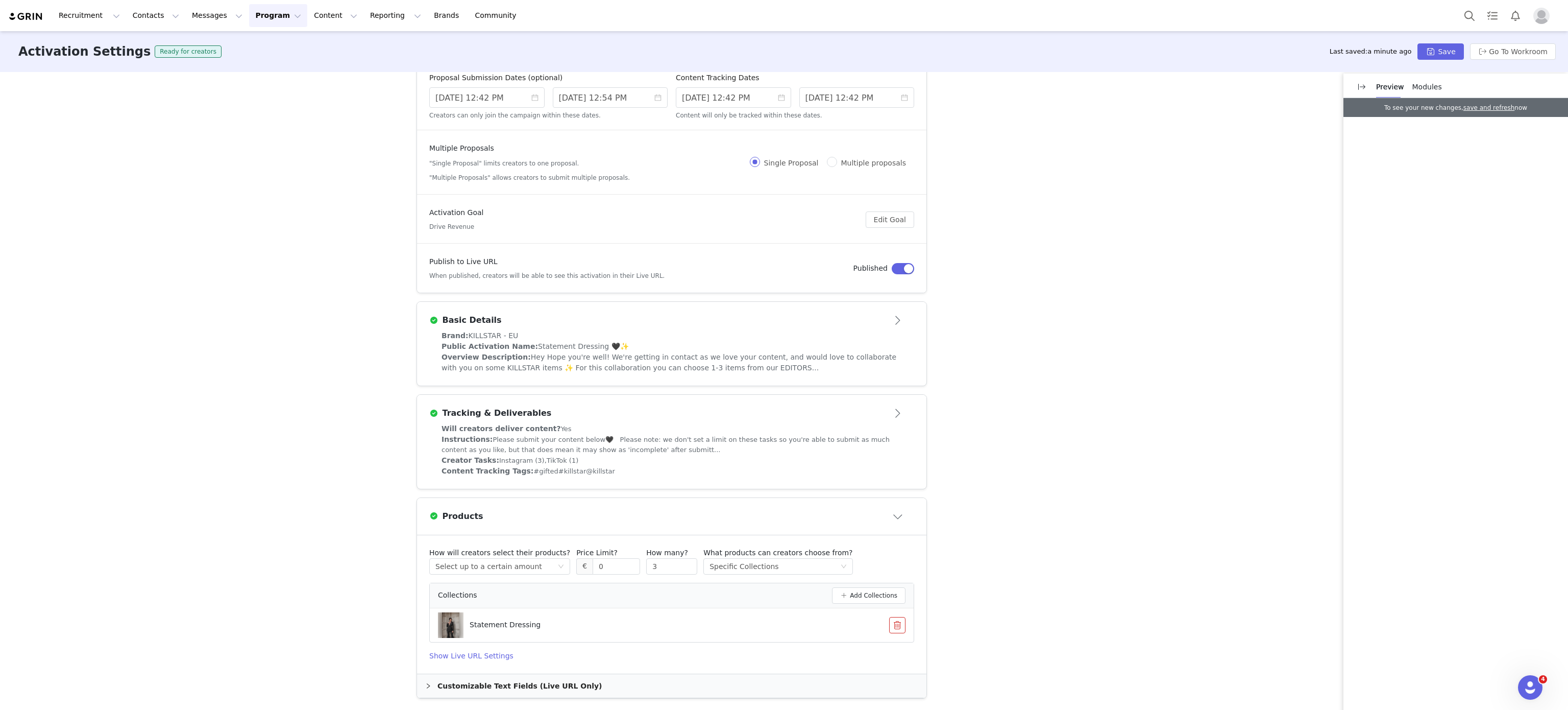
click at [557, 691] on div "Customizable Text Fields (Live URL Only)" at bounding box center [671, 686] width 509 height 24
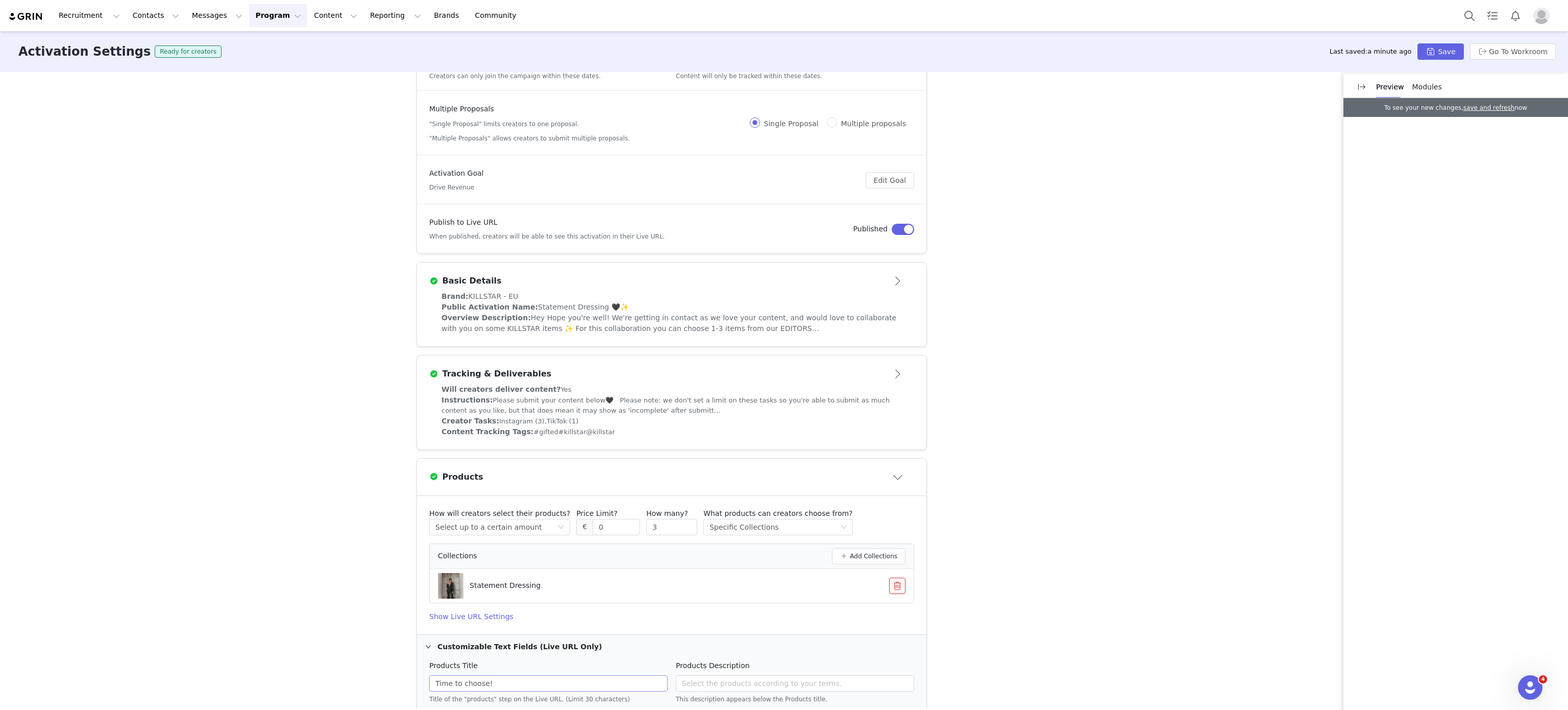
scroll to position [14, 0]
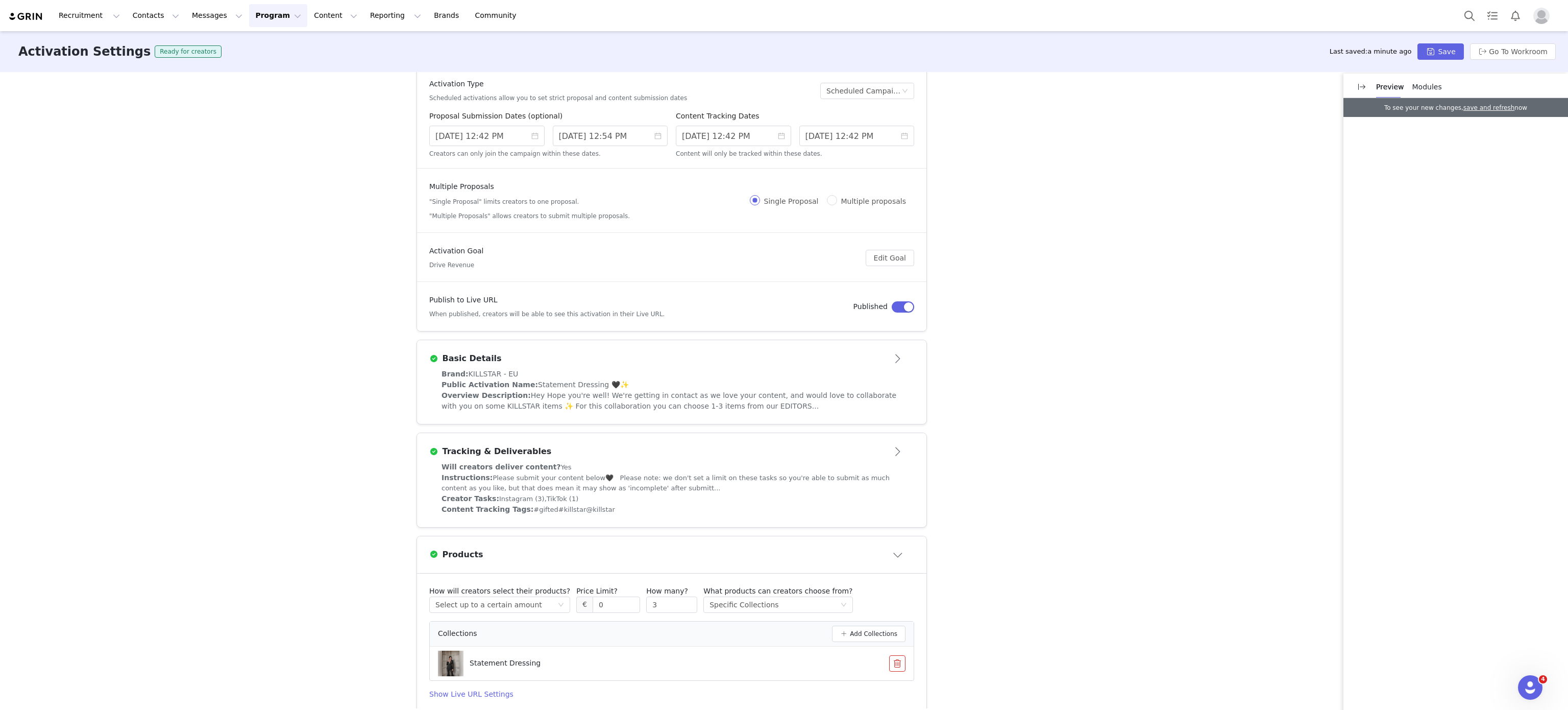
click at [802, 372] on div "Brand: KILLSTAR - EU" at bounding box center [671, 374] width 460 height 11
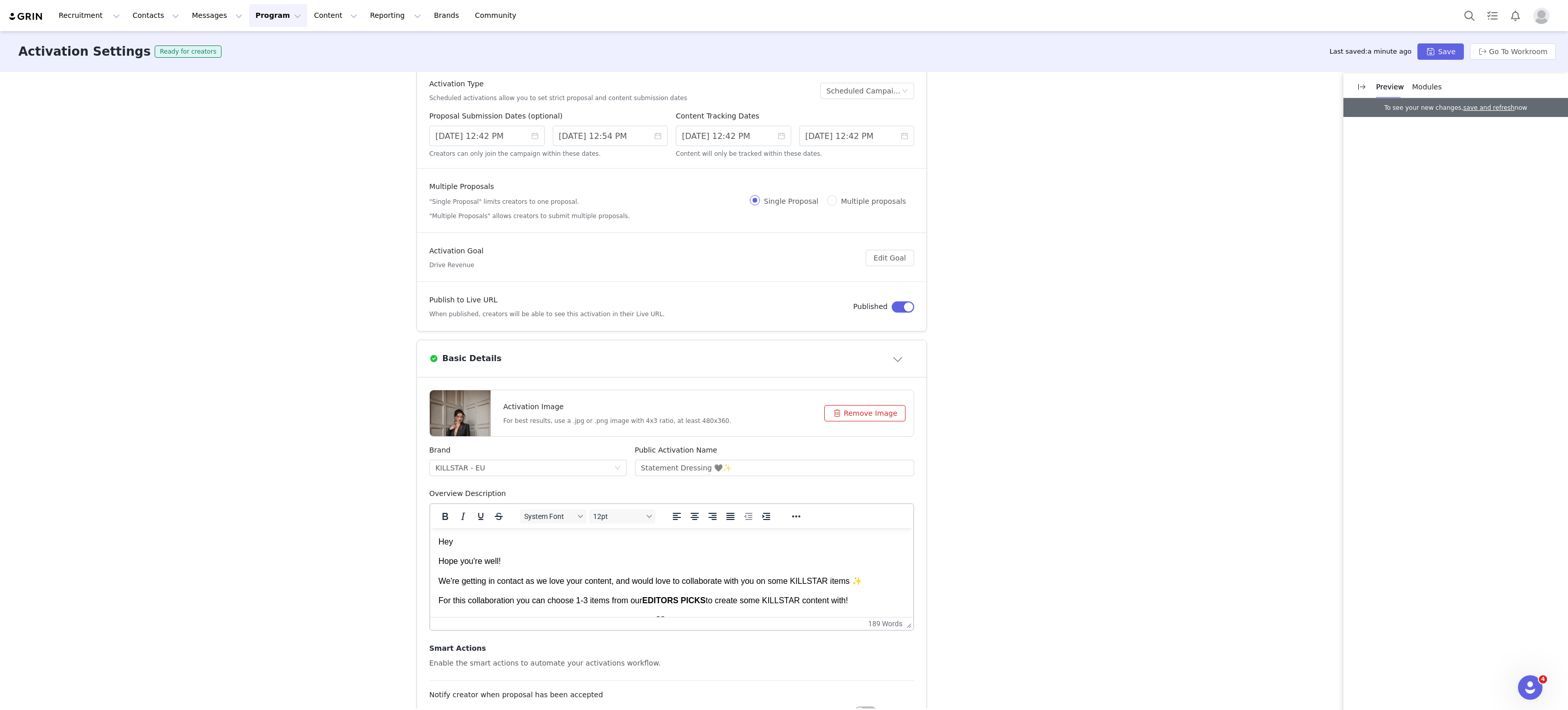
scroll to position [125, 0]
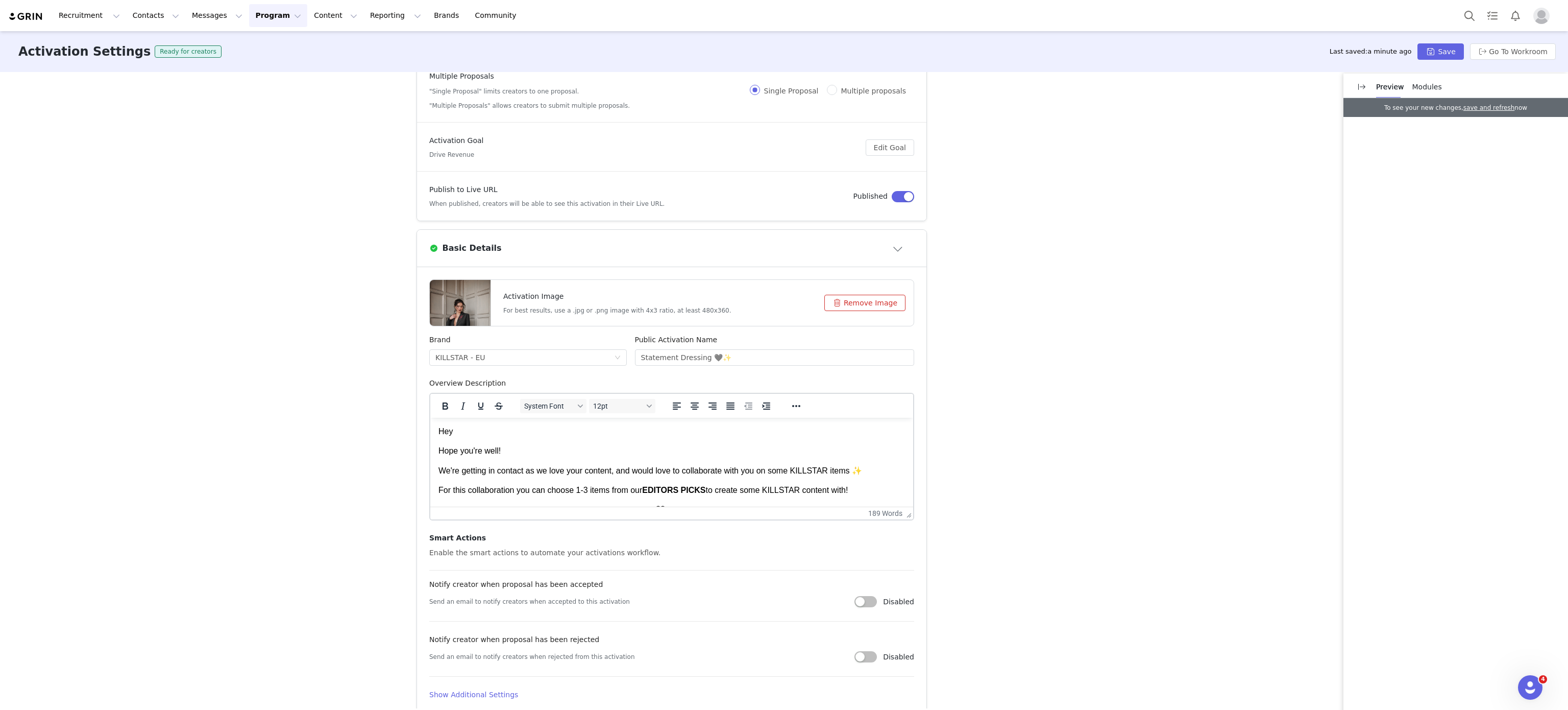
click at [717, 473] on p "We're getting in contact as we love your content, and would love to collaborate…" at bounding box center [671, 471] width 466 height 11
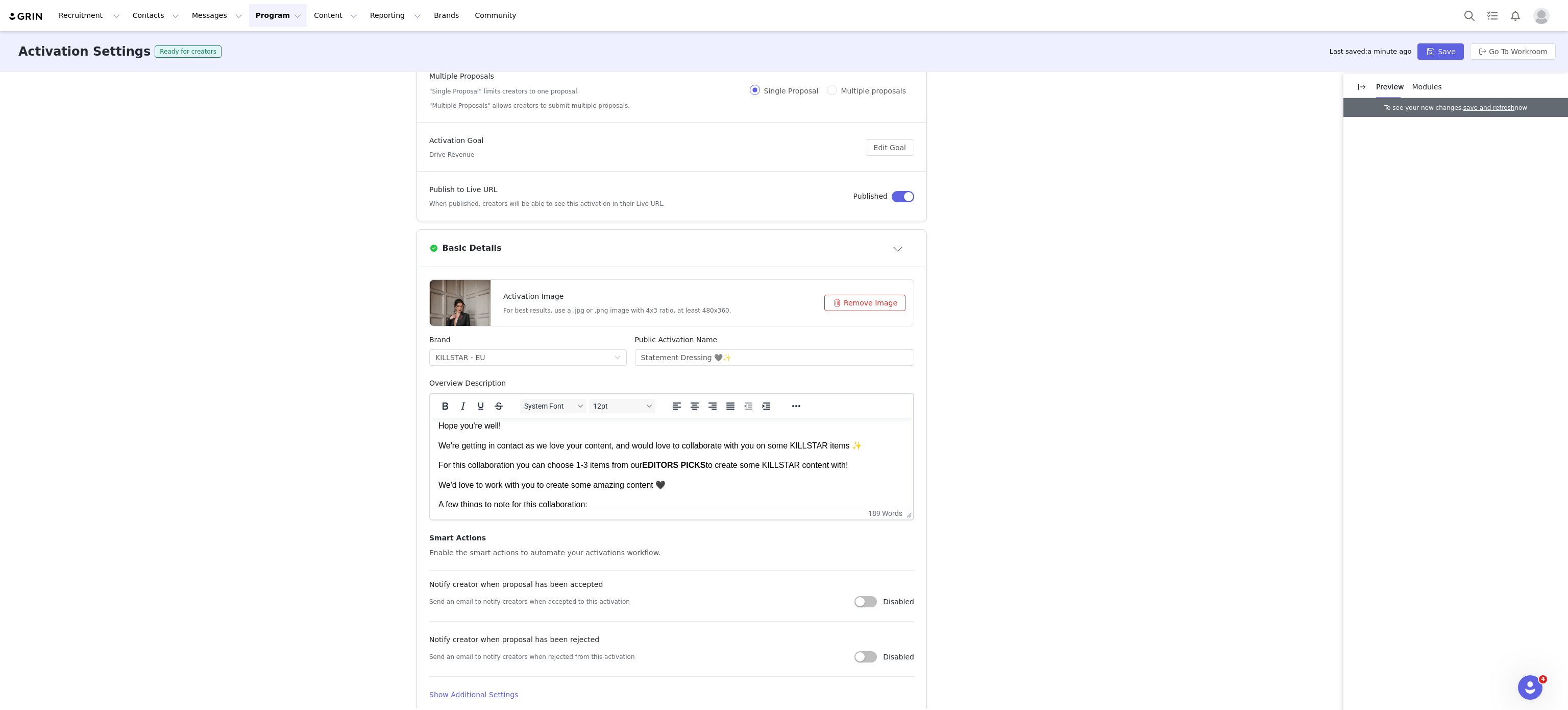
scroll to position [29, 0]
click at [717, 473] on body "Hey Hope you're well! We're getting in contact as we love your content, and wou…" at bounding box center [671, 564] width 466 height 335
click at [714, 463] on p "For this collaboration you can choose 1-3 items from our EDITORS PICKS to creat…" at bounding box center [671, 462] width 466 height 11
click at [702, 459] on strong "EDITORS PICKS" at bounding box center [674, 461] width 63 height 9
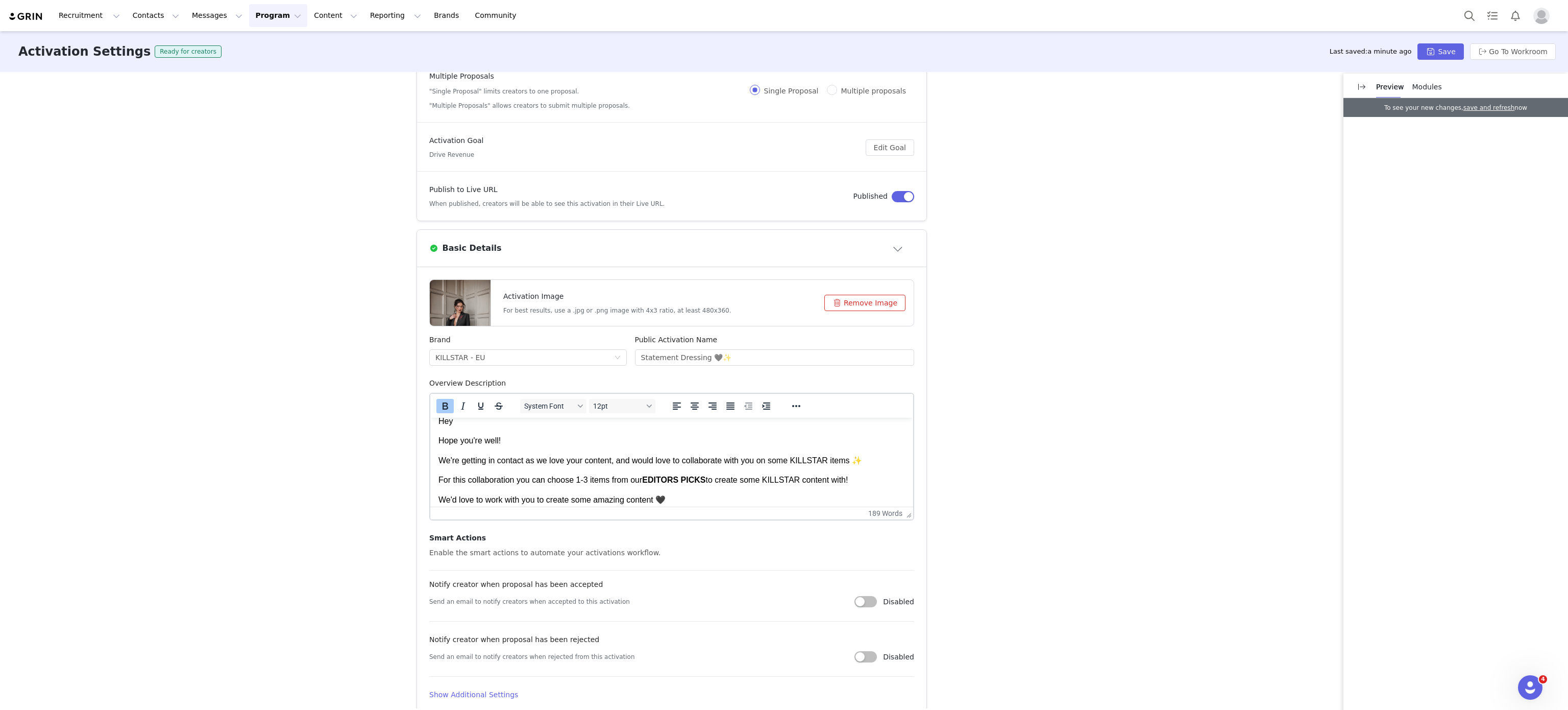
scroll to position [9, 0]
click at [653, 433] on body "Hey Hope you're well! We're getting in contact as we love your content, and wou…" at bounding box center [671, 585] width 466 height 335
drag, startPoint x: 861, startPoint y: 460, endPoint x: 812, endPoint y: 456, distance: 49.2
click at [812, 456] on body "Hey Hope you're well! We're getting in contact as we love your content, and wou…" at bounding box center [671, 593] width 466 height 335
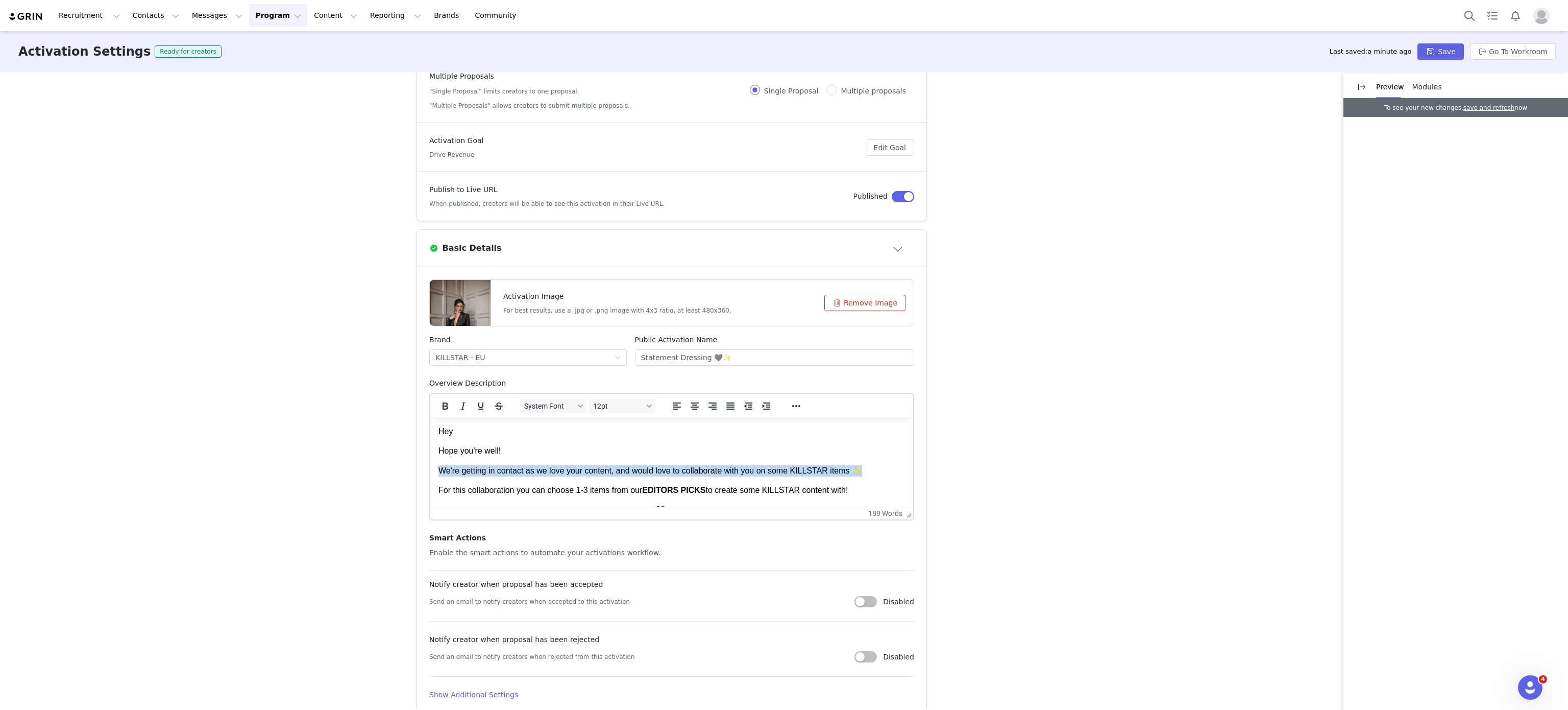
click at [812, 456] on p "Hope you're well!" at bounding box center [671, 451] width 466 height 11
click at [788, 467] on p "We're getting in contact as we love your content, and would love to collaborate…" at bounding box center [671, 471] width 466 height 11
click at [792, 468] on p "We're getting in contact as we love your content, and would love to collaborate…" at bounding box center [671, 471] width 466 height 11
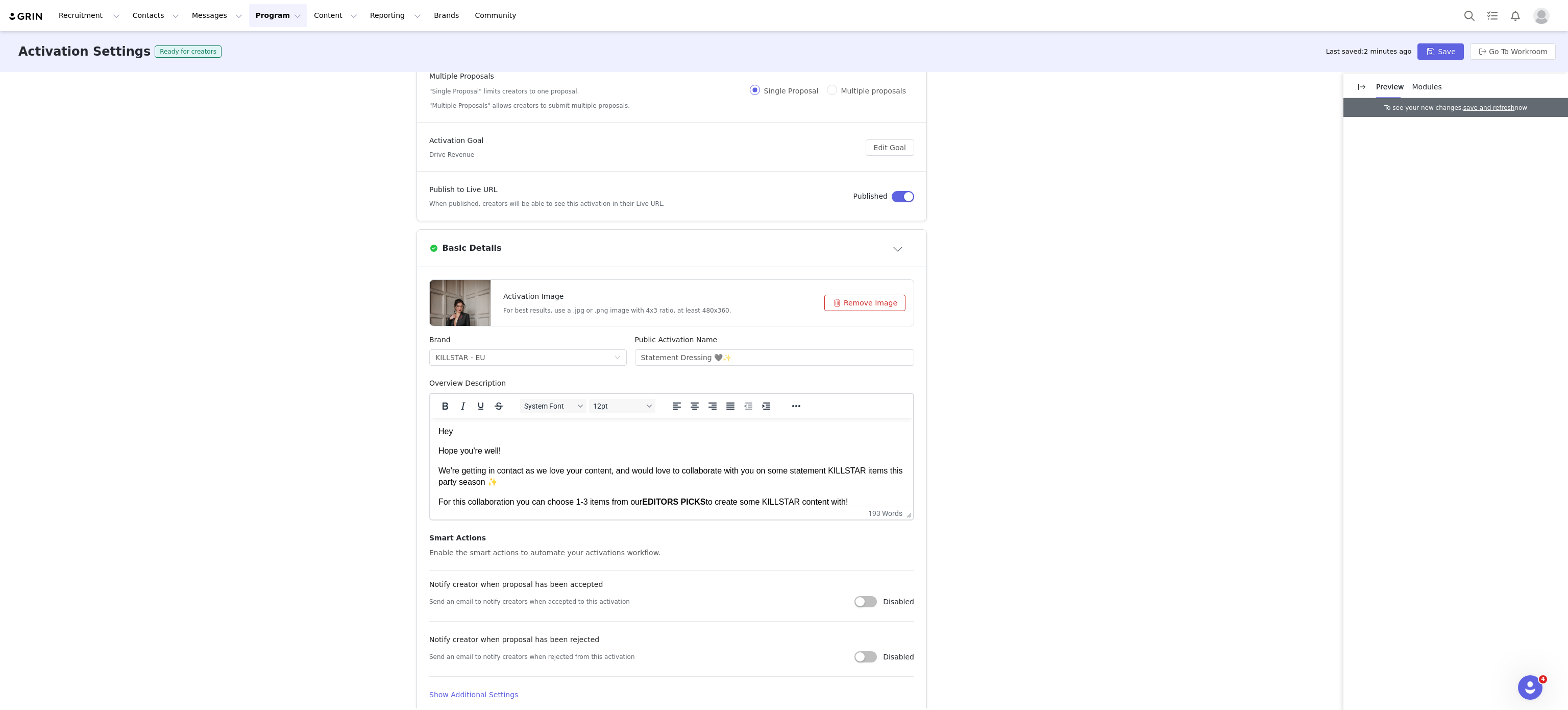
click at [596, 479] on p "We're getting in contact as we love your content, and would love to collaborate…" at bounding box center [671, 477] width 466 height 23
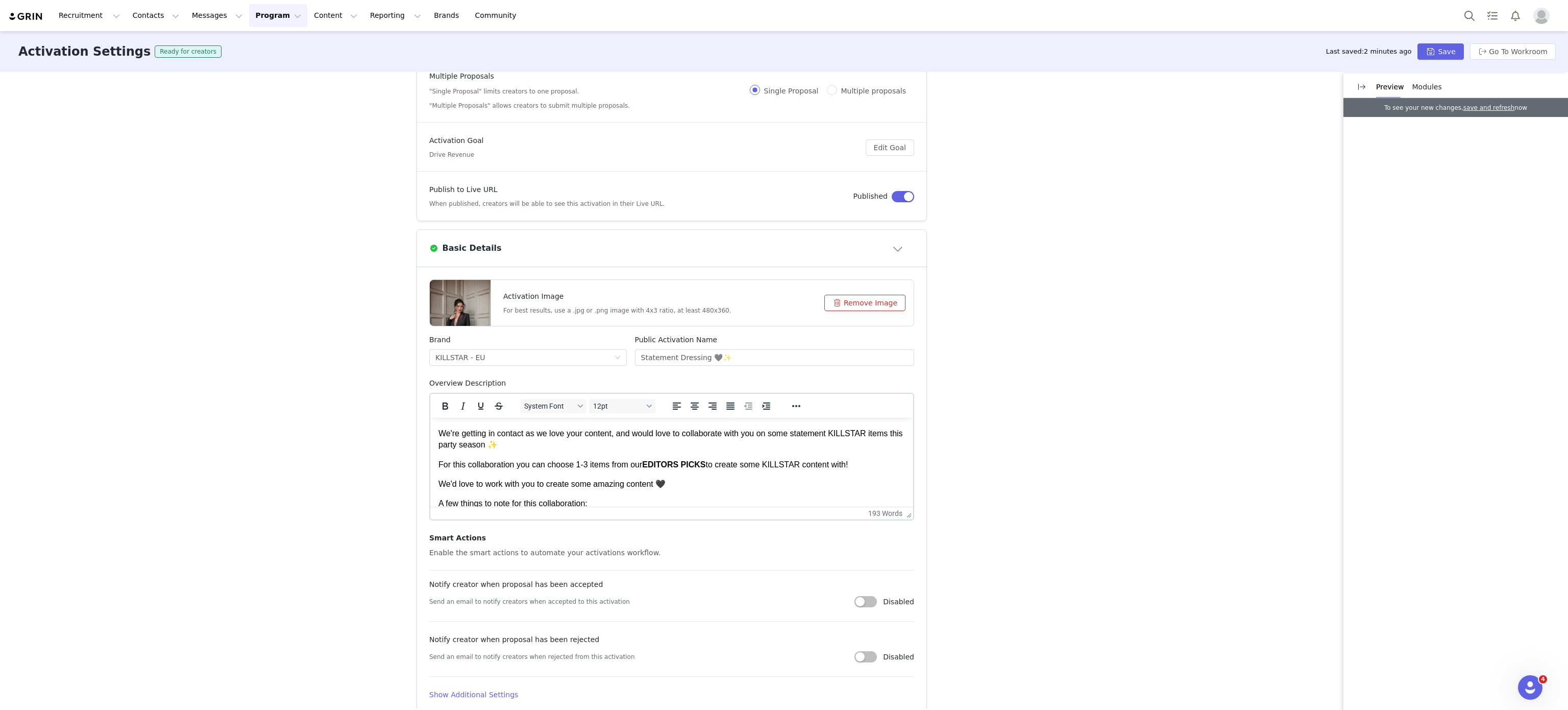
scroll to position [40, 0]
click at [705, 460] on p "For this collaboration you can choose 1-3 items from our EDITORS PICKS to creat…" at bounding box center [671, 462] width 466 height 11
click at [651, 471] on strong "Statement Dressing" at bounding box center [683, 475] width 77 height 9
click at [770, 487] on body "Hey Hope you're well! We're getting in contact as we love your content, and wou…" at bounding box center [671, 572] width 466 height 346
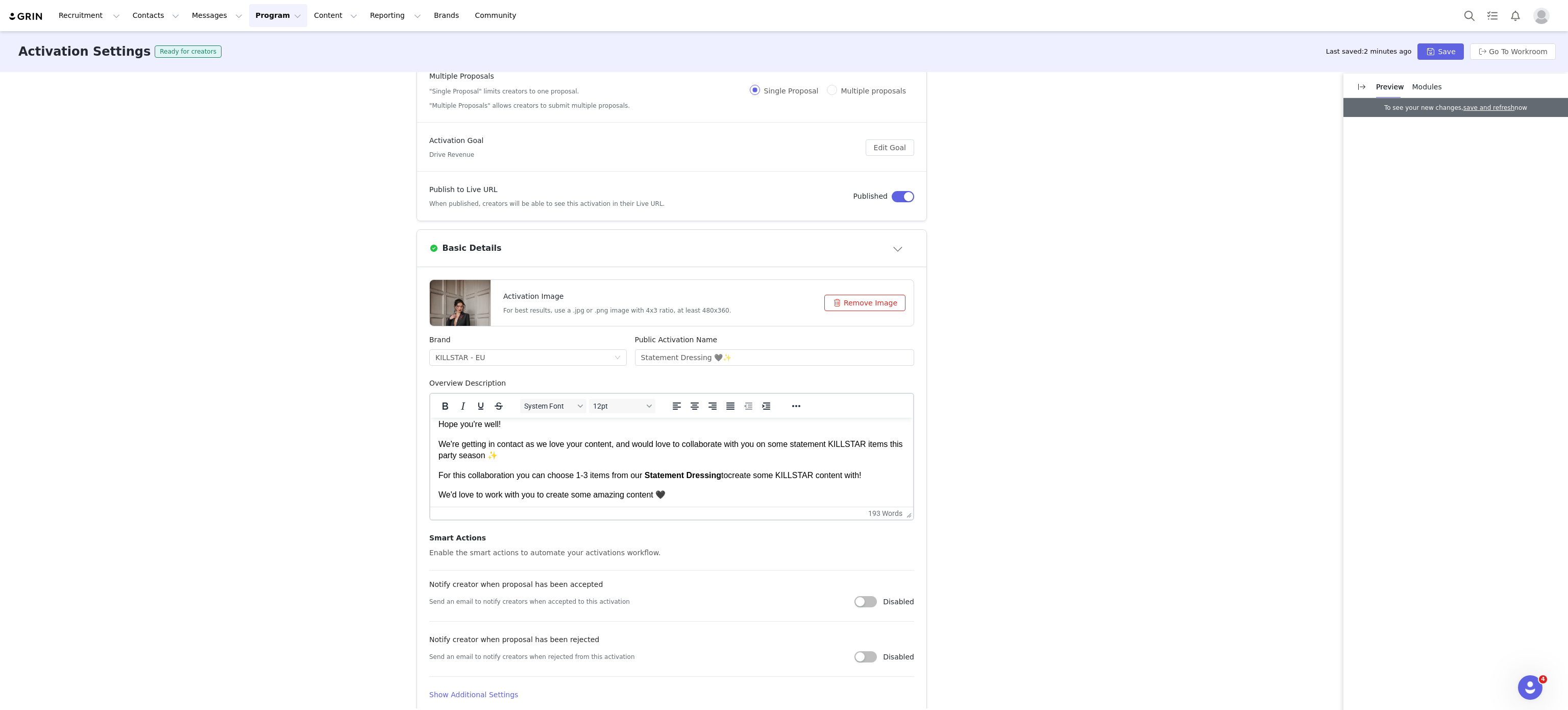
click at [887, 475] on p "For this collaboration you can choose 1-3 items from our Statement Dressing to …" at bounding box center [671, 475] width 466 height 11
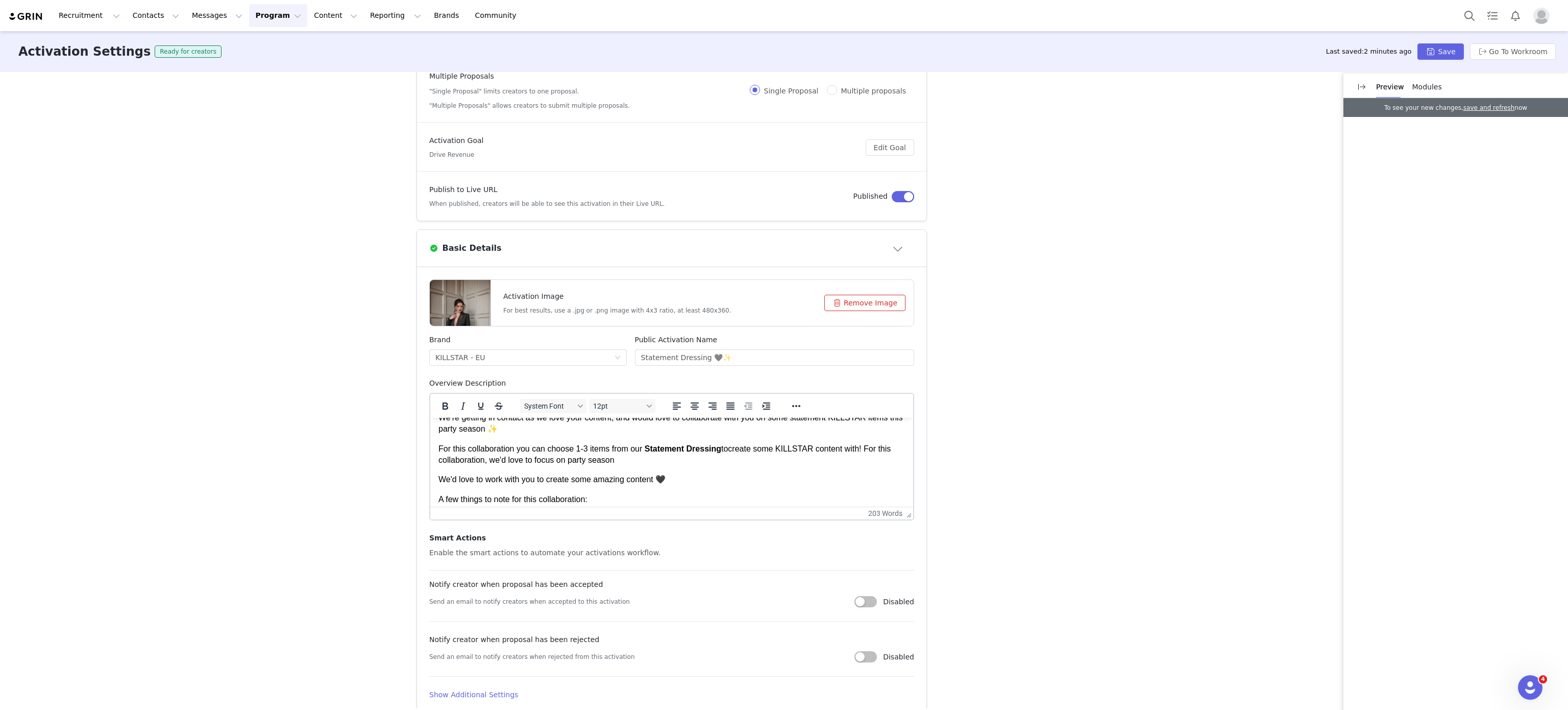
click at [584, 457] on p "For this collaboration you can choose 1-3 items from our Statement Dressing to …" at bounding box center [671, 455] width 466 height 23
click at [744, 460] on p "For this collaboration you can choose 1-3 items from our Statement Dressing to …" at bounding box center [671, 455] width 466 height 23
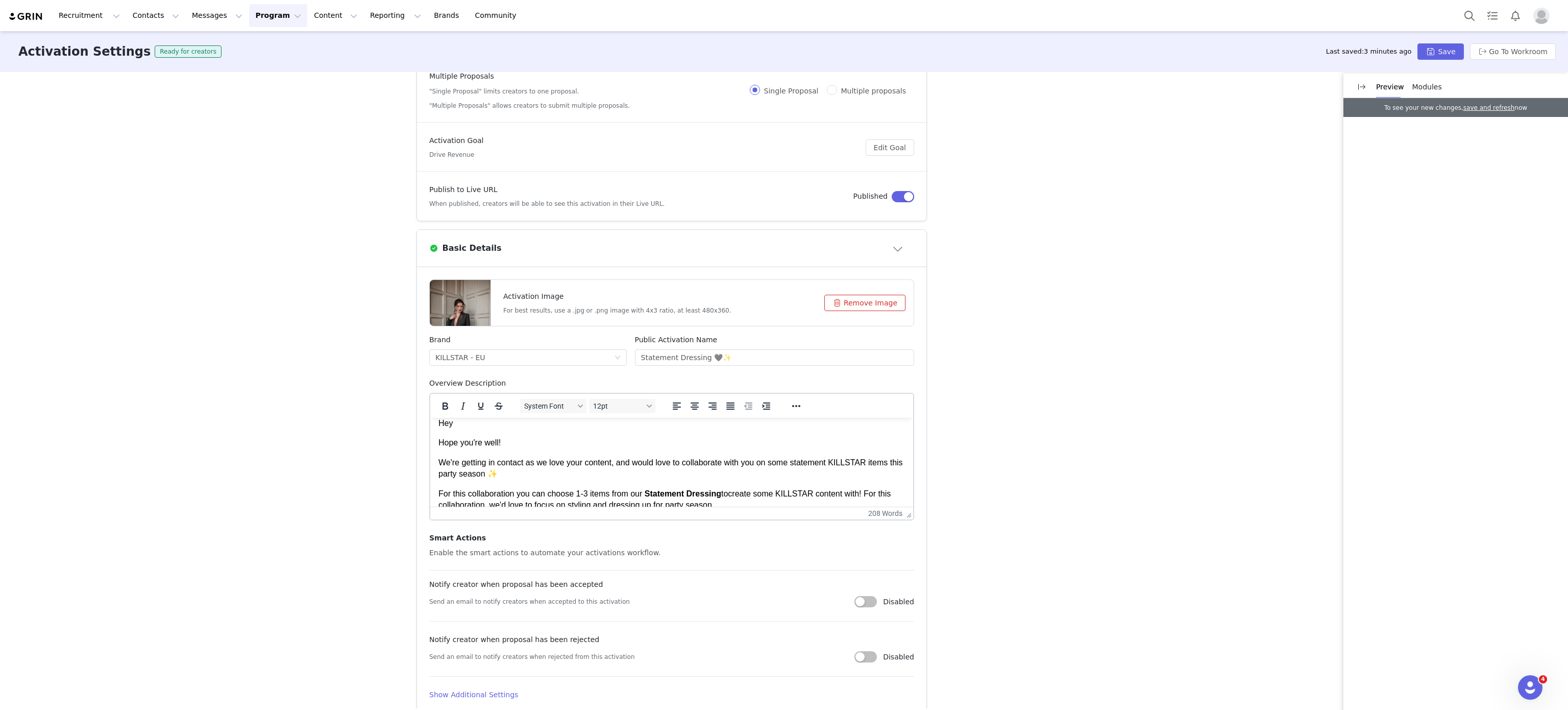
scroll to position [0, 0]
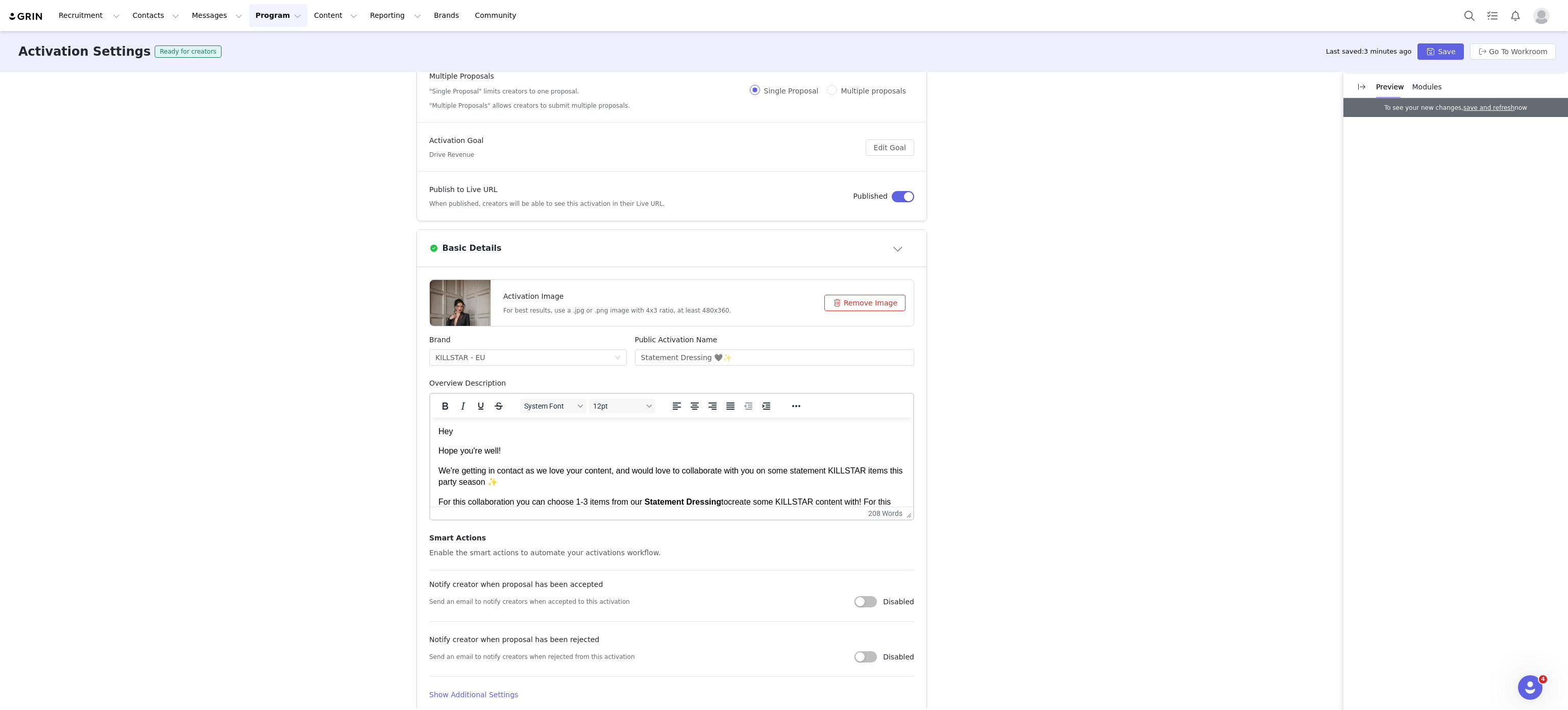
click at [587, 485] on p "We're getting in contact as we love your content, and would love to collaborate…" at bounding box center [671, 477] width 466 height 23
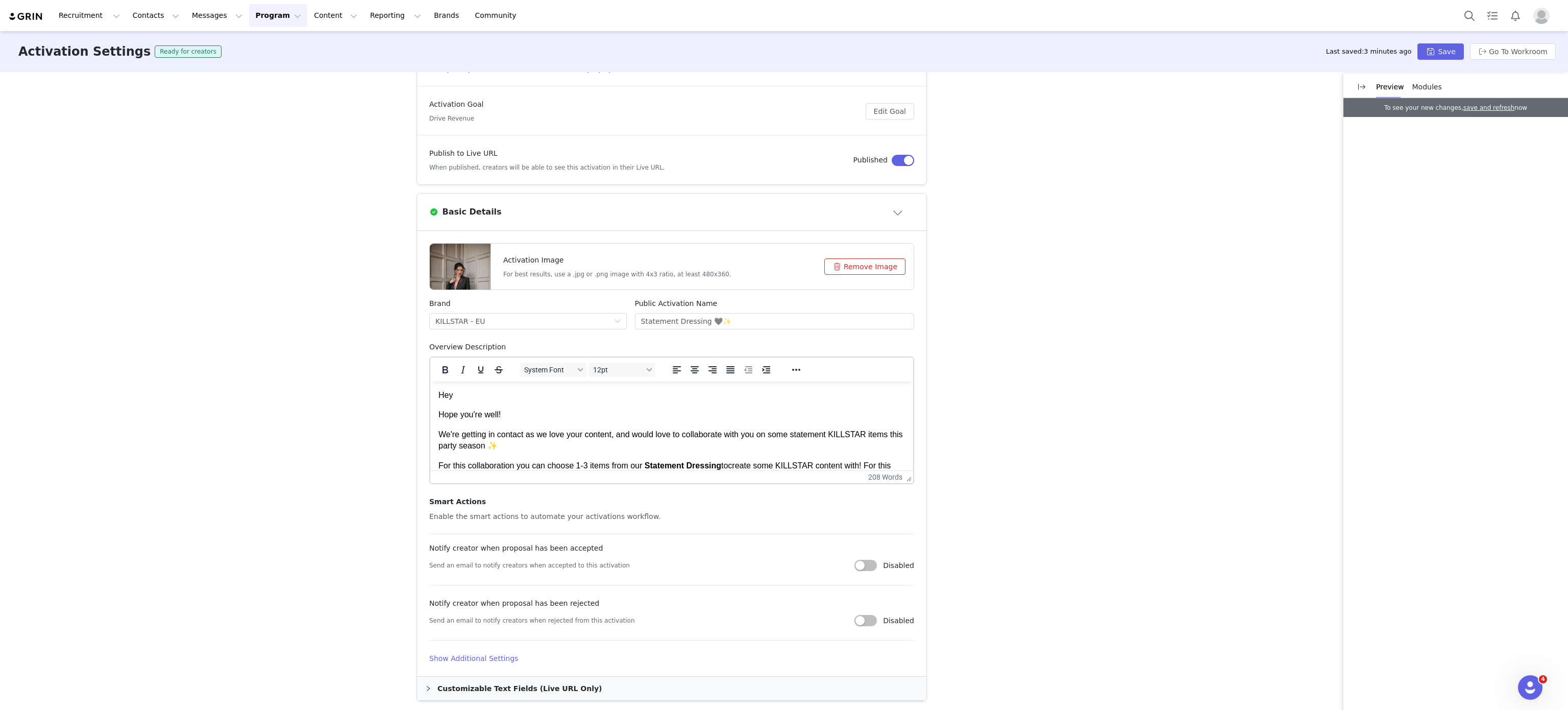
scroll to position [161, 0]
click at [604, 434] on p "We're getting in contact as we love your content, and would love to collaborate…" at bounding box center [671, 440] width 466 height 23
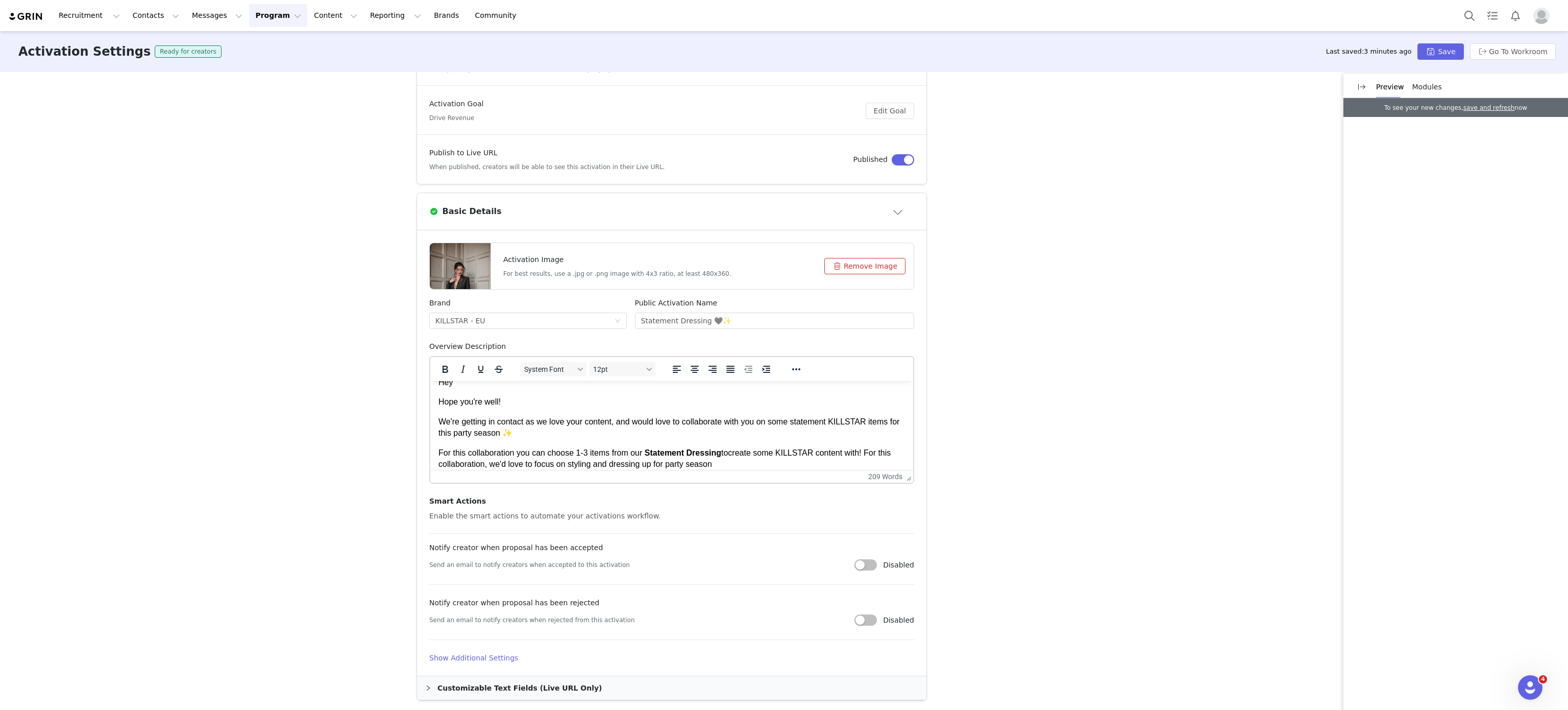
click at [683, 460] on p "For this collaboration you can choose 1-3 items from our Statement Dressing to …" at bounding box center [671, 459] width 466 height 23
click at [758, 459] on p "For this collaboration you can choose 1-3 items from our Statement Dressing to …" at bounding box center [671, 459] width 466 height 23
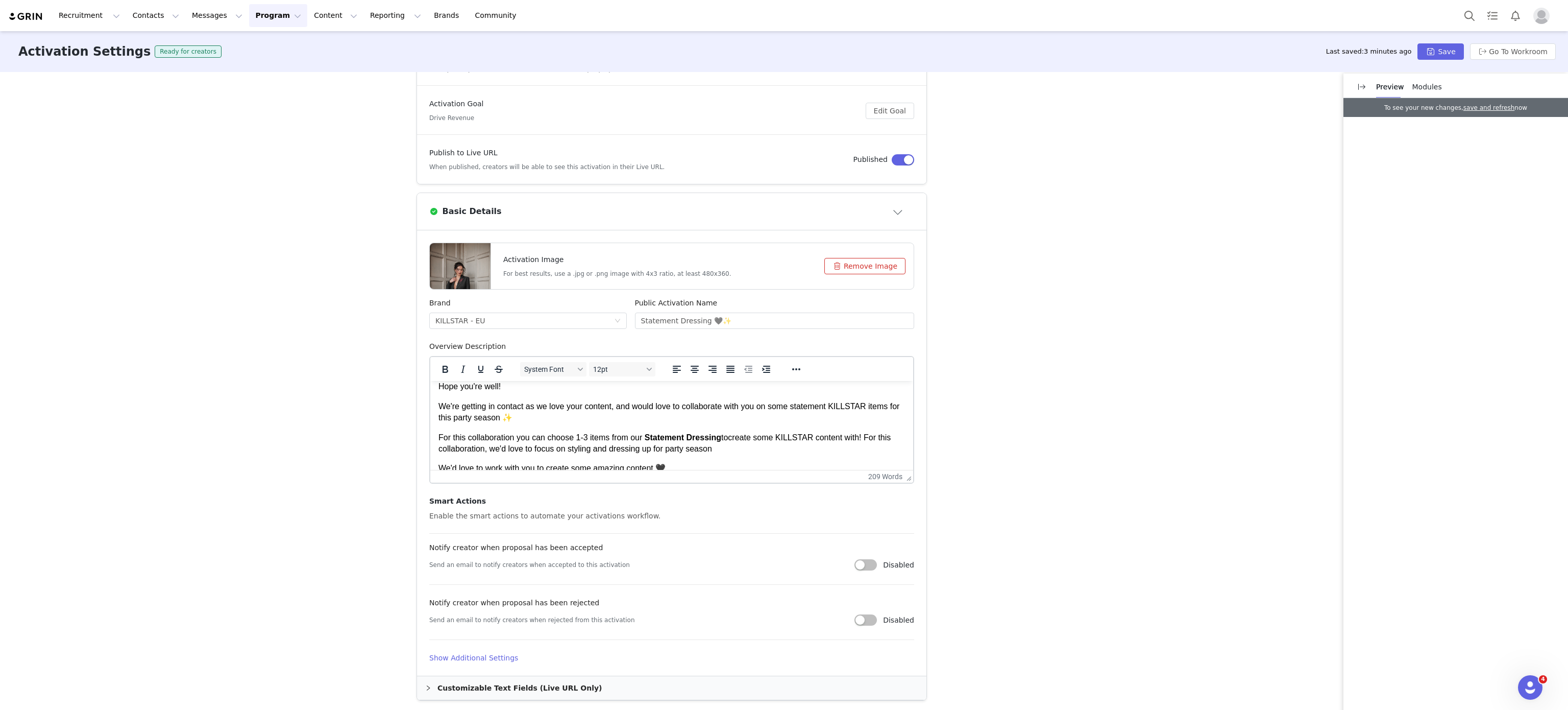
scroll to position [29, 0]
drag, startPoint x: 744, startPoint y: 448, endPoint x: 675, endPoint y: 448, distance: 69.0
click at [675, 448] on p "For this collaboration you can choose 1-3 items from our Statement Dressing to …" at bounding box center [671, 443] width 466 height 23
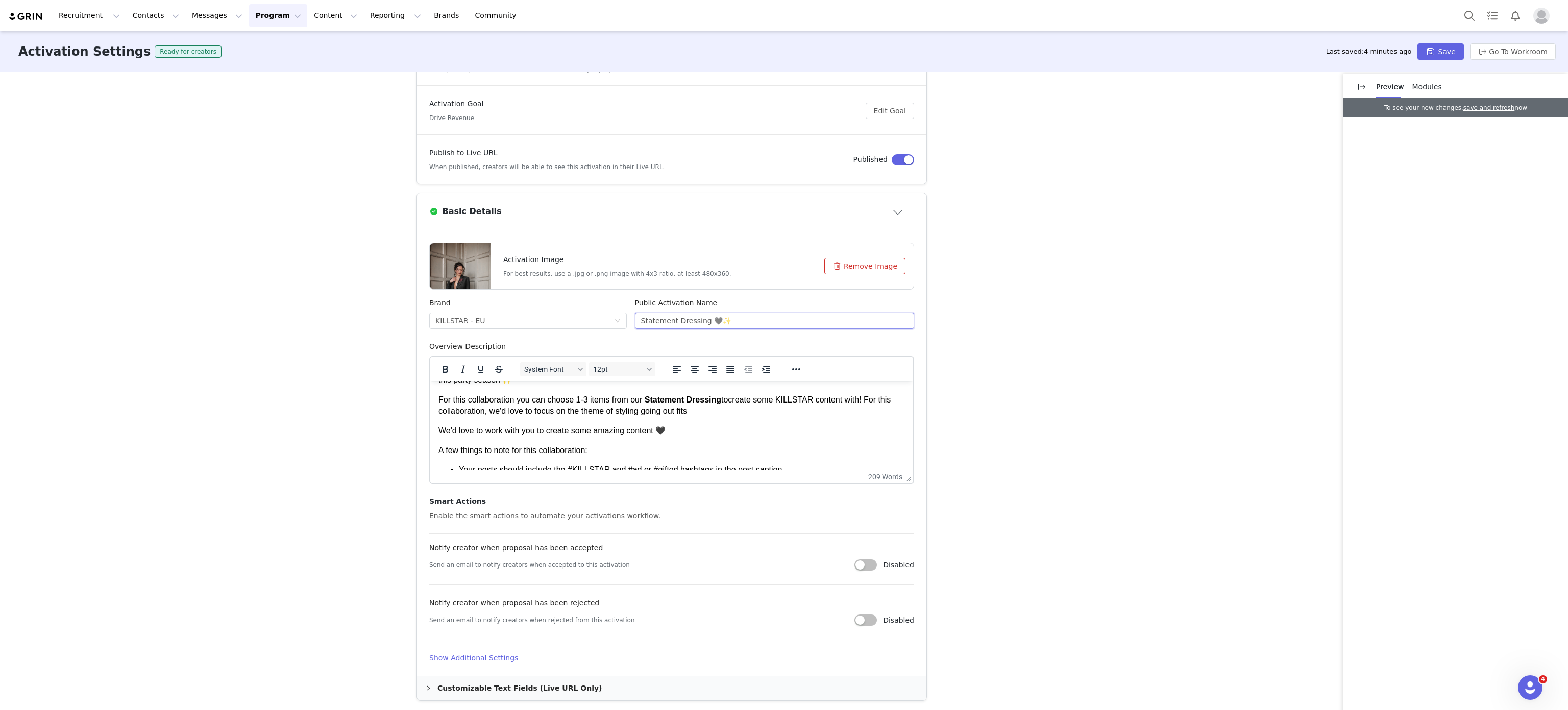
drag, startPoint x: 744, startPoint y: 324, endPoint x: 710, endPoint y: 315, distance: 35.2
click at [710, 315] on input "Statement Dressing 🖤✨" at bounding box center [775, 320] width 280 height 16
click at [723, 418] on body "Hey Hope you're well! We're getting in contact as we love your content, and wou…" at bounding box center [671, 503] width 466 height 358
click at [741, 406] on p "For this collaboration you can choose 1-3 items from our Statement Dressing to …" at bounding box center [671, 406] width 466 height 23
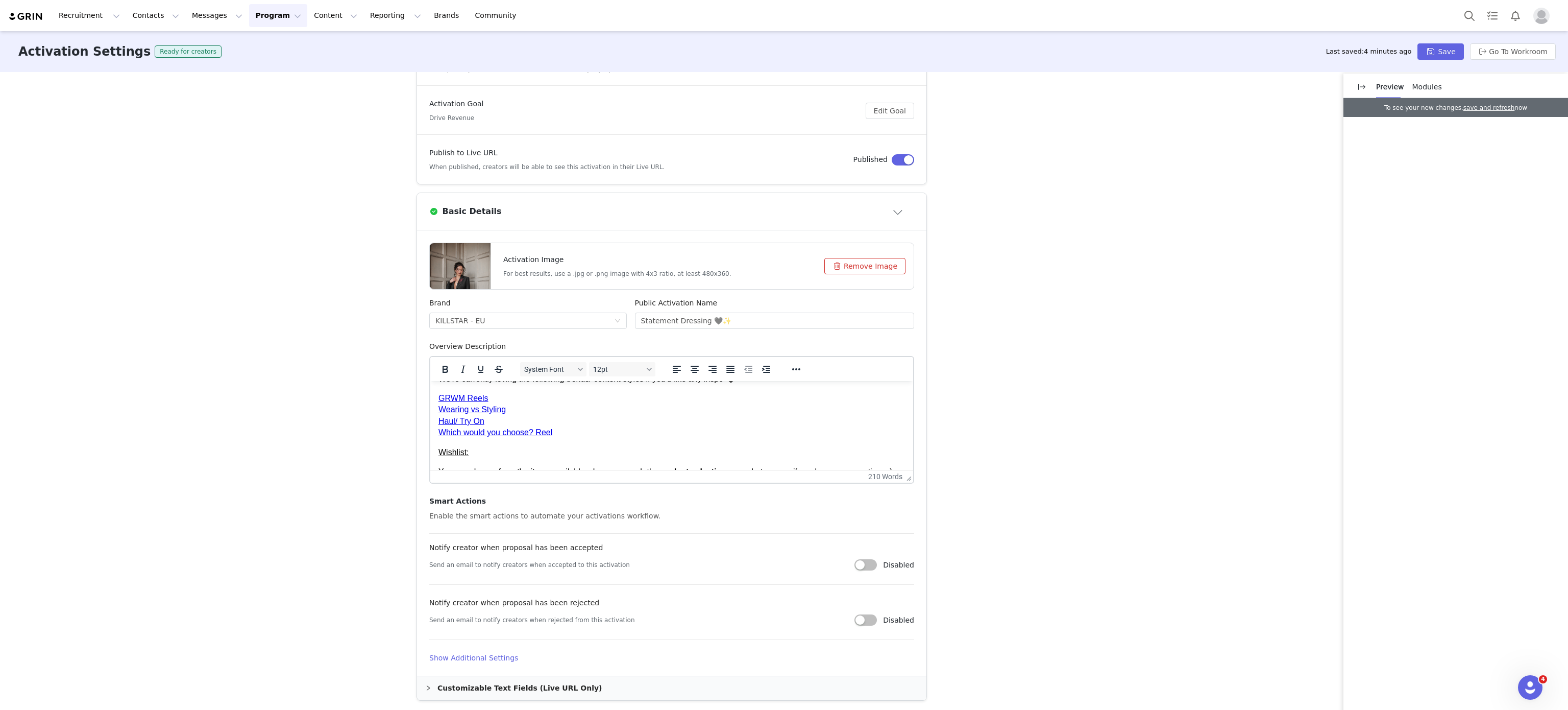
scroll to position [211, 0]
click at [445, 395] on link "GRWM Reels" at bounding box center [463, 397] width 50 height 9
click at [474, 394] on link "GRWM Reels" at bounding box center [463, 397] width 50 height 9
click at [603, 410] on p "GRWM Reels Wearing vs Styling Haul/ Try On Which would you choose? Reel" at bounding box center [671, 414] width 466 height 46
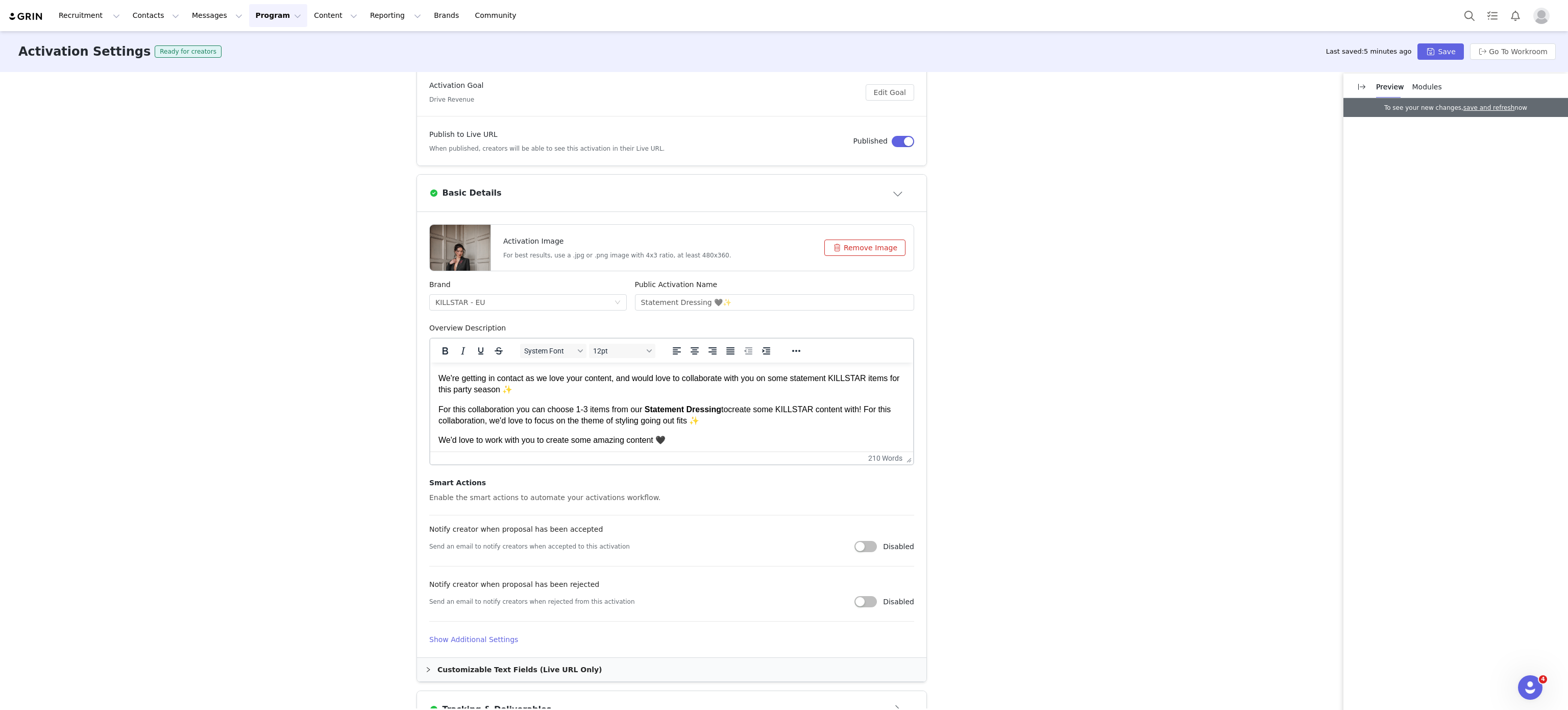
scroll to position [27, 0]
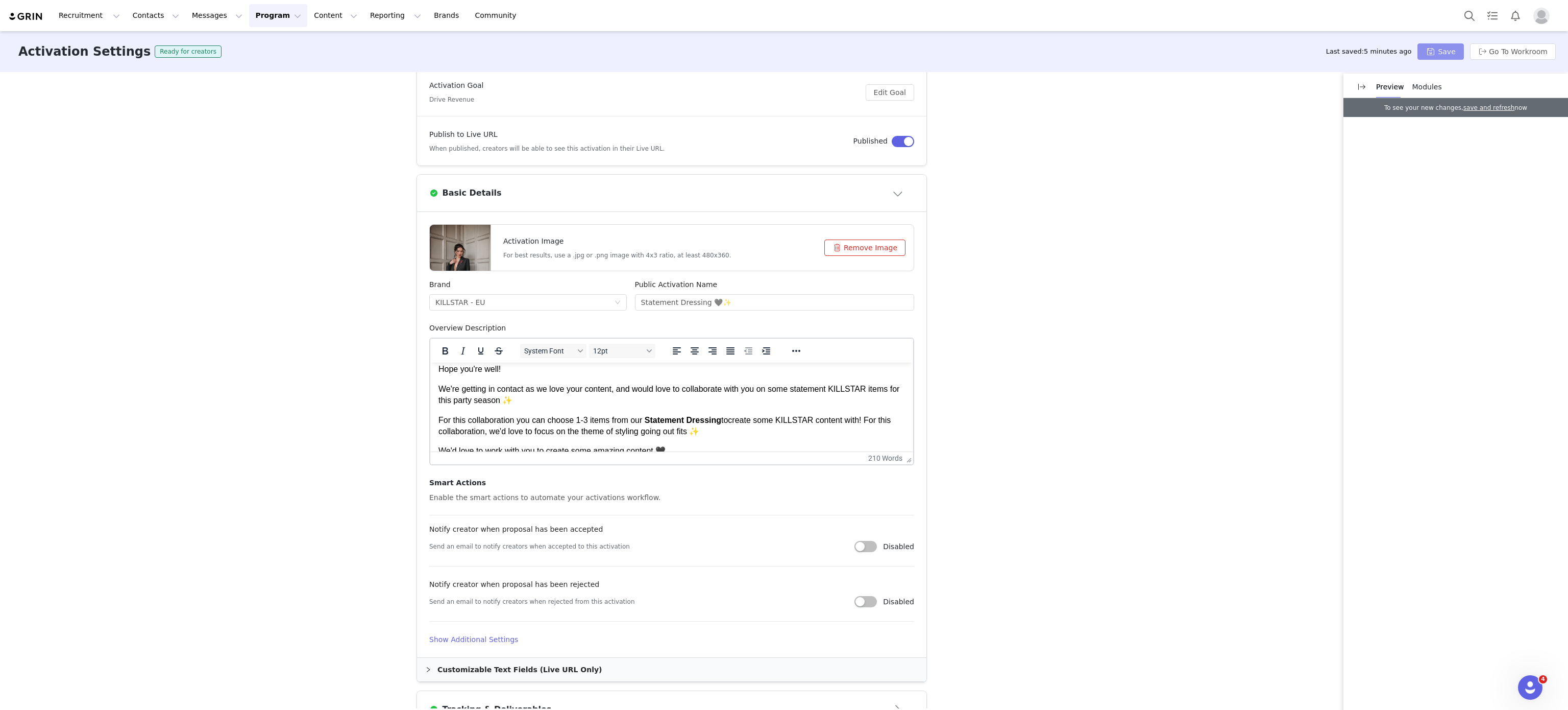
click at [1462, 46] on button "Save" at bounding box center [1440, 51] width 46 height 16
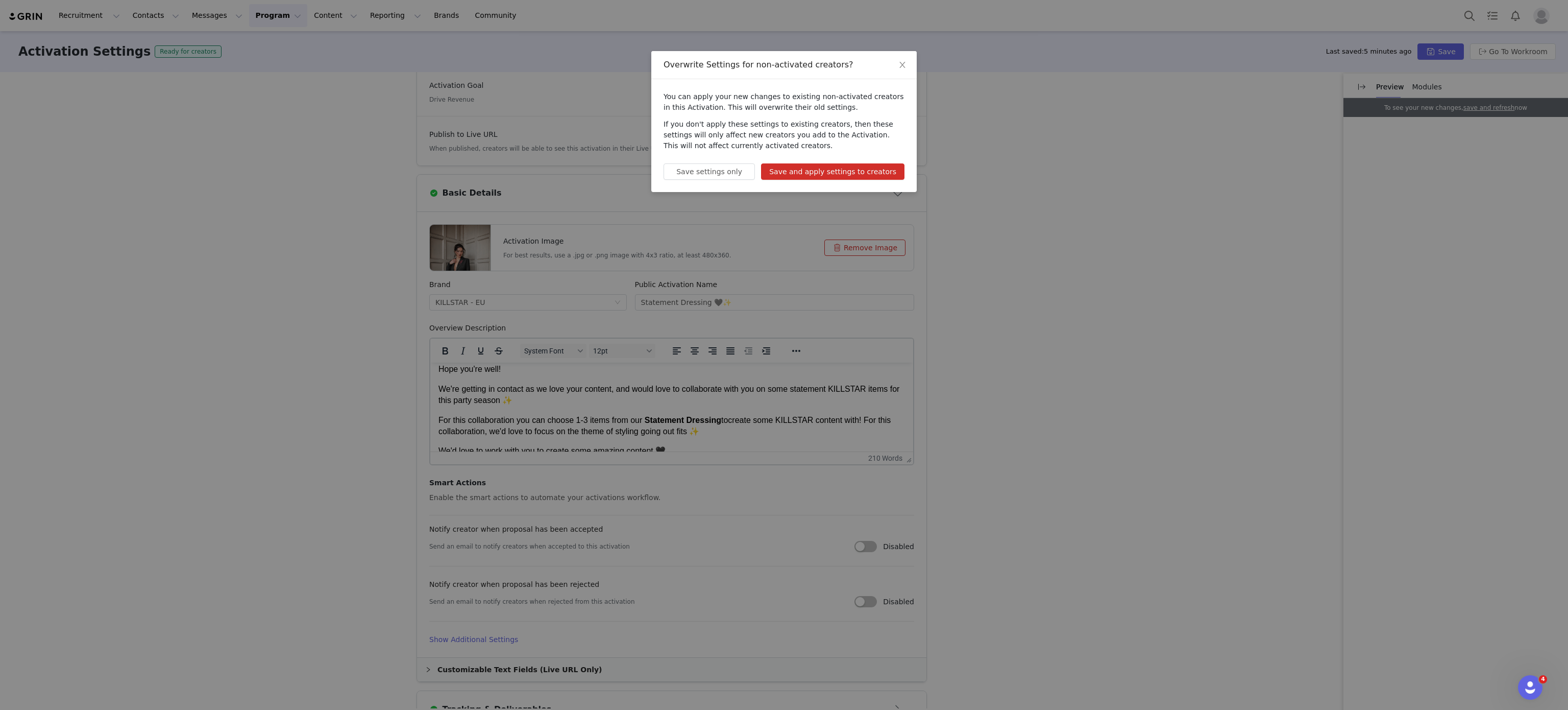
click at [871, 164] on button "Save and apply settings to creators" at bounding box center [833, 171] width 144 height 16
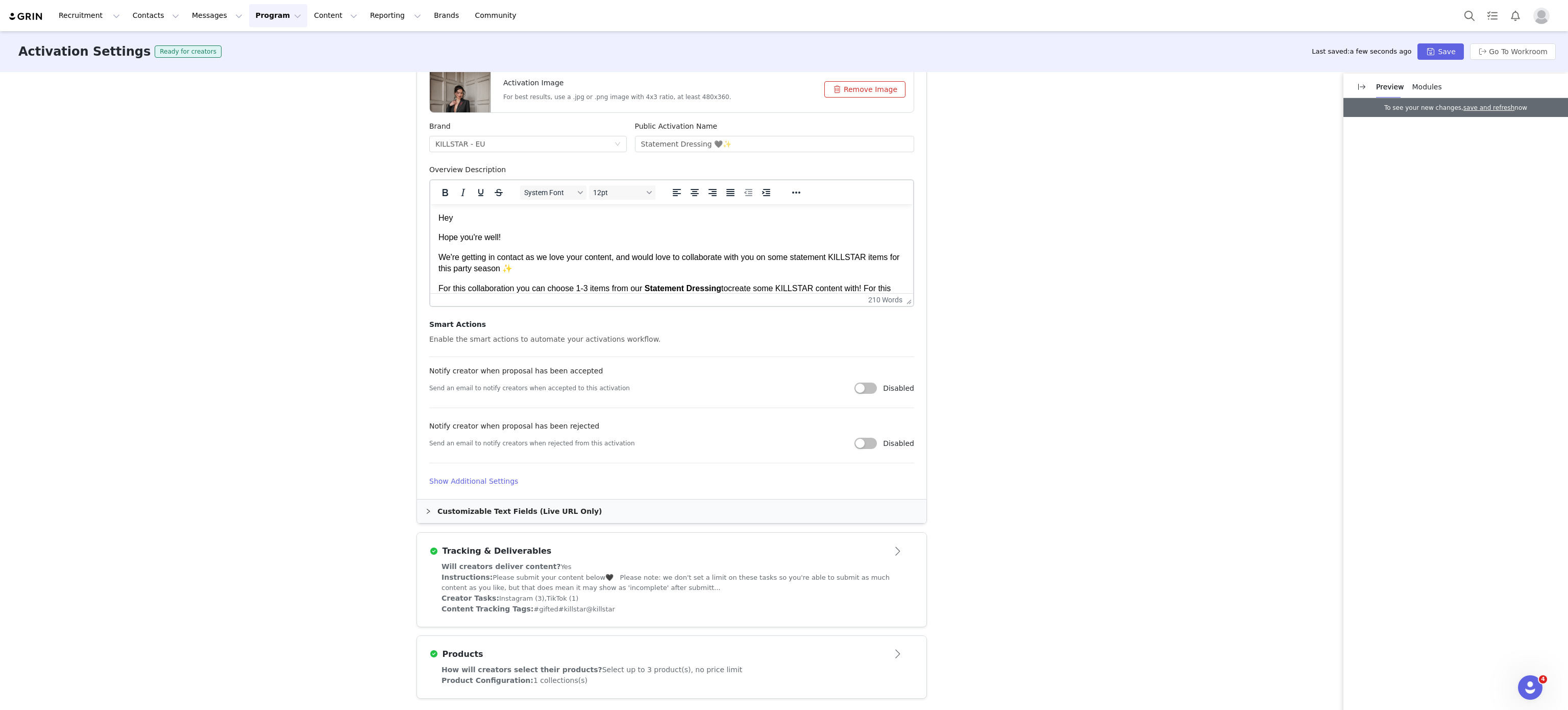
scroll to position [0, 0]
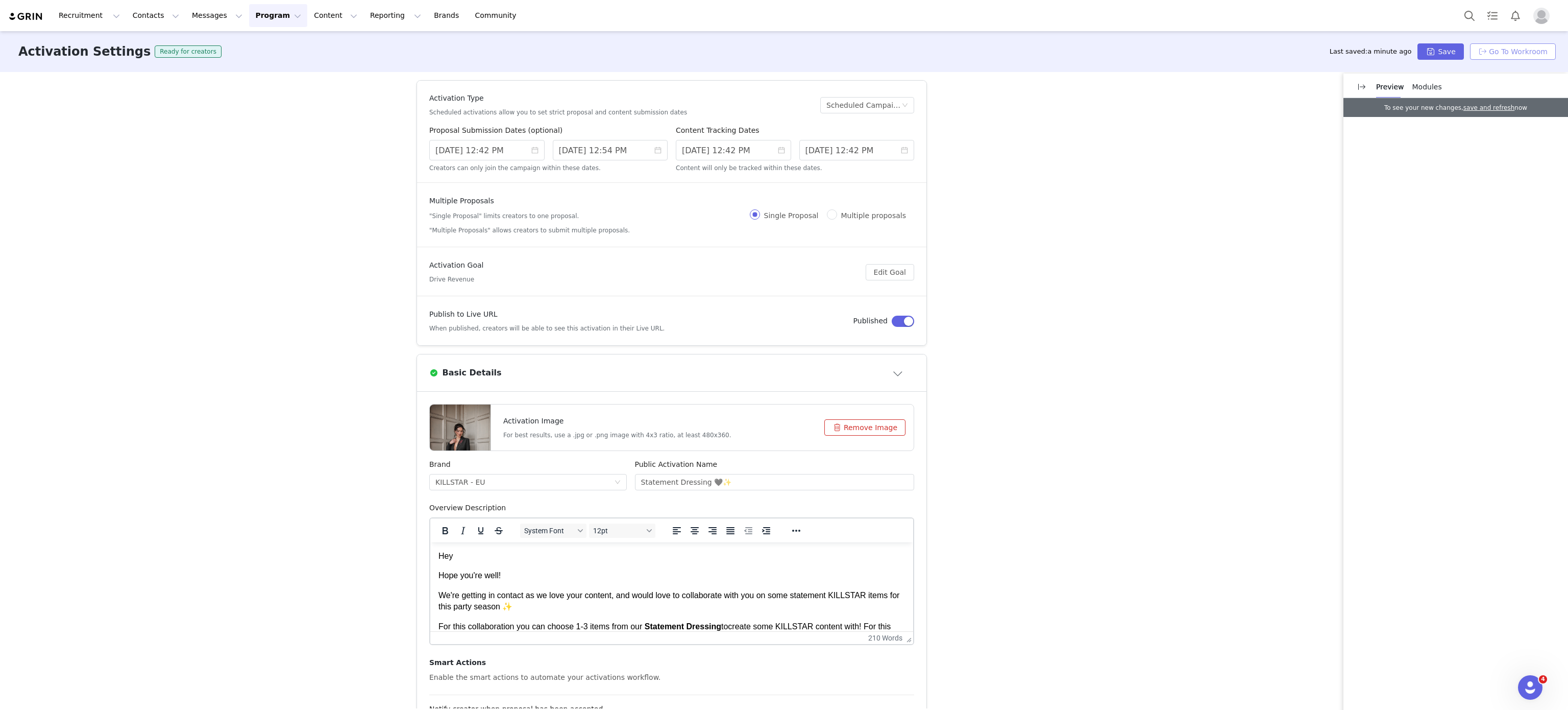
click at [1526, 54] on button "Go To Workroom" at bounding box center [1513, 51] width 86 height 16
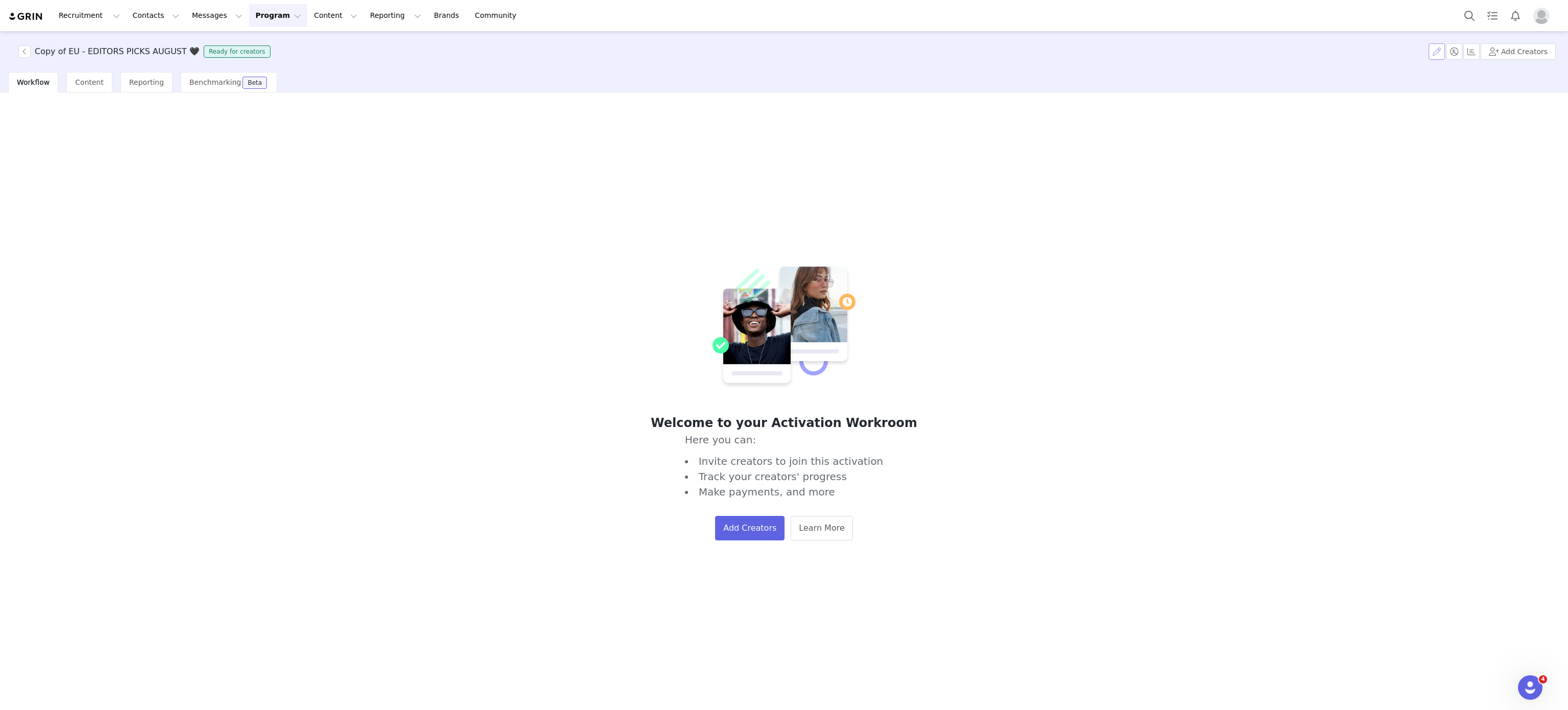
click at [1440, 46] on button "button" at bounding box center [1437, 51] width 16 height 16
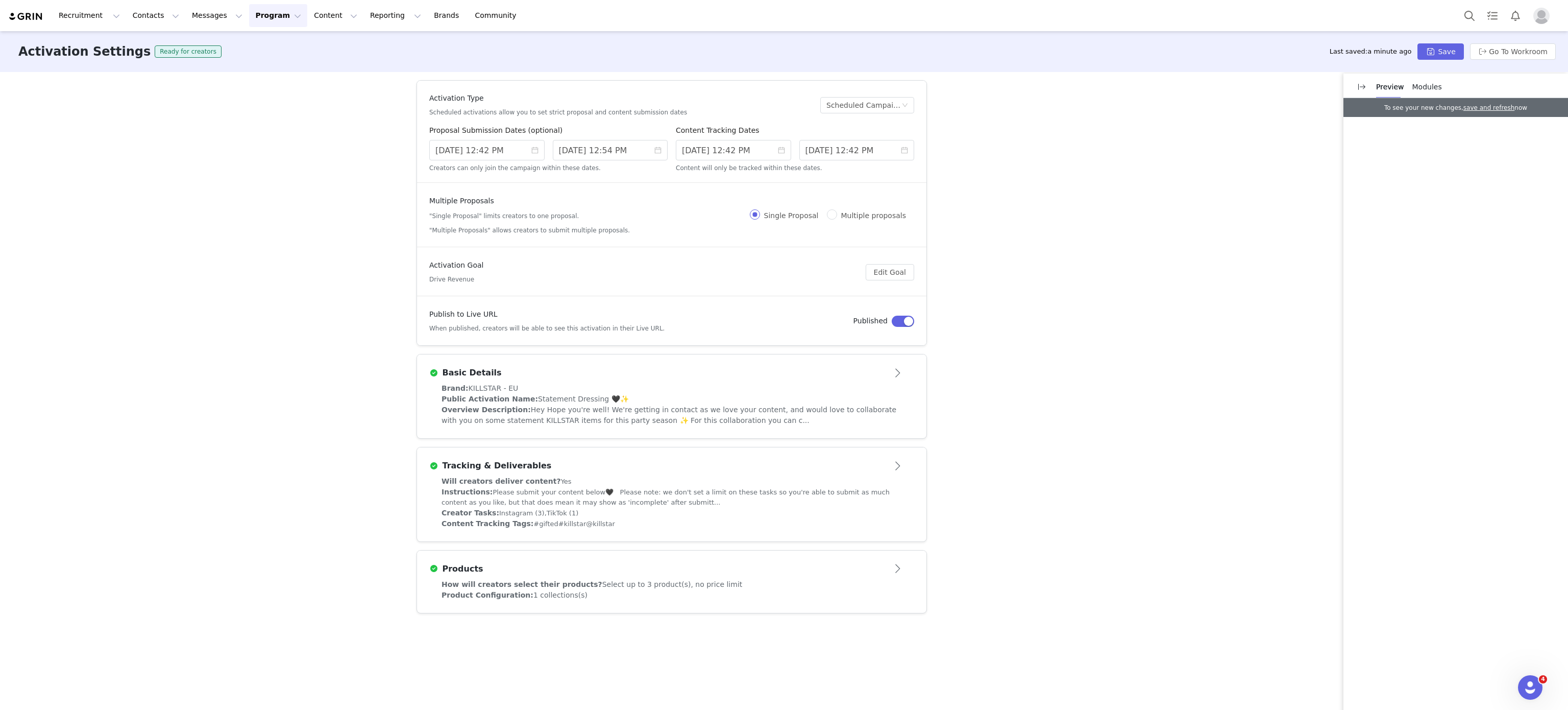
click at [868, 371] on div "Basic Details" at bounding box center [654, 373] width 451 height 12
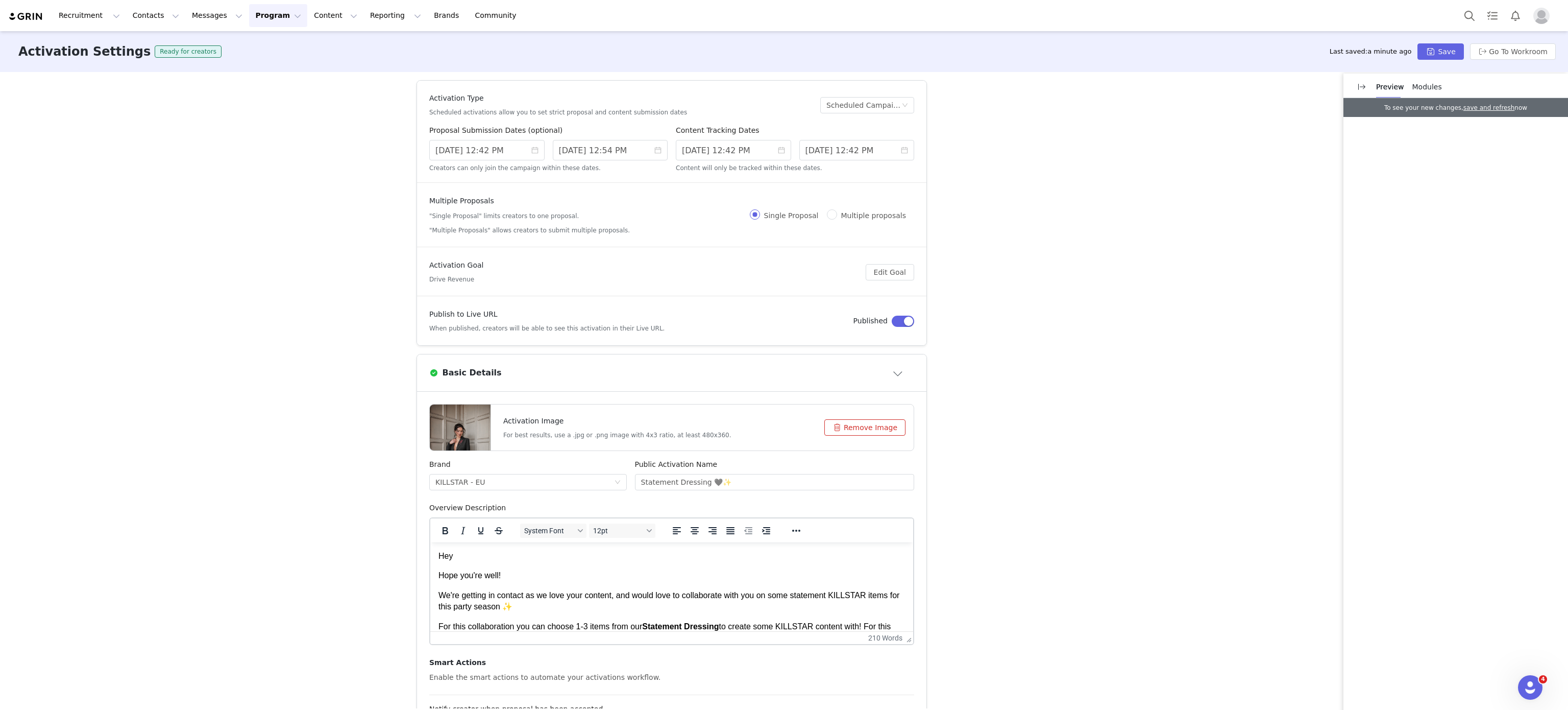
scroll to position [12, 0]
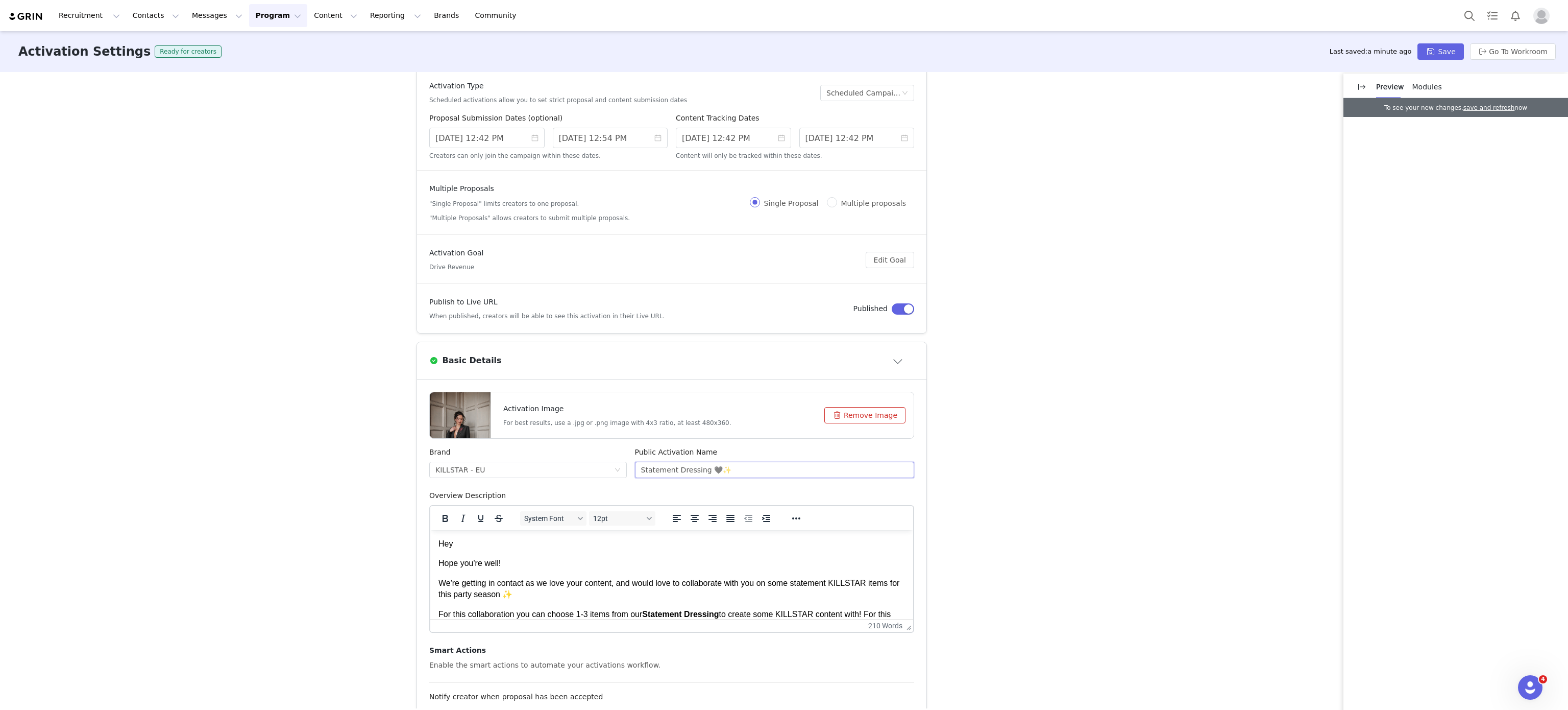
click at [682, 470] on input "Statement Dressing 🖤✨" at bounding box center [775, 469] width 280 height 16
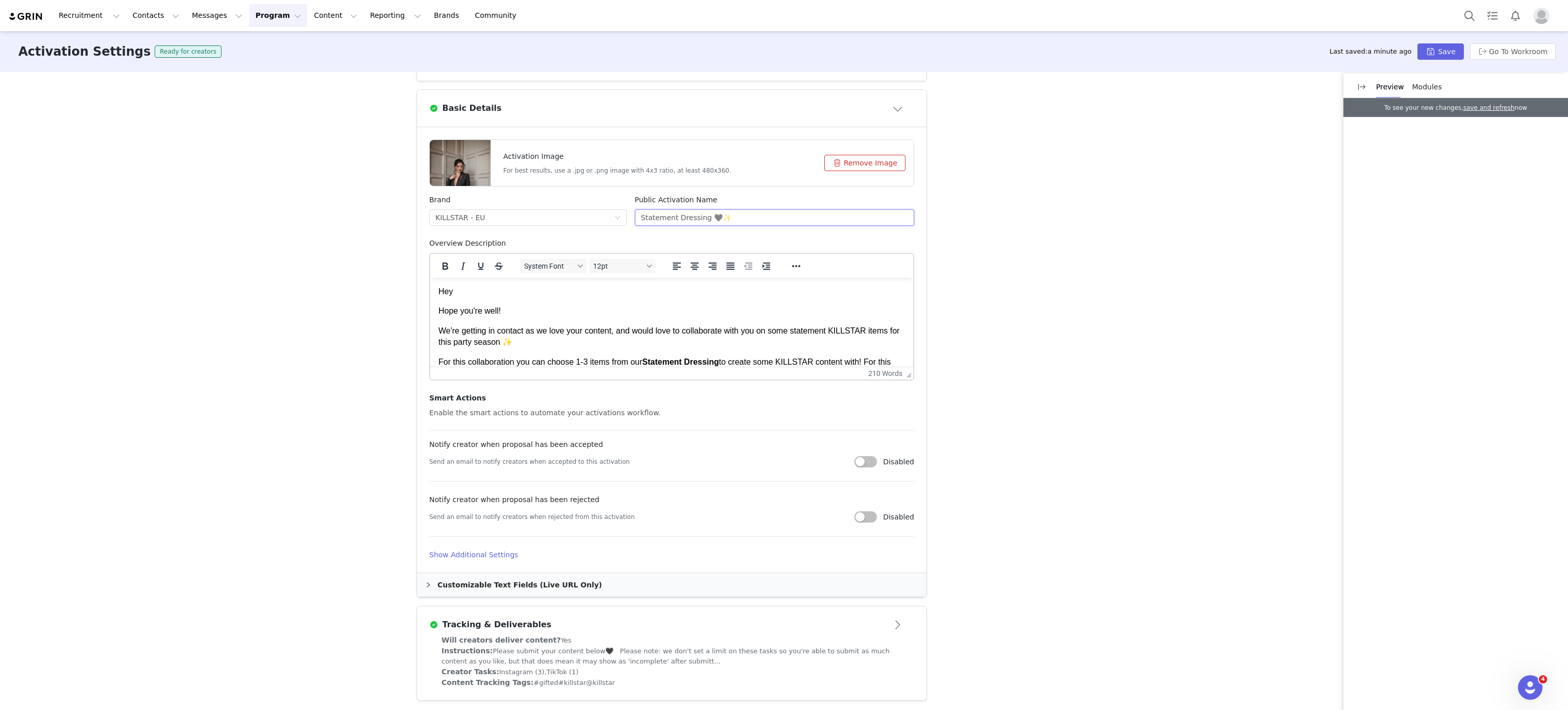
scroll to position [323, 0]
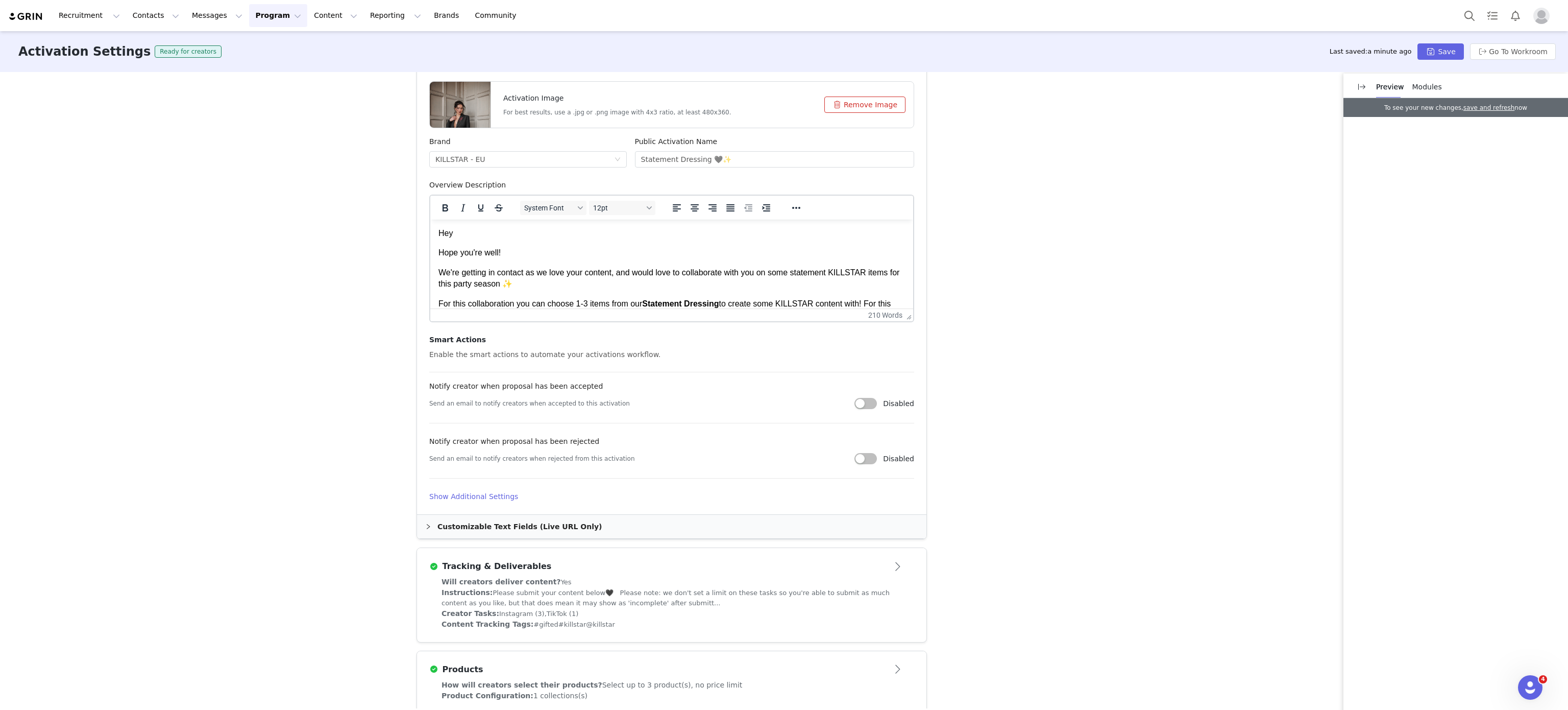
click at [461, 530] on div "Customizable Text Fields (Live URL Only)" at bounding box center [671, 526] width 509 height 24
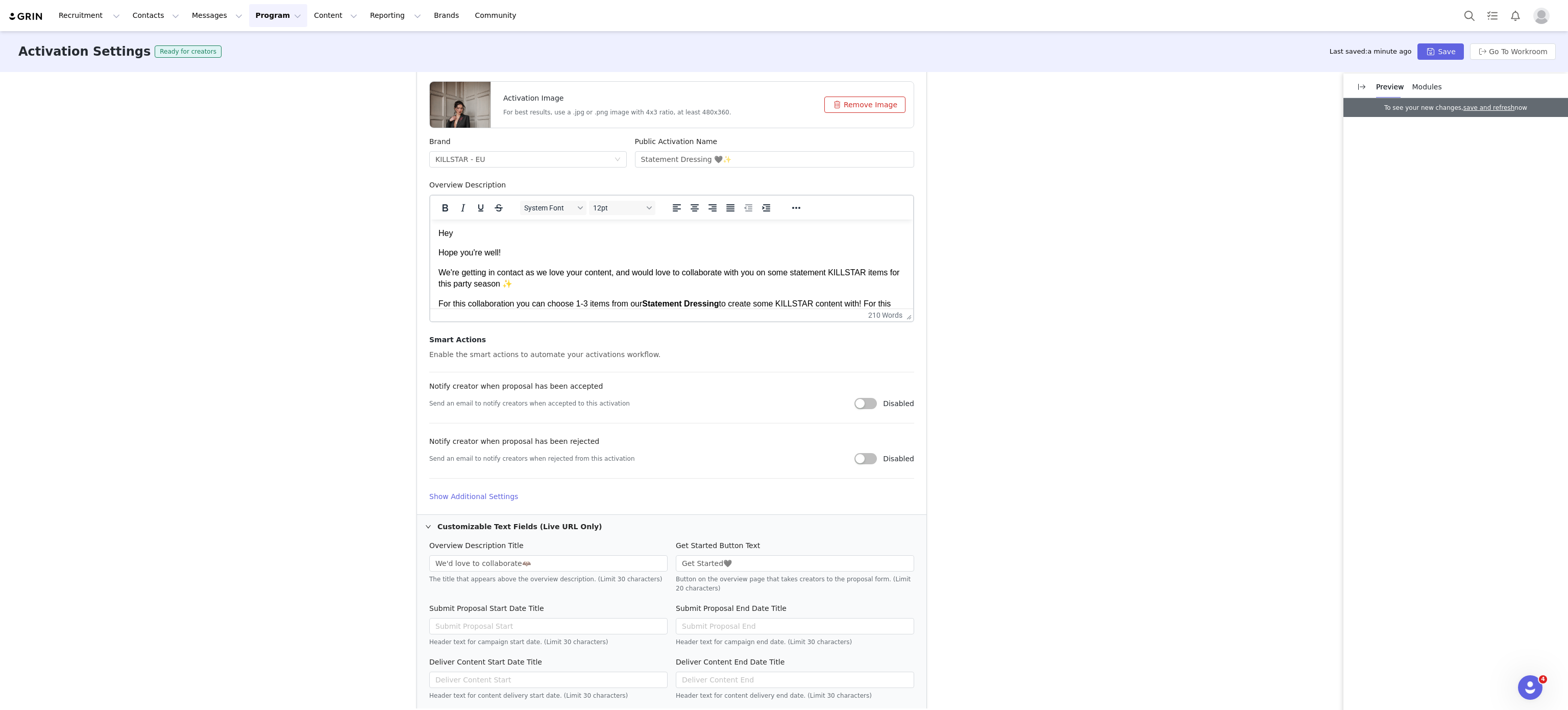
click at [634, 170] on div "Public Activation Name Statement Dressing 🖤✨" at bounding box center [774, 158] width 288 height 43
click at [635, 164] on input "Statement Dressing 🖤✨" at bounding box center [775, 159] width 280 height 16
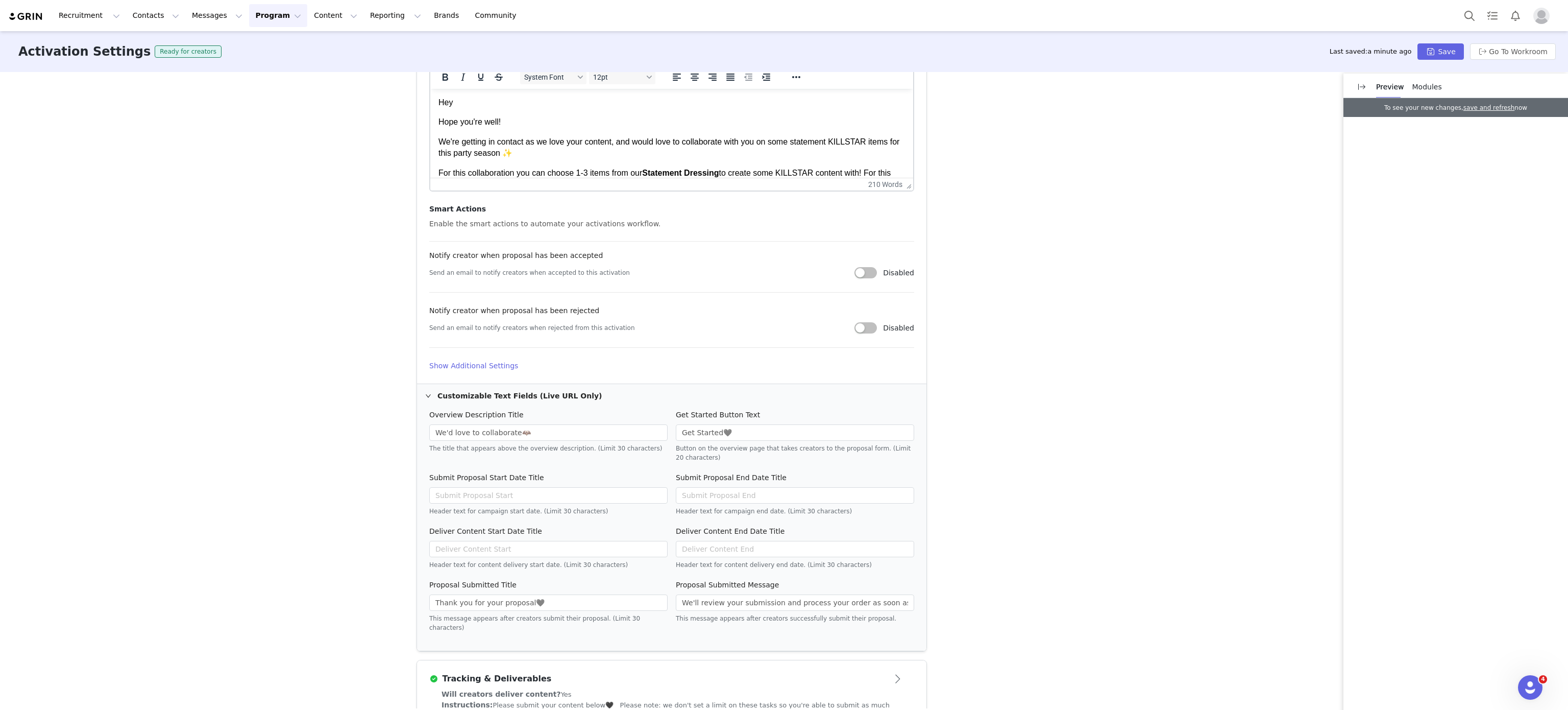
scroll to position [576, 0]
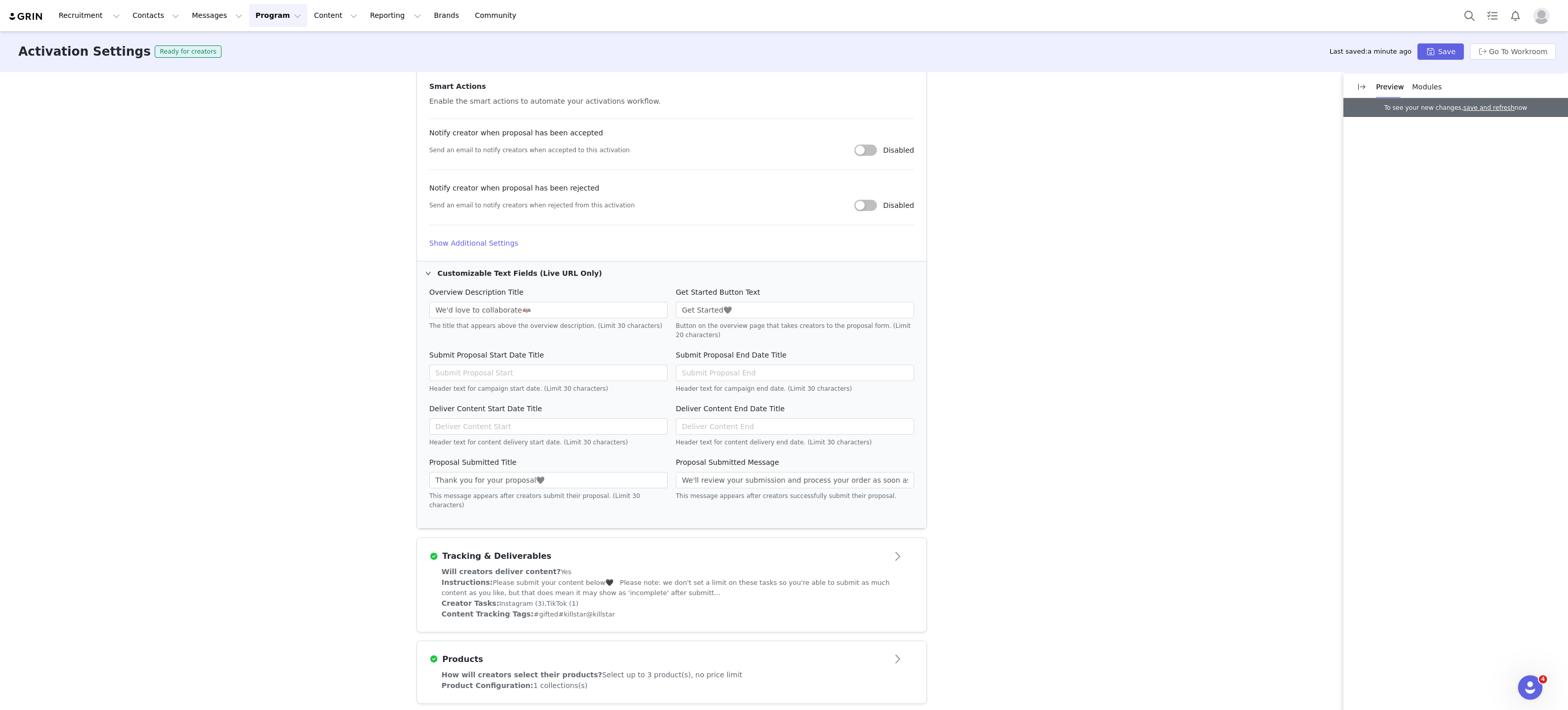
type input "KILLSTAR - Statement Dressing 🖤✨"
click at [624, 612] on div "Content Tracking Tags: #gifted #killstar @killstar" at bounding box center [671, 614] width 460 height 11
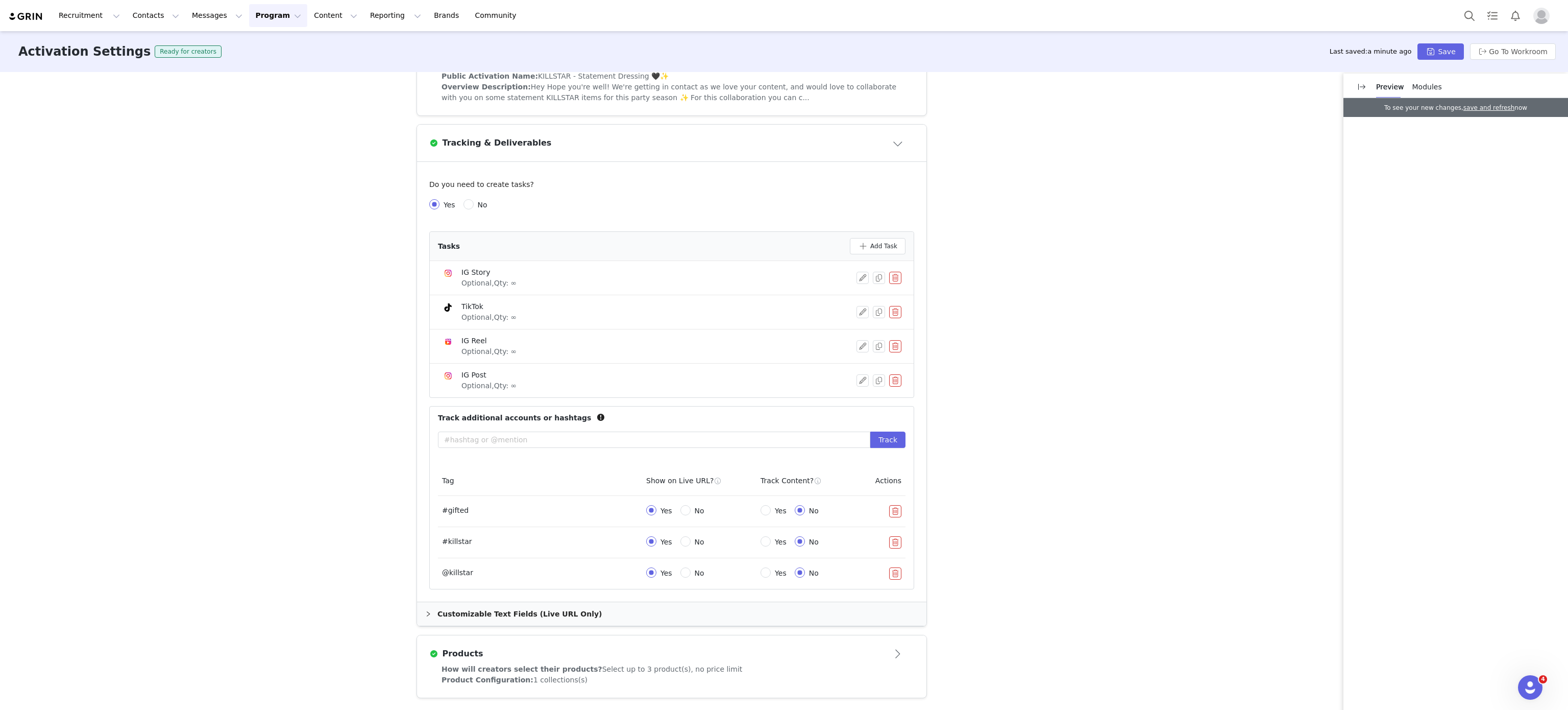
click at [808, 673] on div "How will creators select their products? Select up to 3 product(s), no price li…" at bounding box center [671, 669] width 460 height 11
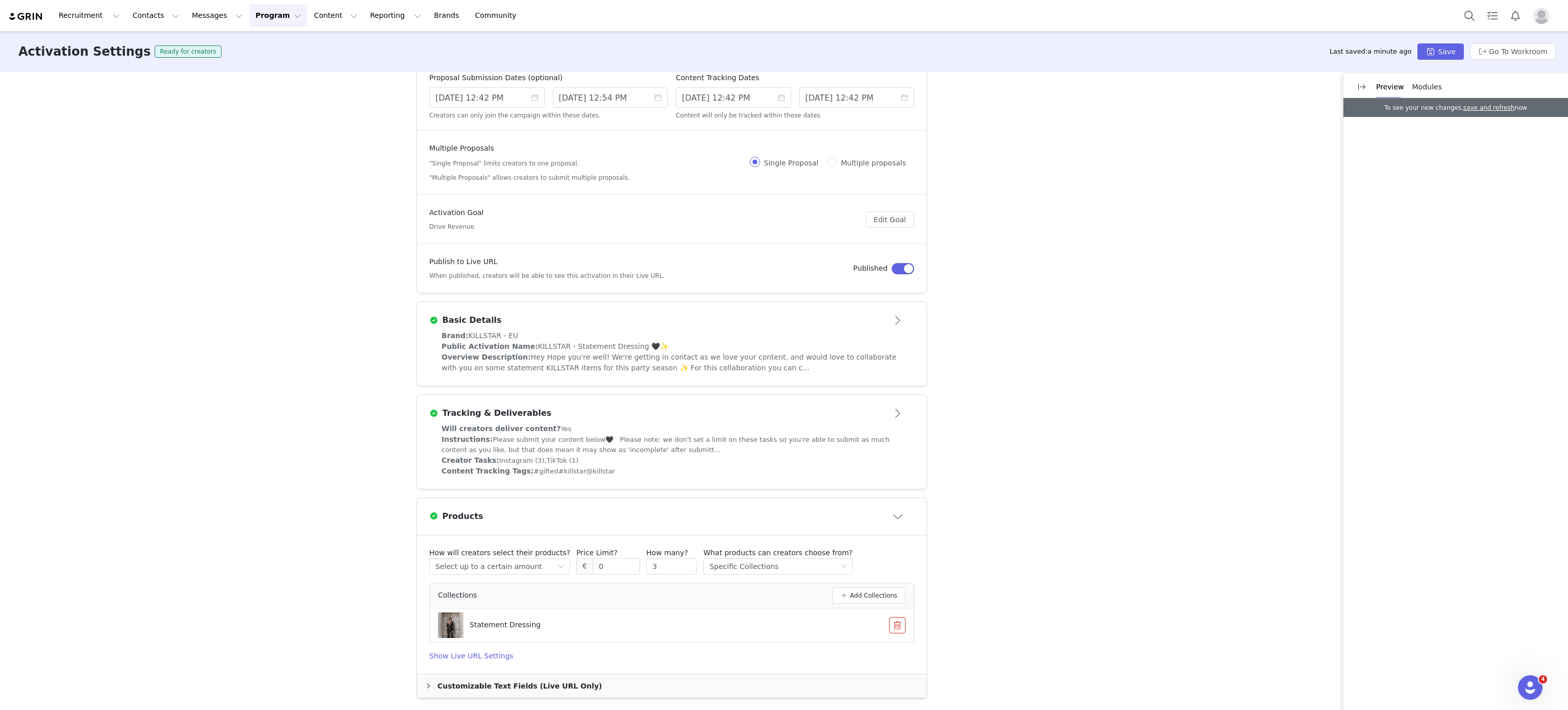
scroll to position [0, 0]
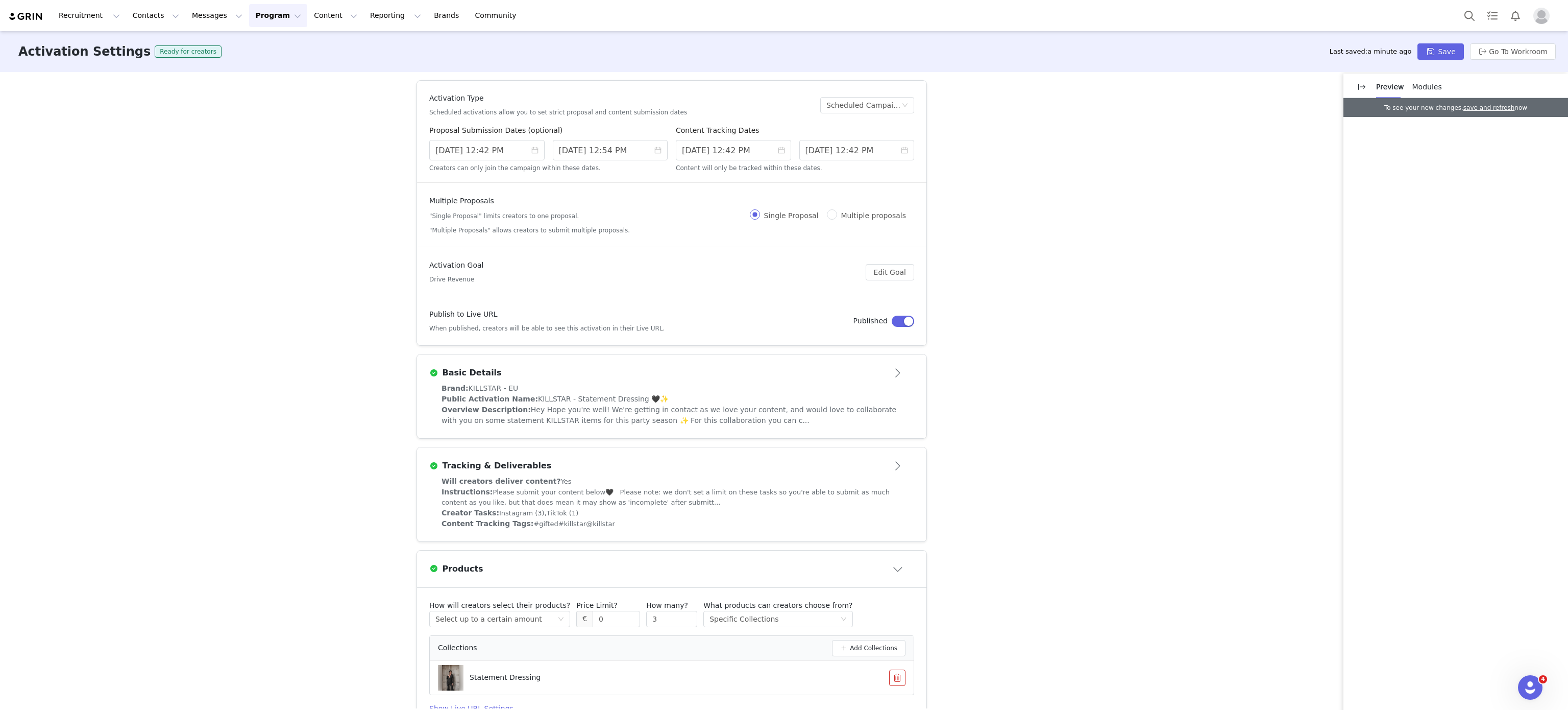
click at [633, 410] on span "Hey Hope you're well! We're getting in contact as we love your content, and wou…" at bounding box center [668, 415] width 455 height 19
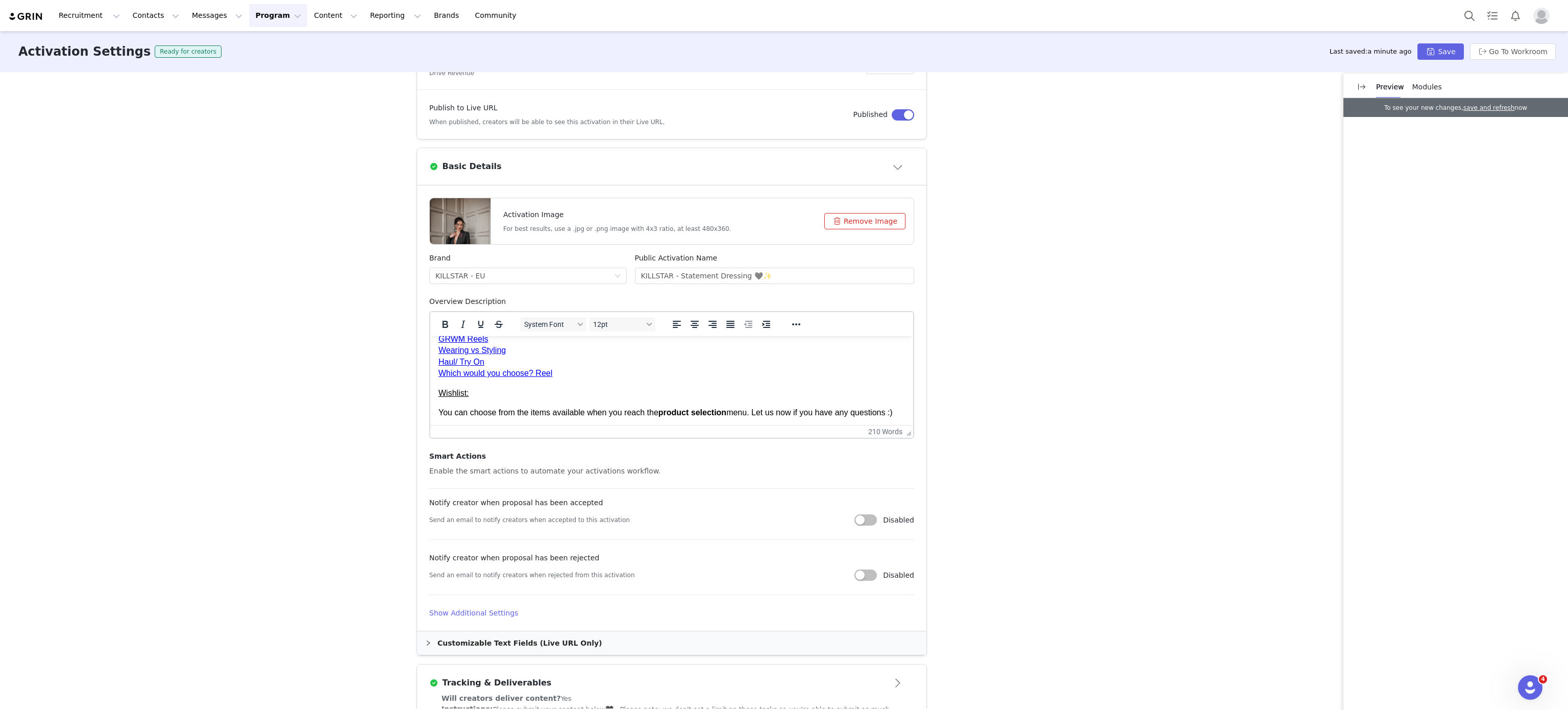
scroll to position [207, 0]
click at [477, 609] on h4 "Show Additional Settings" at bounding box center [671, 612] width 485 height 11
click at [527, 650] on input "Copy of EU - EDITORS PICKS AUGUST 🖤" at bounding box center [671, 648] width 485 height 16
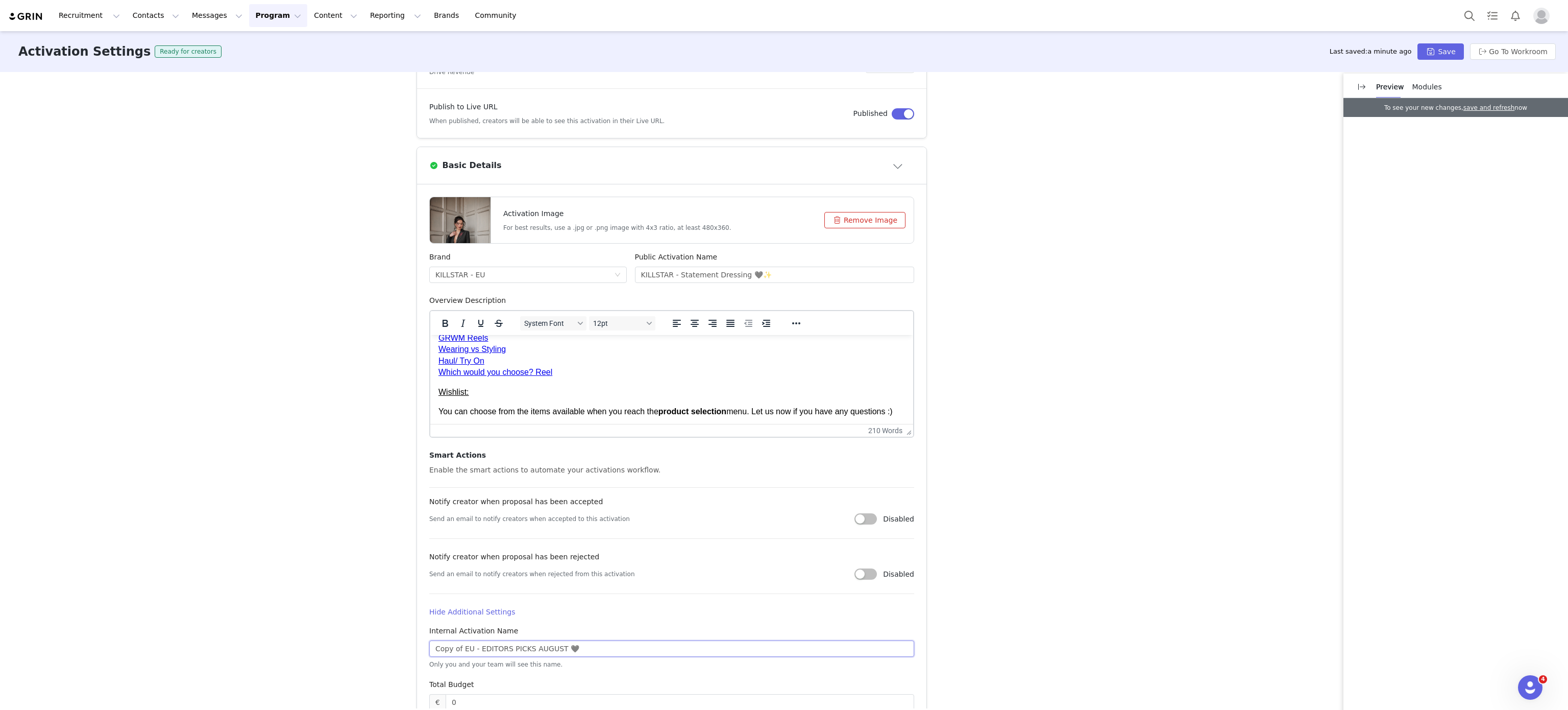
paste input "Statement Dressing 🖤✨"
click at [429, 650] on input "Statement Dressing 🖤✨" at bounding box center [671, 648] width 485 height 16
type input "EU - Statement Dressing 🖤✨"
click at [1435, 47] on button "Save" at bounding box center [1440, 51] width 46 height 16
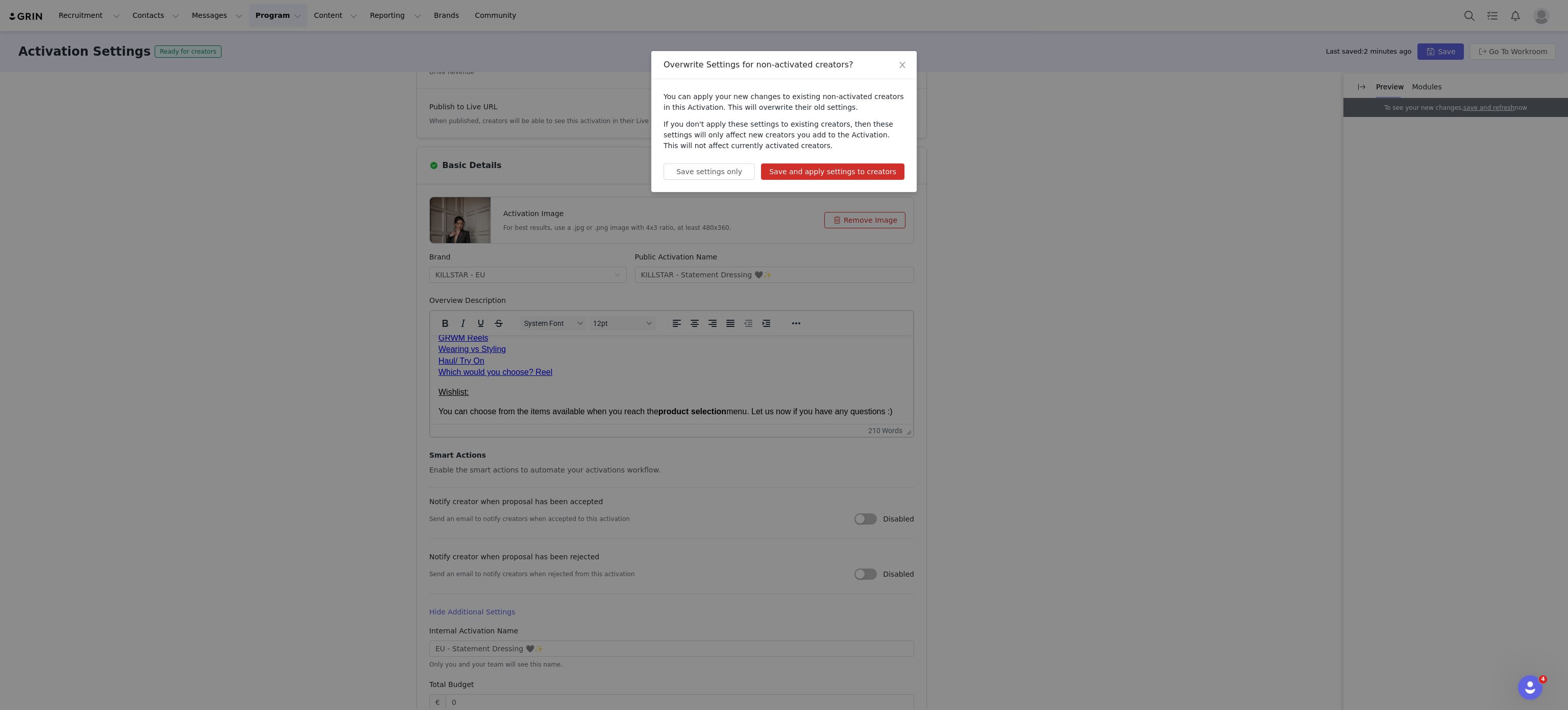
click at [802, 169] on button "Save and apply settings to creators" at bounding box center [833, 171] width 144 height 16
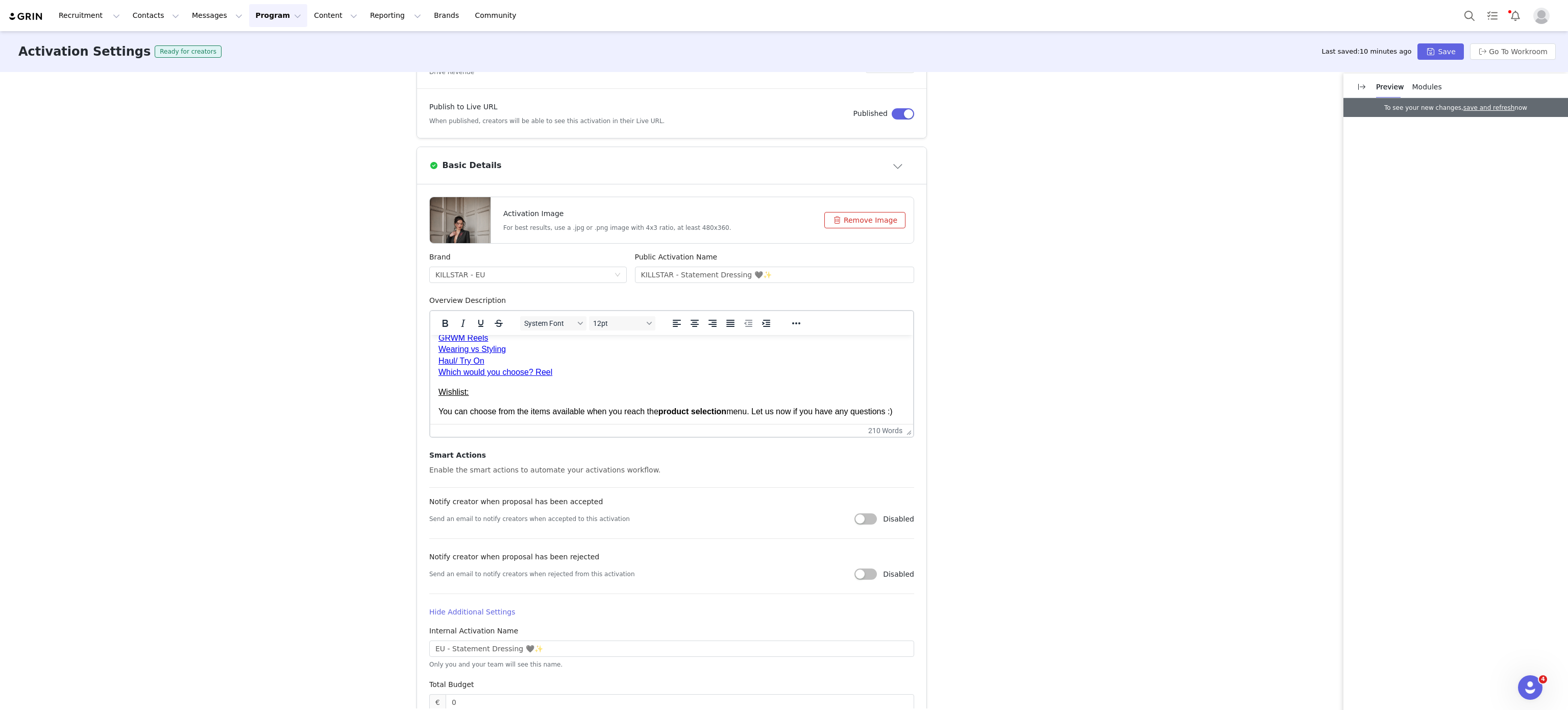
click at [628, 394] on p "Wishlist:" at bounding box center [671, 392] width 466 height 11
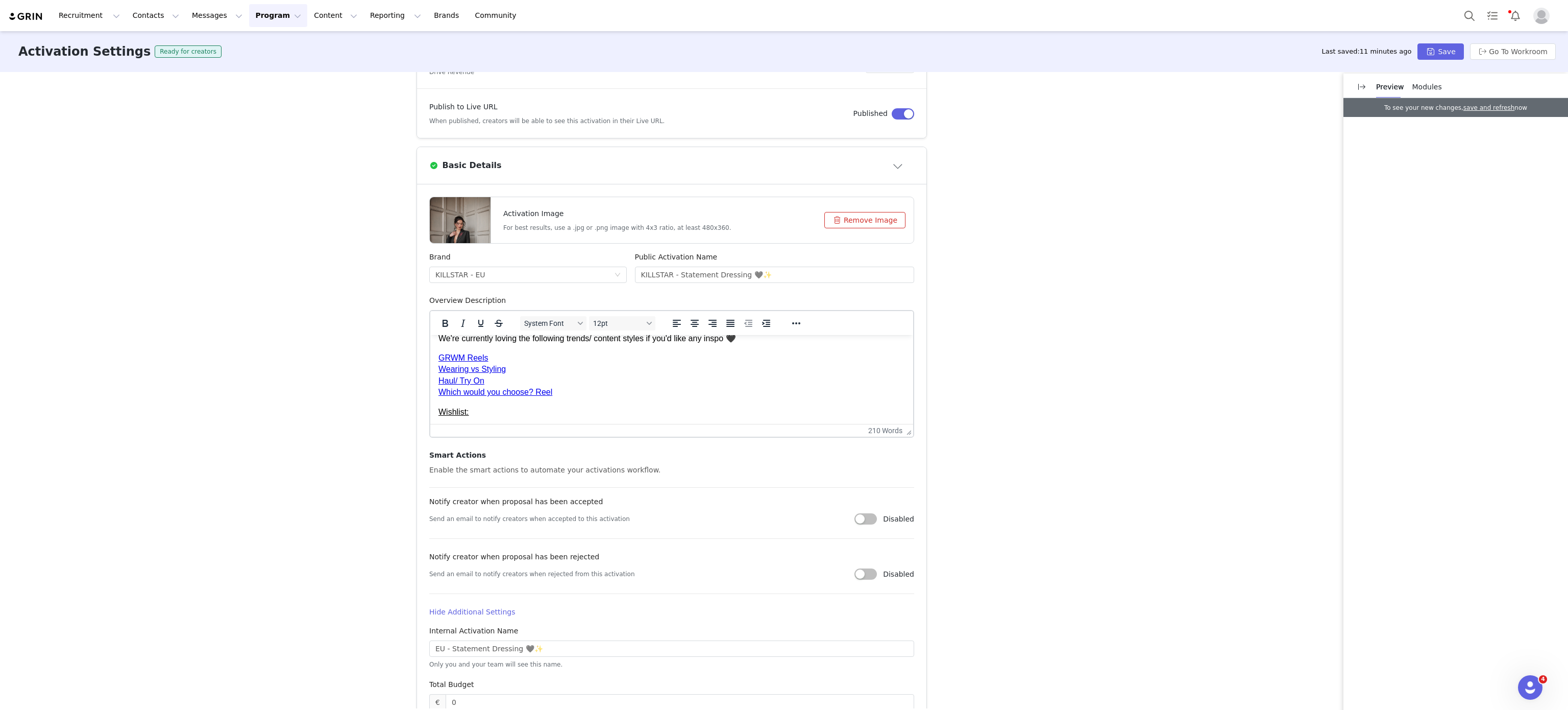
scroll to position [196, 0]
click at [593, 403] on p "GRWM Reels Wearing vs Styling Haul/ Try On Which would you choose? Reel﻿" at bounding box center [671, 384] width 466 height 46
click at [482, 416] on body "Hey Hope you're well! We're getting in contact as we love your content, and wou…" at bounding box center [671, 329] width 466 height 369
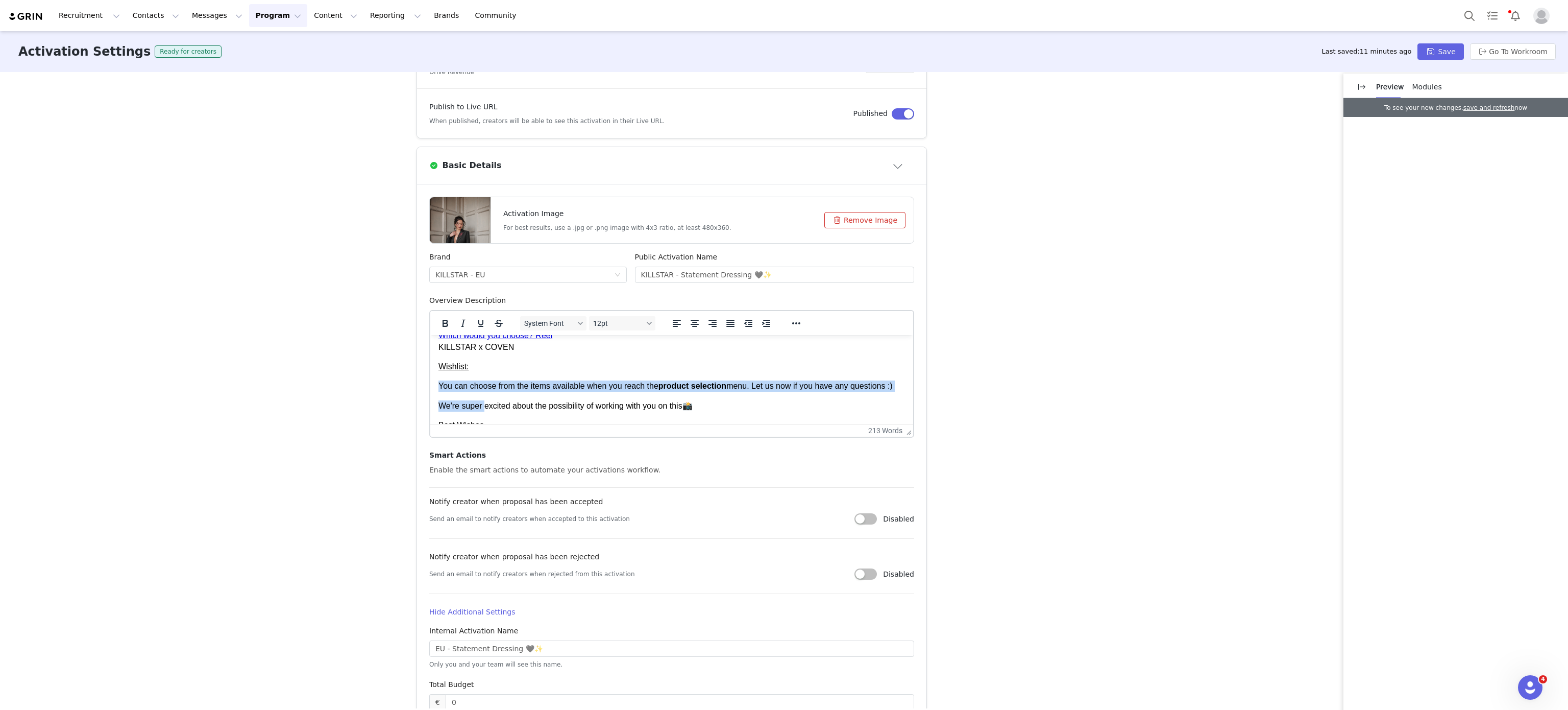
click at [482, 416] on body "Hey Hope you're well! We're getting in contact as we love your content, and wou…" at bounding box center [671, 266] width 466 height 369
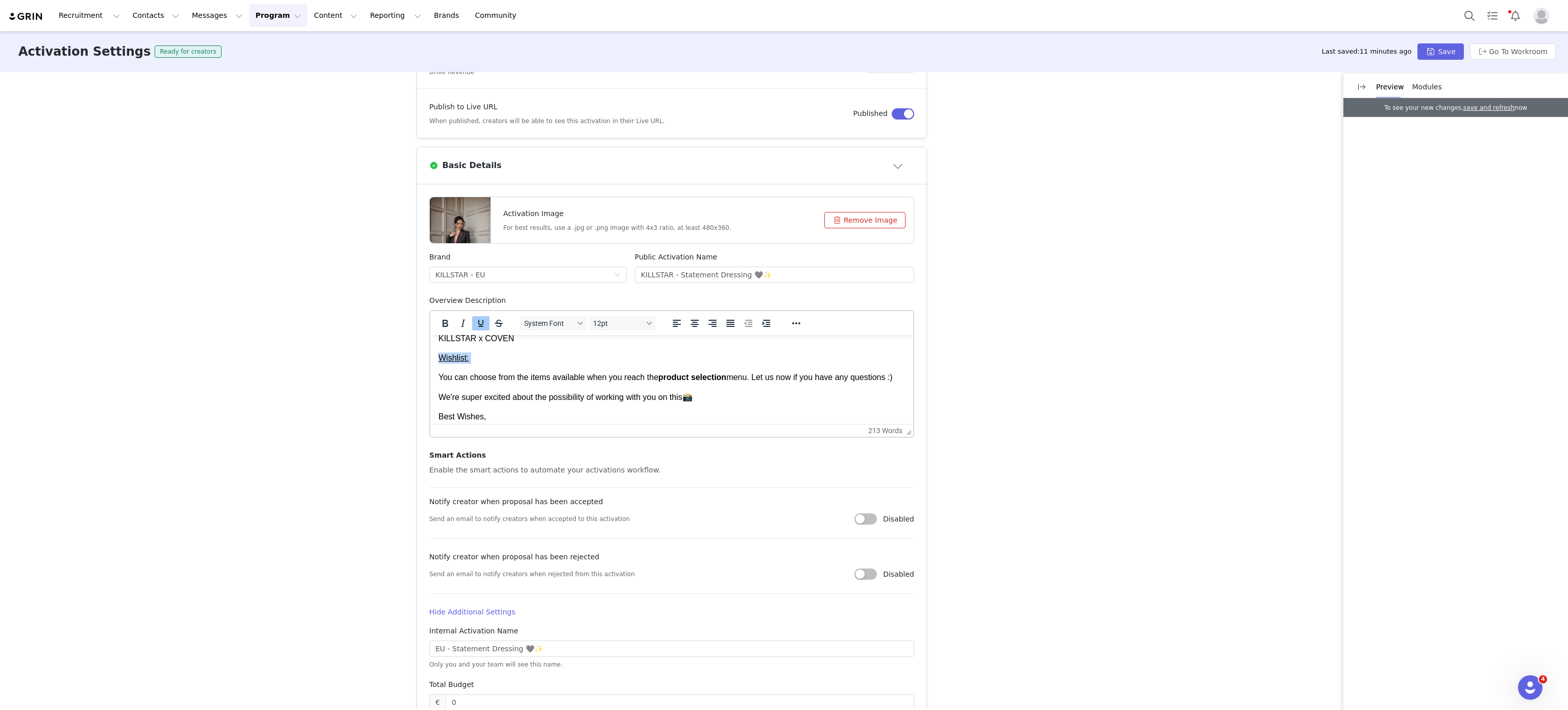
click at [482, 416] on body "Hey Hope you're well! We're getting in contact as we love your content, and wou…" at bounding box center [671, 258] width 466 height 369
click at [519, 367] on body "Hey Hope you're well! We're getting in contact as we love your content, and wou…" at bounding box center [671, 258] width 466 height 369
click at [505, 343] on body "Hey Hope you're well! We're getting in contact as we love your content, and wou…" at bounding box center [671, 258] width 466 height 369
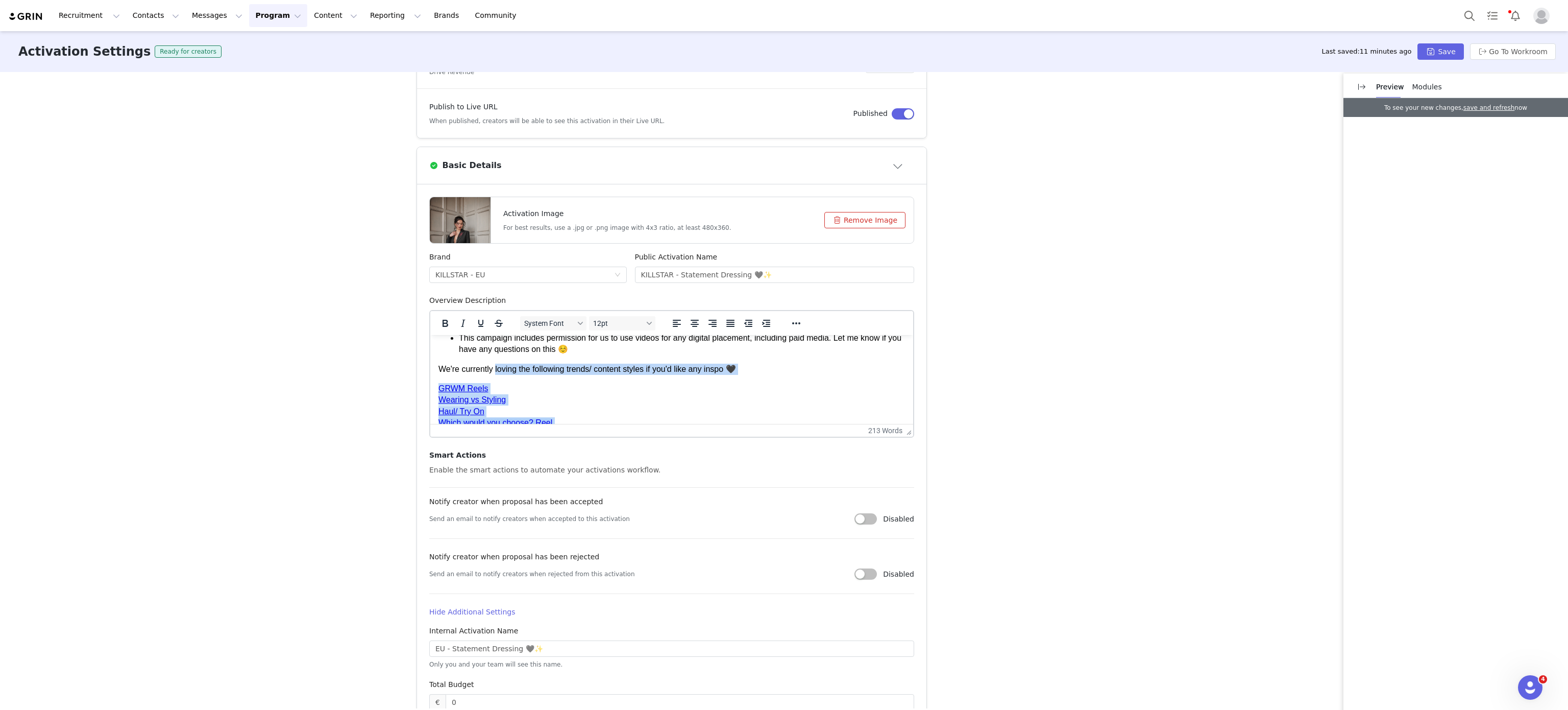
click at [505, 343] on body "Hey Hope you're well! We're getting in contact as we love your content, and wou…" at bounding box center [671, 354] width 466 height 369
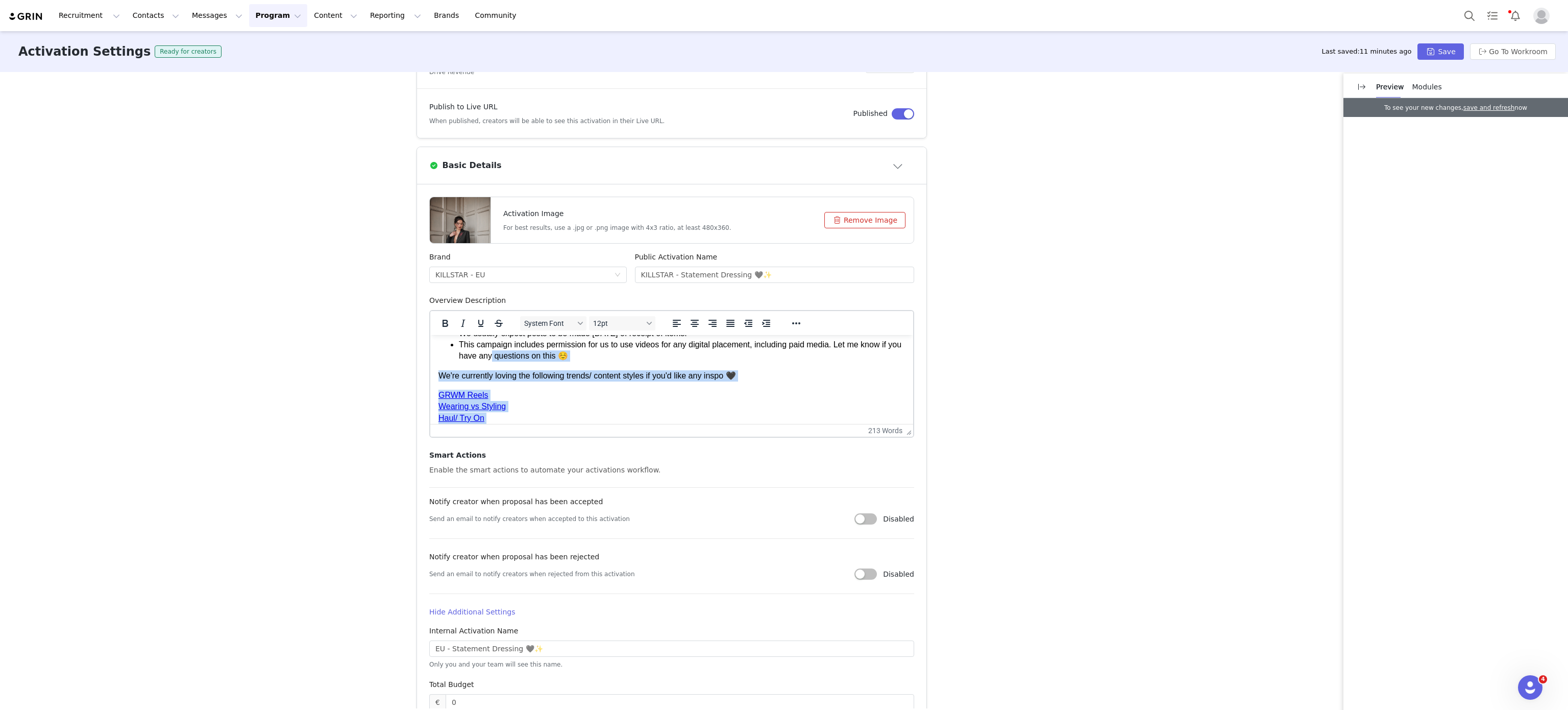
click at [495, 405] on link "Wearing vs Styling" at bounding box center [472, 406] width 68 height 9
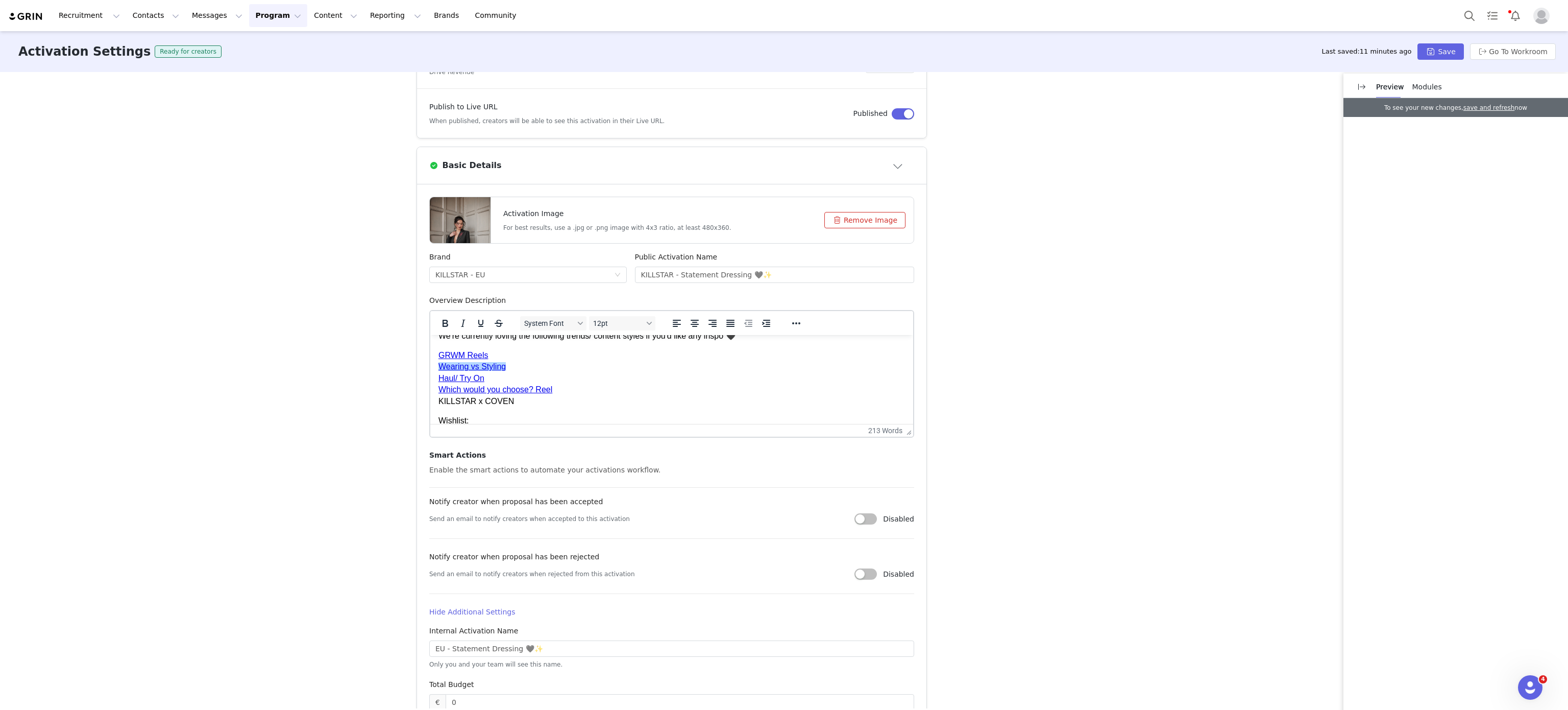
scroll to position [208, 0]
click at [498, 404] on p "GRWM Reels Wearing vs Styling Haul/ Try On Which would you choose? Reel KILLSTA…" at bounding box center [671, 378] width 466 height 57
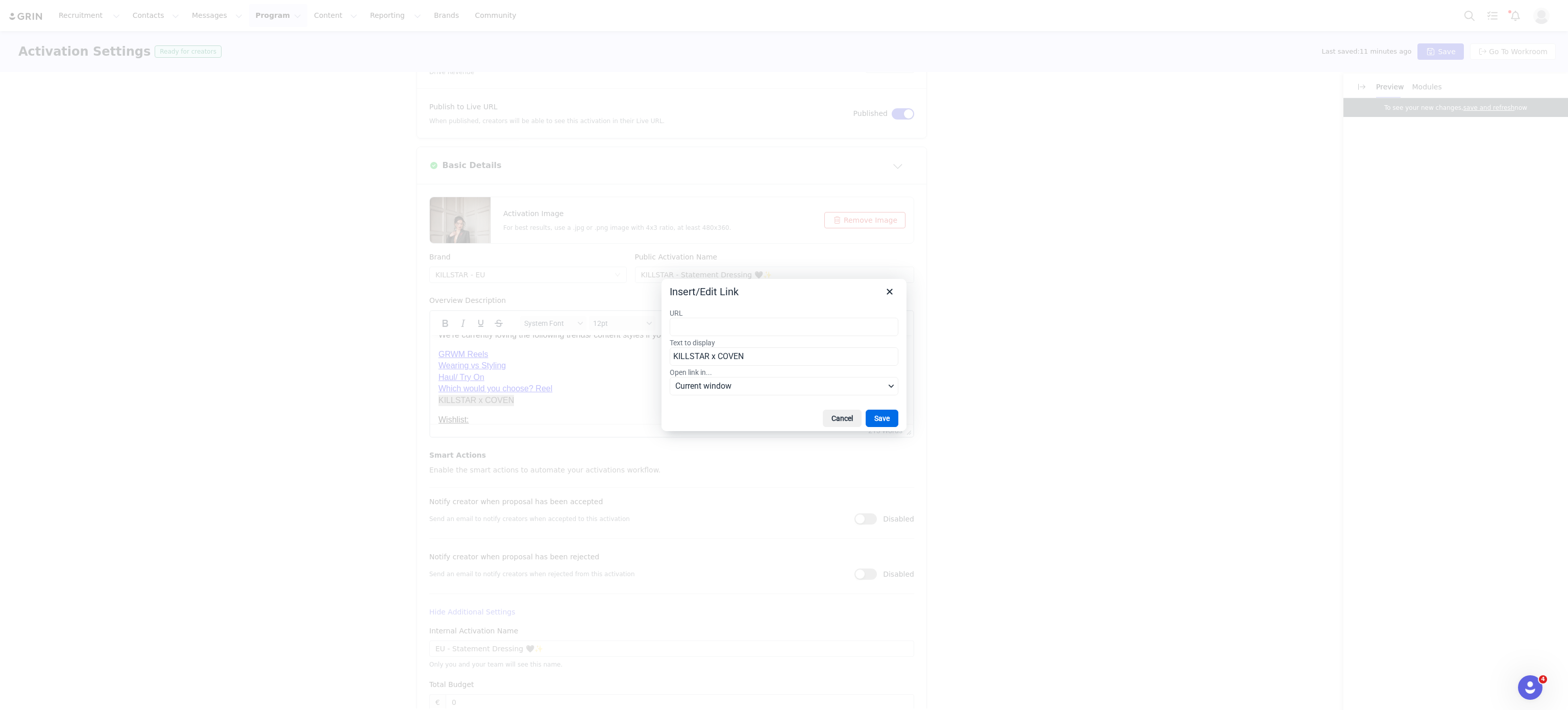
type input "https://www.instagram.com/reel/DNsYHx83jfo/"
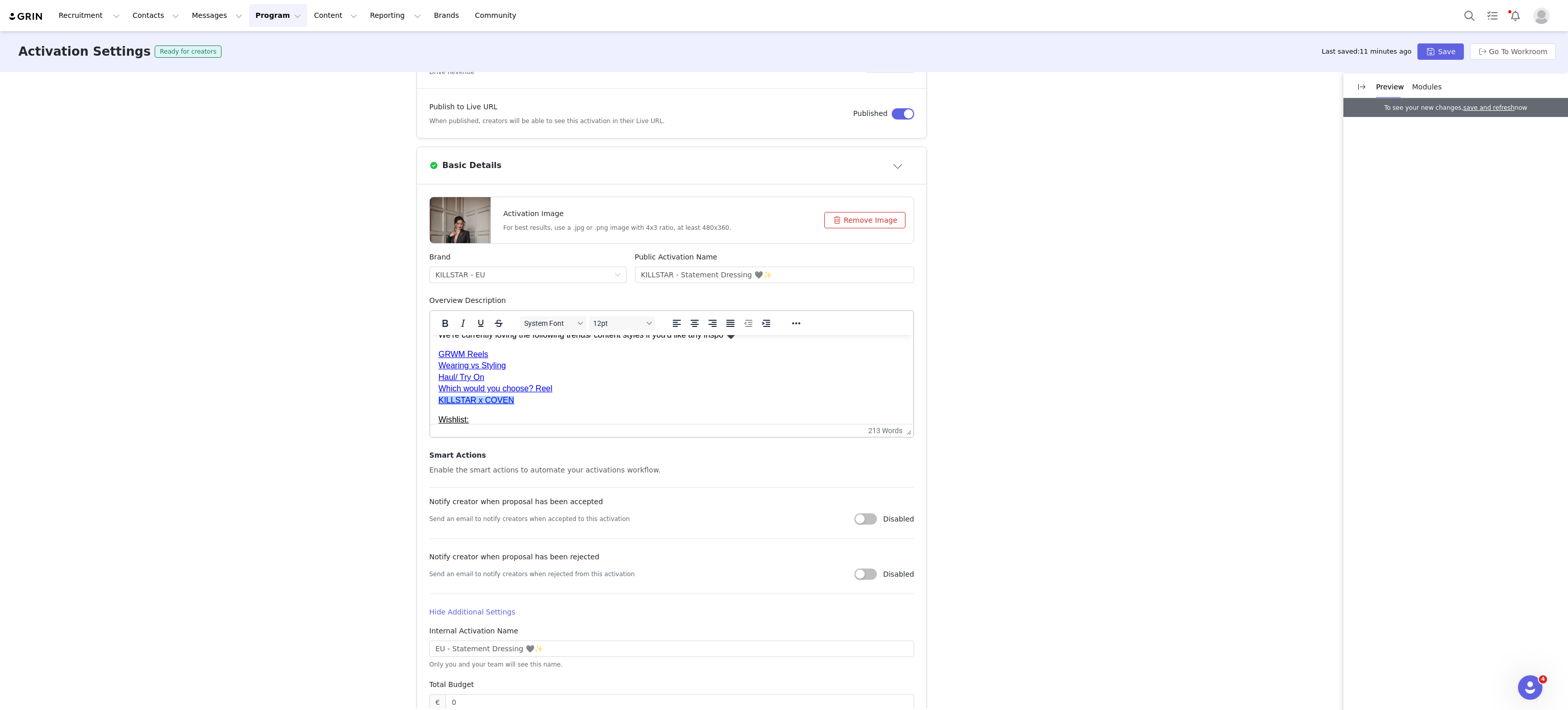
click at [514, 395] on p "GRWM Reels Wearing vs Styling Haul/ Try On Which would you choose? Reel KILLSTA…" at bounding box center [671, 378] width 466 height 57
click at [1446, 49] on button "Save" at bounding box center [1440, 51] width 46 height 16
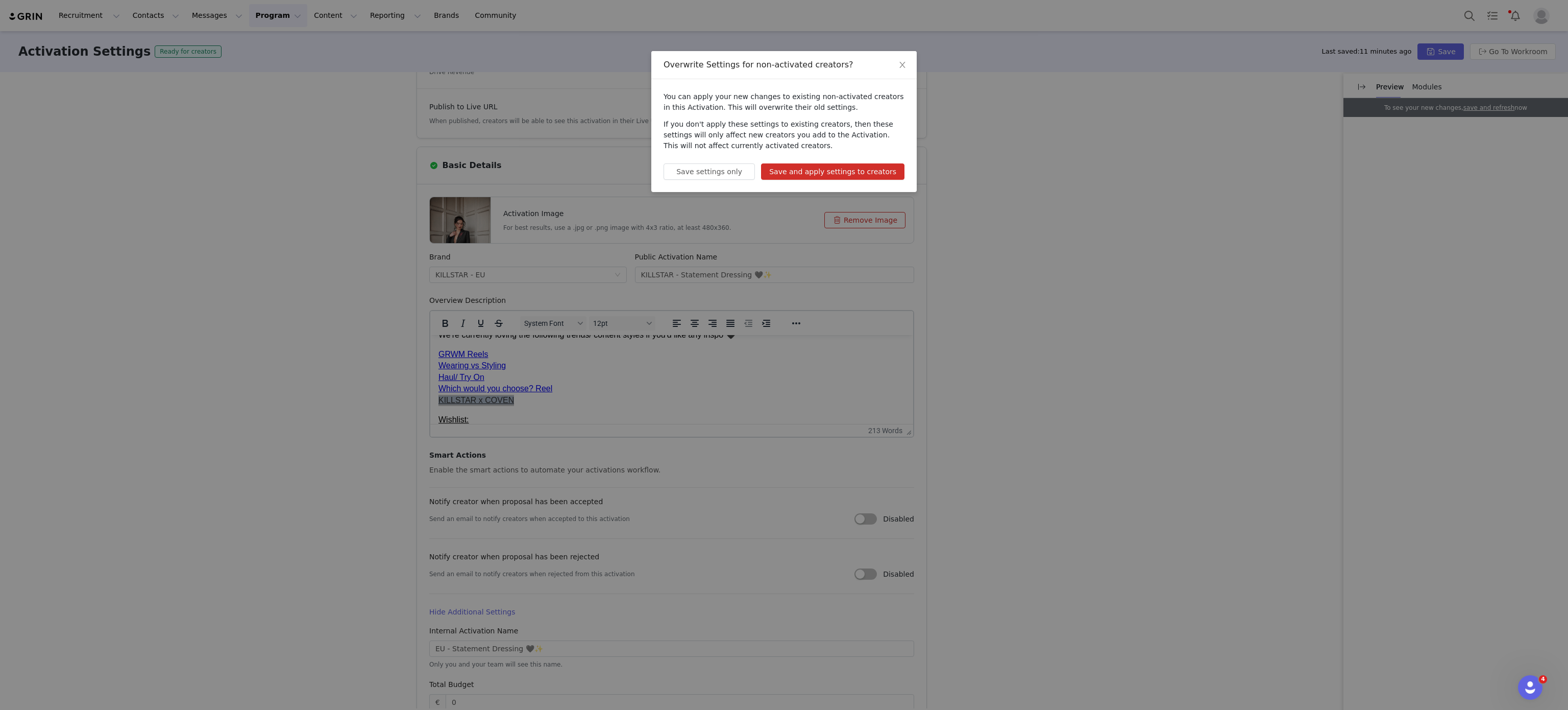
click at [875, 167] on button "Save and apply settings to creators" at bounding box center [833, 171] width 144 height 16
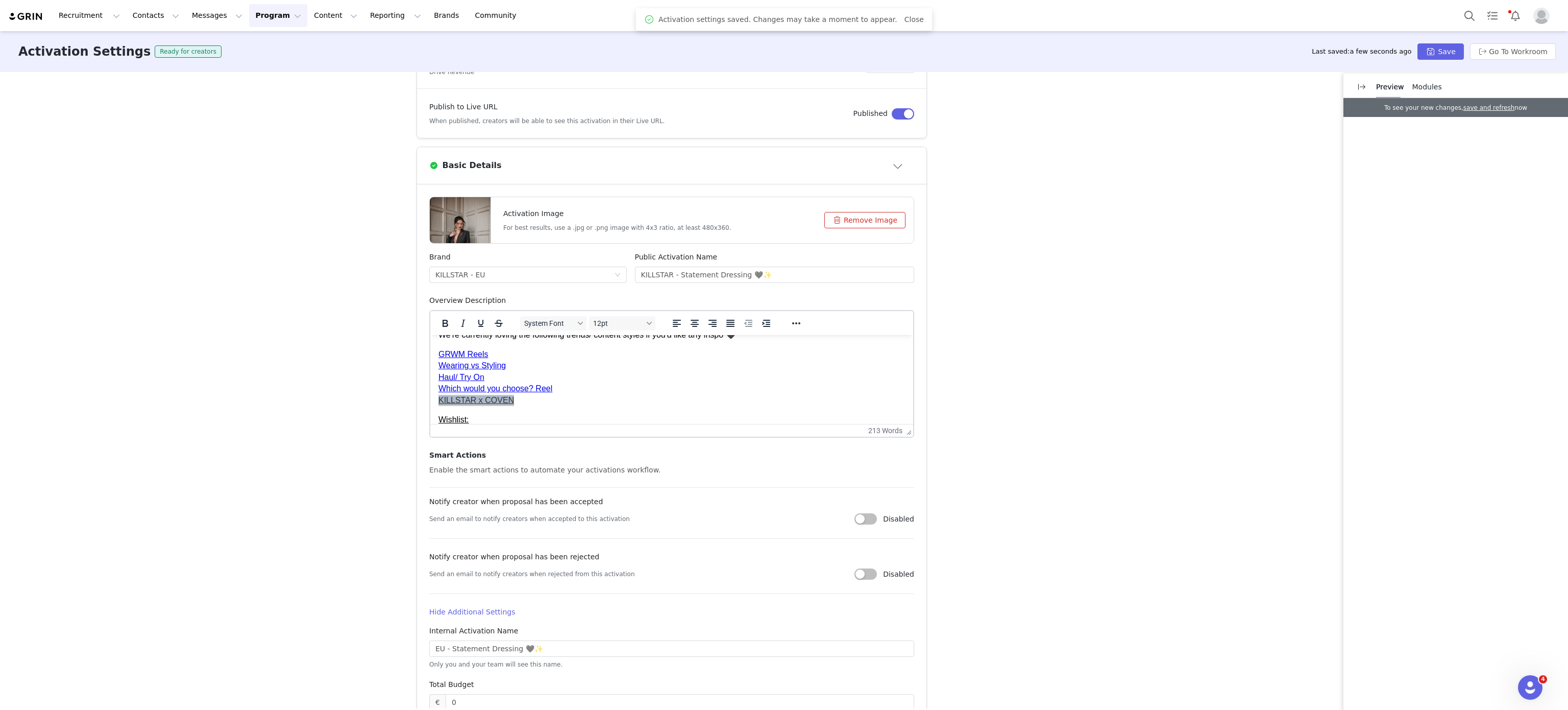
click at [256, 14] on button "Program Program" at bounding box center [278, 16] width 58 height 23
click at [273, 44] on div "Activations" at bounding box center [264, 45] width 68 height 11
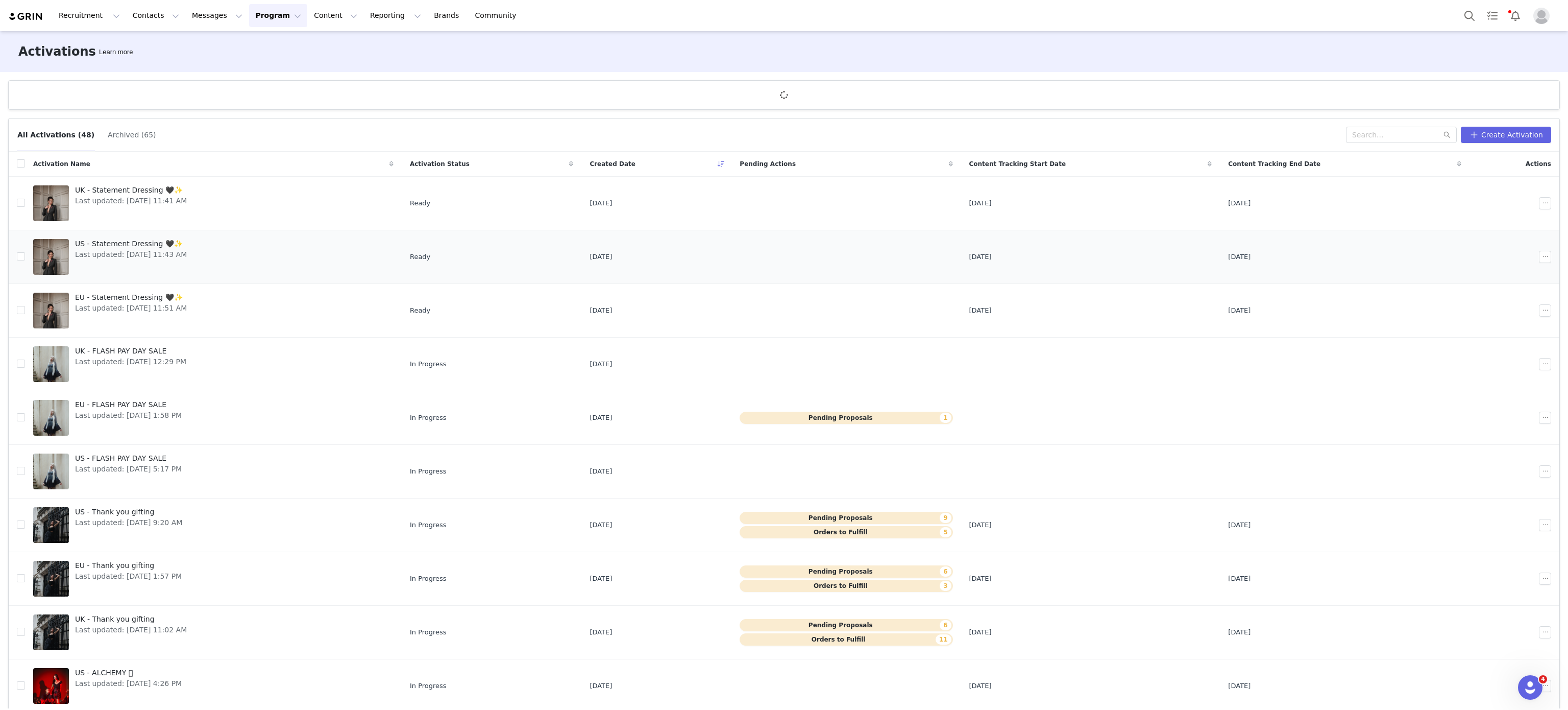
click at [145, 265] on div "US - Statement Dressing 🖤✨ Last updated: Oct 1, 2025 11:43 AM" at bounding box center [131, 256] width 124 height 41
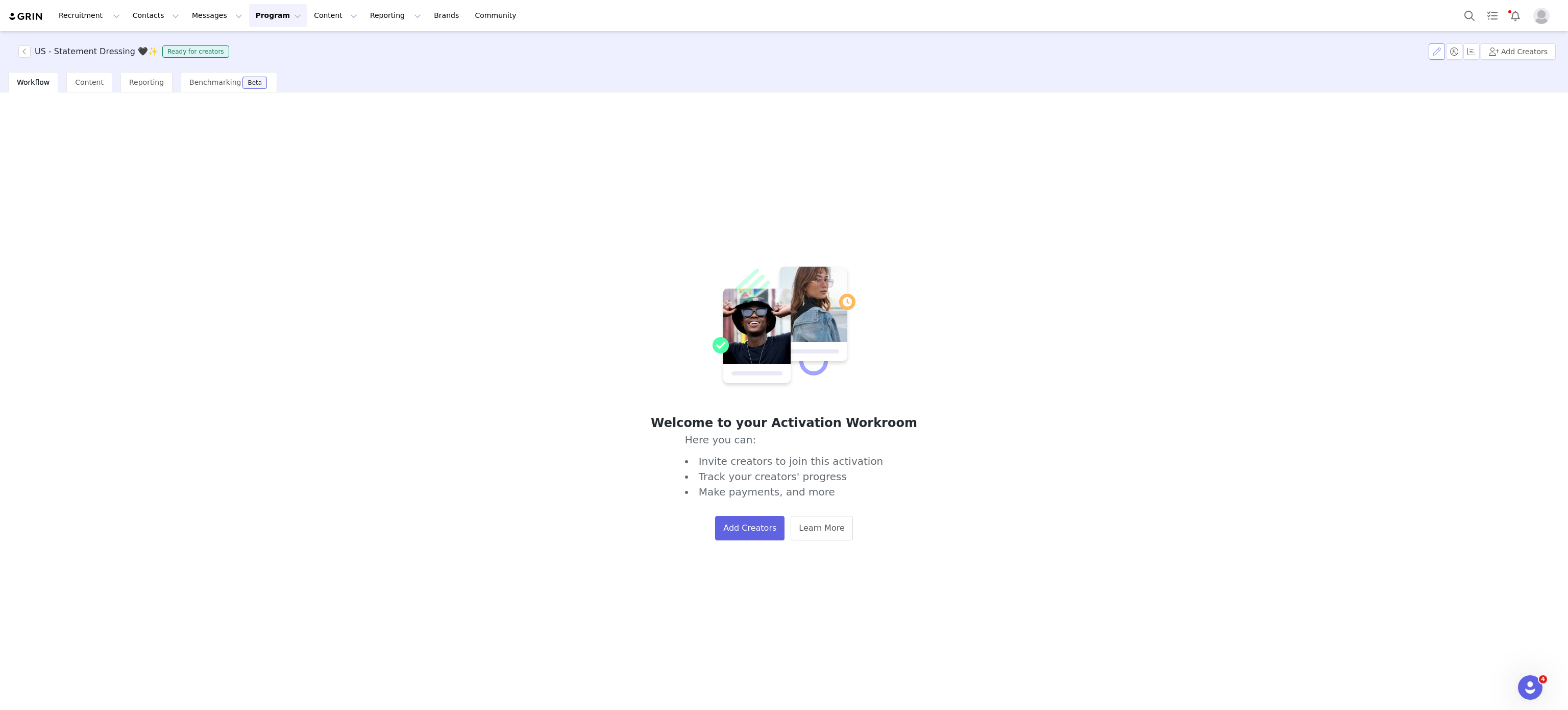
click at [1445, 48] on button "button" at bounding box center [1437, 51] width 16 height 16
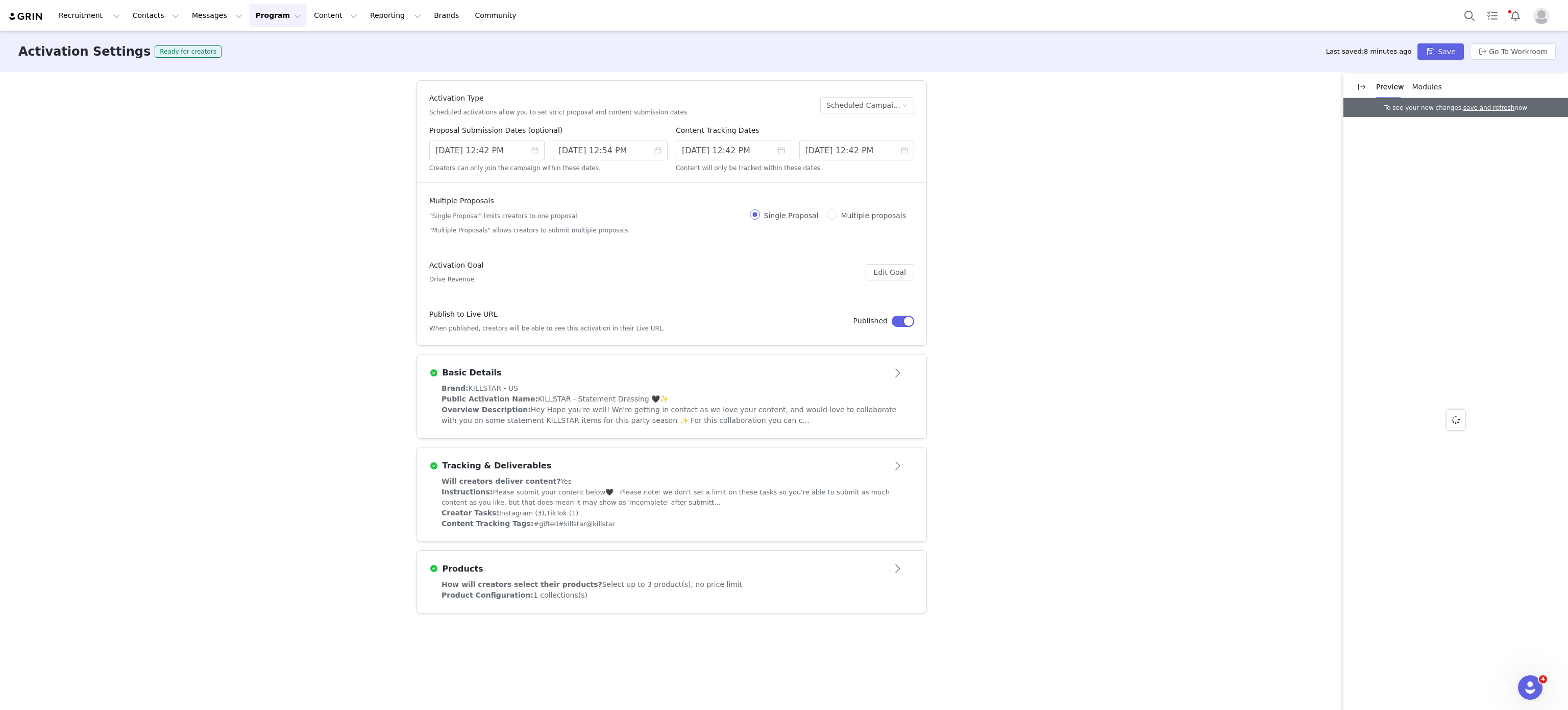
click at [560, 465] on div "Tracking & Deliverables" at bounding box center [654, 466] width 451 height 12
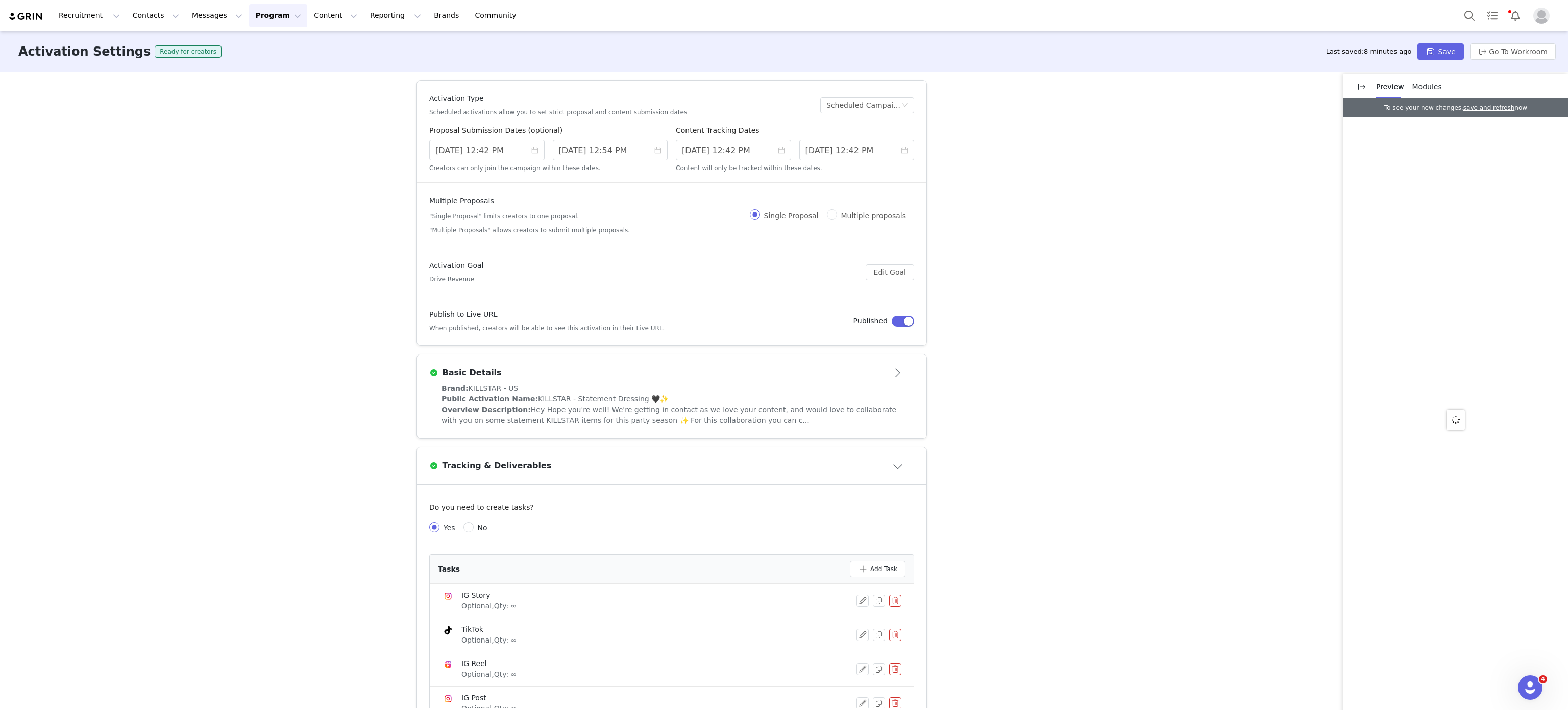
click at [594, 394] on div "Public Activation Name: KILLSTAR - Statement Dressing 🖤✨" at bounding box center [671, 399] width 460 height 11
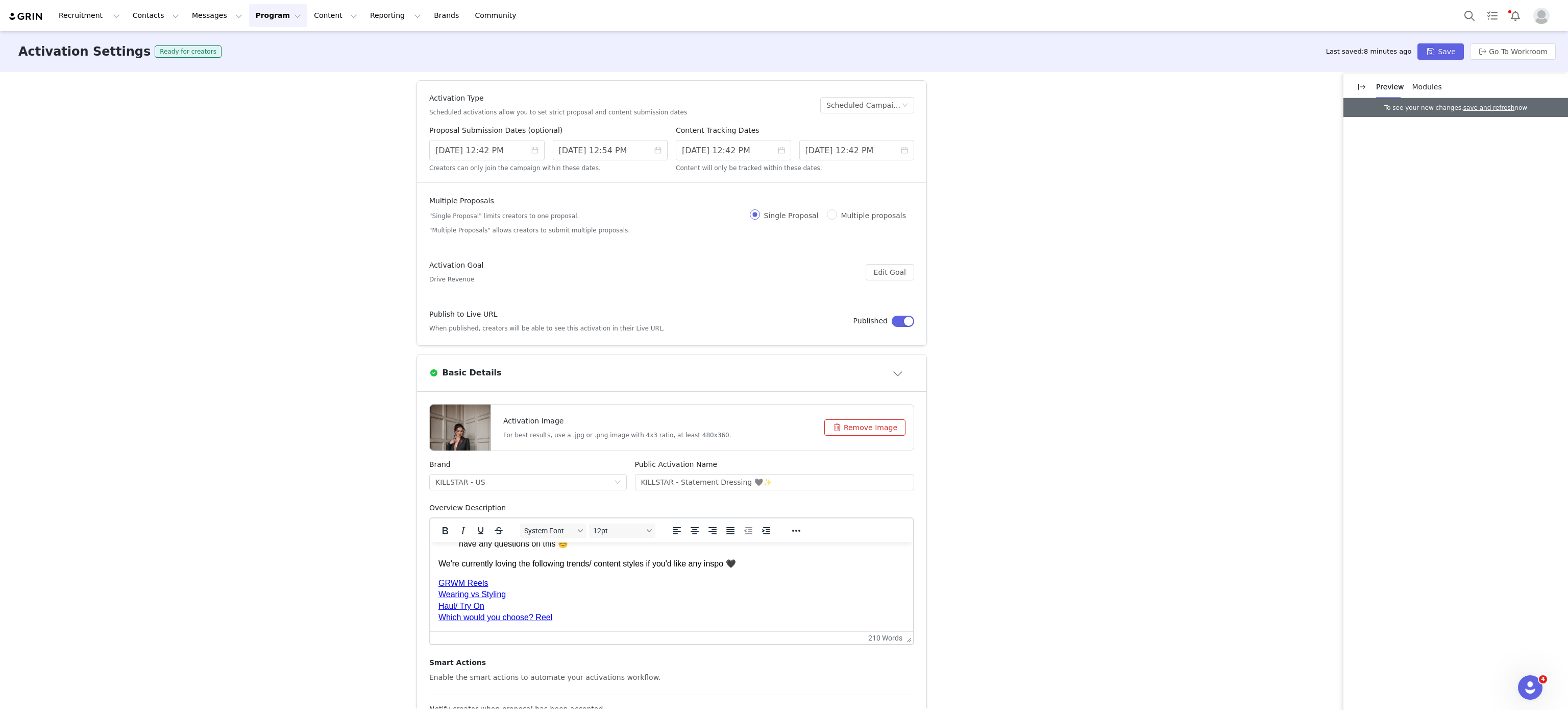
scroll to position [197, 0]
click at [575, 609] on p "GRWM Reels Wearing vs Styling Haul/ Try On Which would you choose? Reel" at bounding box center [671, 590] width 466 height 46
paste body "Rich Text Area. Press ALT-0 for help."
click at [441, 622] on link "﻿KILLSTAR x COVEN" at bounding box center [476, 626] width 75 height 9
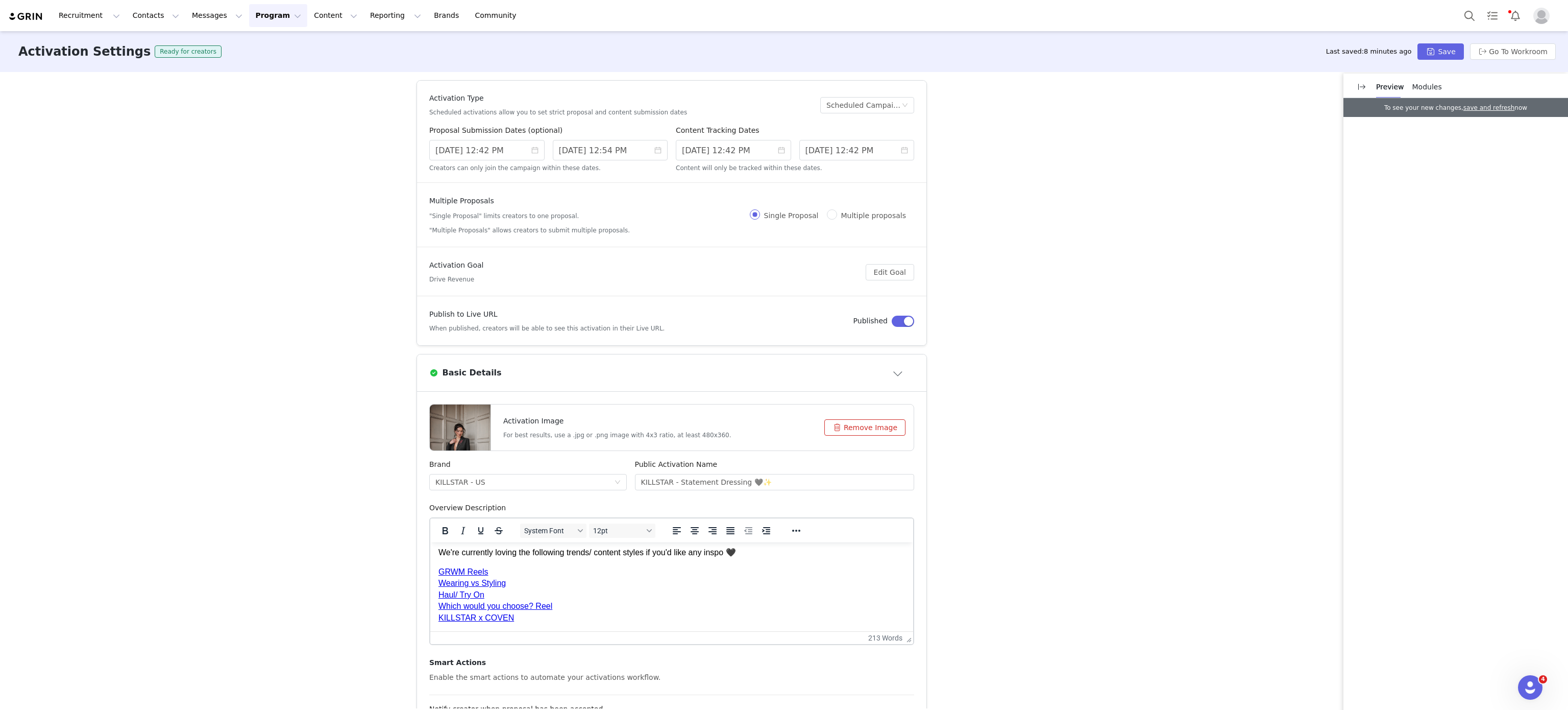
click at [1450, 42] on div "Activation Settings Ready for creators Last saved: 8 minutes ago Save Go To Wor…" at bounding box center [784, 51] width 1568 height 41
click at [1452, 50] on button "Save" at bounding box center [1440, 51] width 46 height 16
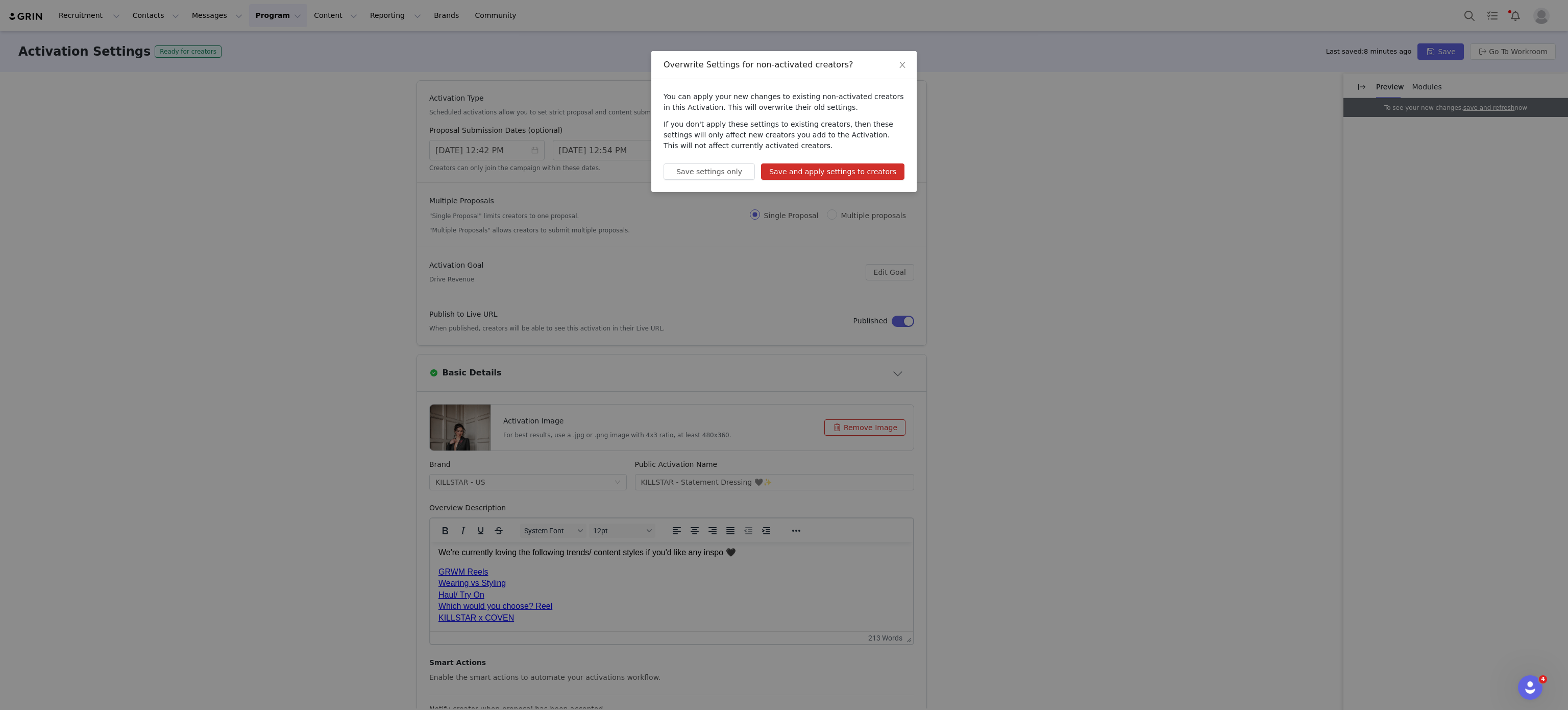
click at [880, 171] on button "Save and apply settings to creators" at bounding box center [833, 171] width 144 height 16
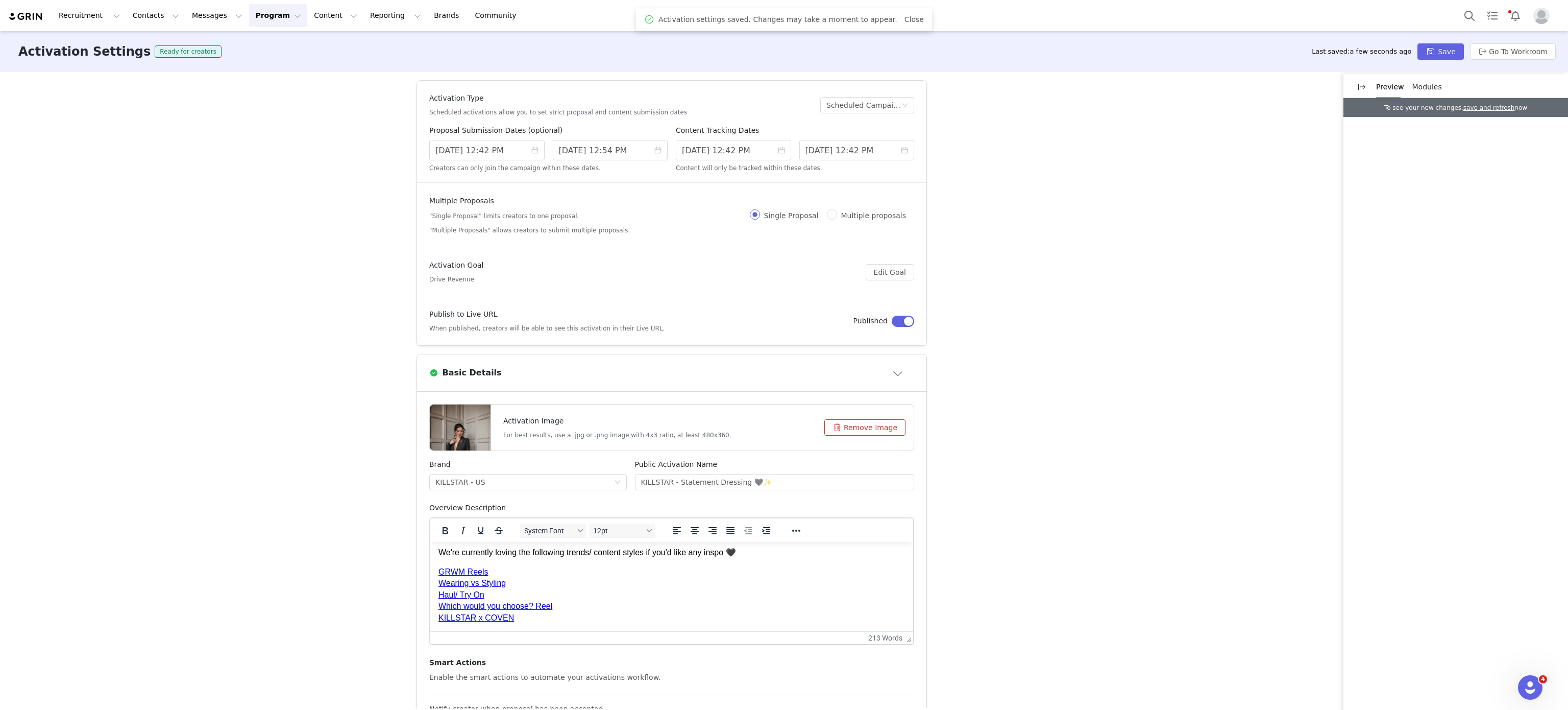
click at [264, 27] on div "Recruitment Recruitment Creator Search Curated Lists Landing Pages Web Extensio…" at bounding box center [784, 15] width 1568 height 31
click at [257, 24] on button "Program Program" at bounding box center [278, 16] width 58 height 23
click at [267, 50] on div "Activations" at bounding box center [264, 45] width 68 height 11
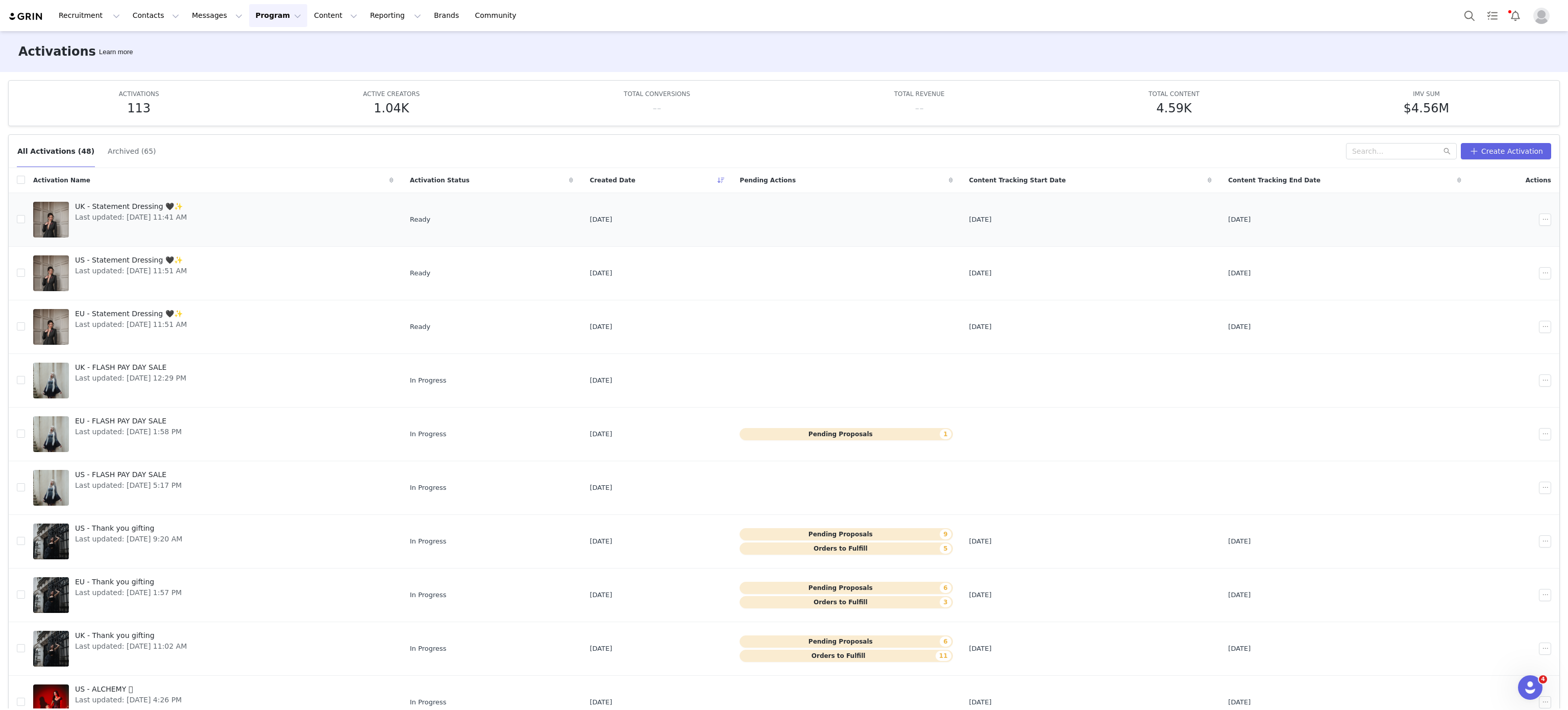
click at [168, 230] on div "UK - Statement Dressing 🖤✨ Last updated: Oct 1, 2025 11:41 AM" at bounding box center [131, 219] width 124 height 41
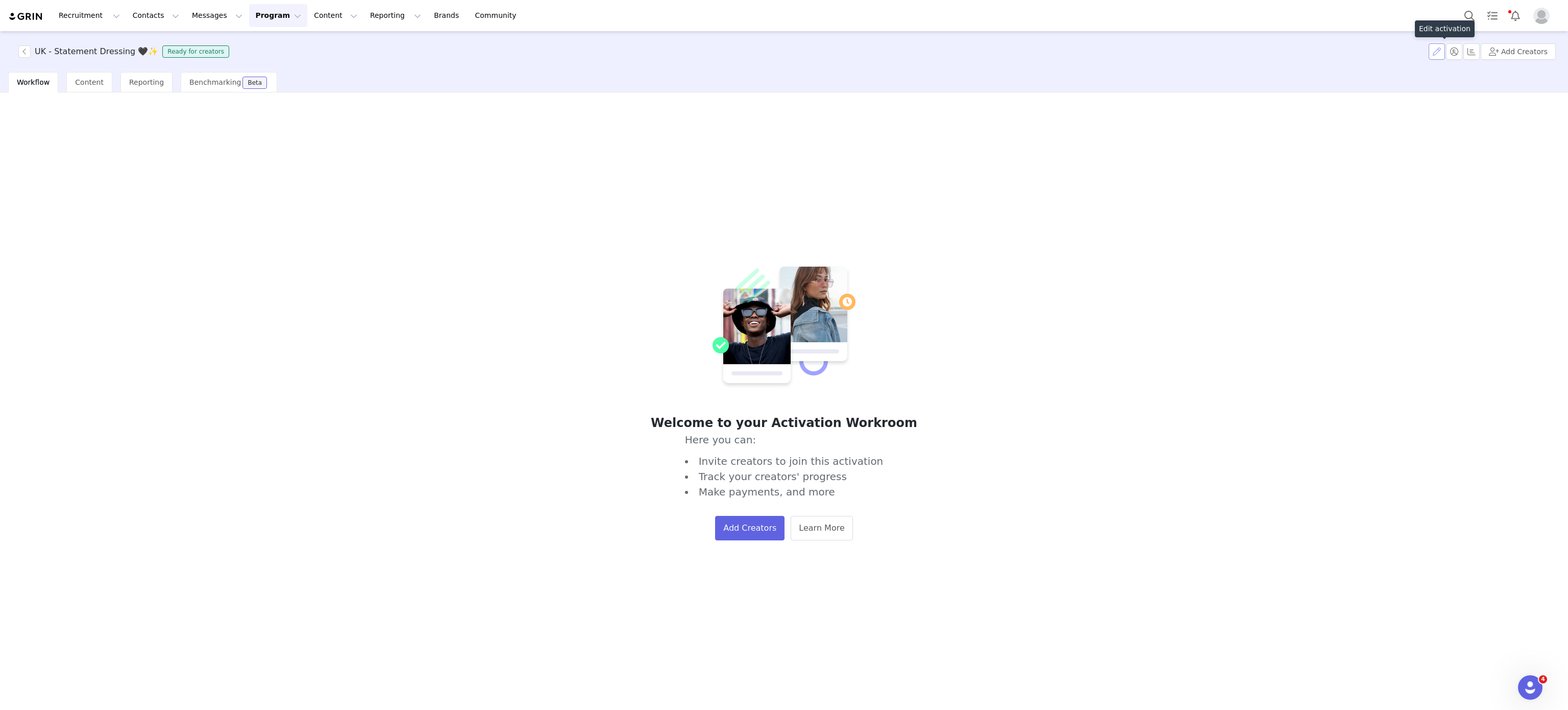
click at [1441, 52] on button "button" at bounding box center [1437, 51] width 16 height 16
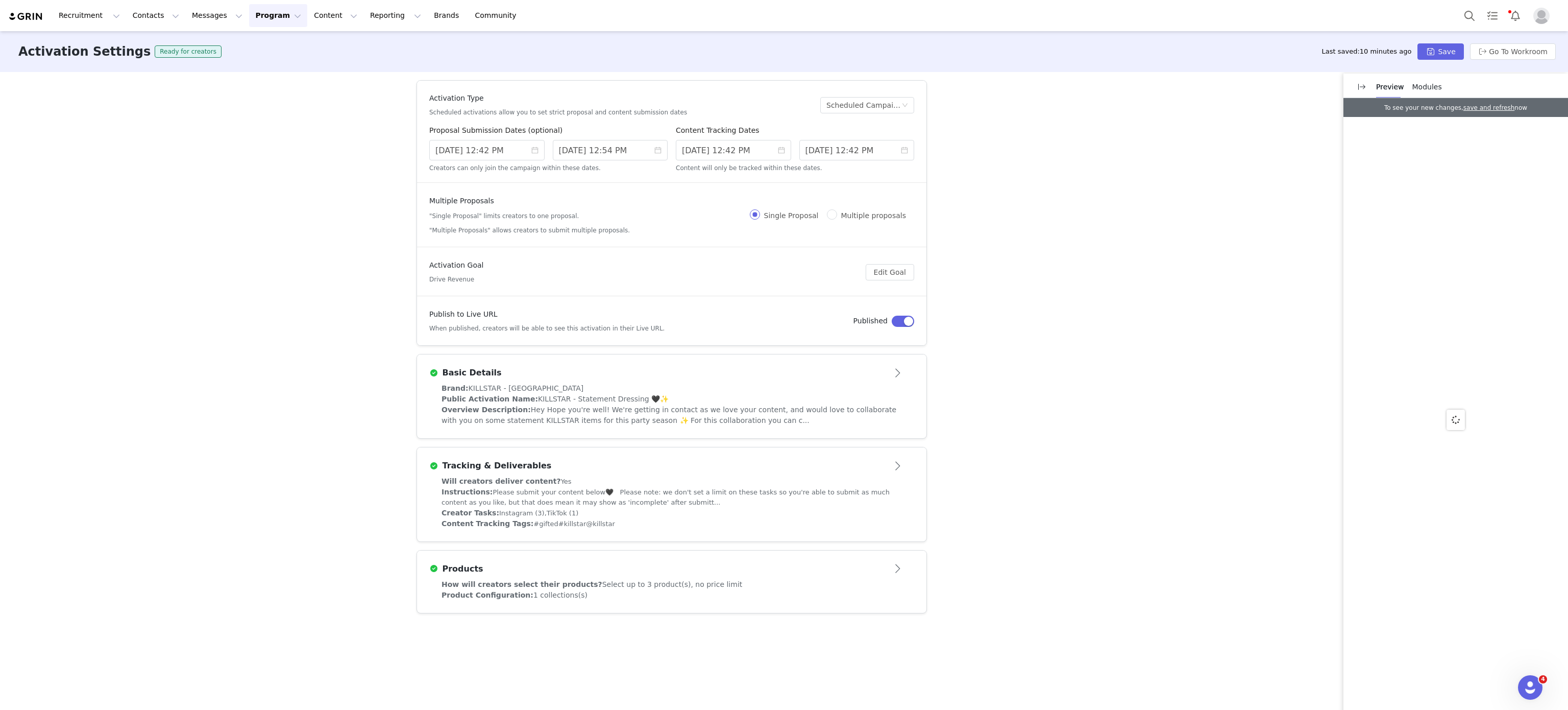
click at [548, 400] on span "KILLSTAR - Statement Dressing 🖤✨" at bounding box center [603, 398] width 131 height 8
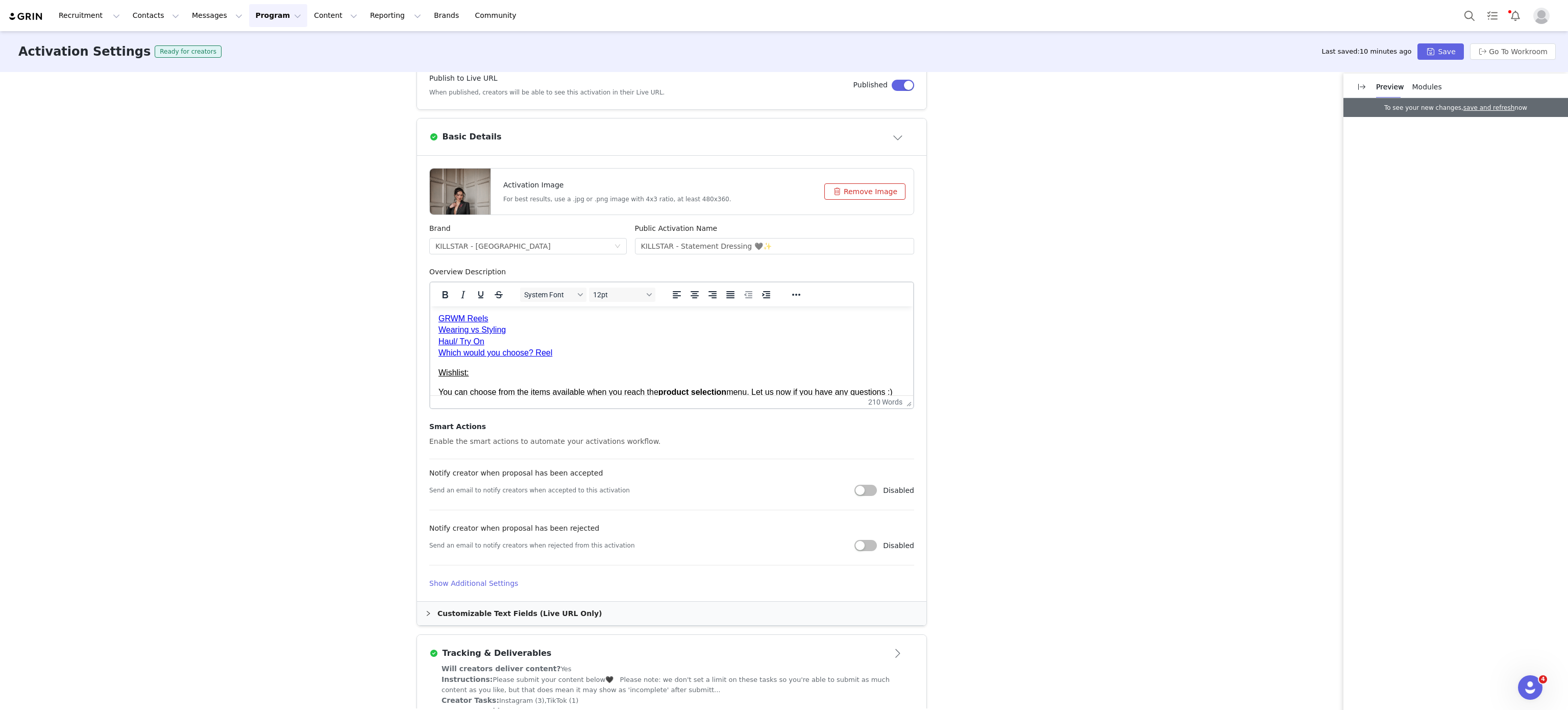
scroll to position [227, 0]
click at [576, 345] on p "GRWM Reels Wearing vs Styling Haul/ Try On Which would you choose? Reel﻿" at bounding box center [671, 325] width 466 height 46
click at [1449, 49] on button "Save" at bounding box center [1440, 51] width 46 height 16
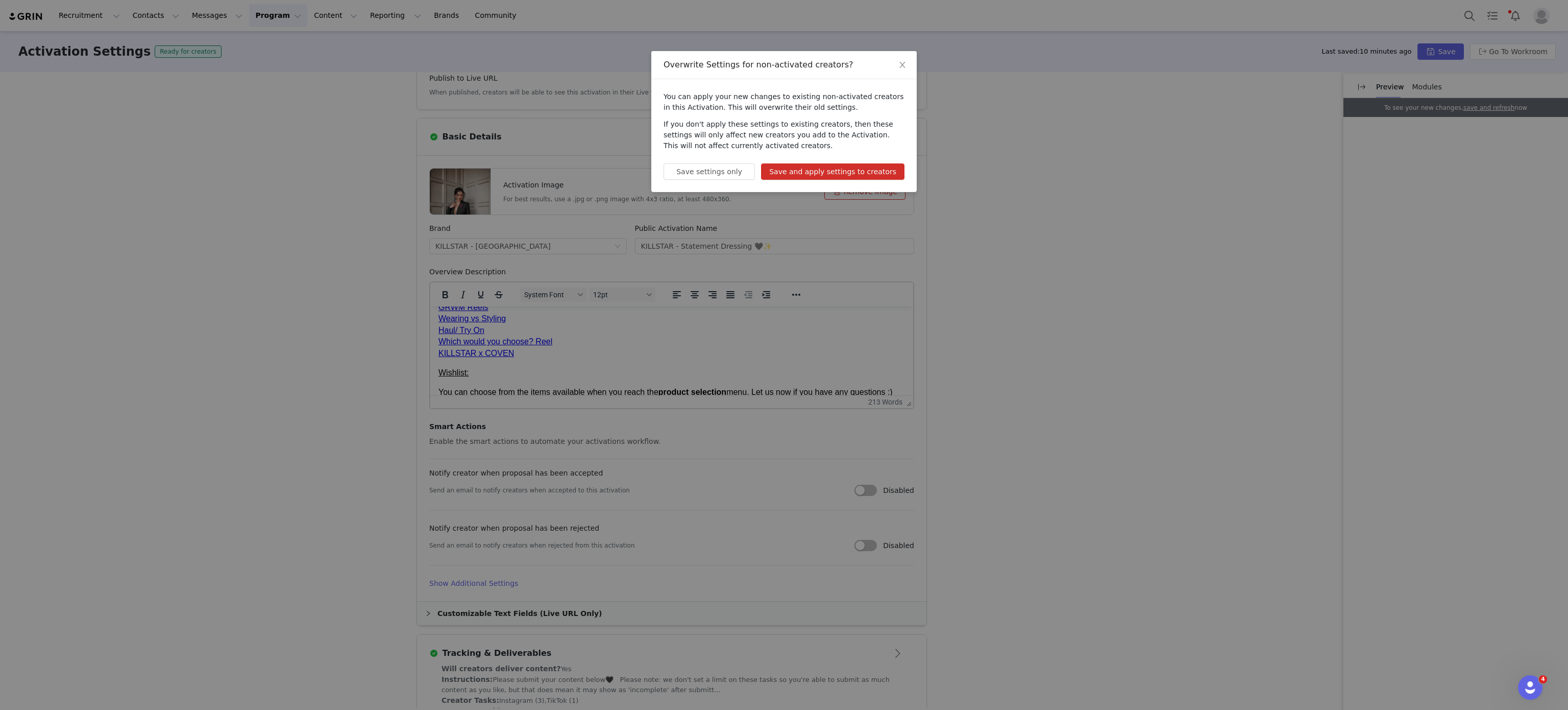
click at [825, 172] on button "Save and apply settings to creators" at bounding box center [833, 171] width 144 height 16
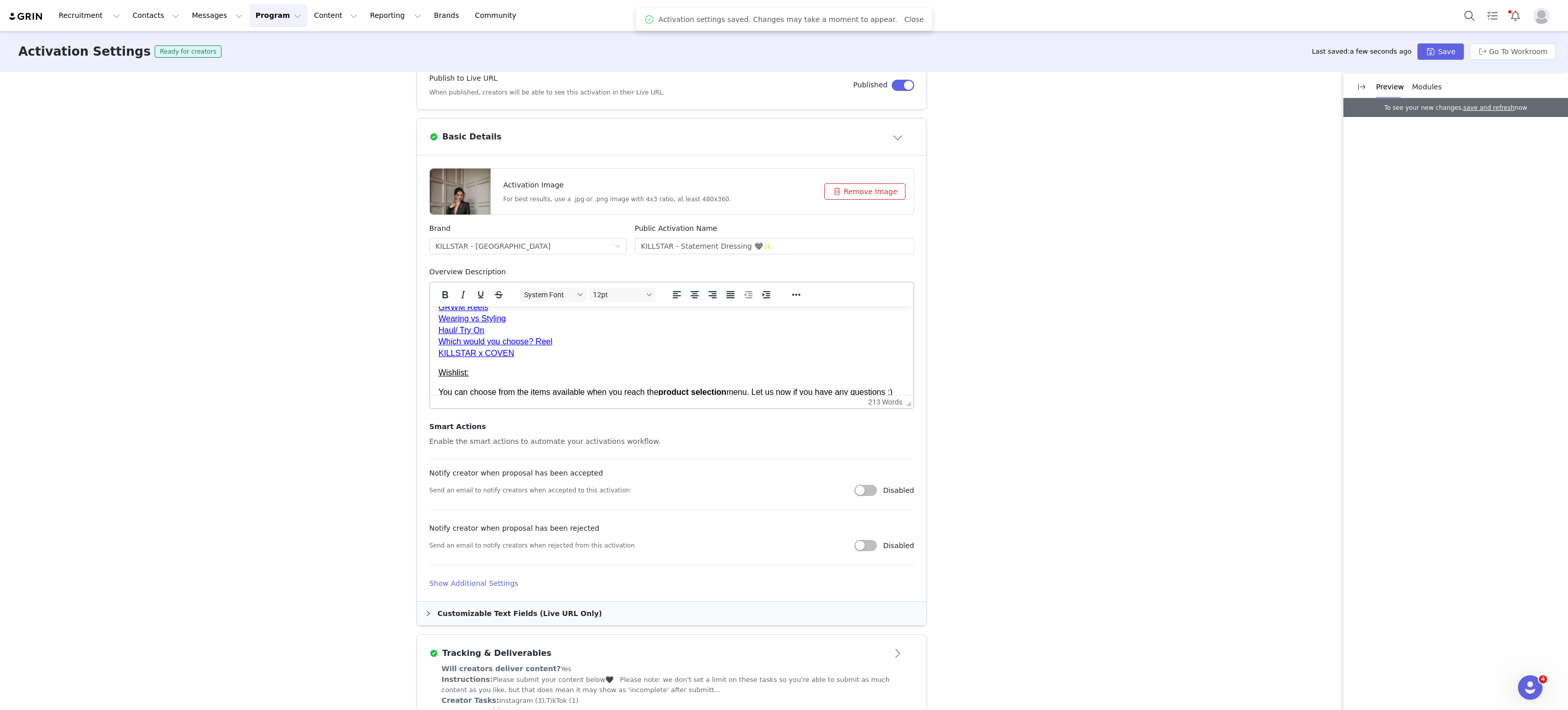
click at [255, 7] on button "Program Program" at bounding box center [278, 16] width 58 height 23
click at [279, 46] on div "Activations" at bounding box center [264, 45] width 68 height 11
